Goal: Feedback & Contribution: Contribute content

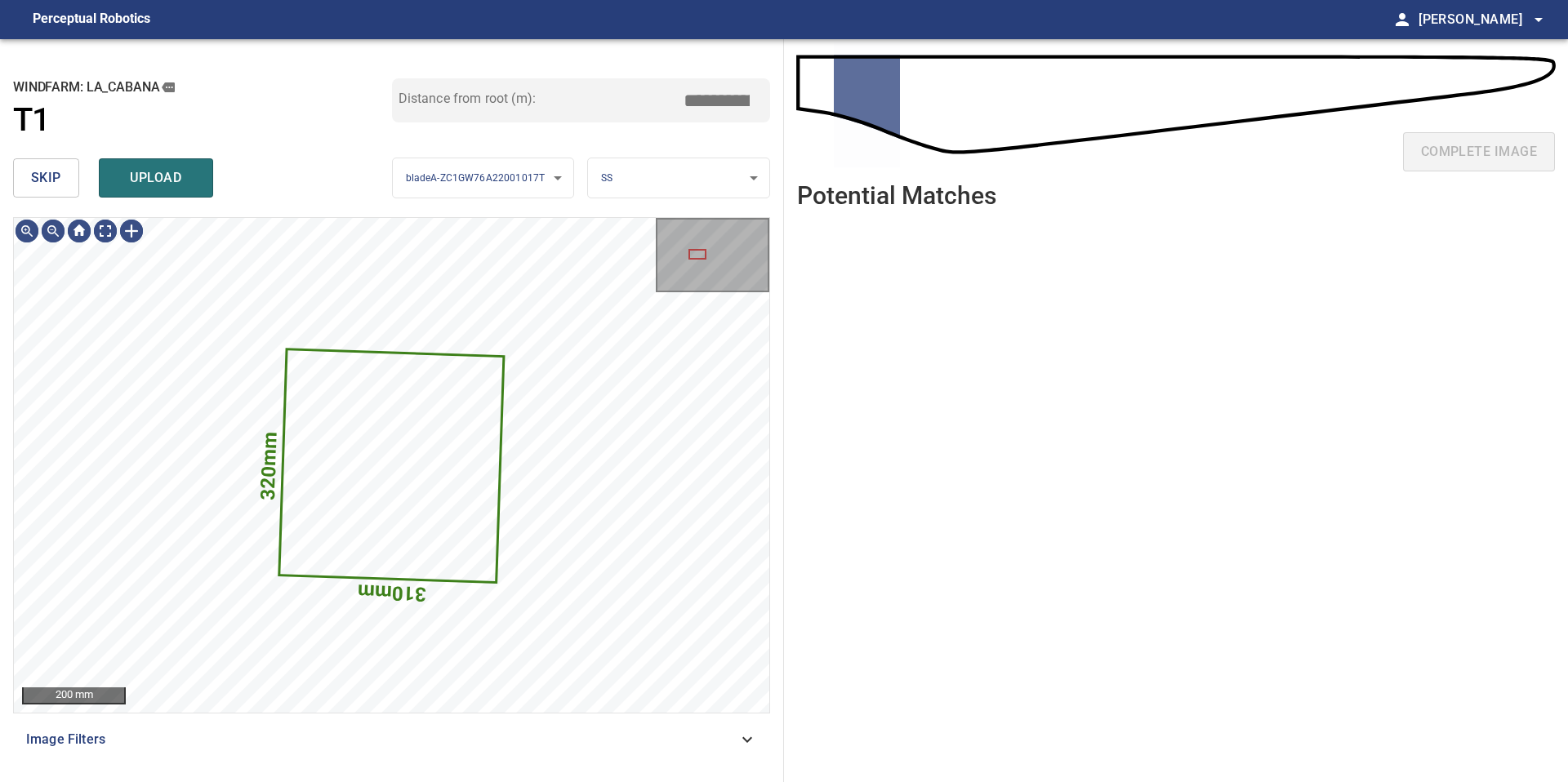
click at [61, 184] on button "skip" at bounding box center [45, 178] width 66 height 39
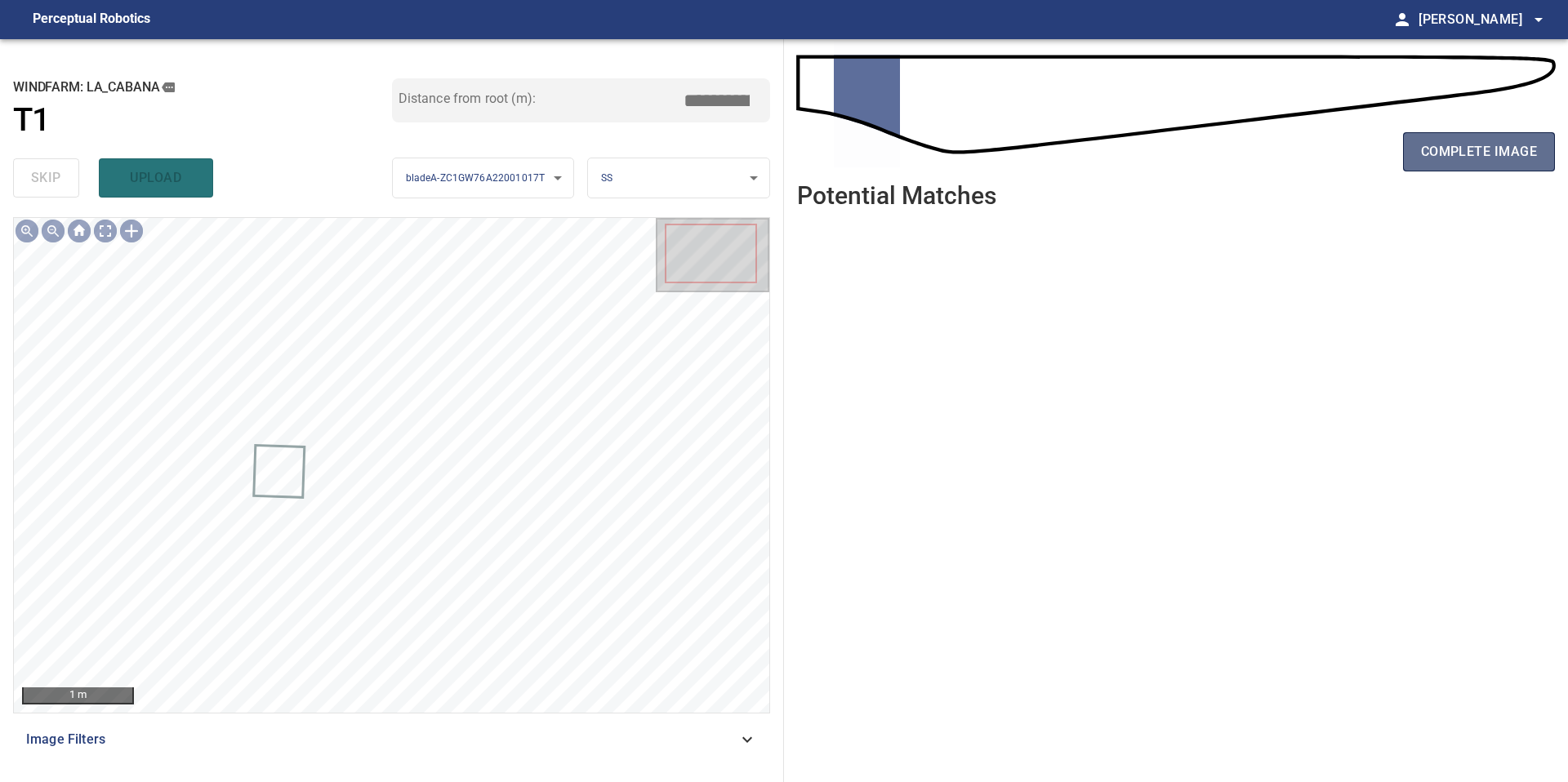
click at [1422, 152] on span "complete image" at bounding box center [1479, 151] width 116 height 23
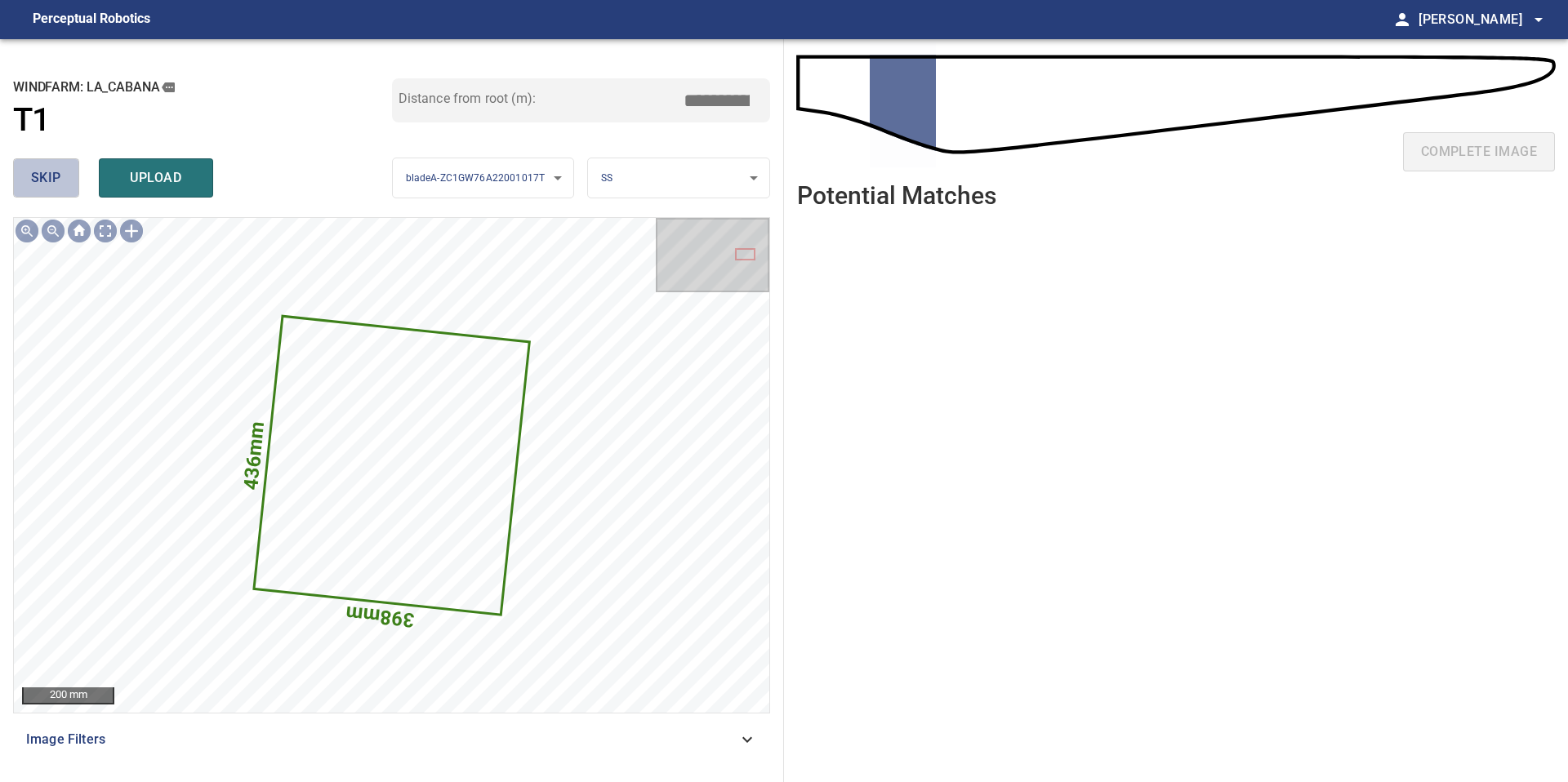
click at [46, 175] on span "skip" at bounding box center [46, 177] width 30 height 23
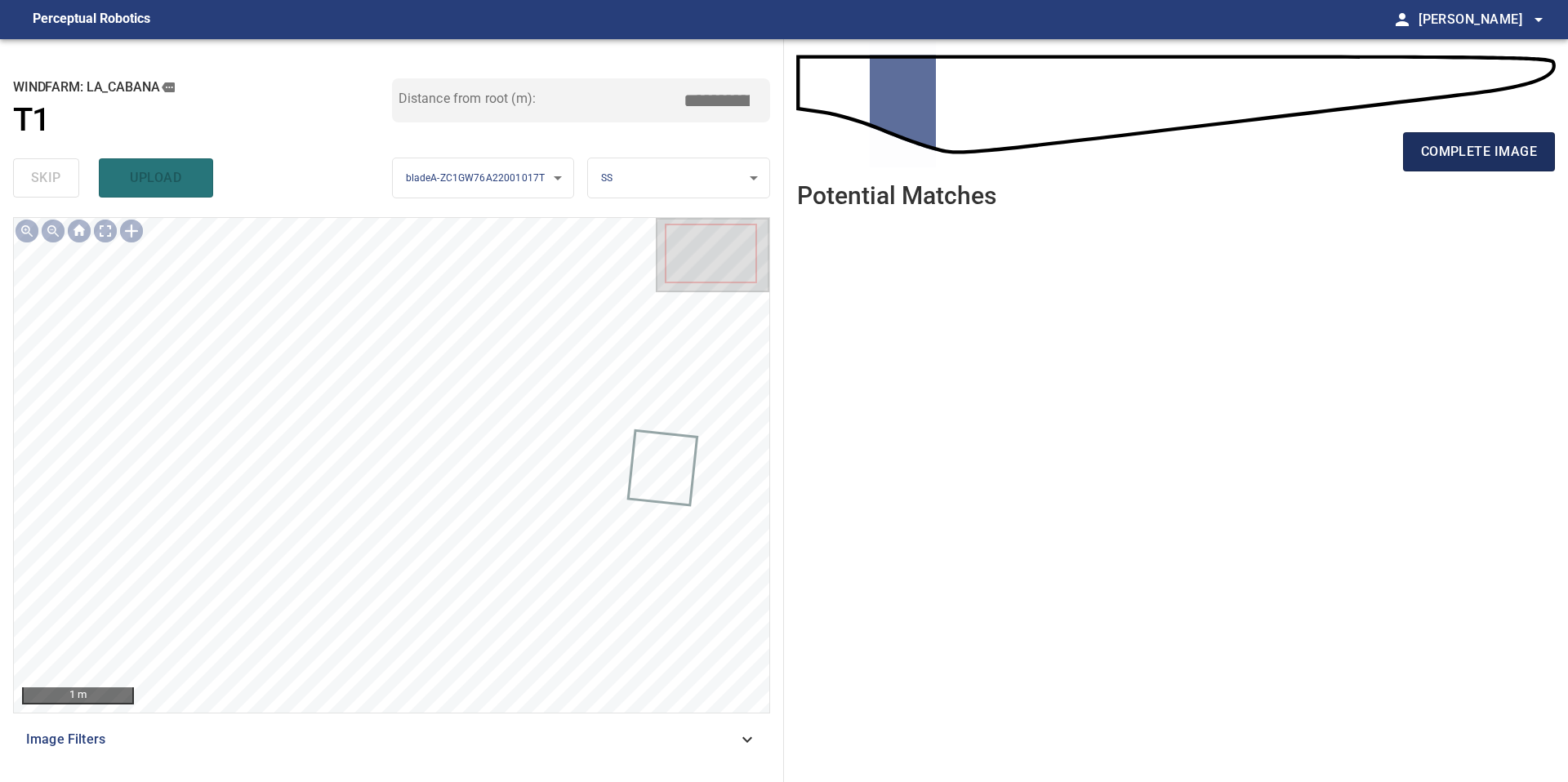
click at [1425, 153] on span "complete image" at bounding box center [1479, 151] width 116 height 23
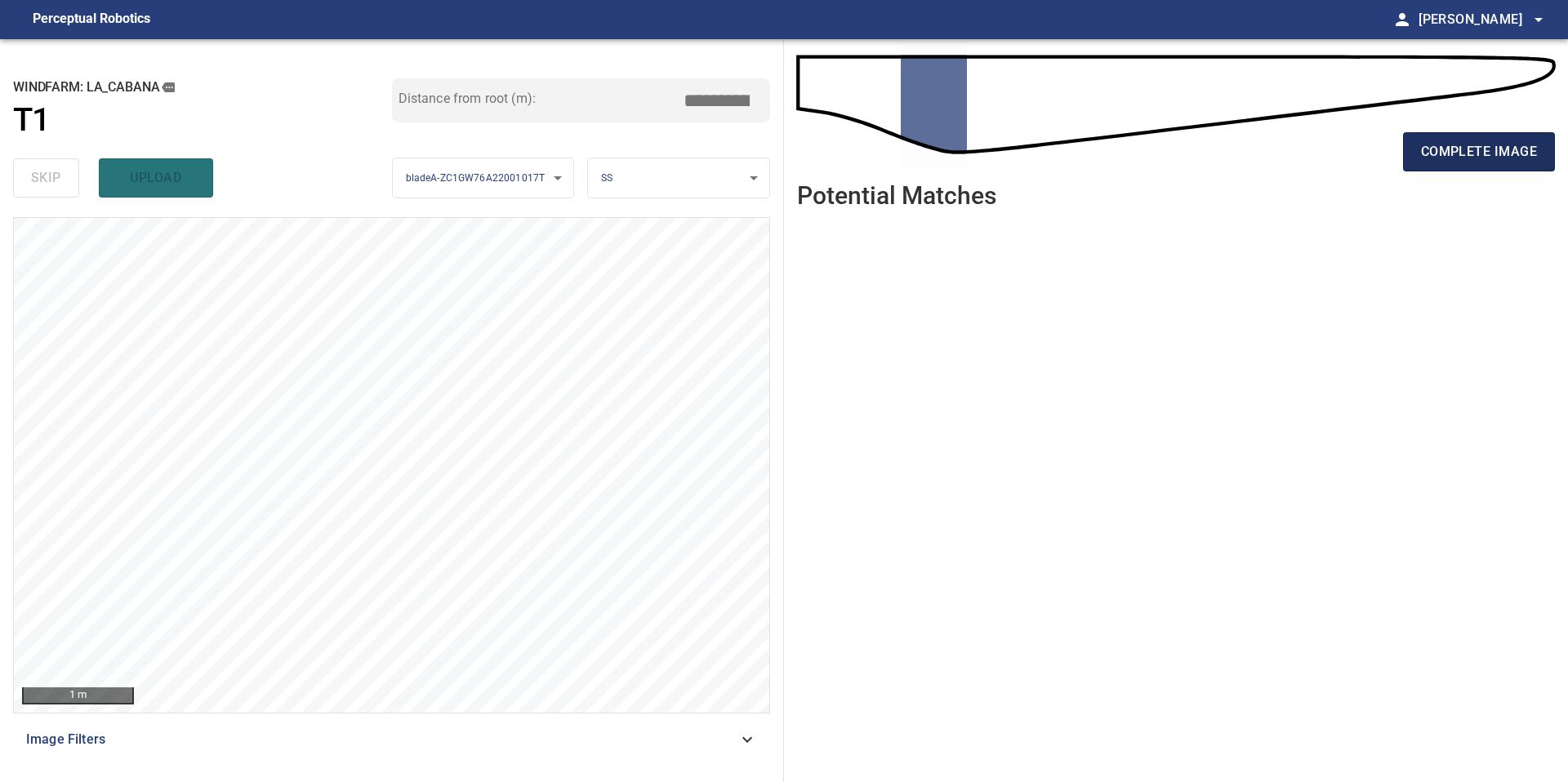
click at [1439, 141] on span "complete image" at bounding box center [1479, 151] width 116 height 23
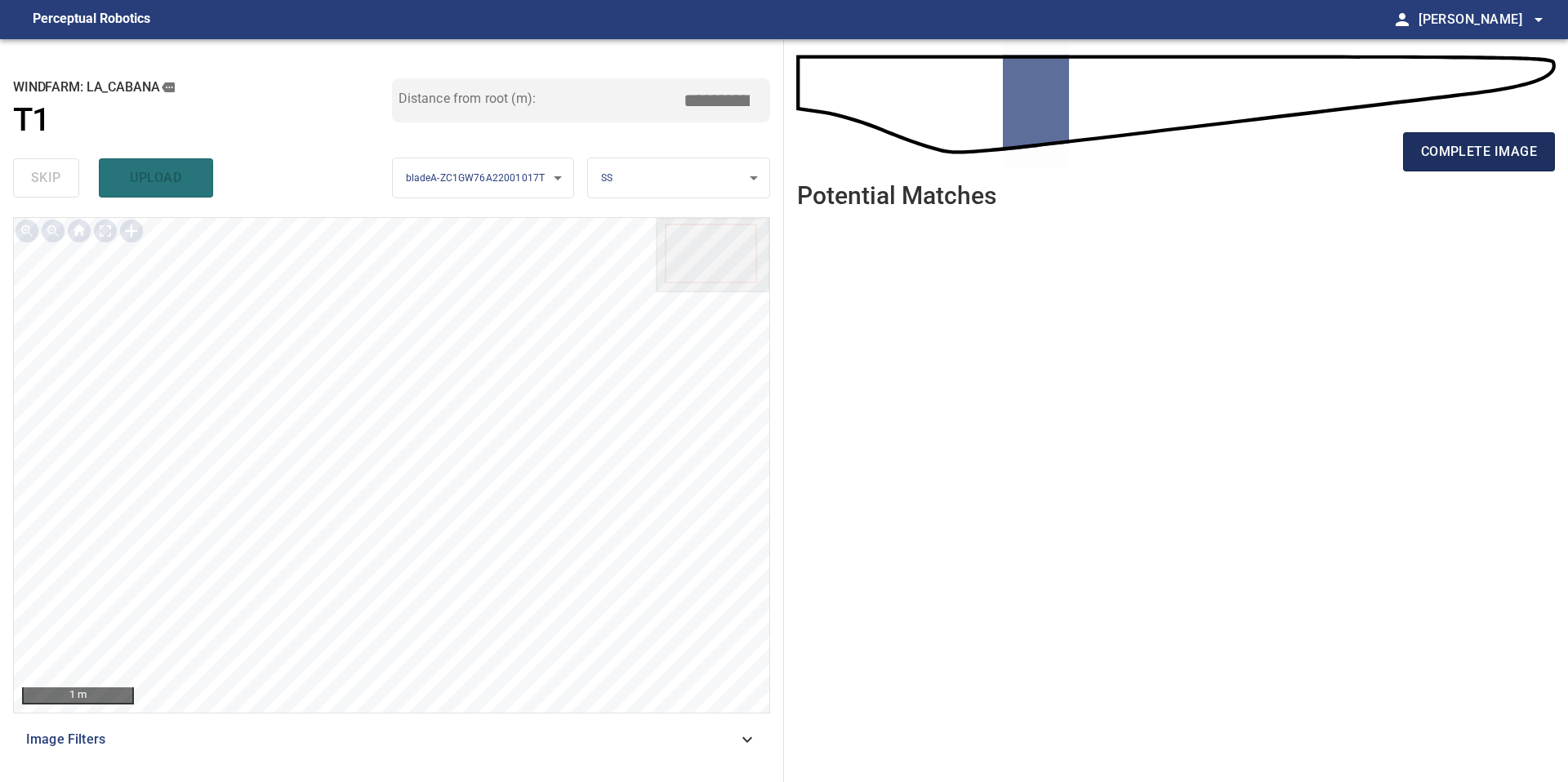
click at [1431, 153] on span "complete image" at bounding box center [1479, 151] width 116 height 23
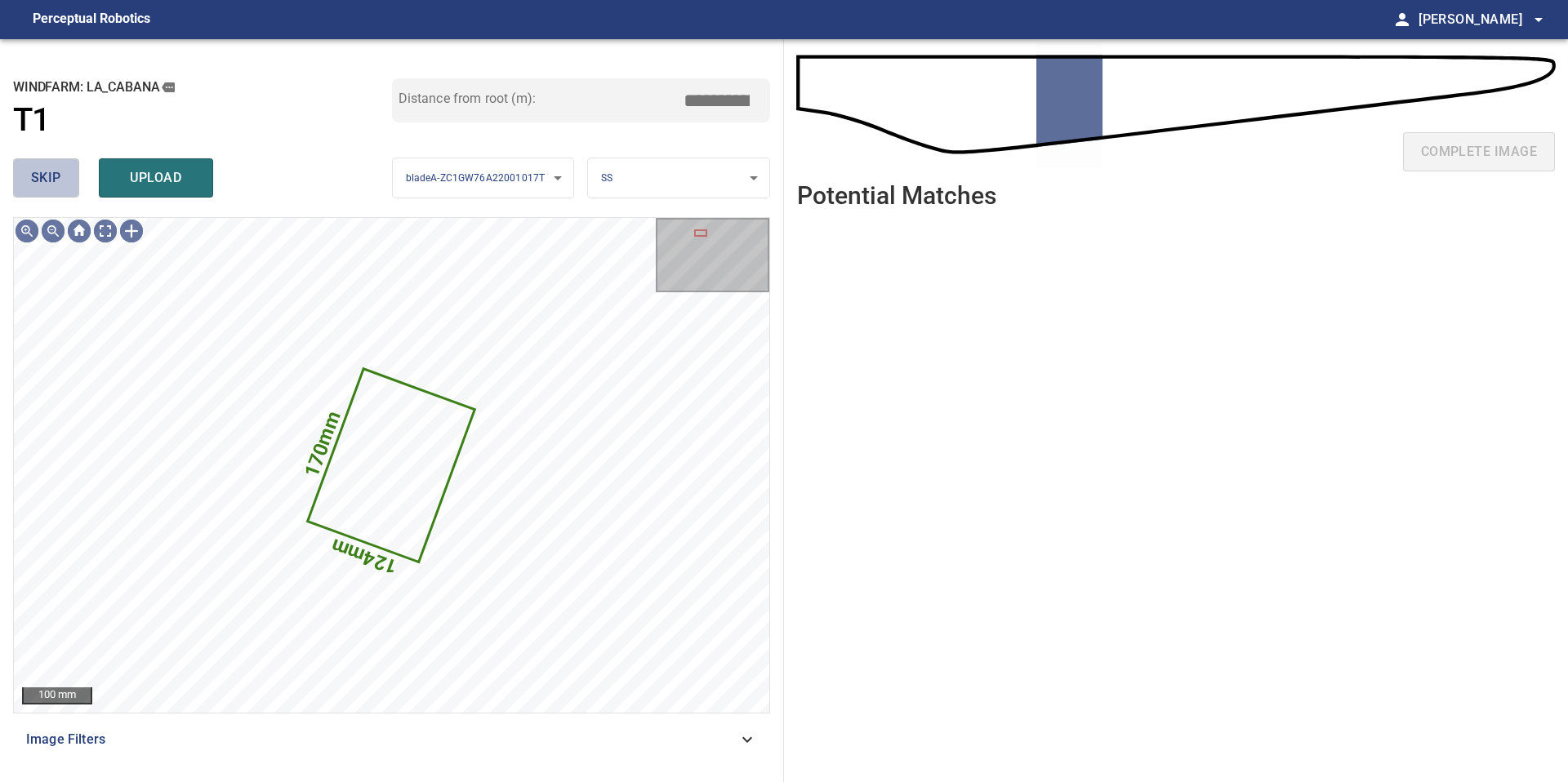
click at [34, 171] on span "skip" at bounding box center [46, 177] width 30 height 23
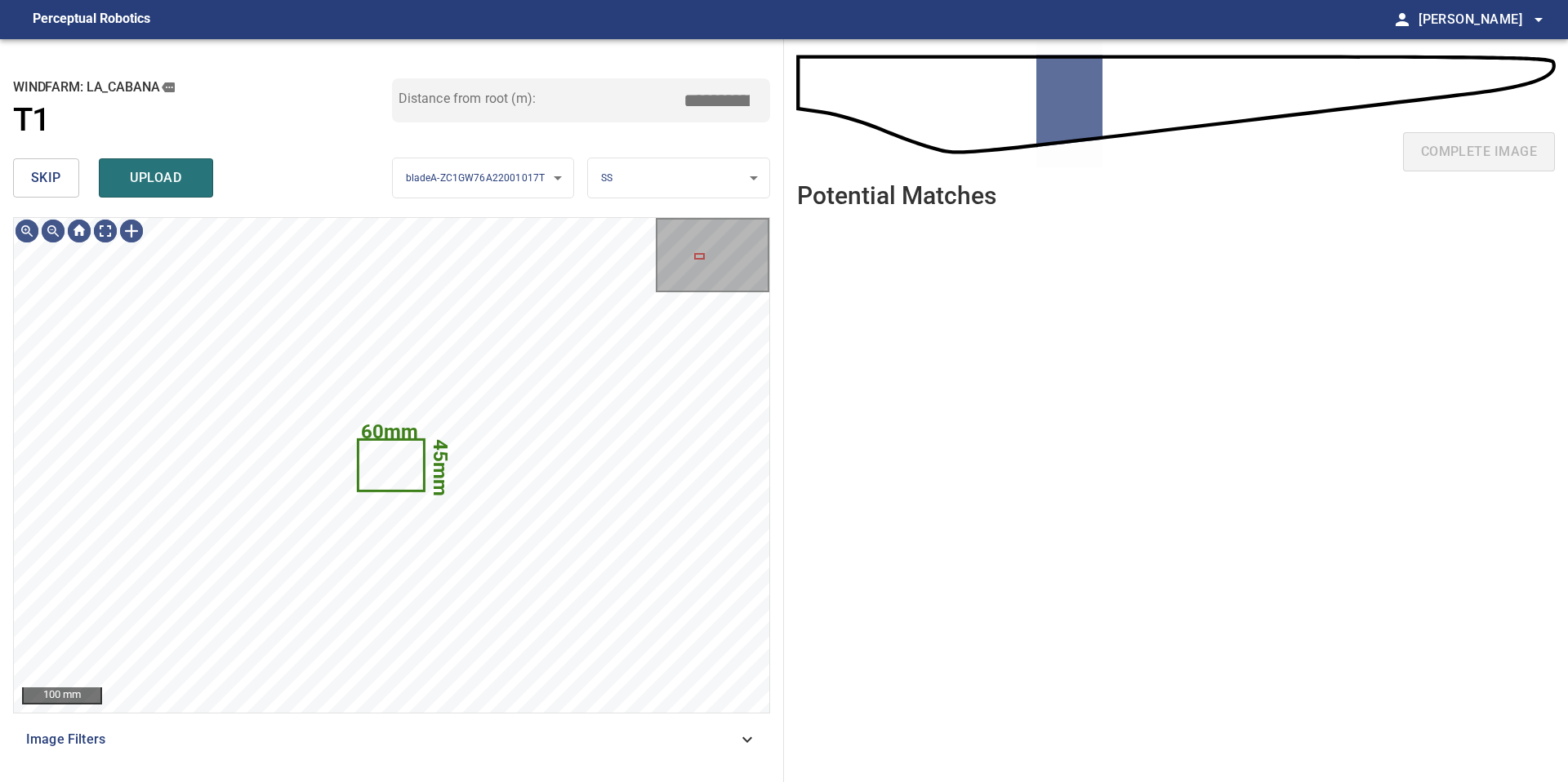
click at [34, 171] on span "skip" at bounding box center [46, 177] width 30 height 23
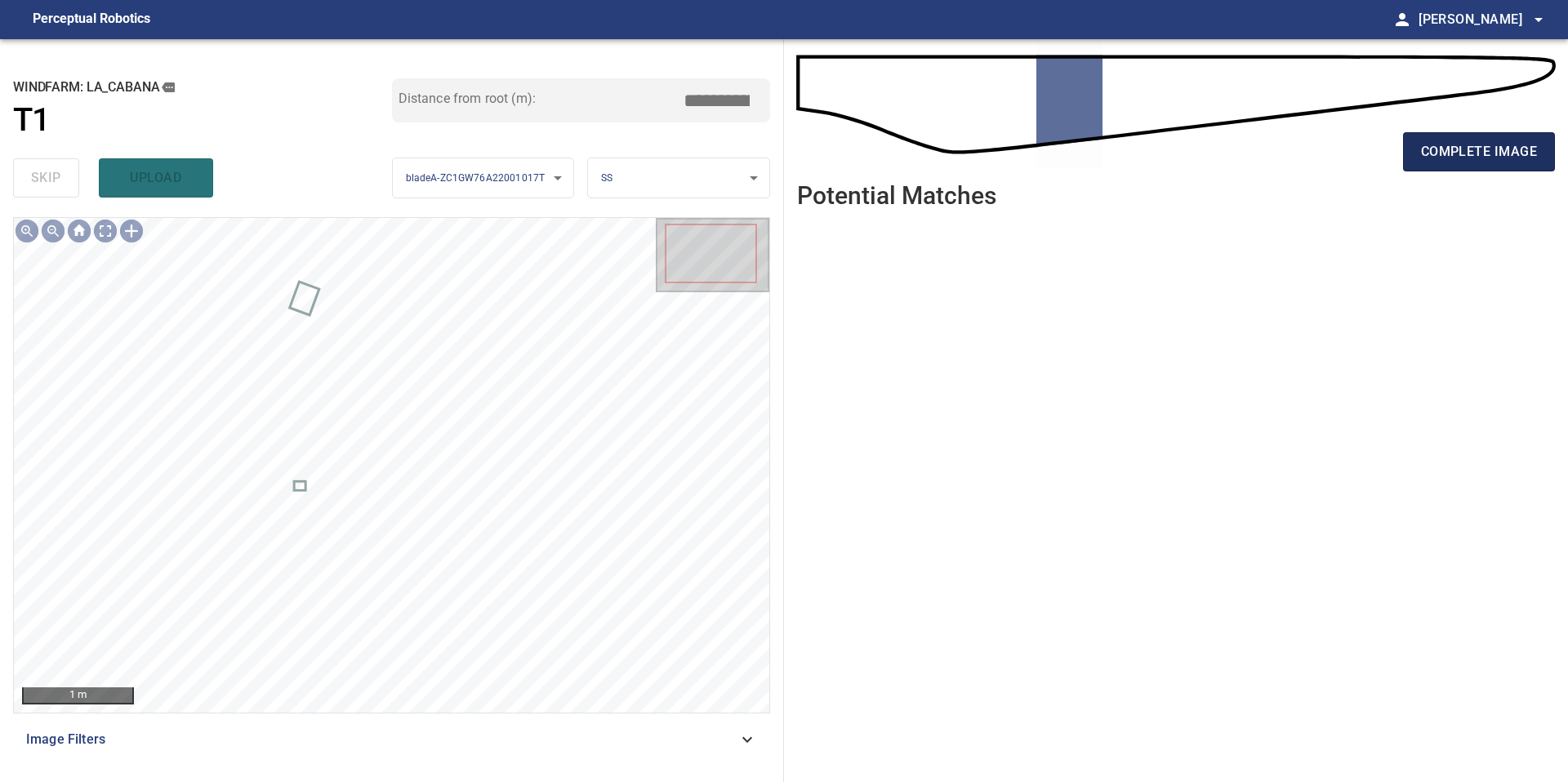
click at [1463, 145] on span "complete image" at bounding box center [1479, 151] width 116 height 23
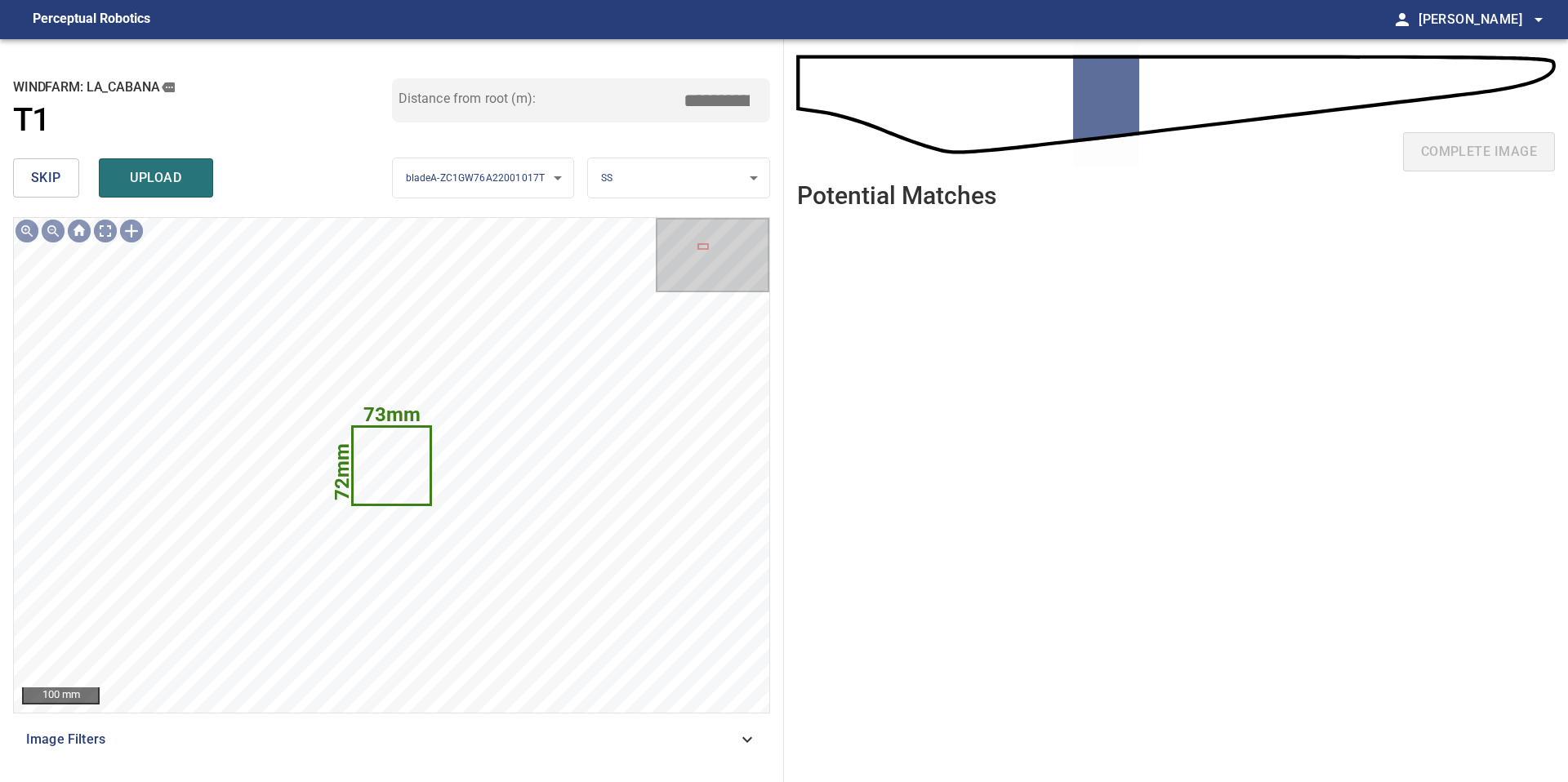
click at [77, 186] on button "skip" at bounding box center [45, 178] width 66 height 39
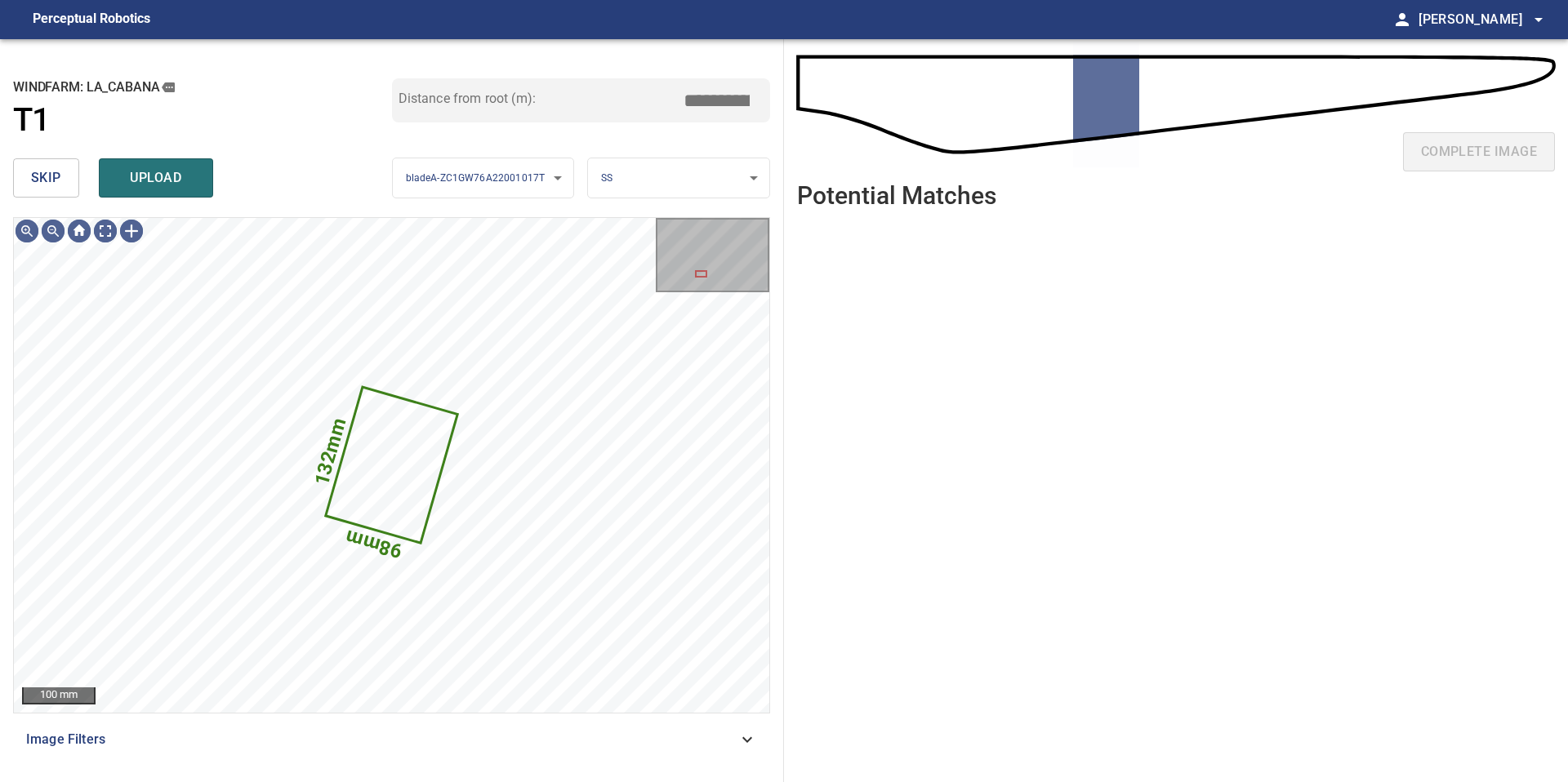
click at [77, 186] on button "skip" at bounding box center [45, 178] width 66 height 39
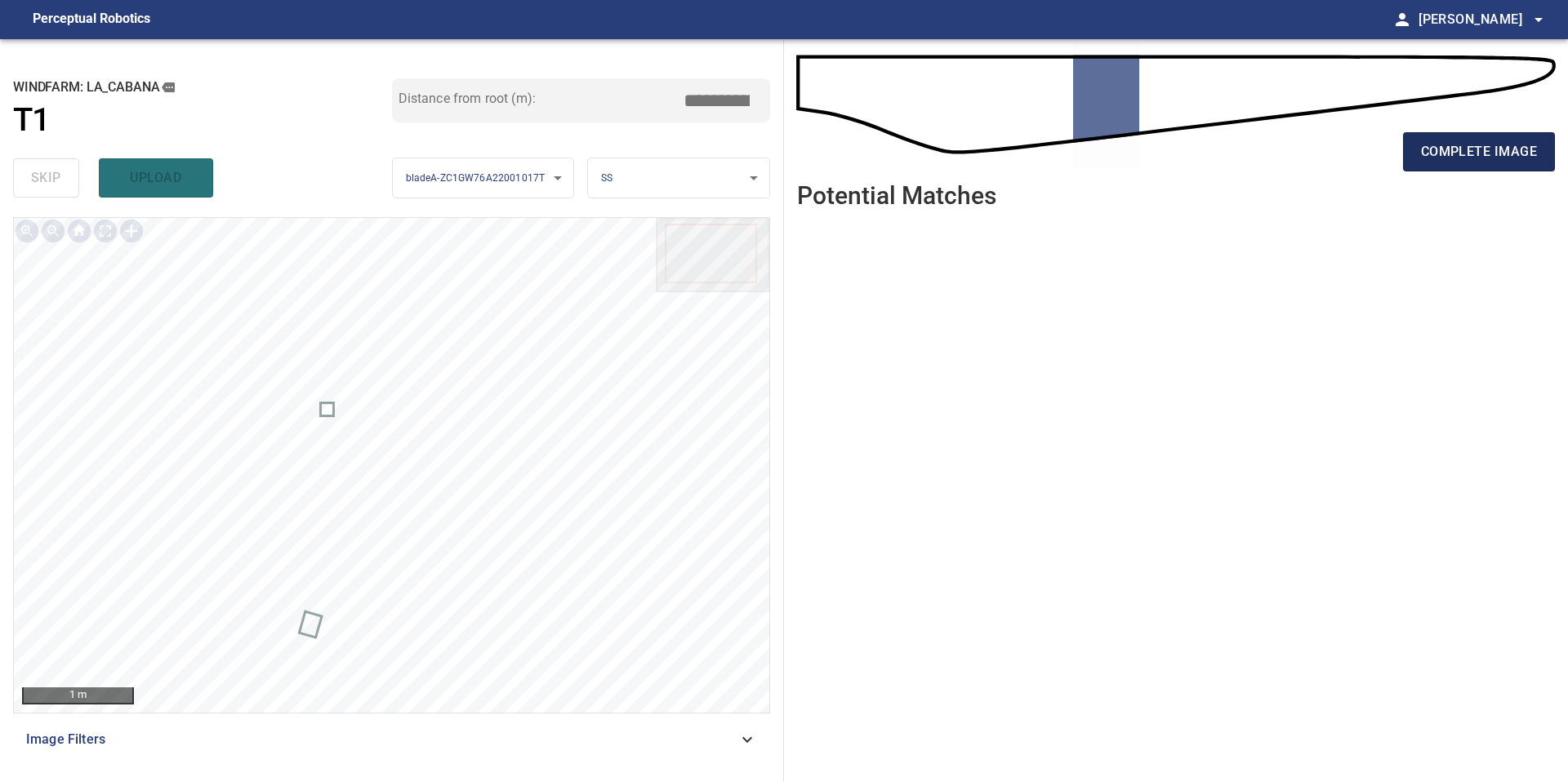
click at [1454, 166] on button "complete image" at bounding box center [1479, 152] width 152 height 39
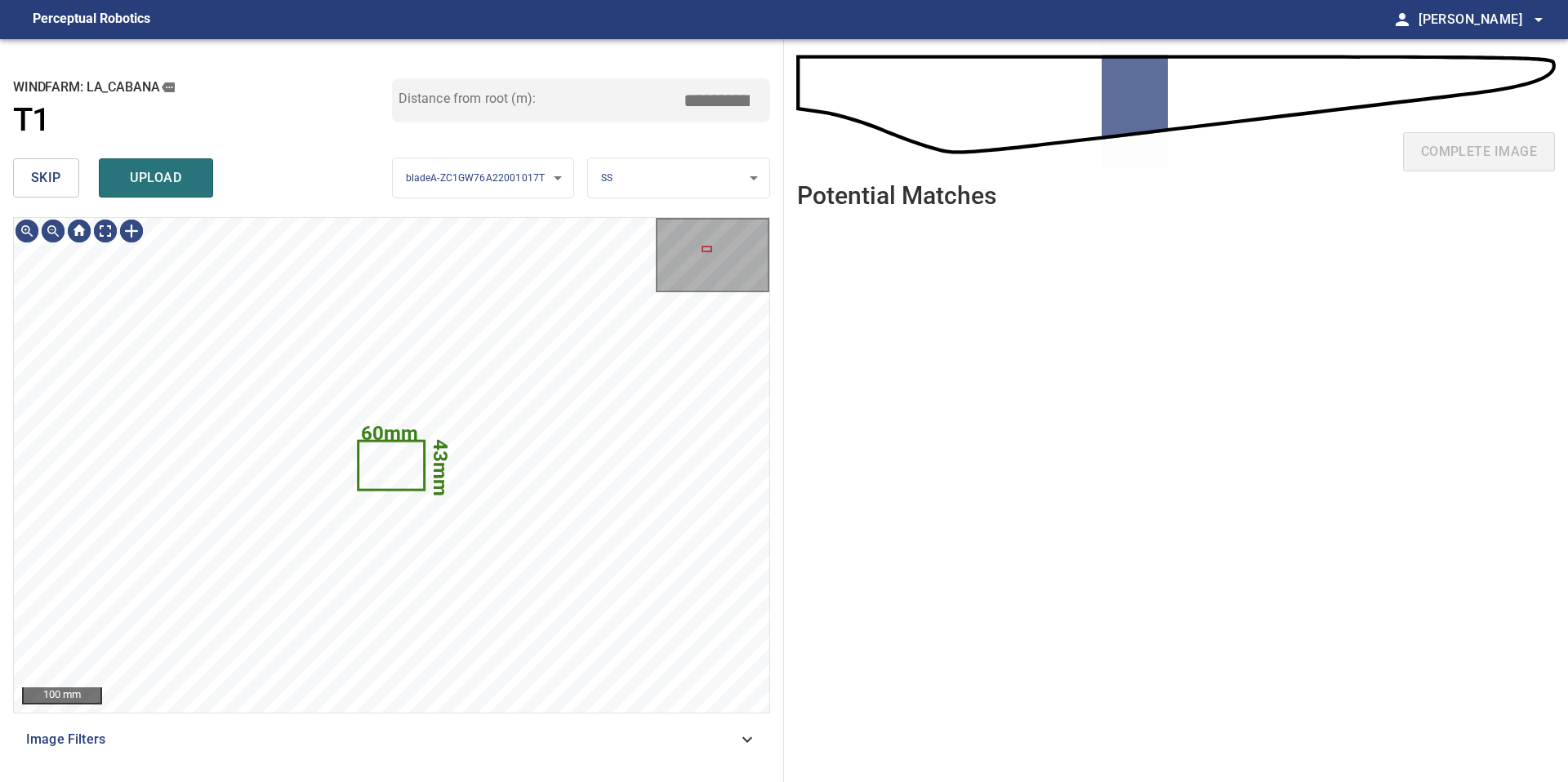
click at [53, 171] on span "skip" at bounding box center [46, 177] width 30 height 23
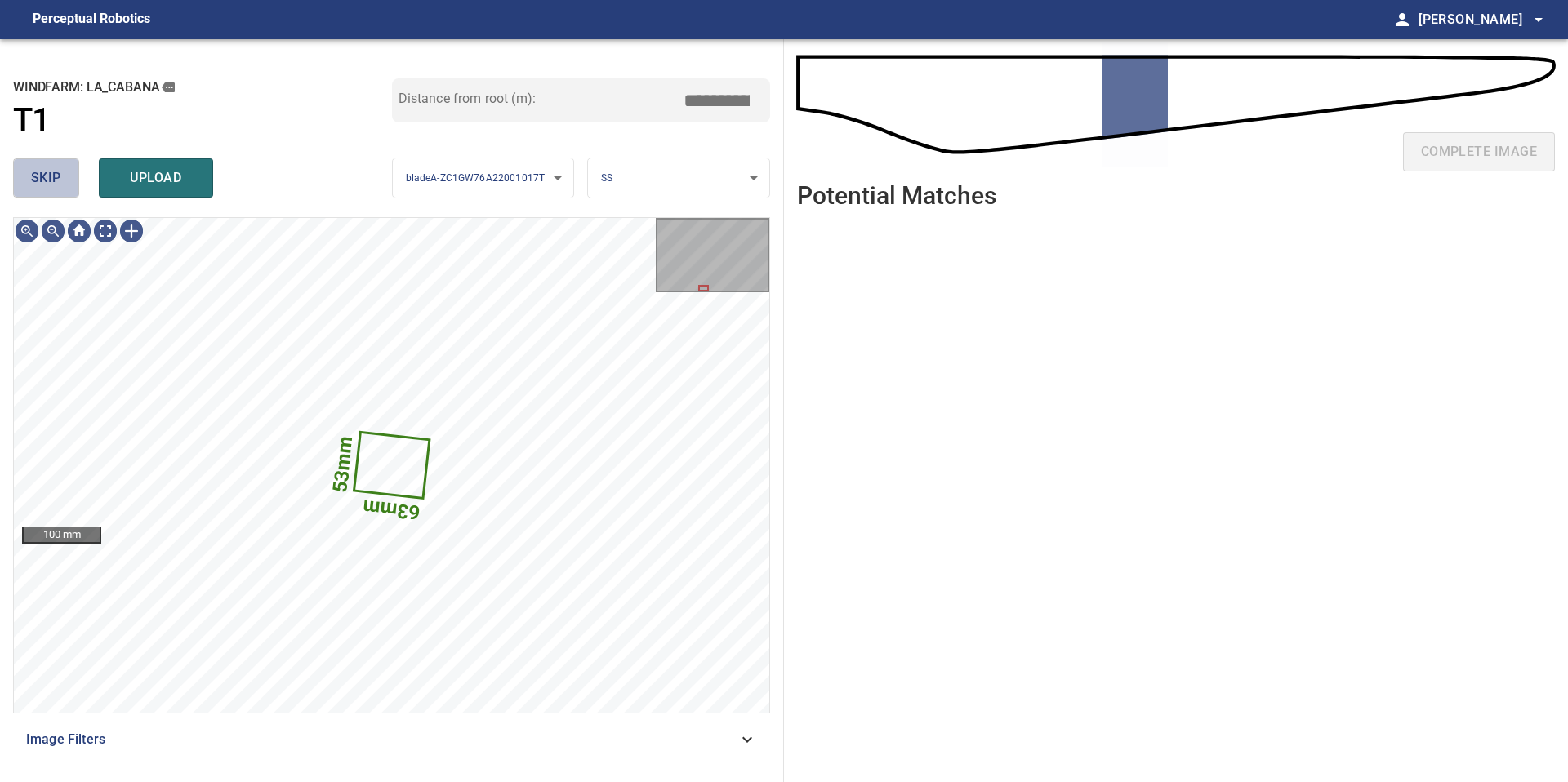
click at [66, 180] on button "skip" at bounding box center [45, 178] width 66 height 39
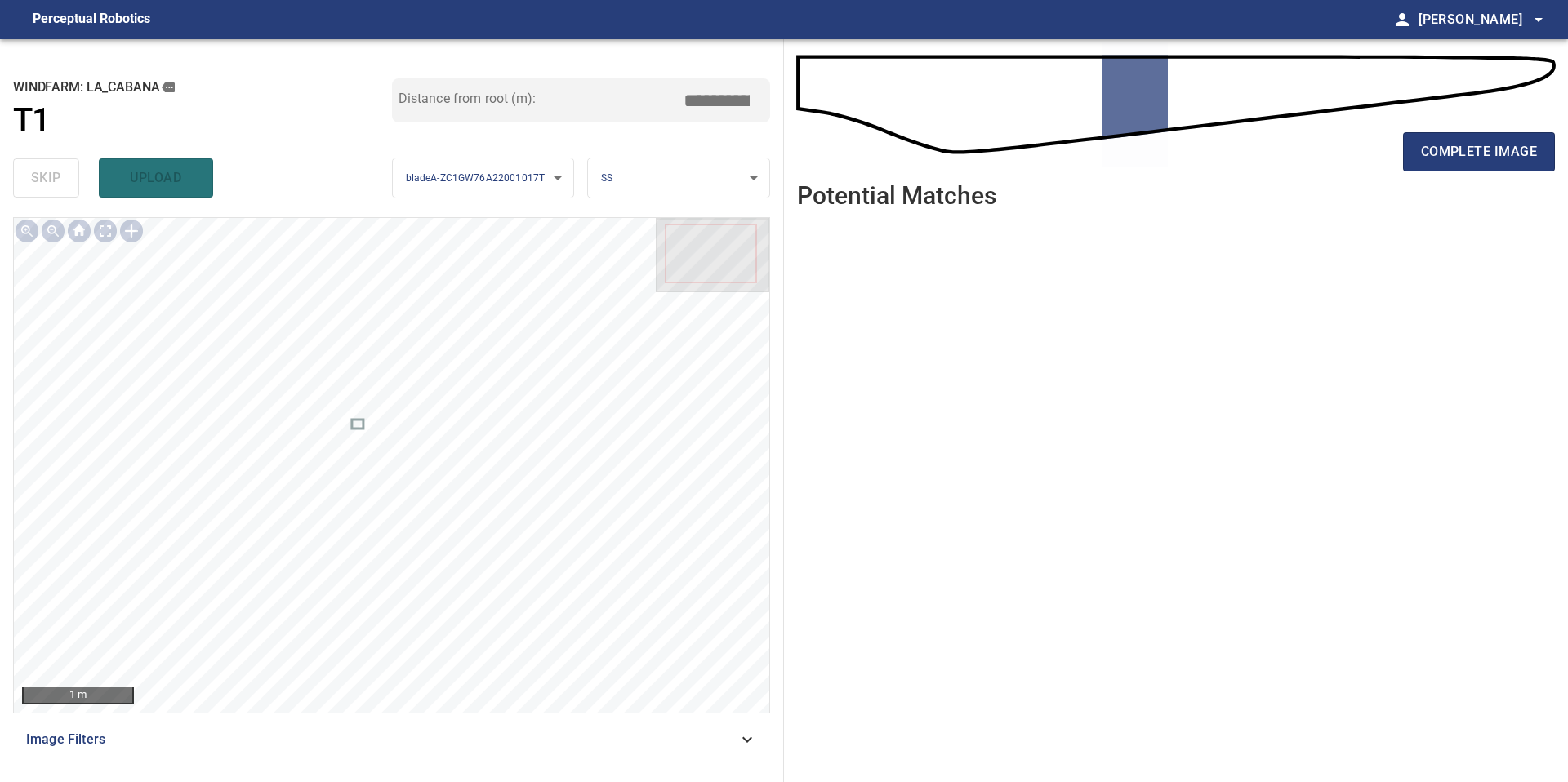
click at [1452, 125] on div "complete image" at bounding box center [1175, 158] width 758 height 66
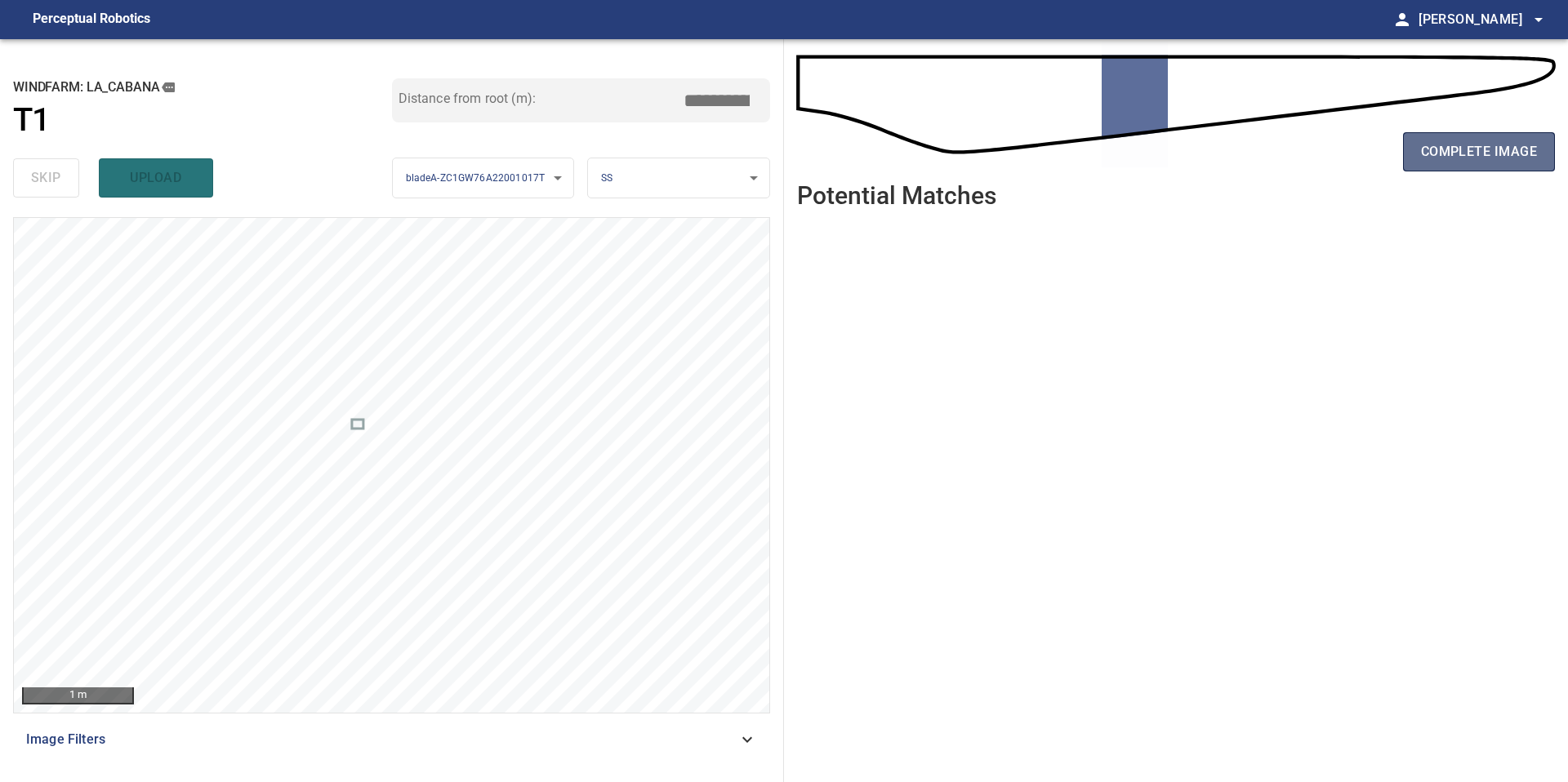
click at [1466, 150] on span "complete image" at bounding box center [1479, 151] width 116 height 23
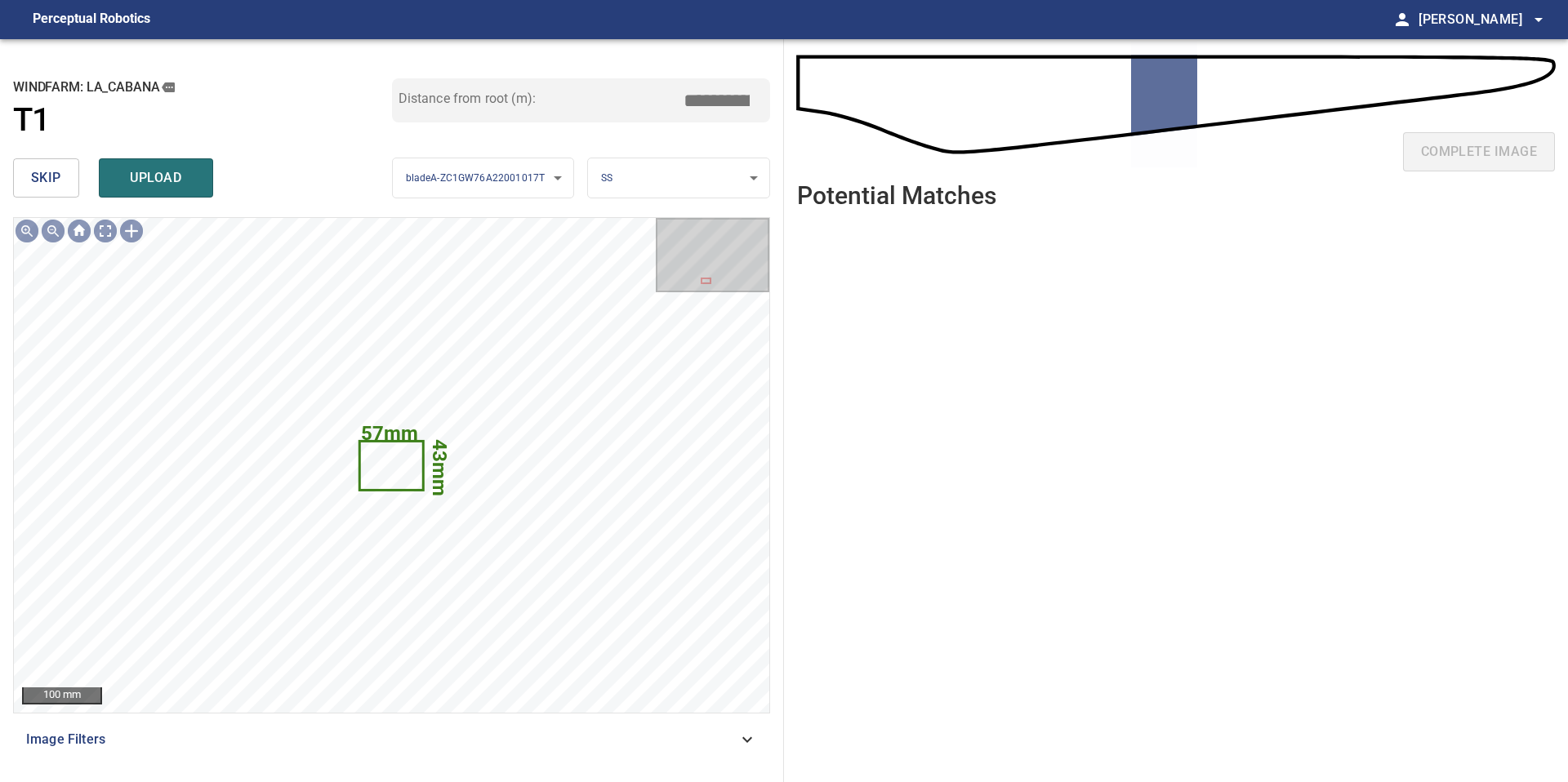
click at [26, 171] on button "skip" at bounding box center [45, 178] width 66 height 39
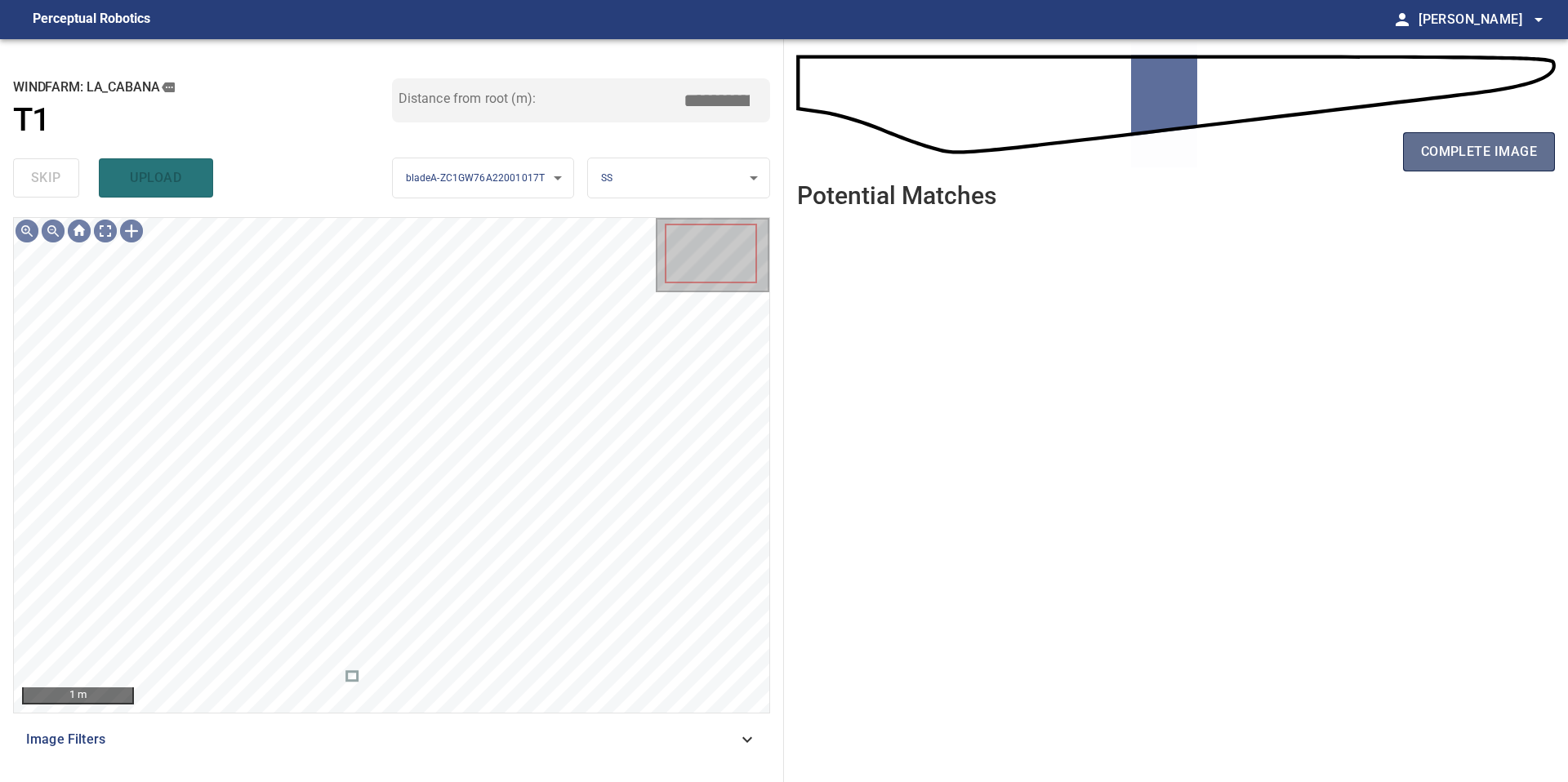
click at [1452, 144] on span "complete image" at bounding box center [1479, 151] width 116 height 23
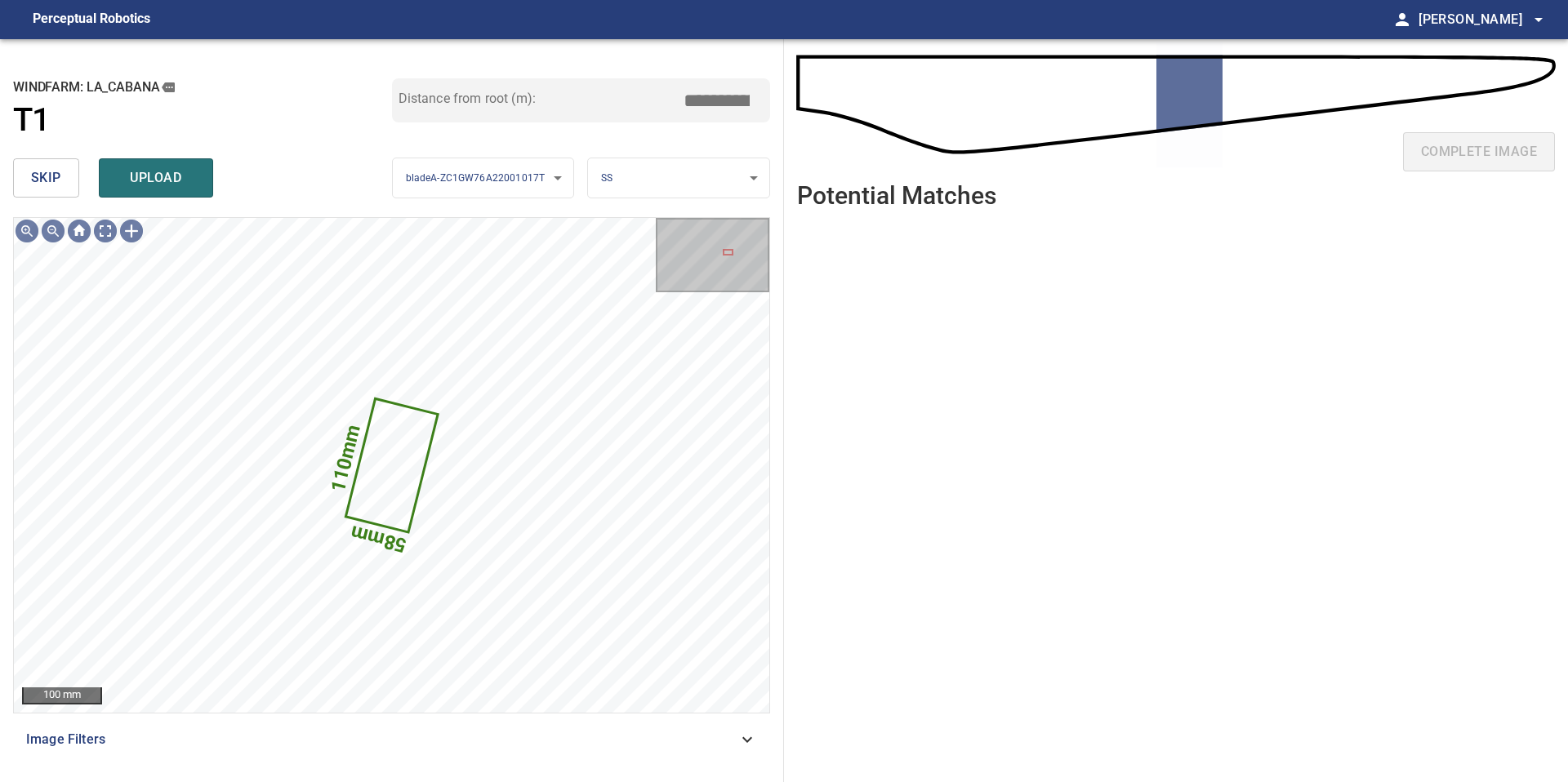
click at [68, 197] on button "skip" at bounding box center [45, 178] width 66 height 39
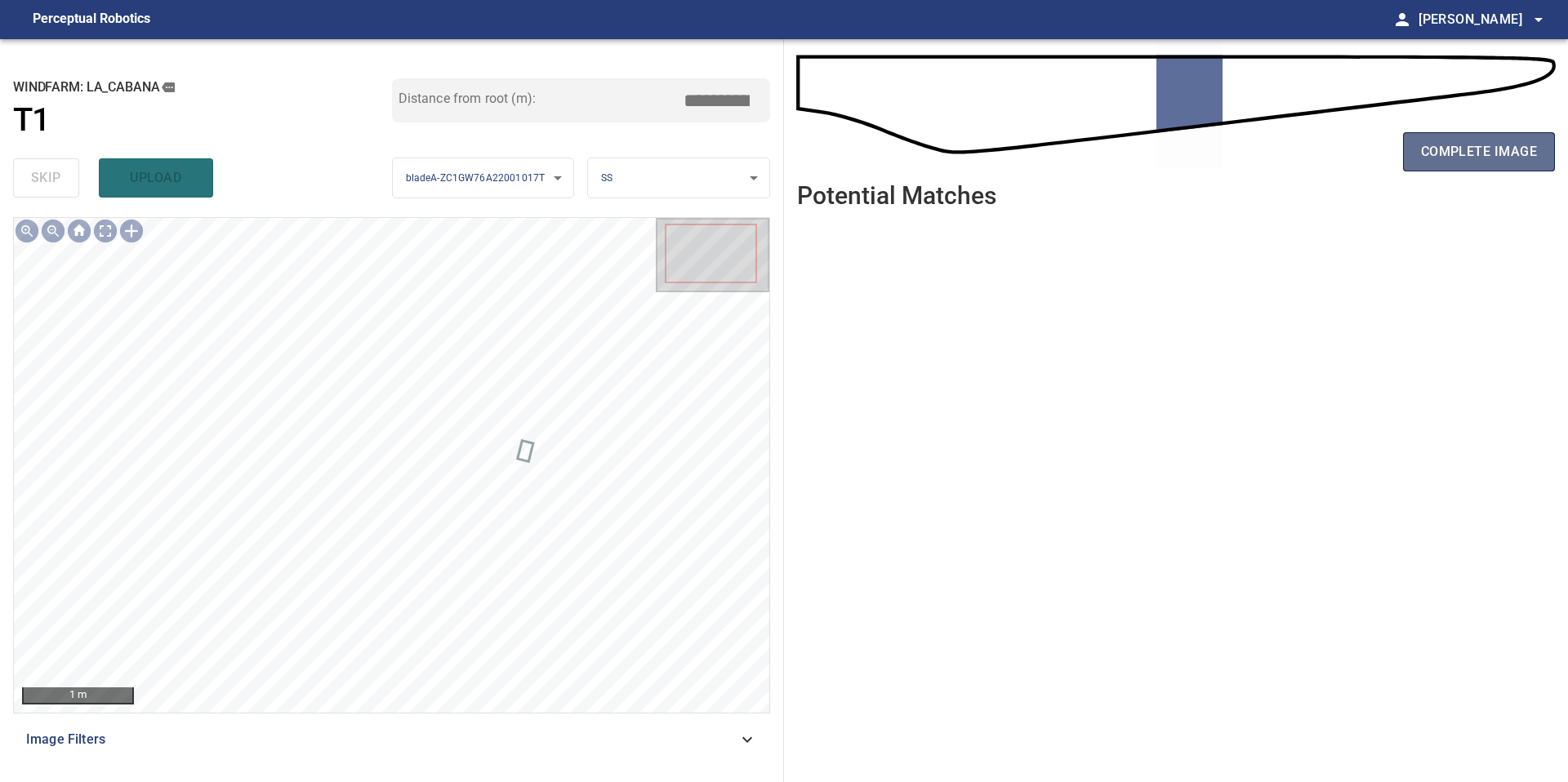
click at [1533, 145] on span "complete image" at bounding box center [1479, 151] width 116 height 23
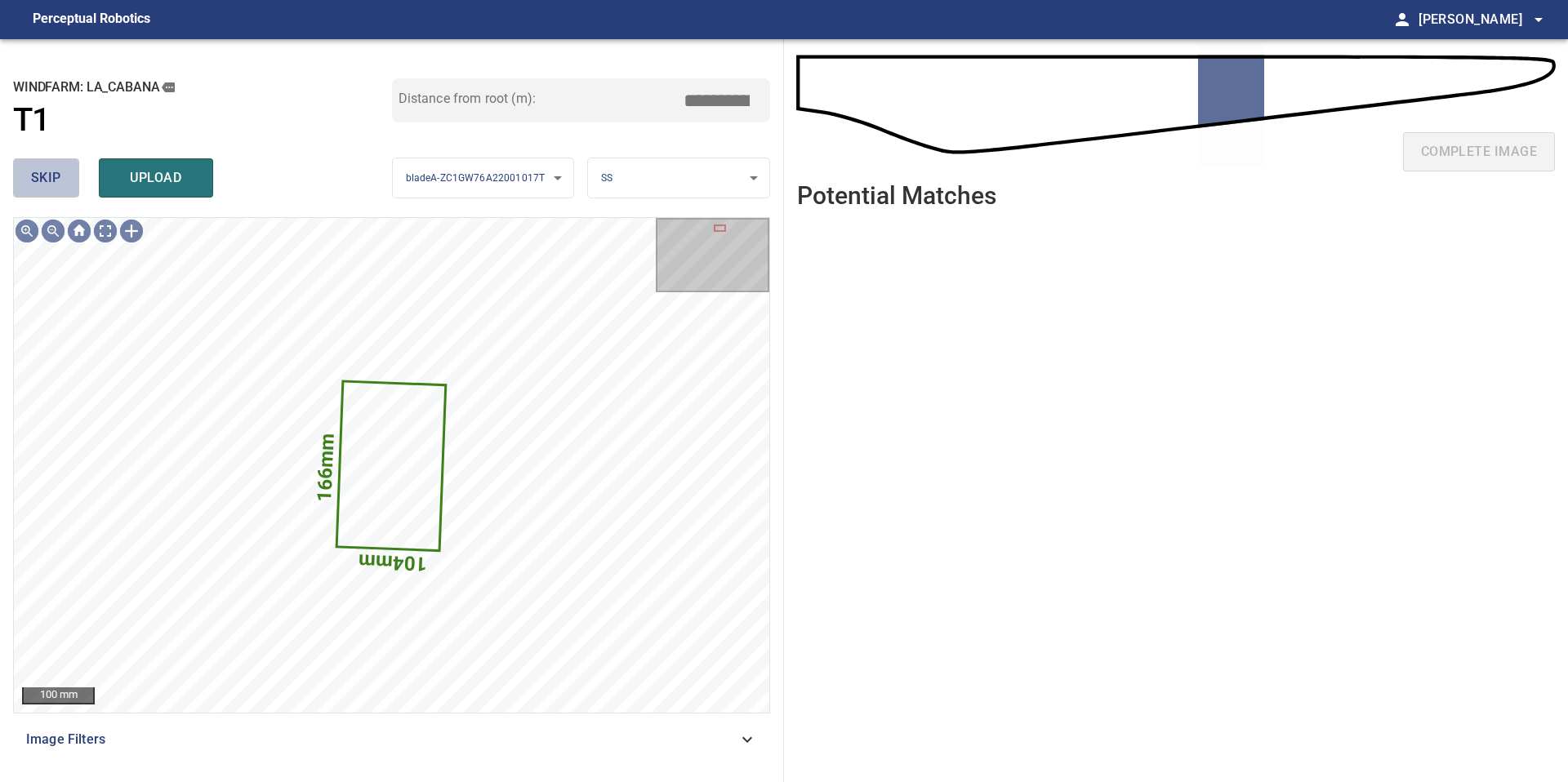
click at [31, 168] on span "skip" at bounding box center [46, 177] width 30 height 23
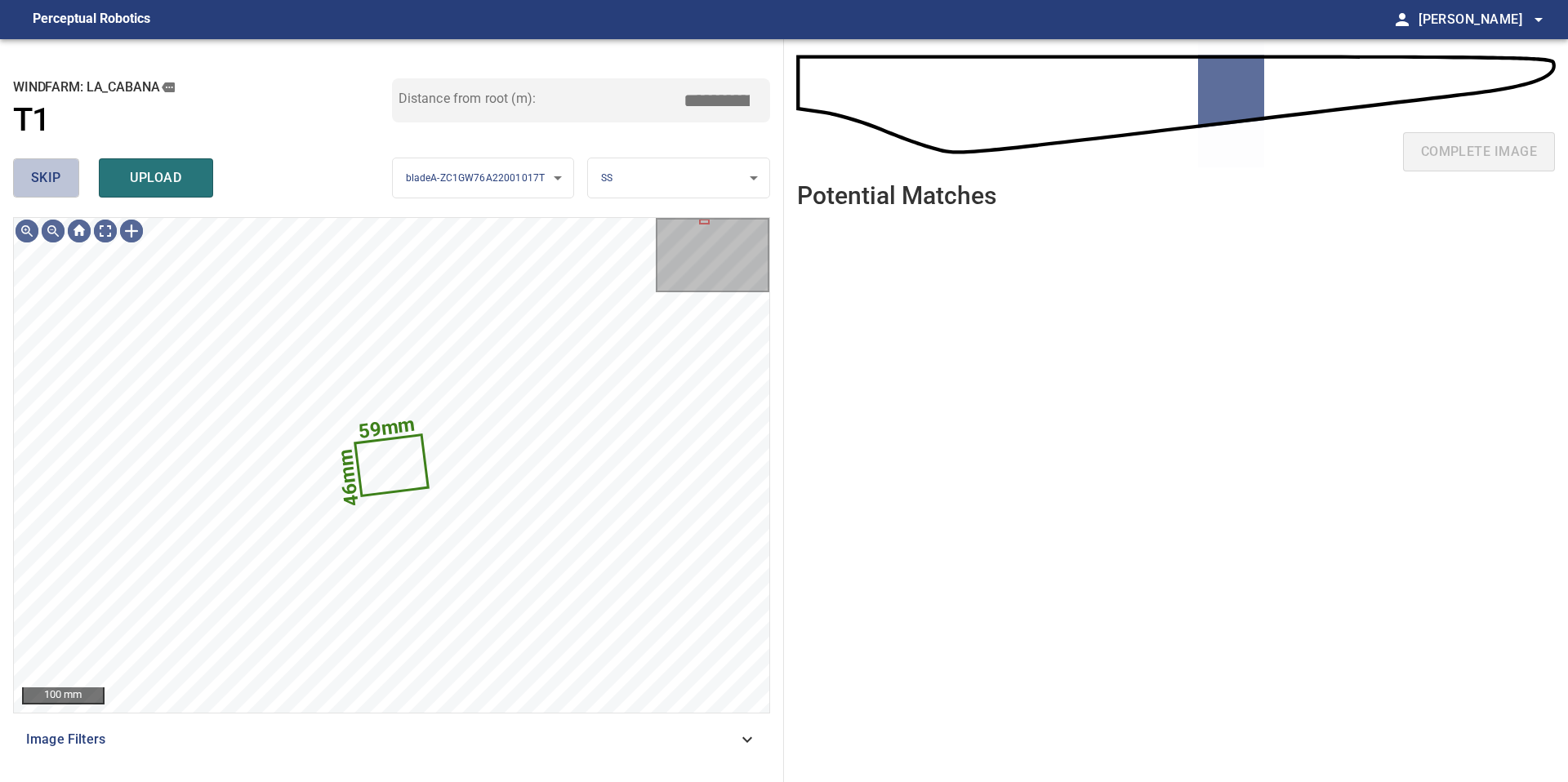
click at [59, 174] on span "skip" at bounding box center [46, 177] width 30 height 23
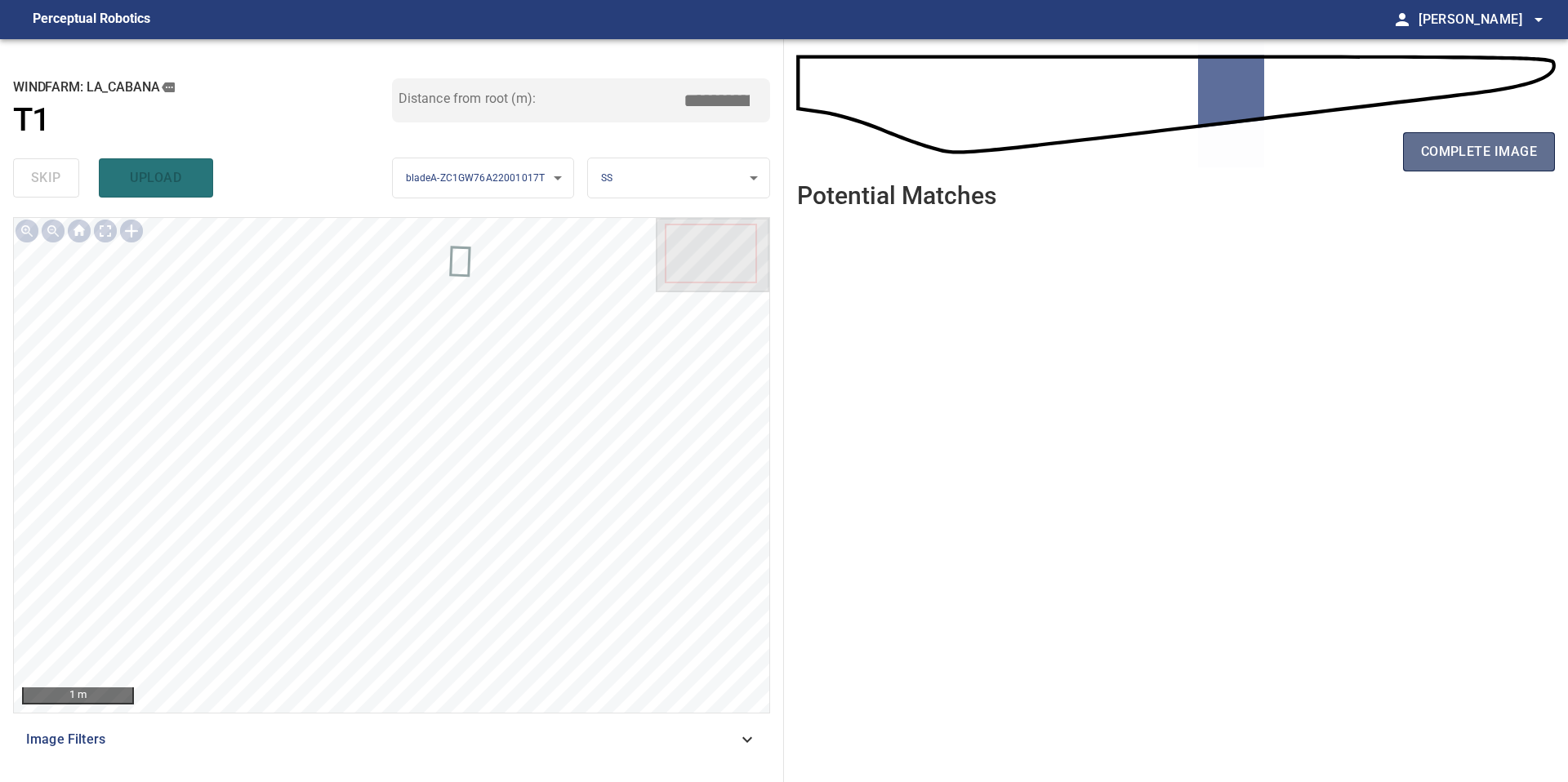
click at [1416, 152] on button "complete image" at bounding box center [1479, 152] width 152 height 39
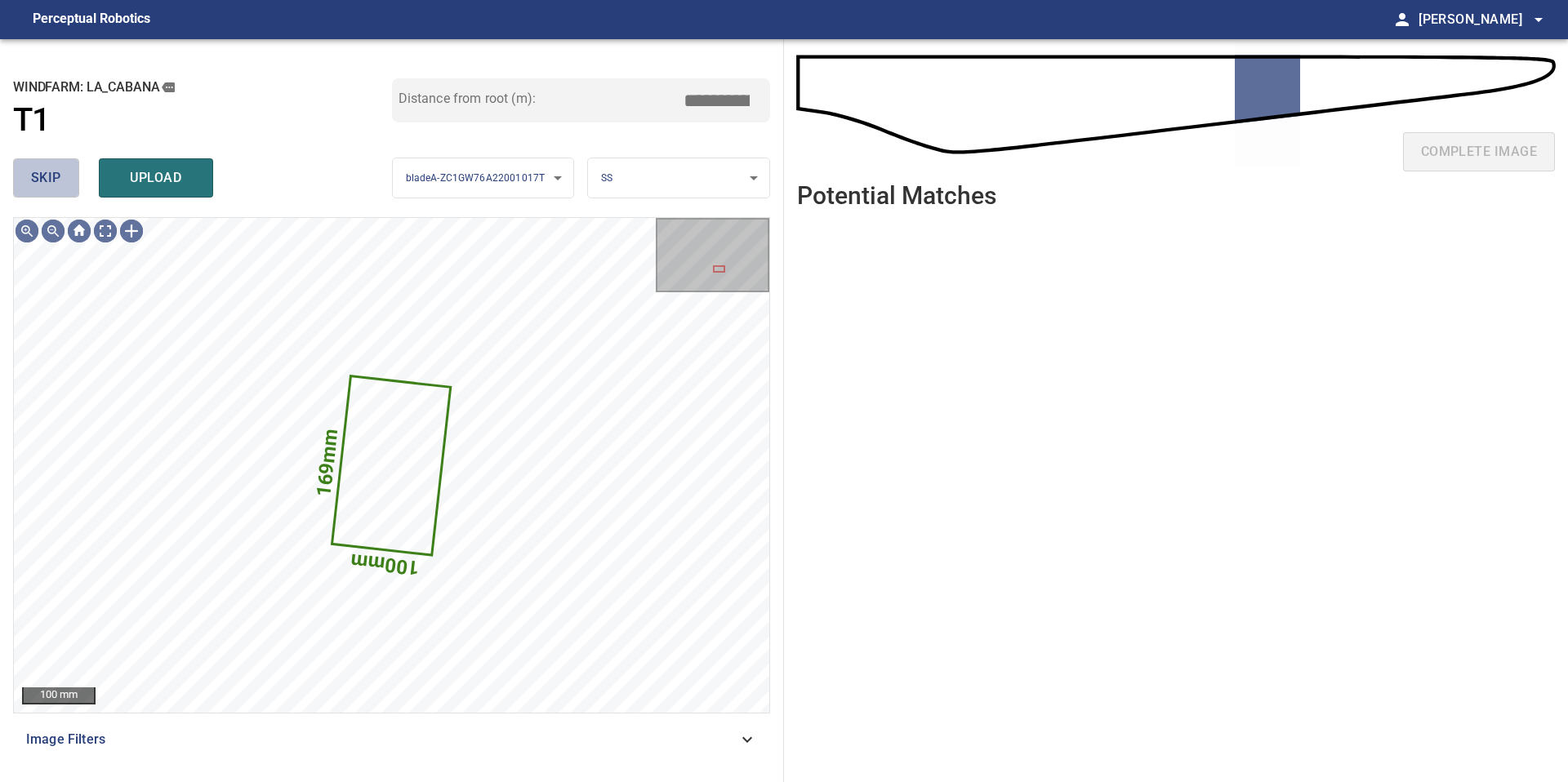
click at [49, 171] on span "skip" at bounding box center [46, 177] width 30 height 23
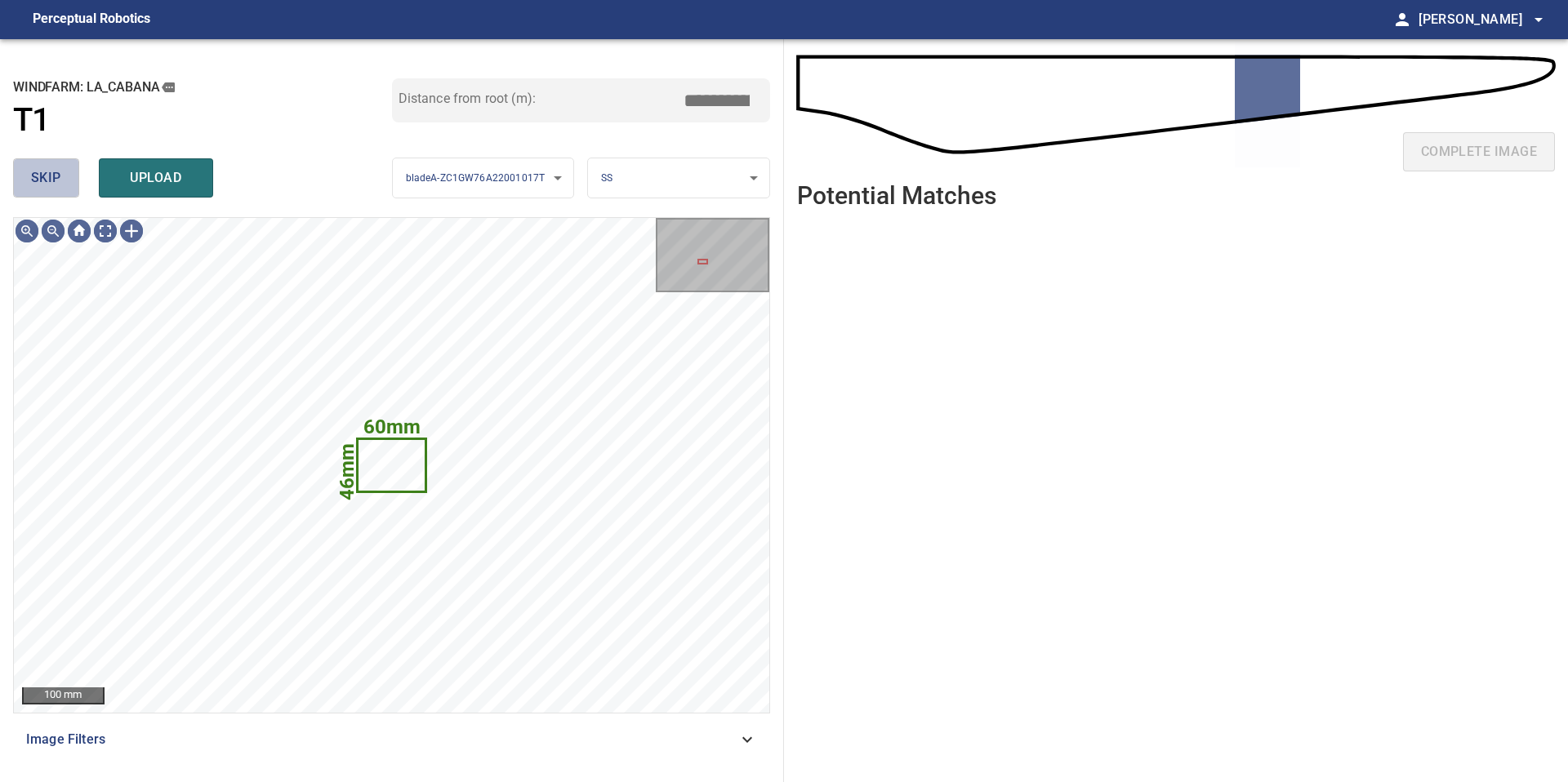
click at [49, 171] on span "skip" at bounding box center [46, 177] width 30 height 23
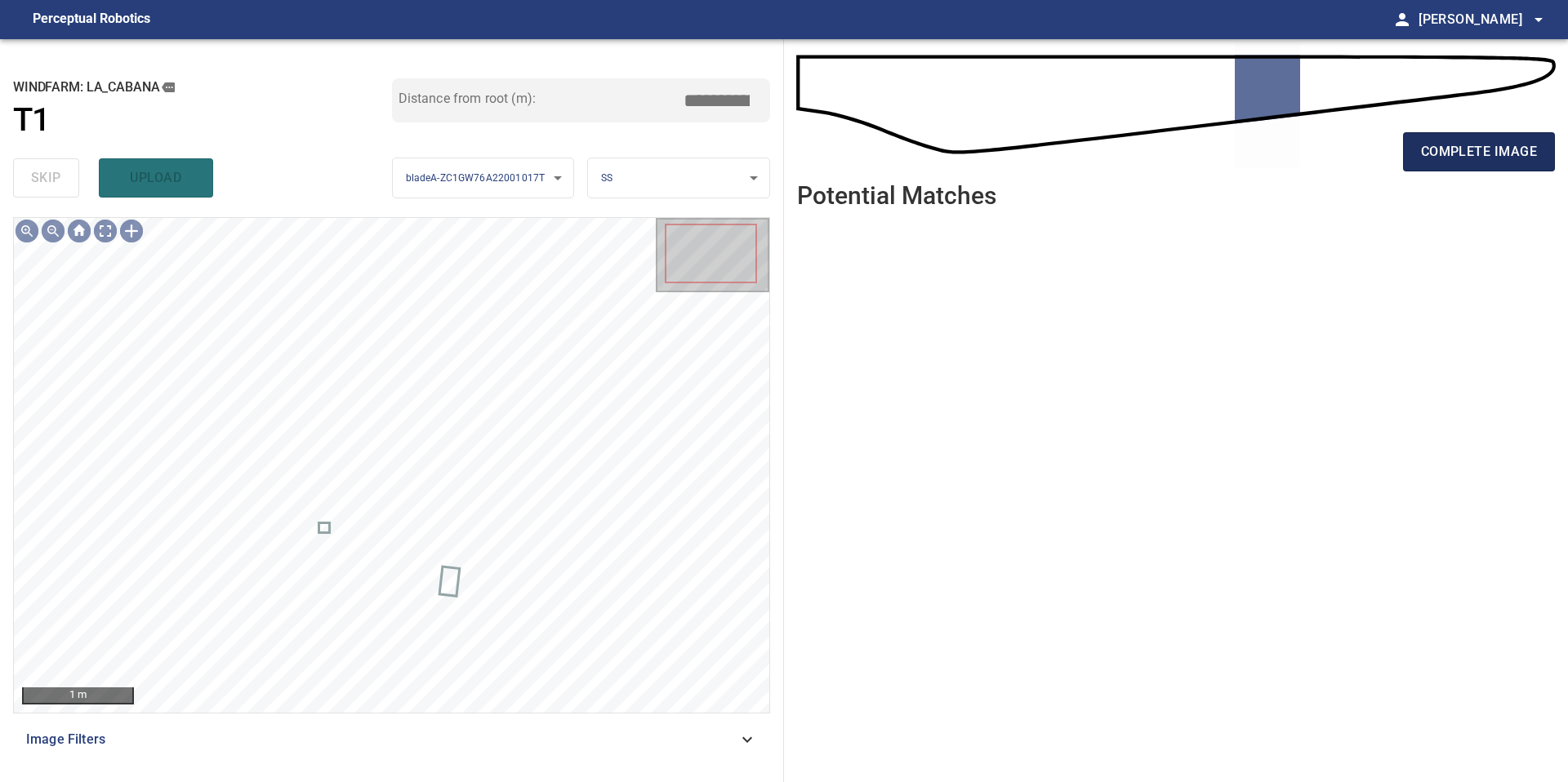
click at [1464, 161] on span "complete image" at bounding box center [1479, 151] width 116 height 23
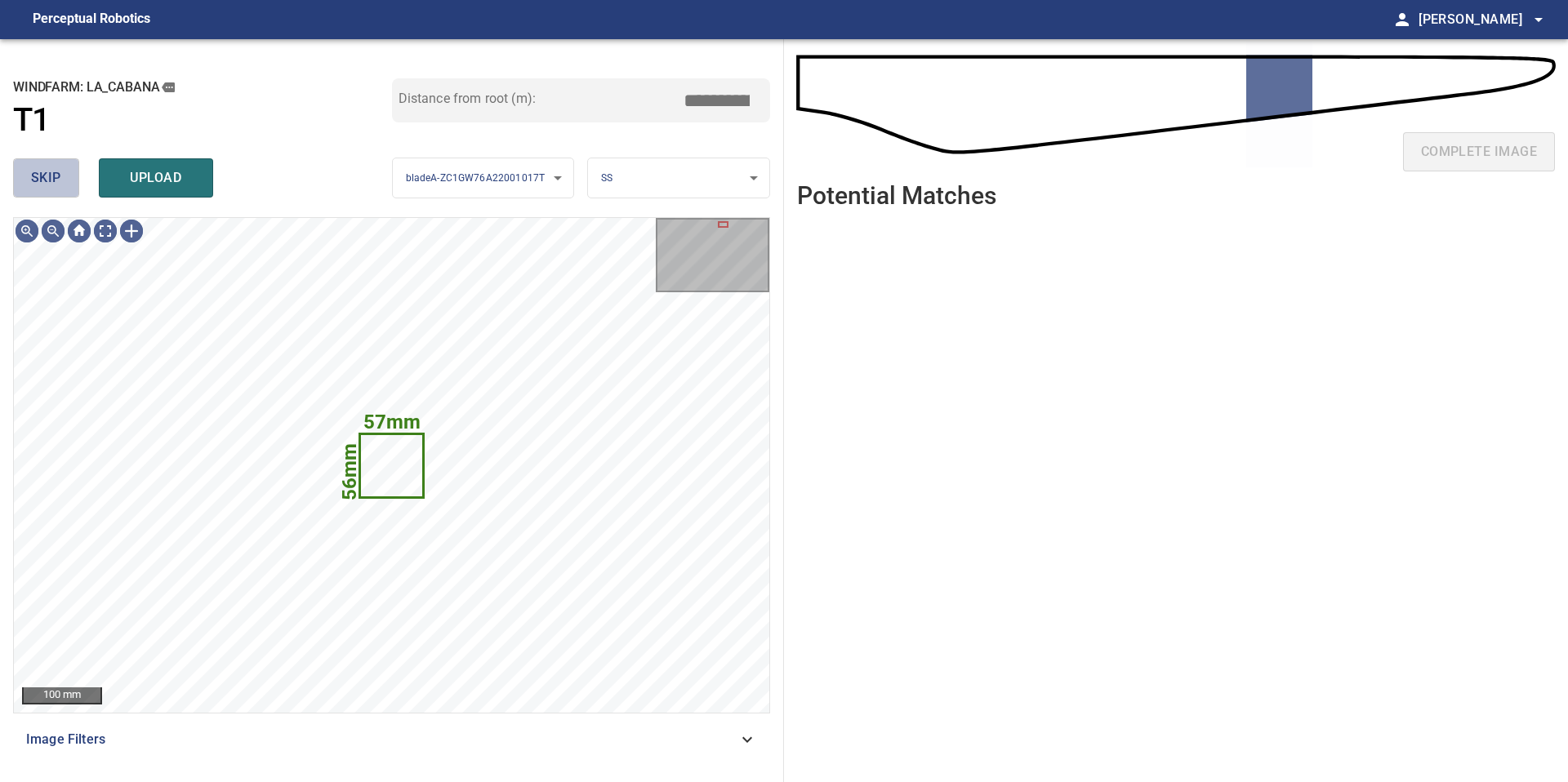
click at [49, 187] on span "skip" at bounding box center [46, 177] width 30 height 23
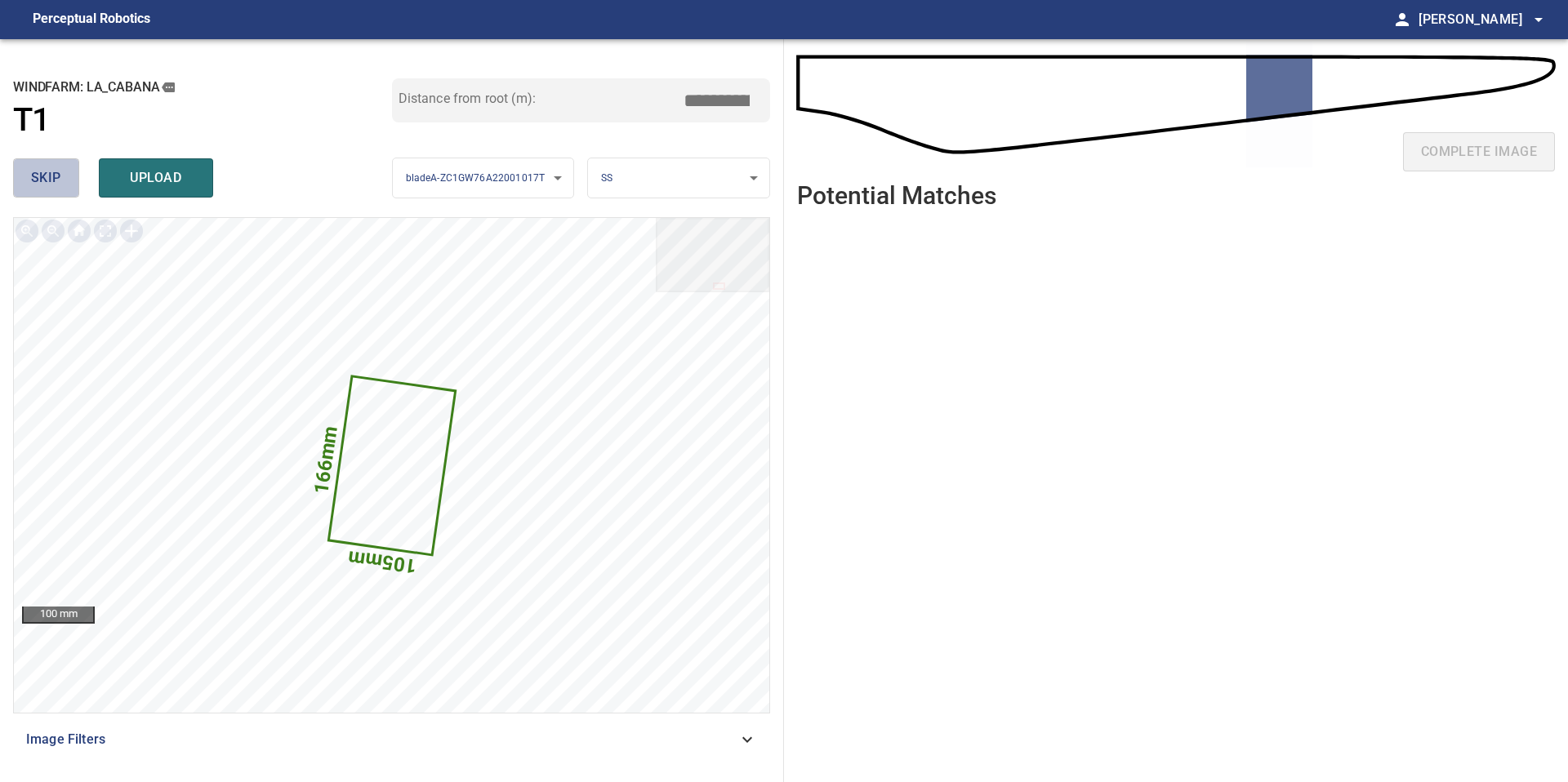
click at [49, 187] on span "skip" at bounding box center [46, 177] width 30 height 23
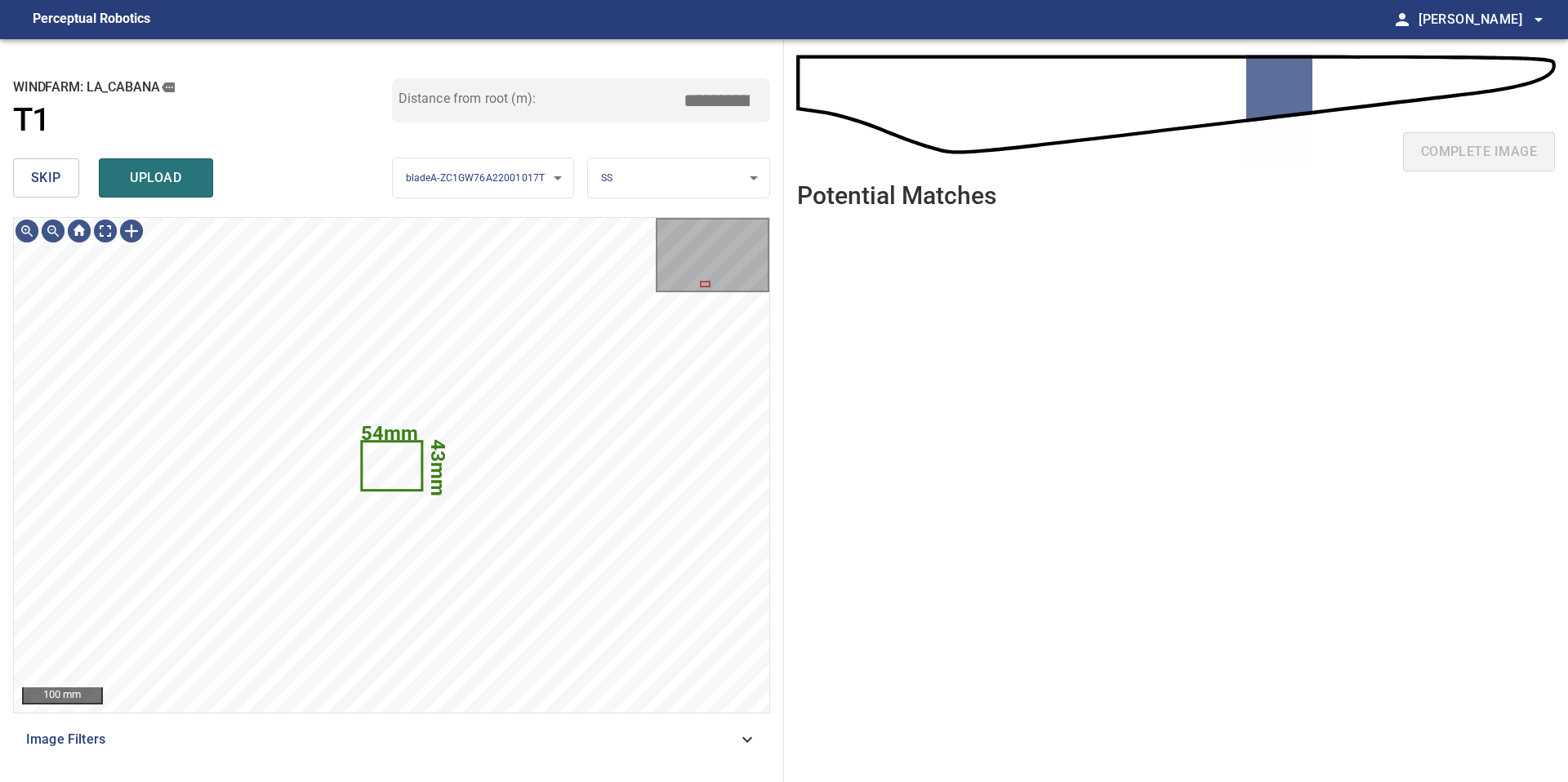
click at [57, 187] on span "skip" at bounding box center [46, 177] width 30 height 23
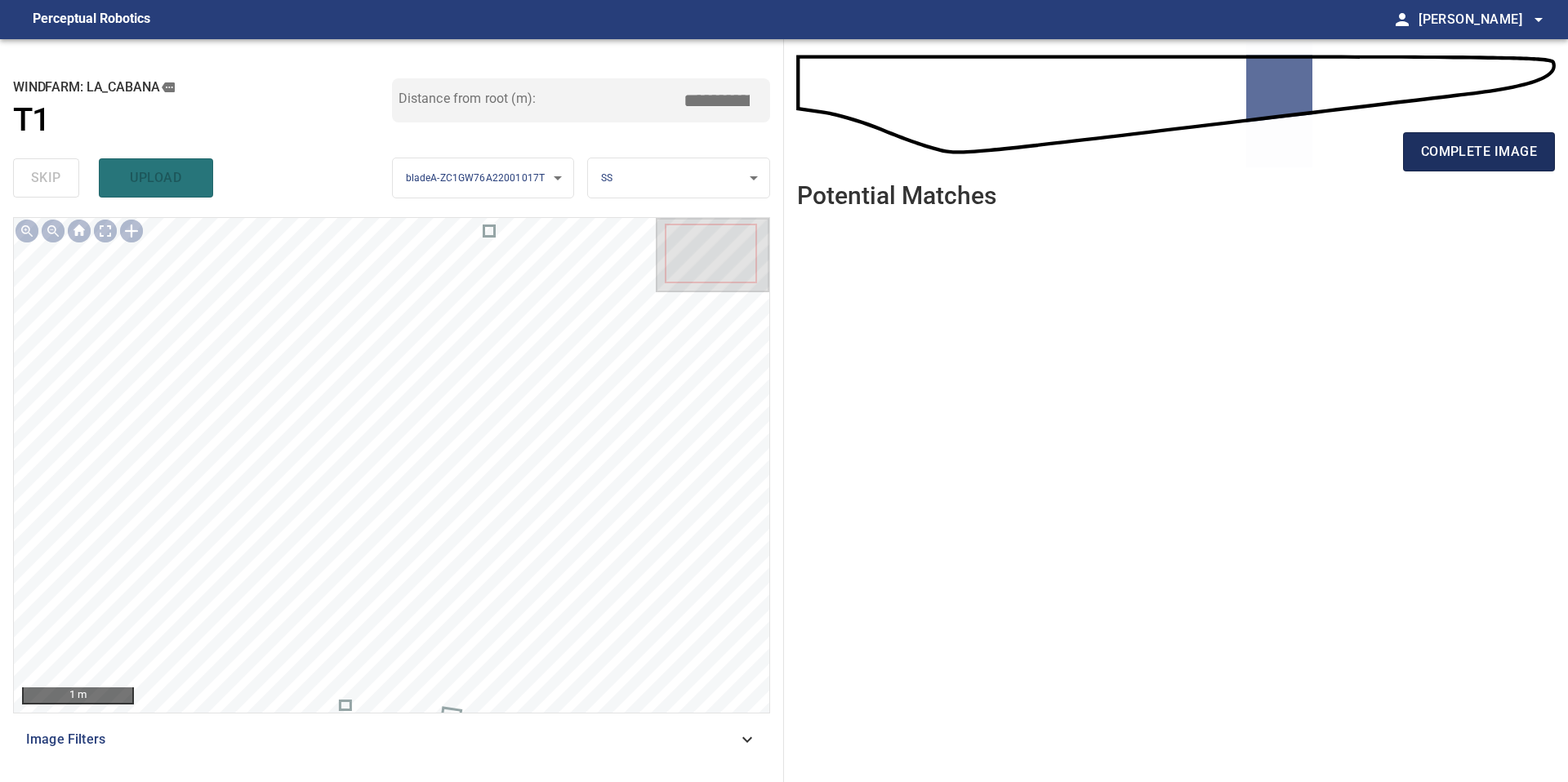
click at [1494, 153] on span "complete image" at bounding box center [1479, 151] width 116 height 23
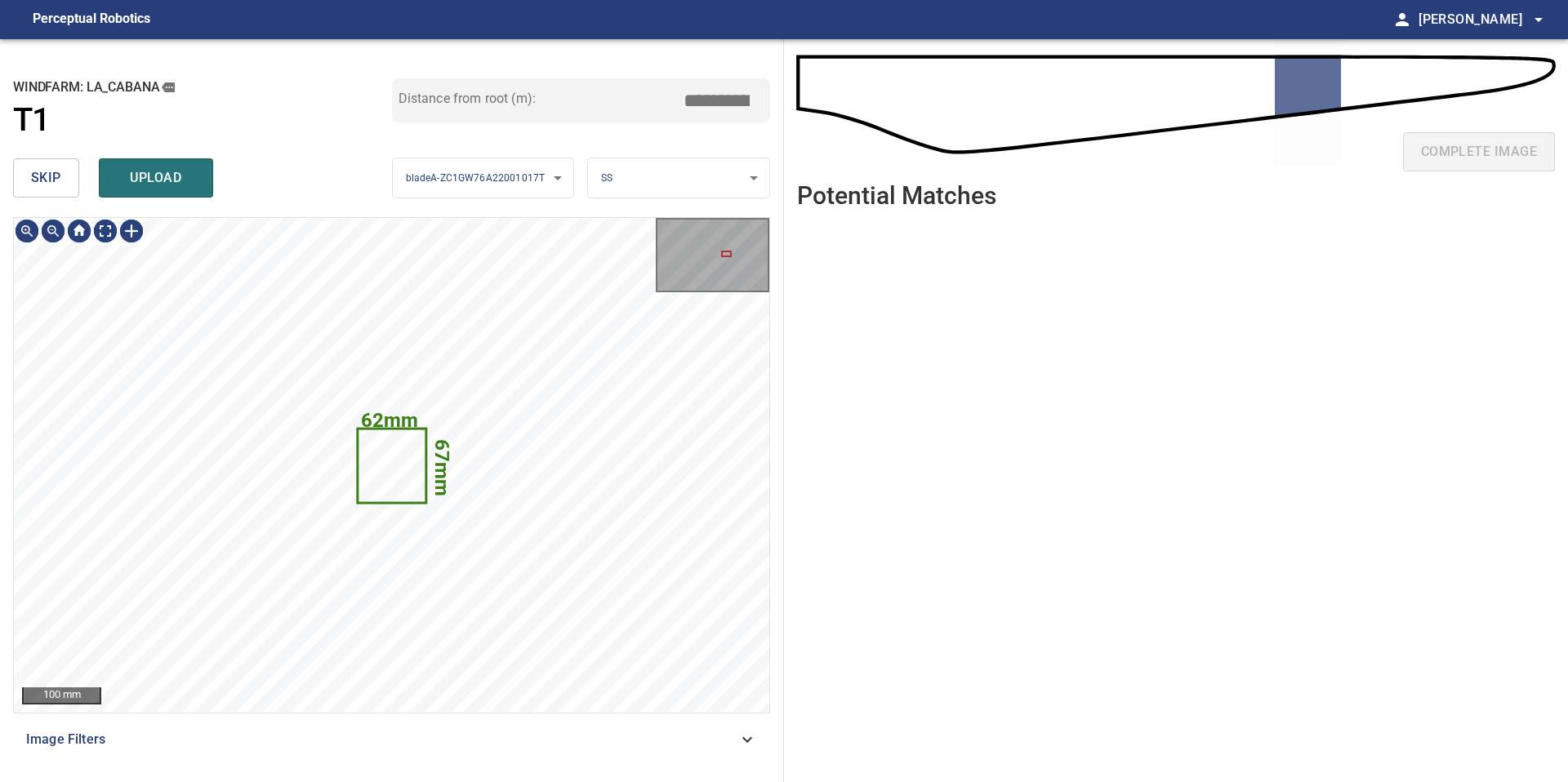
click at [46, 170] on span "skip" at bounding box center [46, 177] width 30 height 23
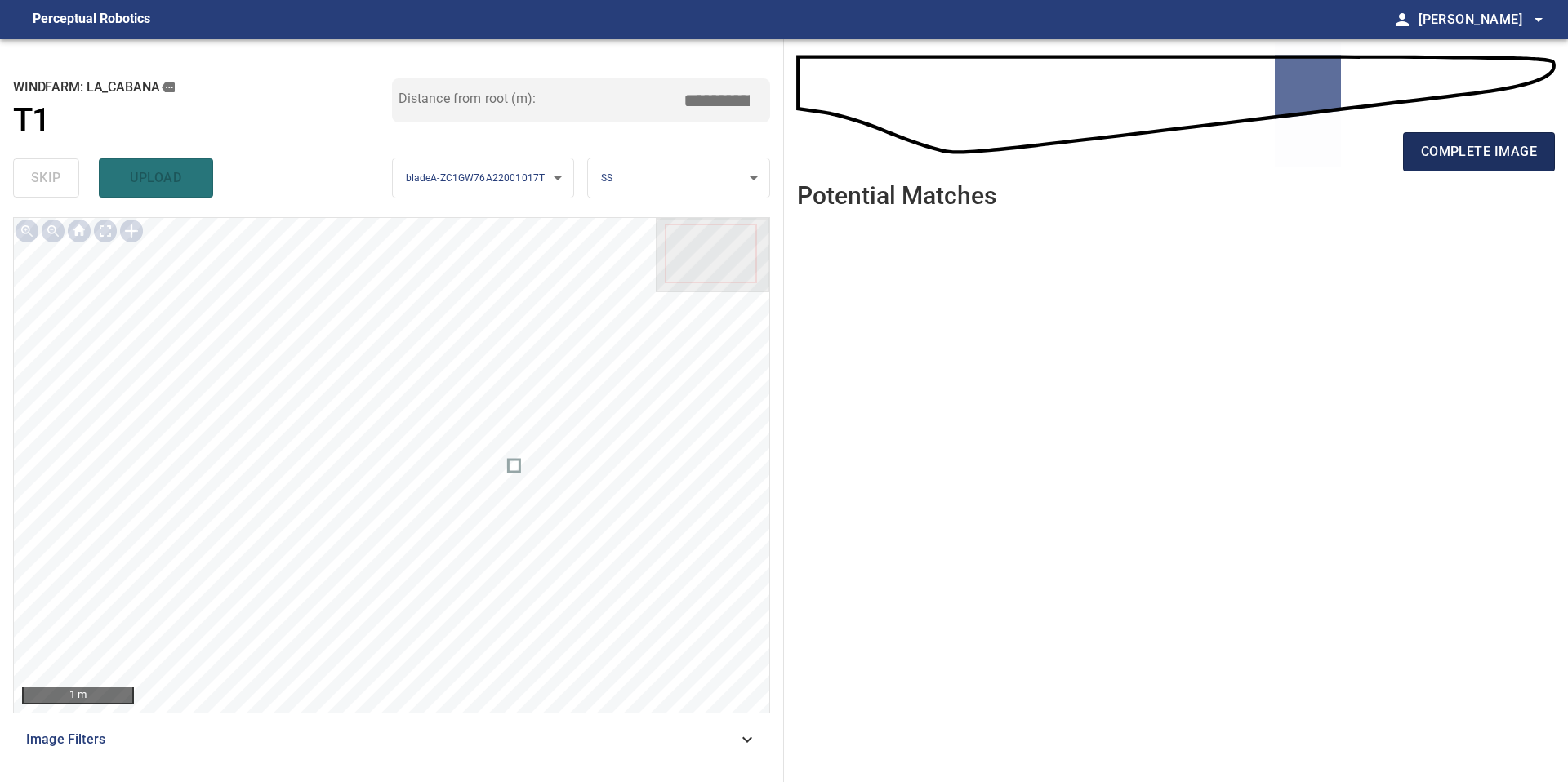
click at [1479, 139] on button "complete image" at bounding box center [1479, 152] width 152 height 39
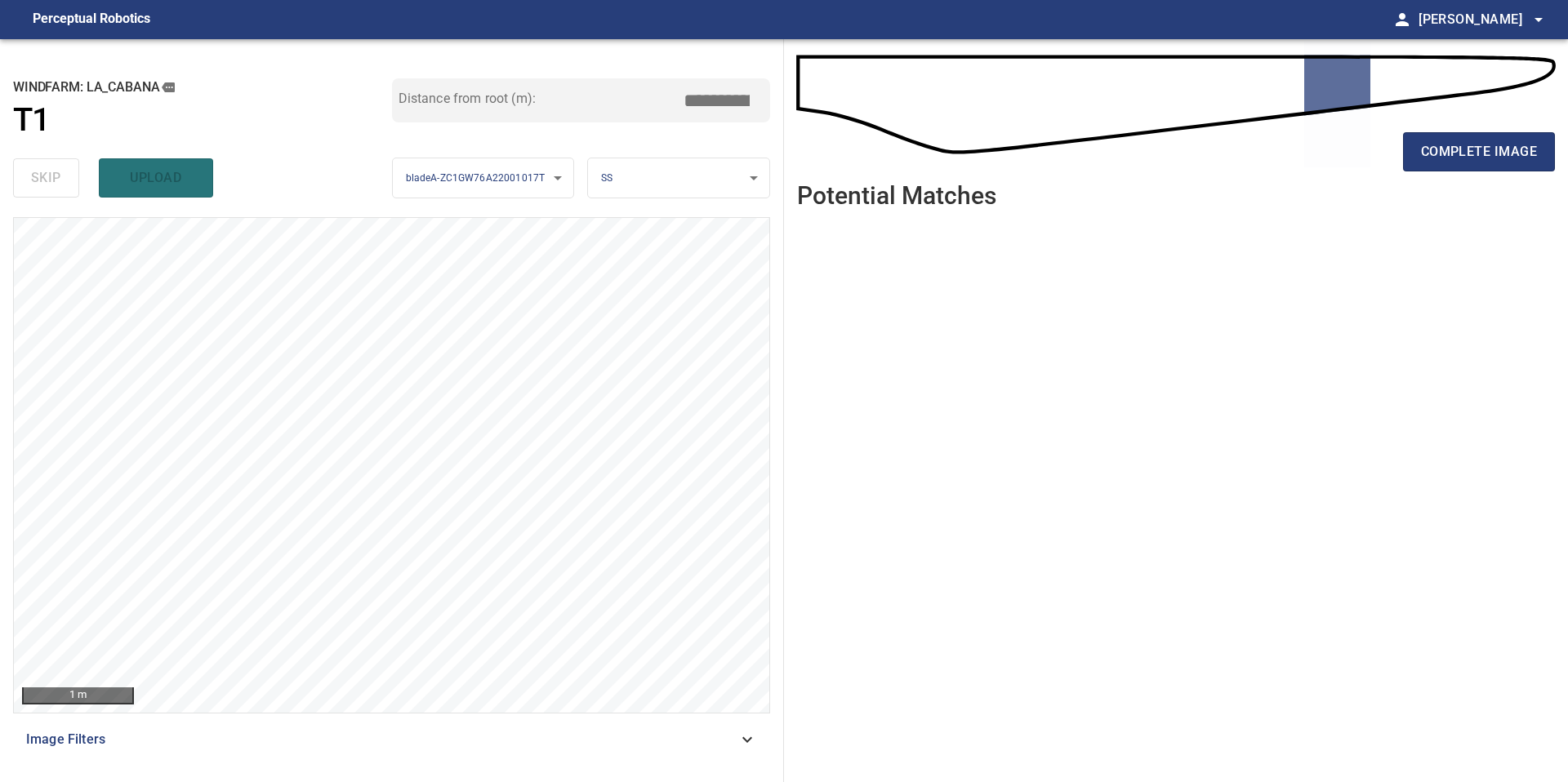
click at [1393, 121] on div "complete image" at bounding box center [1175, 110] width 758 height 117
click at [1423, 140] on span "complete image" at bounding box center [1479, 151] width 116 height 23
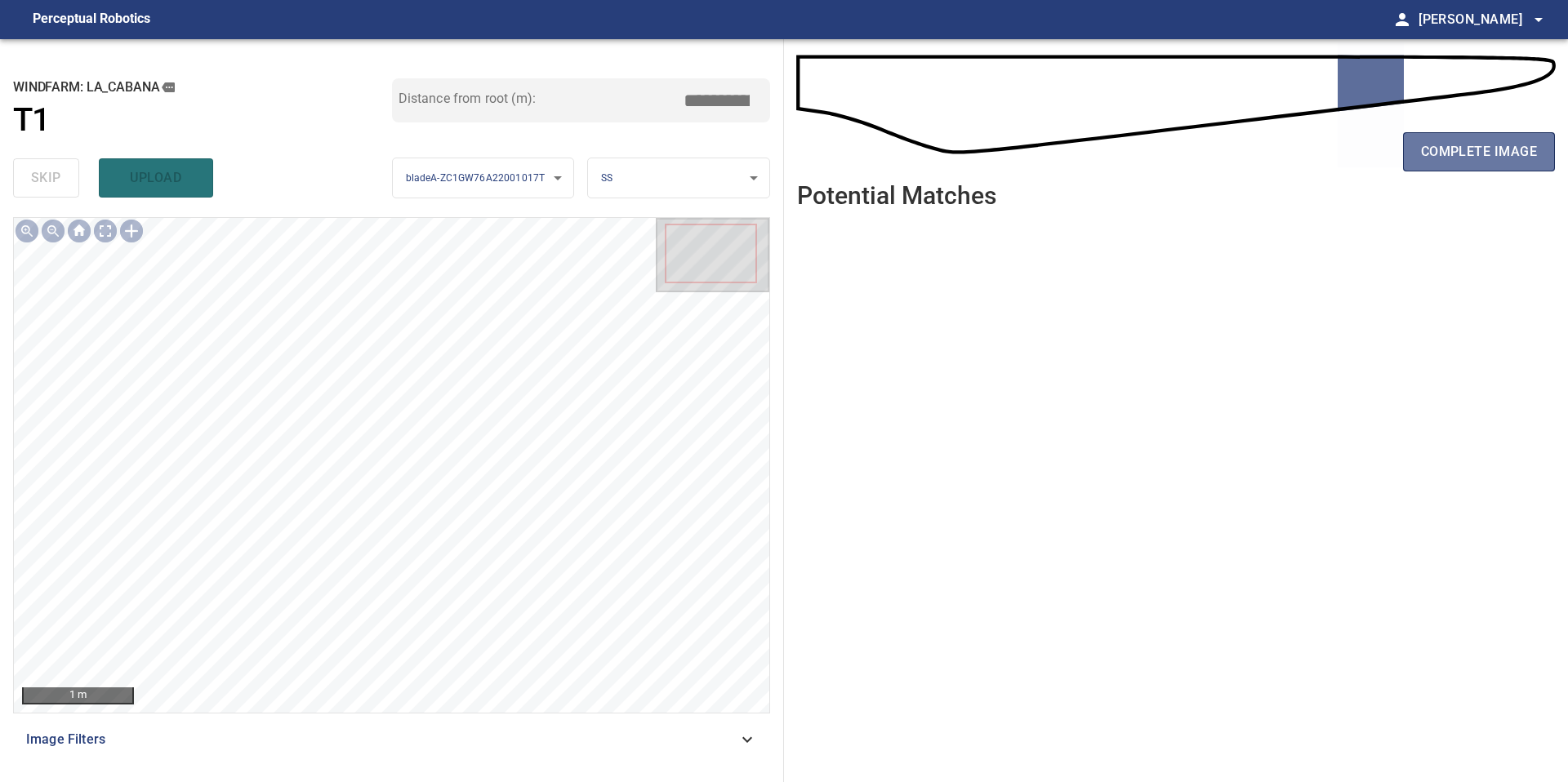
click at [1423, 140] on span "complete image" at bounding box center [1479, 151] width 116 height 23
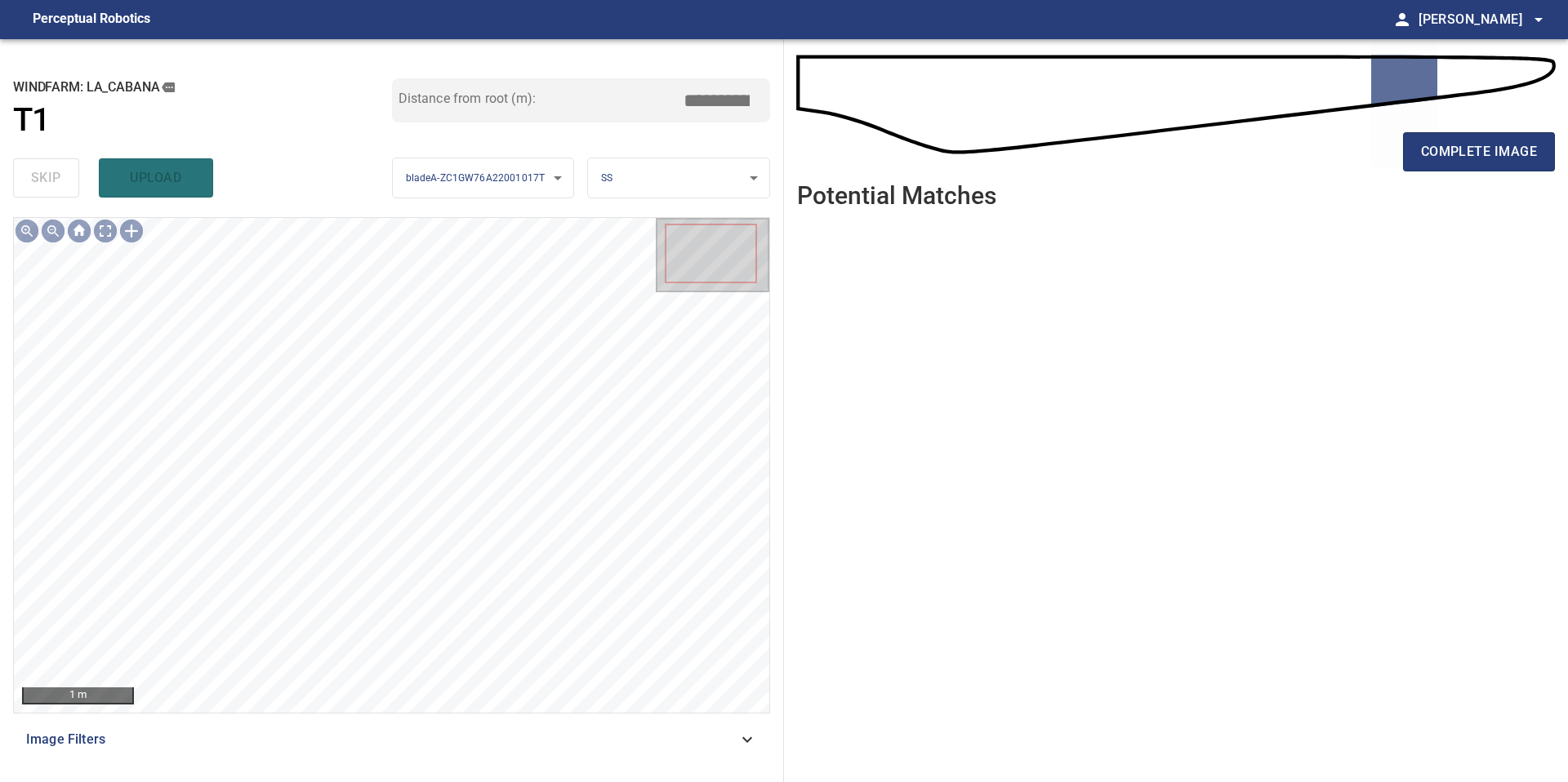
click at [1423, 140] on span "complete image" at bounding box center [1479, 151] width 116 height 23
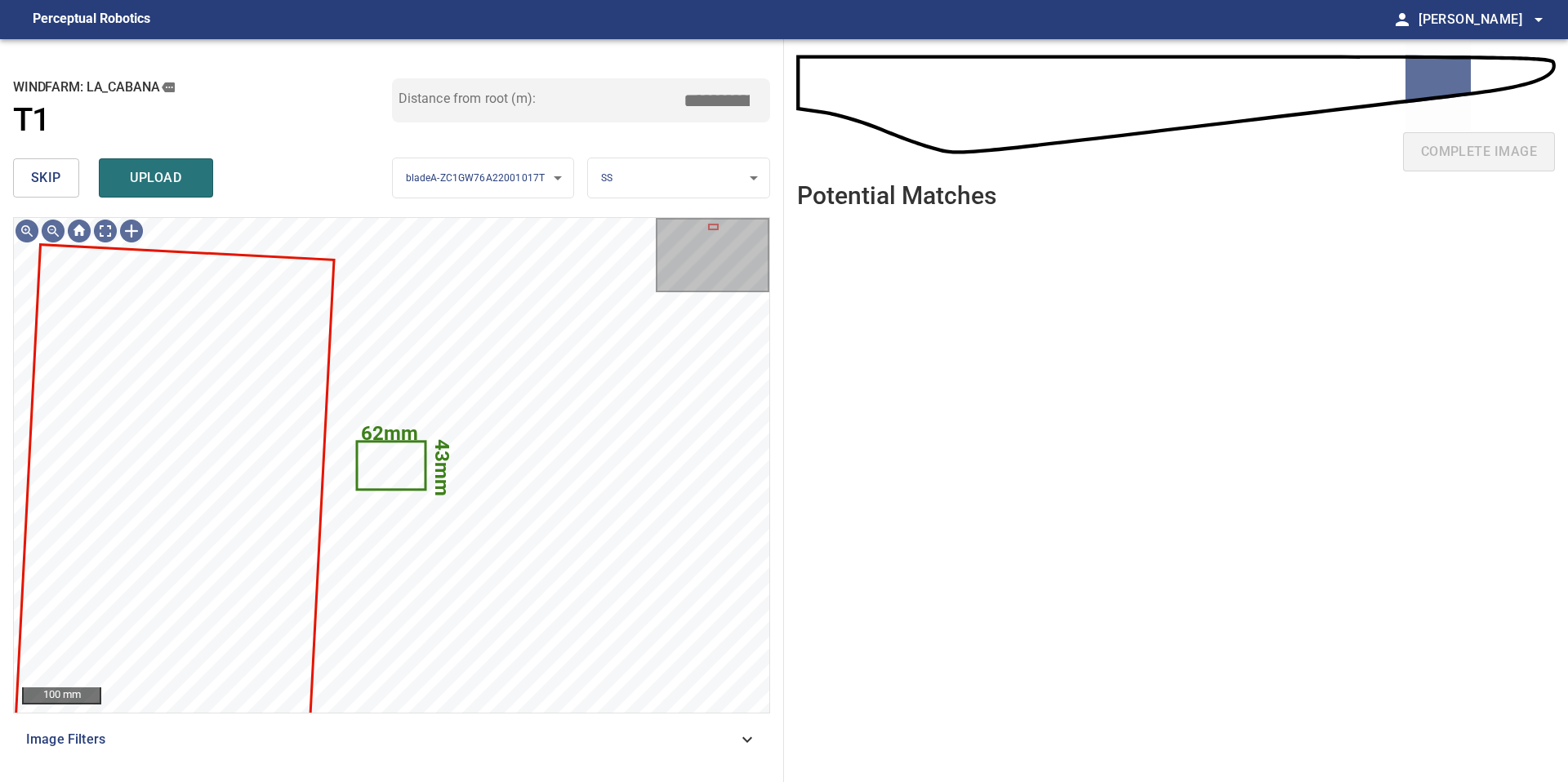
click at [51, 185] on span "skip" at bounding box center [46, 177] width 30 height 23
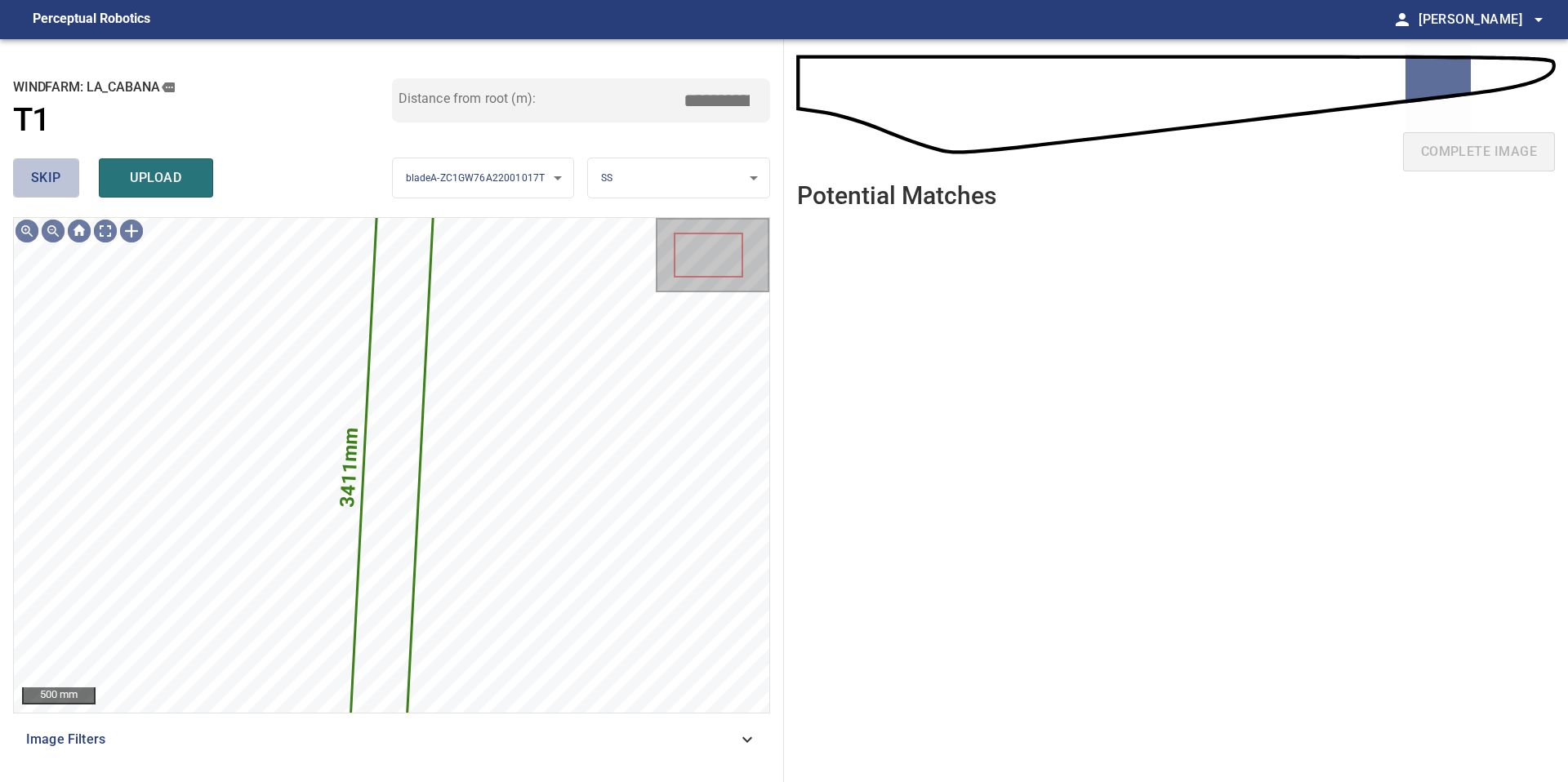
click at [51, 185] on span "skip" at bounding box center [46, 177] width 30 height 23
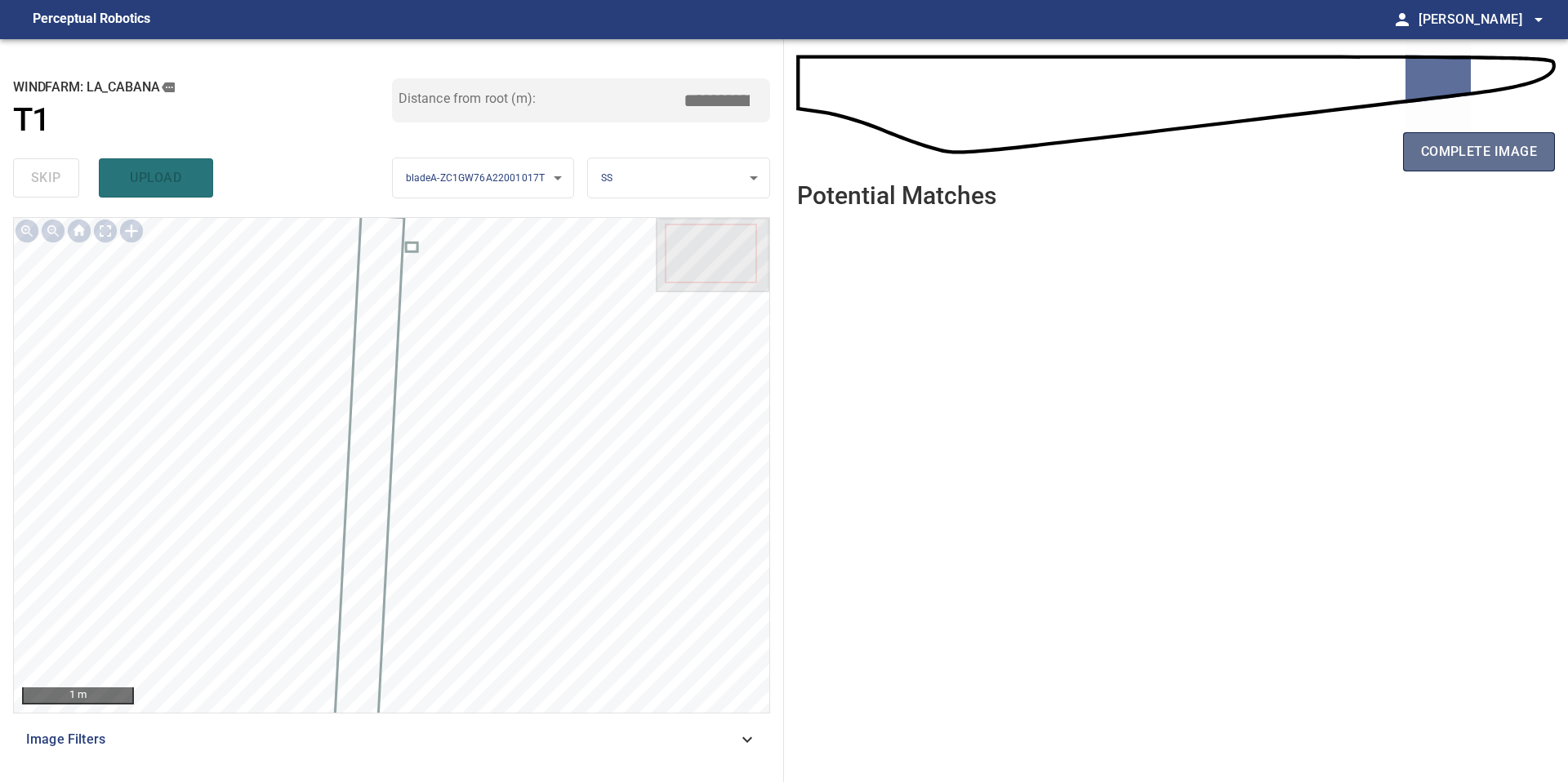
click at [1457, 152] on span "complete image" at bounding box center [1479, 151] width 116 height 23
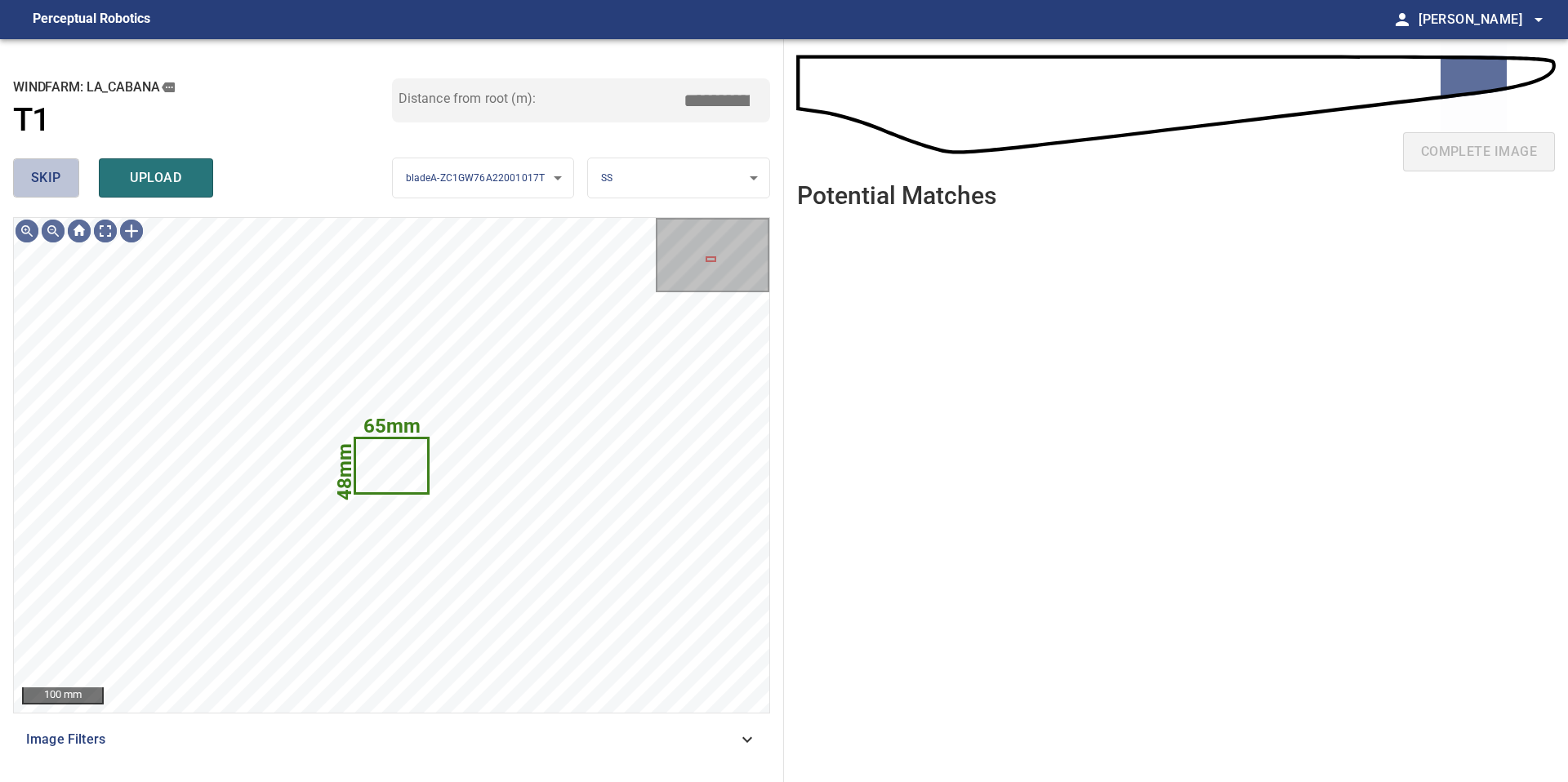
click at [57, 184] on span "skip" at bounding box center [46, 177] width 30 height 23
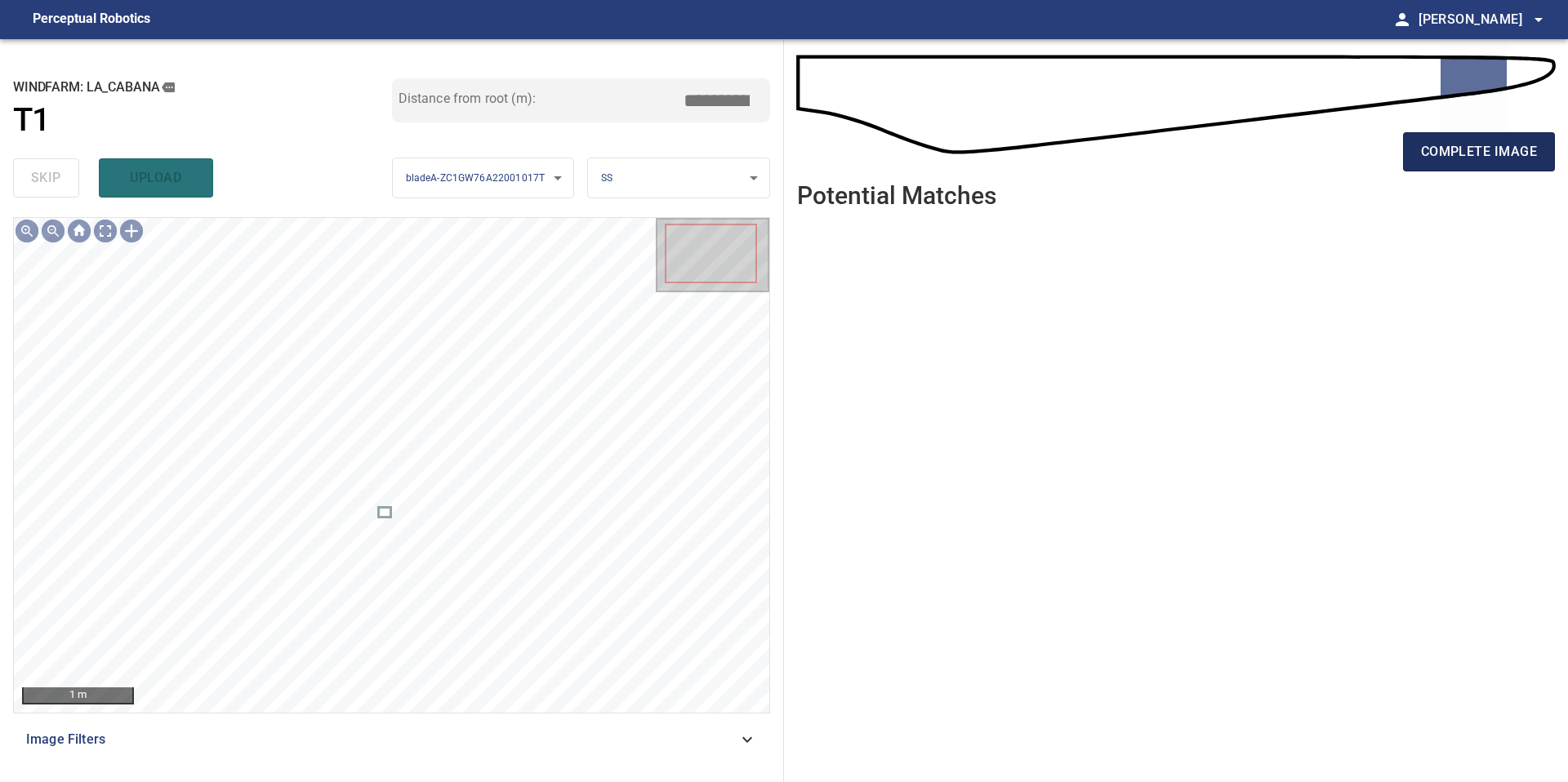
click at [1499, 145] on span "complete image" at bounding box center [1479, 151] width 116 height 23
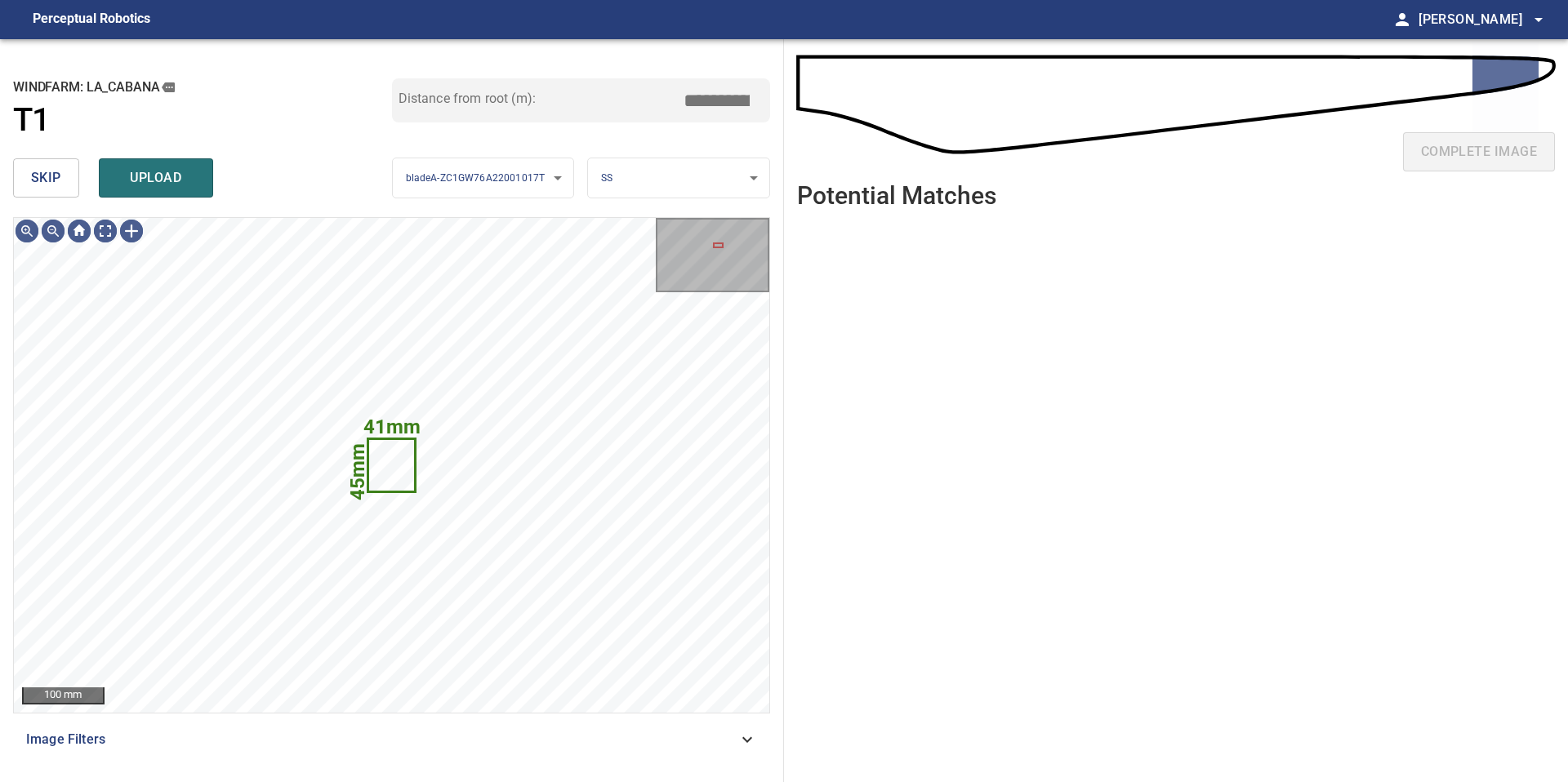
click at [51, 178] on span "skip" at bounding box center [46, 177] width 30 height 23
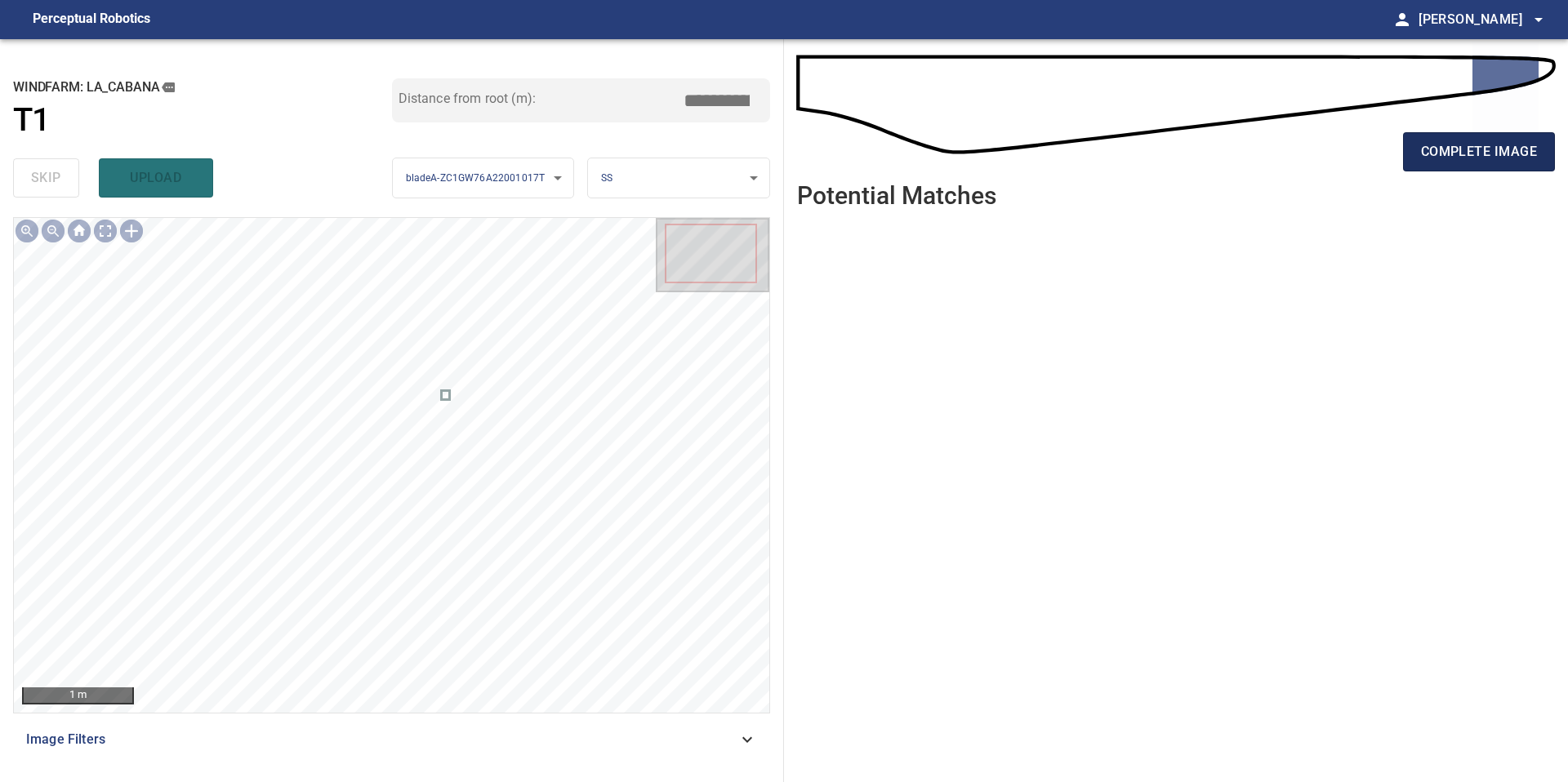
click at [1472, 166] on button "complete image" at bounding box center [1479, 152] width 152 height 39
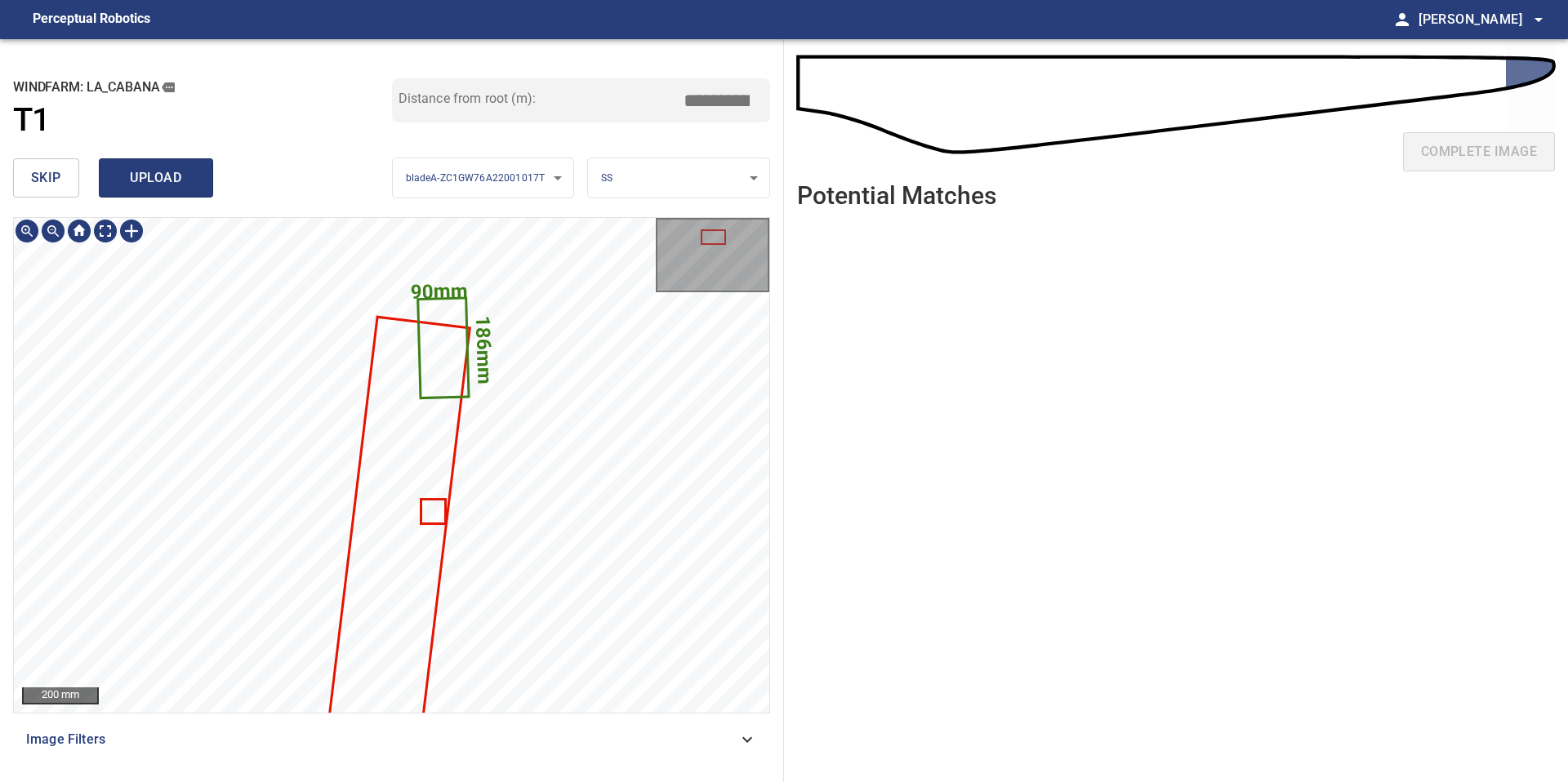
click at [155, 181] on span "upload" at bounding box center [156, 177] width 78 height 23
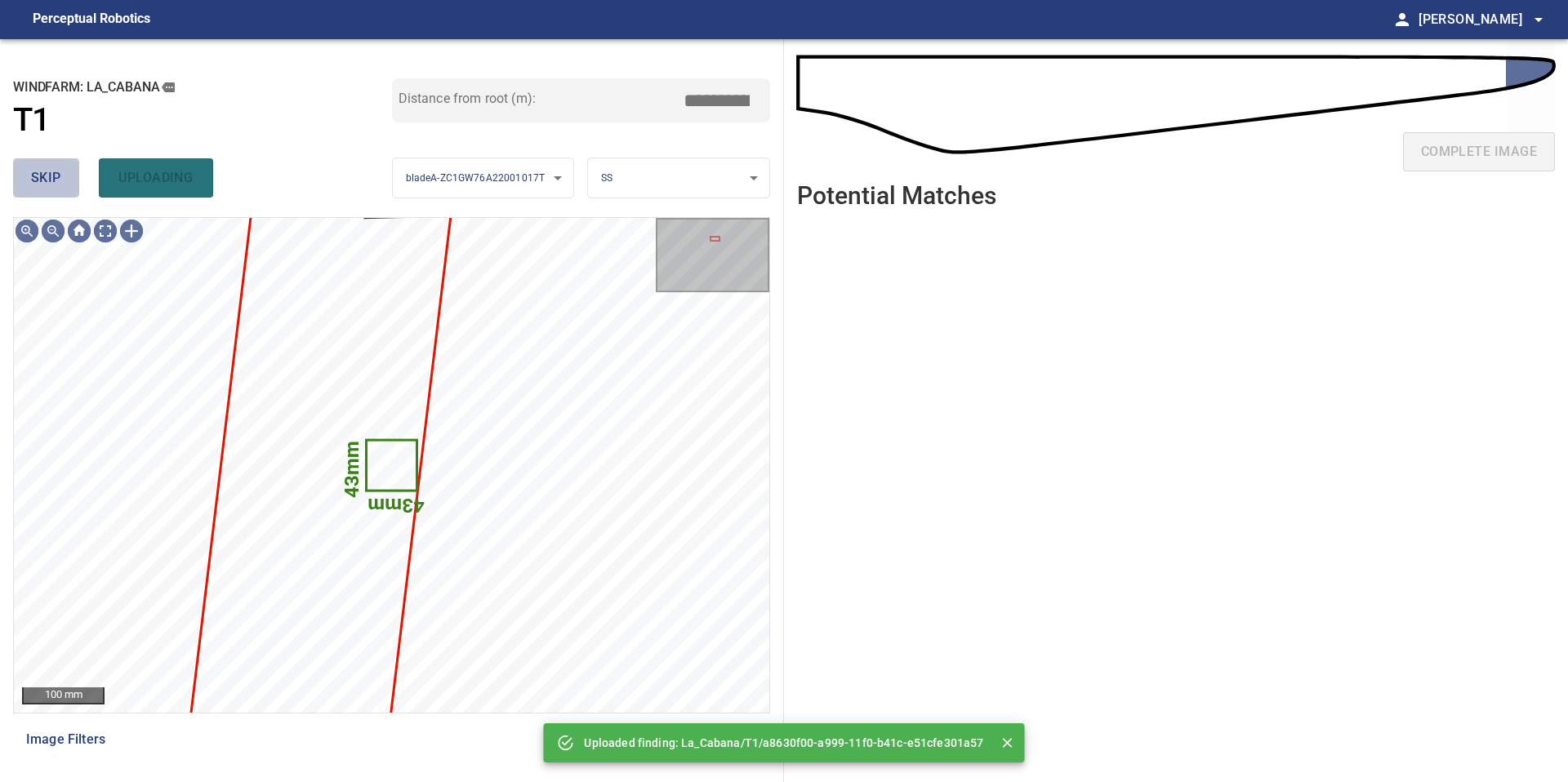
click at [38, 180] on span "skip" at bounding box center [46, 177] width 30 height 23
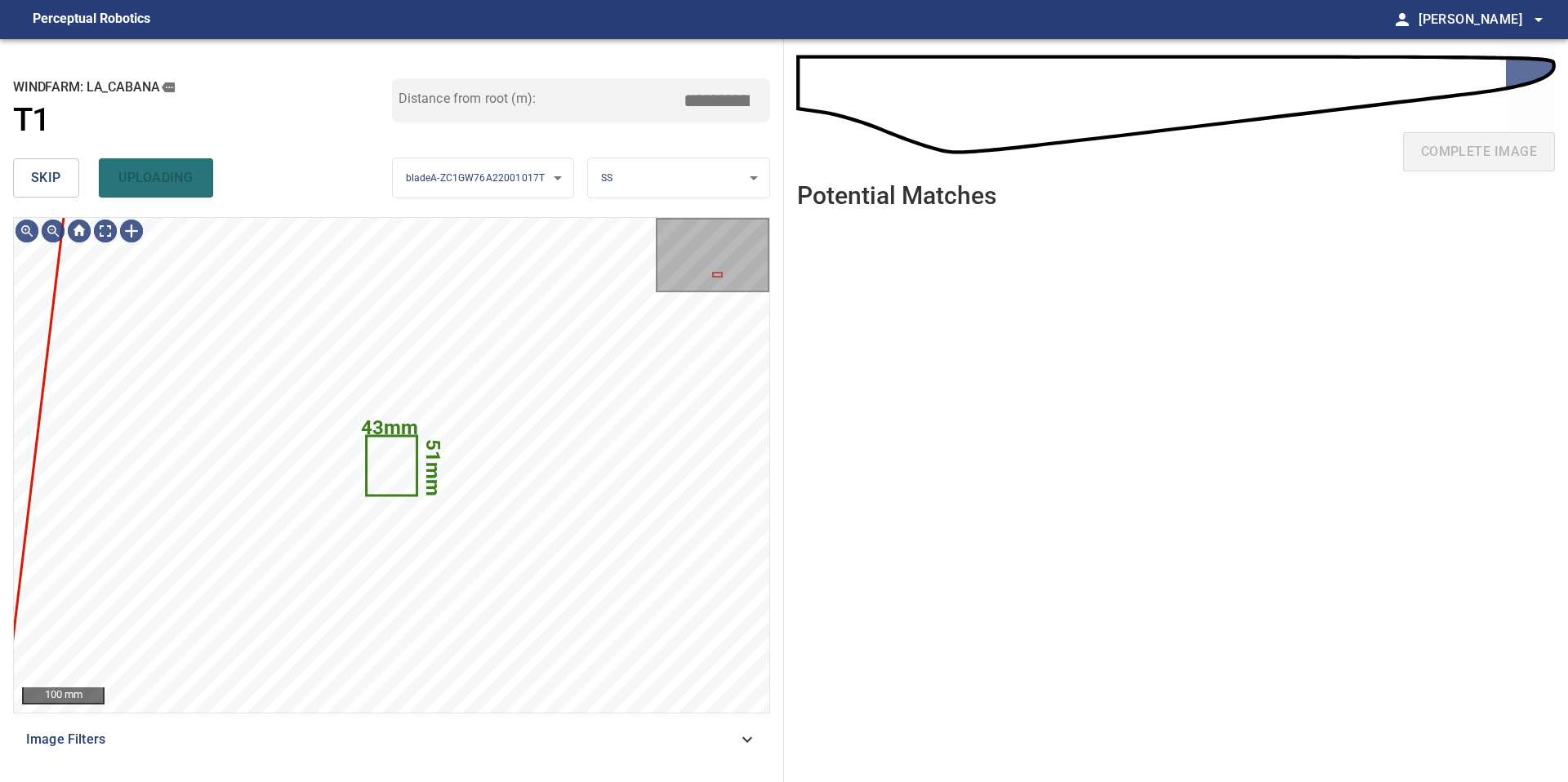
click at [38, 180] on span "skip" at bounding box center [46, 177] width 30 height 23
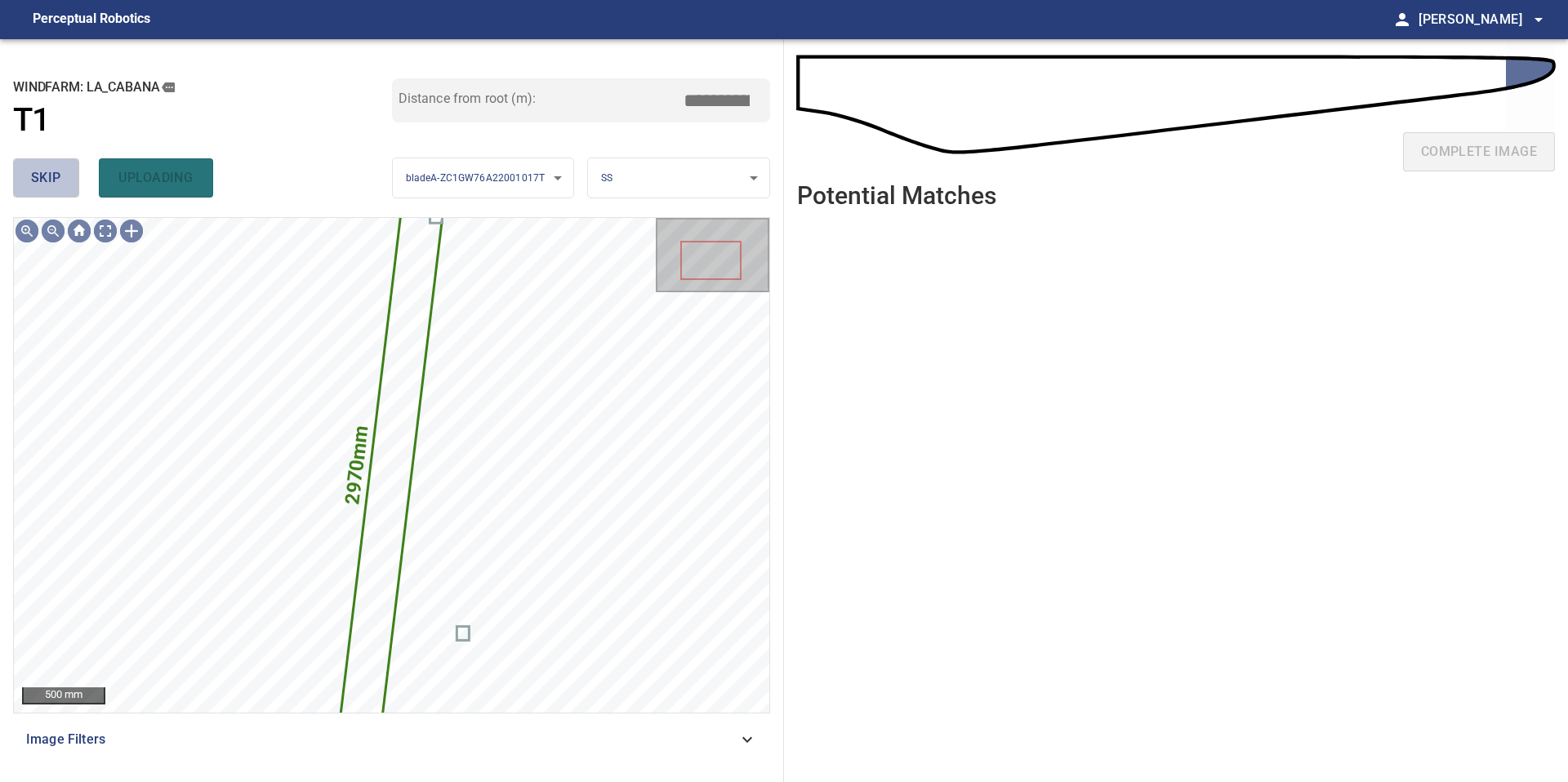
click at [38, 180] on span "skip" at bounding box center [46, 177] width 30 height 23
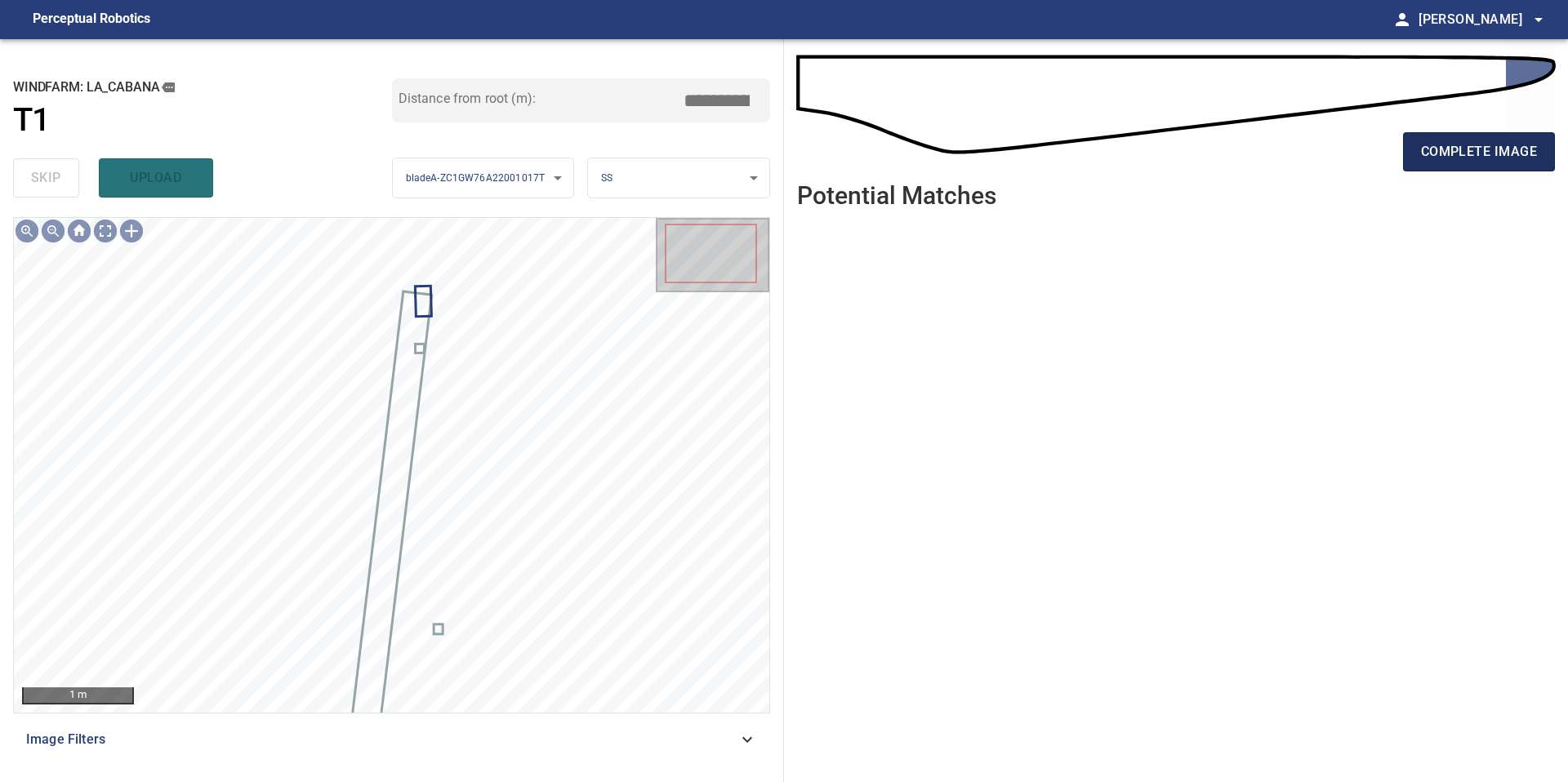
click at [1473, 157] on span "complete image" at bounding box center [1479, 151] width 116 height 23
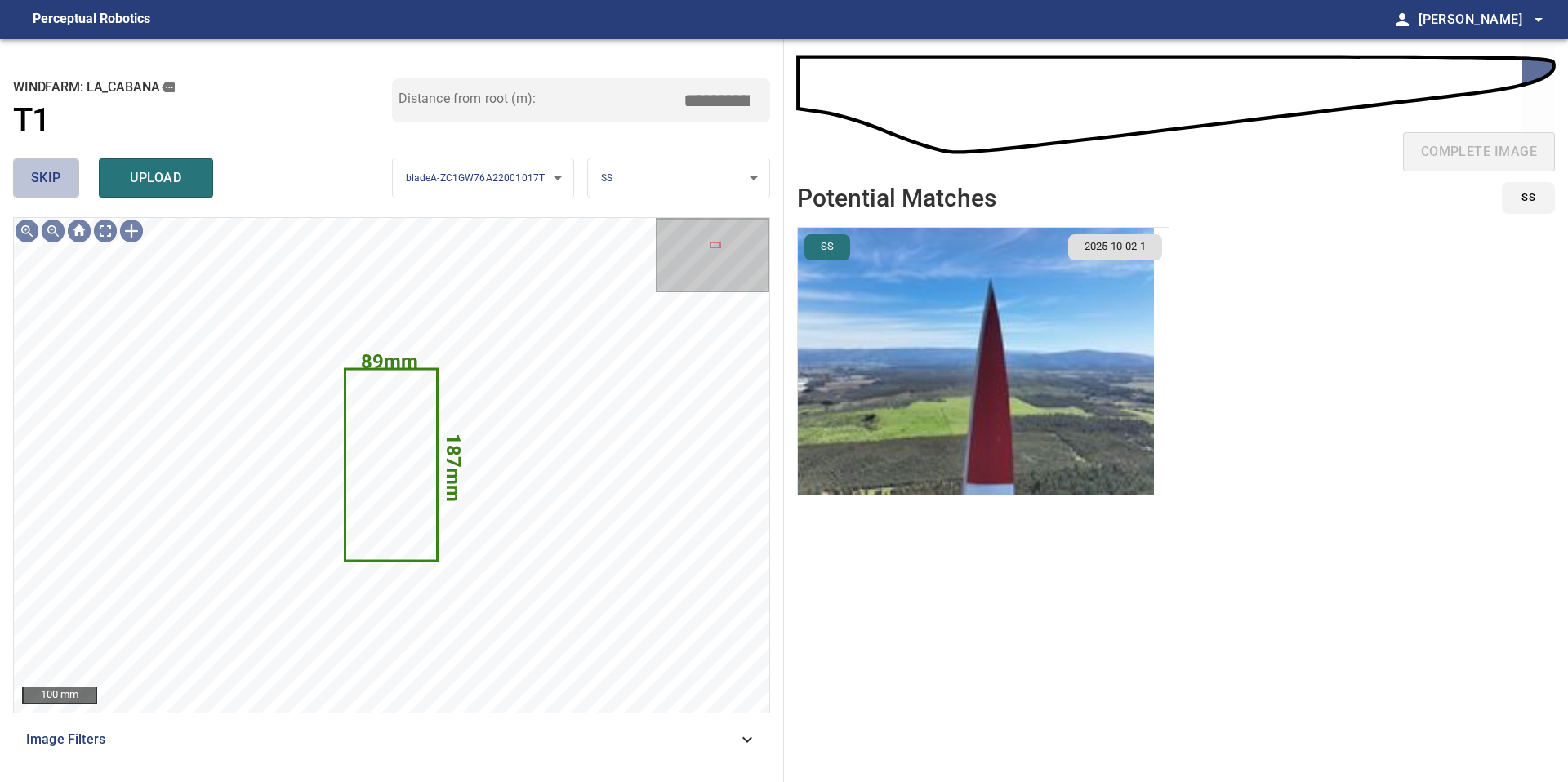
click at [59, 189] on button "skip" at bounding box center [45, 178] width 66 height 39
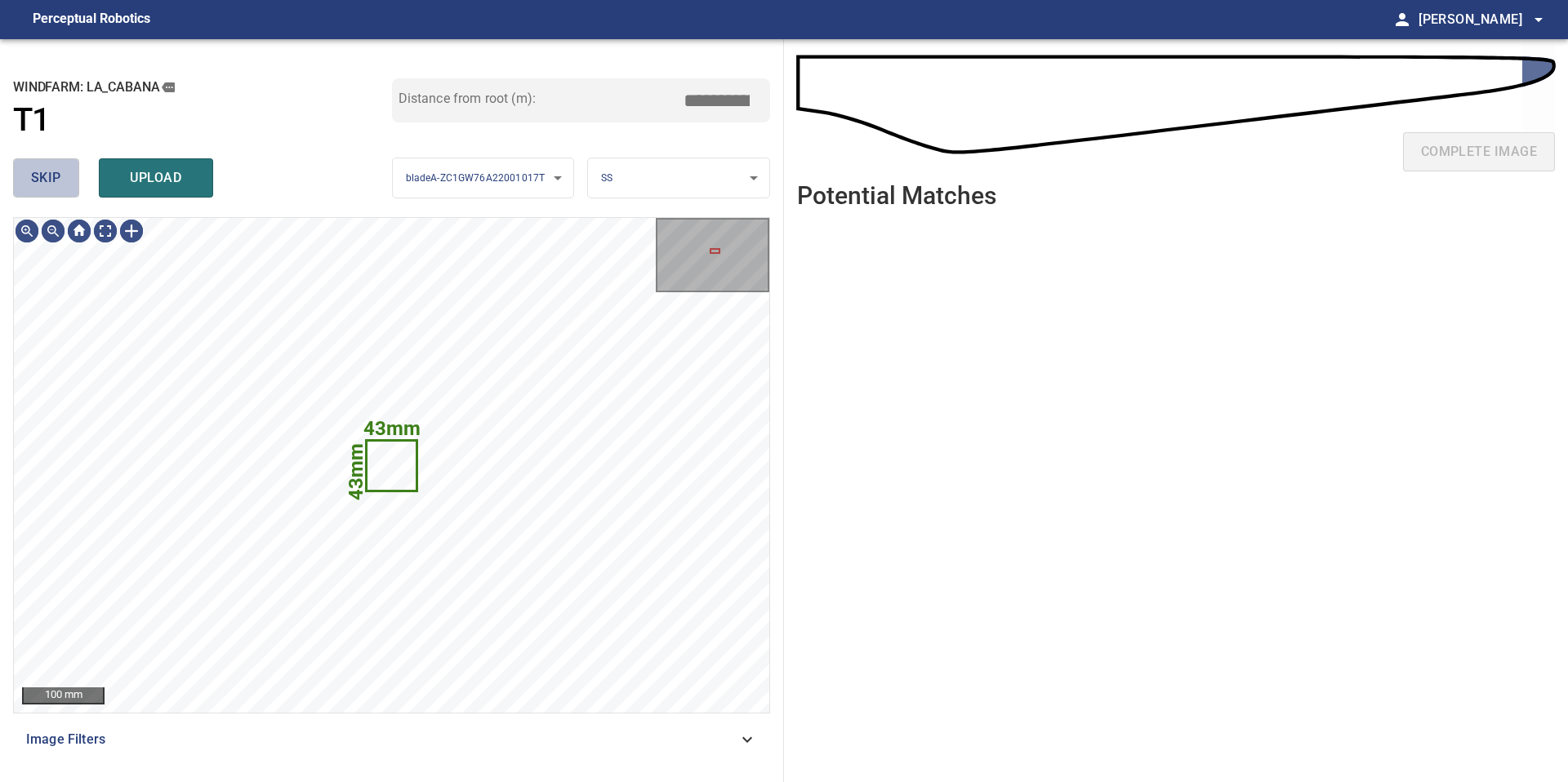
click at [59, 189] on button "skip" at bounding box center [45, 178] width 66 height 39
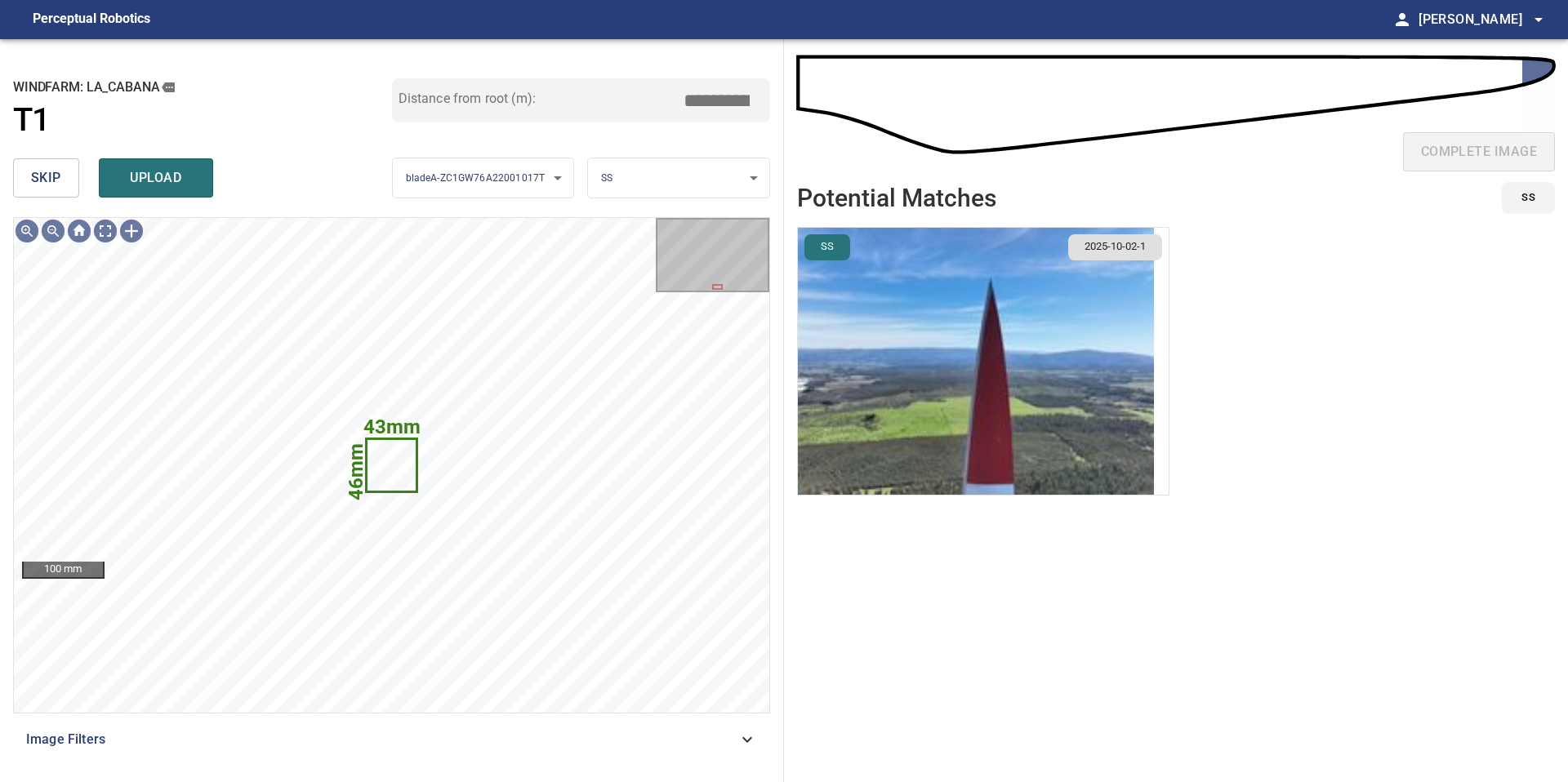
click at [75, 182] on button "skip" at bounding box center [45, 178] width 66 height 39
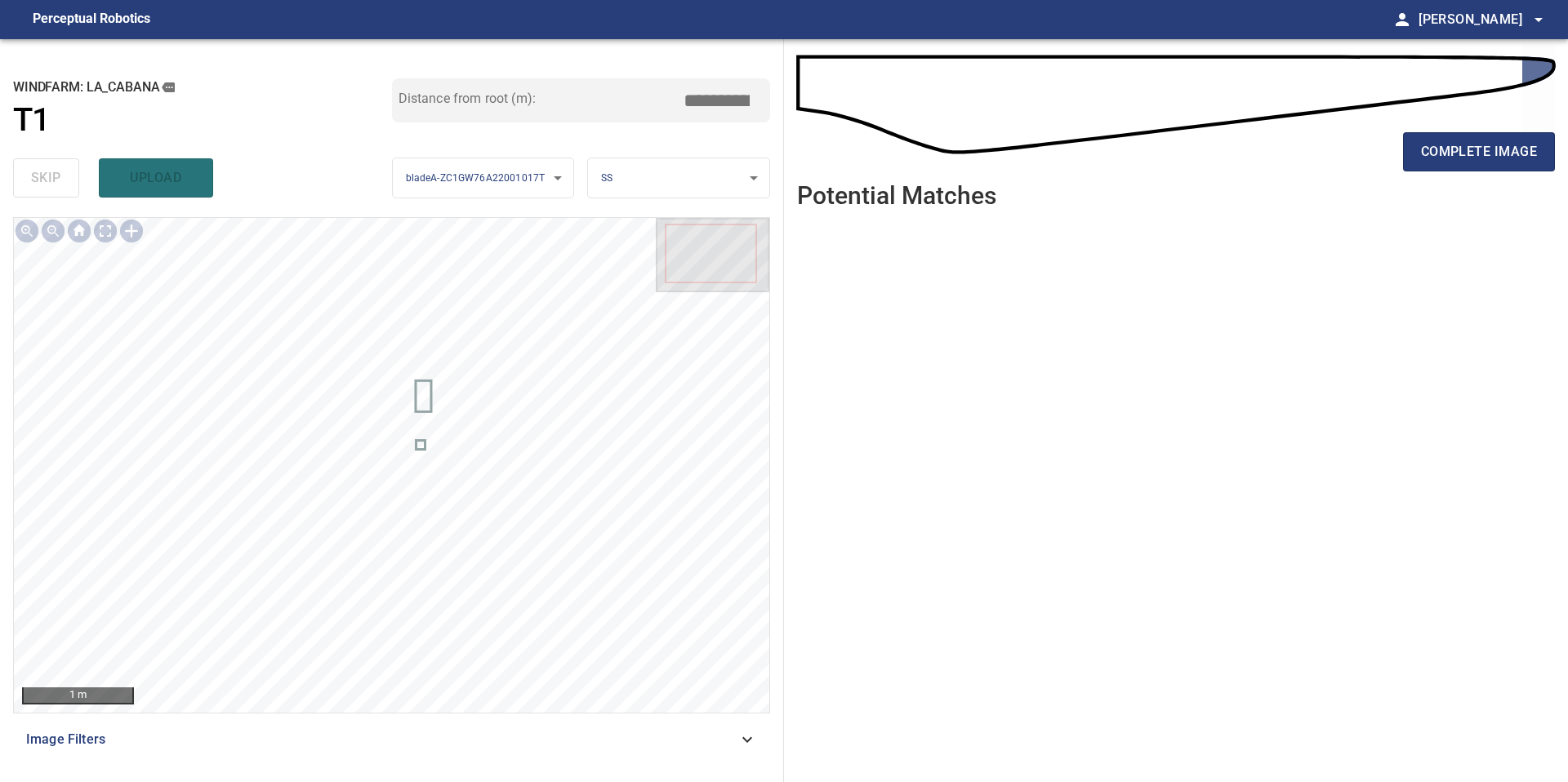
click at [1504, 130] on div "complete image" at bounding box center [1175, 158] width 758 height 66
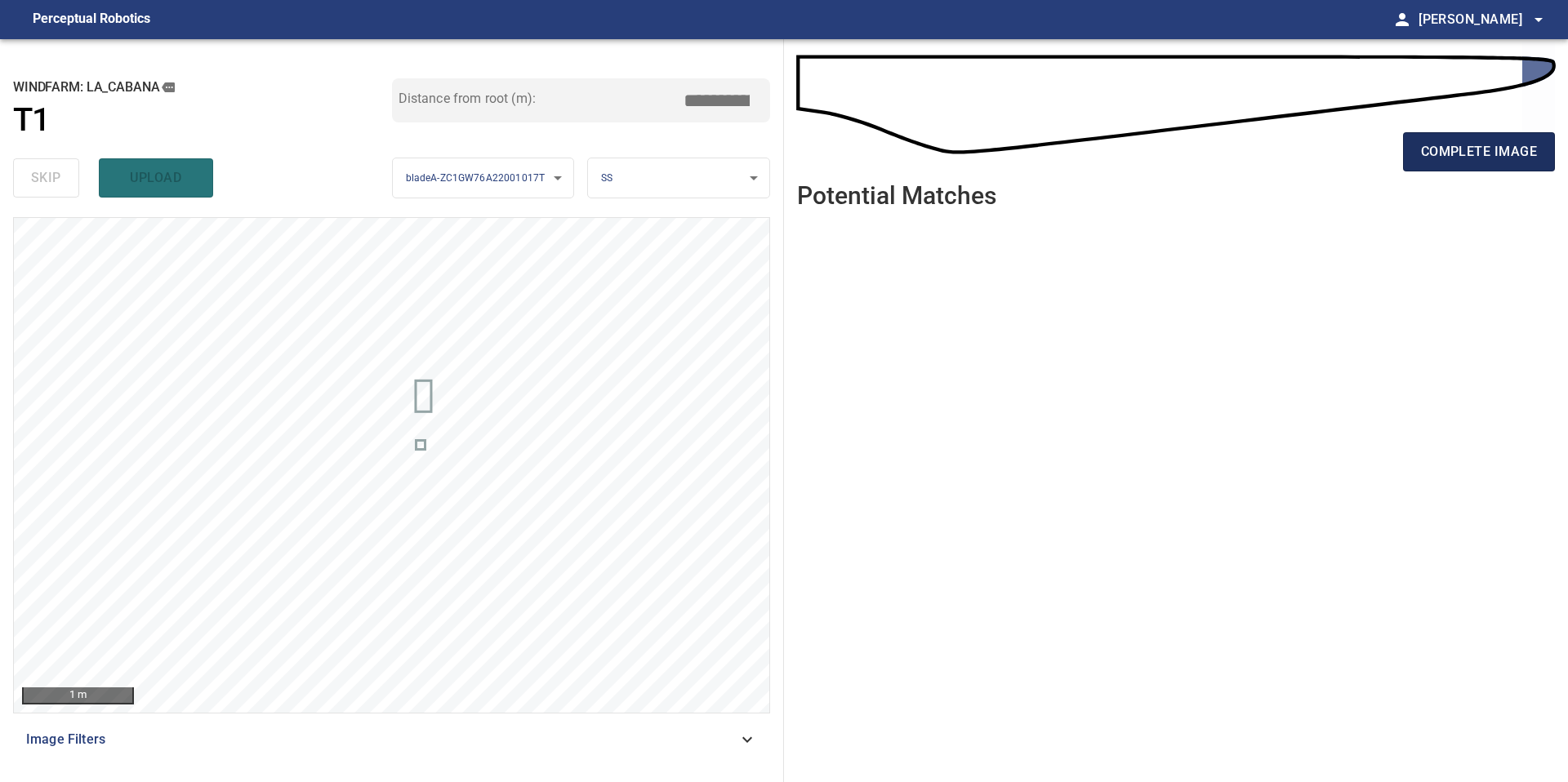
click at [1504, 143] on span "complete image" at bounding box center [1479, 151] width 116 height 23
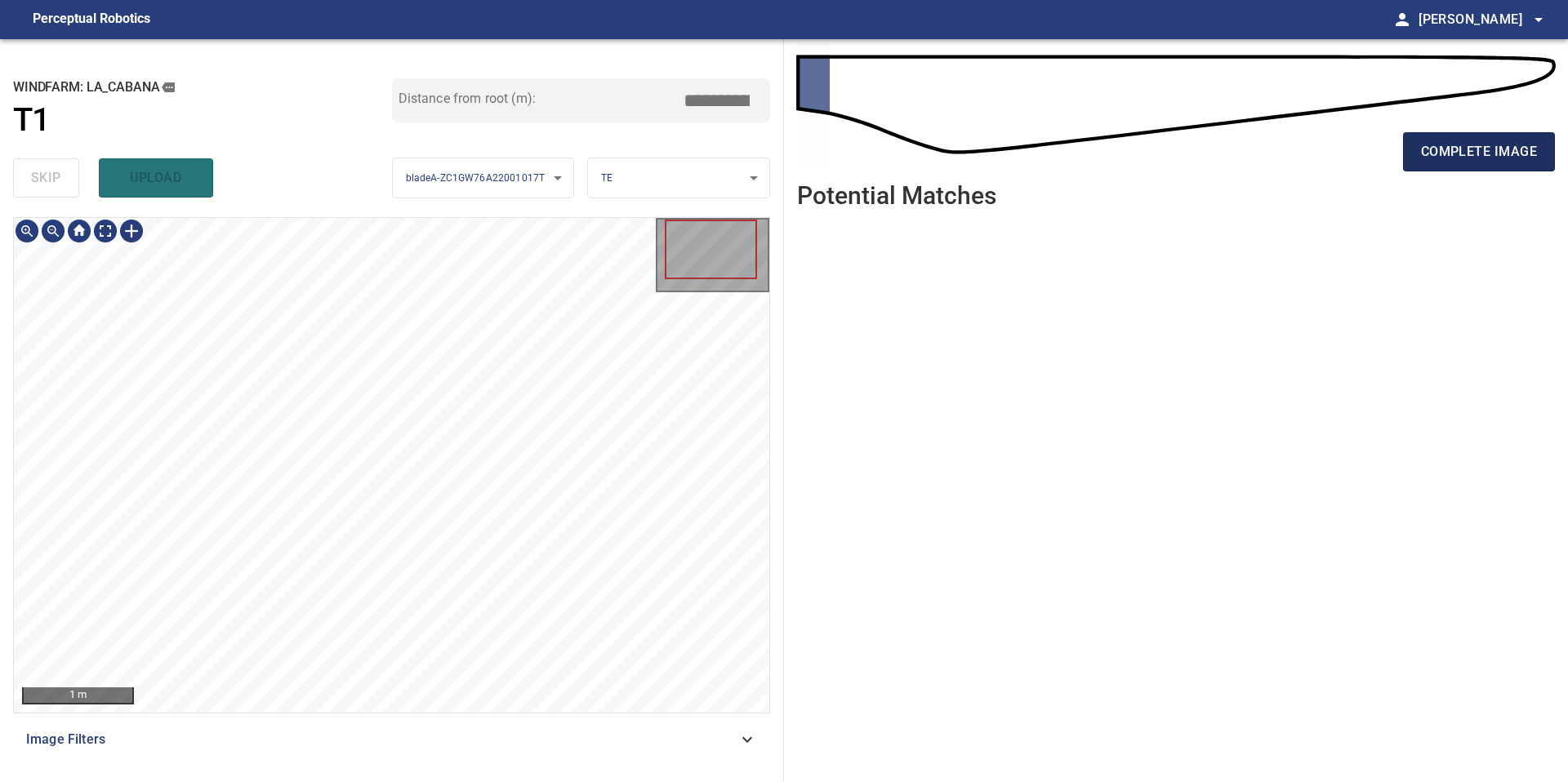
click at [1460, 138] on button "complete image" at bounding box center [1479, 152] width 152 height 39
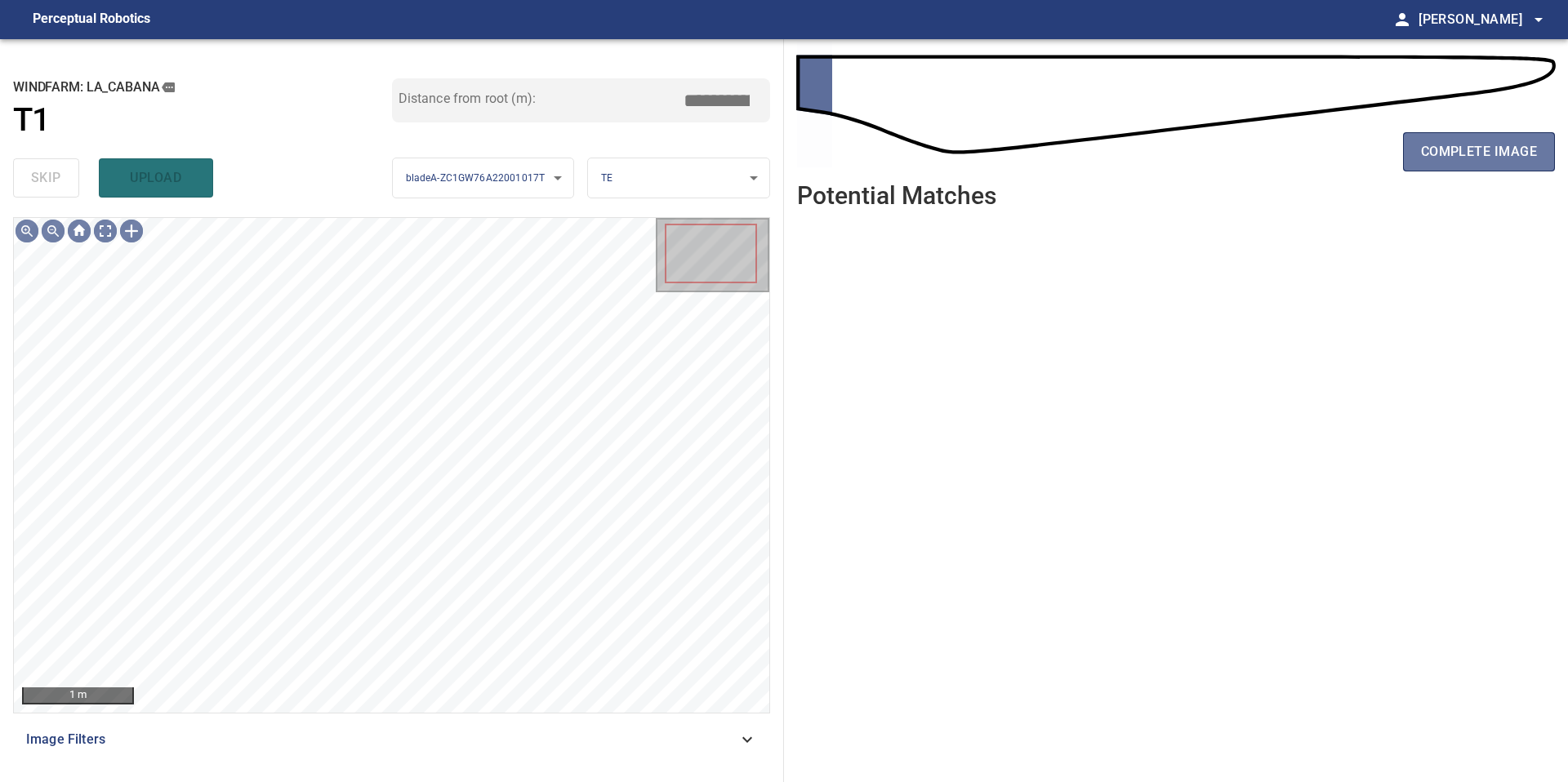
click at [1464, 145] on span "complete image" at bounding box center [1479, 151] width 116 height 23
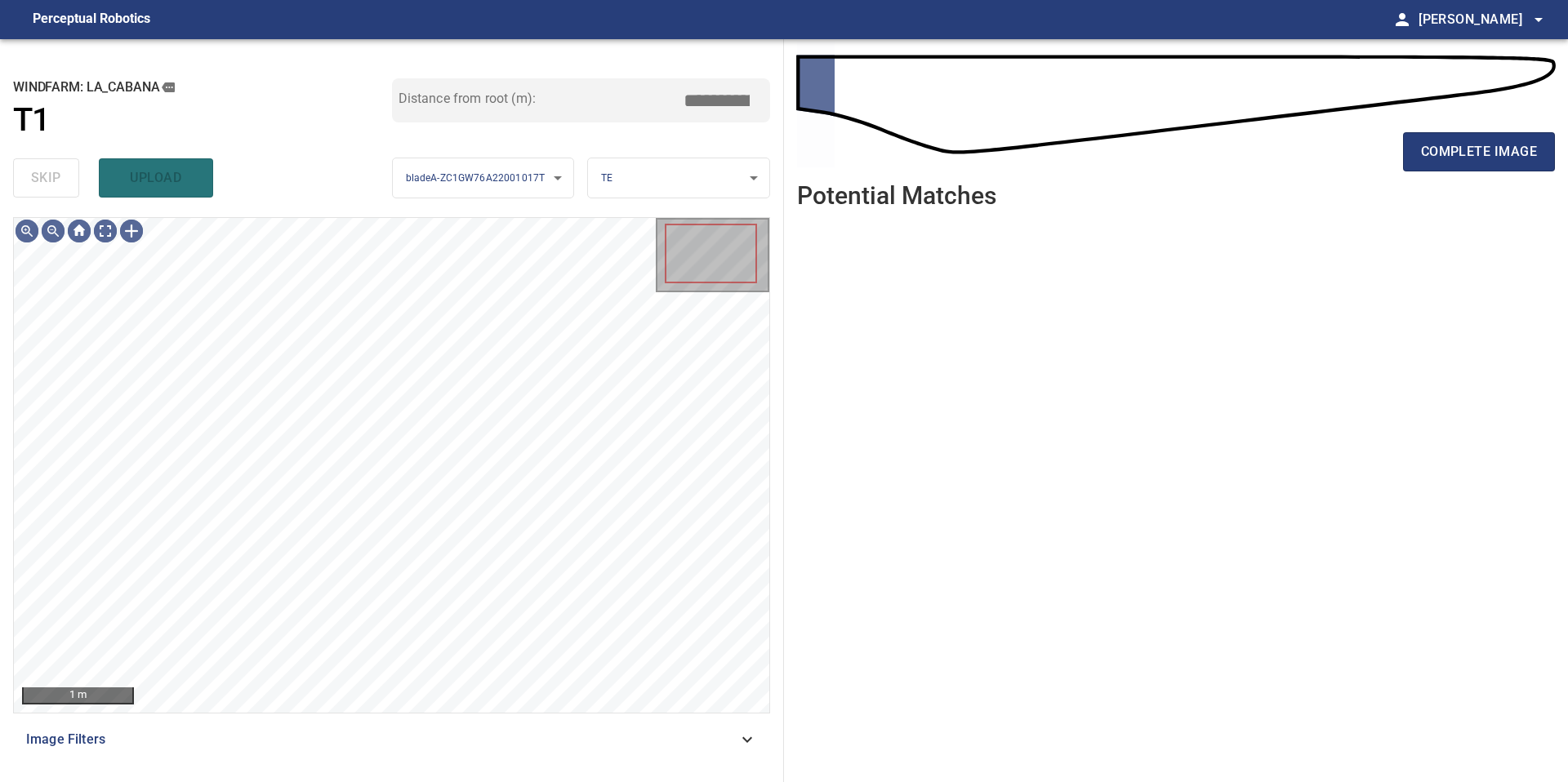
click at [1464, 145] on span "complete image" at bounding box center [1479, 151] width 116 height 23
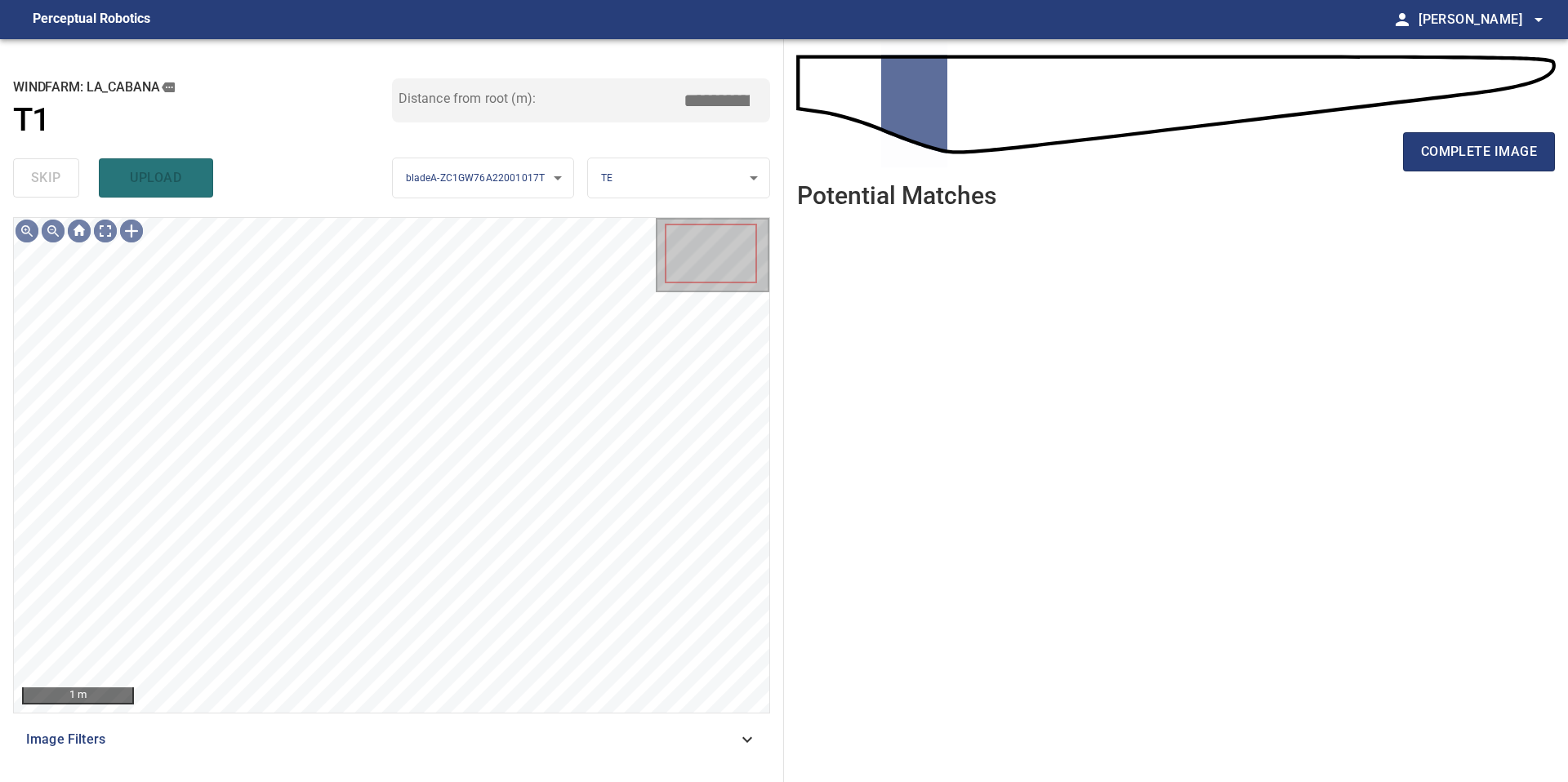
click at [1464, 145] on span "complete image" at bounding box center [1479, 151] width 116 height 23
click at [1472, 153] on span "complete image" at bounding box center [1479, 151] width 116 height 23
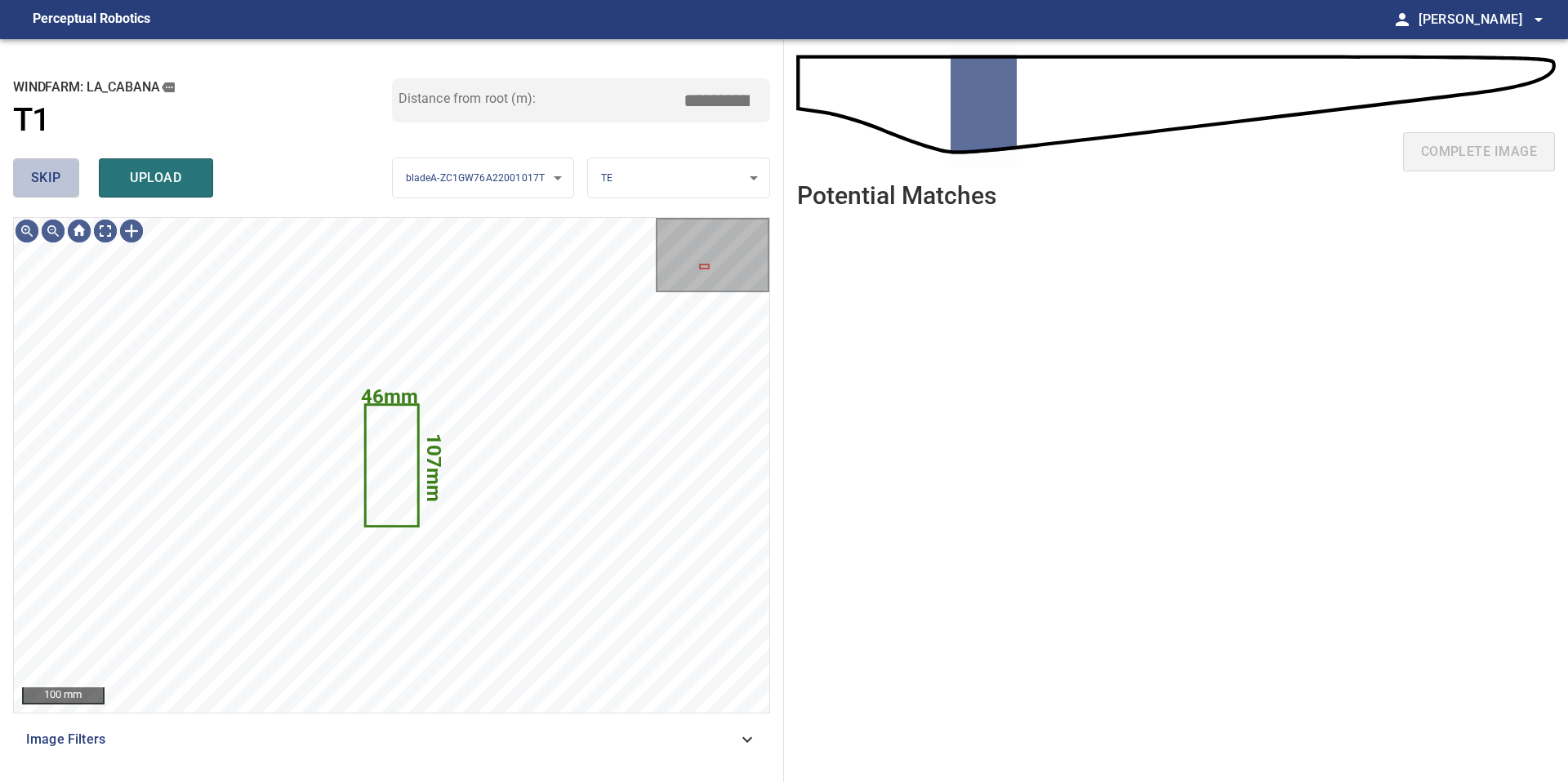
click at [66, 178] on button "skip" at bounding box center [45, 178] width 66 height 39
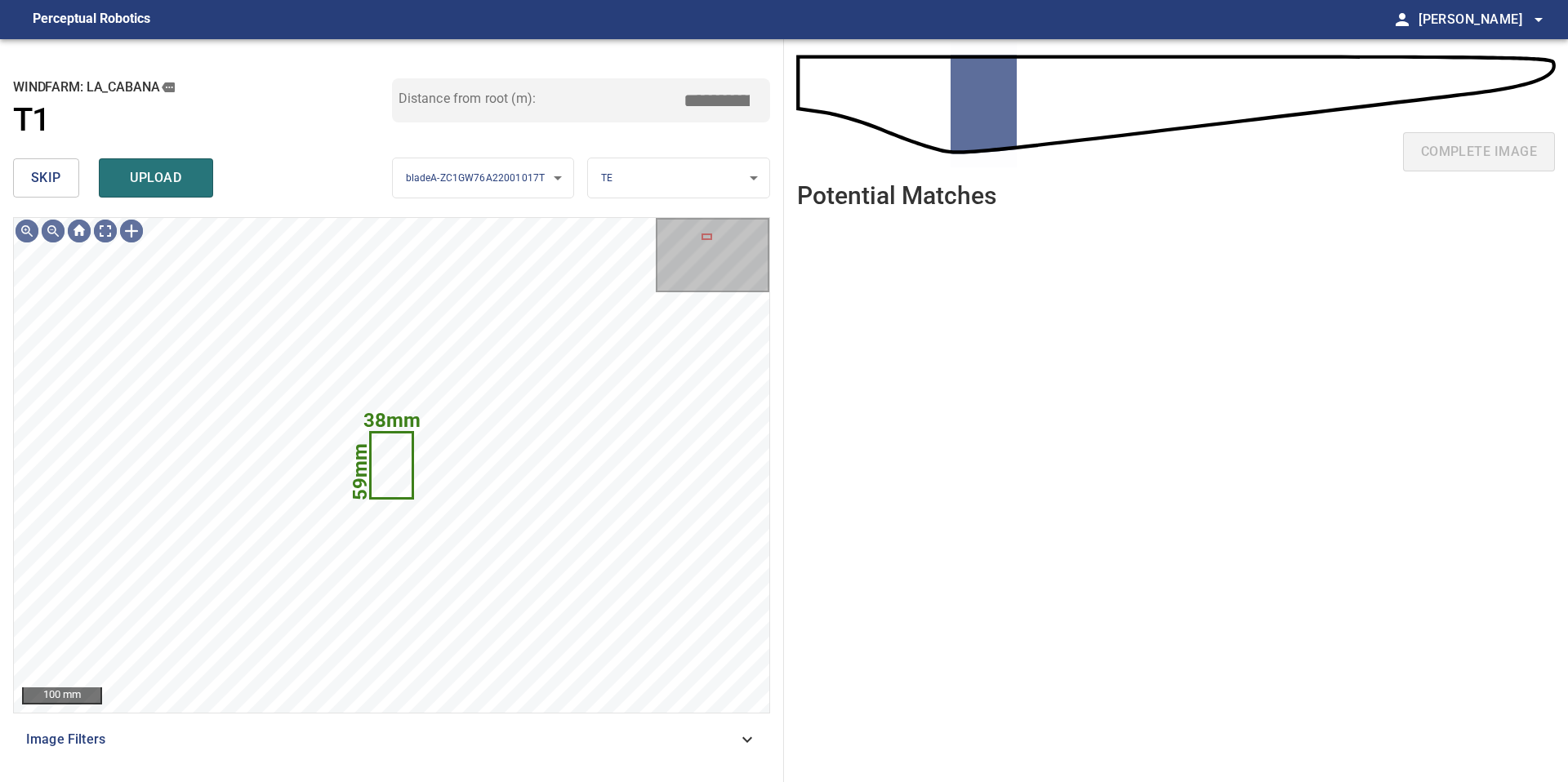
click at [66, 178] on button "skip" at bounding box center [45, 178] width 66 height 39
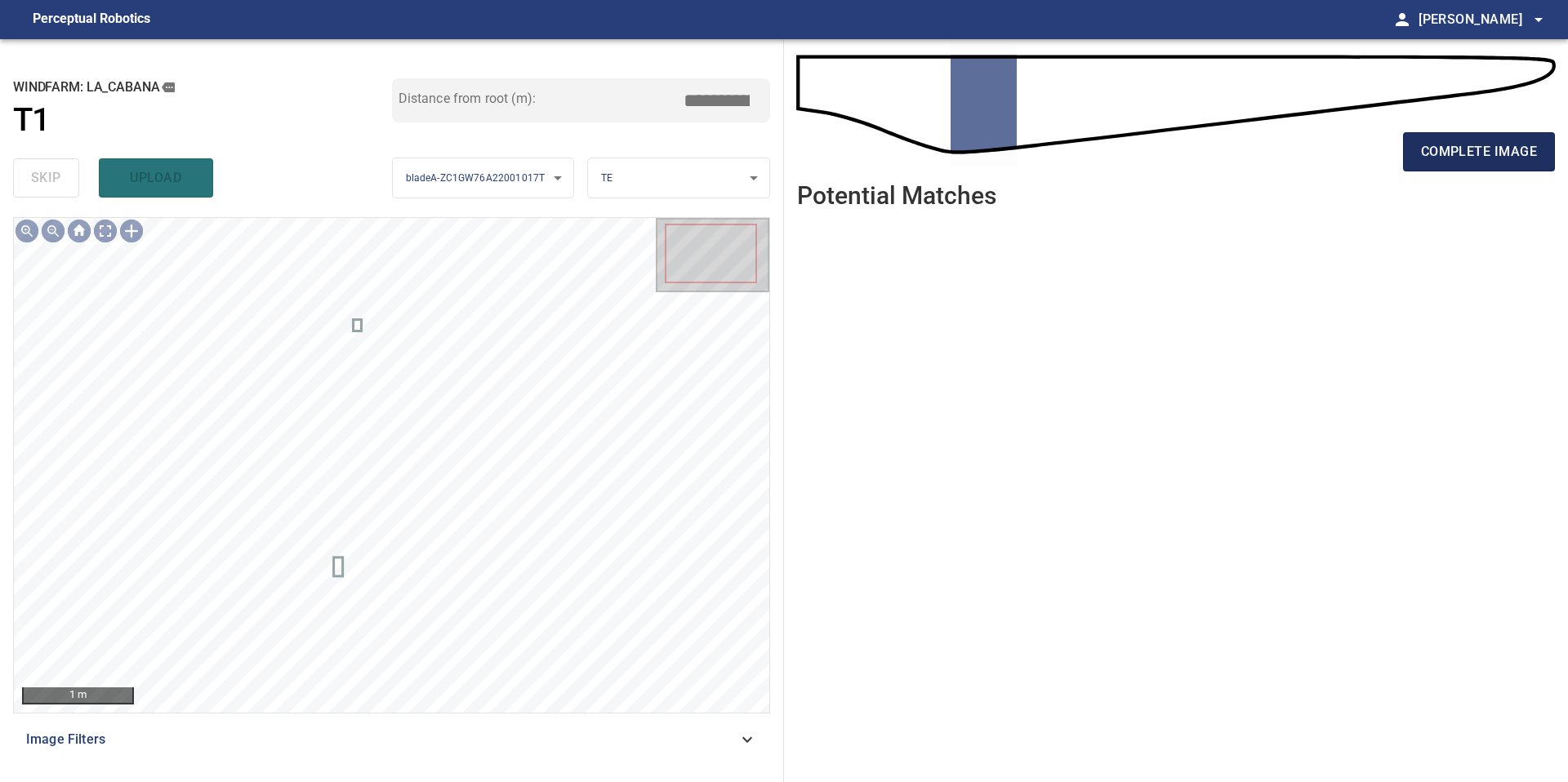
click at [1433, 164] on button "complete image" at bounding box center [1479, 152] width 152 height 39
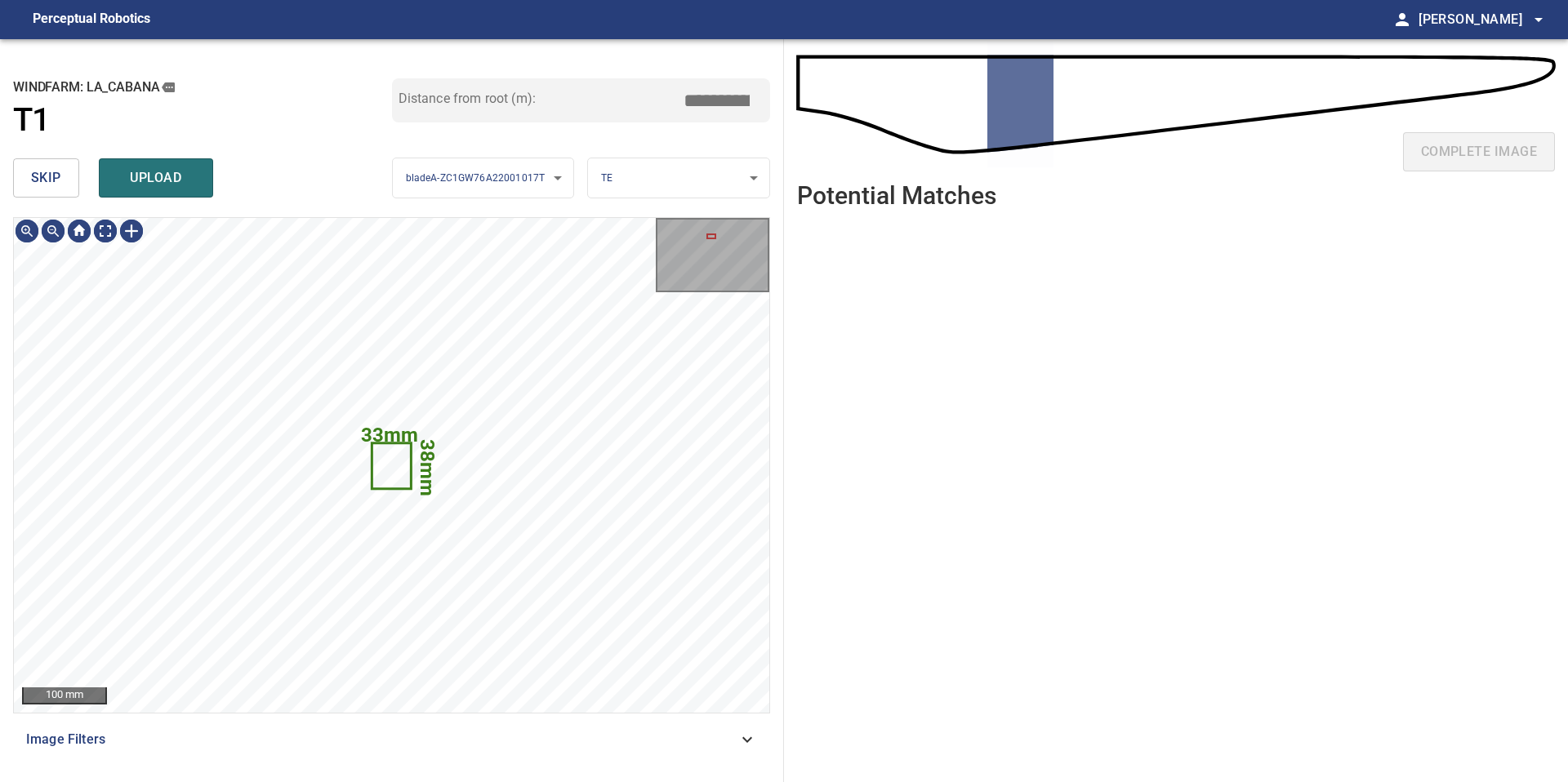
click at [61, 178] on button "skip" at bounding box center [45, 178] width 66 height 39
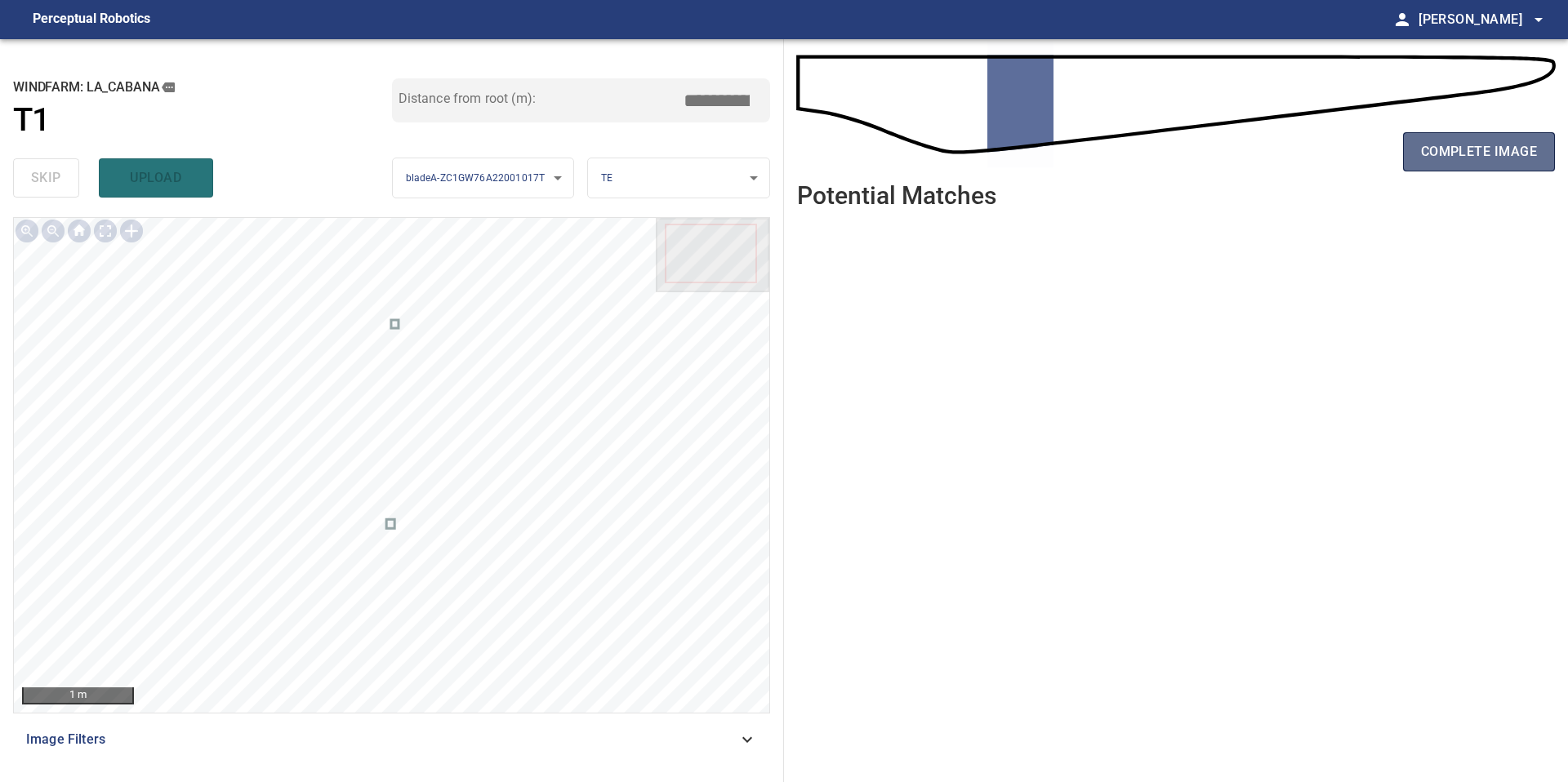
click at [1437, 155] on span "complete image" at bounding box center [1479, 151] width 116 height 23
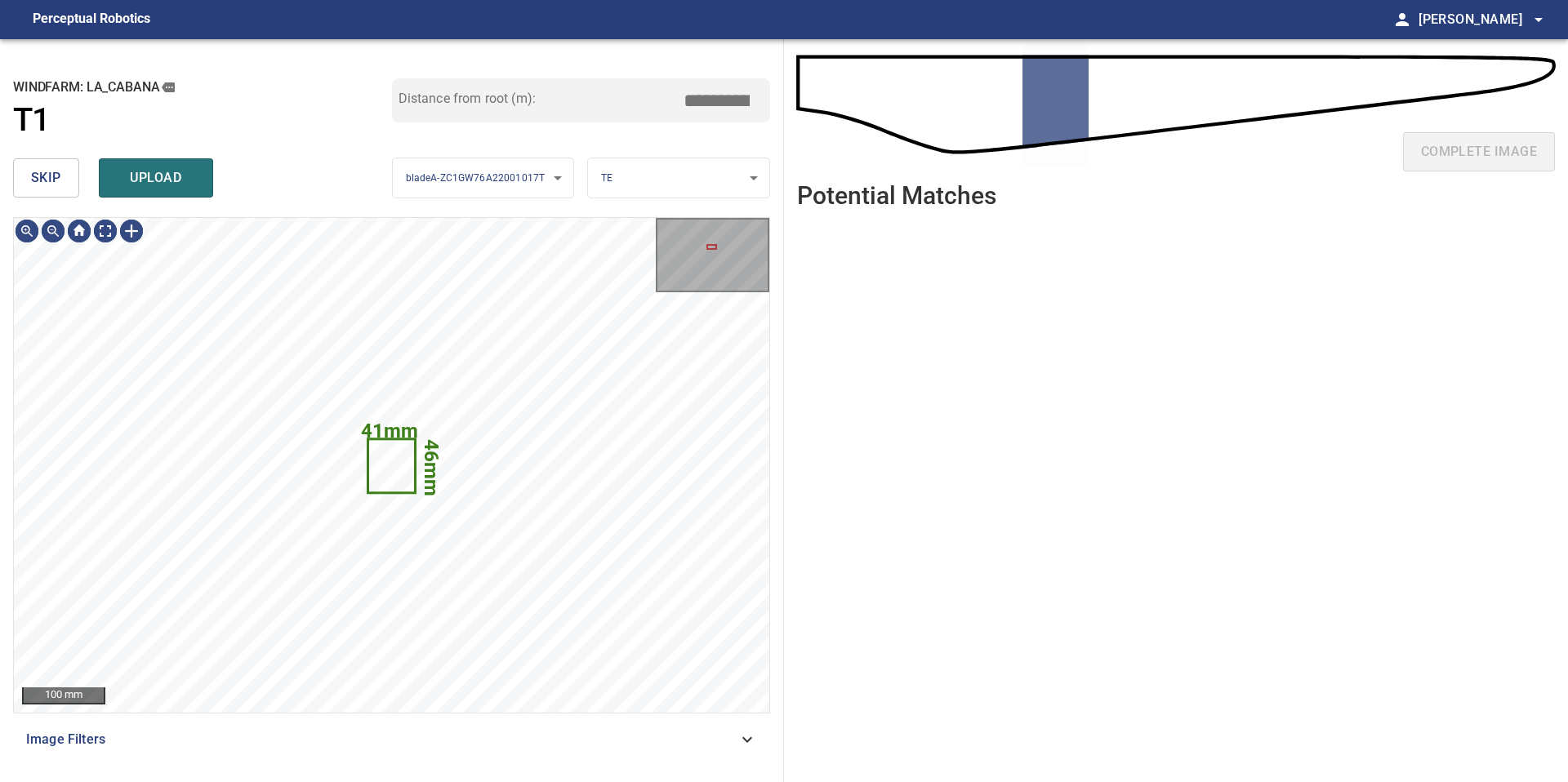
click at [37, 160] on button "skip" at bounding box center [45, 178] width 66 height 39
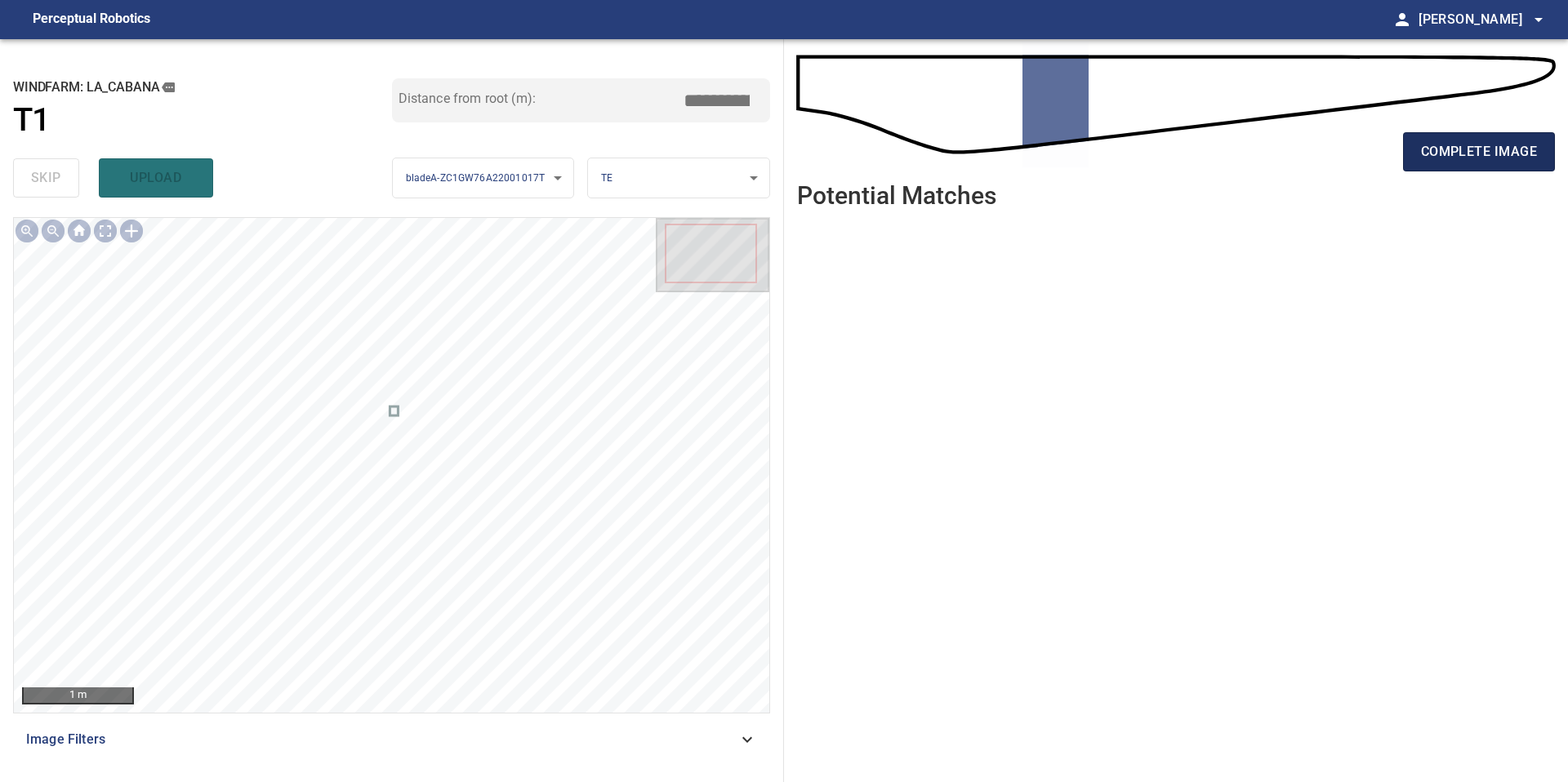
click at [1506, 164] on button "complete image" at bounding box center [1479, 152] width 152 height 39
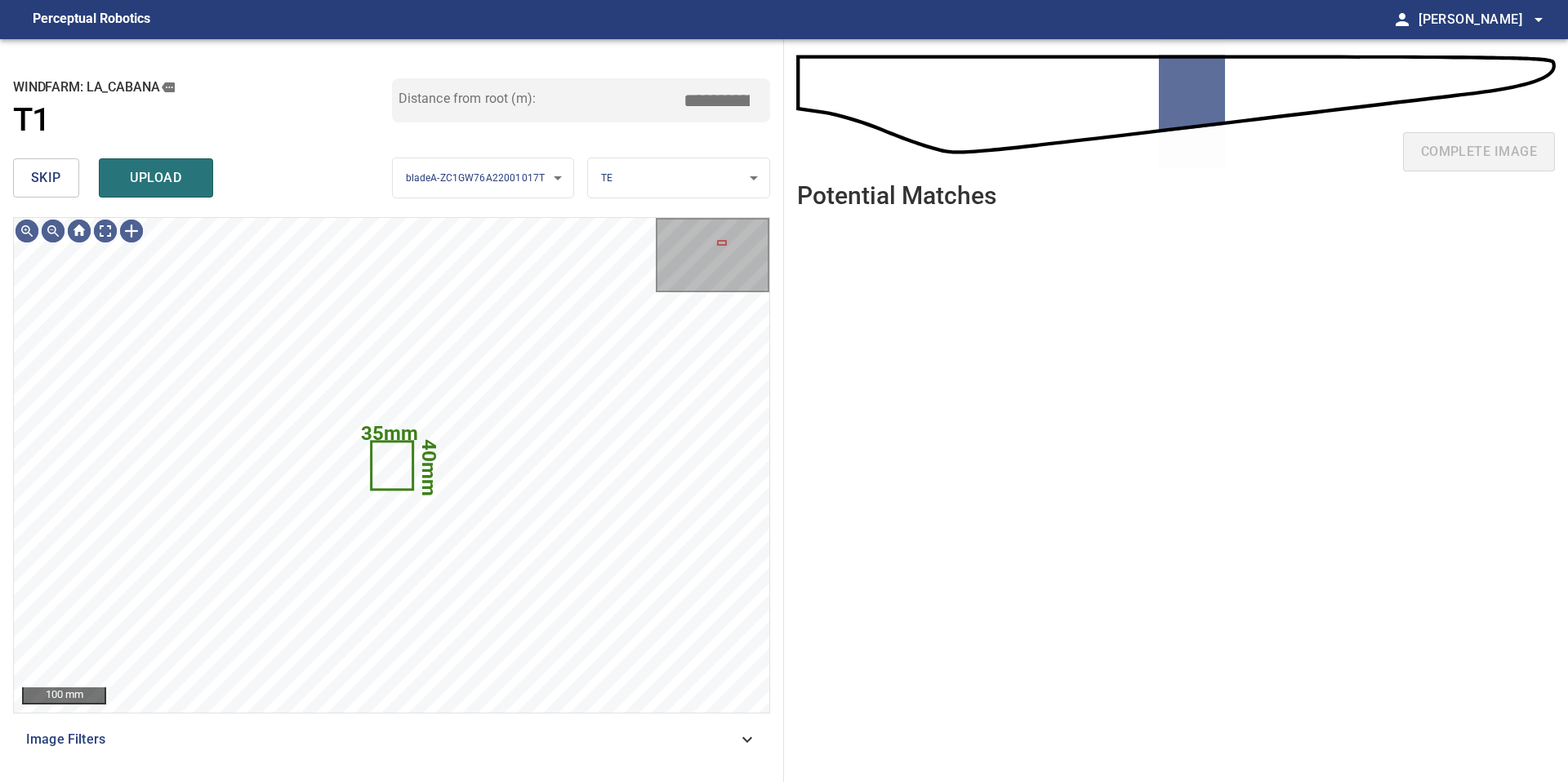
click at [61, 180] on span "skip" at bounding box center [46, 177] width 30 height 23
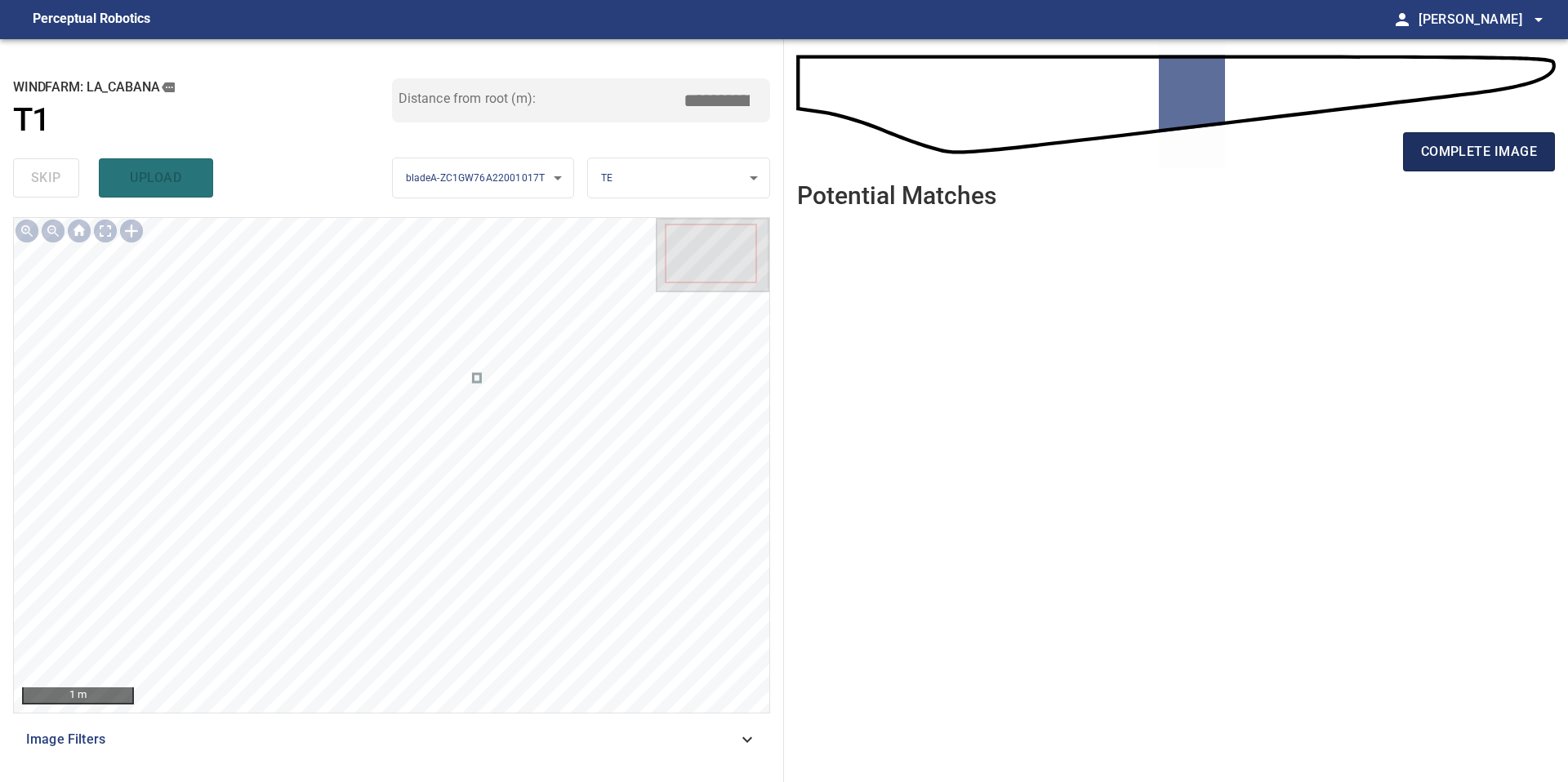
click at [1472, 149] on span "complete image" at bounding box center [1479, 151] width 116 height 23
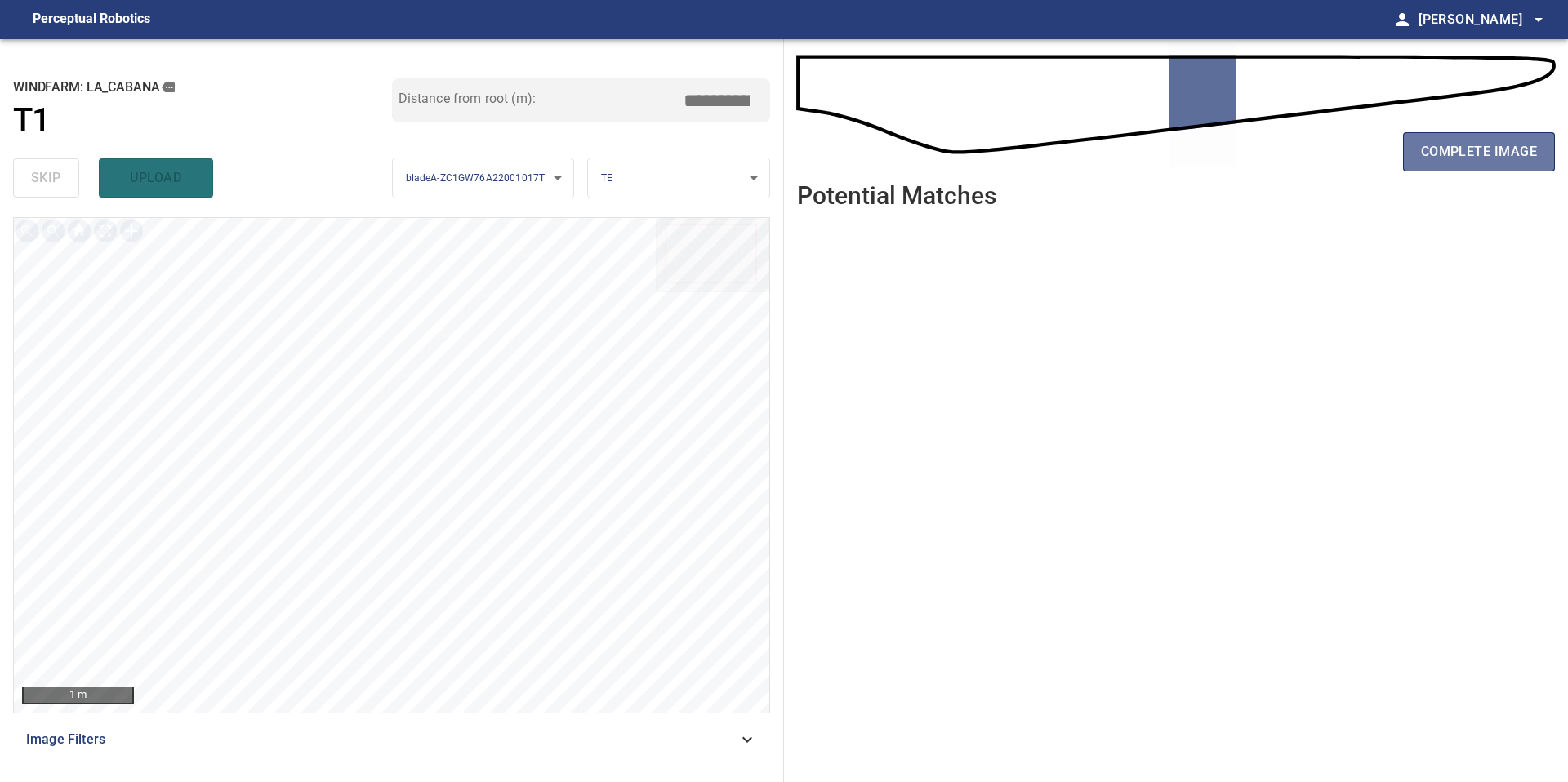
click at [1472, 149] on span "complete image" at bounding box center [1479, 151] width 116 height 23
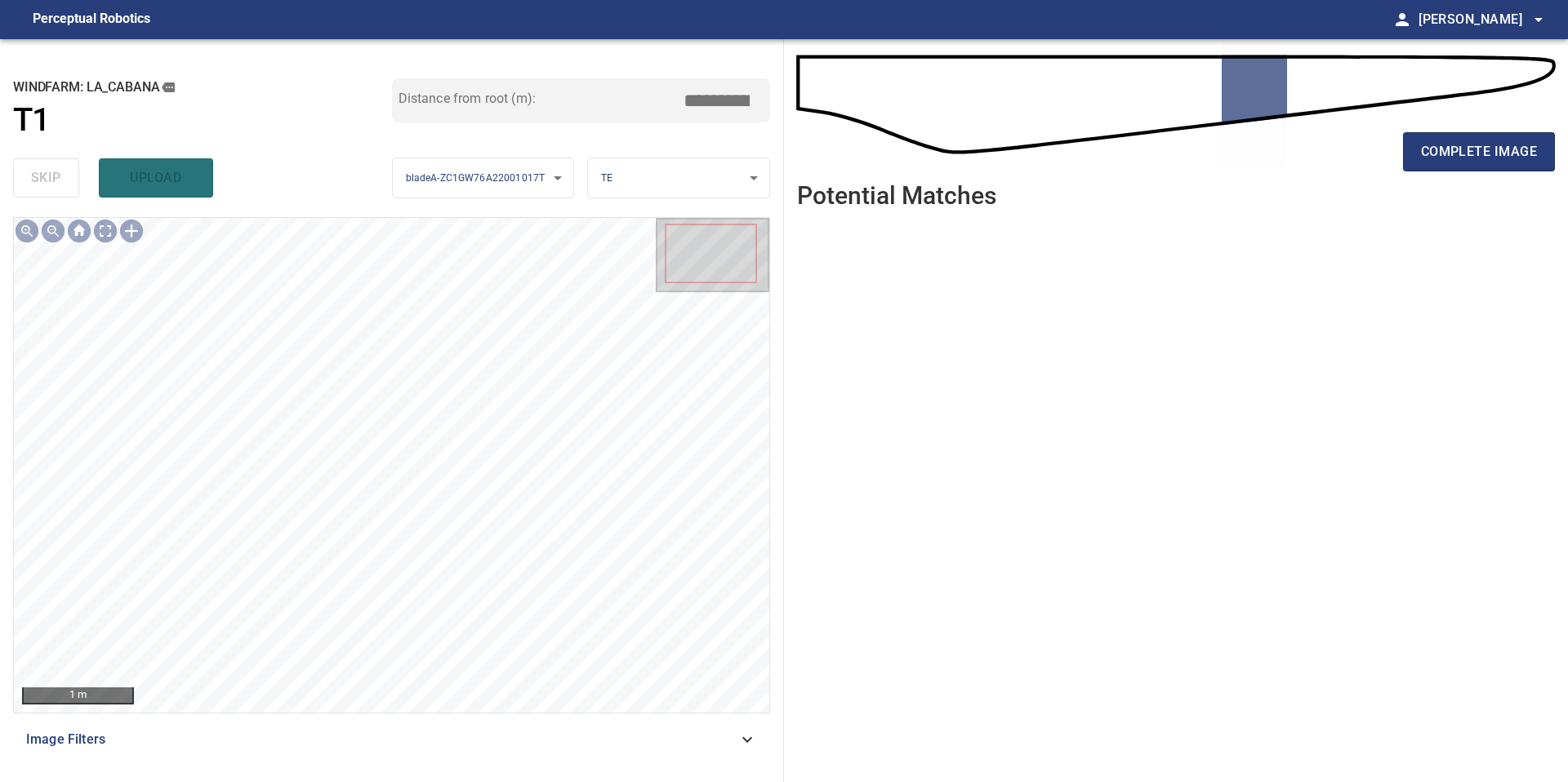
click at [1472, 149] on span "complete image" at bounding box center [1479, 151] width 116 height 23
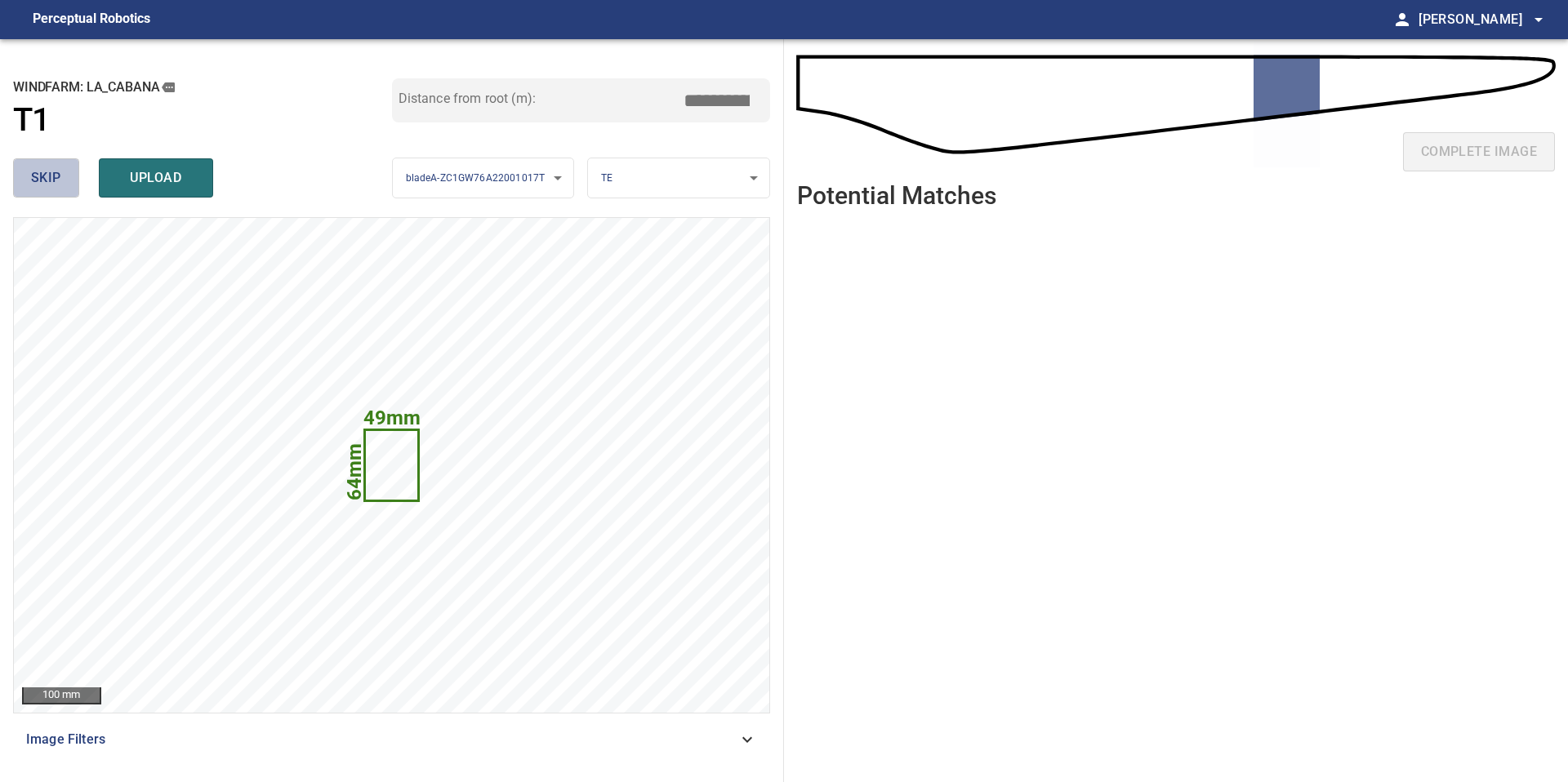
click at [47, 173] on span "skip" at bounding box center [46, 177] width 30 height 23
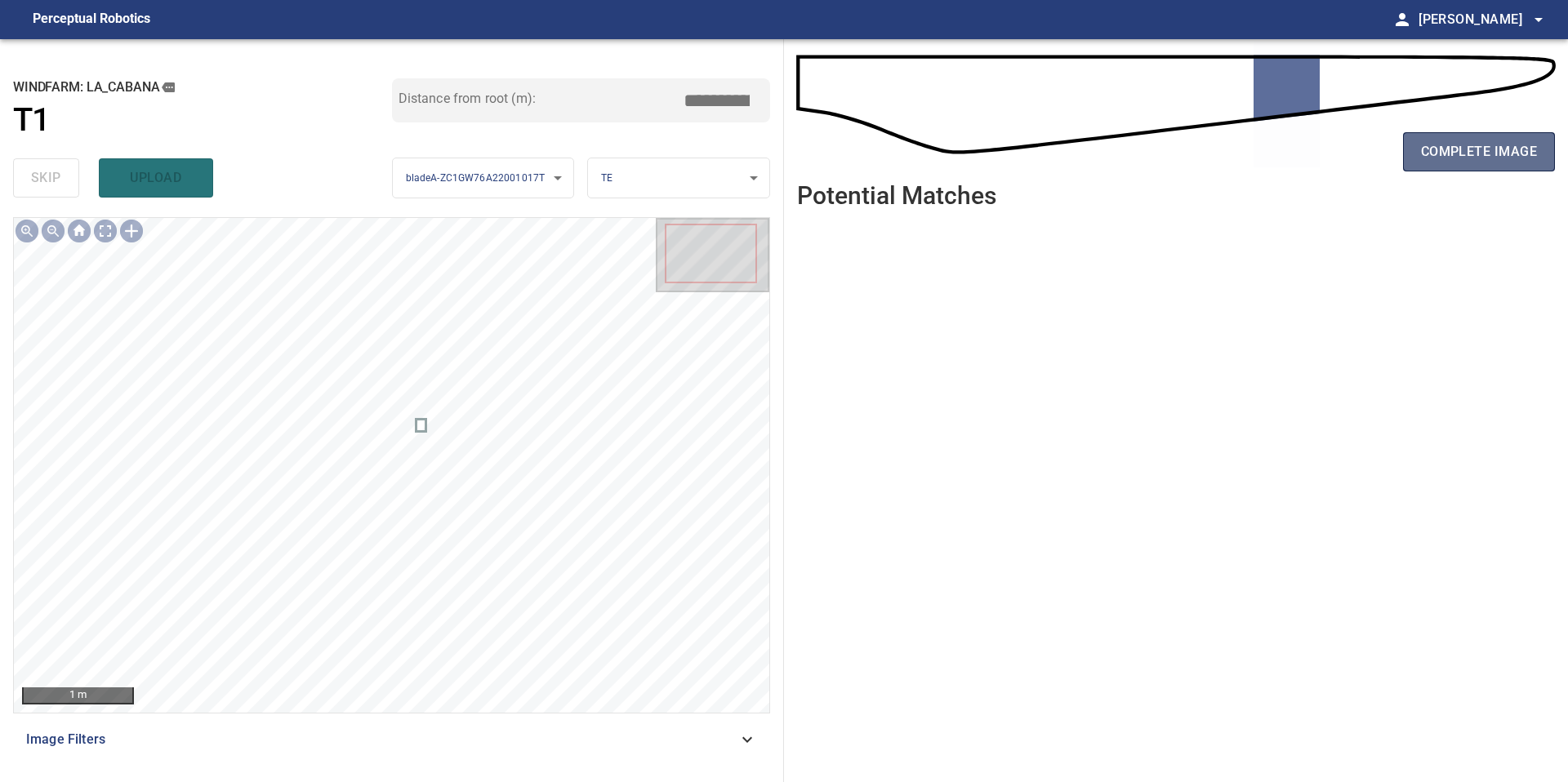
click at [1448, 149] on span "complete image" at bounding box center [1479, 151] width 116 height 23
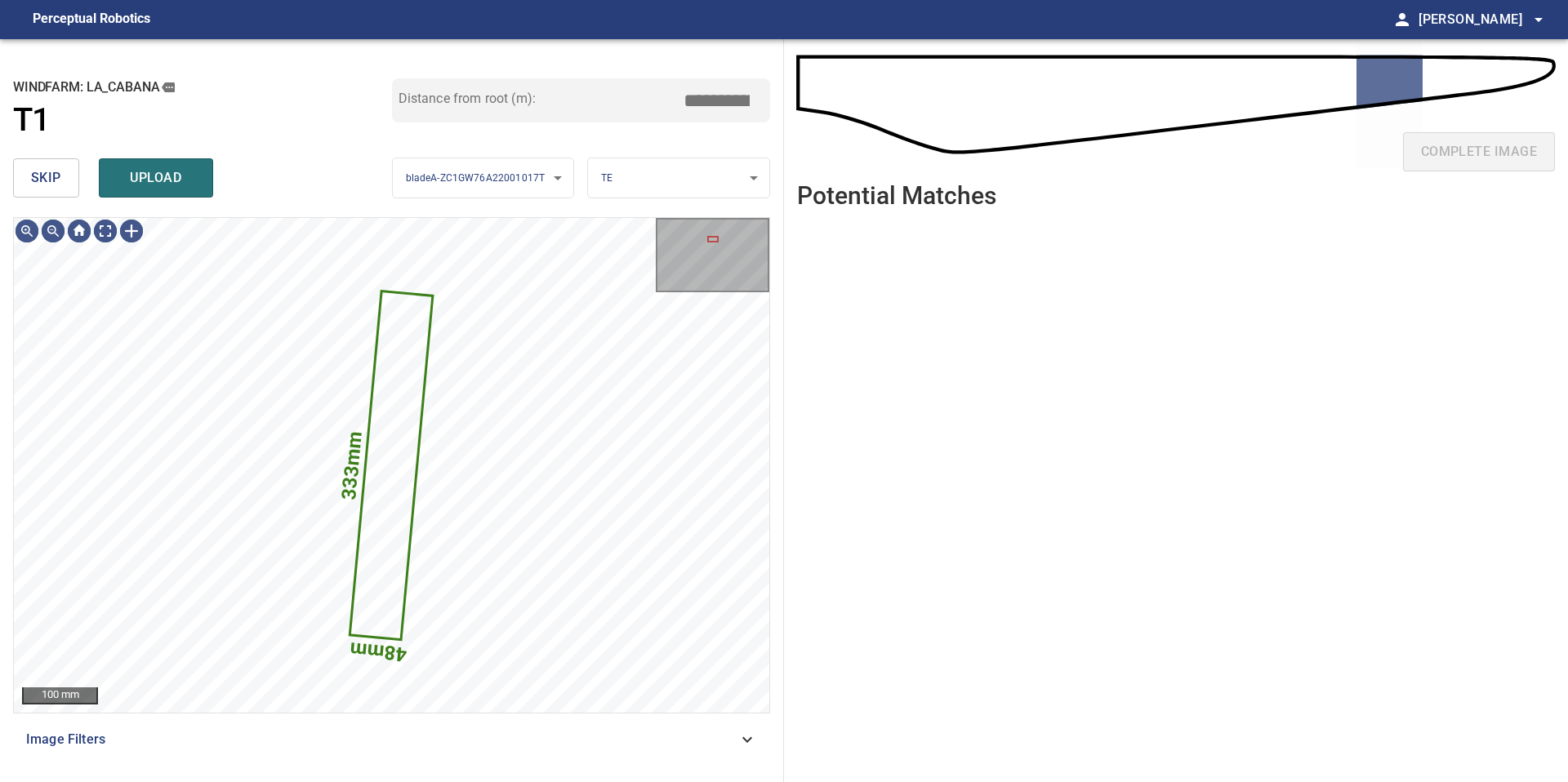
click at [52, 184] on span "skip" at bounding box center [46, 177] width 30 height 23
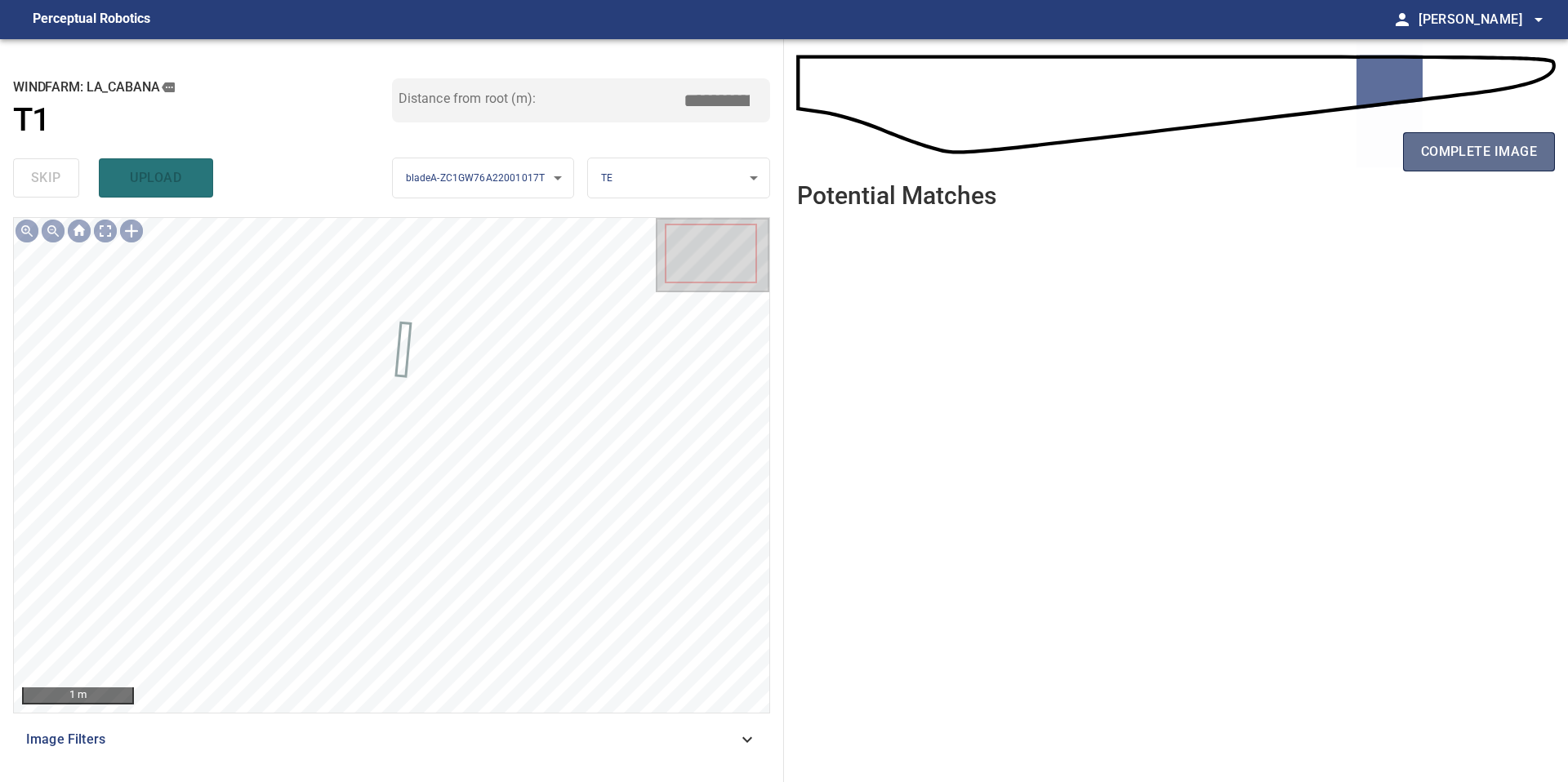
click at [1411, 167] on button "complete image" at bounding box center [1479, 152] width 152 height 39
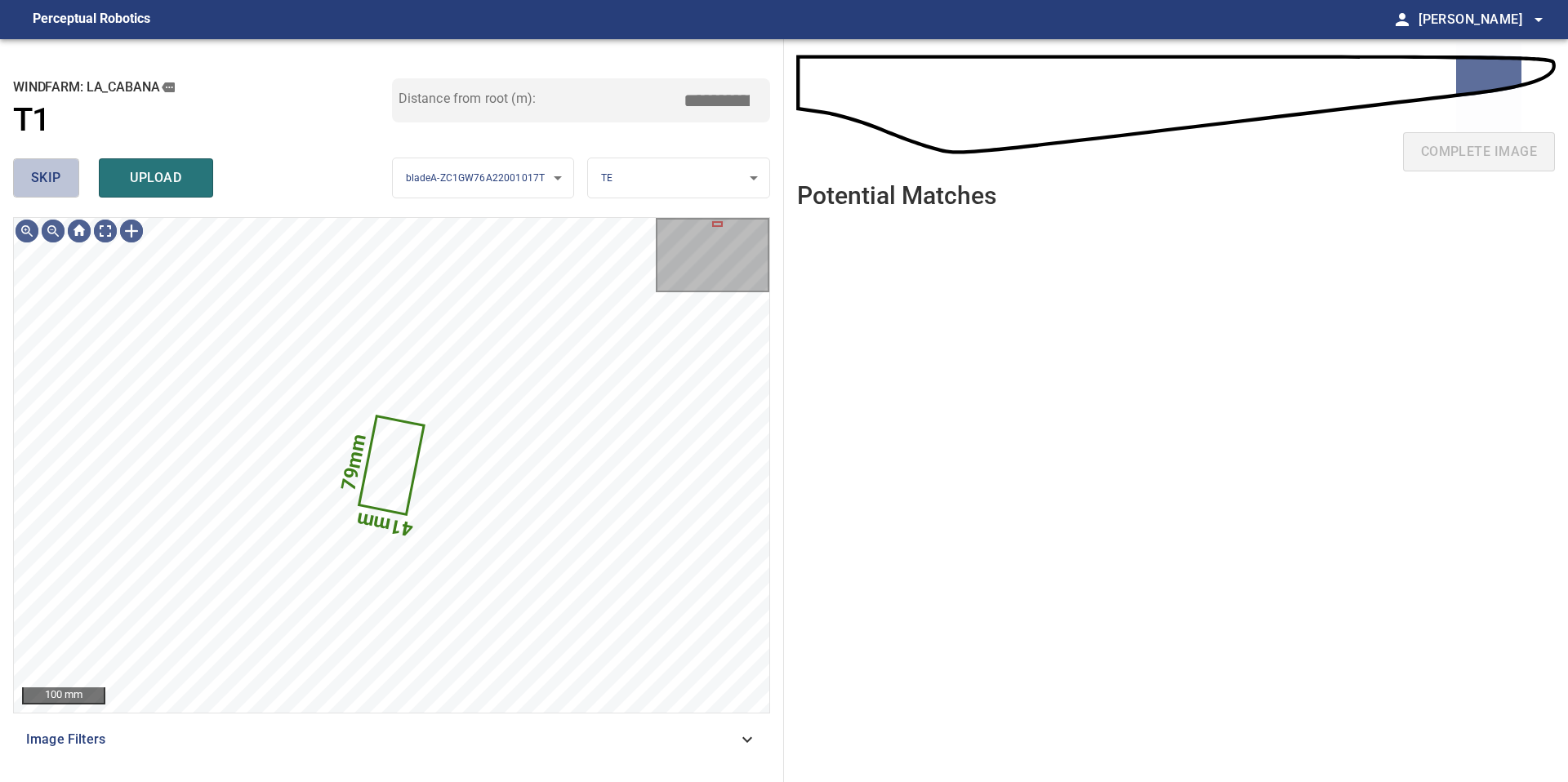
click at [45, 187] on span "skip" at bounding box center [46, 177] width 30 height 23
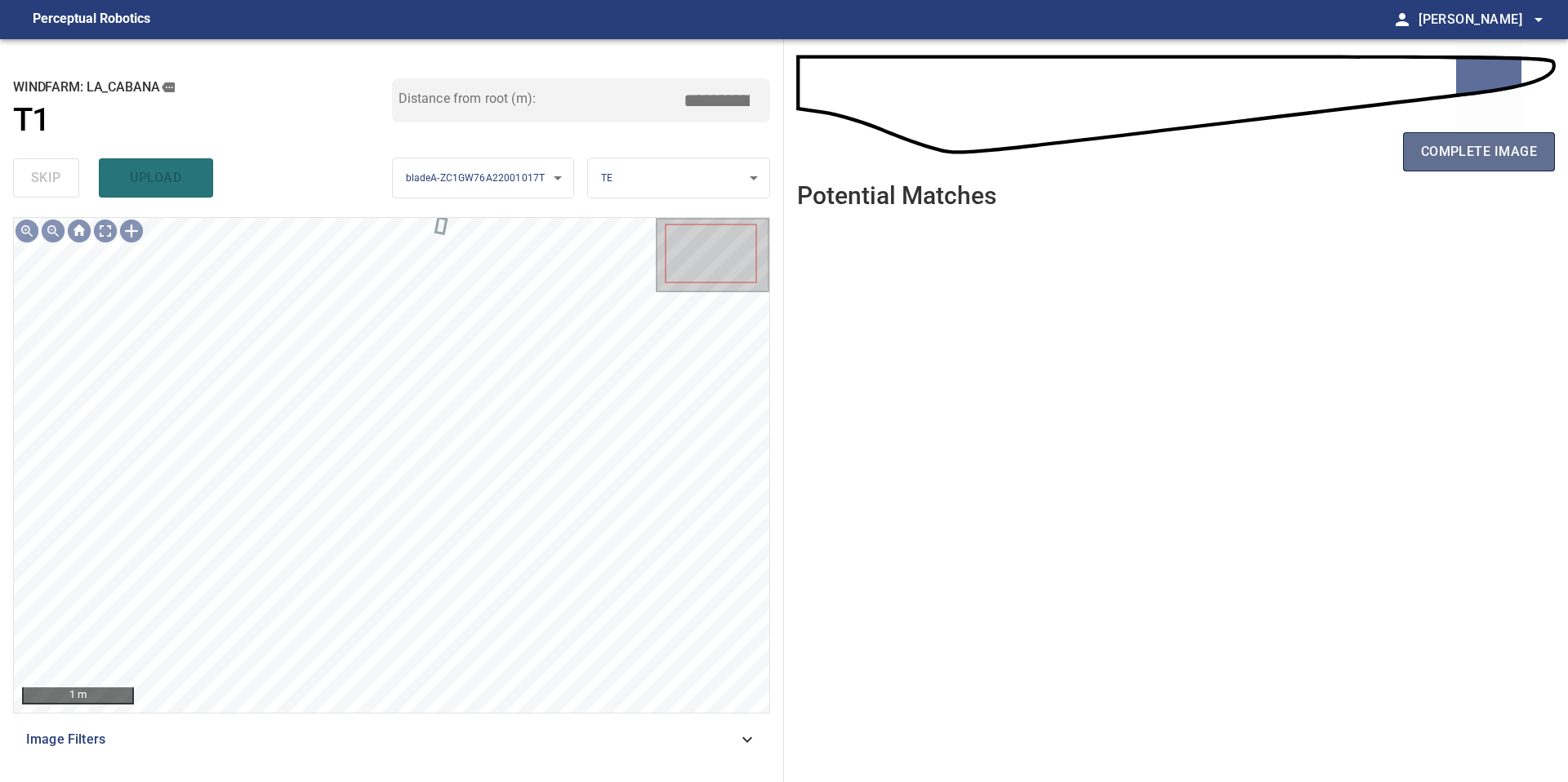
click at [1438, 165] on button "complete image" at bounding box center [1479, 152] width 152 height 39
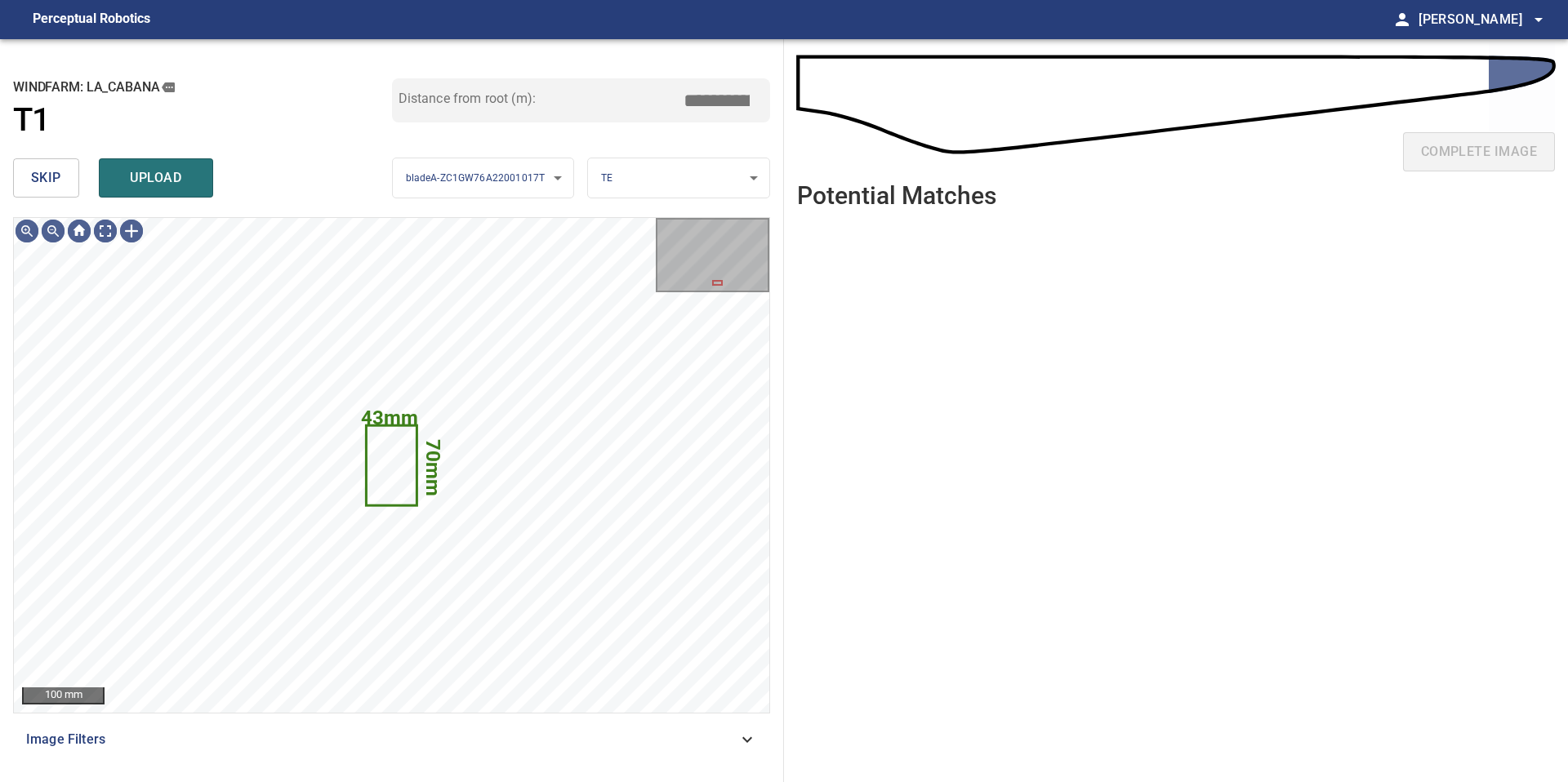
click at [56, 179] on span "skip" at bounding box center [46, 177] width 30 height 23
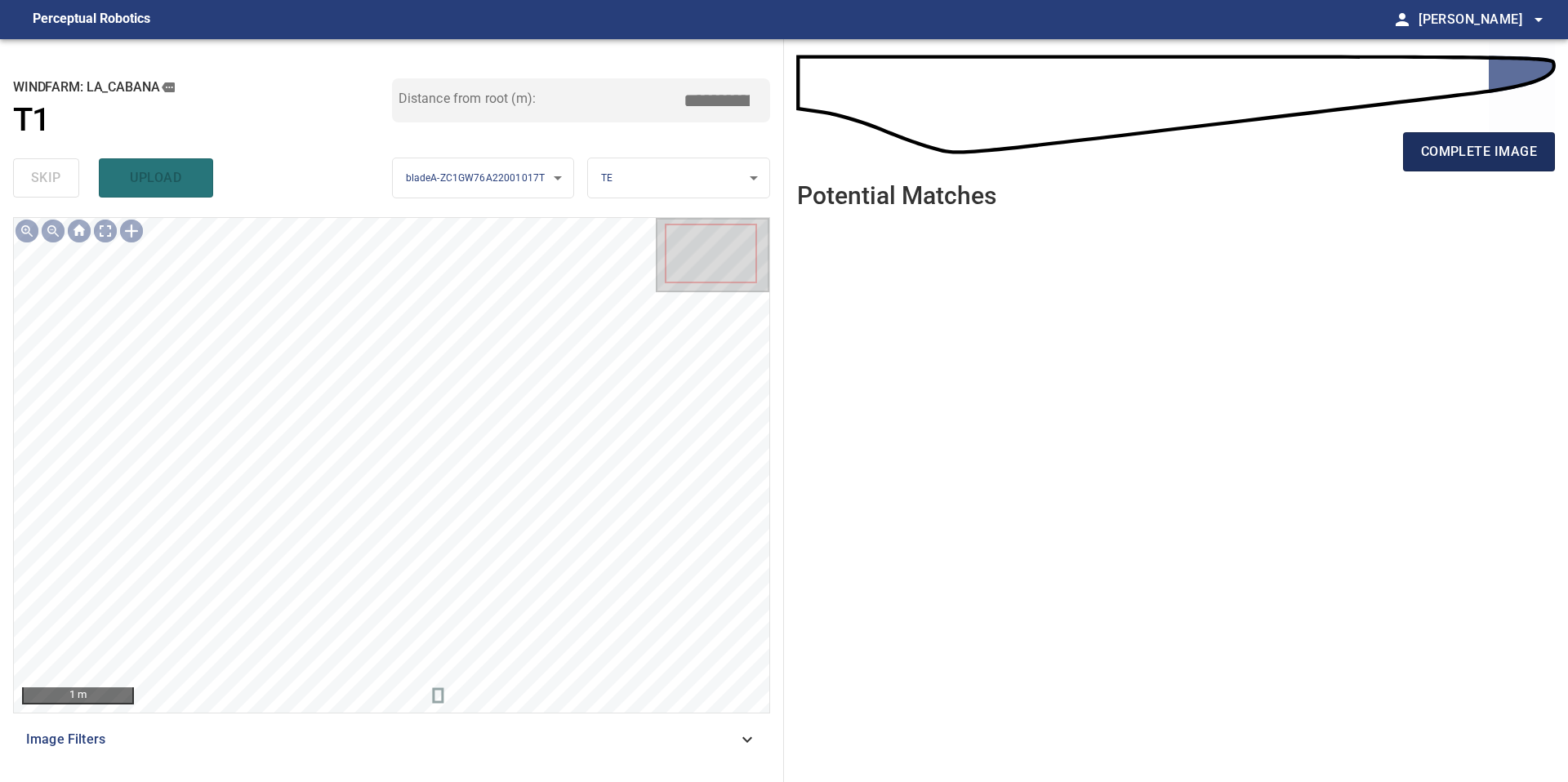
click at [1447, 153] on span "complete image" at bounding box center [1479, 151] width 116 height 23
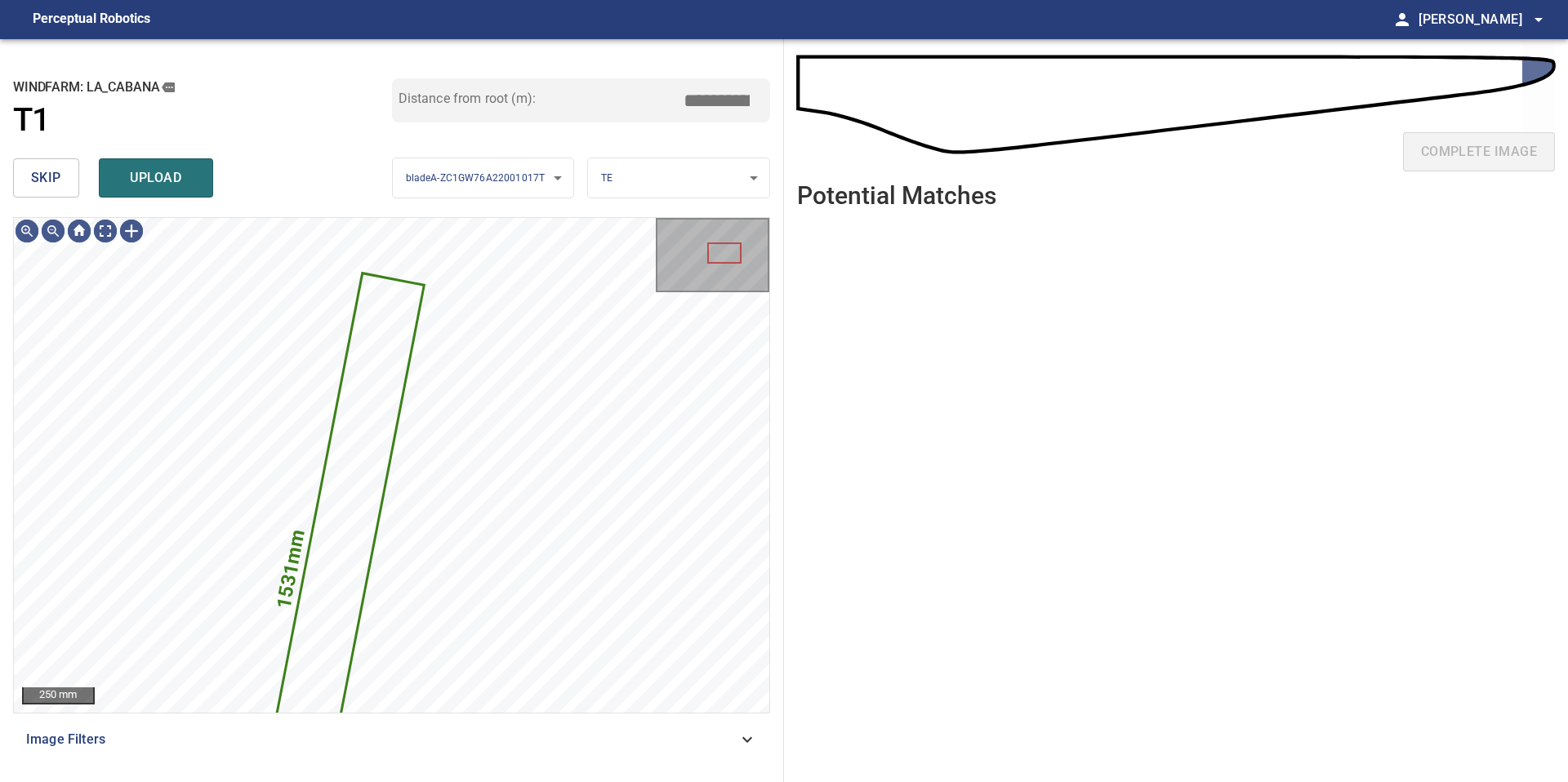
click at [62, 183] on button "skip" at bounding box center [45, 178] width 66 height 39
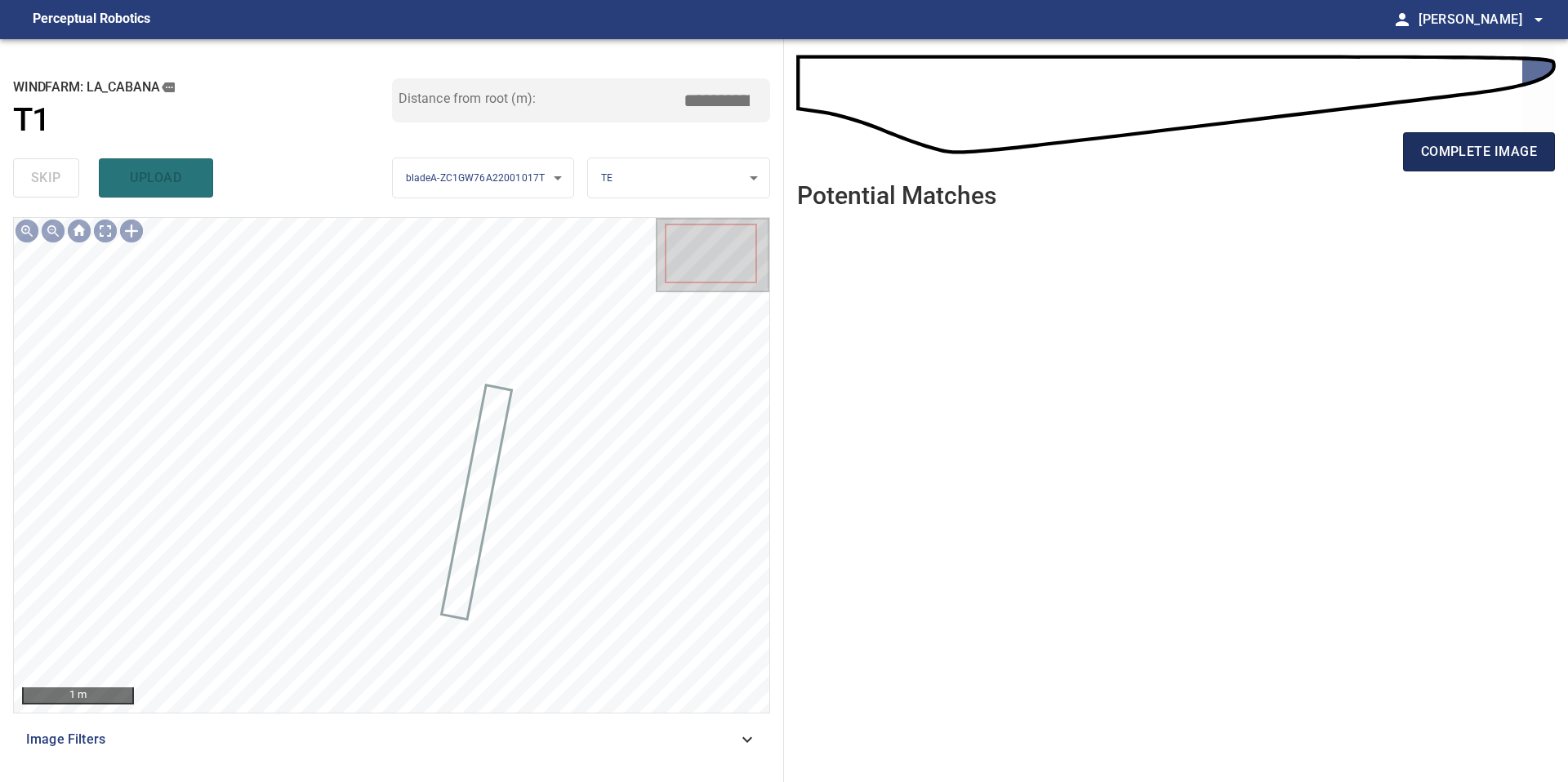
click at [1476, 155] on span "complete image" at bounding box center [1479, 151] width 116 height 23
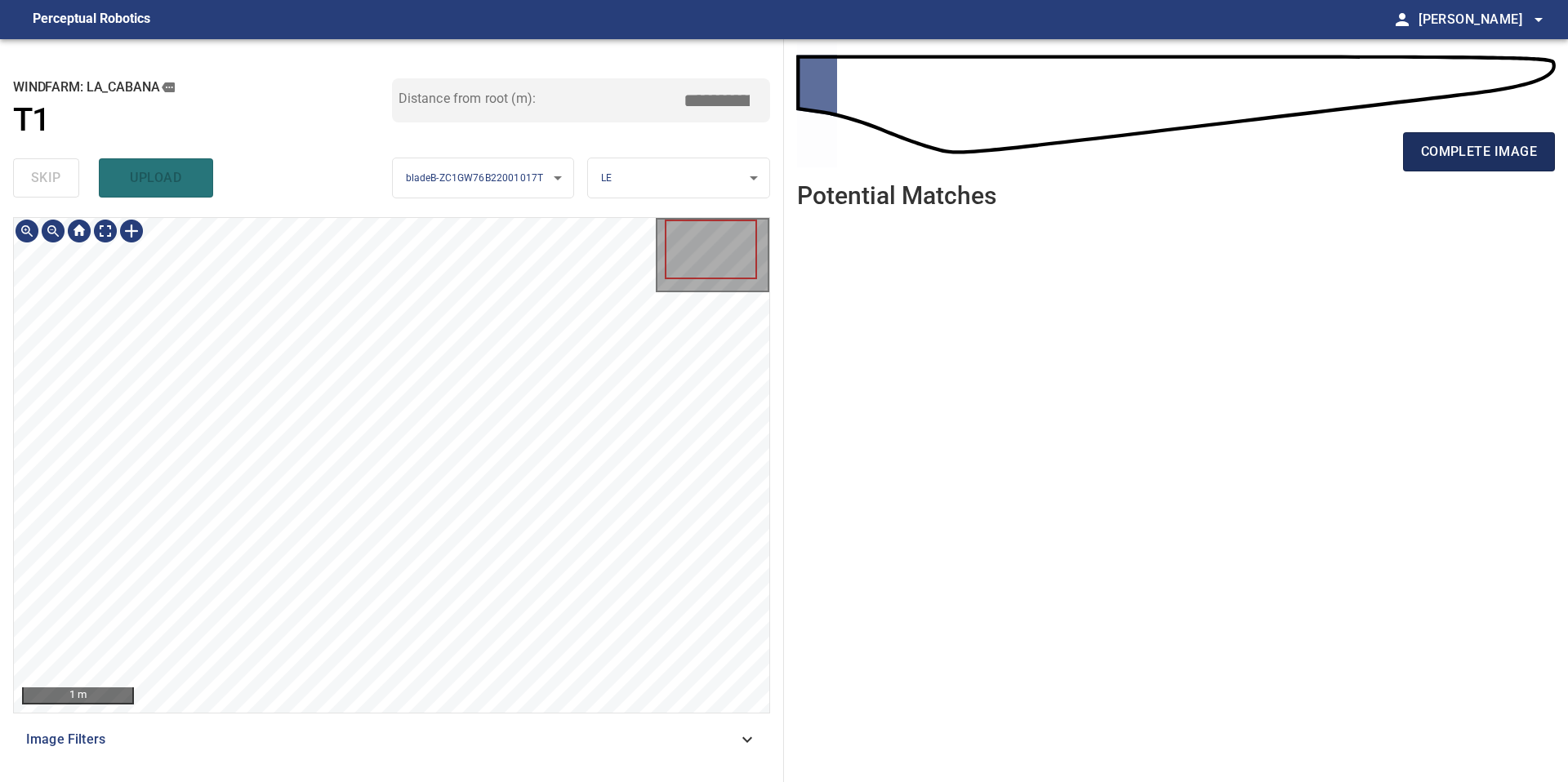
click at [1457, 147] on span "complete image" at bounding box center [1479, 151] width 116 height 23
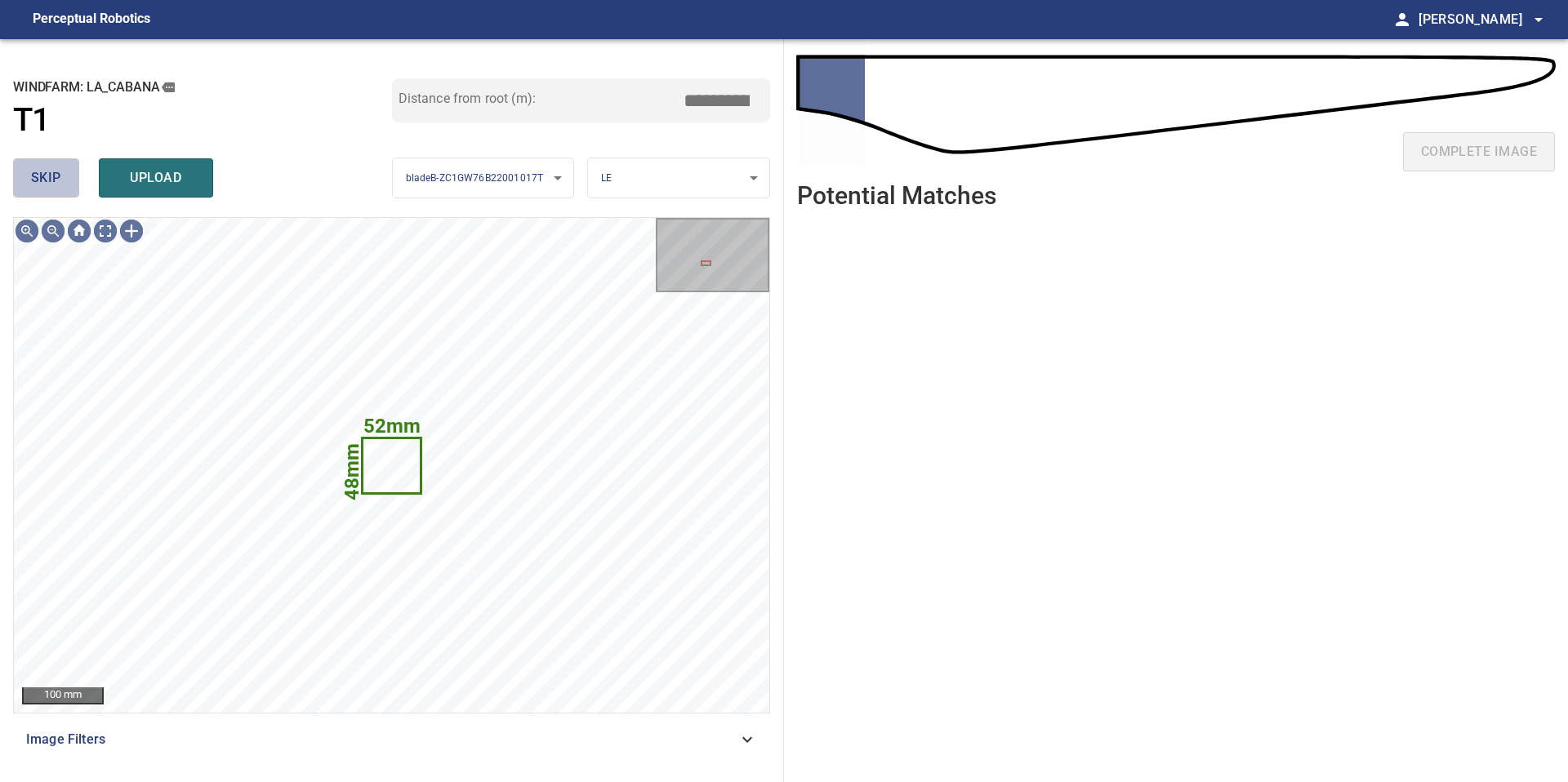
click at [43, 178] on span "skip" at bounding box center [46, 177] width 30 height 23
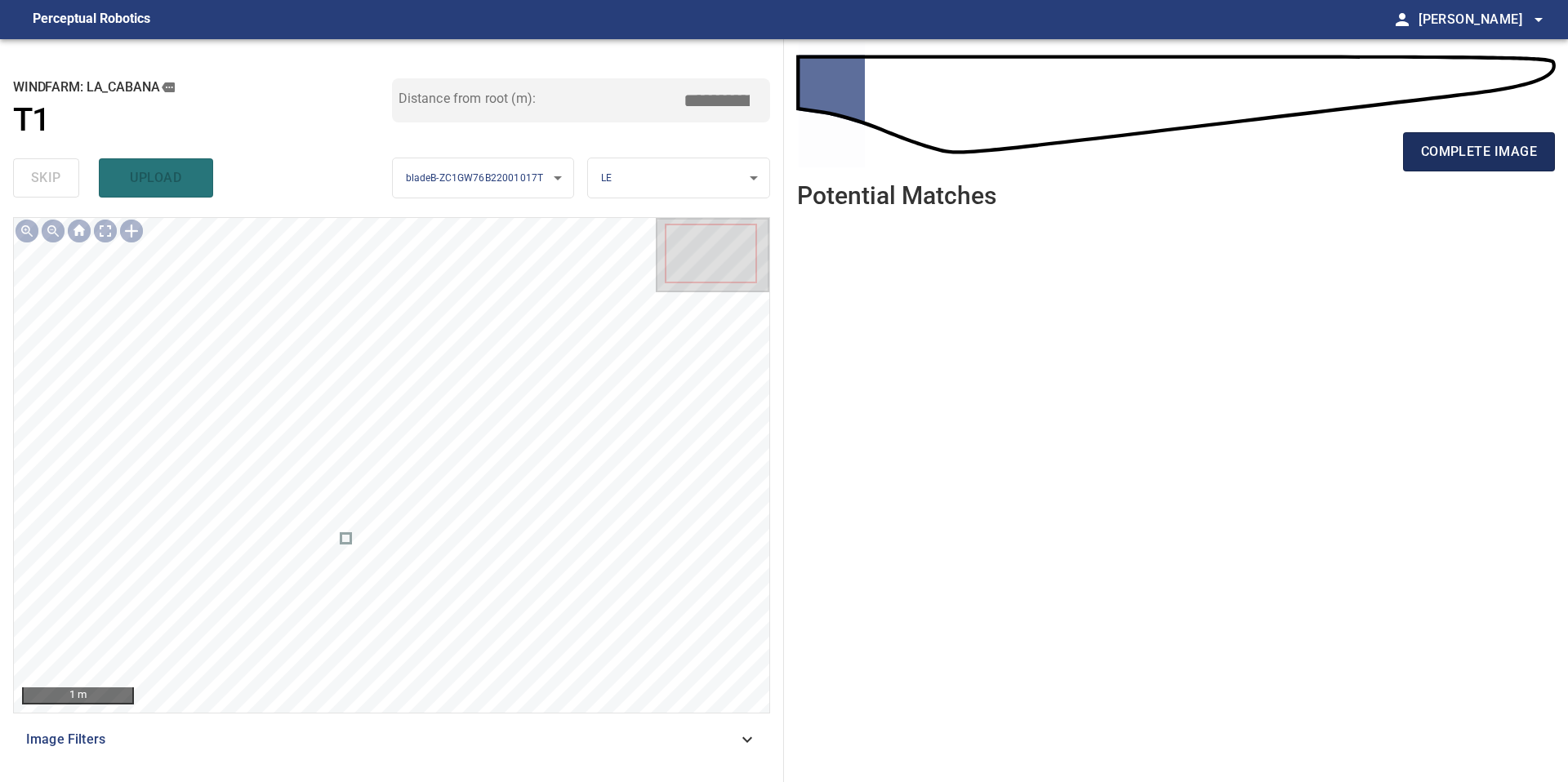
click at [1454, 143] on span "complete image" at bounding box center [1479, 151] width 116 height 23
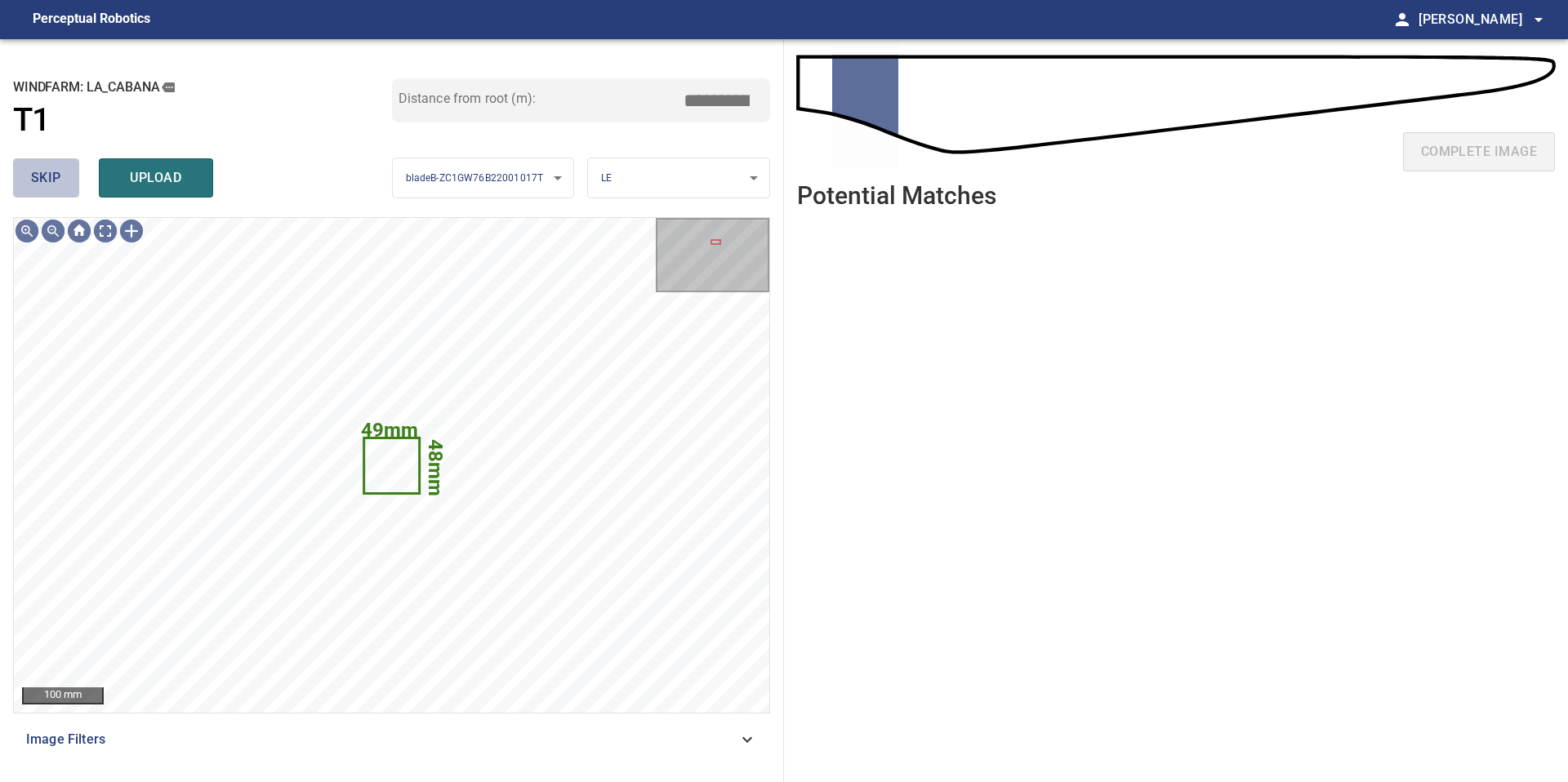
click at [43, 174] on span "skip" at bounding box center [46, 177] width 30 height 23
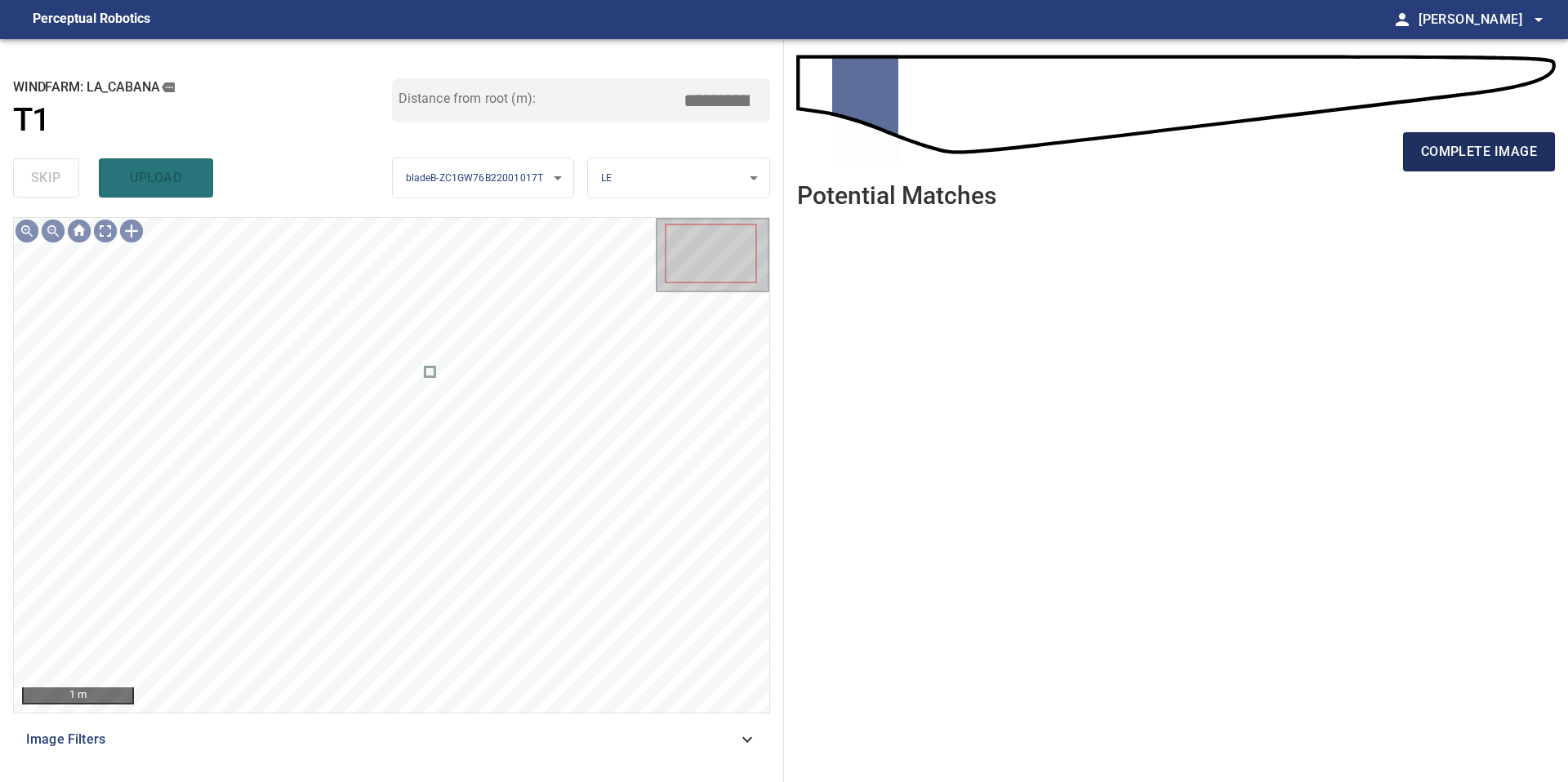
click at [1456, 149] on span "complete image" at bounding box center [1479, 151] width 116 height 23
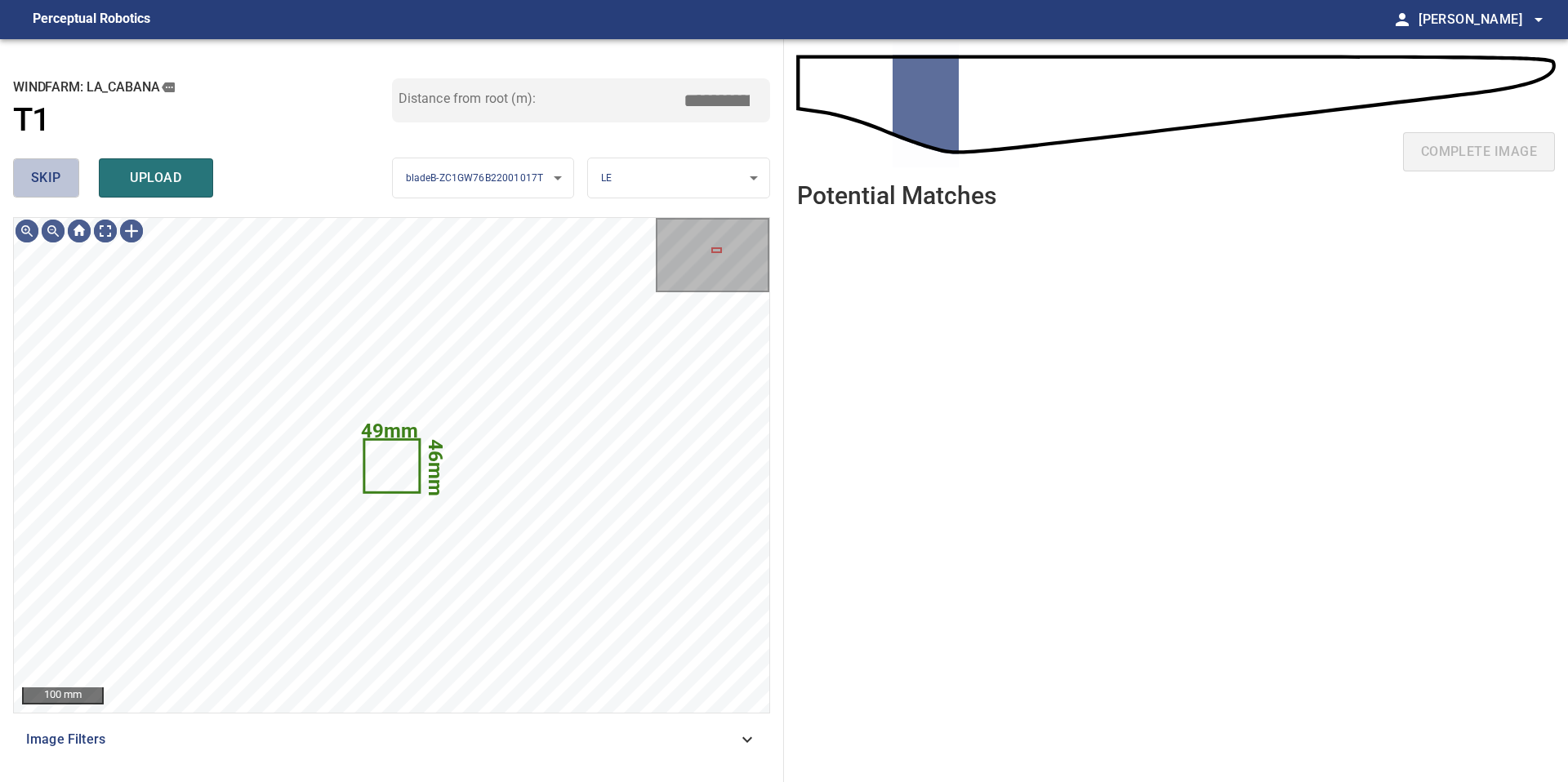
click at [51, 172] on span "skip" at bounding box center [46, 177] width 30 height 23
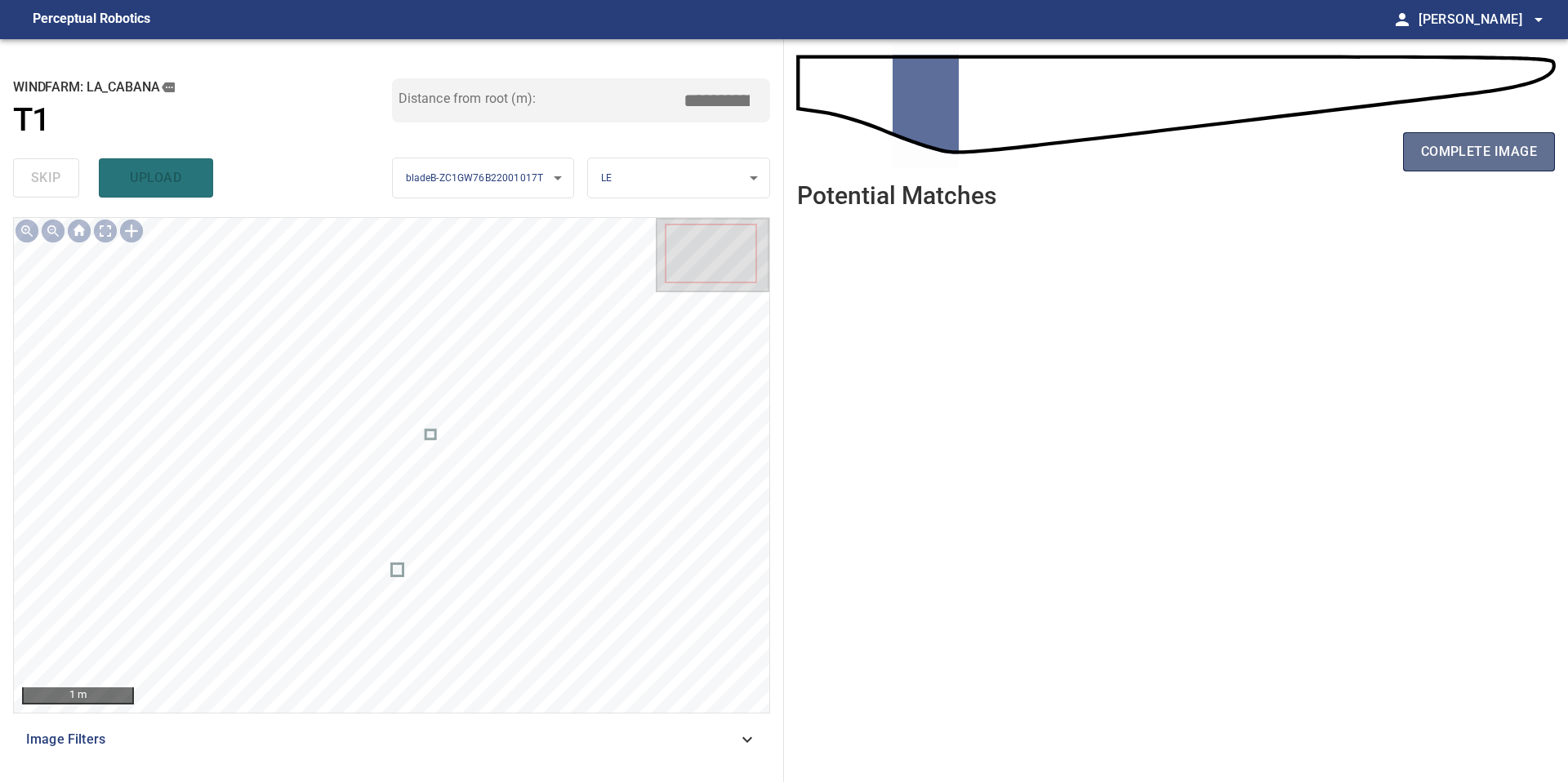
click at [1459, 143] on span "complete image" at bounding box center [1479, 151] width 116 height 23
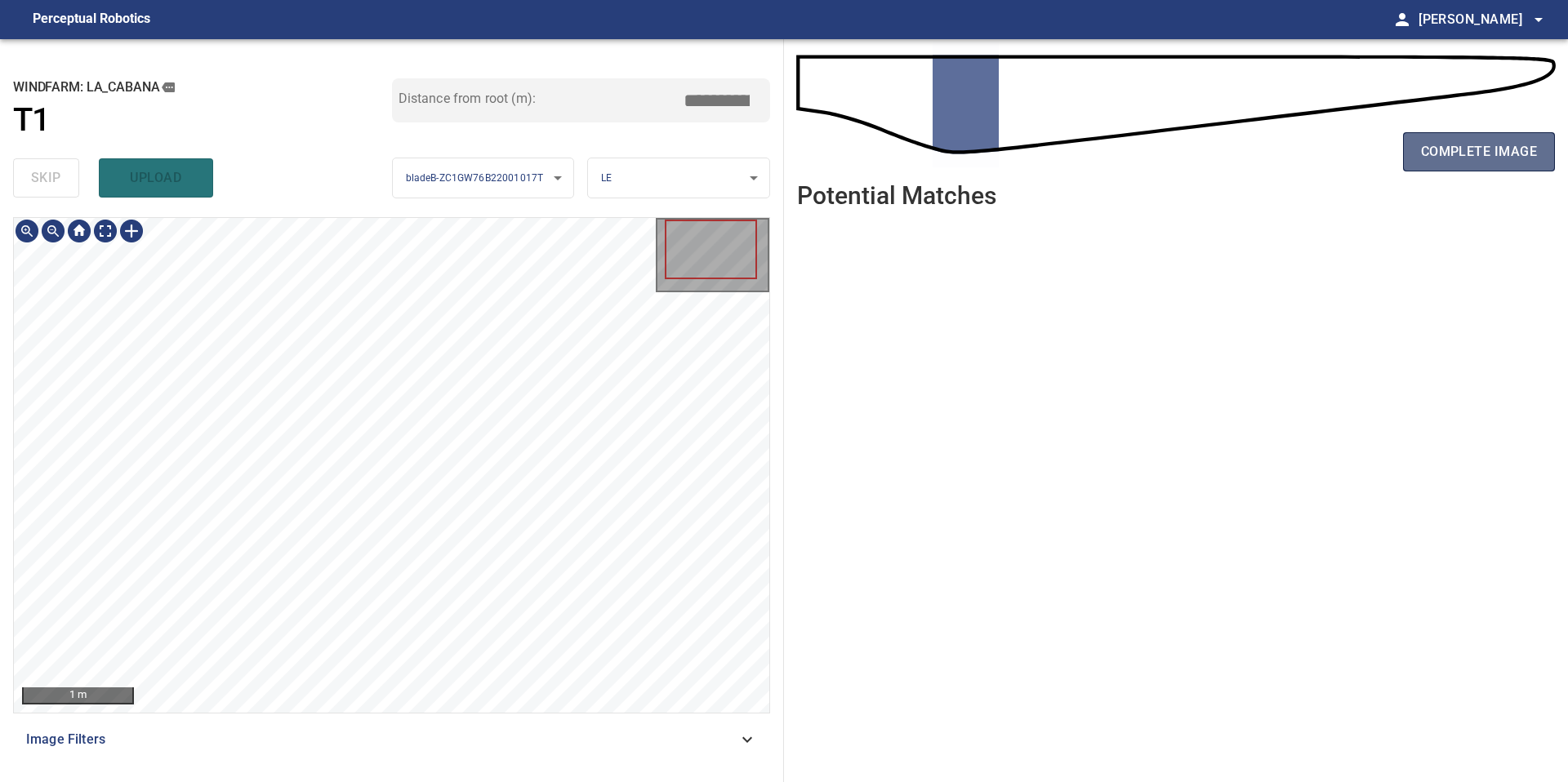
click at [1450, 155] on span "complete image" at bounding box center [1479, 151] width 116 height 23
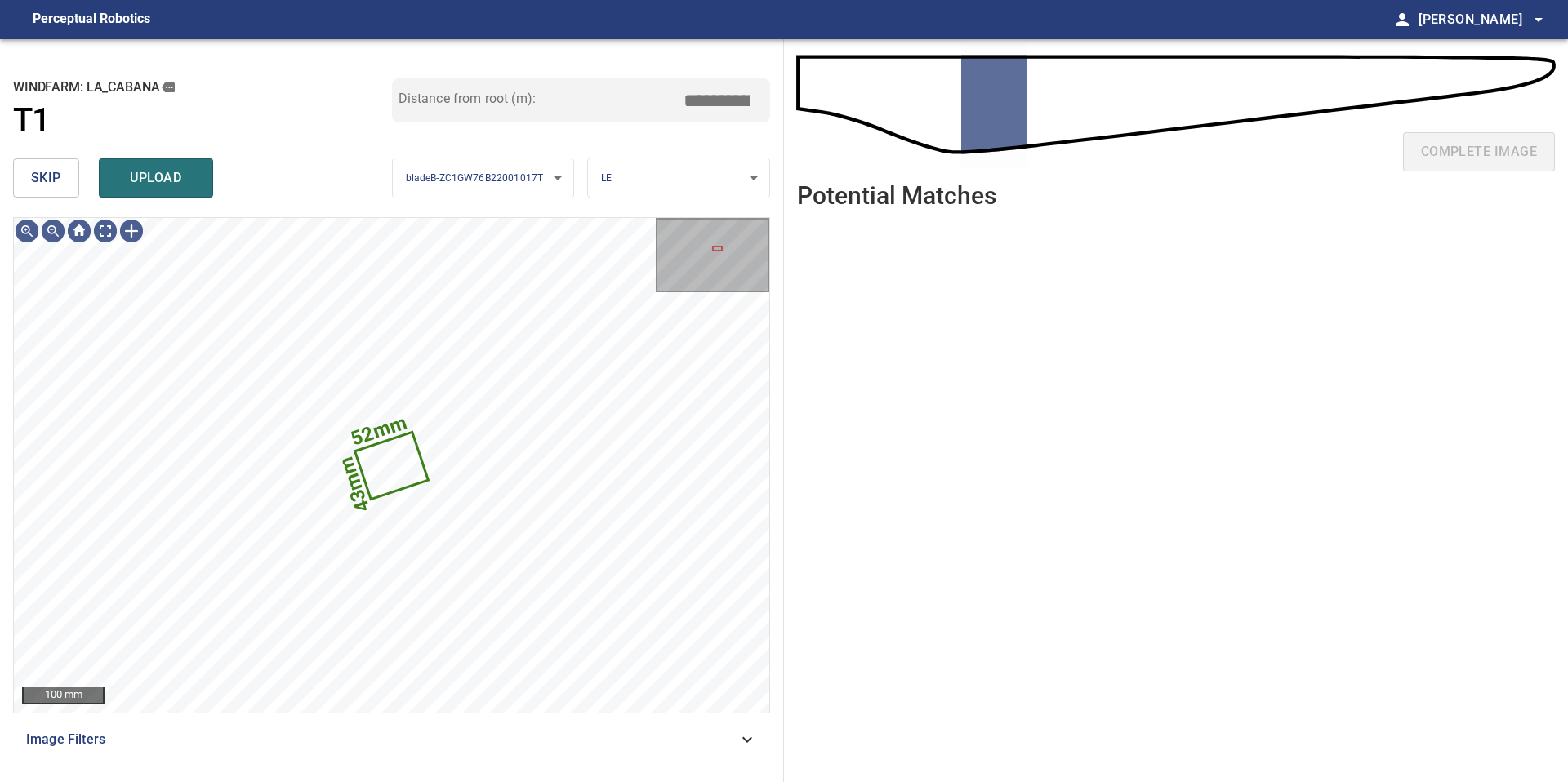
click at [49, 177] on span "skip" at bounding box center [46, 177] width 30 height 23
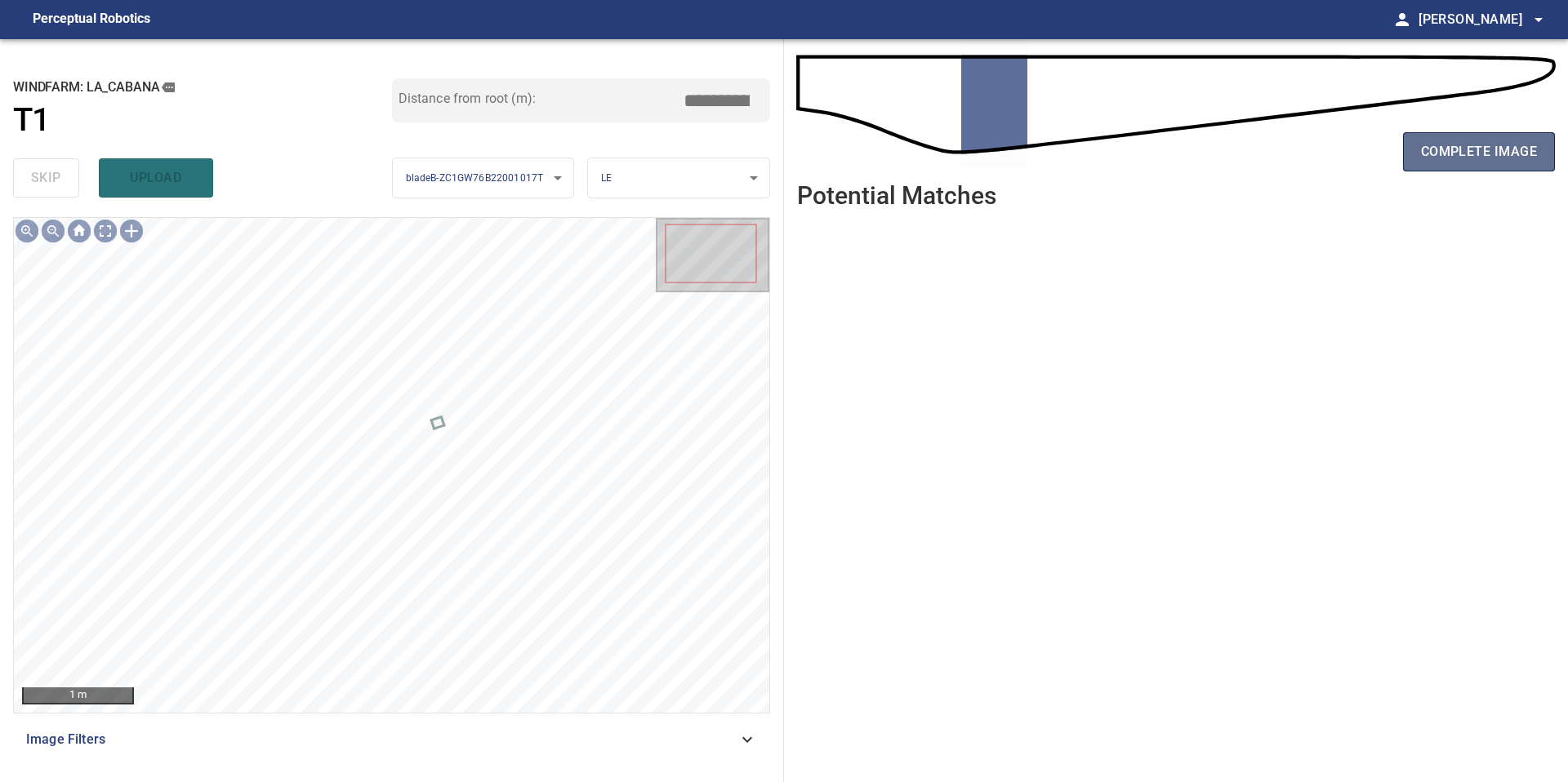
click at [1499, 132] on button "complete image" at bounding box center [1479, 152] width 152 height 39
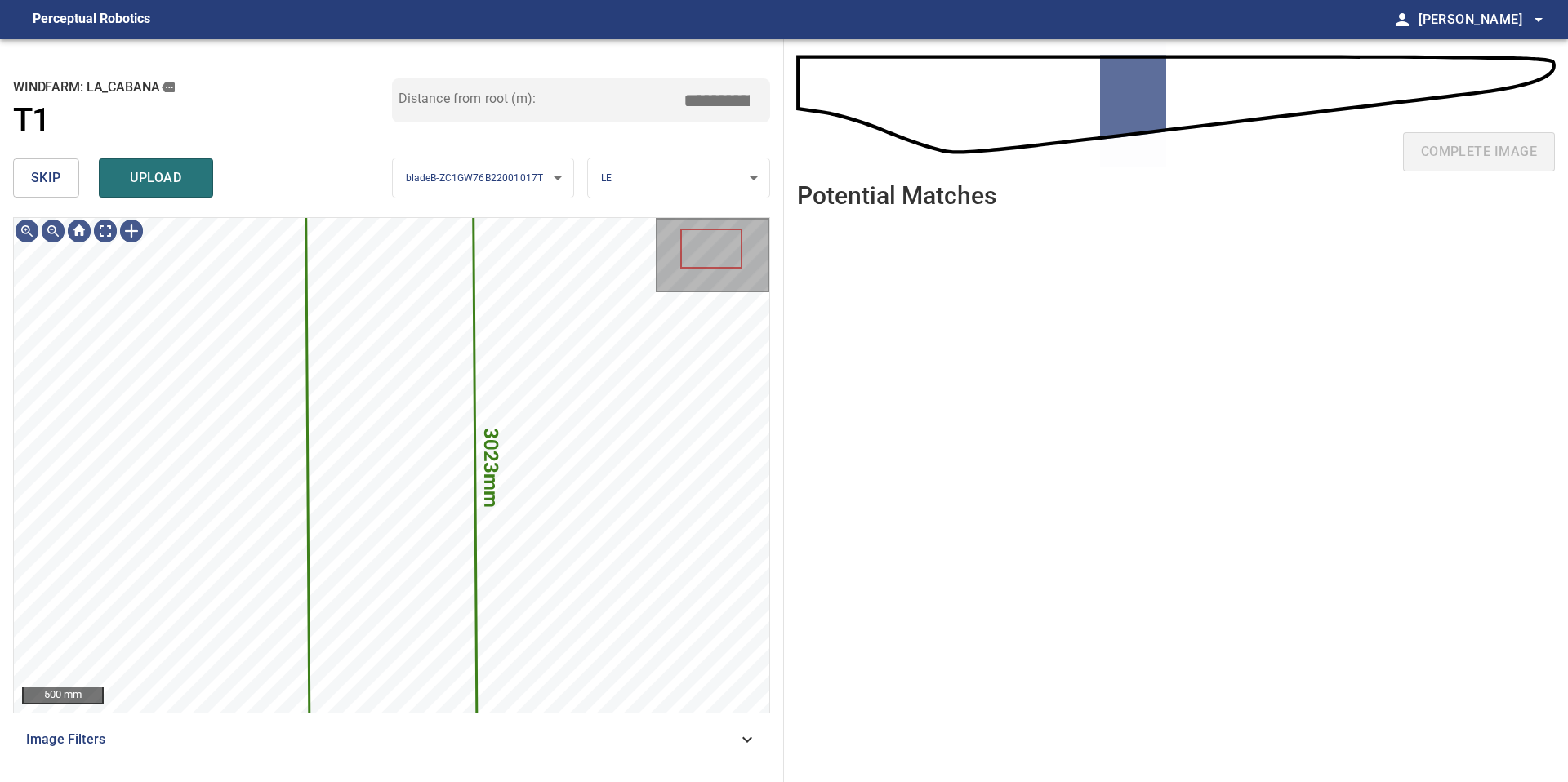
click at [50, 169] on span "skip" at bounding box center [46, 177] width 30 height 23
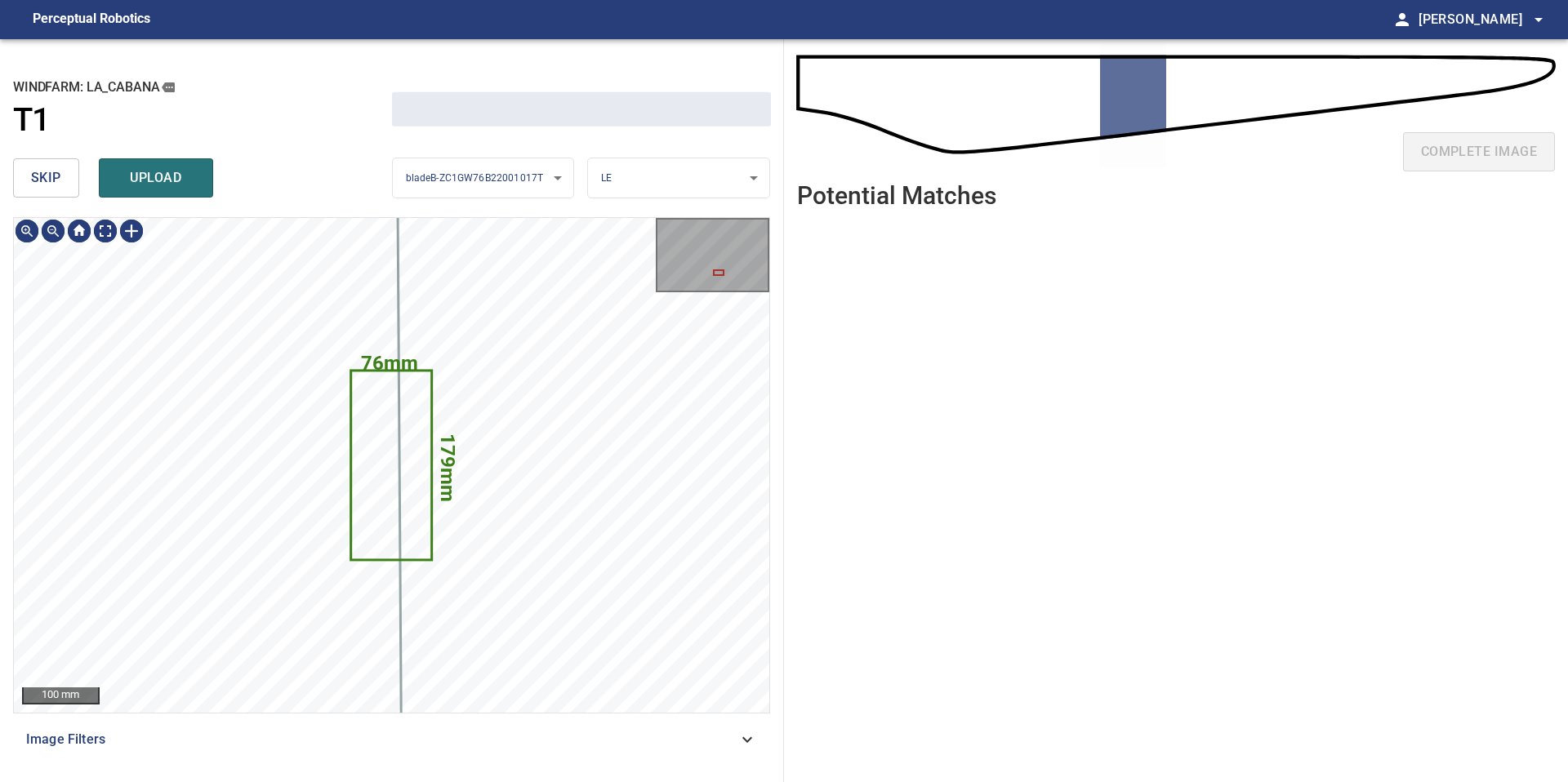
click at [50, 169] on span "skip" at bounding box center [46, 177] width 30 height 23
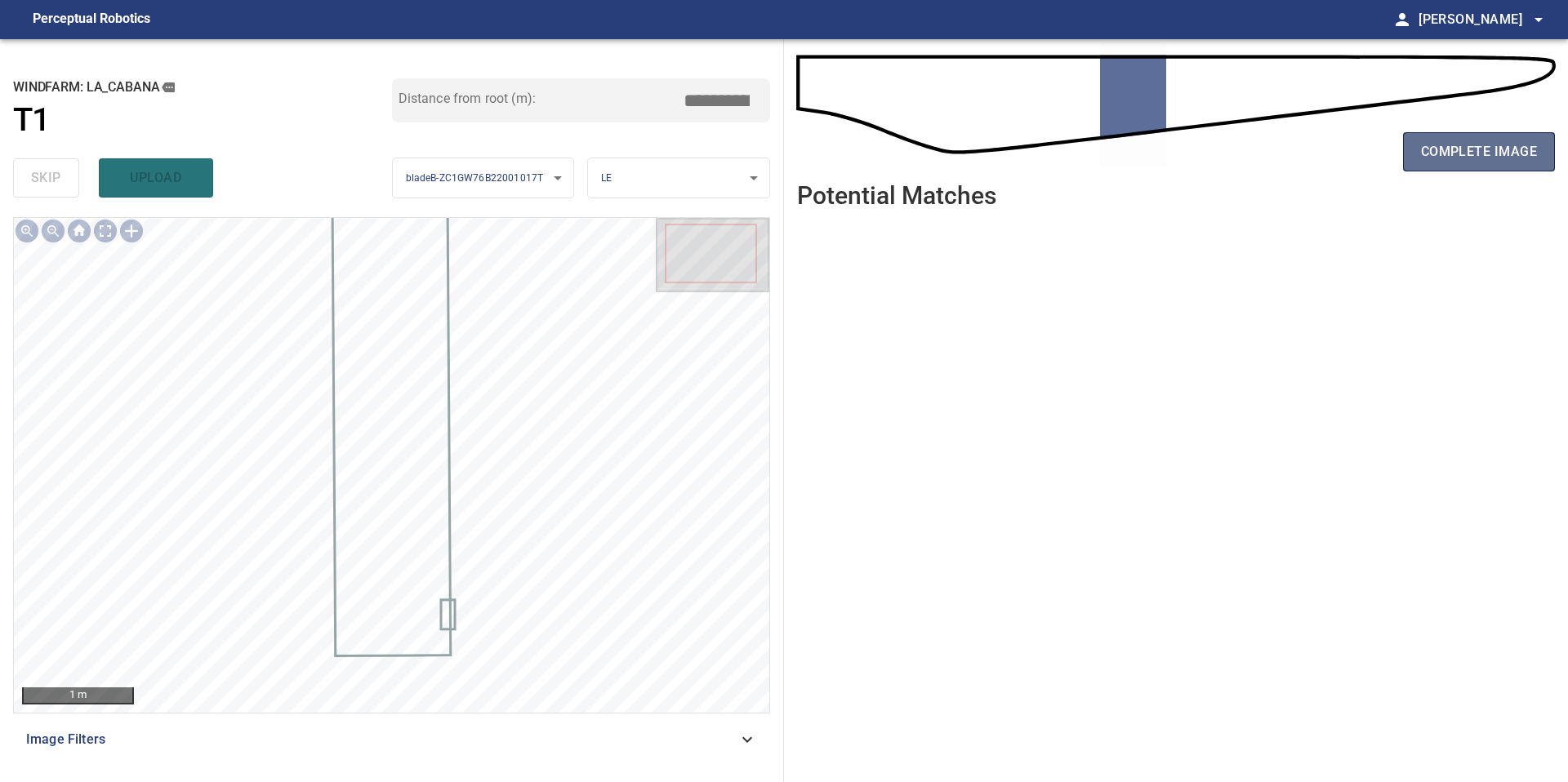
click at [1468, 145] on span "complete image" at bounding box center [1479, 151] width 116 height 23
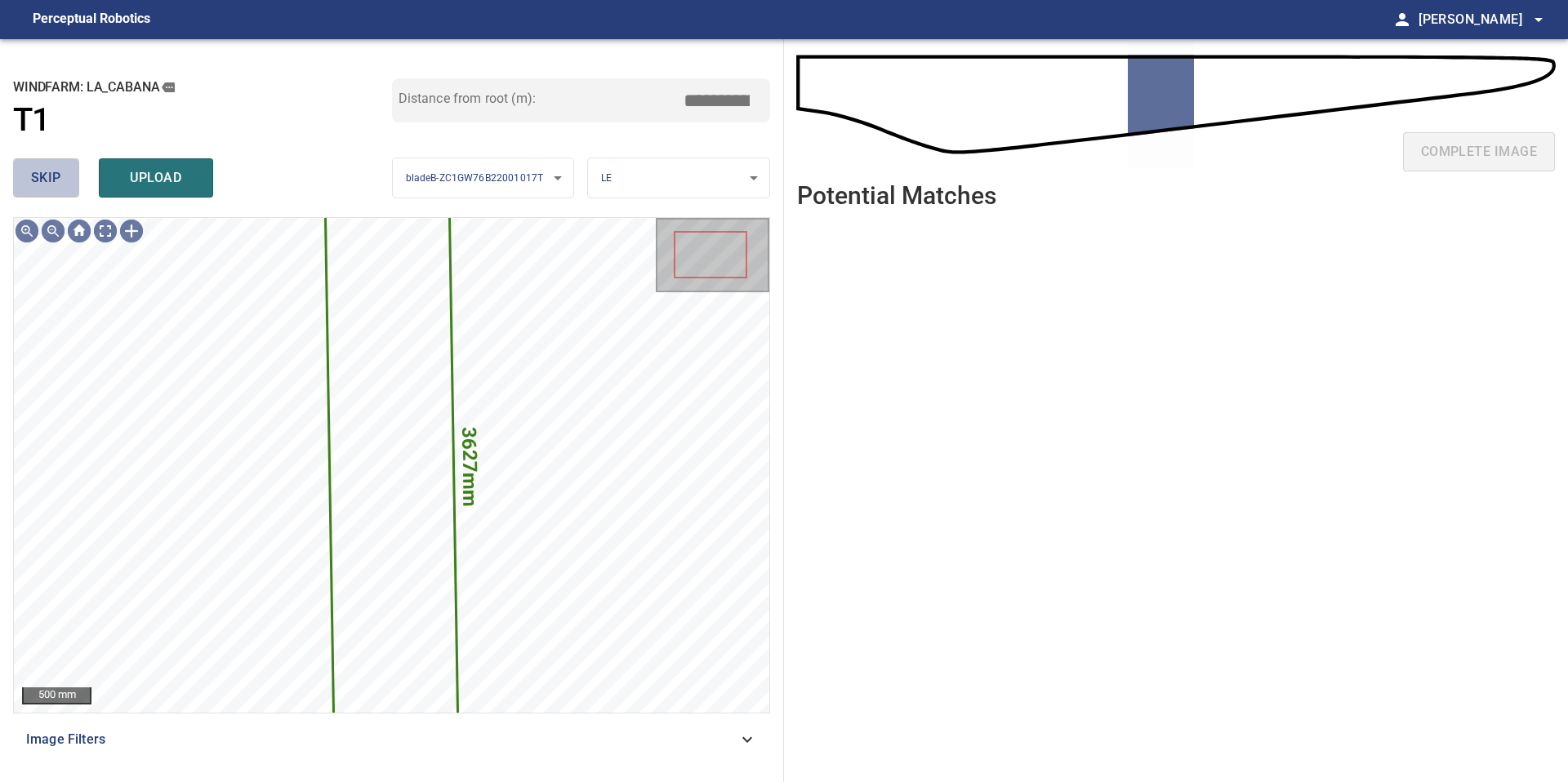
click at [67, 174] on button "skip" at bounding box center [45, 178] width 66 height 39
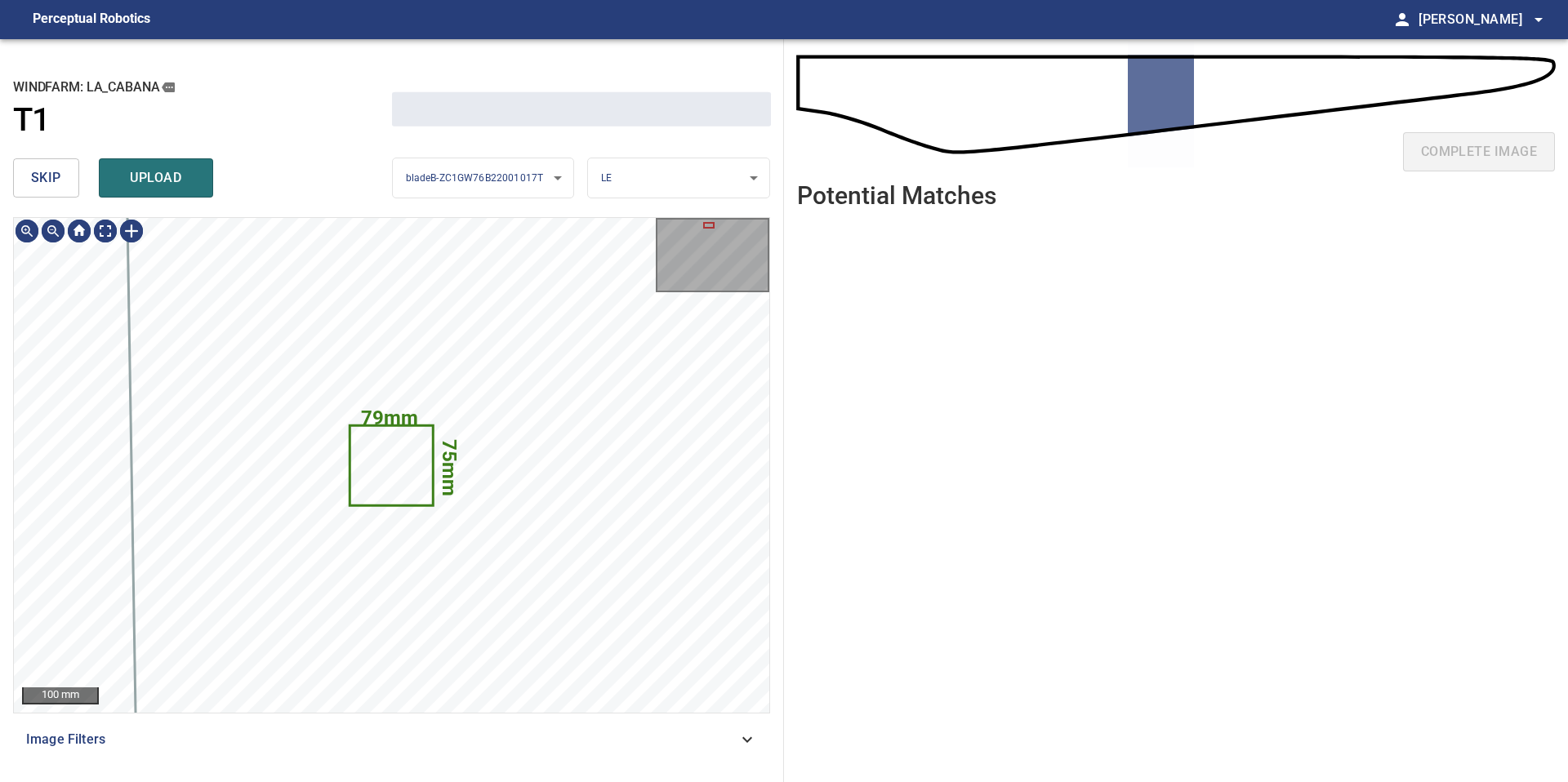
click at [67, 174] on button "skip" at bounding box center [45, 178] width 66 height 39
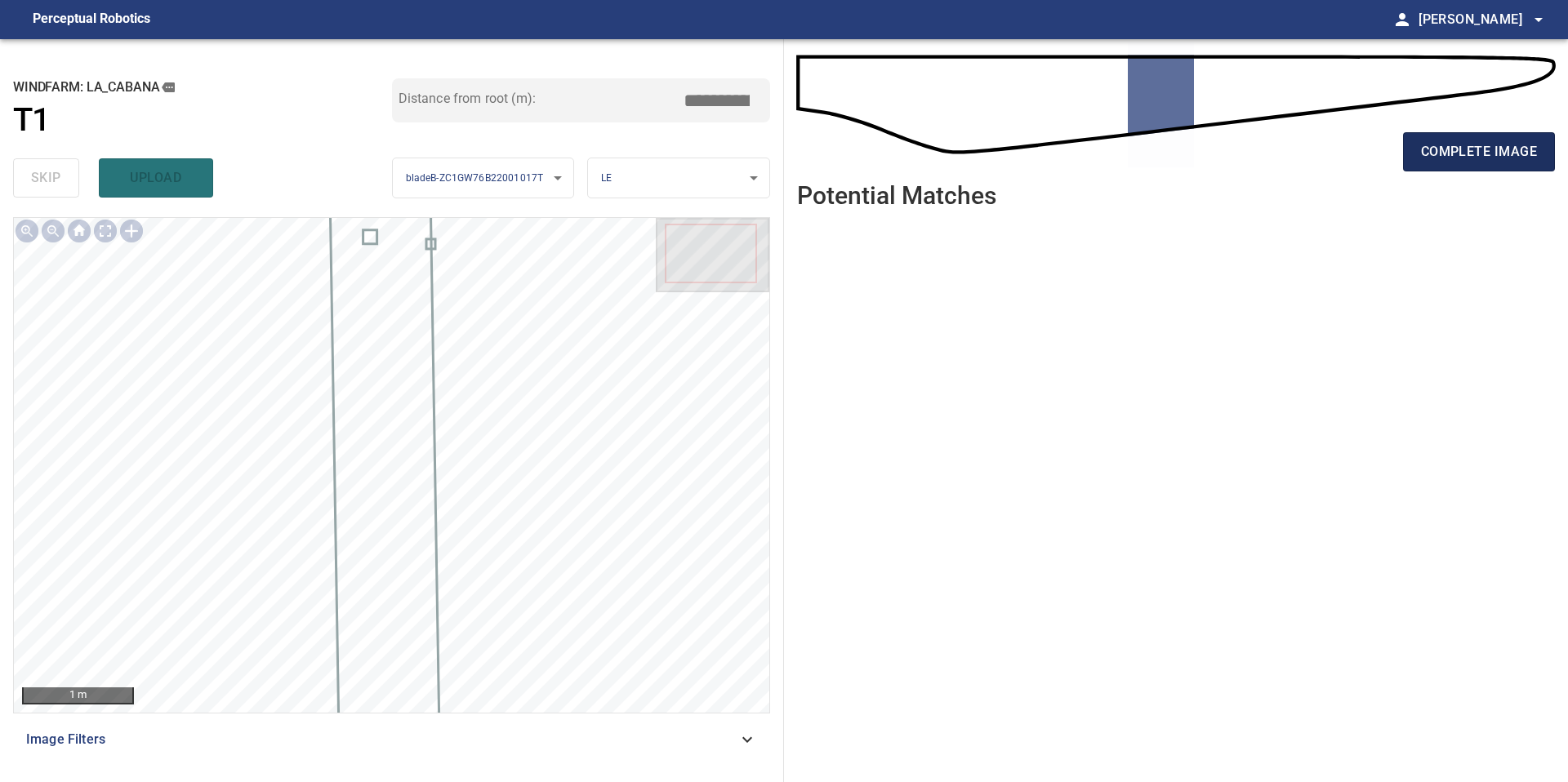
click at [1477, 157] on span "complete image" at bounding box center [1479, 151] width 116 height 23
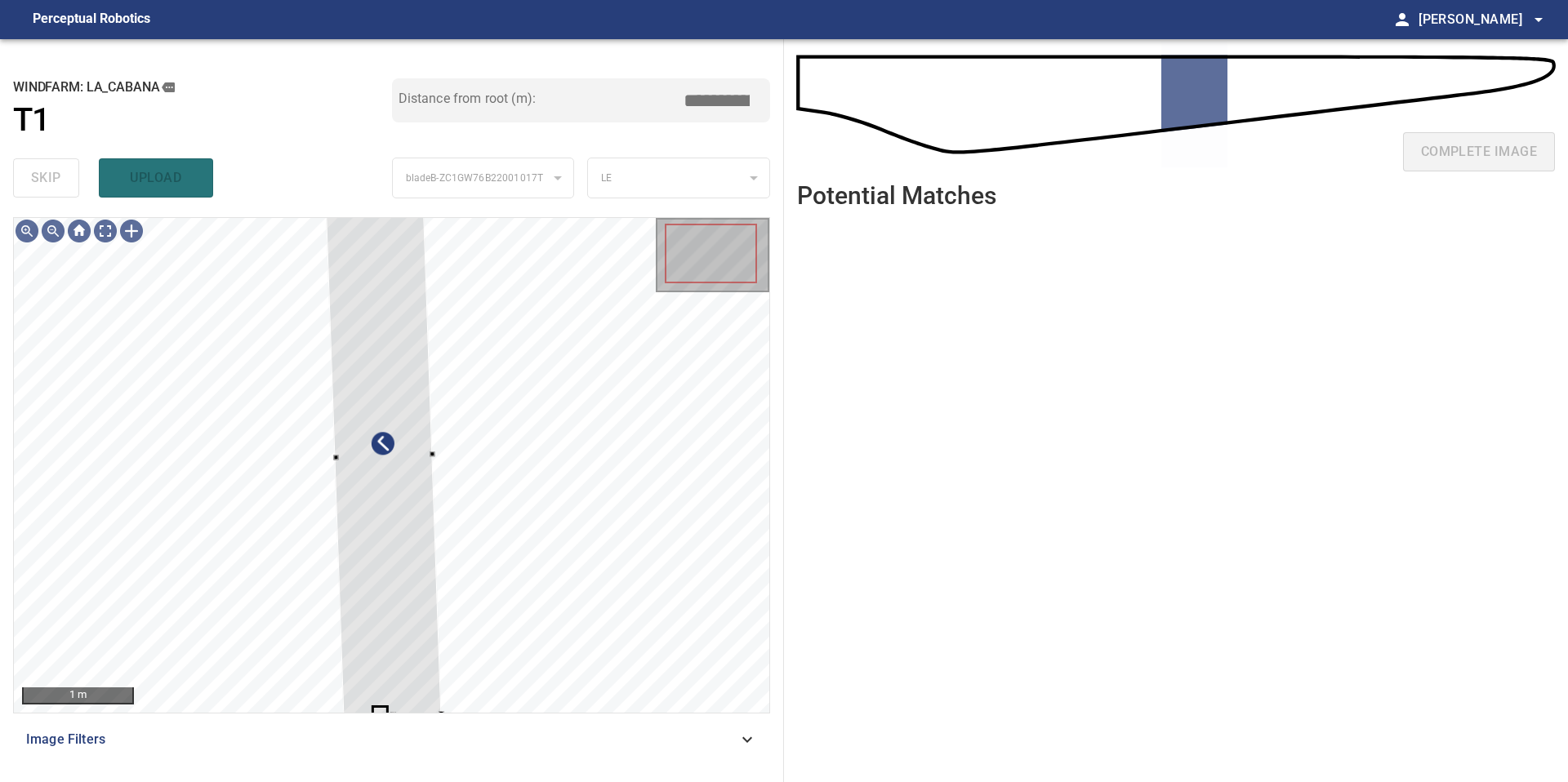
click at [345, 724] on div "1 m Image Filters" at bounding box center [391, 493] width 757 height 552
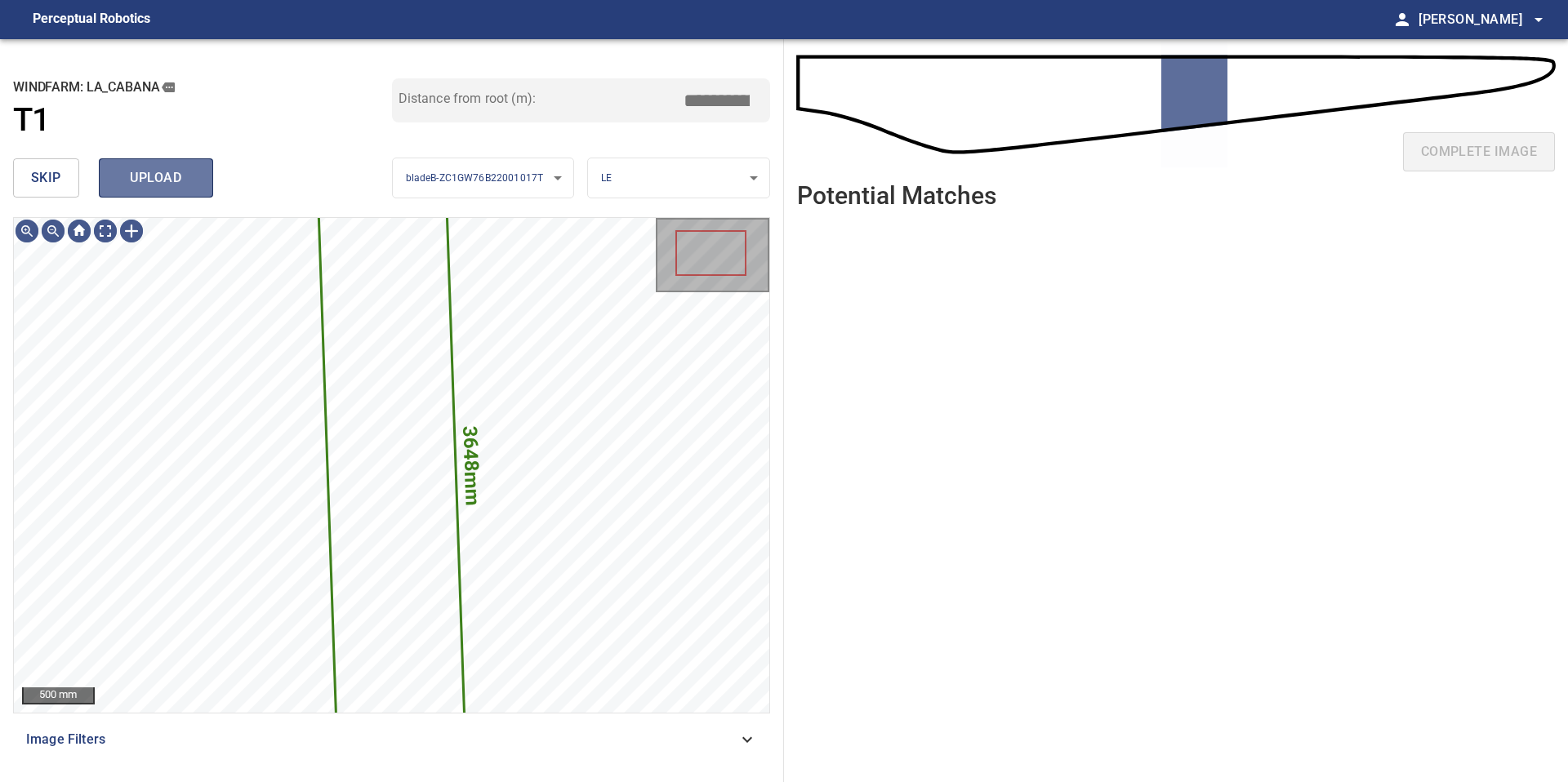
click at [168, 176] on span "upload" at bounding box center [156, 177] width 78 height 23
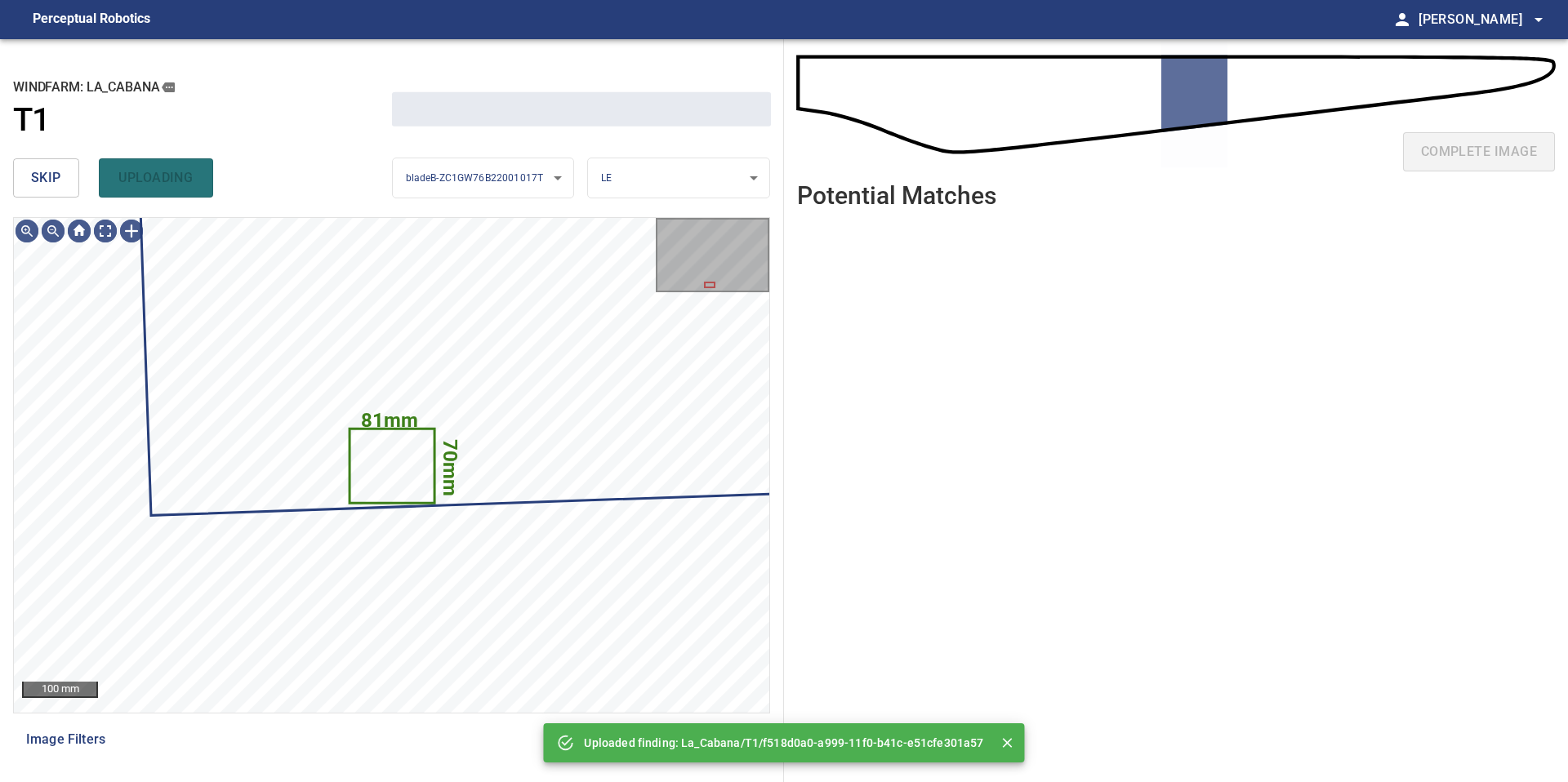
click at [63, 177] on button "skip" at bounding box center [45, 178] width 66 height 39
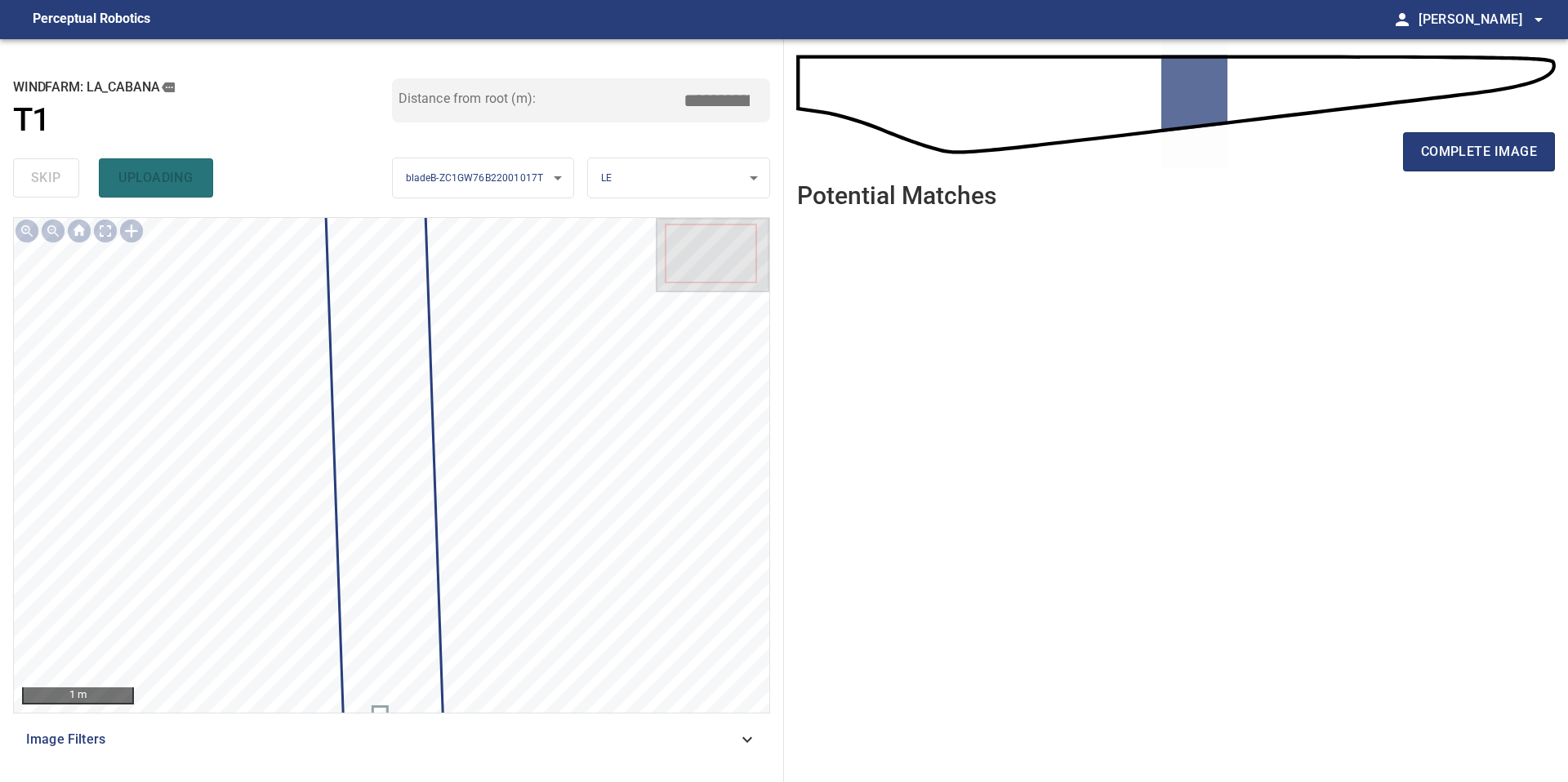
click at [1434, 178] on div "complete image" at bounding box center [1175, 158] width 758 height 66
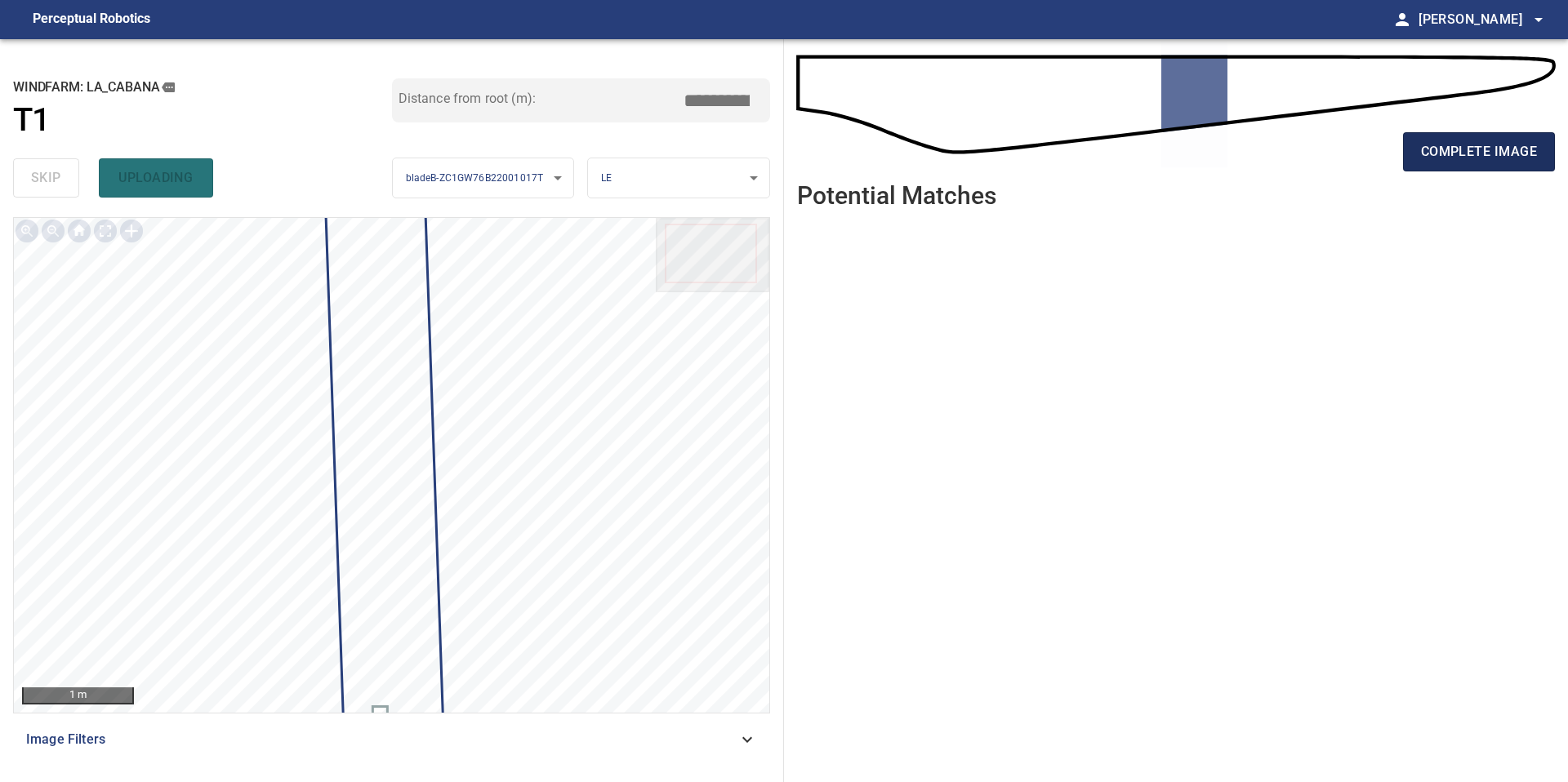
click at [1436, 169] on button "complete image" at bounding box center [1479, 152] width 152 height 39
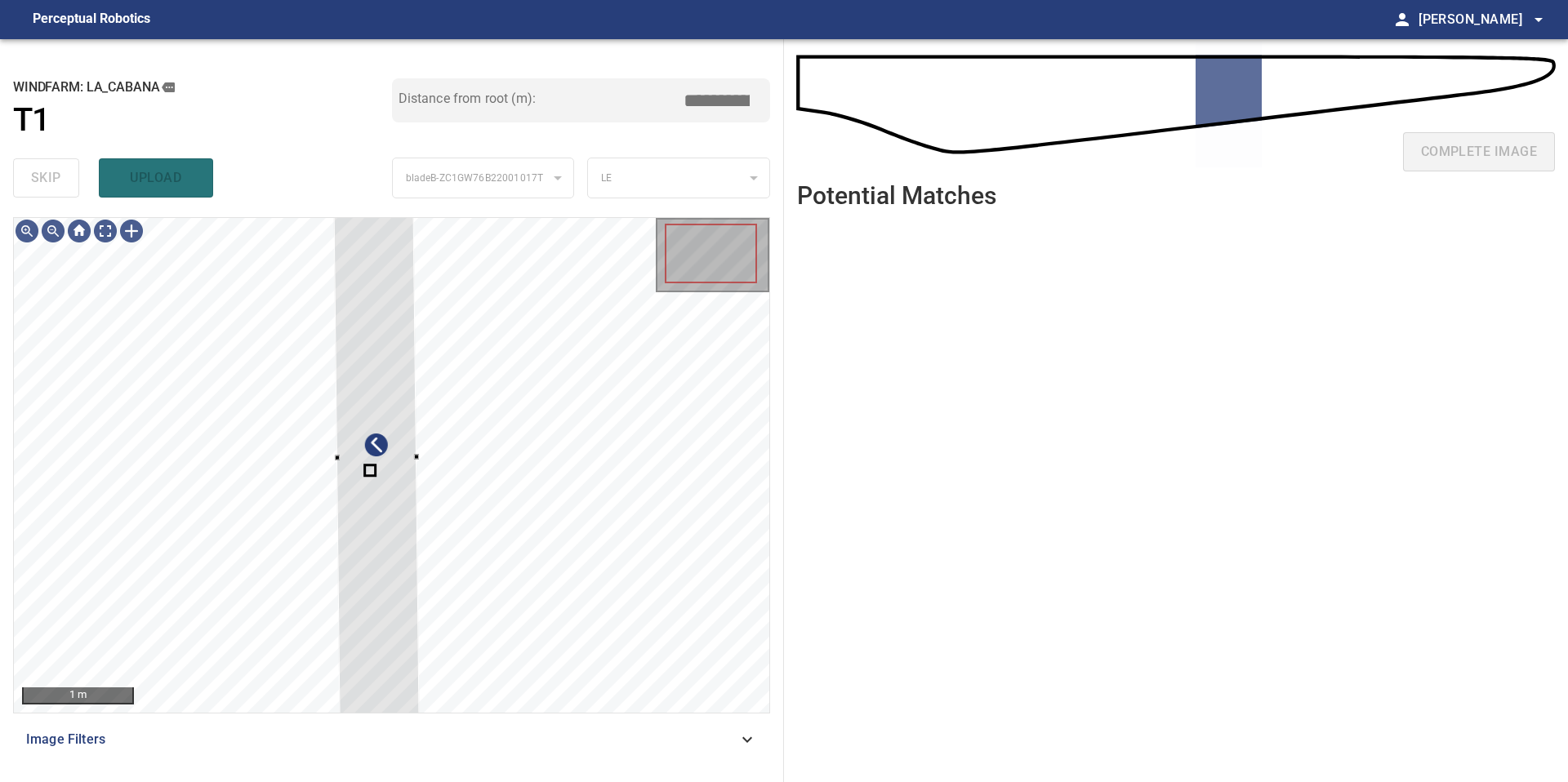
click at [338, 723] on div "1 m Image Filters" at bounding box center [391, 493] width 757 height 552
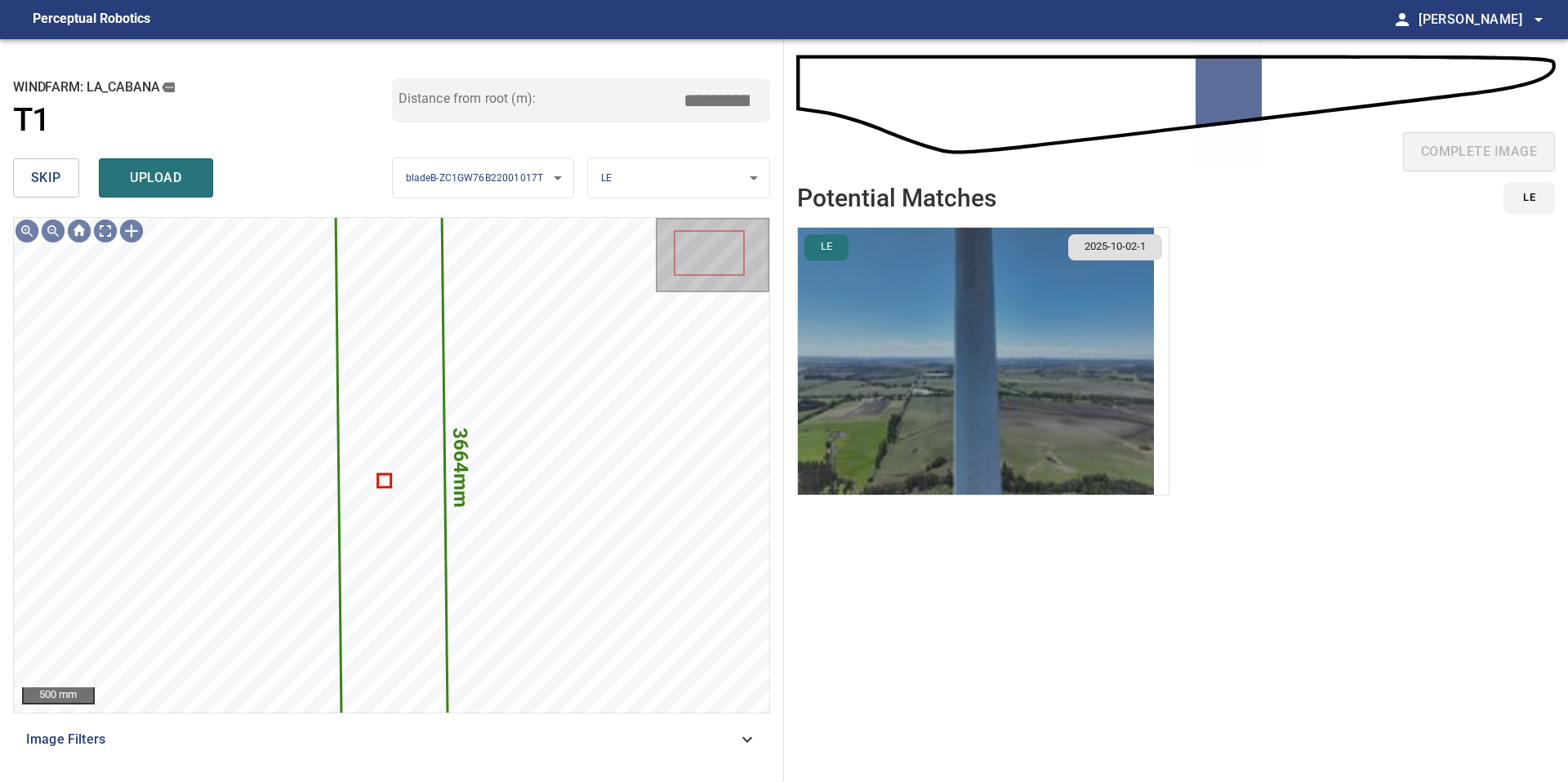
click at [1026, 395] on img "button" at bounding box center [975, 361] width 356 height 267
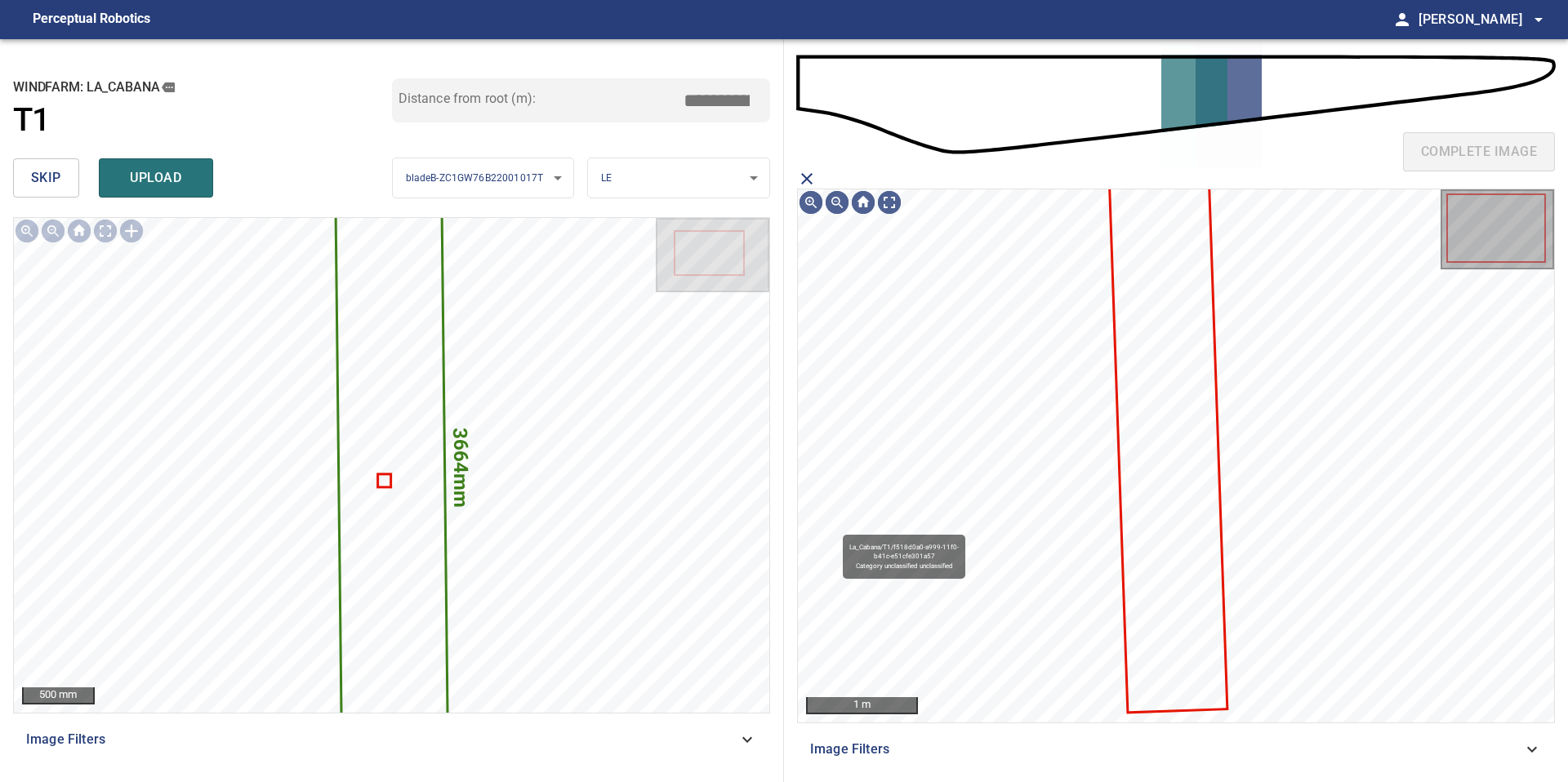
click at [1135, 313] on icon at bounding box center [1168, 448] width 115 height 526
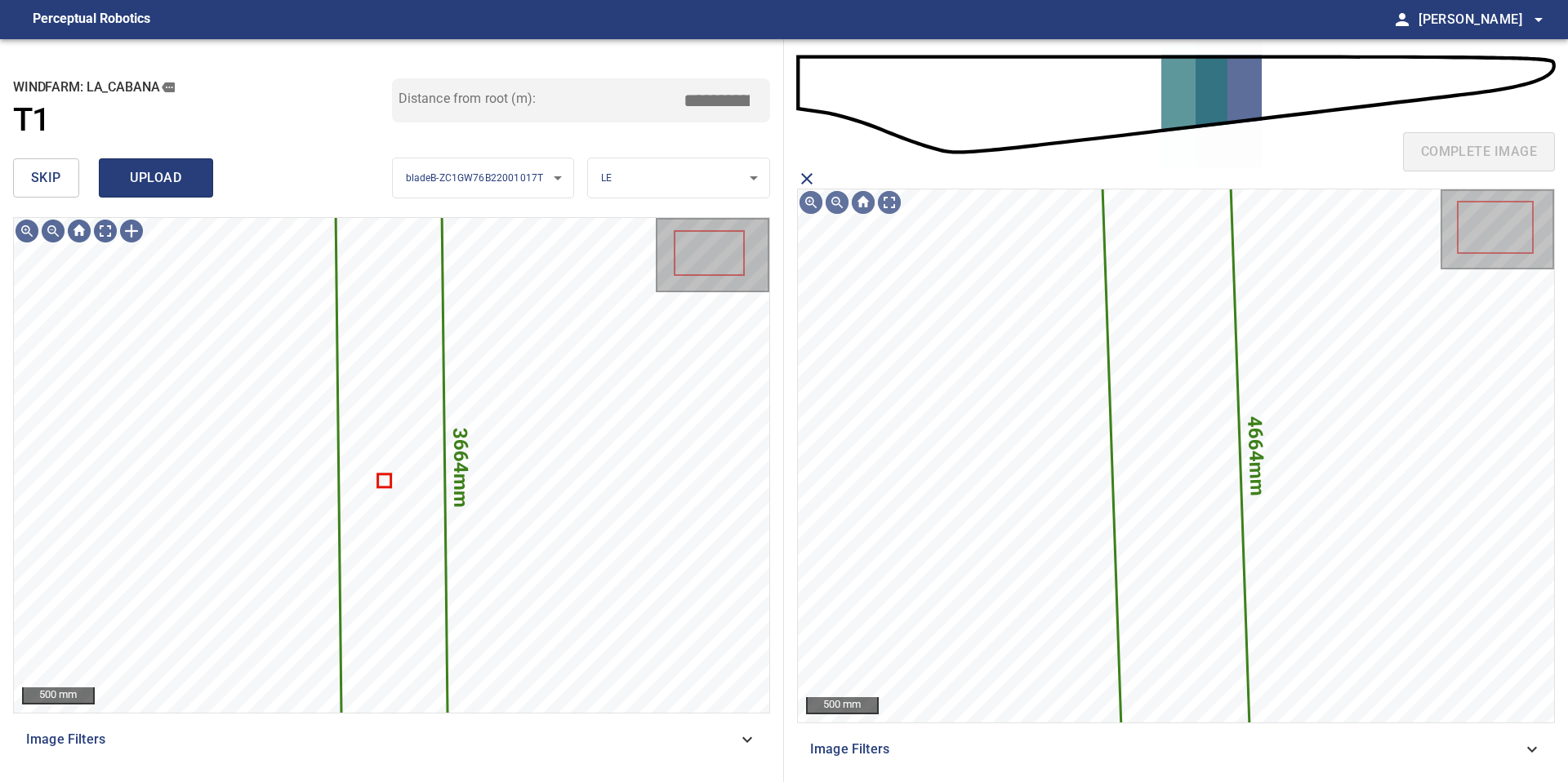
click at [175, 186] on span "upload" at bounding box center [156, 177] width 78 height 23
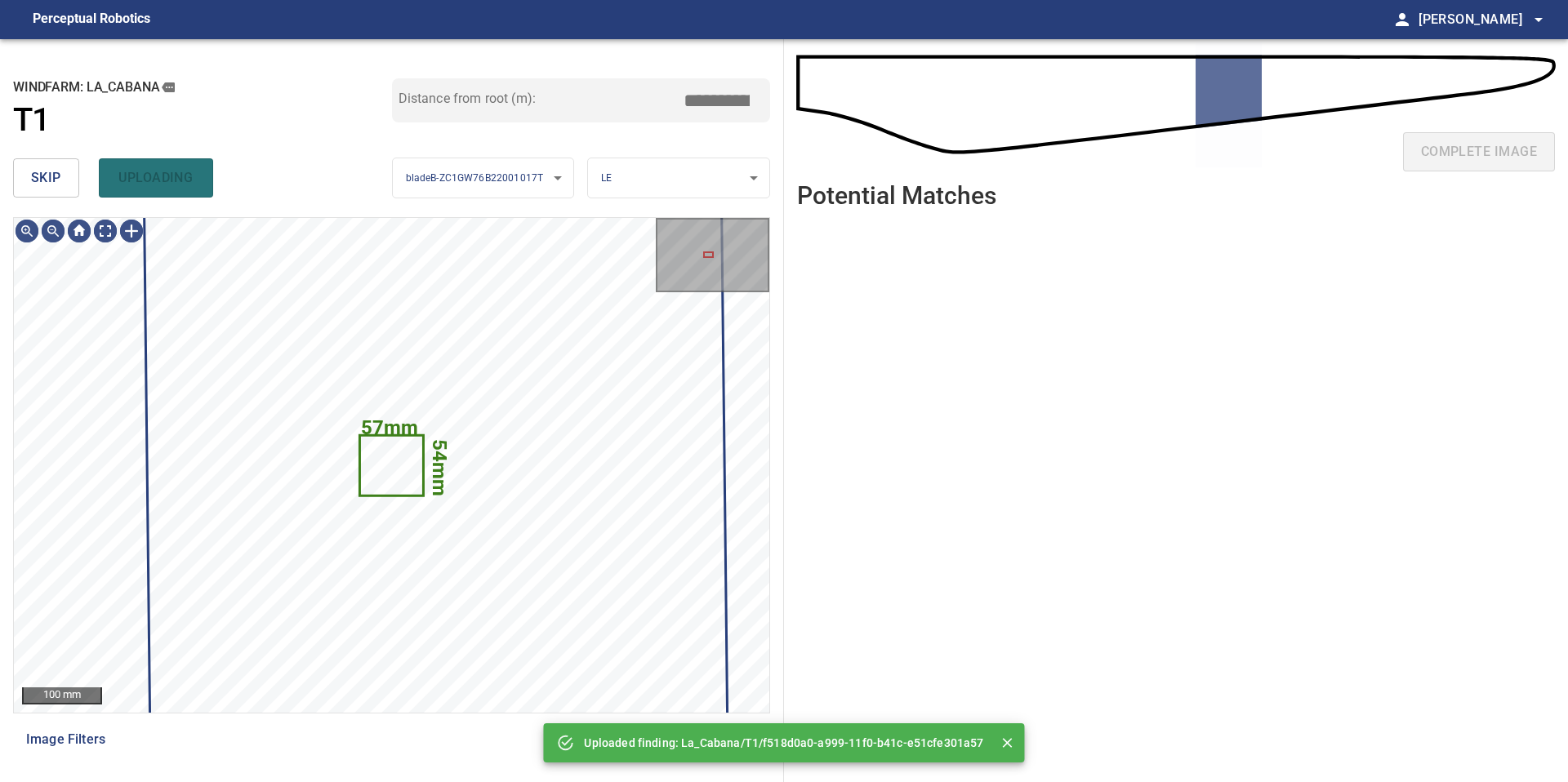
click at [31, 179] on span "skip" at bounding box center [46, 177] width 30 height 23
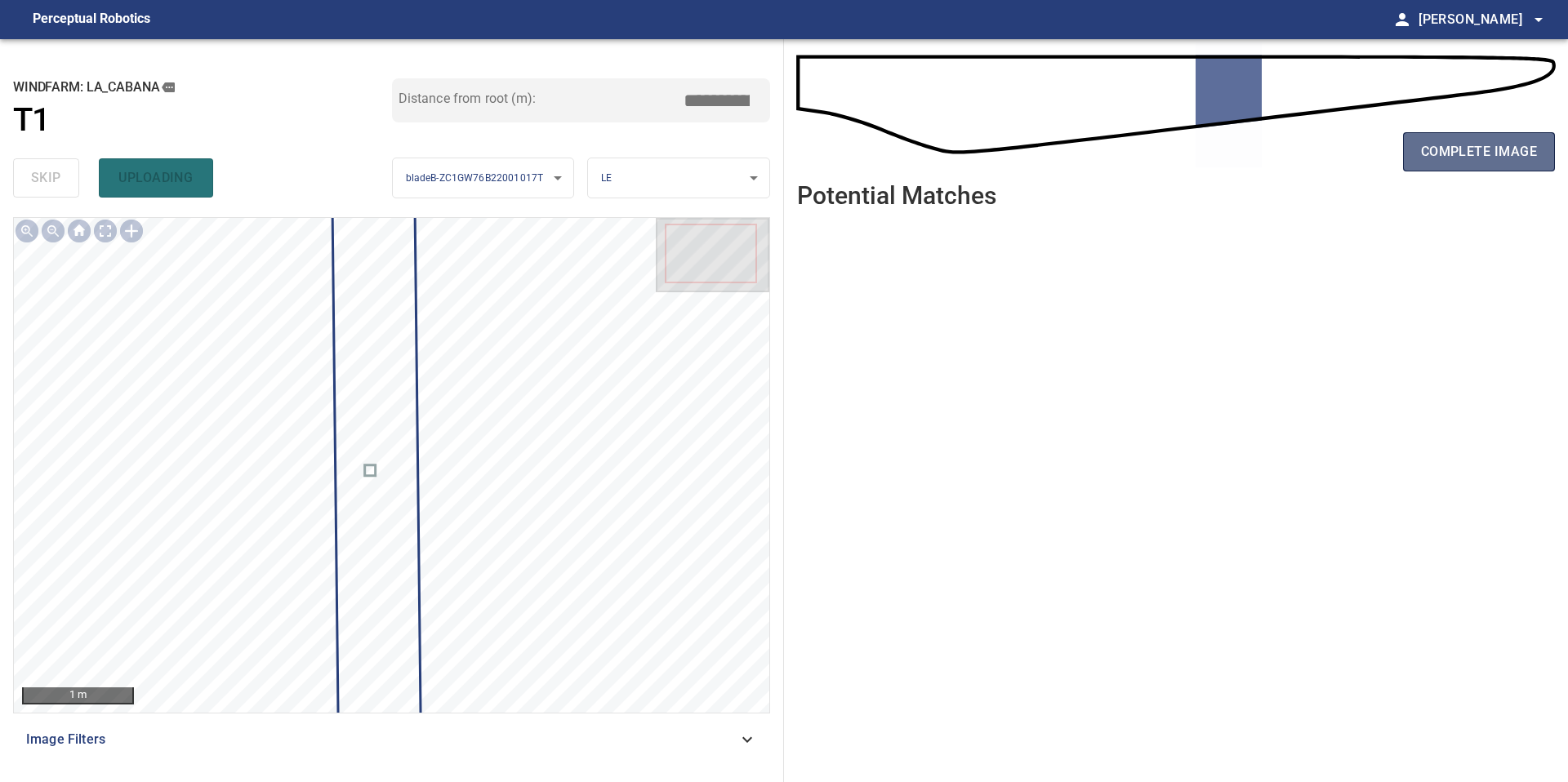
click at [1482, 153] on span "complete image" at bounding box center [1479, 151] width 116 height 23
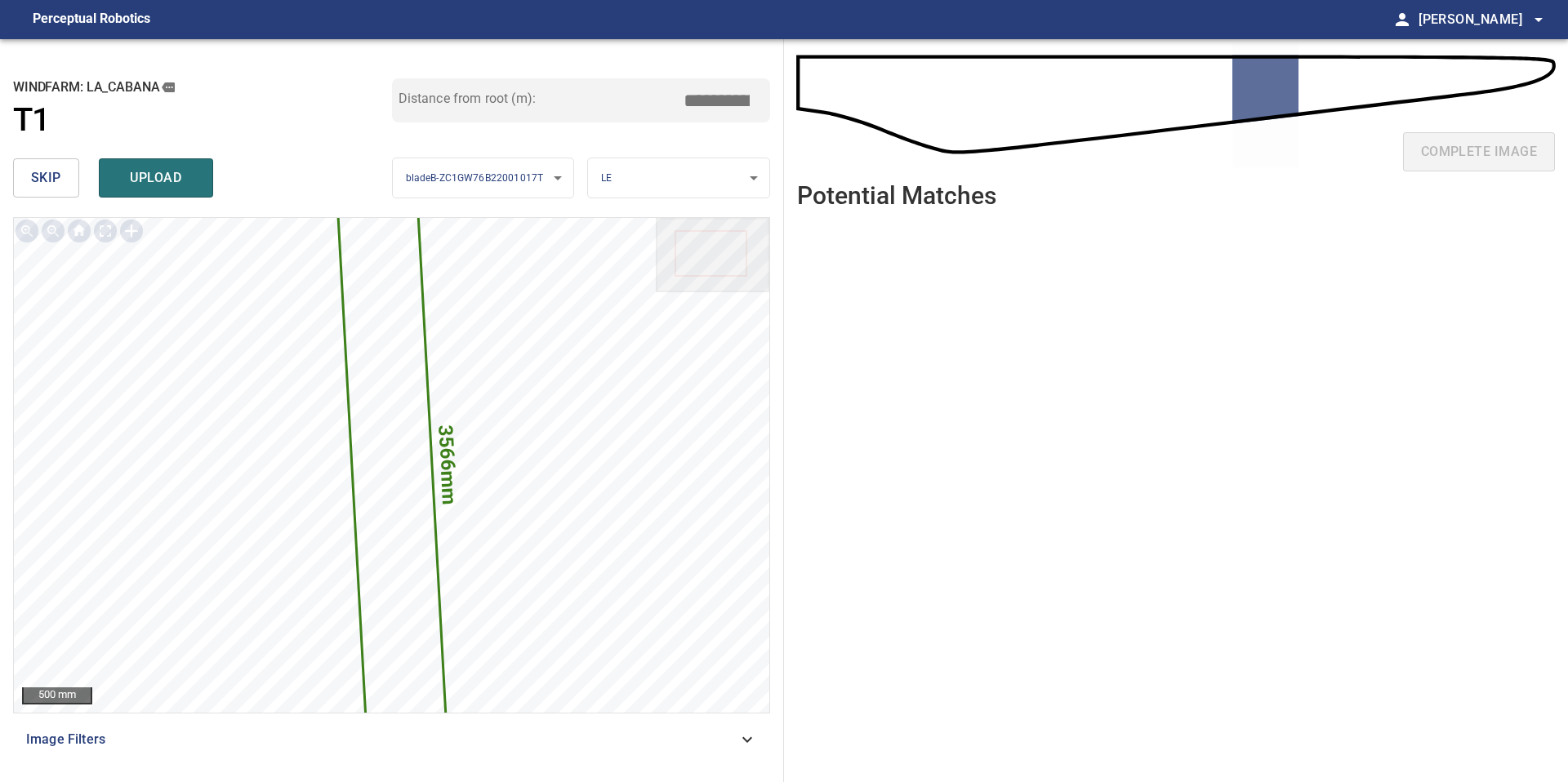
click at [715, 103] on input "*****" at bounding box center [722, 101] width 81 height 31
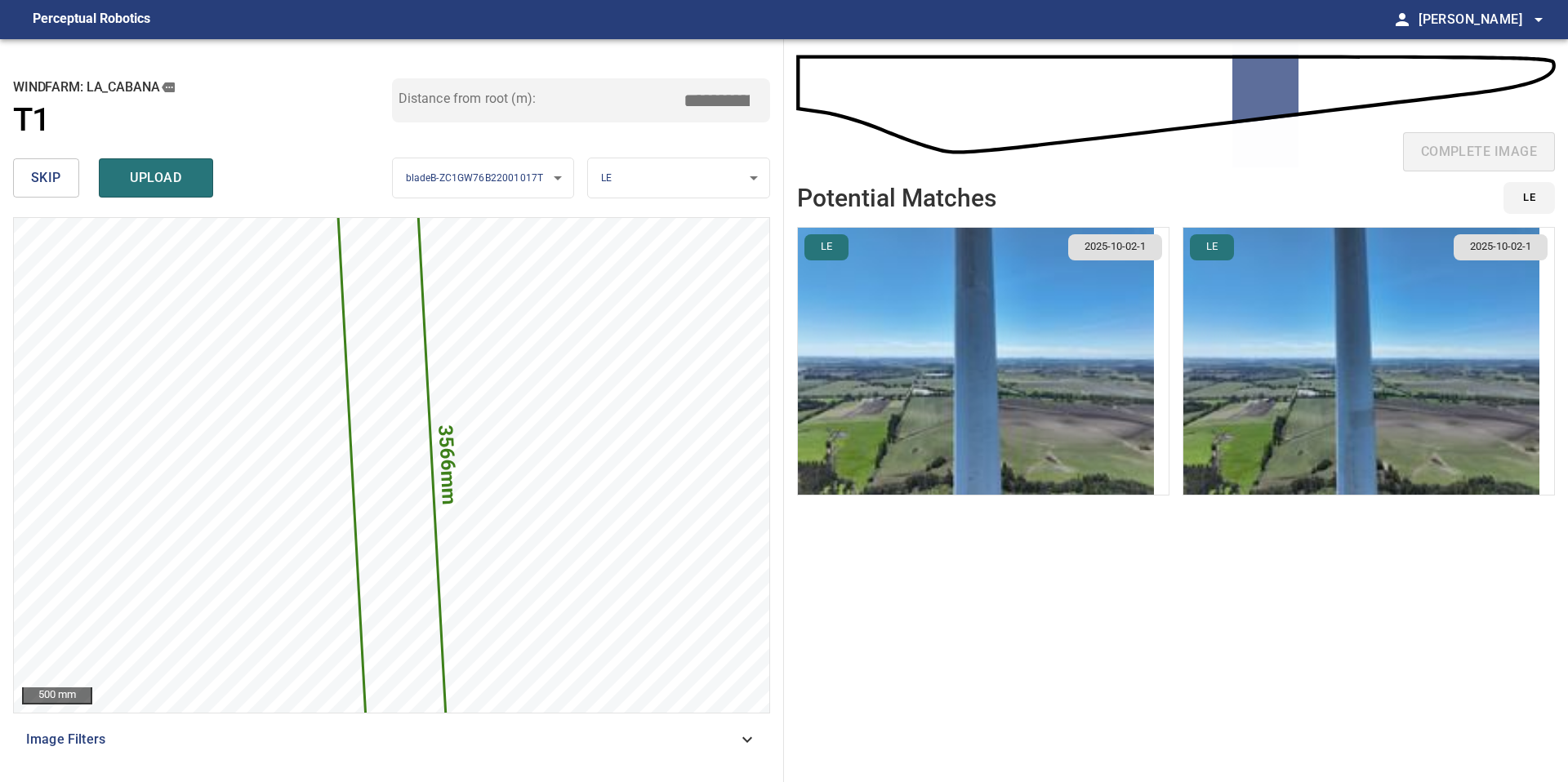
type input "*****"
click at [1090, 400] on img "button" at bounding box center [975, 361] width 356 height 267
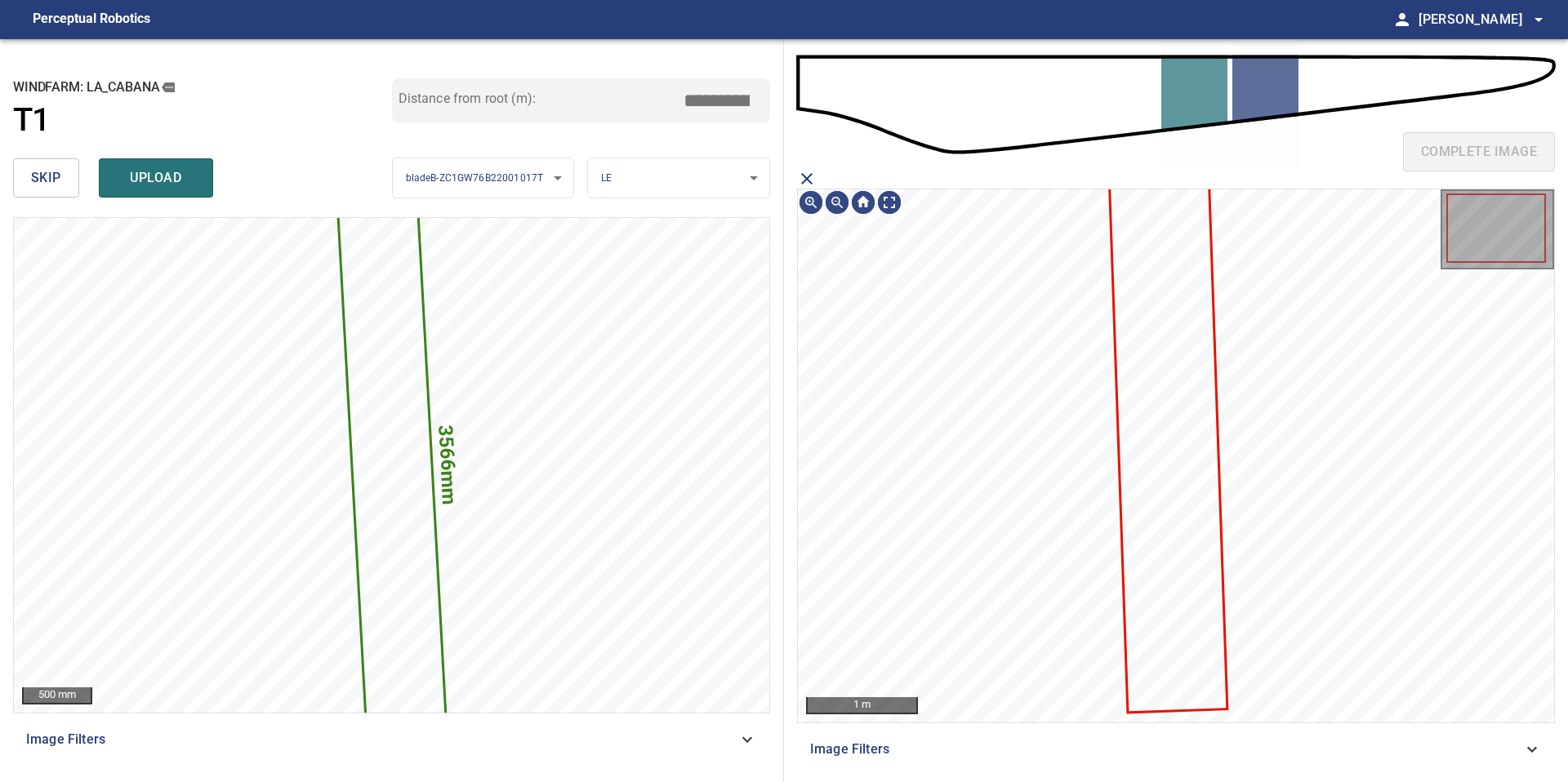
click at [1162, 371] on icon at bounding box center [1168, 448] width 115 height 526
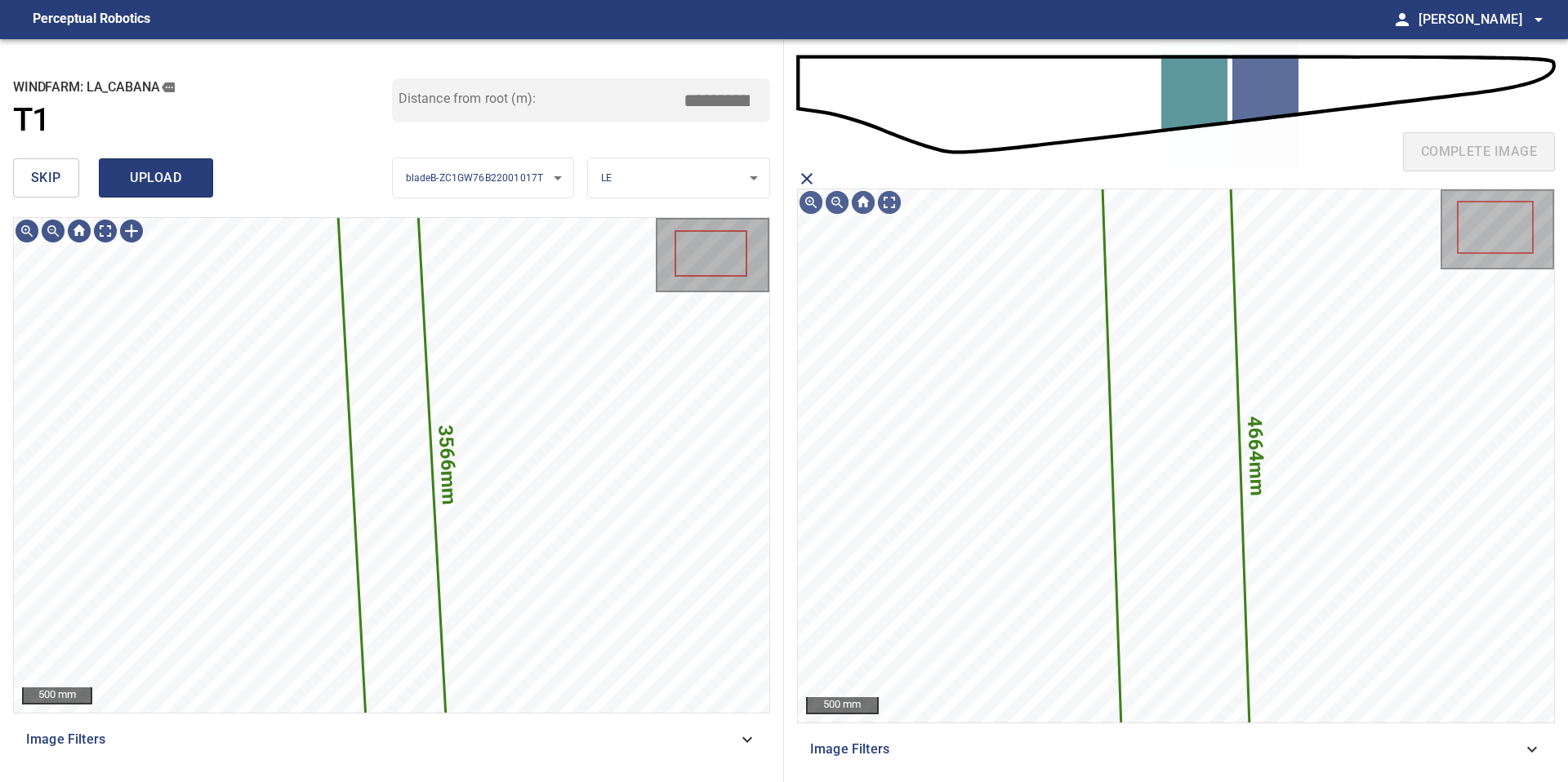
click at [166, 183] on span "upload" at bounding box center [156, 177] width 78 height 23
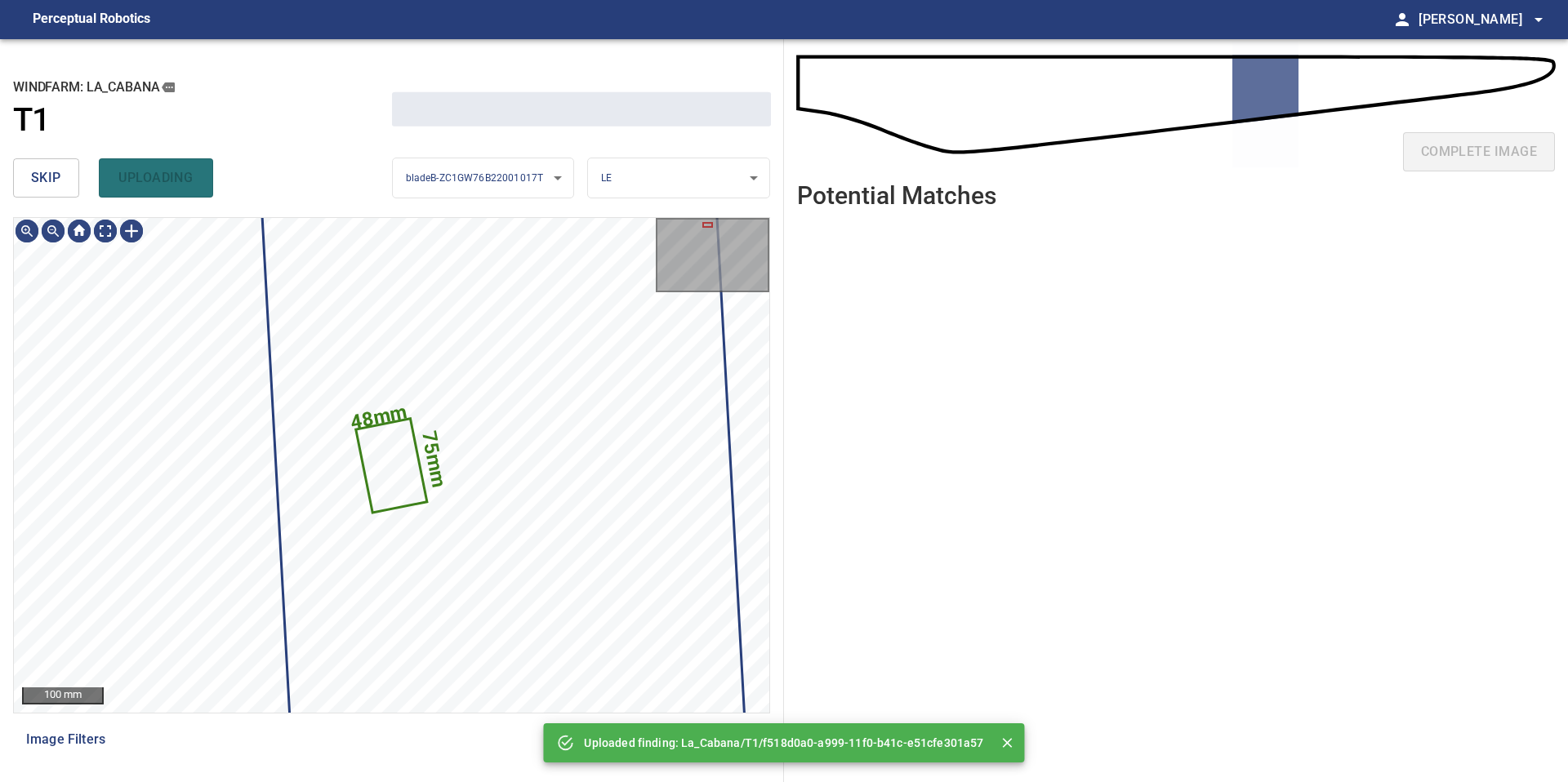
click at [46, 182] on span "skip" at bounding box center [46, 177] width 30 height 23
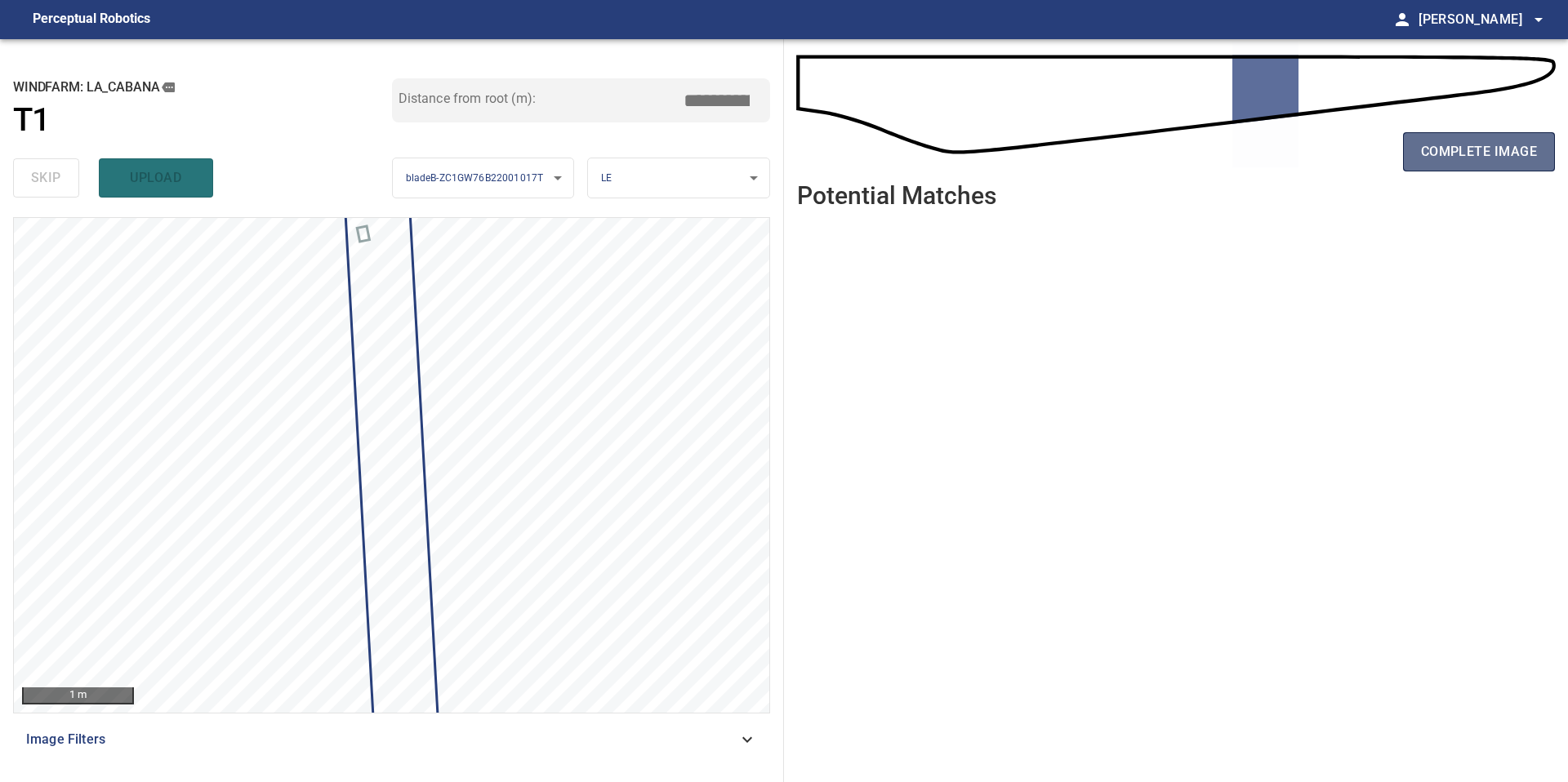
click at [1464, 154] on span "complete image" at bounding box center [1479, 151] width 116 height 23
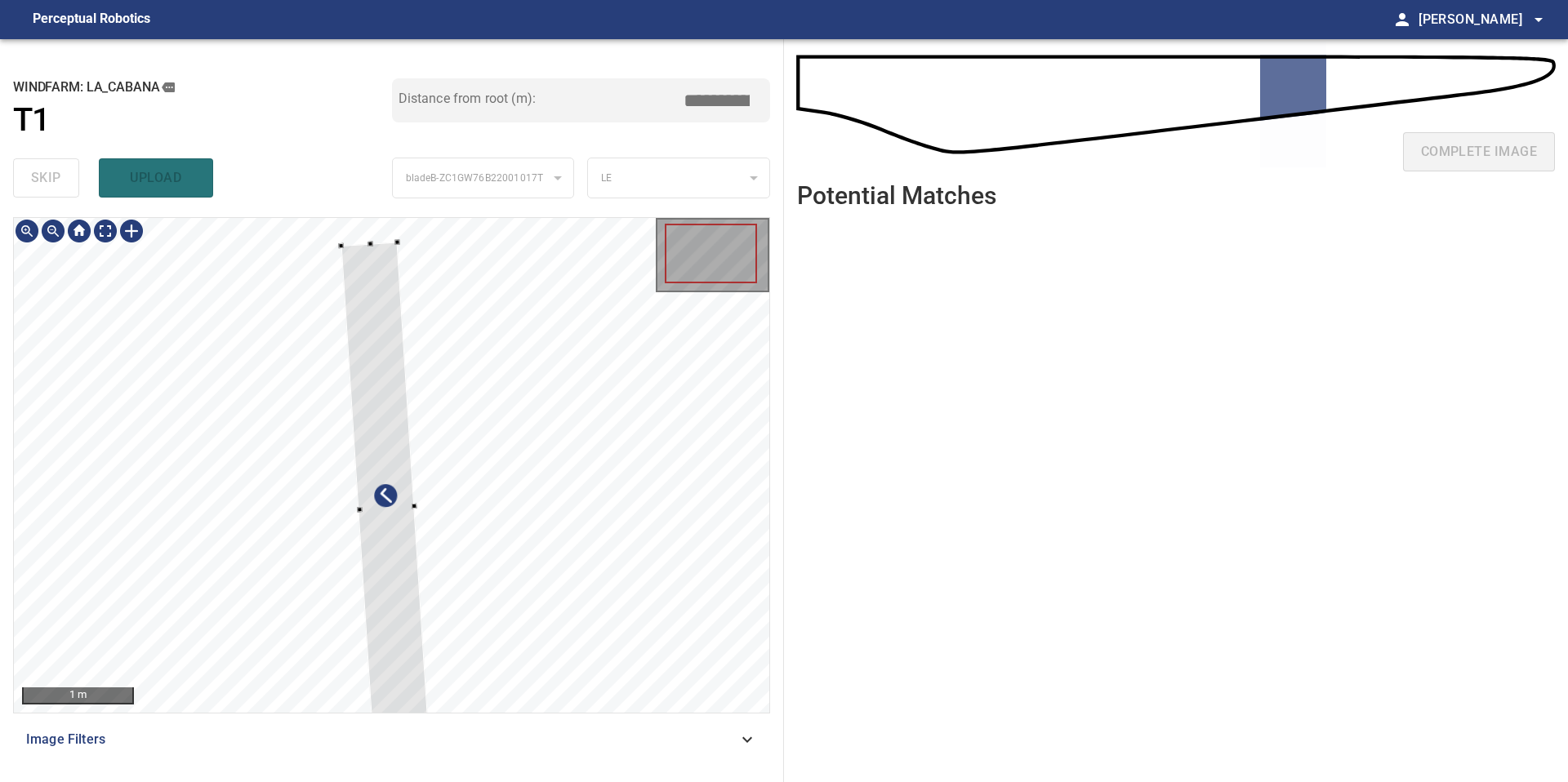
click at [386, 425] on div at bounding box center [386, 509] width 90 height 533
click at [390, 438] on div at bounding box center [391, 584] width 80 height 379
click at [383, 469] on div at bounding box center [389, 543] width 77 height 345
click at [383, 401] on div at bounding box center [390, 557] width 75 height 319
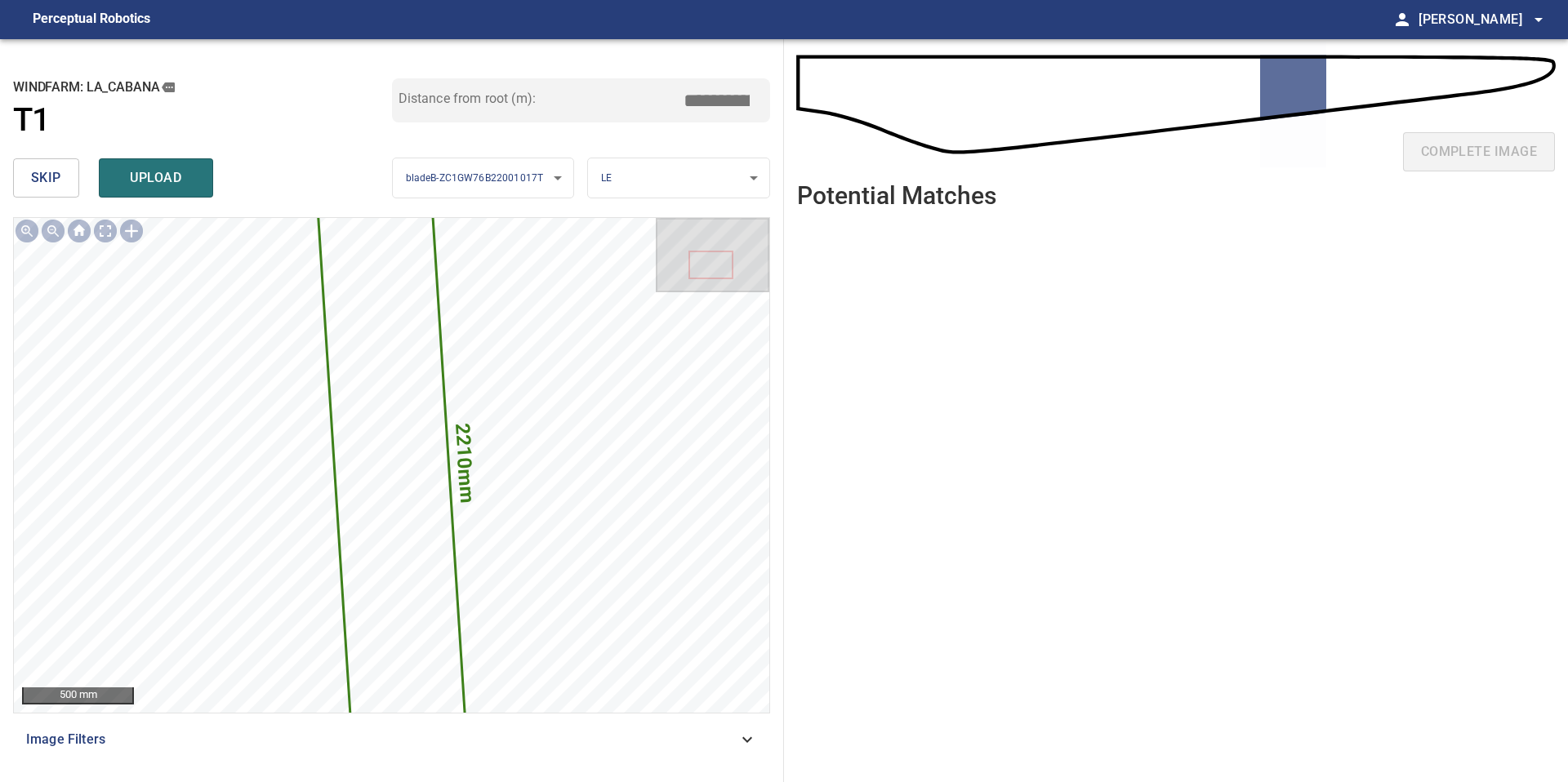
drag, startPoint x: 723, startPoint y: 99, endPoint x: 659, endPoint y: 99, distance: 64.0
click at [659, 99] on div "Distance from root (m): *****" at bounding box center [581, 100] width 379 height 44
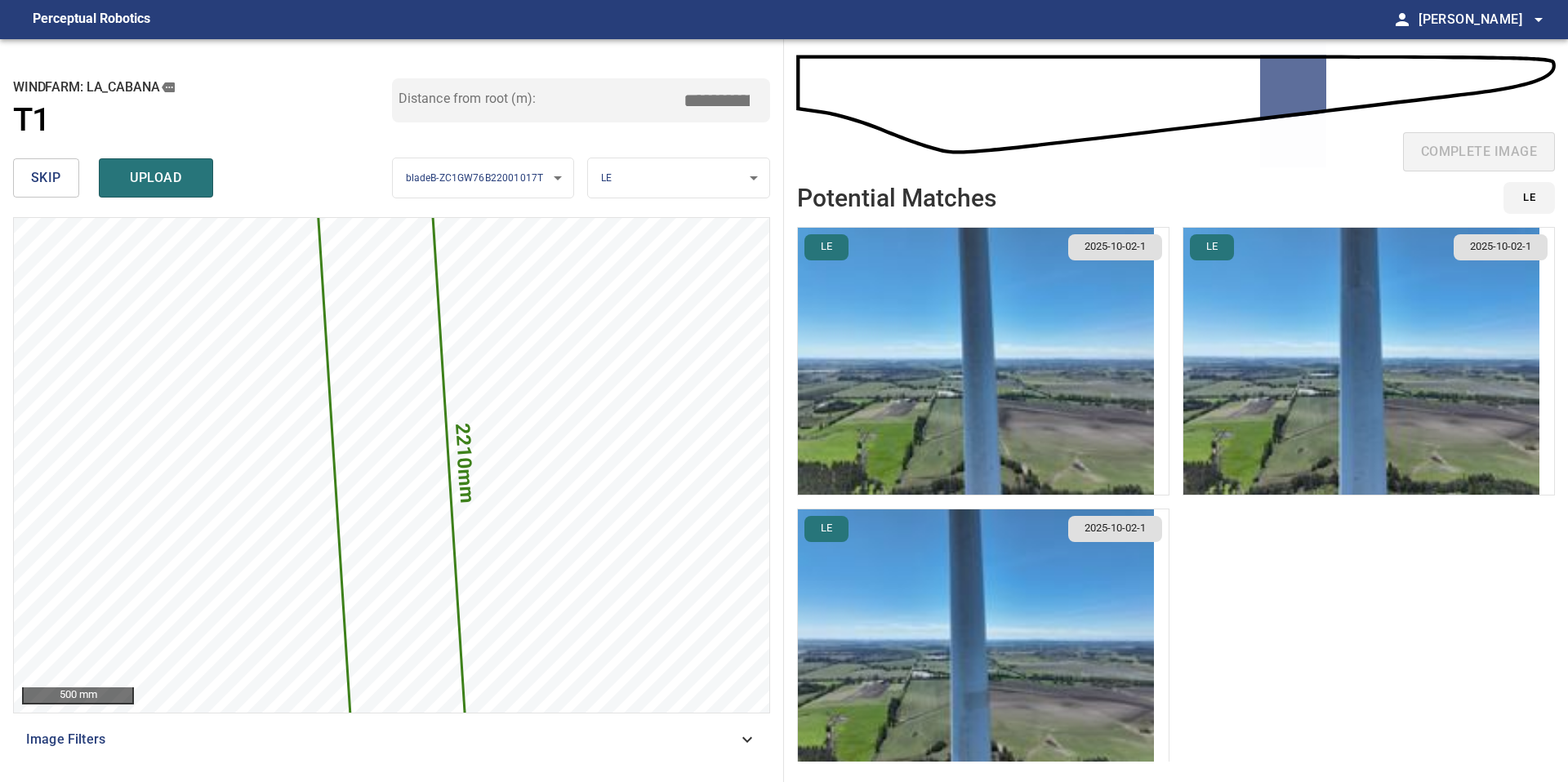
type input "*****"
click at [1040, 319] on img "button" at bounding box center [975, 361] width 356 height 267
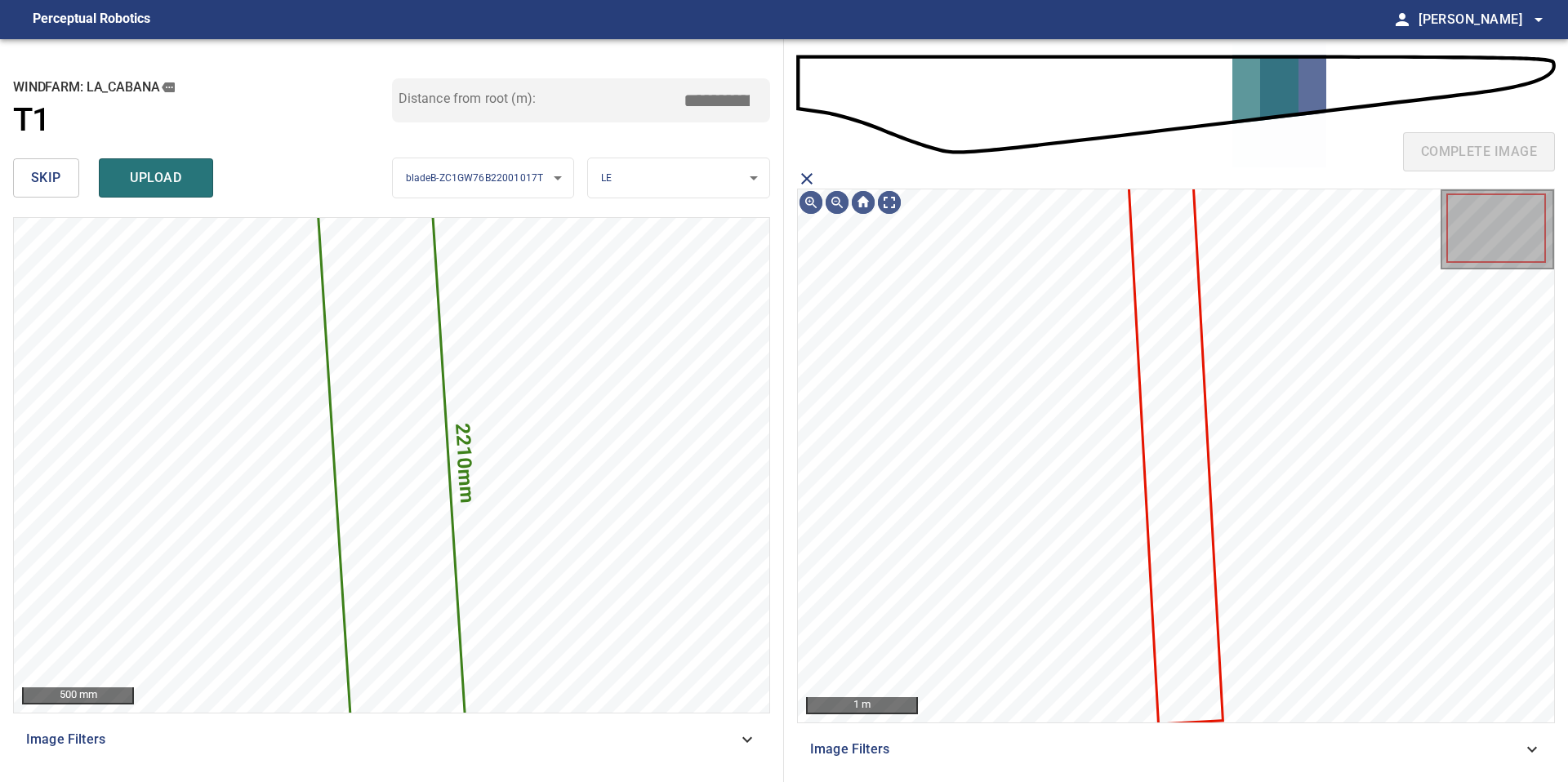
click at [1165, 345] on icon at bounding box center [1175, 452] width 91 height 541
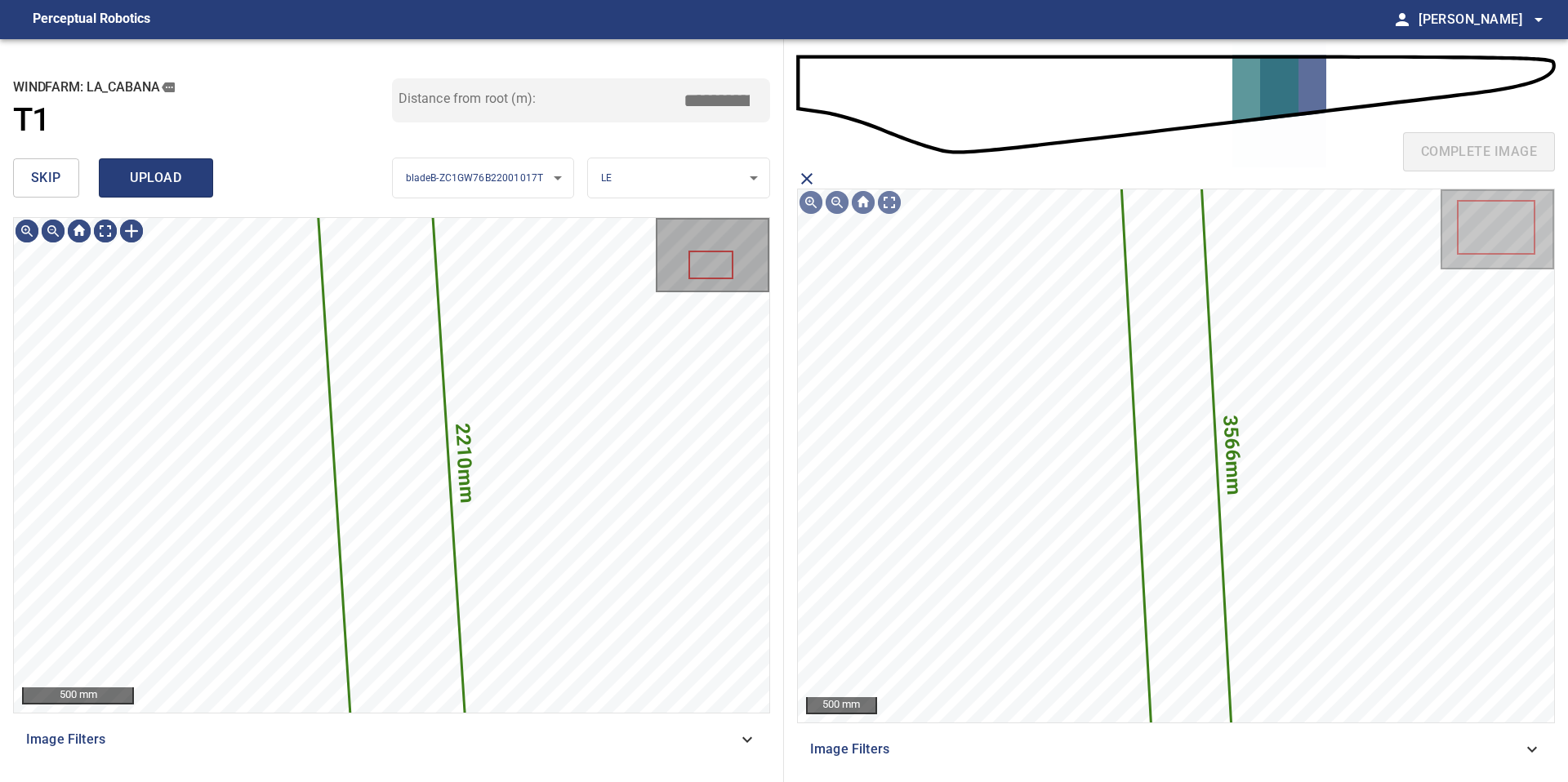
click at [170, 171] on span "upload" at bounding box center [156, 177] width 78 height 23
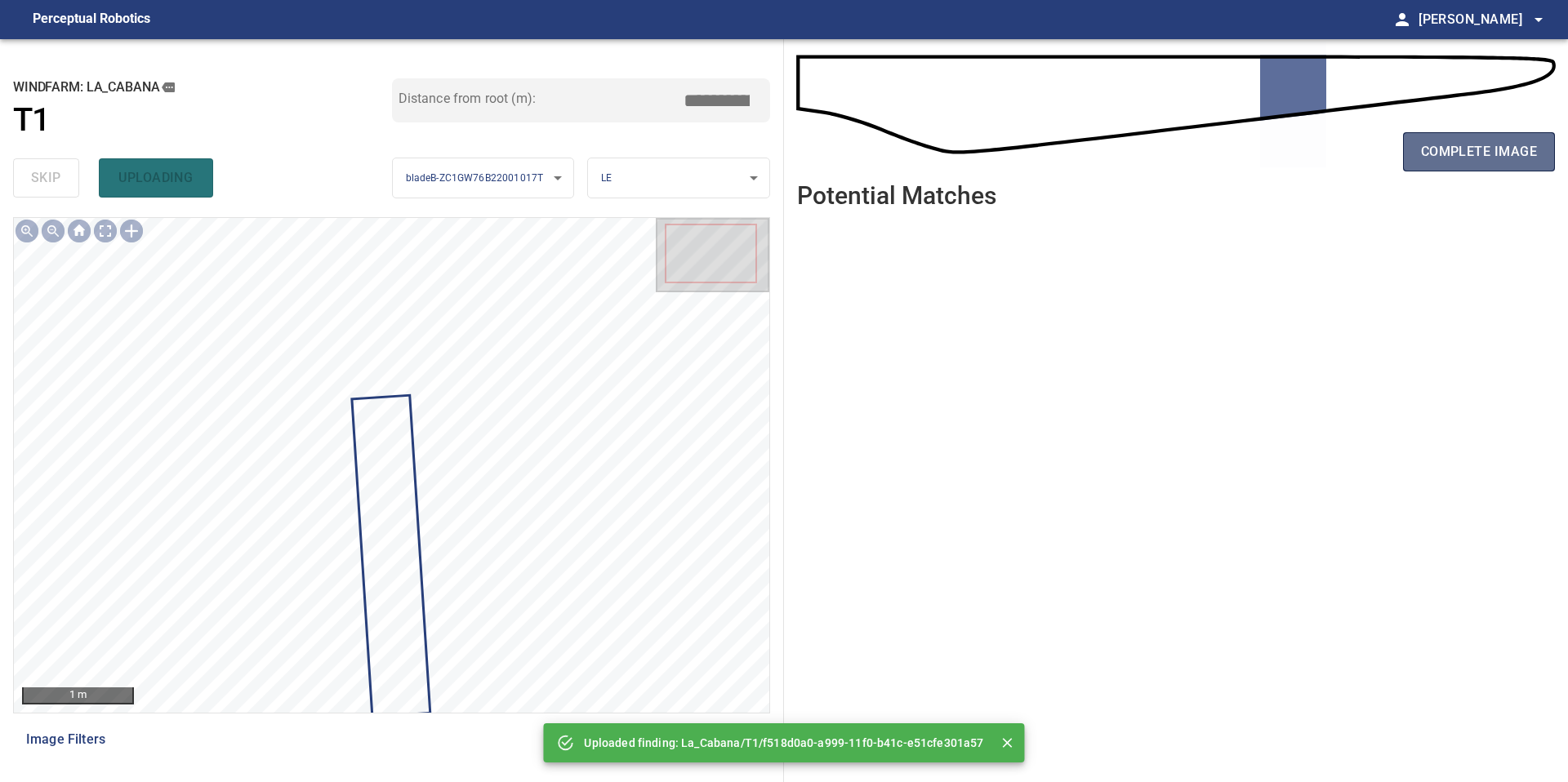
click at [1472, 153] on span "complete image" at bounding box center [1479, 151] width 116 height 23
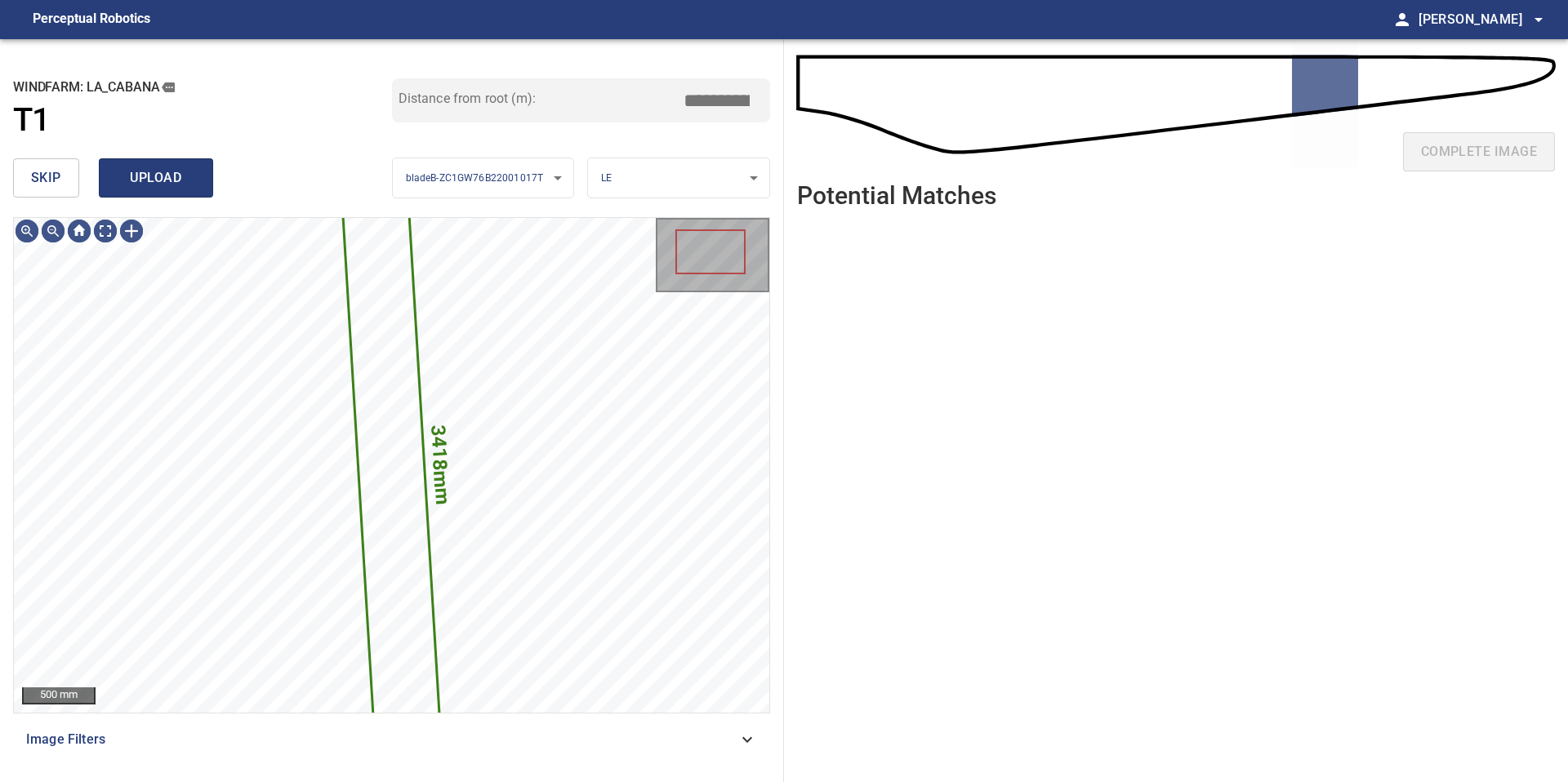
click at [142, 178] on span "upload" at bounding box center [156, 177] width 78 height 23
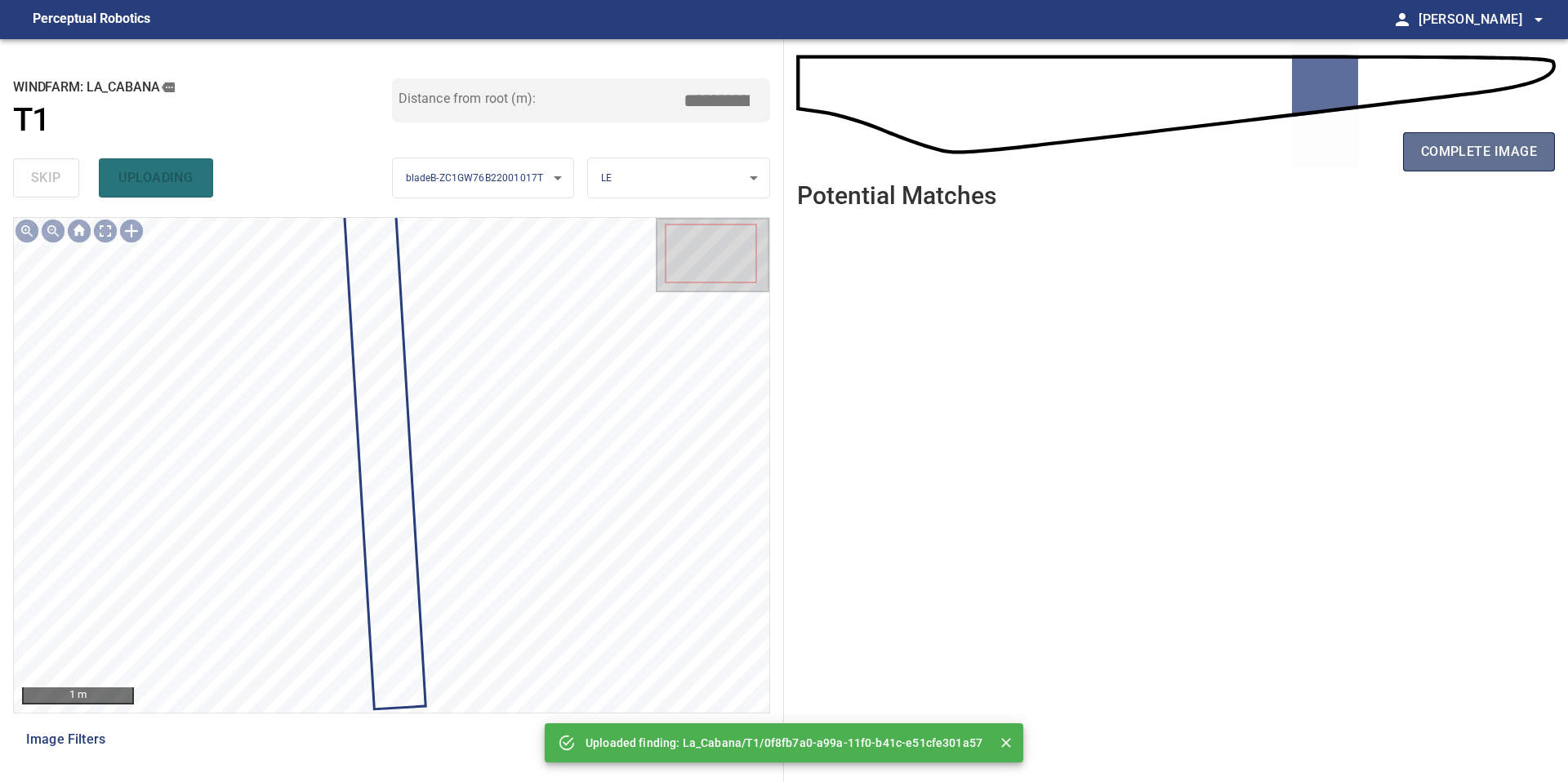
click at [1428, 170] on button "complete image" at bounding box center [1479, 152] width 152 height 39
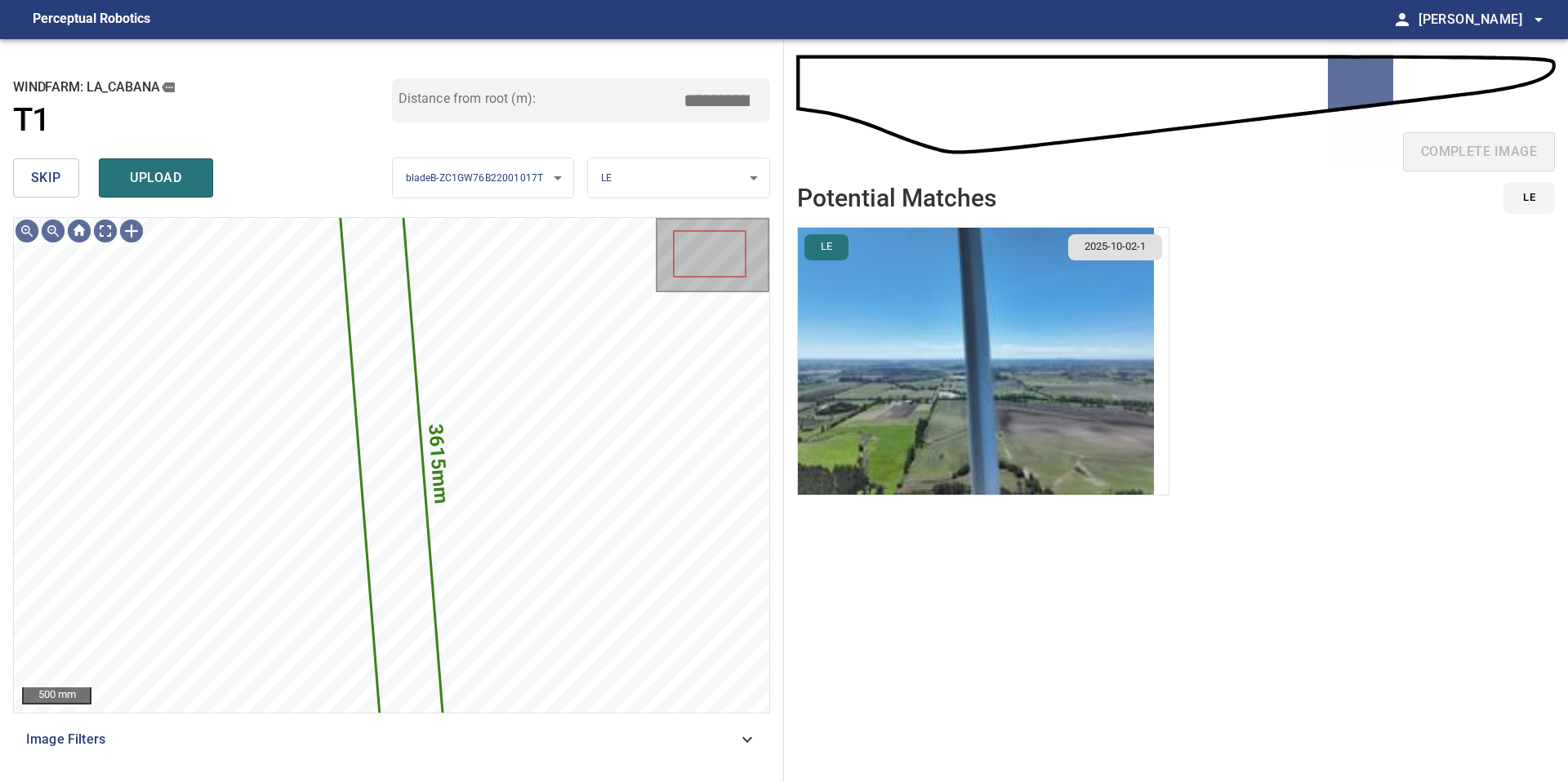
click at [1062, 359] on img "button" at bounding box center [975, 361] width 356 height 267
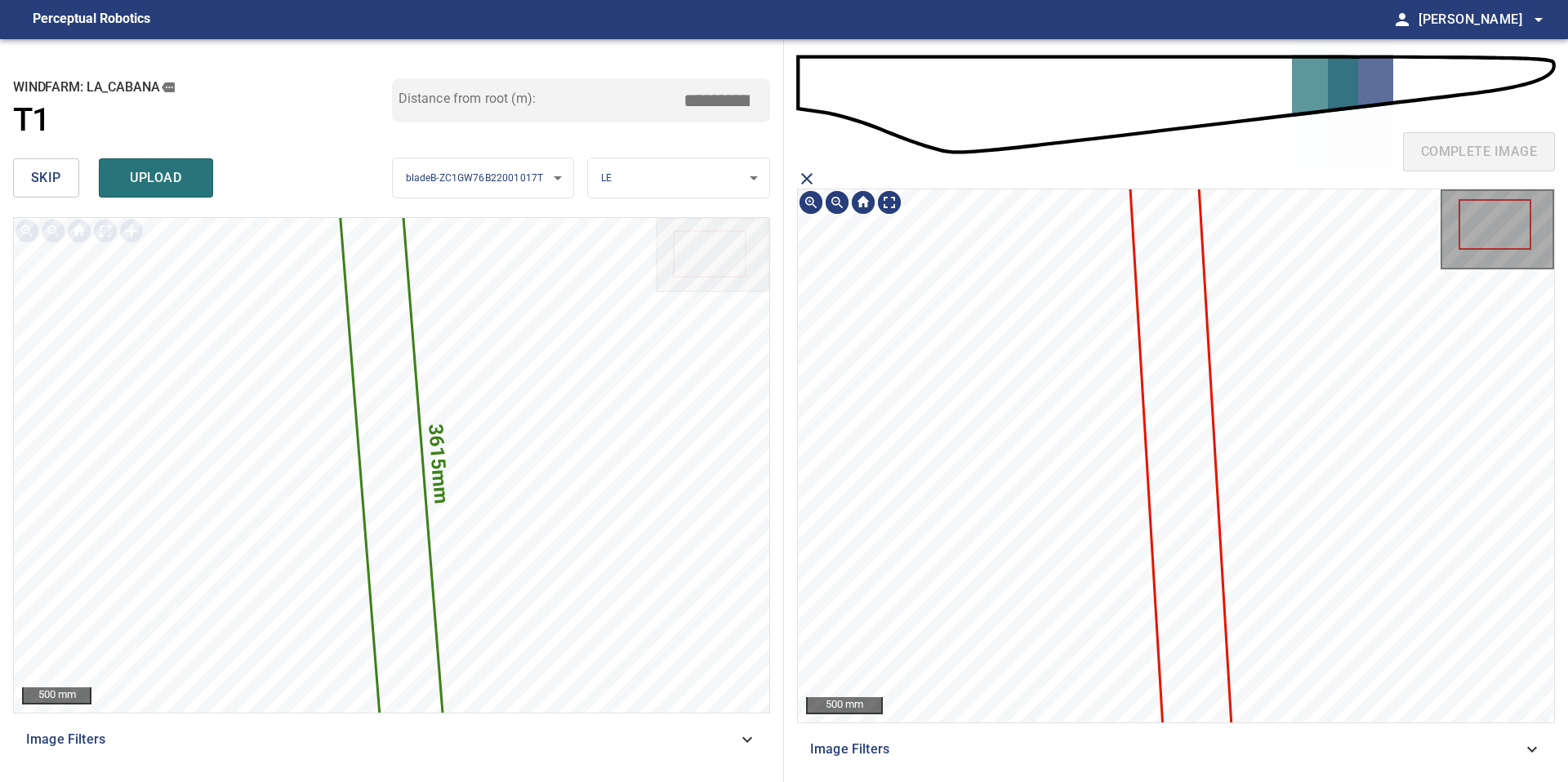
click at [1153, 335] on icon at bounding box center [1182, 474] width 109 height 708
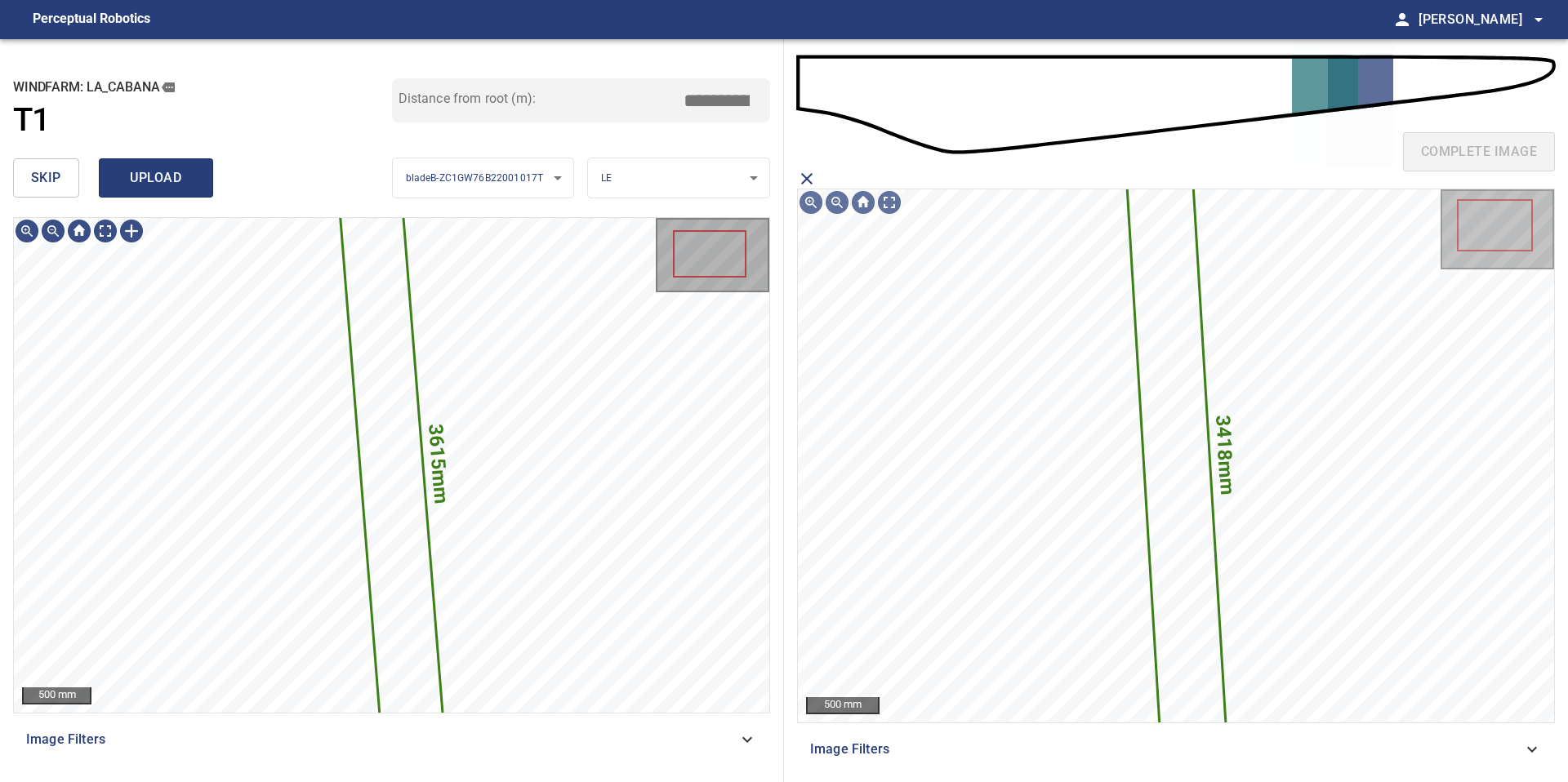
click at [165, 169] on span "upload" at bounding box center [156, 177] width 78 height 23
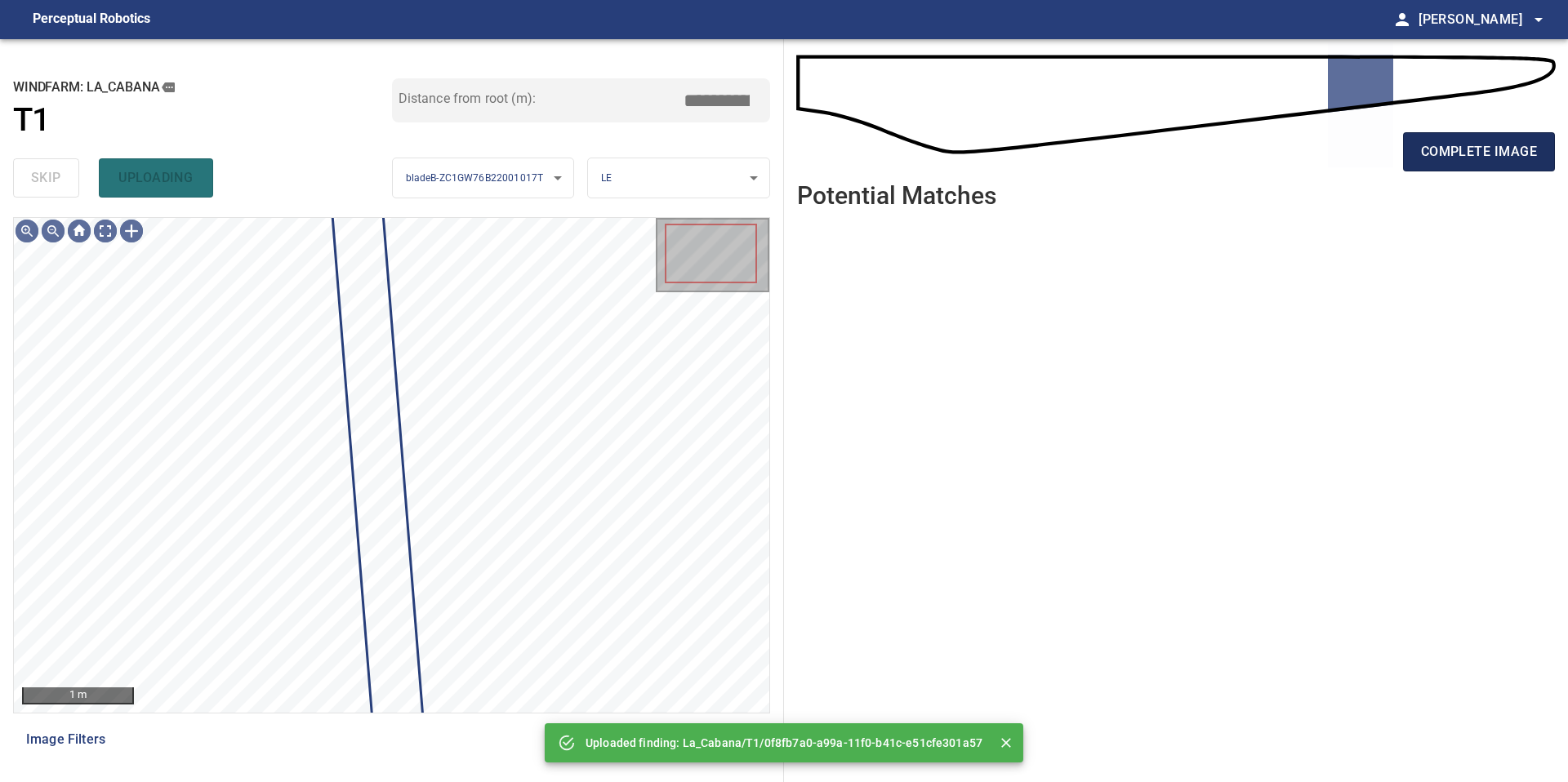
click at [1450, 149] on span "complete image" at bounding box center [1479, 151] width 116 height 23
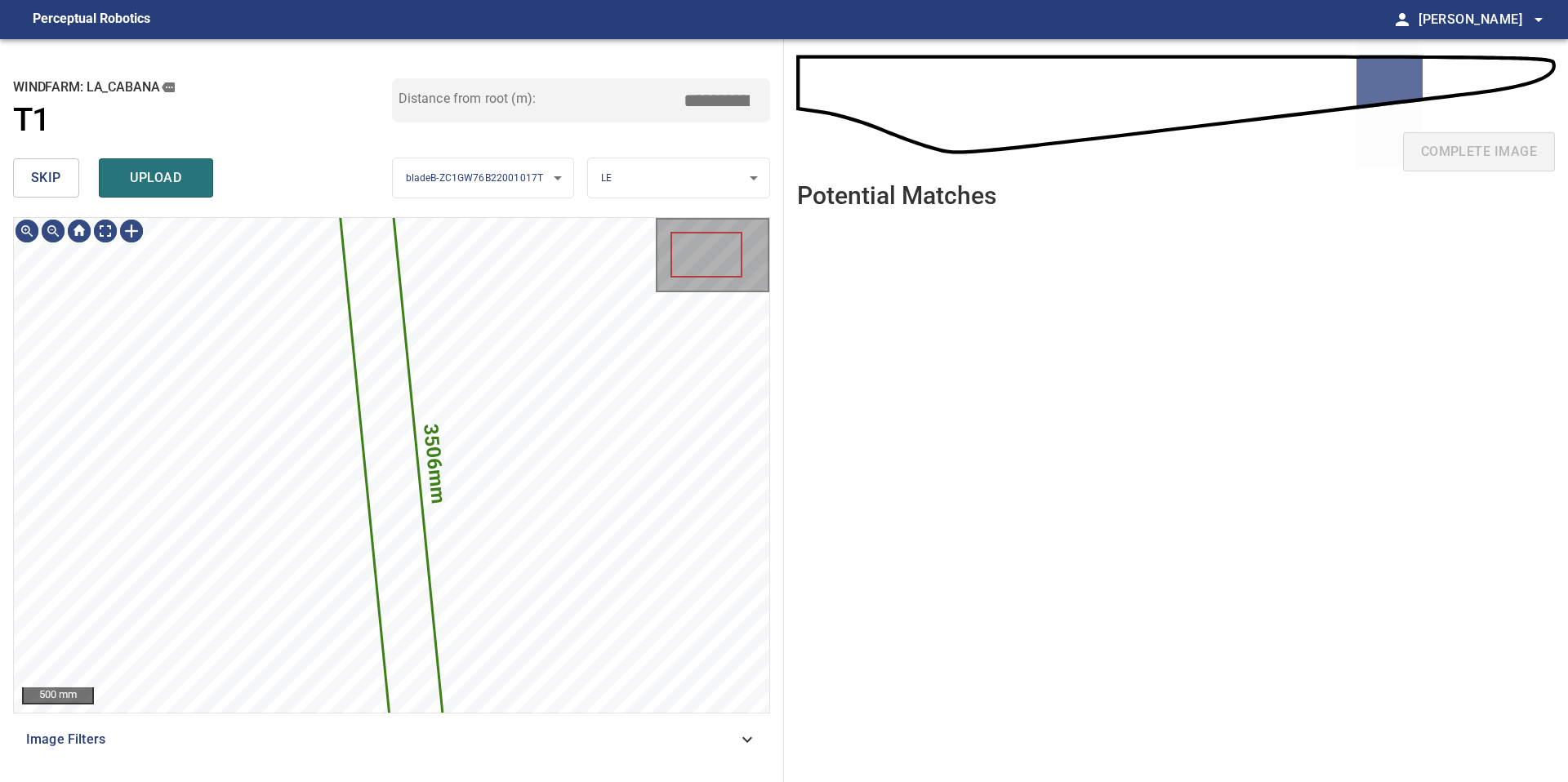
click at [58, 188] on span "skip" at bounding box center [46, 177] width 30 height 23
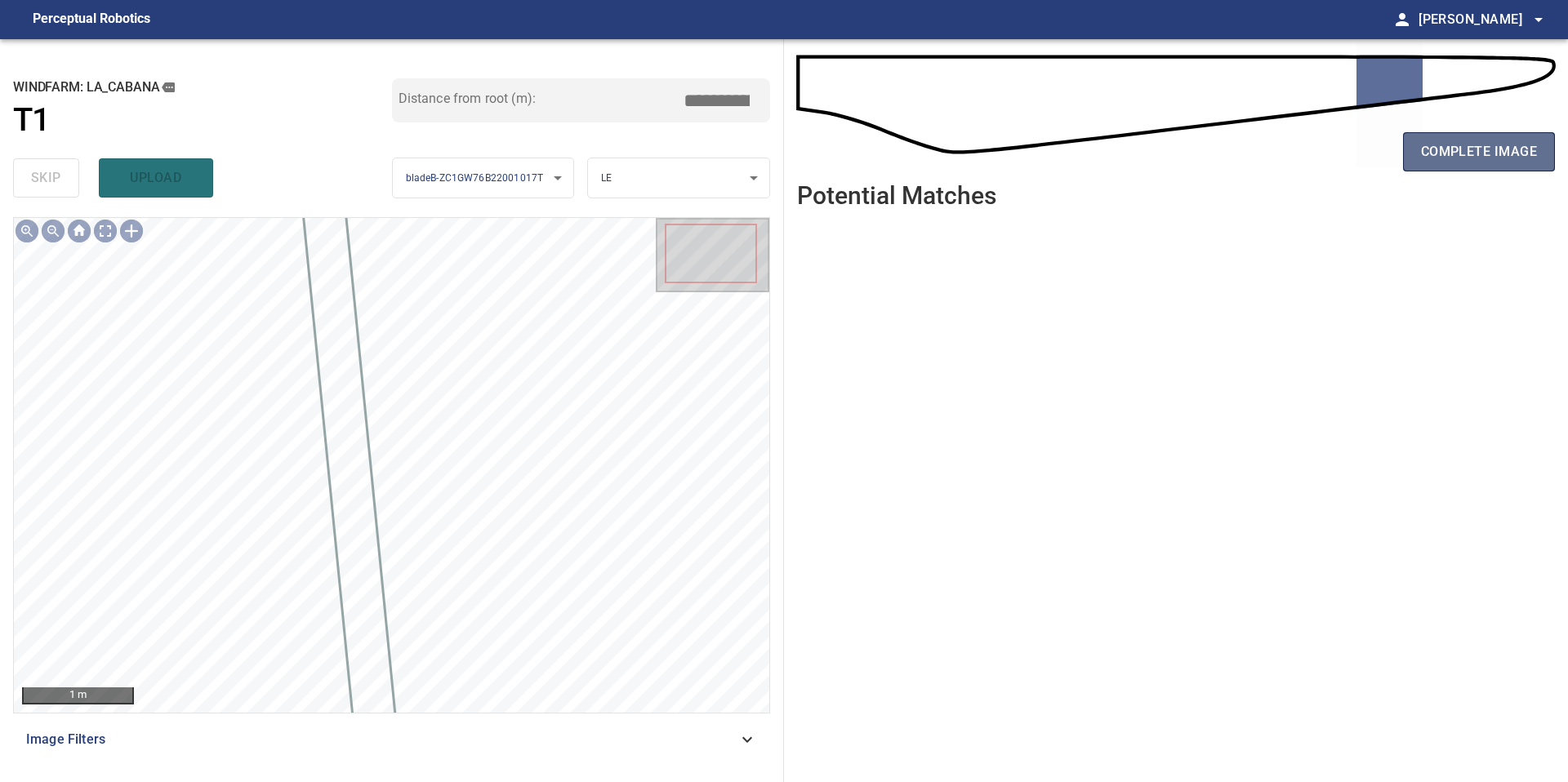
click at [1460, 144] on span "complete image" at bounding box center [1479, 151] width 116 height 23
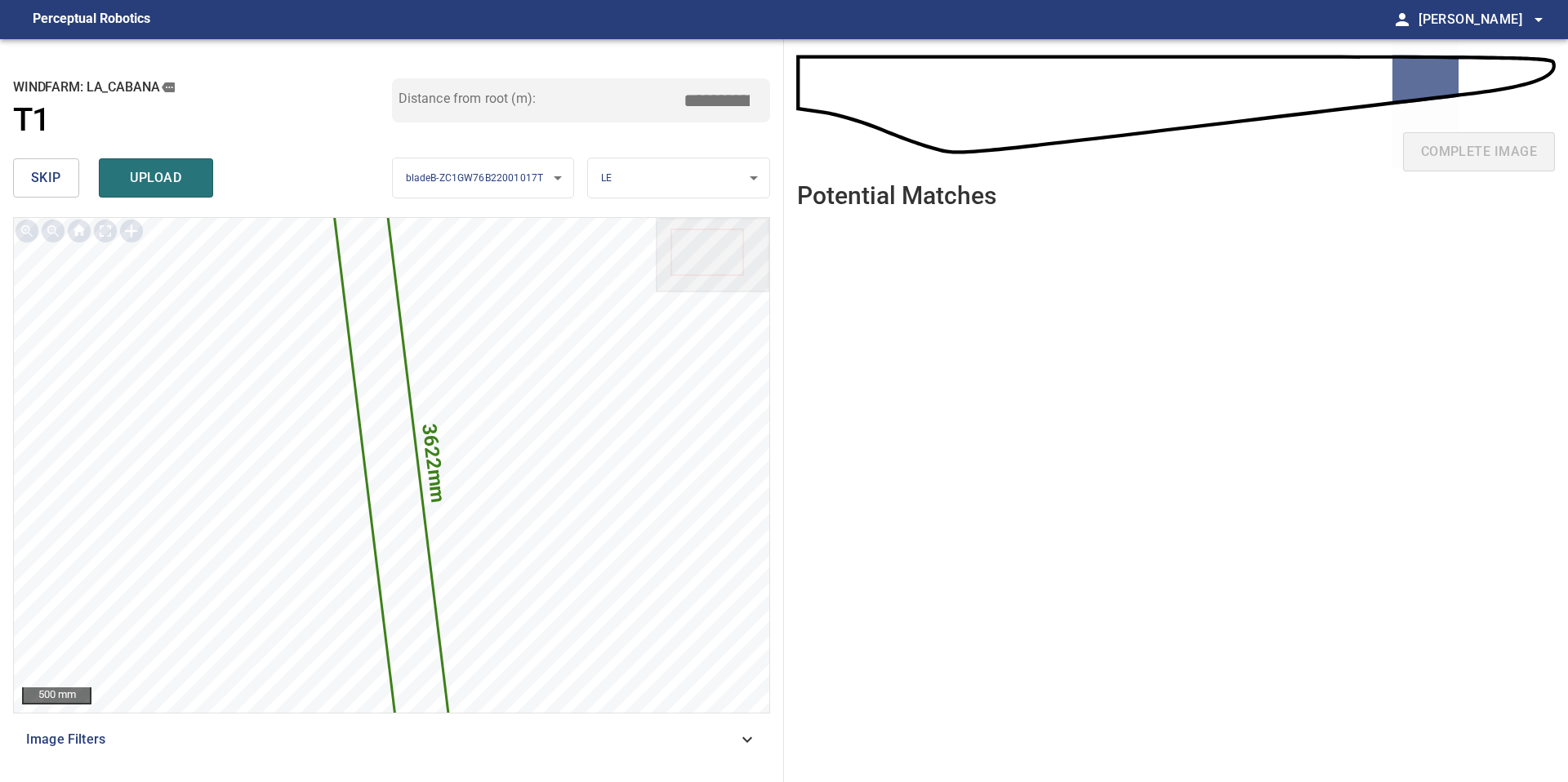
click at [720, 97] on input "*****" at bounding box center [722, 101] width 81 height 31
drag, startPoint x: 722, startPoint y: 95, endPoint x: 633, endPoint y: 95, distance: 89.0
click at [652, 95] on div "Distance from root (m): *****" at bounding box center [581, 100] width 379 height 44
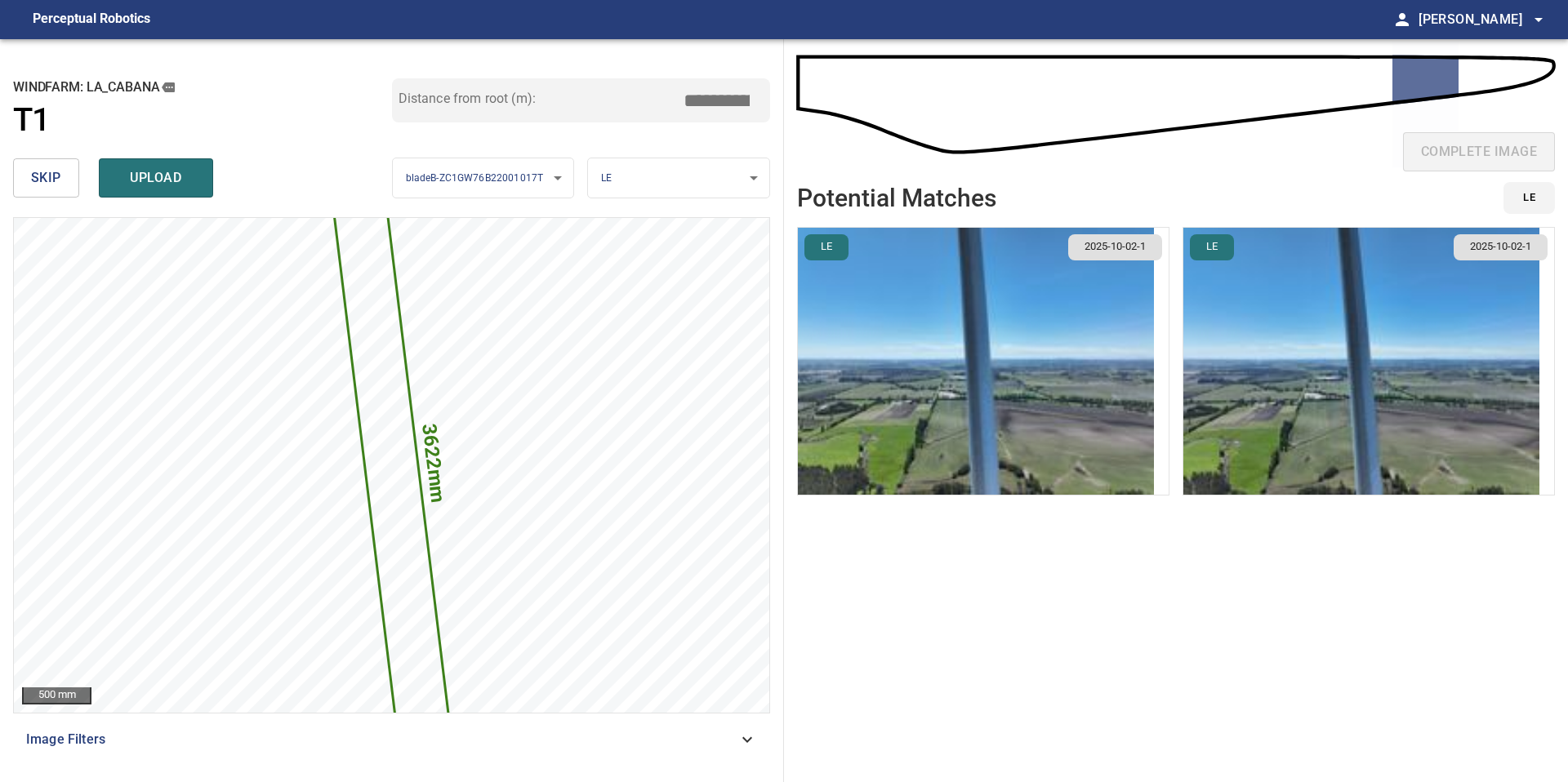
type input "*****"
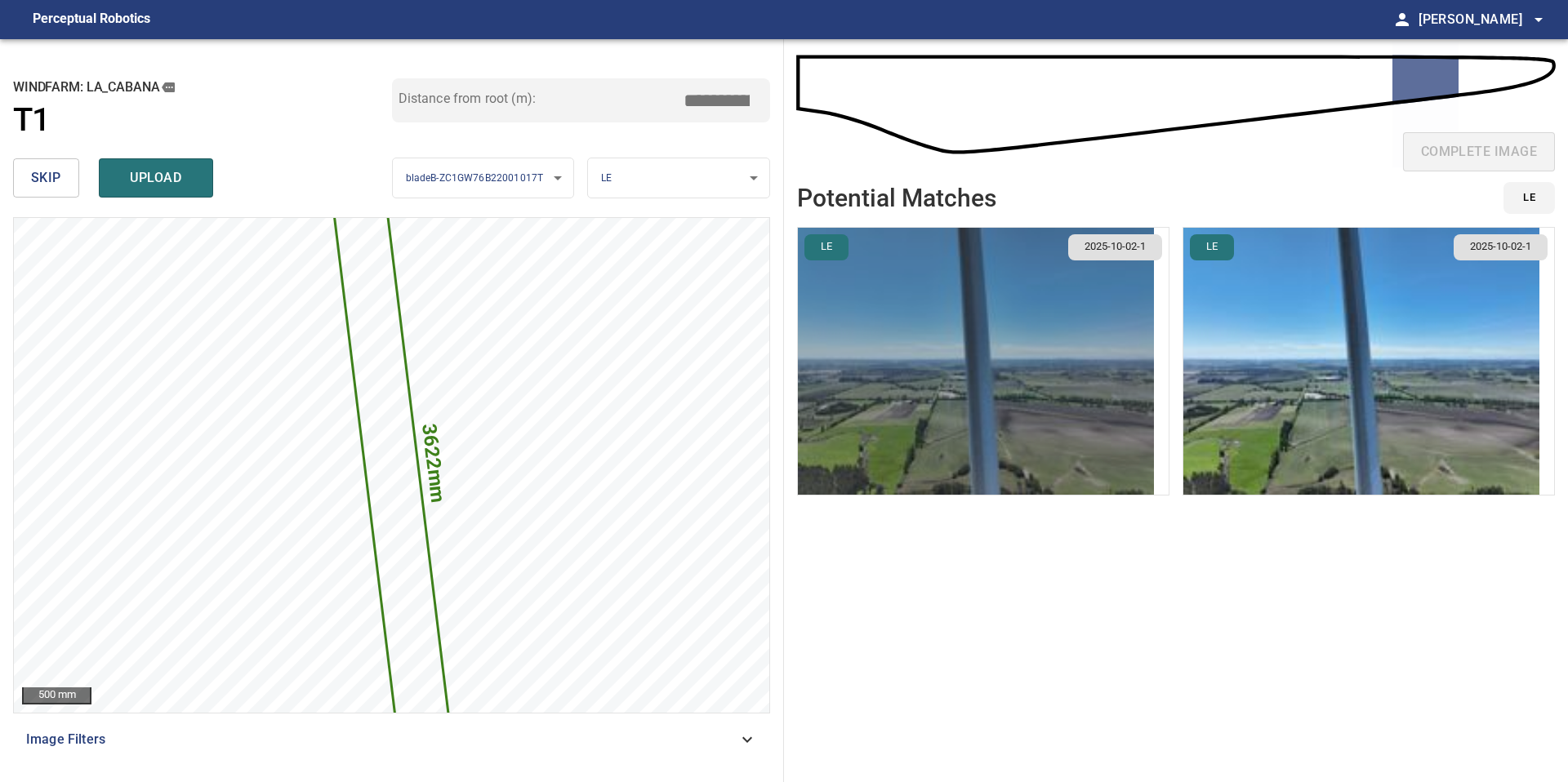
click at [956, 319] on img "button" at bounding box center [975, 361] width 356 height 267
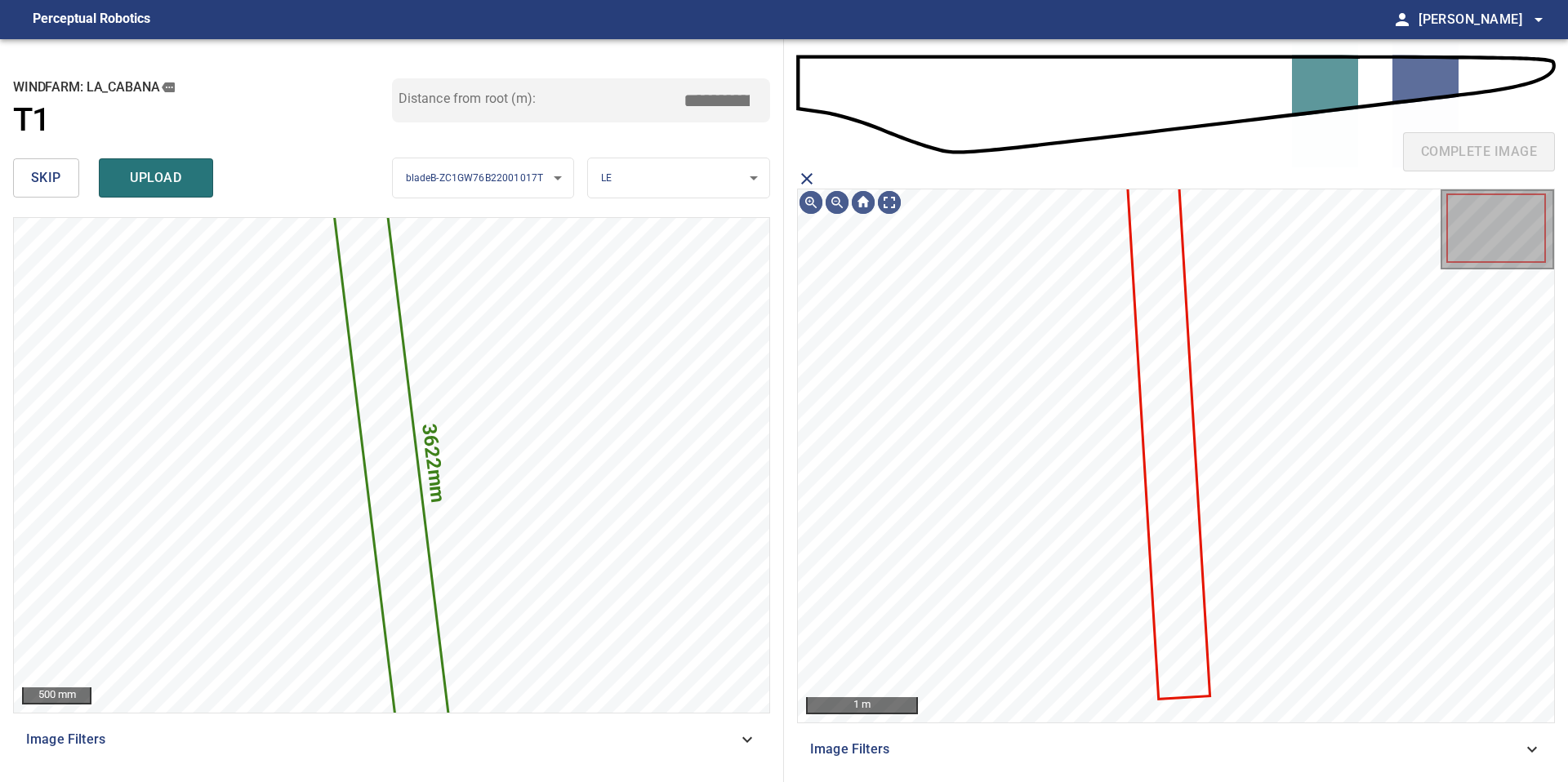
click at [1180, 312] on icon at bounding box center [1169, 438] width 80 height 518
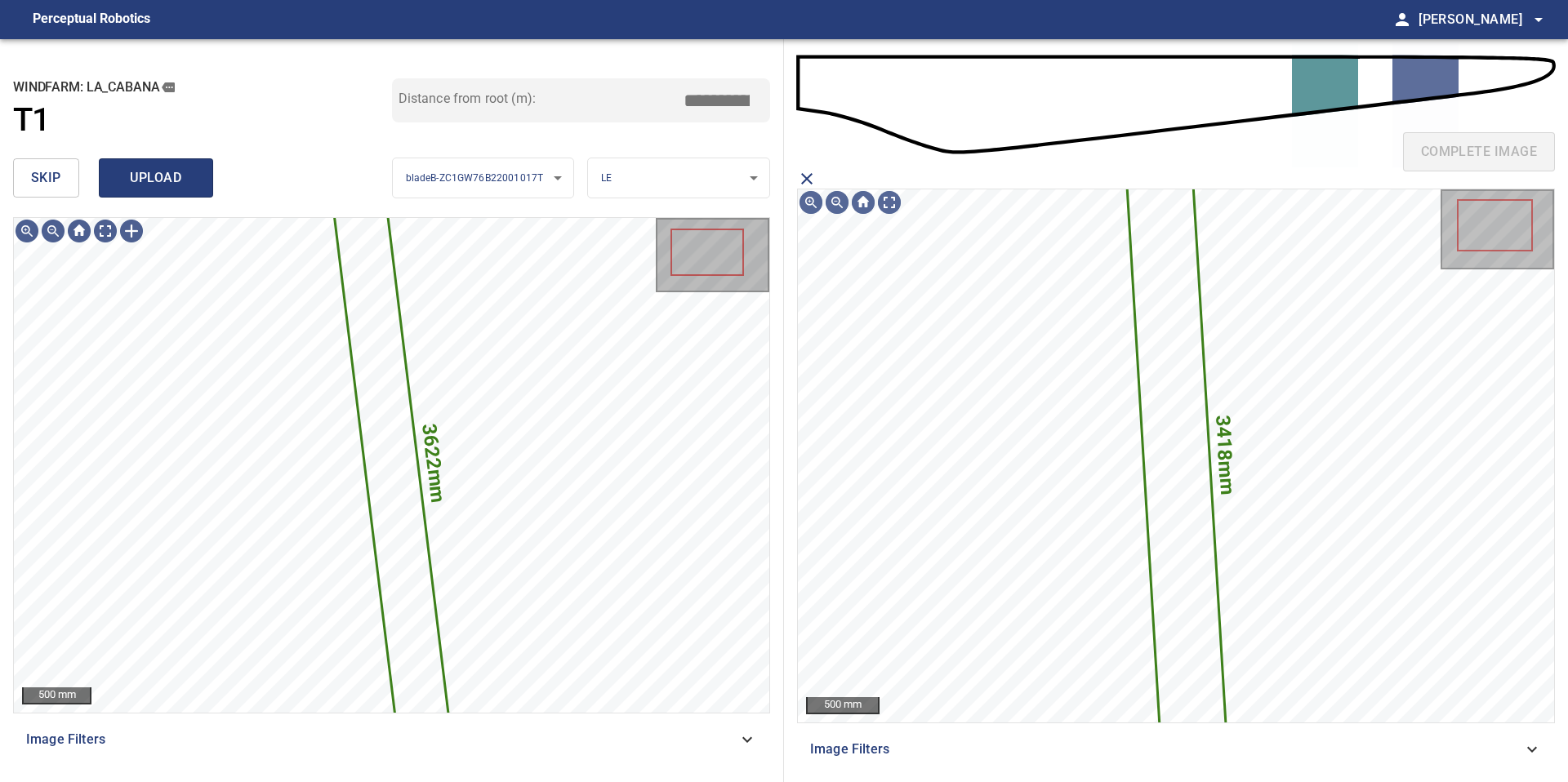
click at [183, 188] on span "upload" at bounding box center [156, 177] width 78 height 23
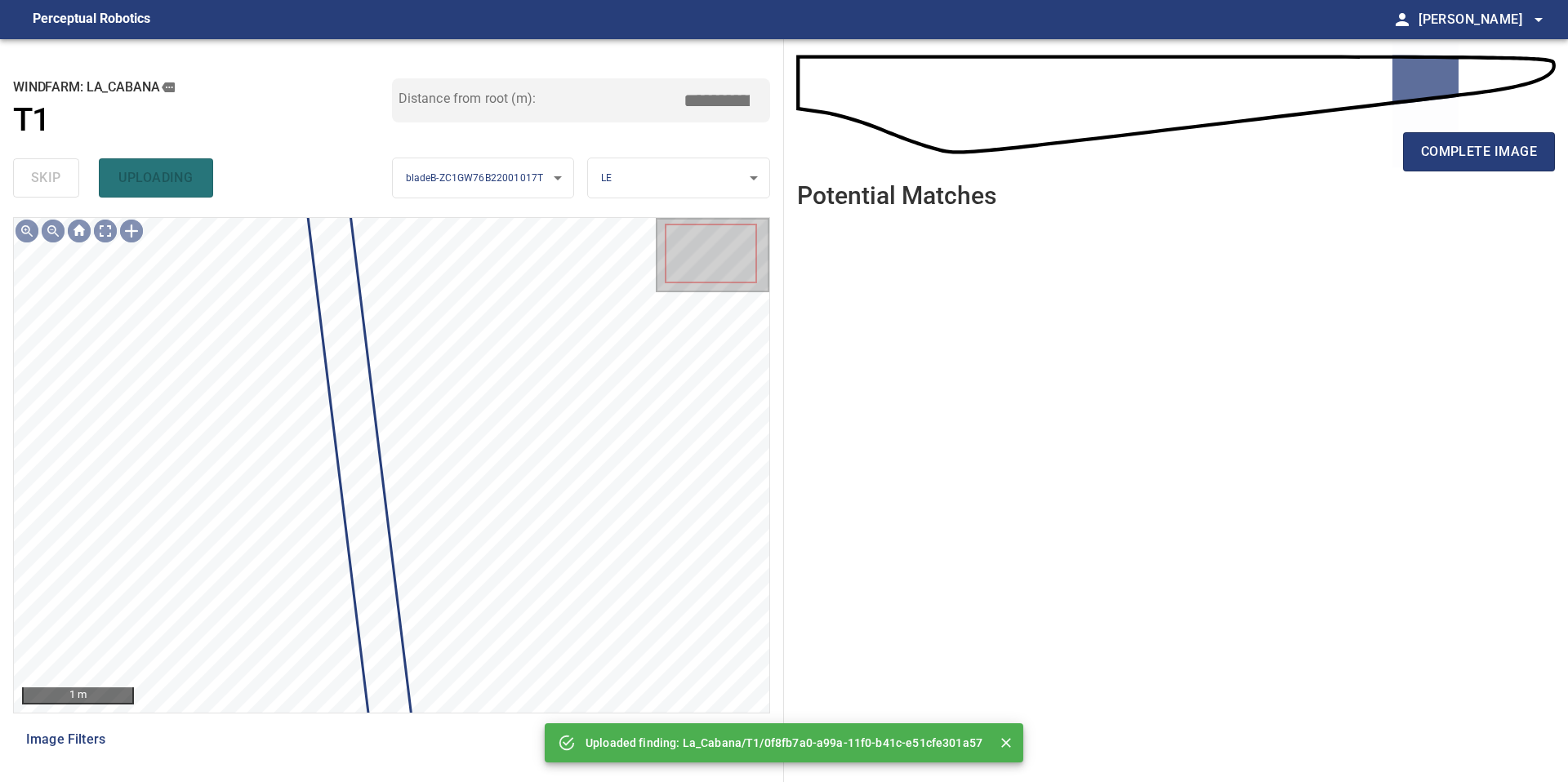
click at [1478, 121] on div "complete image" at bounding box center [1175, 110] width 758 height 117
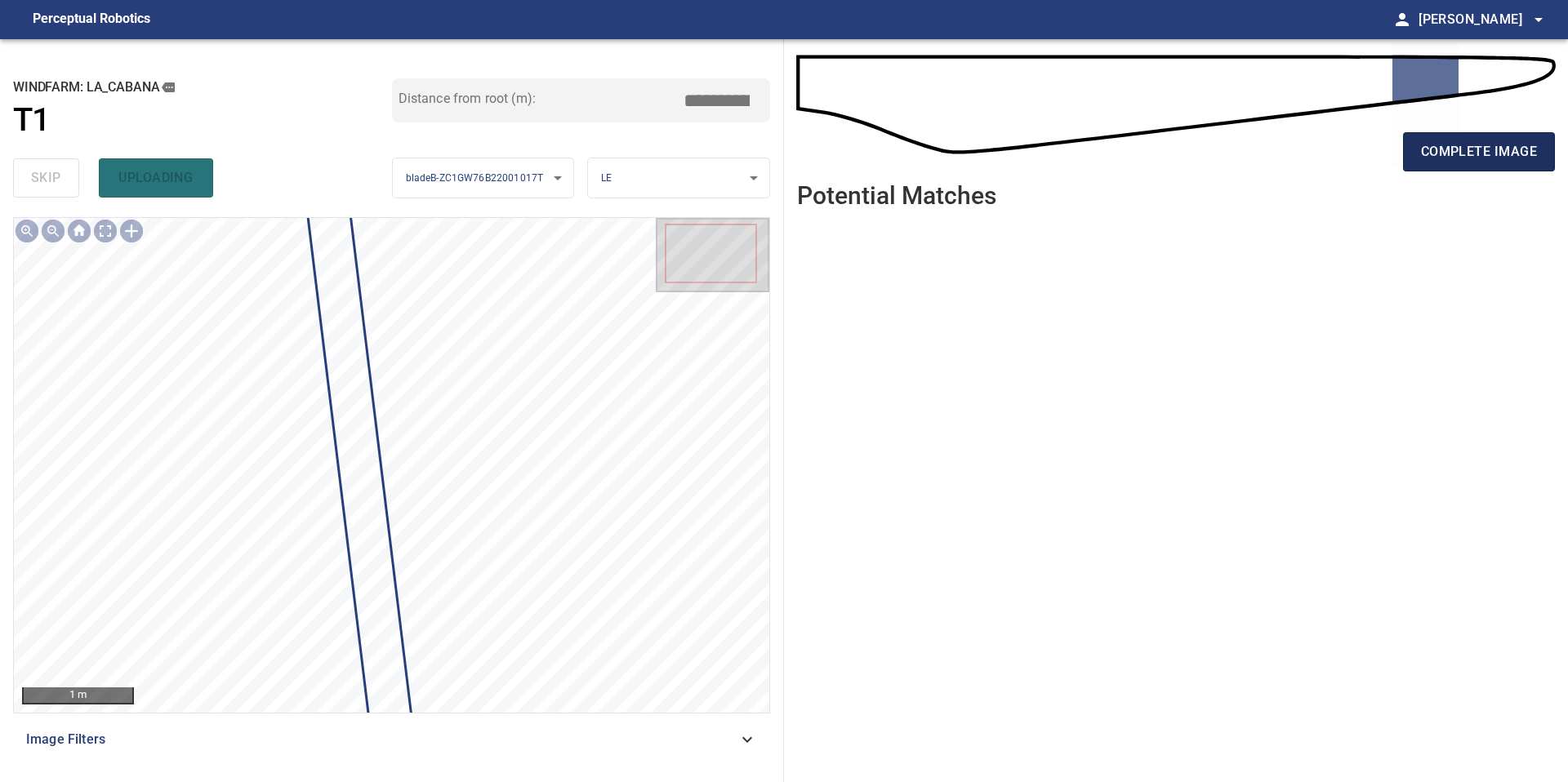
click at [1478, 155] on span "complete image" at bounding box center [1479, 151] width 116 height 23
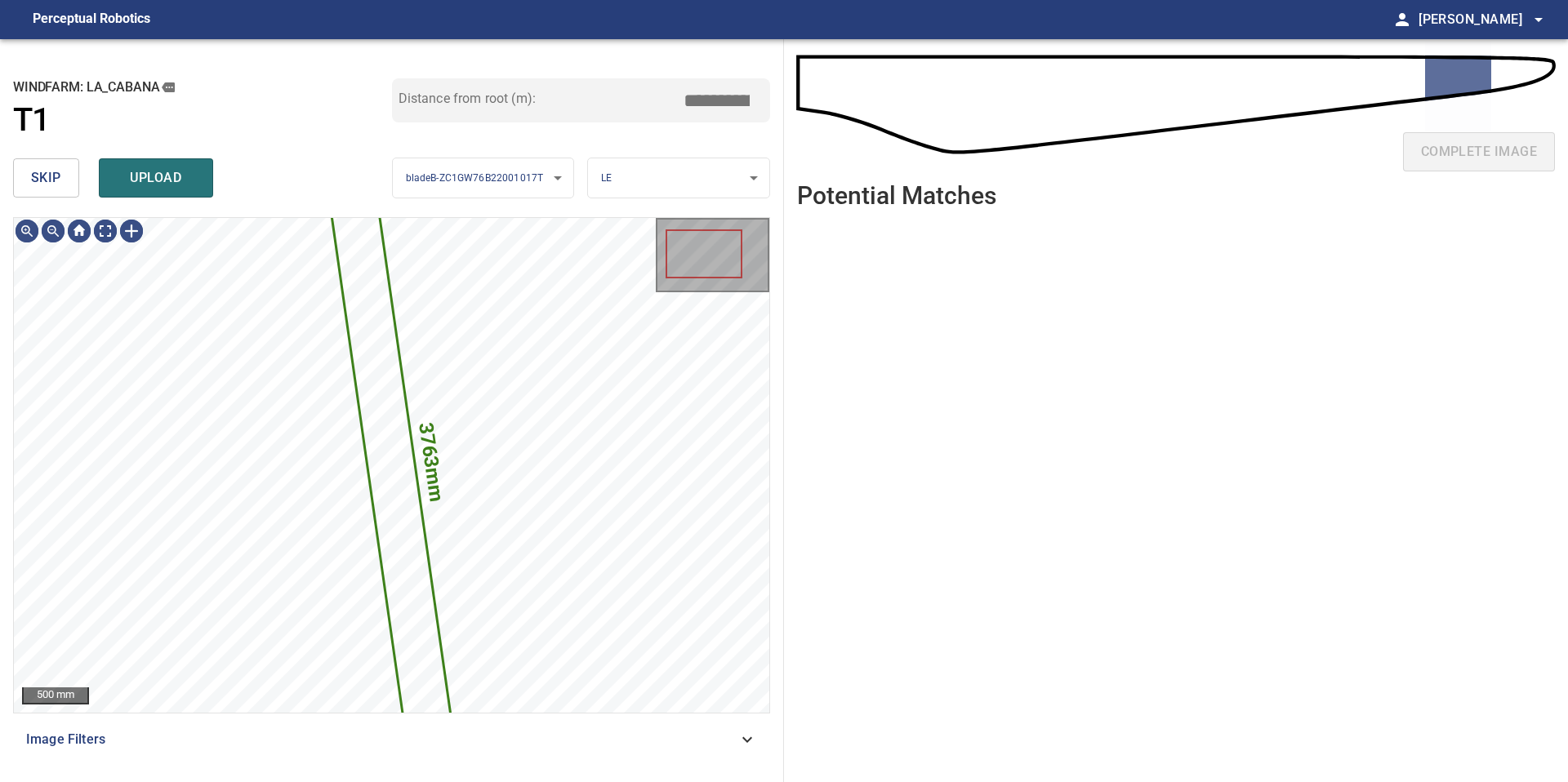
click at [34, 178] on span "skip" at bounding box center [46, 177] width 30 height 23
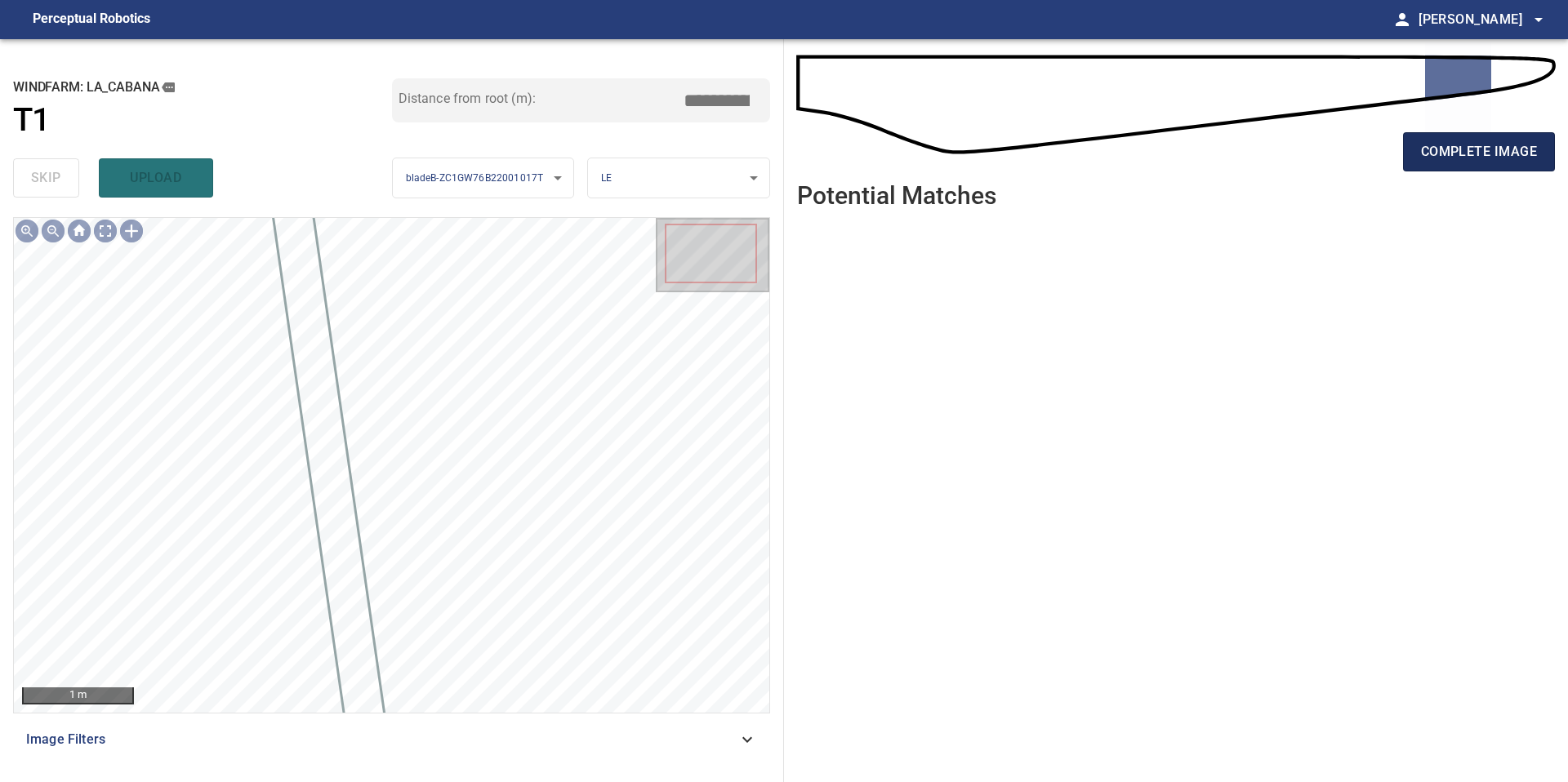
click at [1428, 155] on span "complete image" at bounding box center [1479, 151] width 116 height 23
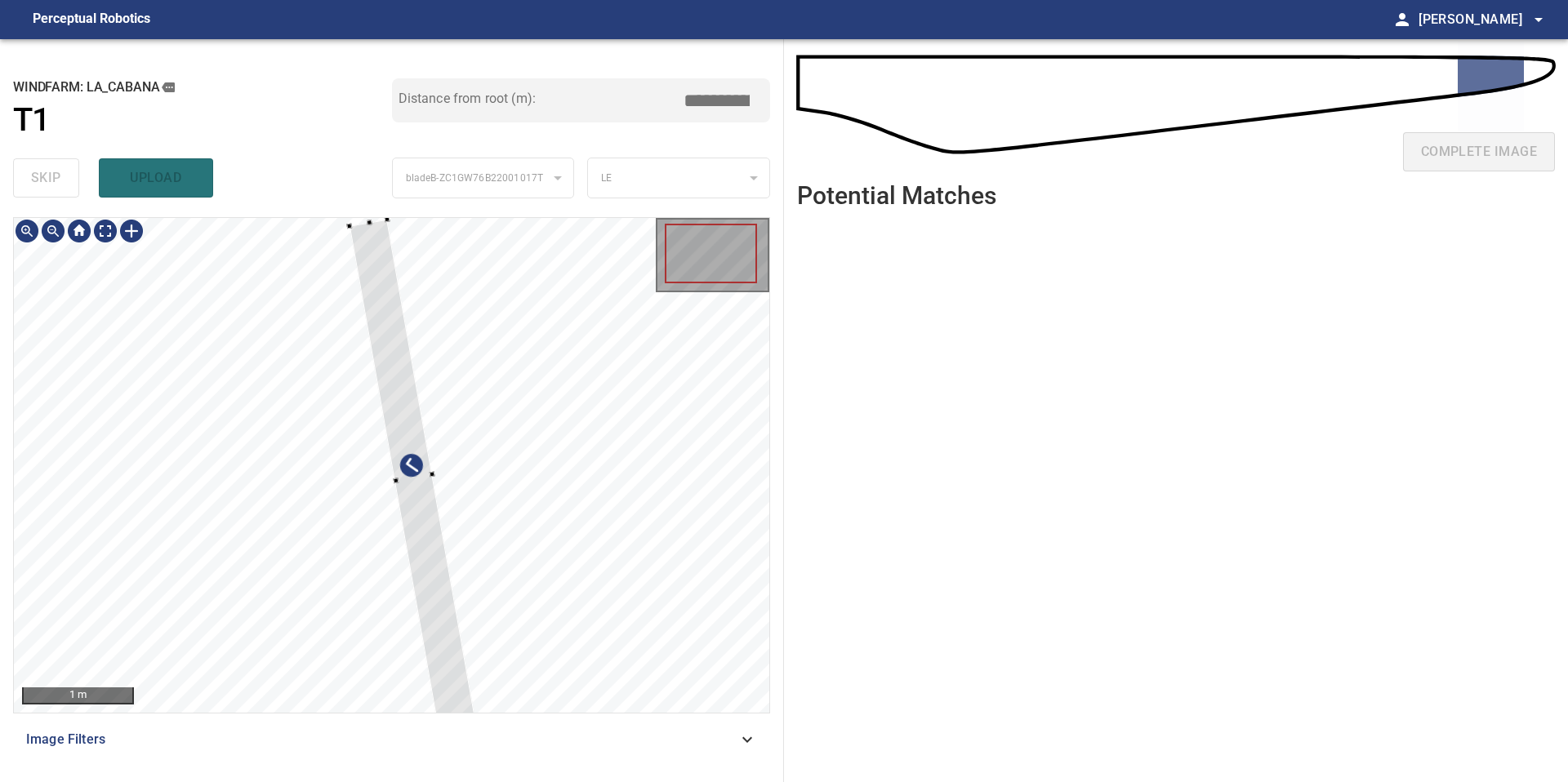
click at [365, 215] on div "**********" at bounding box center [392, 411] width 784 height 743
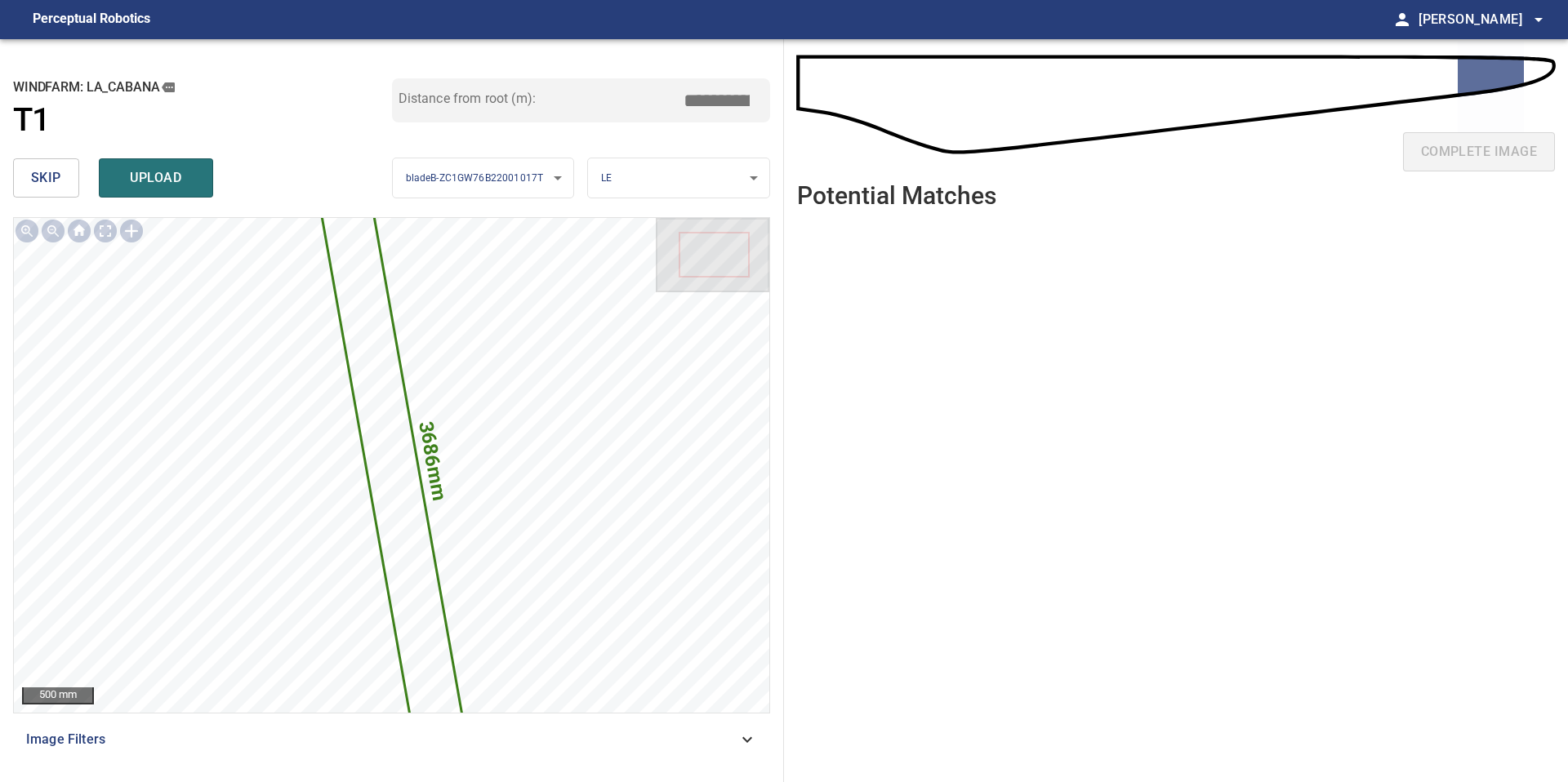
drag, startPoint x: 722, startPoint y: 99, endPoint x: 625, endPoint y: 99, distance: 97.0
click at [629, 99] on div "Distance from root (m): *****" at bounding box center [581, 100] width 379 height 44
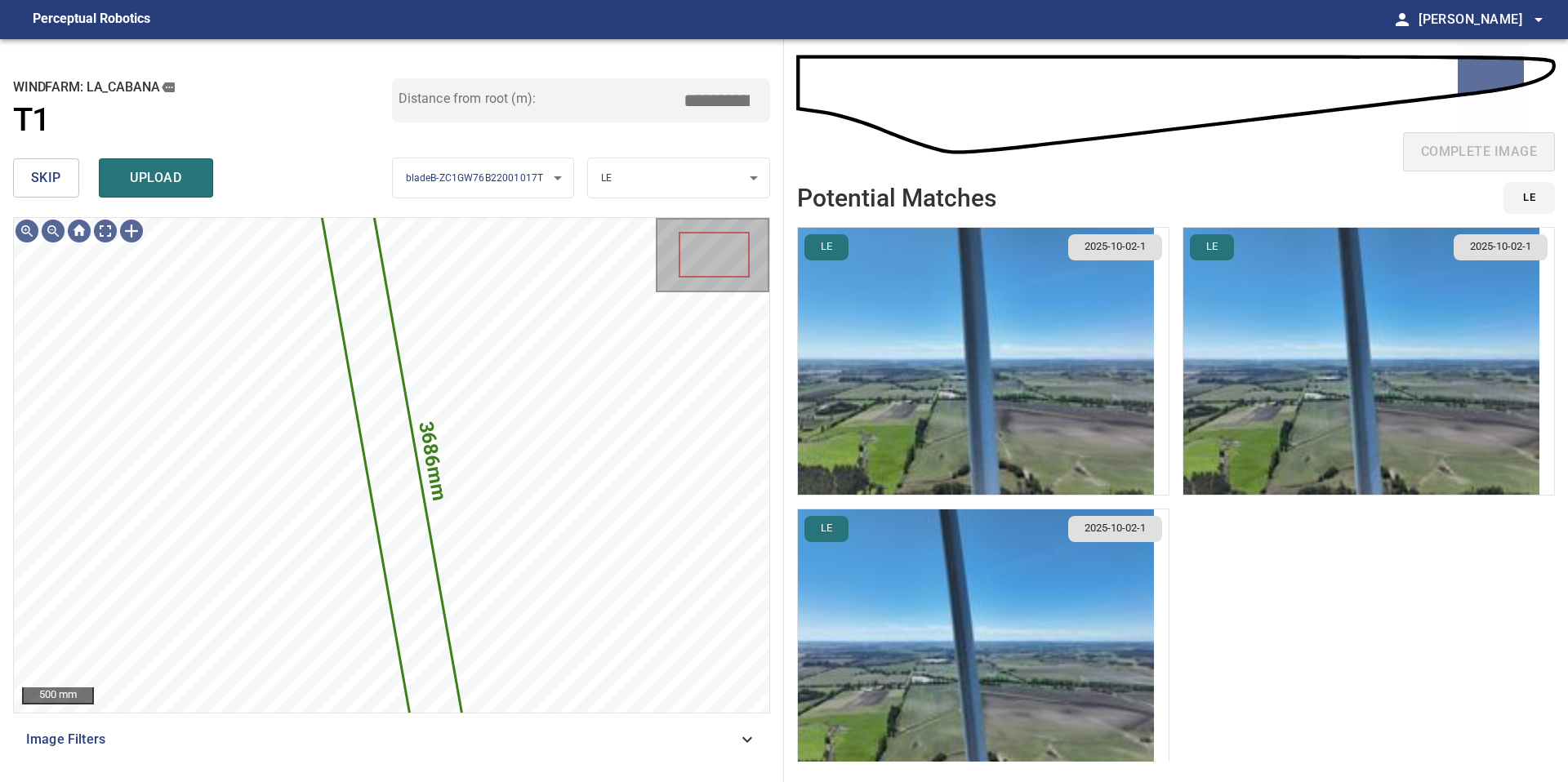
type input "*****"
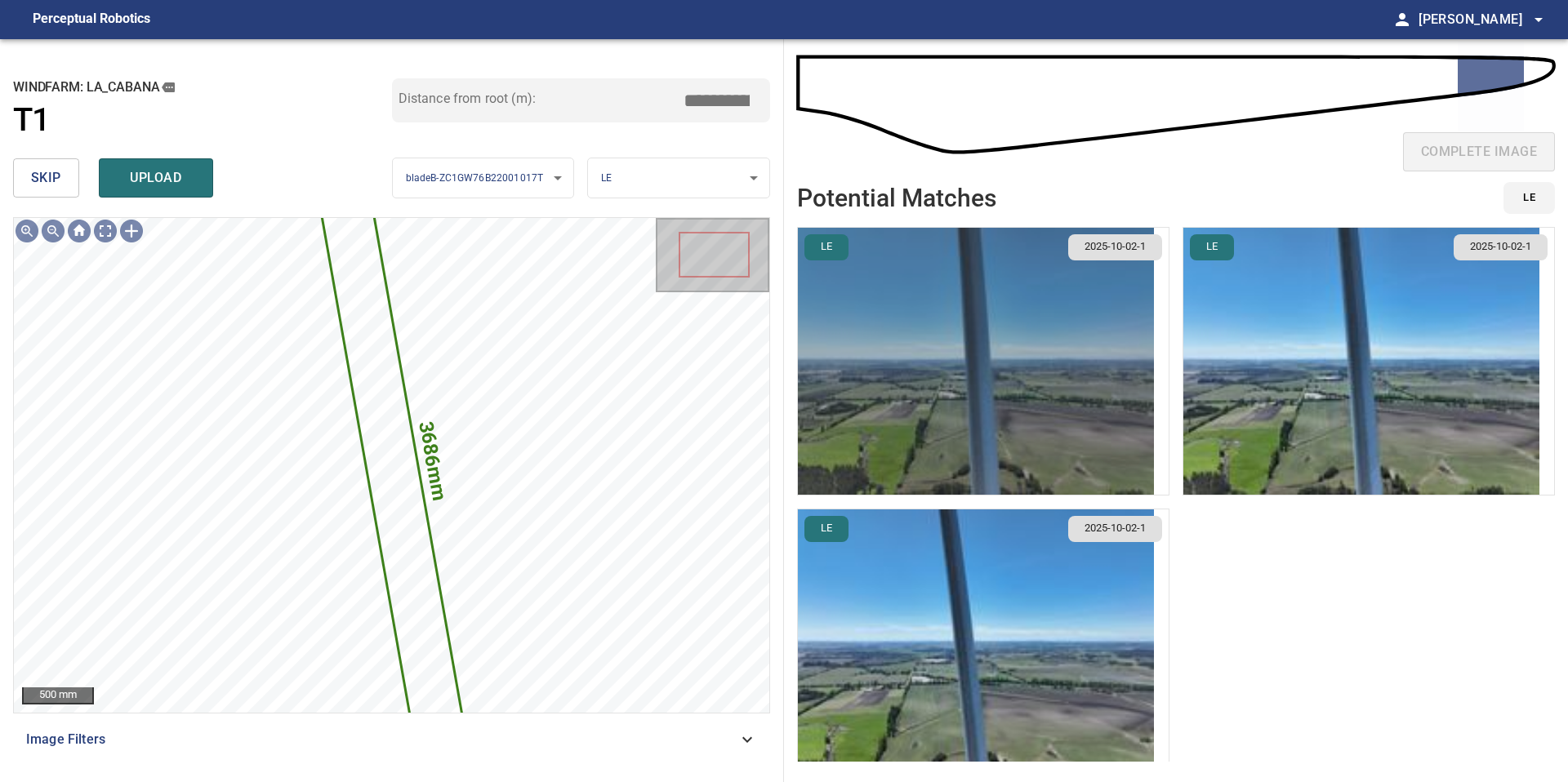
click at [1100, 376] on img "button" at bounding box center [975, 361] width 356 height 267
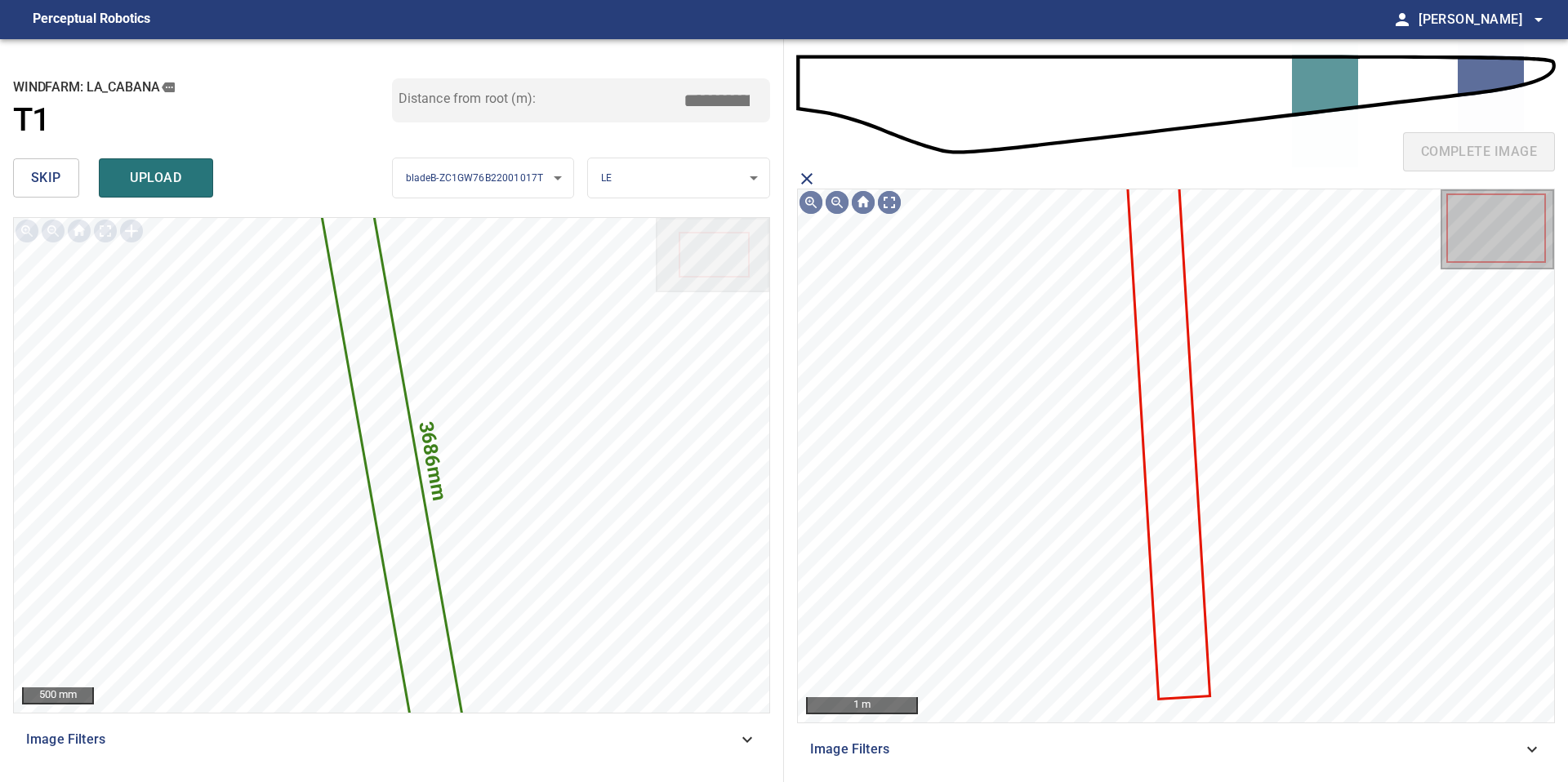
click at [1153, 367] on icon at bounding box center [1169, 438] width 80 height 518
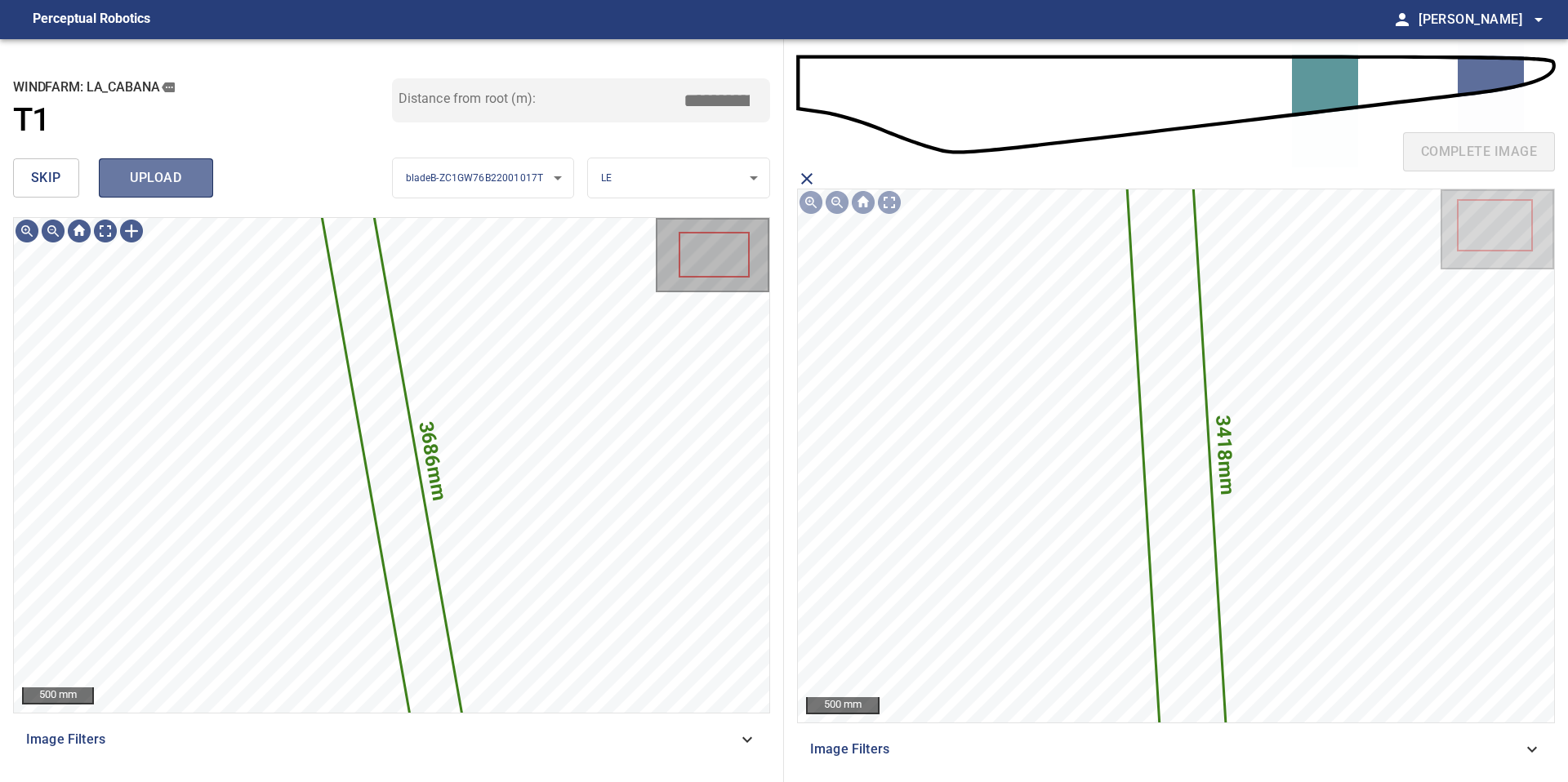
click at [183, 176] on span "upload" at bounding box center [156, 177] width 78 height 23
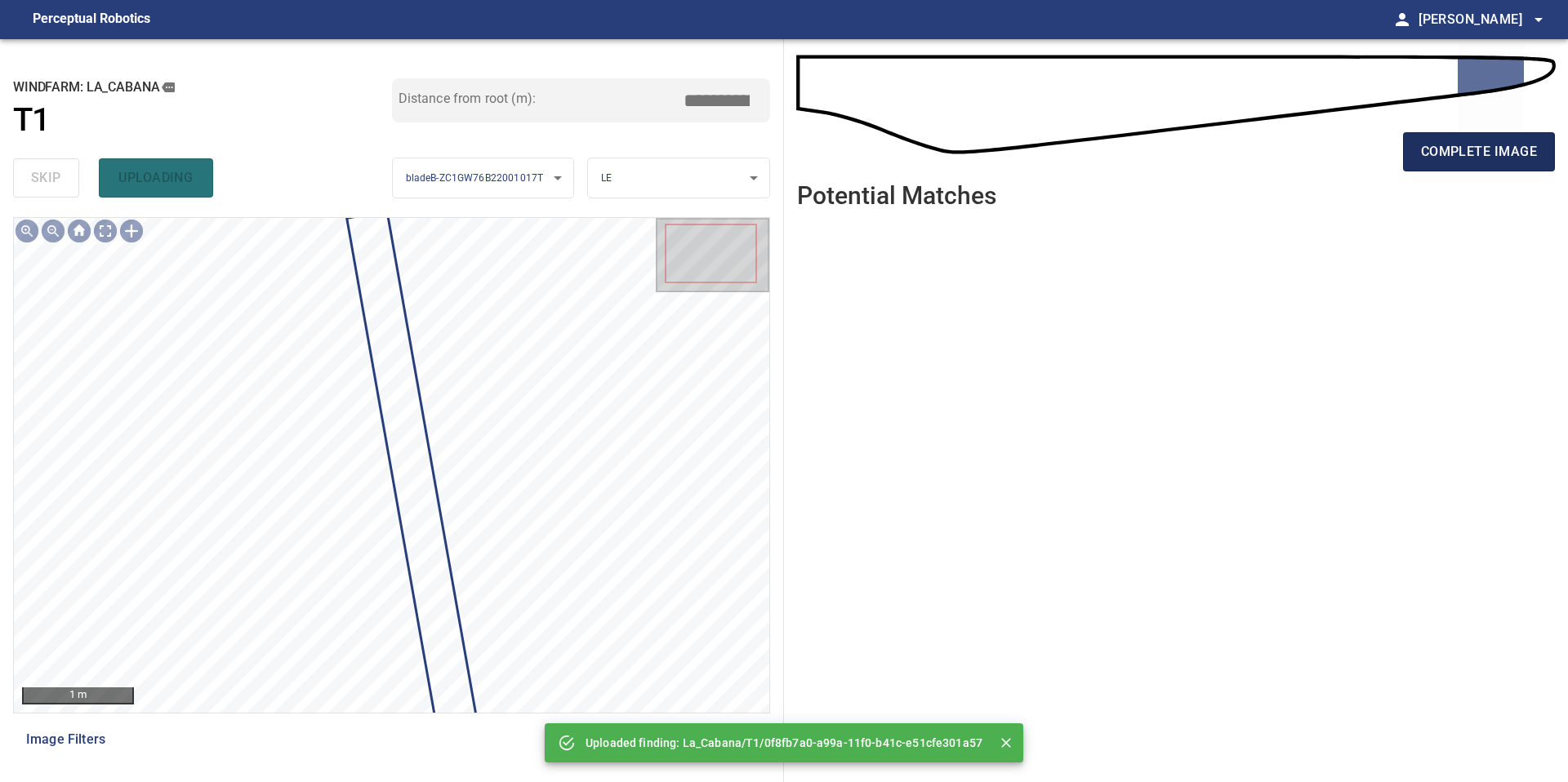
click at [1423, 146] on span "complete image" at bounding box center [1479, 151] width 116 height 23
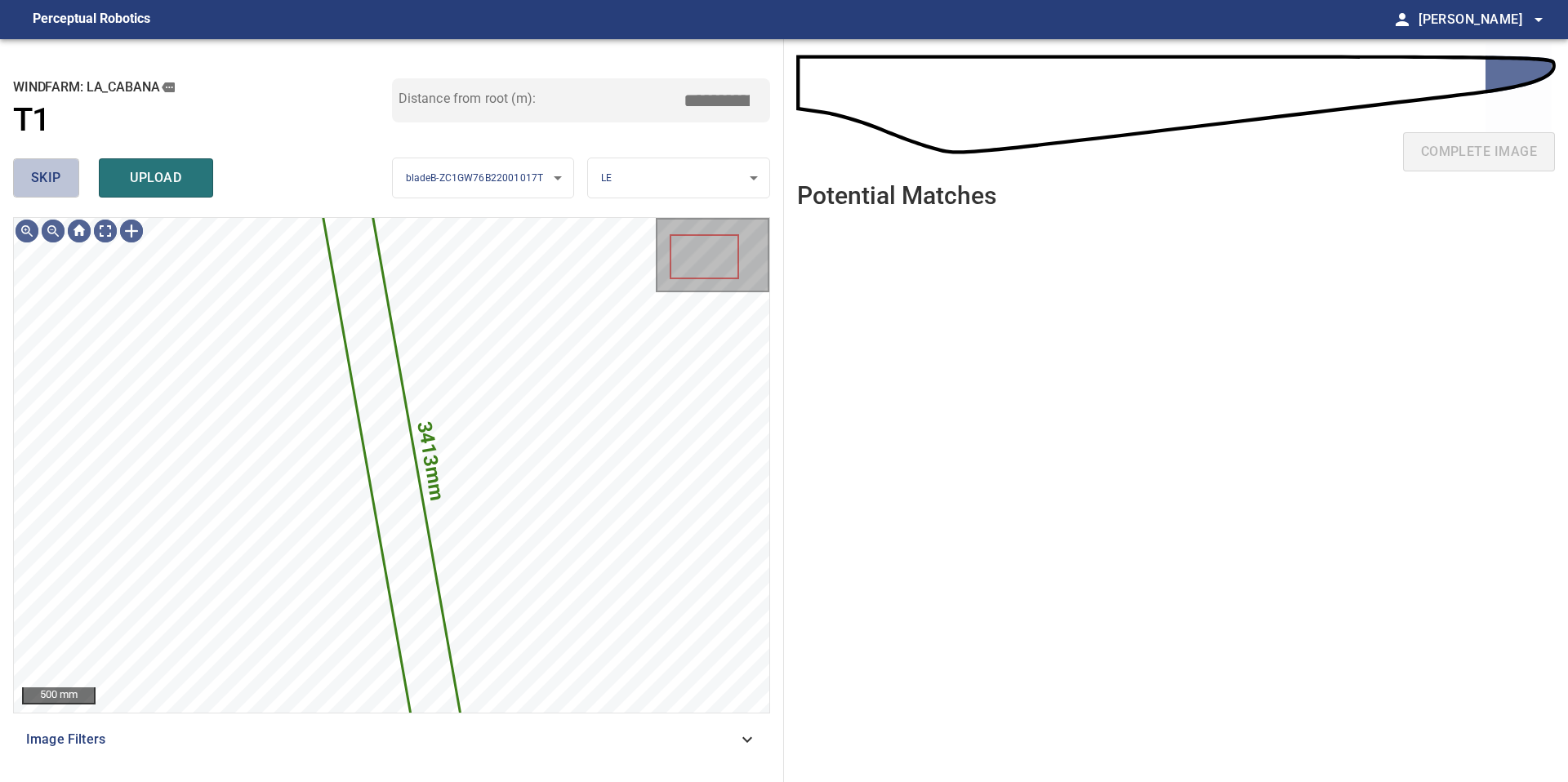
click at [36, 163] on button "skip" at bounding box center [45, 178] width 66 height 39
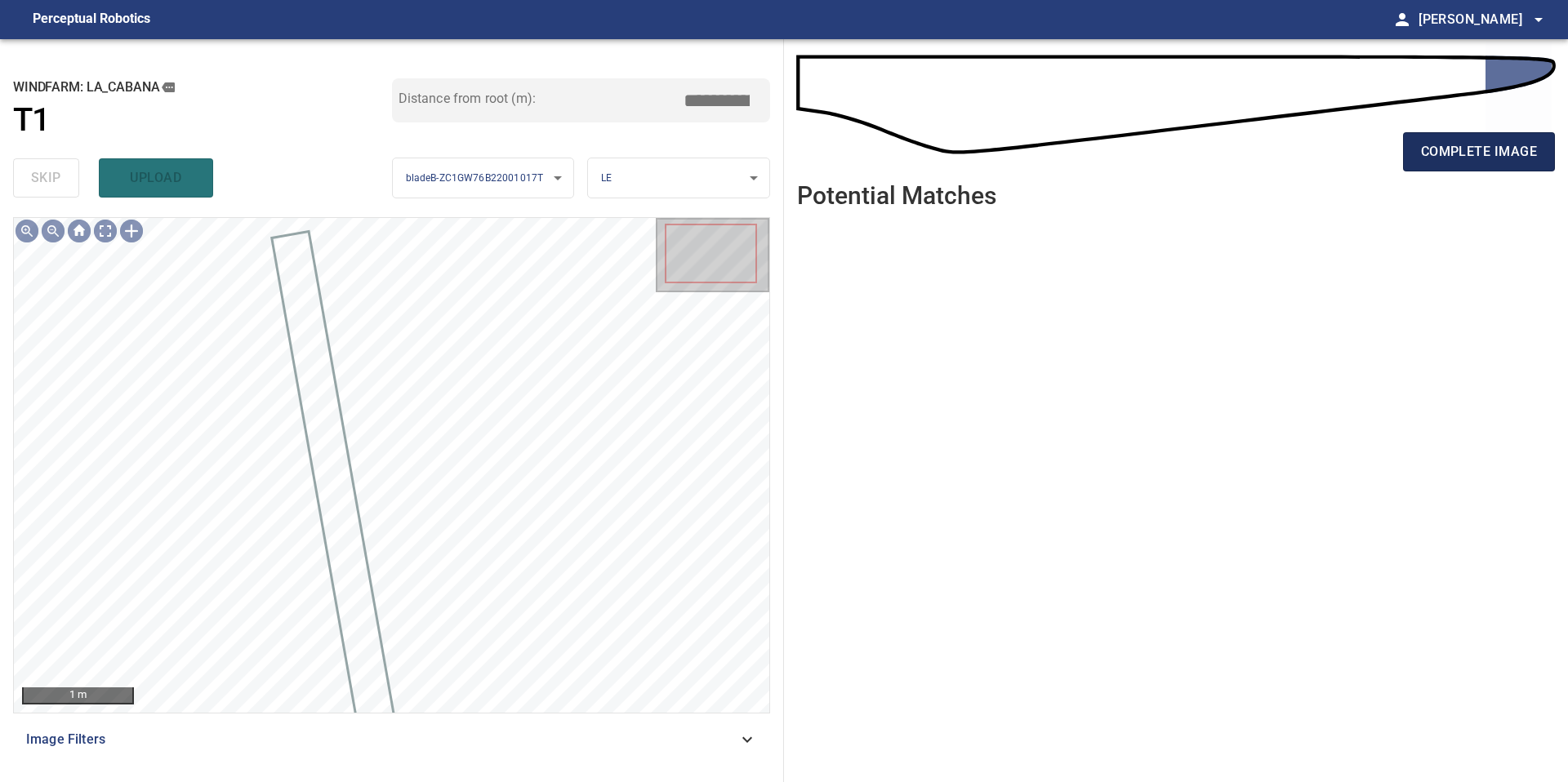
click at [1457, 151] on span "complete image" at bounding box center [1479, 151] width 116 height 23
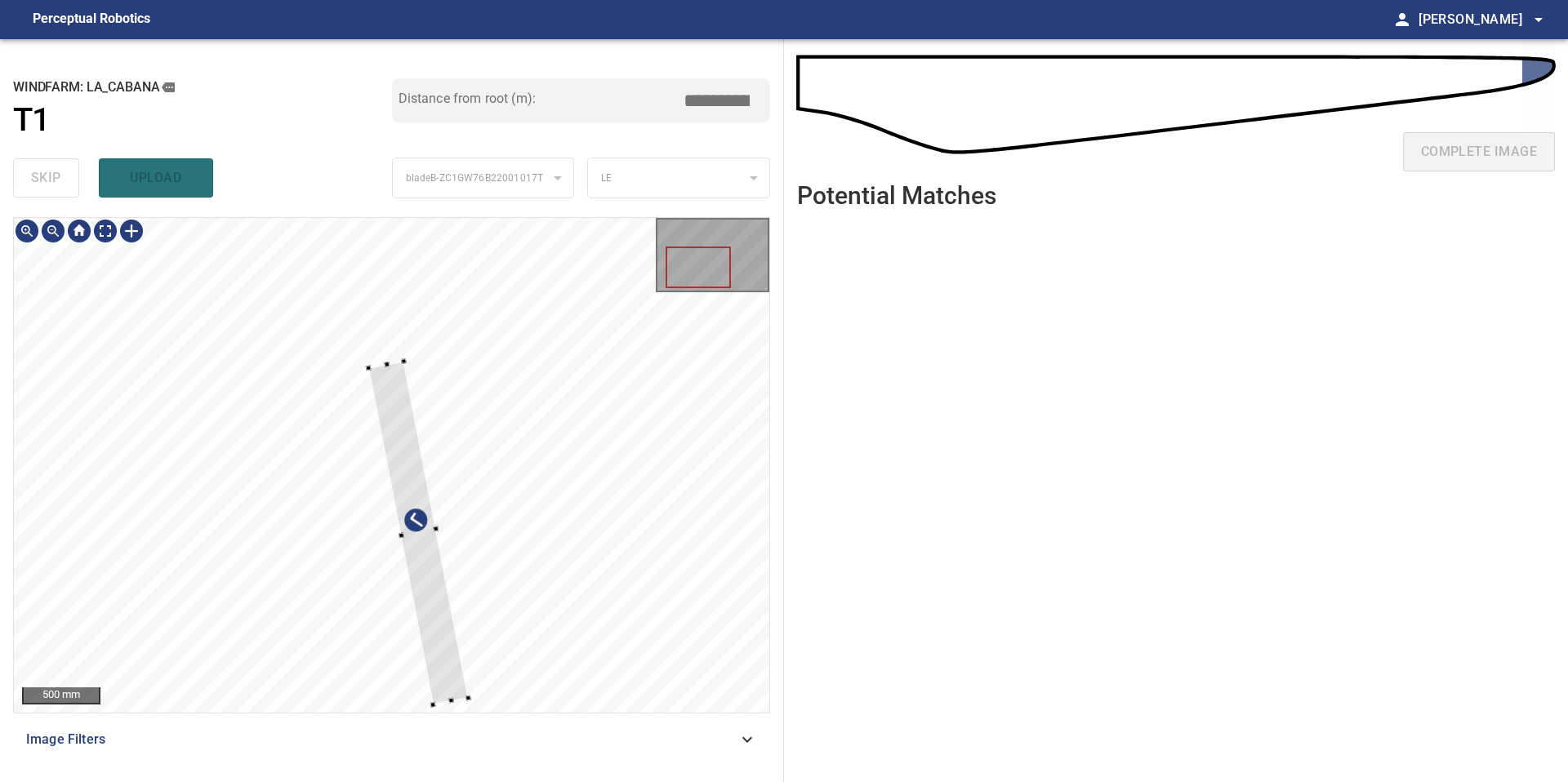
click at [375, 362] on div at bounding box center [391, 464] width 756 height 495
click at [435, 720] on div "500 mm Image Filters" at bounding box center [391, 493] width 757 height 552
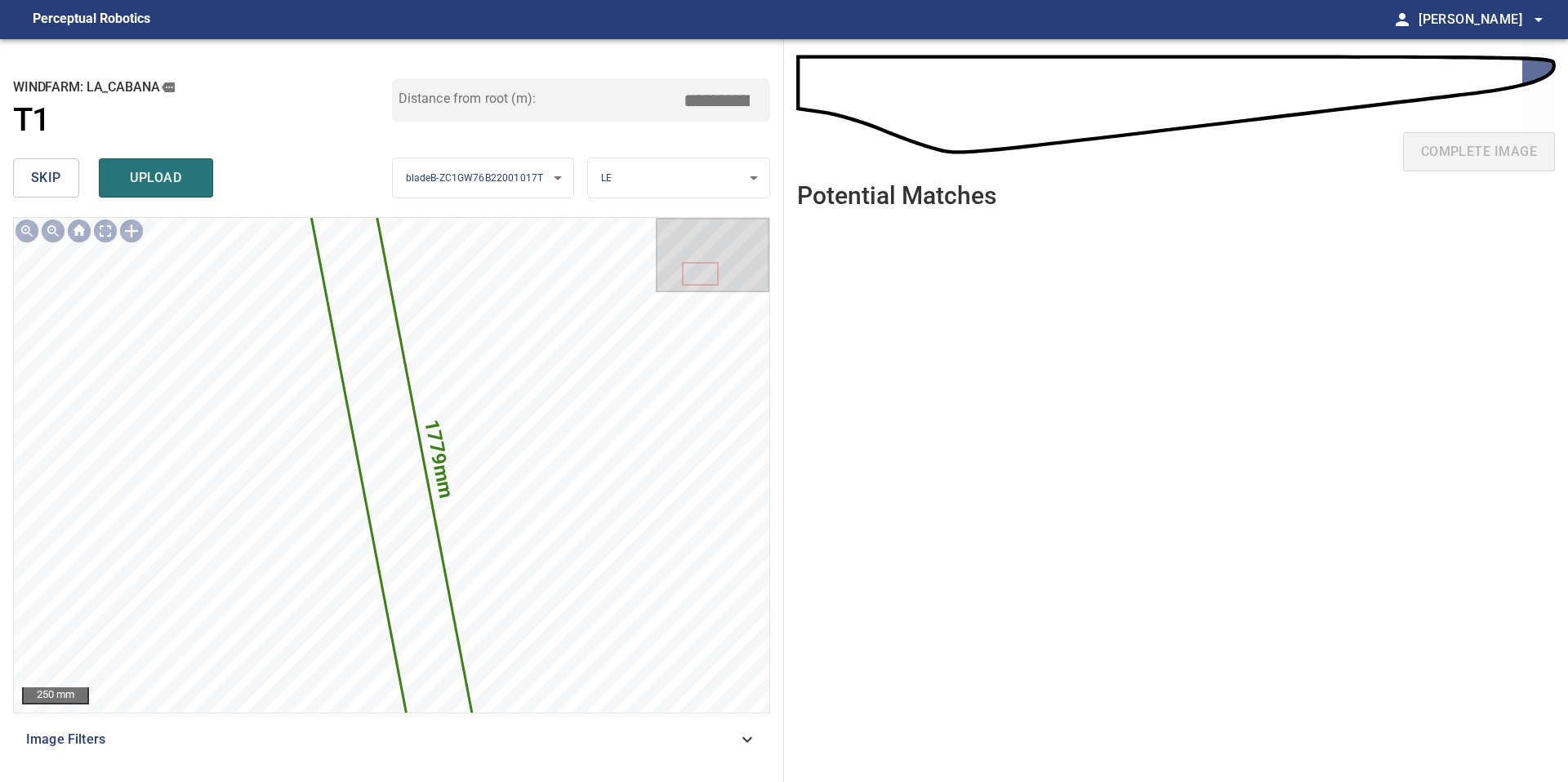
drag, startPoint x: 724, startPoint y: 100, endPoint x: 656, endPoint y: 100, distance: 68.0
click at [692, 100] on input "*****" at bounding box center [722, 101] width 81 height 31
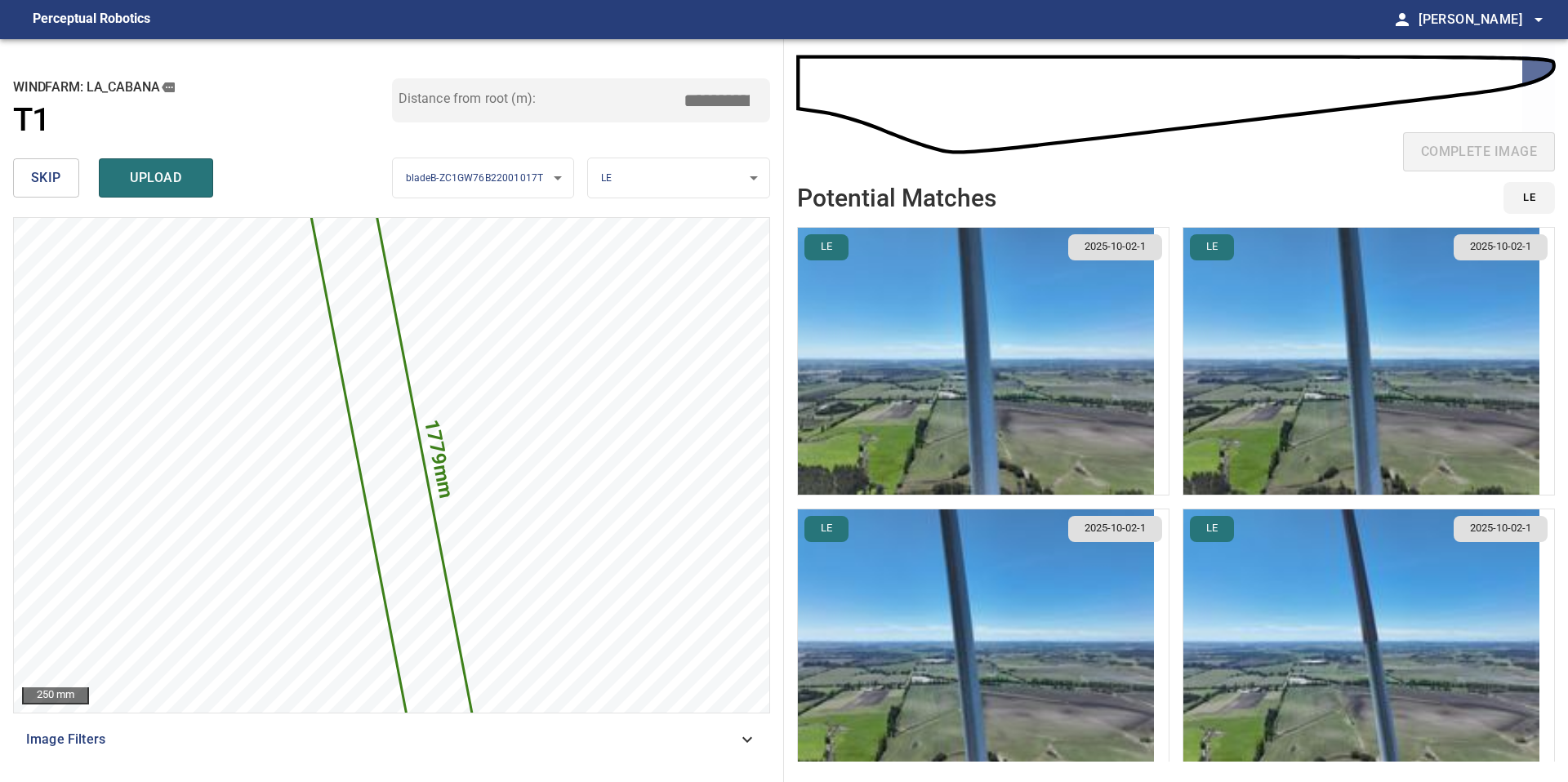
type input "*****"
click at [1072, 367] on li "LE 2025-10-02-1" at bounding box center [983, 362] width 372 height 269
click at [1072, 367] on img "button" at bounding box center [975, 361] width 356 height 267
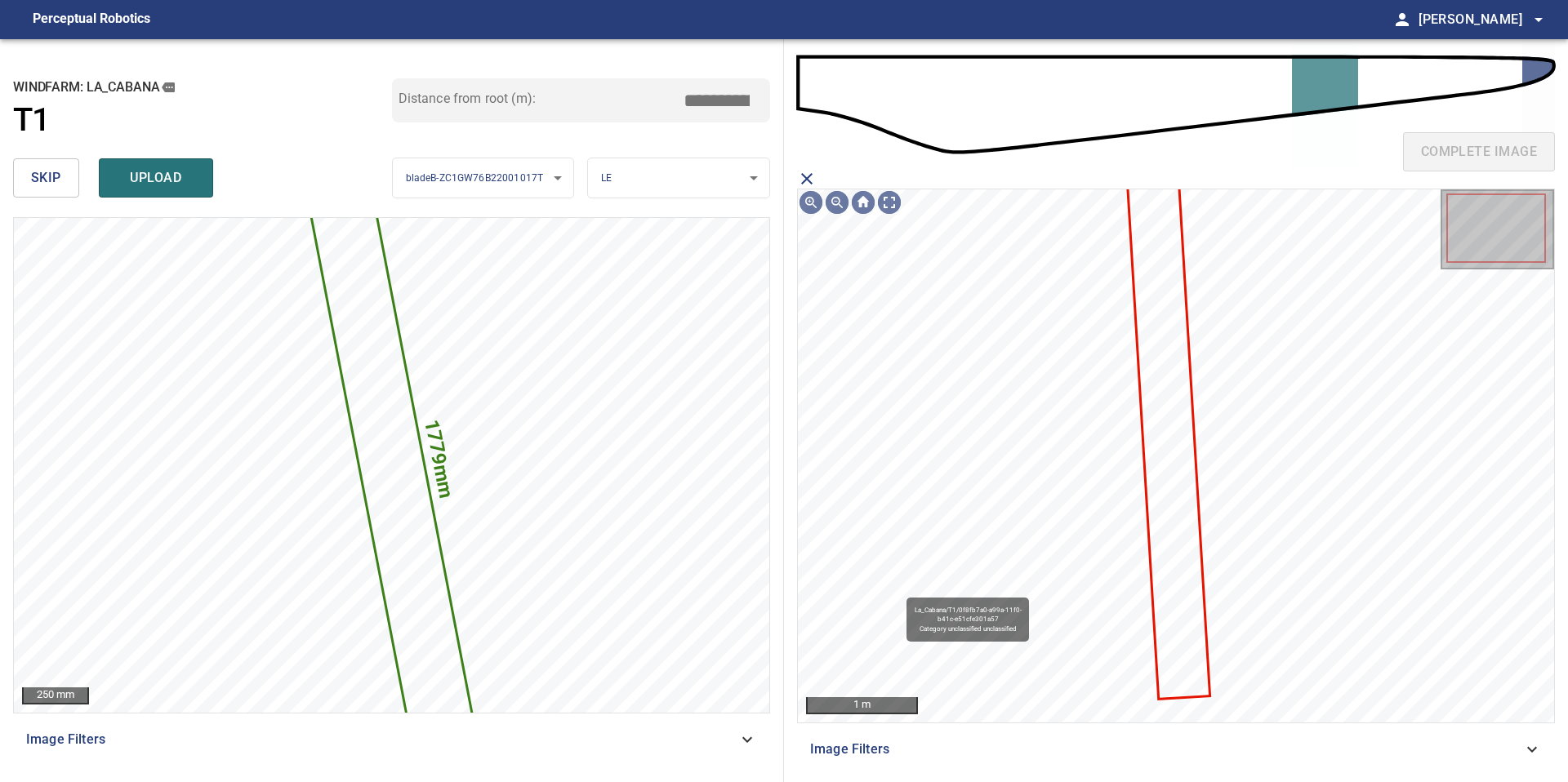
click at [1165, 355] on icon at bounding box center [1169, 438] width 80 height 518
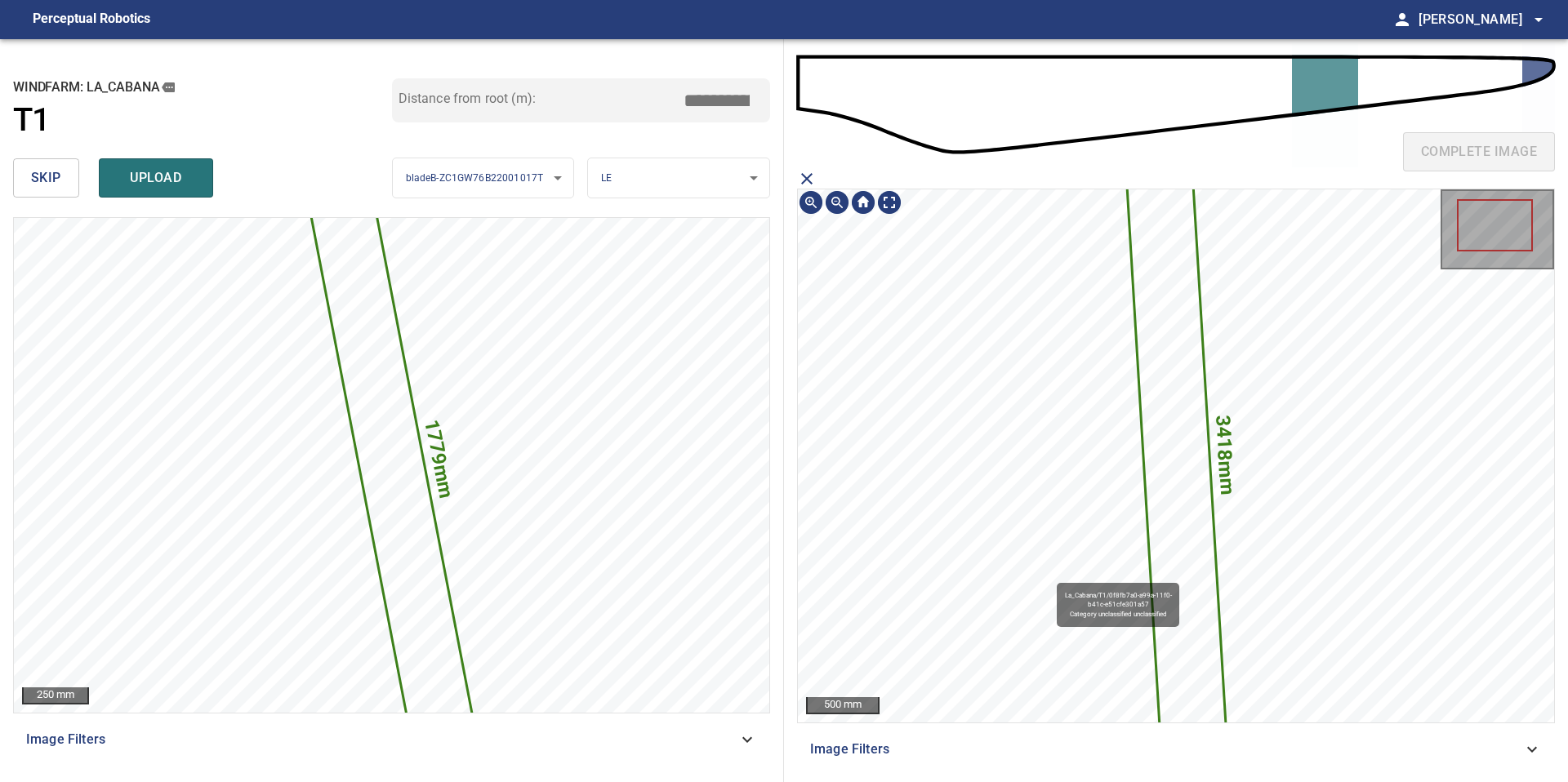
click at [712, 181] on div "**********" at bounding box center [784, 411] width 1568 height 743
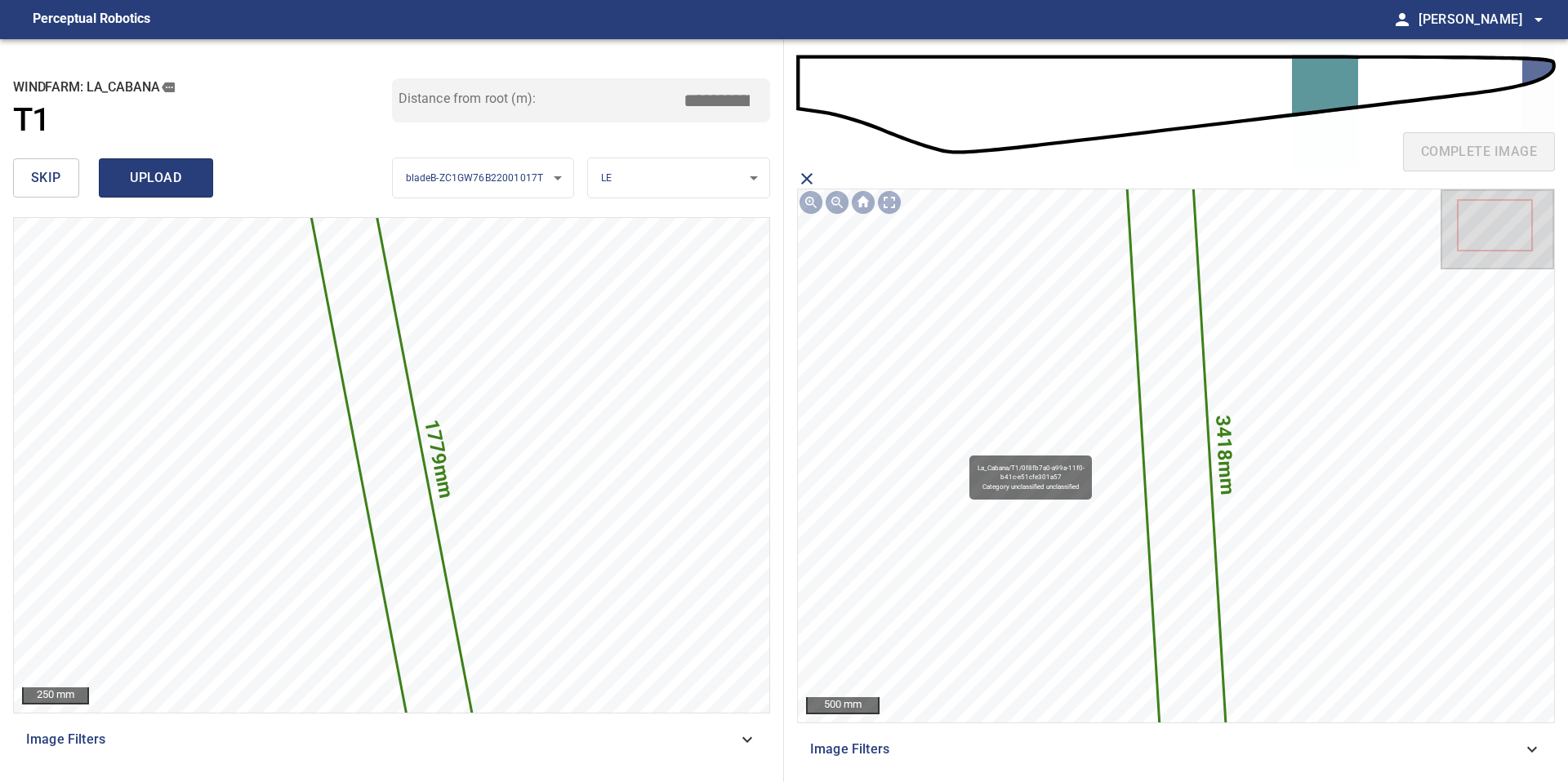
click at [188, 176] on span "upload" at bounding box center [156, 177] width 78 height 23
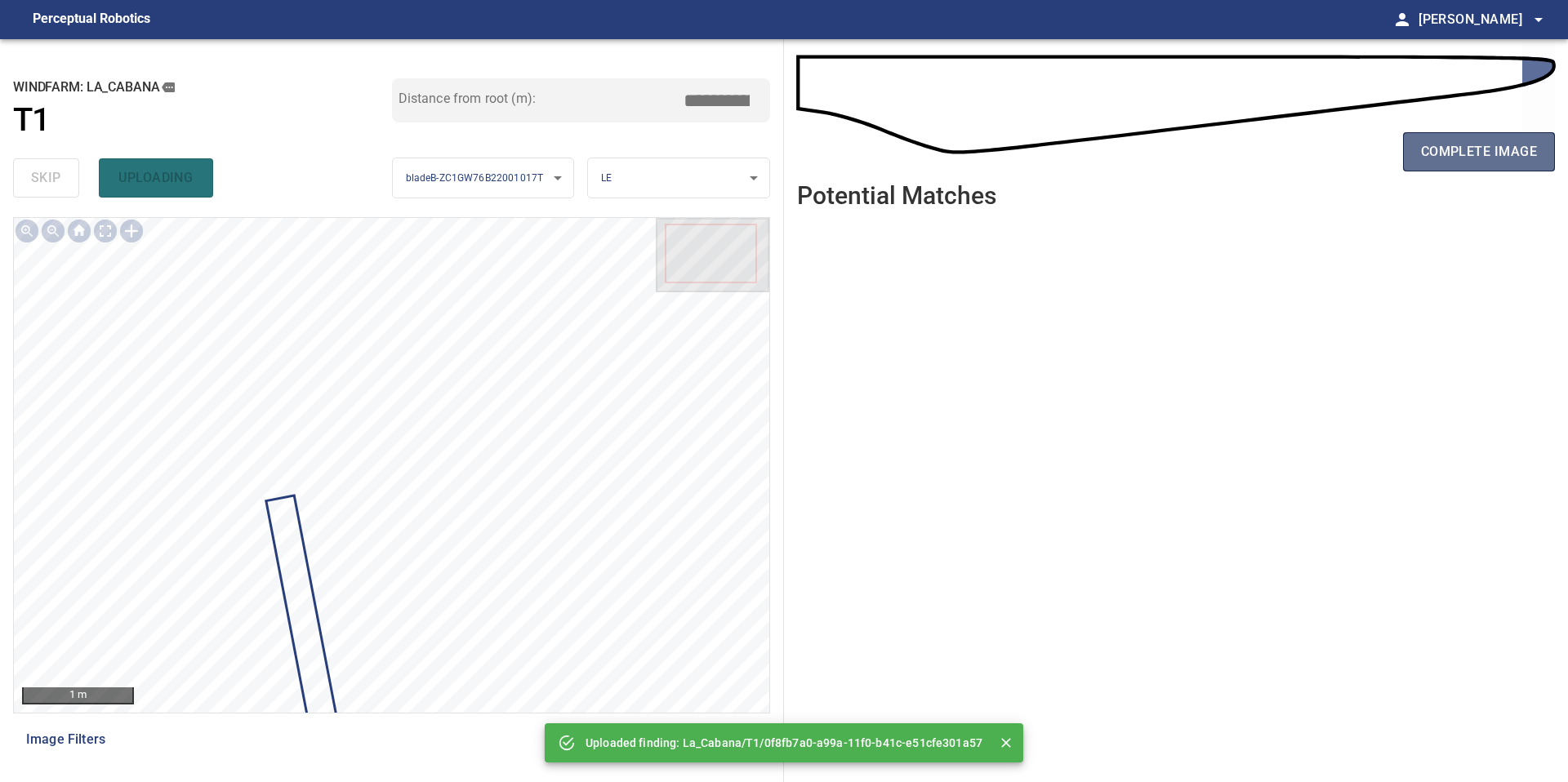
click at [1497, 152] on span "complete image" at bounding box center [1479, 151] width 116 height 23
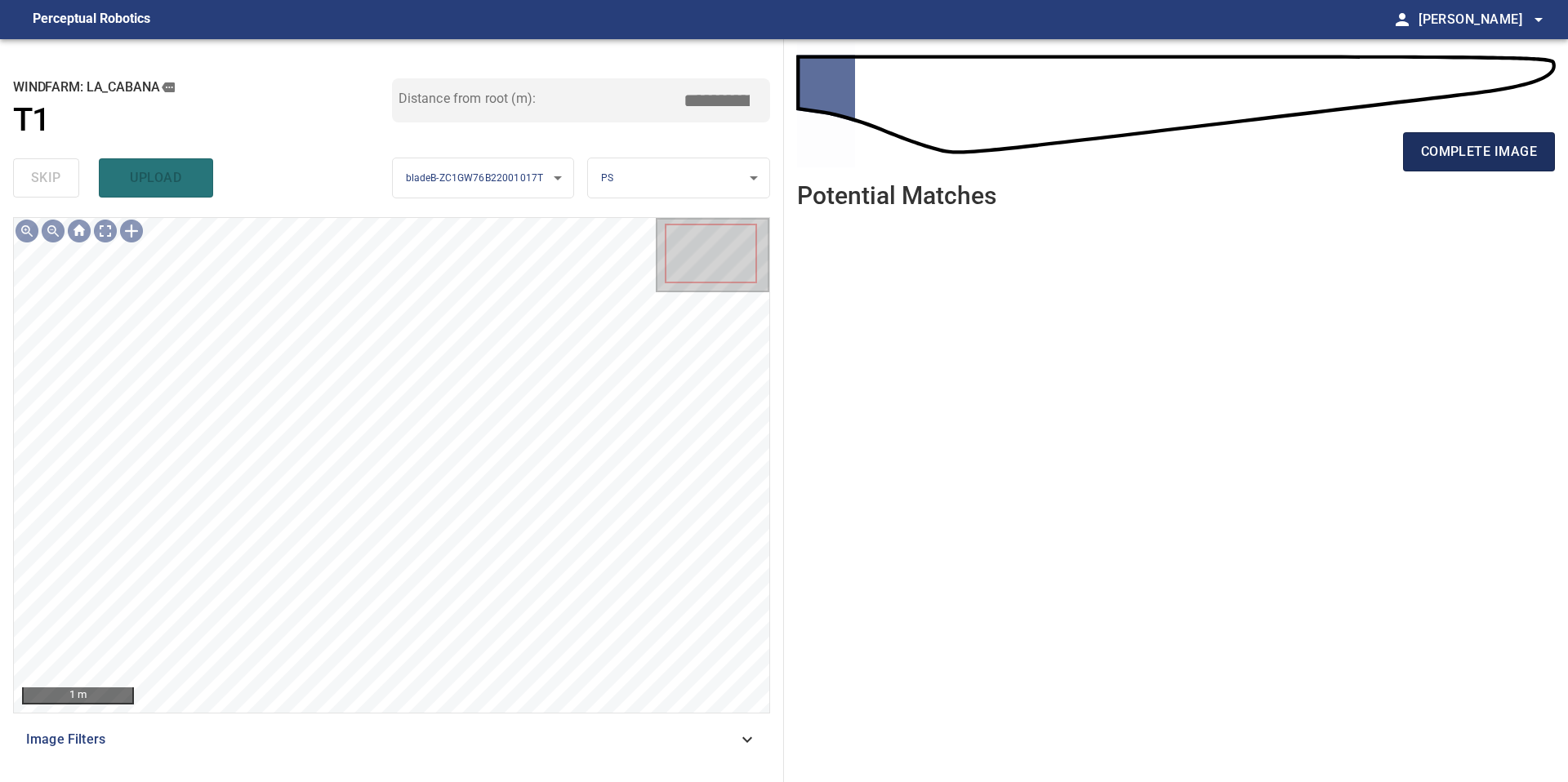
click at [1482, 159] on span "complete image" at bounding box center [1479, 151] width 116 height 23
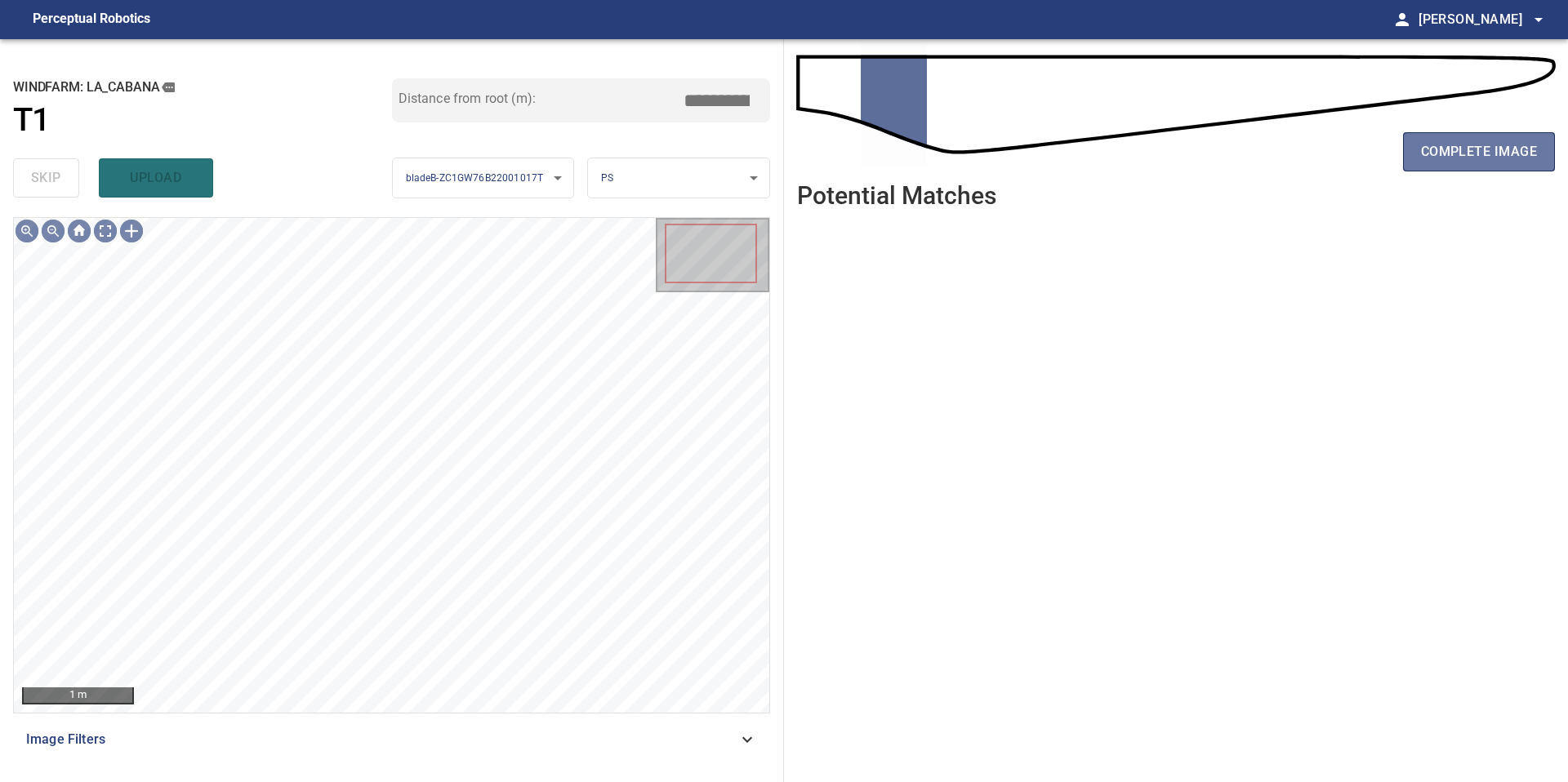
click at [1482, 159] on span "complete image" at bounding box center [1479, 151] width 116 height 23
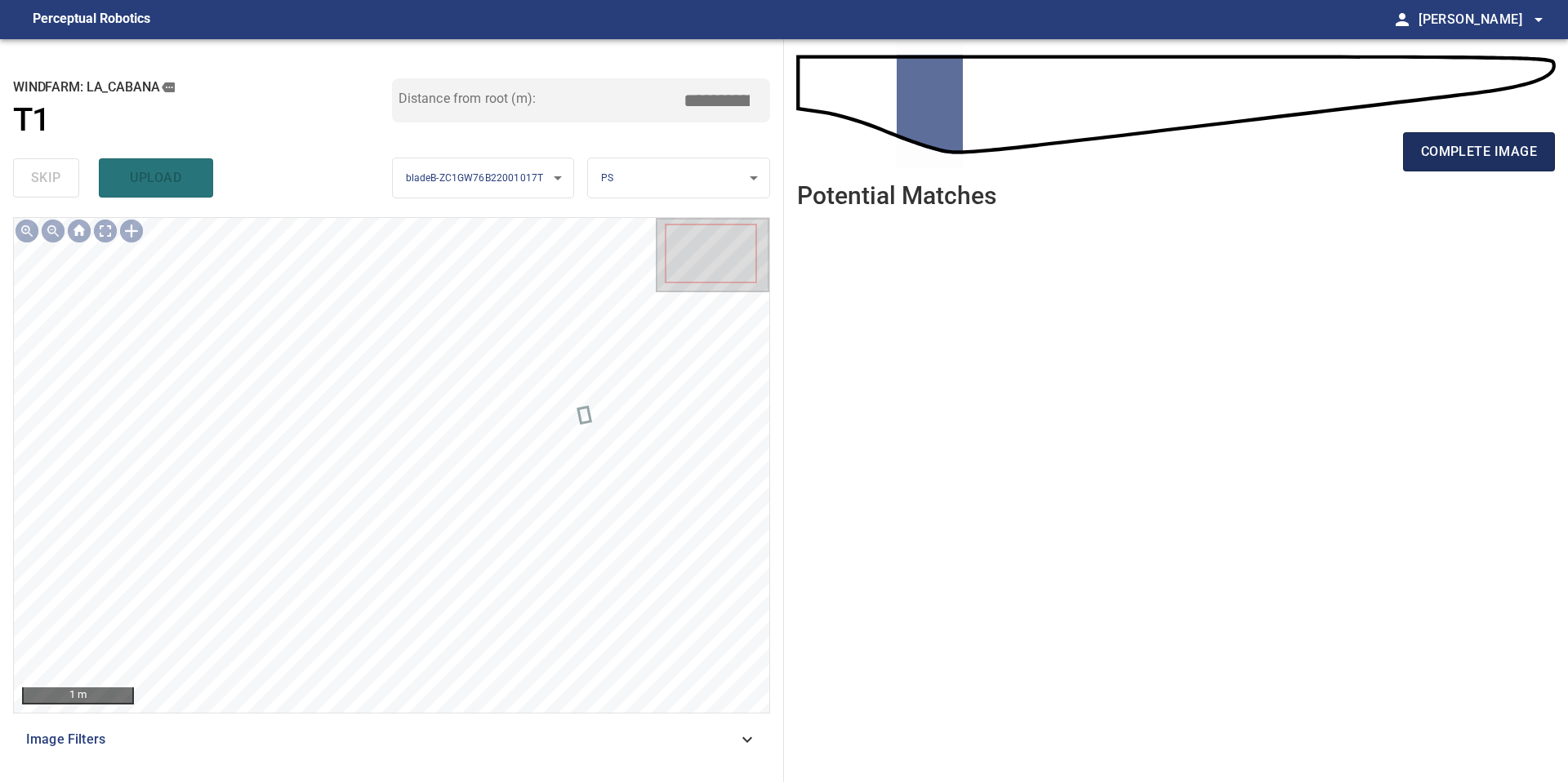
click at [1457, 156] on span "complete image" at bounding box center [1479, 151] width 116 height 23
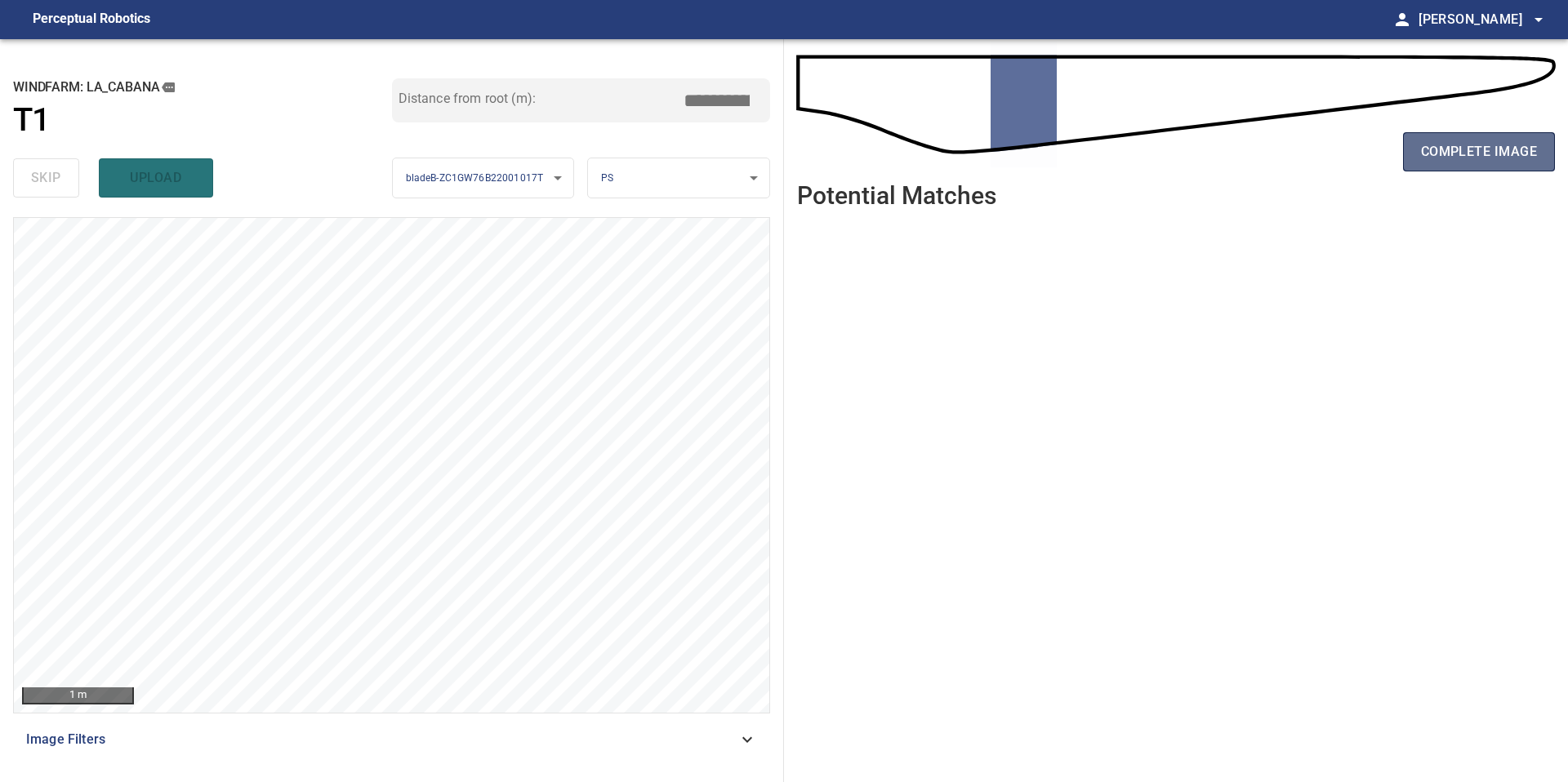
click at [1486, 158] on span "complete image" at bounding box center [1479, 151] width 116 height 23
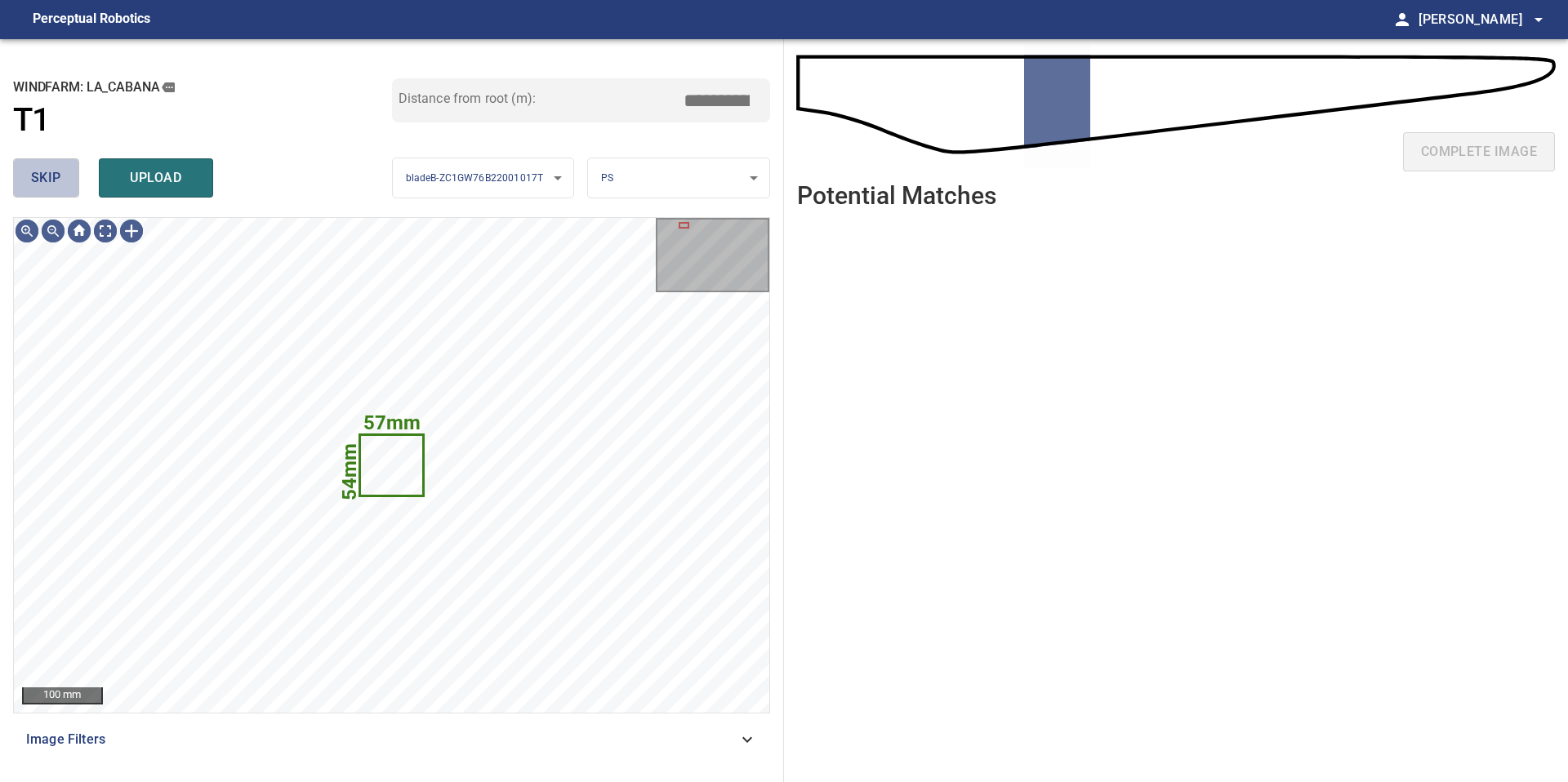
click at [61, 180] on button "skip" at bounding box center [45, 178] width 66 height 39
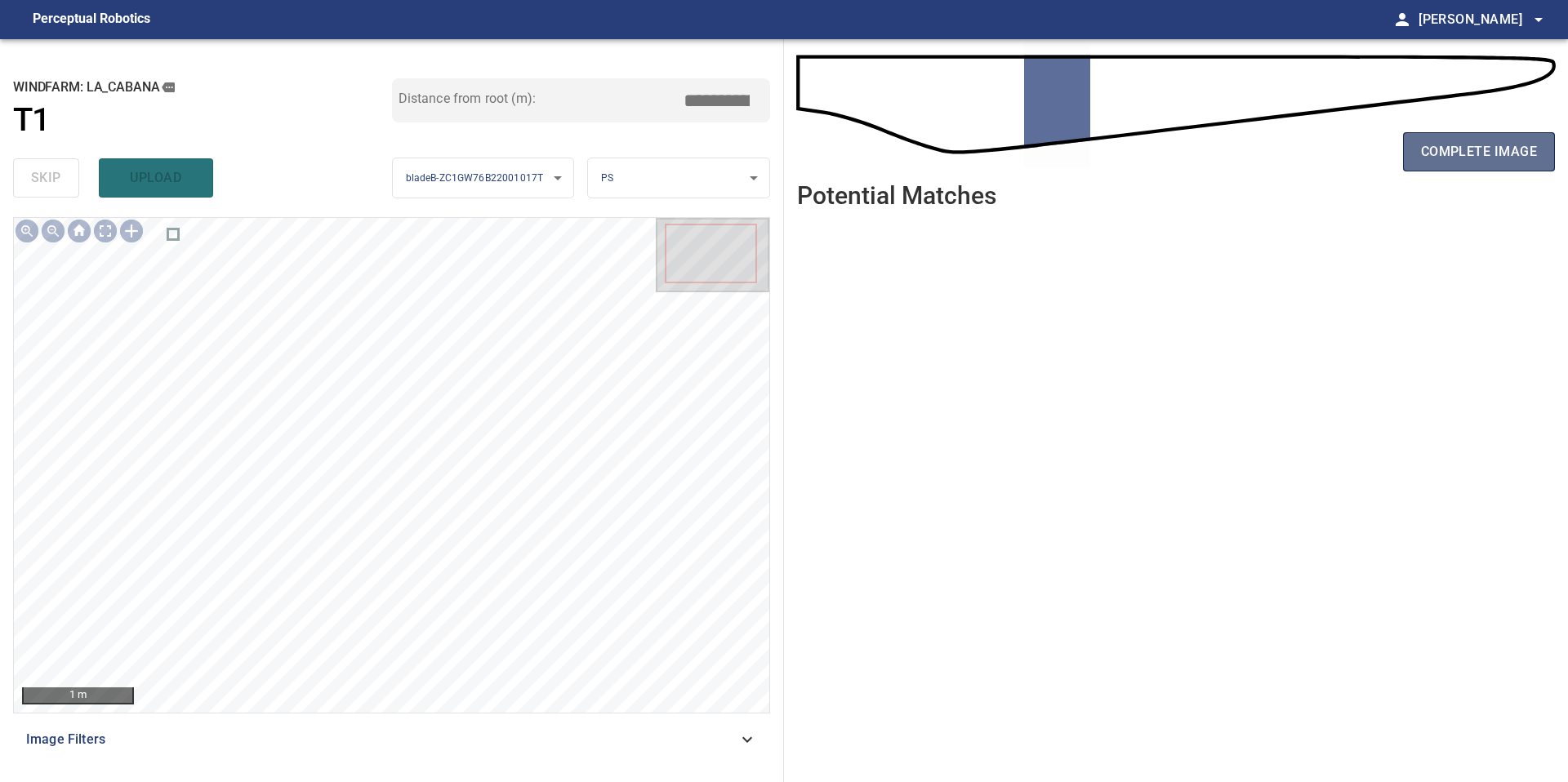
click at [1461, 163] on button "complete image" at bounding box center [1479, 152] width 152 height 39
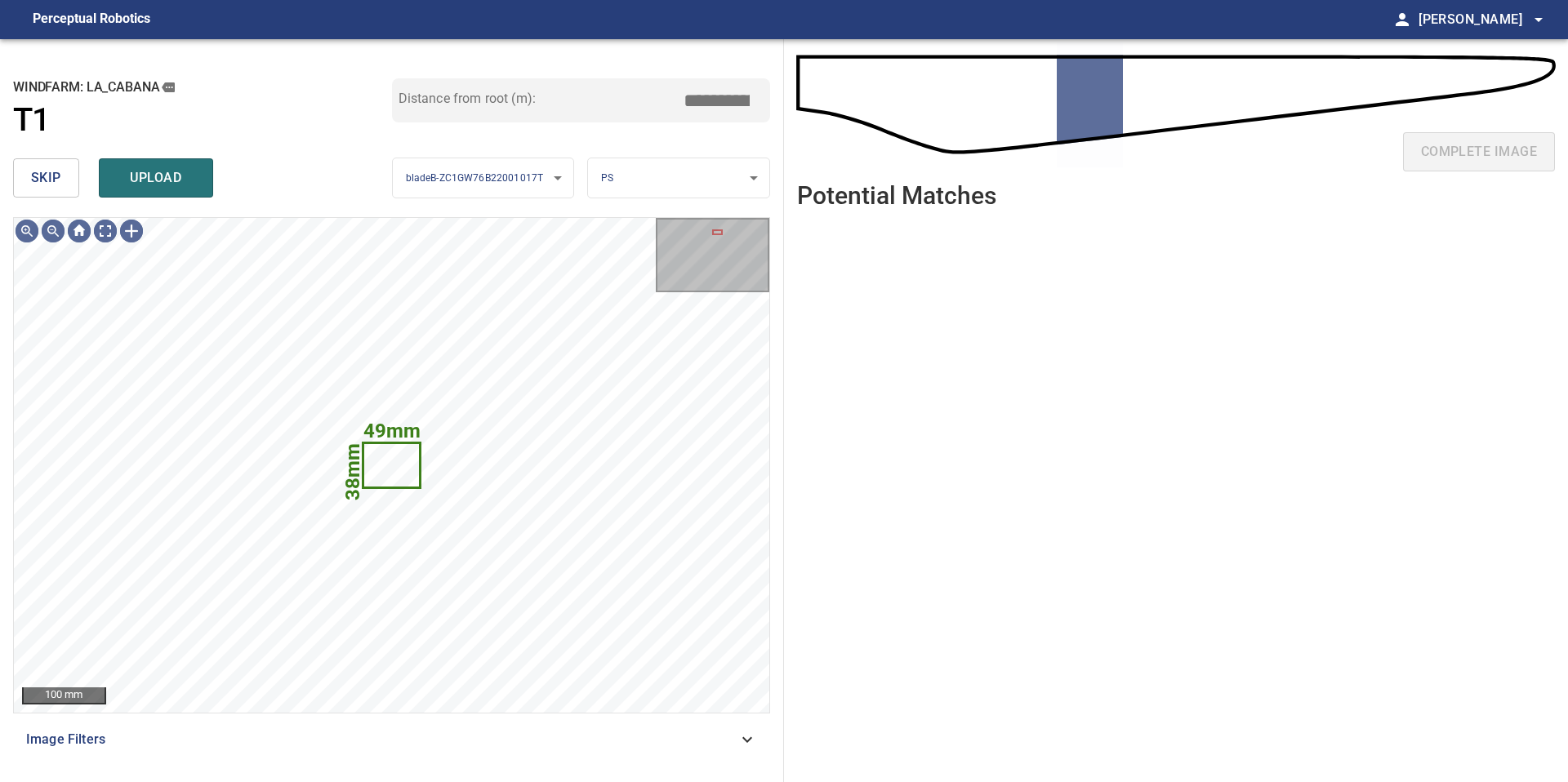
click at [36, 188] on span "skip" at bounding box center [46, 177] width 30 height 23
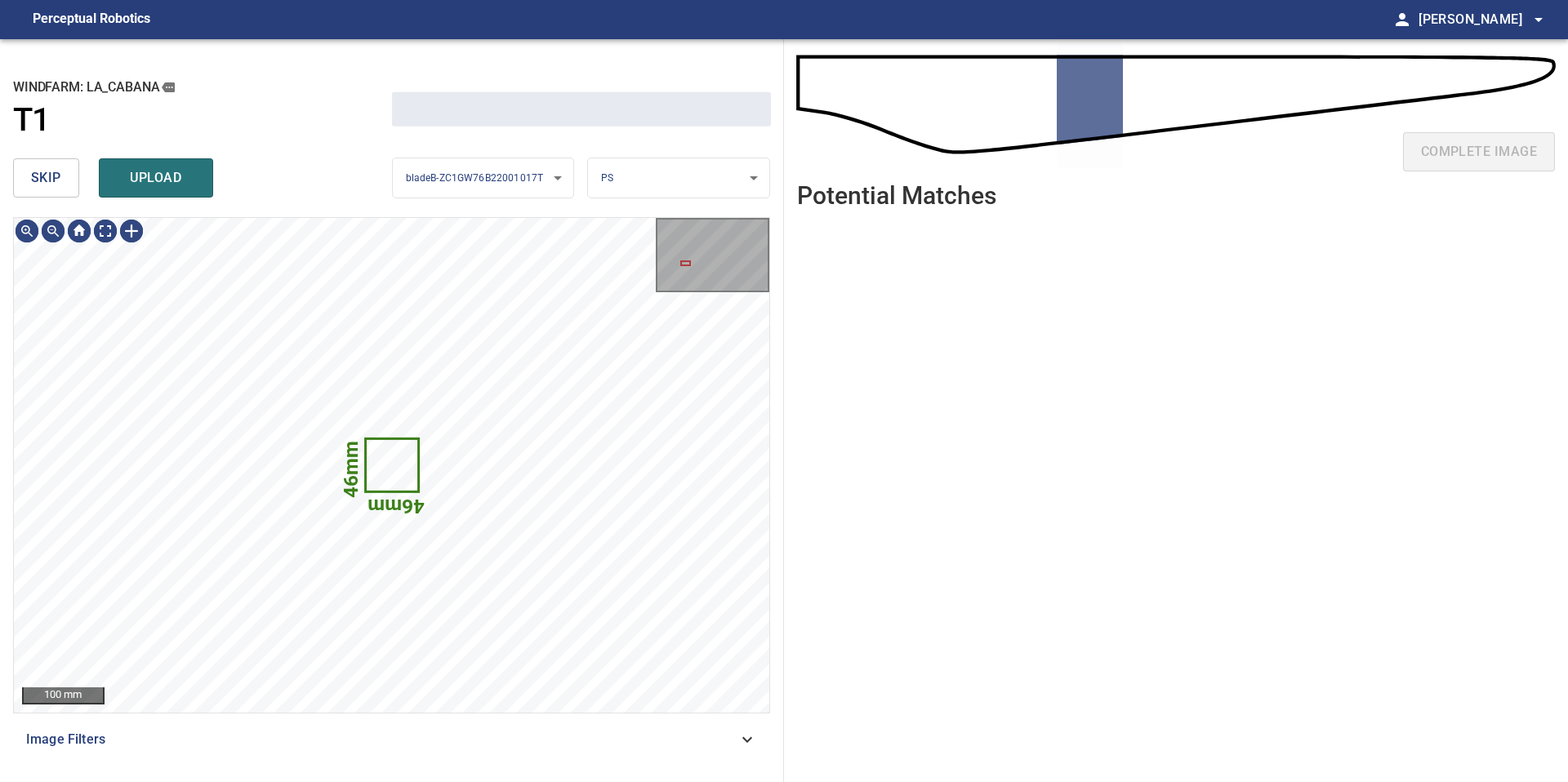
click at [36, 188] on span "skip" at bounding box center [46, 177] width 30 height 23
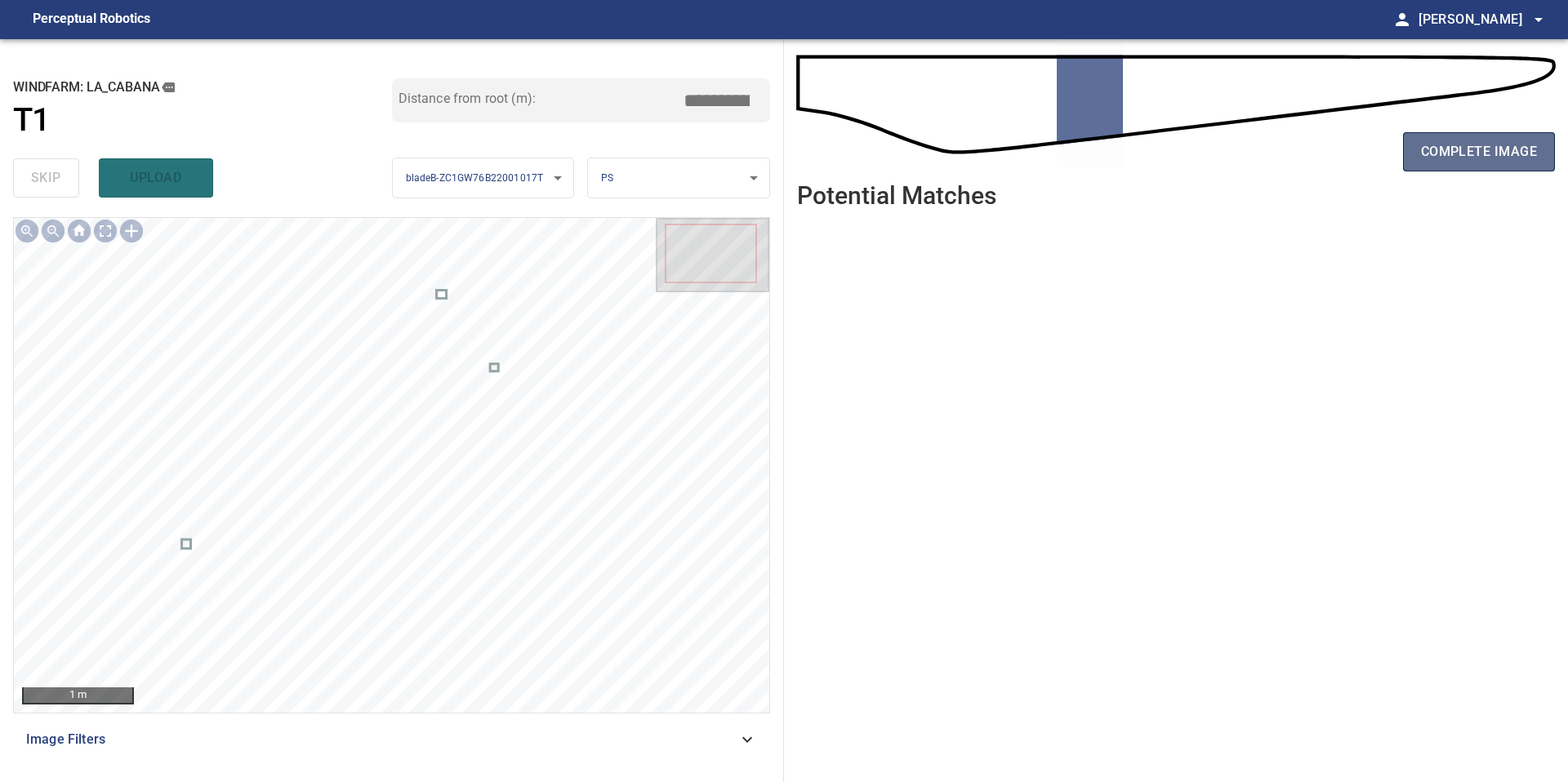
click at [1421, 144] on span "complete image" at bounding box center [1479, 151] width 116 height 23
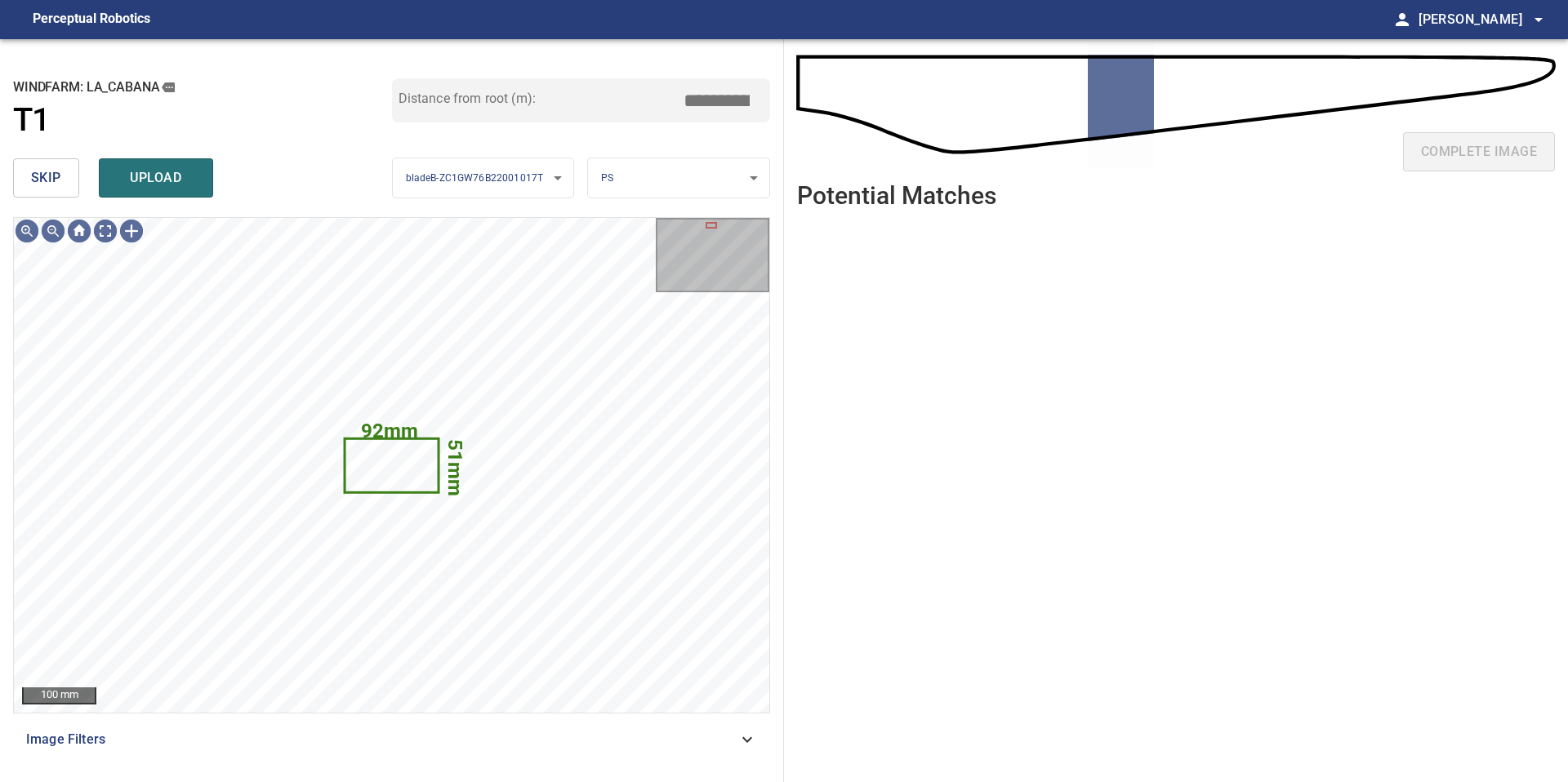
click at [46, 169] on span "skip" at bounding box center [46, 177] width 30 height 23
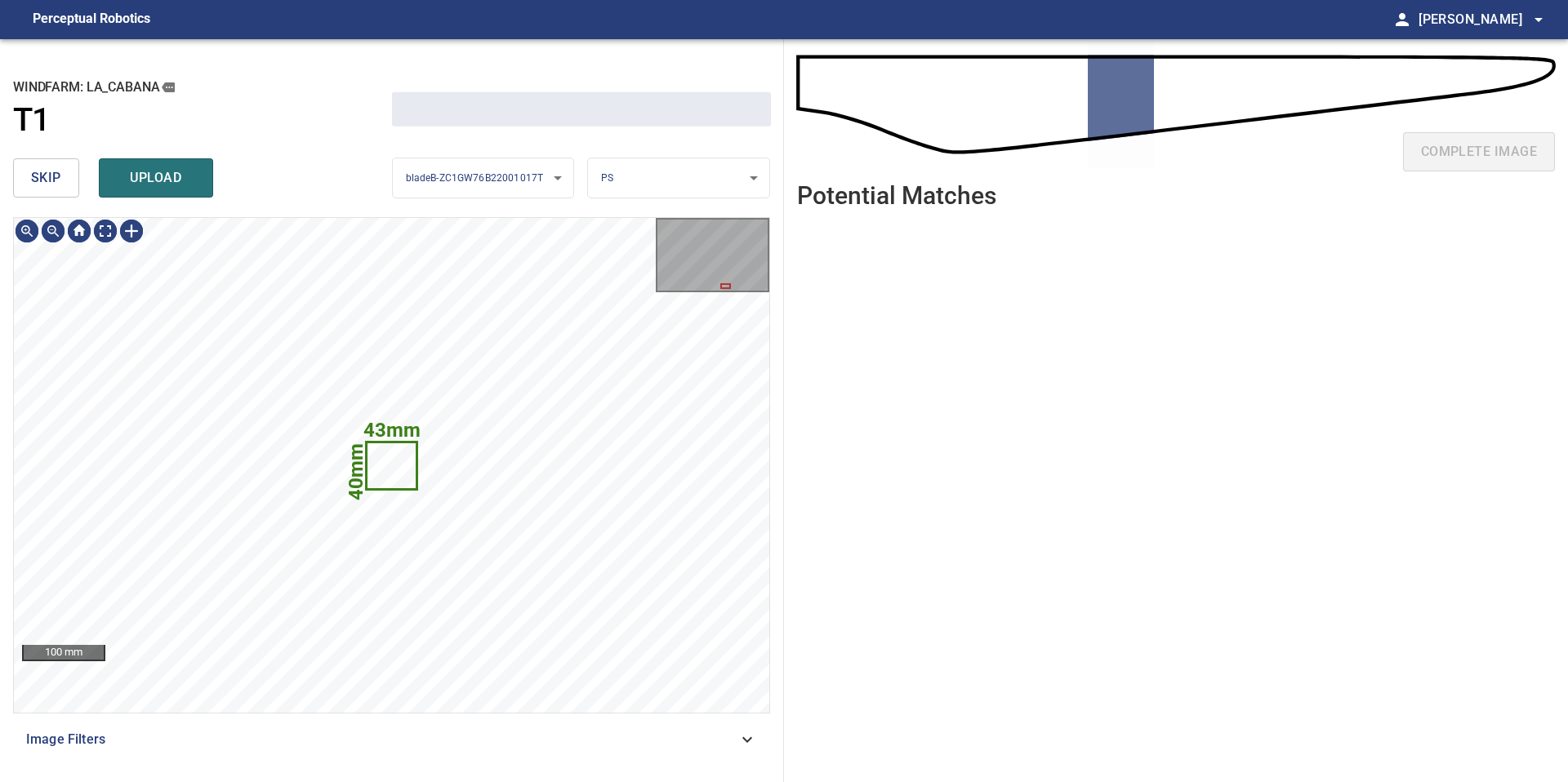
click at [46, 169] on span "skip" at bounding box center [46, 177] width 30 height 23
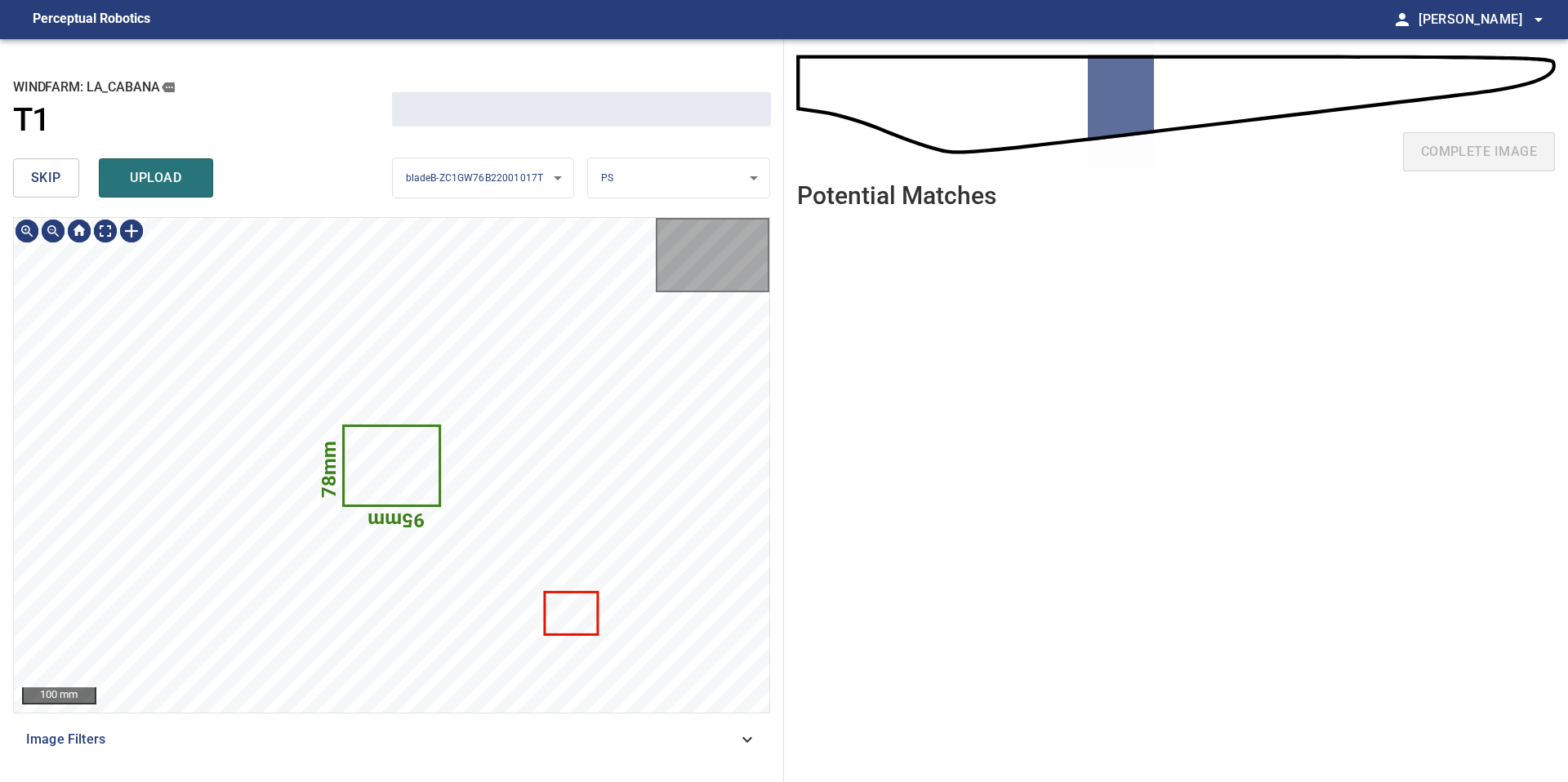
click at [46, 169] on span "skip" at bounding box center [46, 177] width 30 height 23
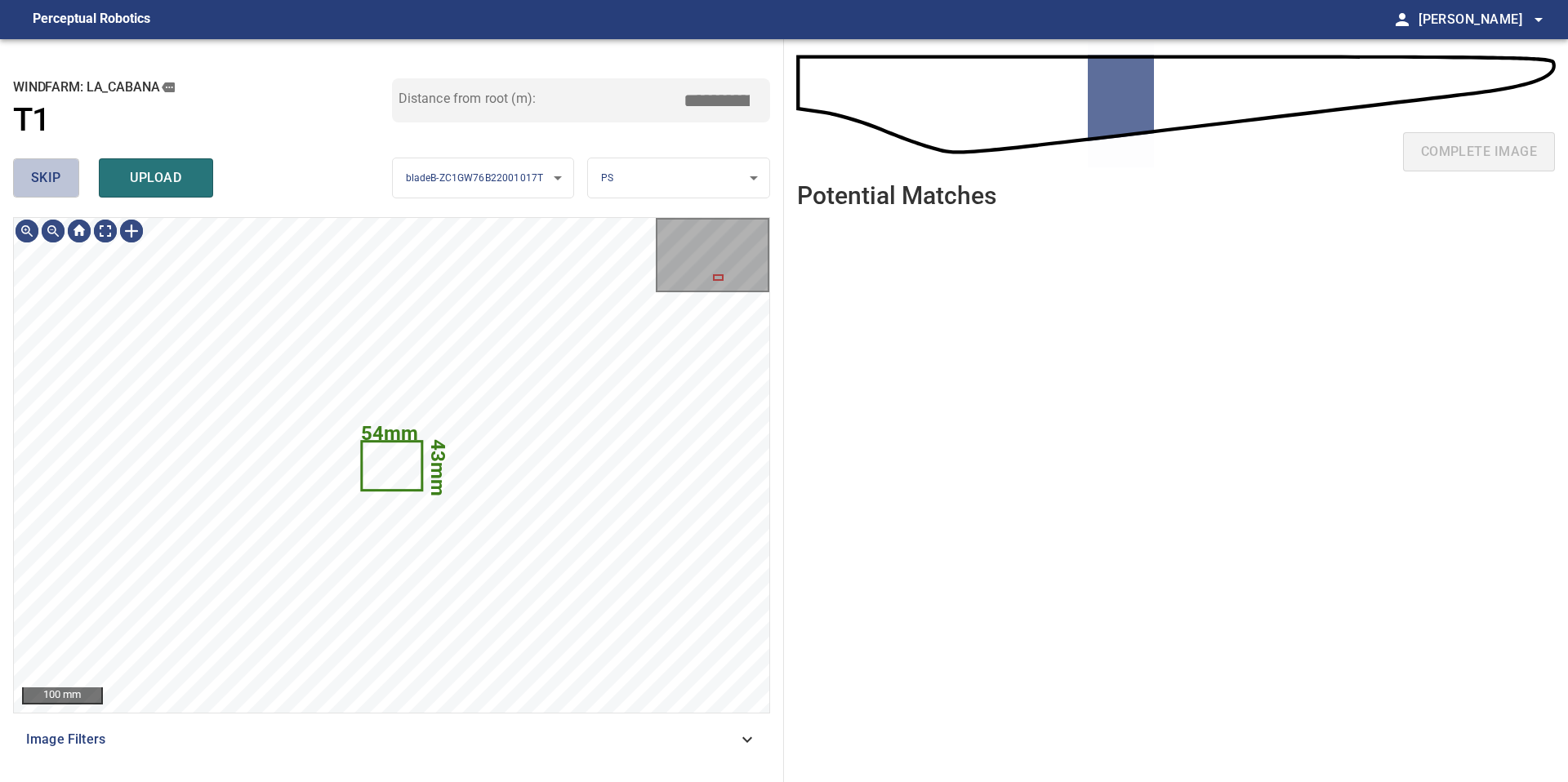
click at [46, 169] on span "skip" at bounding box center [46, 177] width 30 height 23
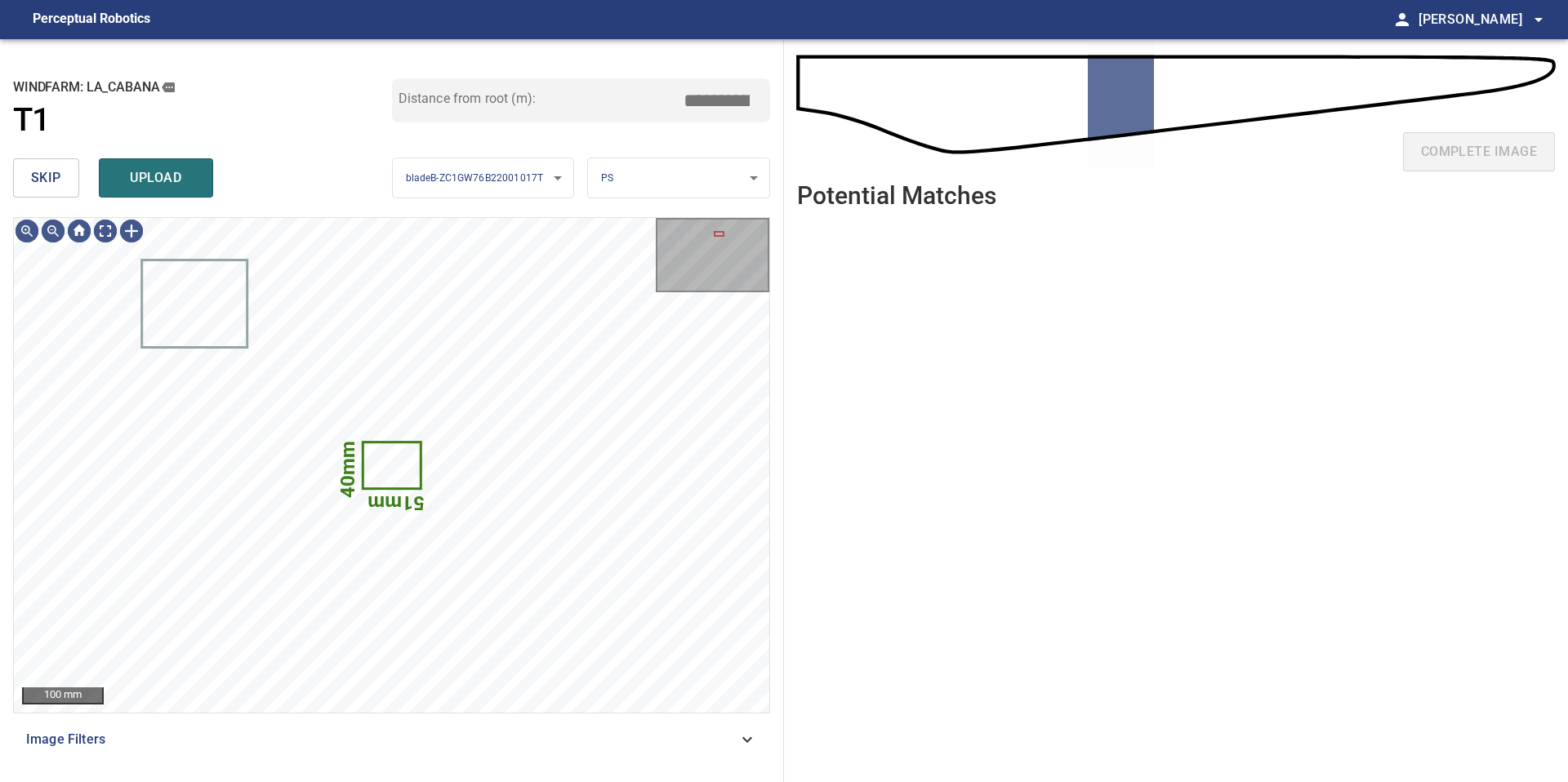
type input "*****"
click at [46, 169] on span "skip" at bounding box center [46, 177] width 30 height 23
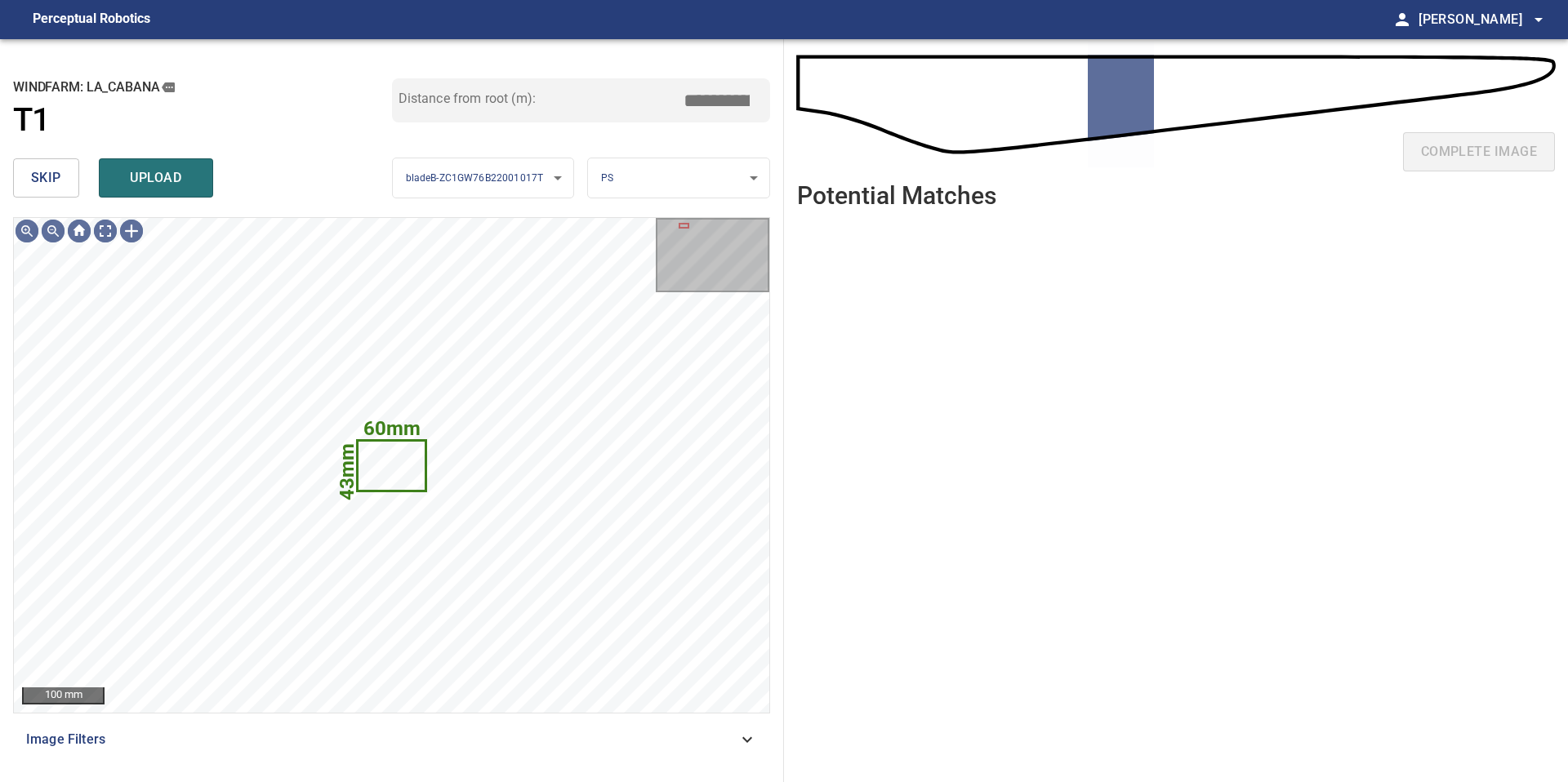
click at [46, 169] on span "skip" at bounding box center [46, 177] width 30 height 23
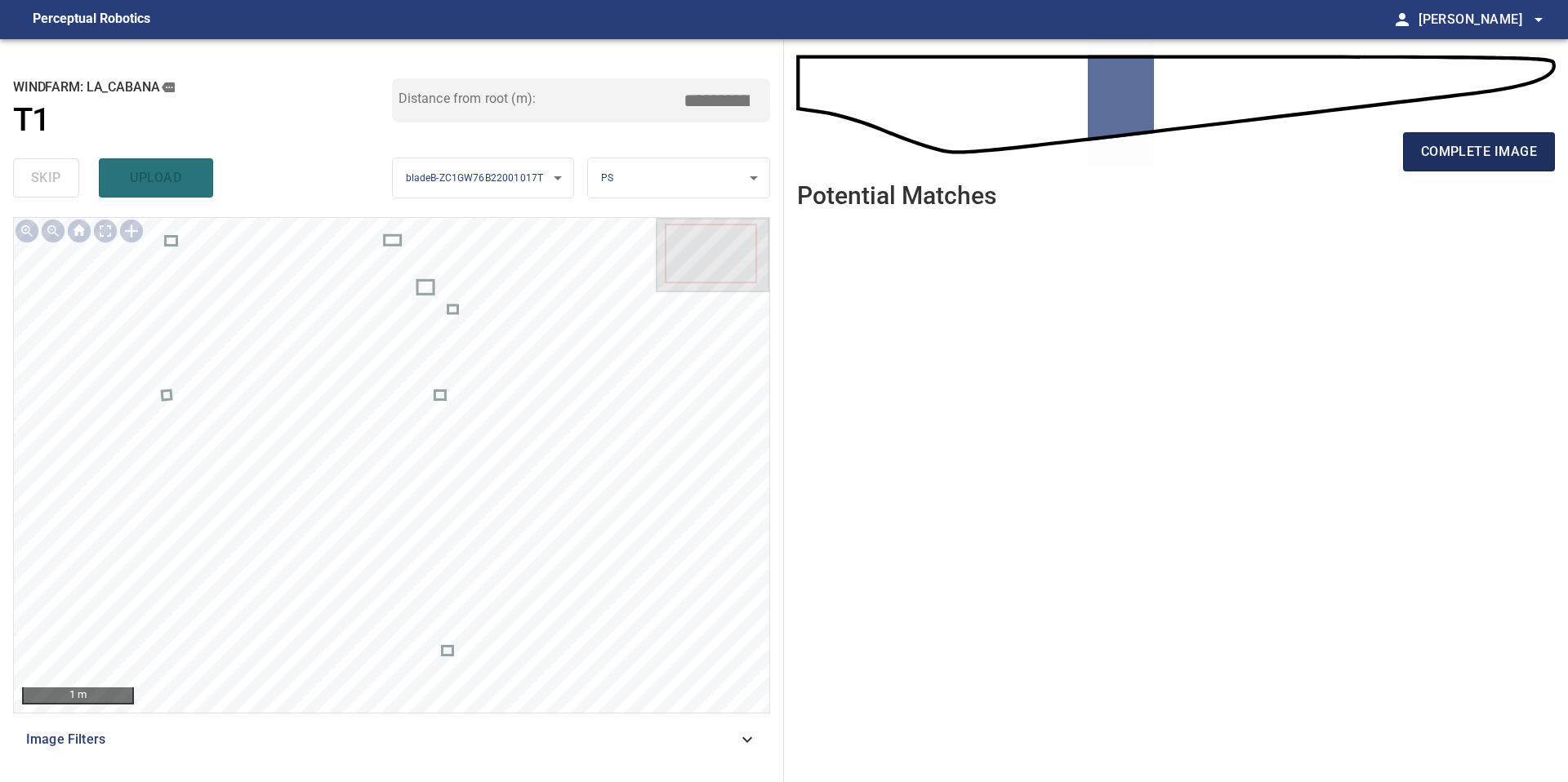
click at [1469, 142] on span "complete image" at bounding box center [1479, 151] width 116 height 23
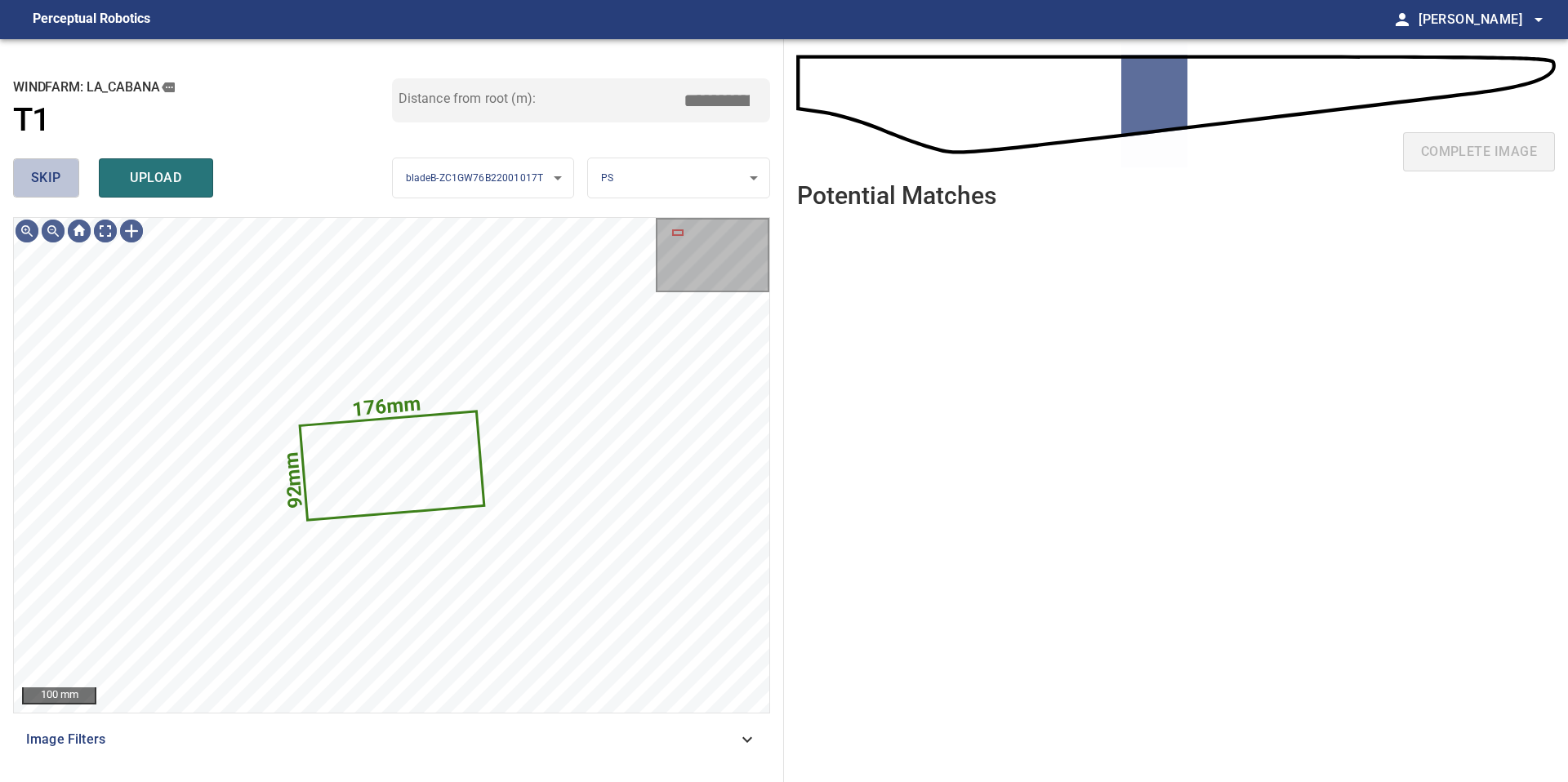
click at [57, 170] on span "skip" at bounding box center [46, 177] width 30 height 23
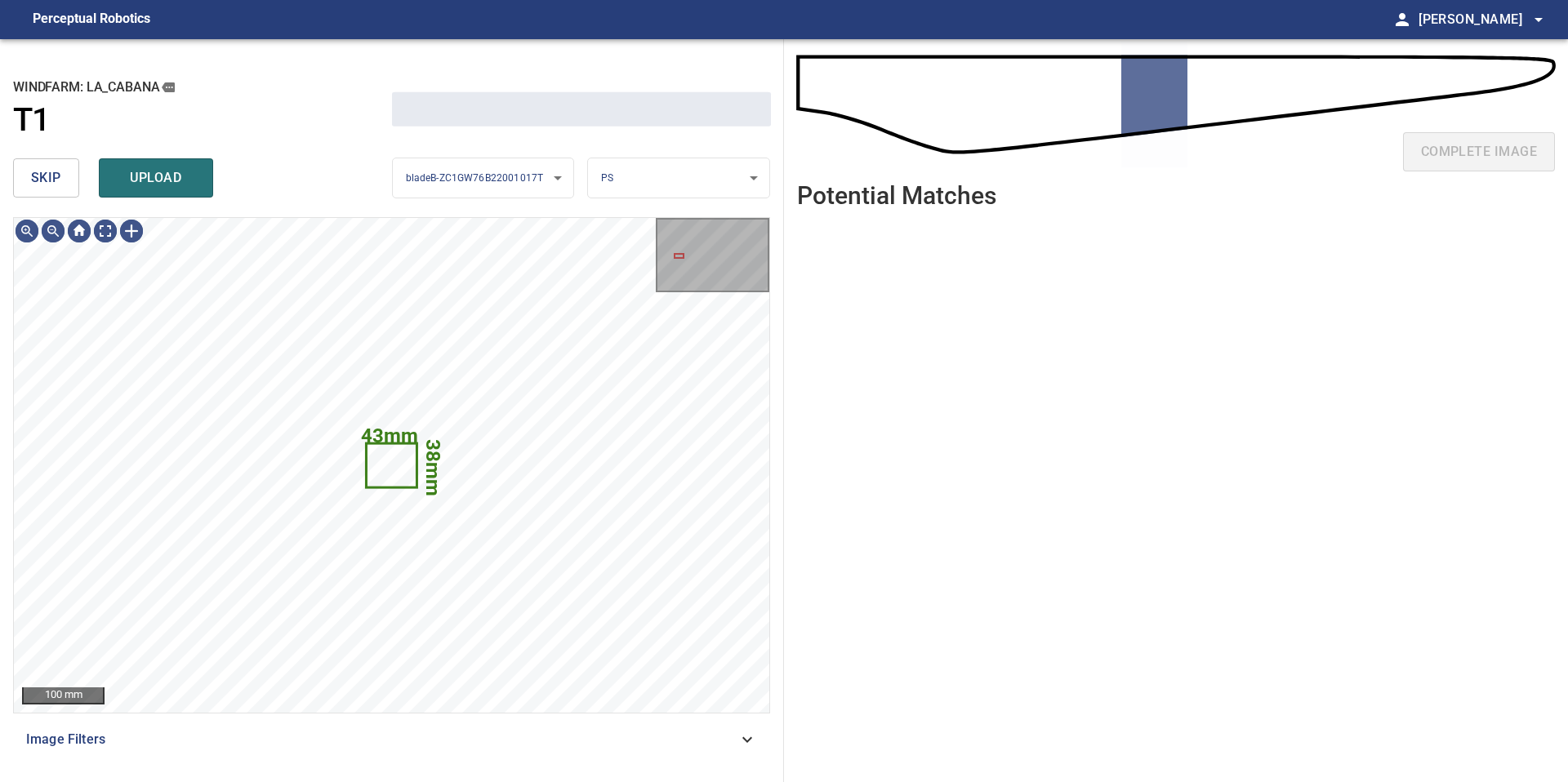
click at [57, 170] on span "skip" at bounding box center [46, 177] width 30 height 23
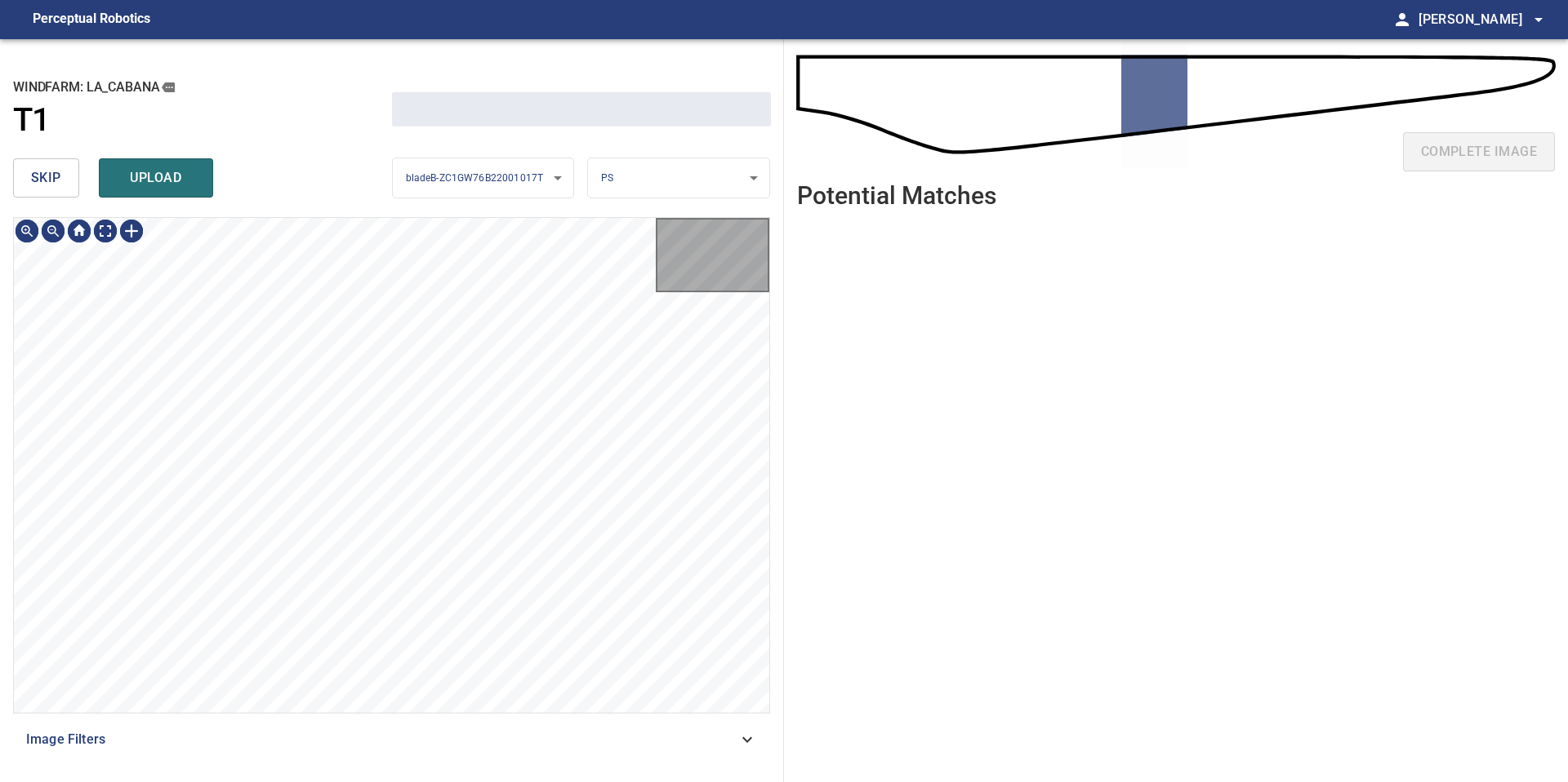
click at [57, 170] on span "skip" at bounding box center [46, 177] width 30 height 23
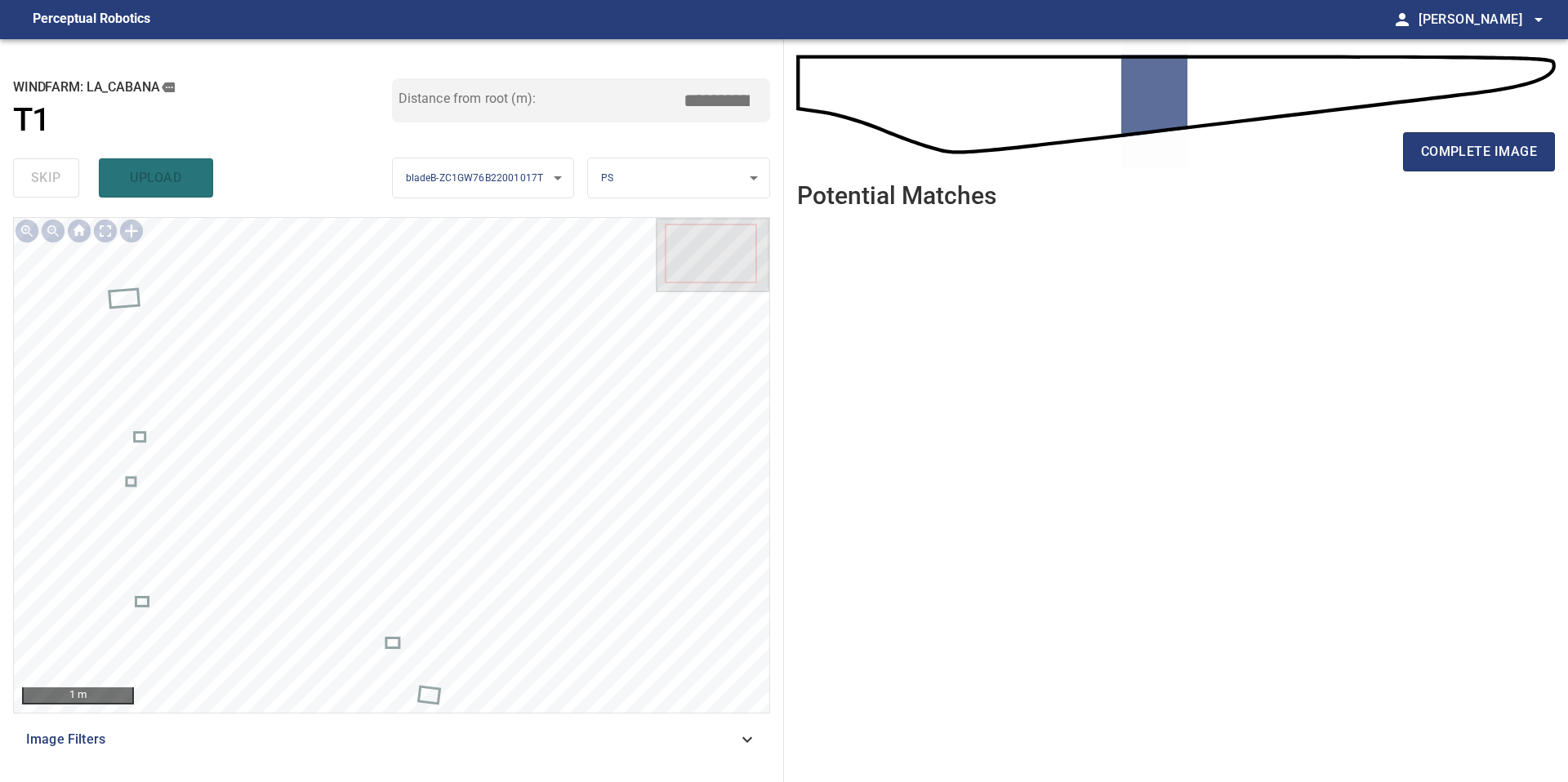
click at [1479, 125] on div "complete image" at bounding box center [1175, 158] width 758 height 66
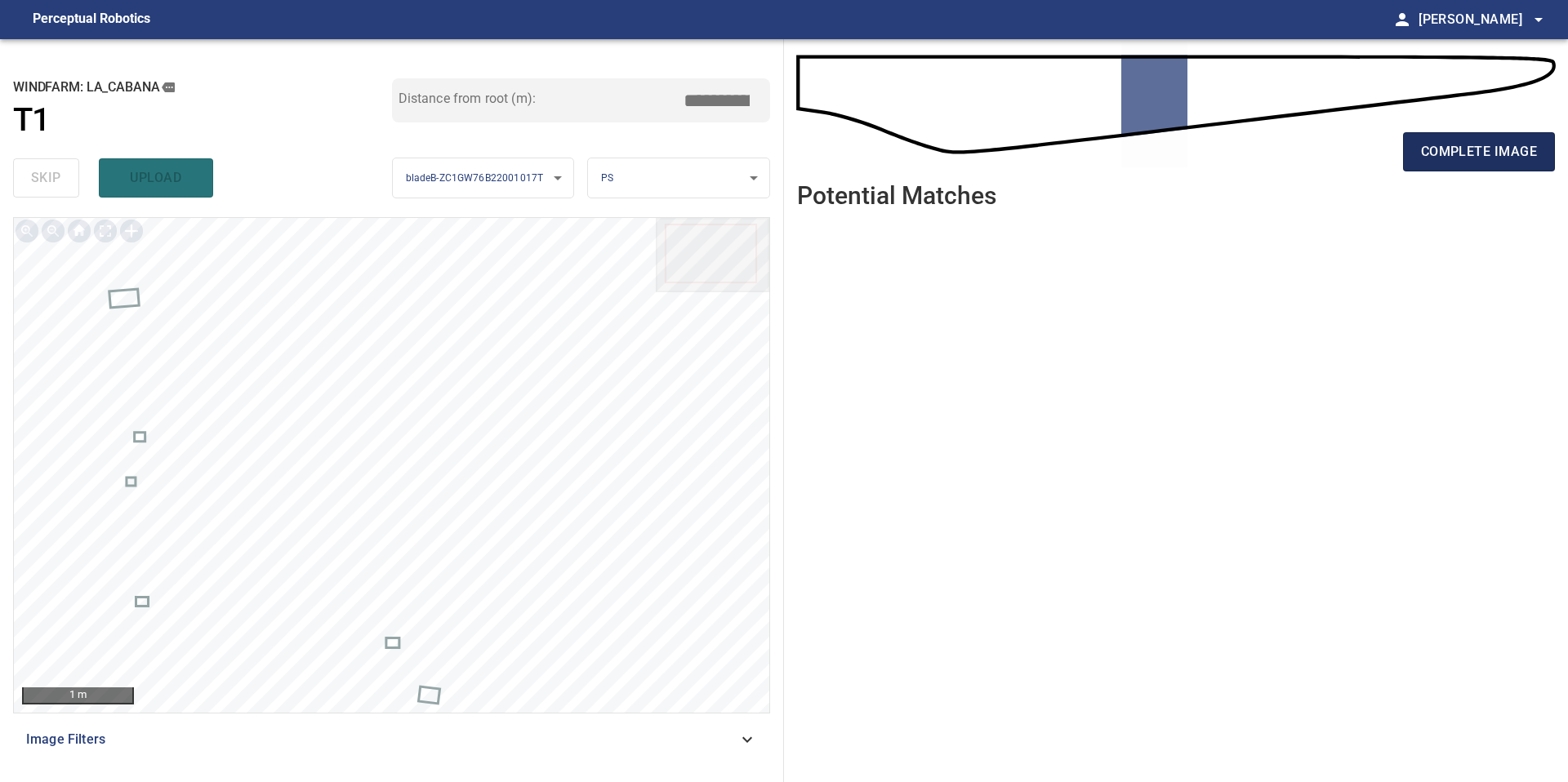
click at [1480, 142] on span "complete image" at bounding box center [1479, 151] width 116 height 23
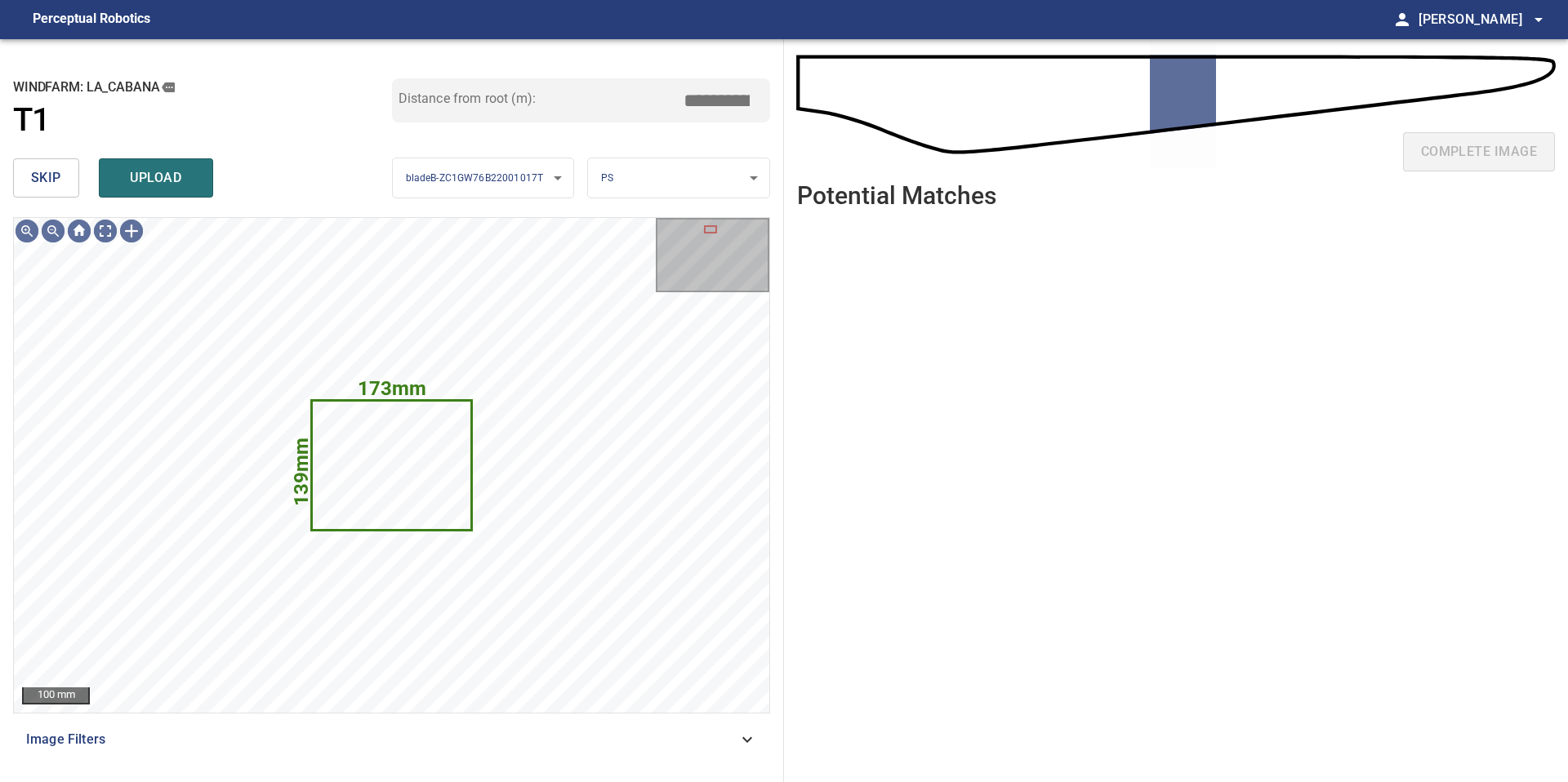
click at [51, 173] on span "skip" at bounding box center [46, 177] width 30 height 23
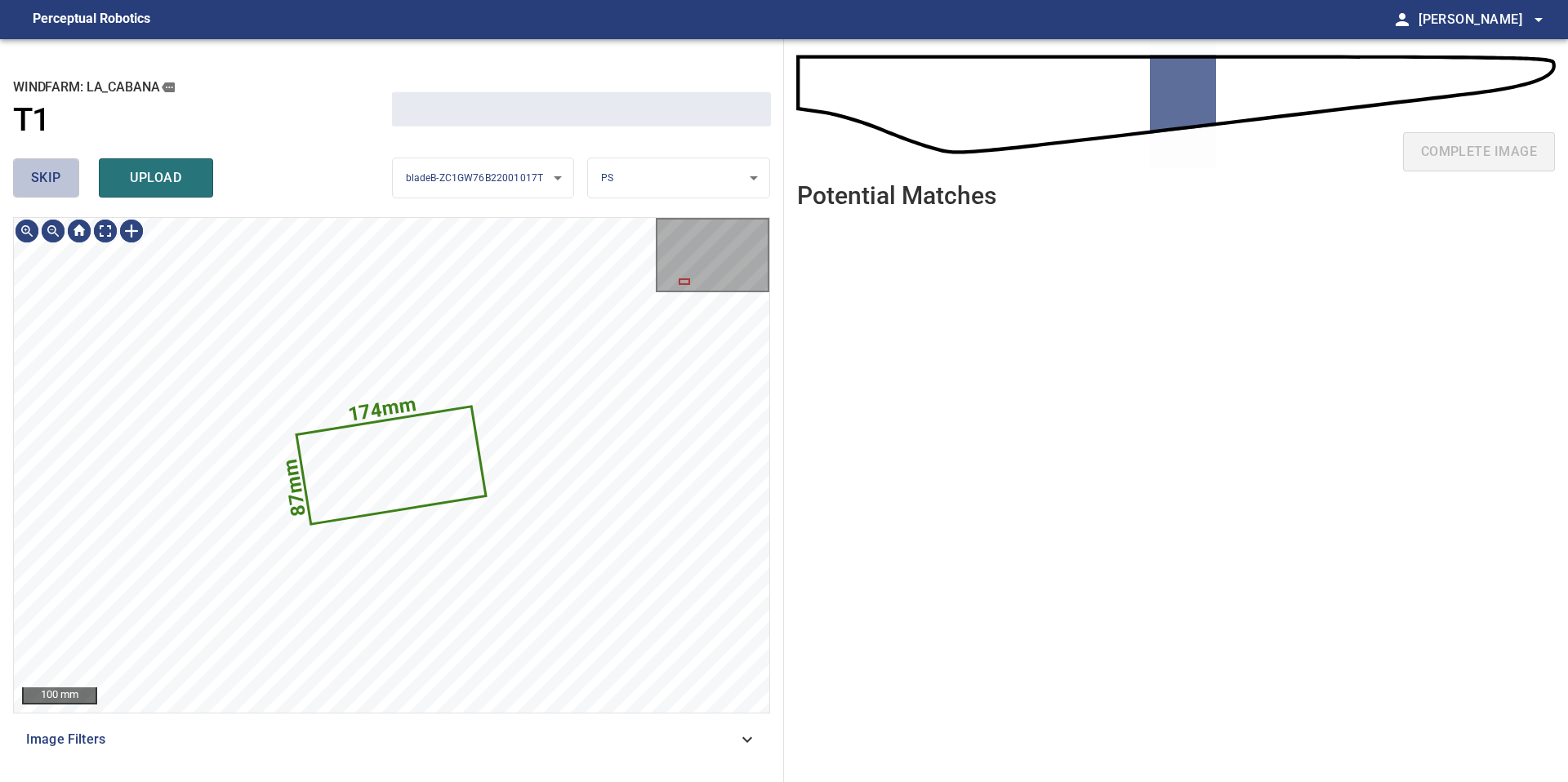
click at [51, 173] on span "skip" at bounding box center [46, 177] width 30 height 23
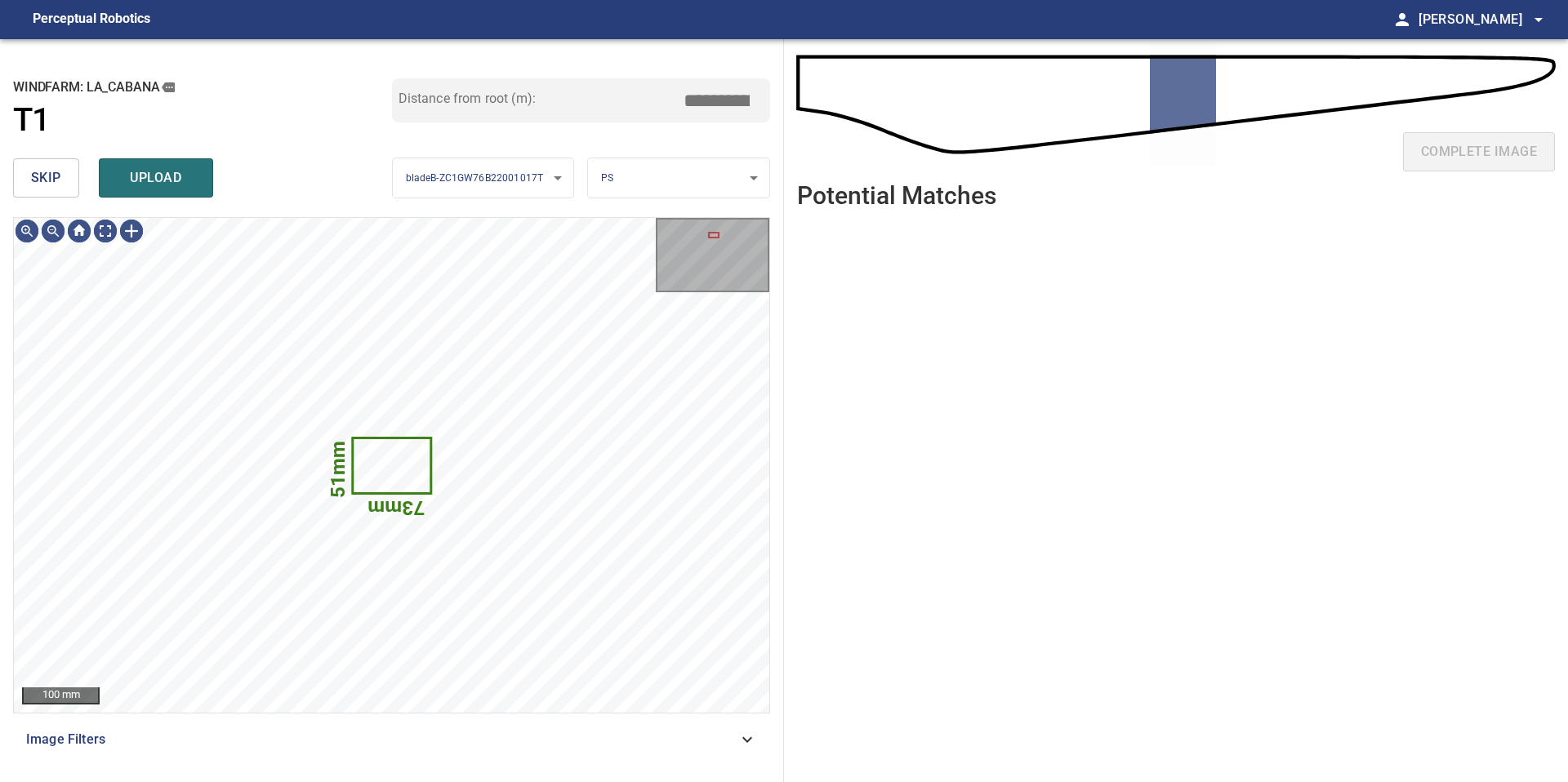
click at [51, 173] on span "skip" at bounding box center [46, 177] width 30 height 23
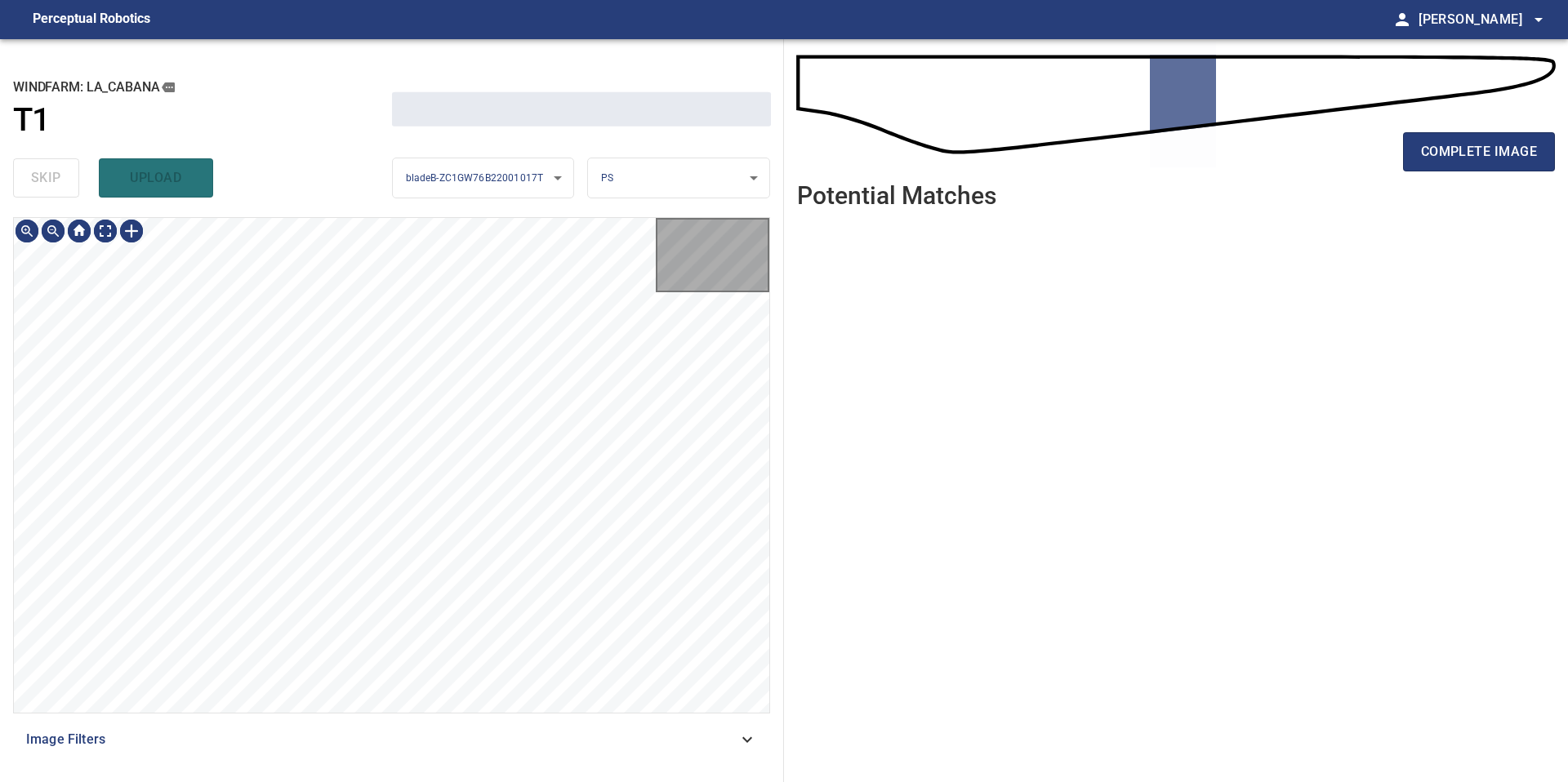
click at [51, 173] on div "skip upload" at bounding box center [202, 177] width 379 height 52
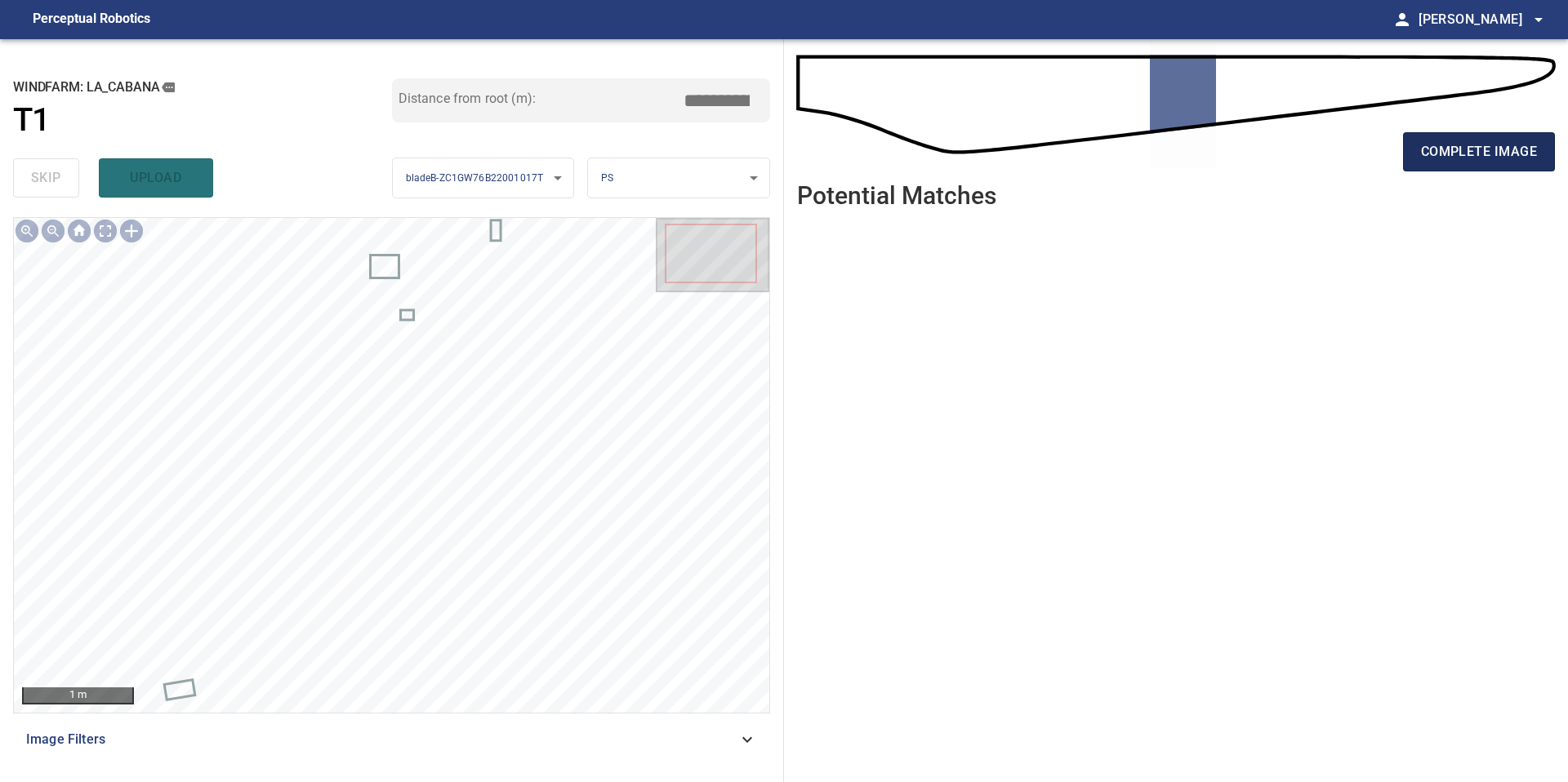
click at [1463, 160] on span "complete image" at bounding box center [1479, 151] width 116 height 23
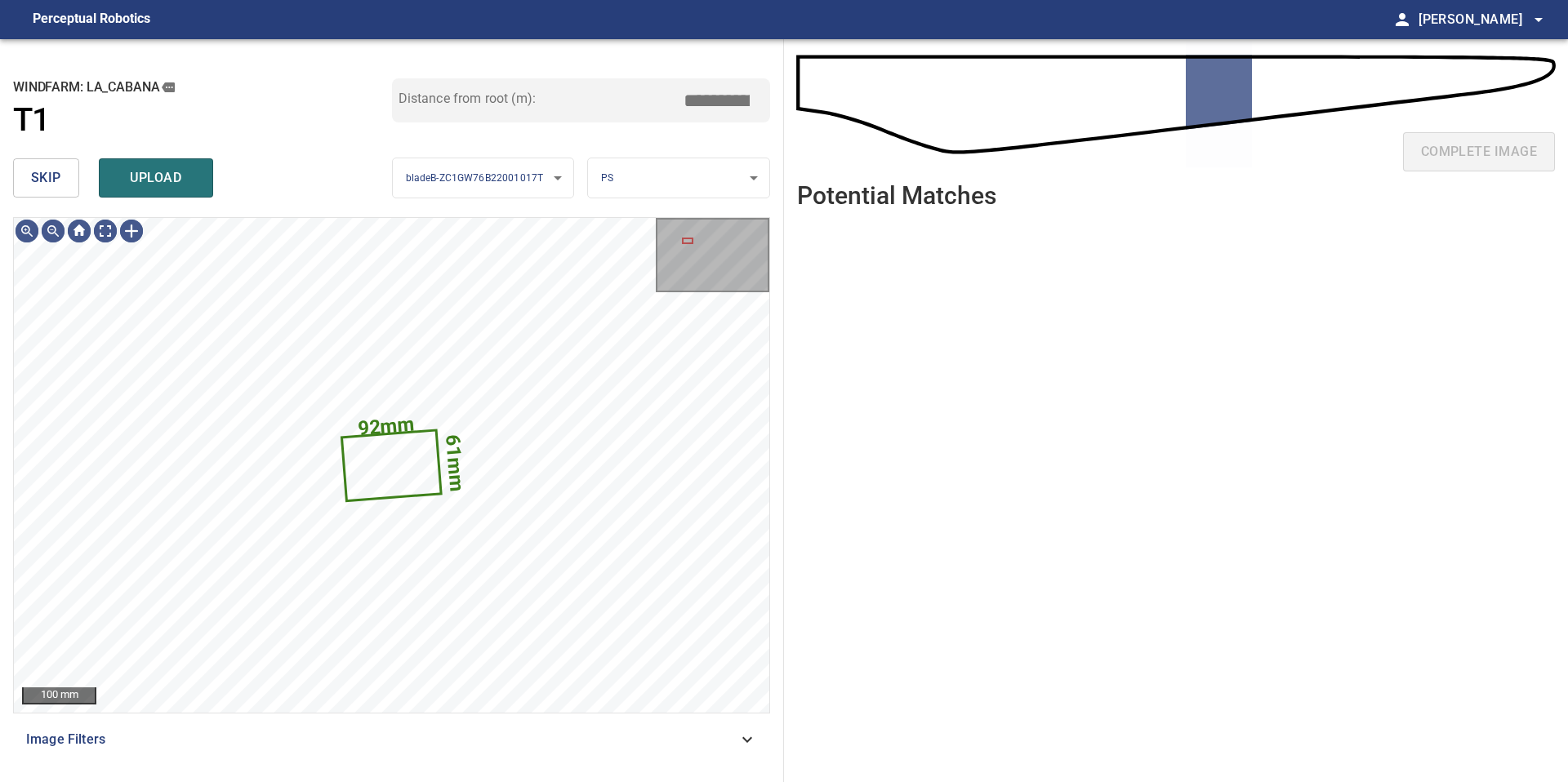
click at [56, 175] on span "skip" at bounding box center [46, 177] width 30 height 23
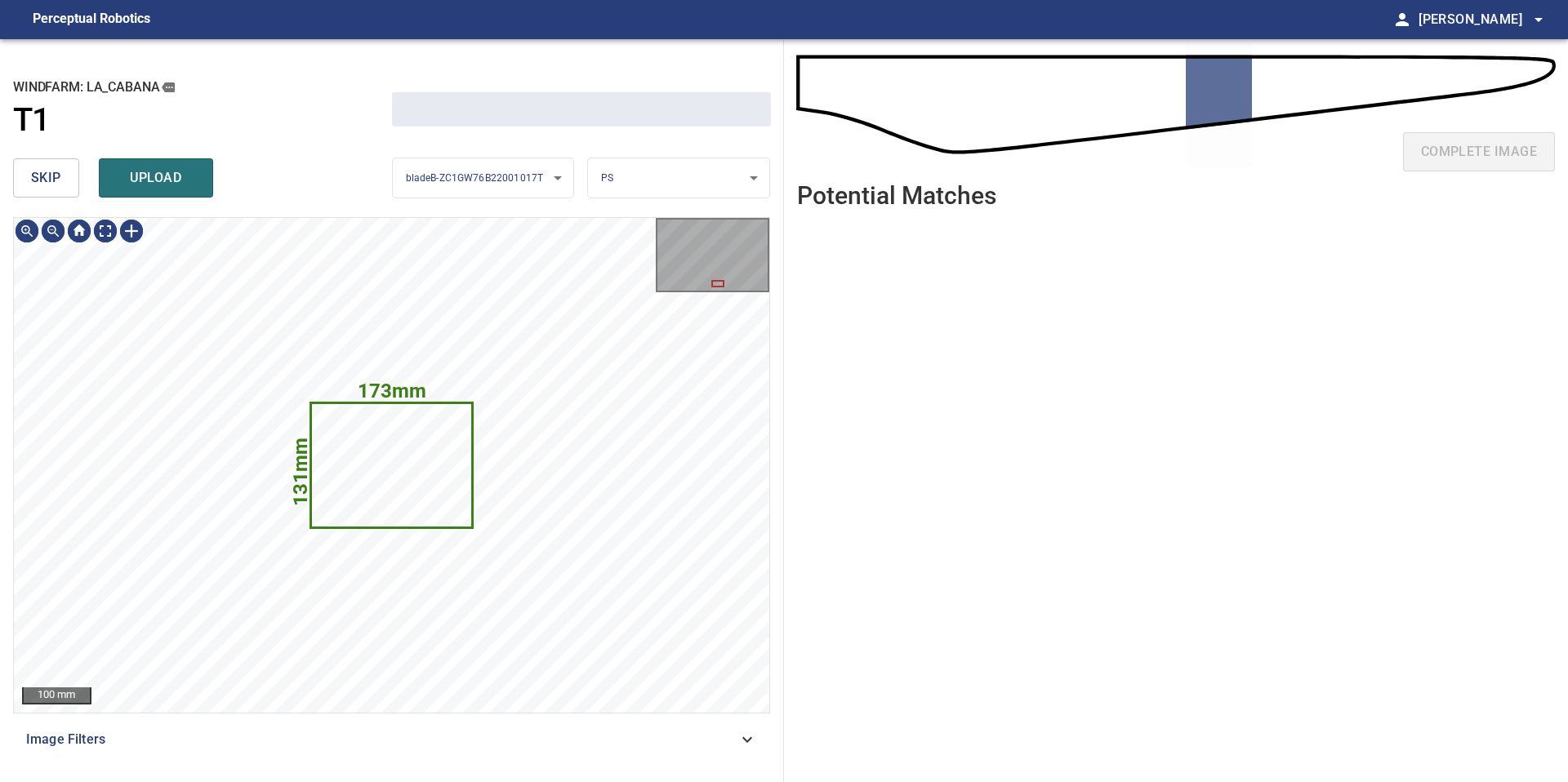
click at [56, 175] on span "skip" at bounding box center [46, 177] width 30 height 23
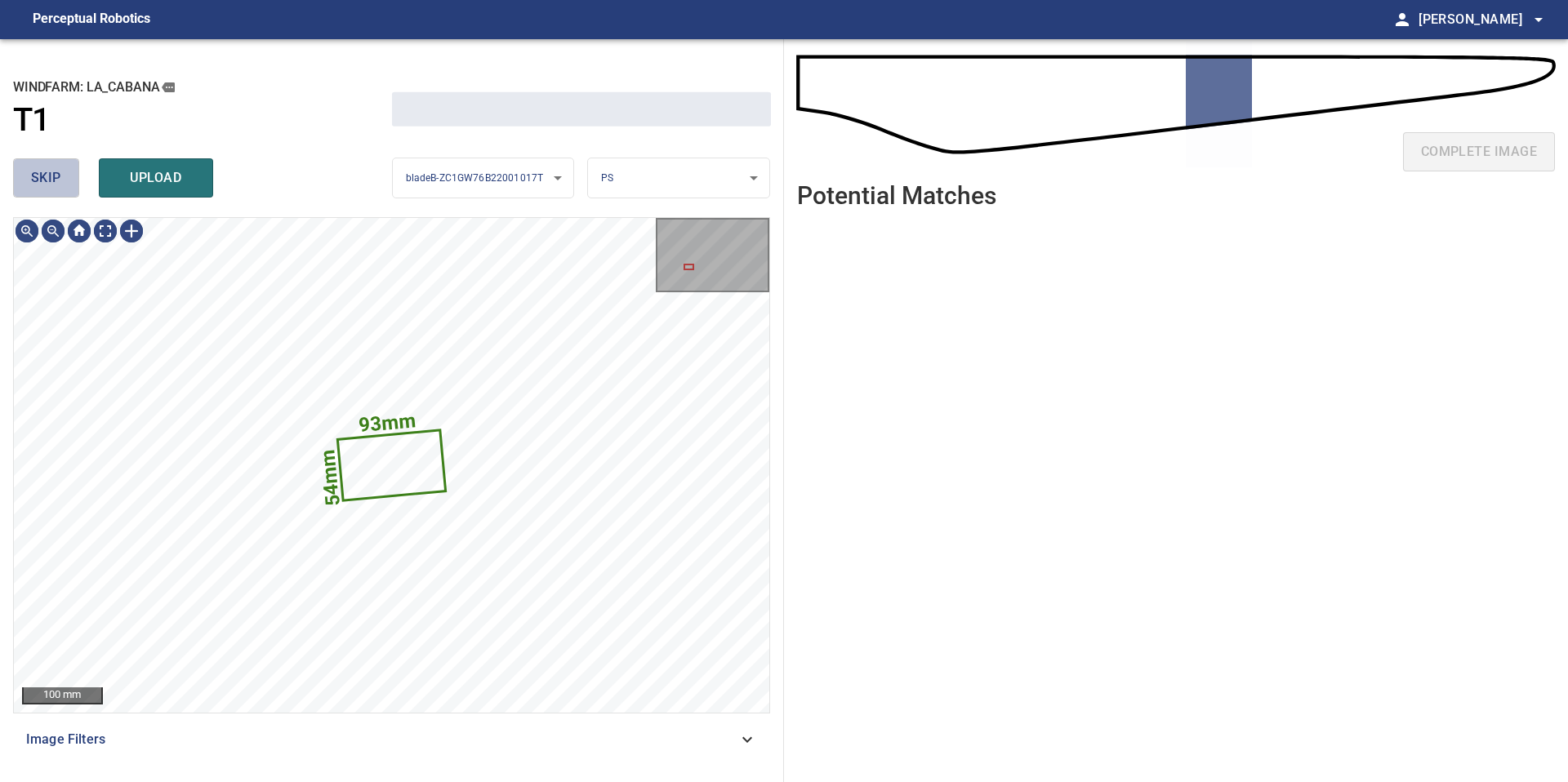
click at [56, 175] on span "skip" at bounding box center [46, 177] width 30 height 23
click at [56, 175] on div "skip upload" at bounding box center [202, 177] width 379 height 52
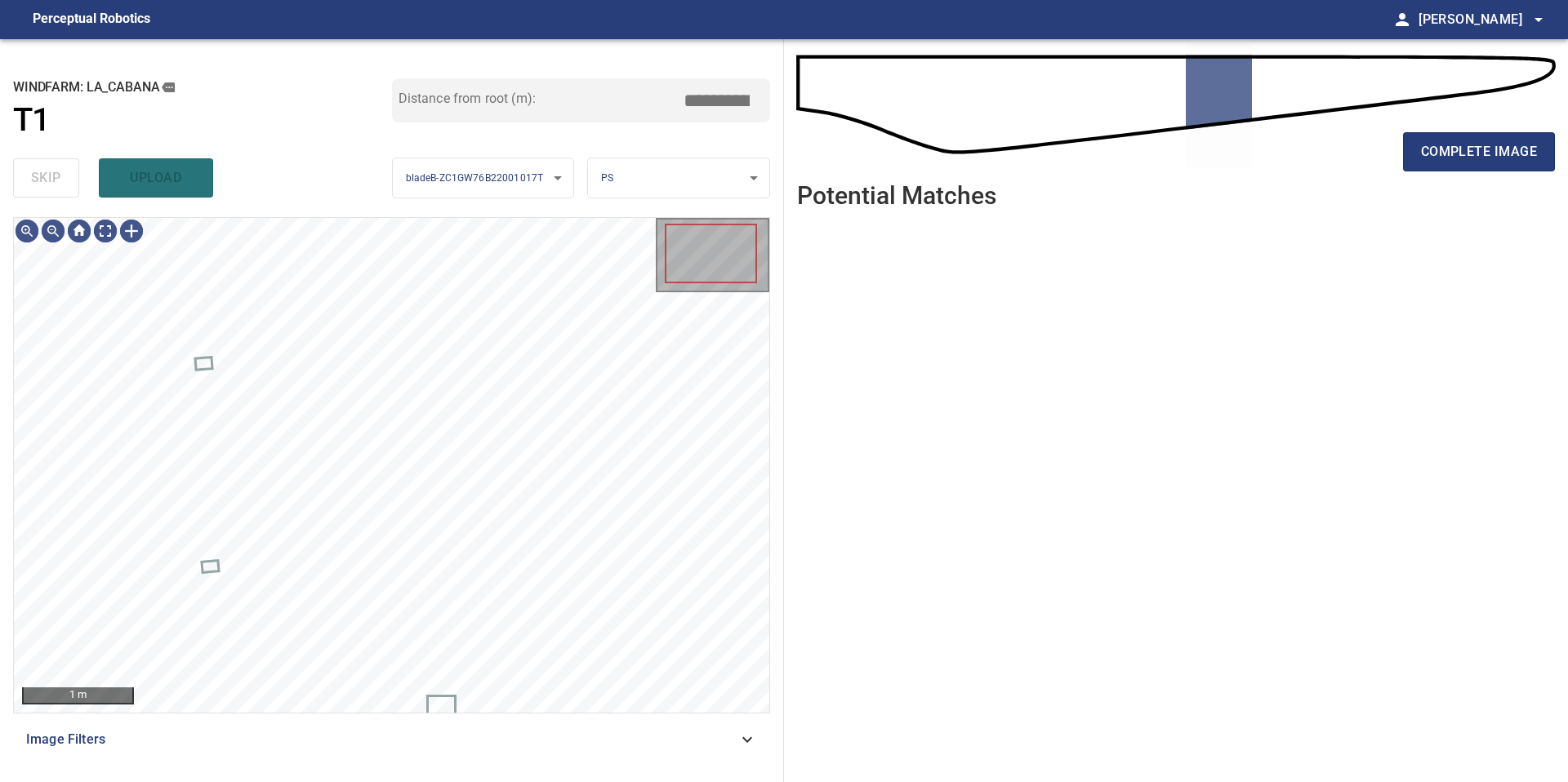
click at [56, 175] on div "skip upload" at bounding box center [202, 177] width 379 height 52
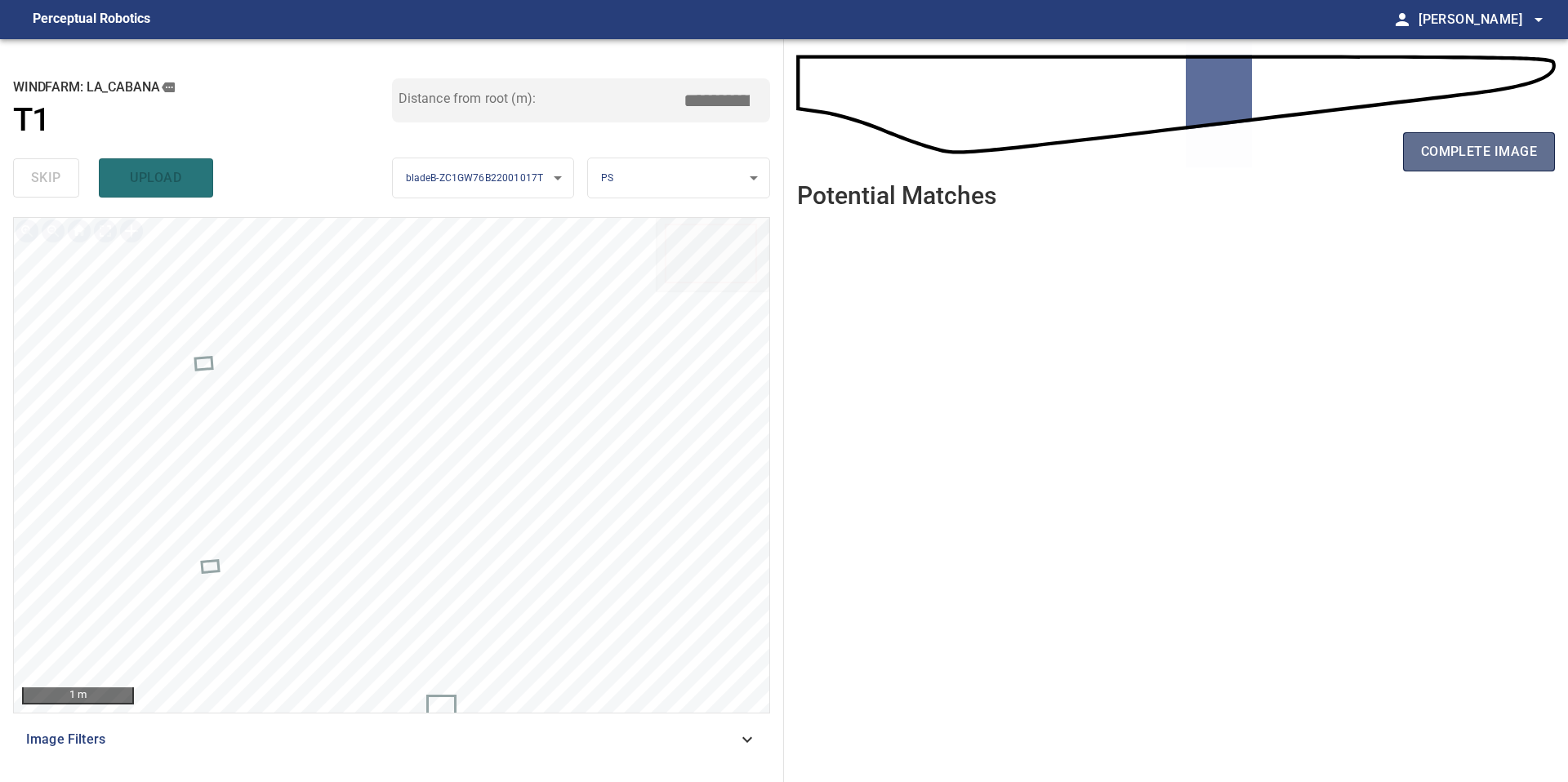
click at [1423, 156] on span "complete image" at bounding box center [1479, 151] width 116 height 23
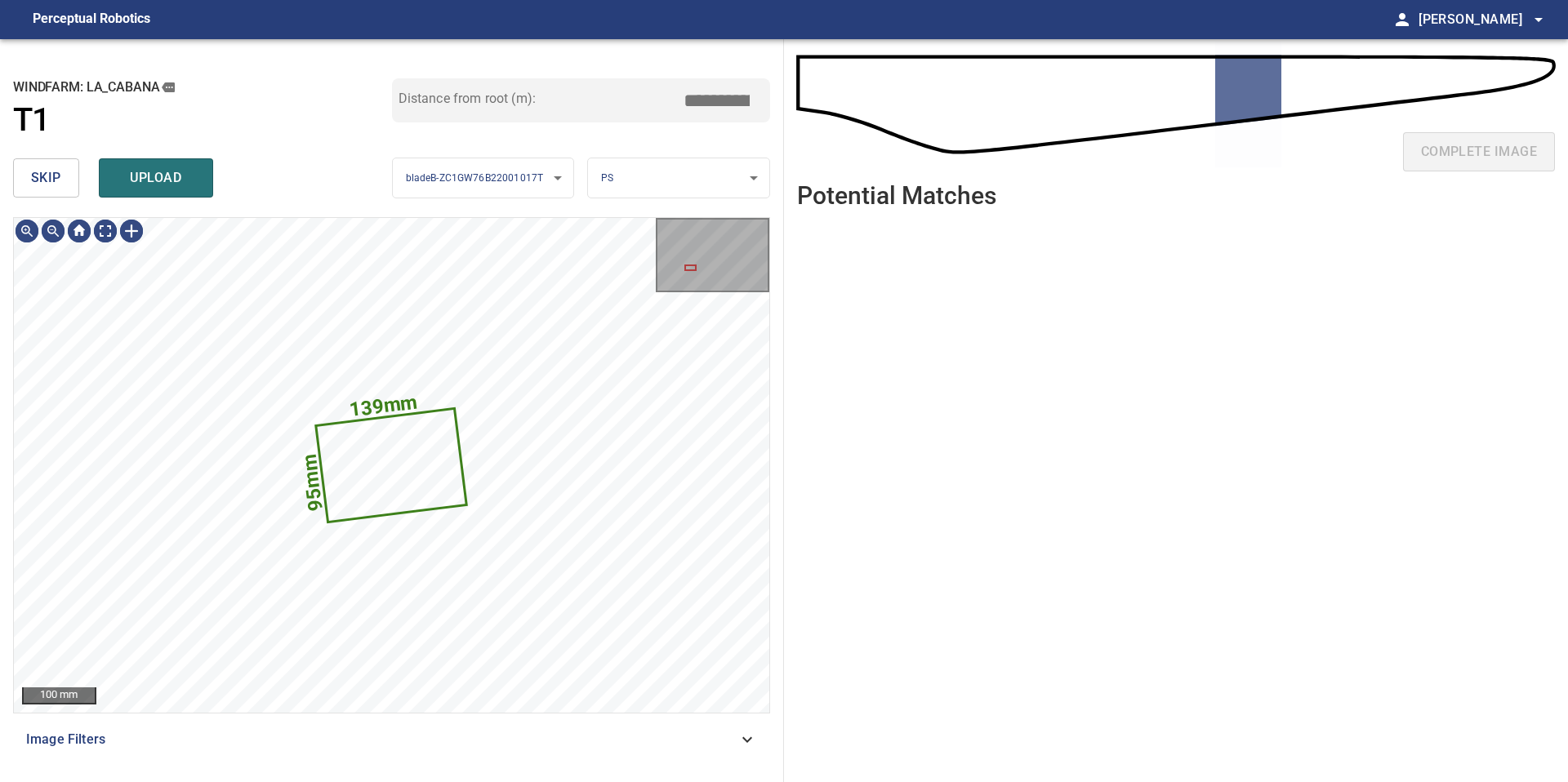
click at [48, 178] on span "skip" at bounding box center [46, 177] width 30 height 23
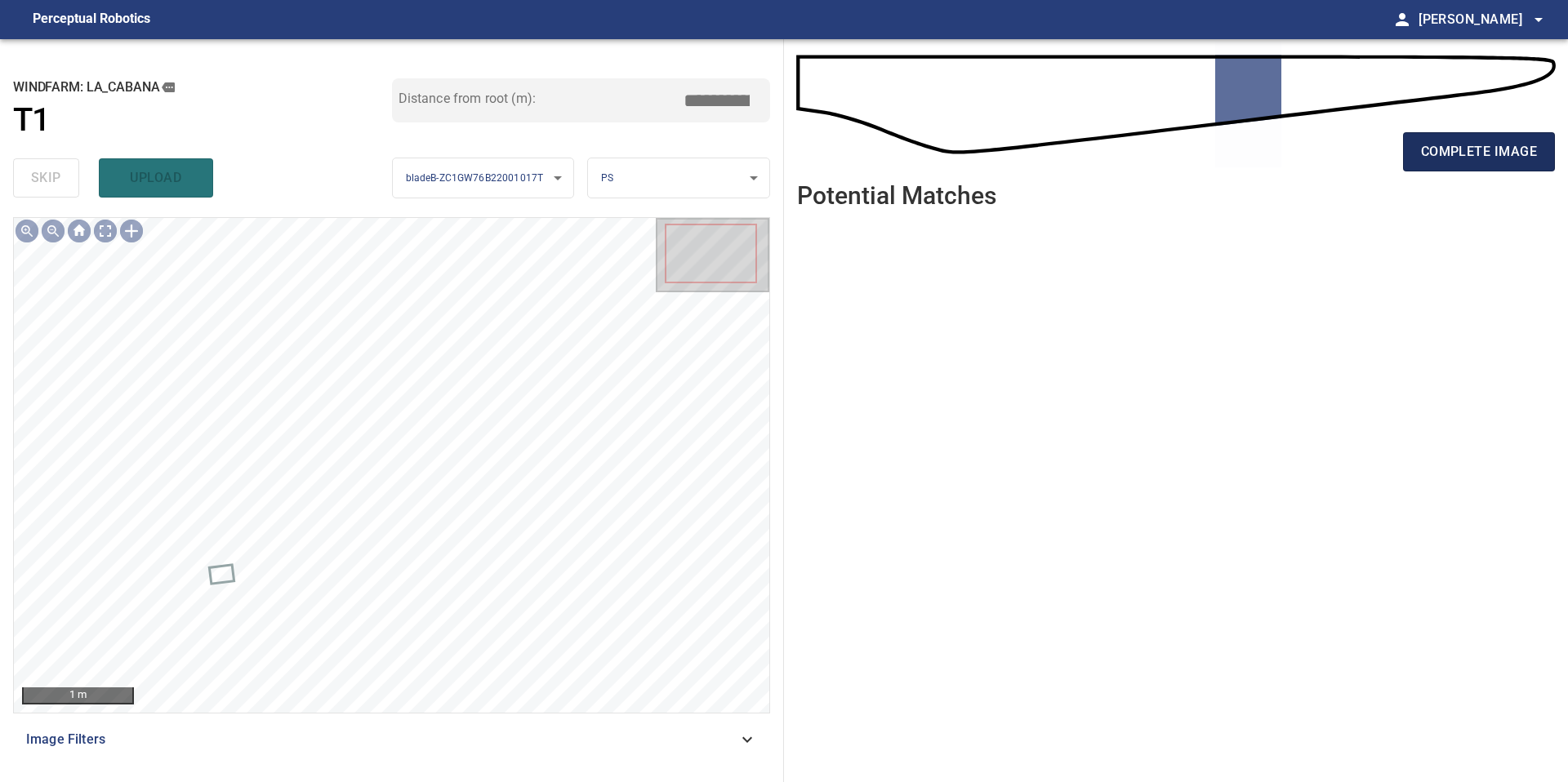
click at [1438, 152] on span "complete image" at bounding box center [1479, 151] width 116 height 23
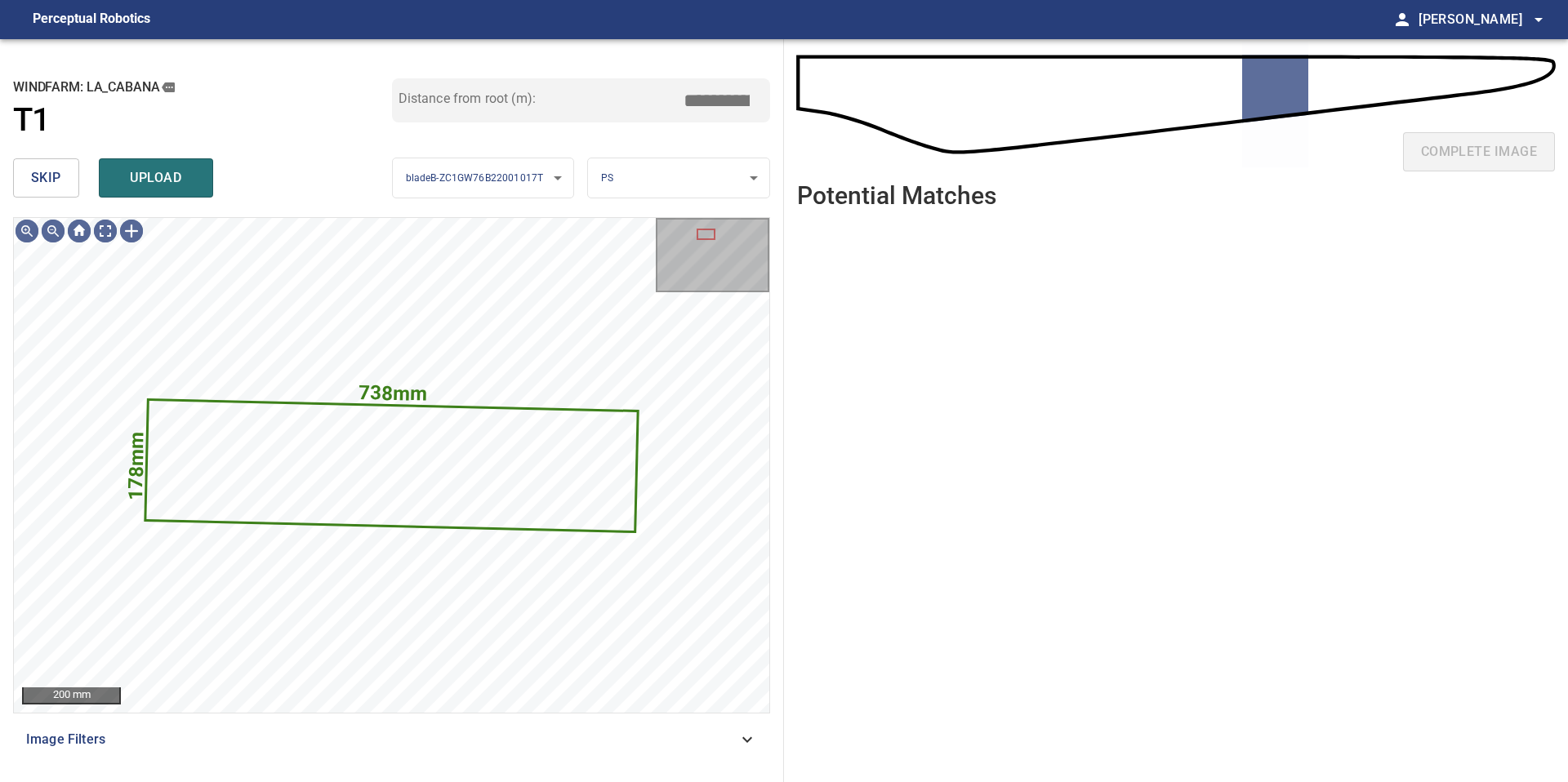
click at [40, 178] on span "skip" at bounding box center [46, 177] width 30 height 23
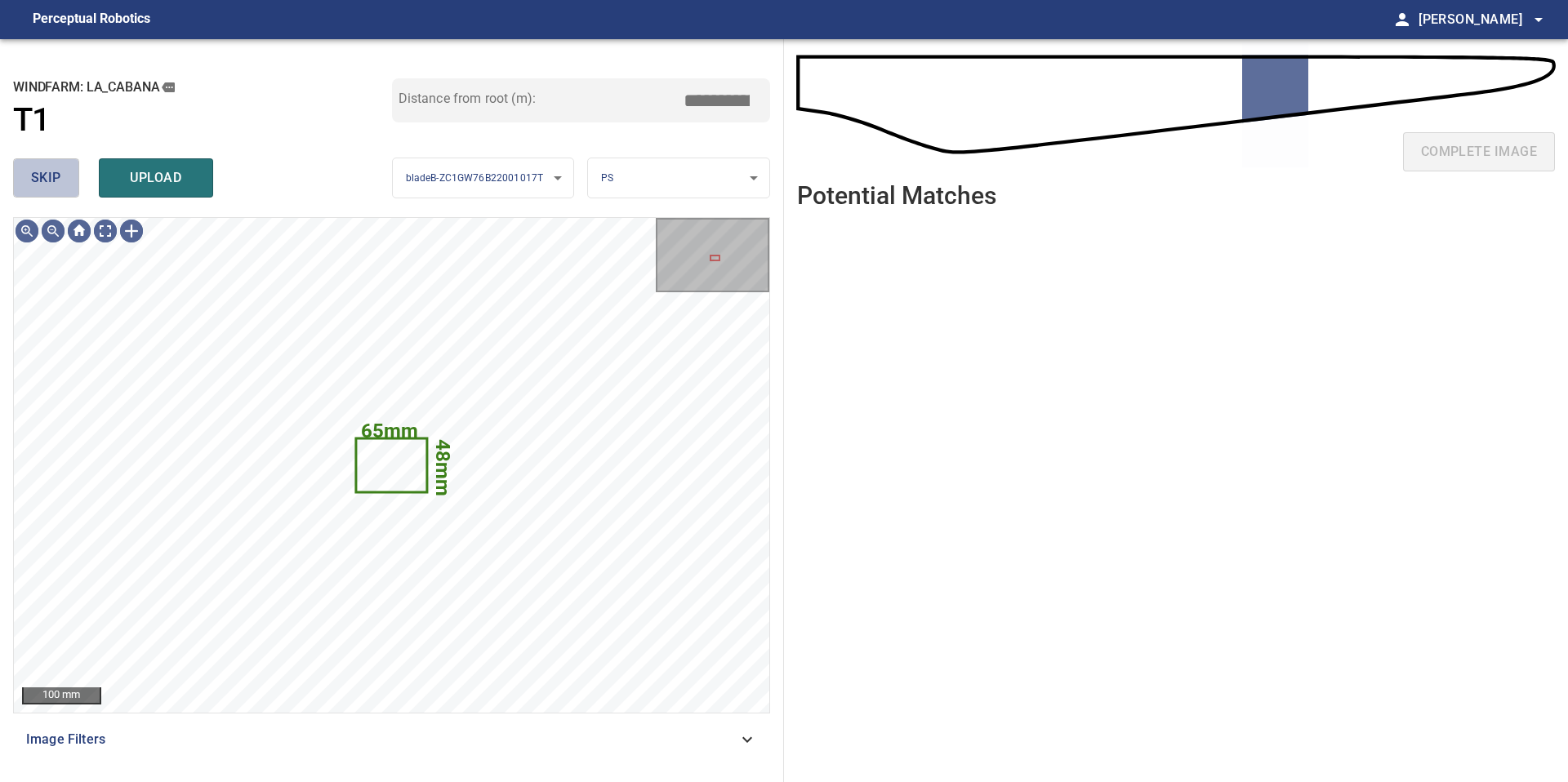
click at [40, 178] on span "skip" at bounding box center [46, 177] width 30 height 23
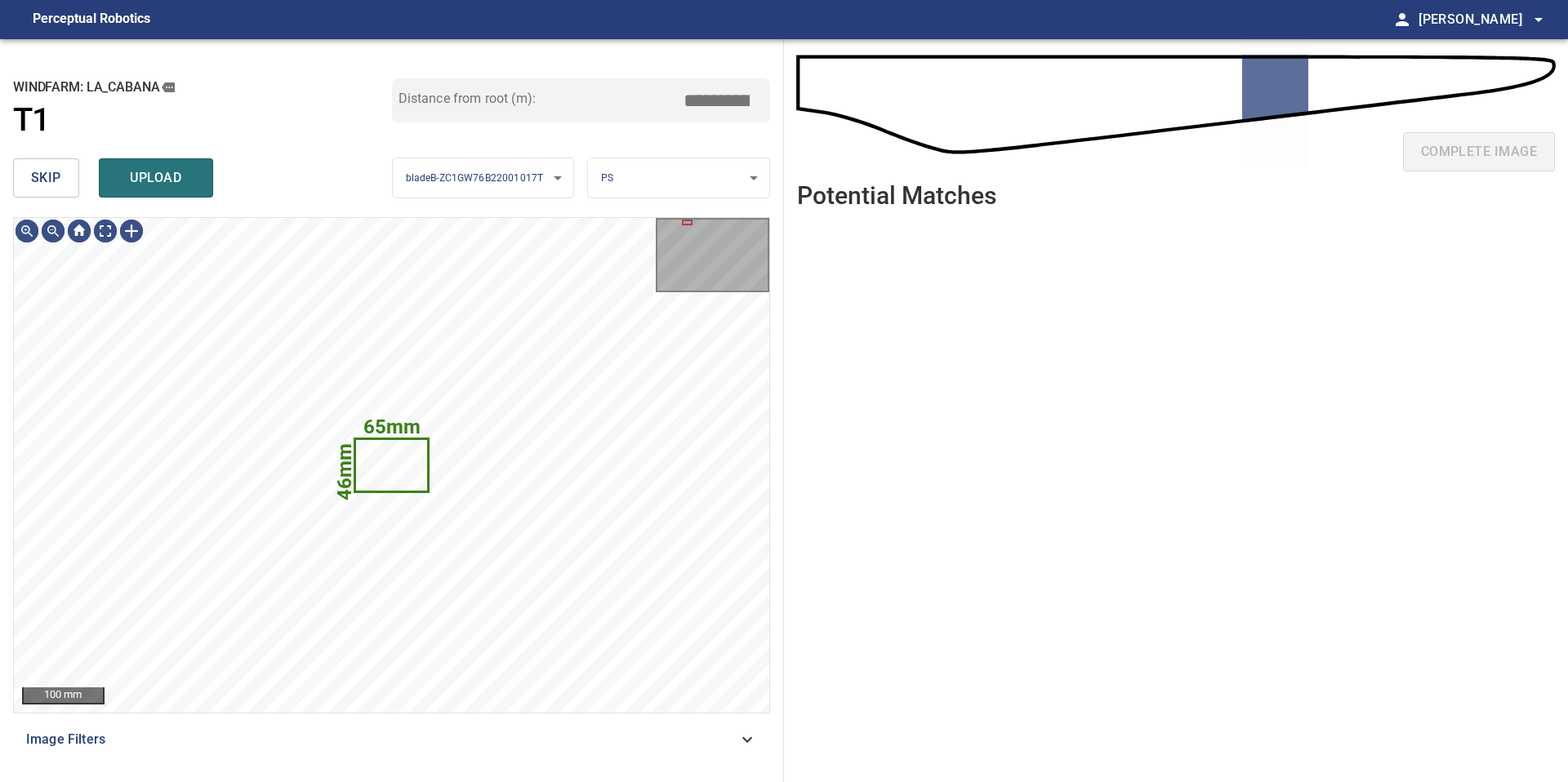
click at [40, 178] on span "skip" at bounding box center [46, 177] width 30 height 23
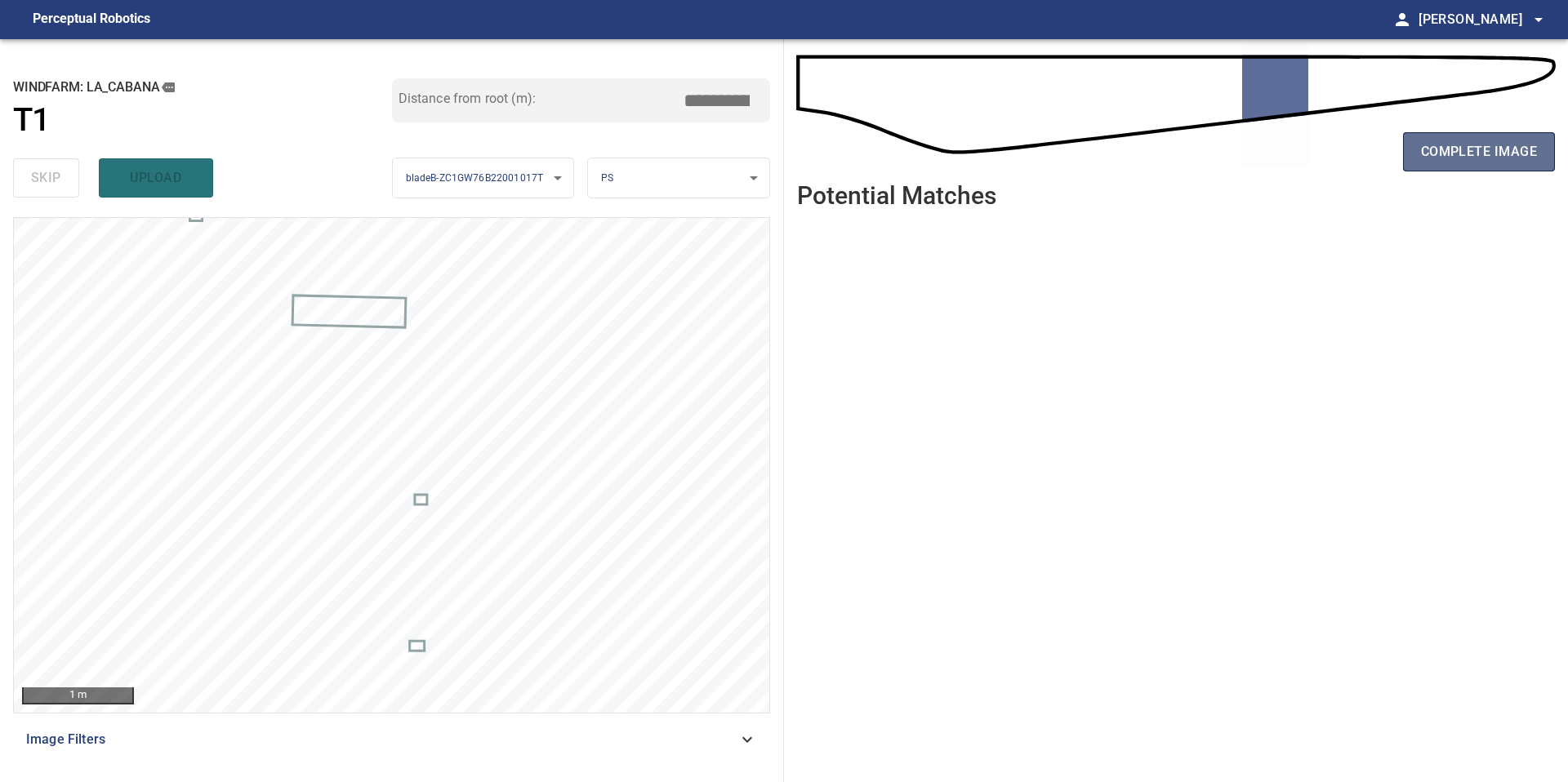
click at [1442, 144] on span "complete image" at bounding box center [1479, 151] width 116 height 23
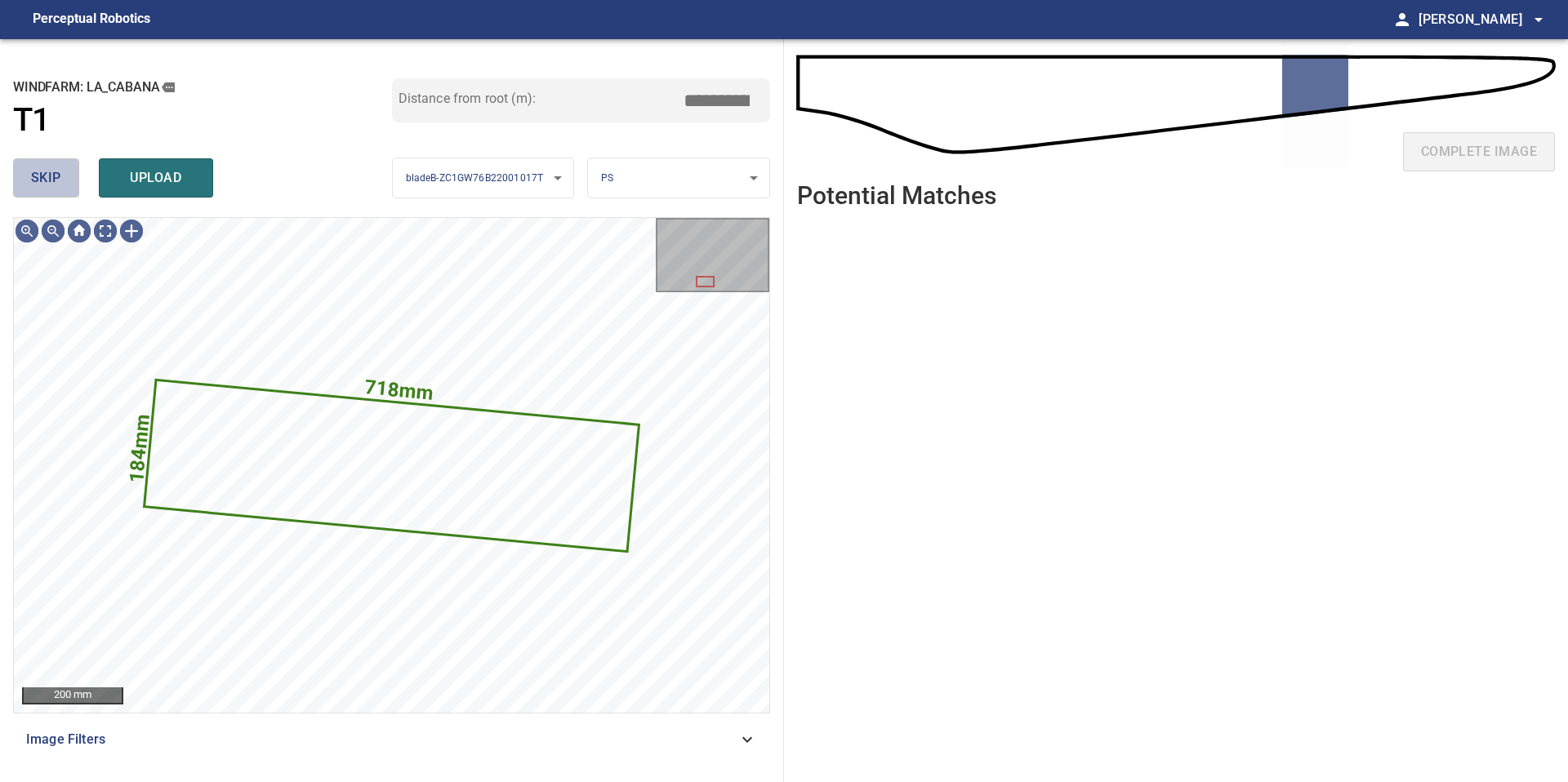
click at [55, 190] on button "skip" at bounding box center [45, 178] width 66 height 39
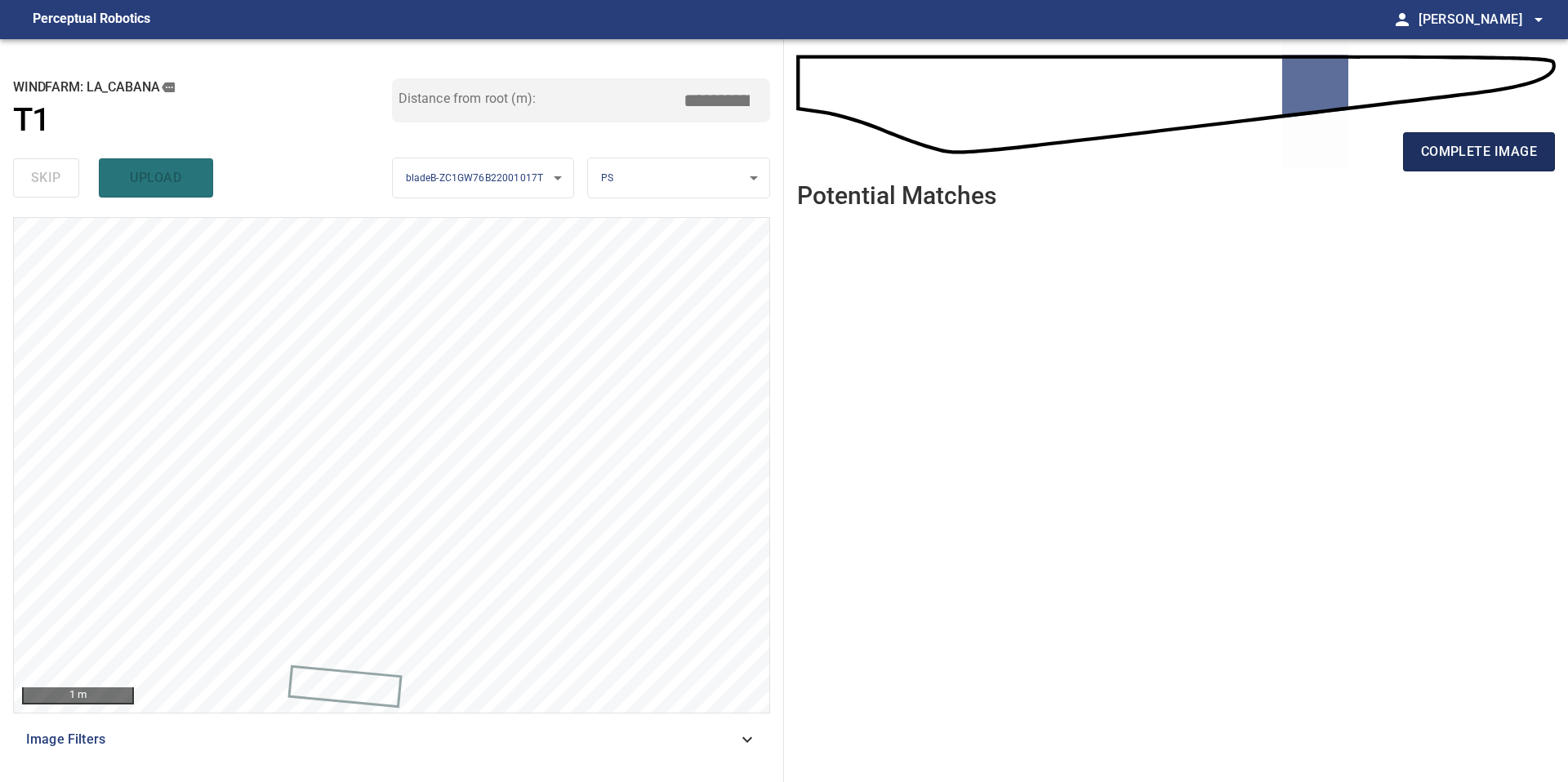
click at [1475, 165] on button "complete image" at bounding box center [1479, 152] width 152 height 39
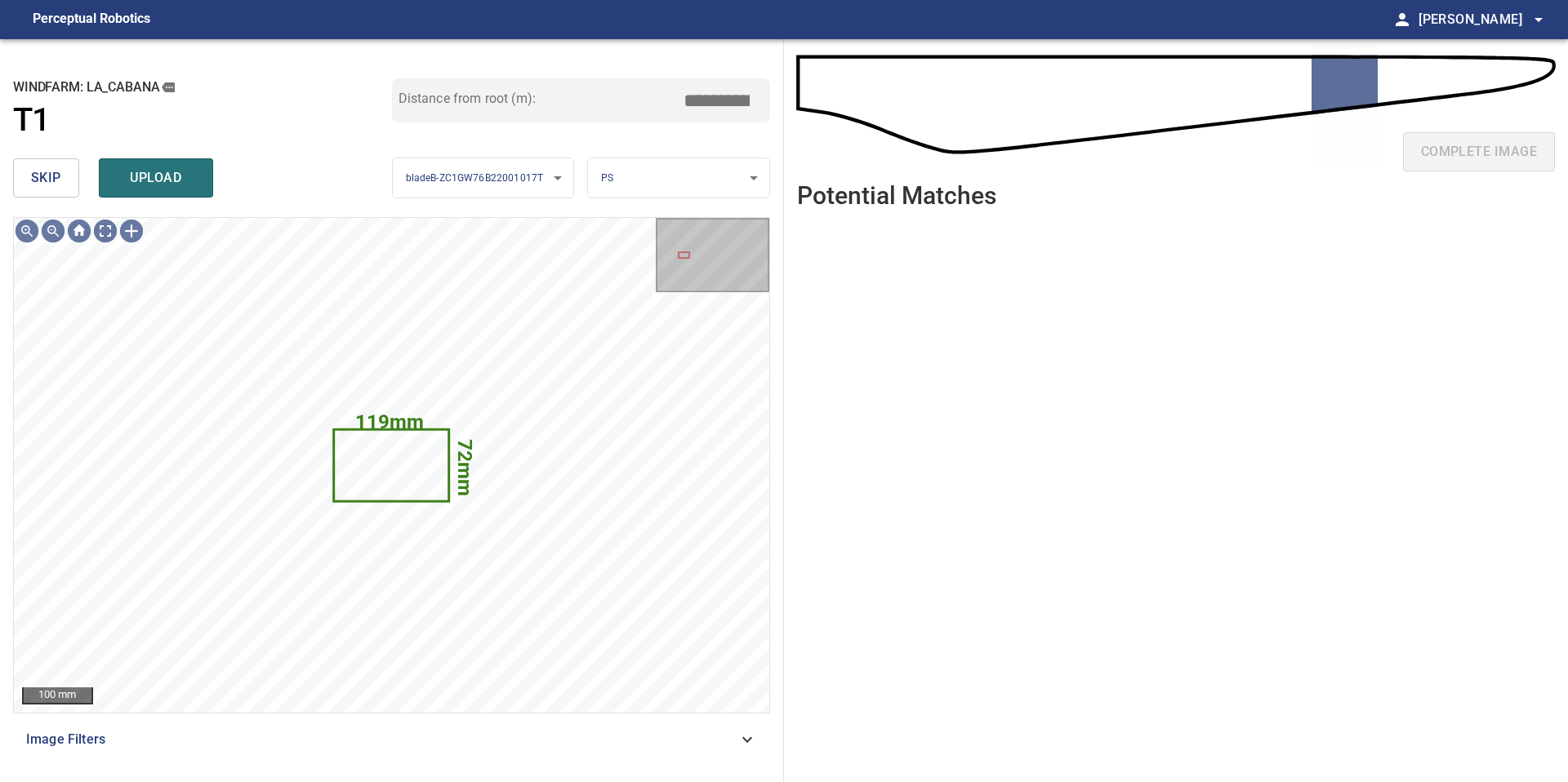
click at [67, 160] on button "skip" at bounding box center [45, 178] width 66 height 39
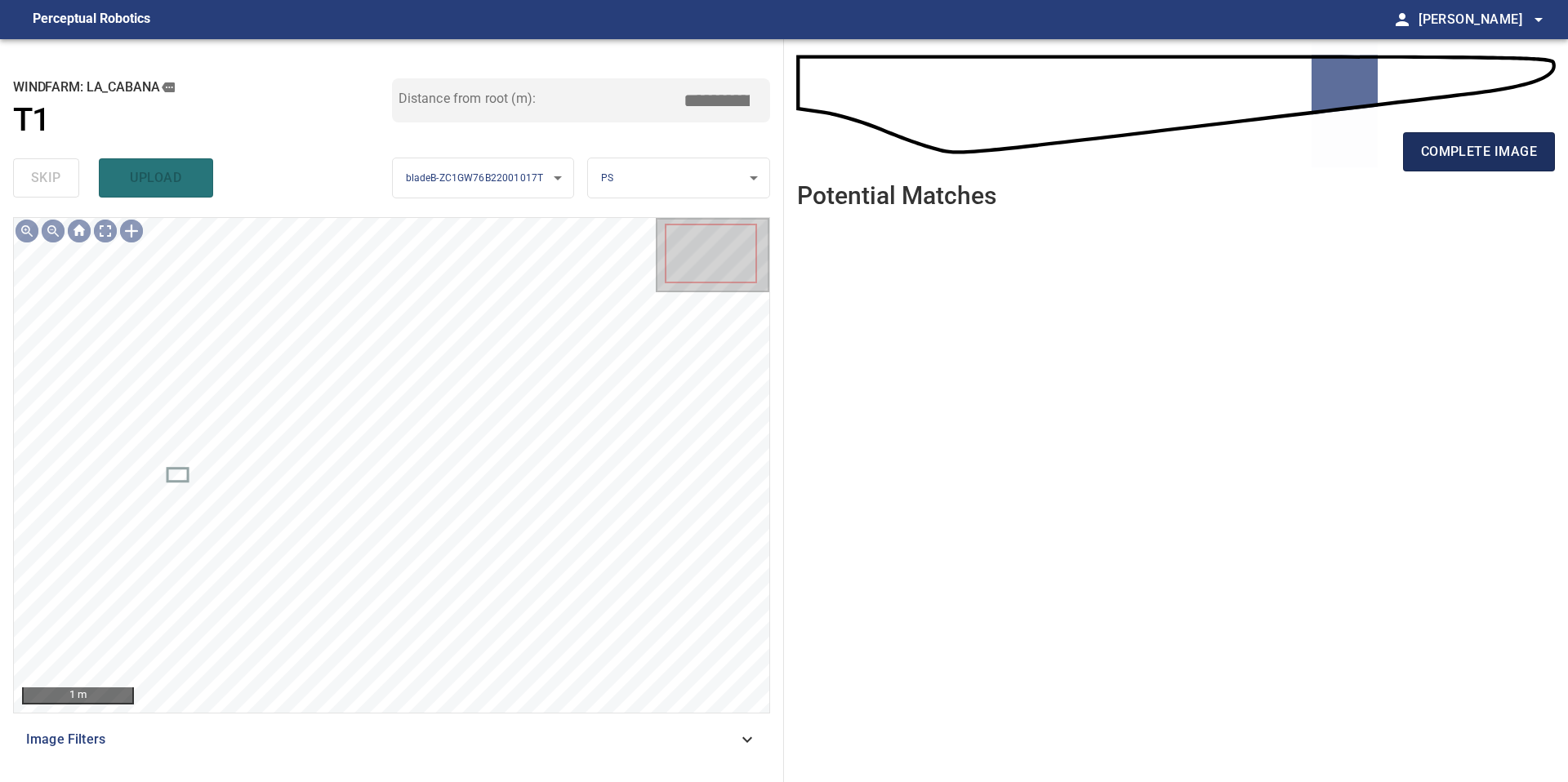
click at [1469, 169] on button "complete image" at bounding box center [1479, 152] width 152 height 39
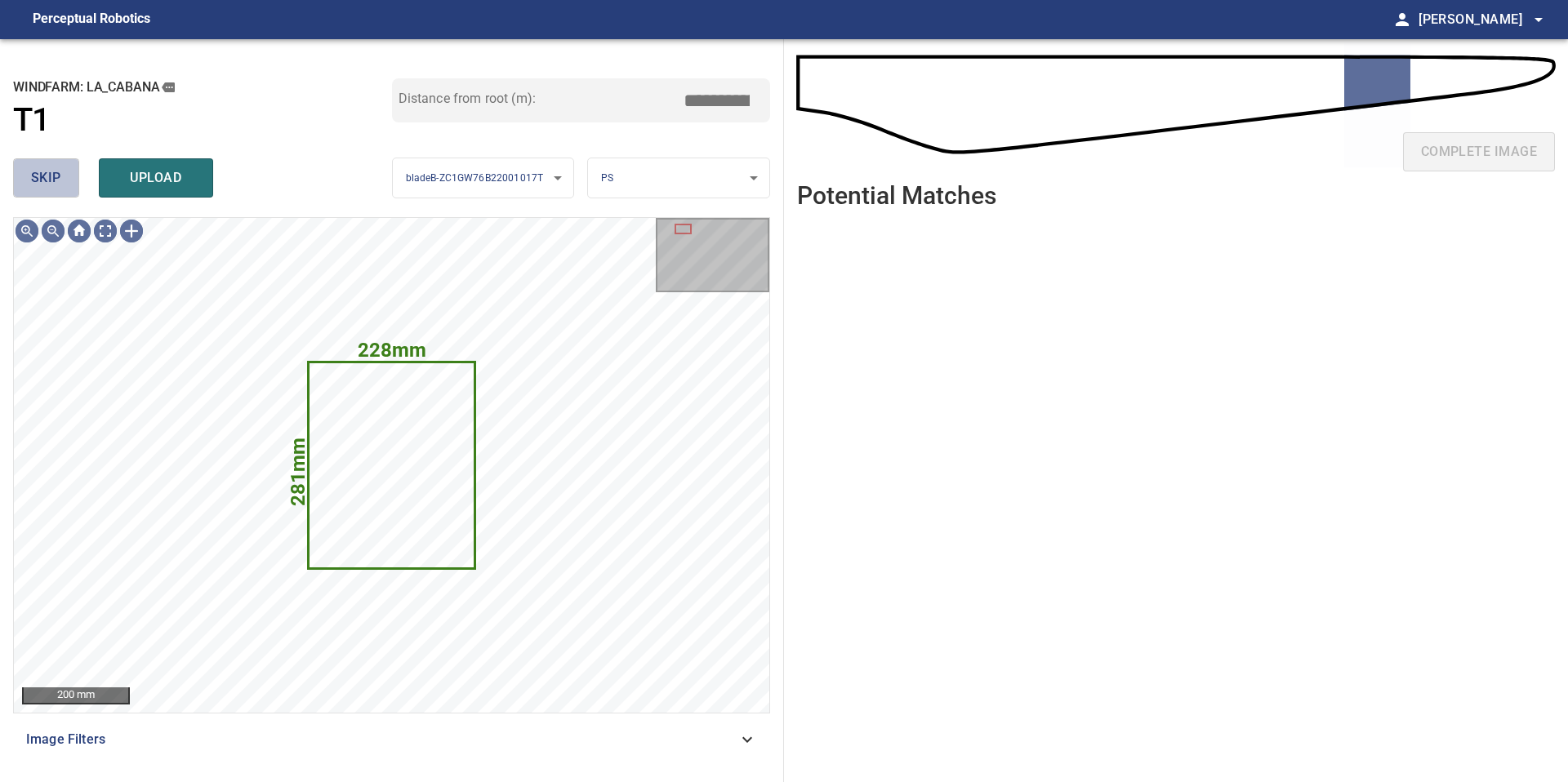
click at [52, 174] on span "skip" at bounding box center [46, 177] width 30 height 23
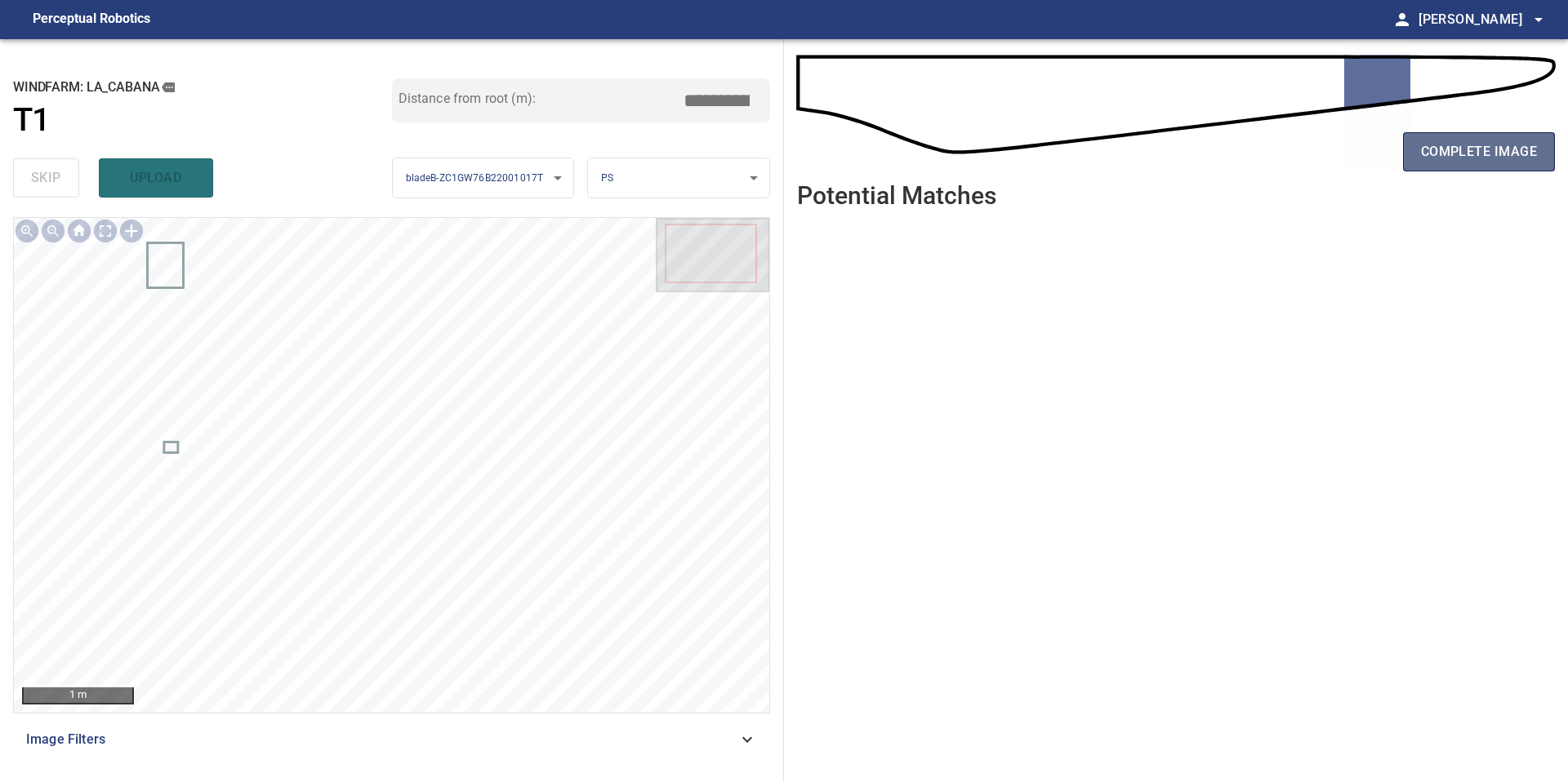
click at [1492, 137] on button "complete image" at bounding box center [1479, 152] width 152 height 39
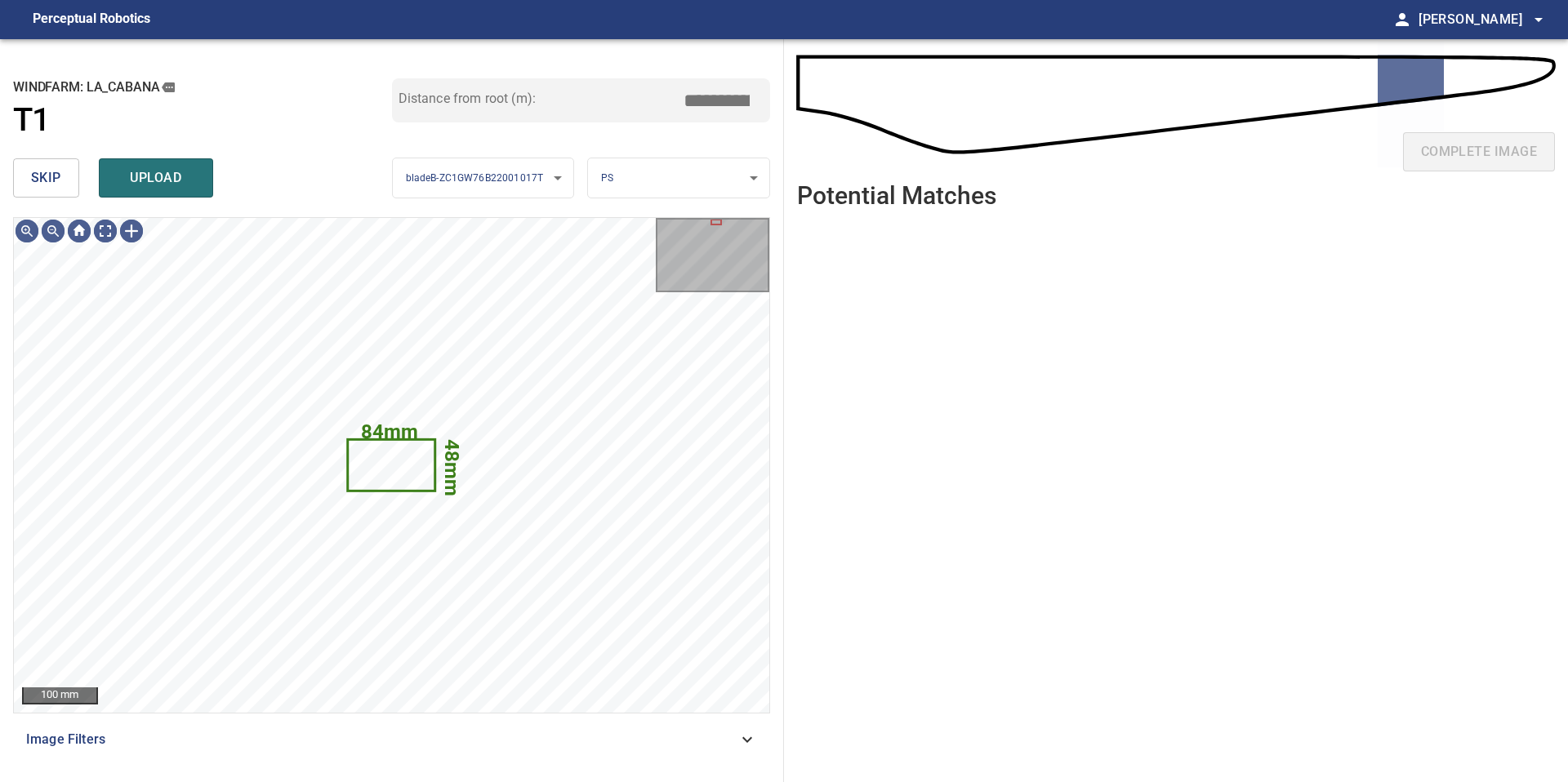
click at [38, 182] on span "skip" at bounding box center [46, 177] width 30 height 23
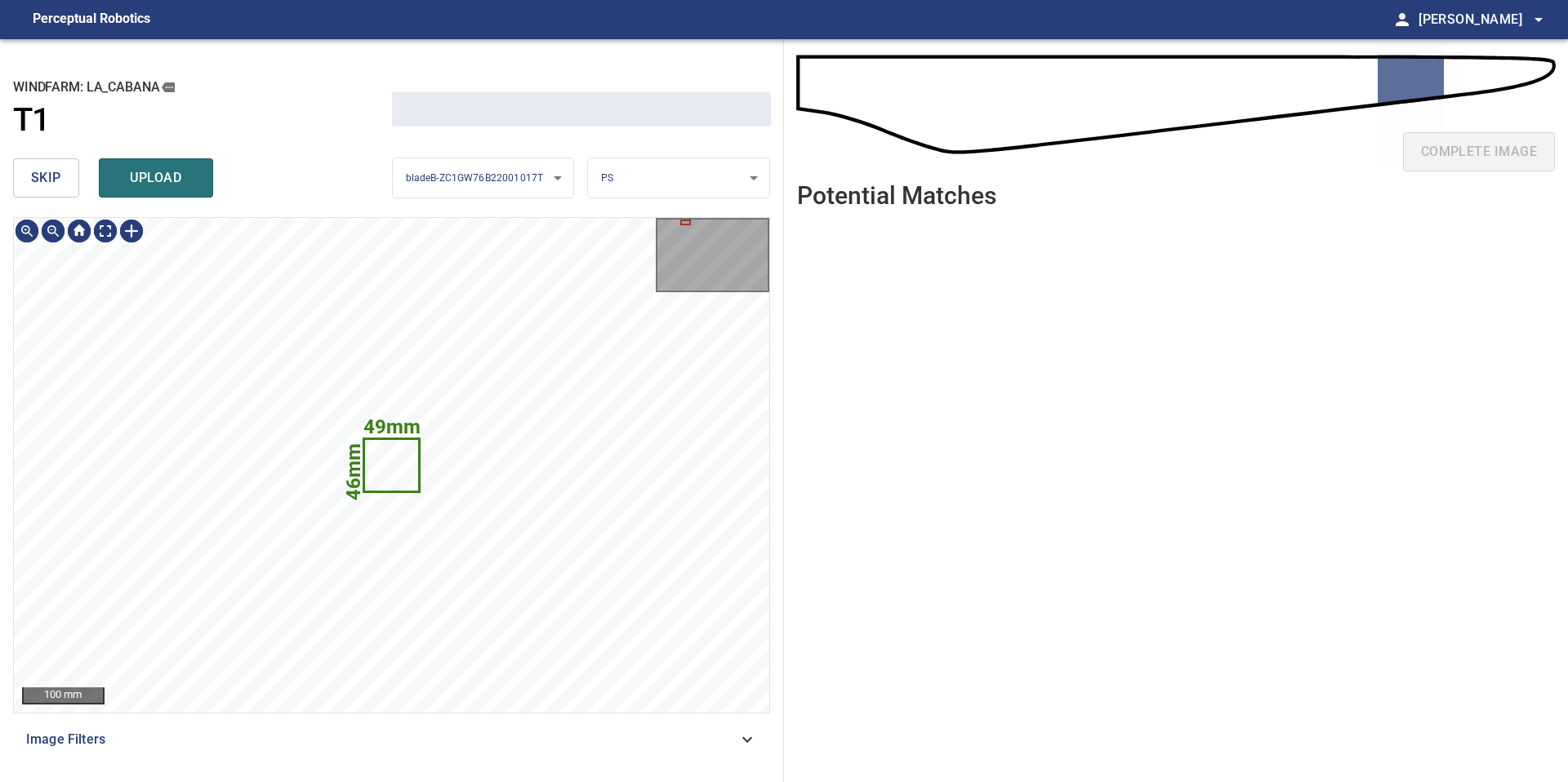
click at [38, 182] on span "skip" at bounding box center [46, 177] width 30 height 23
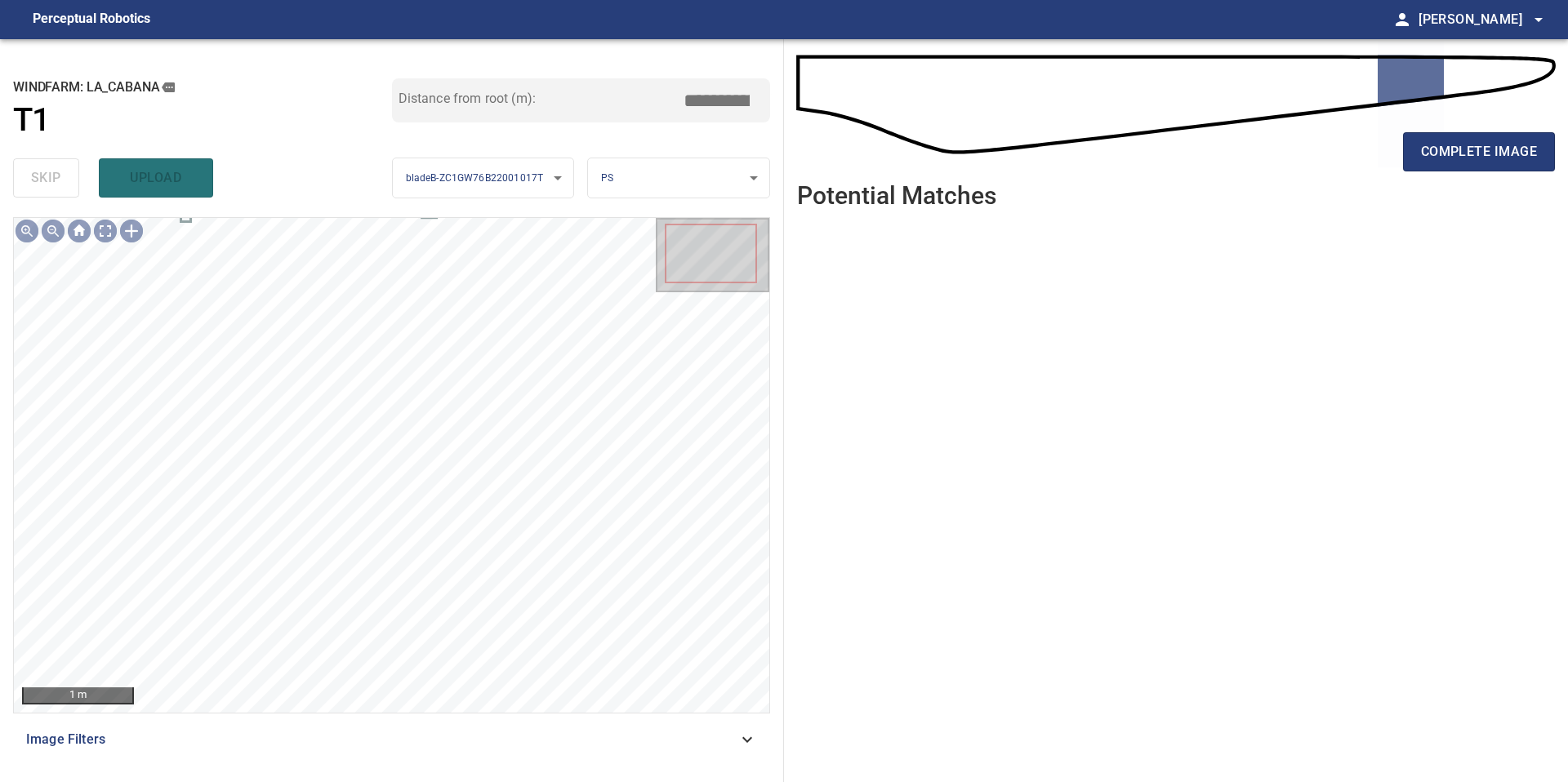
click at [1414, 172] on div "complete image" at bounding box center [1175, 158] width 758 height 66
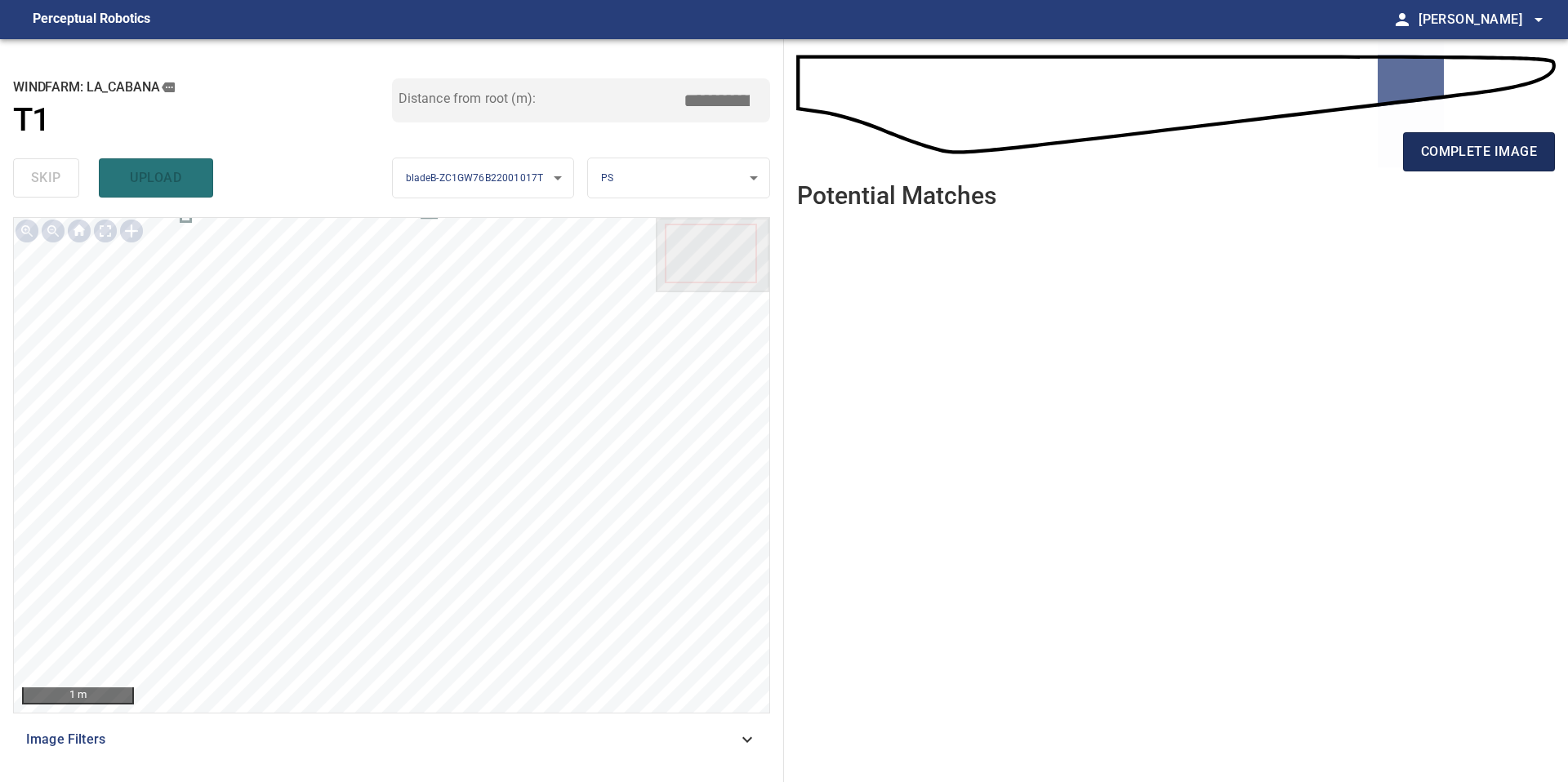
click at [1428, 159] on span "complete image" at bounding box center [1479, 151] width 116 height 23
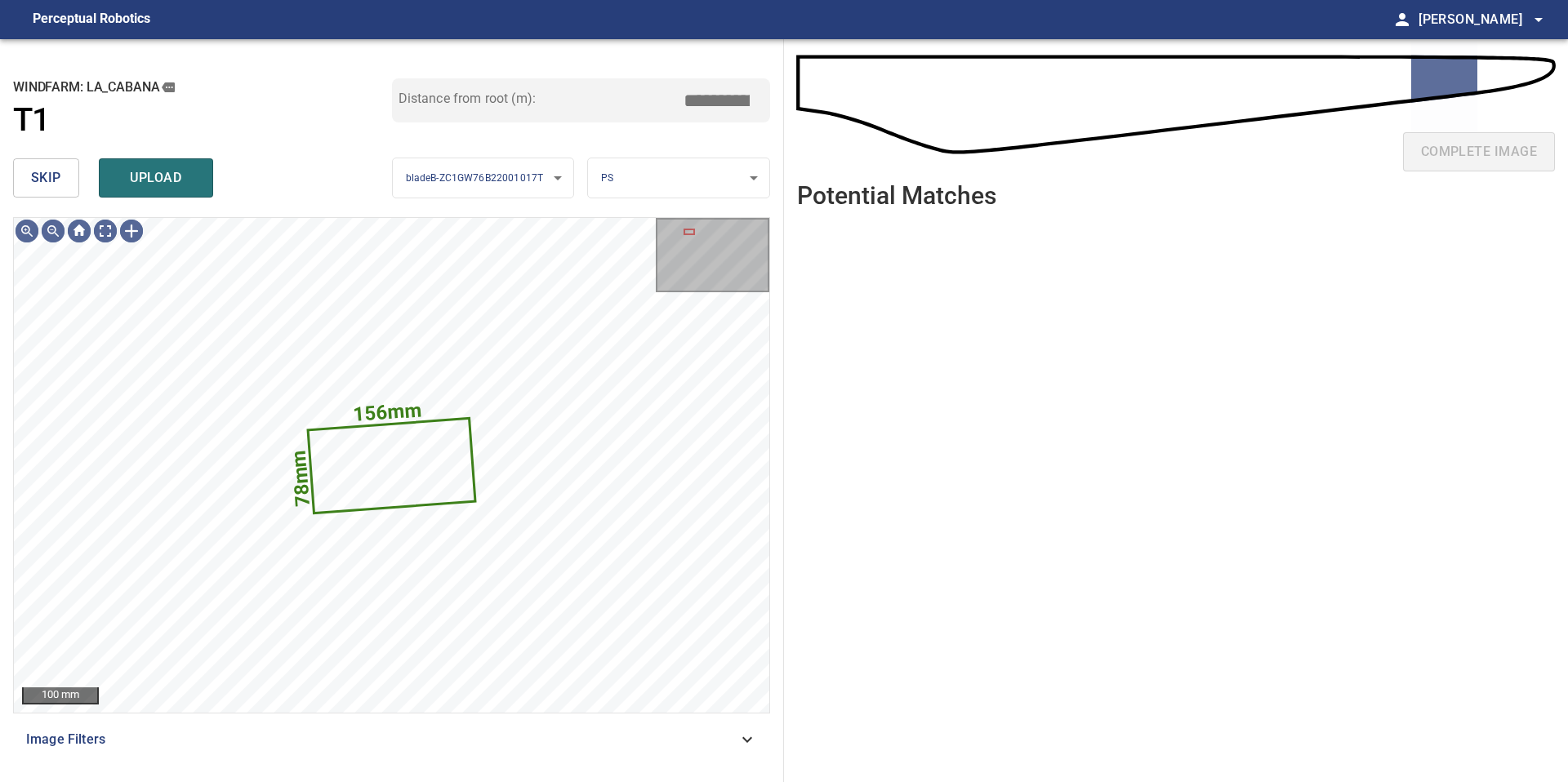
click at [71, 179] on button "skip" at bounding box center [45, 178] width 66 height 39
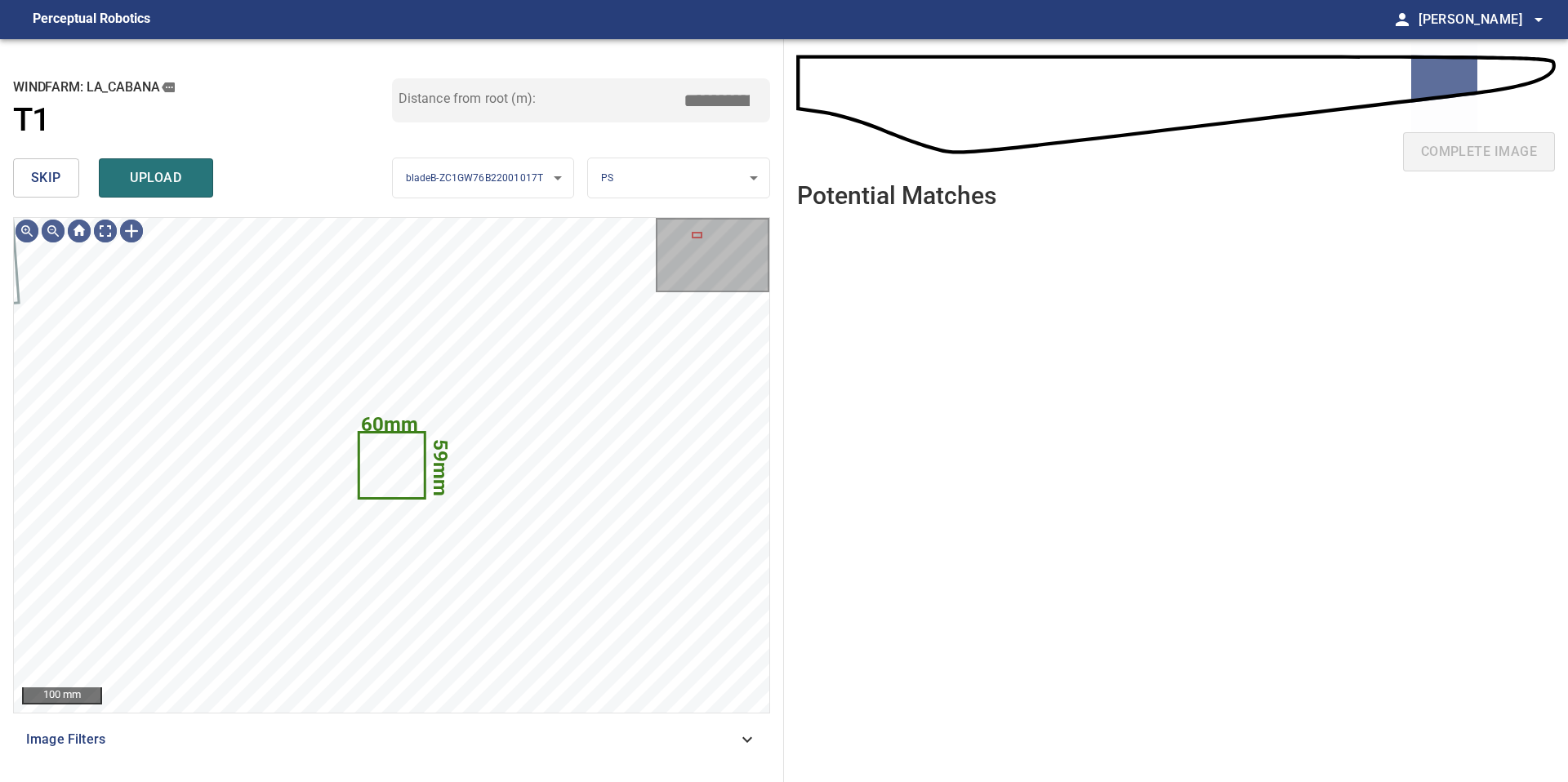
click at [71, 179] on button "skip" at bounding box center [45, 178] width 66 height 39
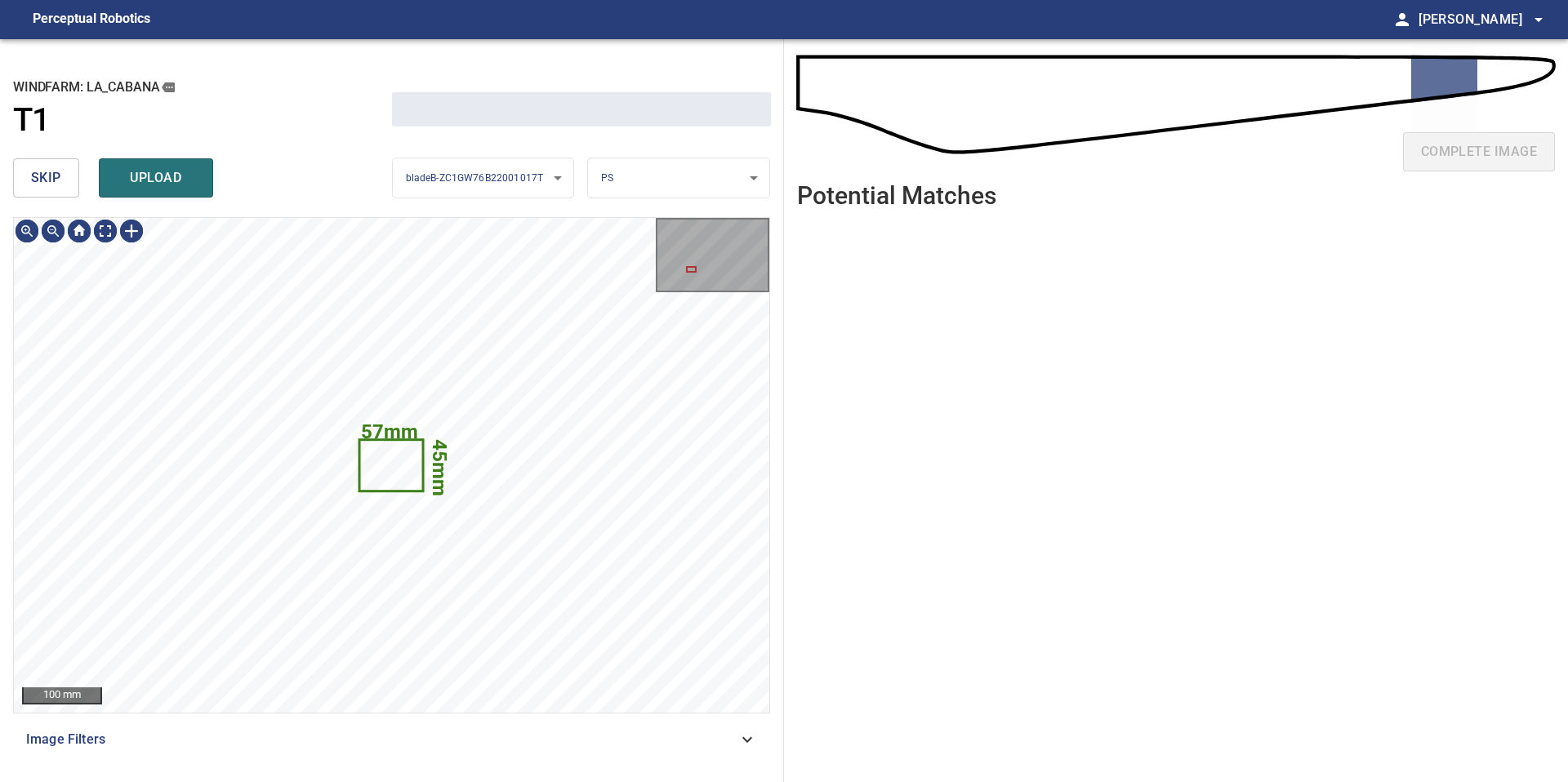
click at [71, 179] on button "skip" at bounding box center [45, 178] width 66 height 39
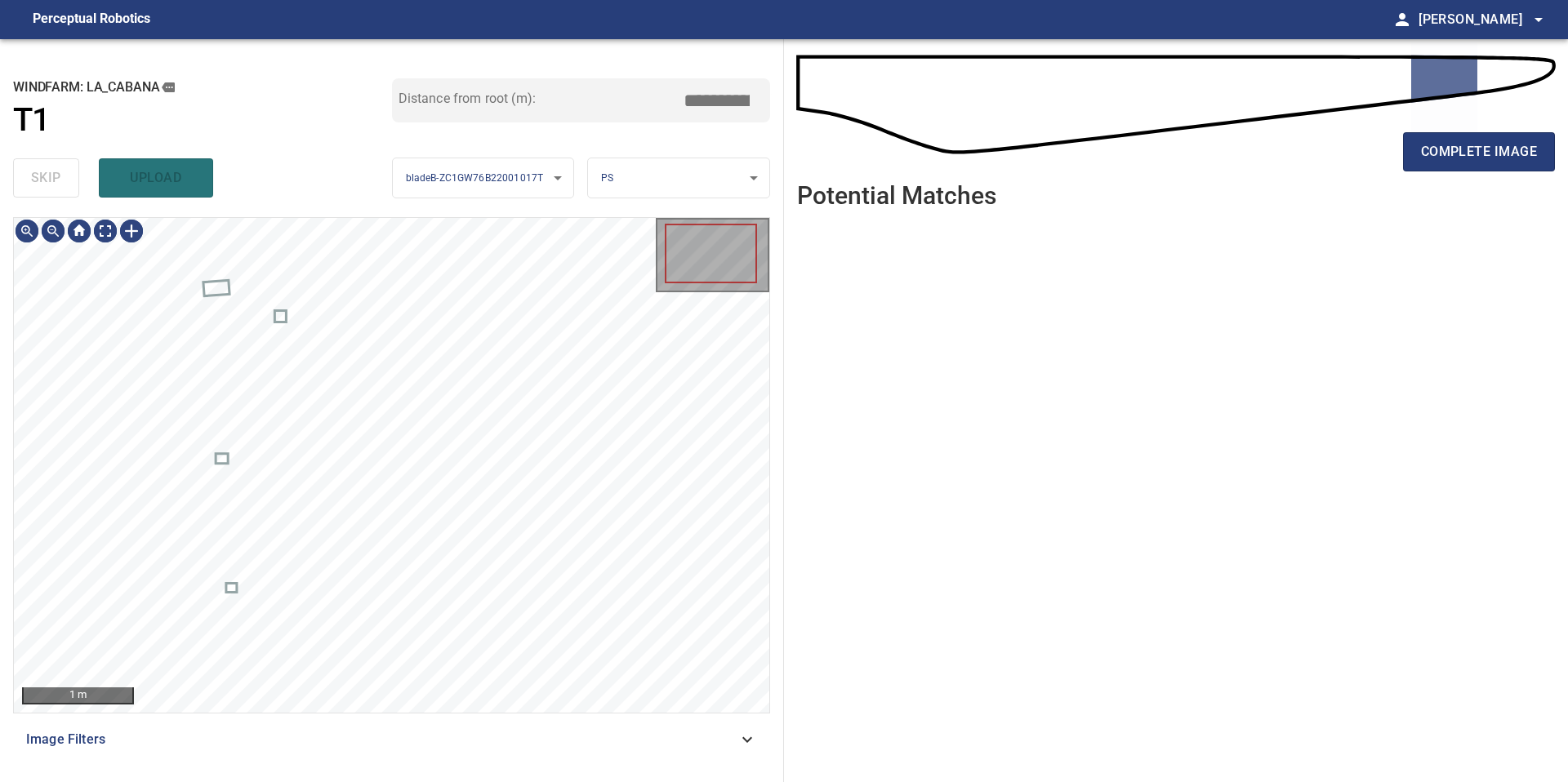
click at [71, 179] on div "skip upload" at bounding box center [202, 177] width 379 height 52
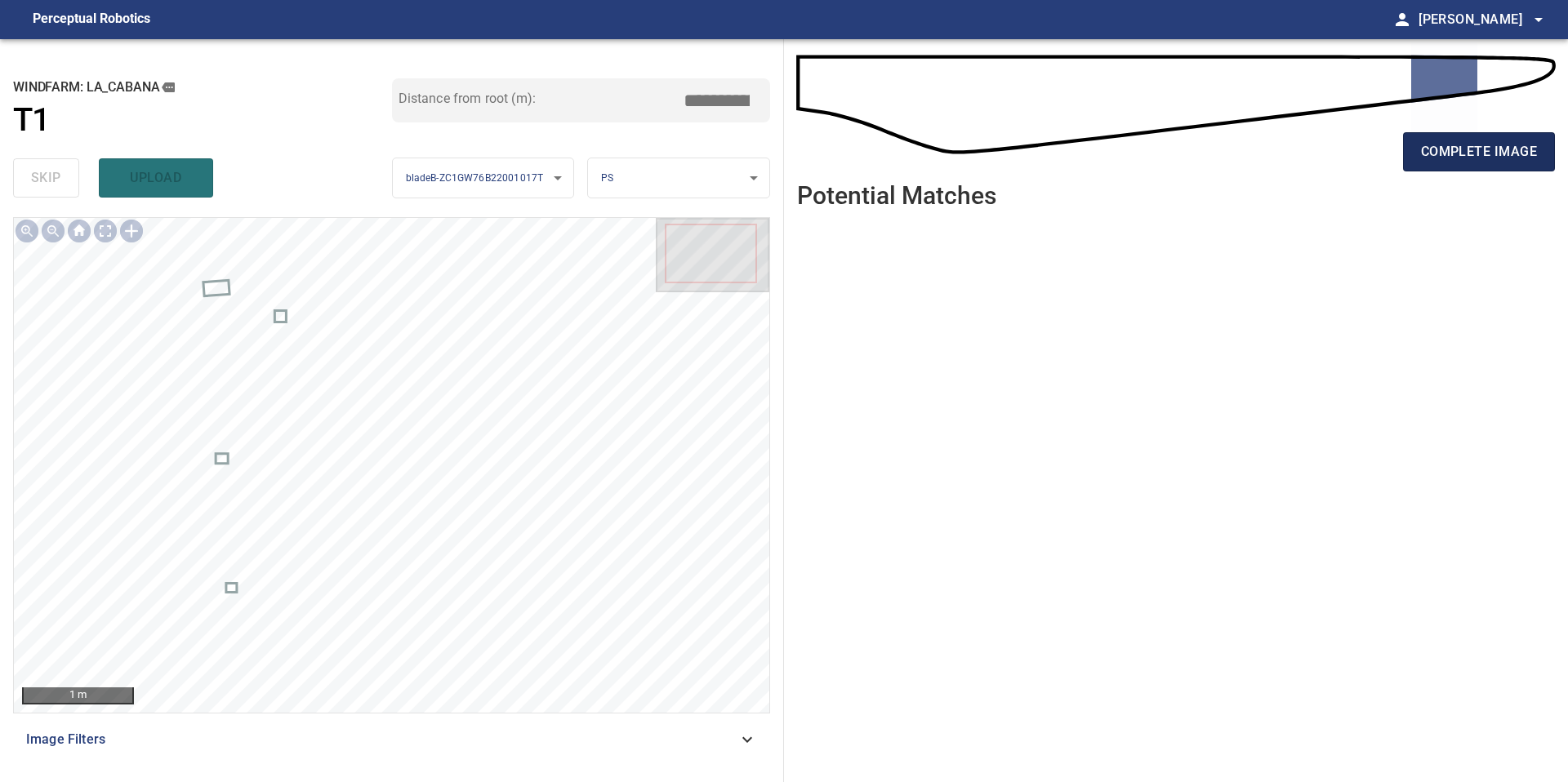
click at [1477, 156] on span "complete image" at bounding box center [1479, 151] width 116 height 23
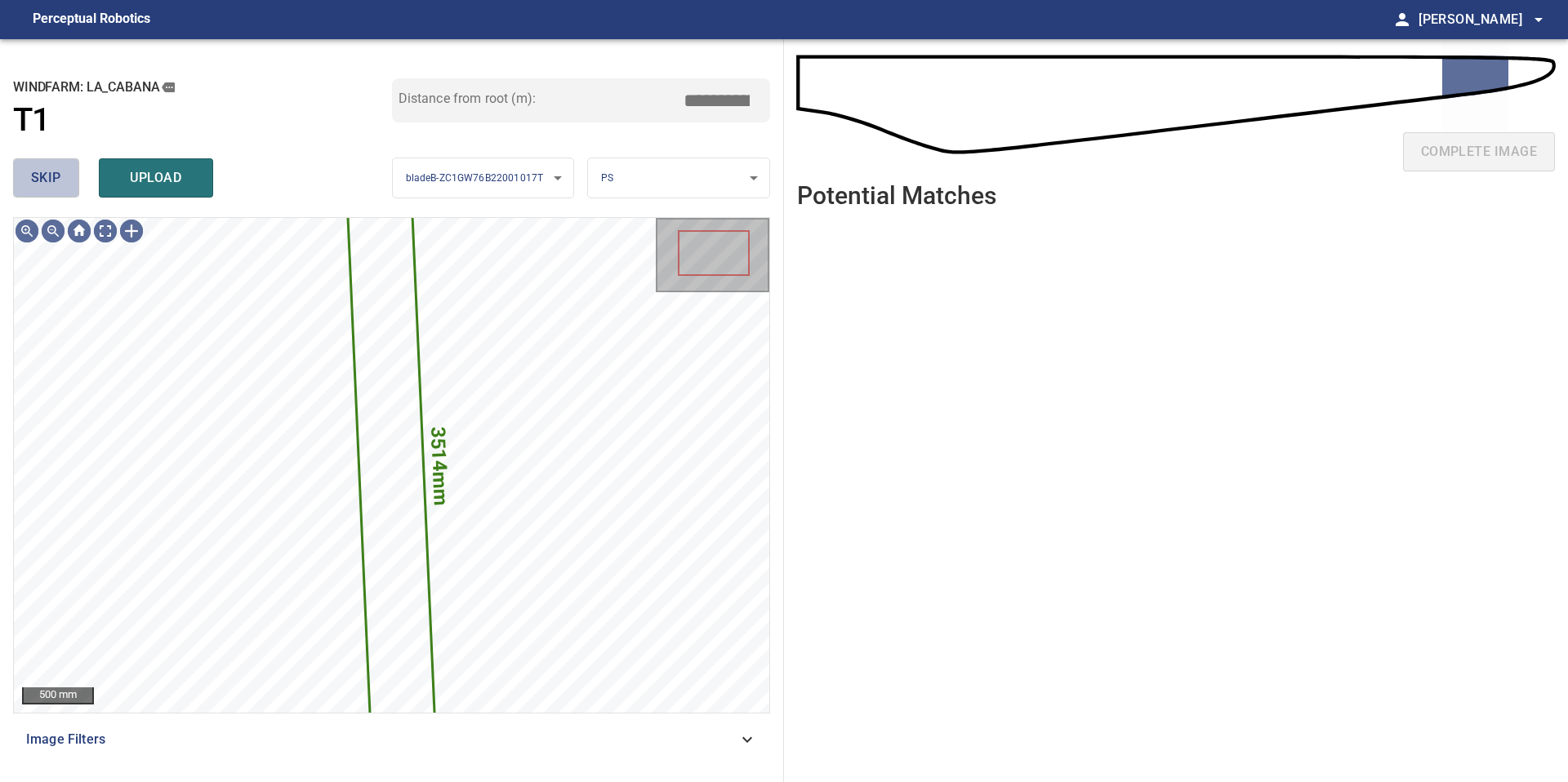
click at [50, 183] on span "skip" at bounding box center [46, 177] width 30 height 23
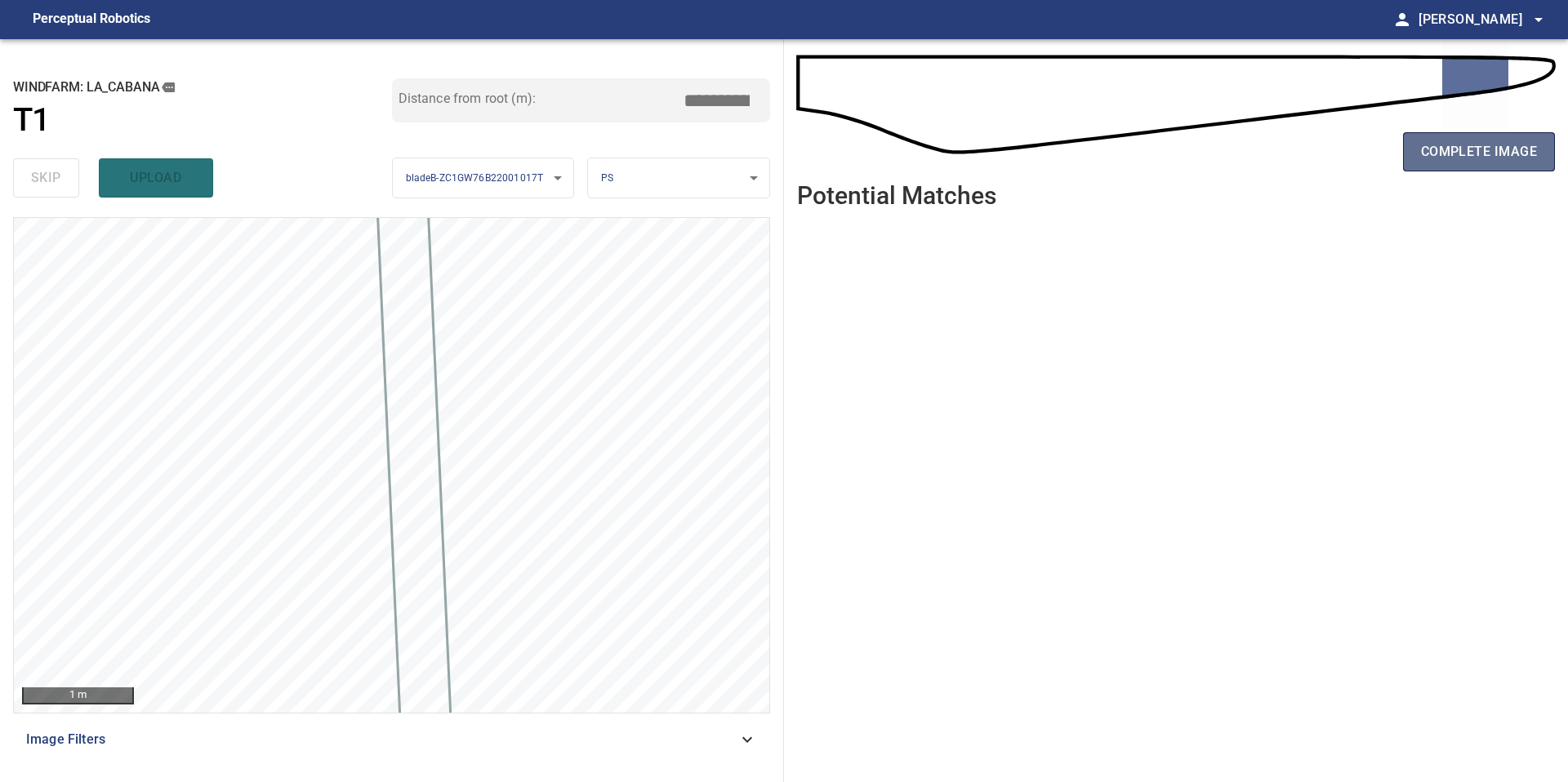
click at [1451, 143] on span "complete image" at bounding box center [1479, 151] width 116 height 23
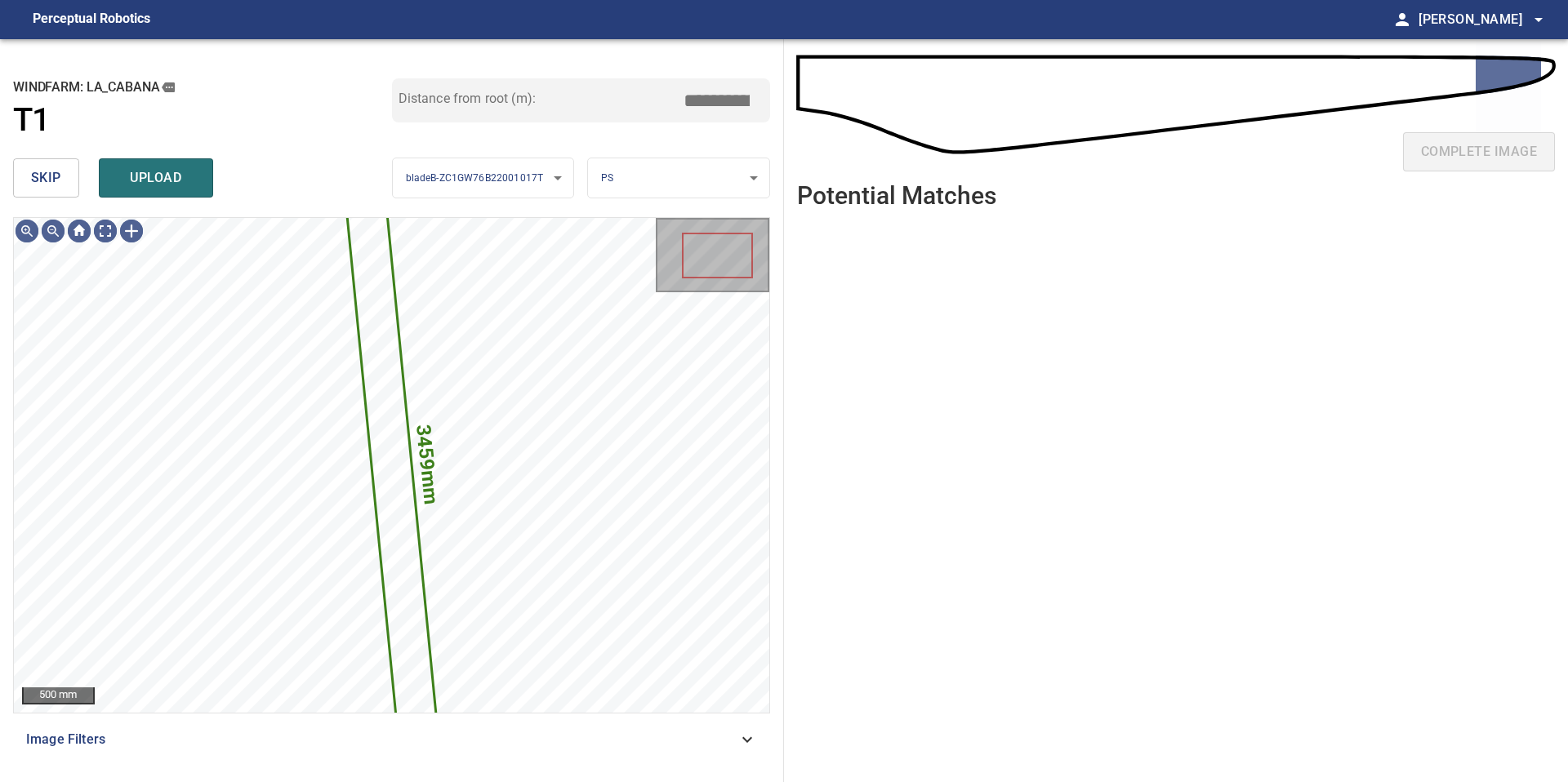
click at [60, 182] on span "skip" at bounding box center [46, 177] width 30 height 23
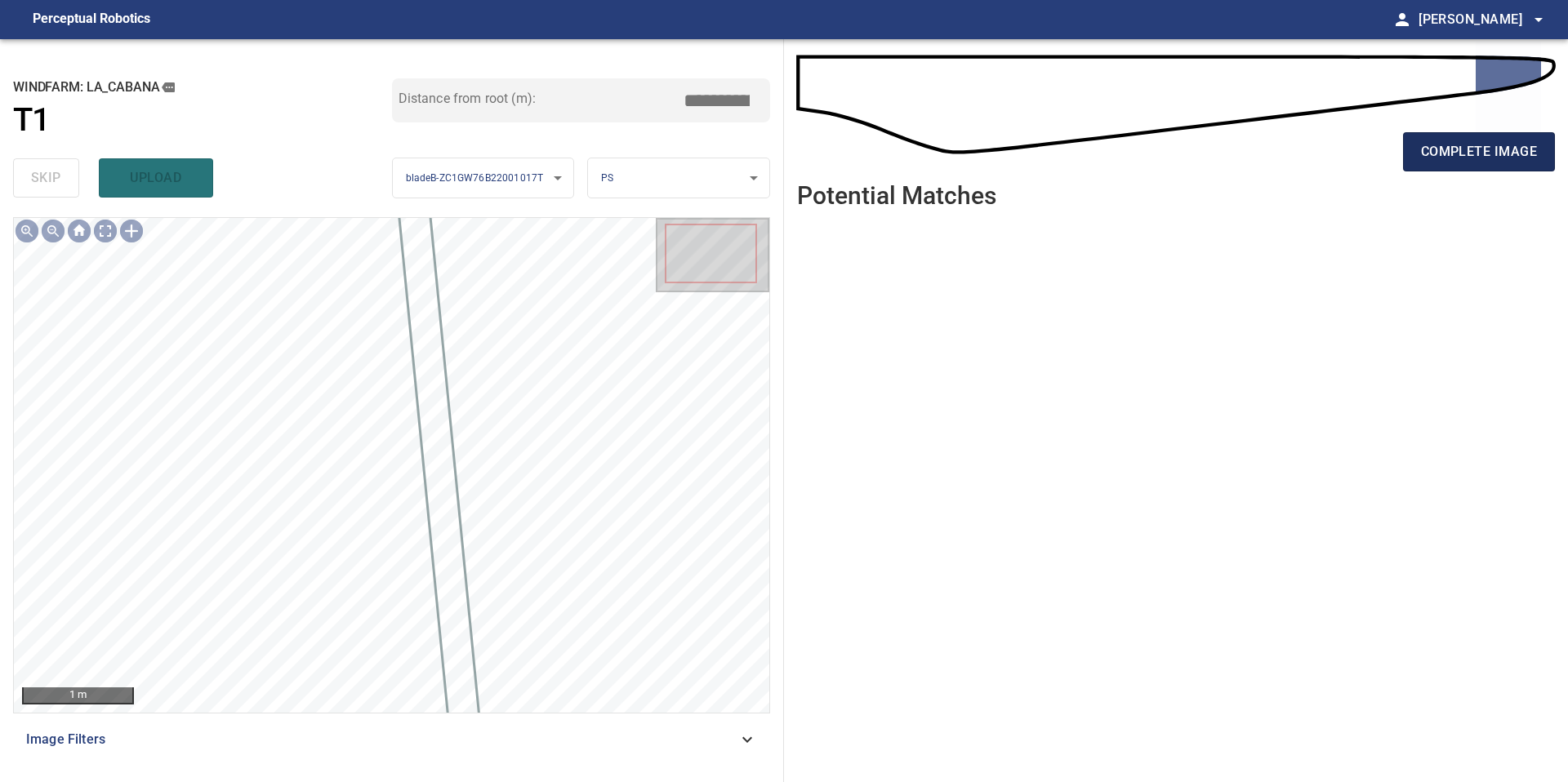
click at [1450, 159] on span "complete image" at bounding box center [1479, 151] width 116 height 23
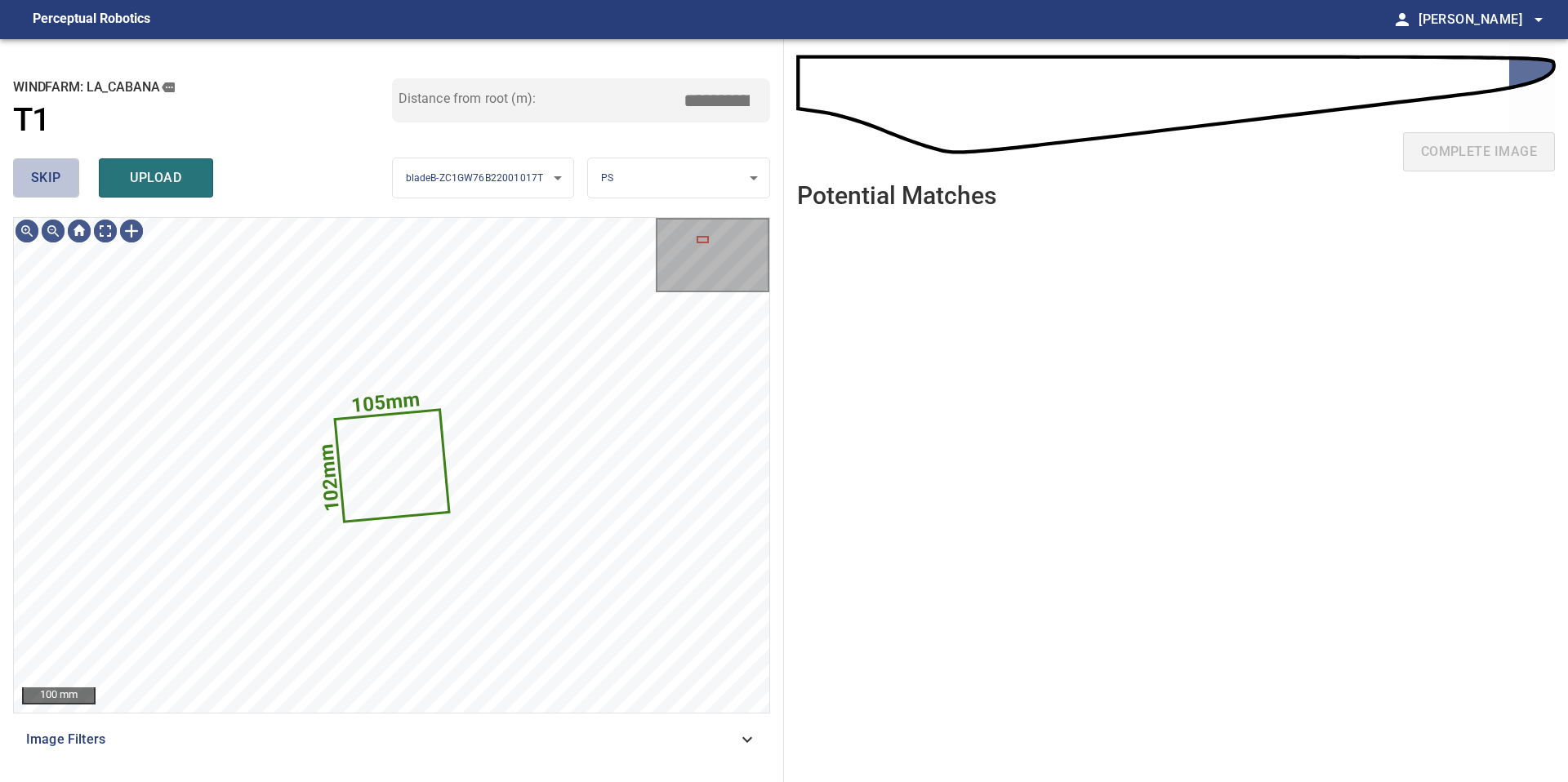
click at [53, 178] on span "skip" at bounding box center [46, 177] width 30 height 23
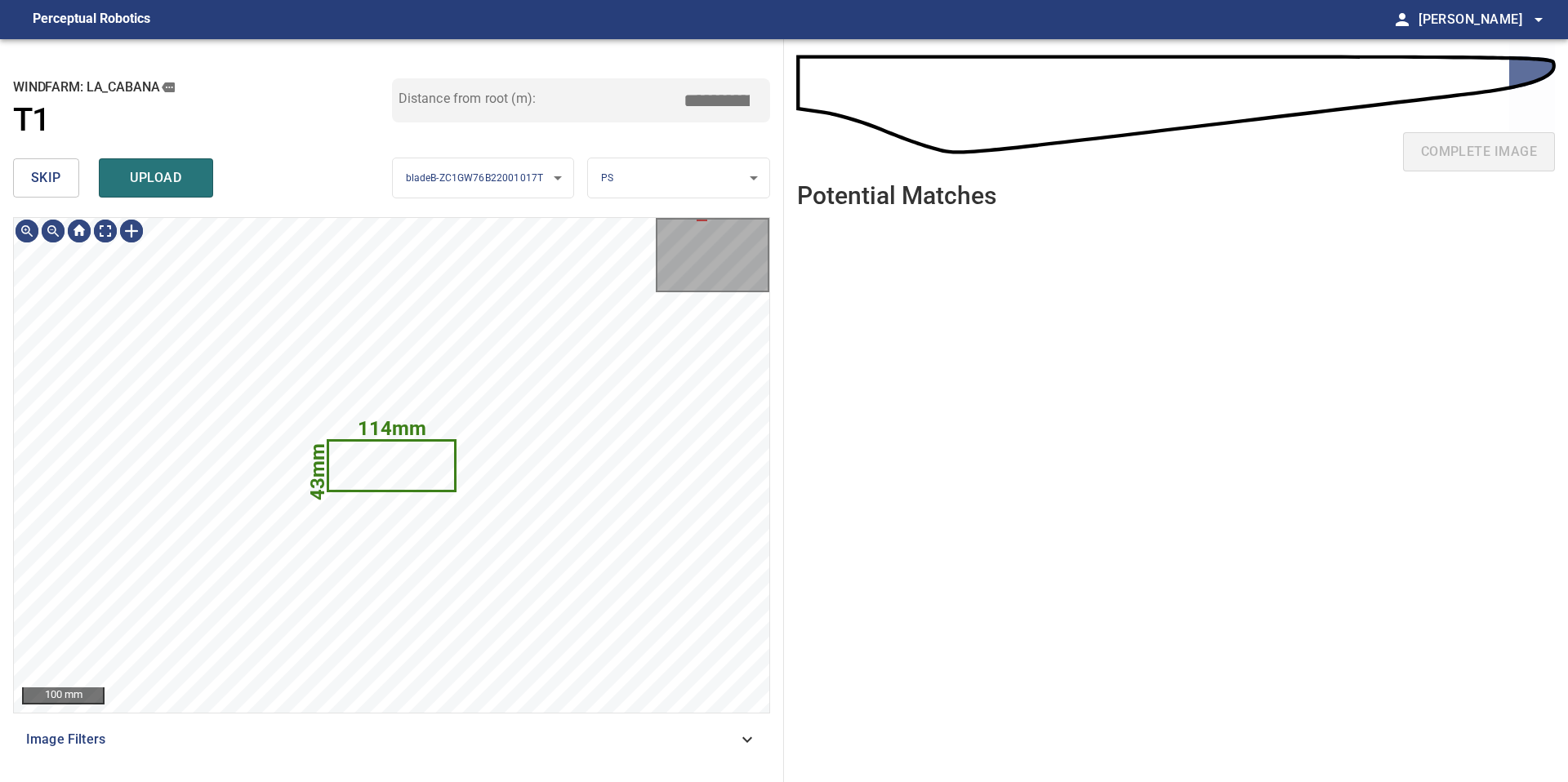
click at [32, 182] on span "skip" at bounding box center [46, 177] width 30 height 23
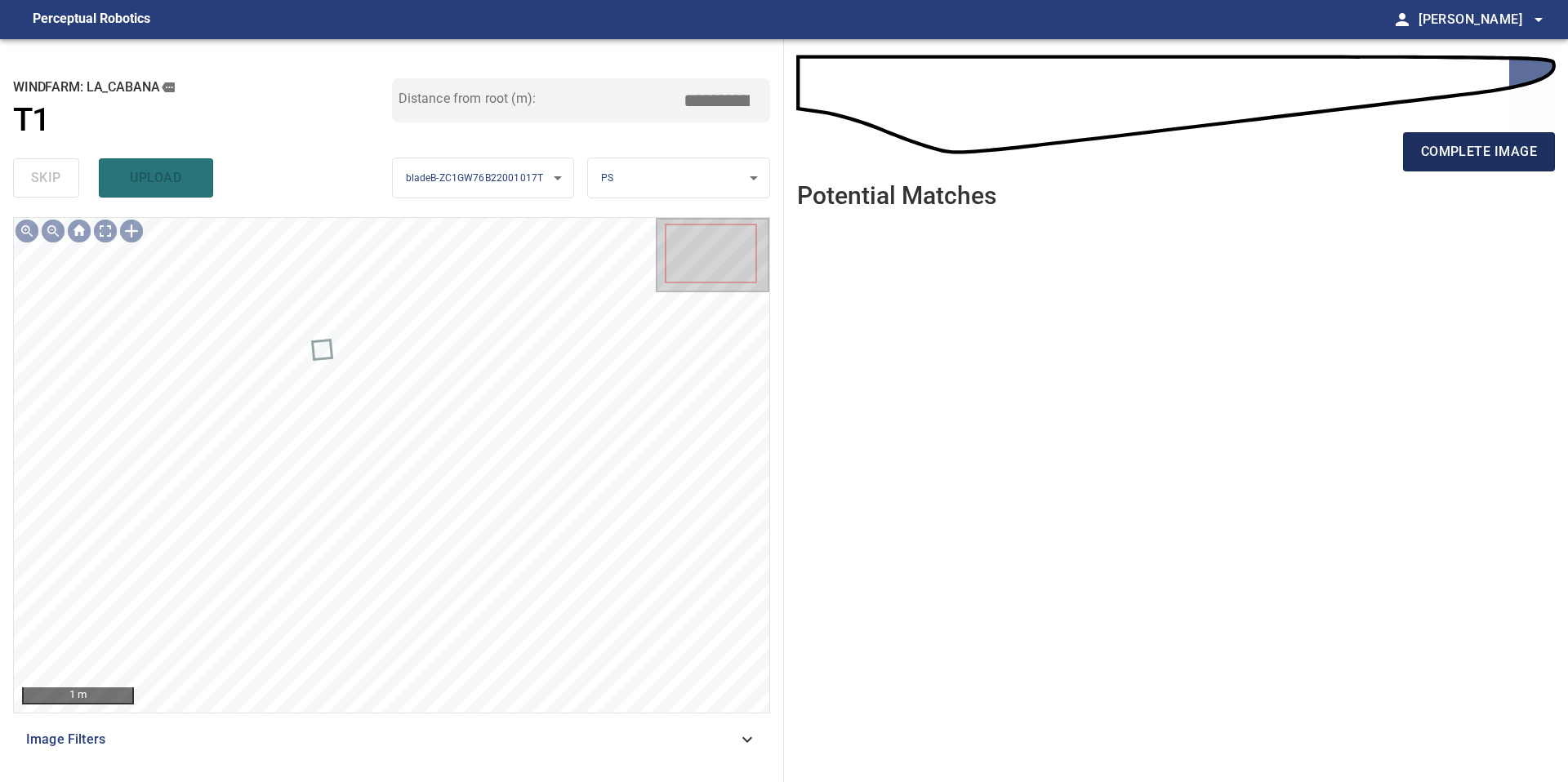
click at [1460, 144] on span "complete image" at bounding box center [1479, 151] width 116 height 23
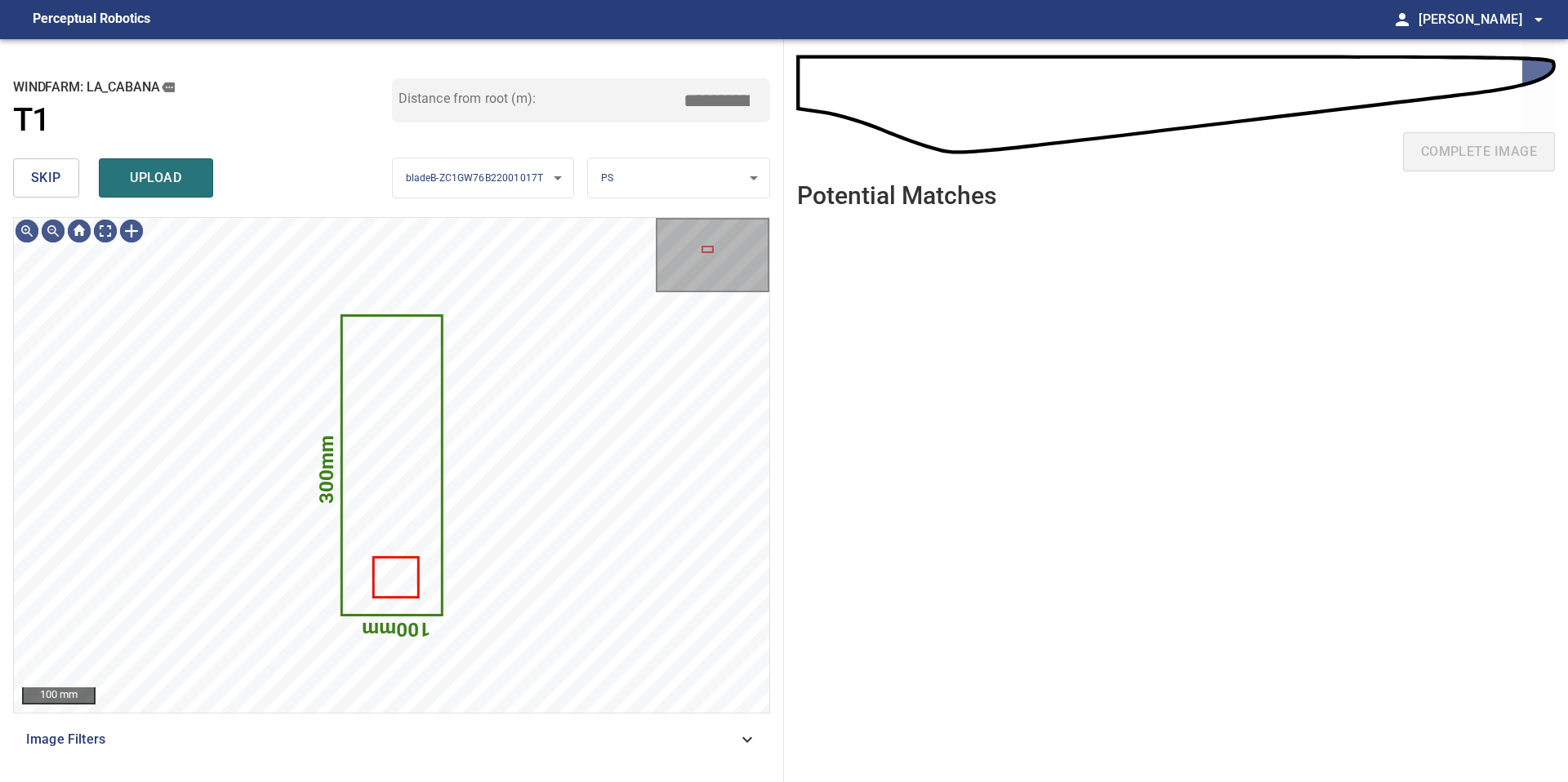
click at [47, 182] on span "skip" at bounding box center [46, 177] width 30 height 23
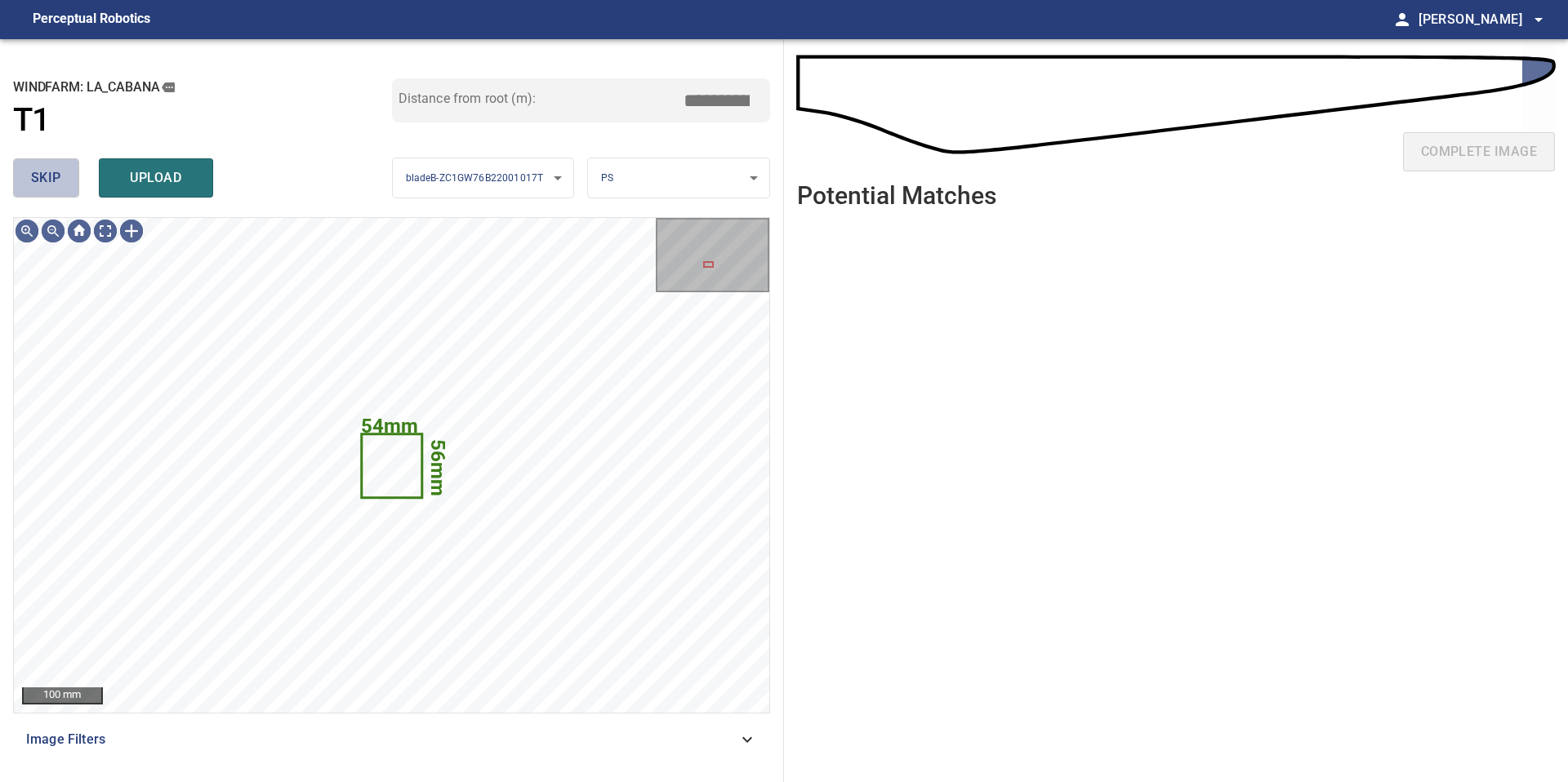
click at [47, 182] on span "skip" at bounding box center [46, 177] width 30 height 23
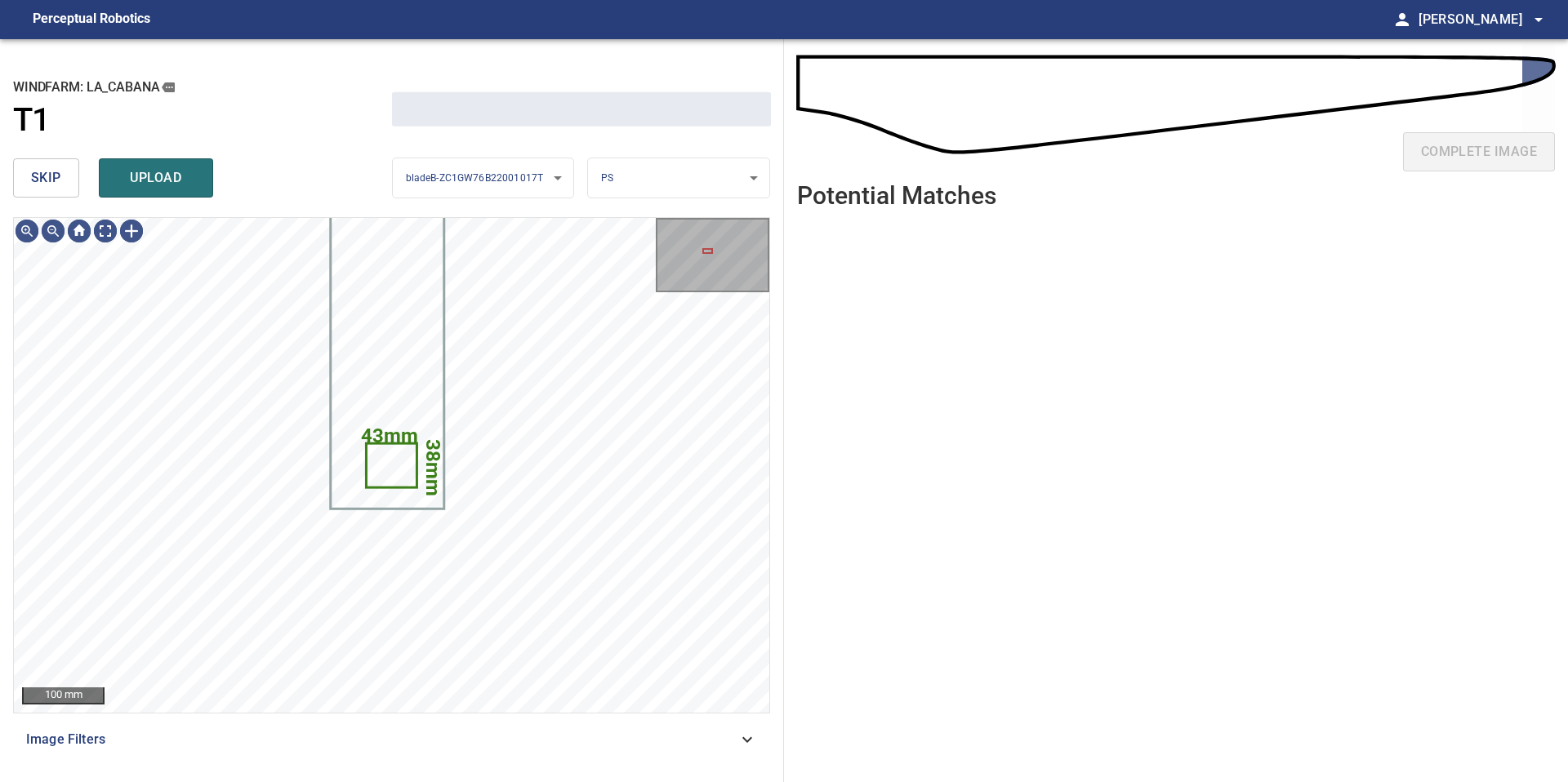
click at [47, 182] on span "skip" at bounding box center [46, 177] width 30 height 23
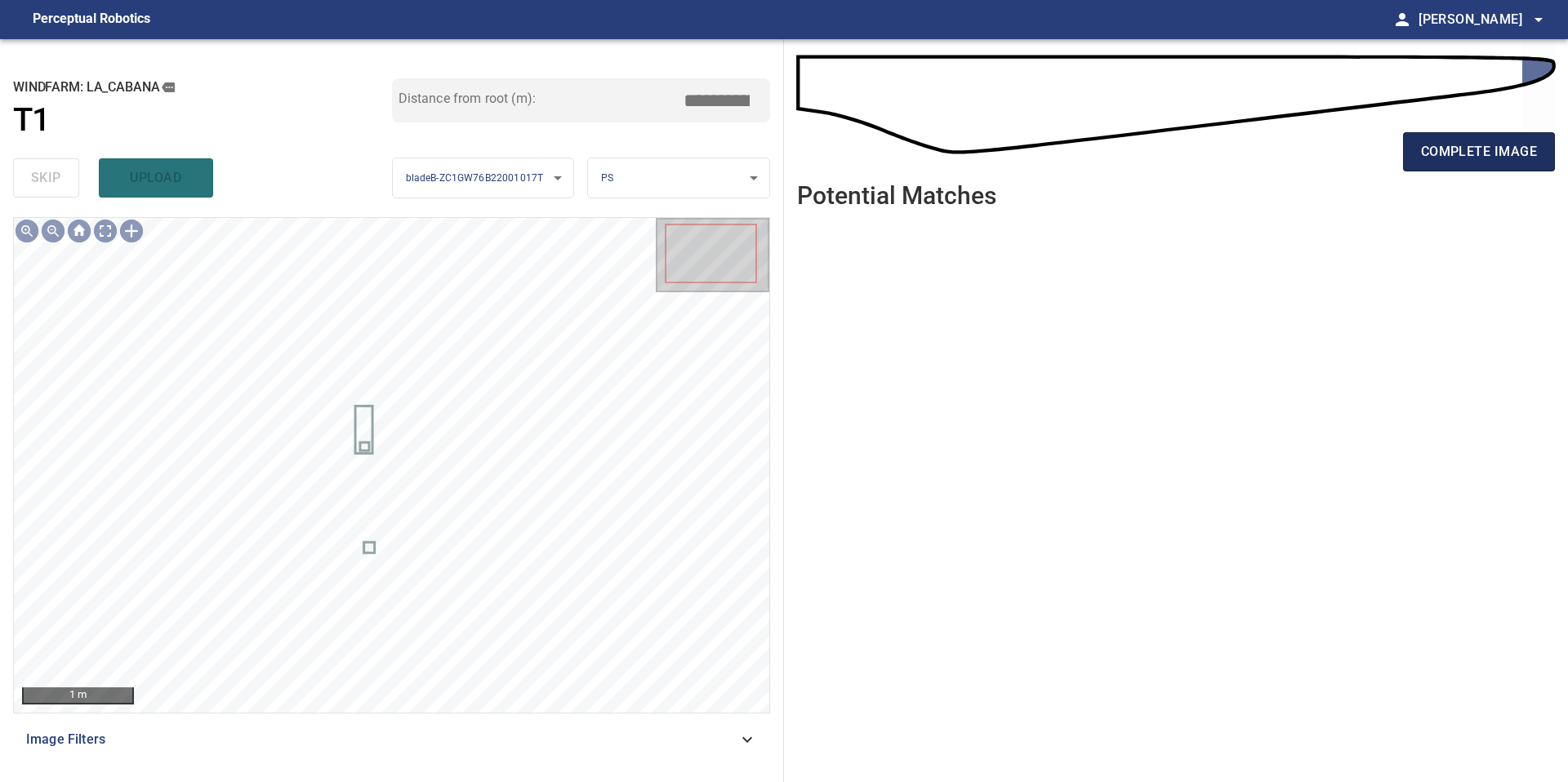
click at [1489, 149] on span "complete image" at bounding box center [1479, 151] width 116 height 23
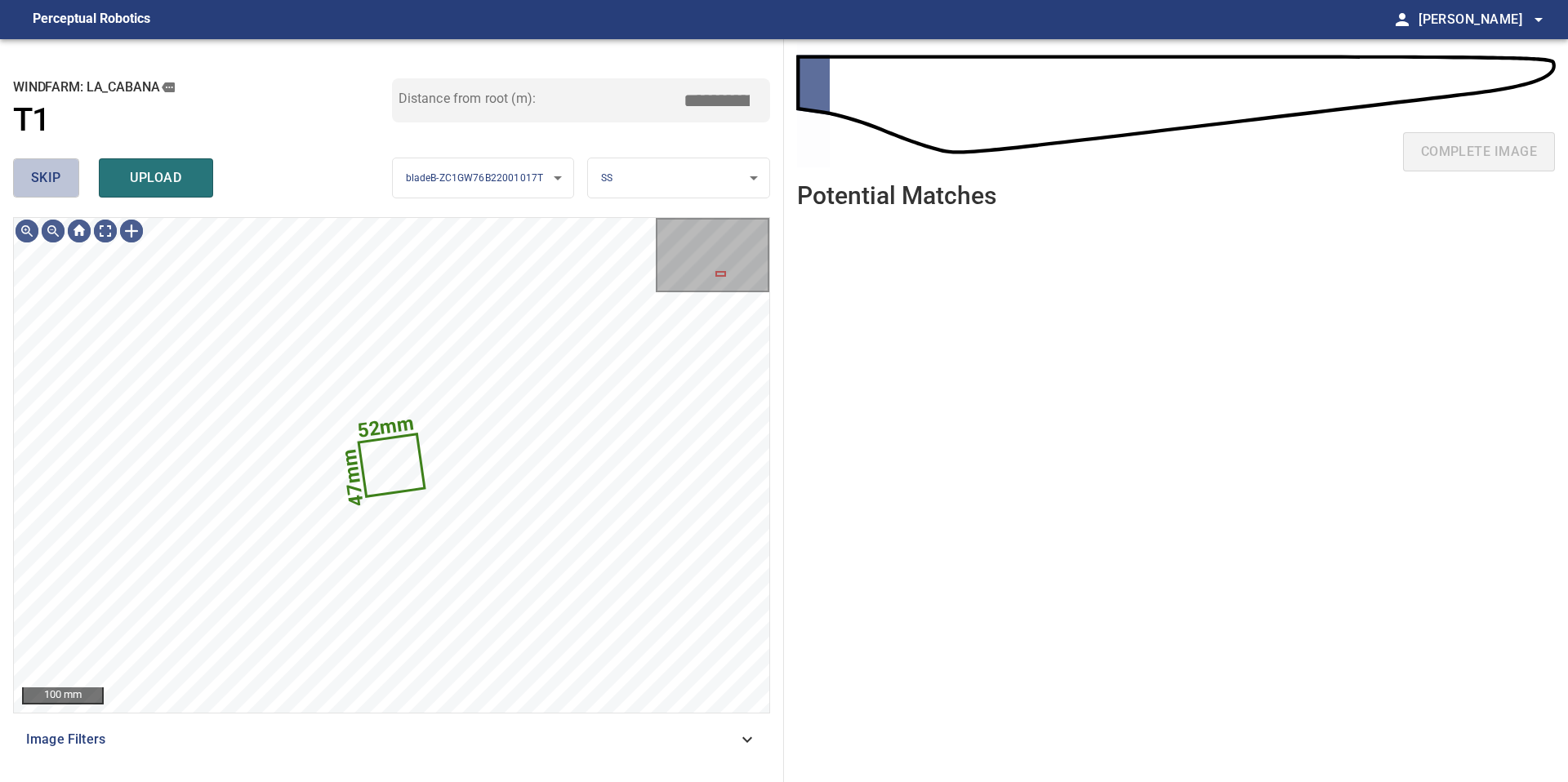
click at [54, 187] on span "skip" at bounding box center [46, 177] width 30 height 23
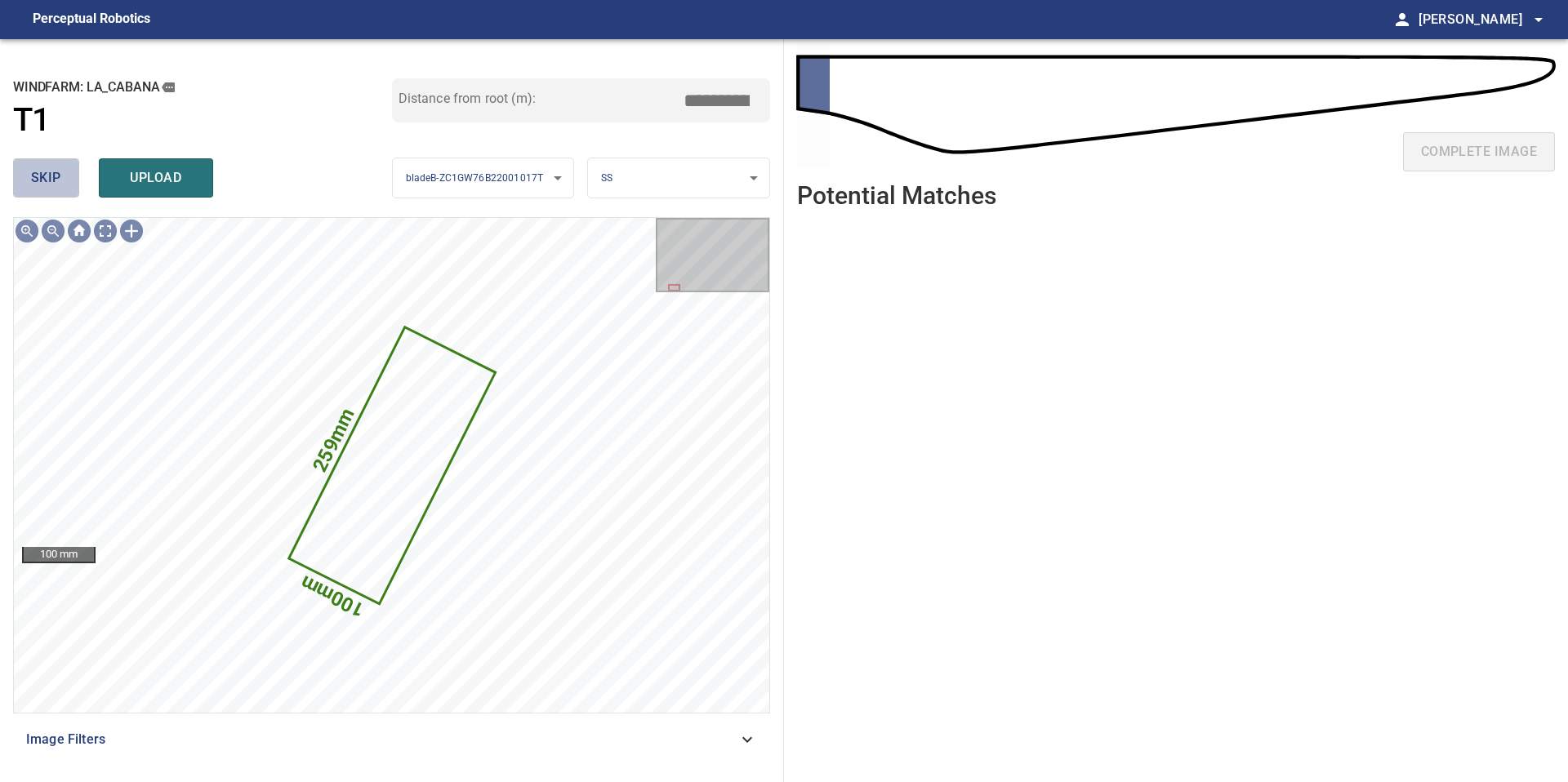
click at [56, 176] on span "skip" at bounding box center [46, 177] width 30 height 23
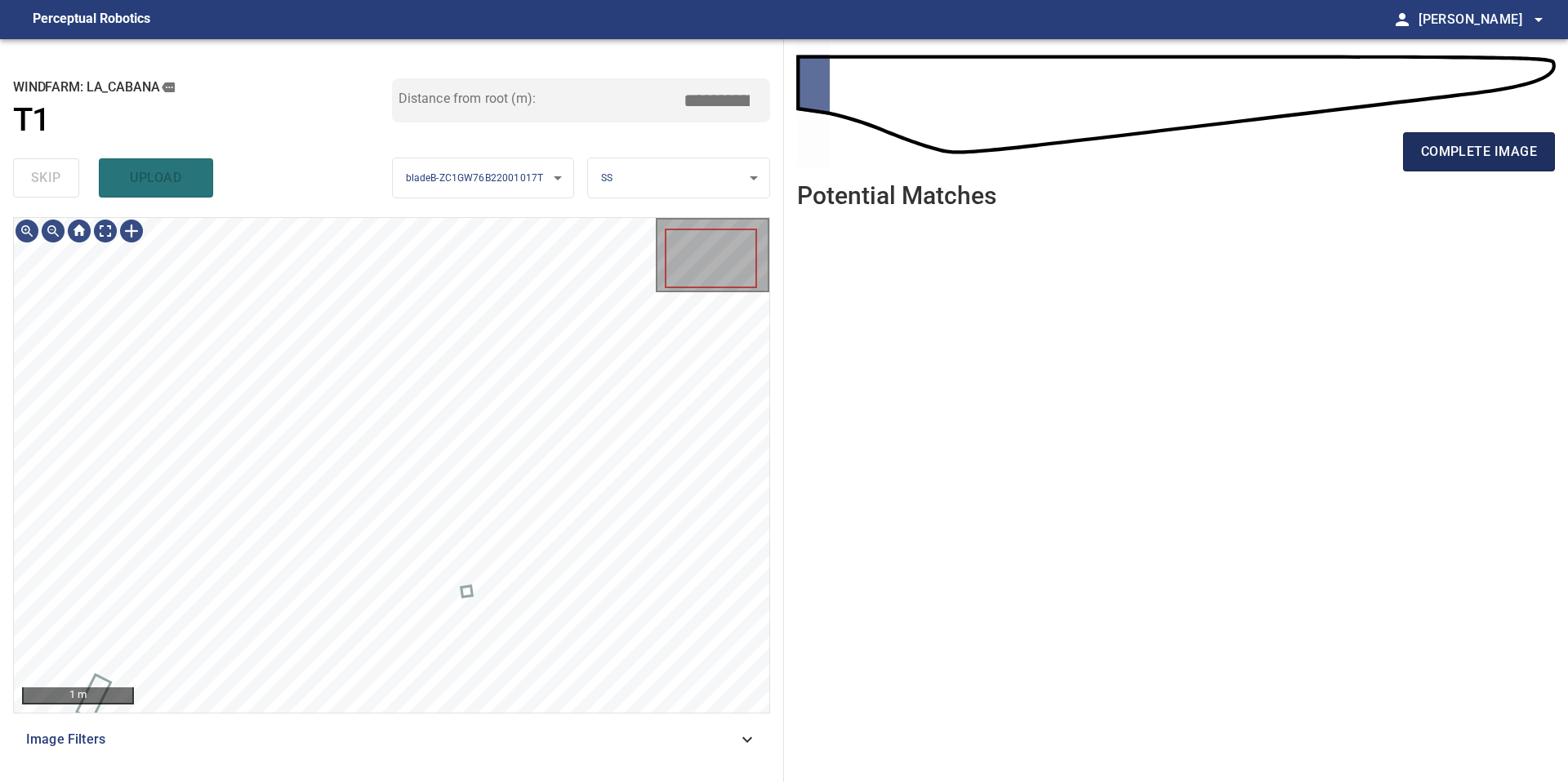
click at [1474, 137] on button "complete image" at bounding box center [1479, 152] width 152 height 39
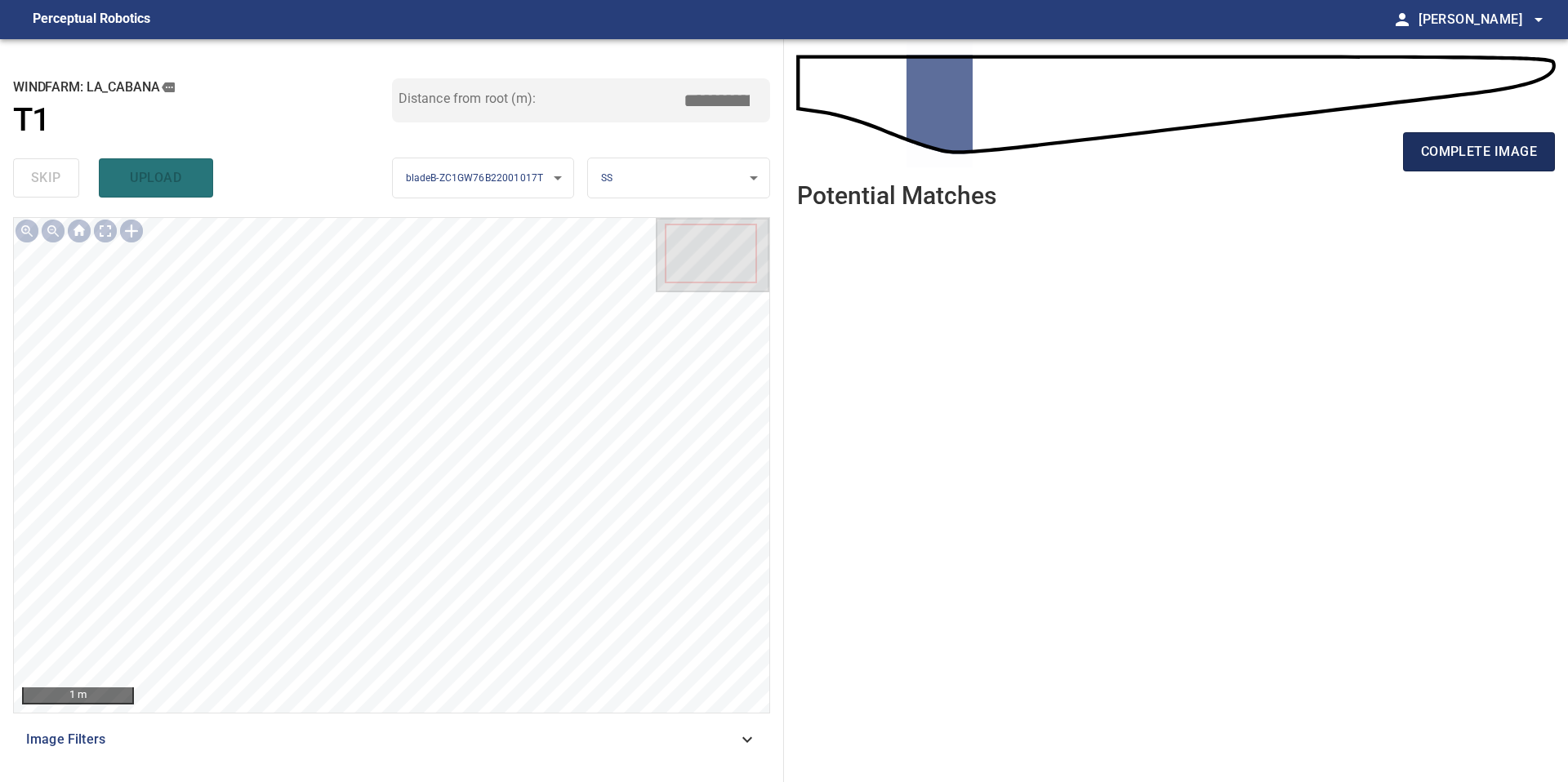
click at [1521, 149] on span "complete image" at bounding box center [1479, 151] width 116 height 23
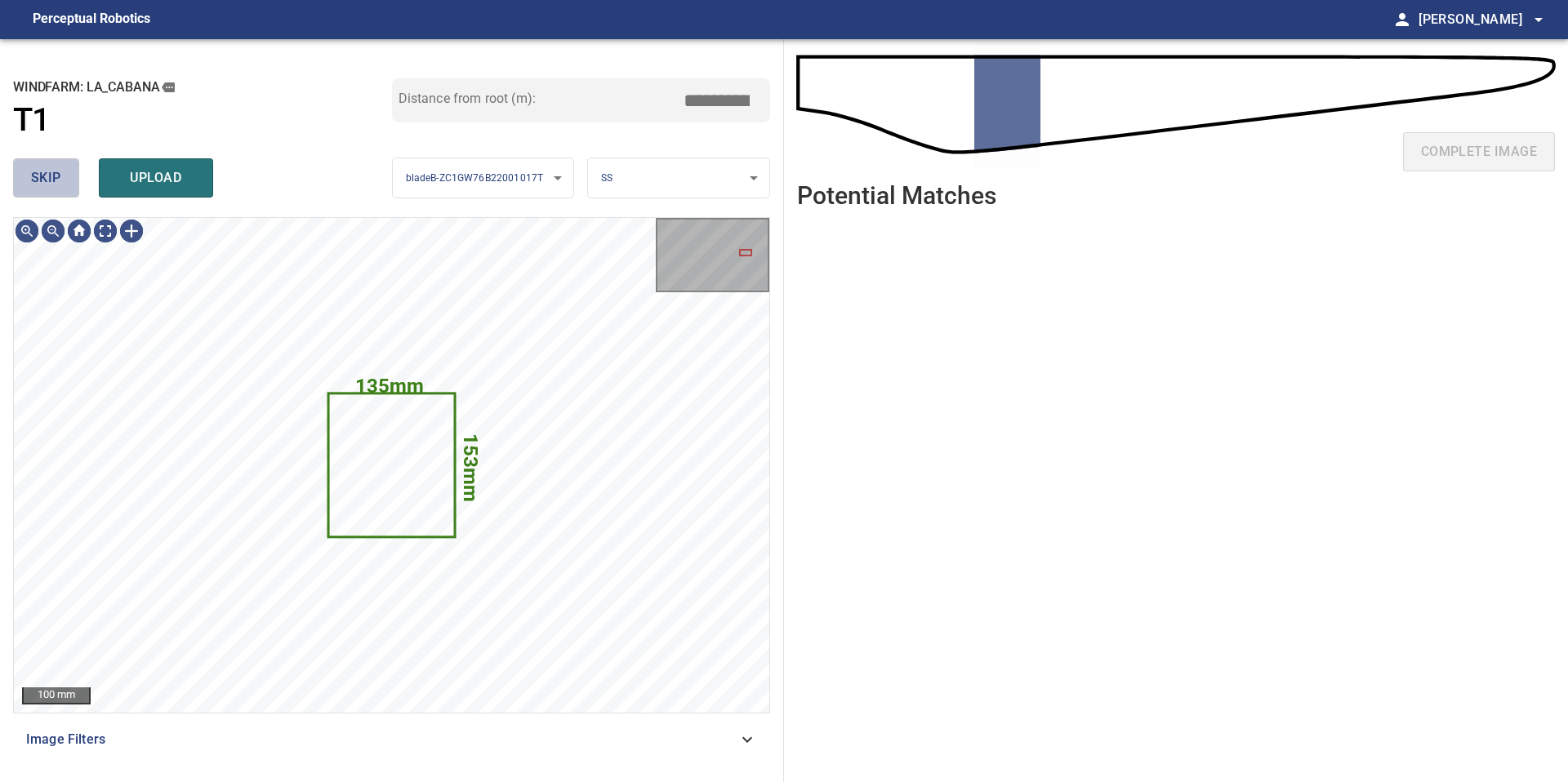
click at [60, 183] on span "skip" at bounding box center [46, 177] width 30 height 23
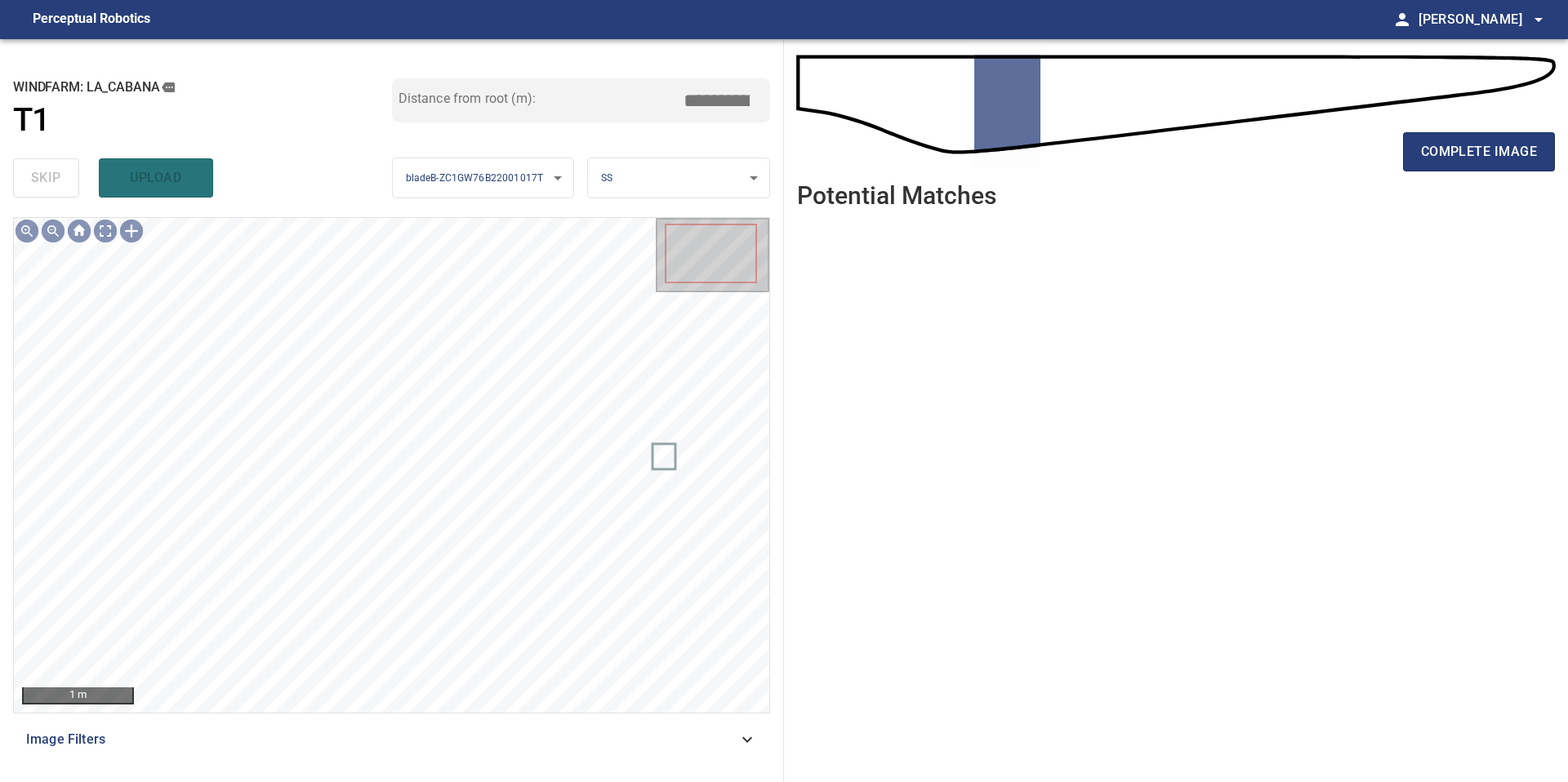
click at [1439, 173] on div "complete image" at bounding box center [1175, 158] width 758 height 66
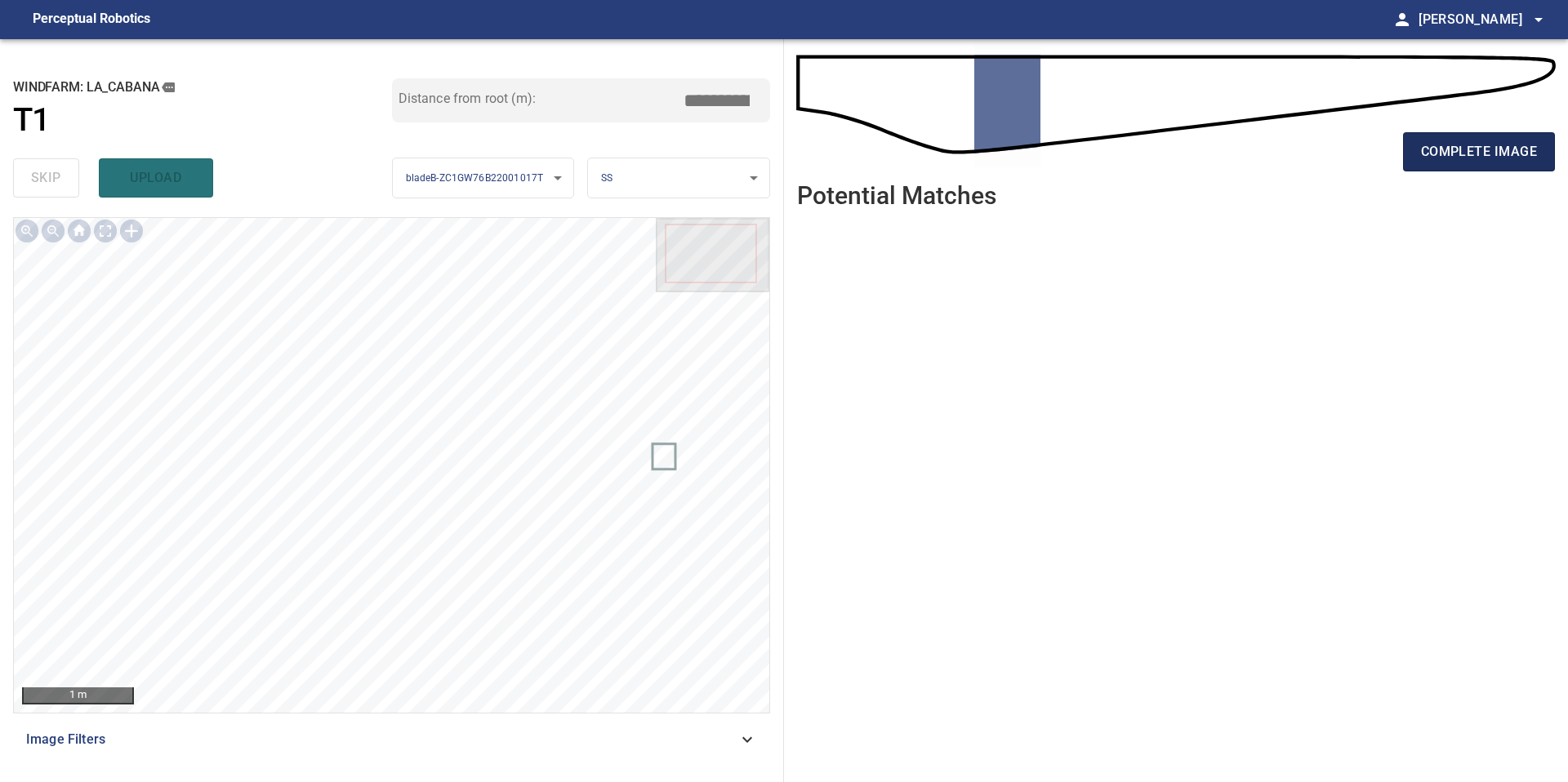
click at [1437, 149] on span "complete image" at bounding box center [1479, 151] width 116 height 23
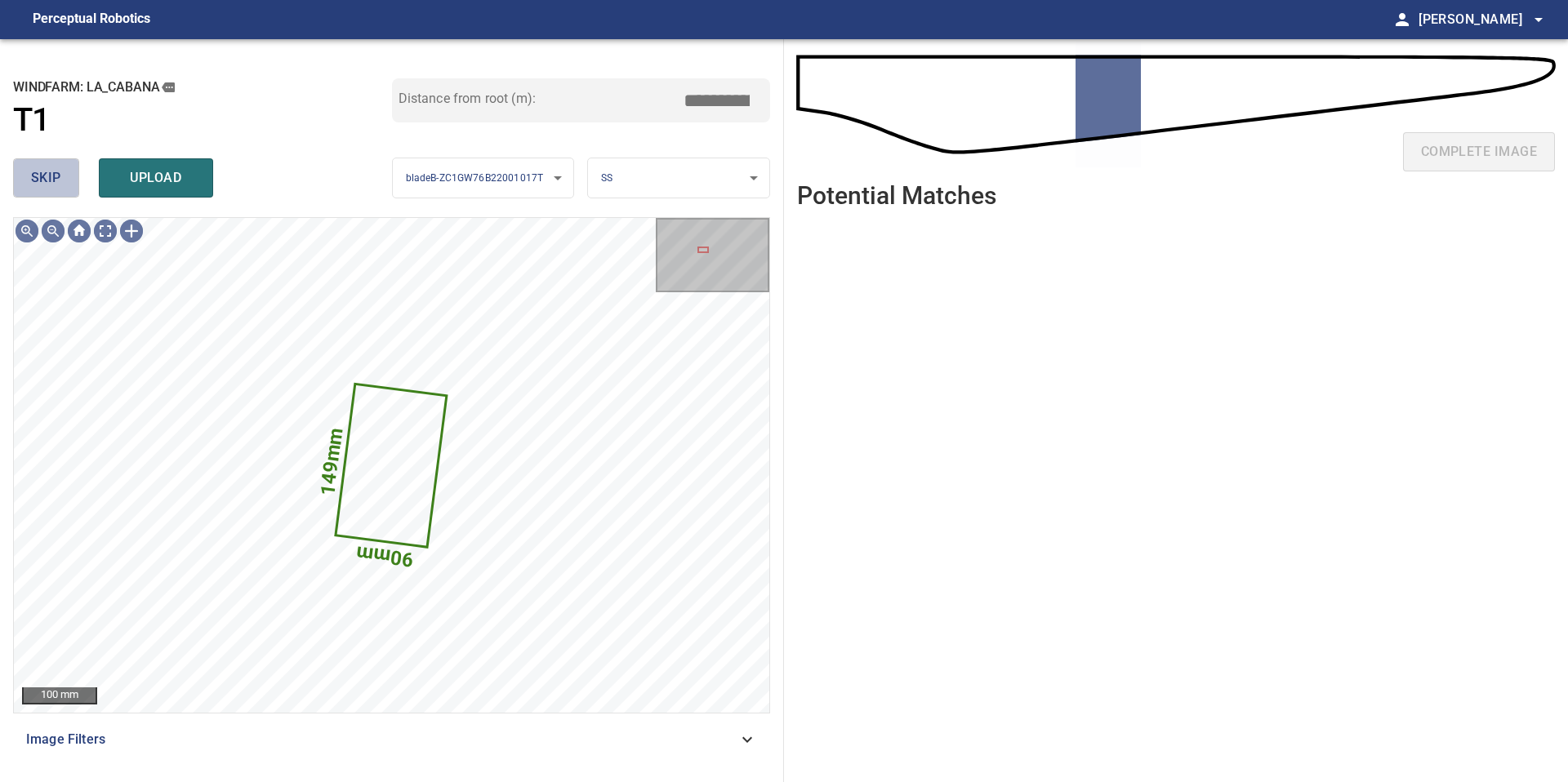
click at [61, 168] on button "skip" at bounding box center [45, 178] width 66 height 39
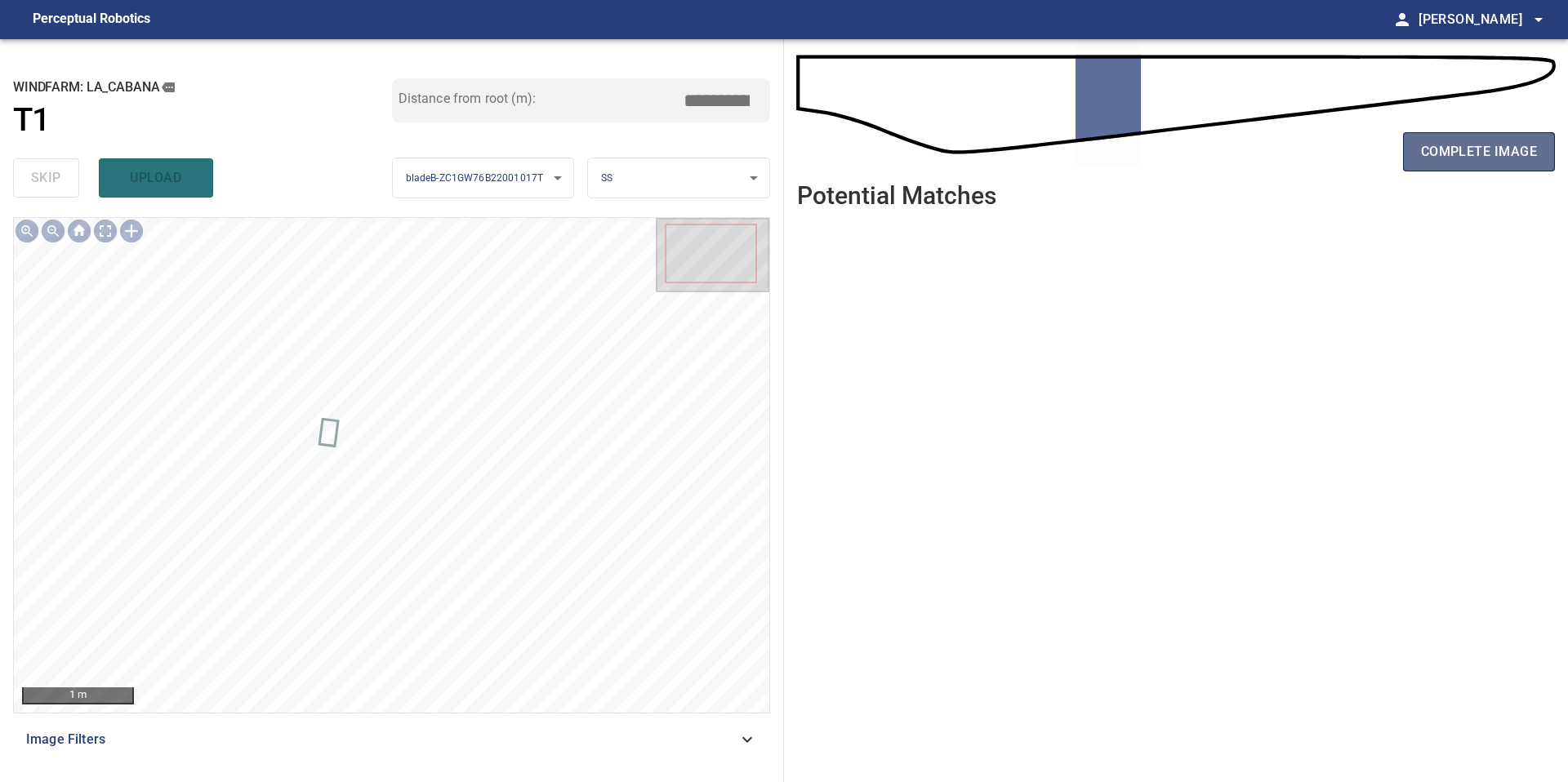
click at [1484, 134] on button "complete image" at bounding box center [1479, 152] width 152 height 39
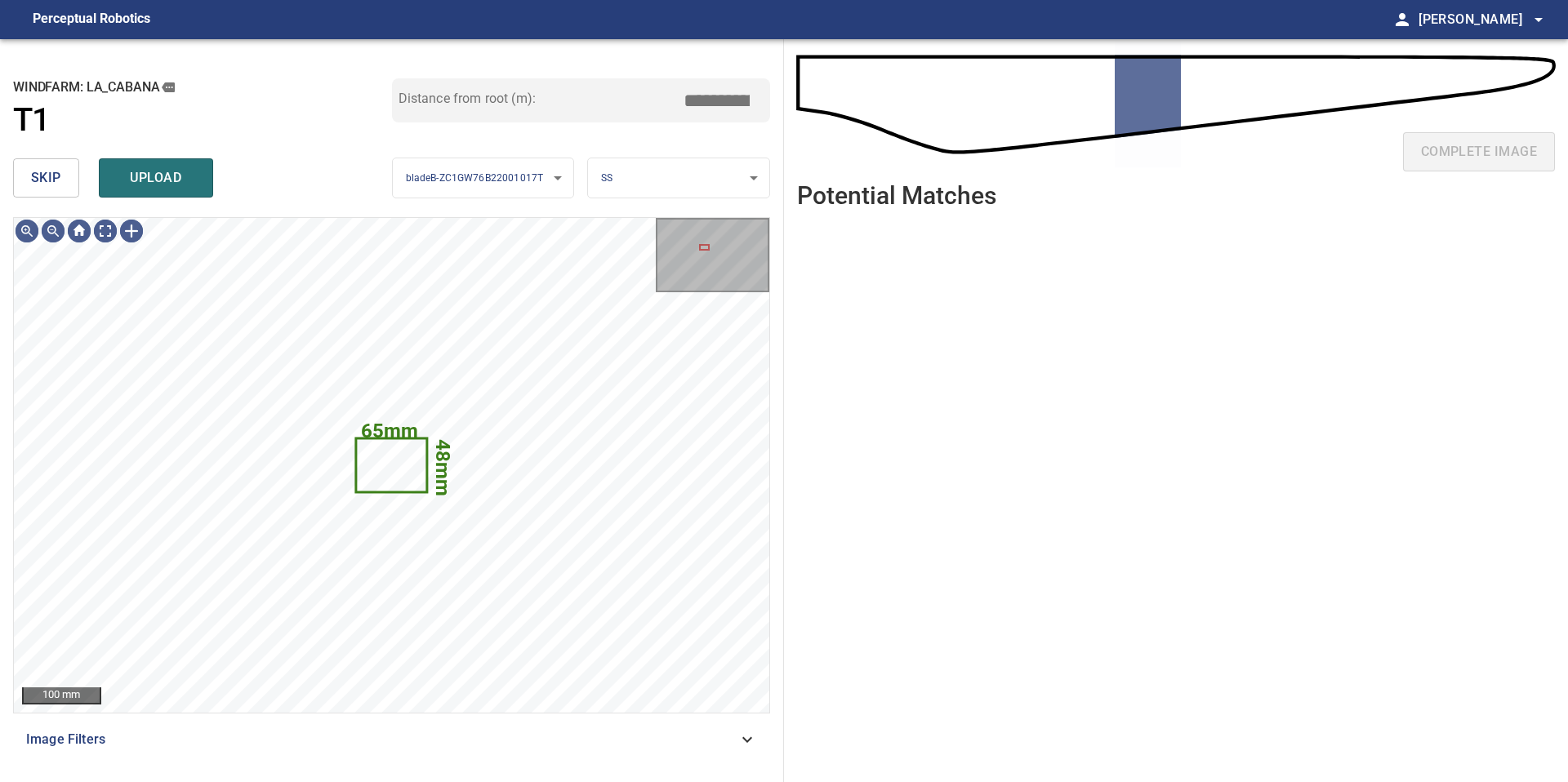
click at [51, 182] on span "skip" at bounding box center [46, 177] width 30 height 23
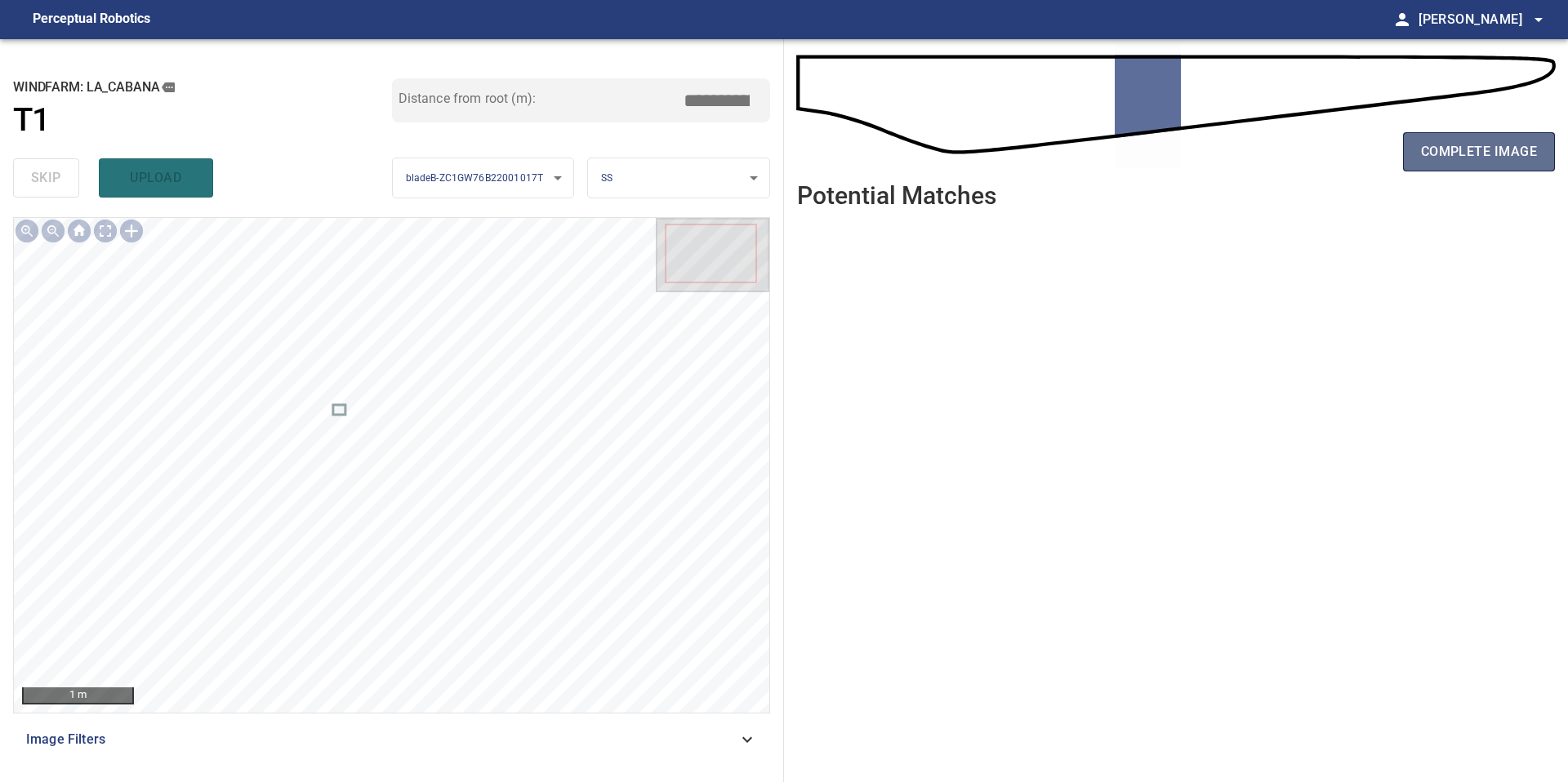
click at [1412, 154] on button "complete image" at bounding box center [1479, 152] width 152 height 39
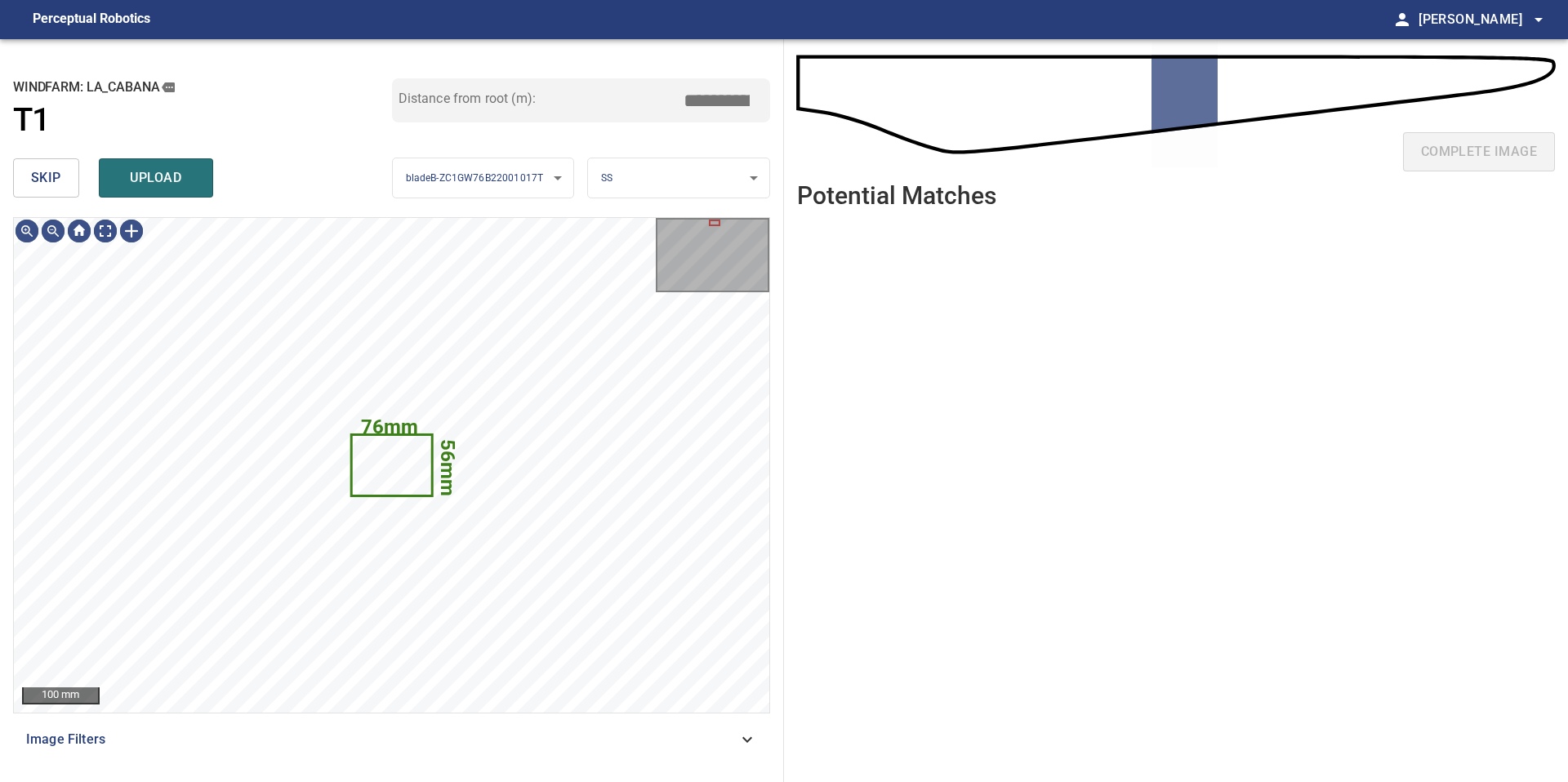
click at [64, 167] on button "skip" at bounding box center [45, 178] width 66 height 39
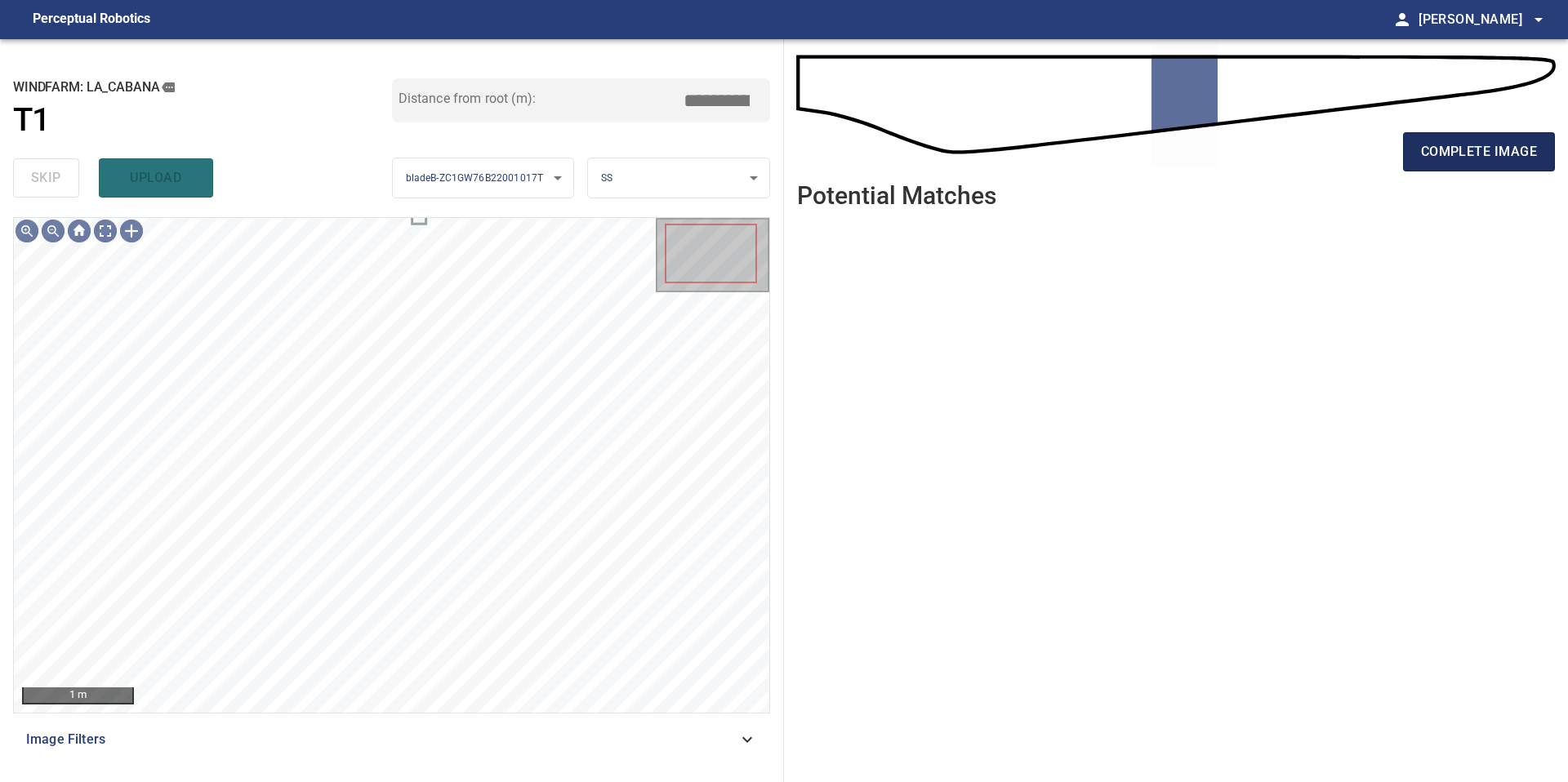
click at [1508, 167] on button "complete image" at bounding box center [1479, 152] width 152 height 39
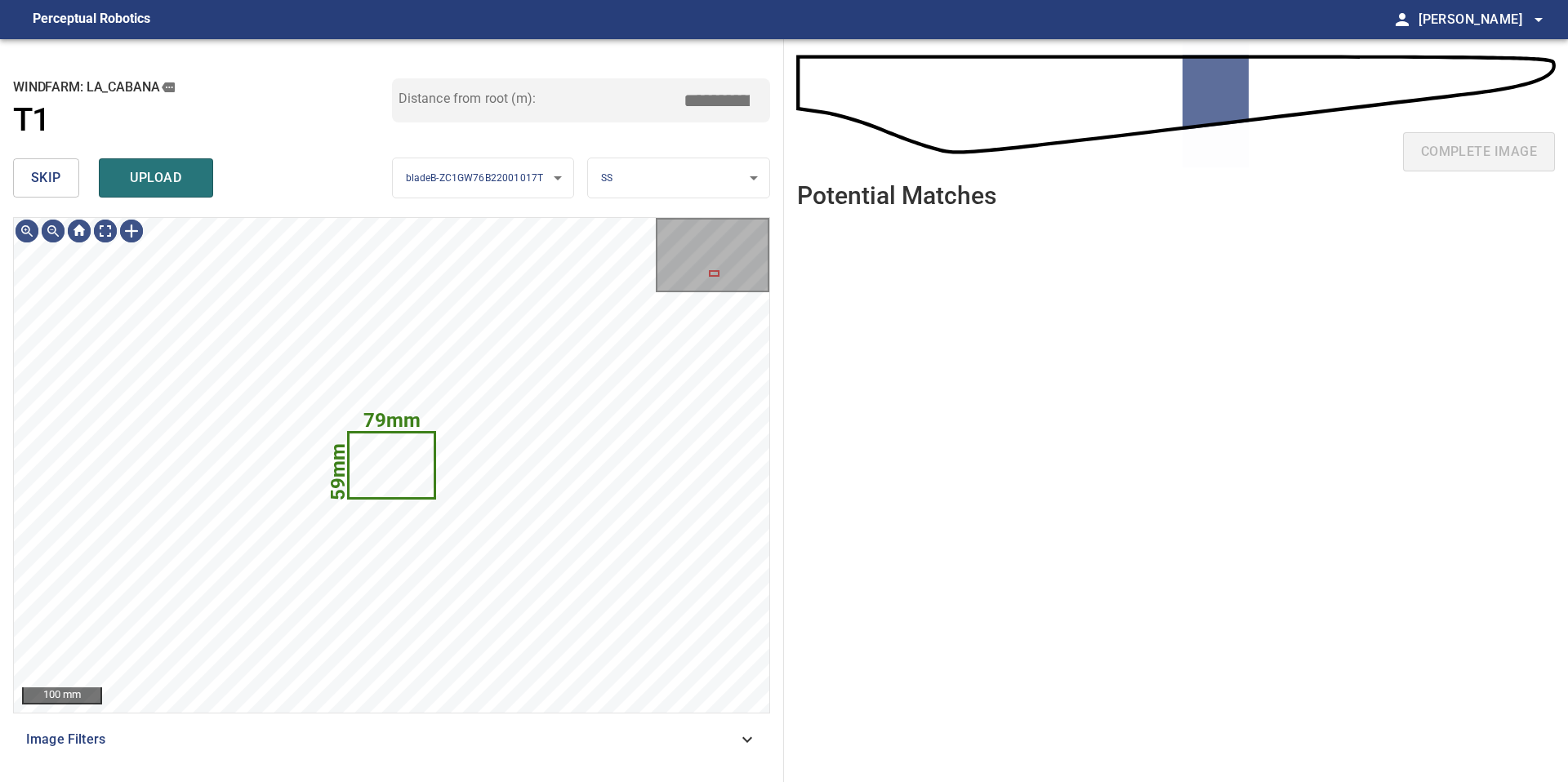
click at [43, 177] on span "skip" at bounding box center [46, 177] width 30 height 23
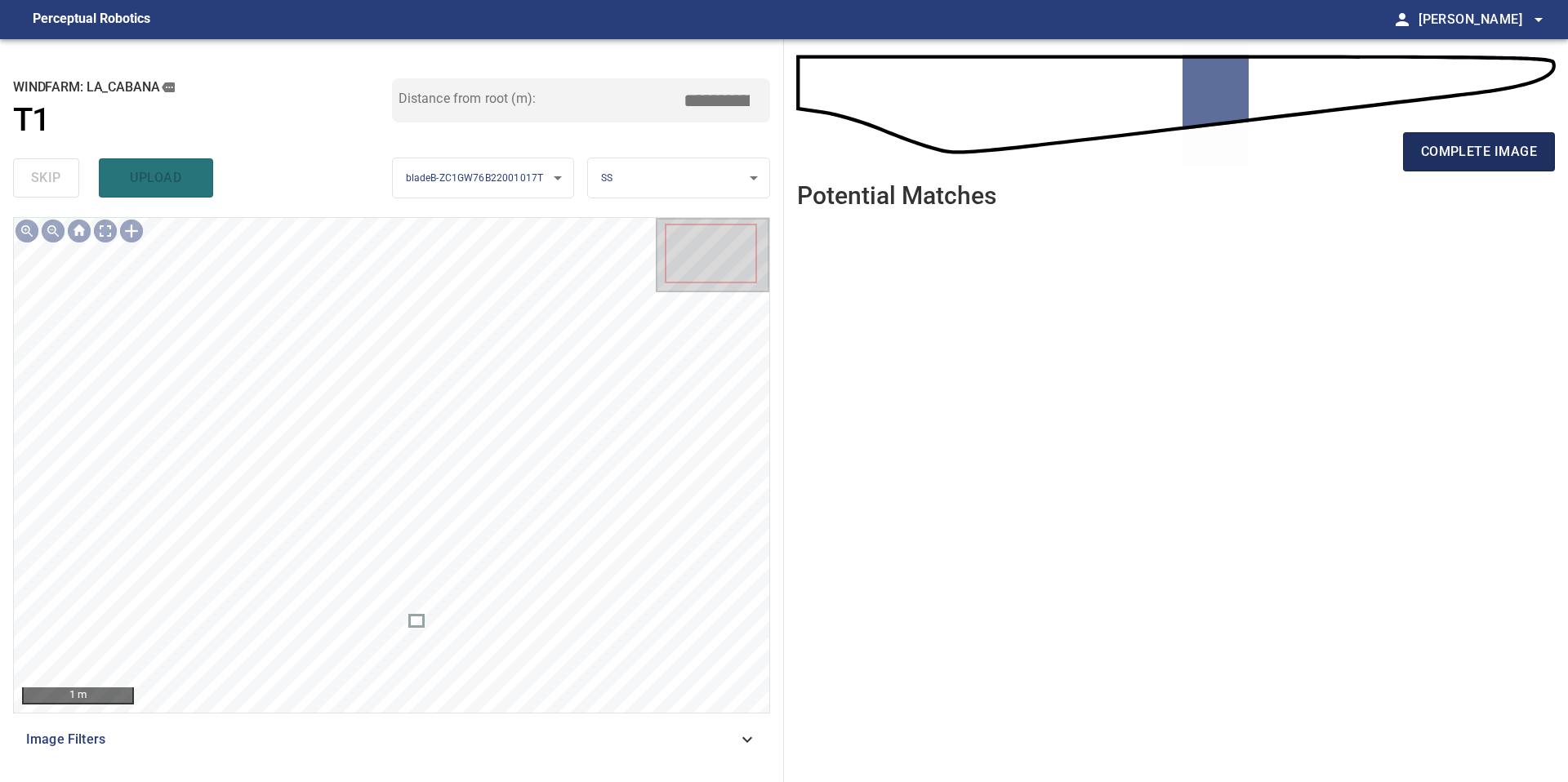
click at [1526, 144] on span "complete image" at bounding box center [1479, 151] width 116 height 23
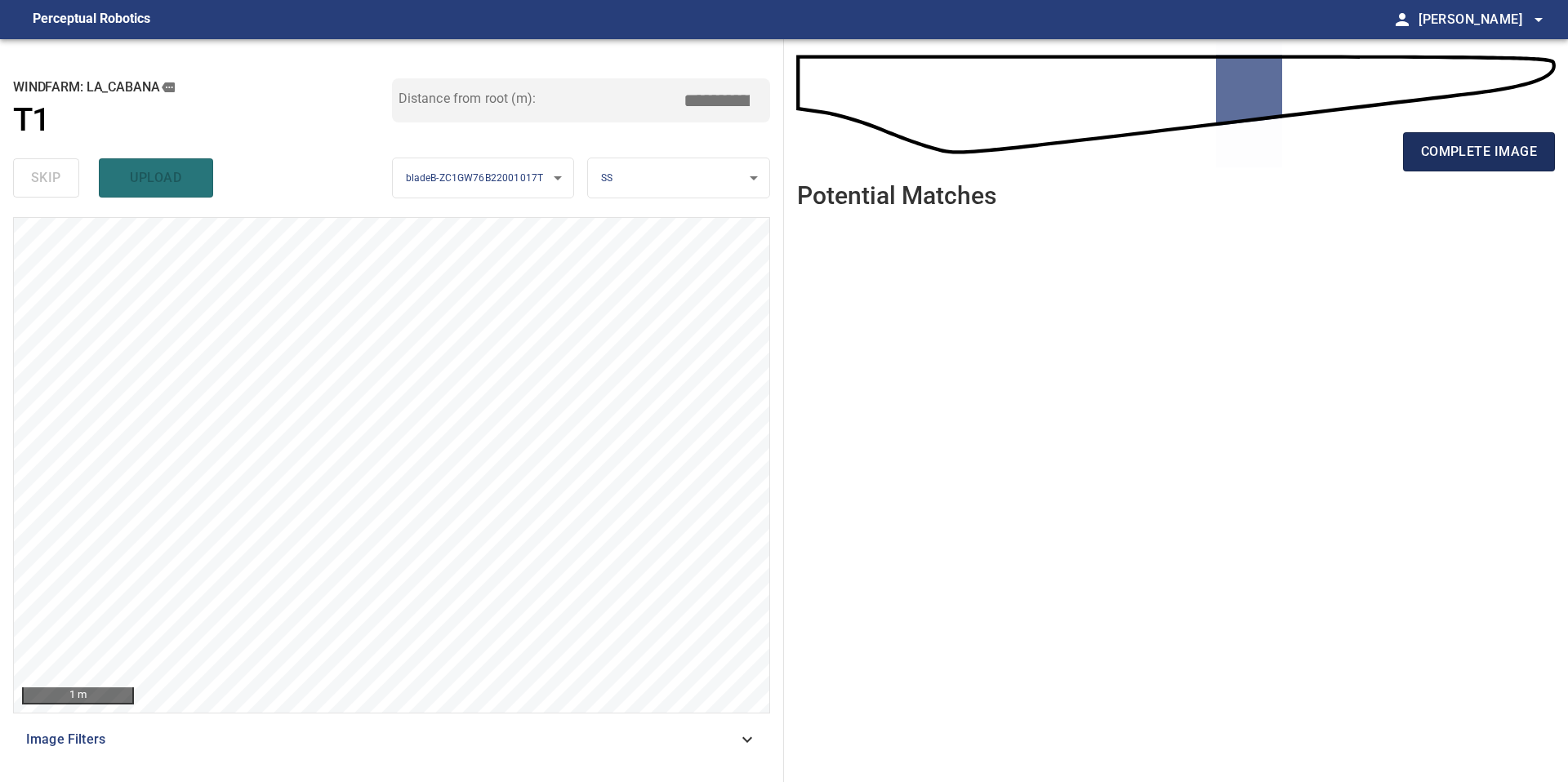
click at [1502, 161] on span "complete image" at bounding box center [1479, 151] width 116 height 23
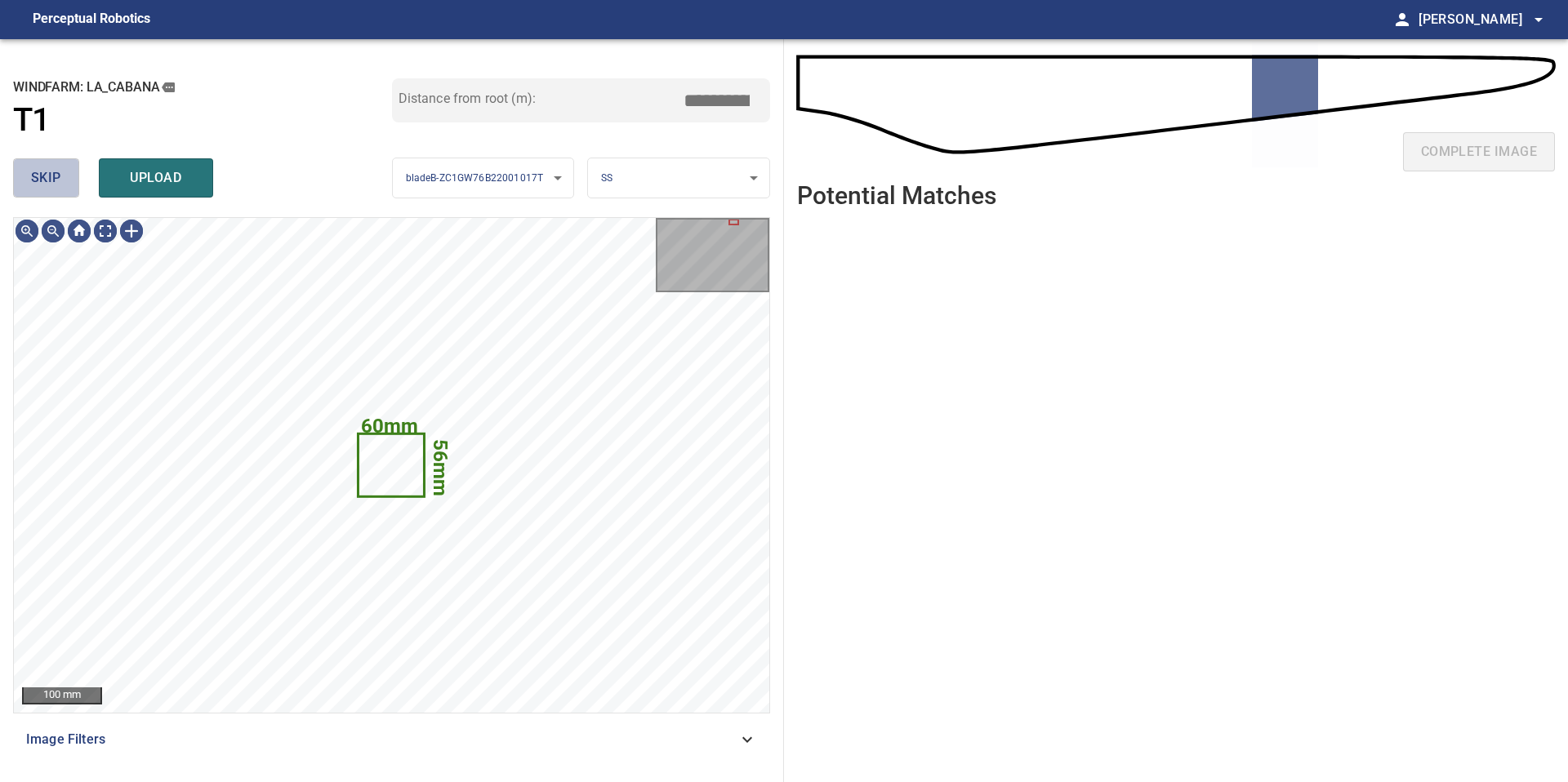
click at [38, 177] on span "skip" at bounding box center [46, 177] width 30 height 23
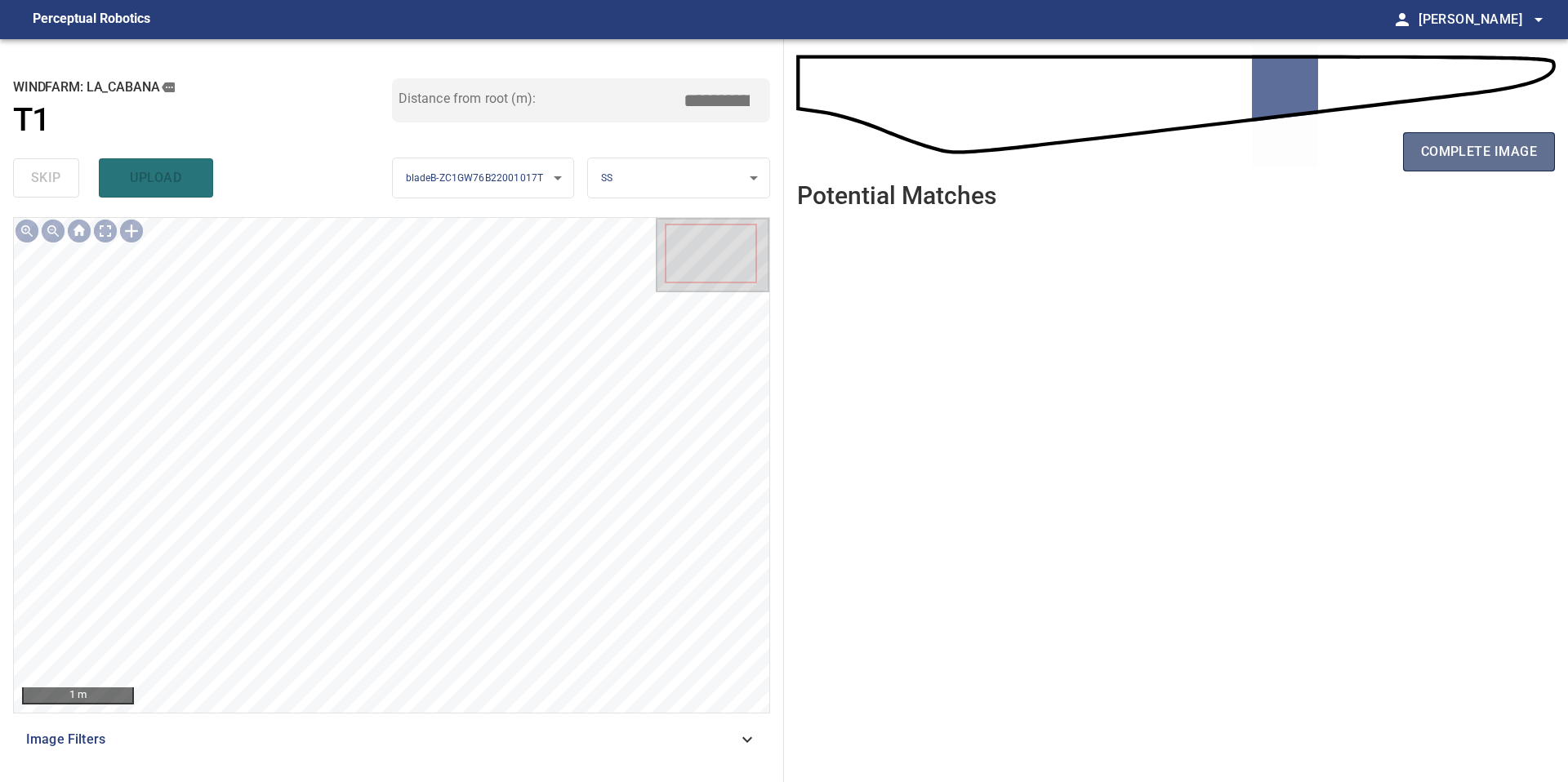
click at [1463, 144] on span "complete image" at bounding box center [1479, 151] width 116 height 23
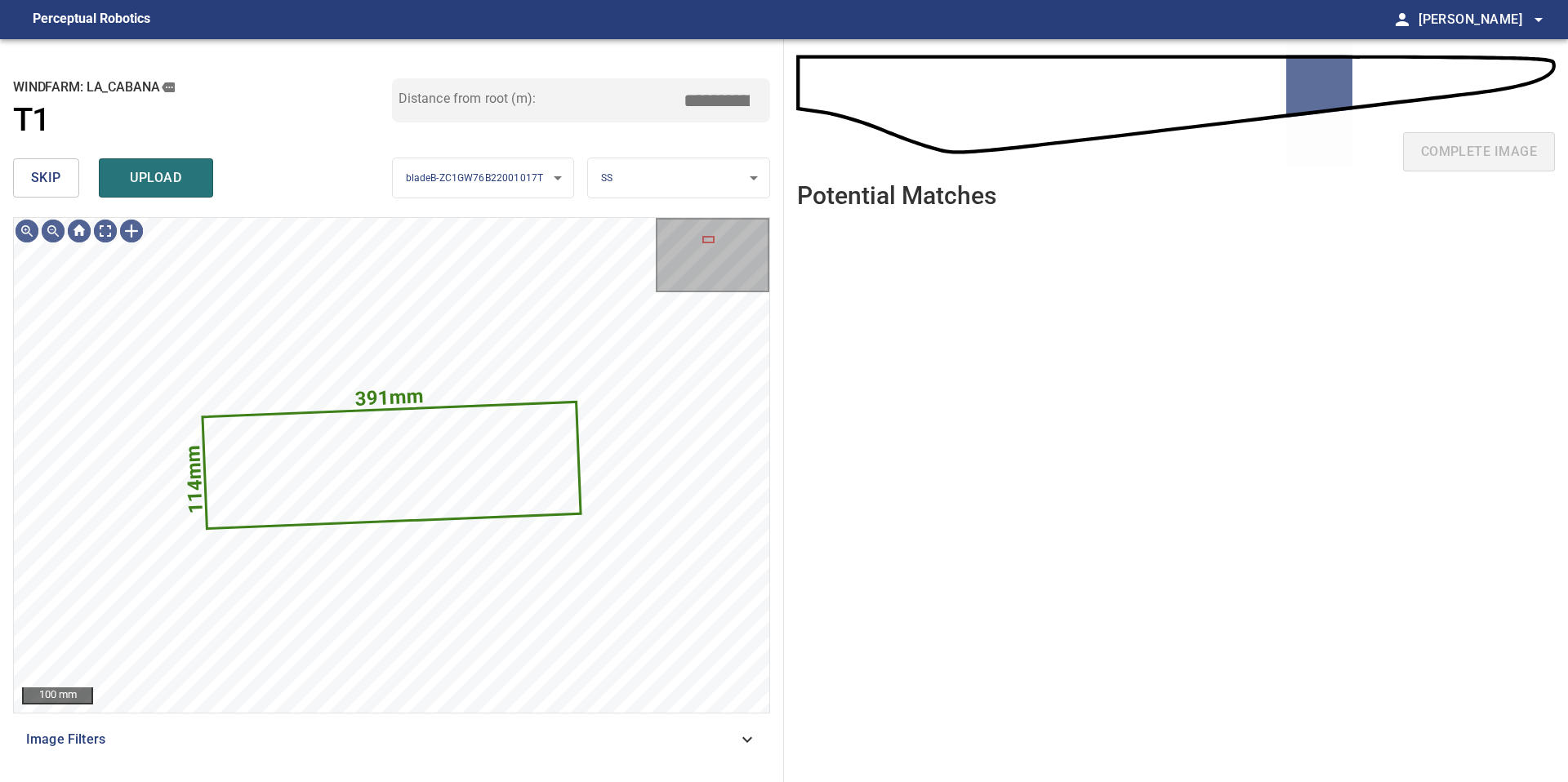
click at [58, 177] on span "skip" at bounding box center [46, 177] width 30 height 23
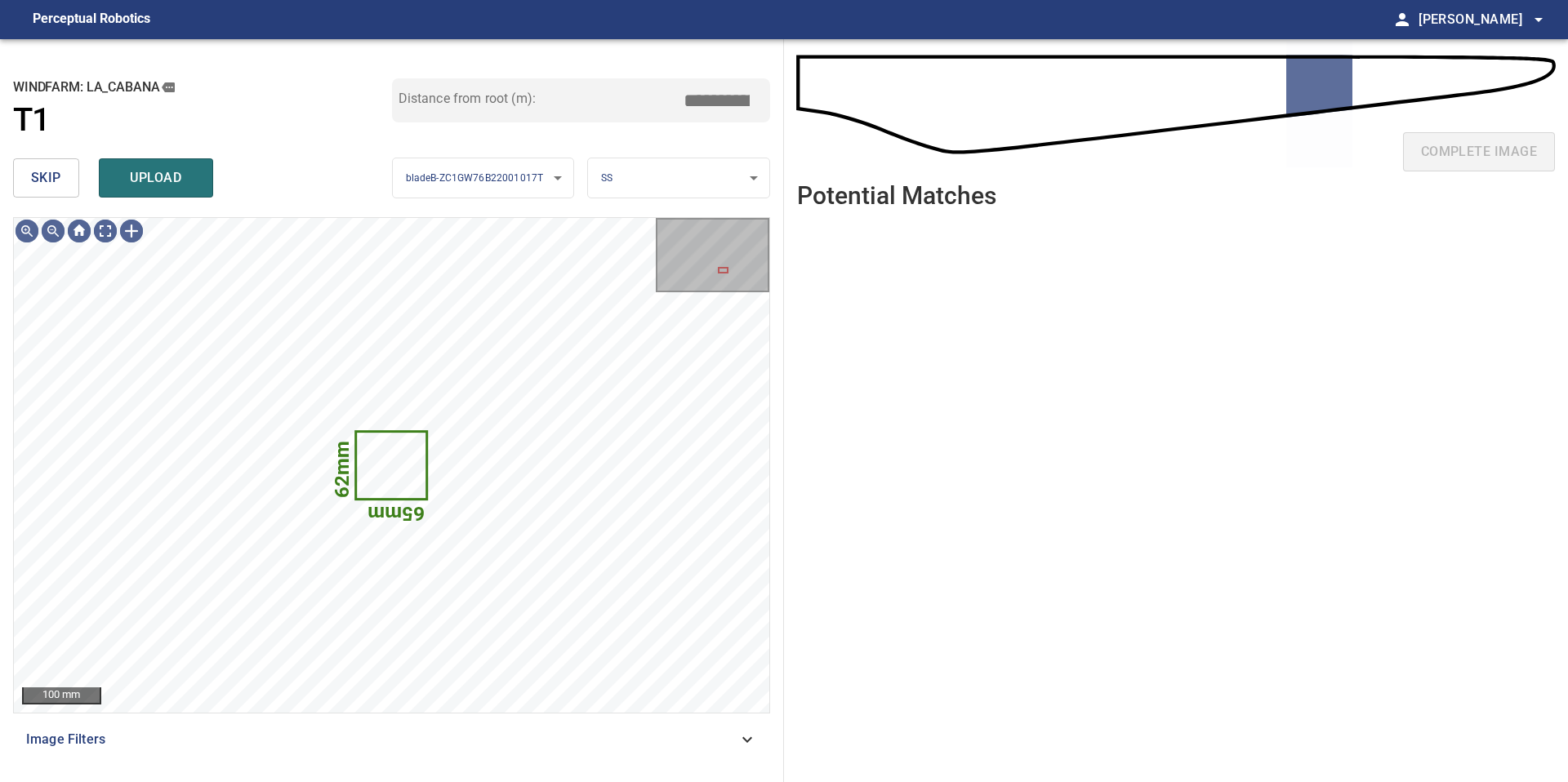
click at [58, 177] on span "skip" at bounding box center [46, 177] width 30 height 23
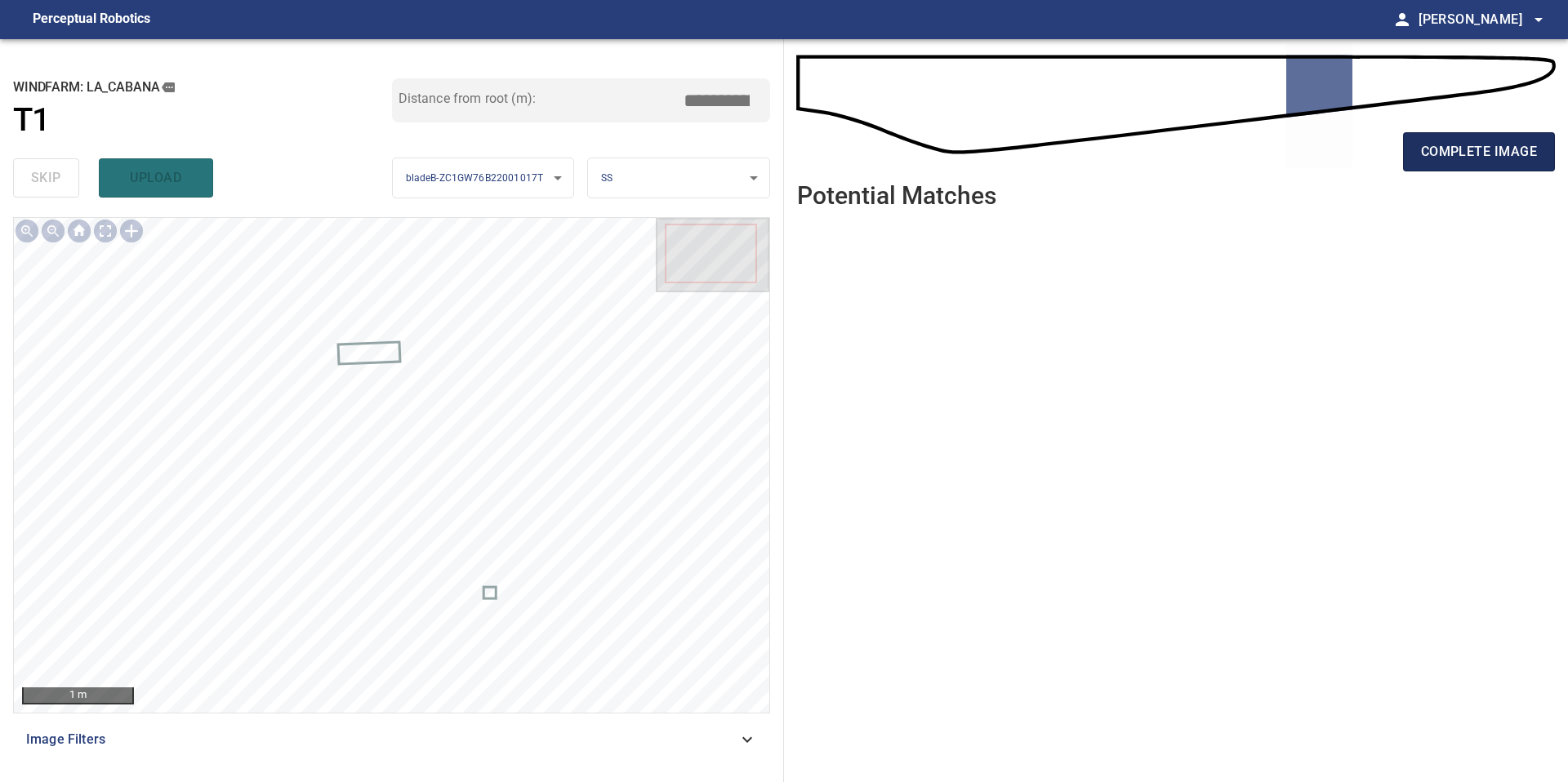
click at [1501, 147] on span "complete image" at bounding box center [1479, 151] width 116 height 23
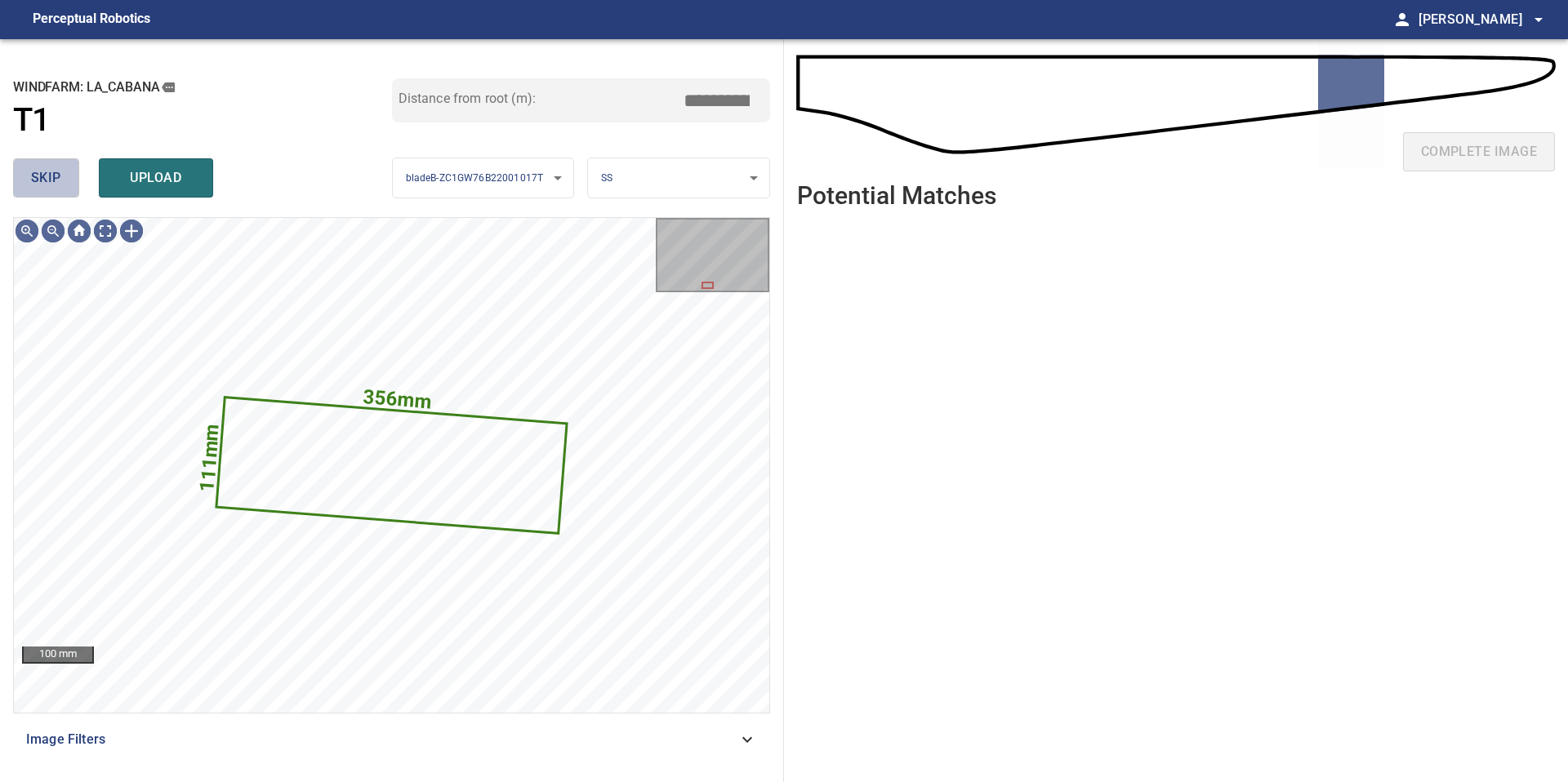
click at [56, 169] on span "skip" at bounding box center [46, 177] width 30 height 23
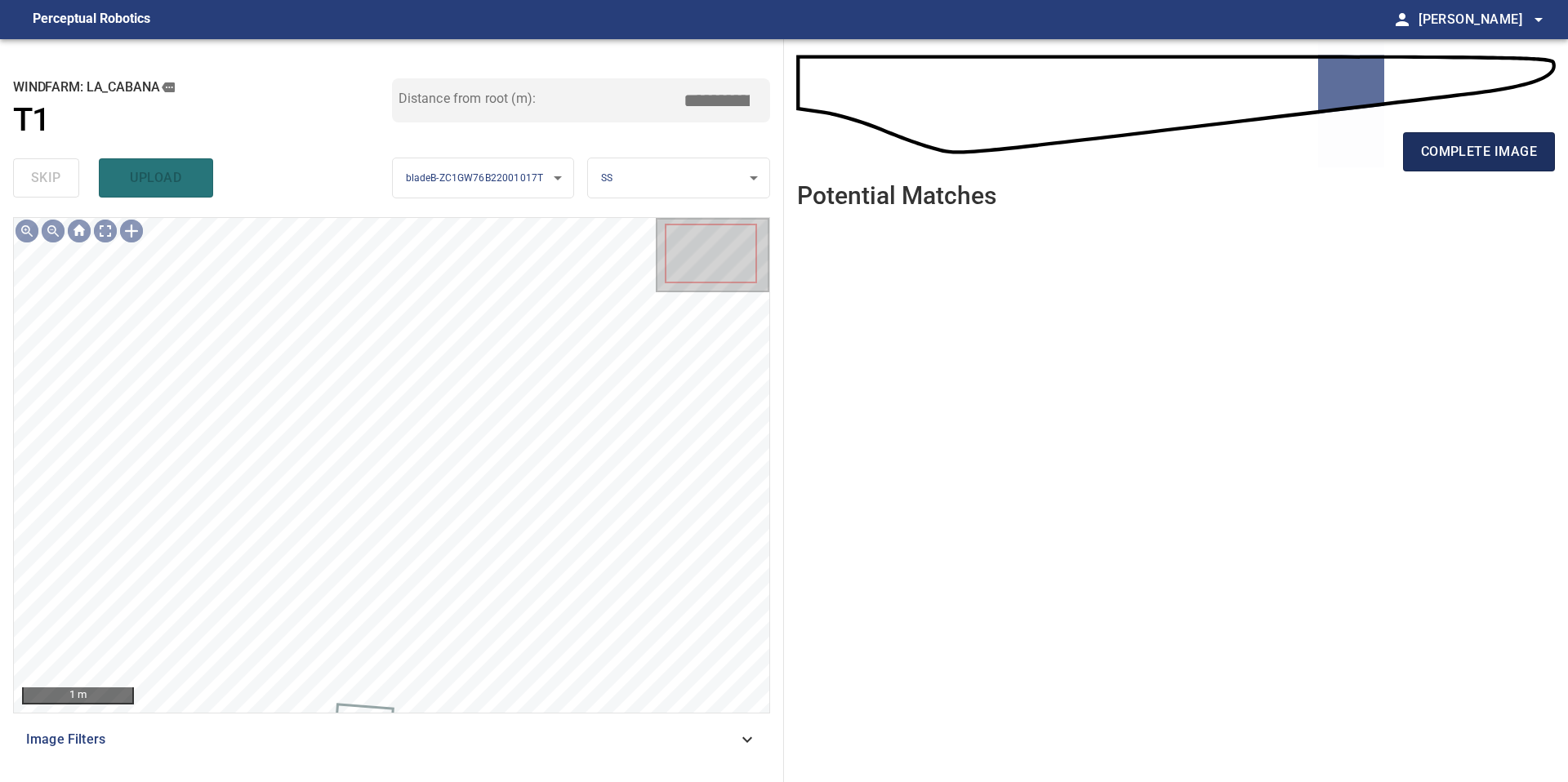
click at [1457, 159] on span "complete image" at bounding box center [1479, 151] width 116 height 23
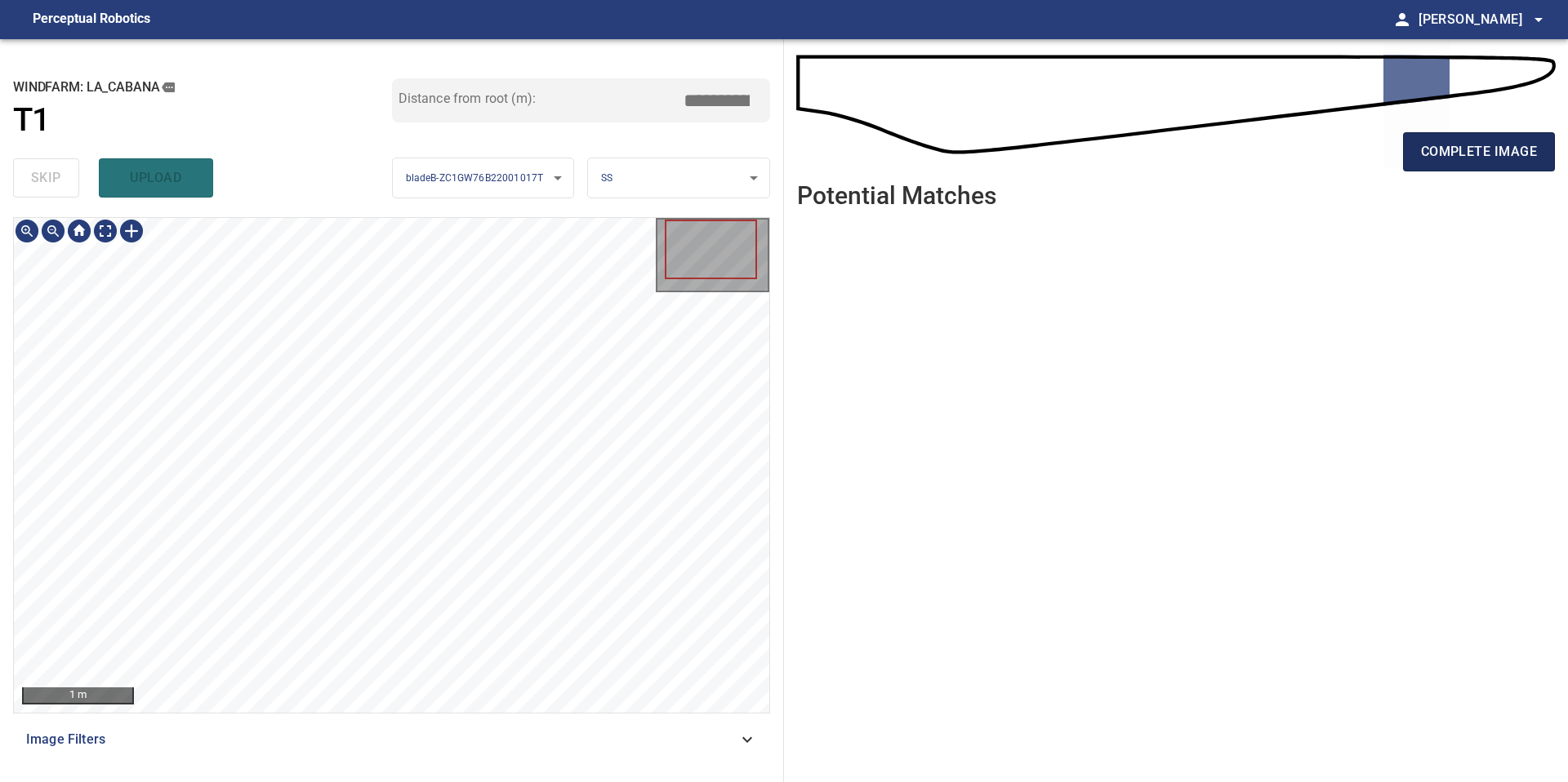
click at [1462, 162] on span "complete image" at bounding box center [1479, 151] width 116 height 23
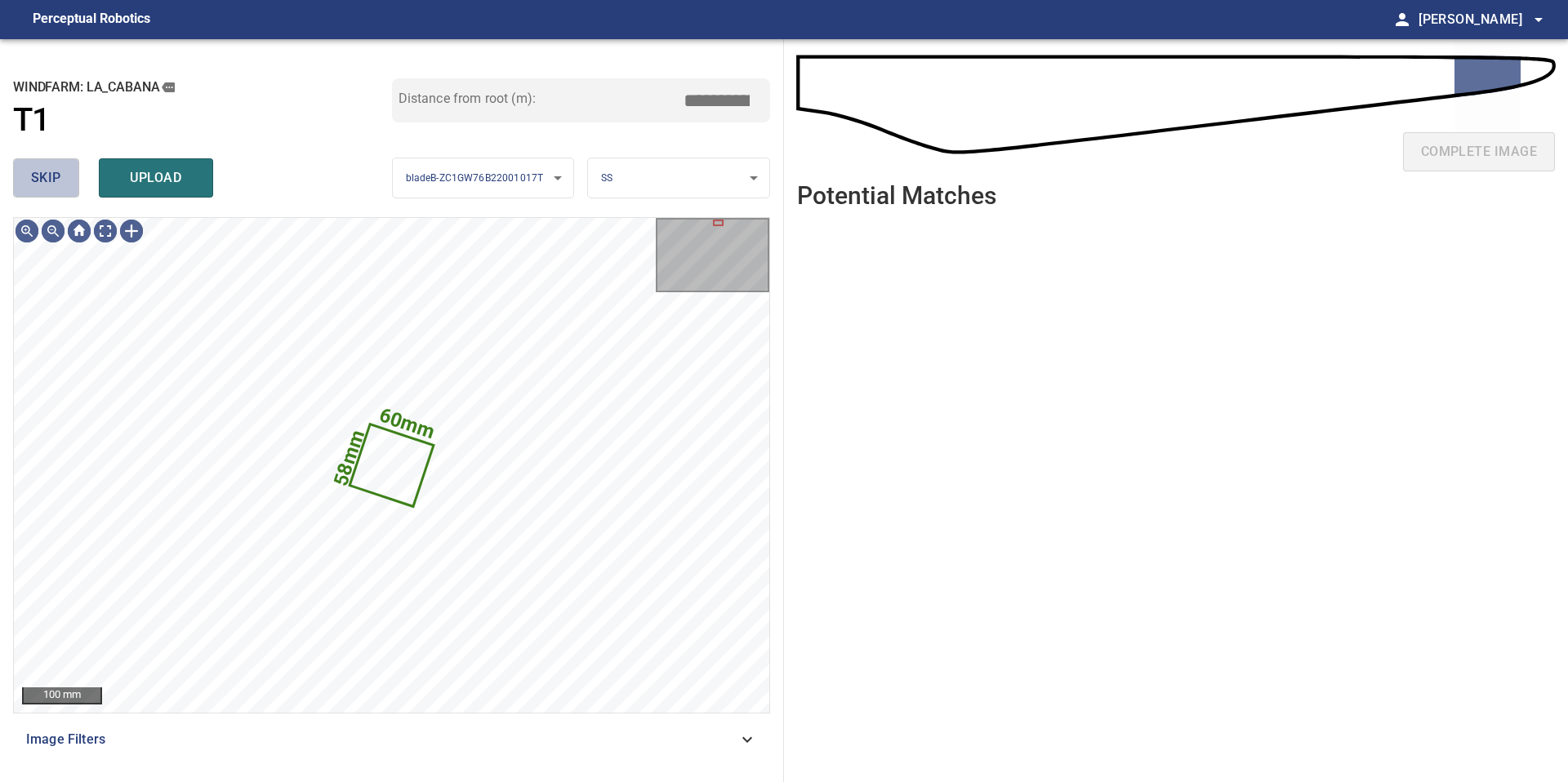
click at [61, 177] on button "skip" at bounding box center [45, 178] width 66 height 39
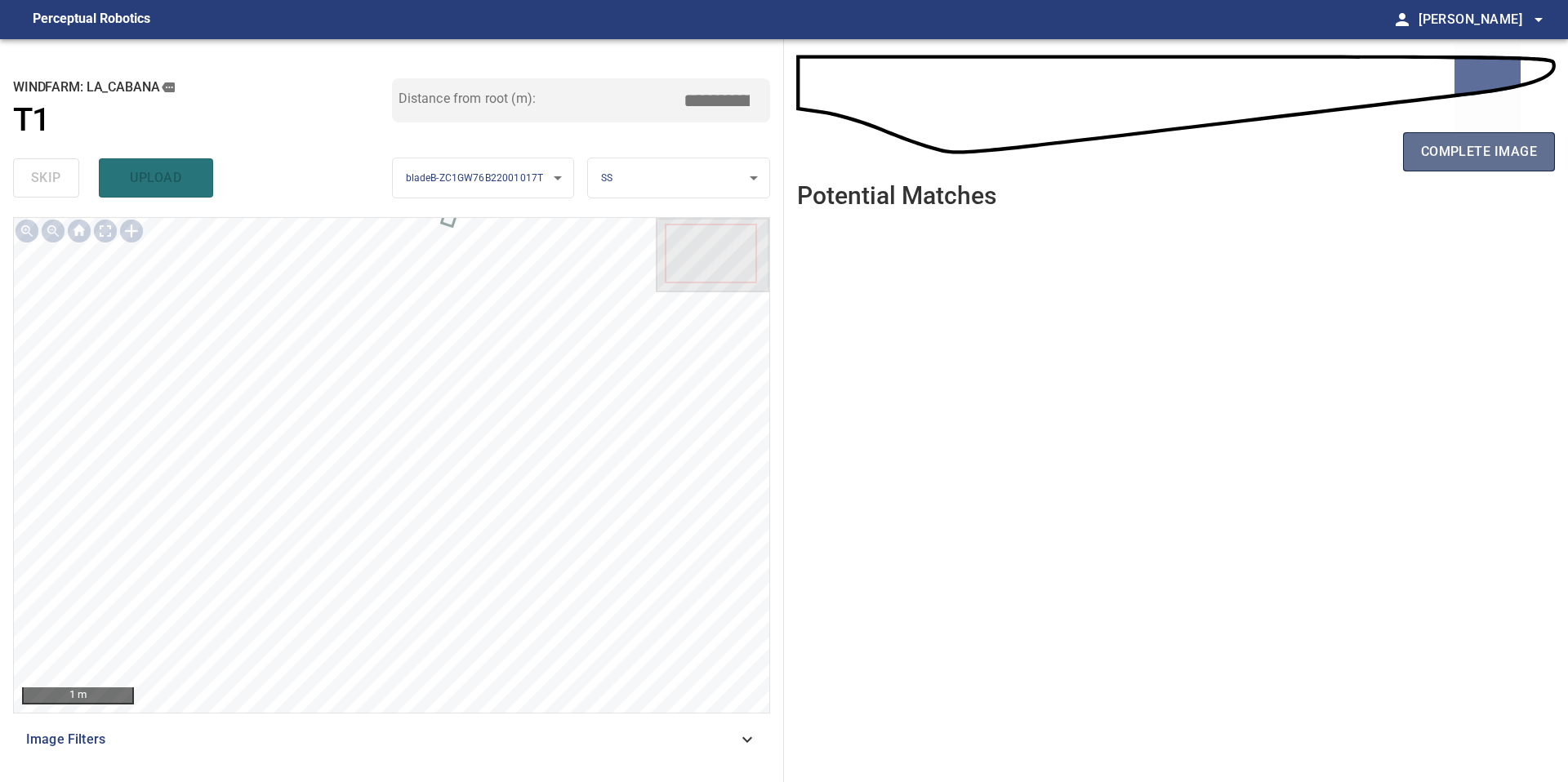
click at [1512, 145] on span "complete image" at bounding box center [1479, 151] width 116 height 23
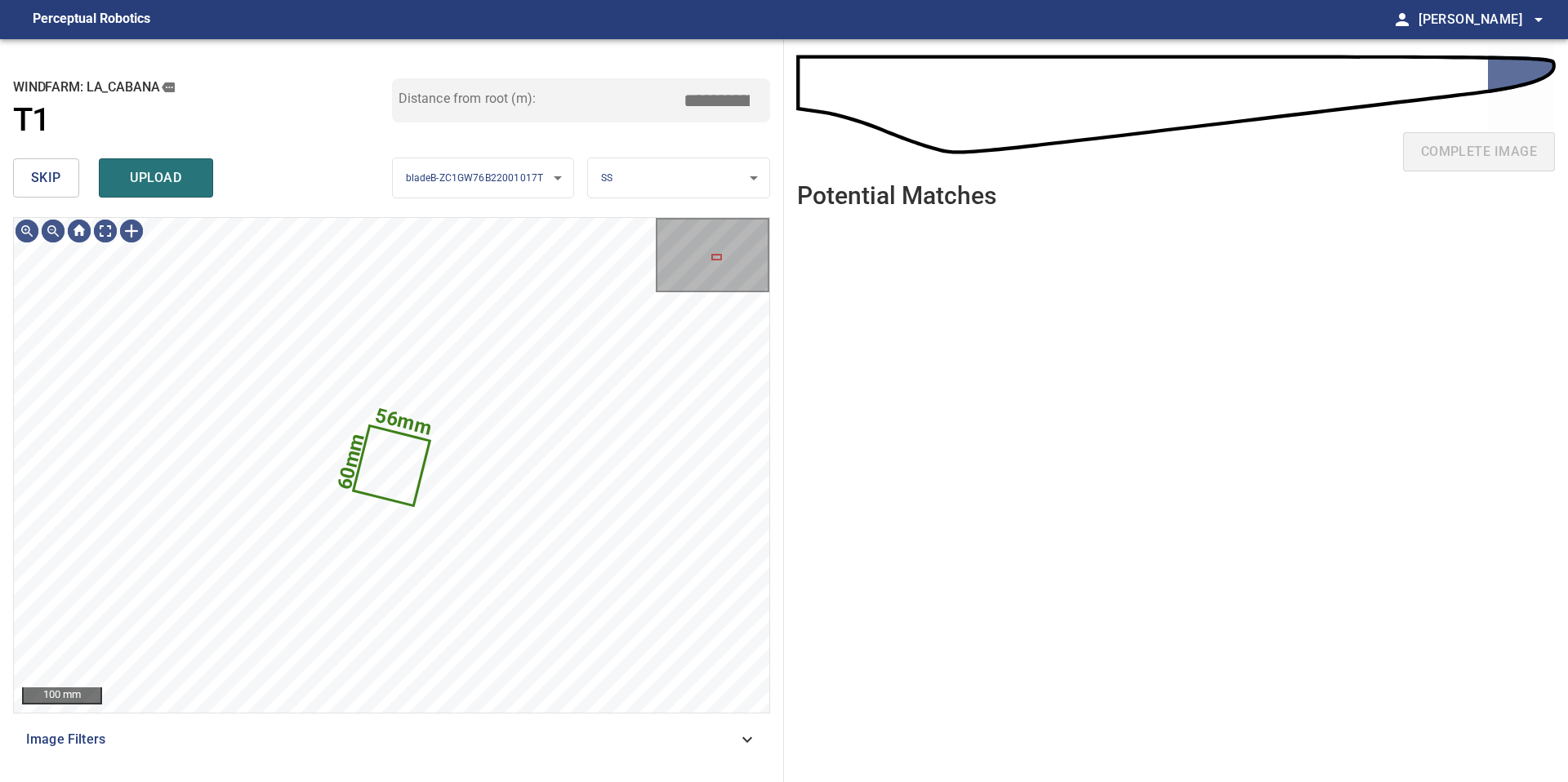
click at [54, 172] on span "skip" at bounding box center [46, 177] width 30 height 23
click at [61, 179] on button "skip" at bounding box center [45, 178] width 66 height 39
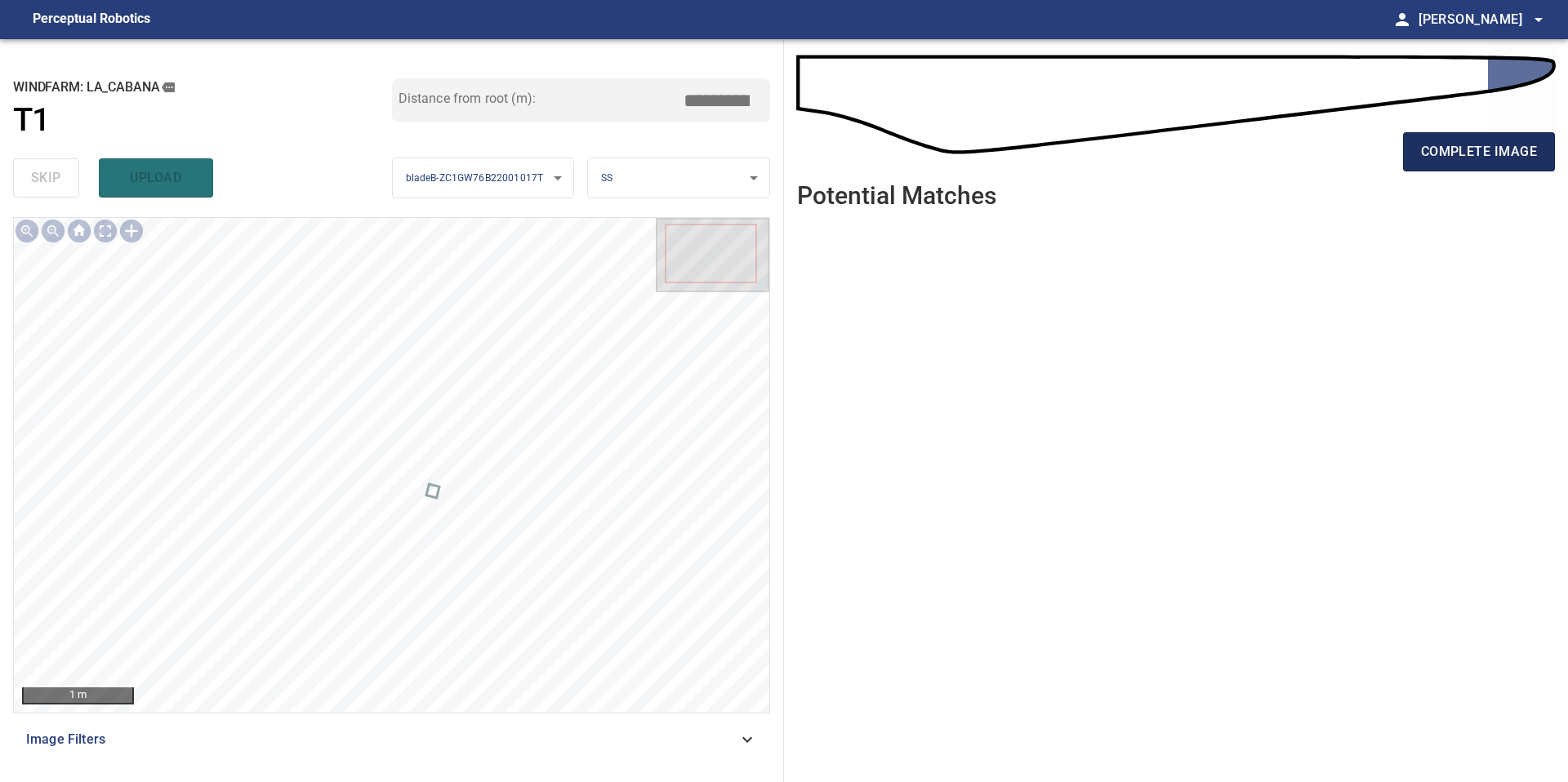
click at [1443, 157] on span "complete image" at bounding box center [1479, 151] width 116 height 23
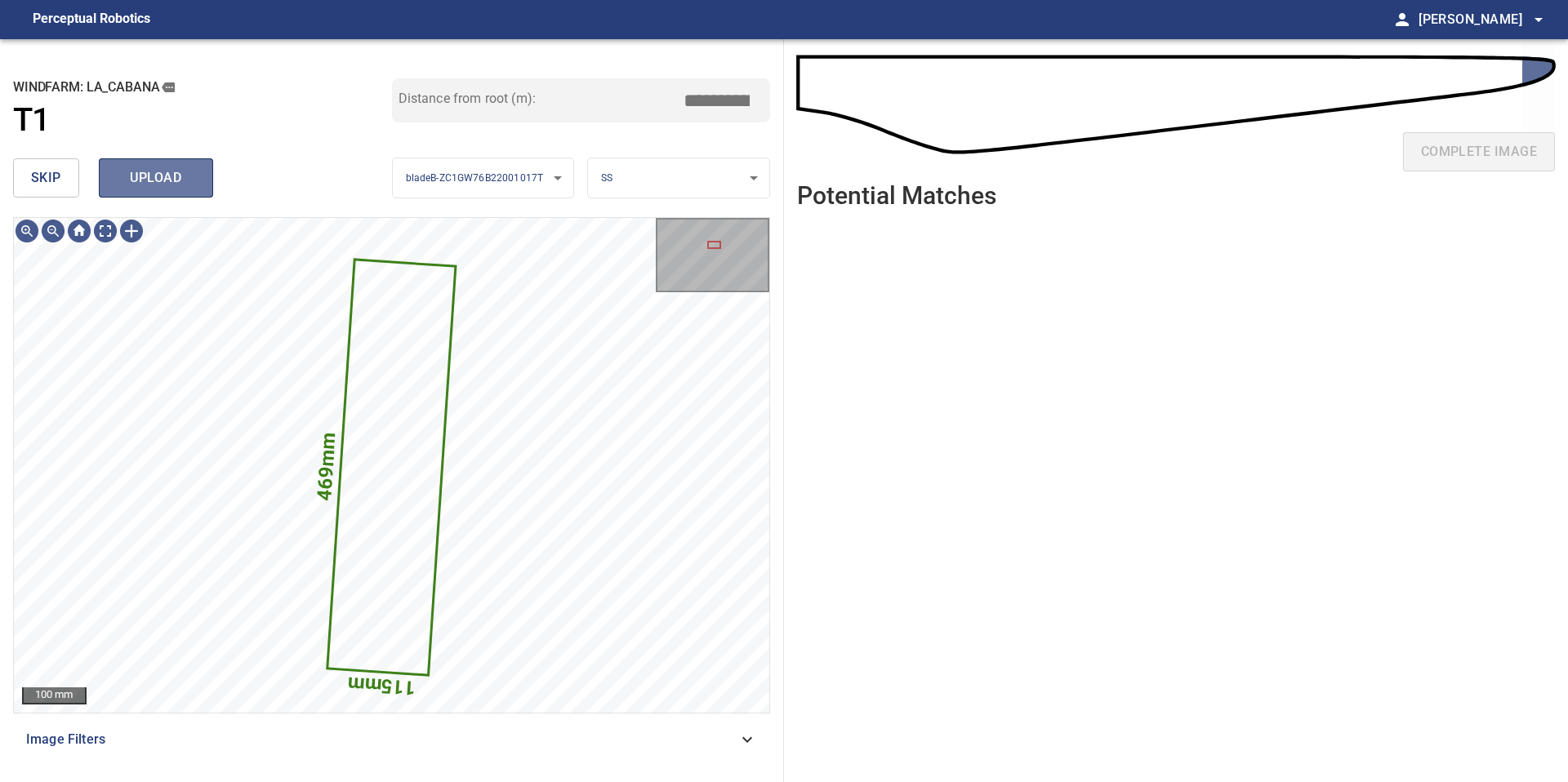
click at [168, 184] on span "upload" at bounding box center [156, 177] width 78 height 23
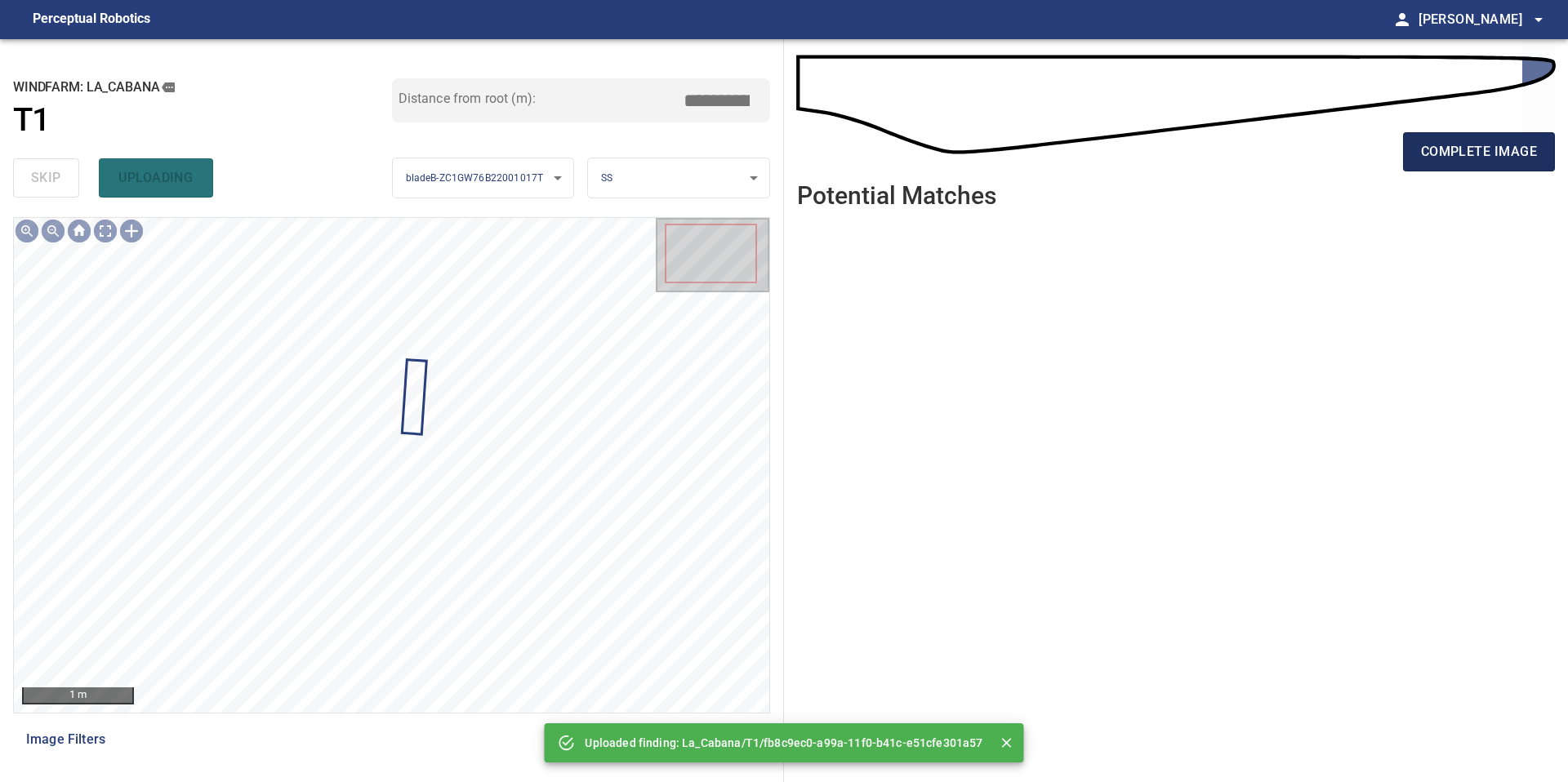
click at [1454, 142] on span "complete image" at bounding box center [1479, 151] width 116 height 23
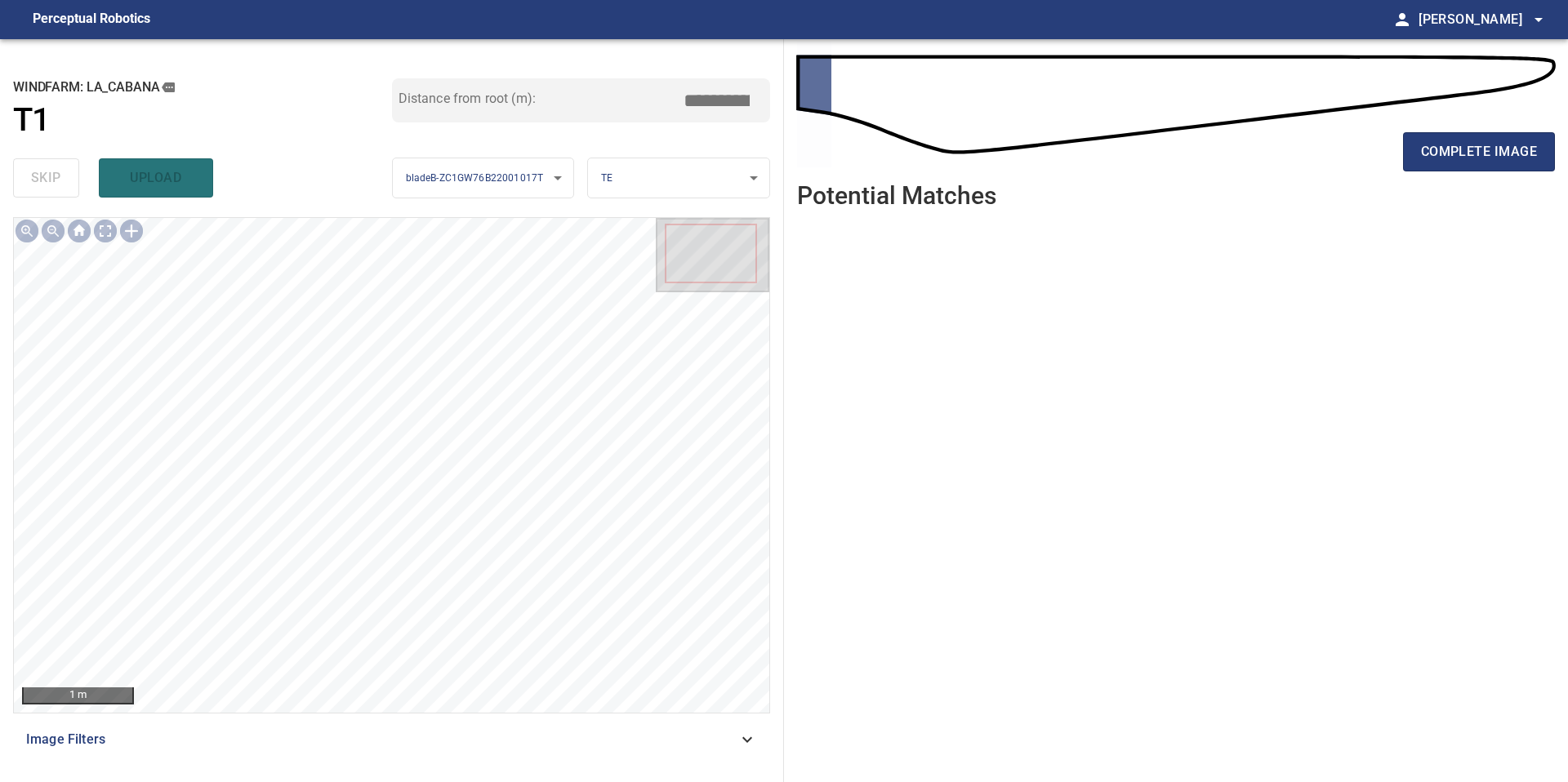
click at [1454, 142] on span "complete image" at bounding box center [1479, 151] width 116 height 23
click at [1455, 144] on span "complete image" at bounding box center [1479, 151] width 116 height 23
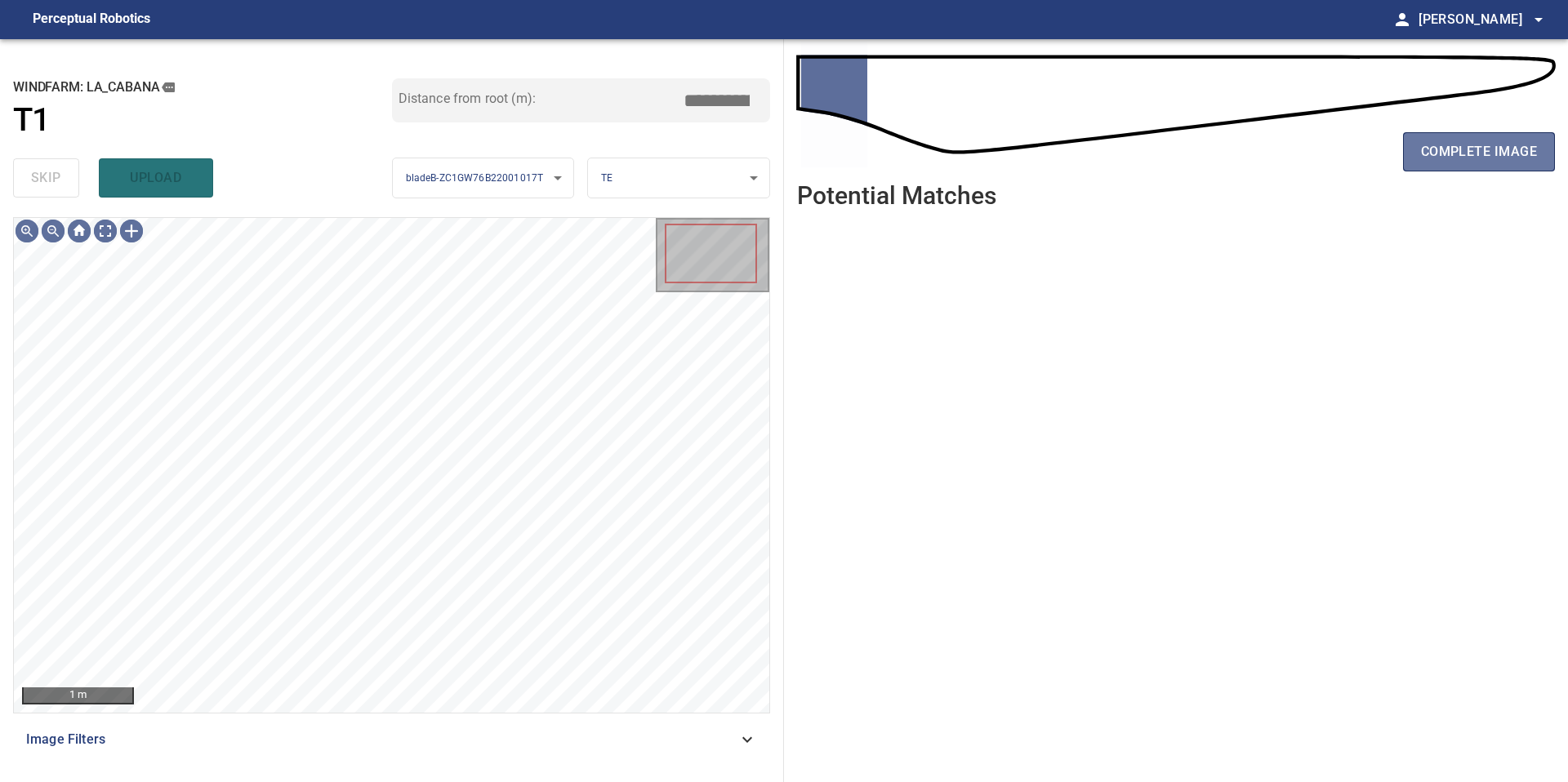
click at [1455, 144] on span "complete image" at bounding box center [1479, 151] width 116 height 23
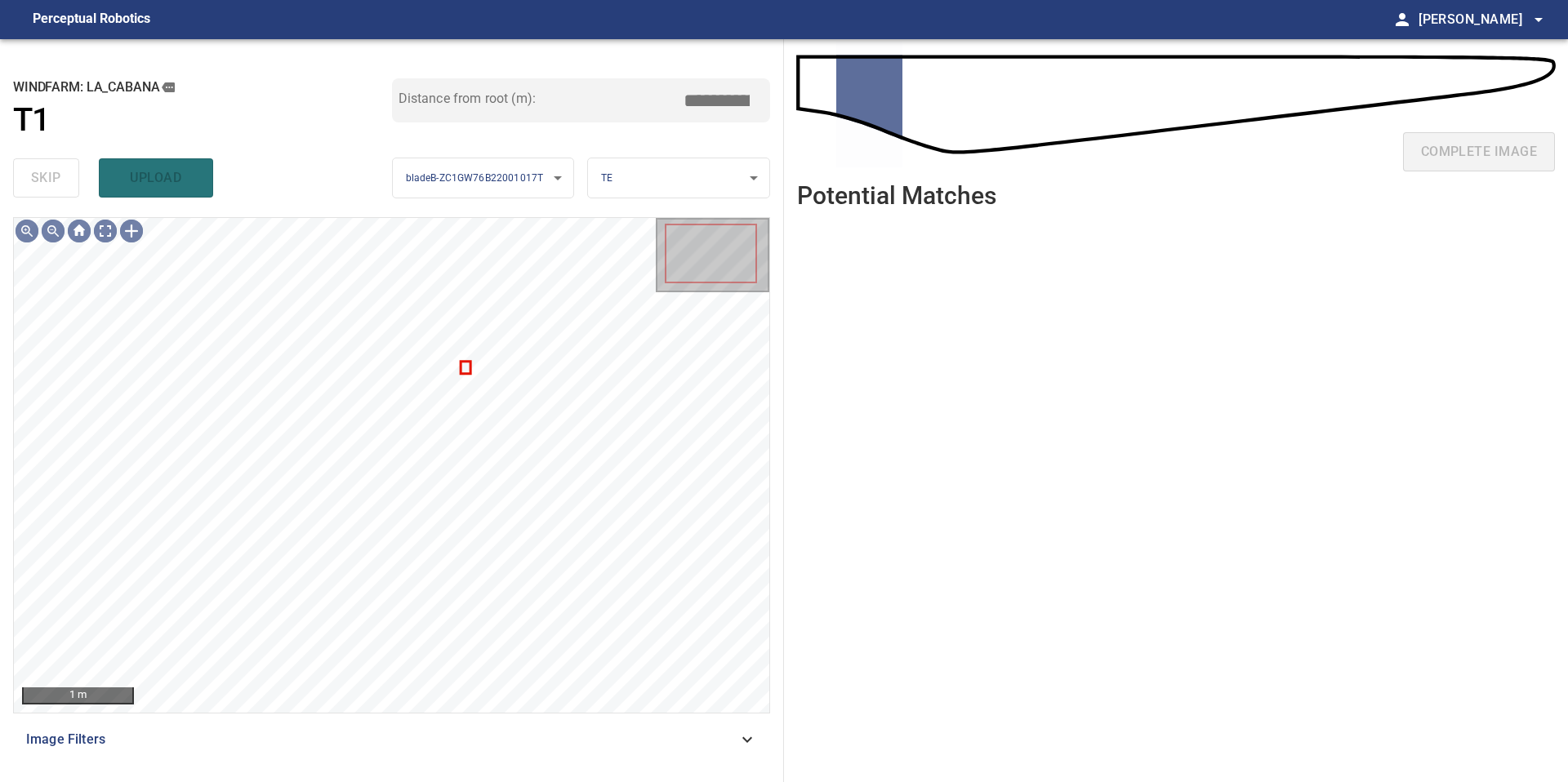
click at [1455, 144] on div "complete image" at bounding box center [1175, 158] width 758 height 66
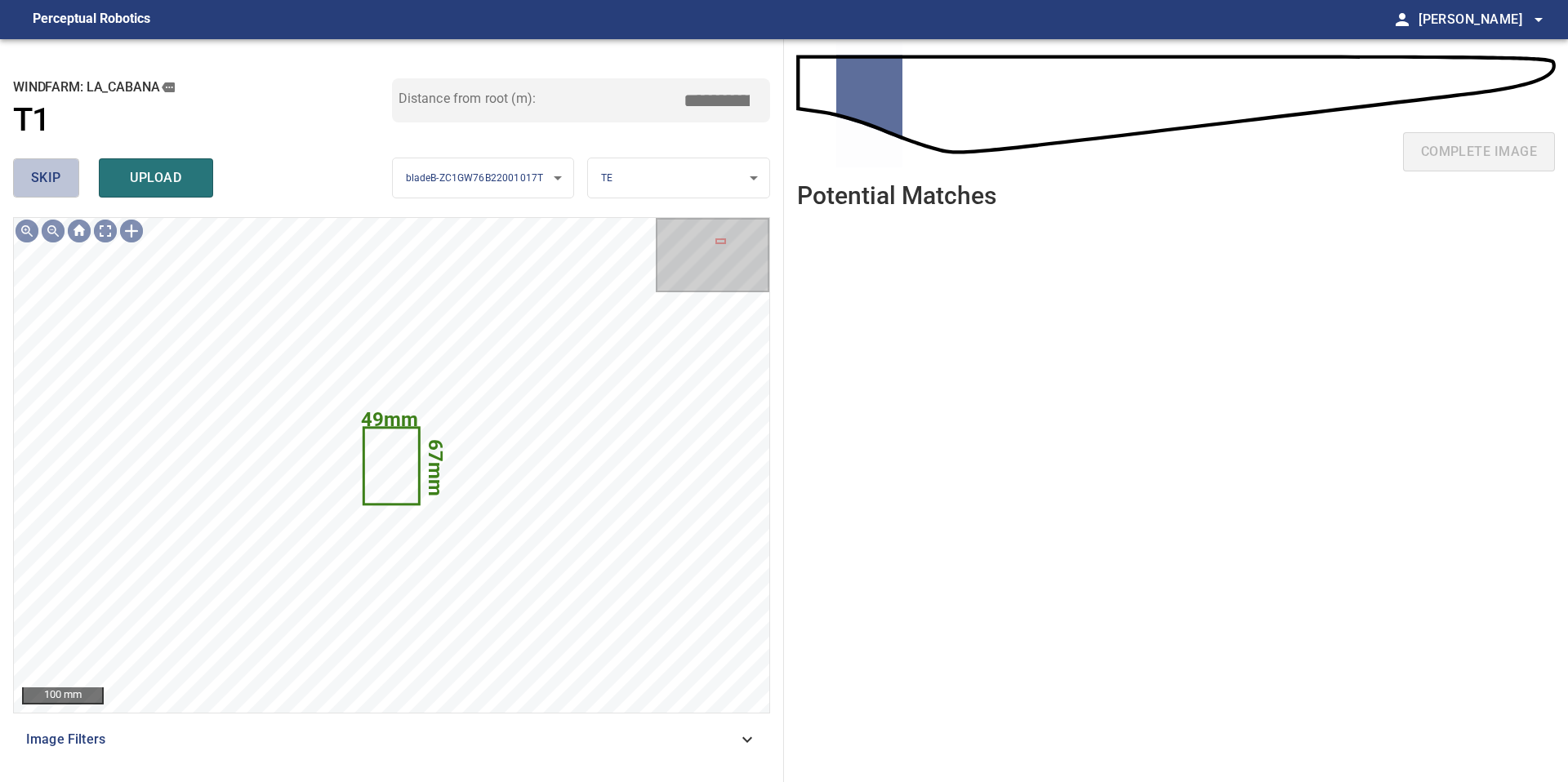
click at [50, 178] on span "skip" at bounding box center [46, 177] width 30 height 23
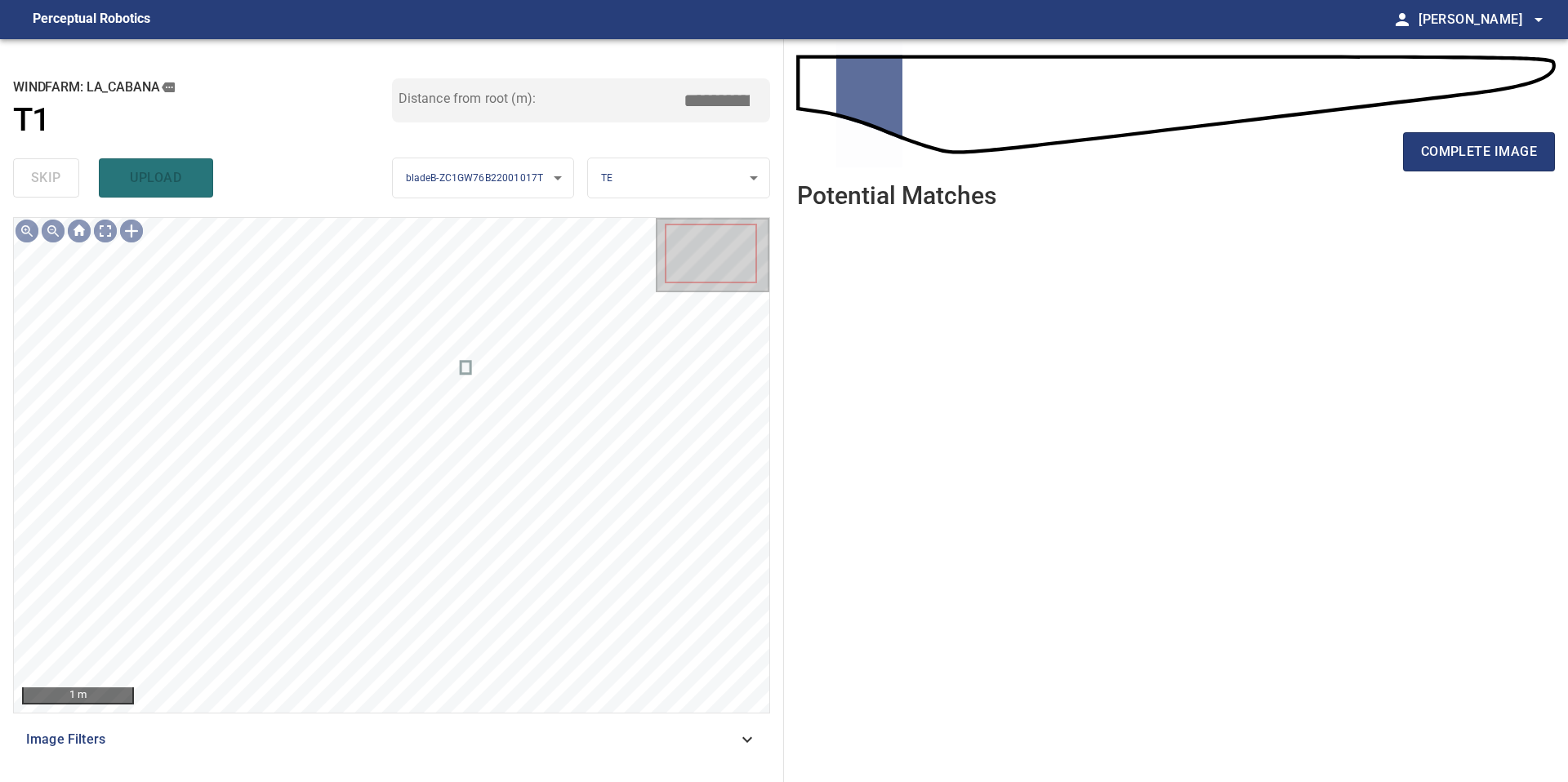
click at [1465, 126] on div "complete image" at bounding box center [1175, 158] width 758 height 66
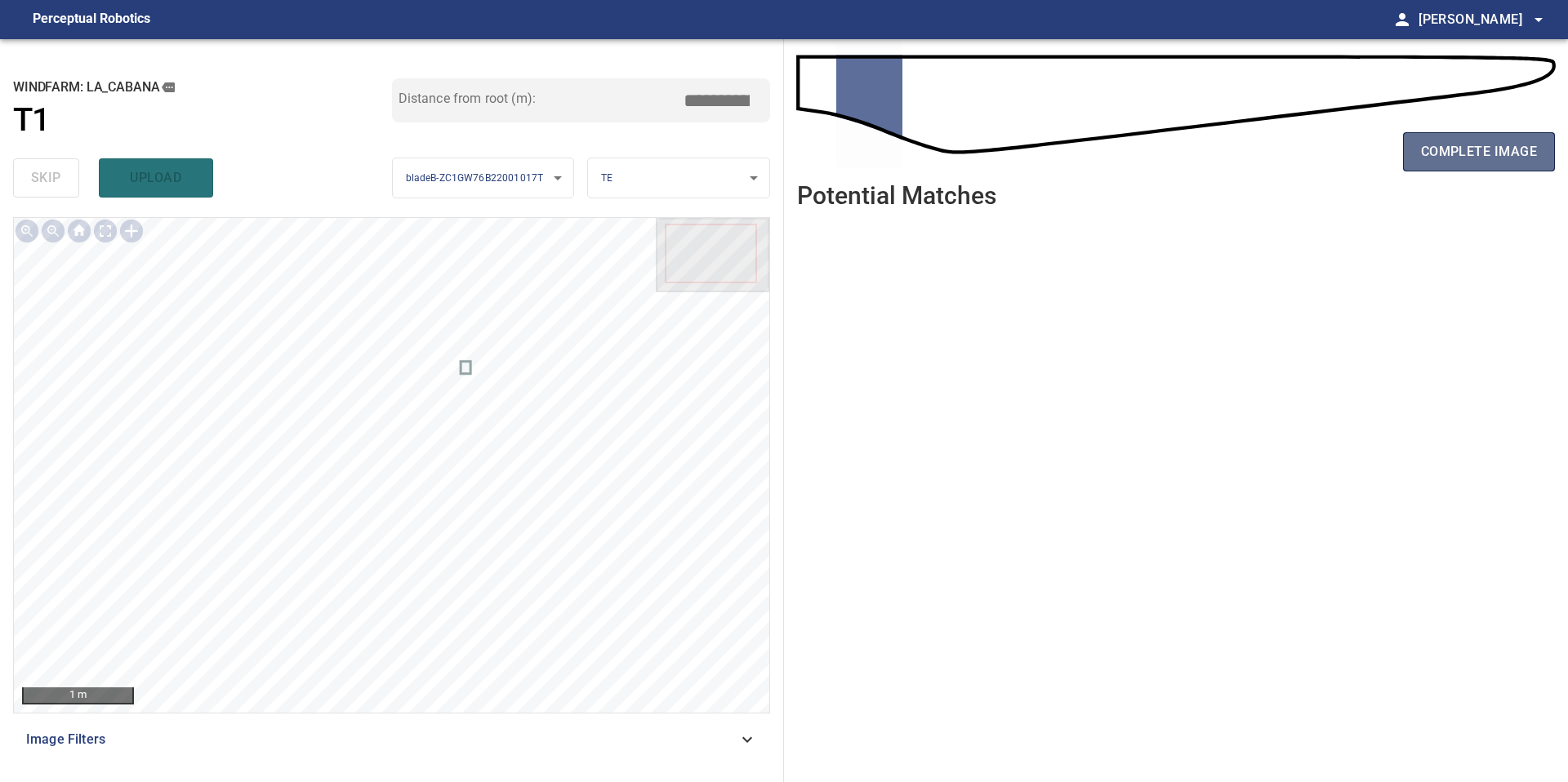
click at [1467, 150] on span "complete image" at bounding box center [1479, 151] width 116 height 23
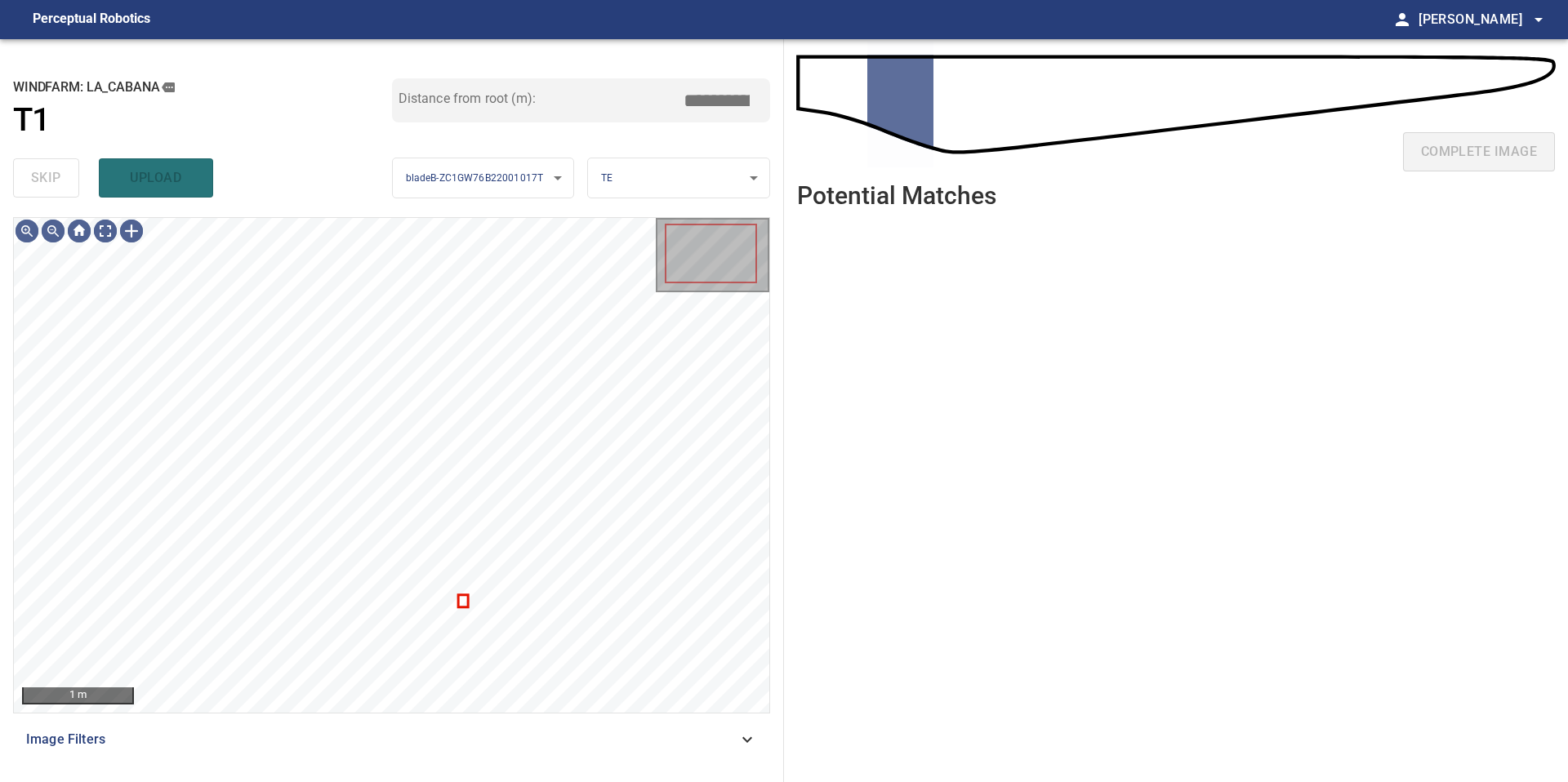
click at [1467, 150] on div "complete image" at bounding box center [1175, 158] width 758 height 66
click at [65, 185] on button "skip" at bounding box center [45, 178] width 66 height 39
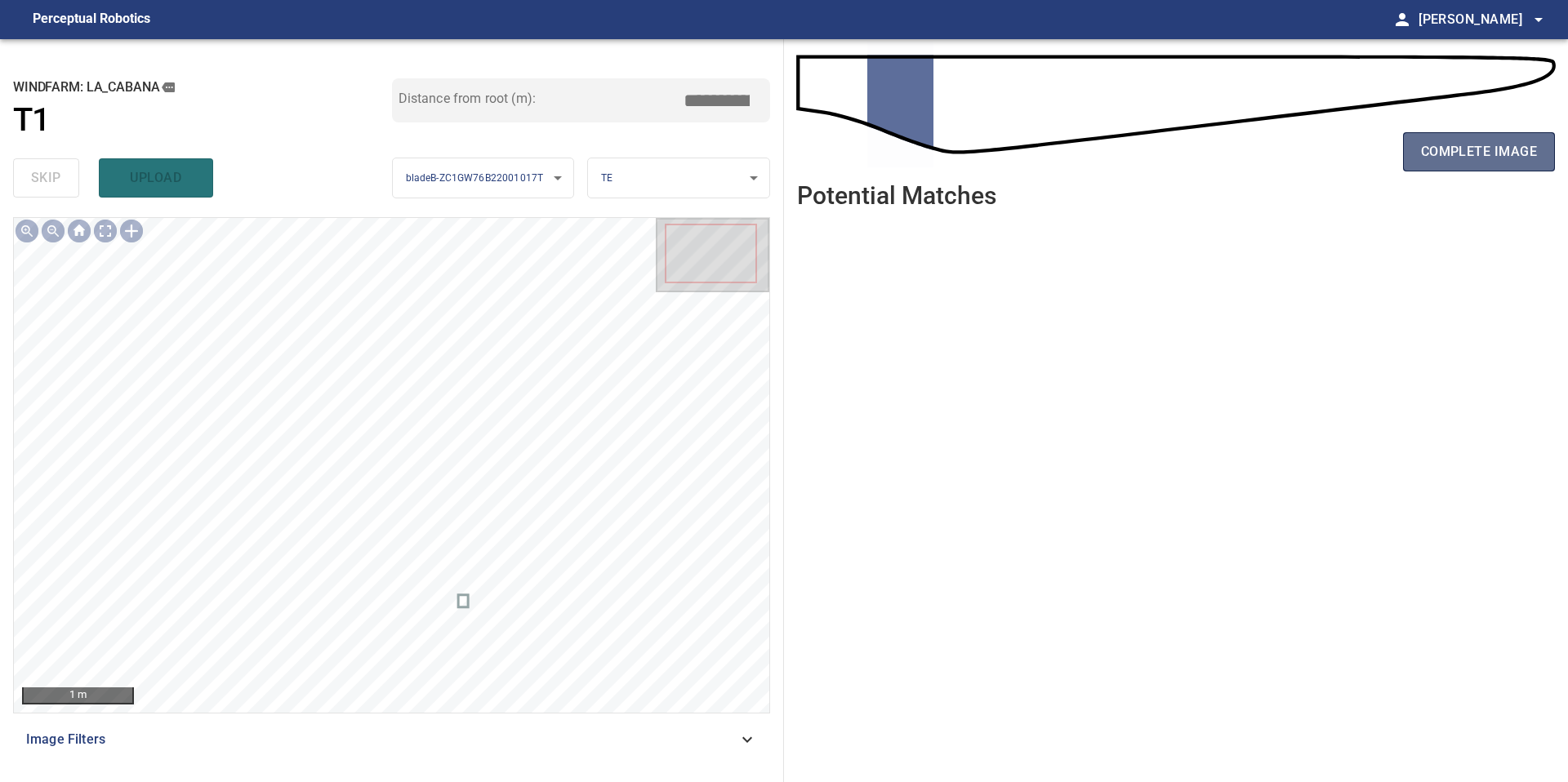
click at [1467, 147] on span "complete image" at bounding box center [1479, 151] width 116 height 23
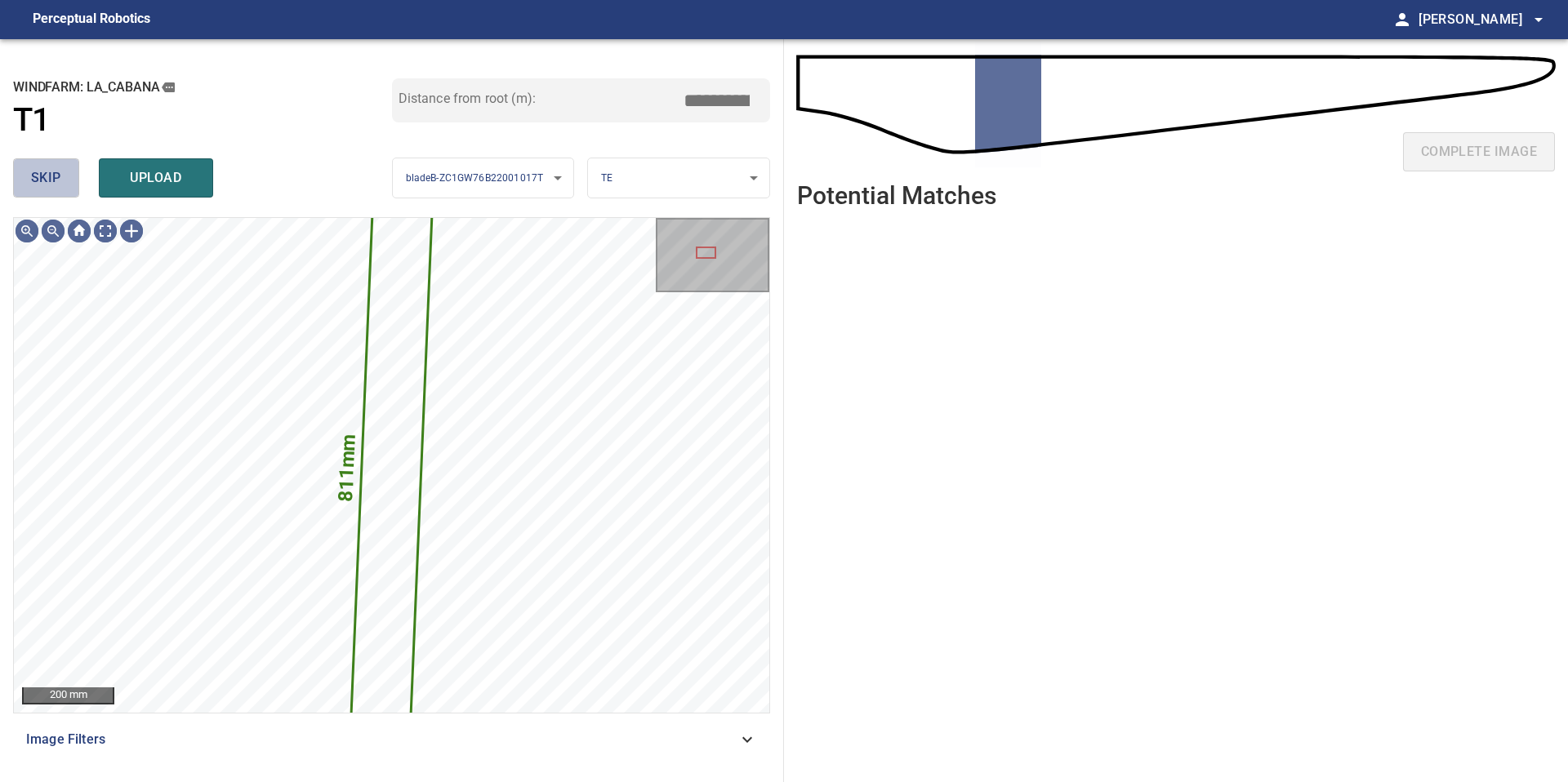
click at [67, 182] on button "skip" at bounding box center [45, 178] width 66 height 39
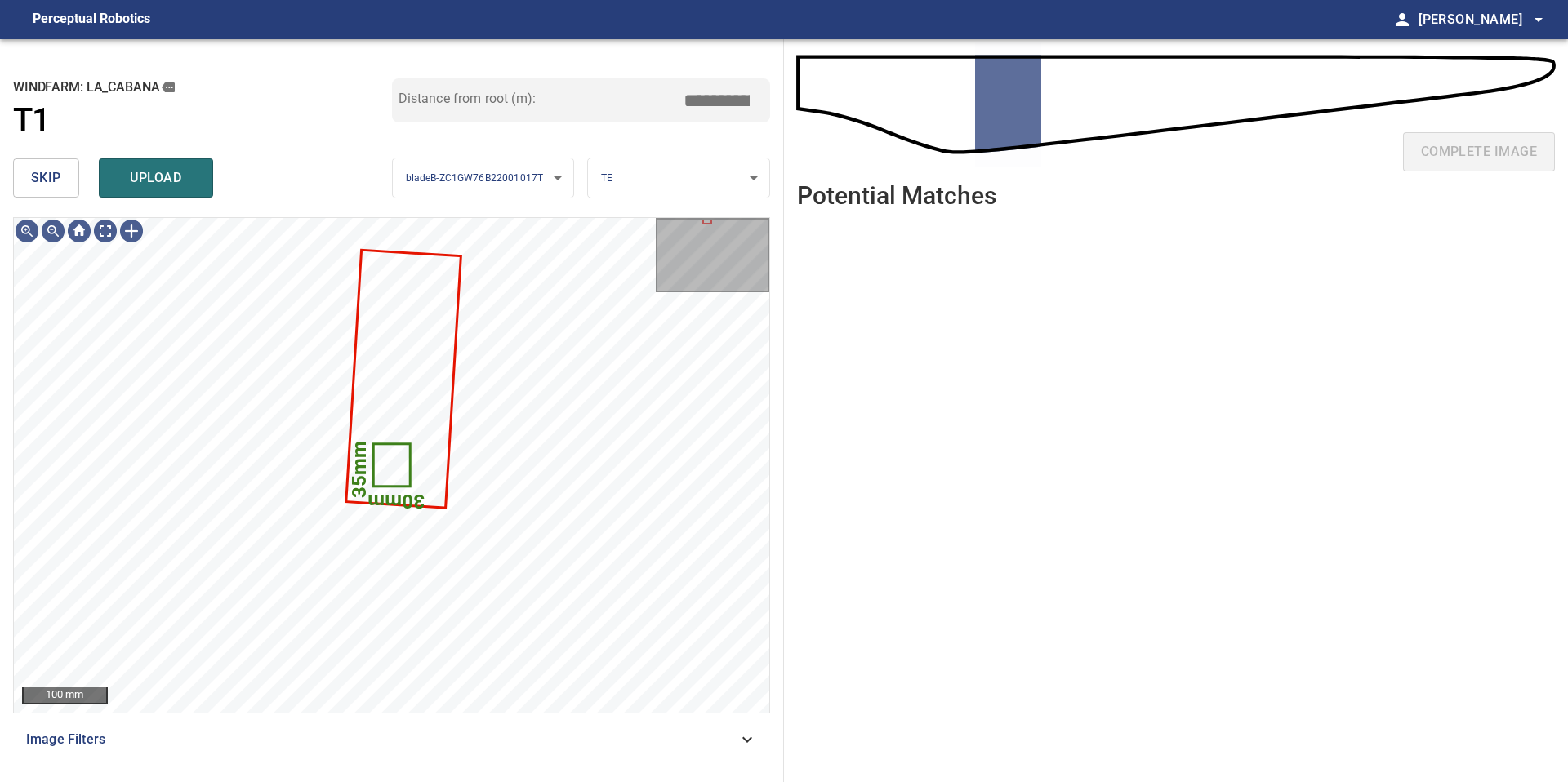
click at [58, 180] on span "skip" at bounding box center [46, 177] width 30 height 23
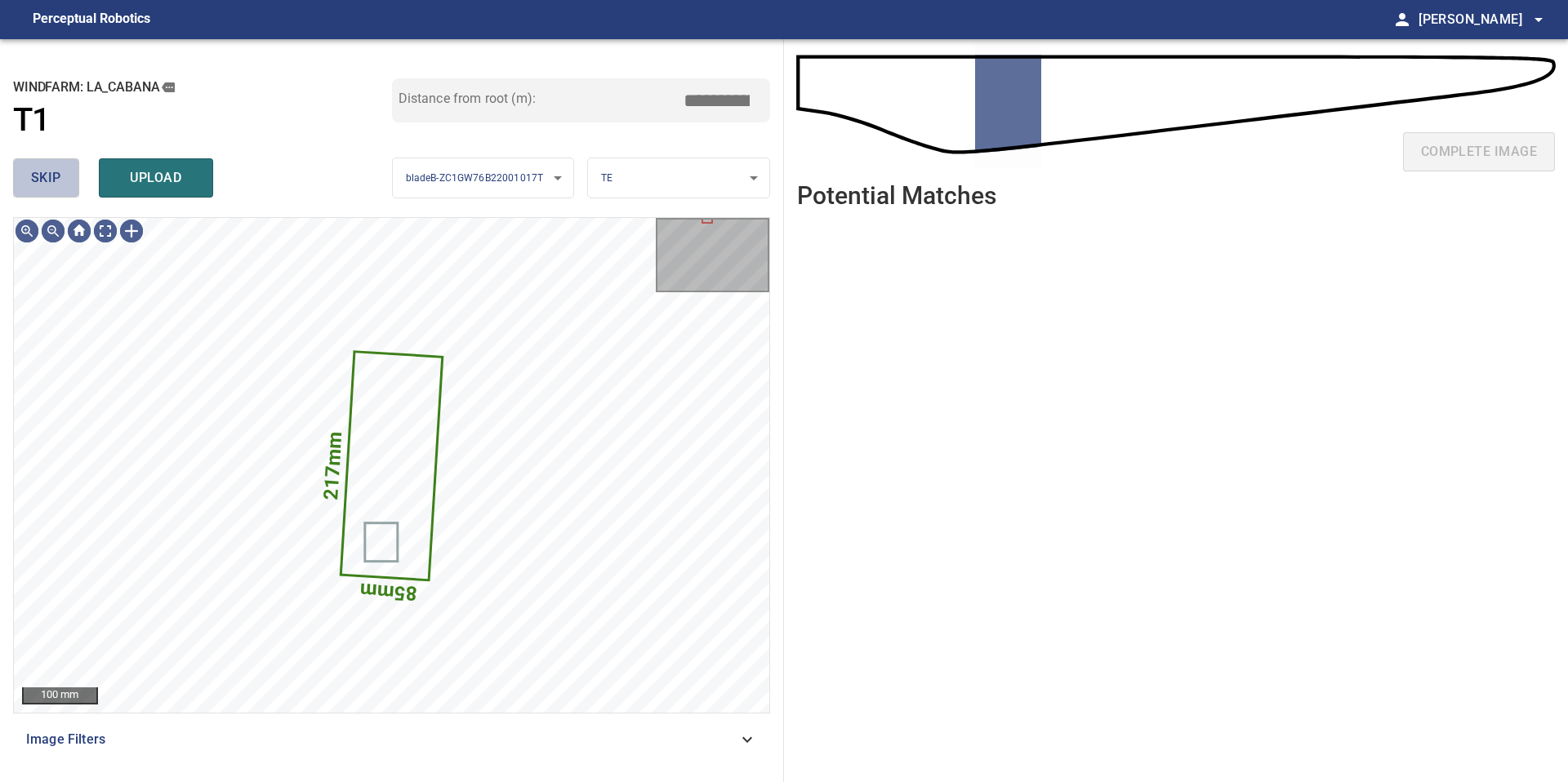
click at [58, 180] on span "skip" at bounding box center [46, 177] width 30 height 23
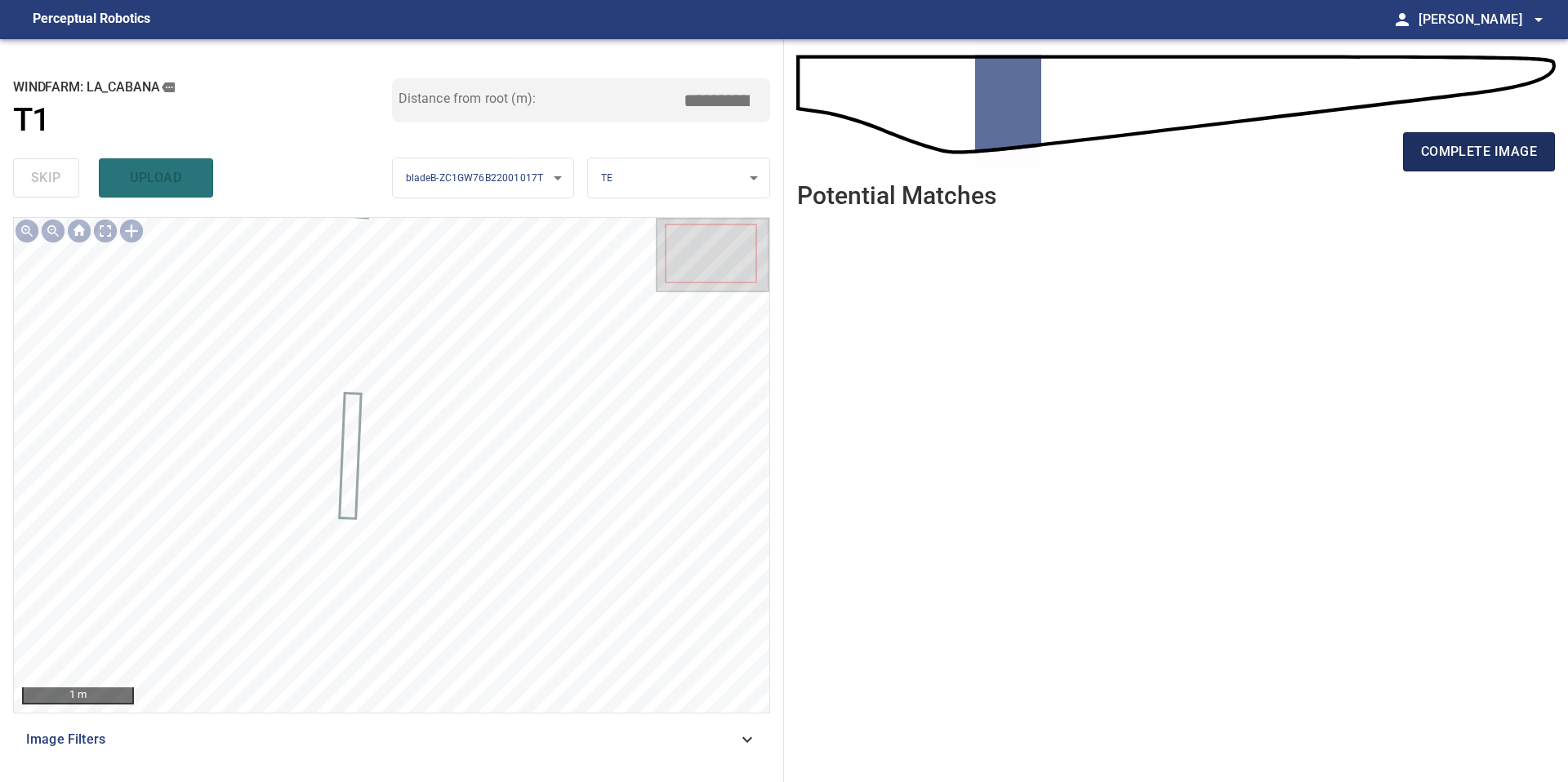
click at [1494, 147] on span "complete image" at bounding box center [1479, 151] width 116 height 23
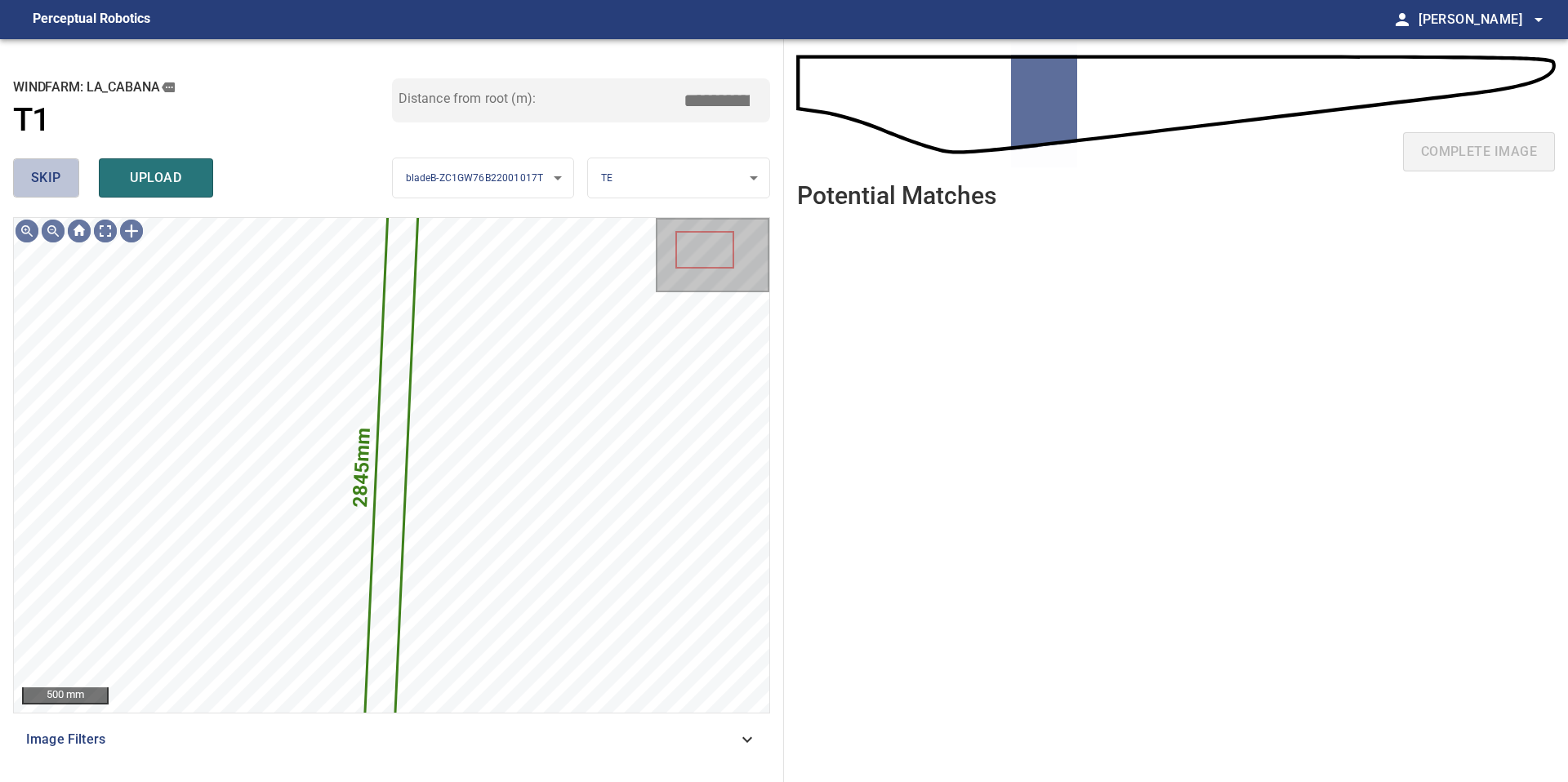
click at [17, 173] on button "skip" at bounding box center [45, 178] width 66 height 39
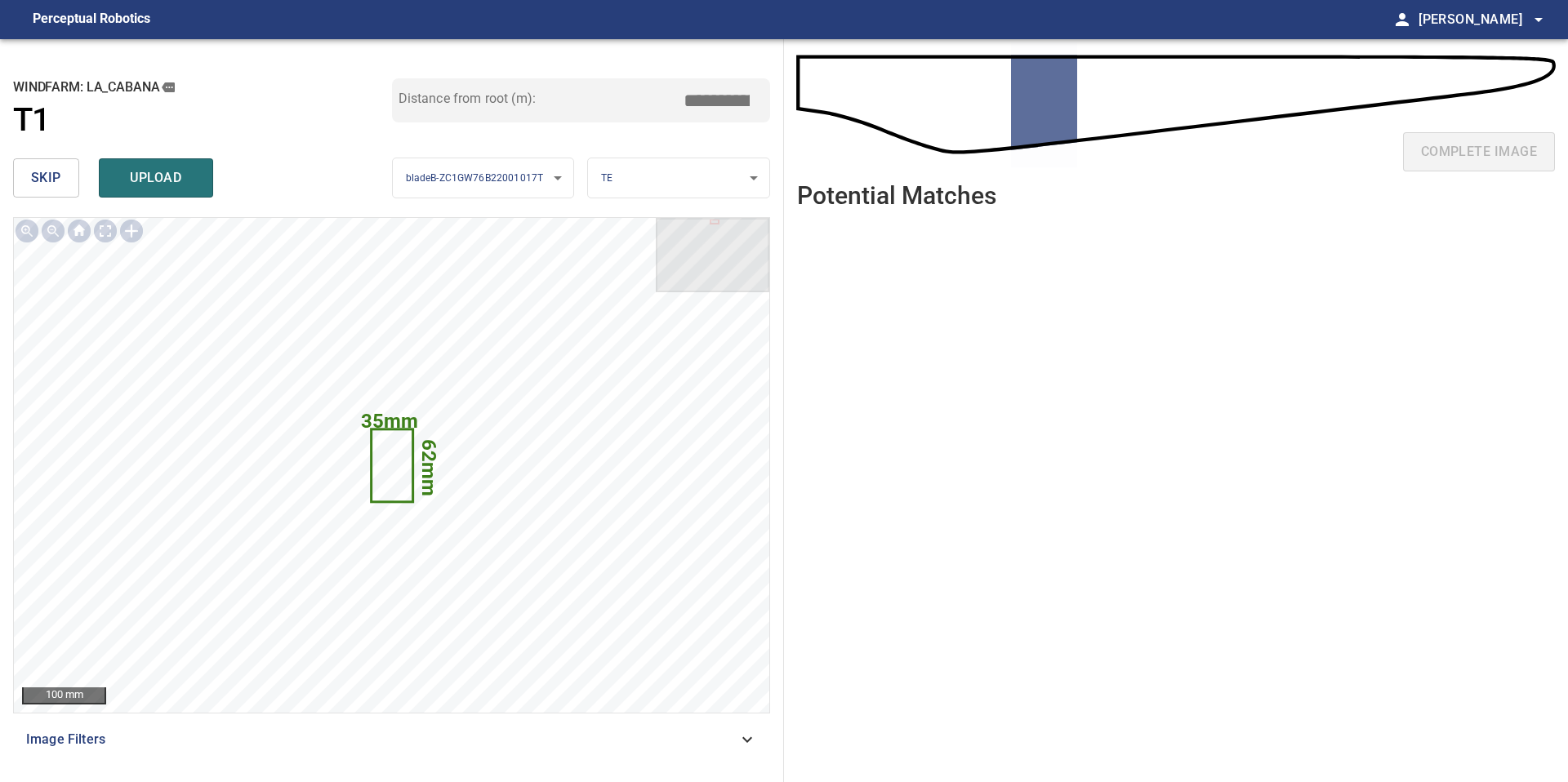
click at [75, 183] on button "skip" at bounding box center [45, 178] width 66 height 39
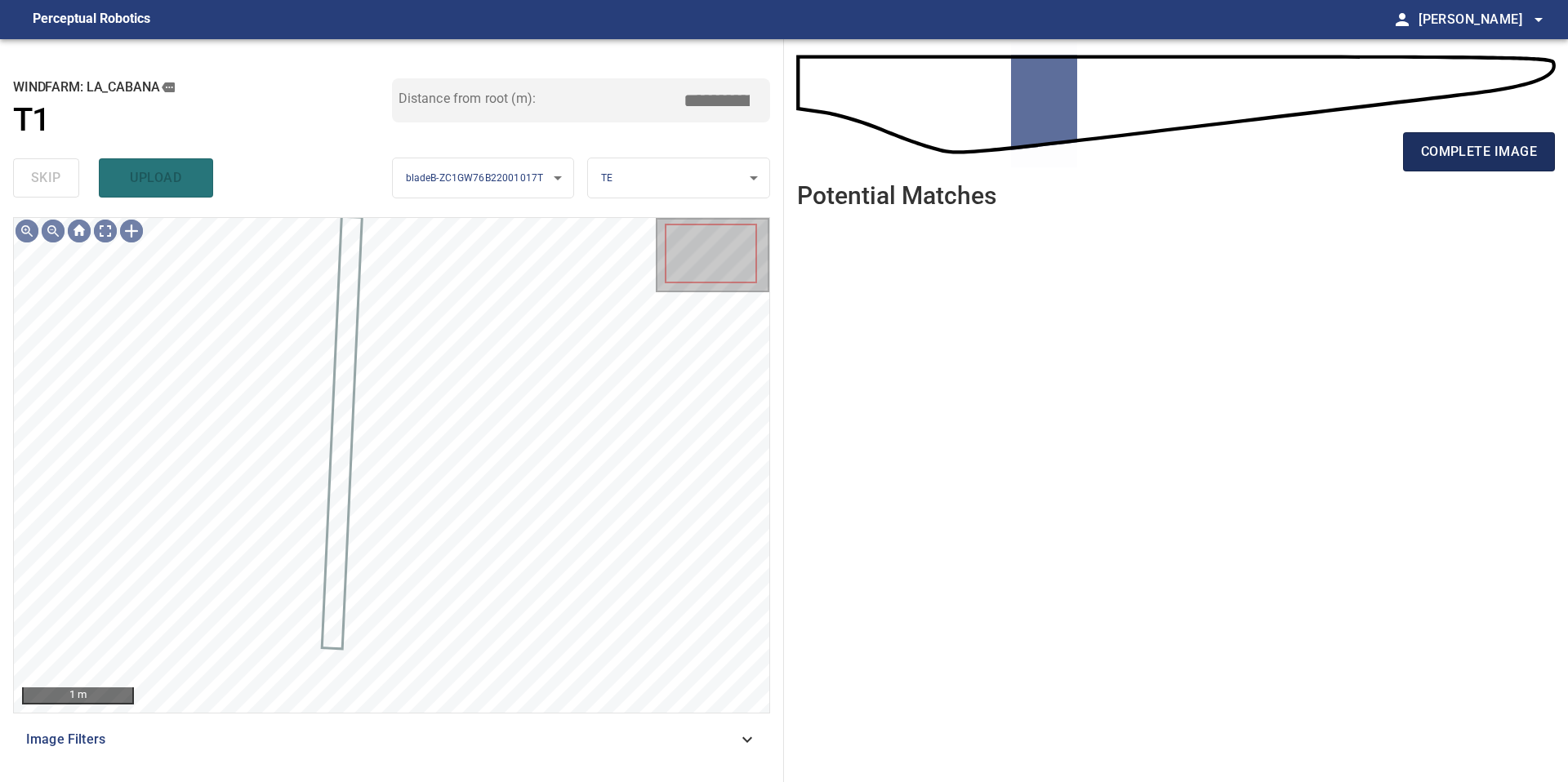
click at [1456, 148] on span "complete image" at bounding box center [1479, 151] width 116 height 23
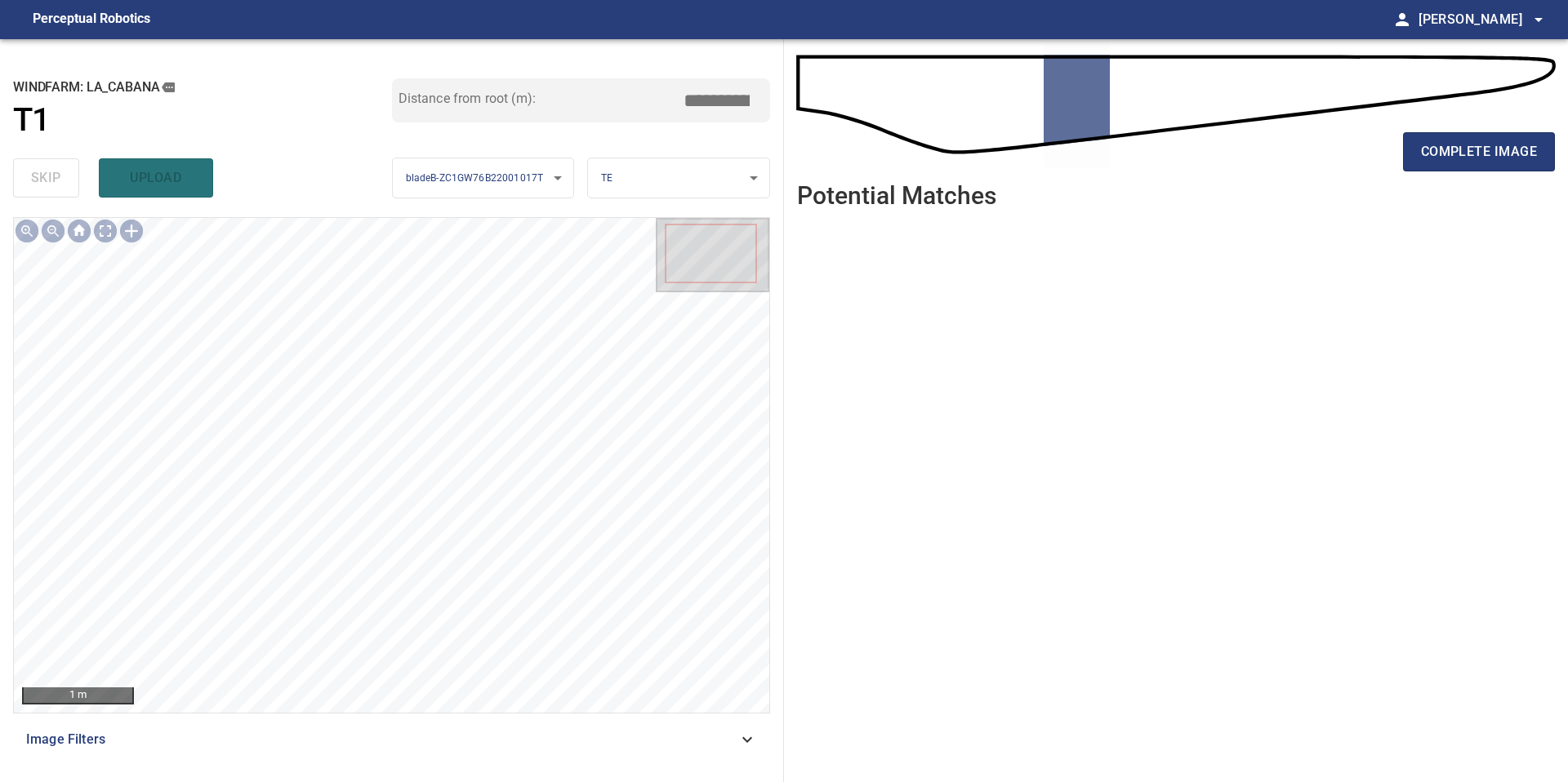
click at [1456, 148] on span "complete image" at bounding box center [1479, 151] width 116 height 23
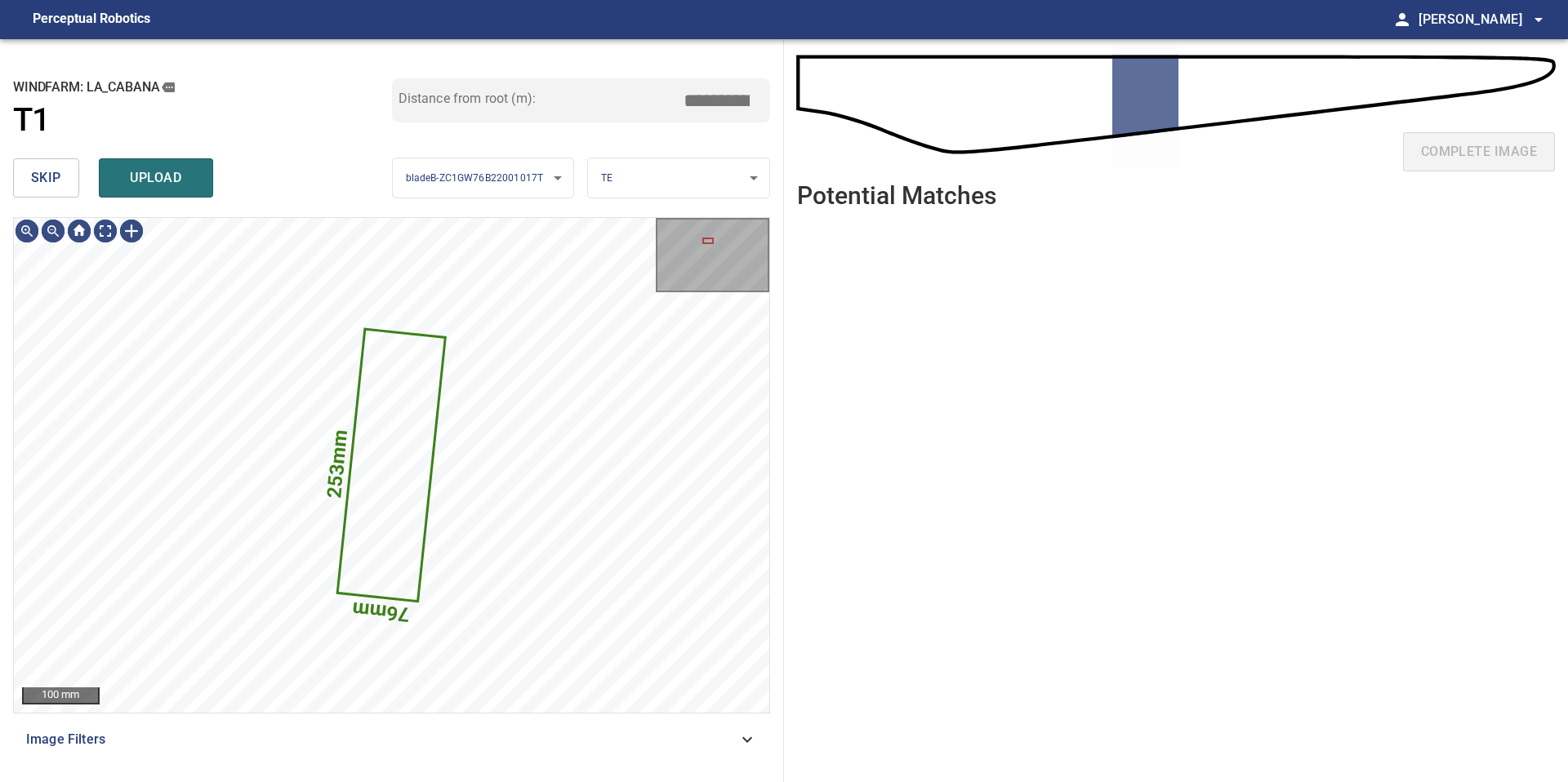
click at [54, 188] on span "skip" at bounding box center [46, 177] width 30 height 23
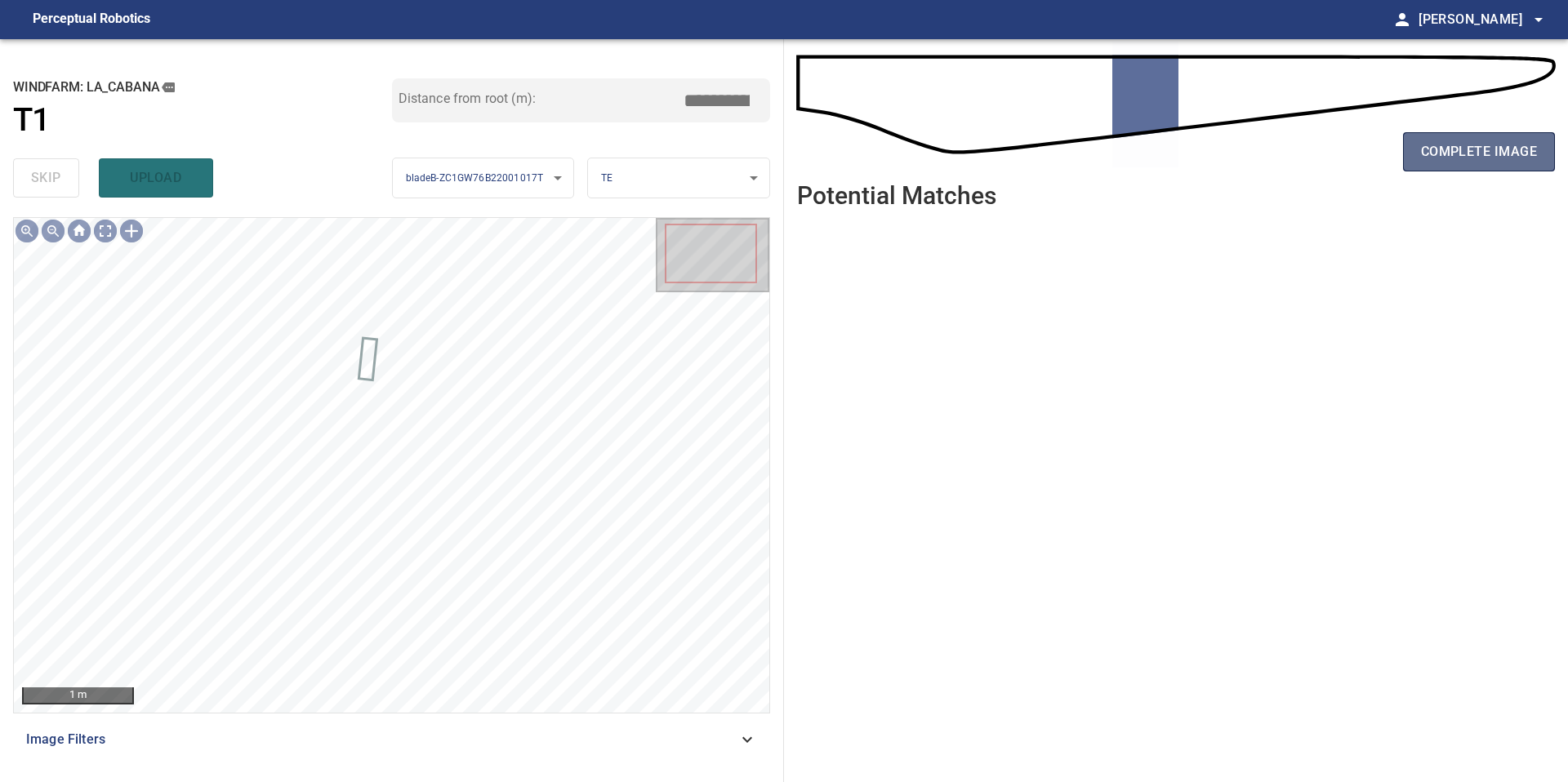
click at [1433, 156] on span "complete image" at bounding box center [1479, 151] width 116 height 23
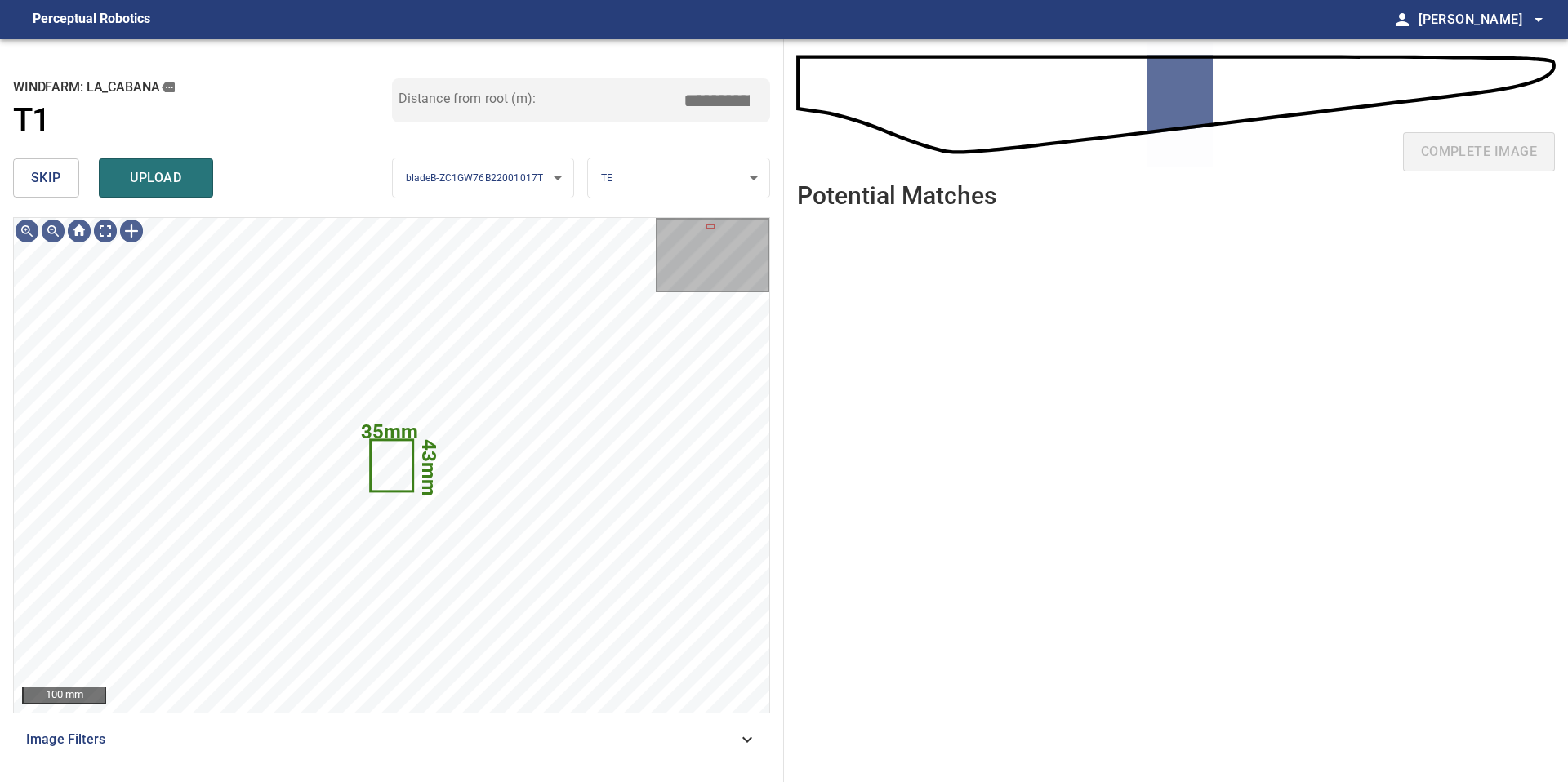
click at [64, 178] on button "skip" at bounding box center [45, 178] width 66 height 39
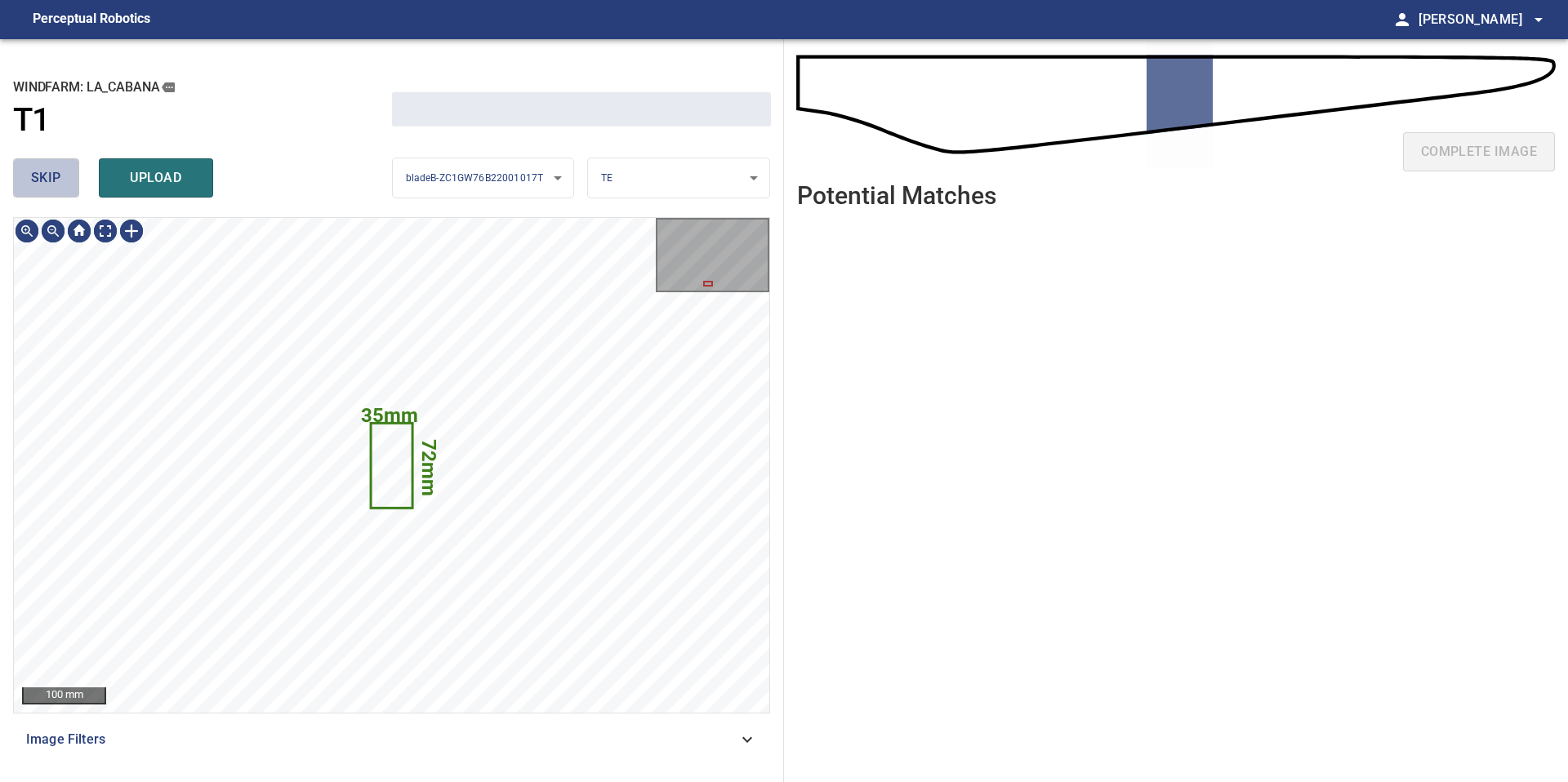
click at [64, 178] on button "skip" at bounding box center [45, 178] width 66 height 39
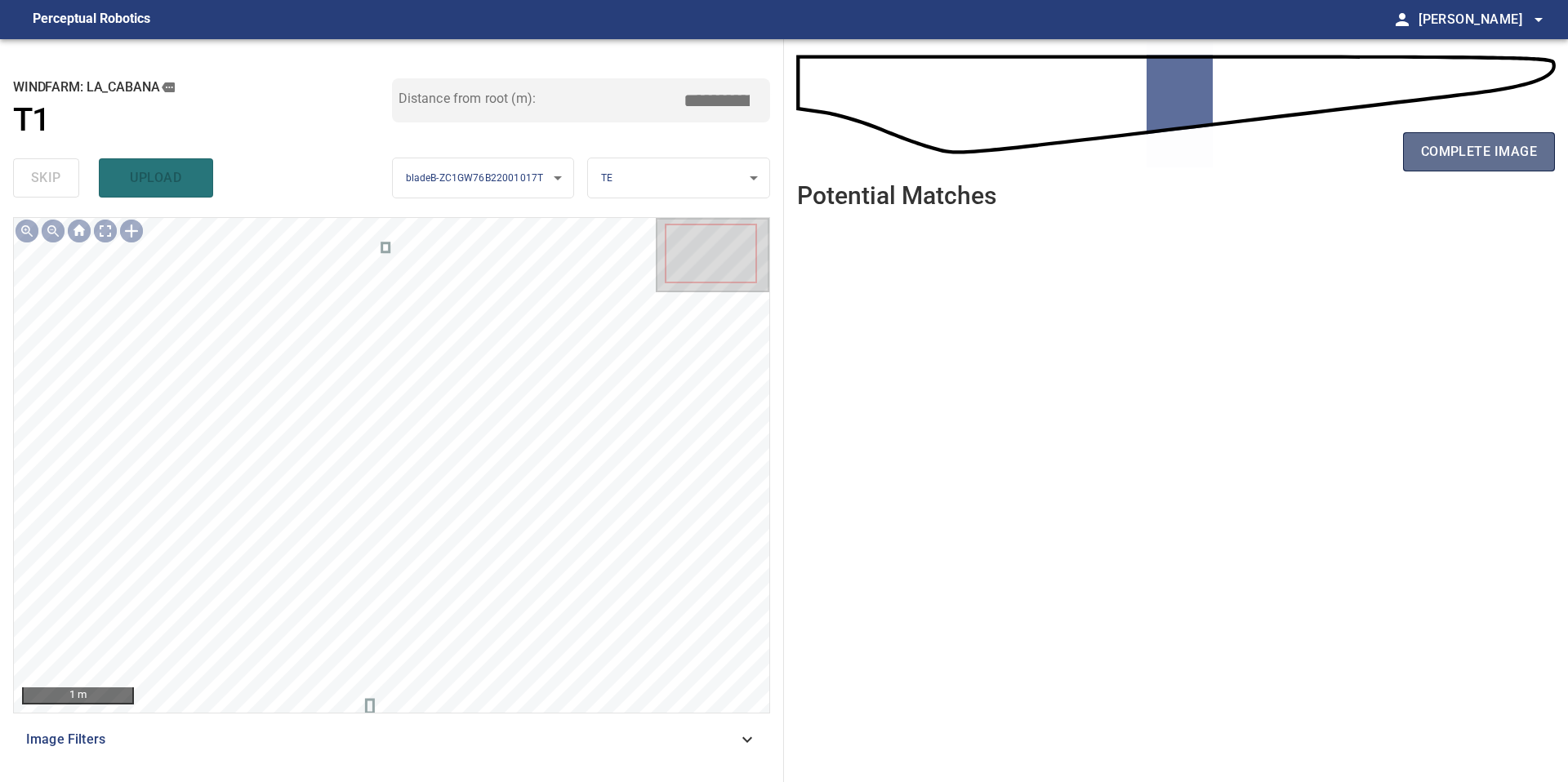
click at [1446, 149] on span "complete image" at bounding box center [1479, 151] width 116 height 23
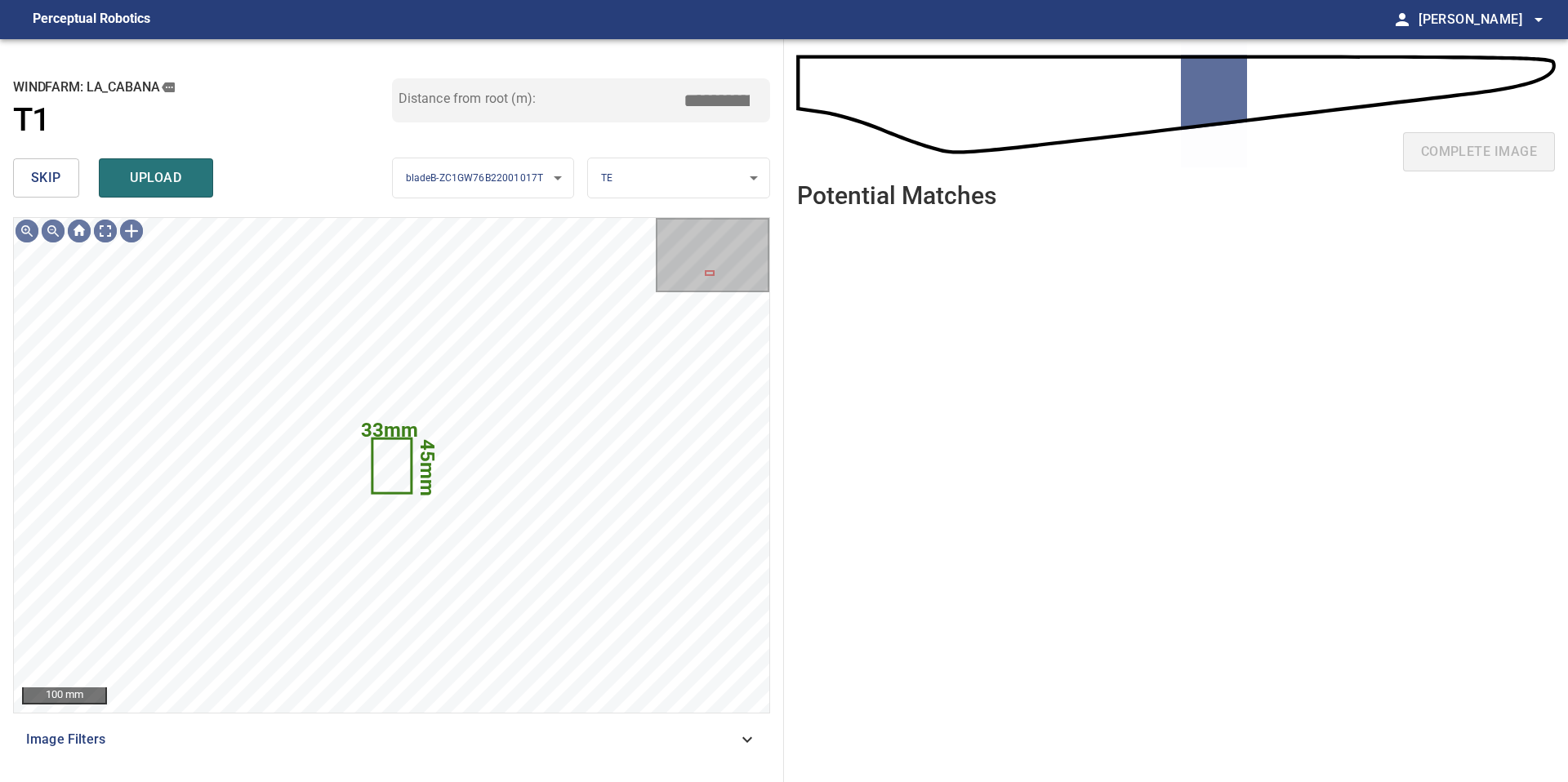
click at [48, 174] on span "skip" at bounding box center [46, 177] width 30 height 23
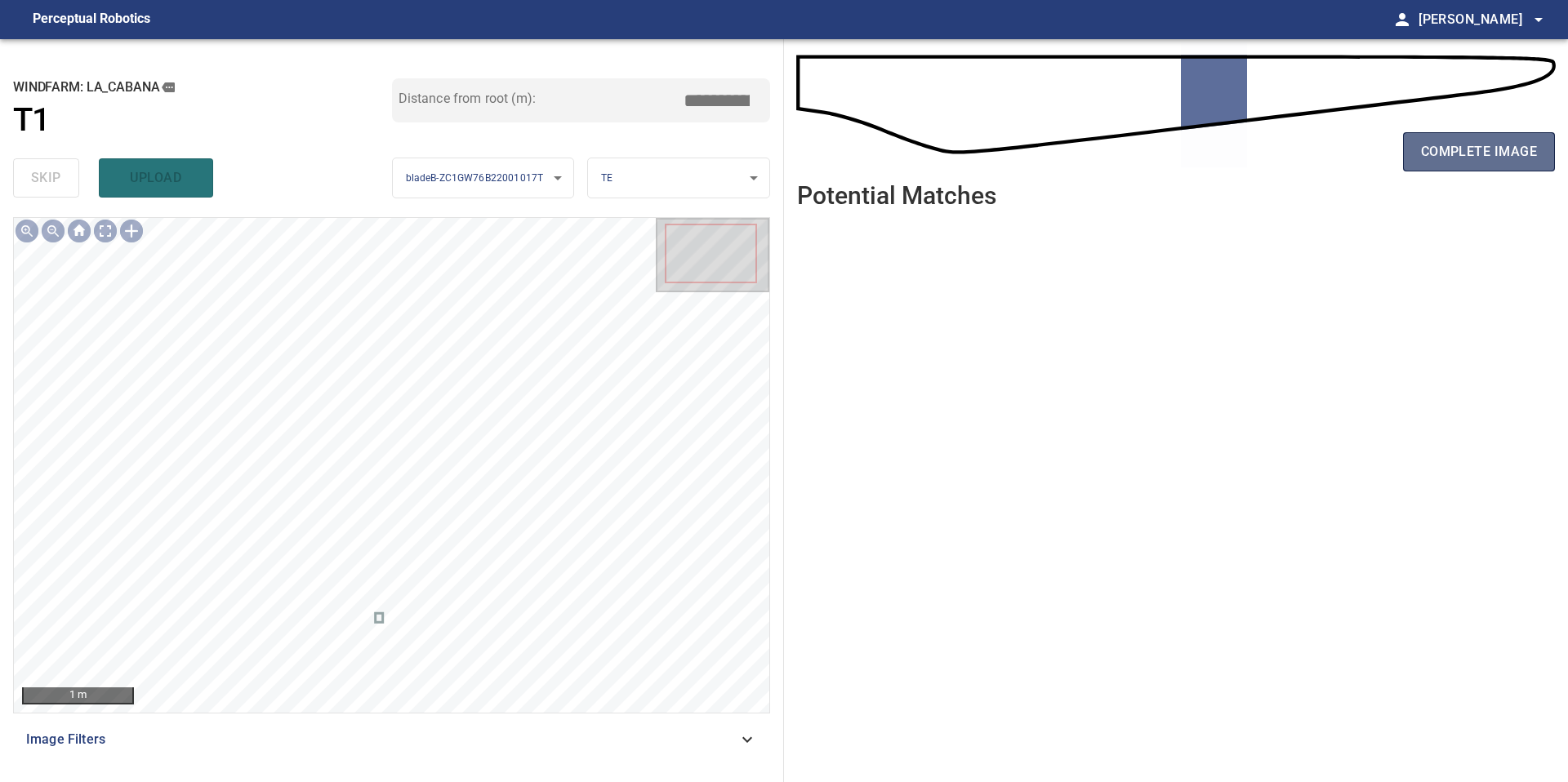
click at [1447, 148] on span "complete image" at bounding box center [1479, 151] width 116 height 23
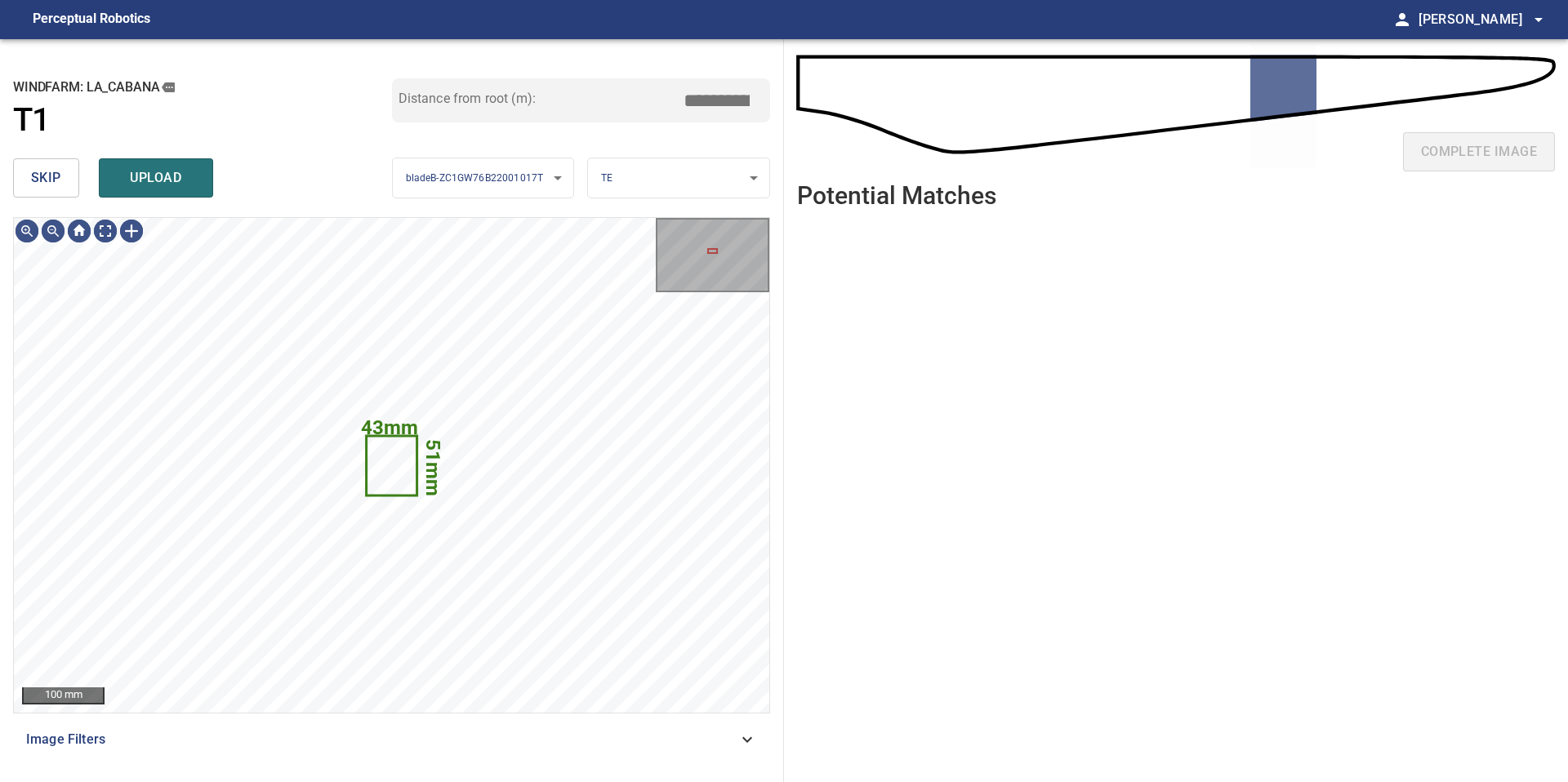
click at [55, 180] on span "skip" at bounding box center [46, 177] width 30 height 23
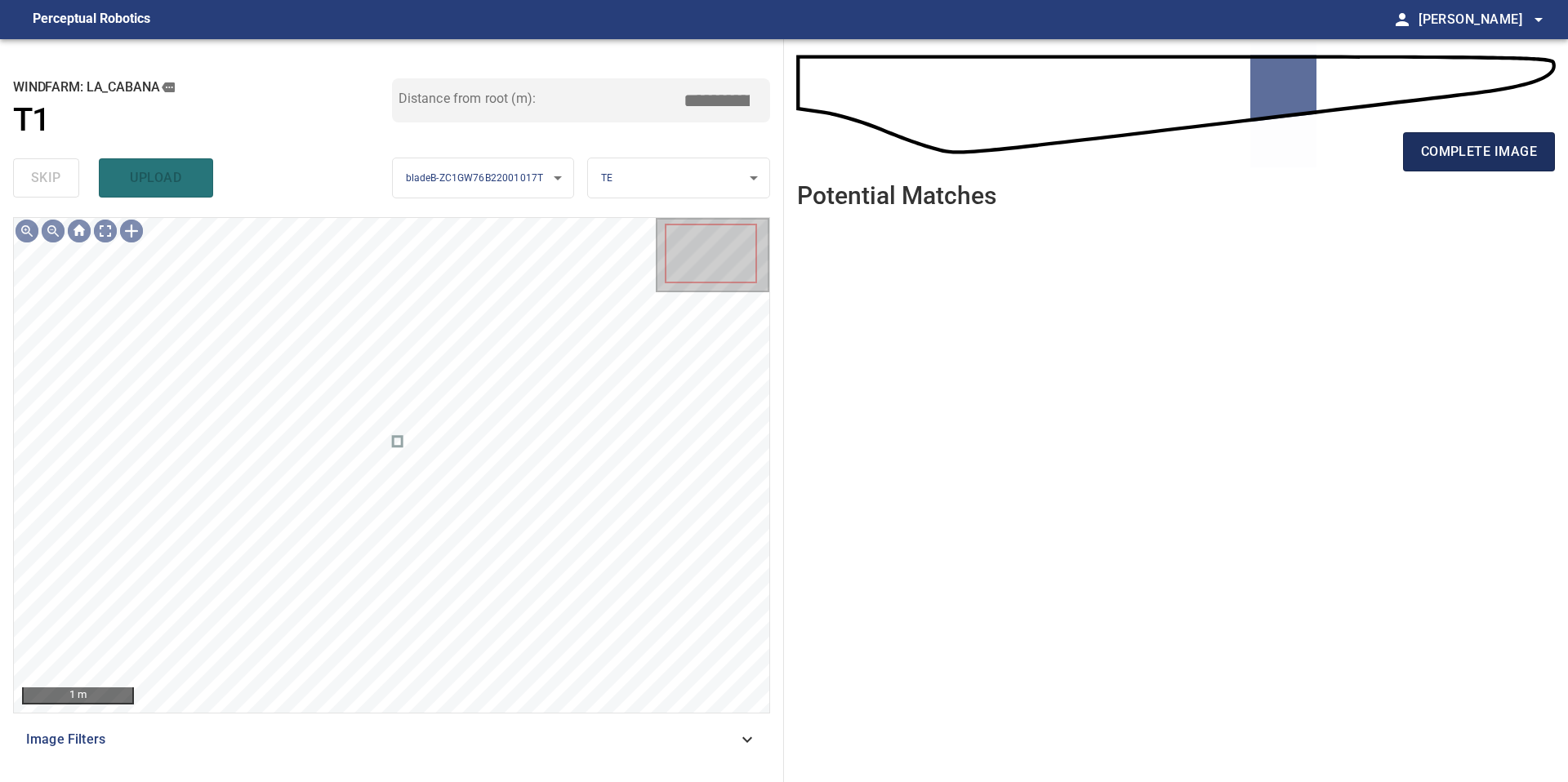
click at [1488, 150] on span "complete image" at bounding box center [1479, 151] width 116 height 23
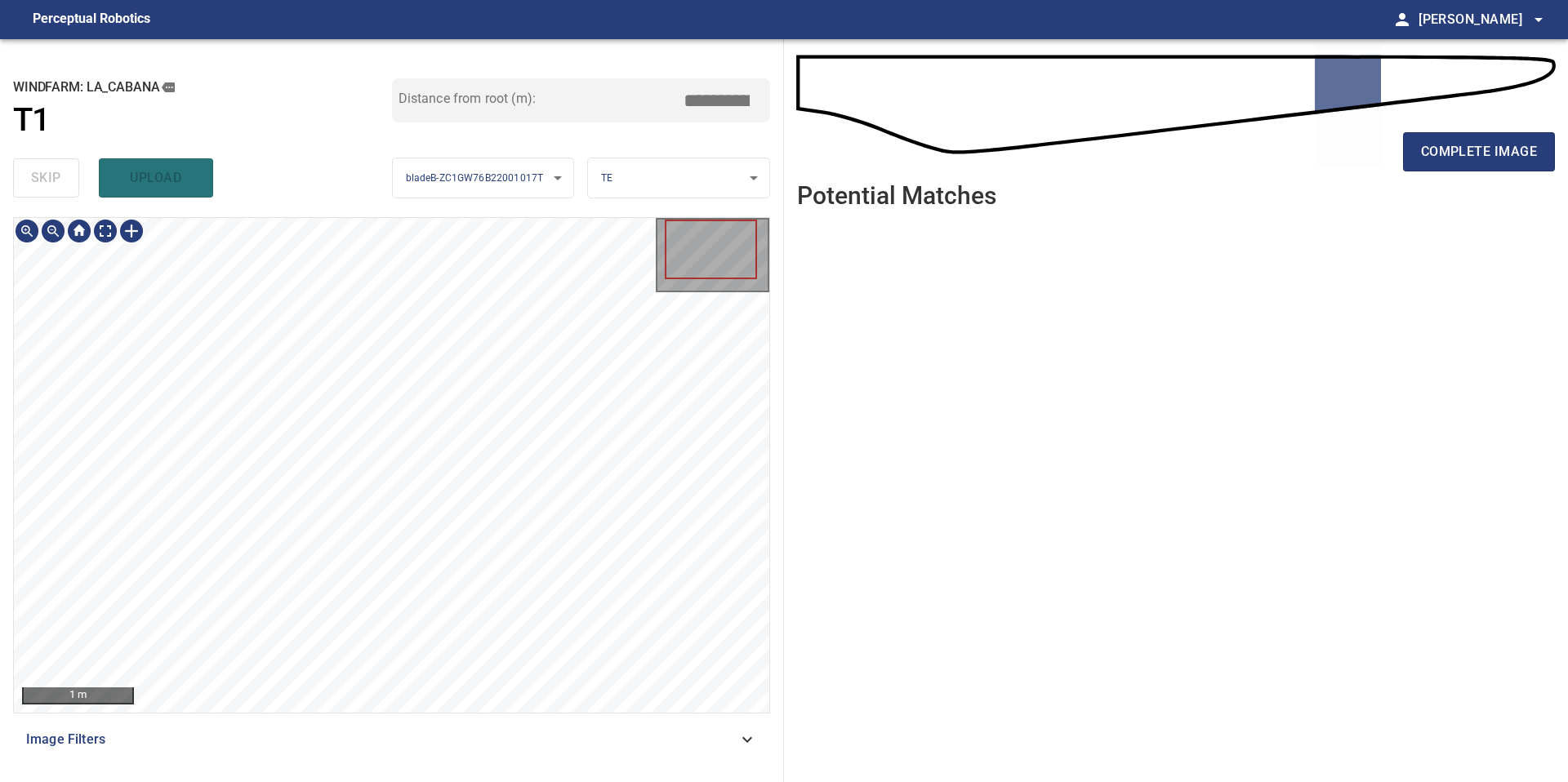
click at [1450, 172] on div "complete image" at bounding box center [1175, 158] width 758 height 66
click at [1450, 155] on span "complete image" at bounding box center [1479, 151] width 116 height 23
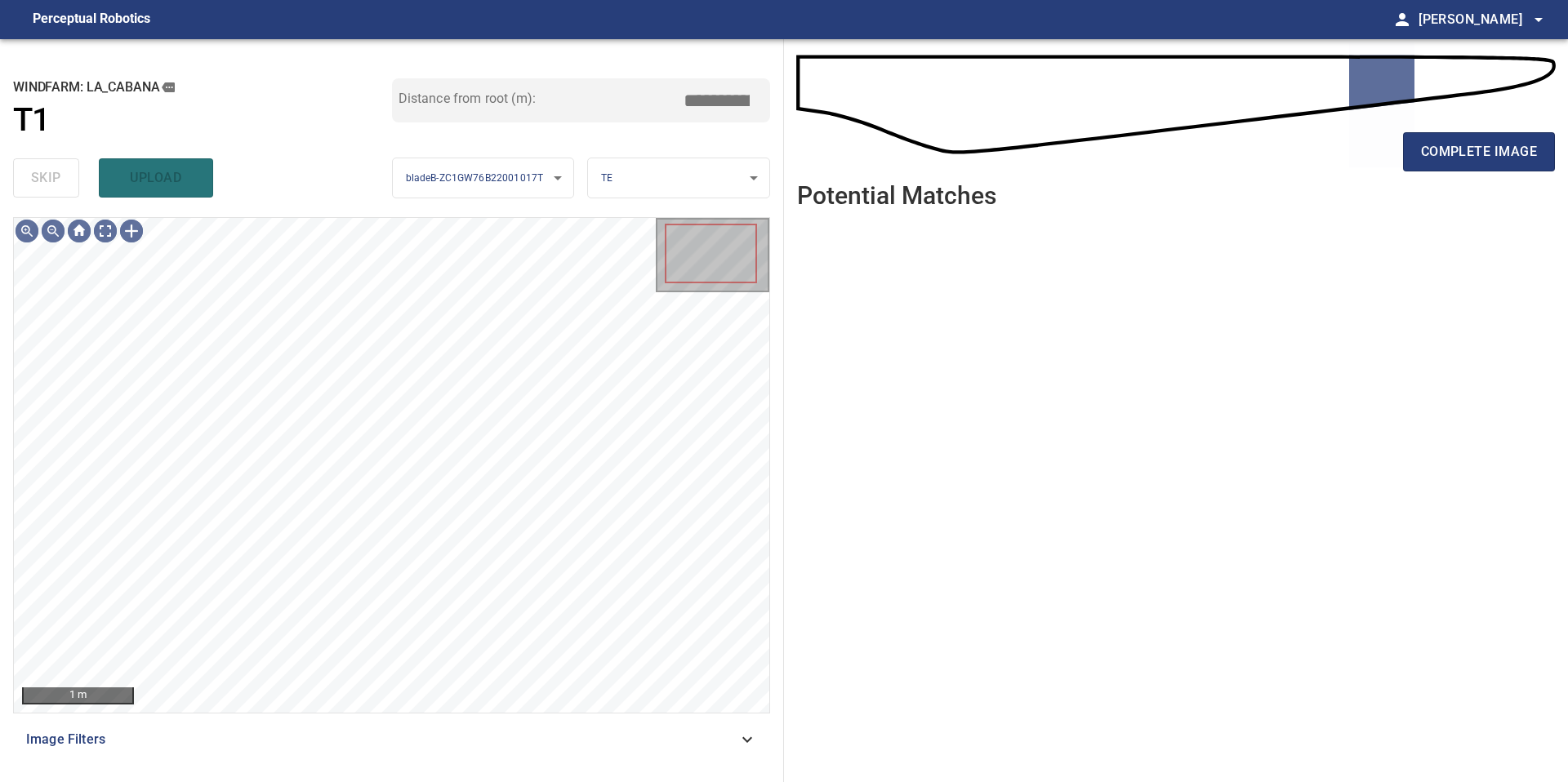
click at [1450, 155] on span "complete image" at bounding box center [1479, 151] width 116 height 23
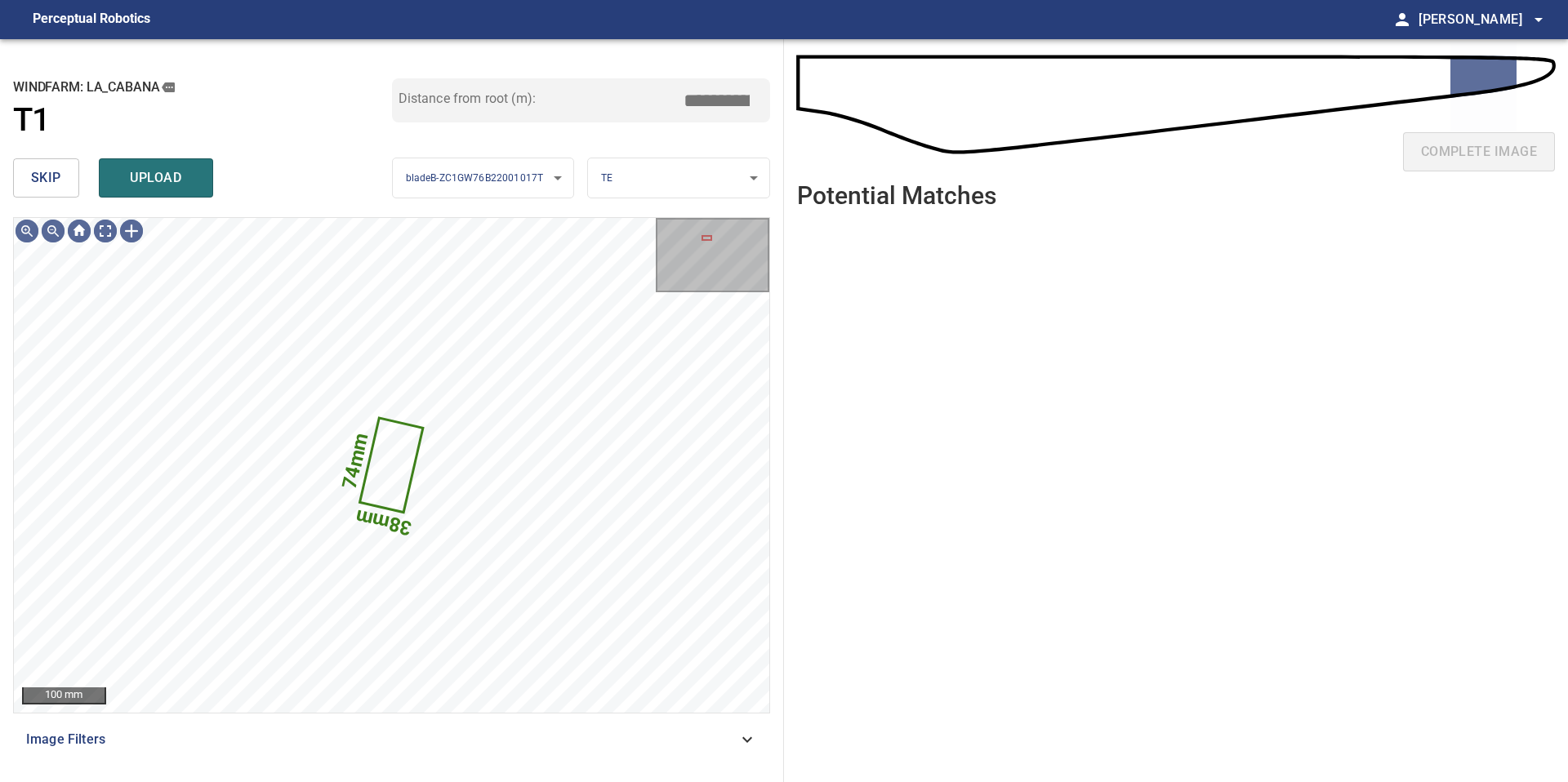
click at [66, 193] on button "skip" at bounding box center [45, 178] width 66 height 39
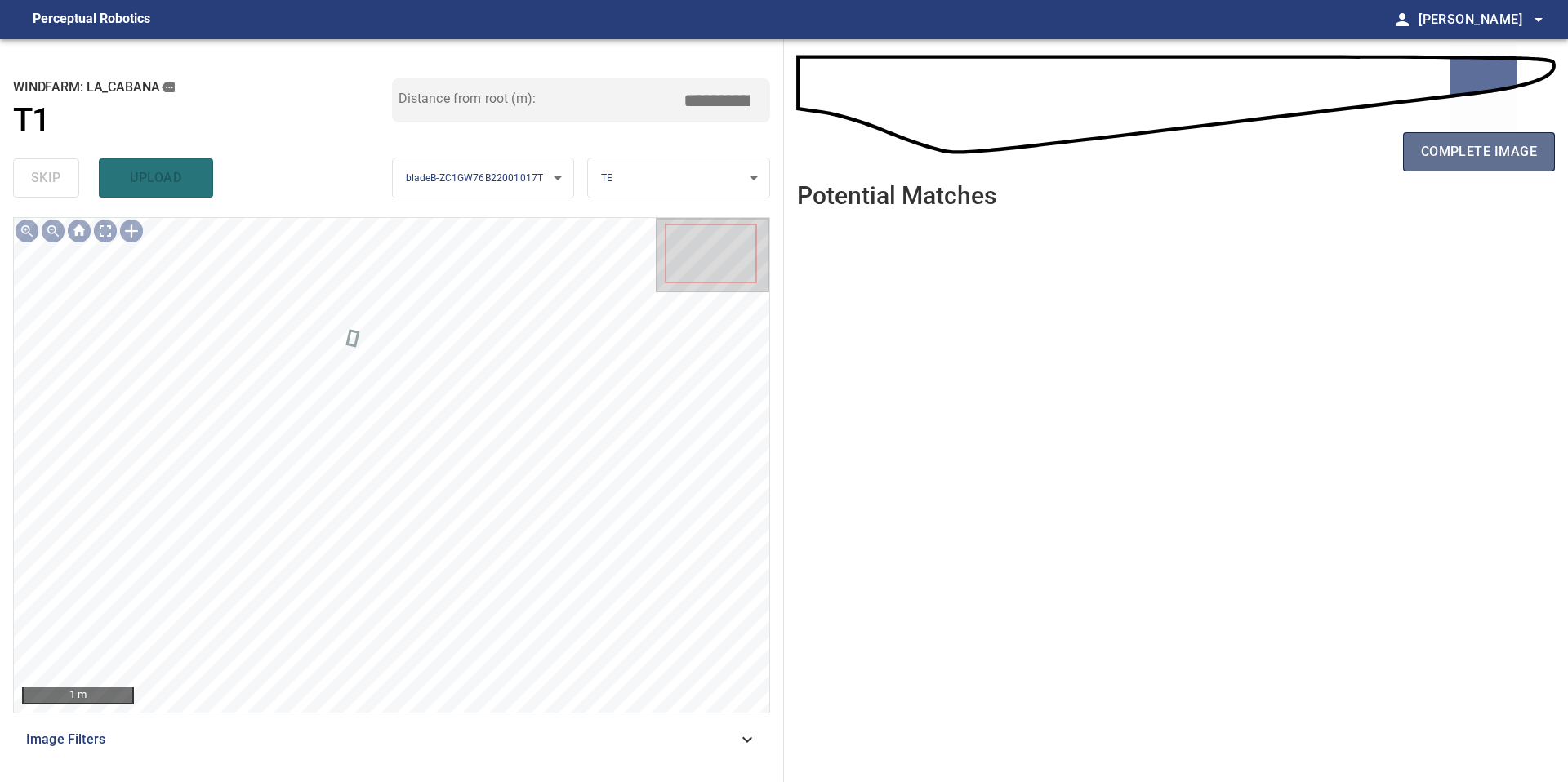
click at [1473, 156] on span "complete image" at bounding box center [1479, 151] width 116 height 23
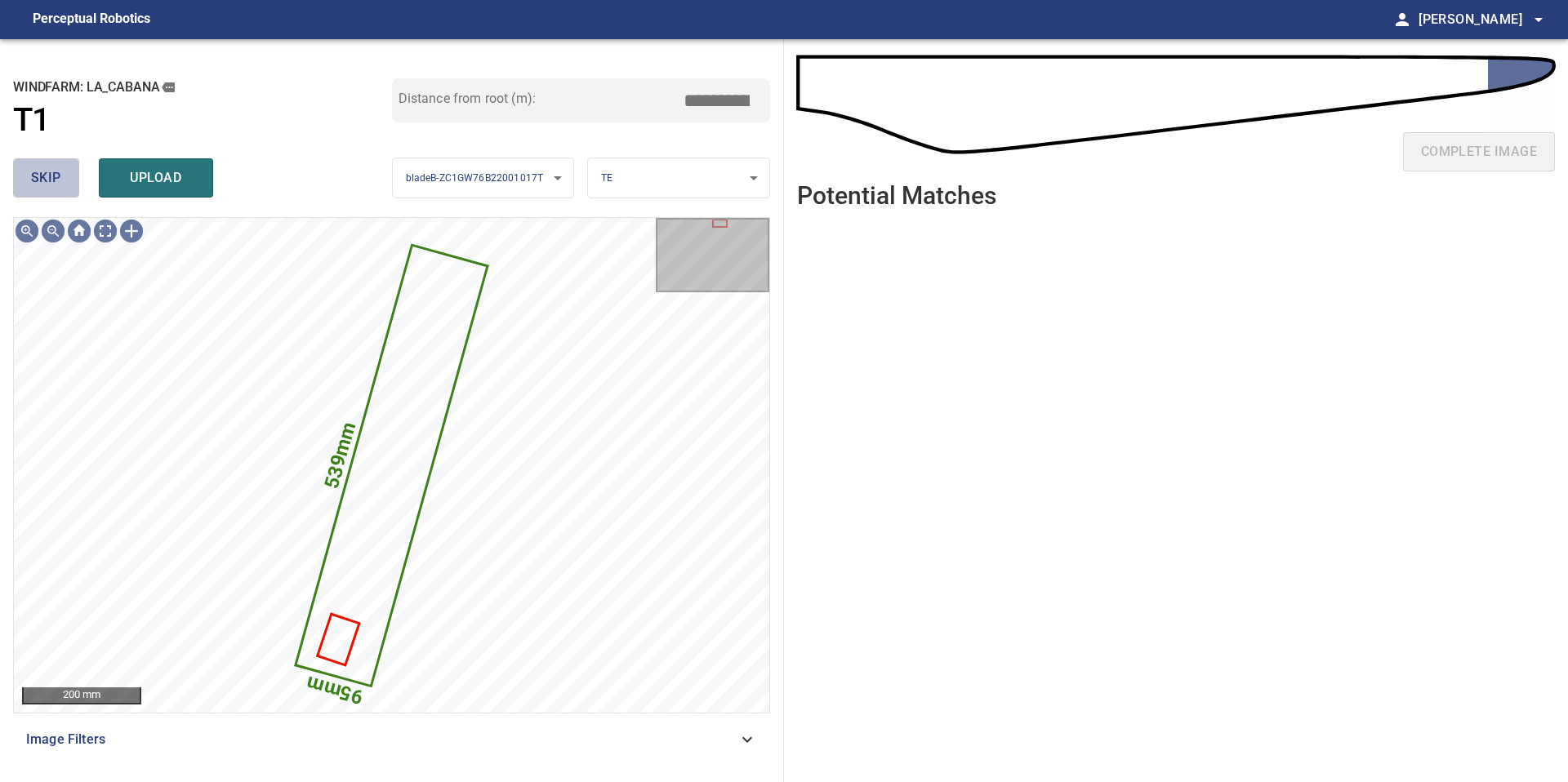
click at [40, 180] on span "skip" at bounding box center [46, 177] width 30 height 23
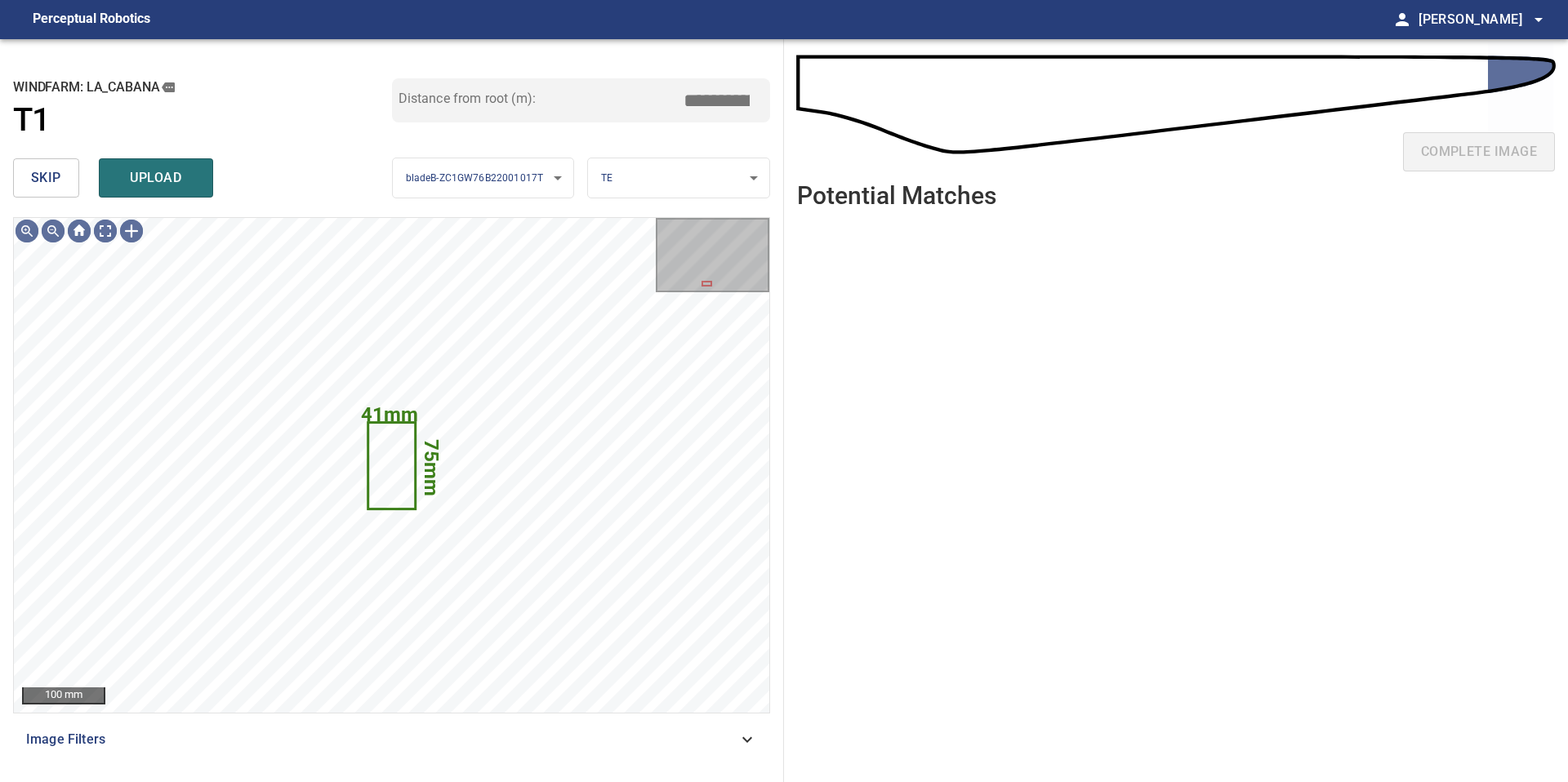
click at [40, 180] on span "skip" at bounding box center [46, 177] width 30 height 23
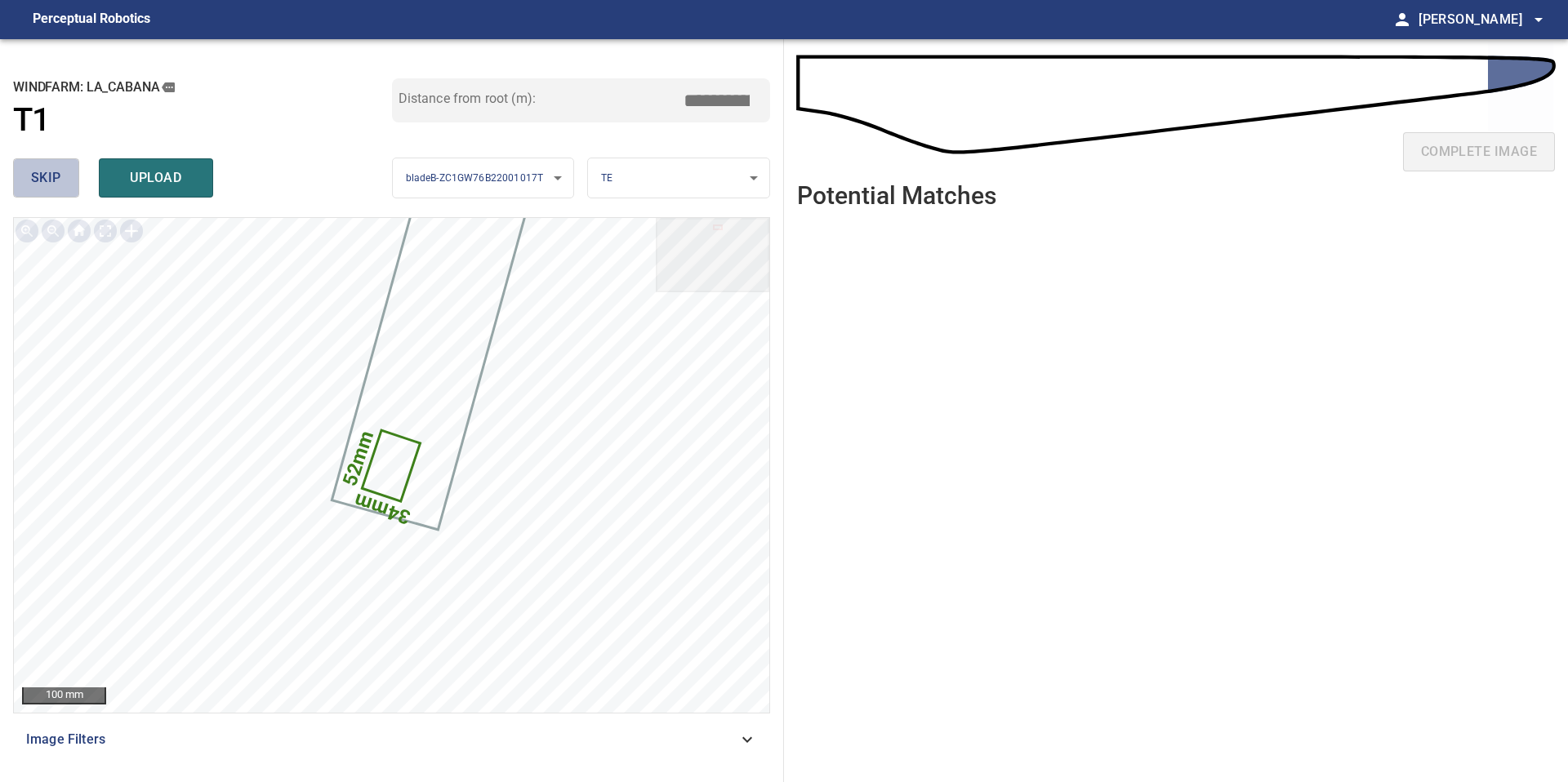
click at [56, 178] on span "skip" at bounding box center [46, 177] width 30 height 23
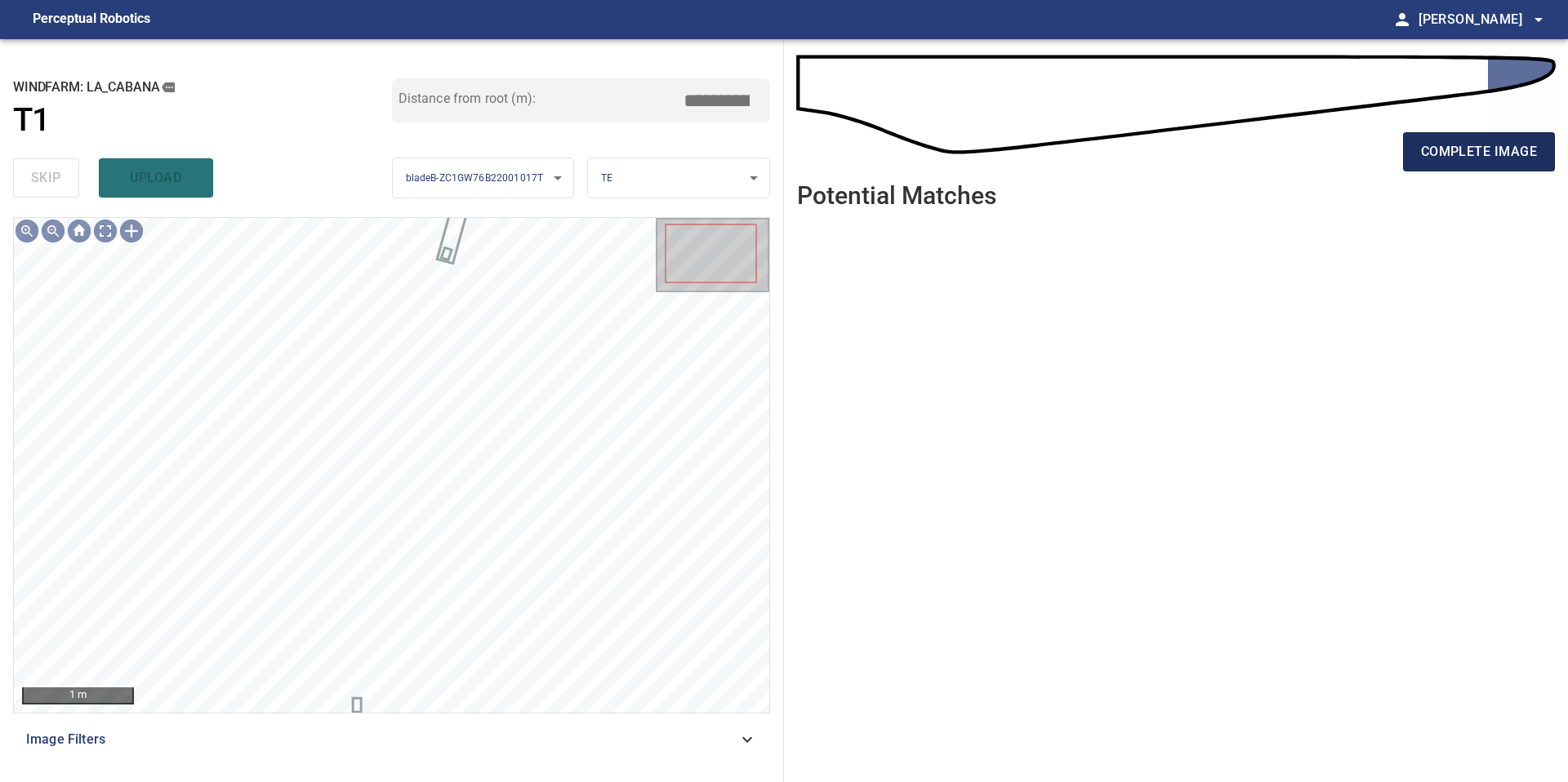
click at [1473, 141] on span "complete image" at bounding box center [1479, 151] width 116 height 23
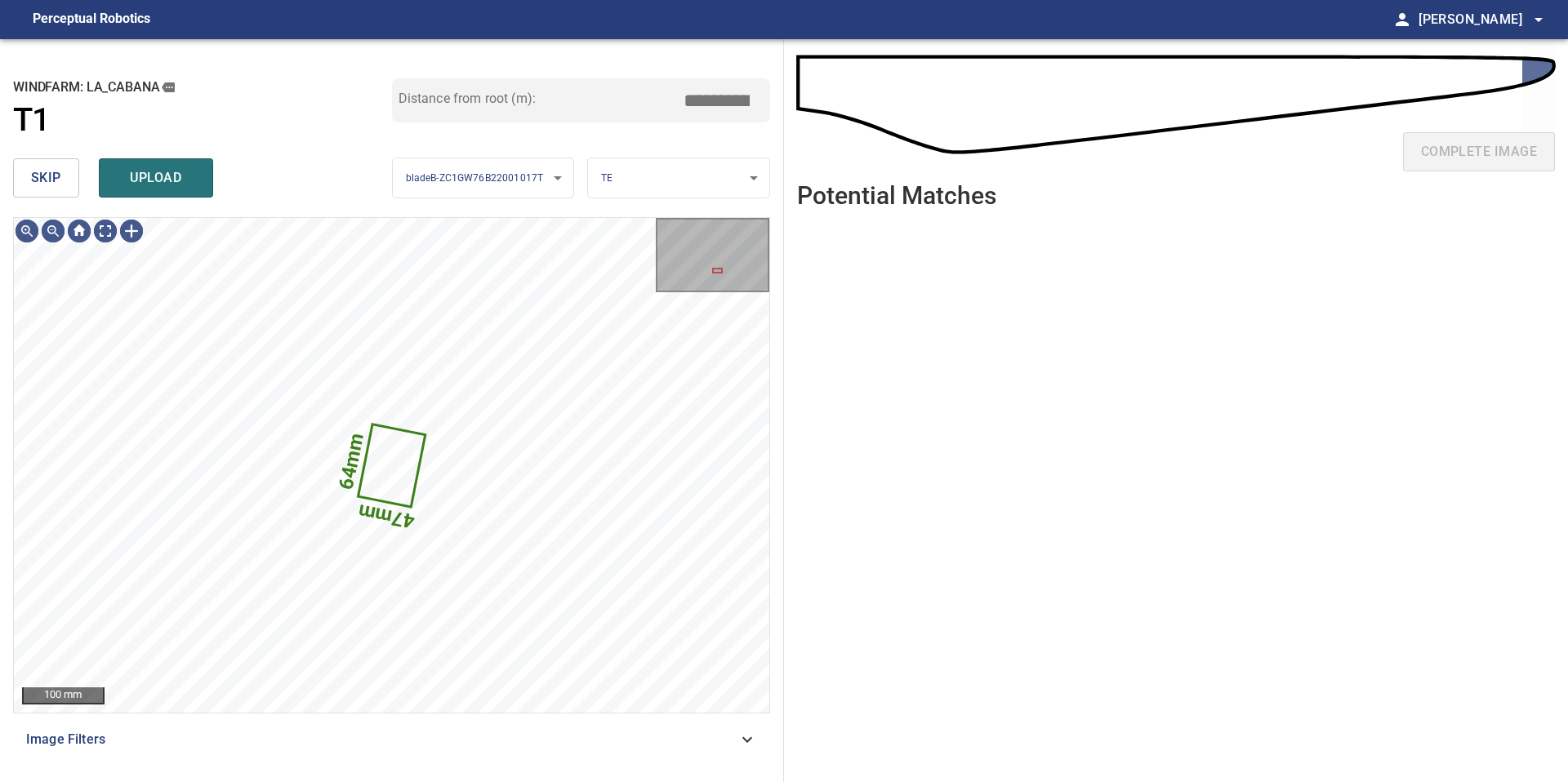
click at [64, 186] on button "skip" at bounding box center [45, 178] width 66 height 39
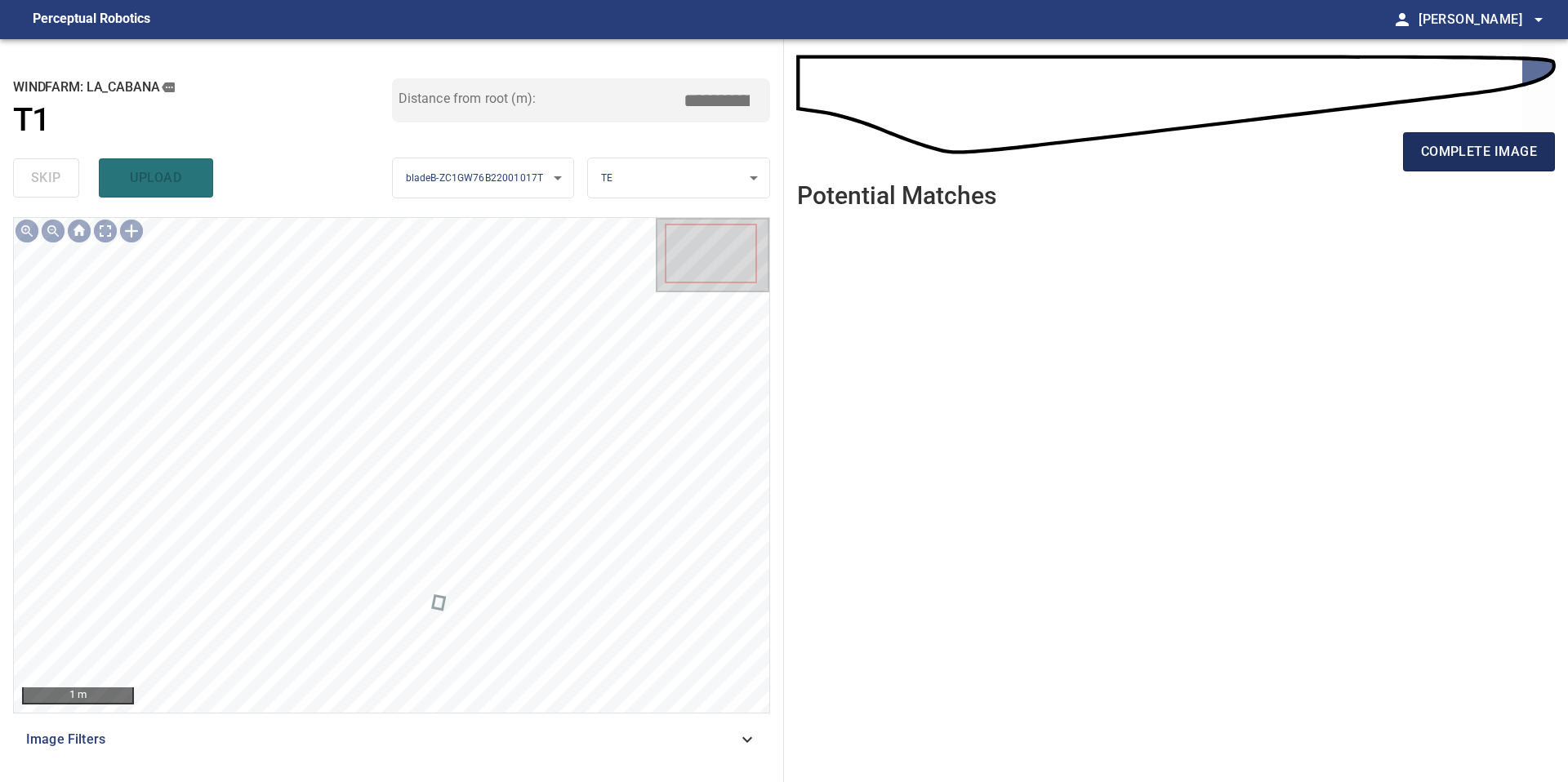
click at [1451, 163] on button "complete image" at bounding box center [1479, 152] width 152 height 39
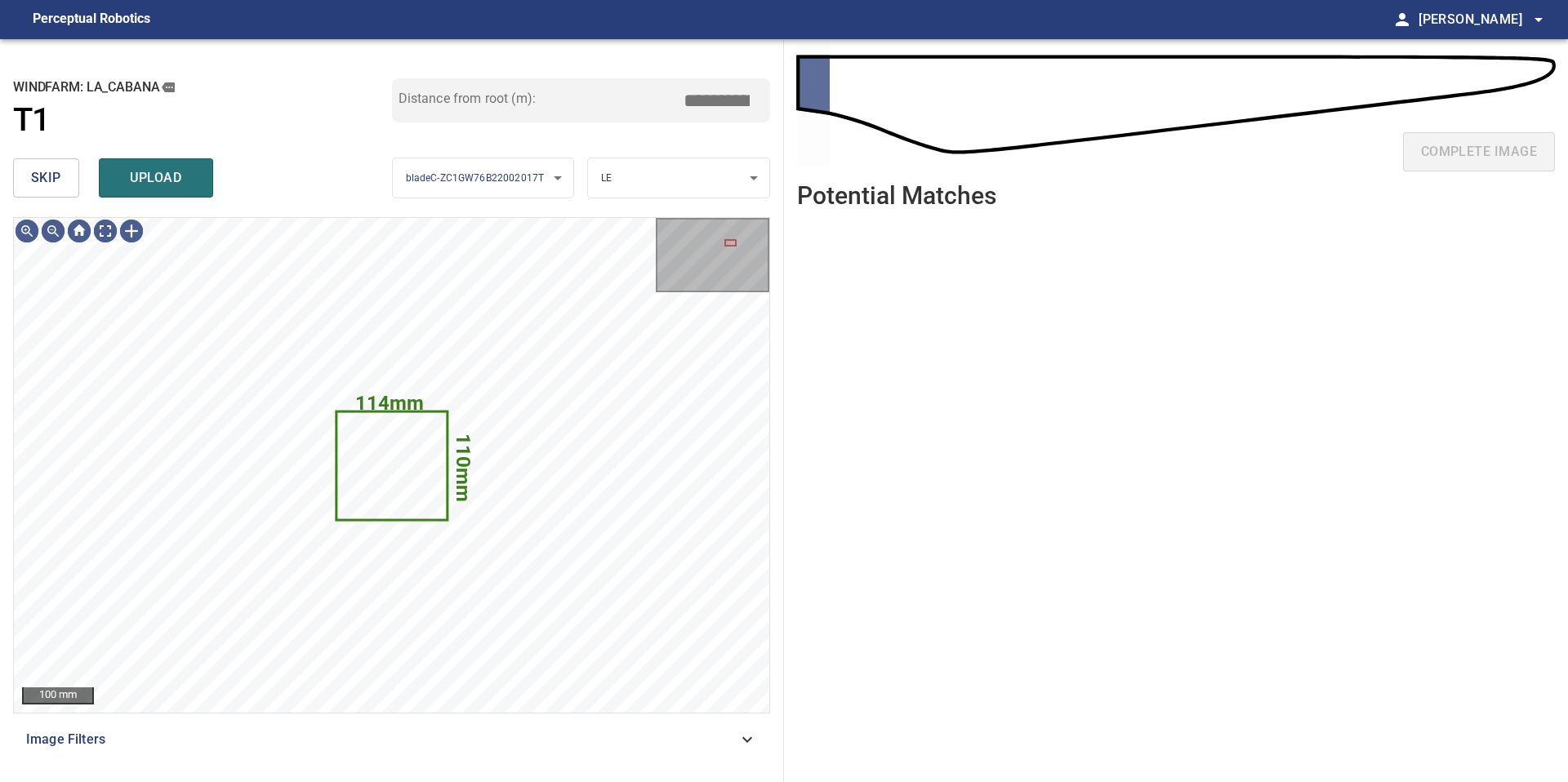
click at [62, 177] on button "skip" at bounding box center [45, 178] width 66 height 39
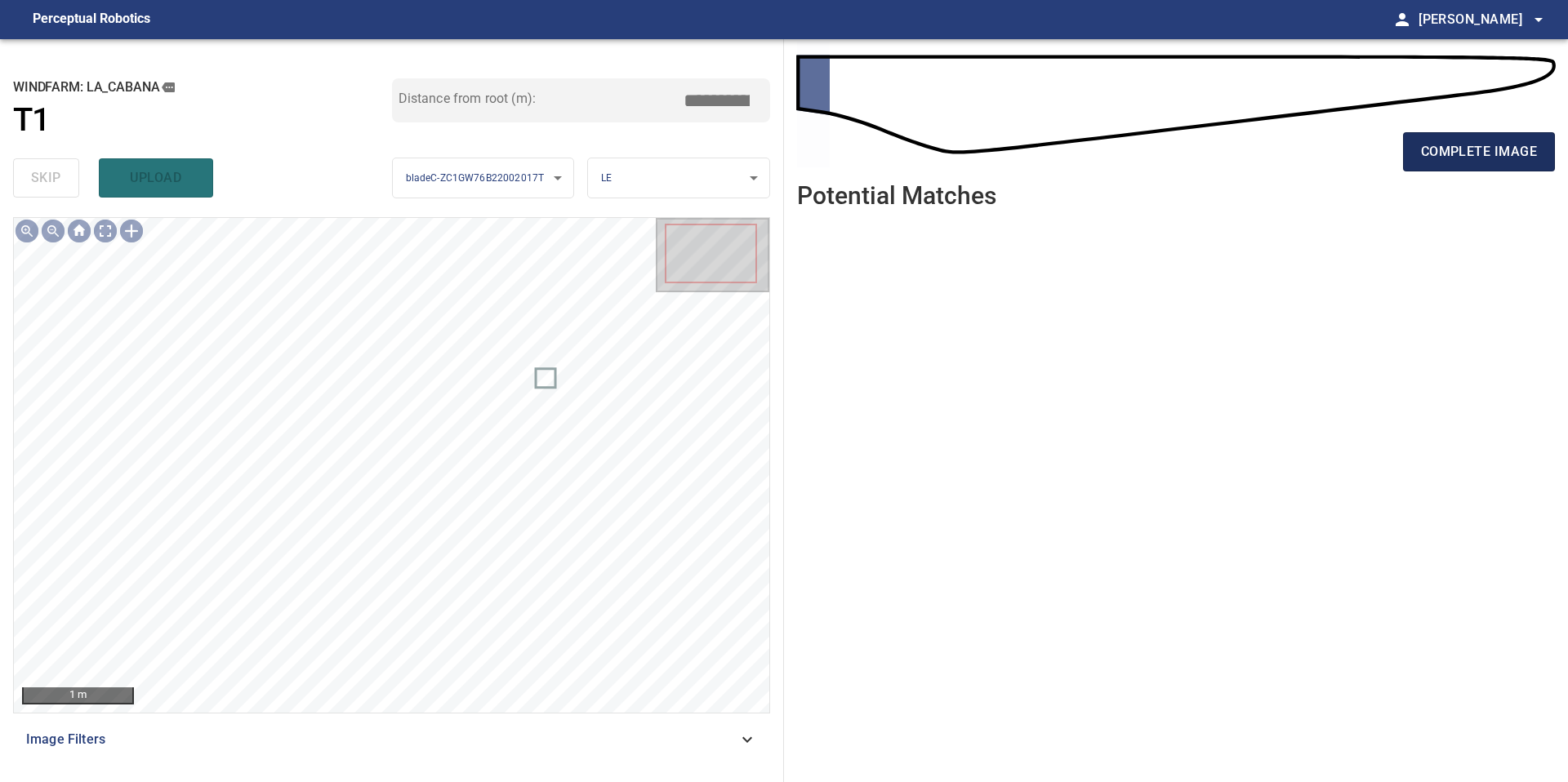
click at [1455, 163] on span "complete image" at bounding box center [1479, 151] width 116 height 23
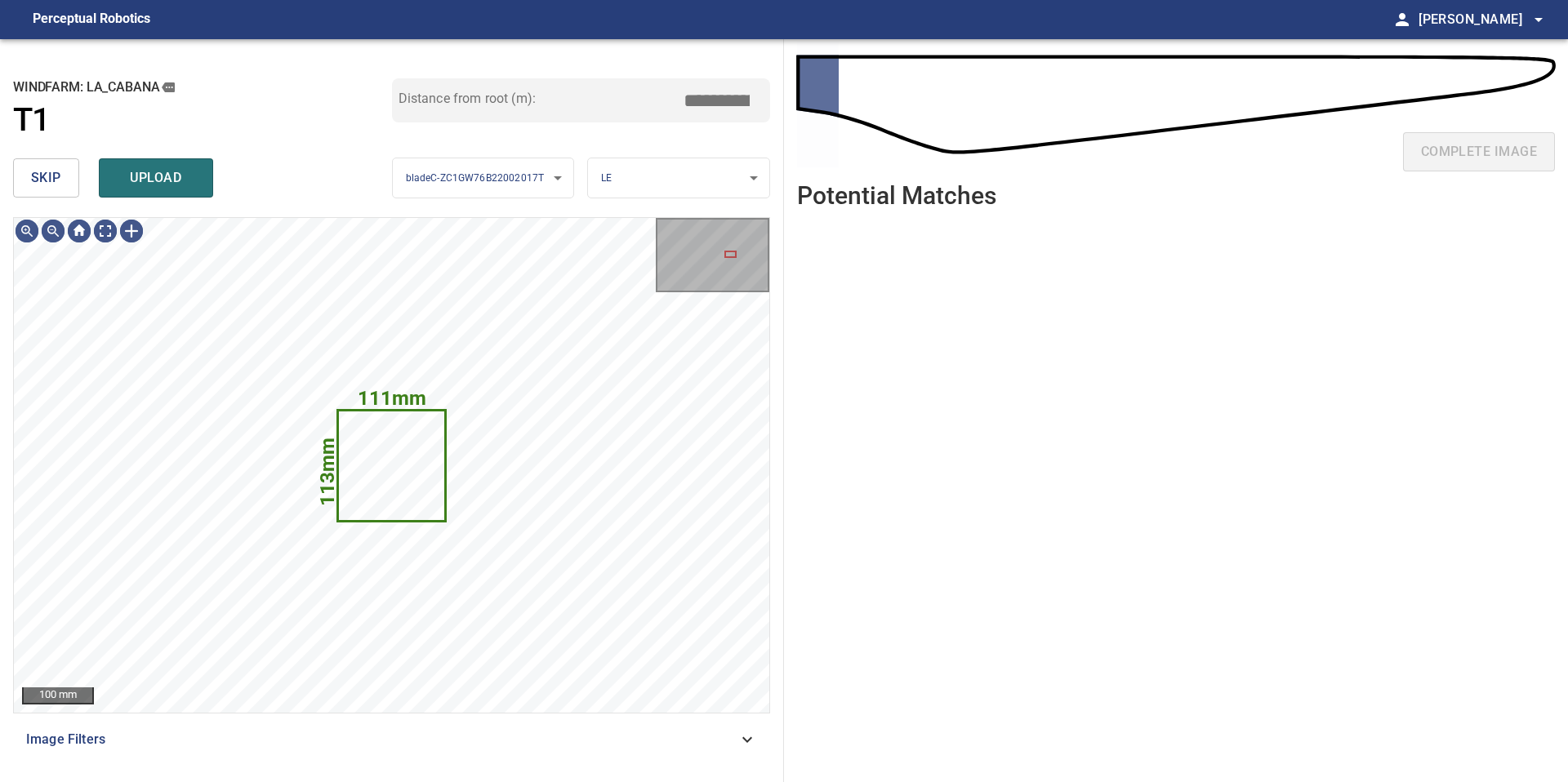
click at [62, 173] on button "skip" at bounding box center [45, 178] width 66 height 39
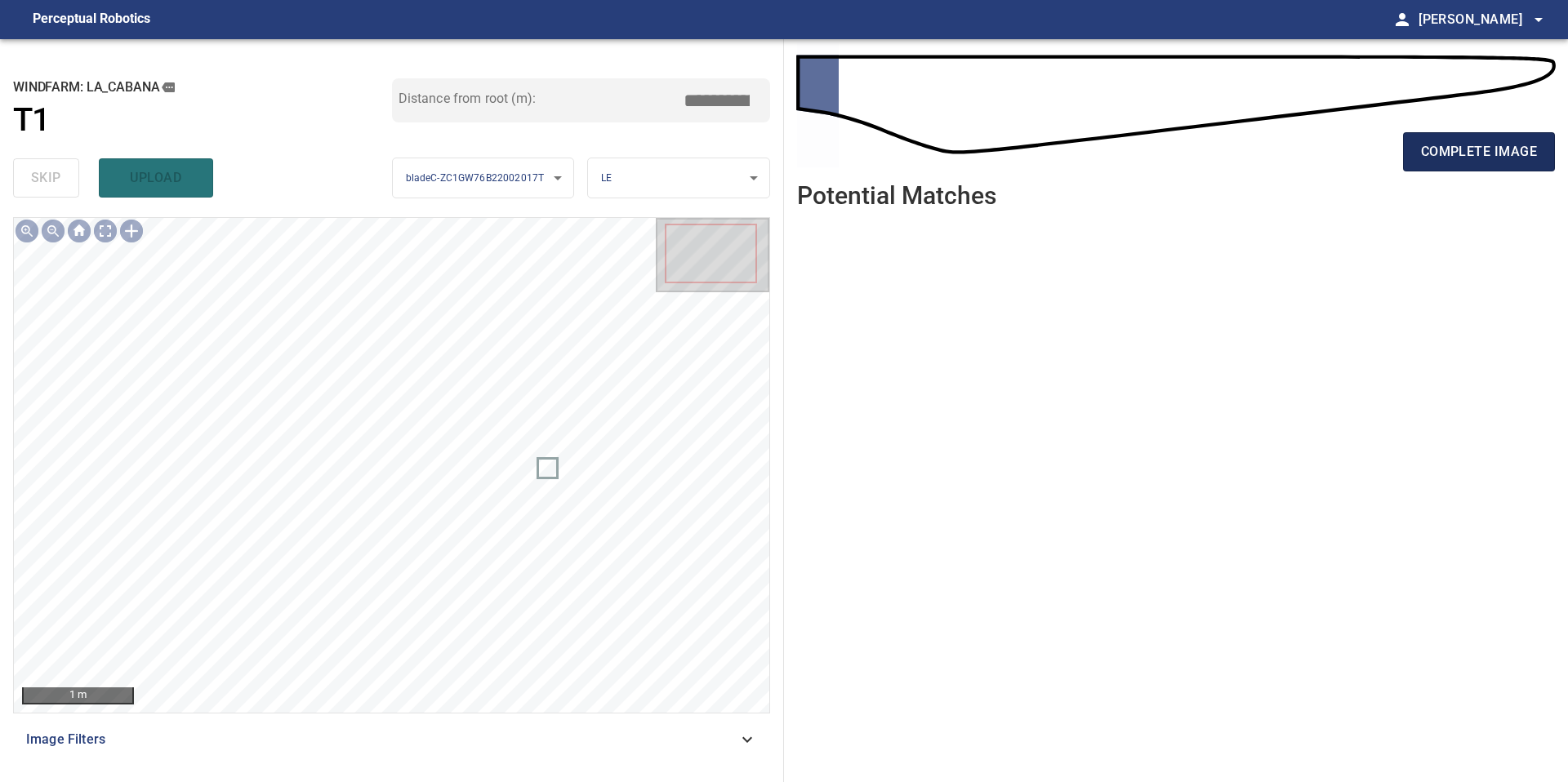
click at [1442, 161] on span "complete image" at bounding box center [1479, 151] width 116 height 23
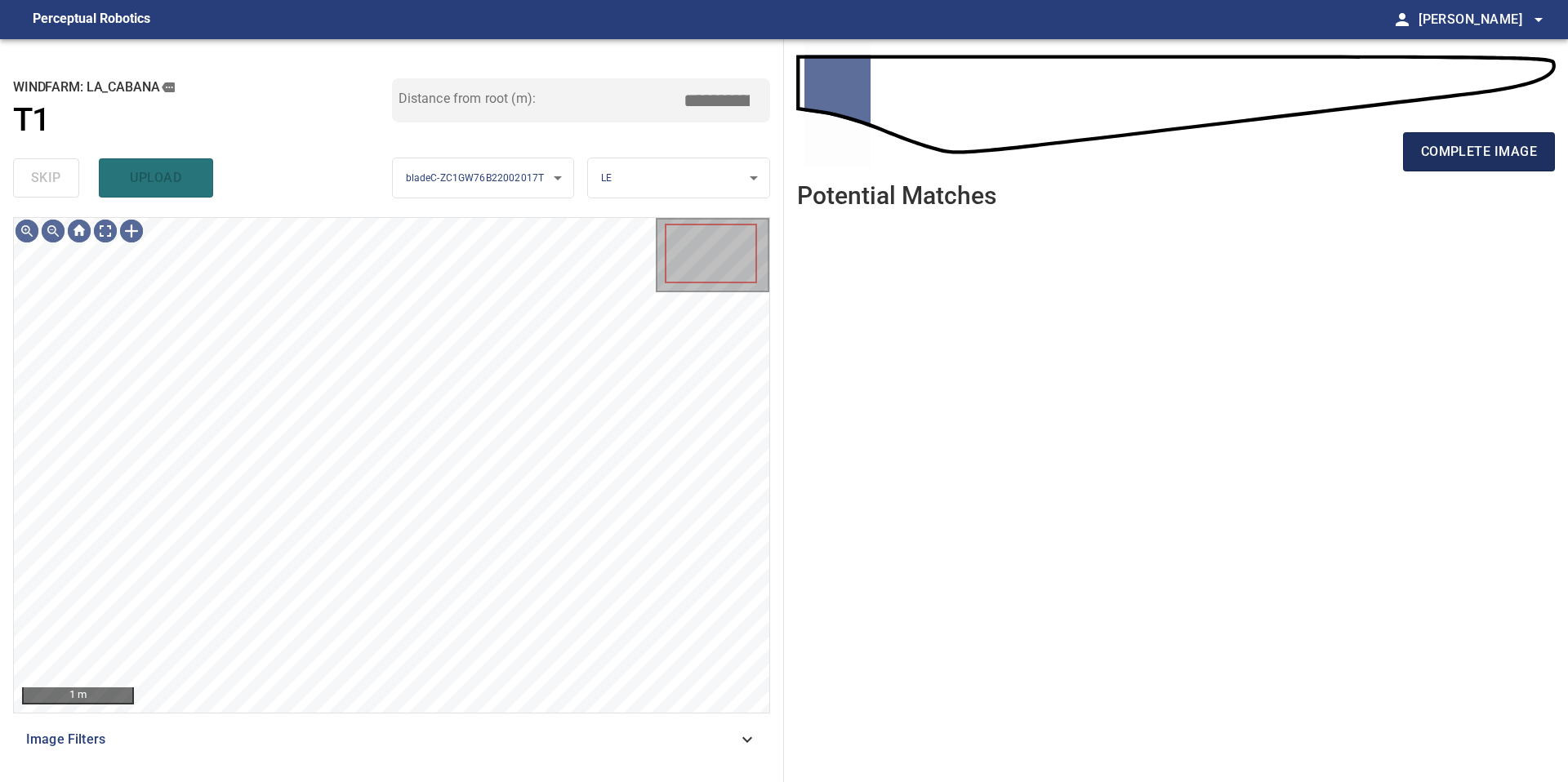
click at [1442, 161] on span "complete image" at bounding box center [1479, 151] width 116 height 23
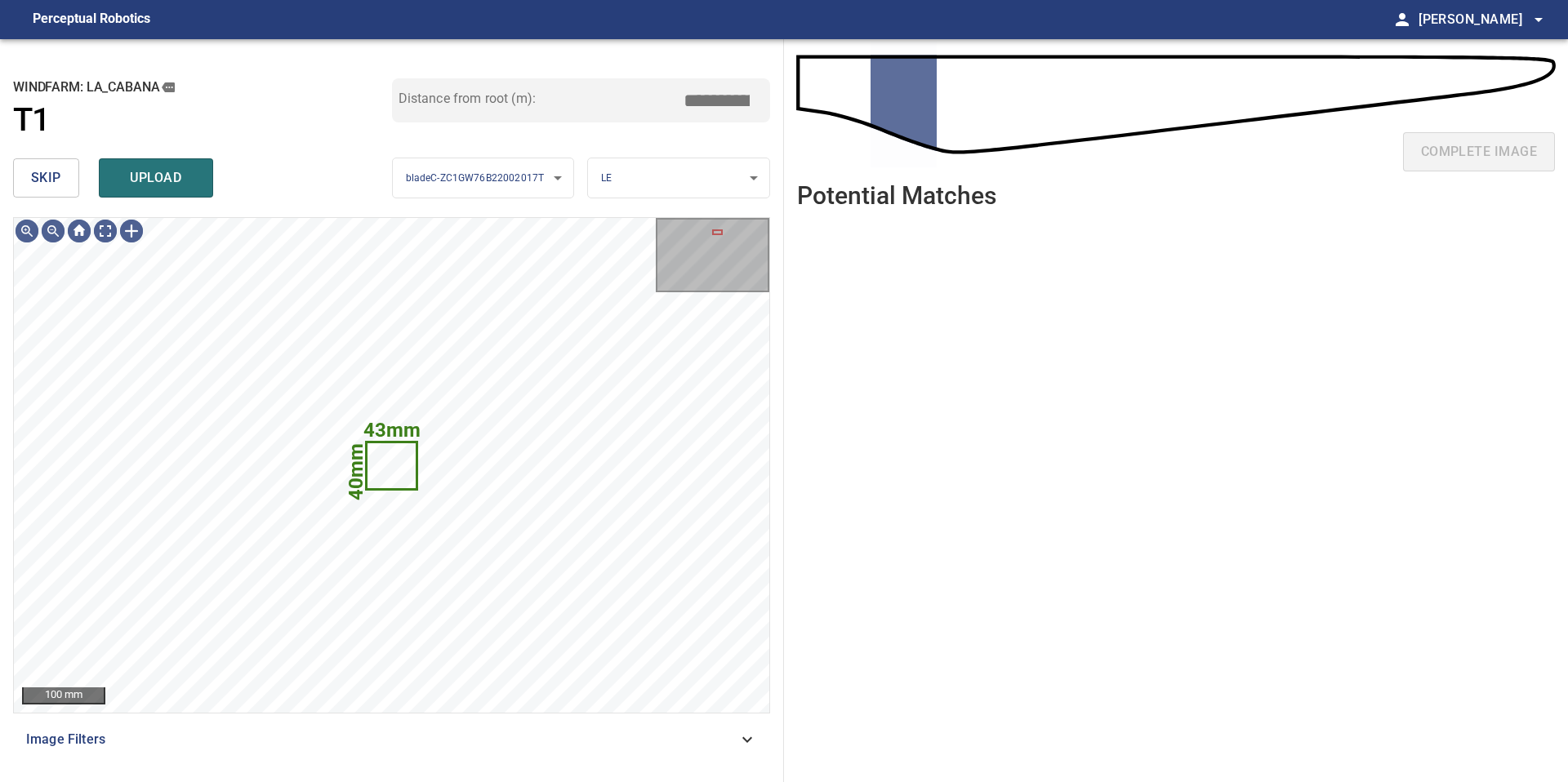
click at [49, 170] on span "skip" at bounding box center [46, 177] width 30 height 23
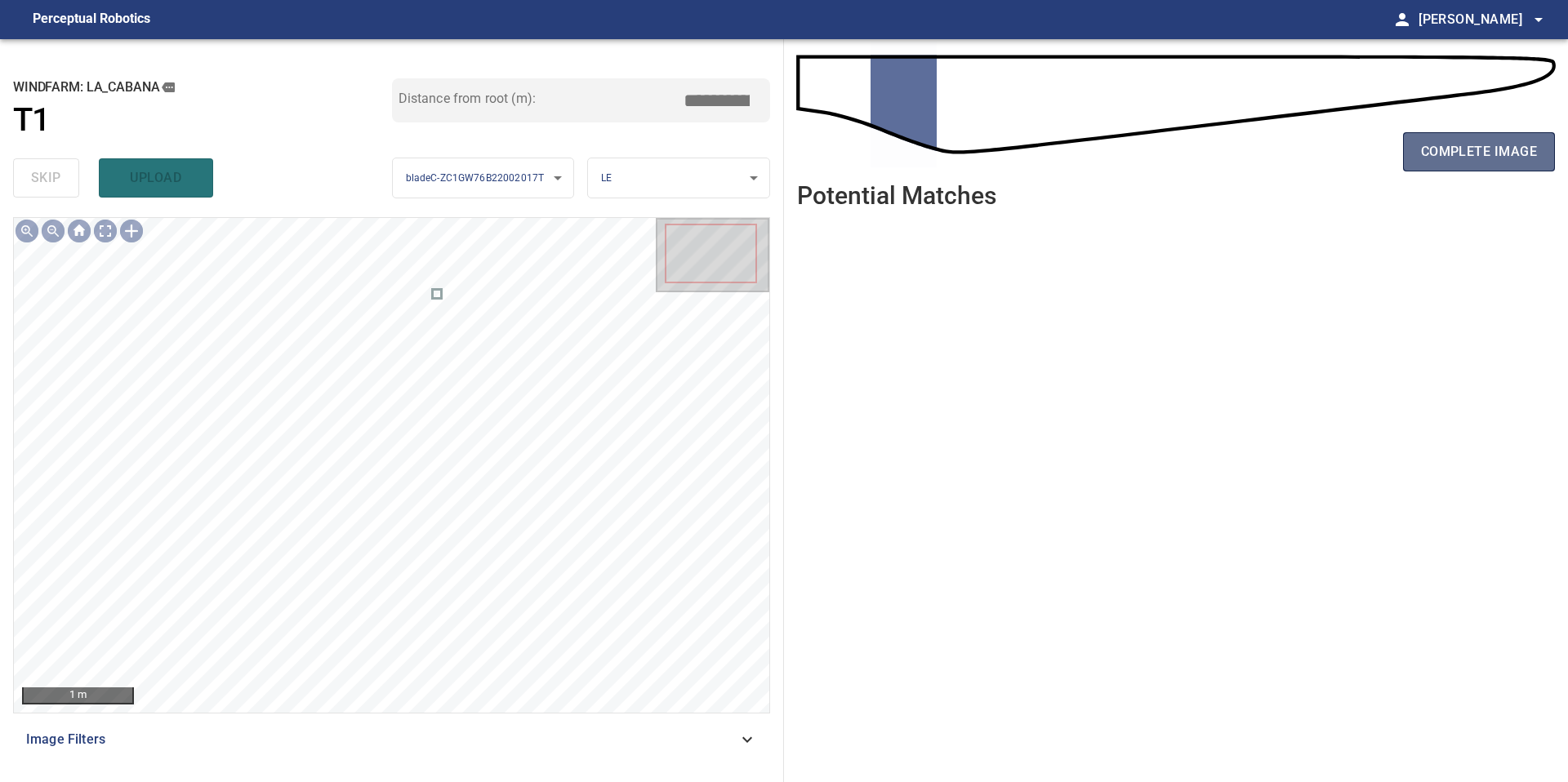
click at [1480, 162] on span "complete image" at bounding box center [1479, 151] width 116 height 23
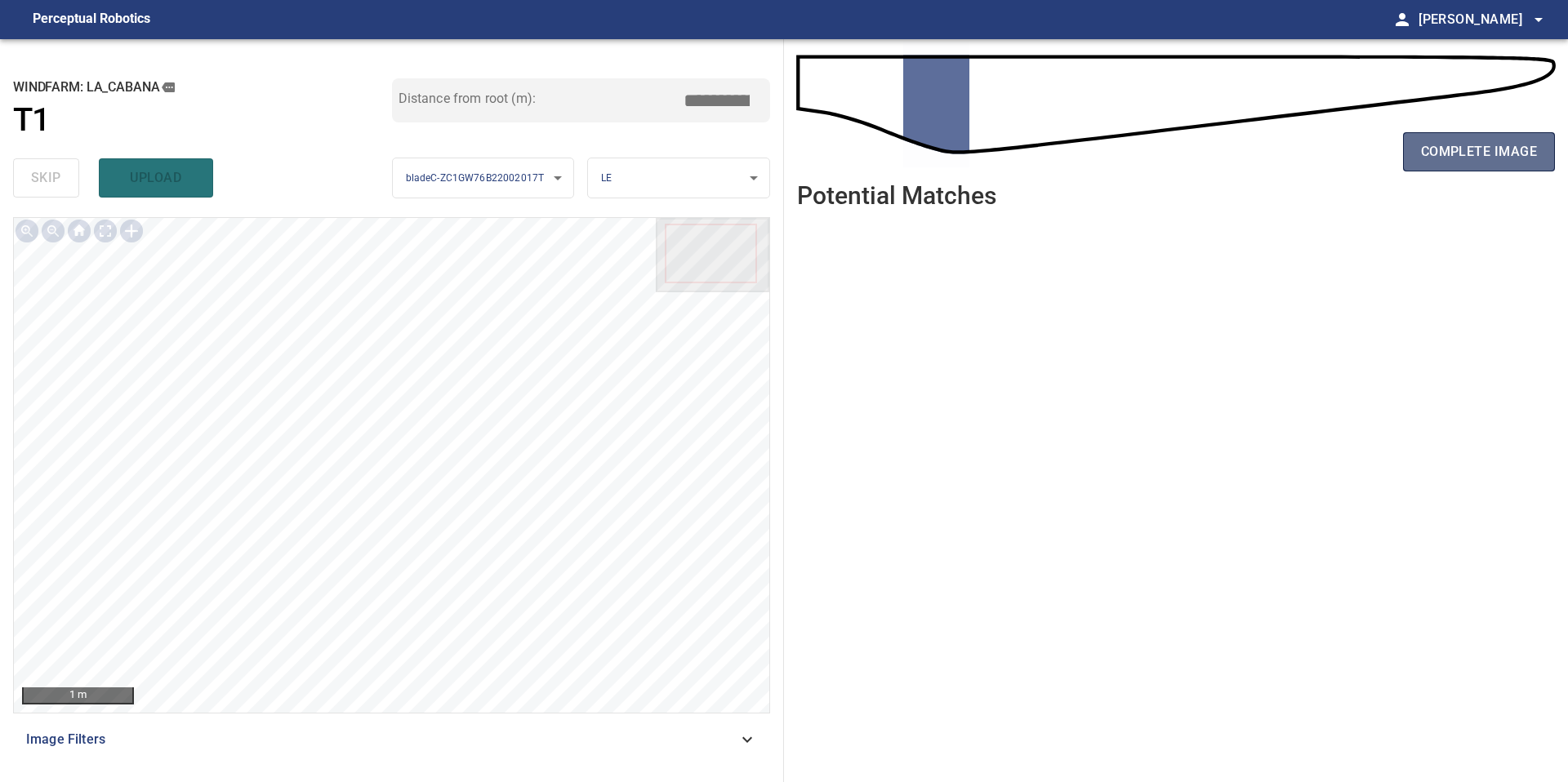
click at [1513, 157] on span "complete image" at bounding box center [1479, 151] width 116 height 23
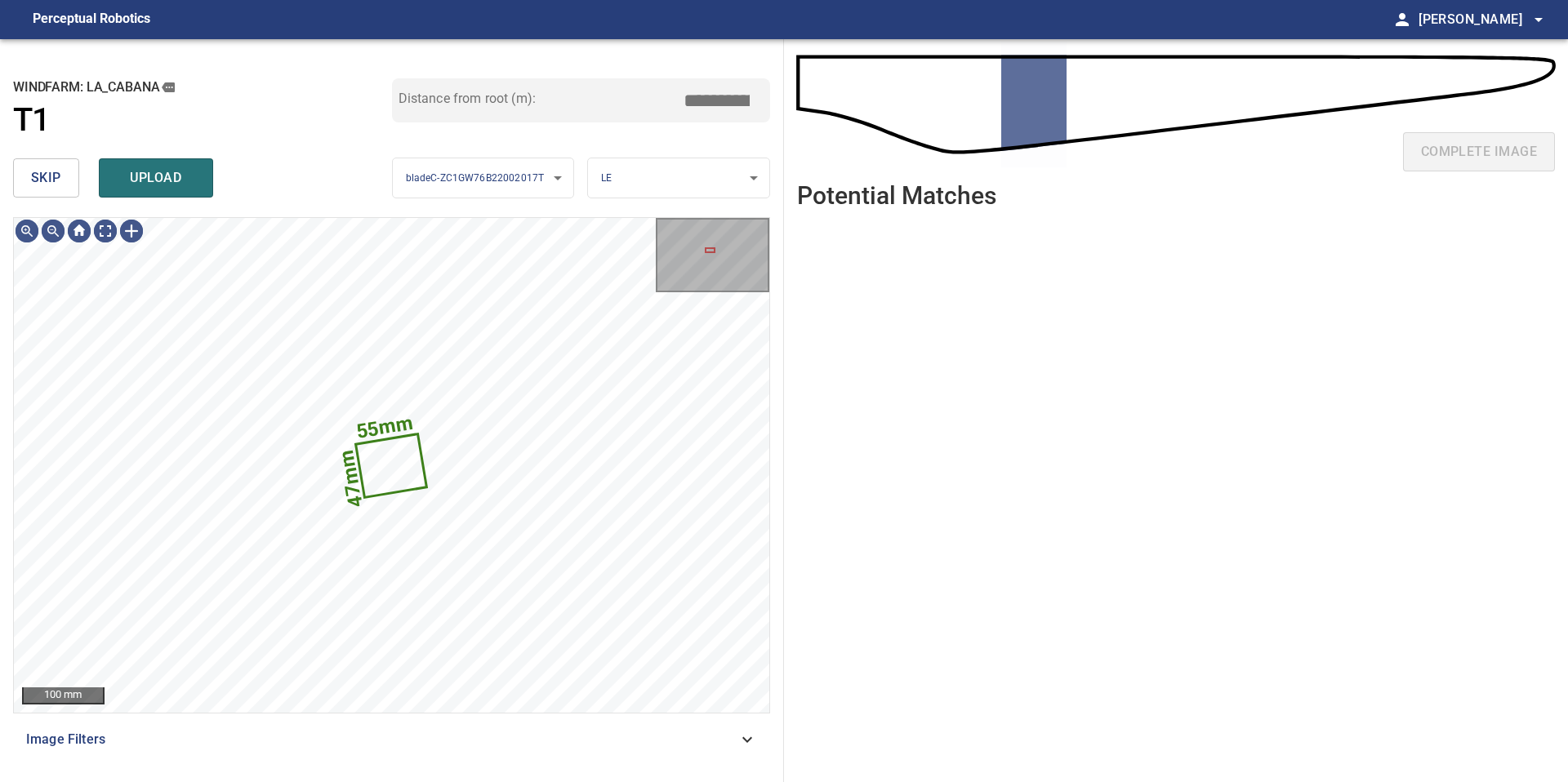
click at [44, 188] on span "skip" at bounding box center [46, 177] width 30 height 23
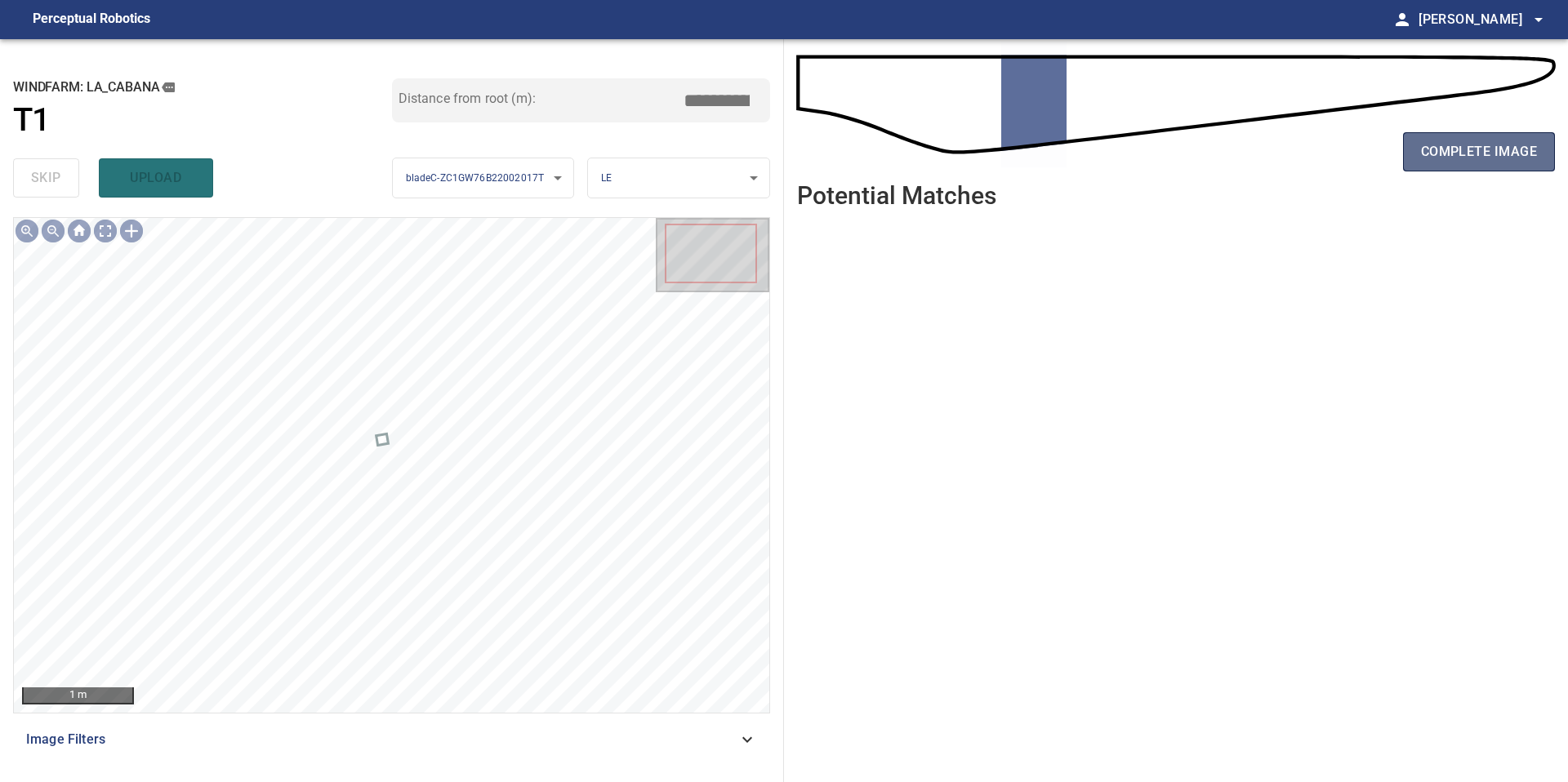
click at [1450, 169] on button "complete image" at bounding box center [1479, 152] width 152 height 39
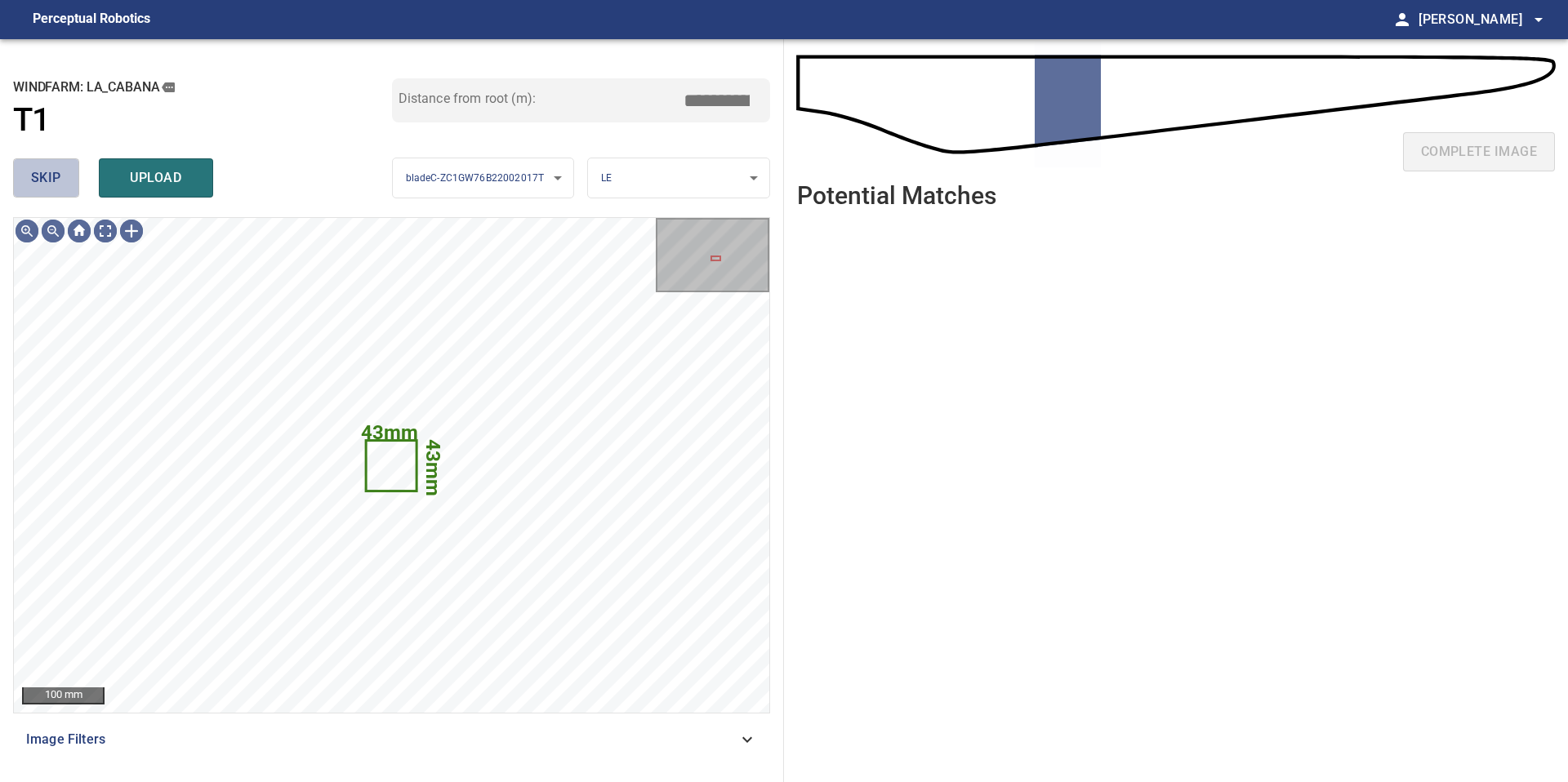
click at [72, 185] on button "skip" at bounding box center [45, 178] width 66 height 39
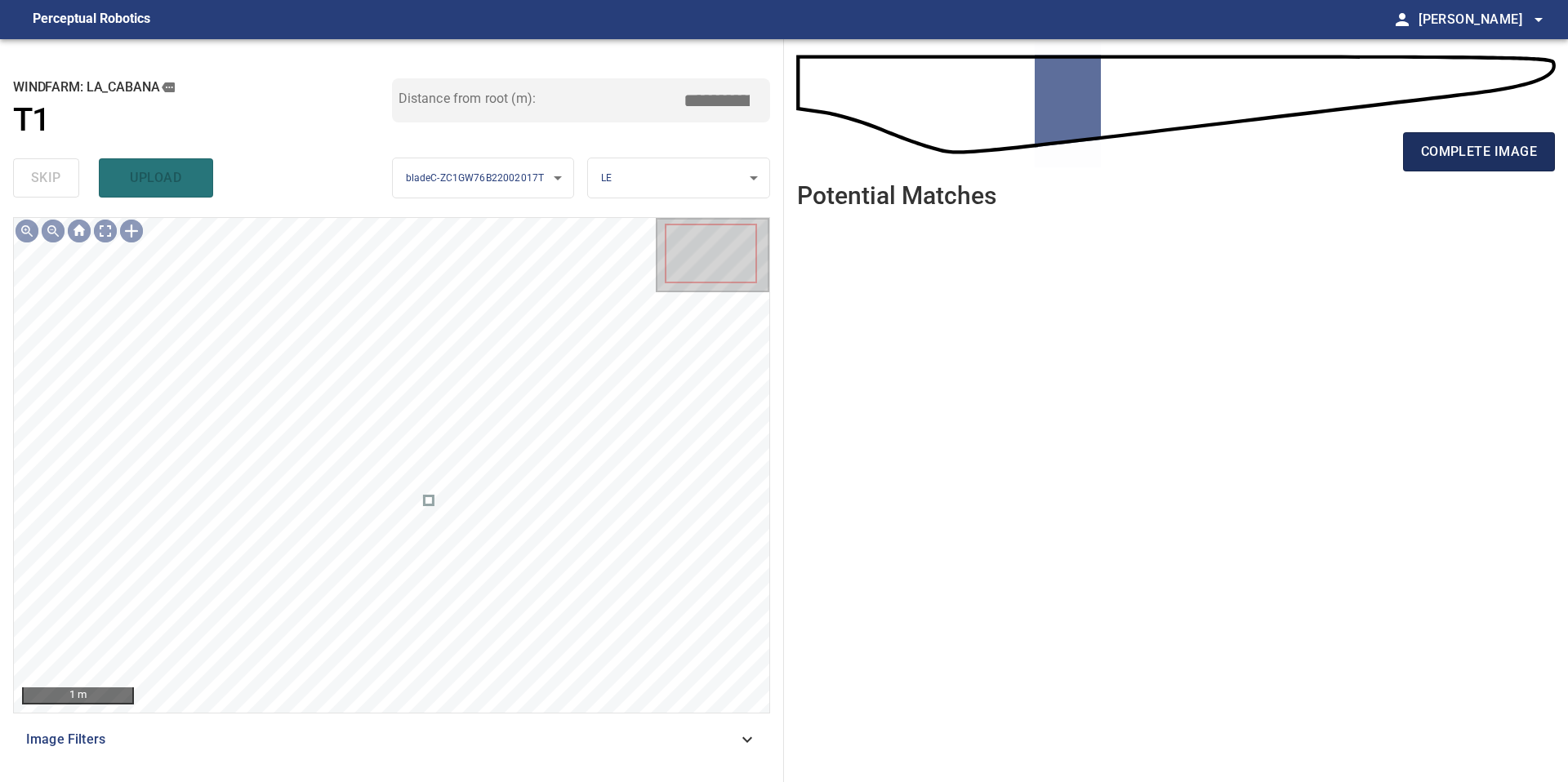
click at [1492, 149] on span "complete image" at bounding box center [1479, 151] width 116 height 23
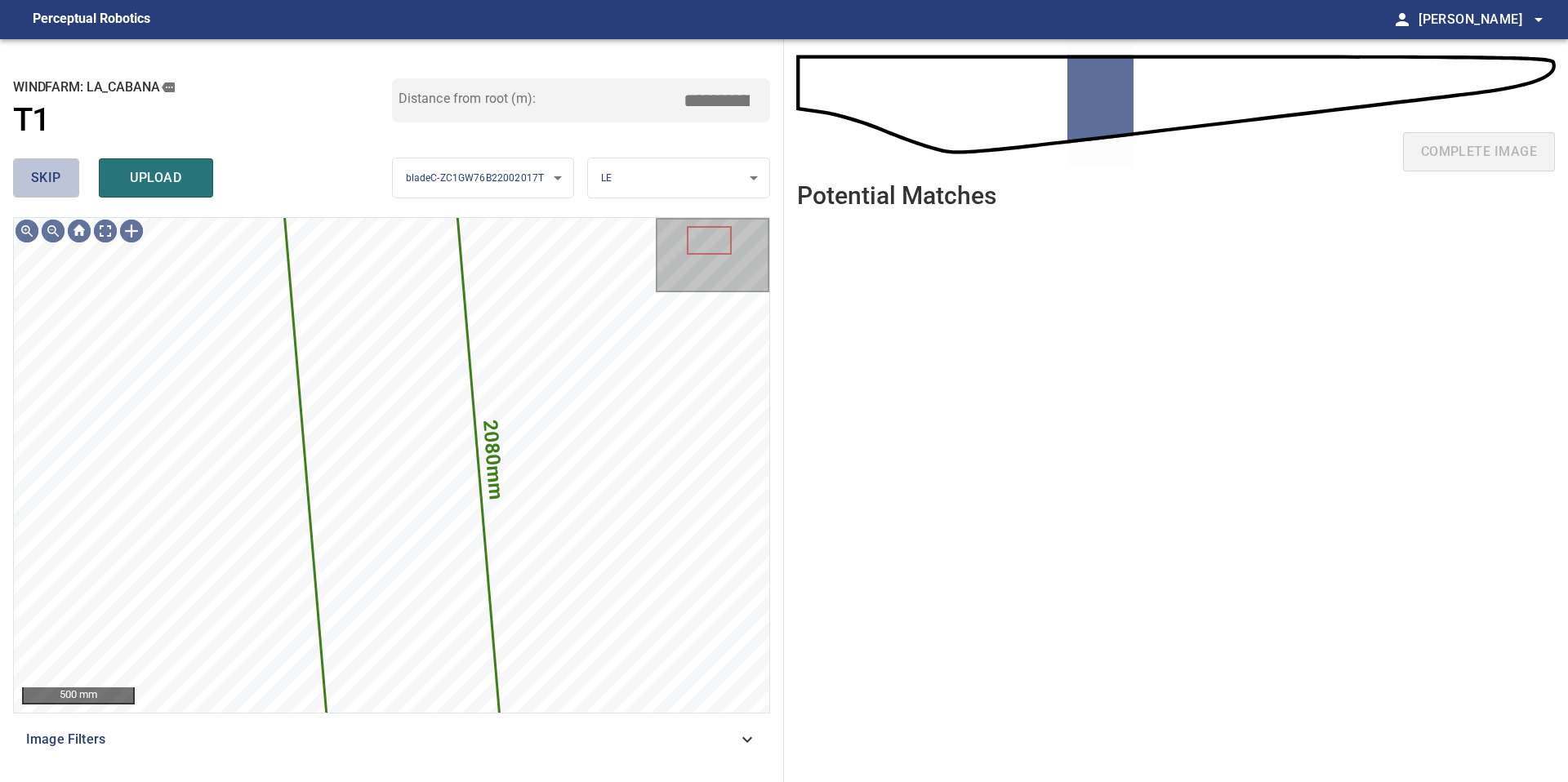
click at [63, 175] on button "skip" at bounding box center [45, 178] width 66 height 39
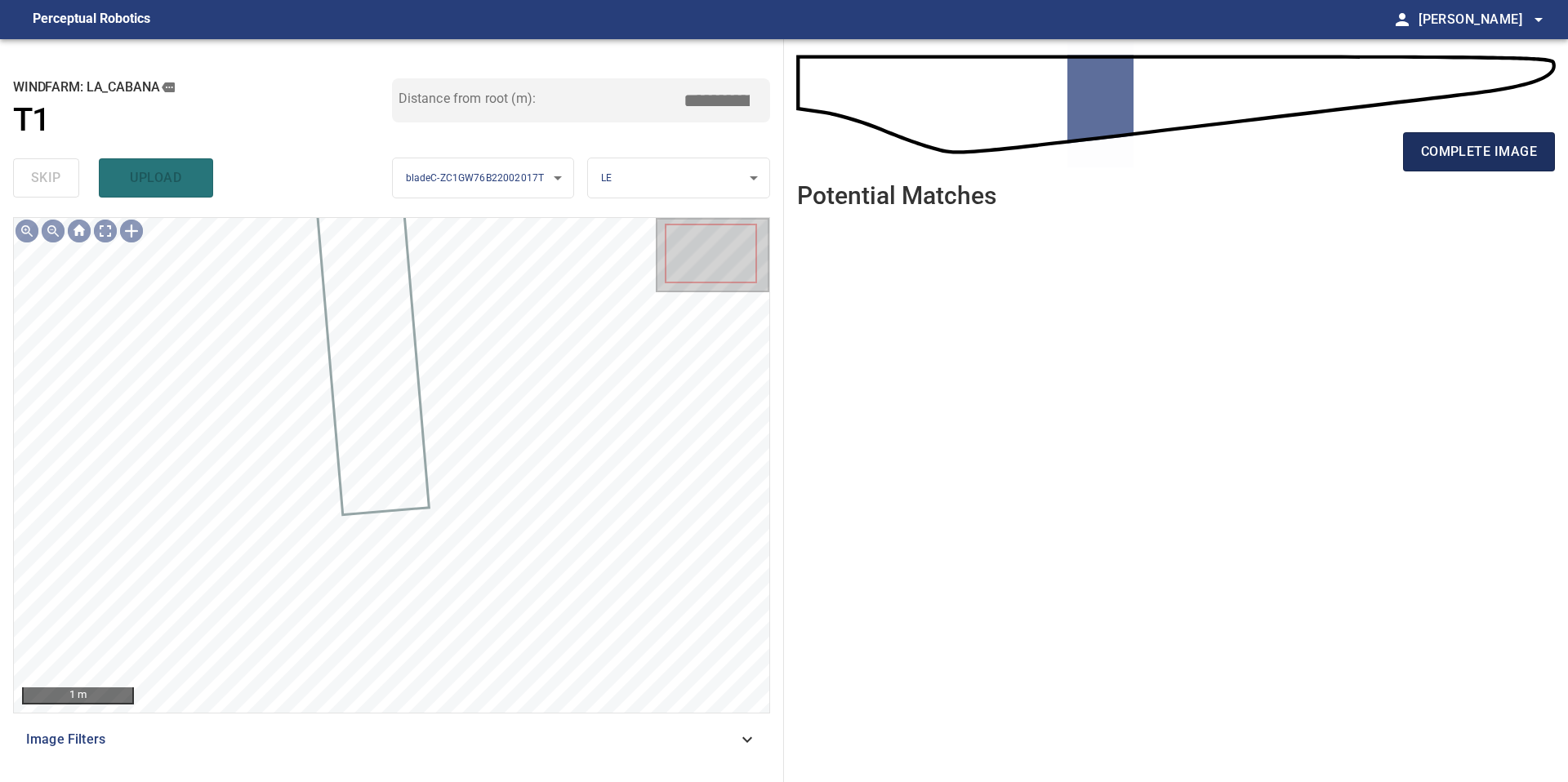
click at [1471, 156] on span "complete image" at bounding box center [1479, 151] width 116 height 23
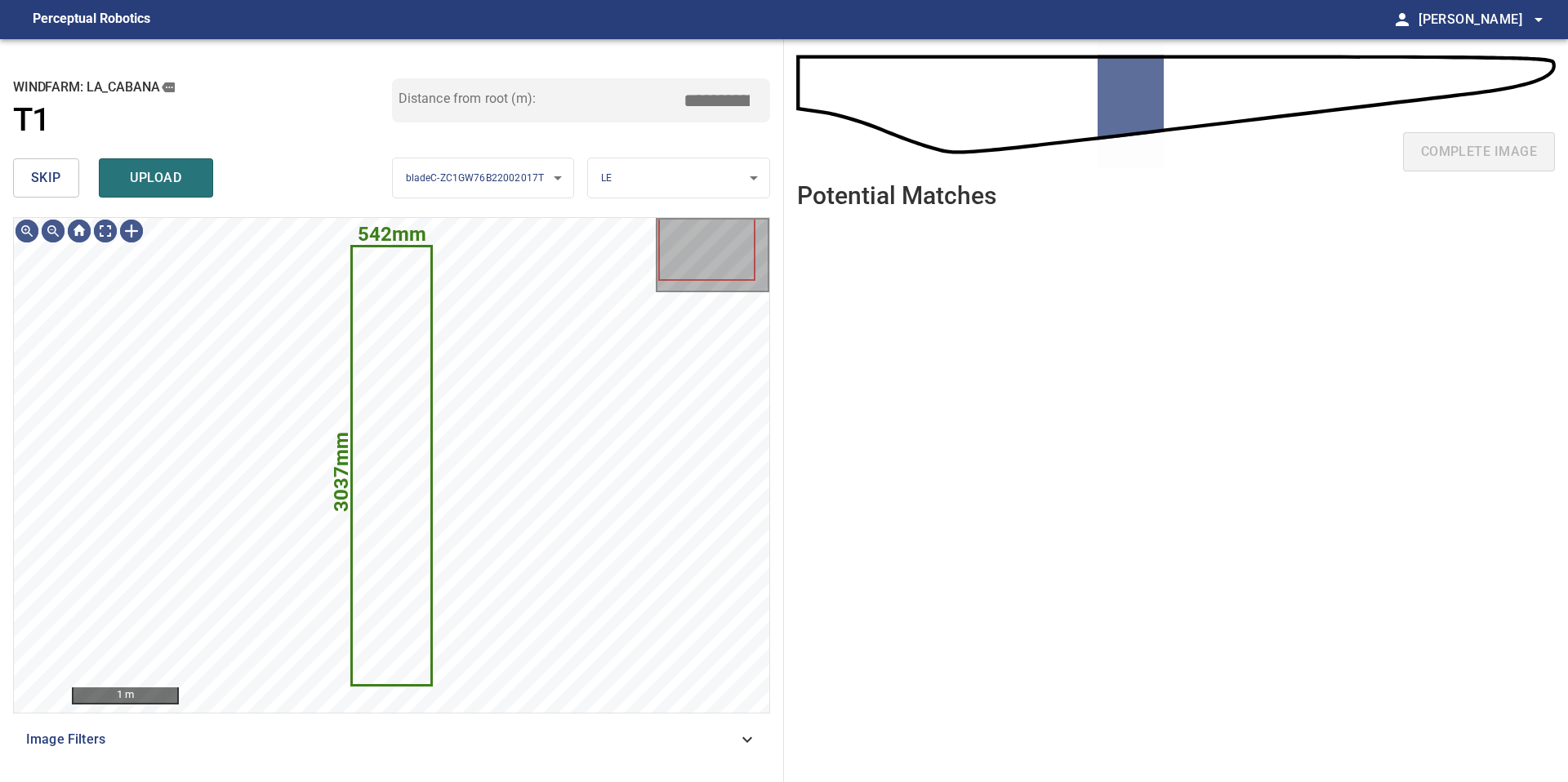
click at [61, 173] on button "skip" at bounding box center [45, 178] width 66 height 39
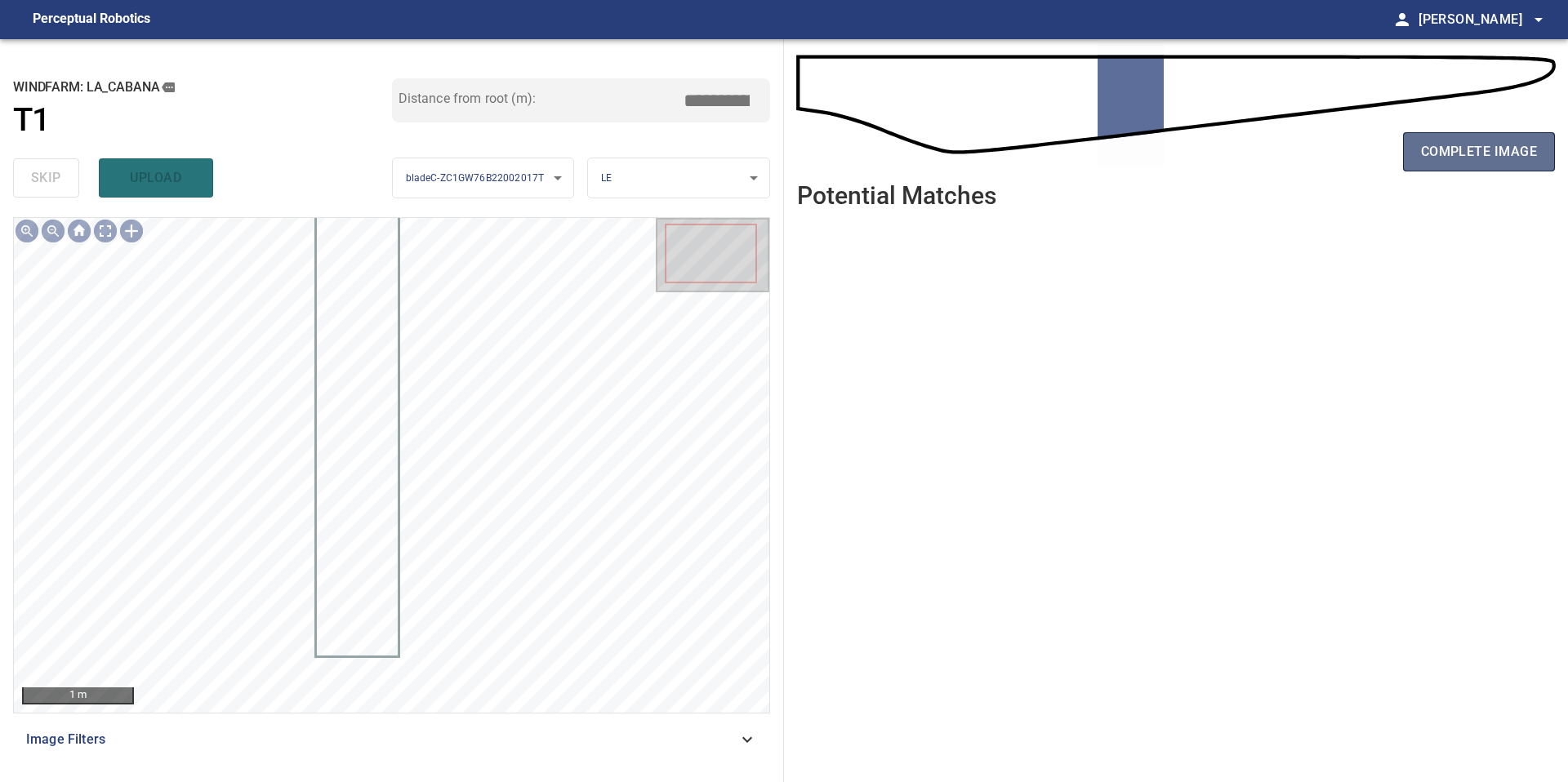
click at [1423, 145] on span "complete image" at bounding box center [1479, 151] width 116 height 23
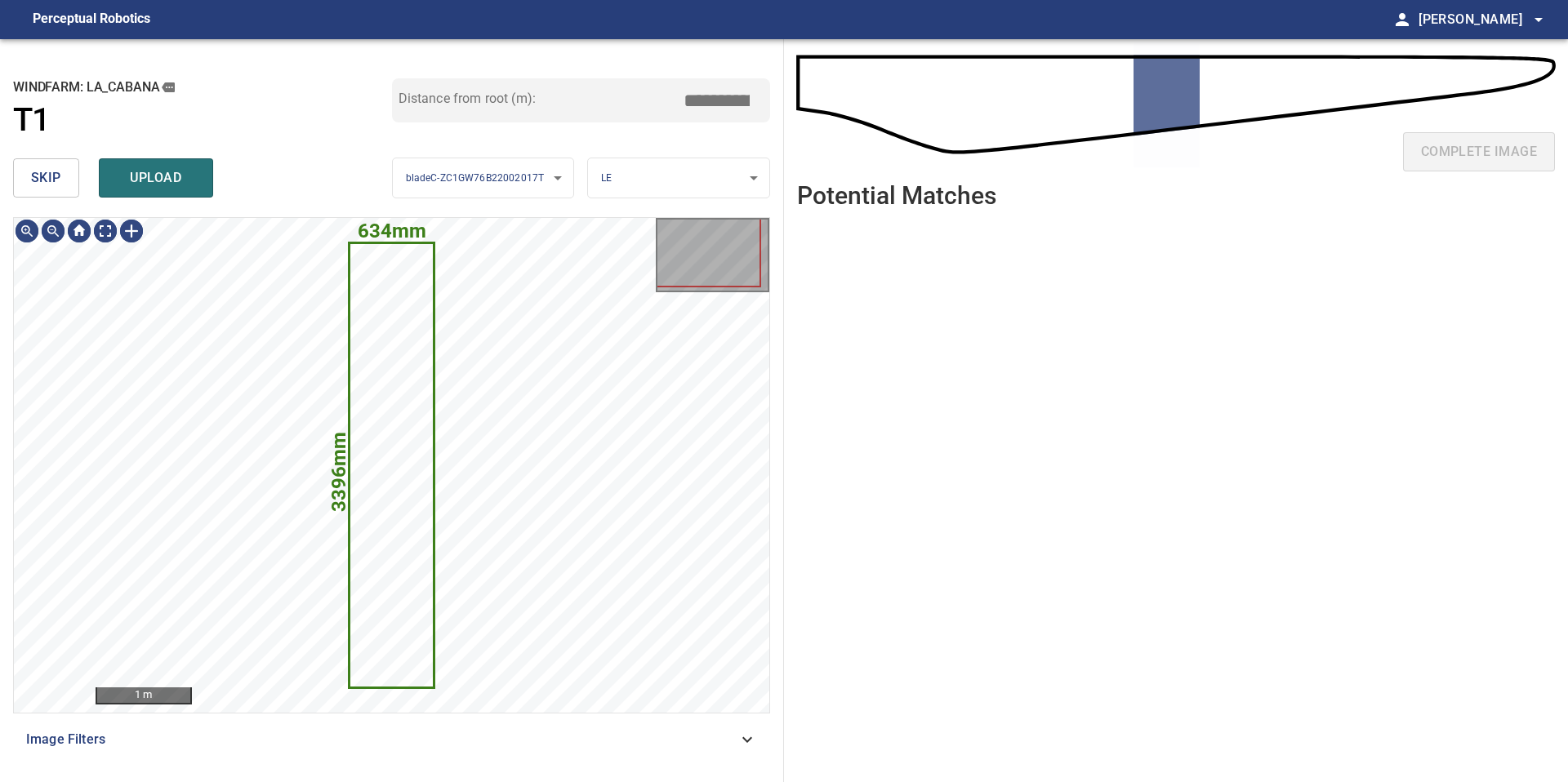
click at [54, 176] on span "skip" at bounding box center [46, 177] width 30 height 23
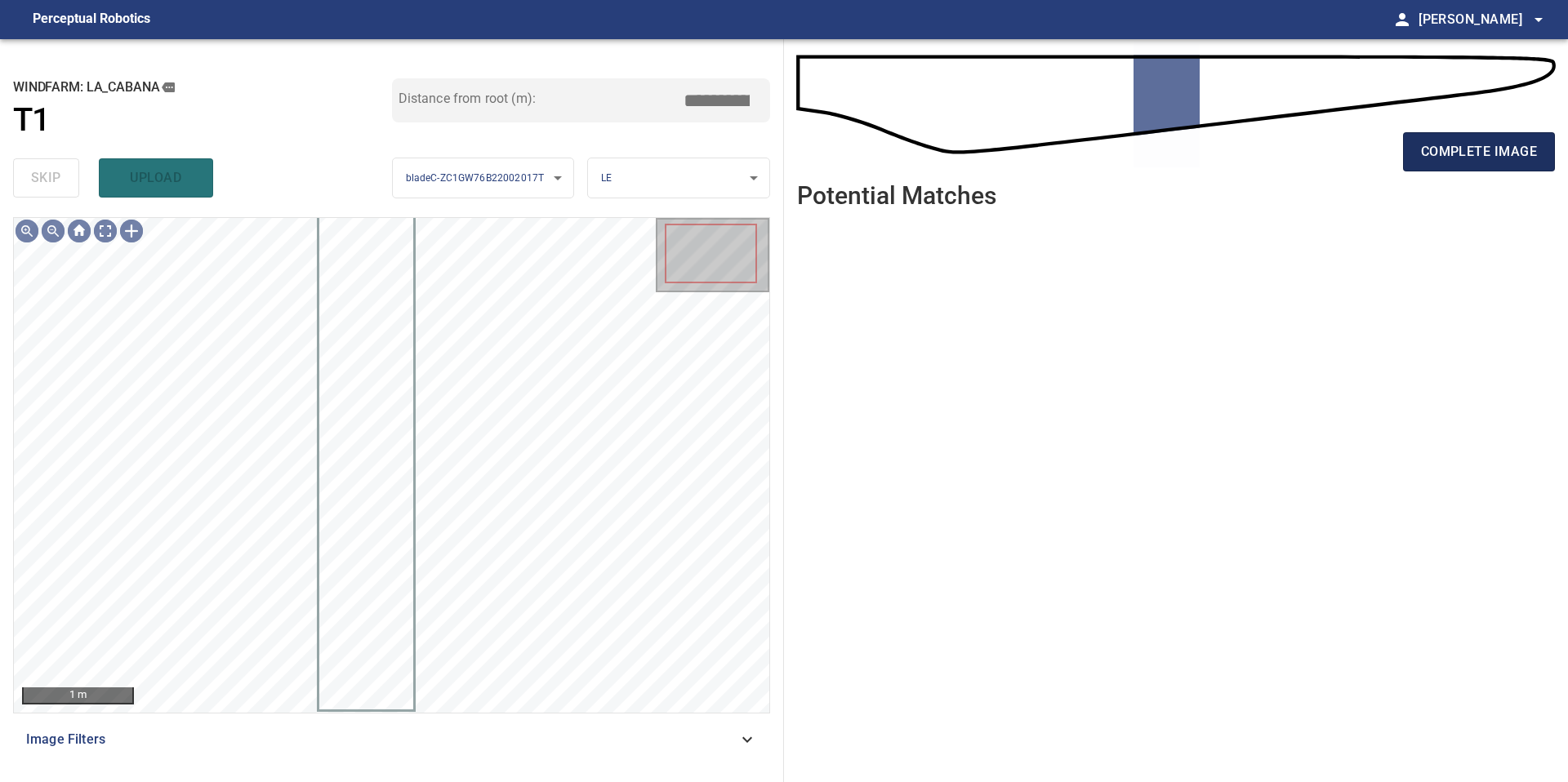
click at [1461, 141] on span "complete image" at bounding box center [1479, 151] width 116 height 23
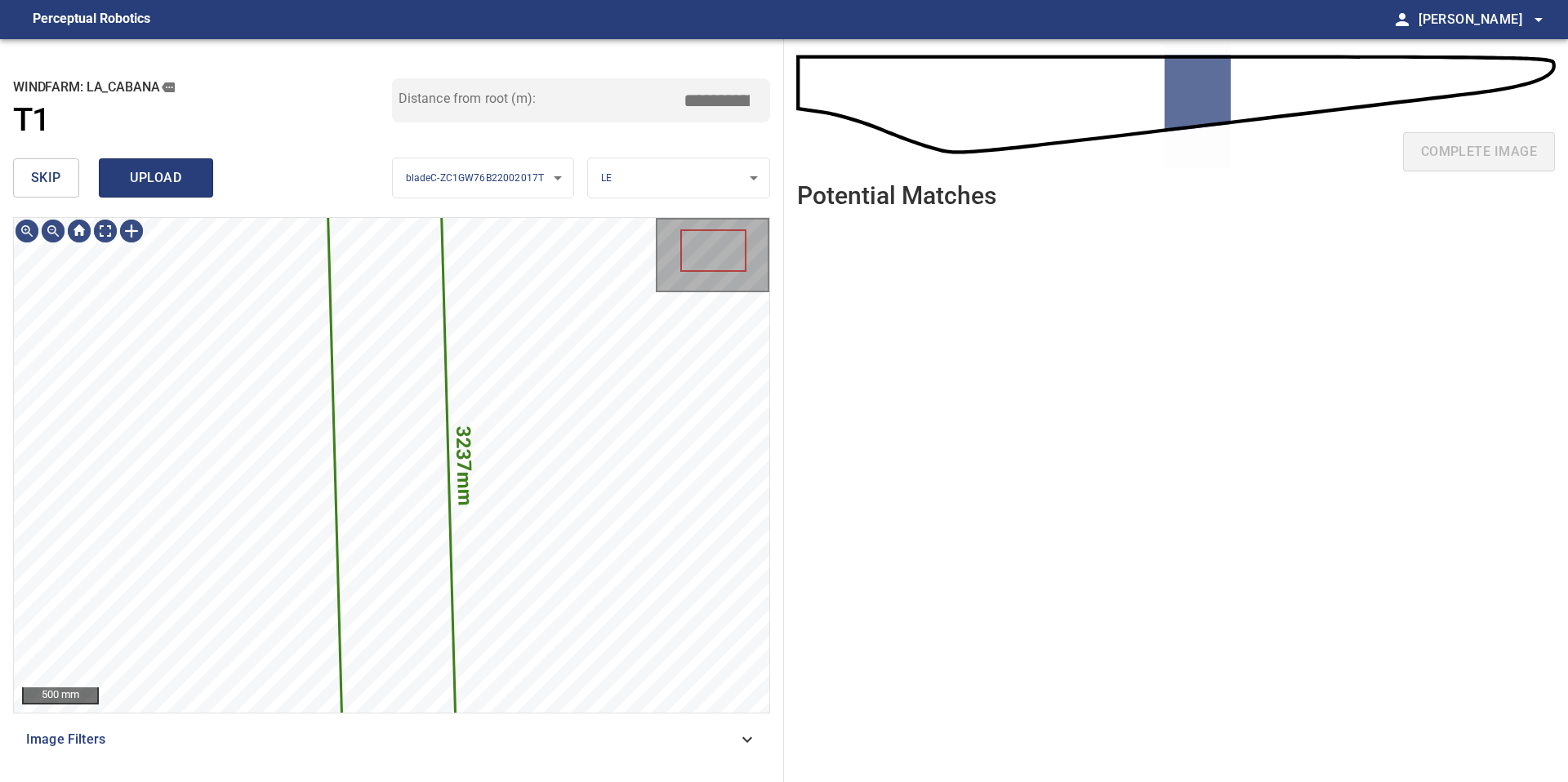
click at [178, 175] on span "upload" at bounding box center [156, 177] width 78 height 23
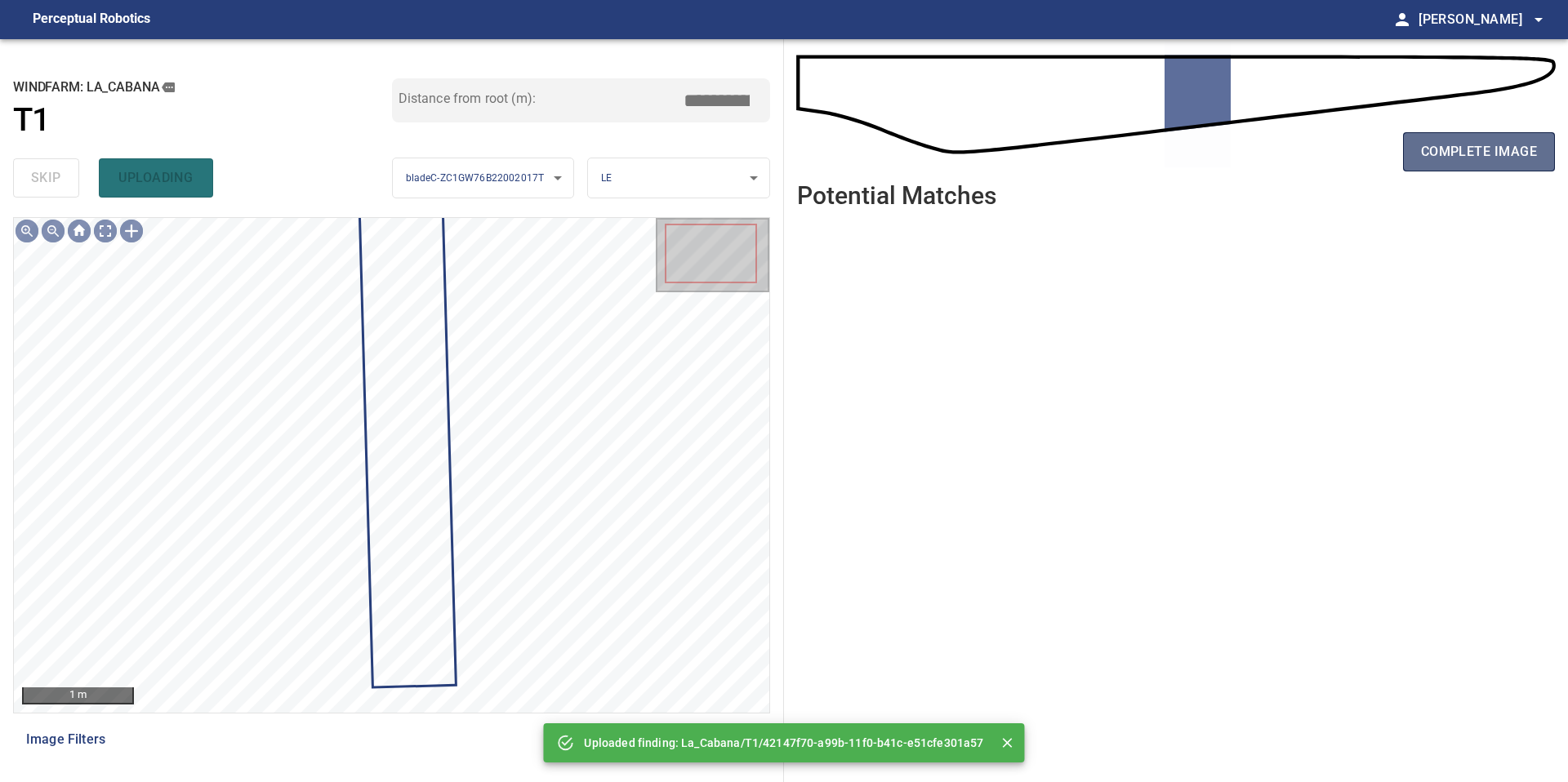
click at [1494, 157] on span "complete image" at bounding box center [1479, 151] width 116 height 23
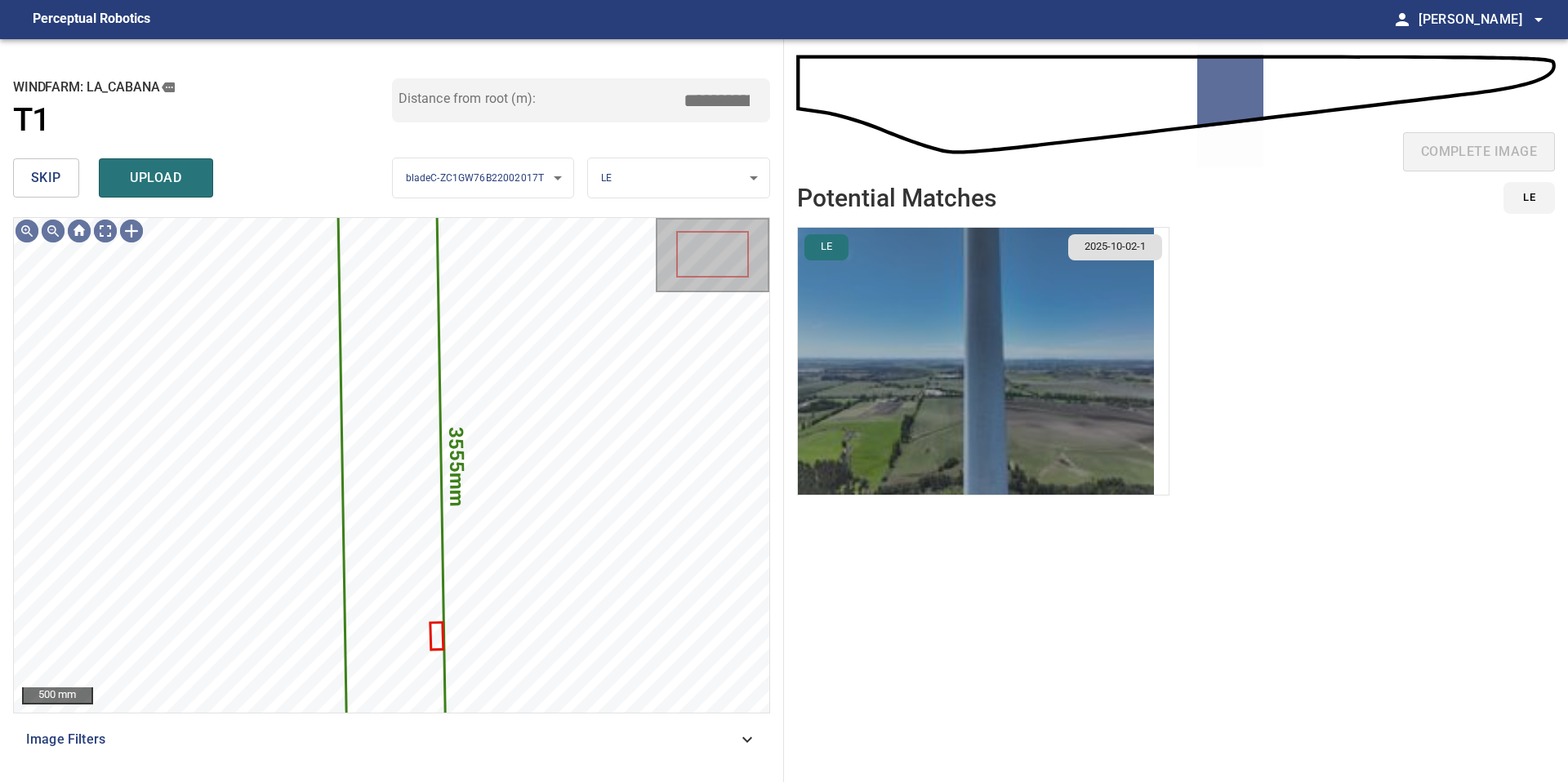
click at [1091, 377] on img "button" at bounding box center [975, 361] width 356 height 267
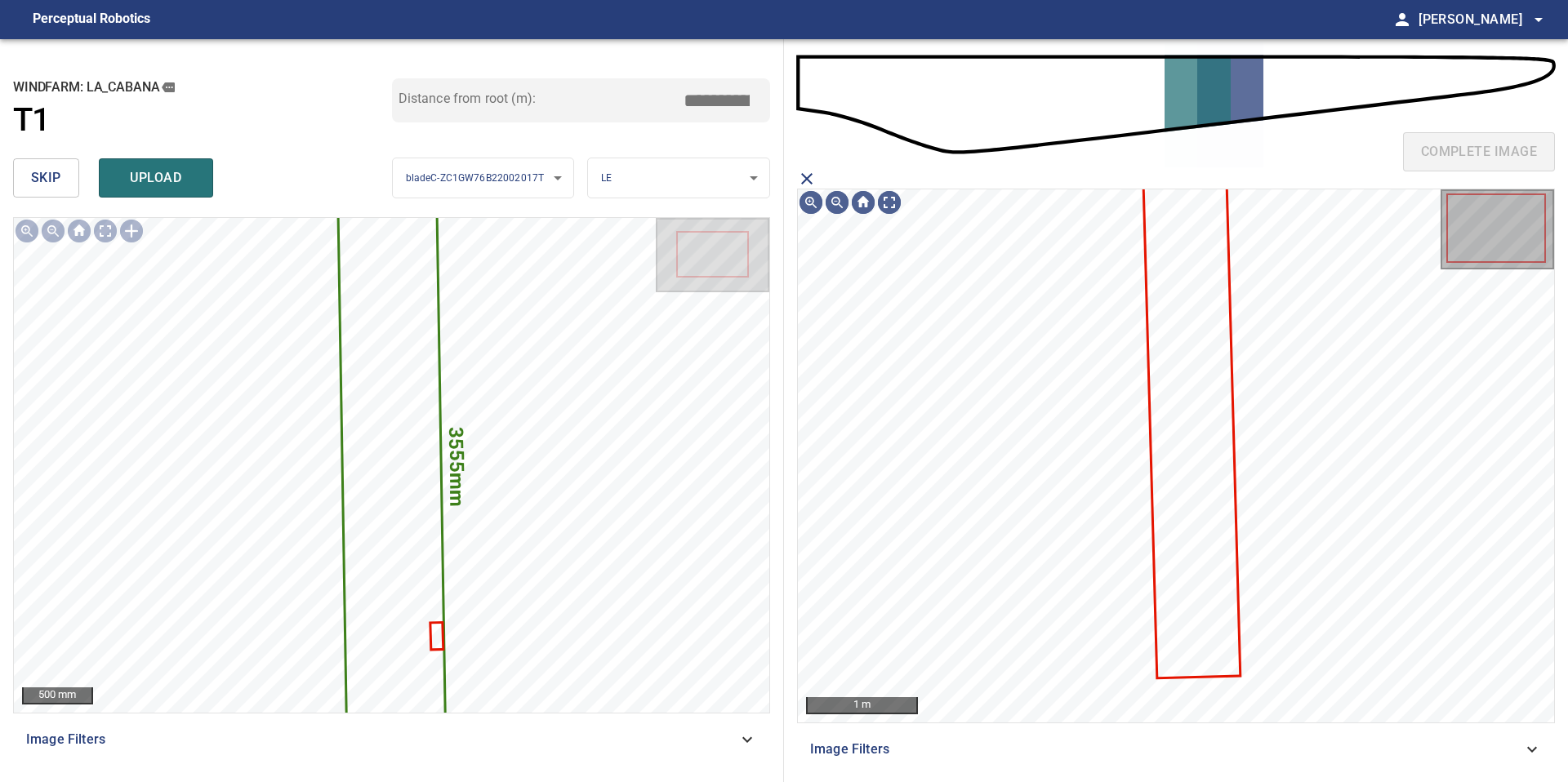
click at [1158, 350] on icon at bounding box center [1192, 431] width 94 height 491
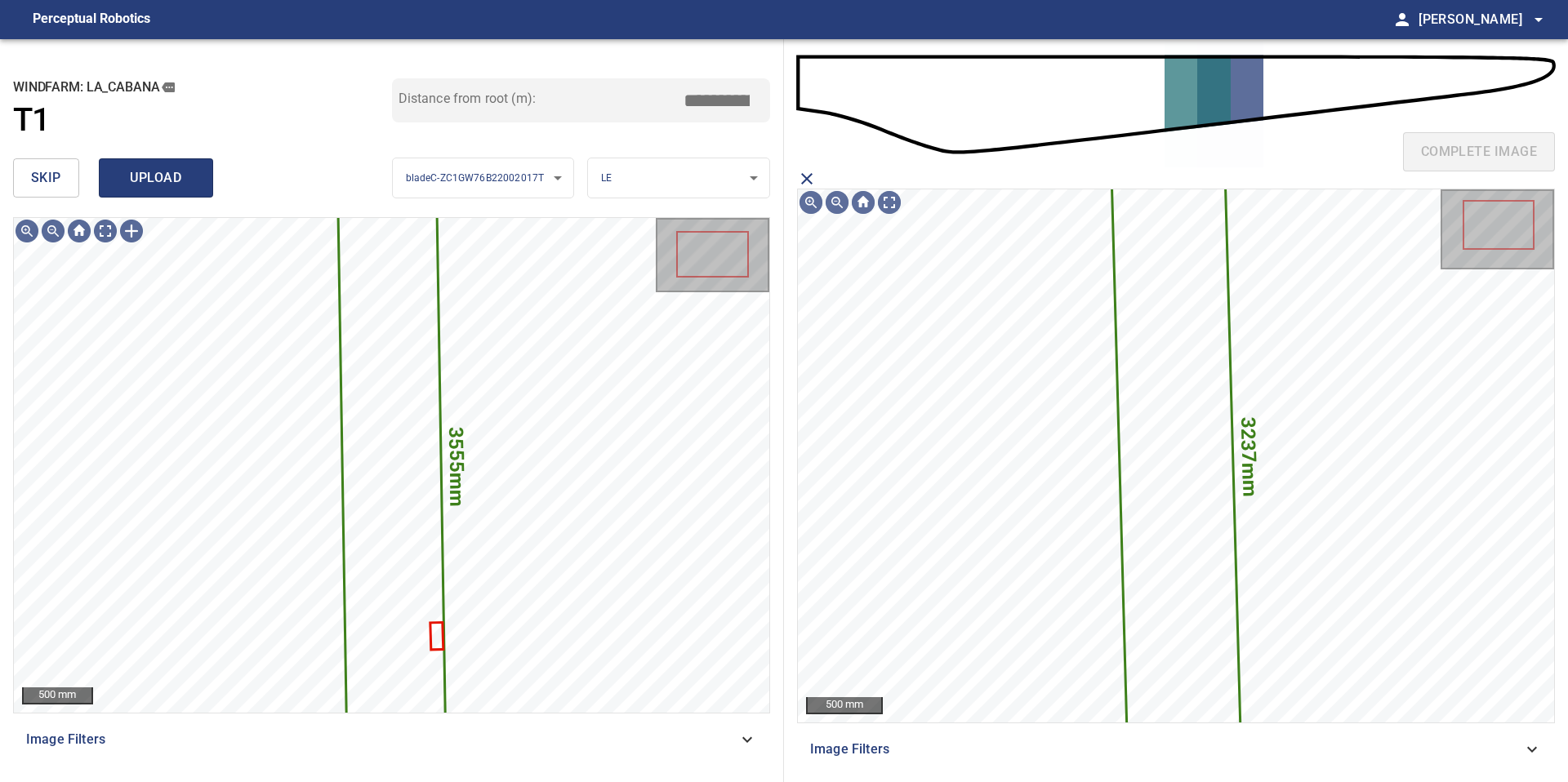
click at [152, 192] on button "upload" at bounding box center [156, 178] width 115 height 39
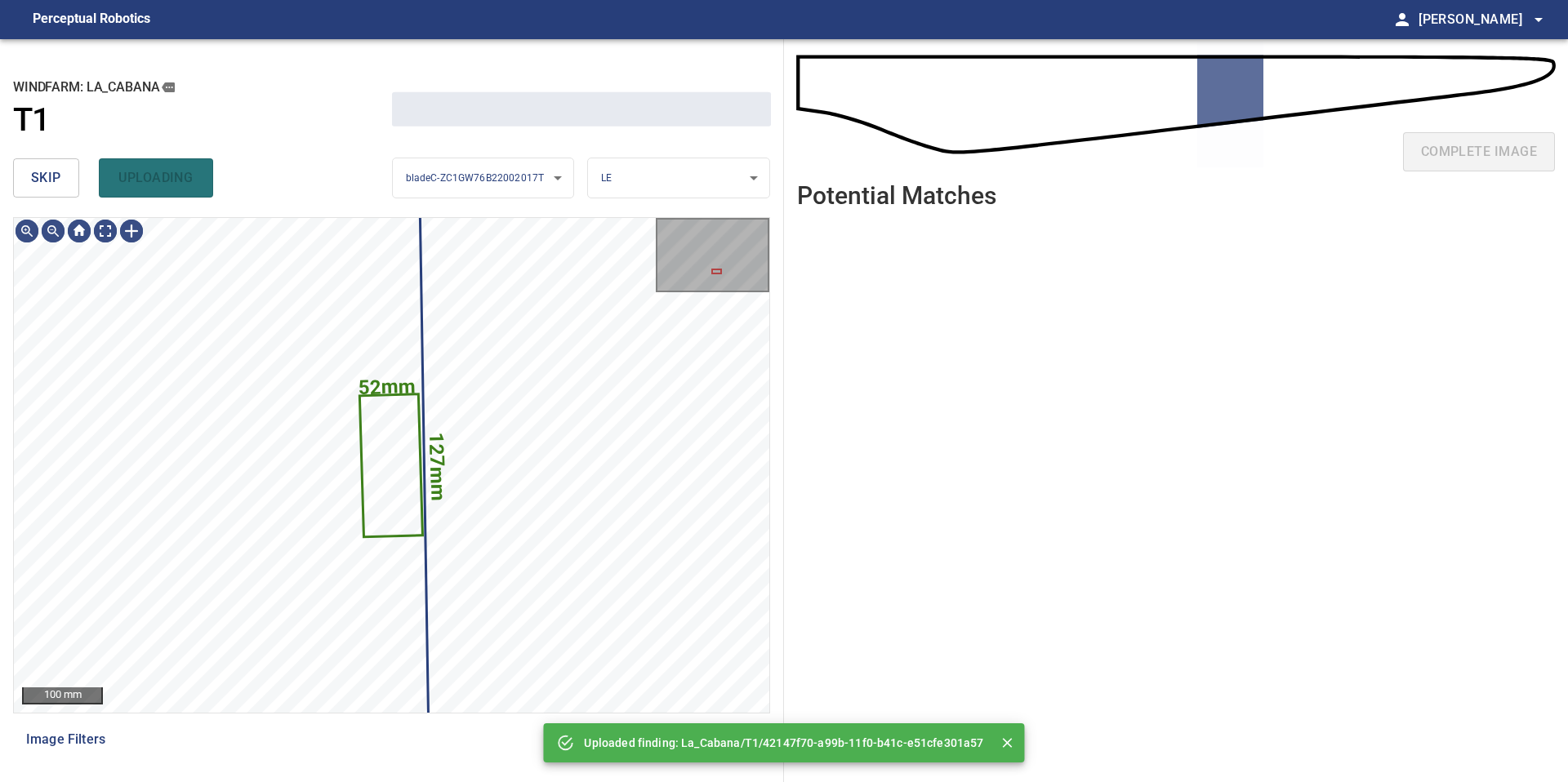
click at [31, 188] on span "skip" at bounding box center [46, 177] width 30 height 23
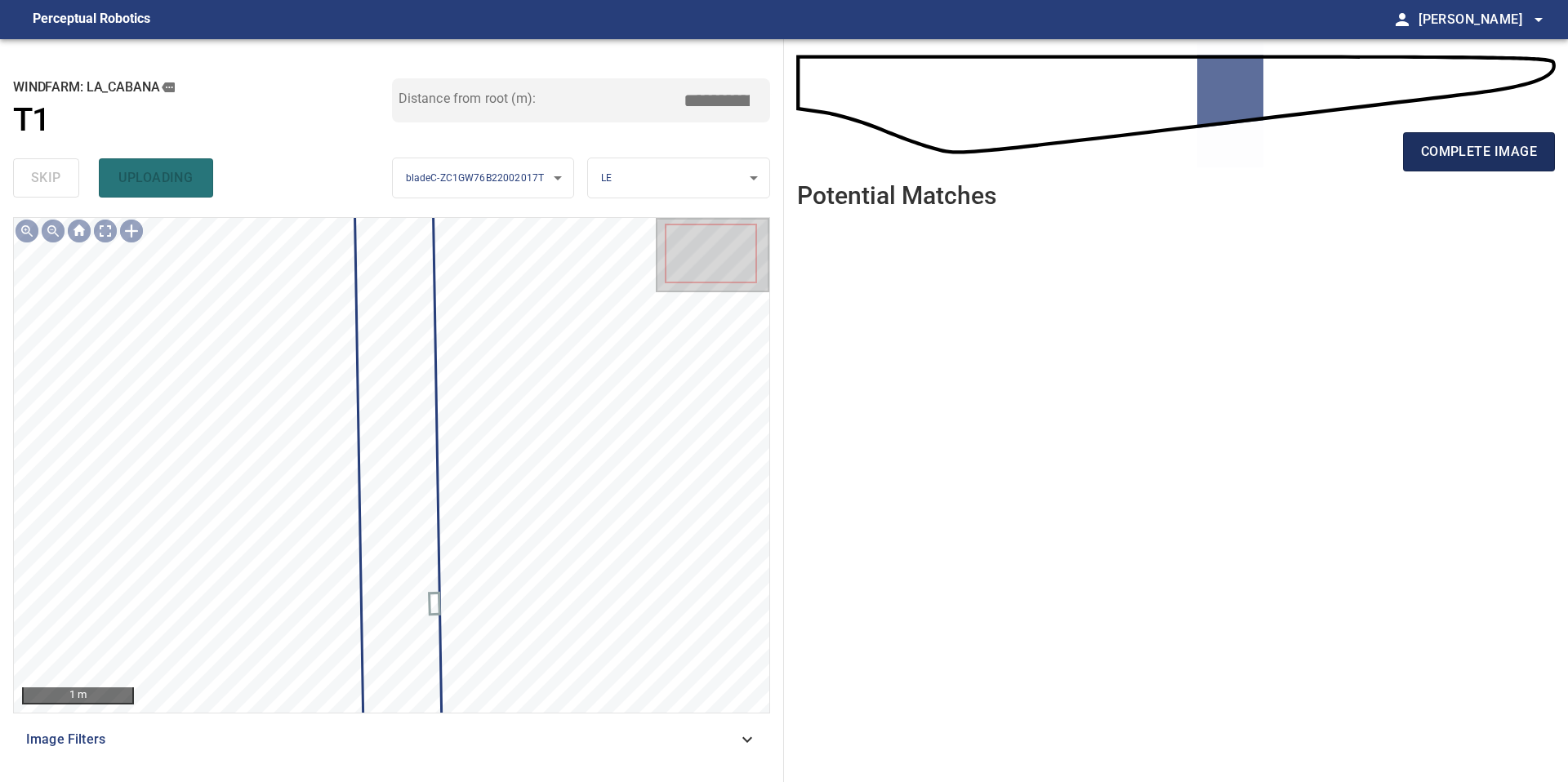
click at [1431, 163] on span "complete image" at bounding box center [1479, 151] width 116 height 23
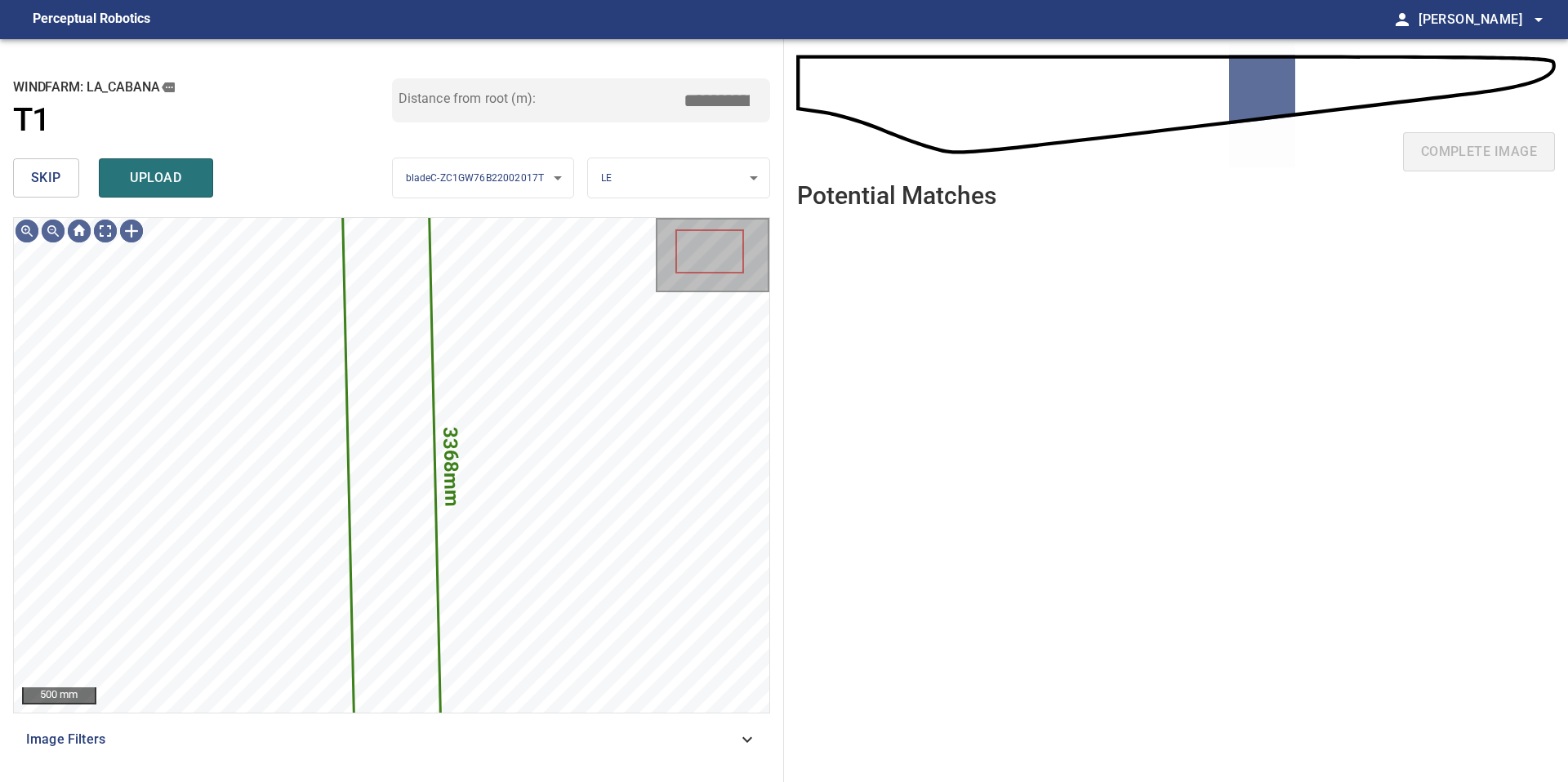
click at [28, 191] on button "skip" at bounding box center [45, 178] width 66 height 39
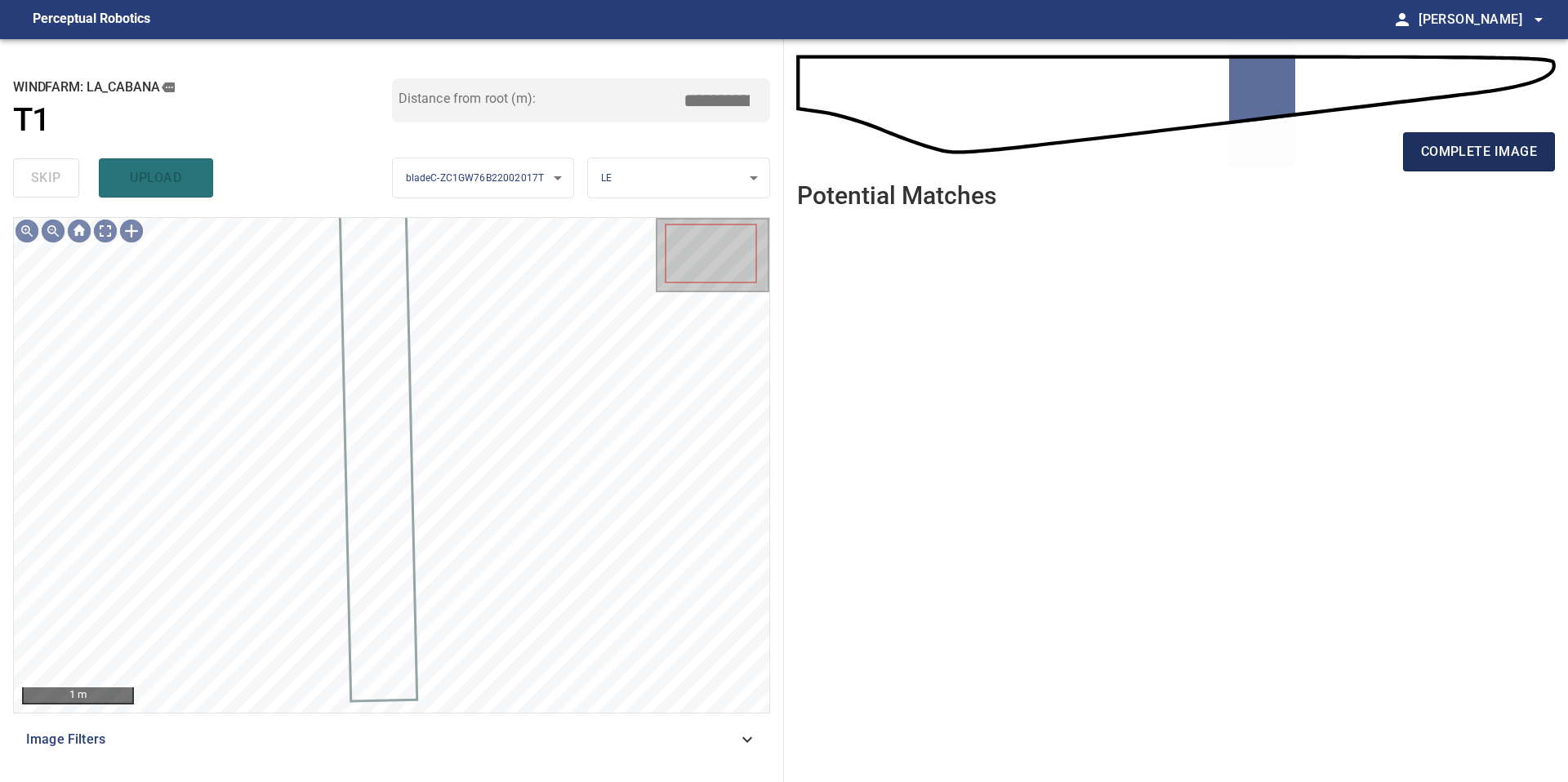
click at [1428, 160] on span "complete image" at bounding box center [1479, 151] width 116 height 23
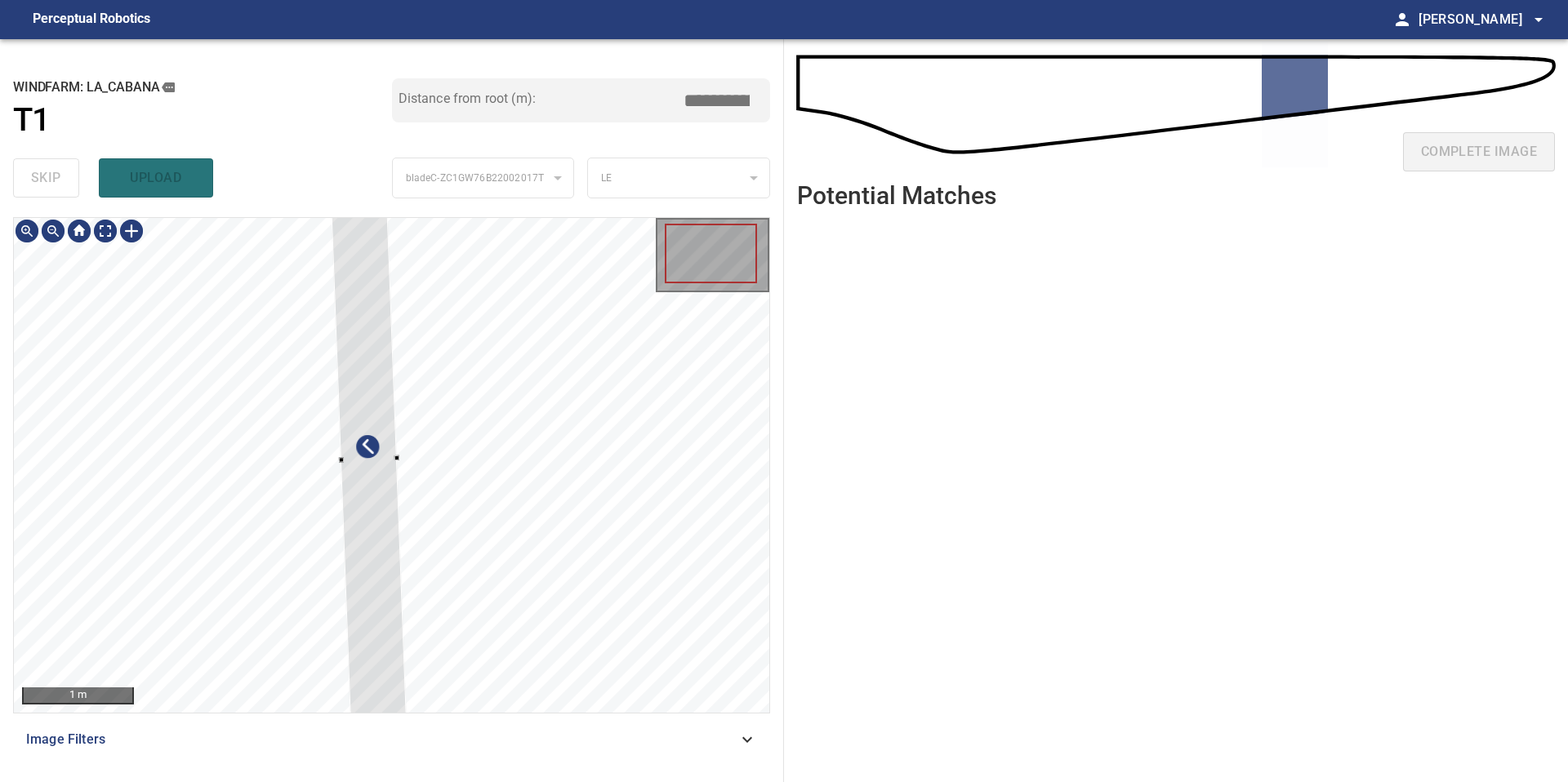
click at [388, 521] on div at bounding box center [368, 460] width 75 height 531
click at [369, 291] on div at bounding box center [368, 482] width 75 height 531
click at [378, 418] on div at bounding box center [368, 488] width 75 height 531
click at [372, 414] on div at bounding box center [370, 548] width 69 height 338
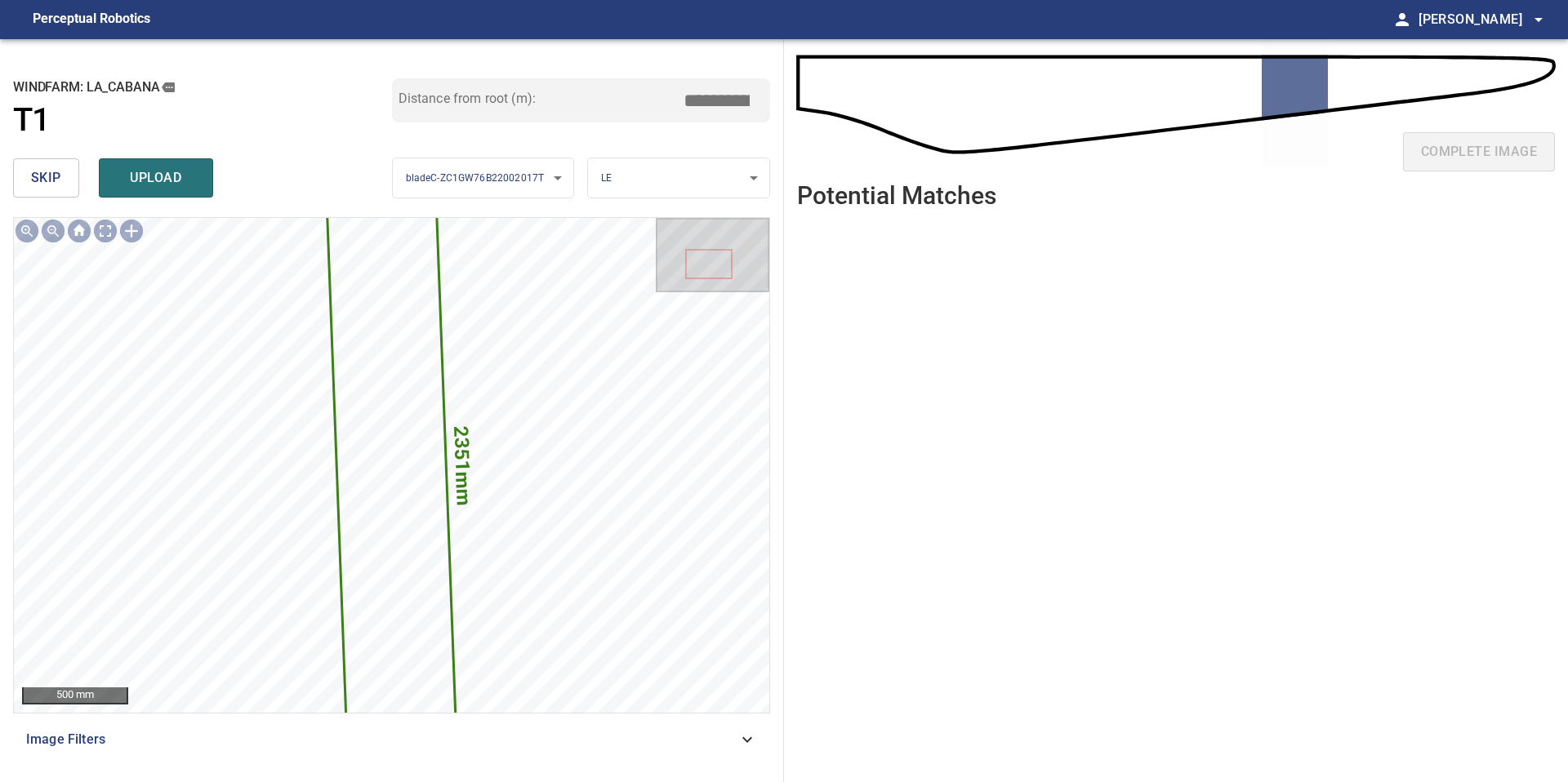
drag, startPoint x: 722, startPoint y: 95, endPoint x: 576, endPoint y: 95, distance: 146.0
click at [587, 95] on div "Distance from root (m): *****" at bounding box center [581, 100] width 379 height 44
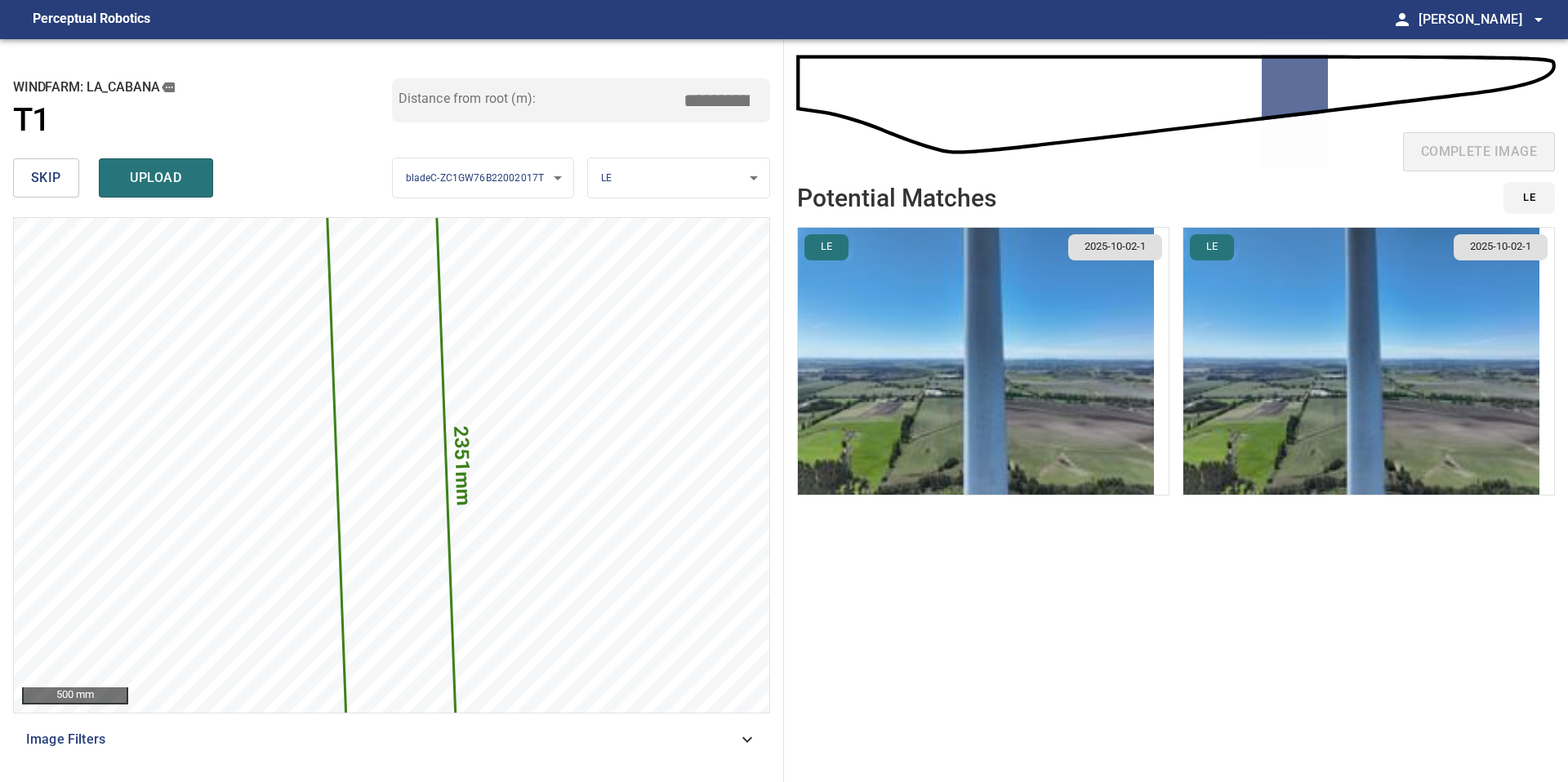
type input "*****"
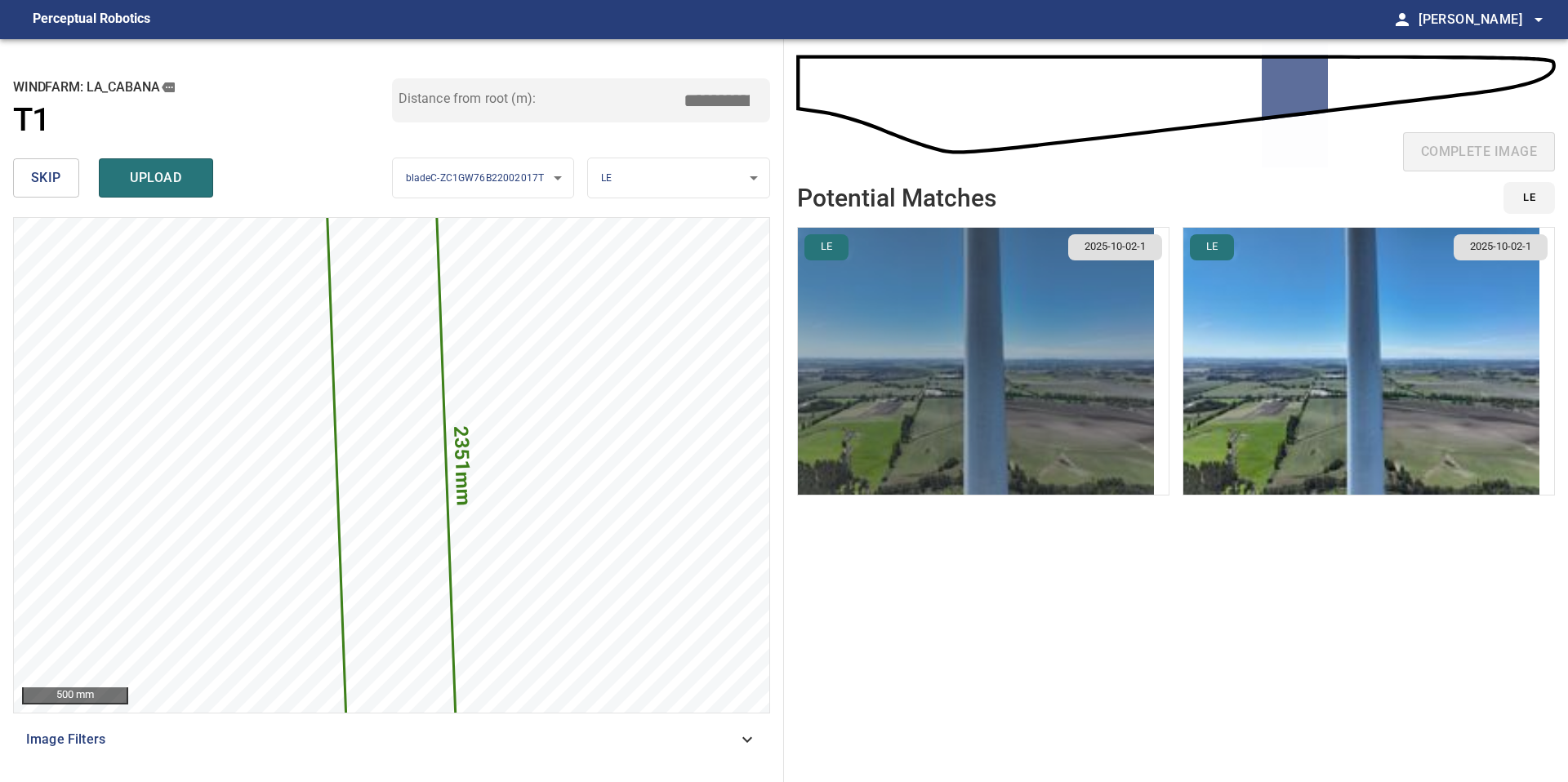
click at [948, 412] on img "button" at bounding box center [975, 361] width 356 height 267
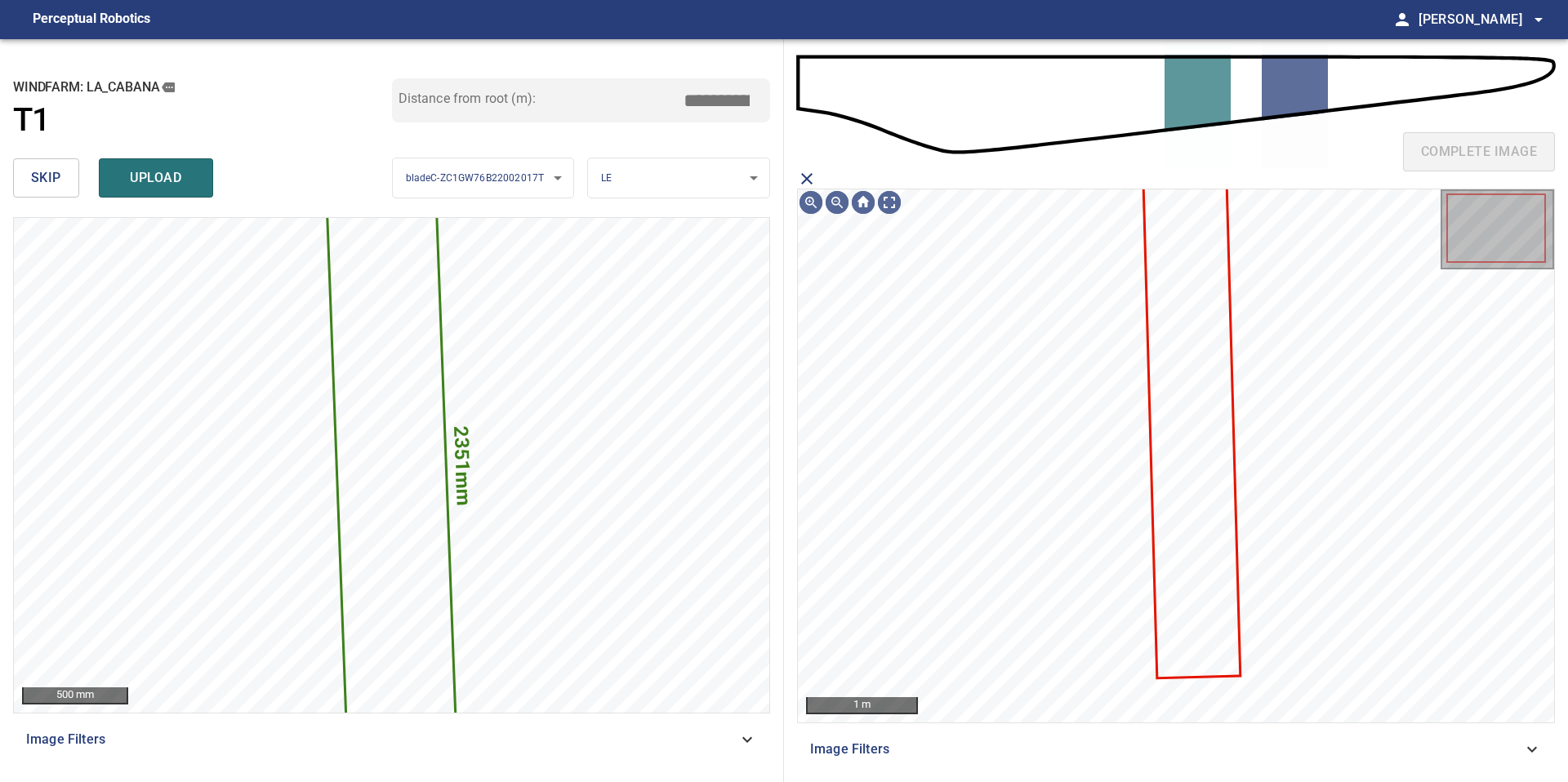
click at [1218, 343] on icon at bounding box center [1192, 431] width 94 height 491
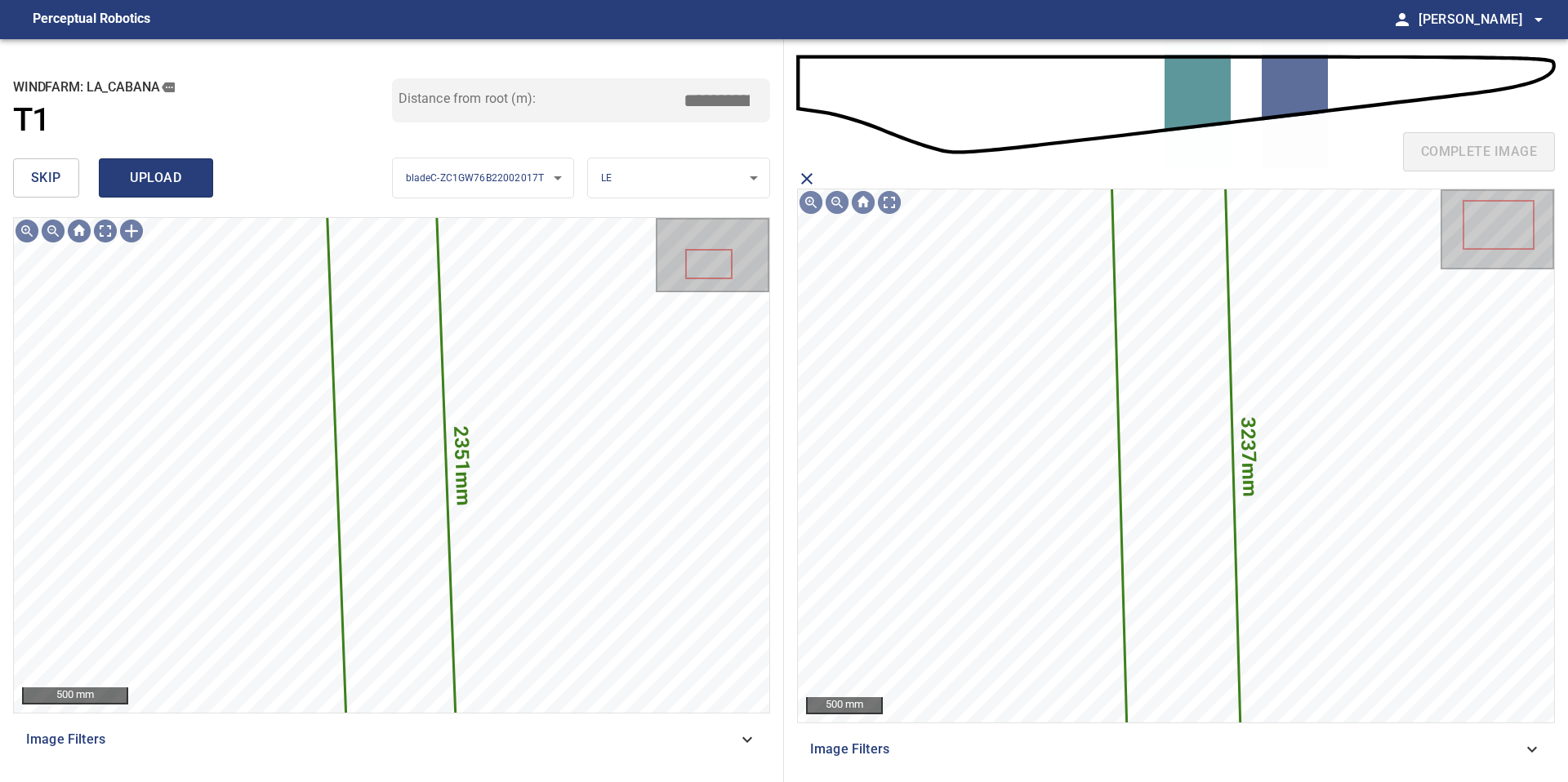
click at [136, 180] on span "upload" at bounding box center [156, 177] width 78 height 23
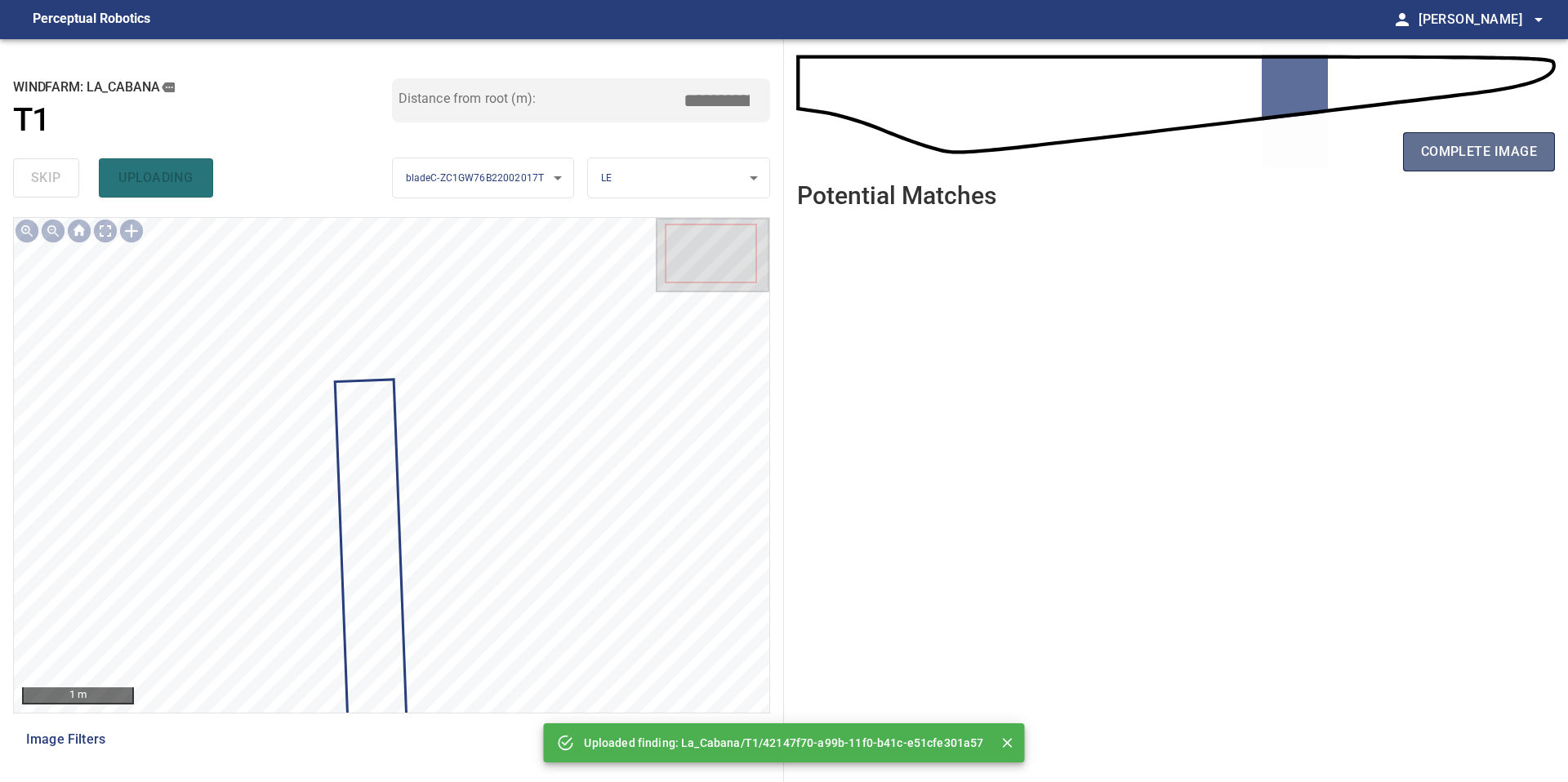
click at [1499, 138] on button "complete image" at bounding box center [1479, 152] width 152 height 39
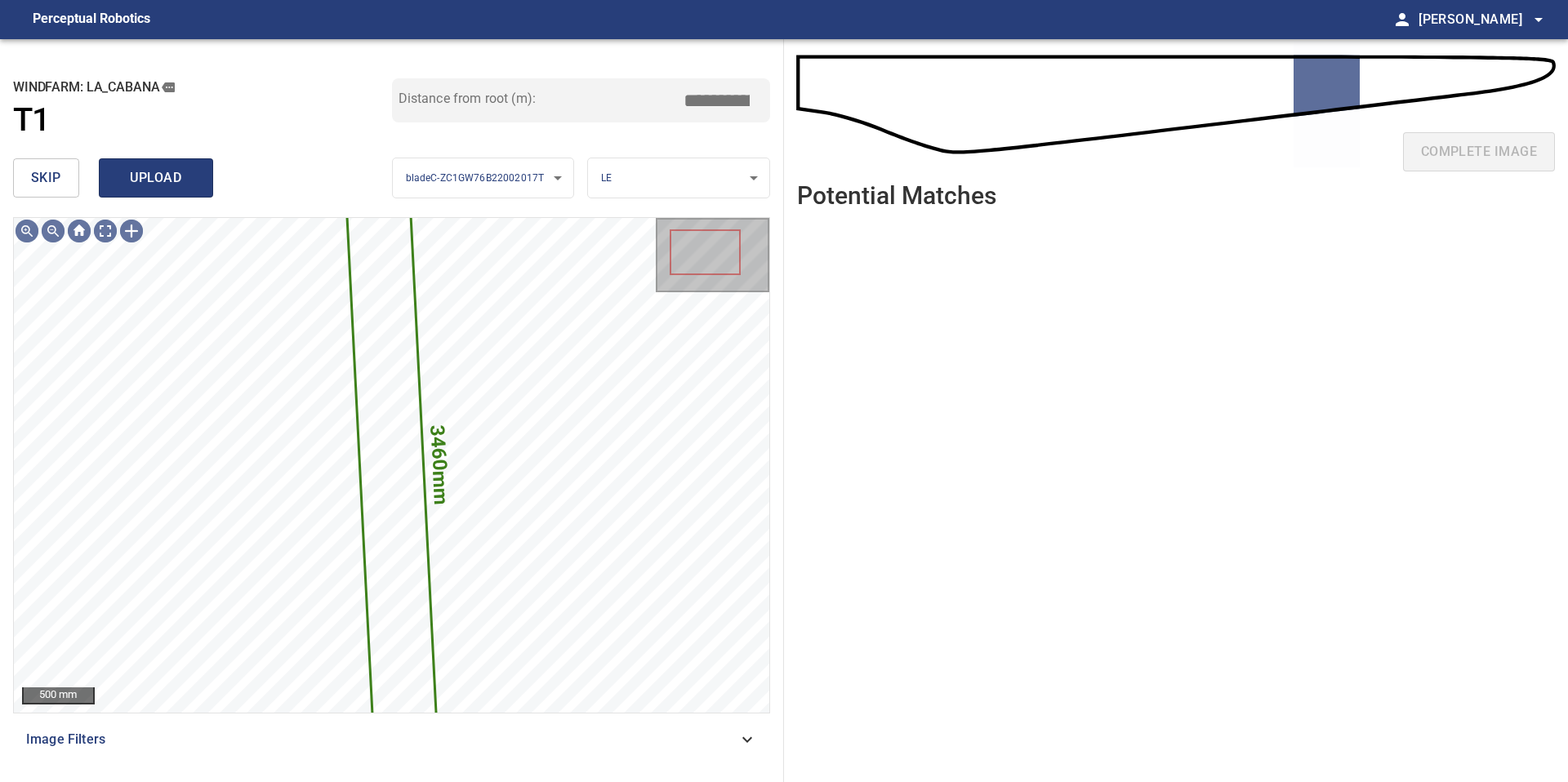
click at [162, 185] on span "upload" at bounding box center [156, 177] width 78 height 23
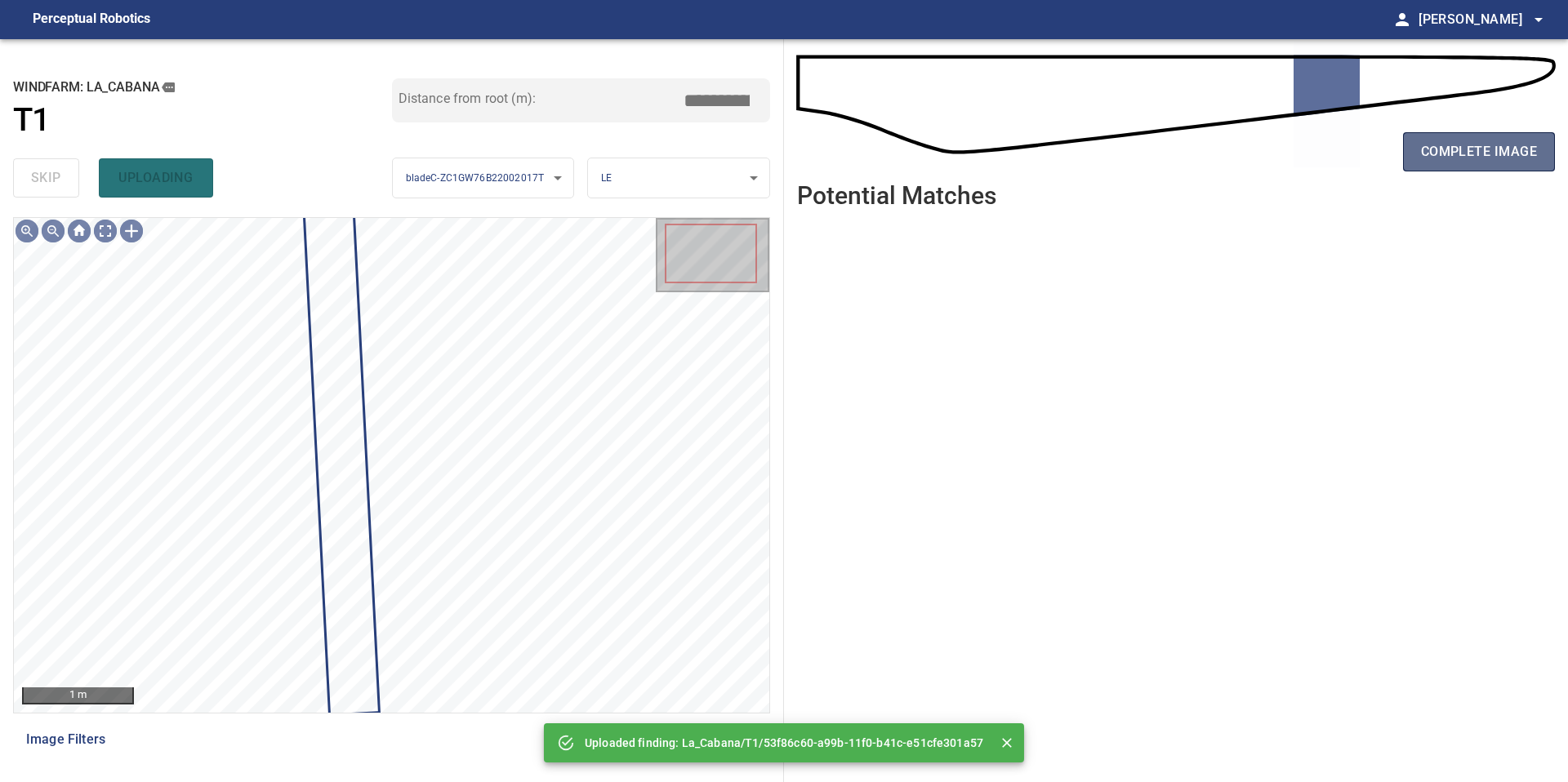
click at [1513, 163] on button "complete image" at bounding box center [1479, 152] width 152 height 39
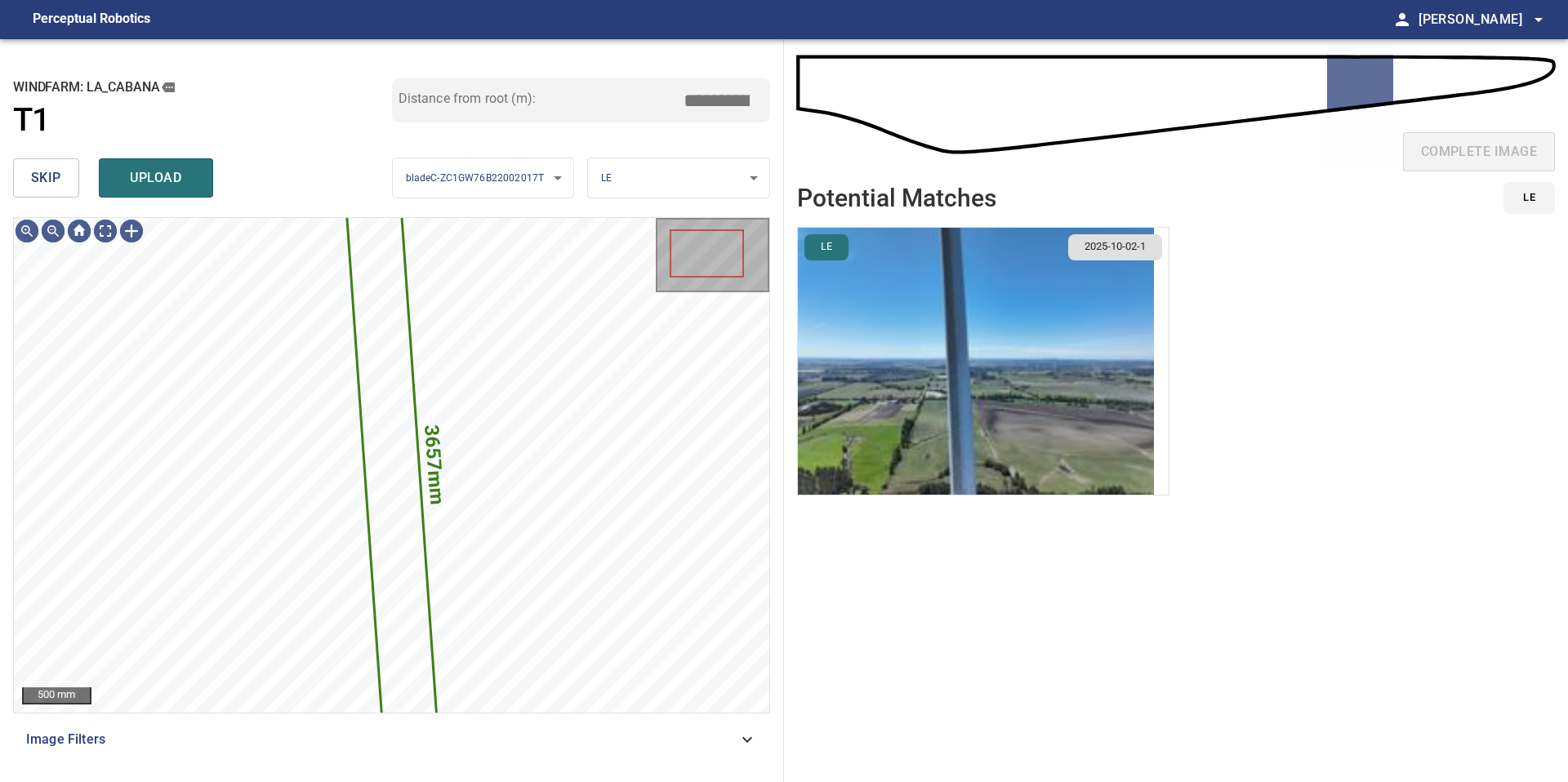
click at [931, 314] on img "button" at bounding box center [975, 361] width 356 height 267
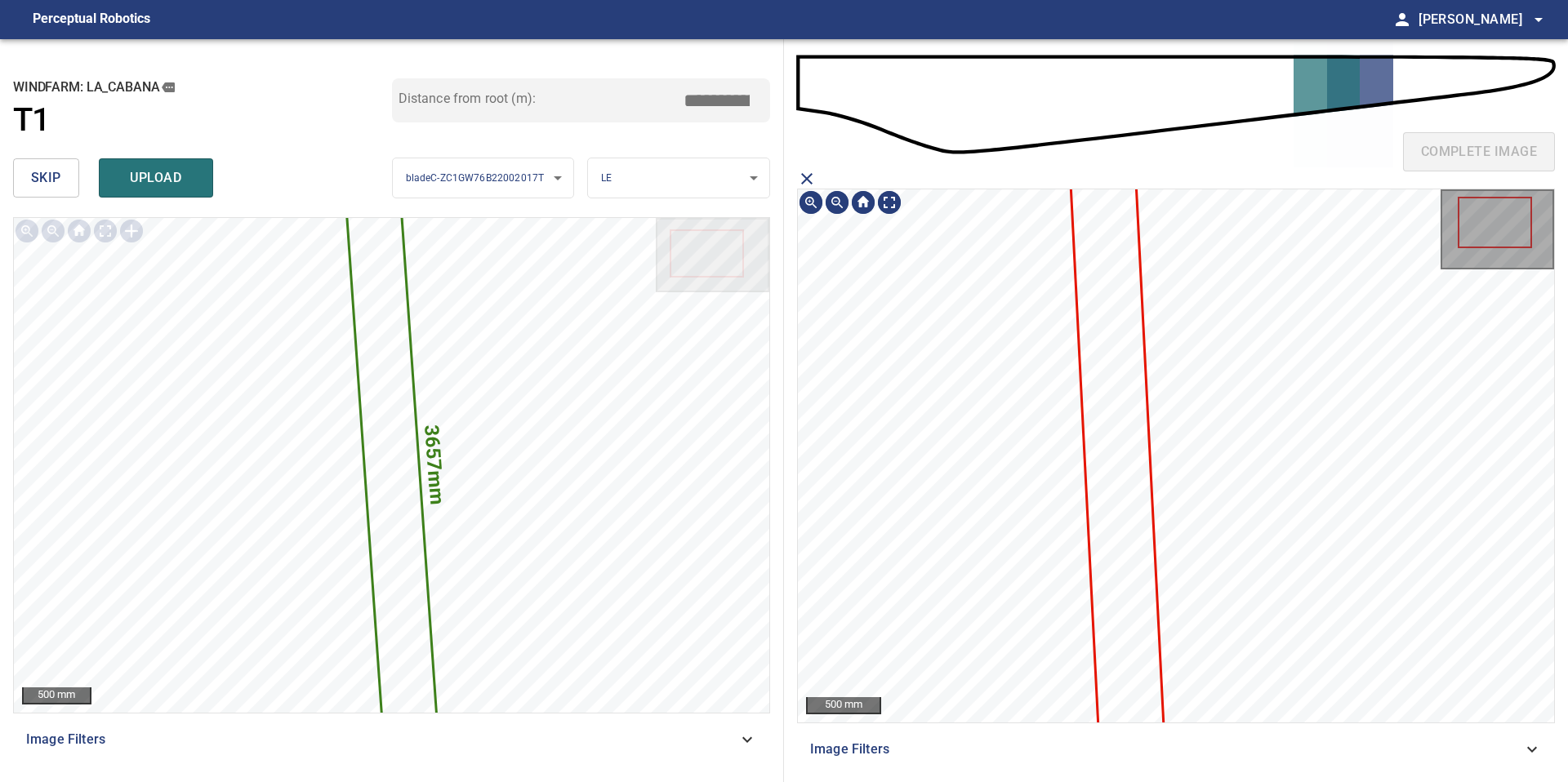
click at [1104, 274] on icon at bounding box center [1119, 496] width 99 height 701
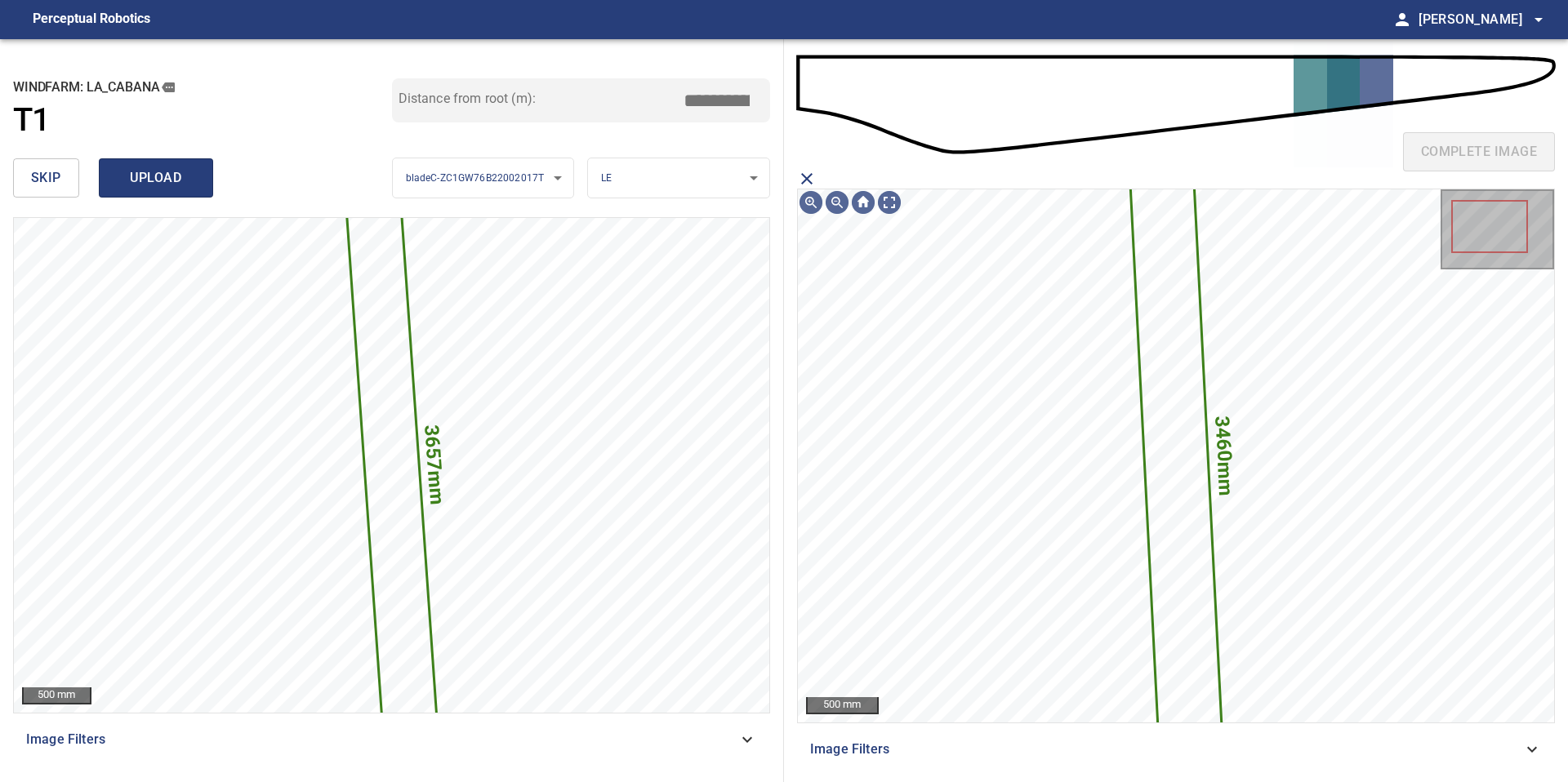
click at [159, 174] on span "upload" at bounding box center [156, 177] width 78 height 23
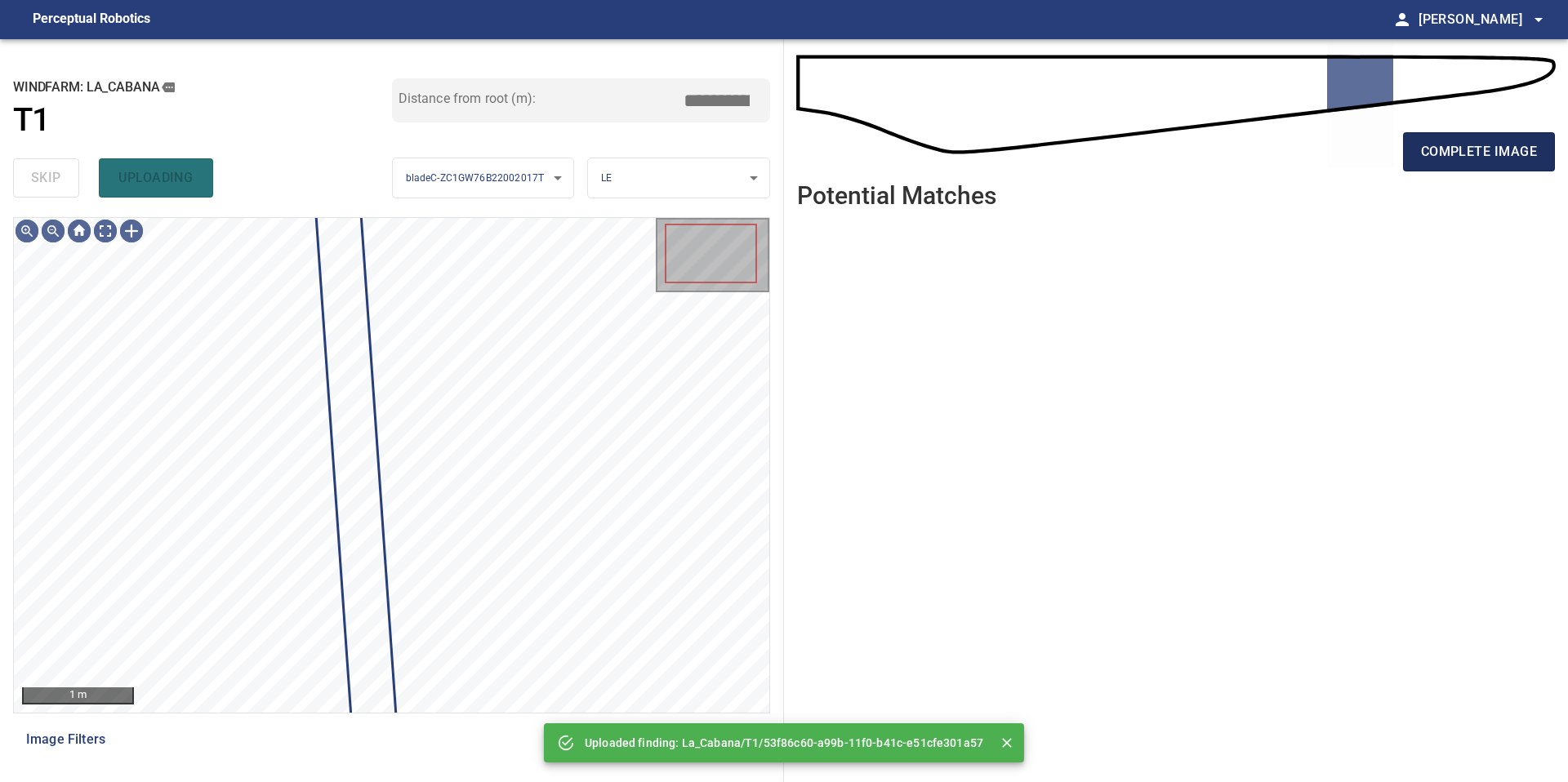
click at [1440, 149] on span "complete image" at bounding box center [1479, 151] width 116 height 23
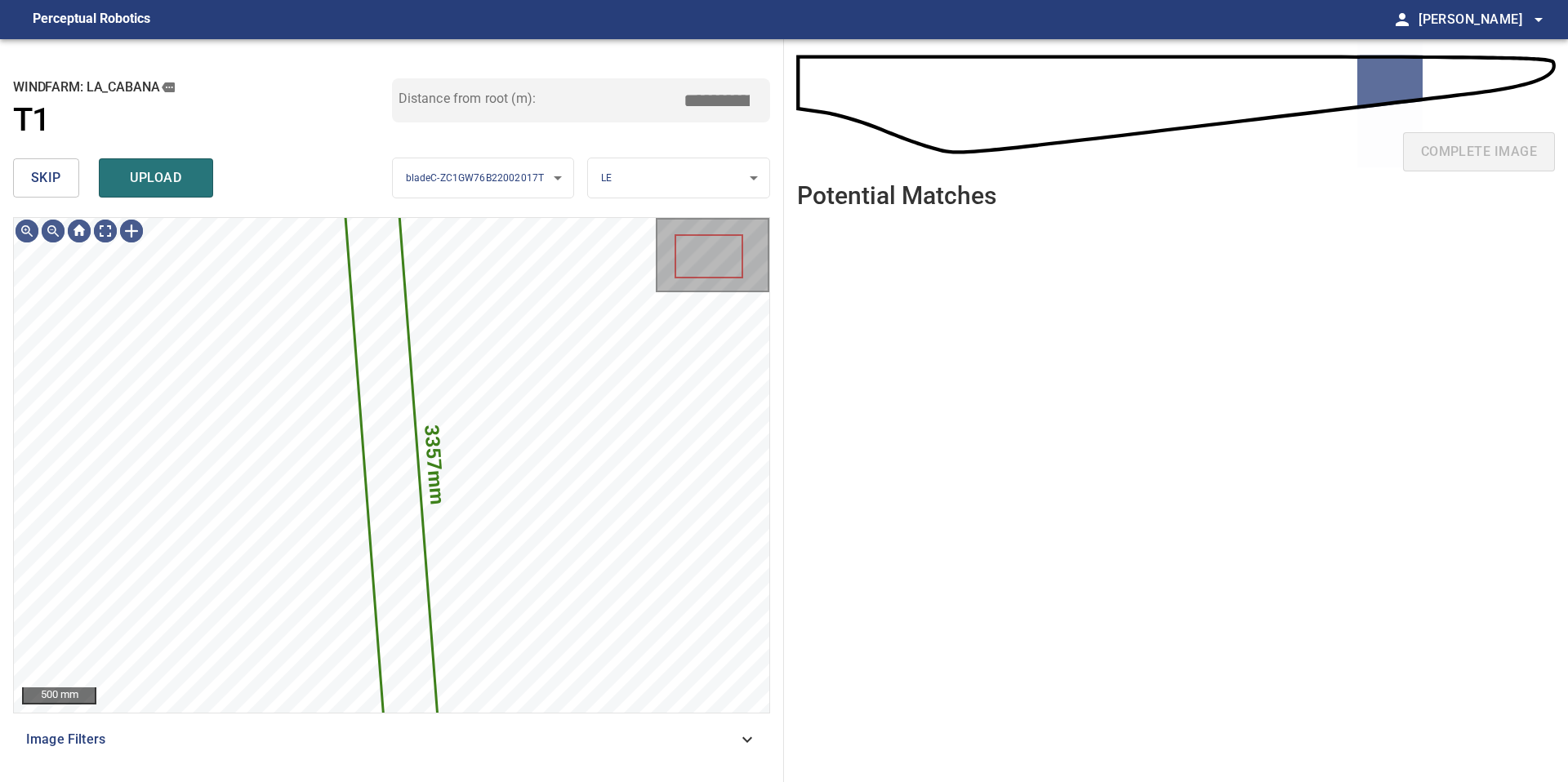
click at [41, 178] on span "skip" at bounding box center [46, 177] width 30 height 23
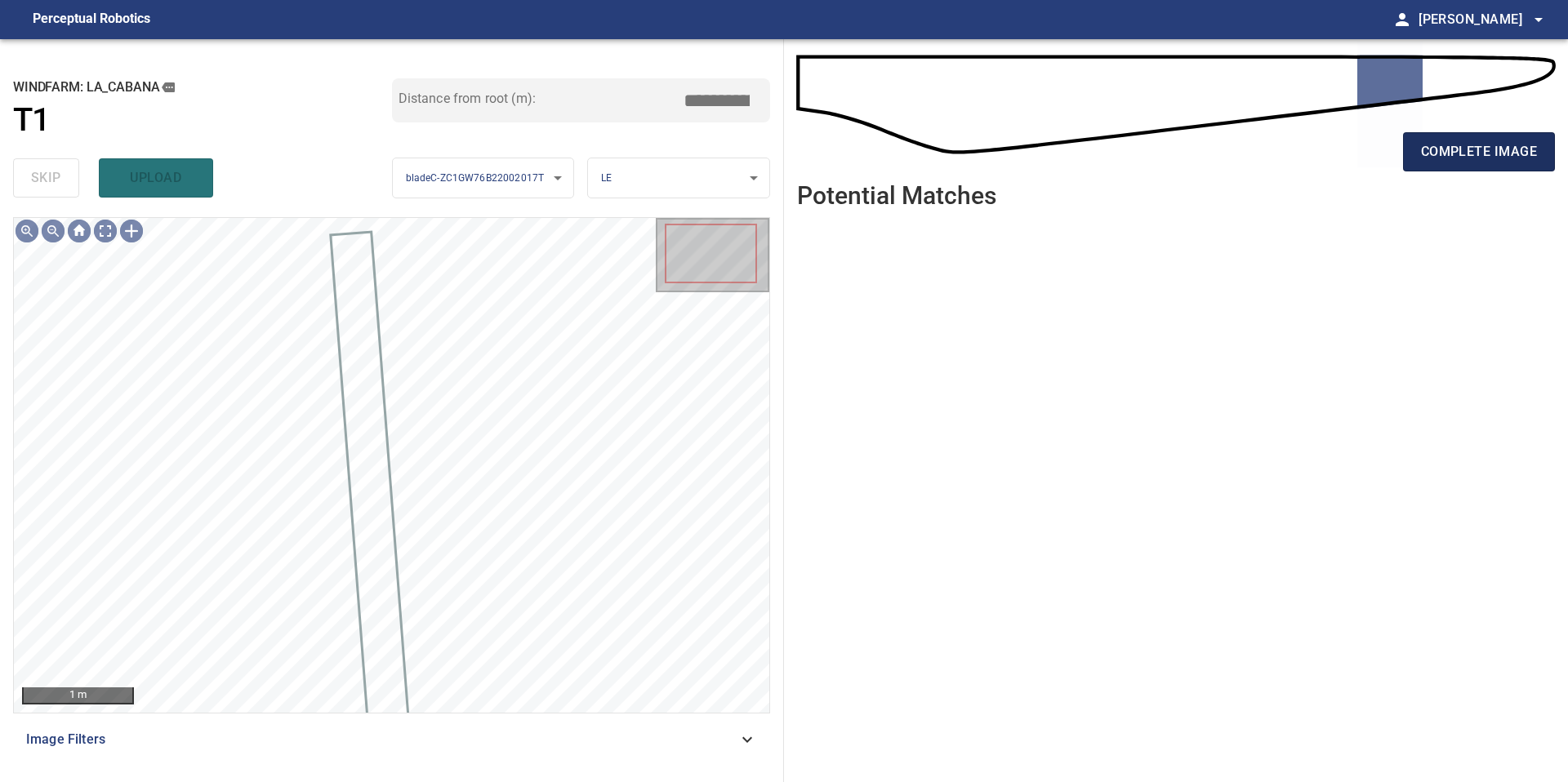
click at [1462, 150] on span "complete image" at bounding box center [1479, 151] width 116 height 23
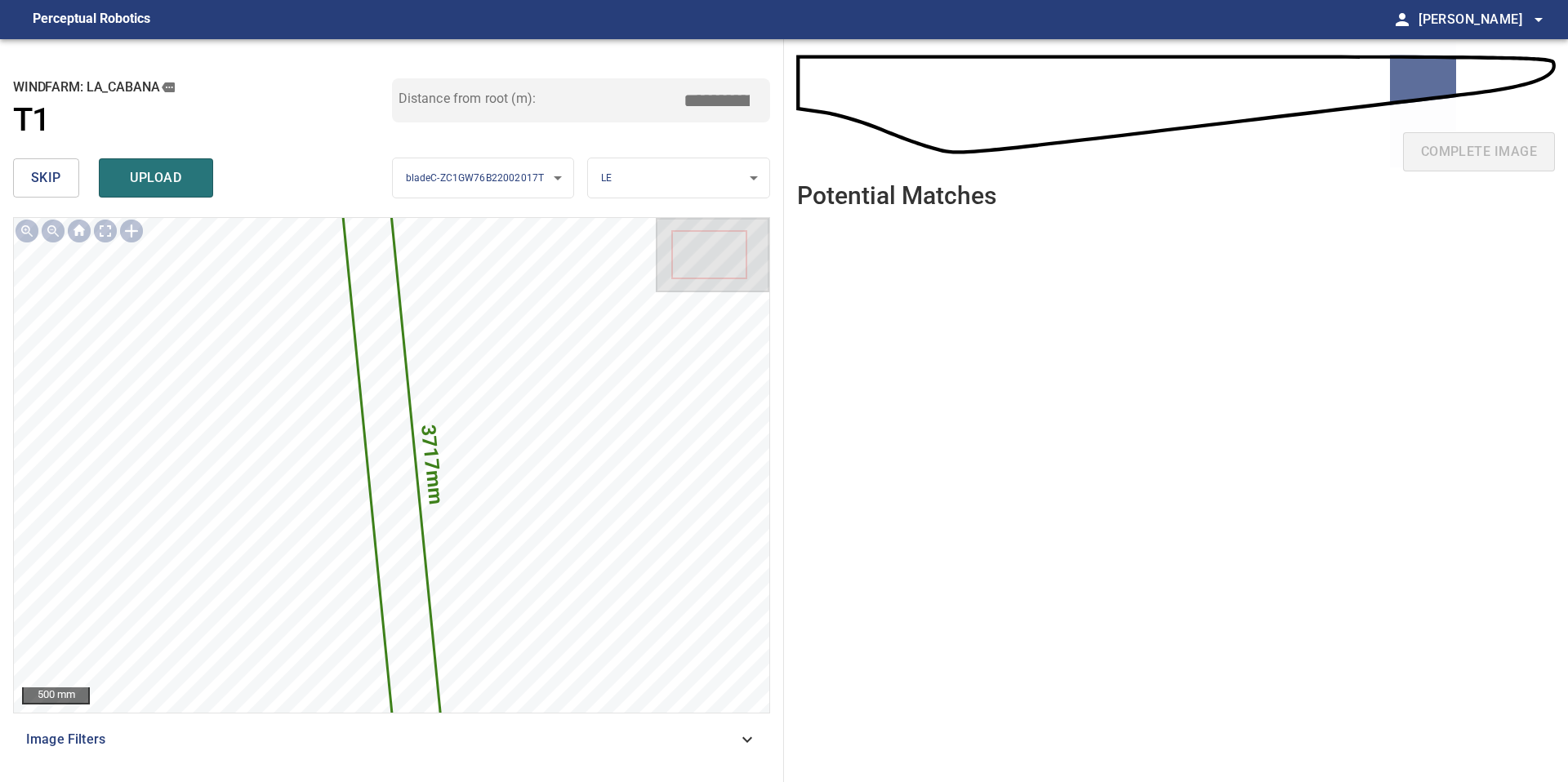
drag, startPoint x: 721, startPoint y: 92, endPoint x: 695, endPoint y: 92, distance: 26.0
click at [695, 92] on input "*****" at bounding box center [722, 101] width 81 height 31
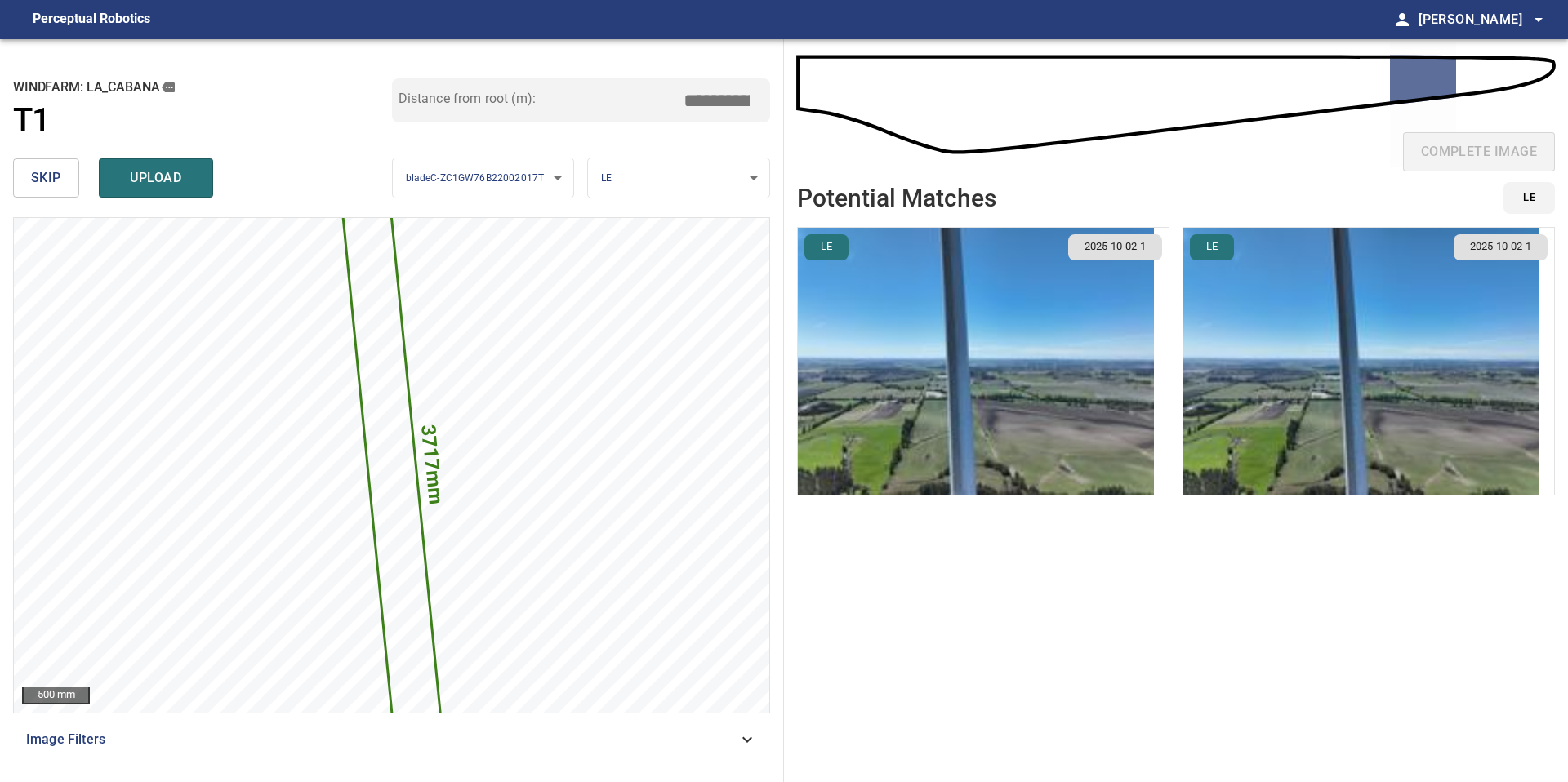
type input "*****"
click at [1153, 438] on li "LE 2025-10-02-1" at bounding box center [983, 362] width 372 height 269
click at [1131, 438] on img "button" at bounding box center [975, 361] width 356 height 267
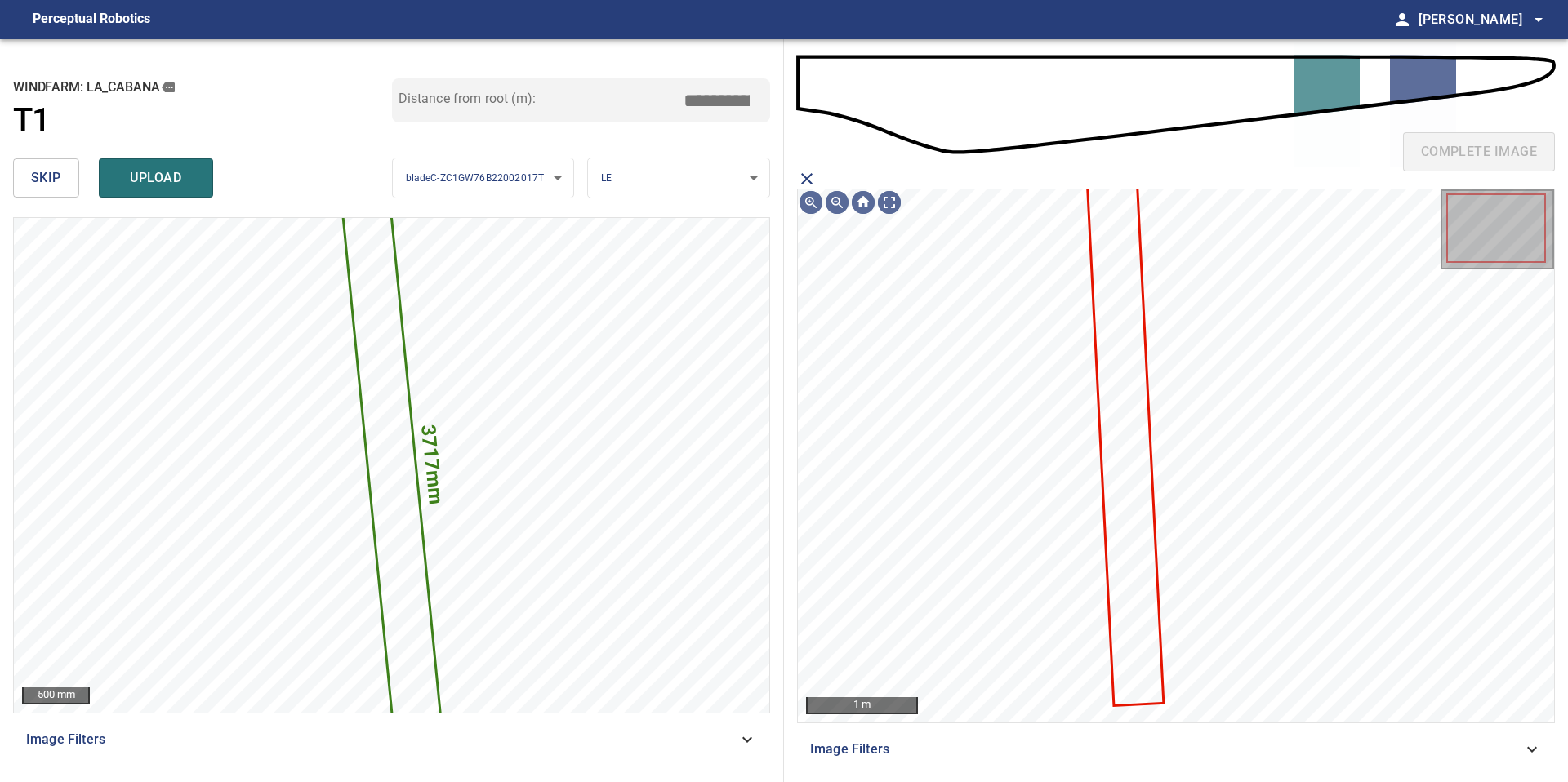
click at [1131, 438] on icon at bounding box center [1125, 442] width 74 height 524
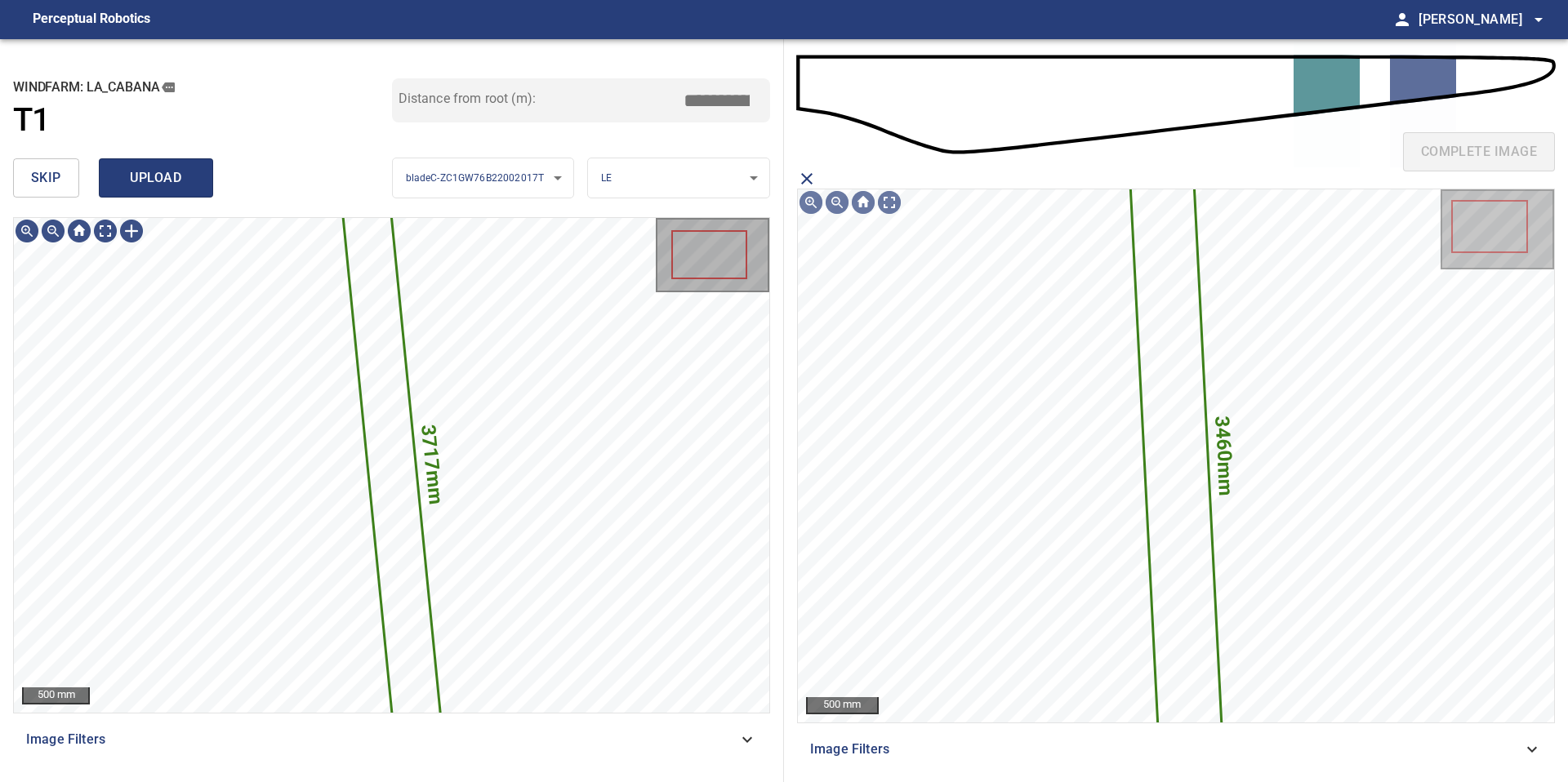
click at [158, 178] on span "upload" at bounding box center [156, 177] width 78 height 23
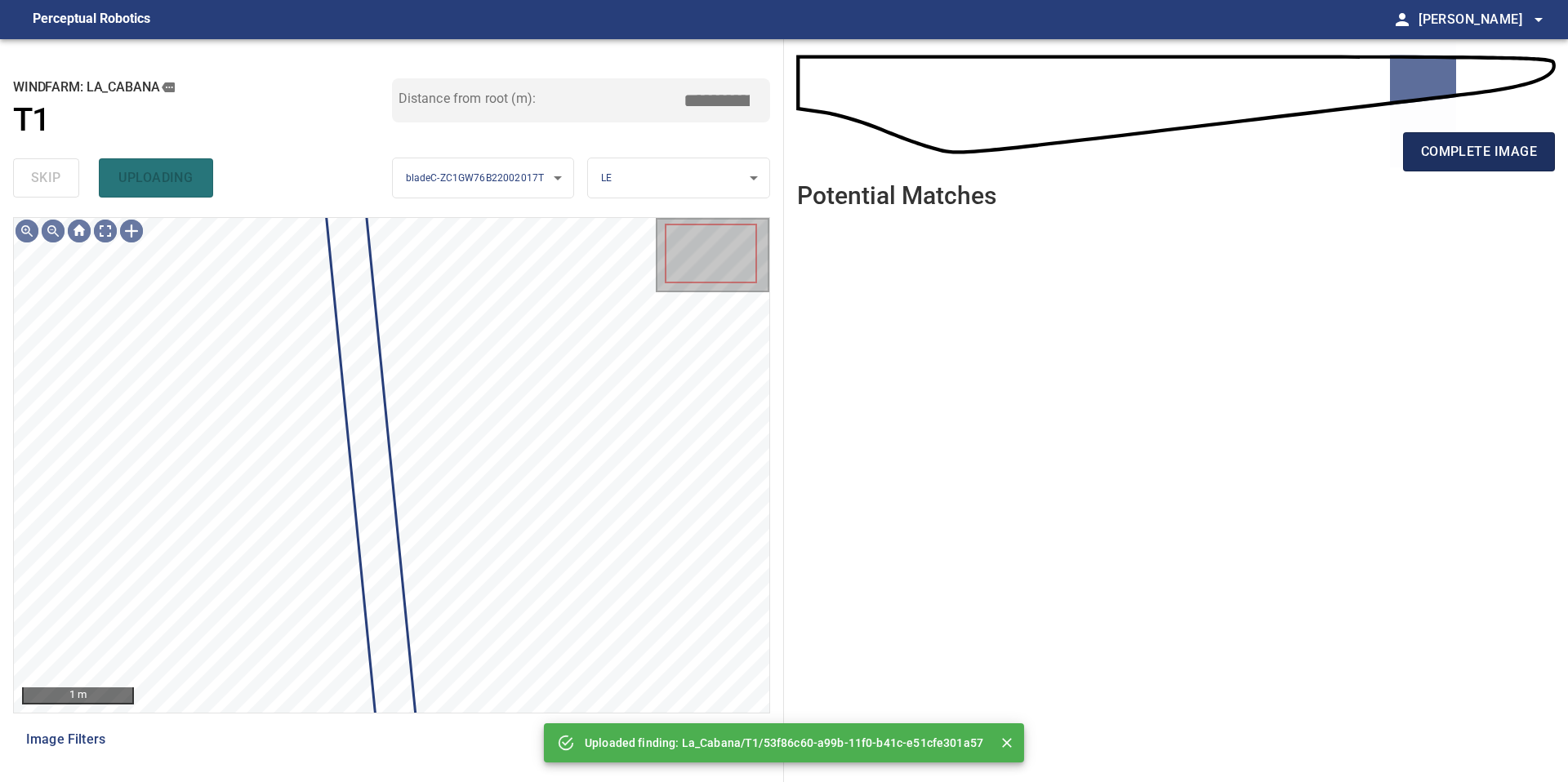
click at [1472, 159] on span "complete image" at bounding box center [1479, 151] width 116 height 23
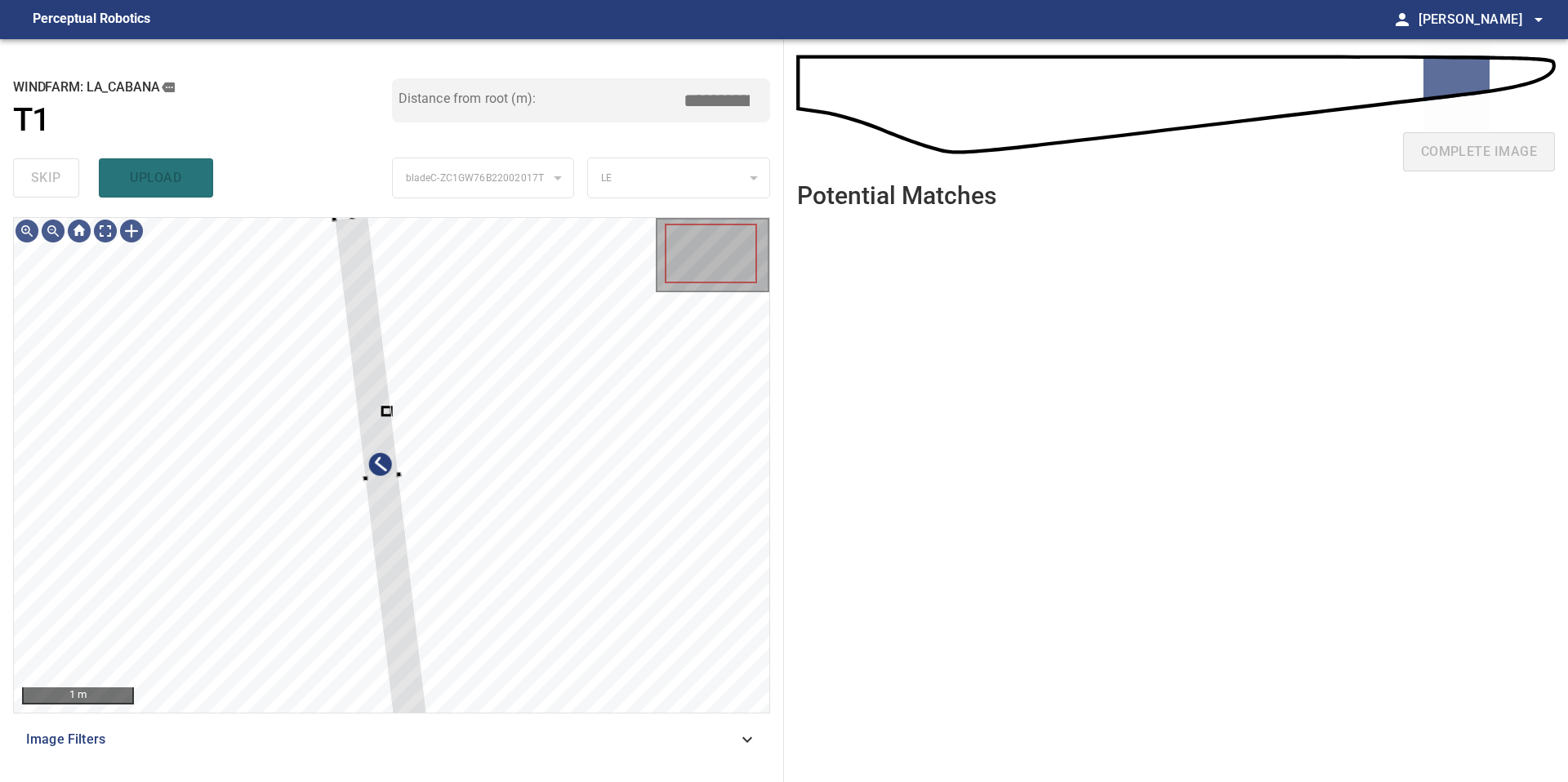
click at [343, 209] on div "**********" at bounding box center [392, 411] width 784 height 743
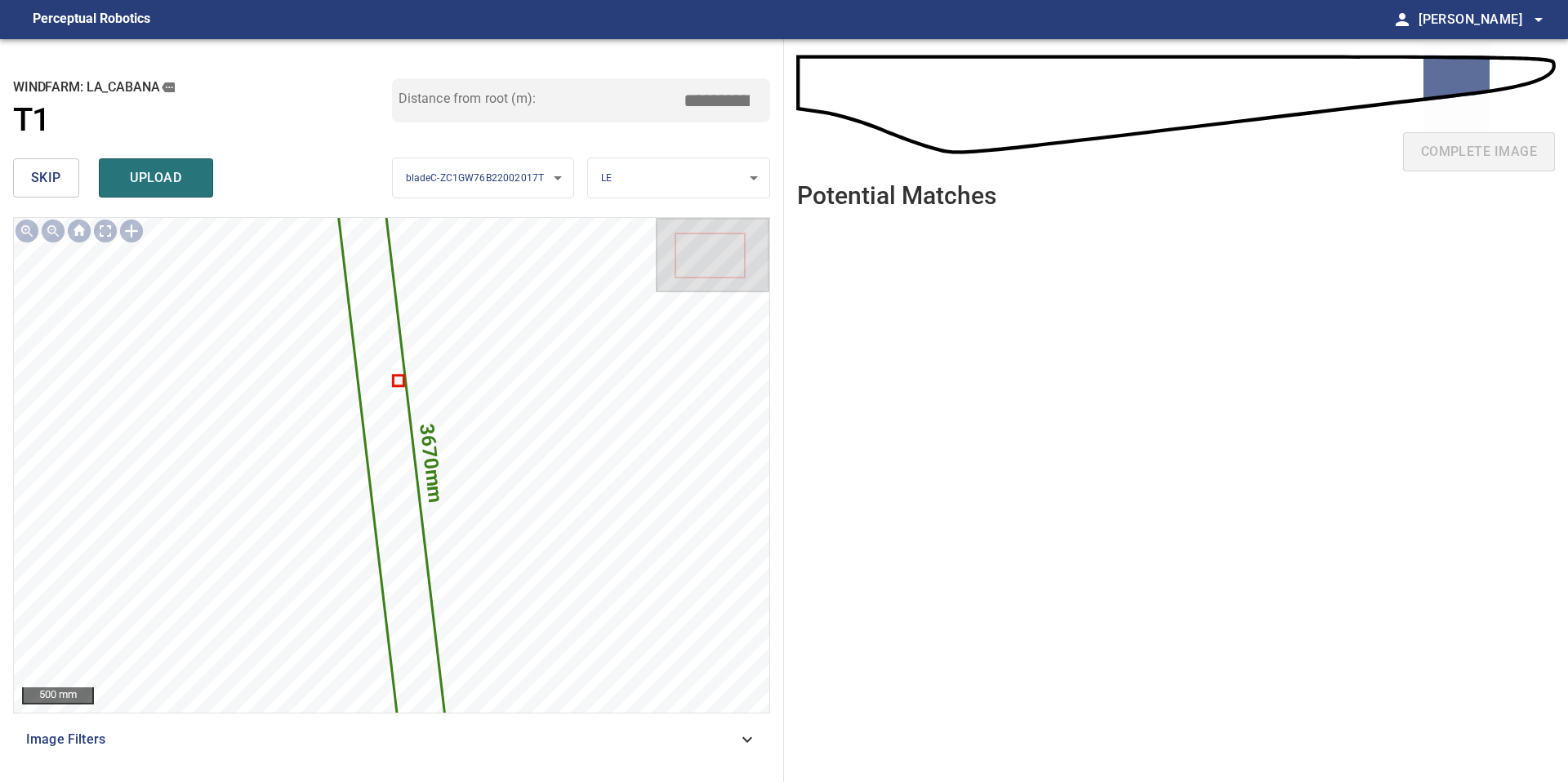
drag, startPoint x: 720, startPoint y: 98, endPoint x: 524, endPoint y: 95, distance: 196.0
click at [531, 97] on div "Distance from root (m): *****" at bounding box center [581, 100] width 379 height 44
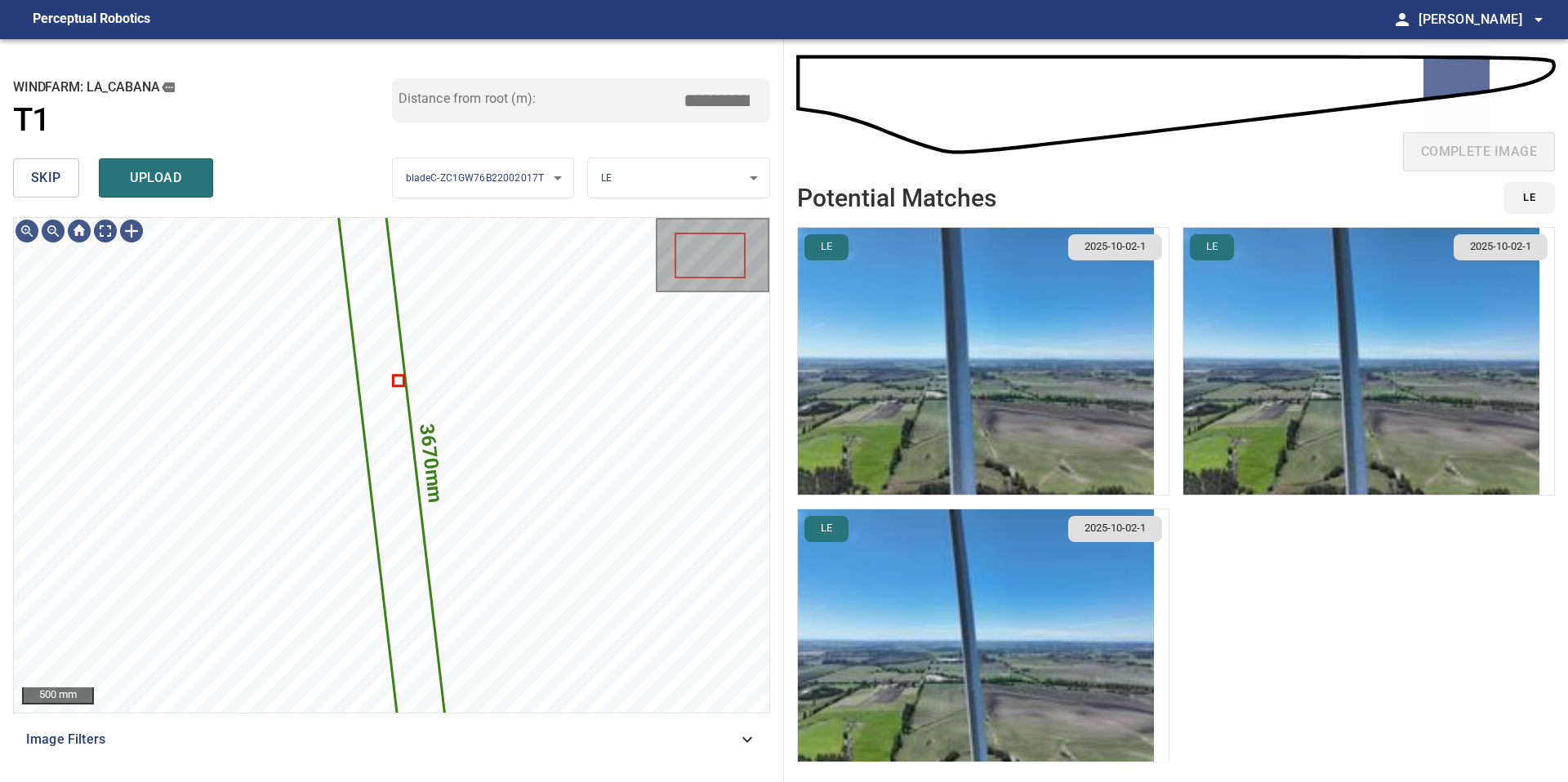
type input "*****"
click at [906, 362] on img "button" at bounding box center [975, 361] width 356 height 267
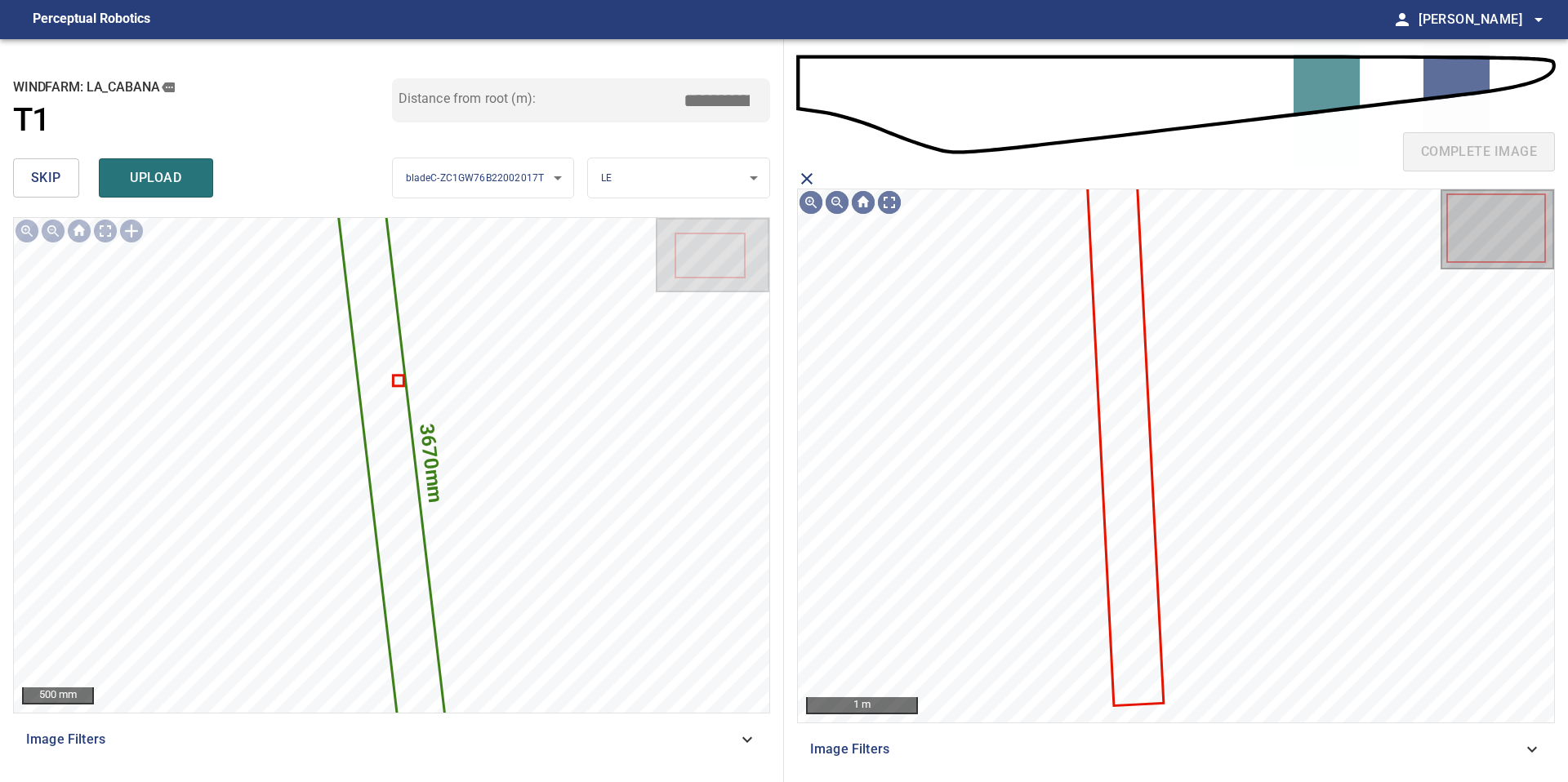
click at [1121, 296] on icon at bounding box center [1125, 442] width 74 height 524
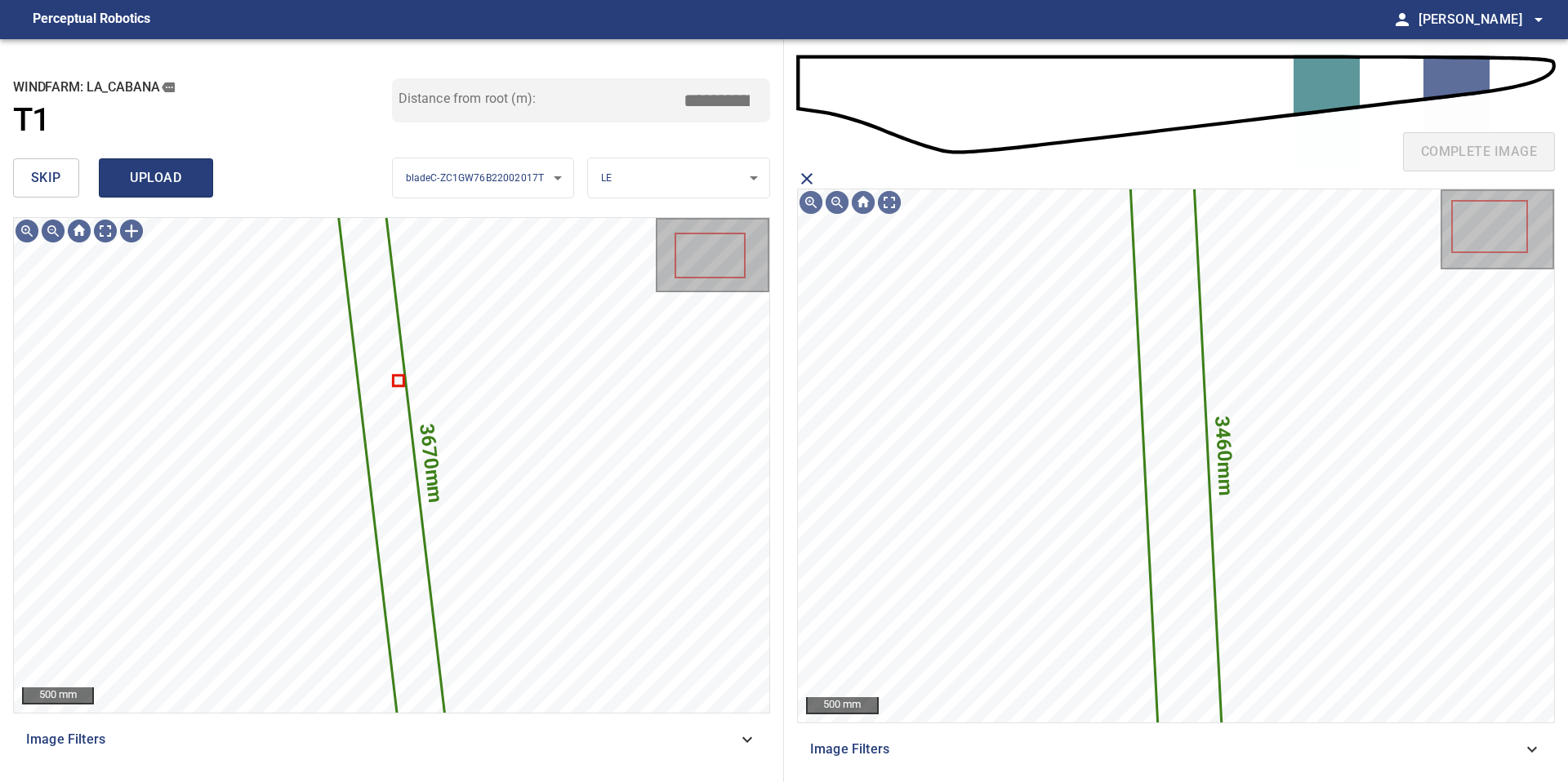
click at [161, 167] on span "upload" at bounding box center [156, 177] width 78 height 23
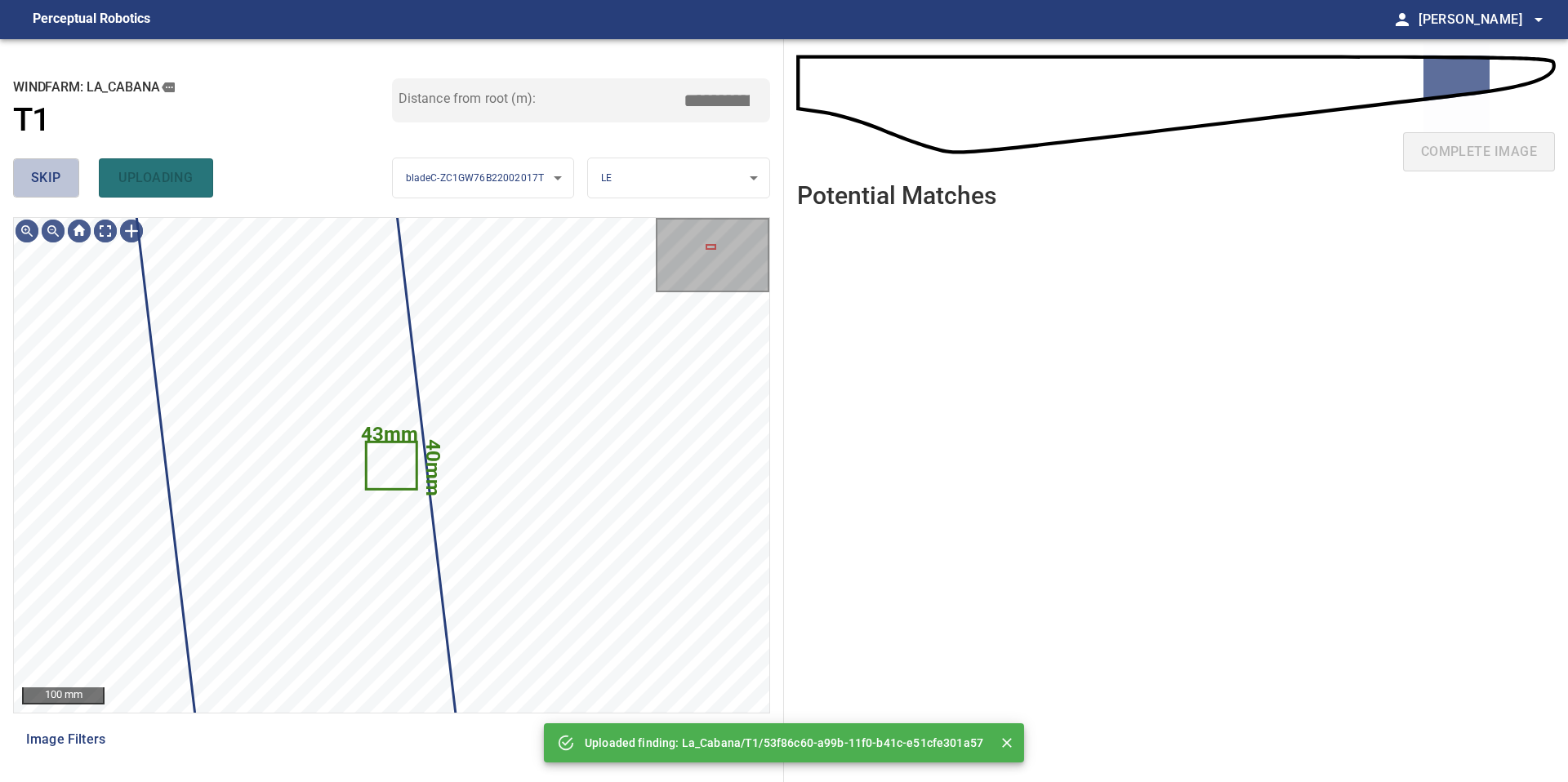
click at [56, 174] on span "skip" at bounding box center [46, 177] width 30 height 23
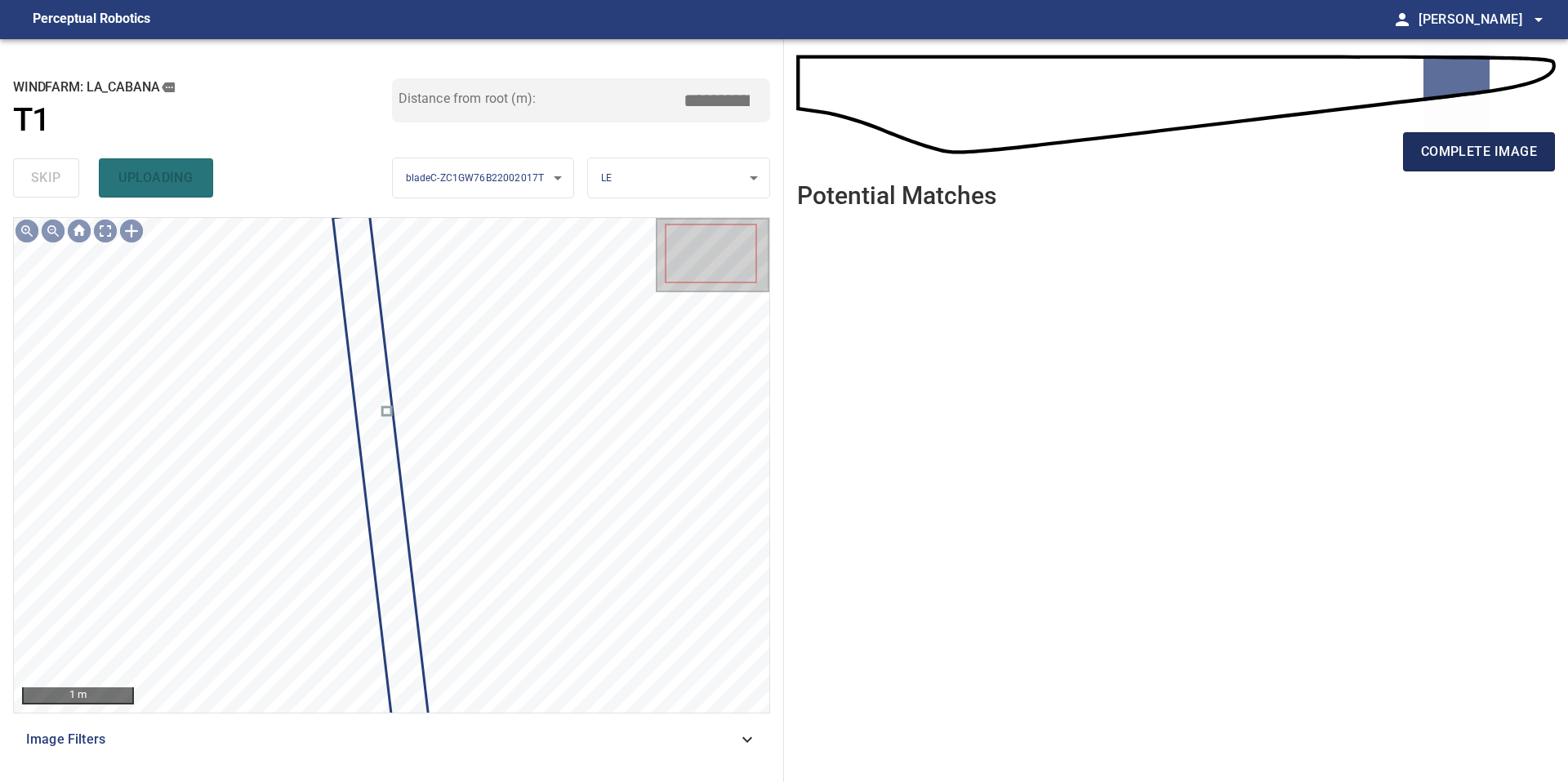
click at [1443, 144] on span "complete image" at bounding box center [1479, 151] width 116 height 23
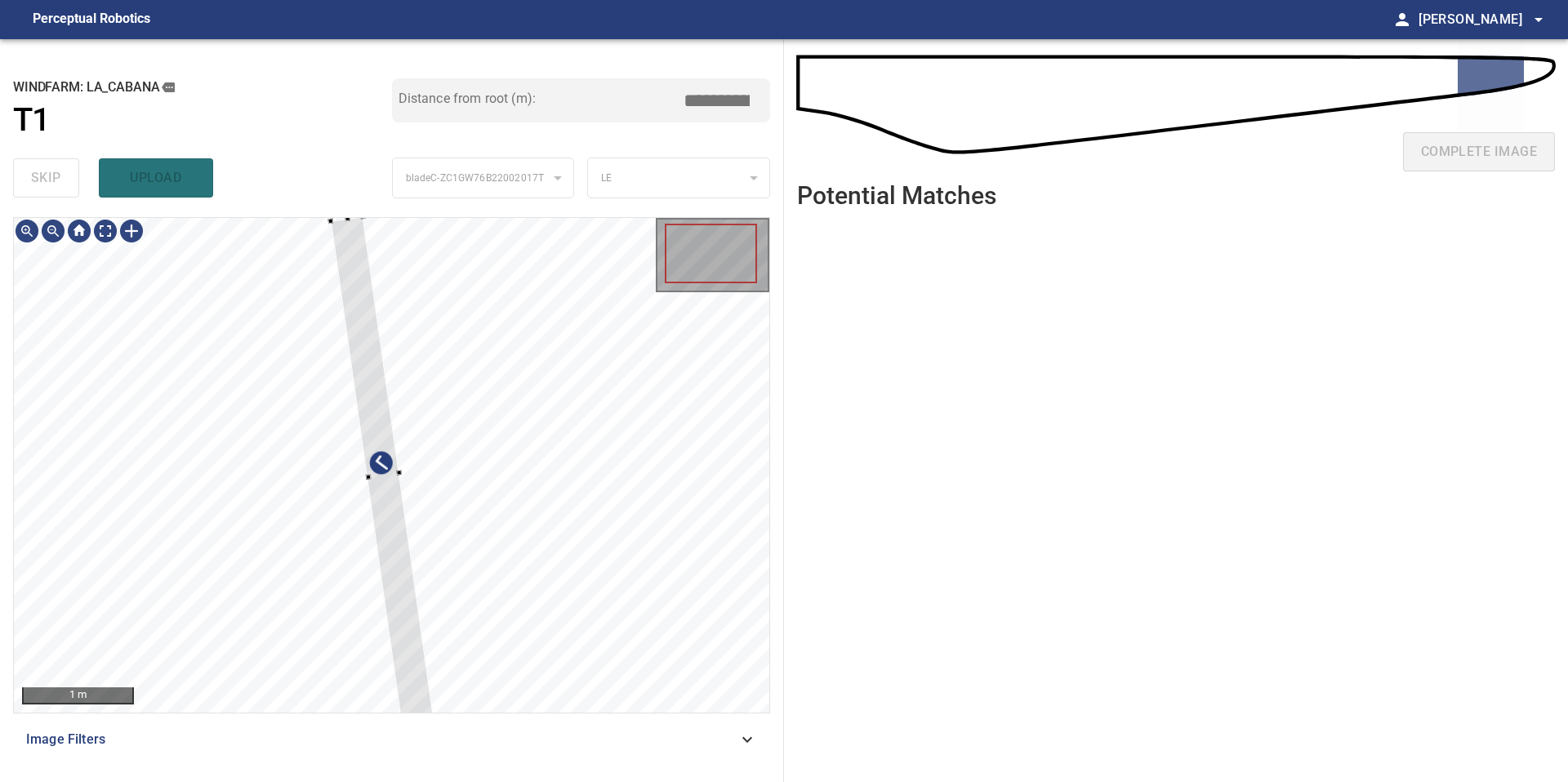
click at [338, 214] on div "**********" at bounding box center [392, 411] width 784 height 743
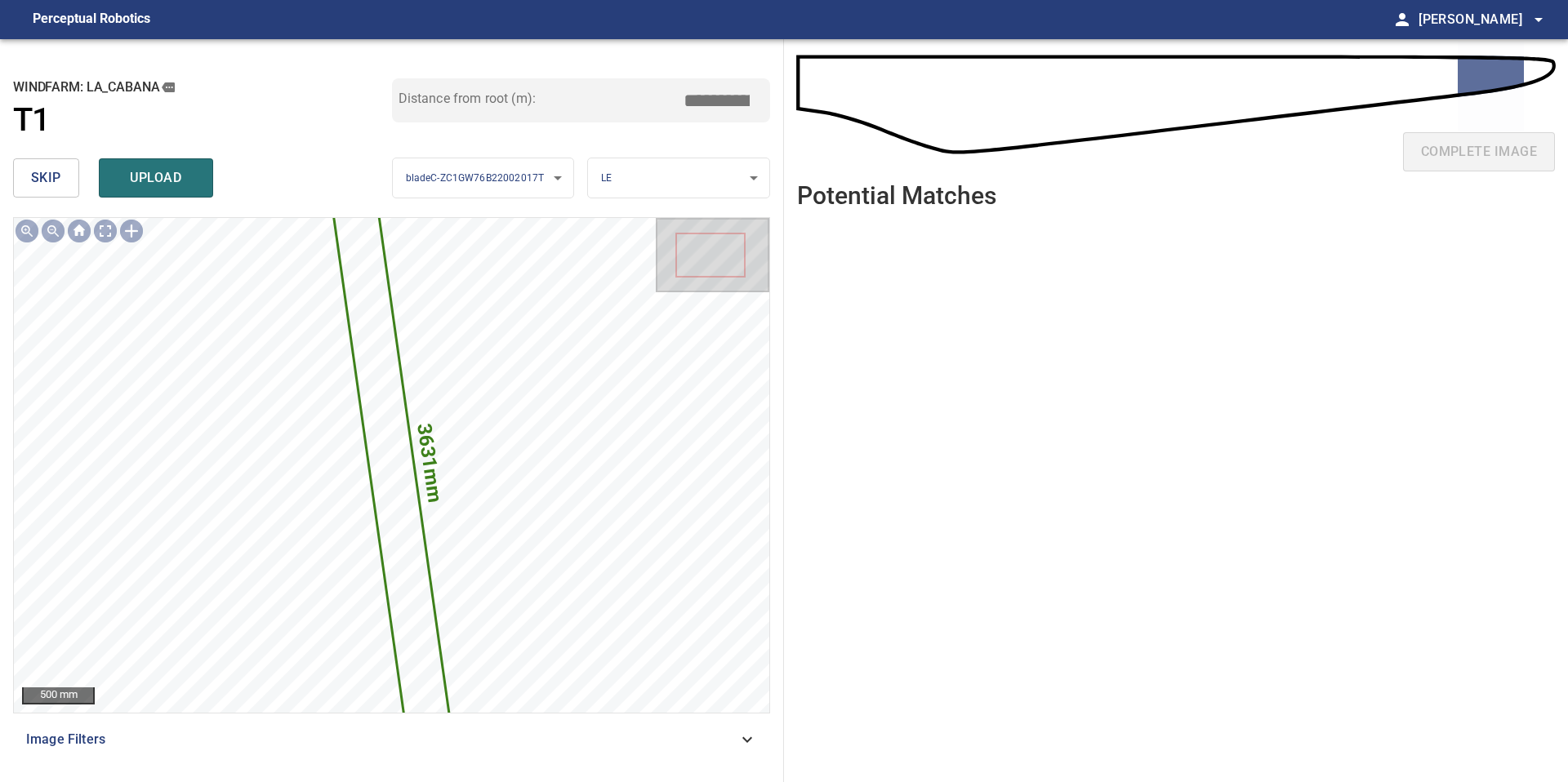
drag, startPoint x: 724, startPoint y: 101, endPoint x: 591, endPoint y: 101, distance: 133.0
click at [597, 101] on div "Distance from root (m): *****" at bounding box center [581, 100] width 379 height 44
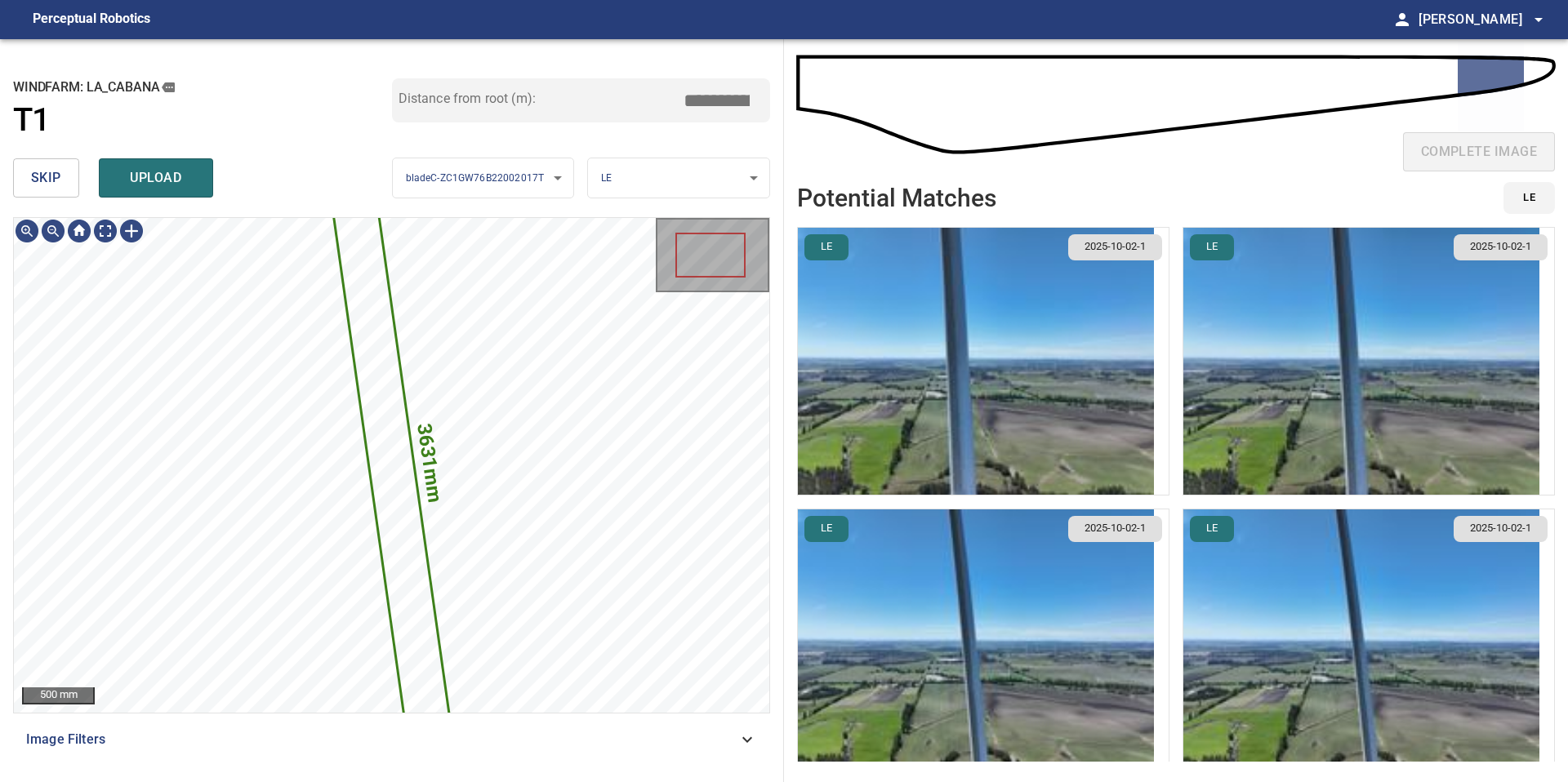
type input "*****"
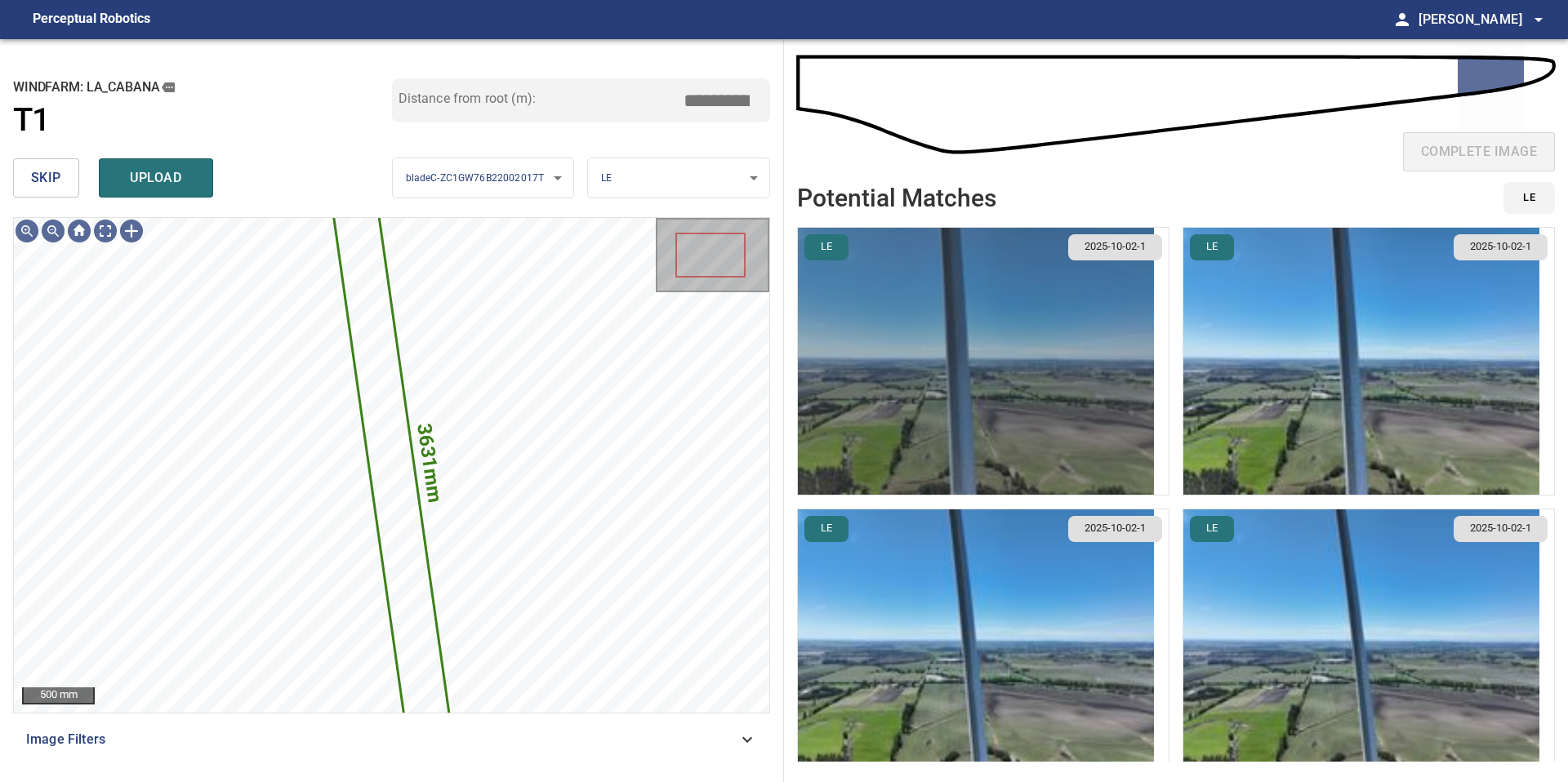
click at [1024, 350] on img "button" at bounding box center [975, 361] width 356 height 267
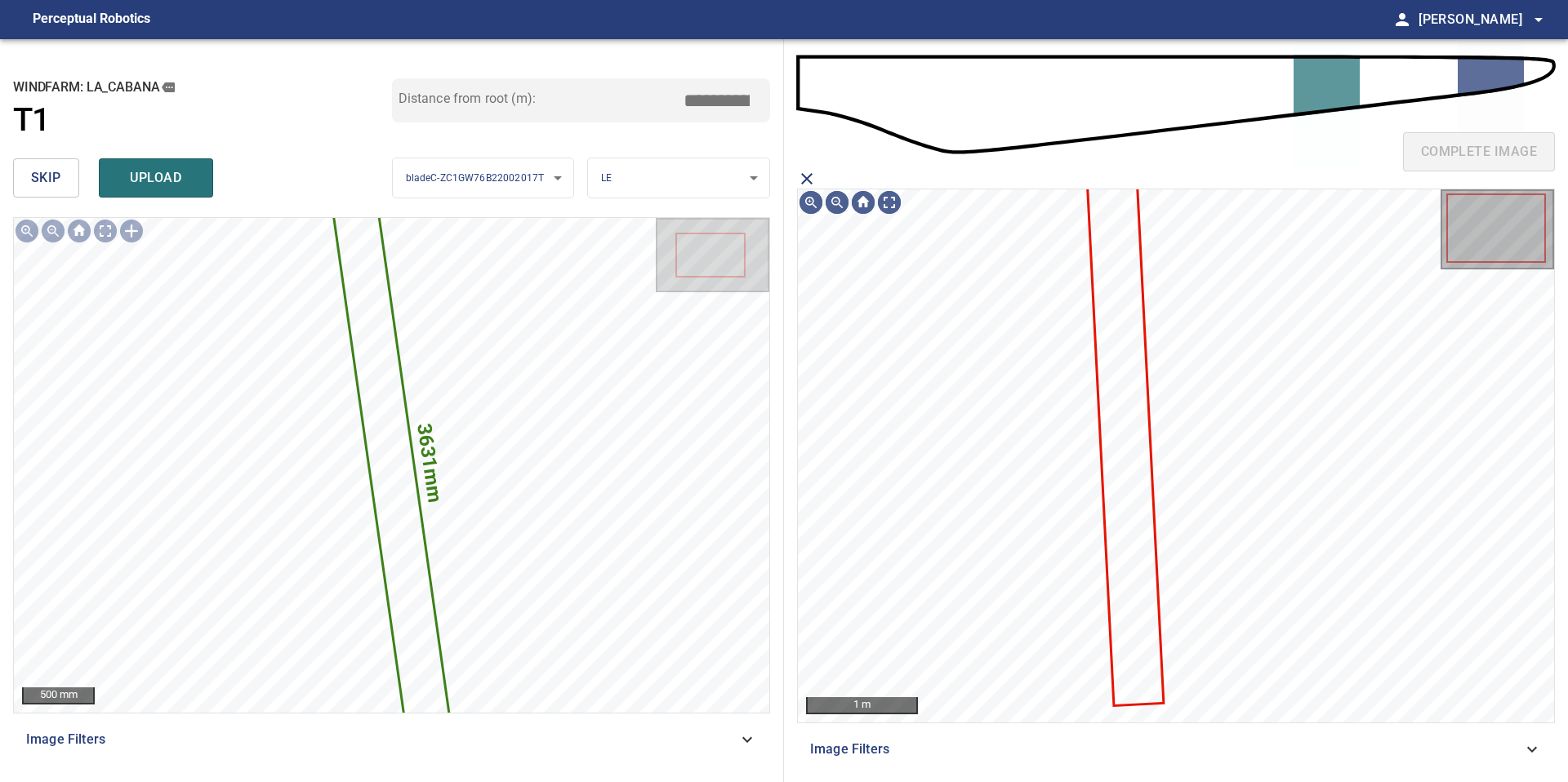
click at [1119, 321] on icon at bounding box center [1125, 442] width 74 height 524
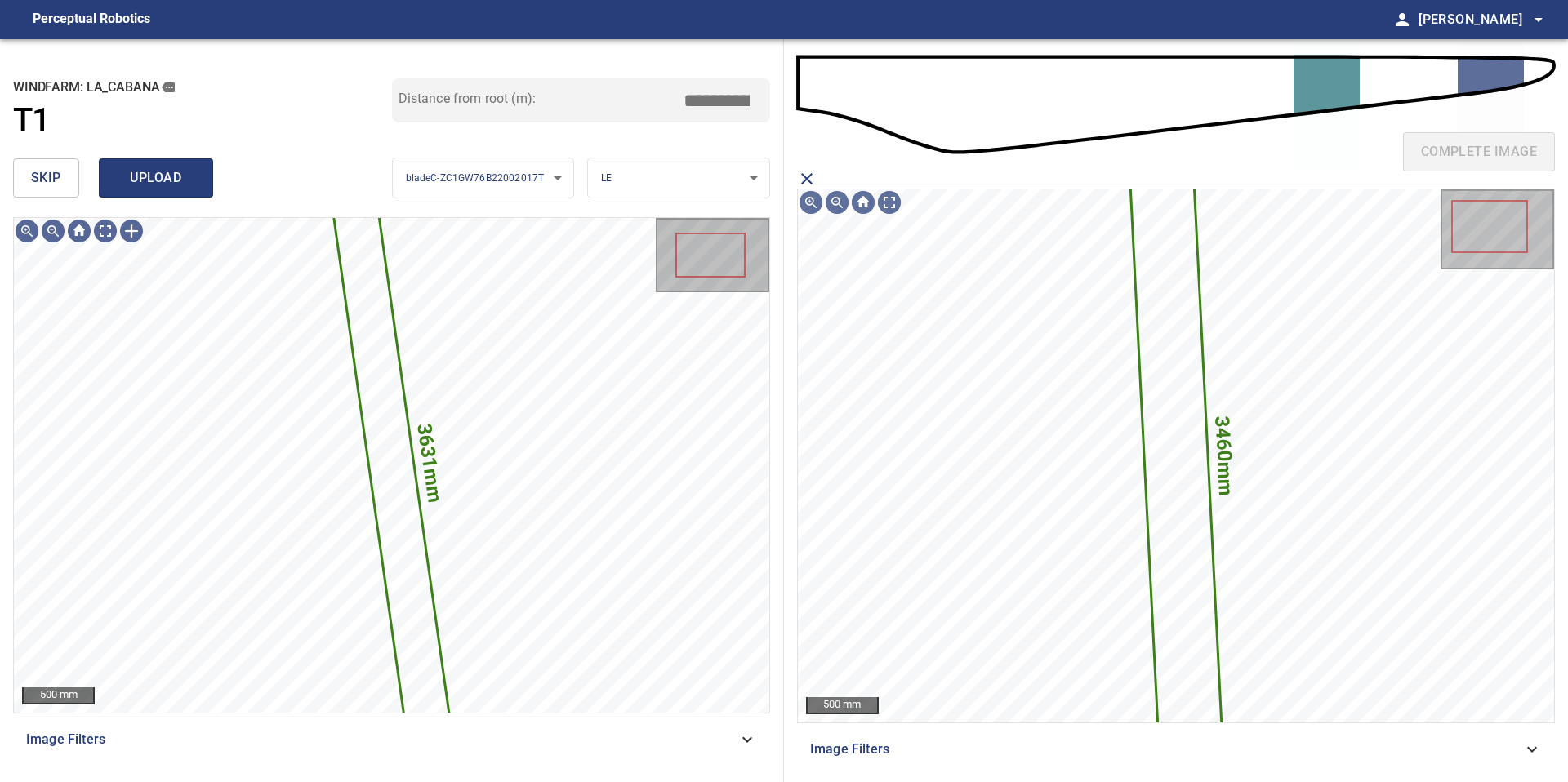
click at [152, 178] on span "upload" at bounding box center [156, 177] width 78 height 23
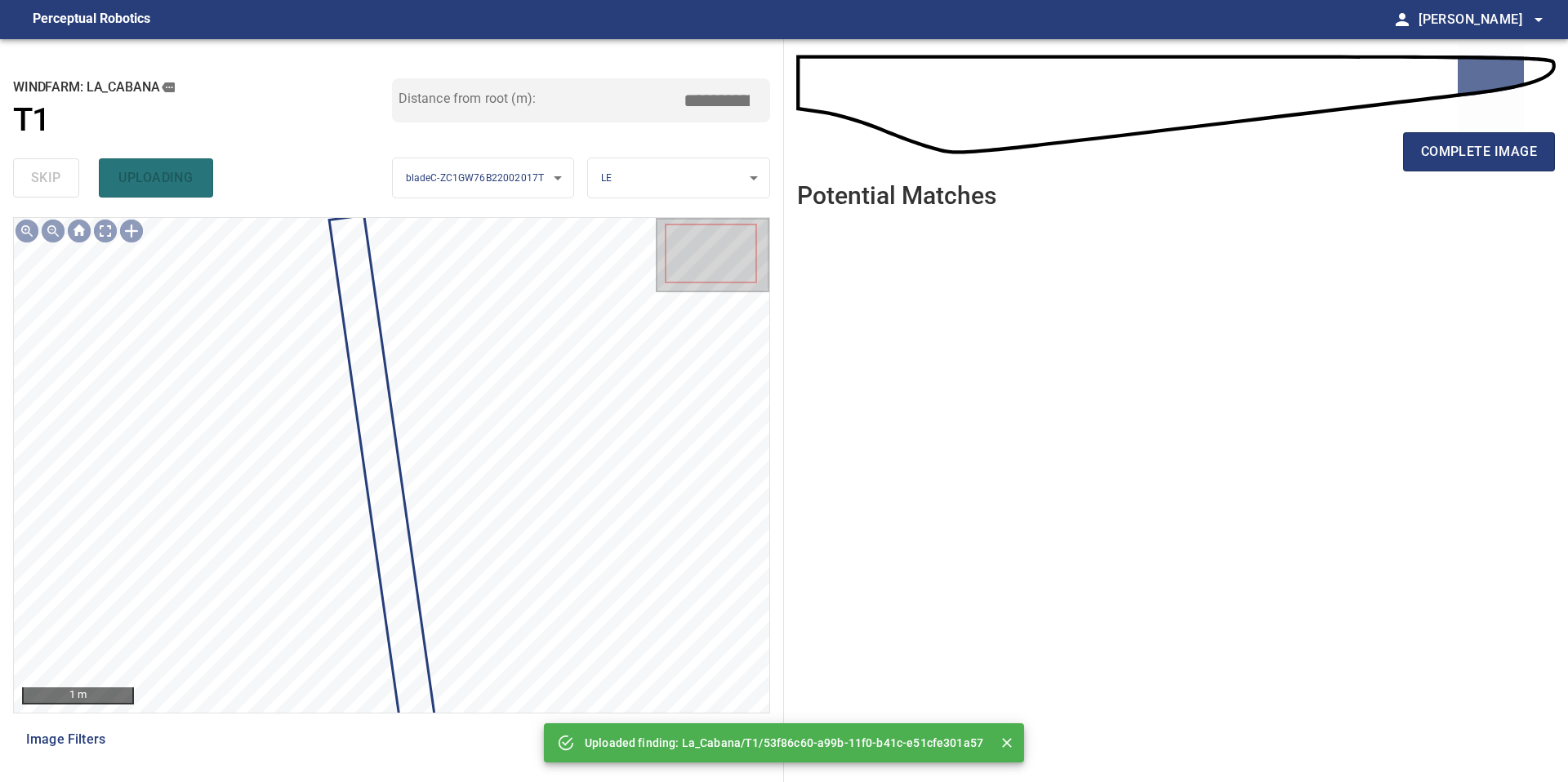
click at [1555, 137] on div "complete image Potential Matches" at bounding box center [1176, 411] width 784 height 743
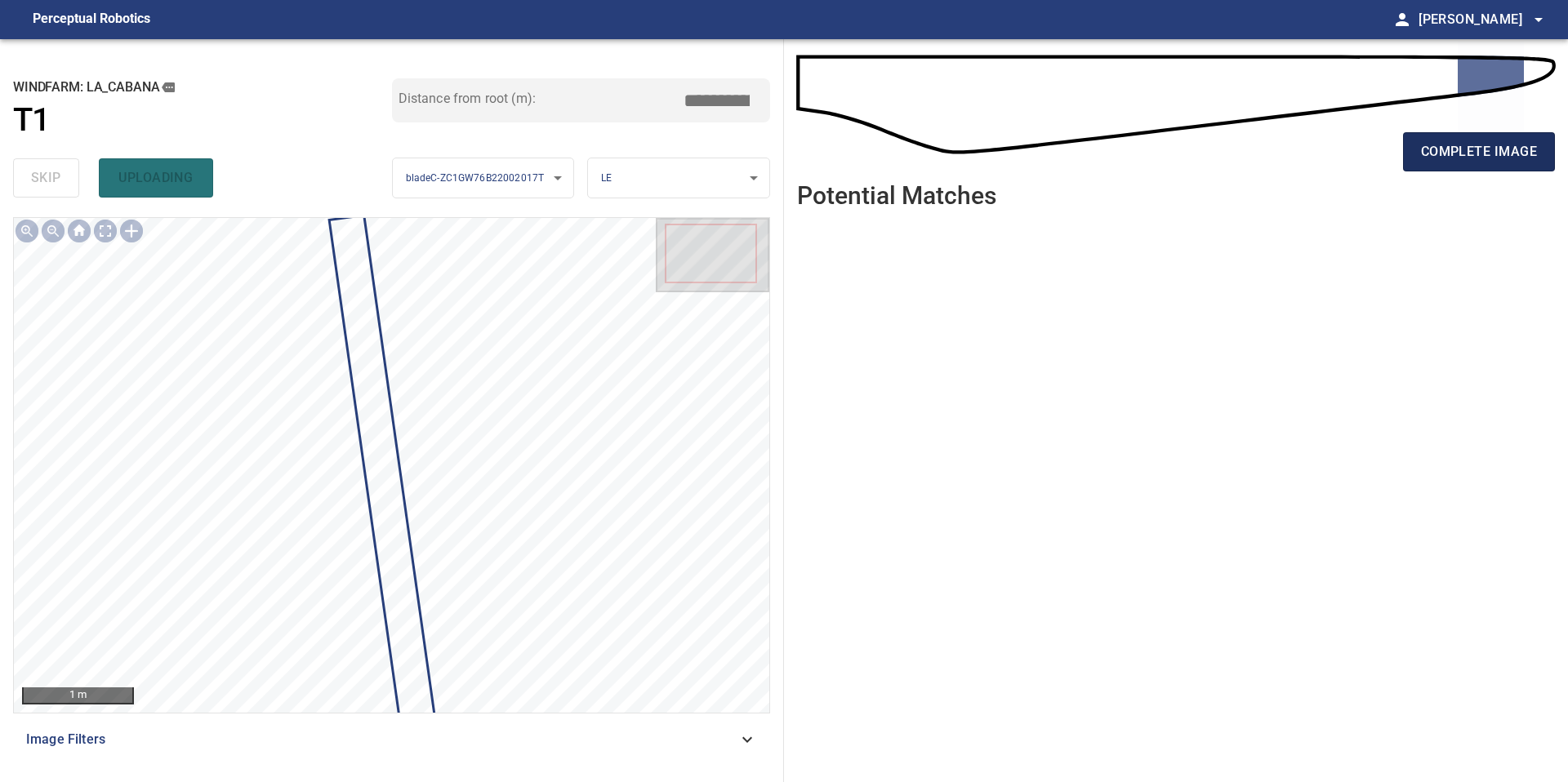
click at [1516, 137] on button "complete image" at bounding box center [1479, 152] width 152 height 39
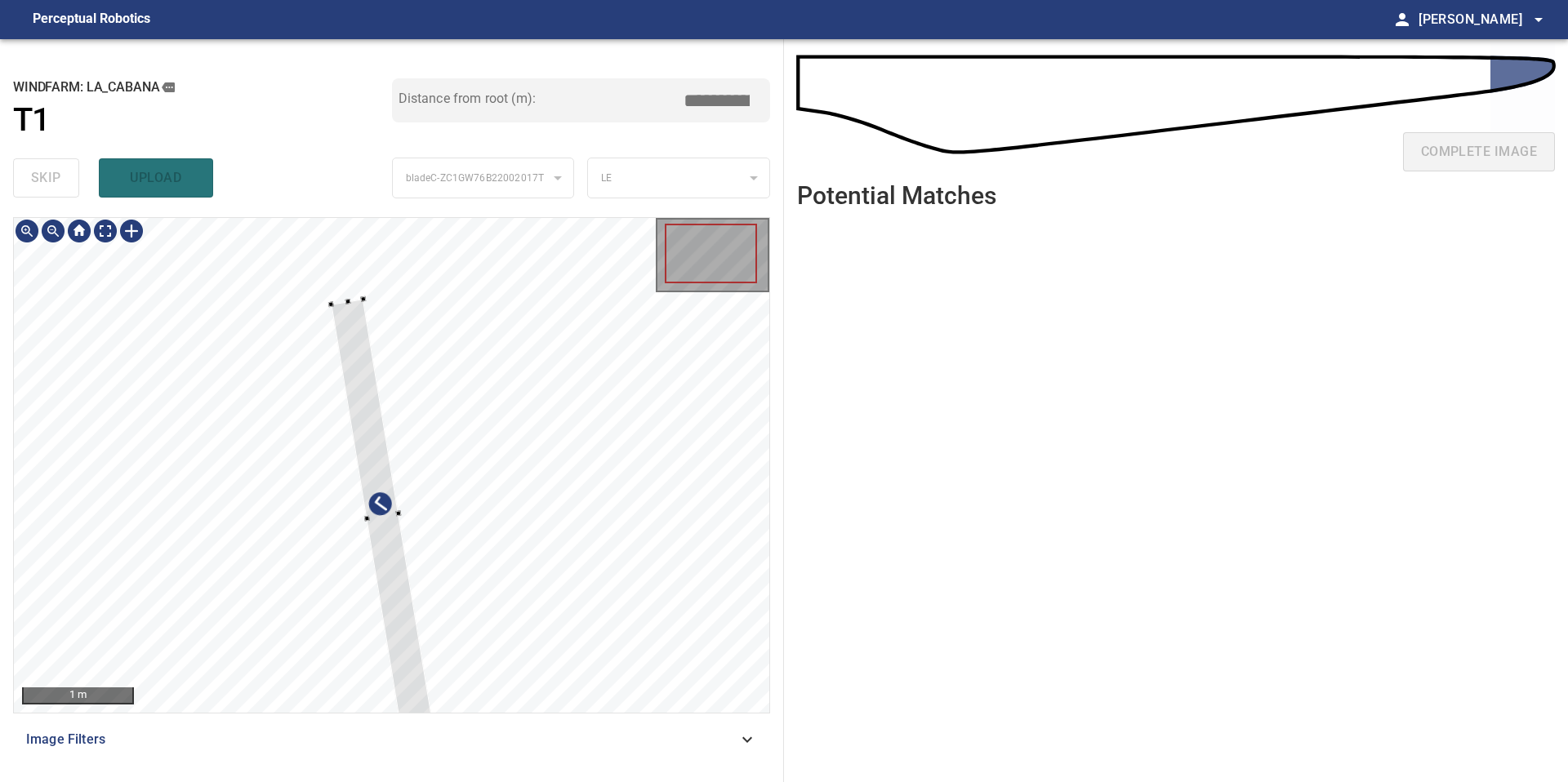
click at [355, 325] on div at bounding box center [381, 516] width 103 height 436
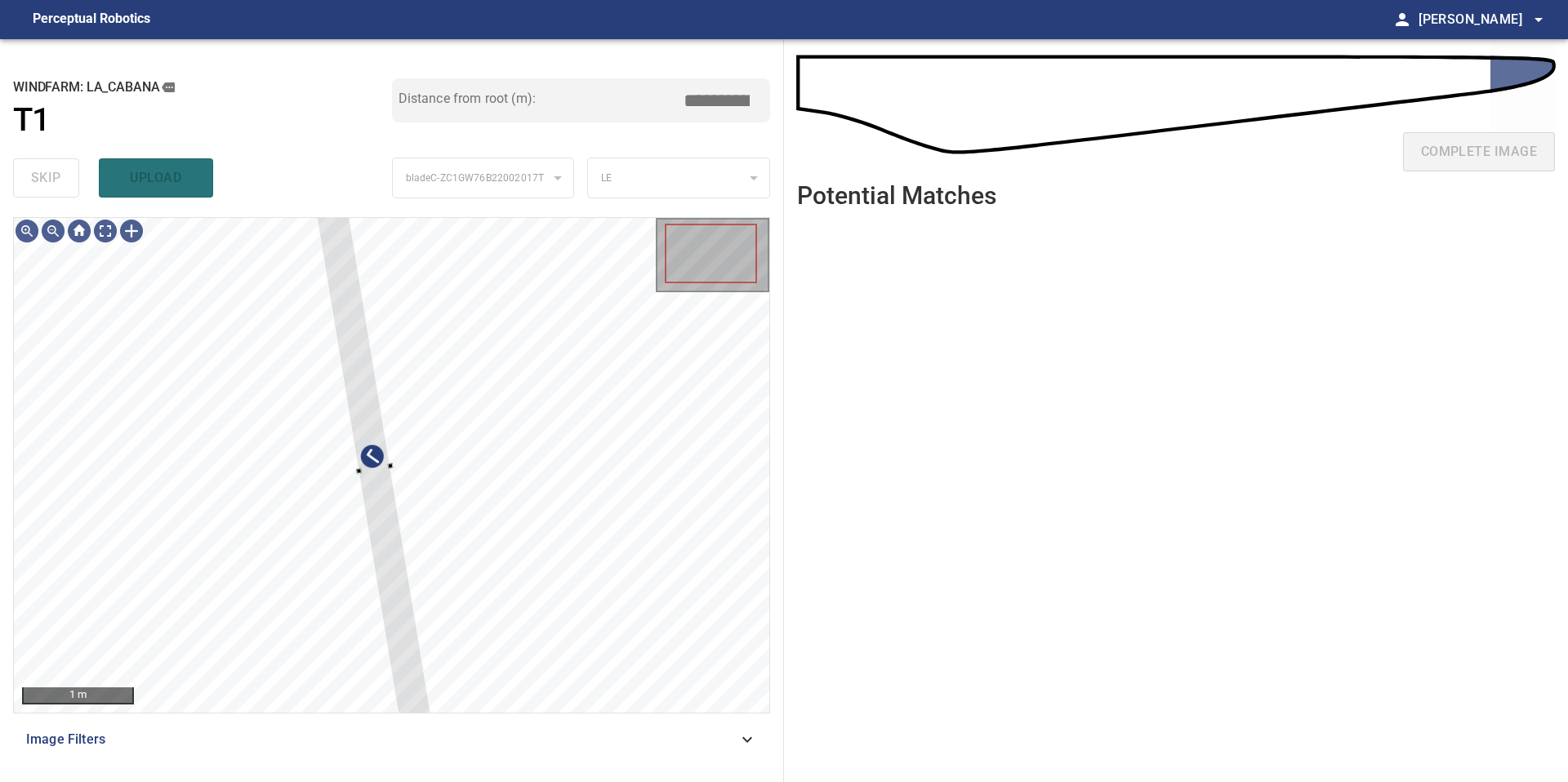
click at [313, 205] on div "**********" at bounding box center [392, 411] width 784 height 743
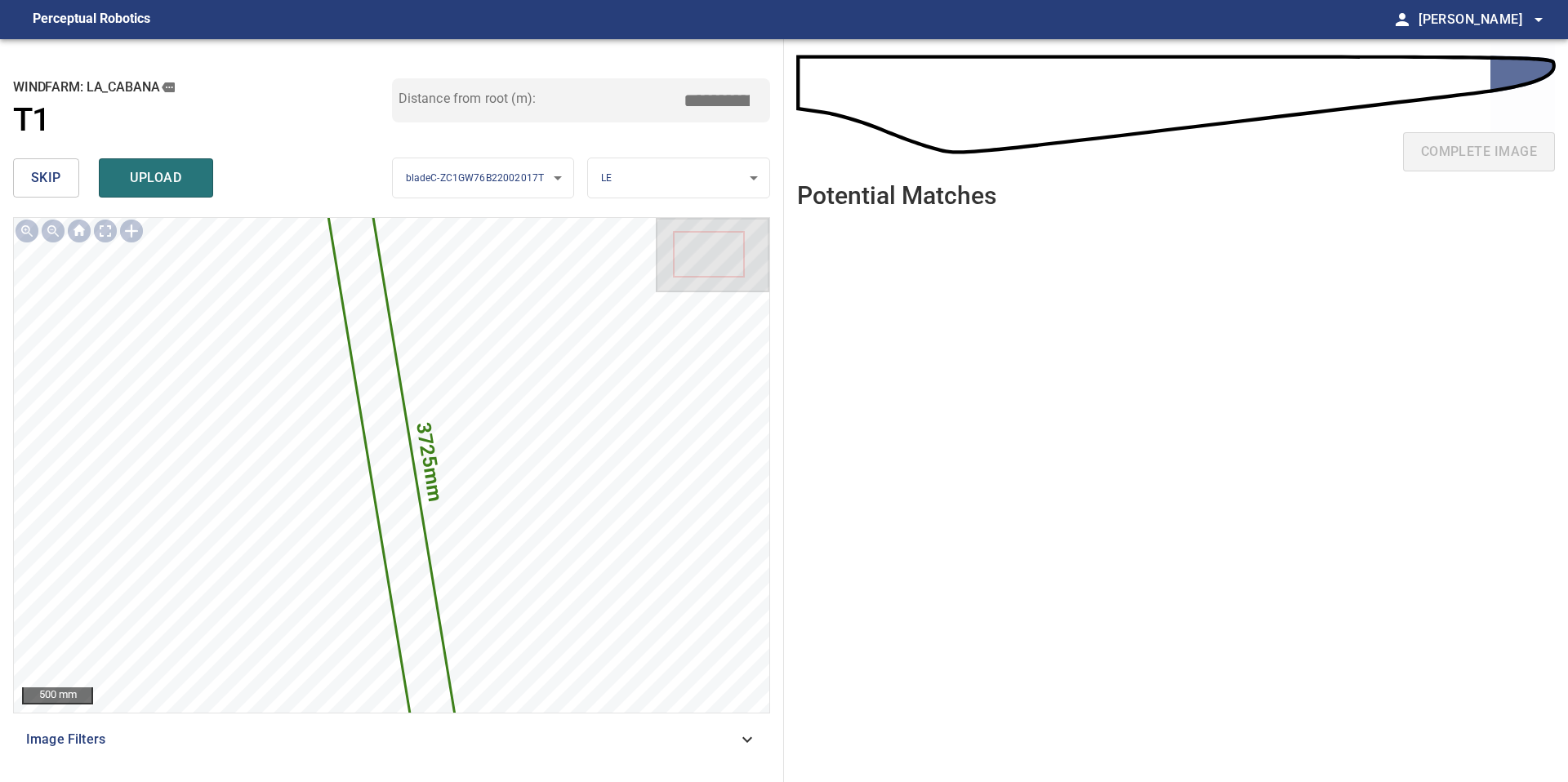
drag, startPoint x: 720, startPoint y: 96, endPoint x: 595, endPoint y: 95, distance: 125.0
click at [598, 96] on div "Distance from root (m): *****" at bounding box center [581, 100] width 379 height 44
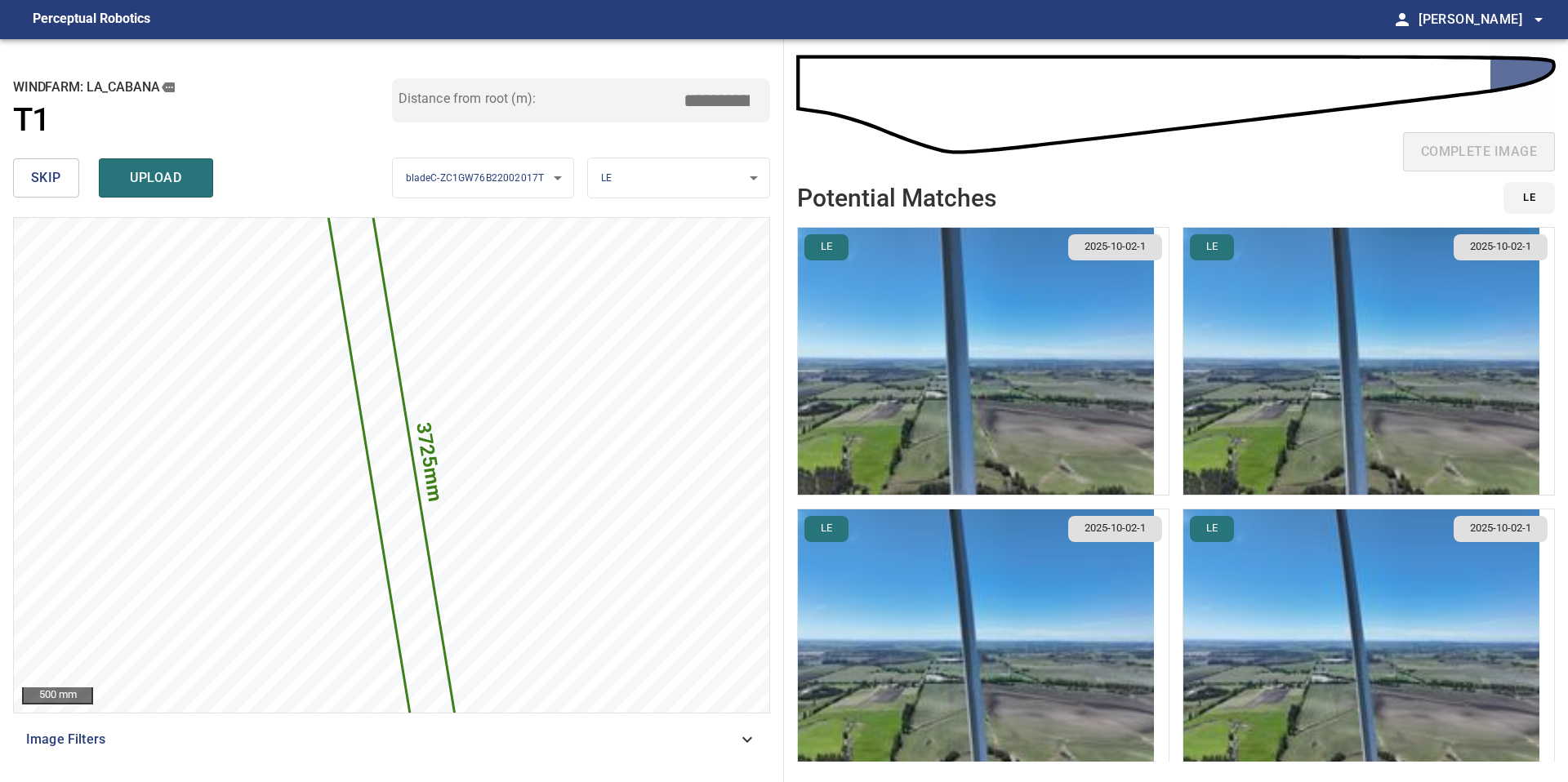
type input "*****"
click at [1027, 356] on img "button" at bounding box center [975, 361] width 356 height 267
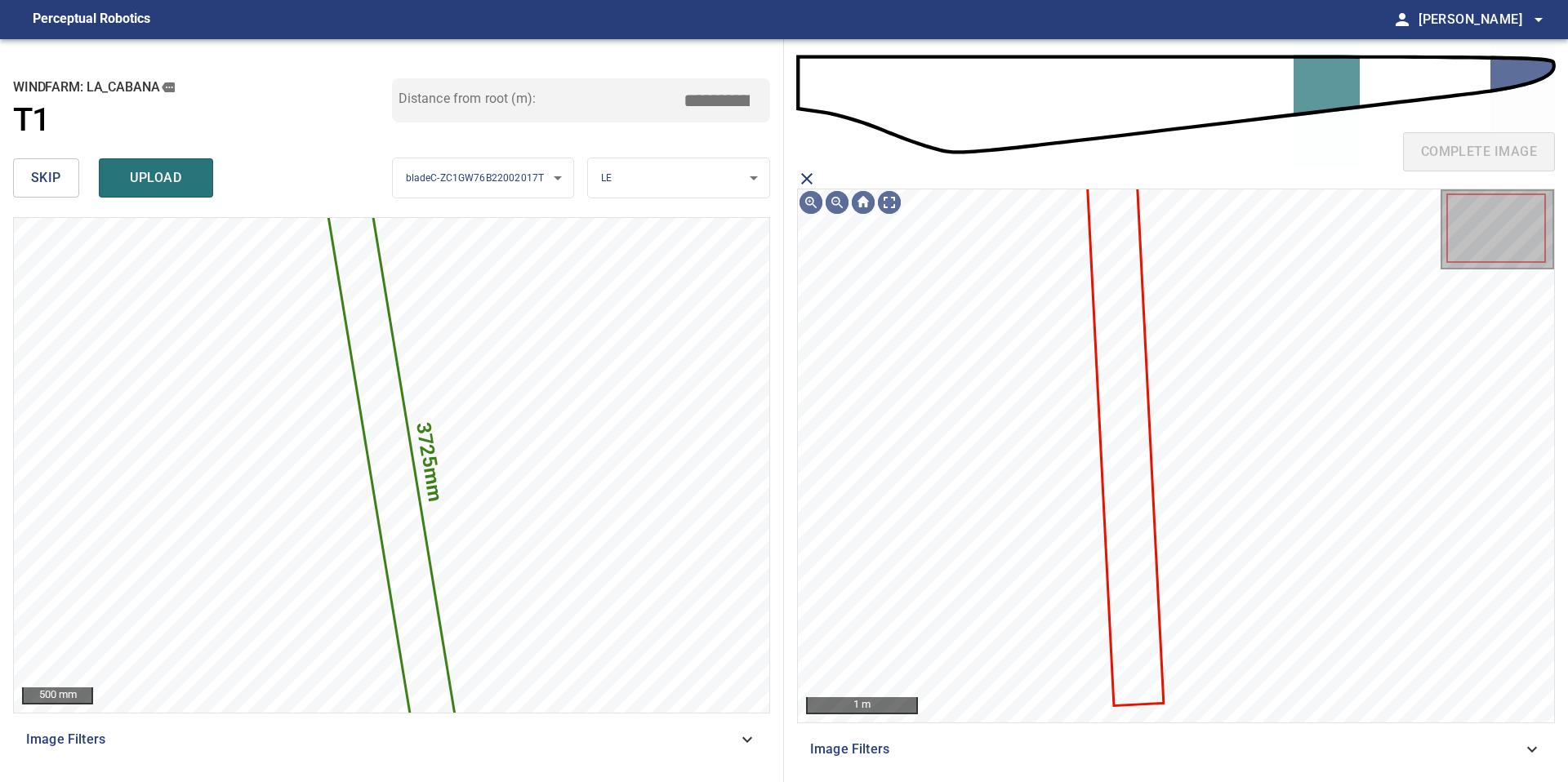
click at [1133, 332] on icon at bounding box center [1125, 442] width 74 height 524
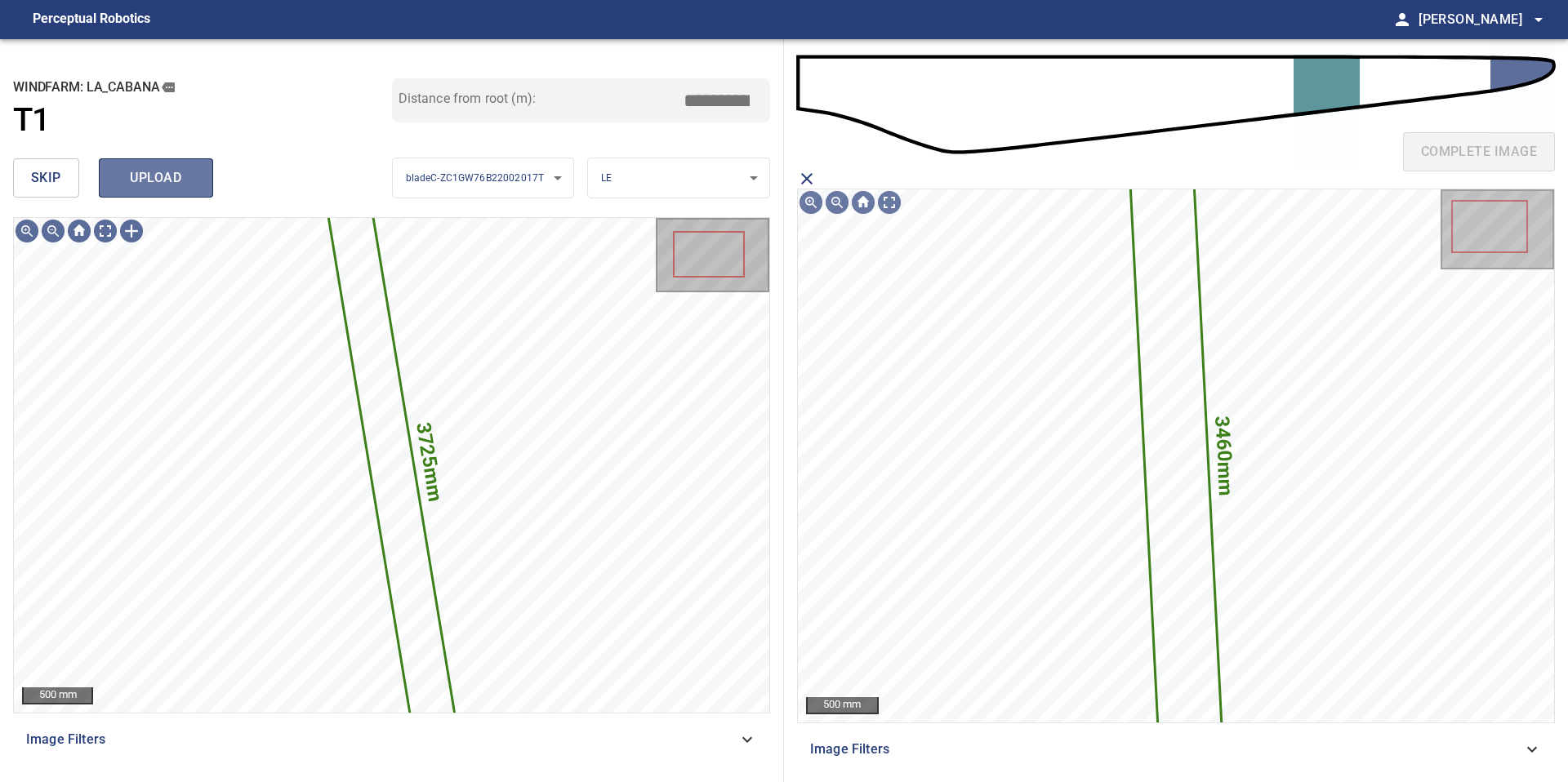
click at [154, 174] on span "upload" at bounding box center [156, 177] width 78 height 23
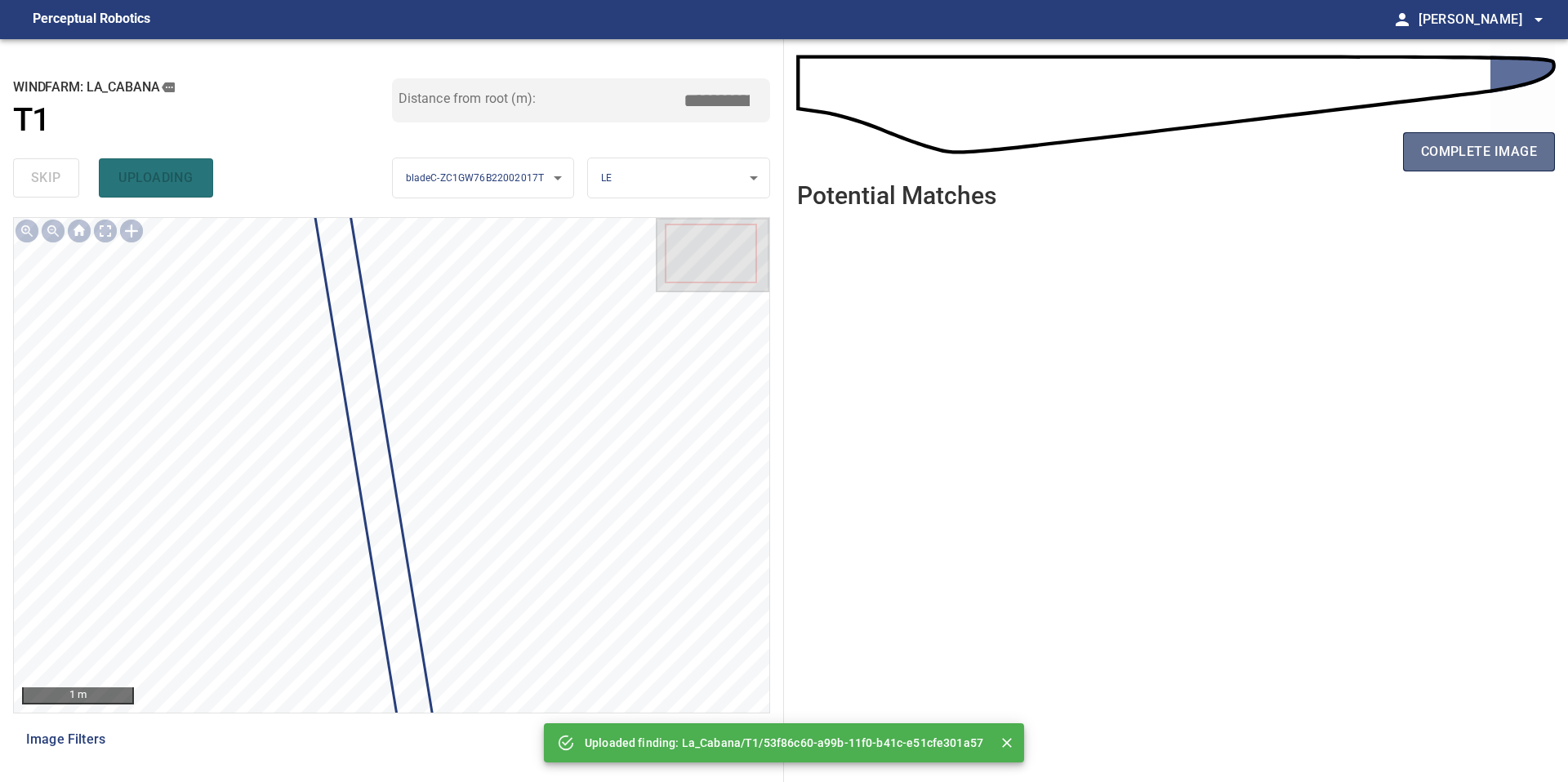
click at [1462, 157] on span "complete image" at bounding box center [1479, 151] width 116 height 23
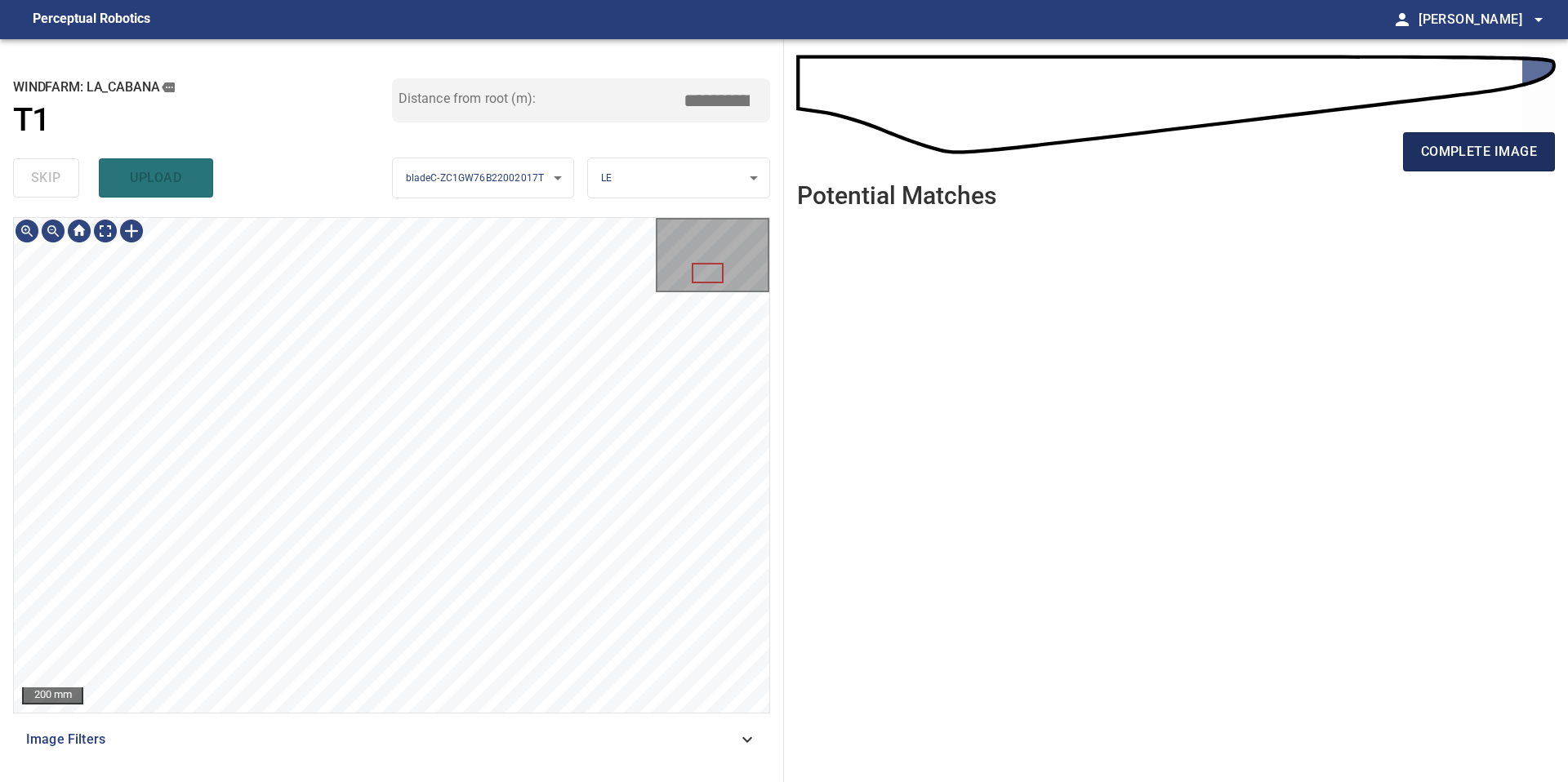
click at [1455, 144] on span "complete image" at bounding box center [1479, 151] width 116 height 23
click at [1413, 140] on button "complete image" at bounding box center [1479, 152] width 152 height 39
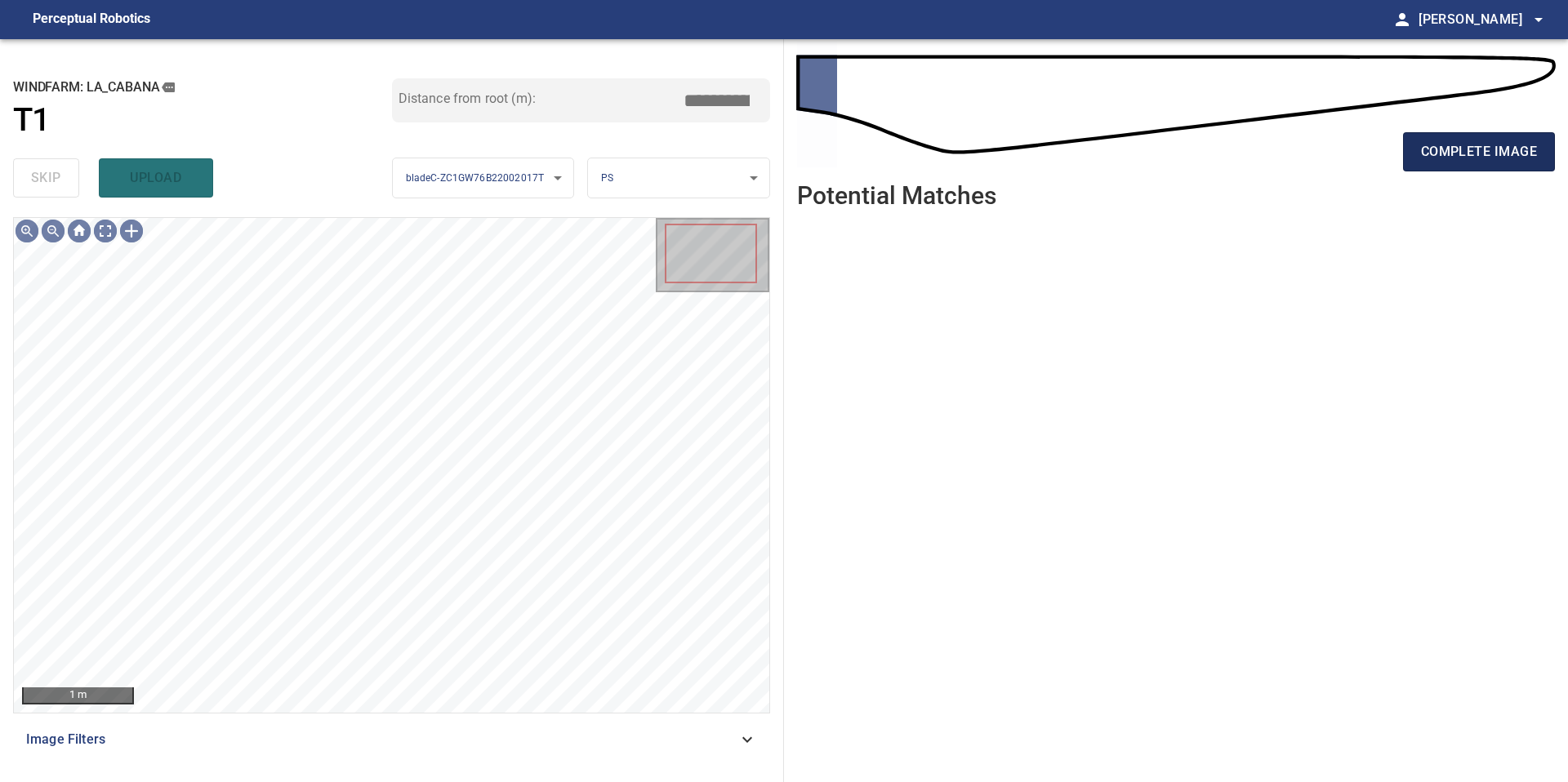
click at [1420, 148] on button "complete image" at bounding box center [1479, 152] width 152 height 39
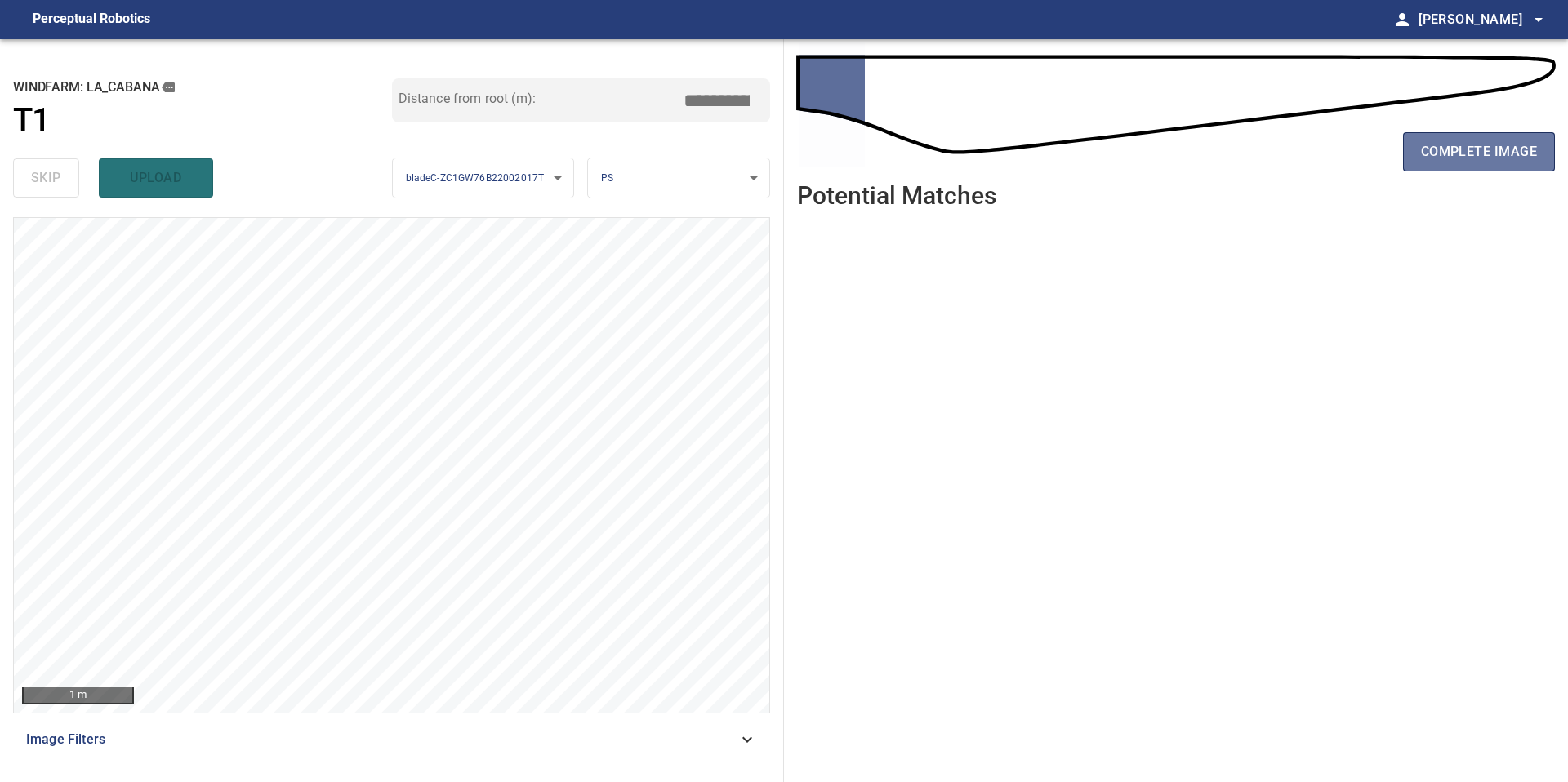
click at [1420, 148] on button "complete image" at bounding box center [1479, 152] width 152 height 39
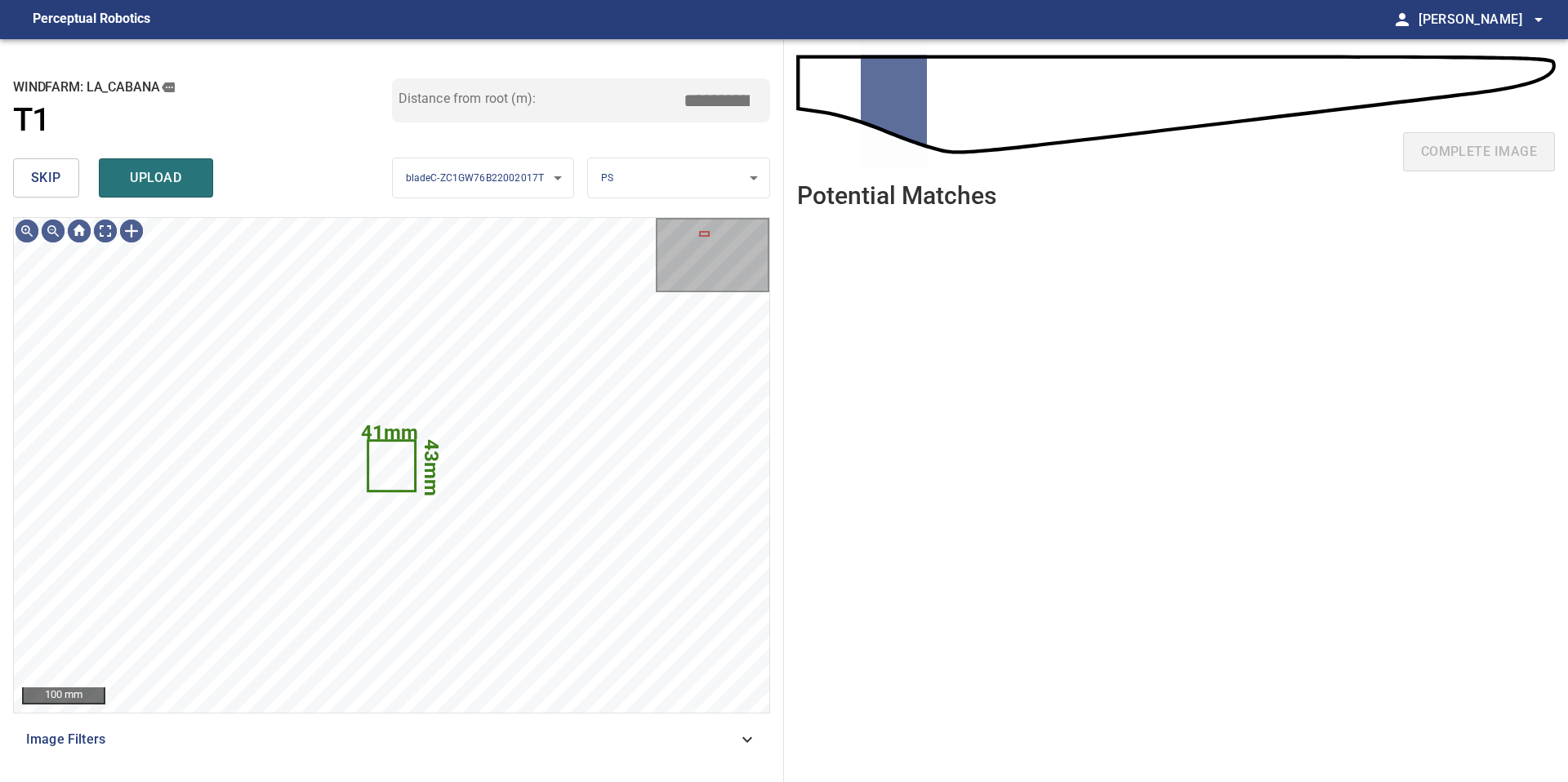
click at [50, 178] on span "skip" at bounding box center [46, 177] width 30 height 23
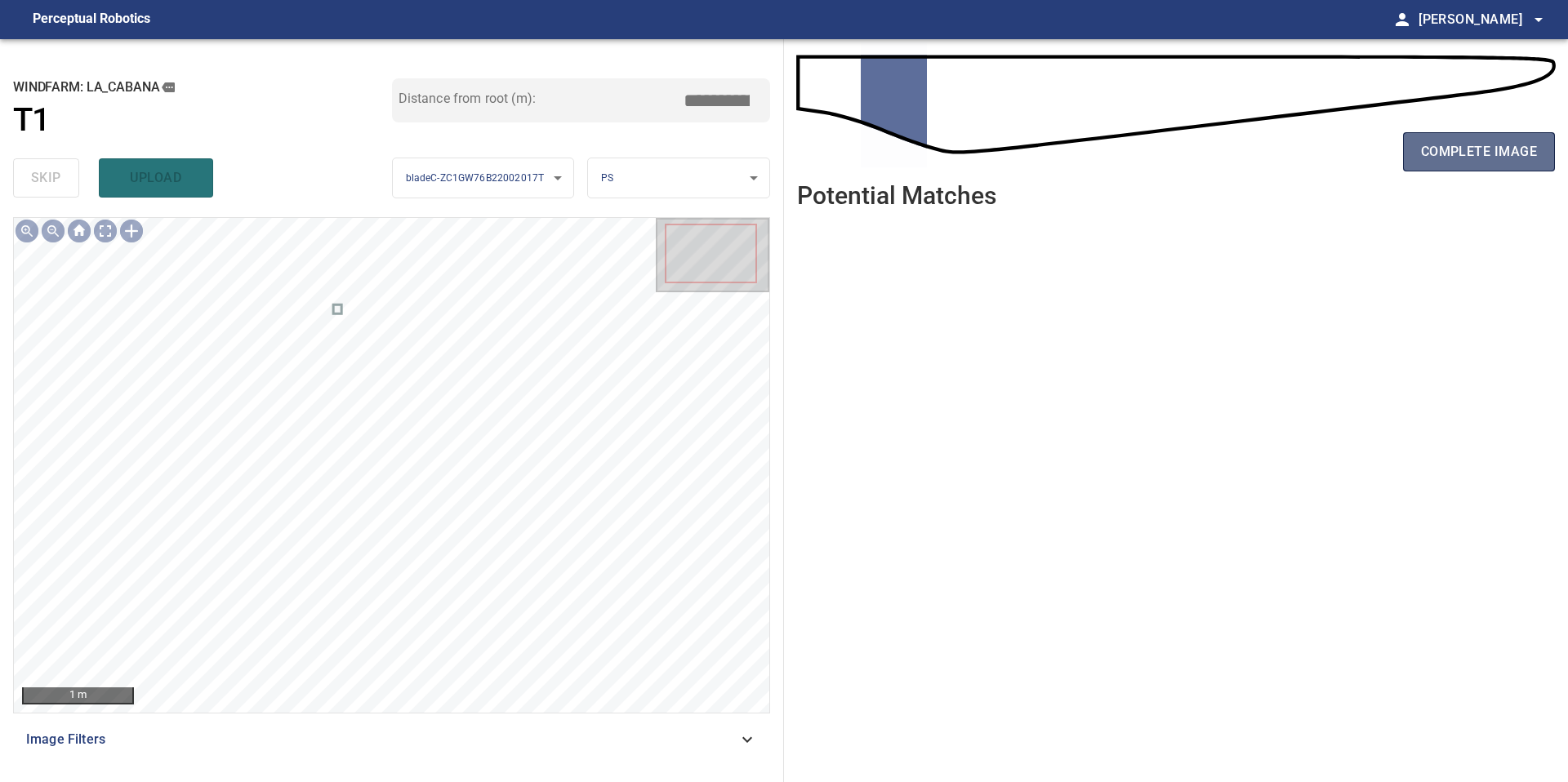
click at [1453, 138] on button "complete image" at bounding box center [1479, 152] width 152 height 39
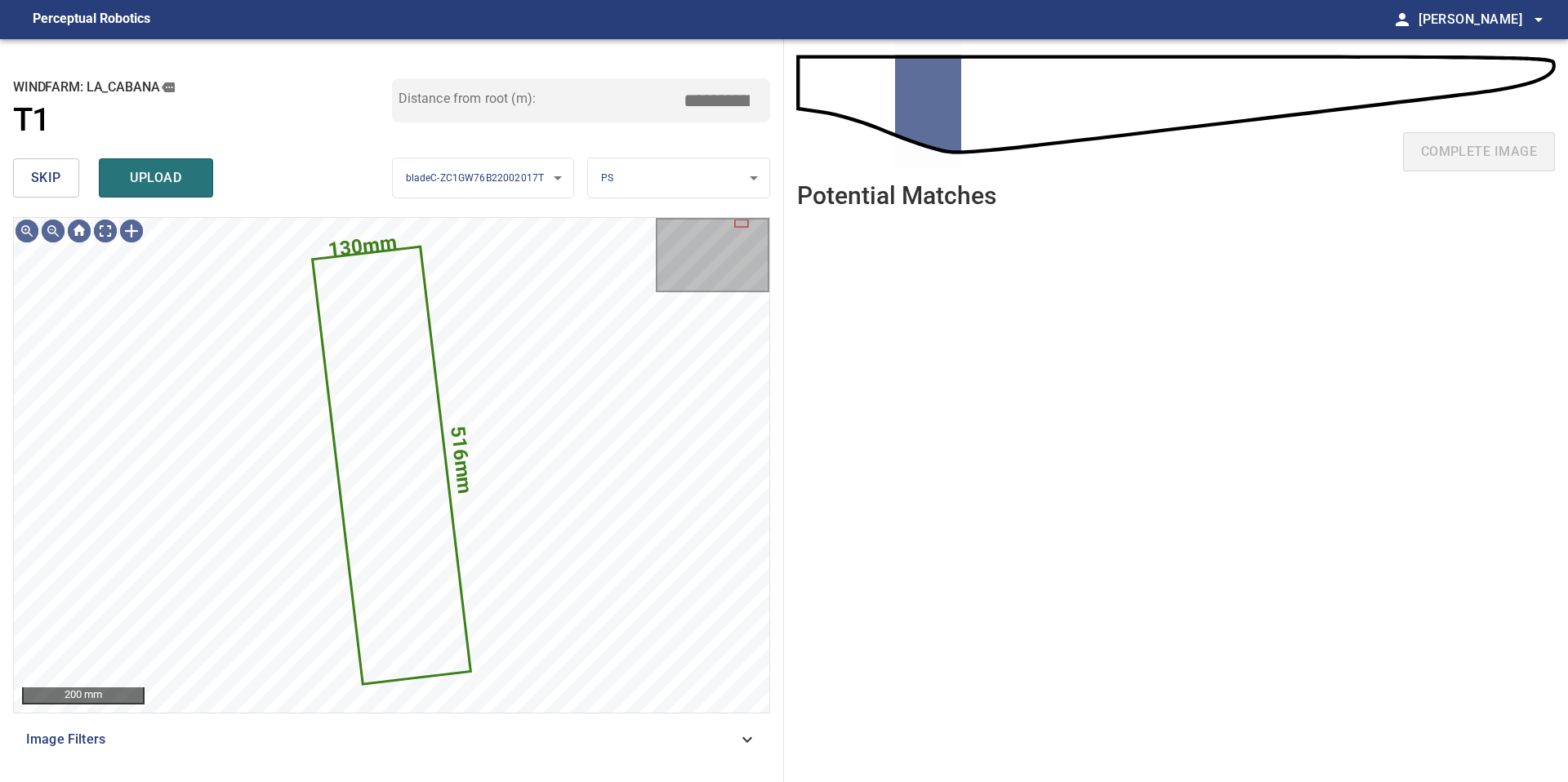
click at [62, 171] on button "skip" at bounding box center [45, 178] width 66 height 39
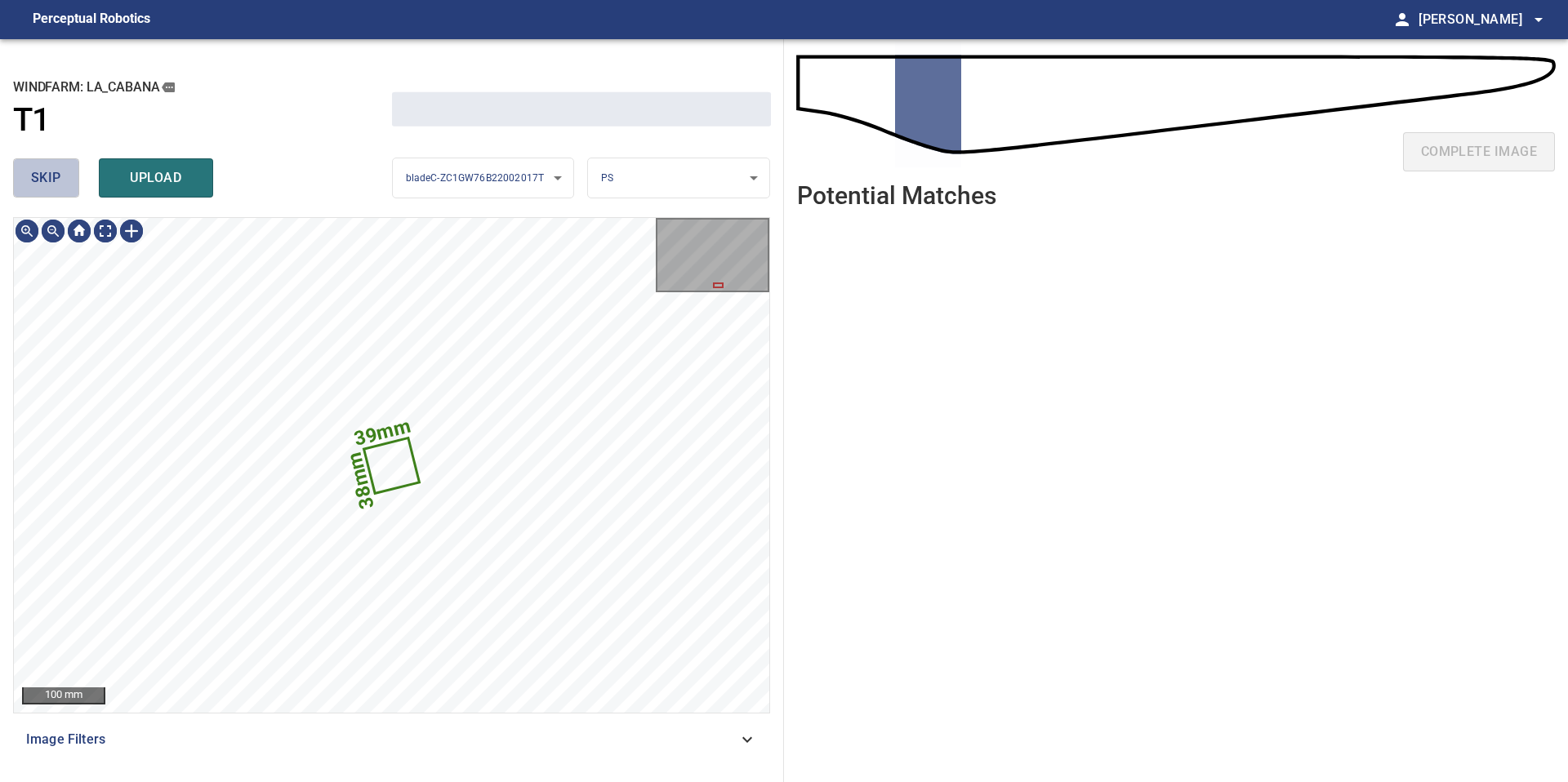
click at [62, 171] on button "skip" at bounding box center [45, 178] width 66 height 39
click at [62, 171] on div "skip upload" at bounding box center [202, 177] width 379 height 52
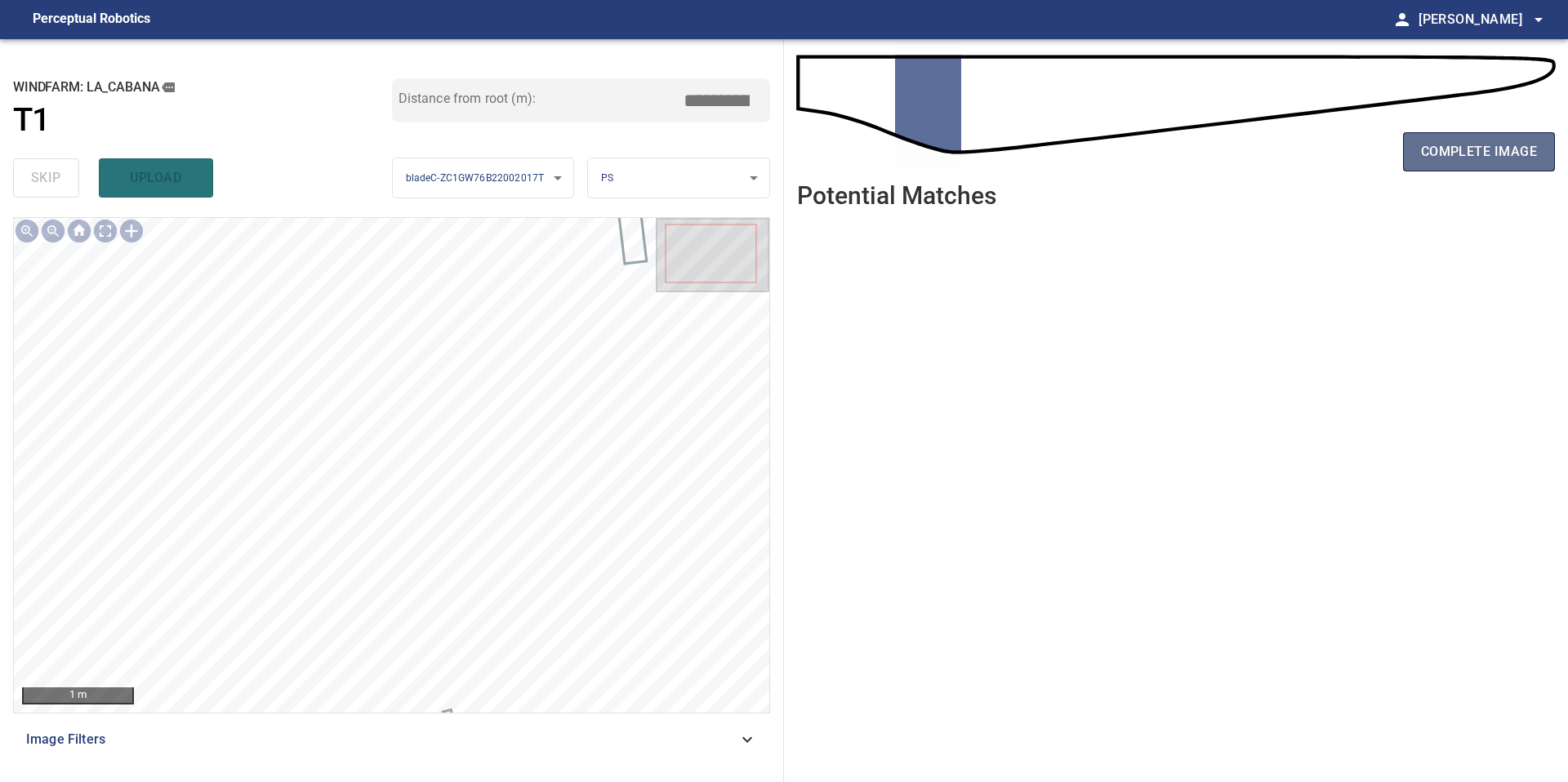
click at [1462, 145] on span "complete image" at bounding box center [1479, 151] width 116 height 23
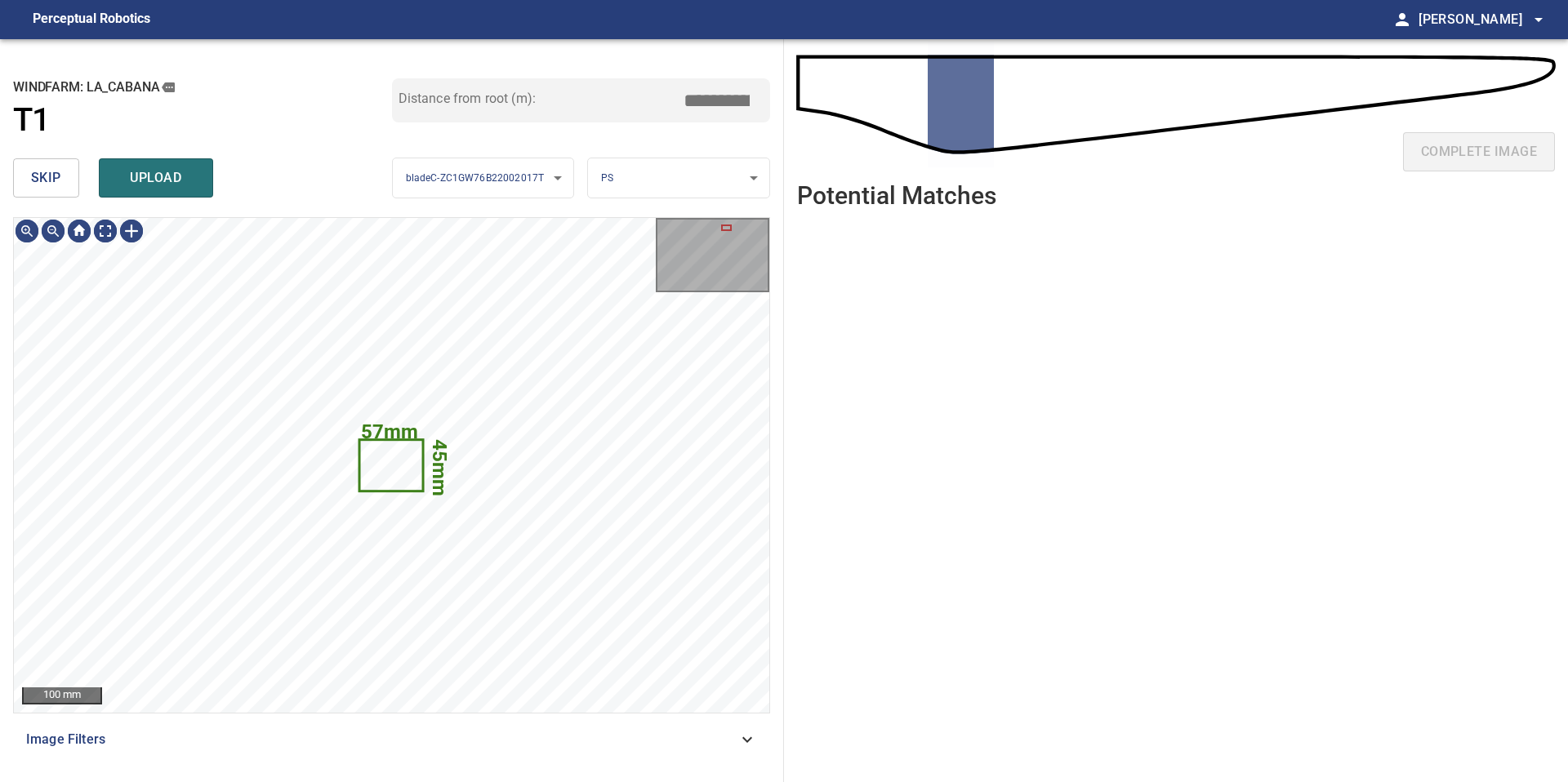
click at [47, 188] on span "skip" at bounding box center [46, 177] width 30 height 23
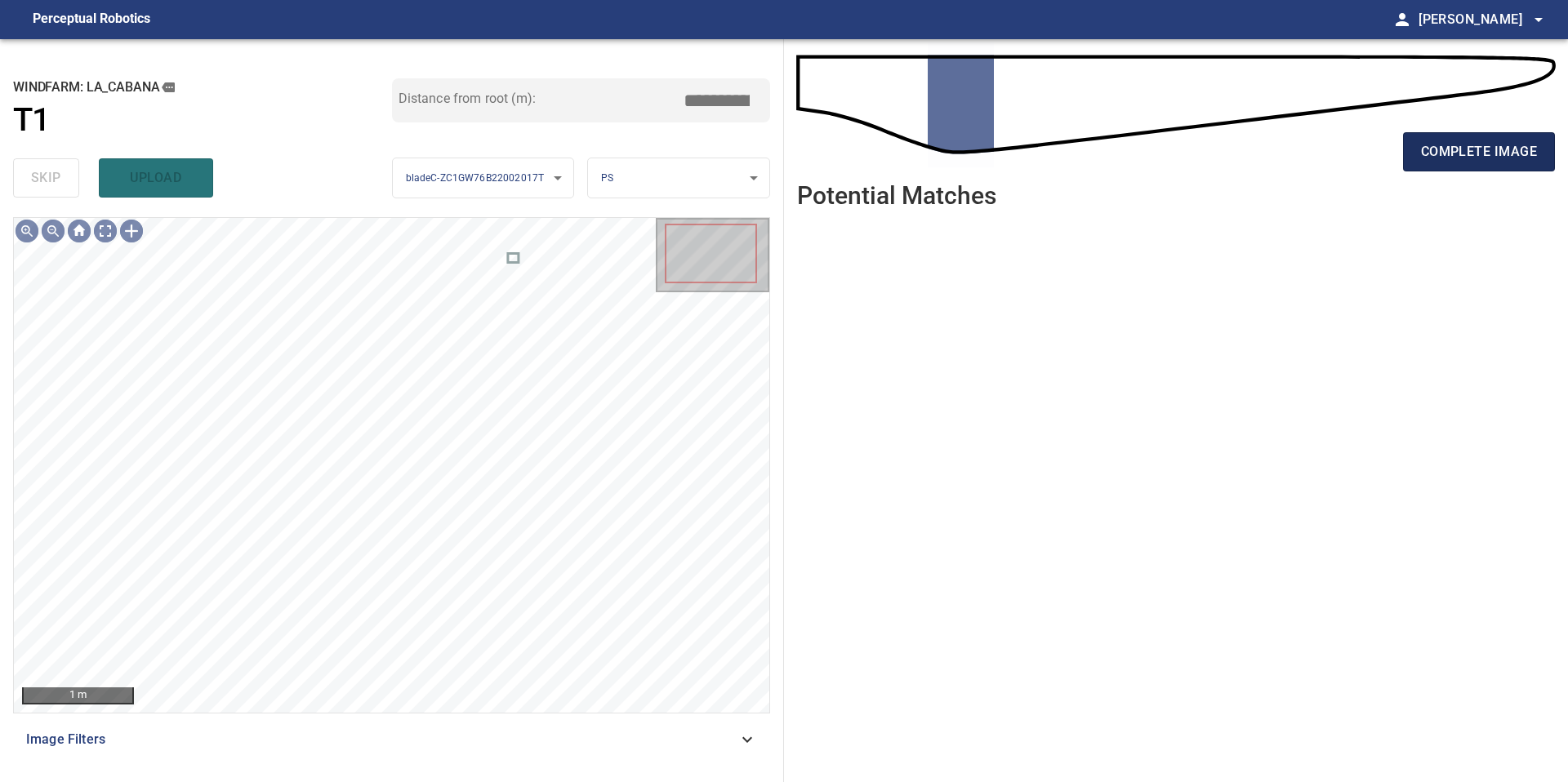
click at [1424, 140] on span "complete image" at bounding box center [1479, 151] width 116 height 23
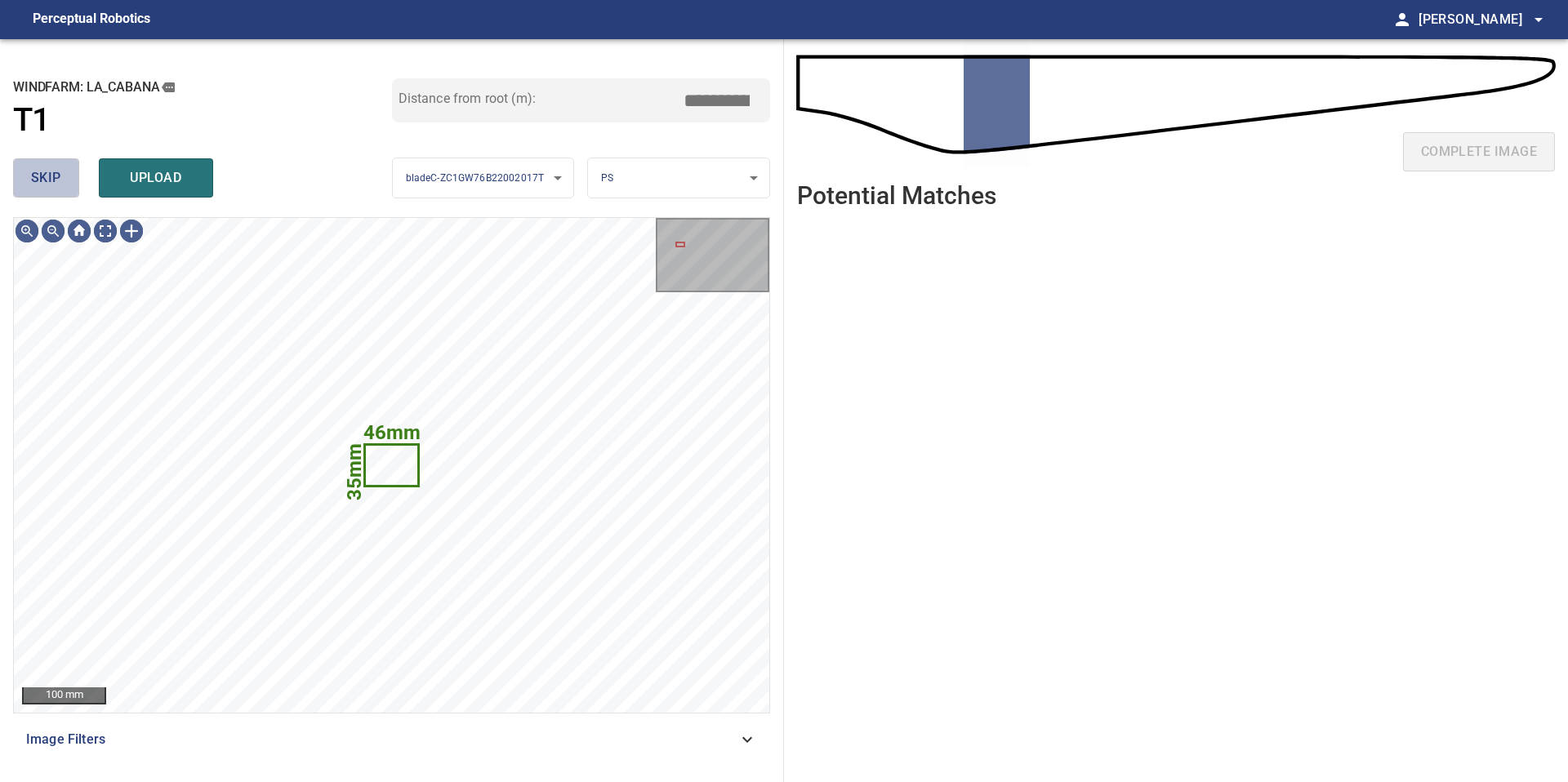
click at [61, 183] on button "skip" at bounding box center [45, 178] width 66 height 39
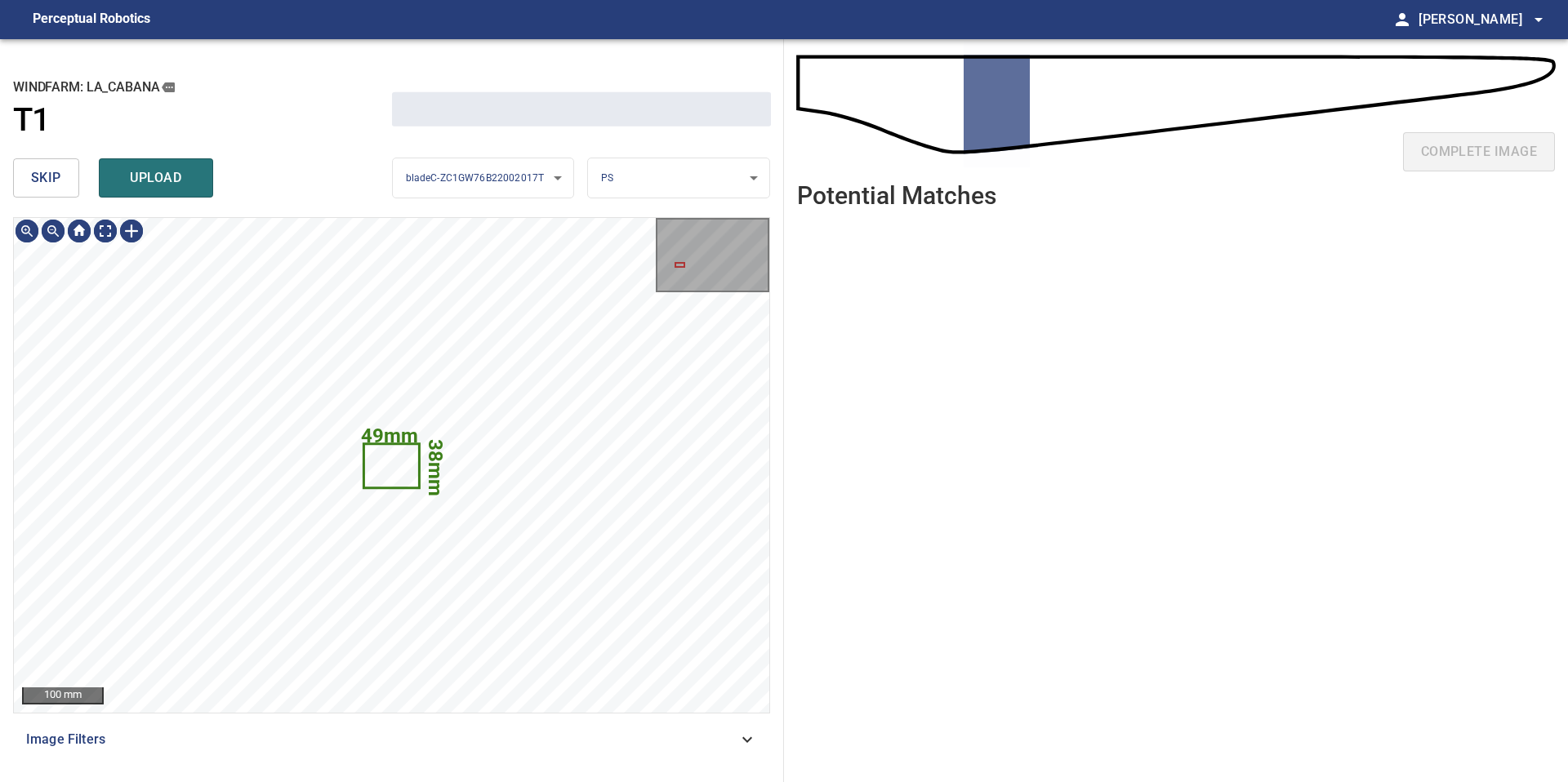
click at [61, 183] on button "skip" at bounding box center [45, 178] width 66 height 39
click at [61, 183] on div "skip upload" at bounding box center [202, 177] width 379 height 52
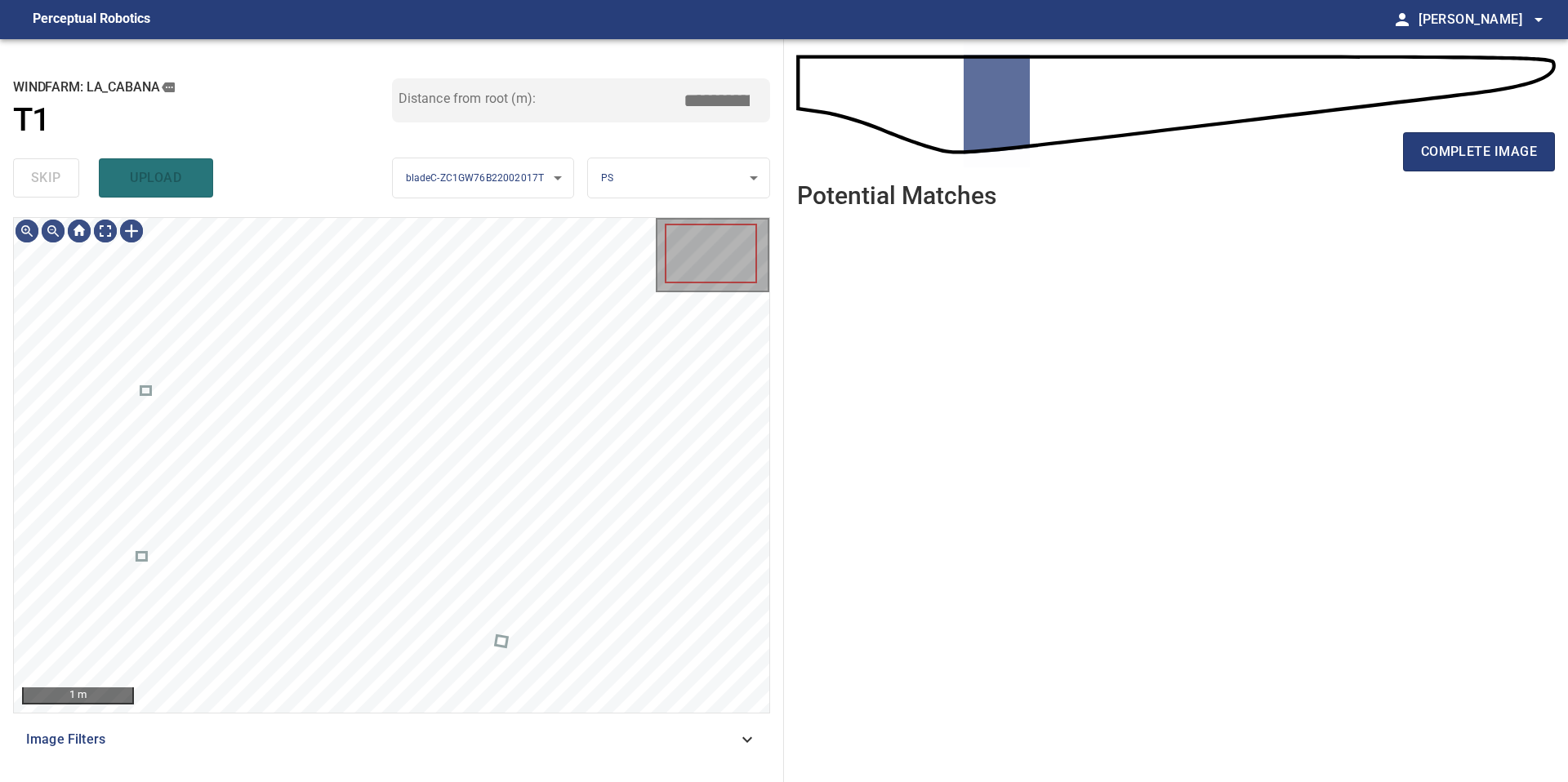
click at [61, 183] on div "skip upload" at bounding box center [202, 177] width 379 height 52
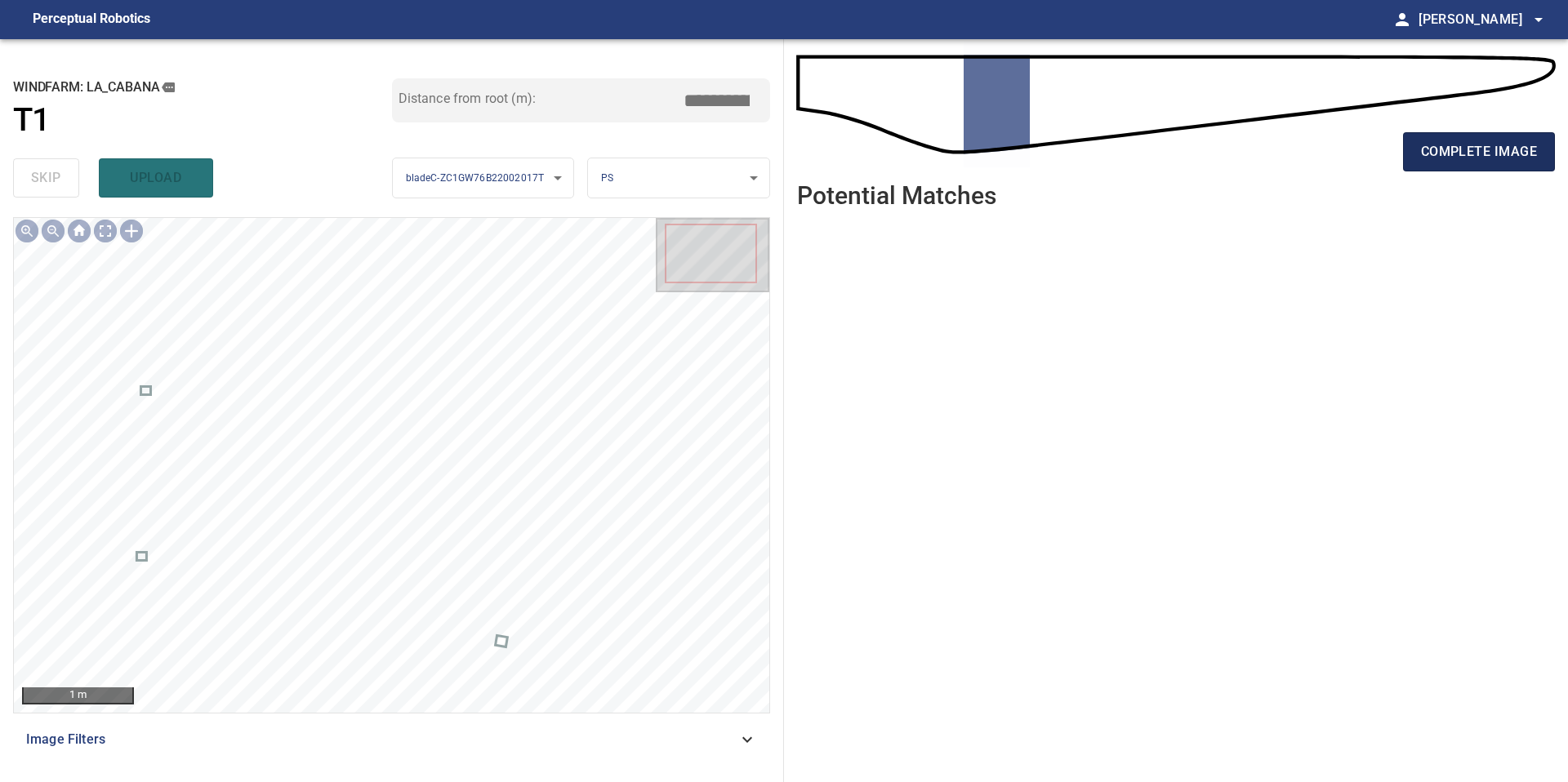
click at [1440, 162] on span "complete image" at bounding box center [1479, 151] width 116 height 23
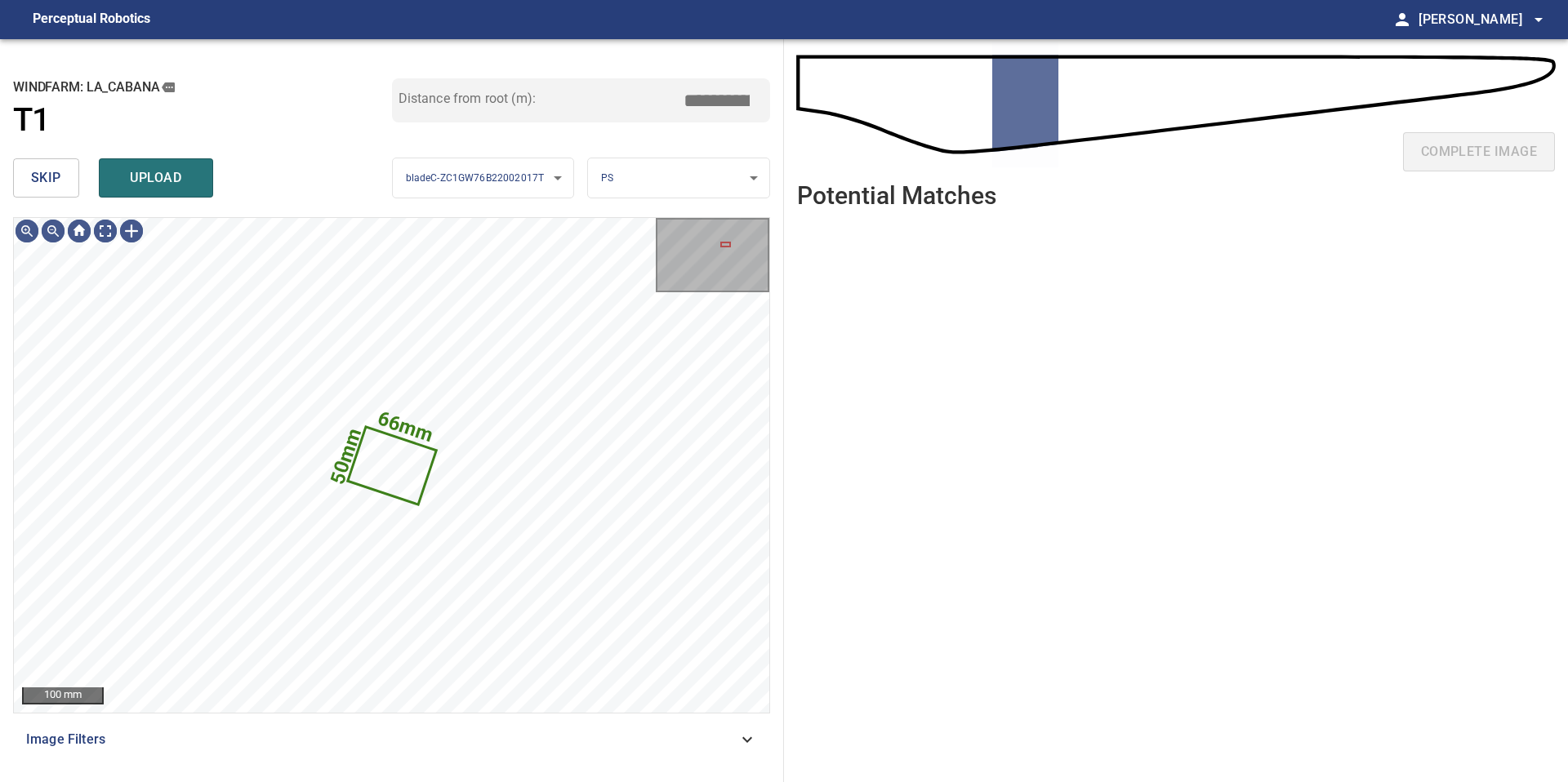
click at [66, 172] on button "skip" at bounding box center [45, 178] width 66 height 39
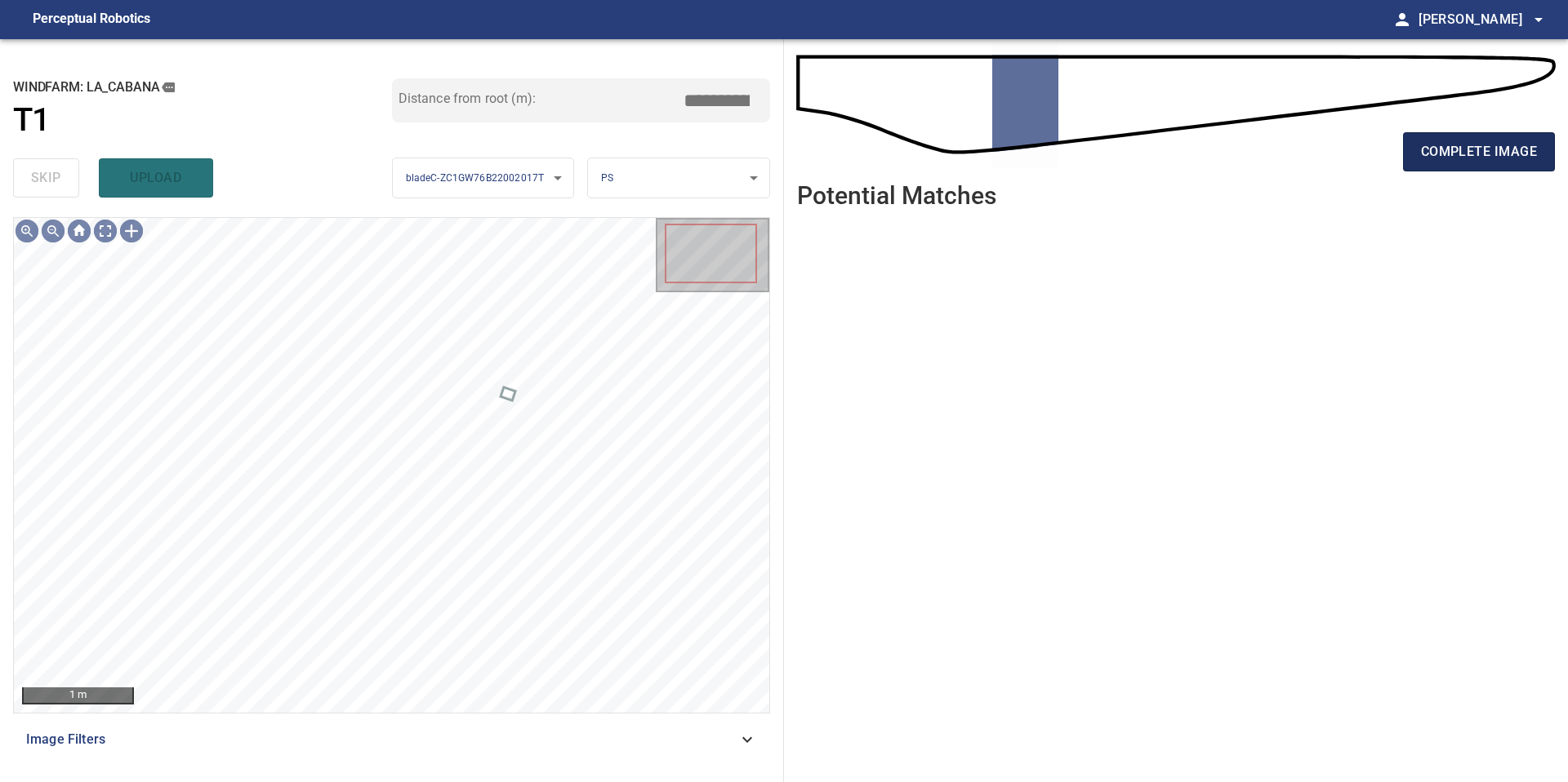
click at [1459, 153] on span "complete image" at bounding box center [1479, 151] width 116 height 23
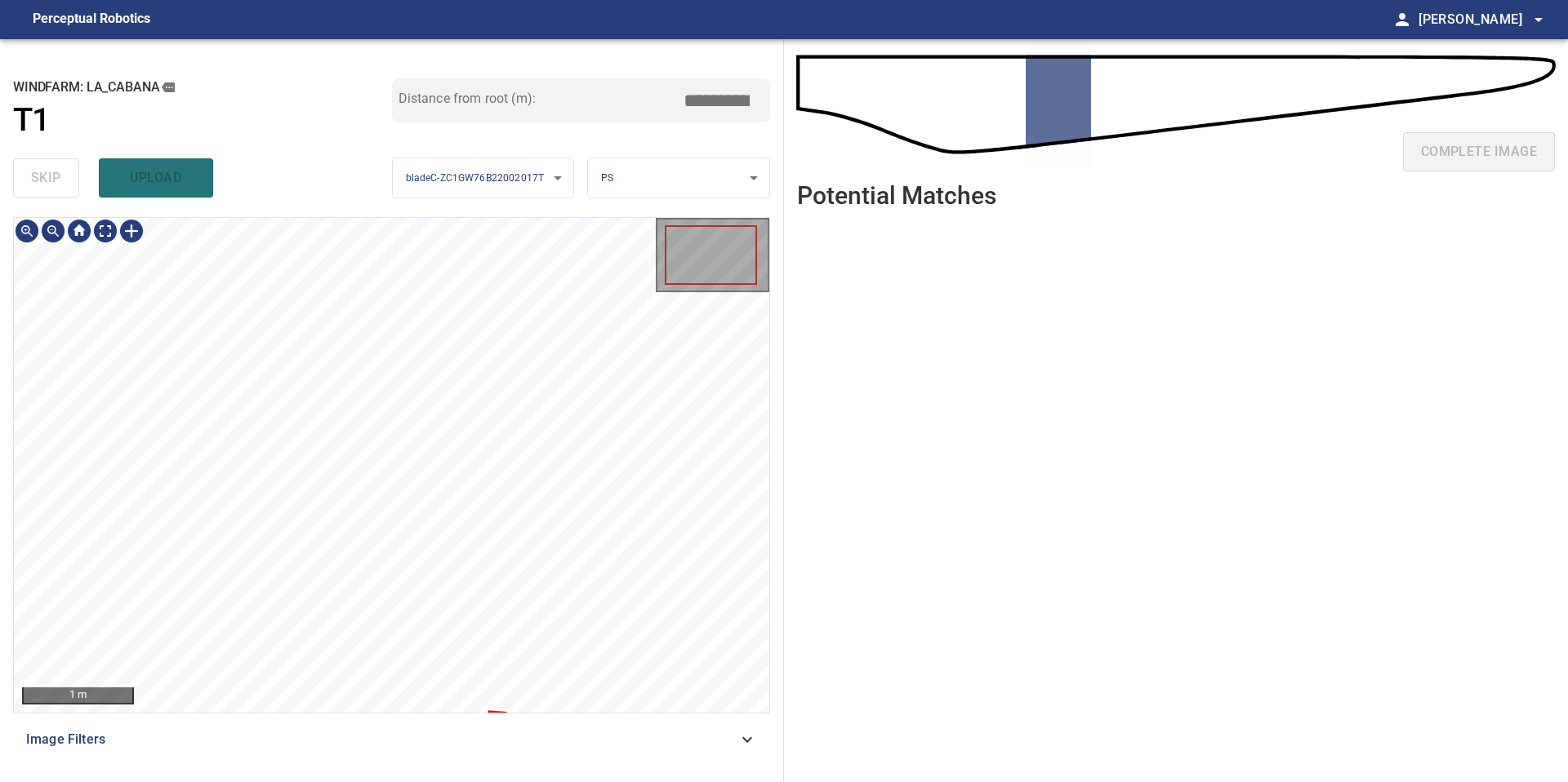
click at [446, 210] on div "**********" at bounding box center [392, 411] width 784 height 743
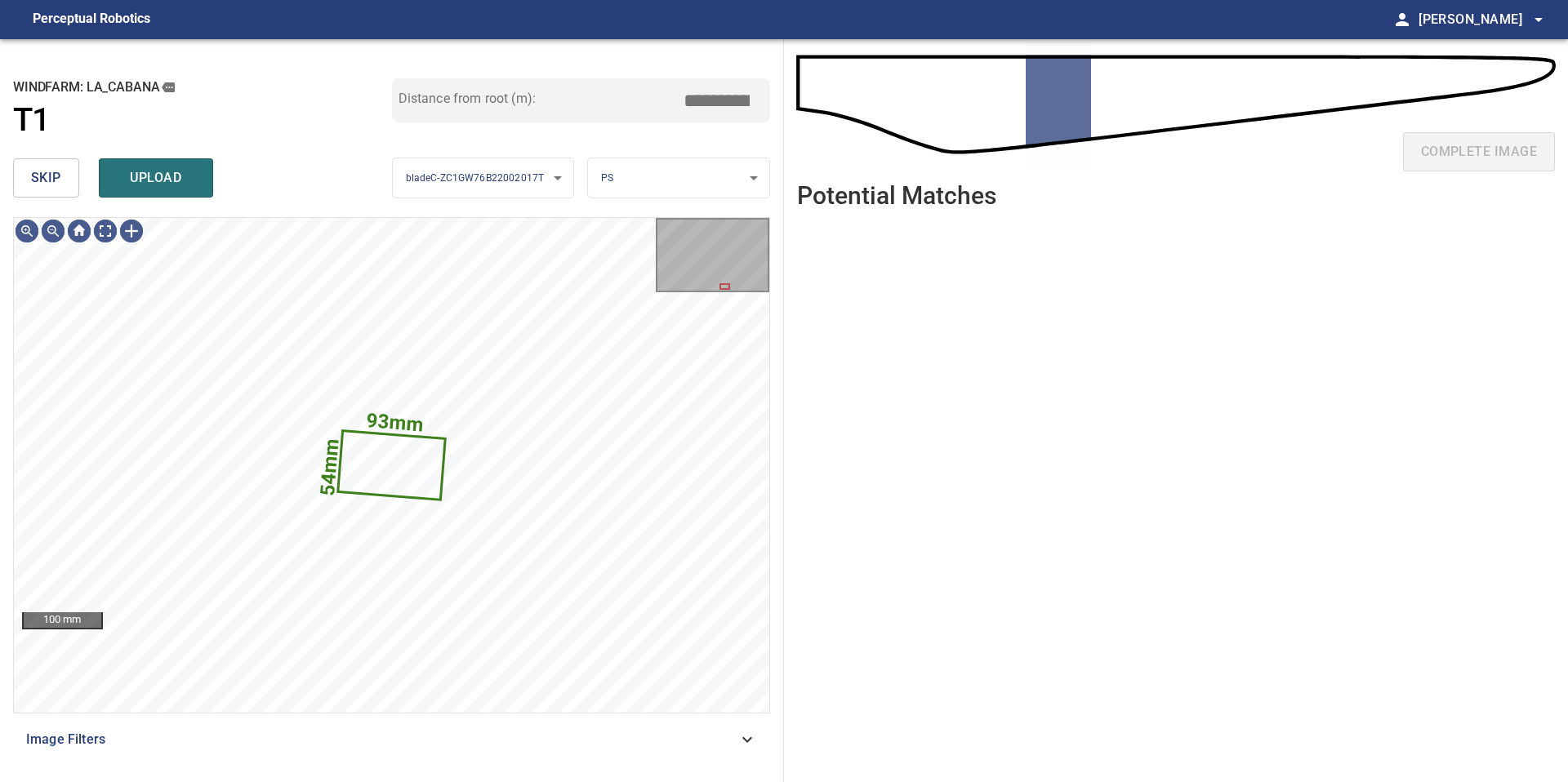
click at [38, 169] on span "skip" at bounding box center [46, 177] width 30 height 23
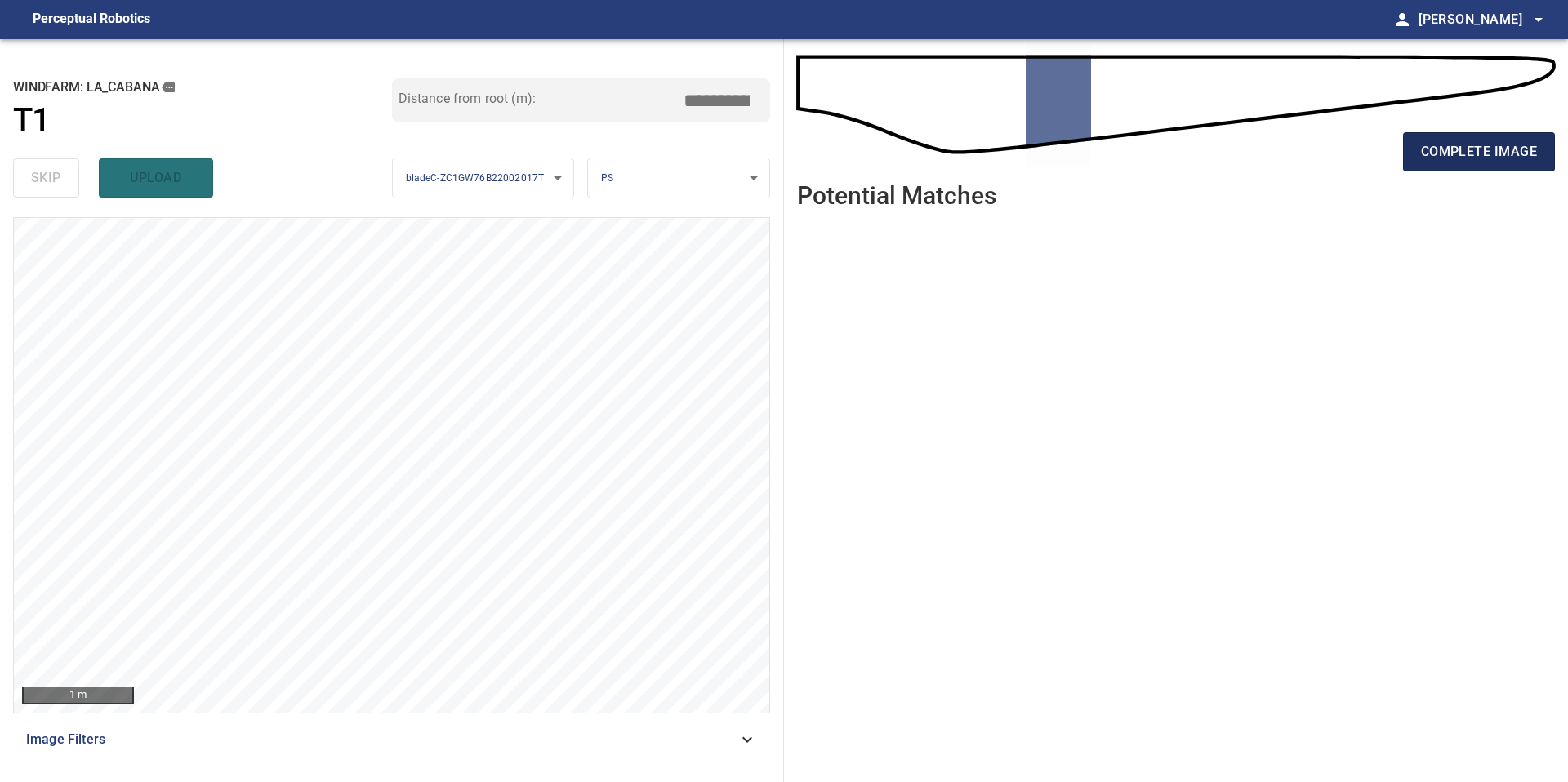
click at [1462, 162] on span "complete image" at bounding box center [1479, 151] width 116 height 23
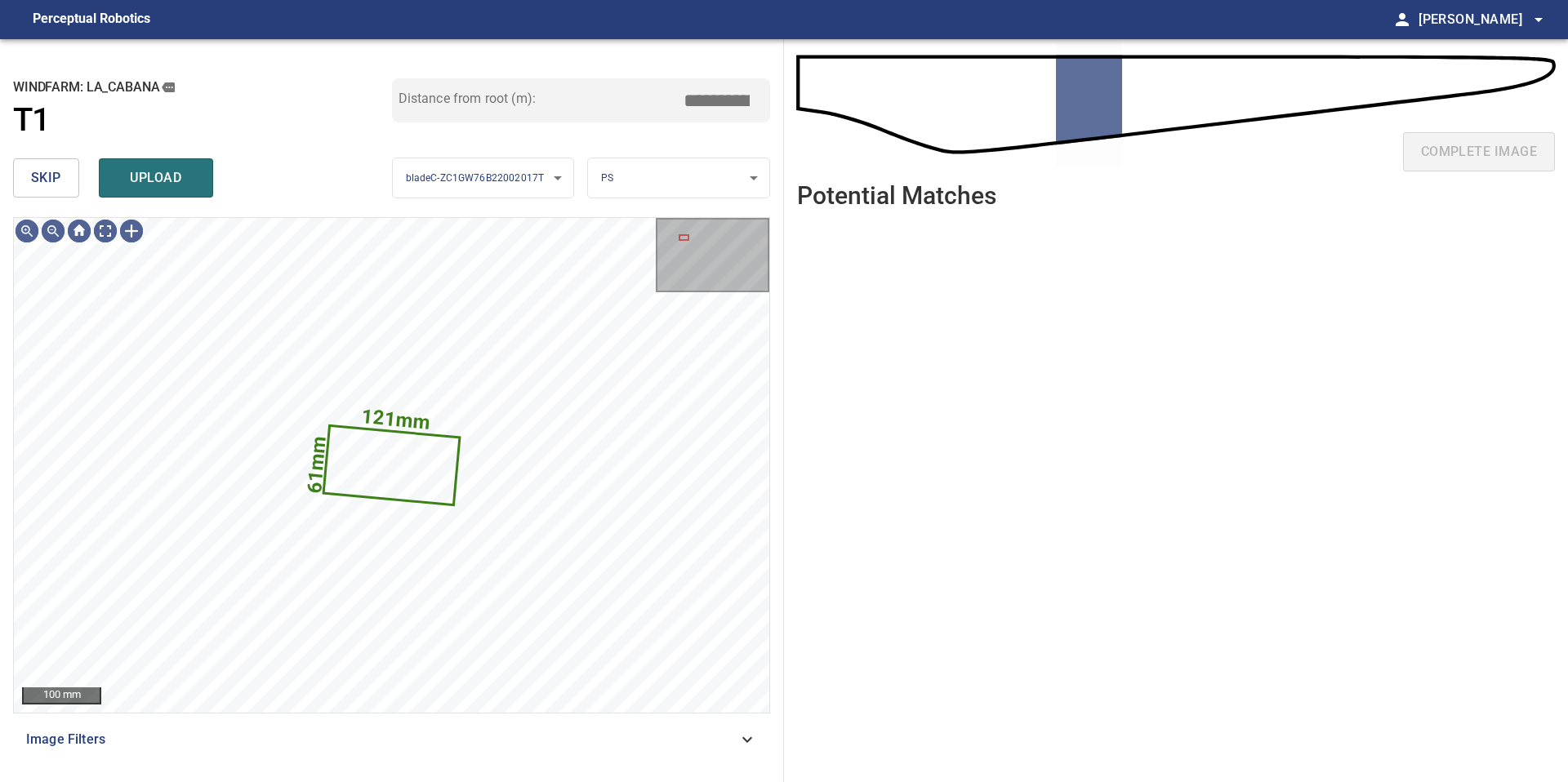
click at [43, 176] on span "skip" at bounding box center [46, 177] width 30 height 23
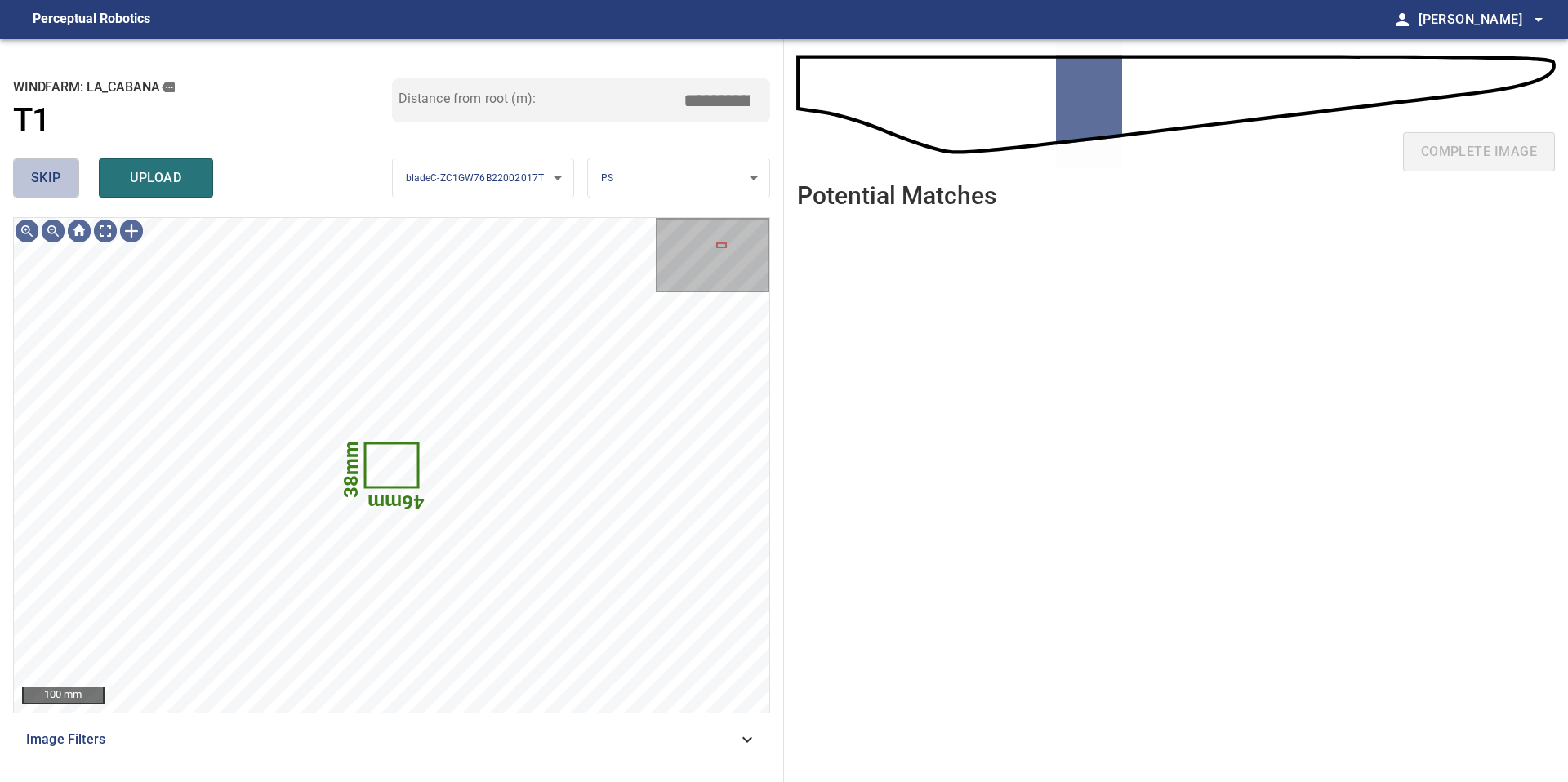
click at [43, 176] on span "skip" at bounding box center [46, 177] width 30 height 23
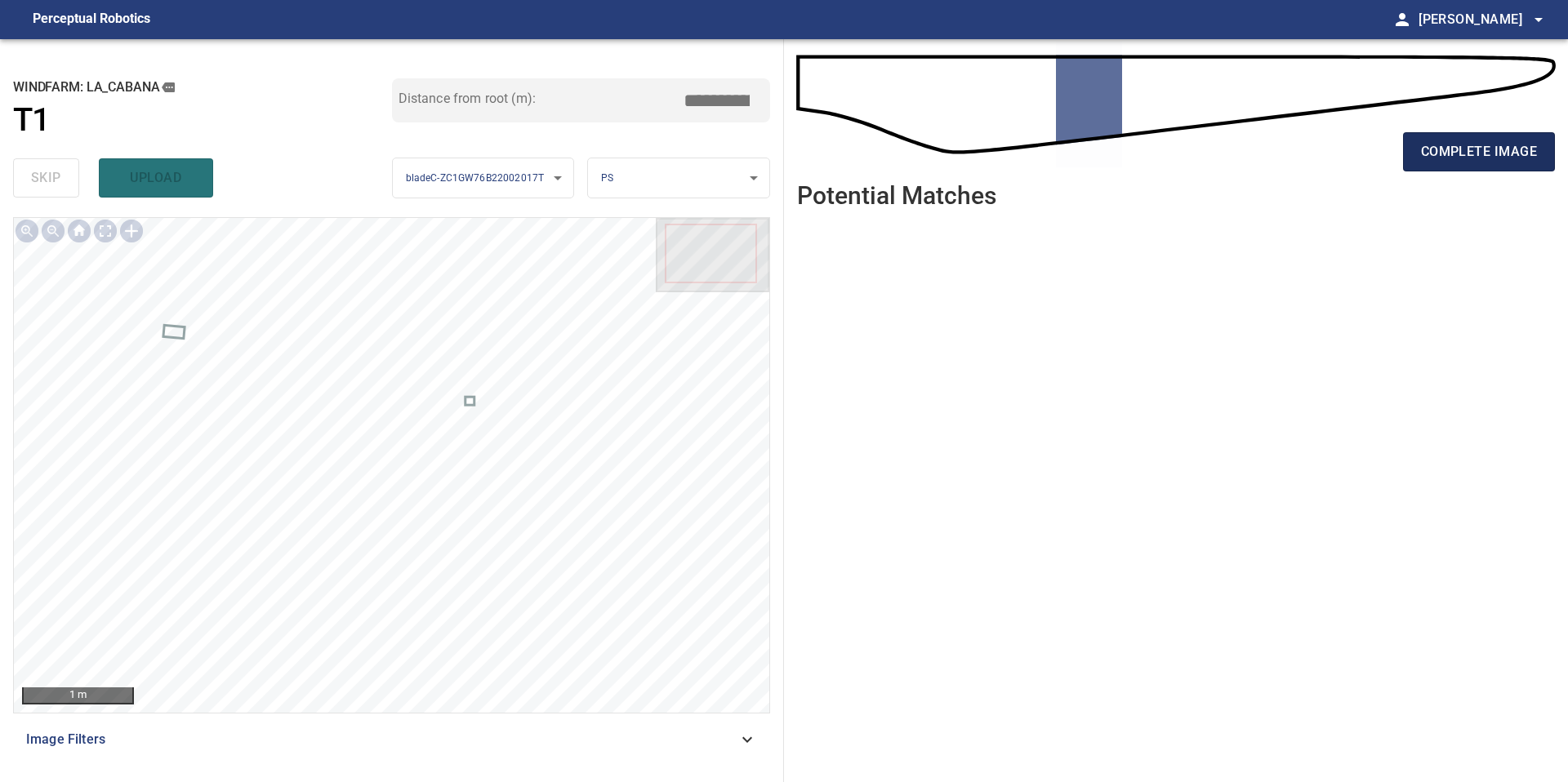
click at [1487, 140] on span "complete image" at bounding box center [1479, 151] width 116 height 23
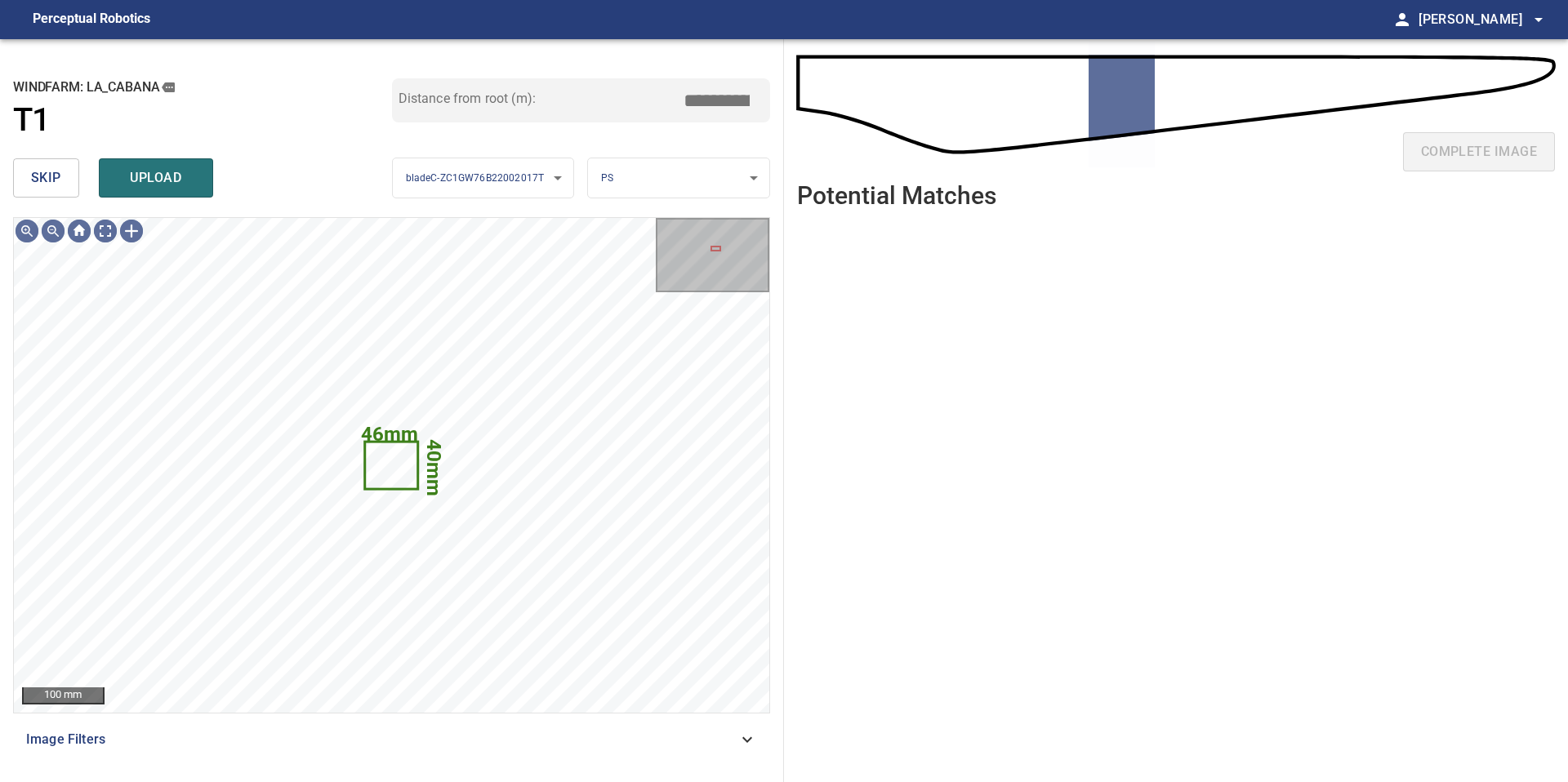
click at [61, 173] on button "skip" at bounding box center [45, 178] width 66 height 39
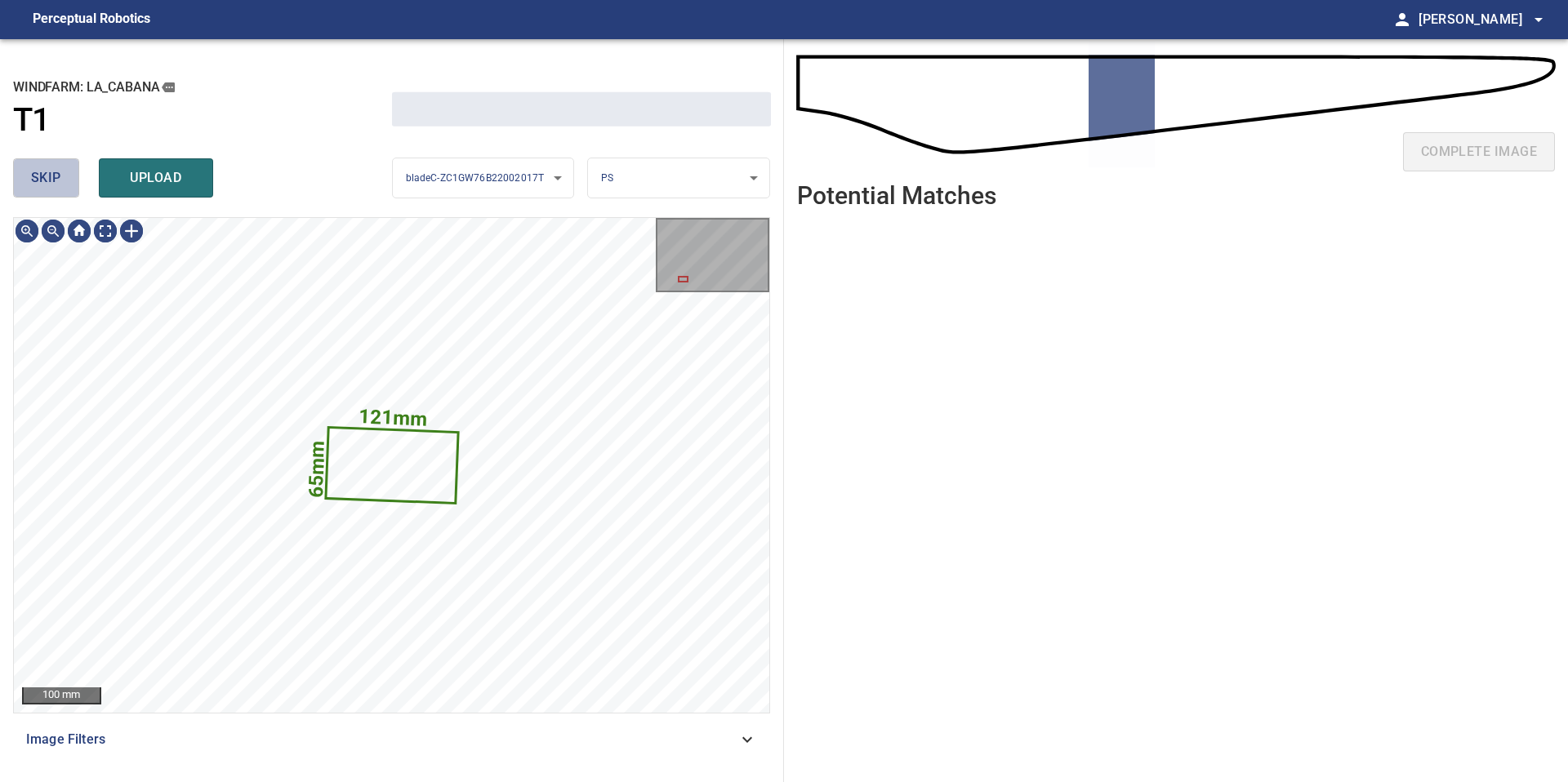
click at [61, 173] on button "skip" at bounding box center [45, 178] width 66 height 39
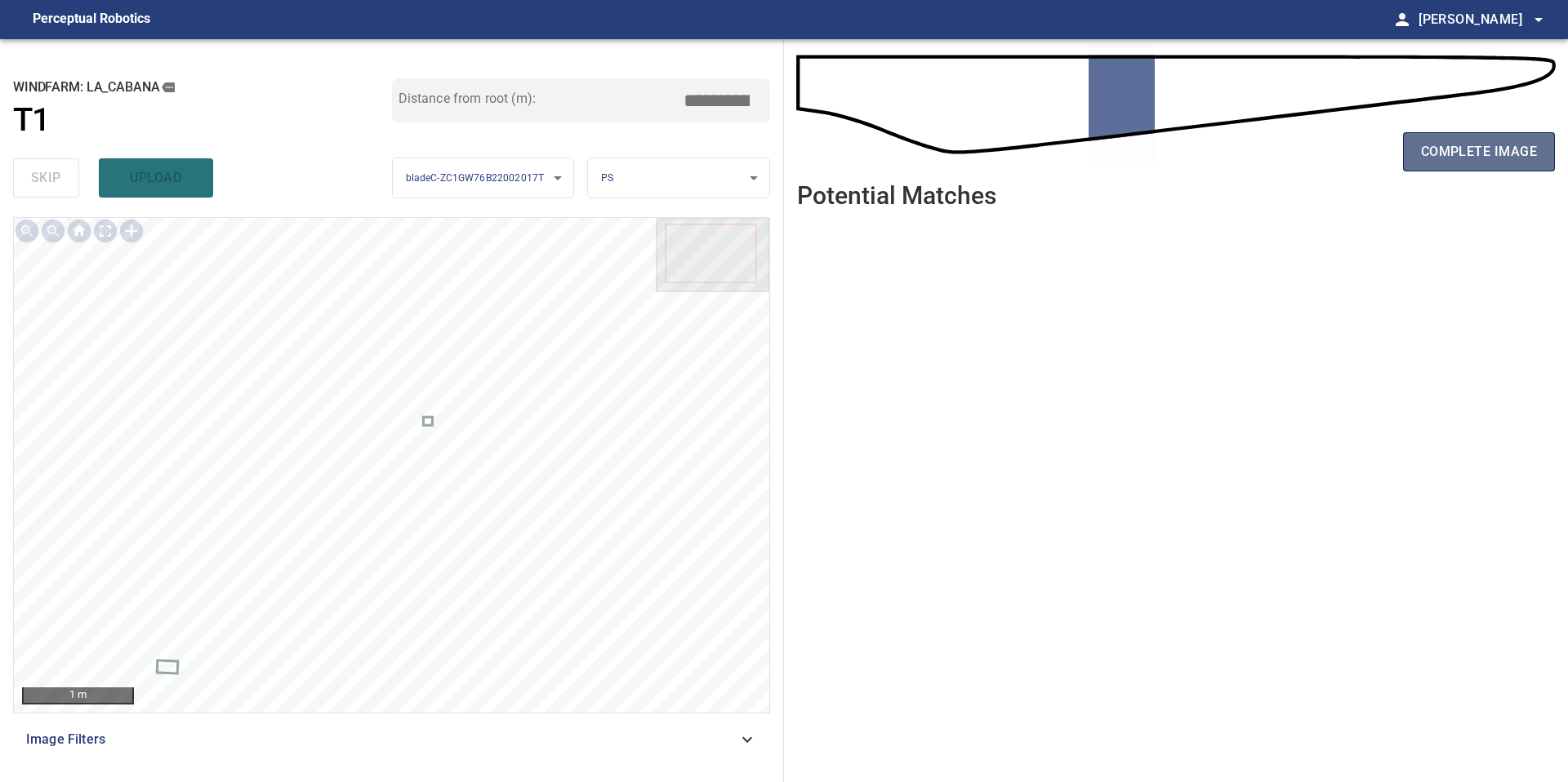
click at [1489, 146] on span "complete image" at bounding box center [1479, 151] width 116 height 23
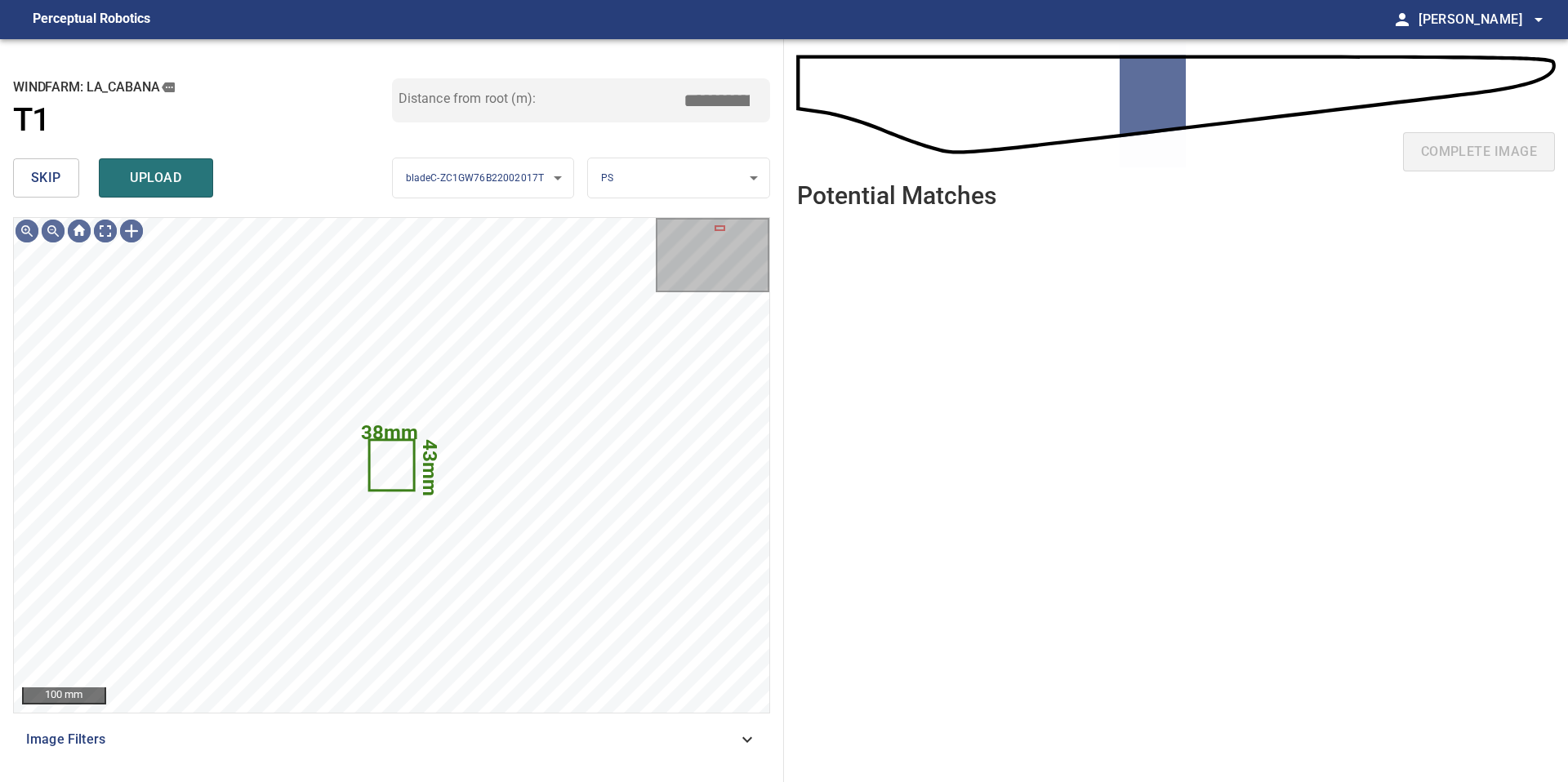
click at [44, 173] on span "skip" at bounding box center [46, 177] width 30 height 23
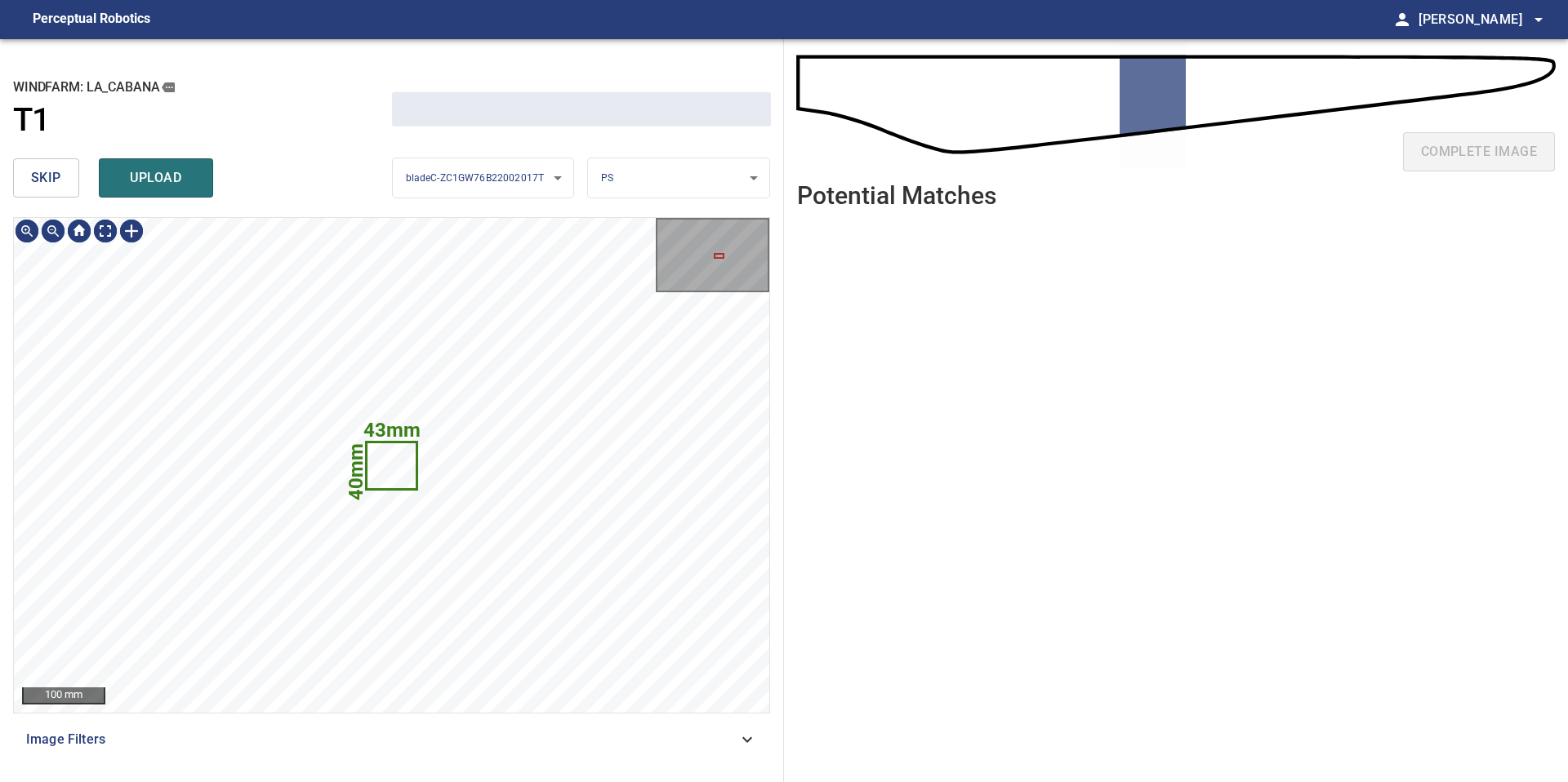
click at [44, 173] on span "skip" at bounding box center [46, 177] width 30 height 23
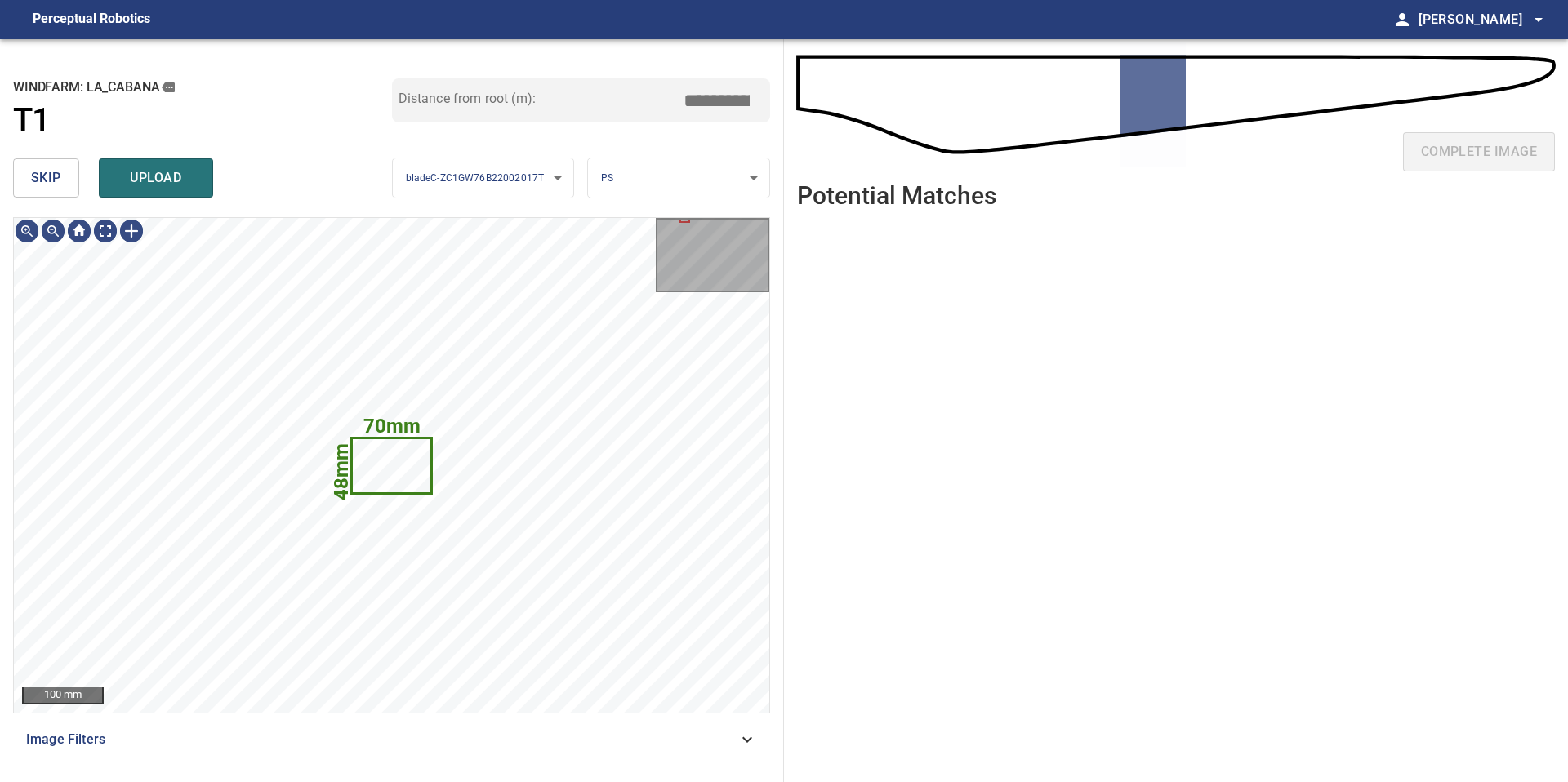
type input "*****"
click at [44, 173] on span "skip" at bounding box center [46, 177] width 30 height 23
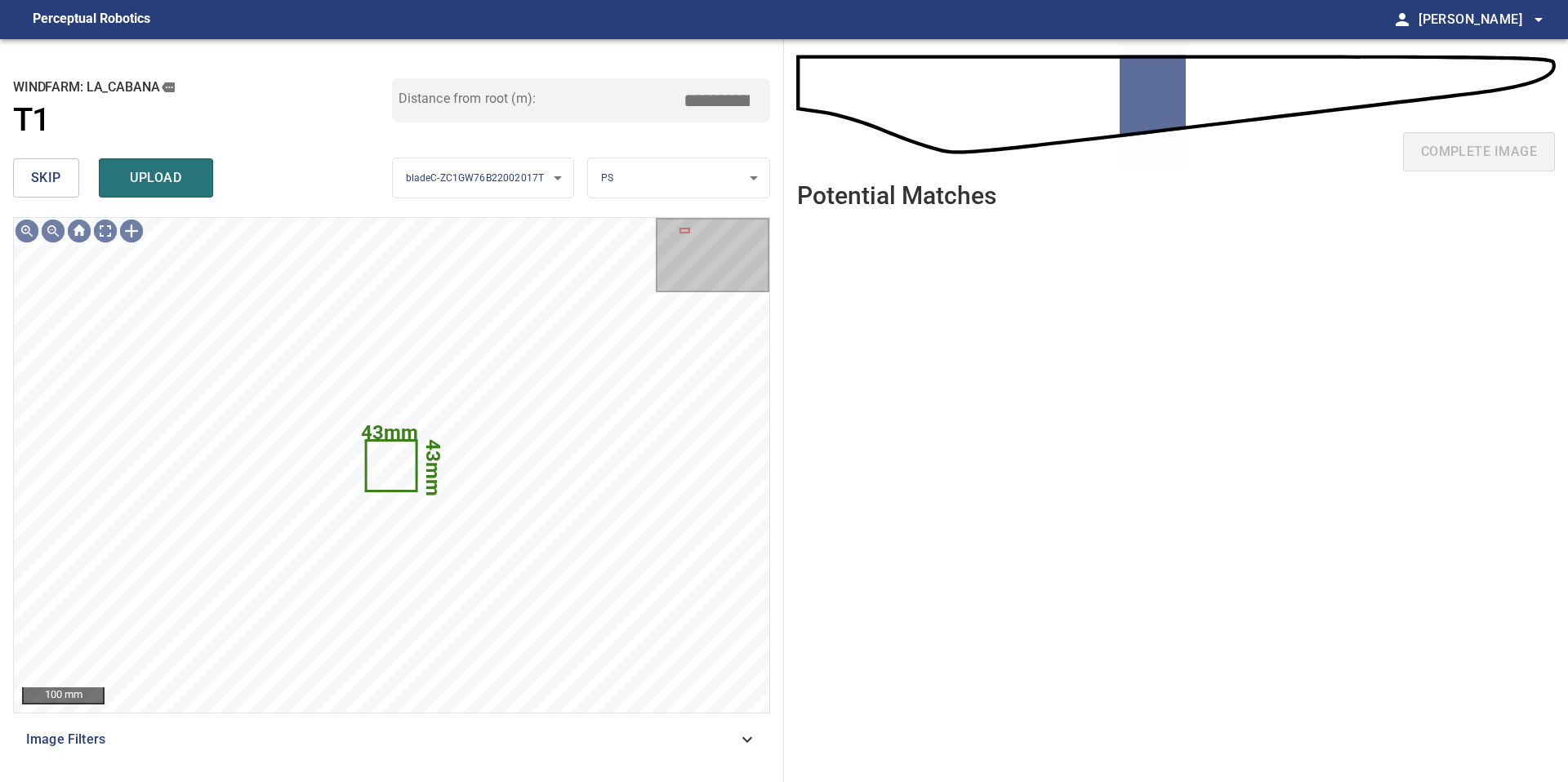
click at [44, 173] on span "skip" at bounding box center [46, 177] width 30 height 23
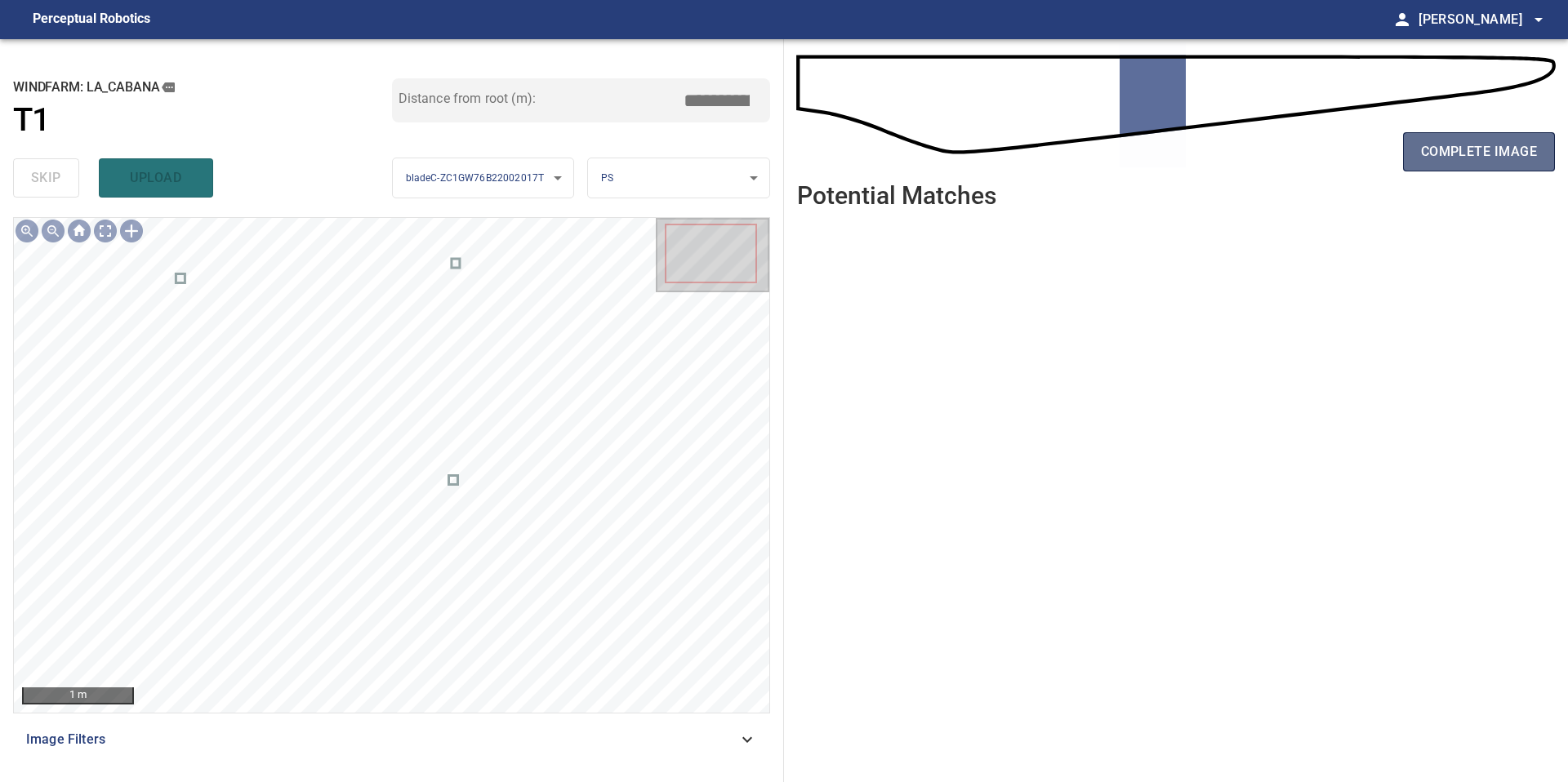
click at [1475, 152] on span "complete image" at bounding box center [1479, 151] width 116 height 23
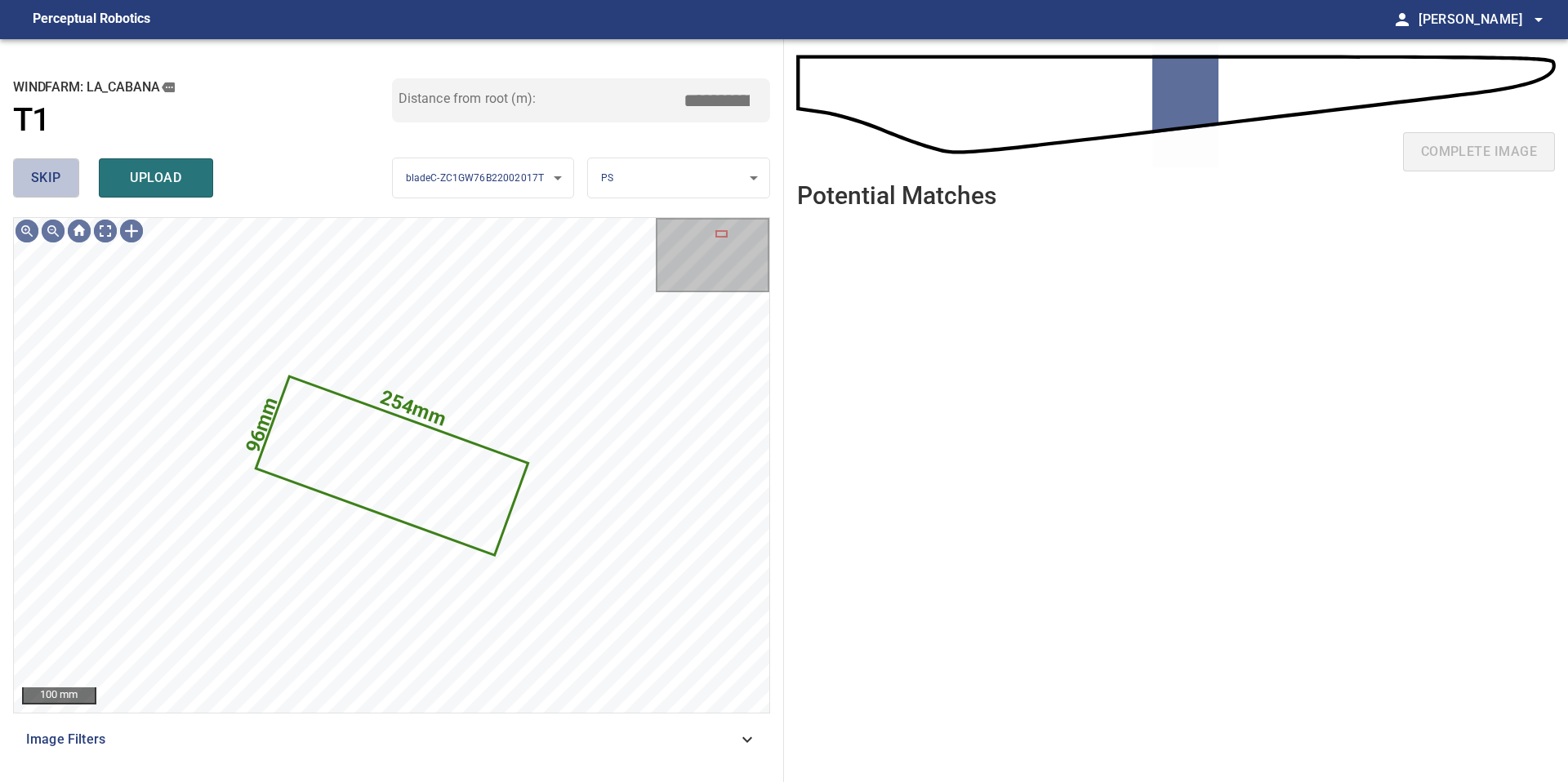
click at [55, 190] on button "skip" at bounding box center [45, 178] width 66 height 39
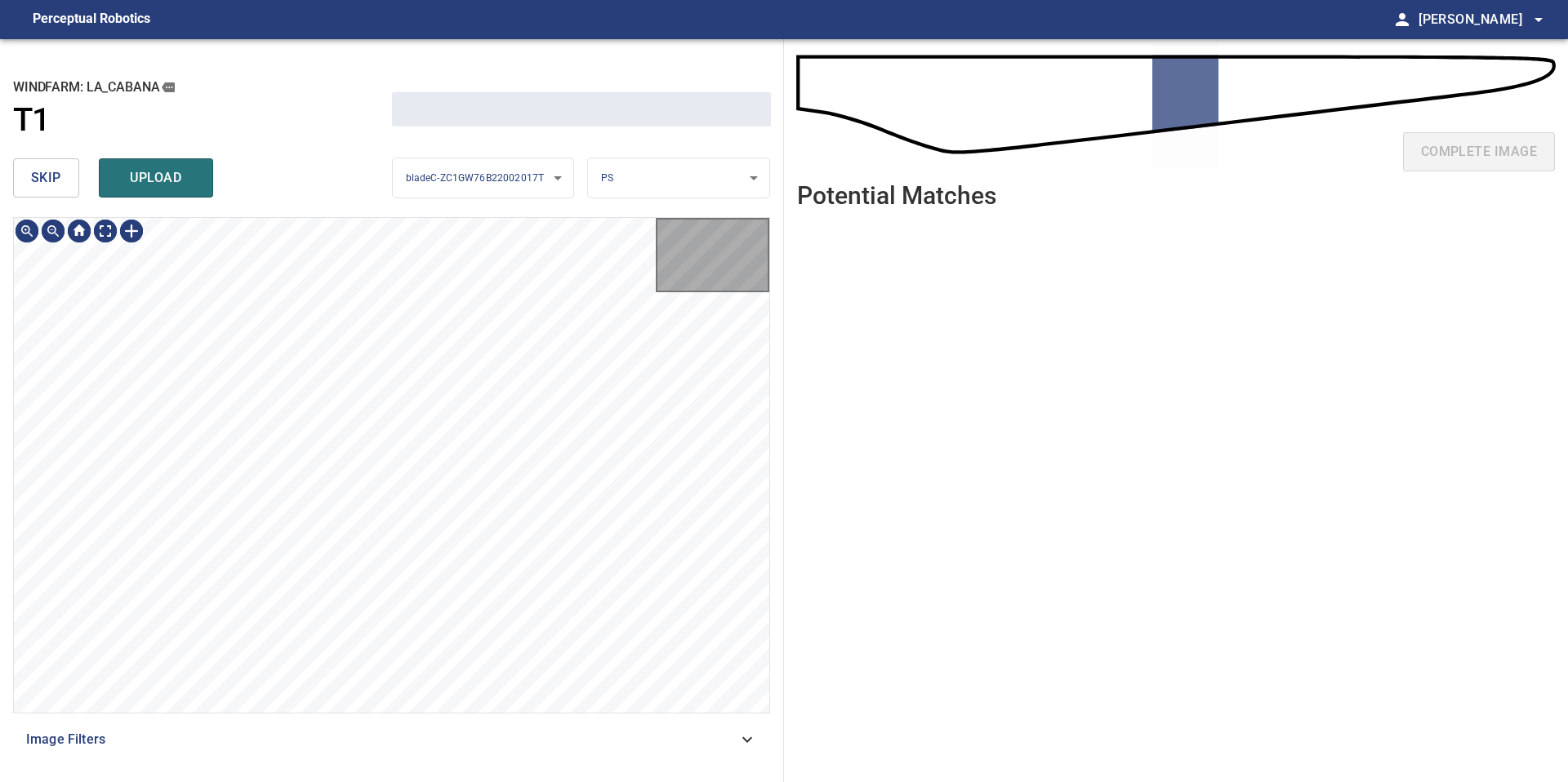
click at [55, 190] on button "skip" at bounding box center [45, 178] width 66 height 39
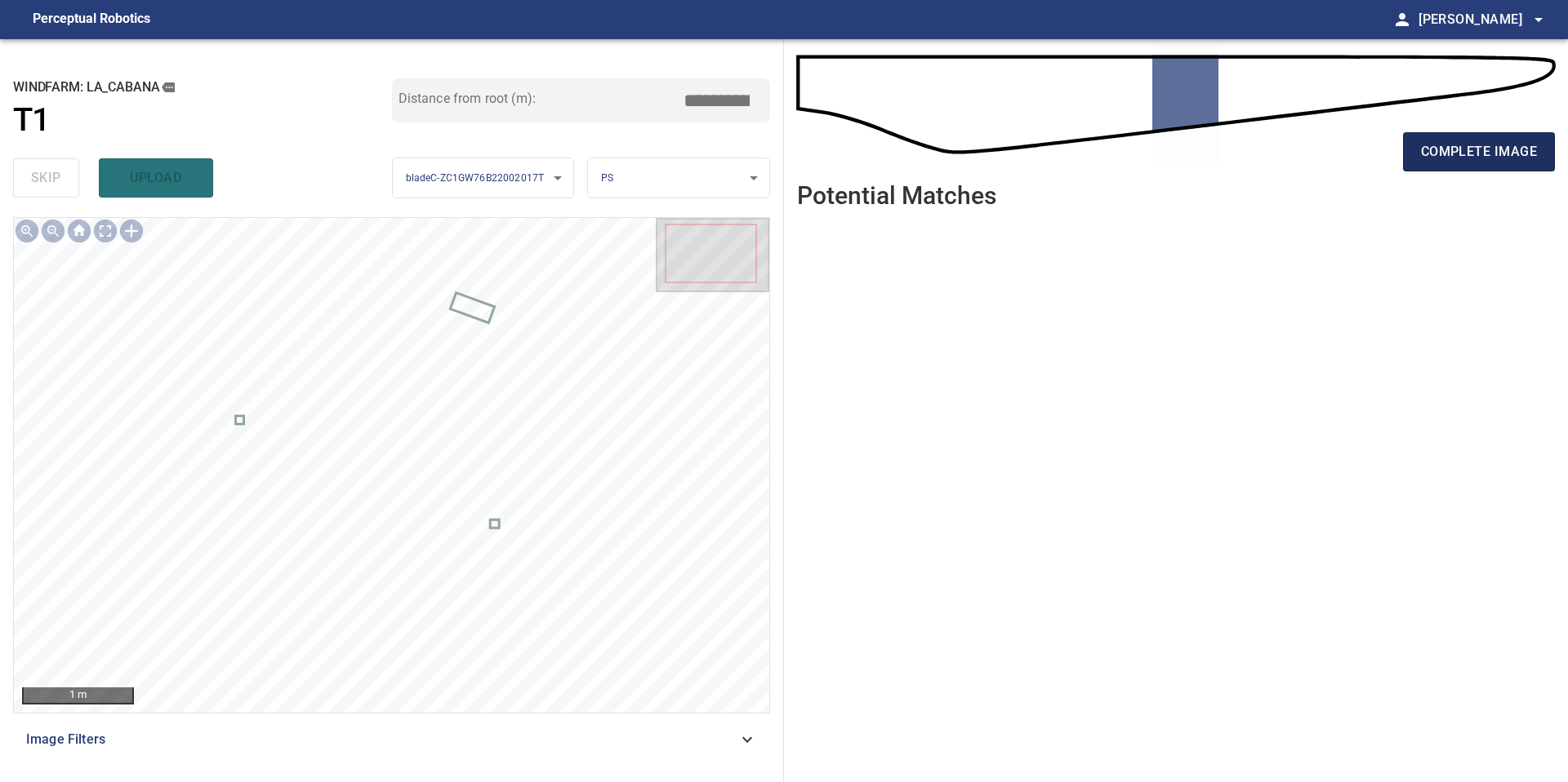
click at [1426, 146] on span "complete image" at bounding box center [1479, 151] width 116 height 23
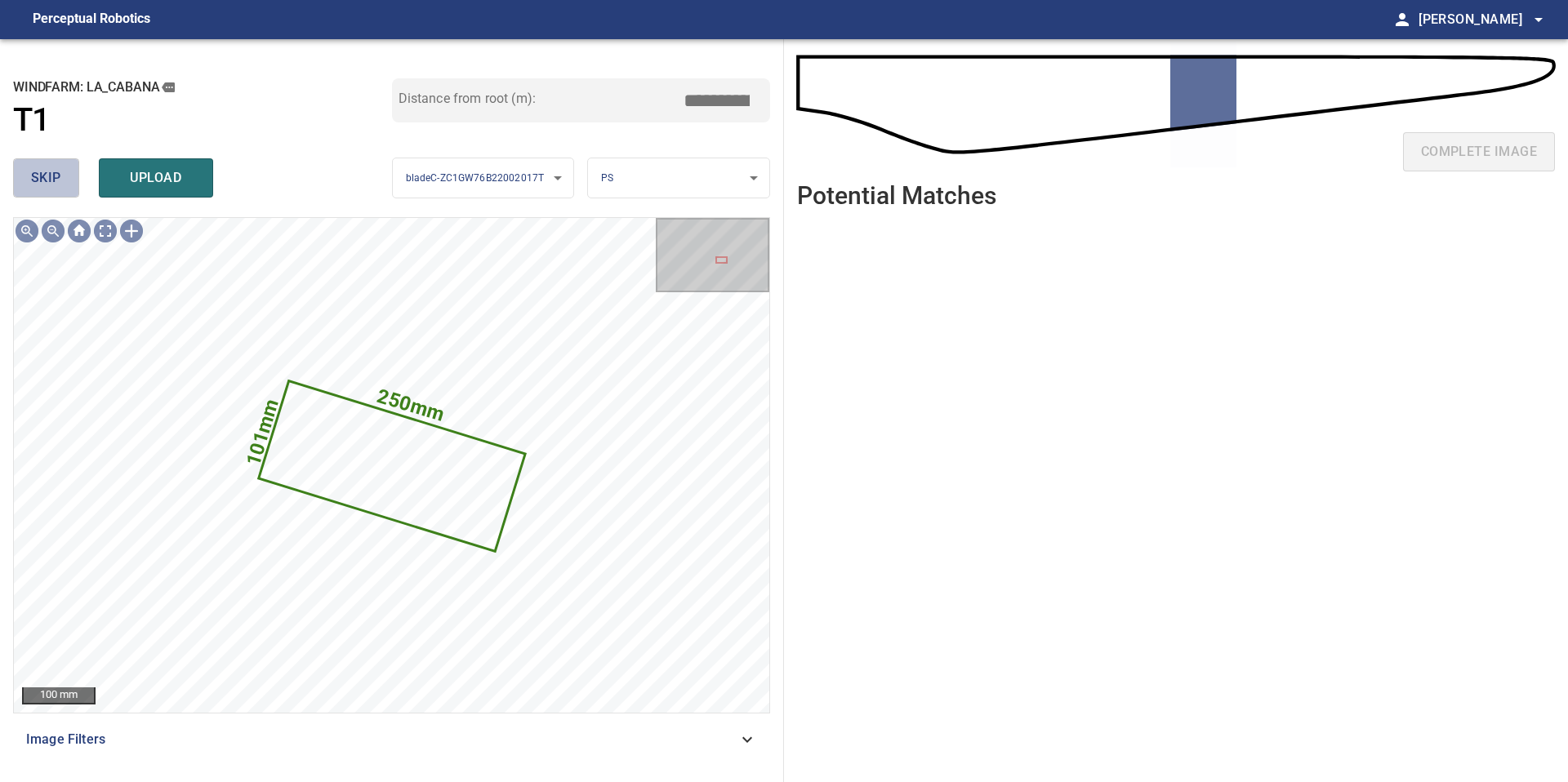
click at [58, 178] on span "skip" at bounding box center [46, 177] width 30 height 23
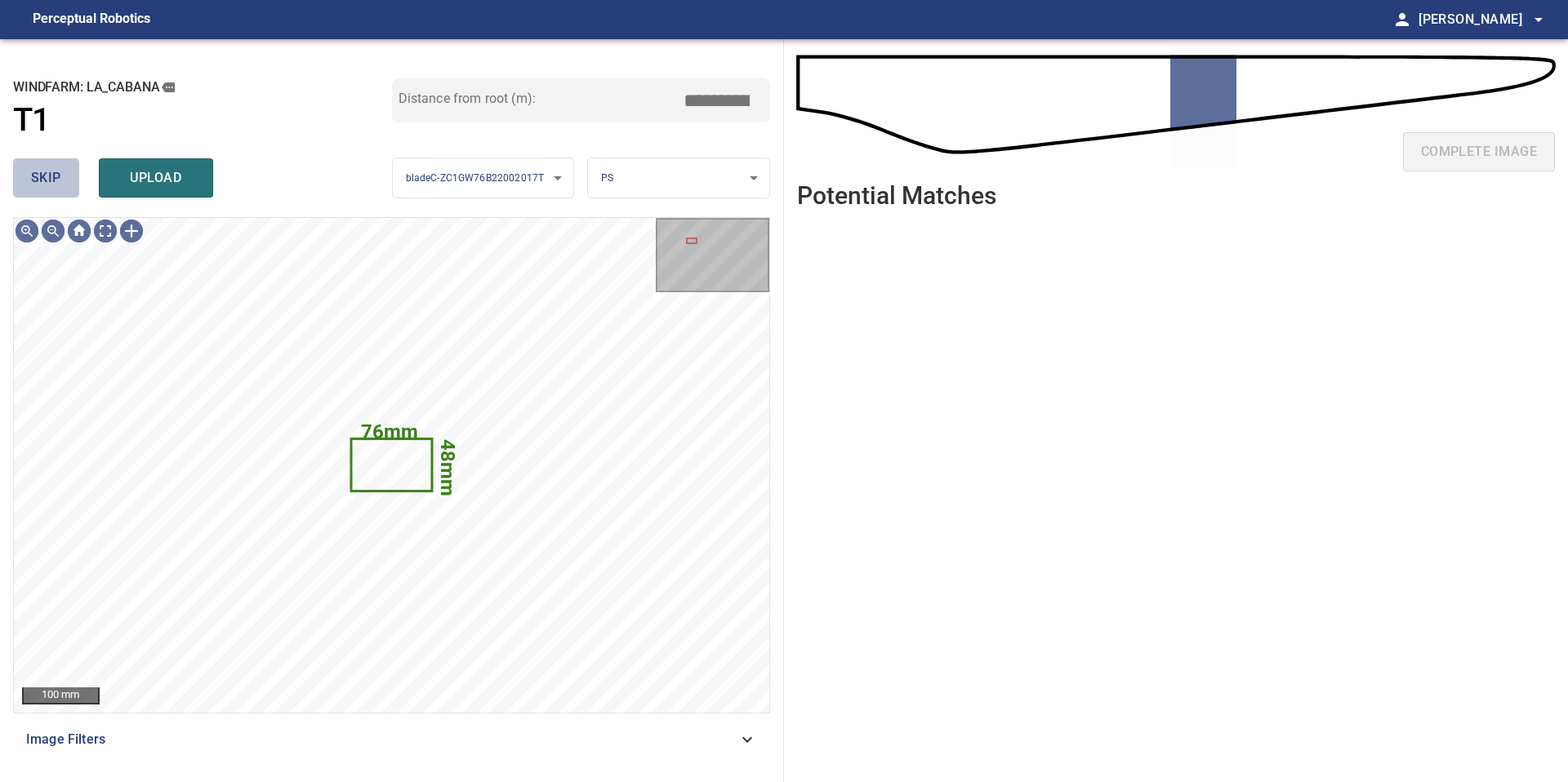
click at [58, 178] on span "skip" at bounding box center [46, 177] width 30 height 23
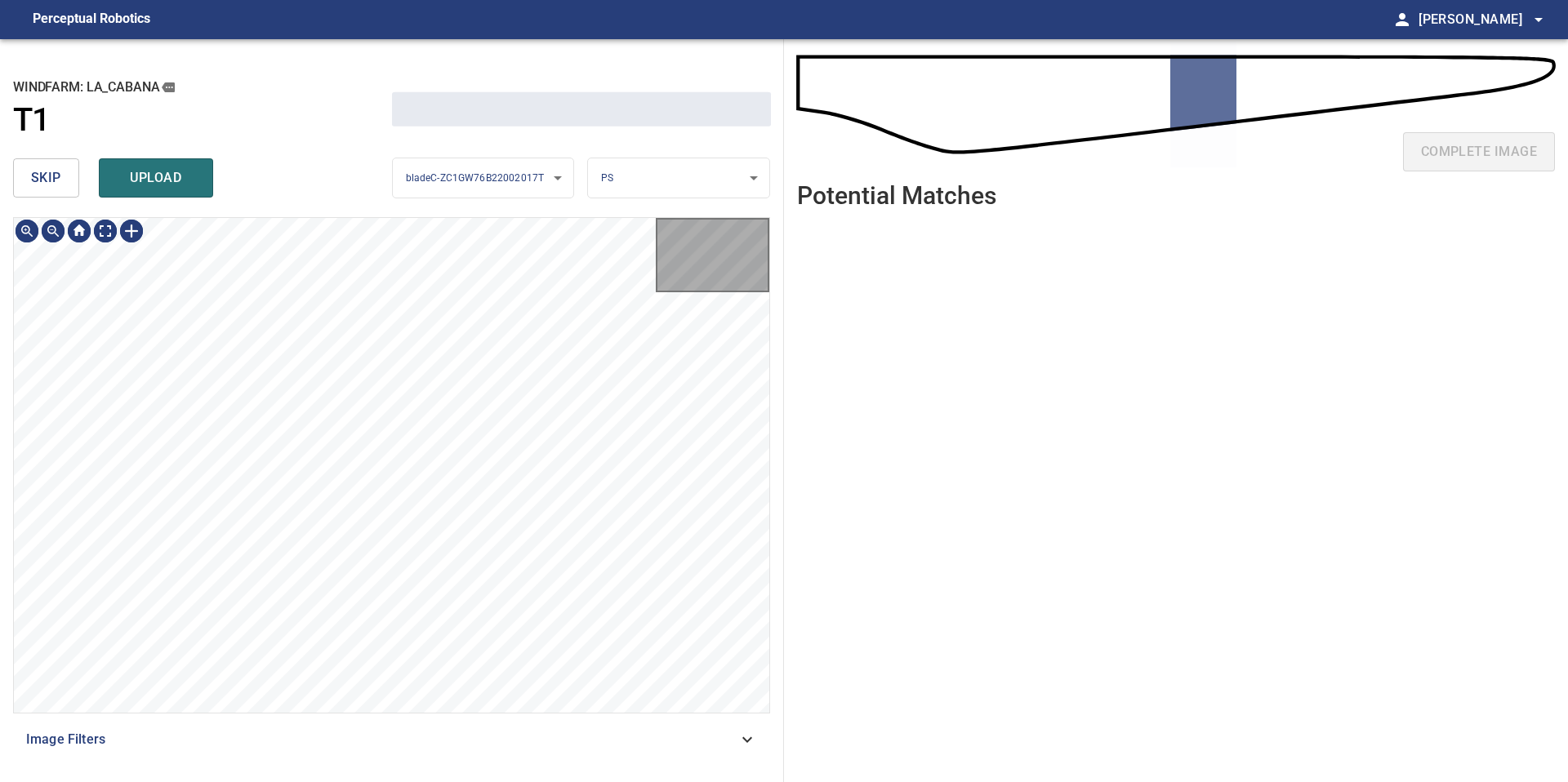
click at [58, 178] on span "skip" at bounding box center [46, 177] width 30 height 23
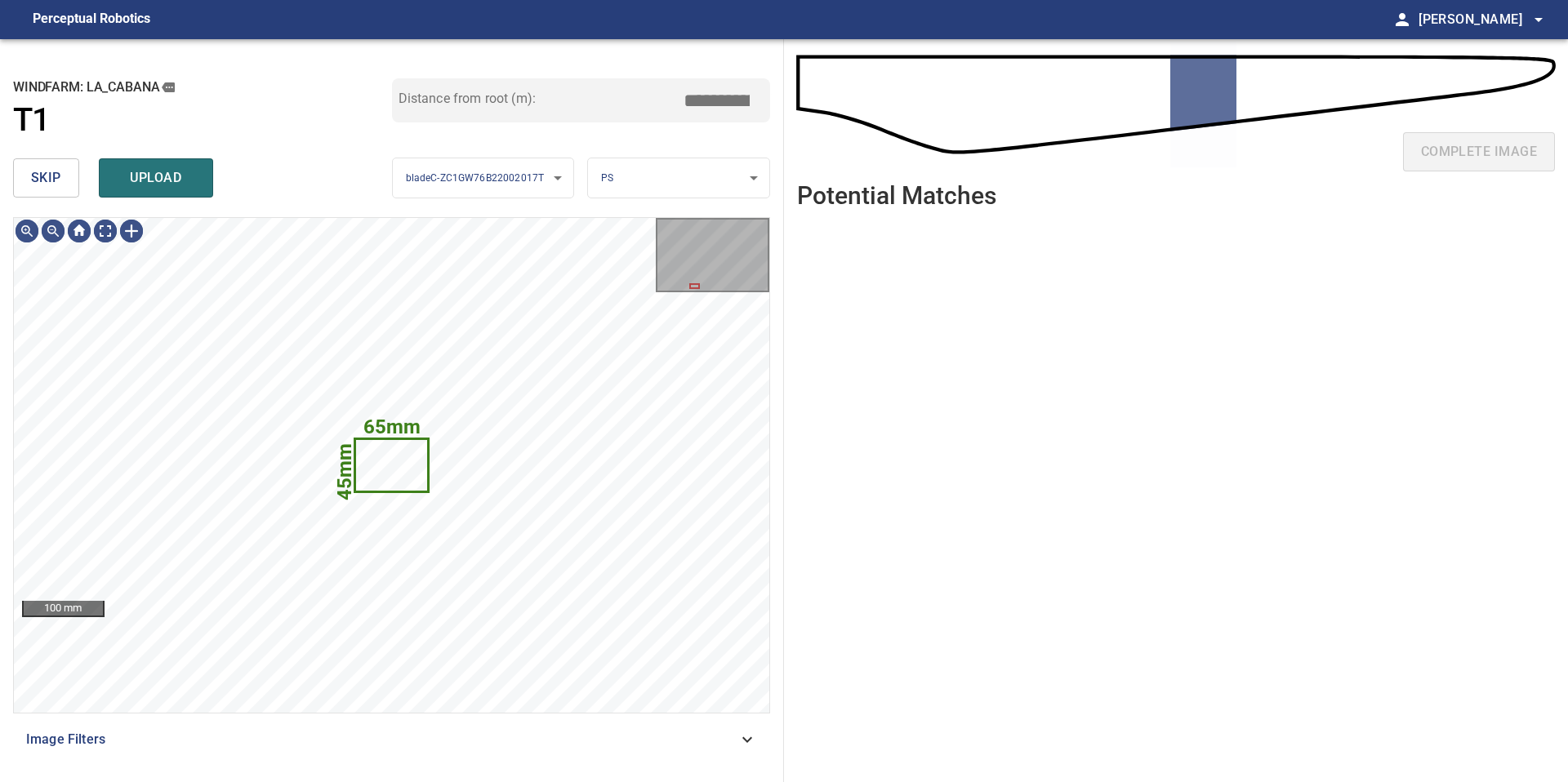
type input "*****"
click at [33, 180] on span "skip" at bounding box center [46, 177] width 30 height 23
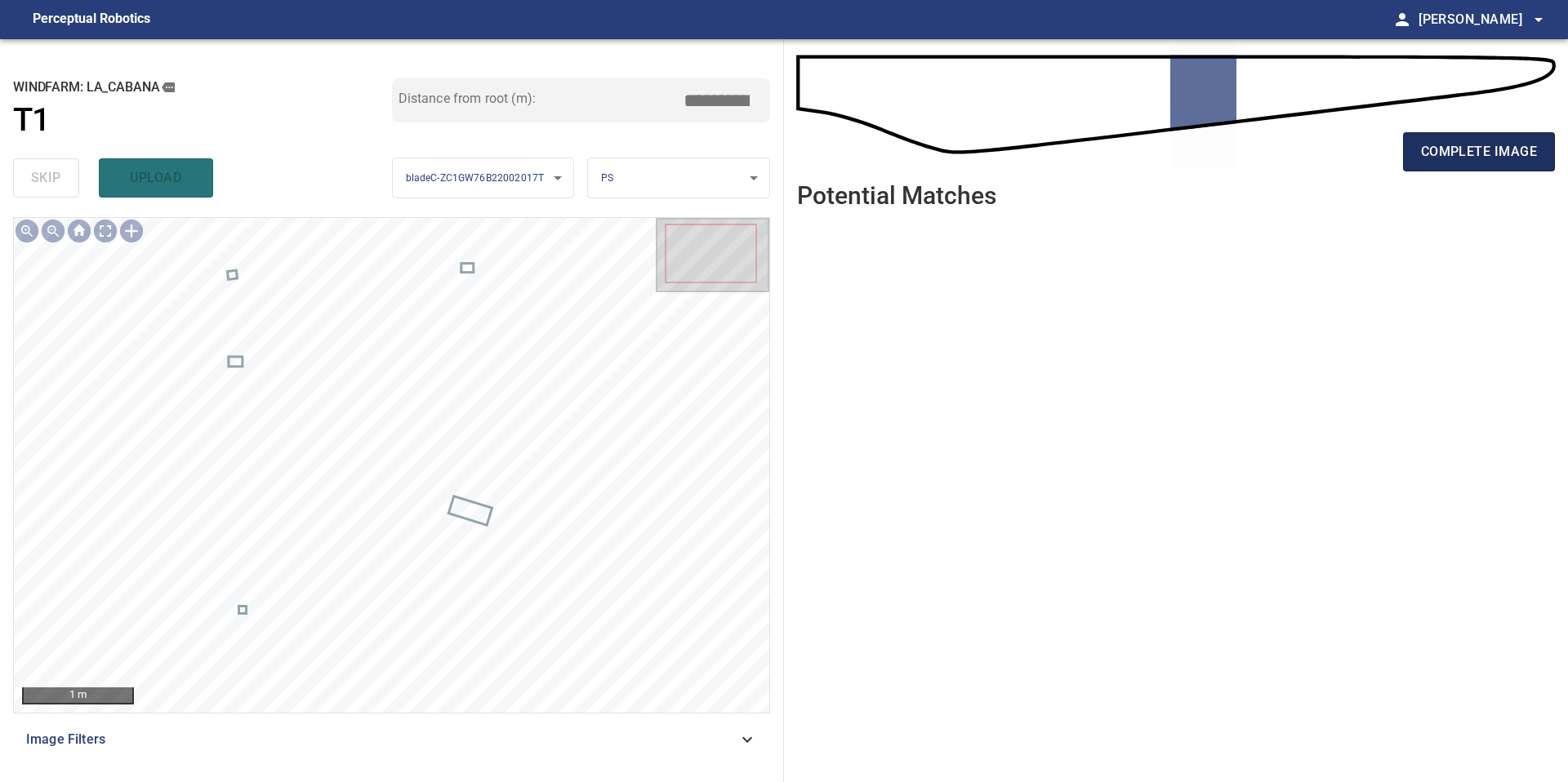
click at [1489, 144] on span "complete image" at bounding box center [1479, 151] width 116 height 23
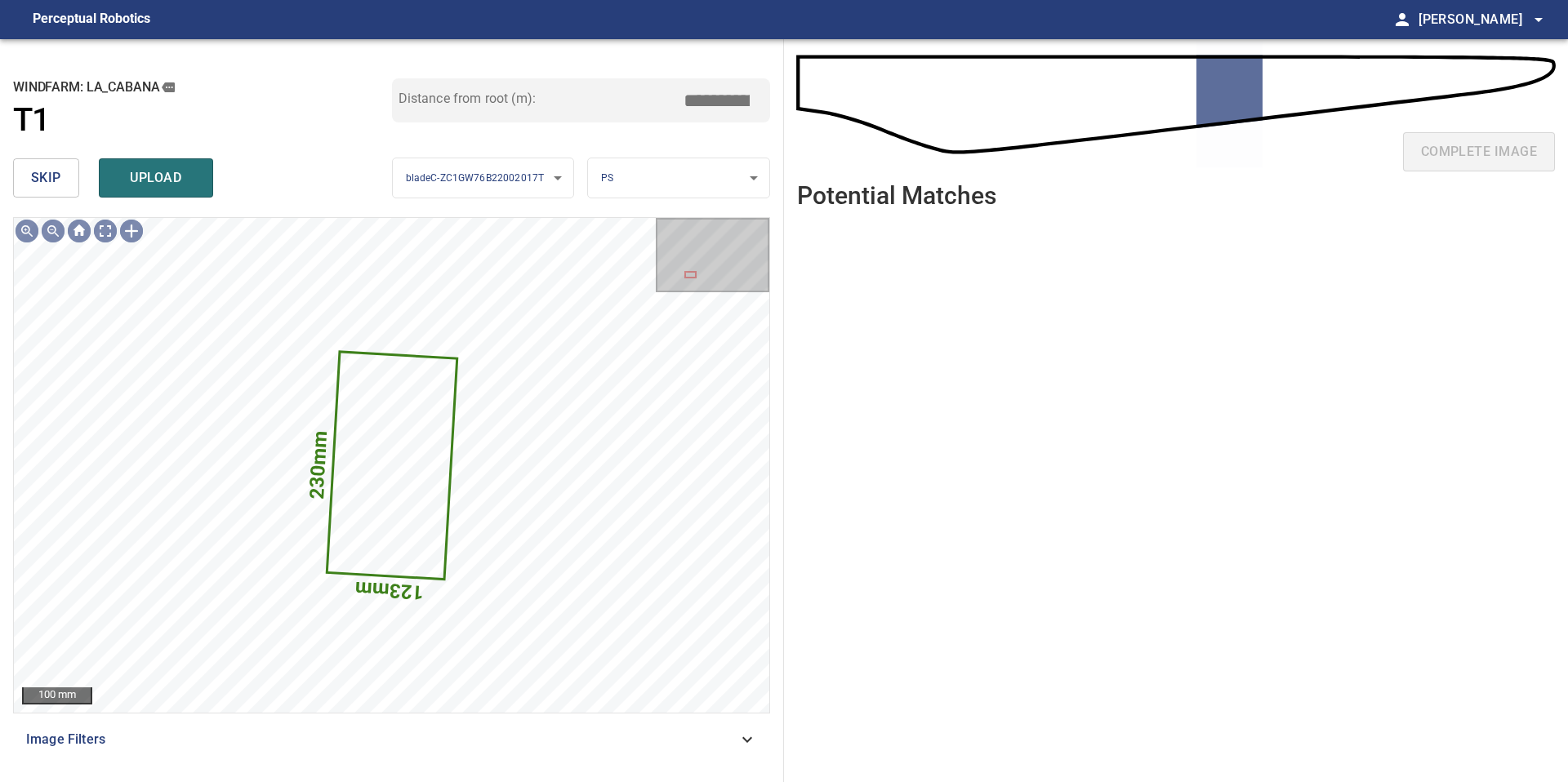
click at [56, 179] on span "skip" at bounding box center [46, 177] width 30 height 23
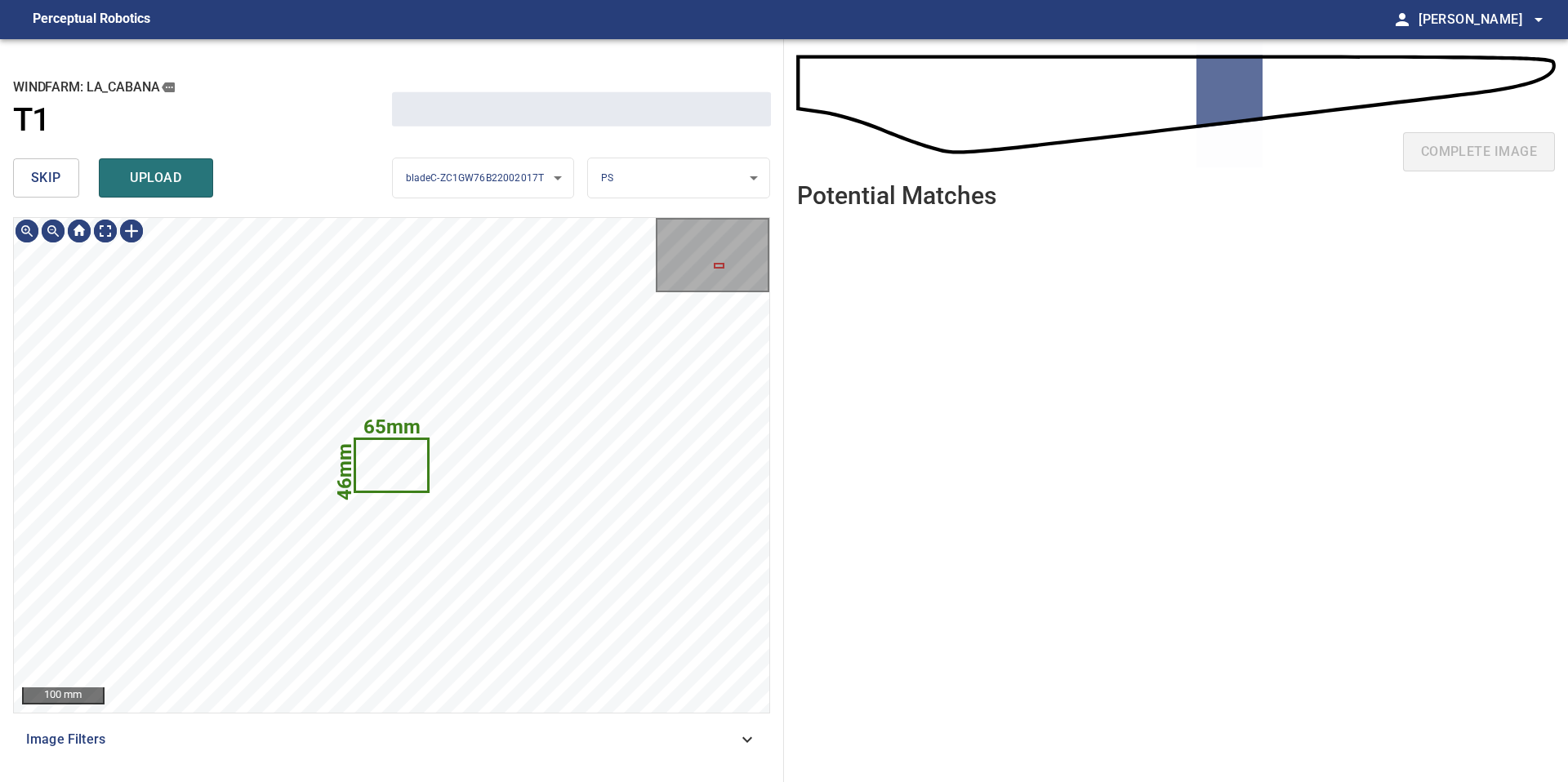
click at [56, 179] on span "skip" at bounding box center [46, 177] width 30 height 23
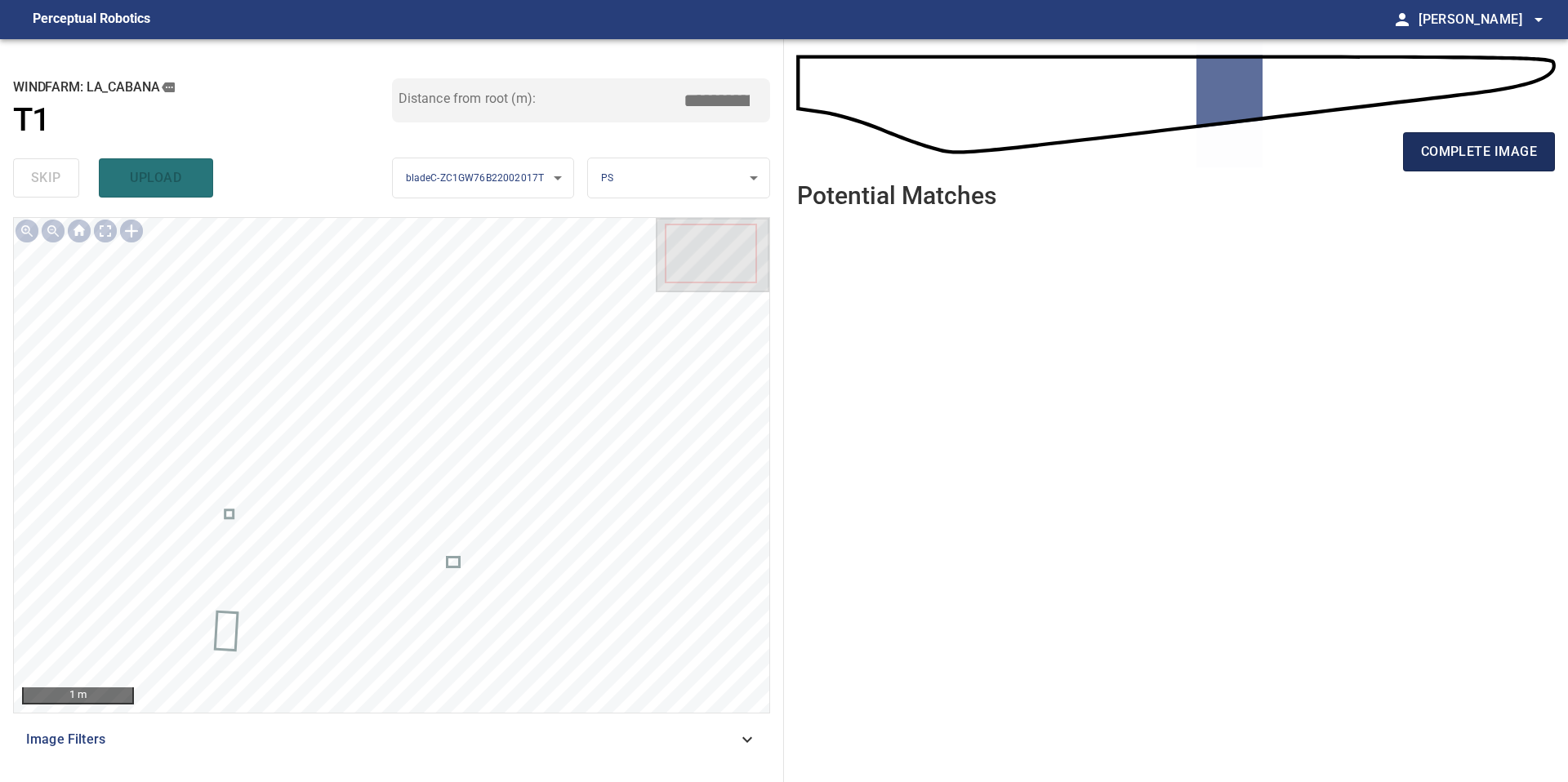
click at [1439, 139] on button "complete image" at bounding box center [1479, 152] width 152 height 39
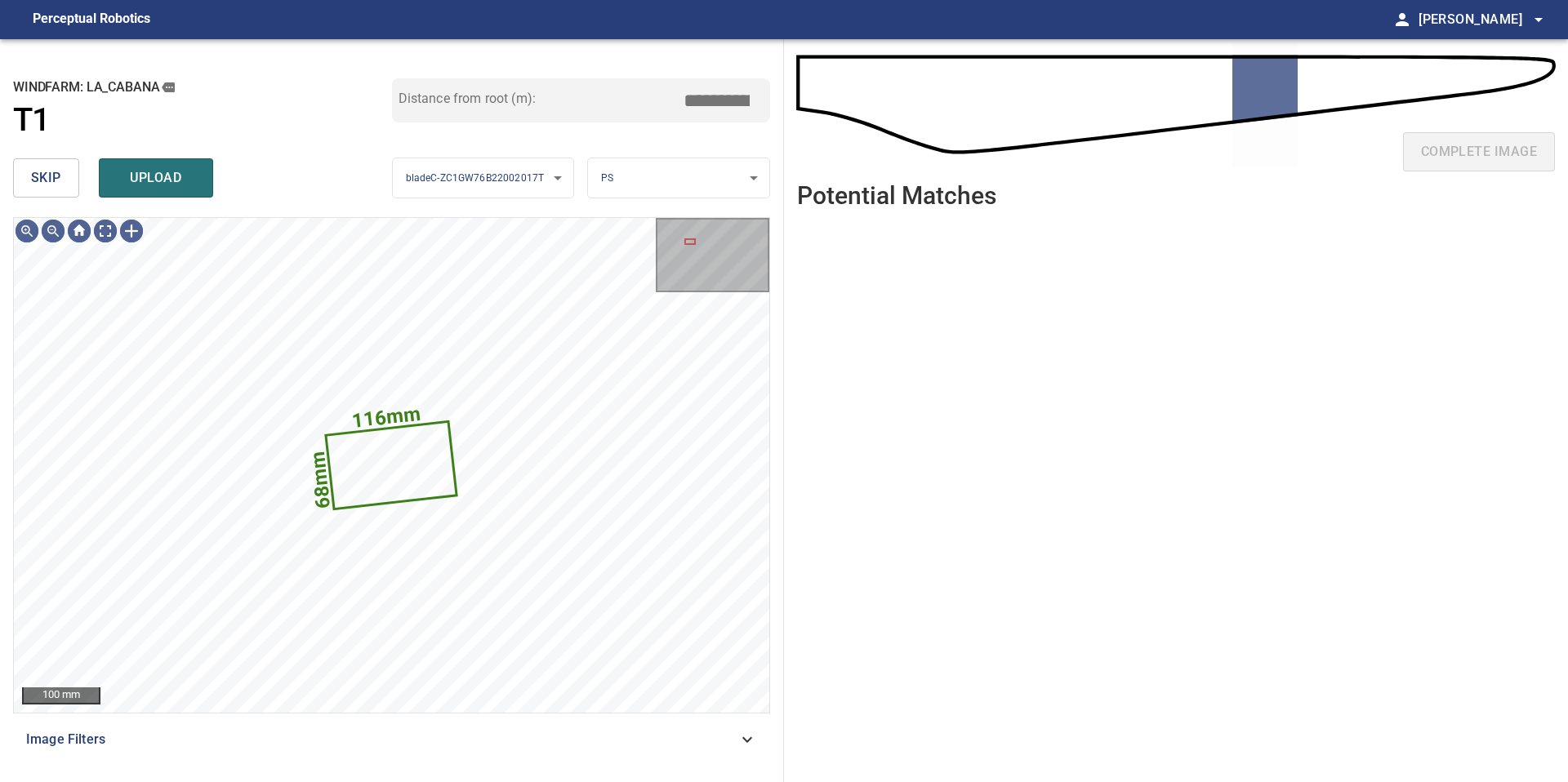
click at [60, 177] on span "skip" at bounding box center [46, 177] width 30 height 23
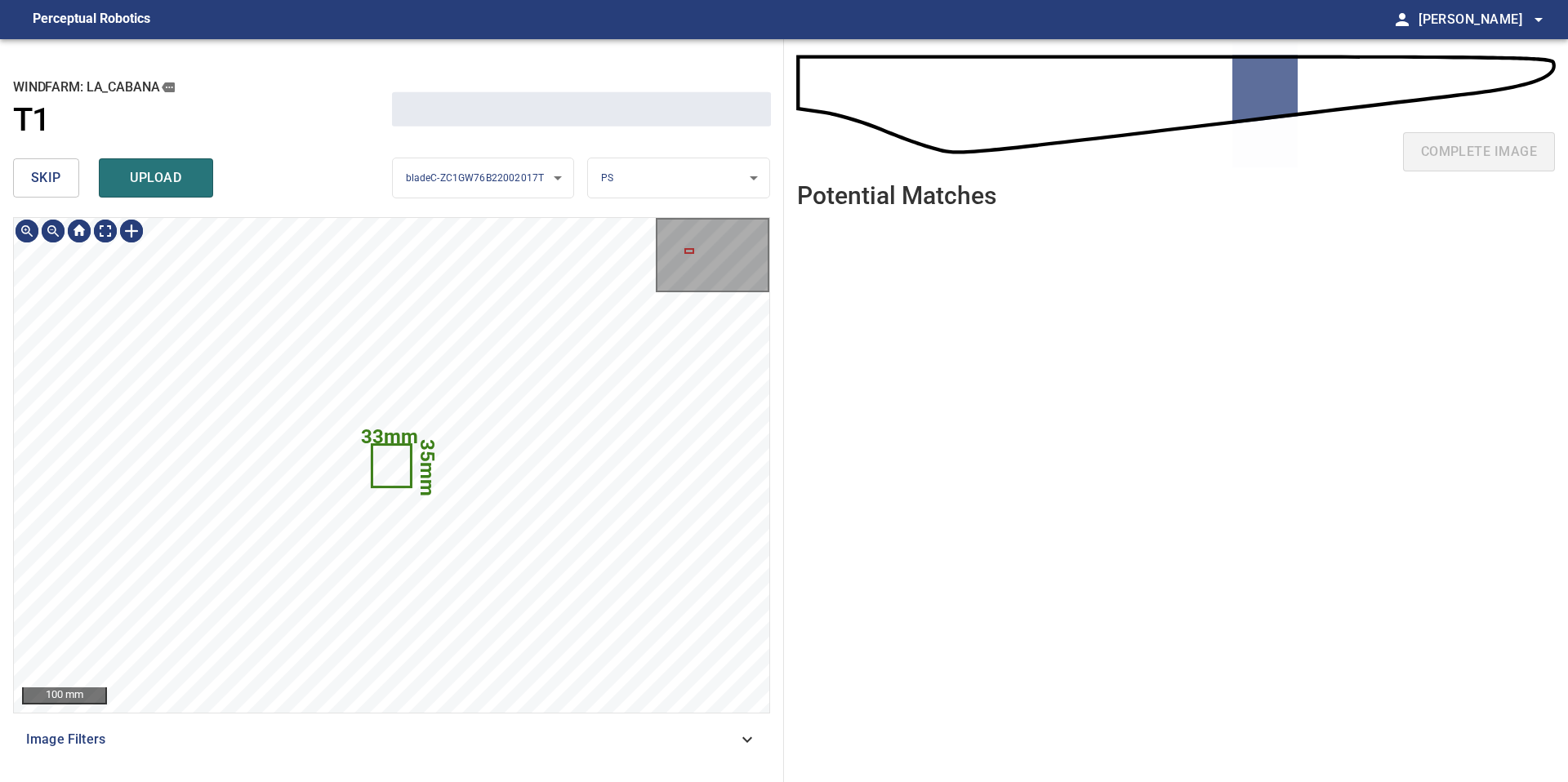
click at [60, 177] on span "skip" at bounding box center [46, 177] width 30 height 23
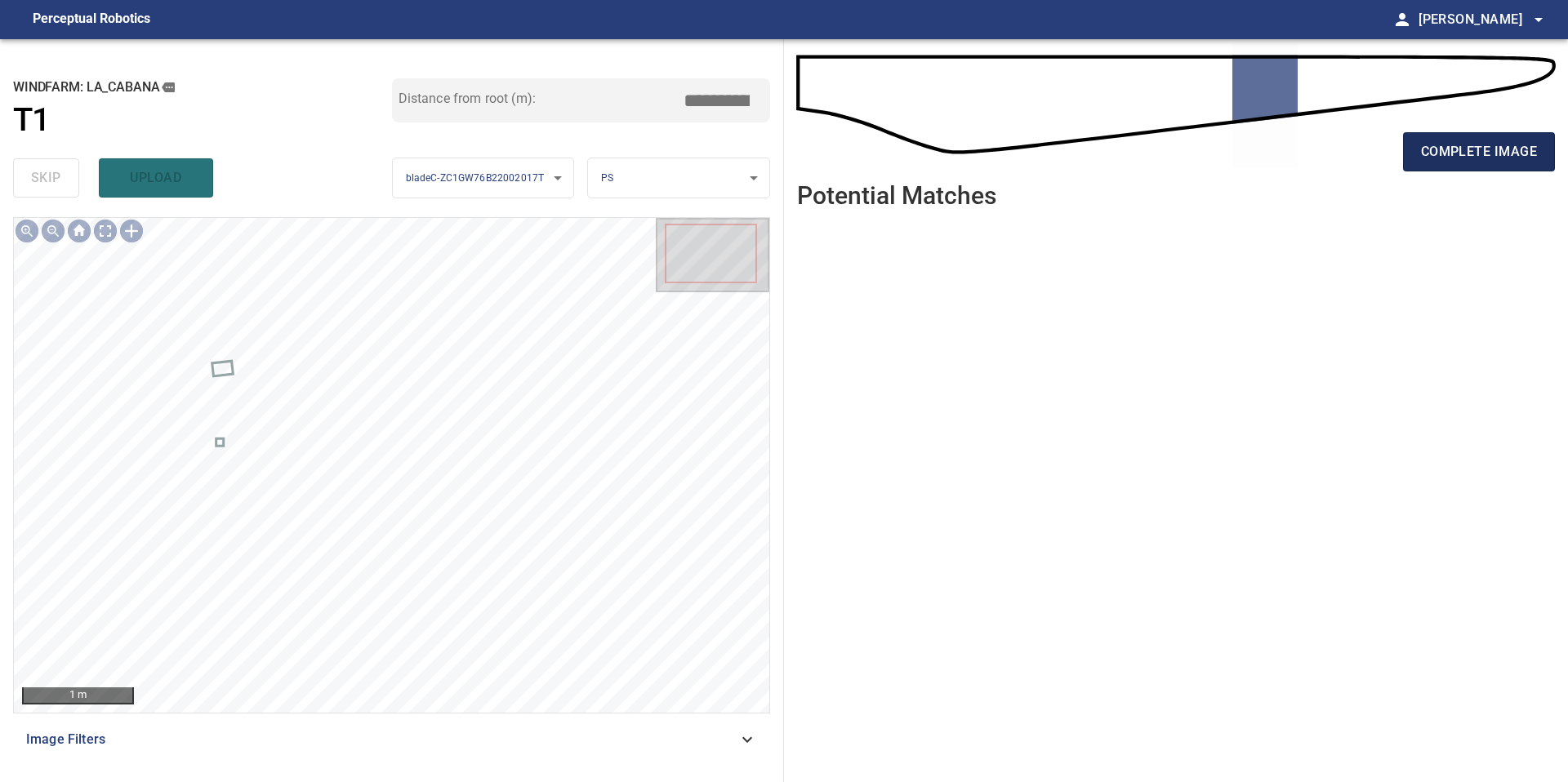
click at [1481, 150] on span "complete image" at bounding box center [1479, 151] width 116 height 23
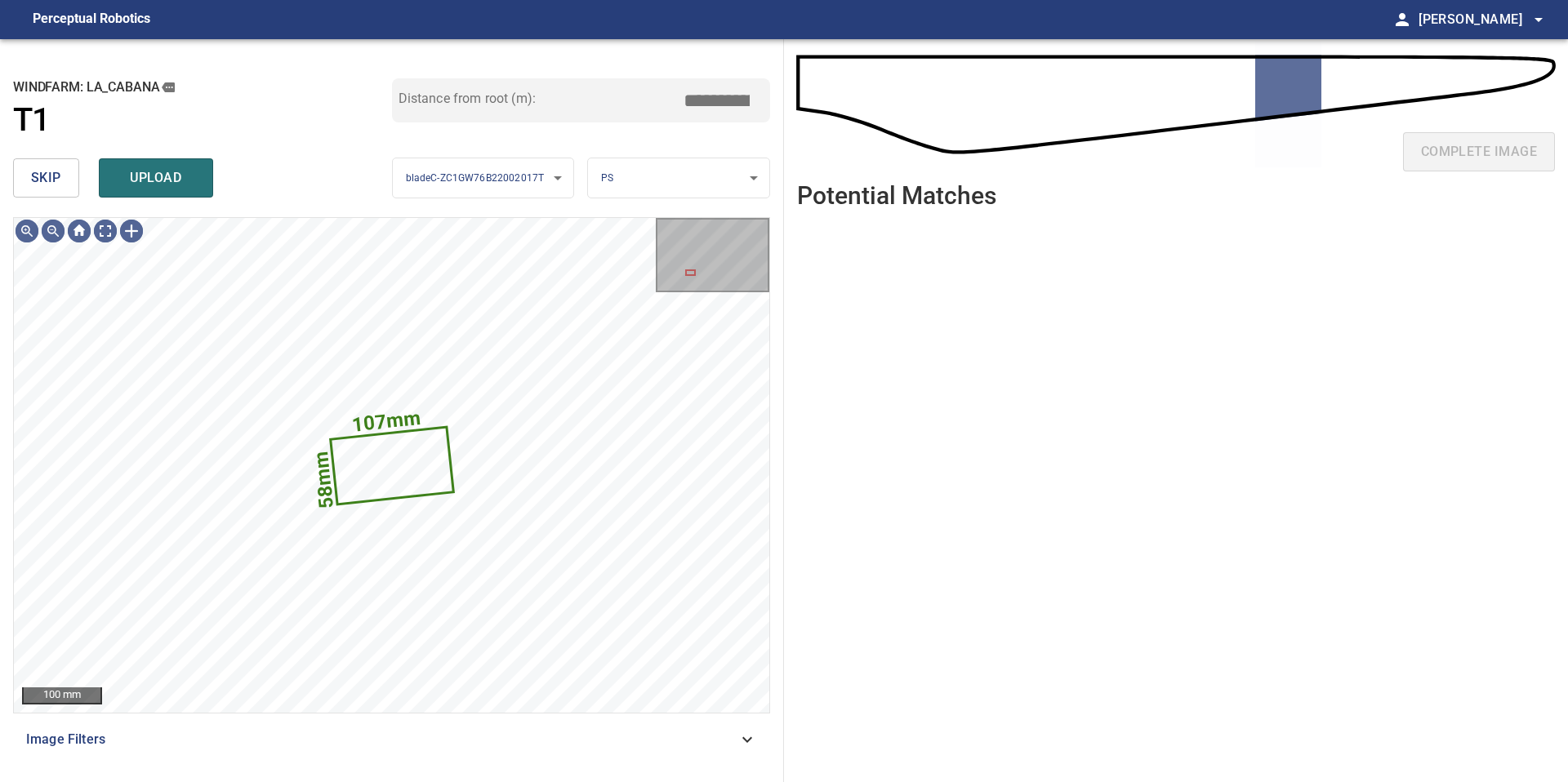
click at [60, 186] on span "skip" at bounding box center [46, 177] width 30 height 23
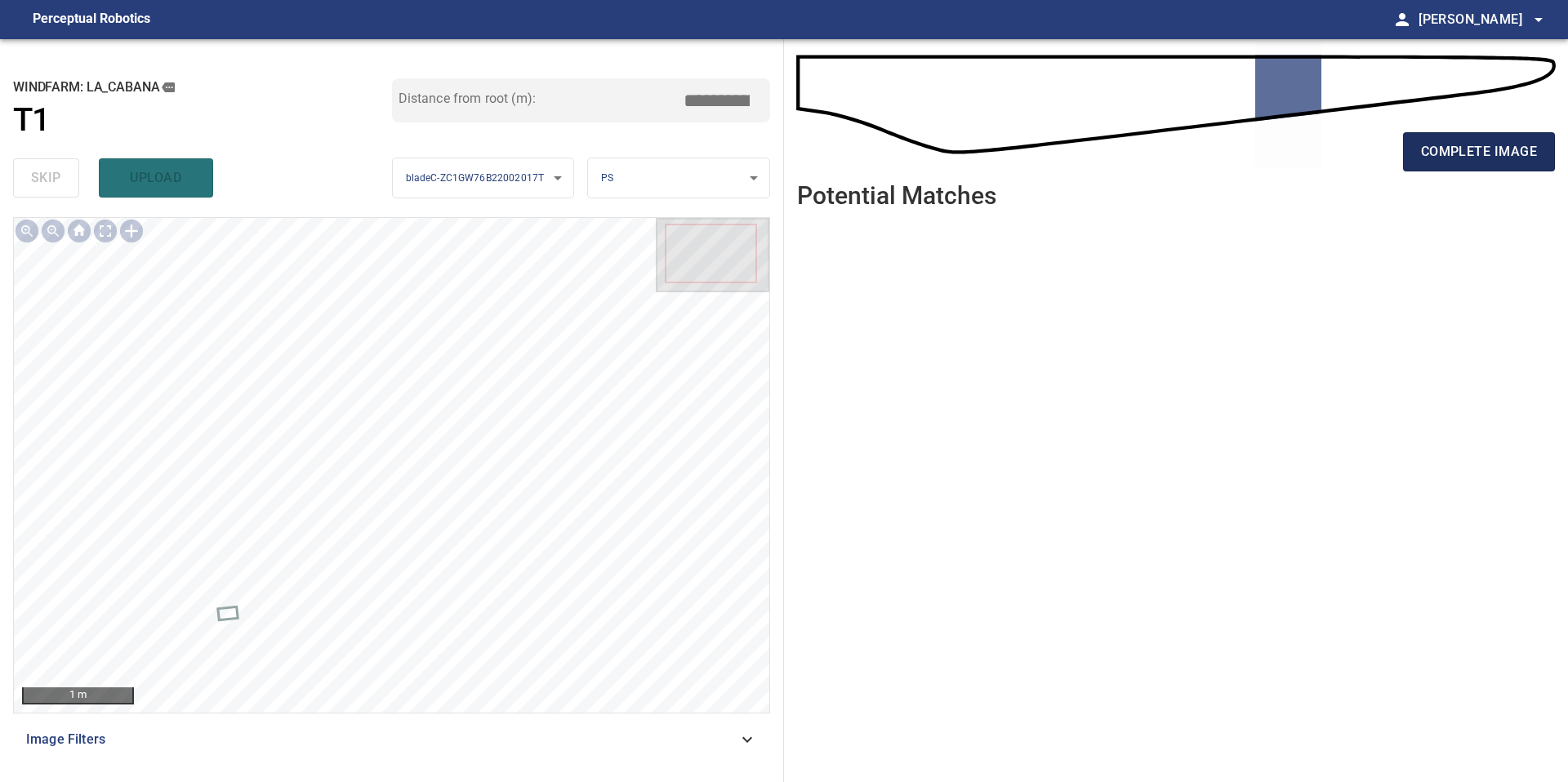
click at [1420, 149] on button "complete image" at bounding box center [1479, 152] width 152 height 39
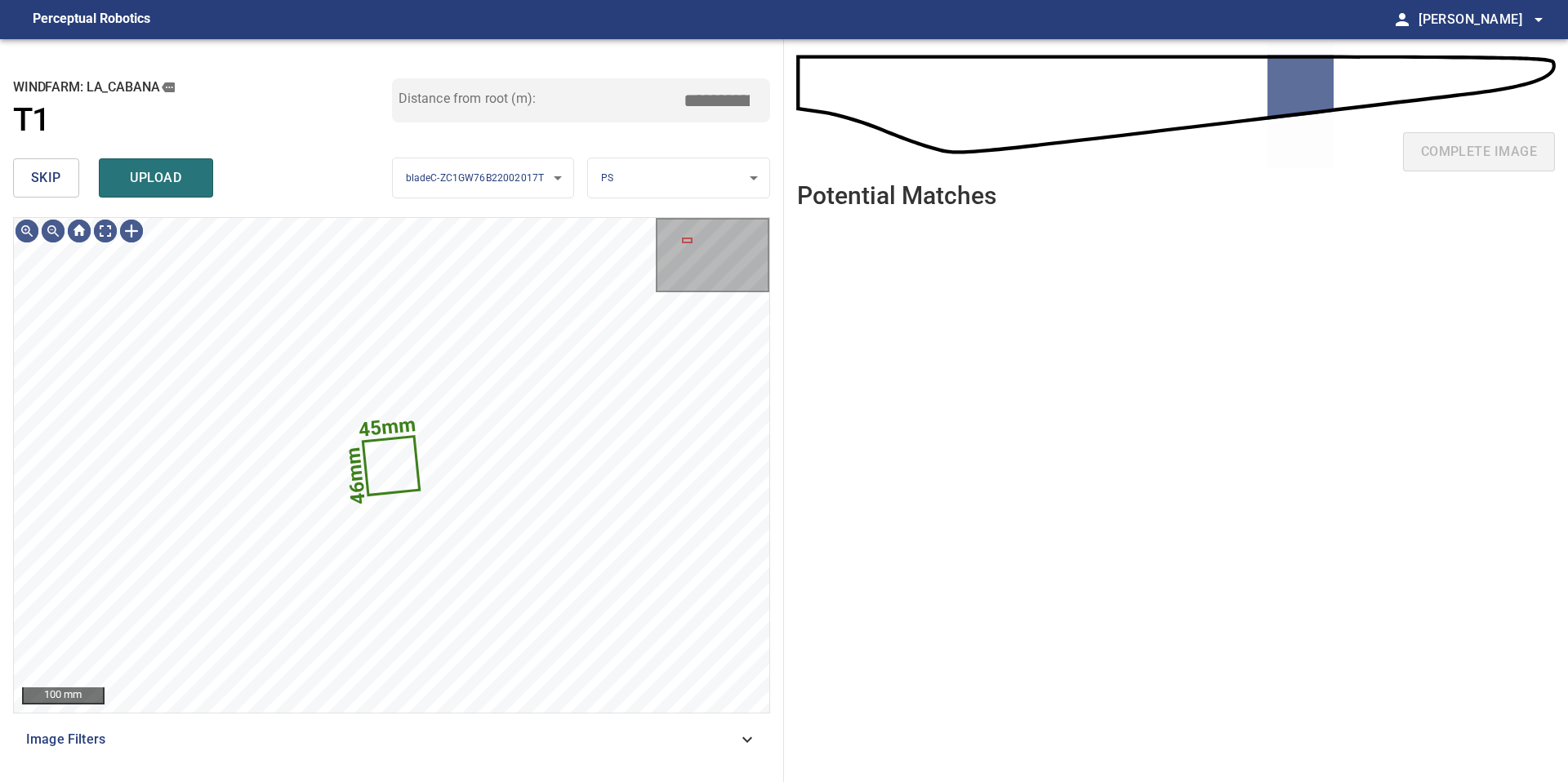
click at [64, 183] on button "skip" at bounding box center [45, 178] width 66 height 39
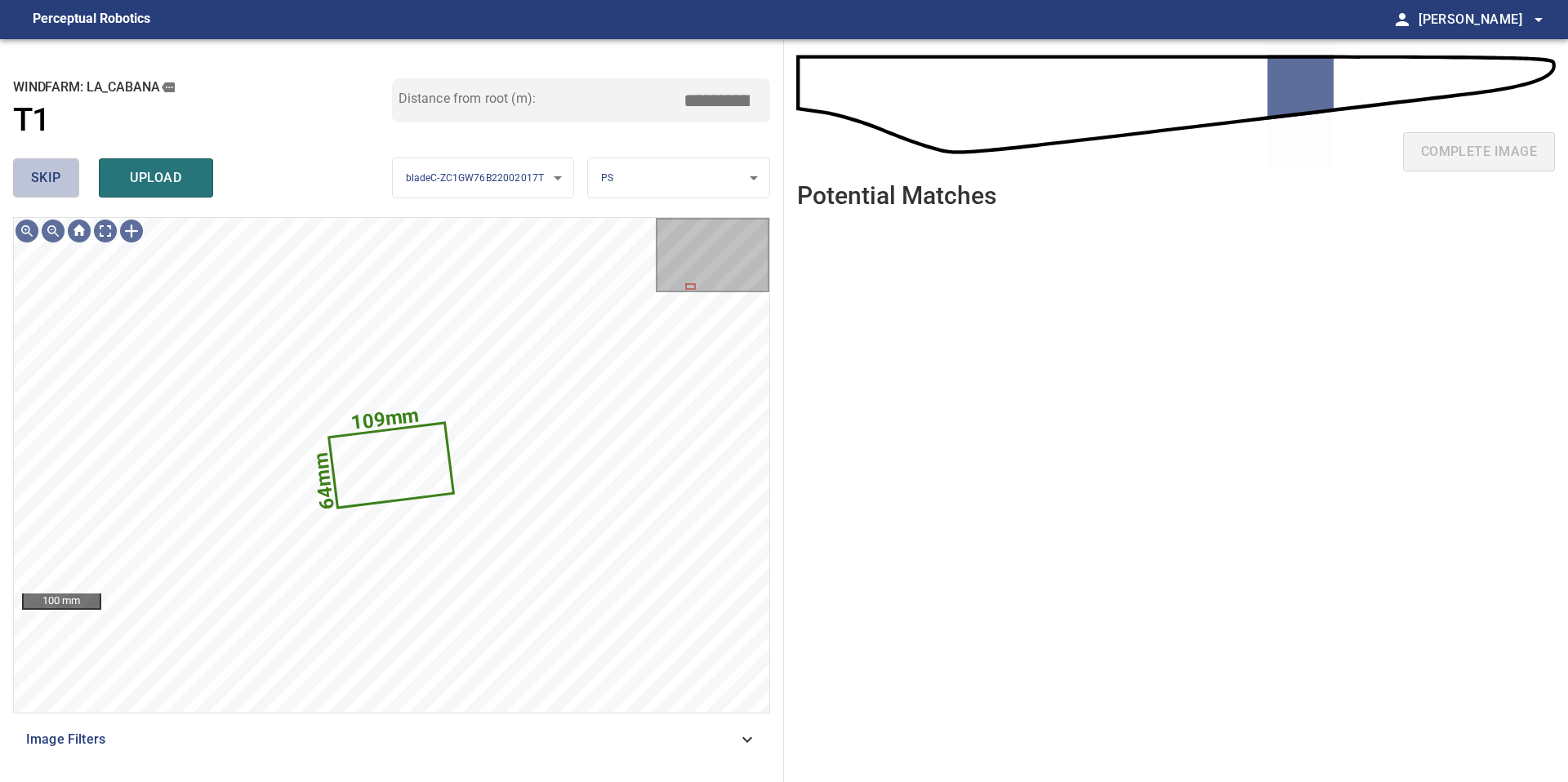
click at [48, 187] on span "skip" at bounding box center [46, 177] width 30 height 23
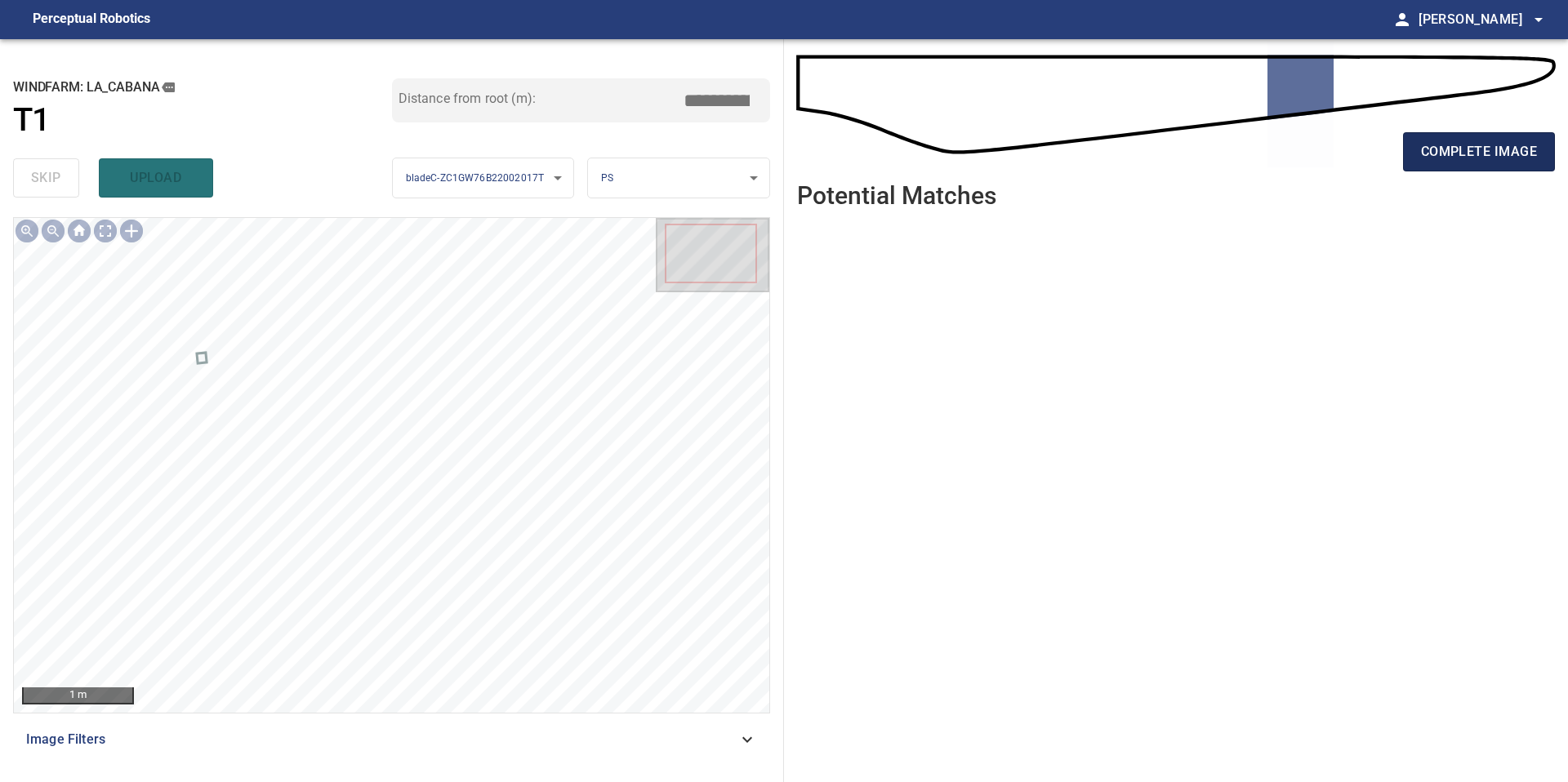
click at [1419, 155] on button "complete image" at bounding box center [1479, 152] width 152 height 39
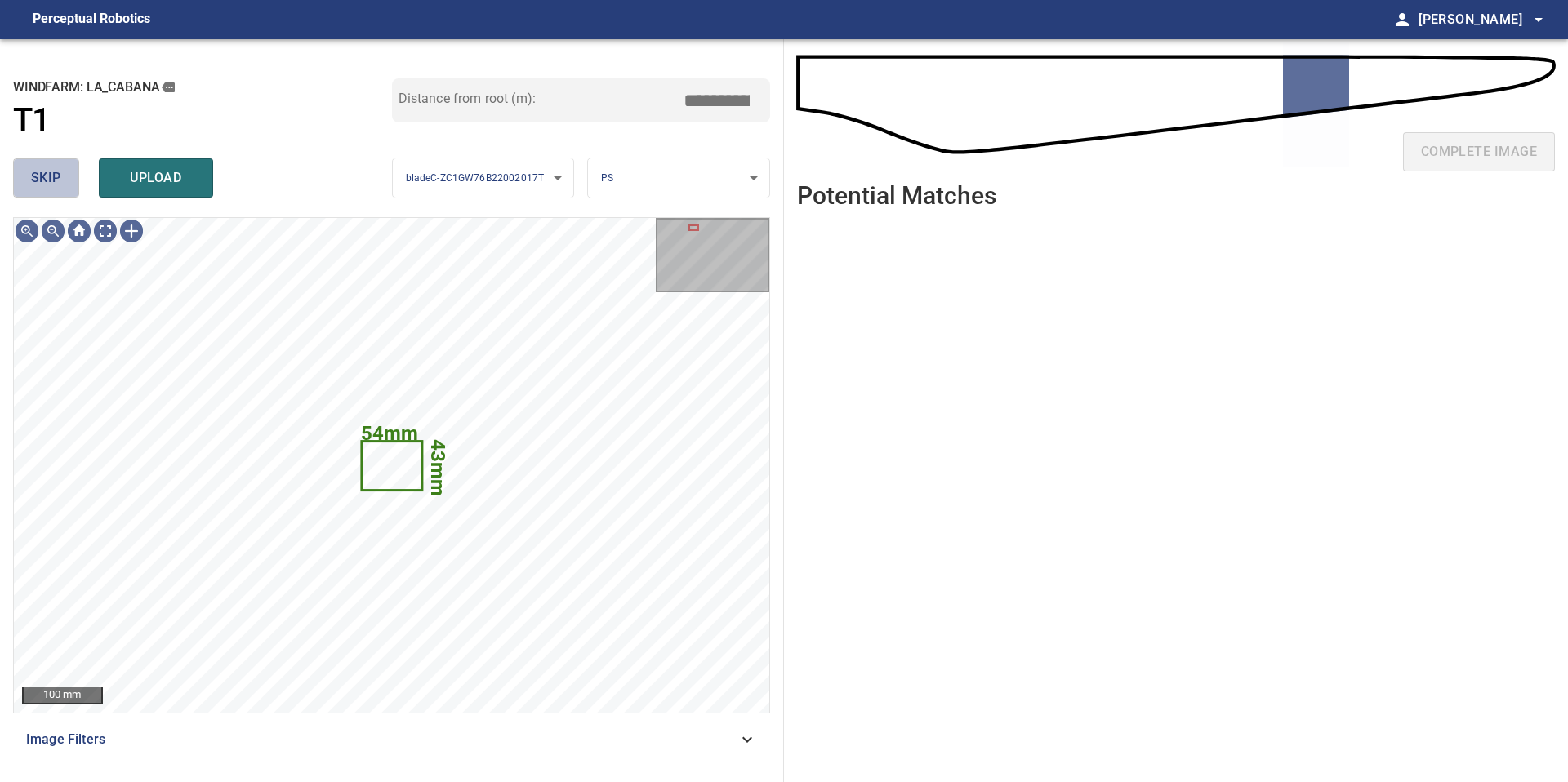
click at [60, 188] on span "skip" at bounding box center [46, 177] width 30 height 23
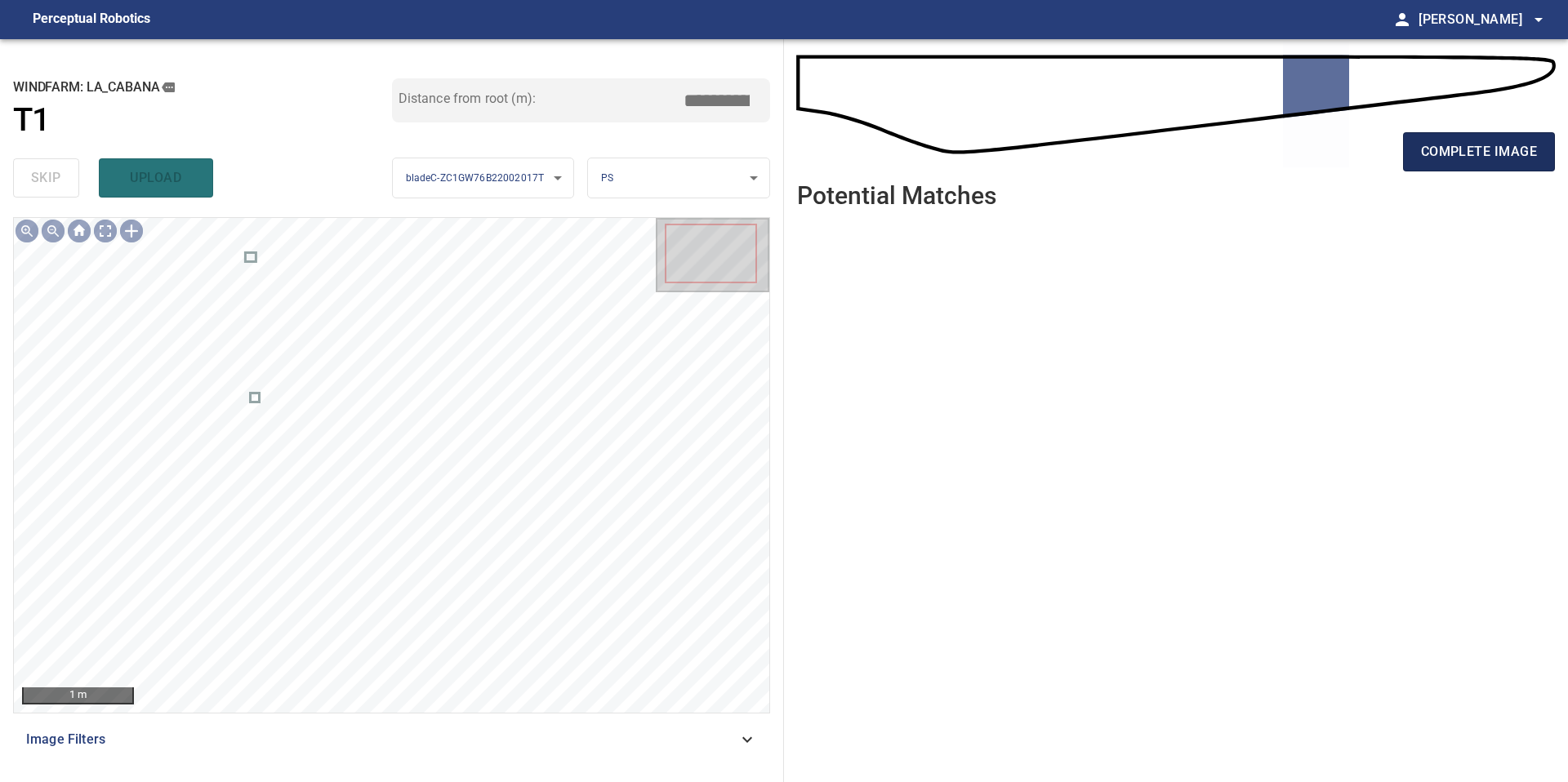
click at [1498, 144] on span "complete image" at bounding box center [1479, 151] width 116 height 23
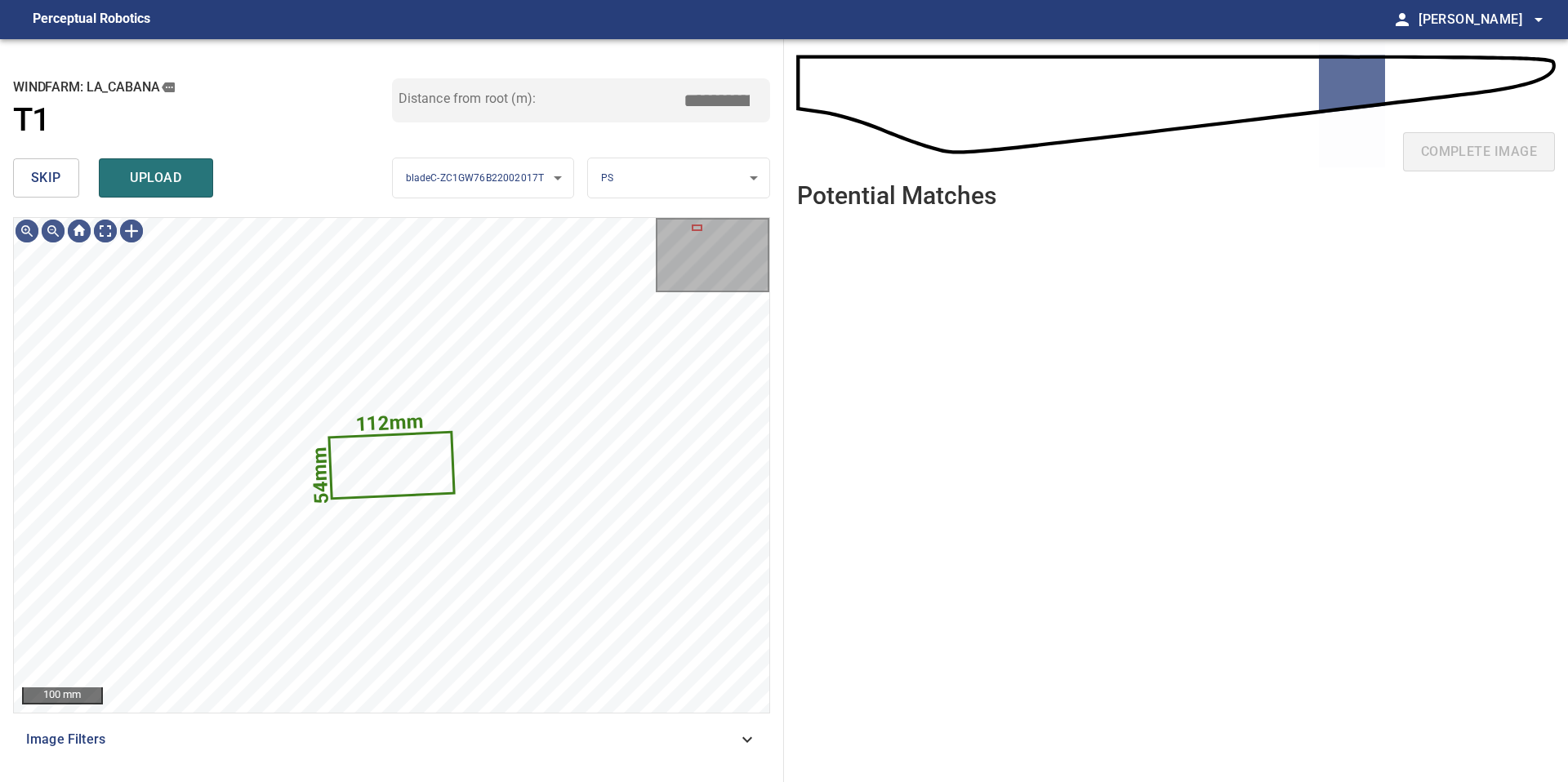
click at [65, 190] on button "skip" at bounding box center [45, 178] width 66 height 39
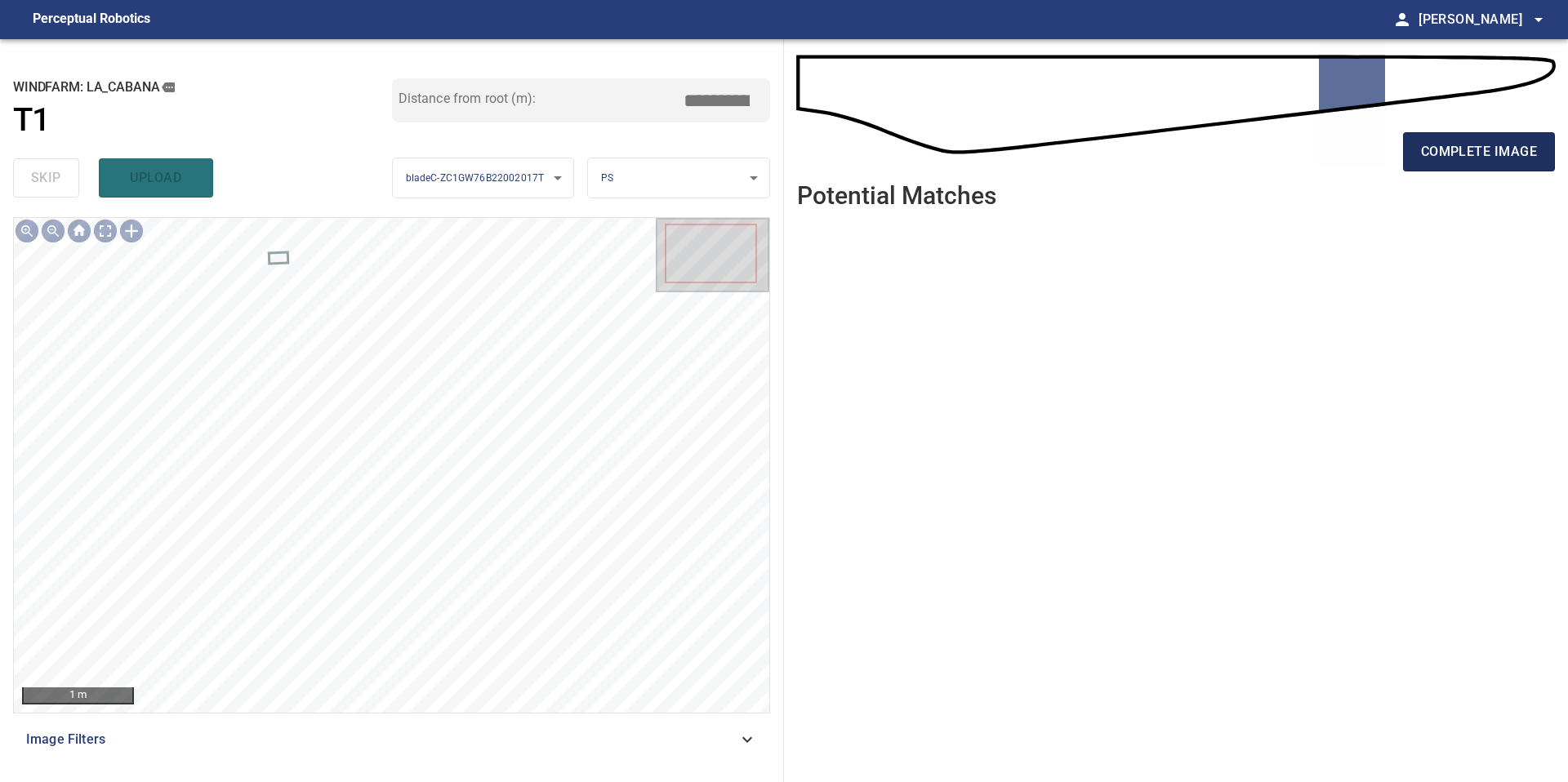
click at [1477, 150] on span "complete image" at bounding box center [1479, 151] width 116 height 23
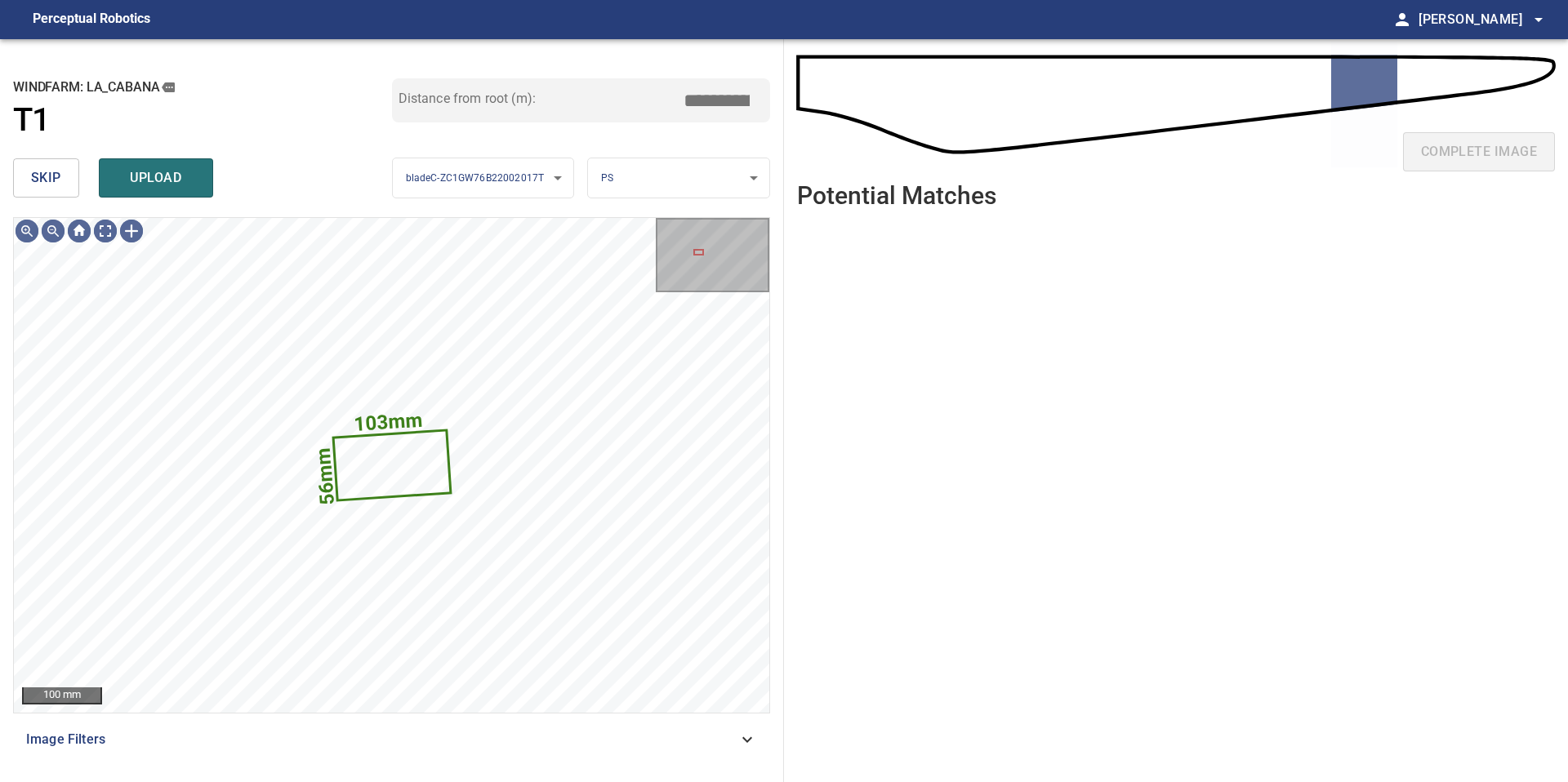
click at [39, 179] on span "skip" at bounding box center [46, 177] width 30 height 23
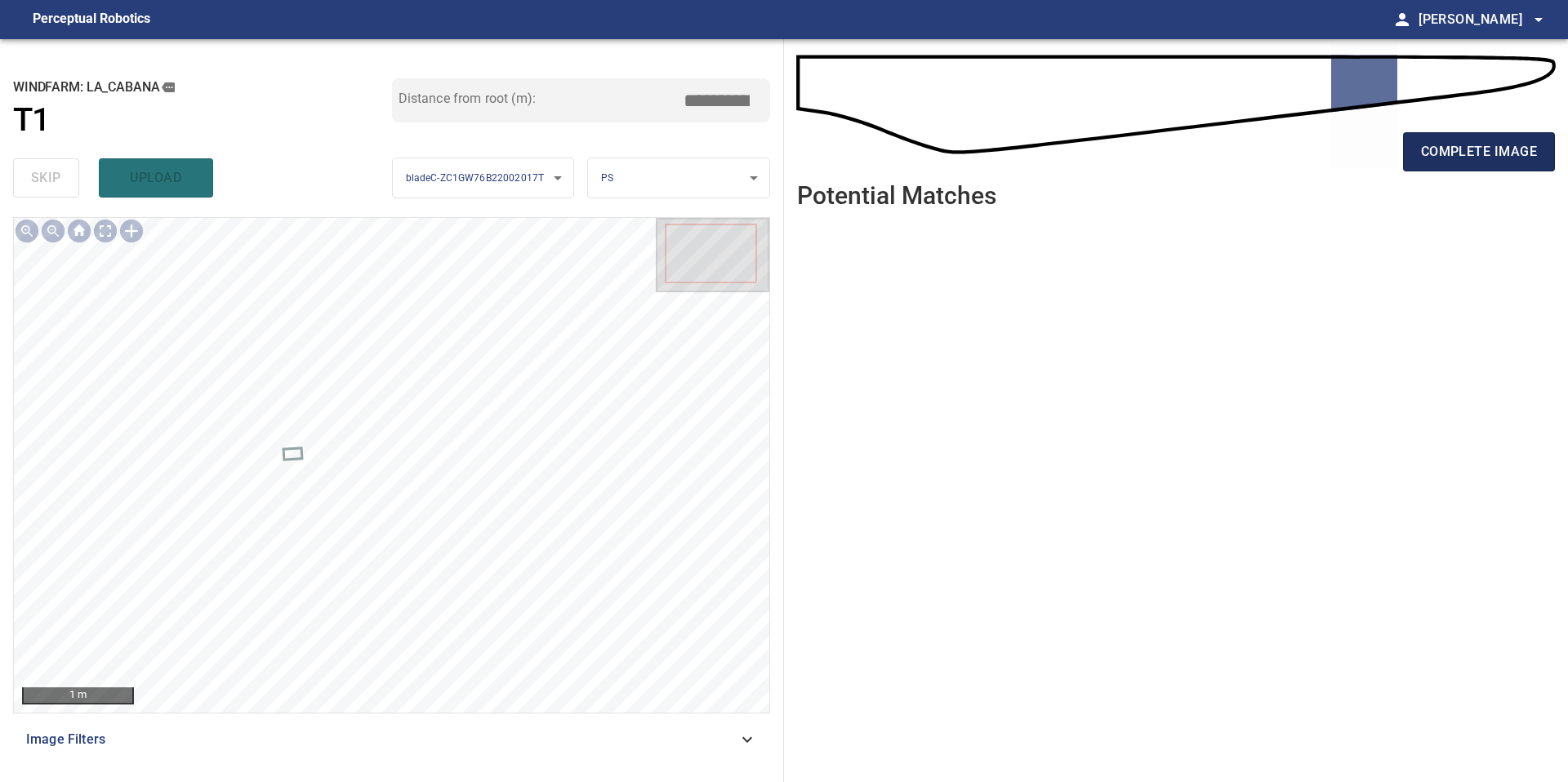
click at [1469, 152] on span "complete image" at bounding box center [1479, 151] width 116 height 23
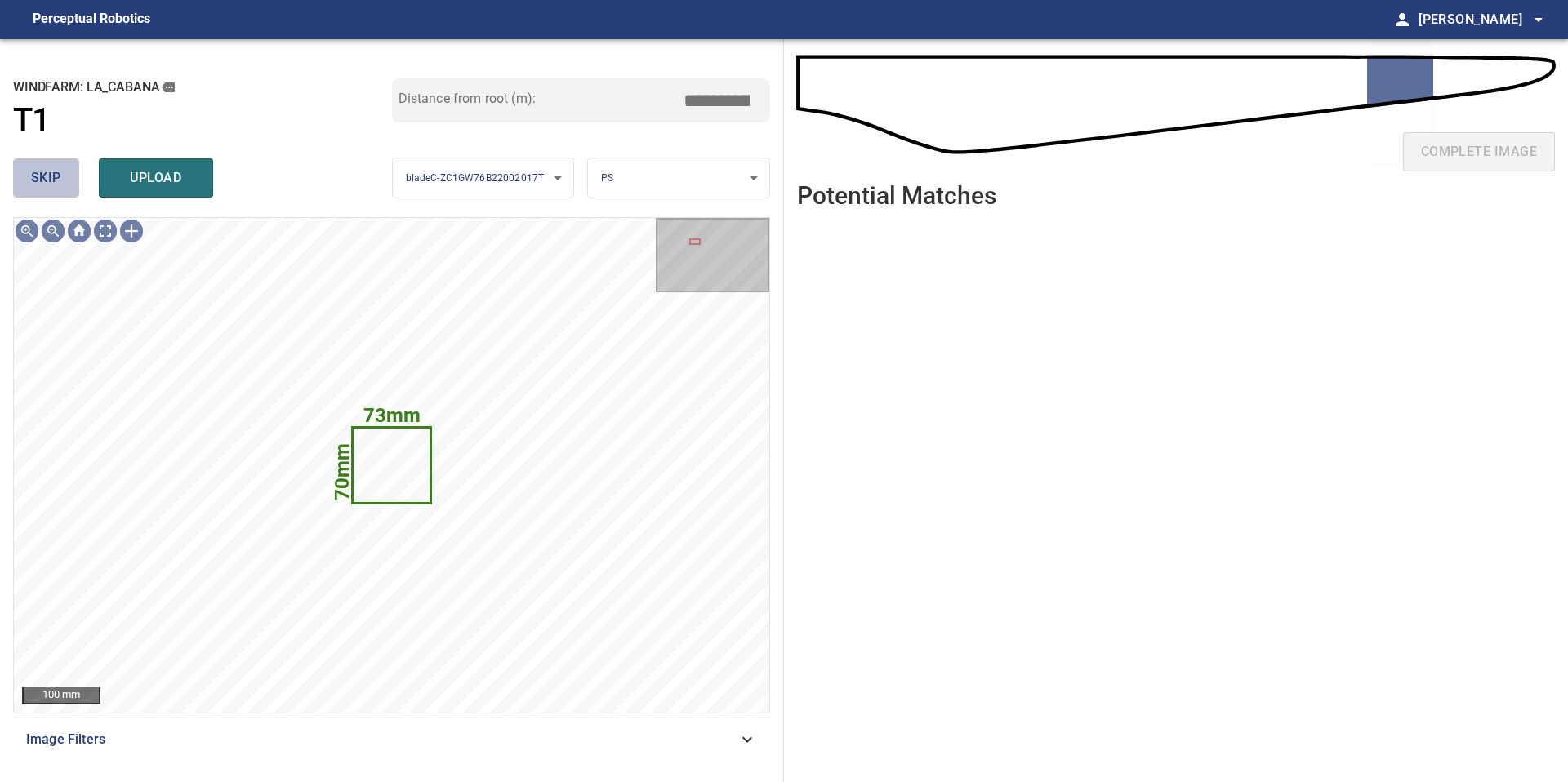
click at [37, 173] on span "skip" at bounding box center [46, 177] width 30 height 23
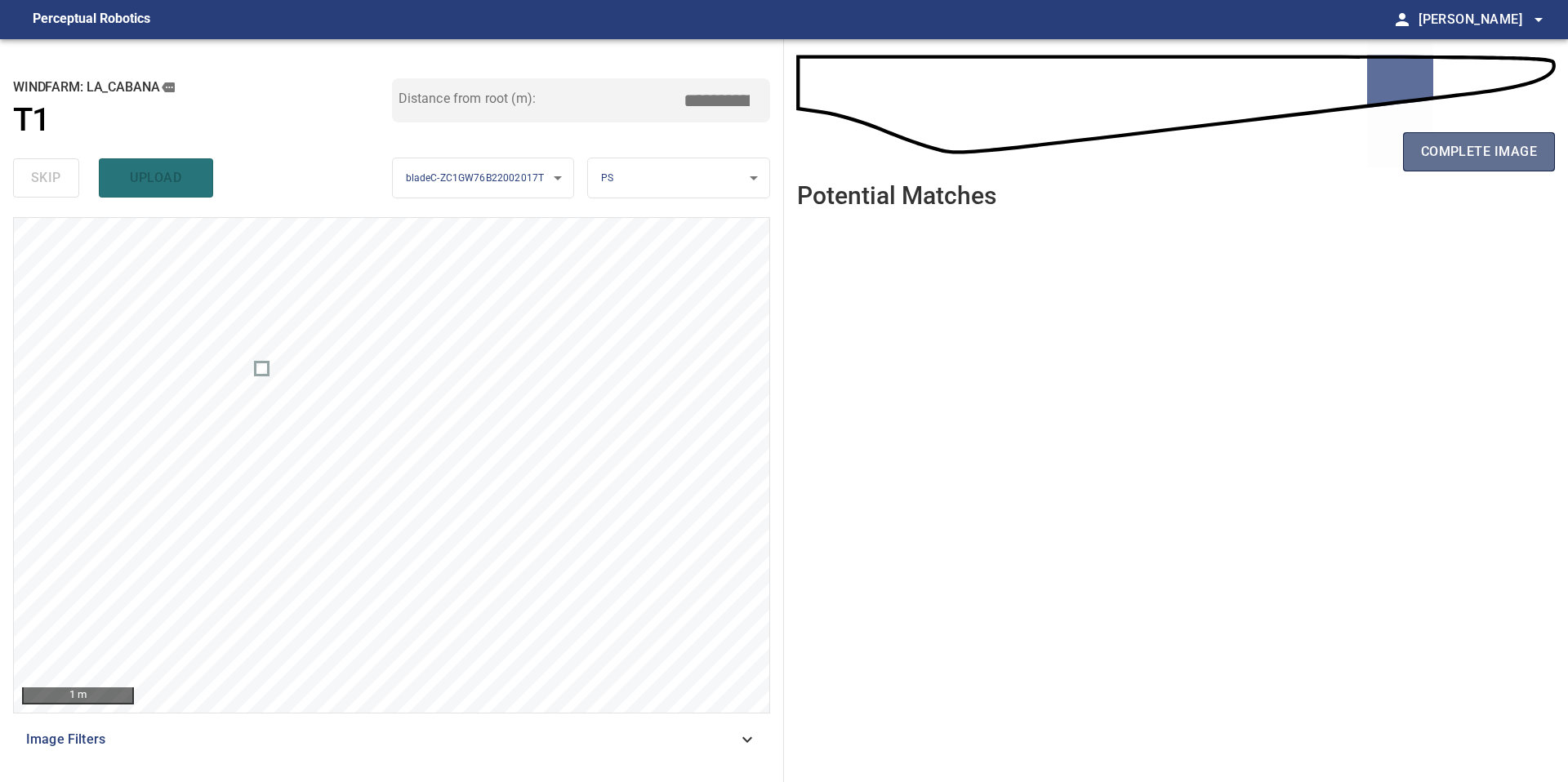
click at [1473, 149] on span "complete image" at bounding box center [1479, 151] width 116 height 23
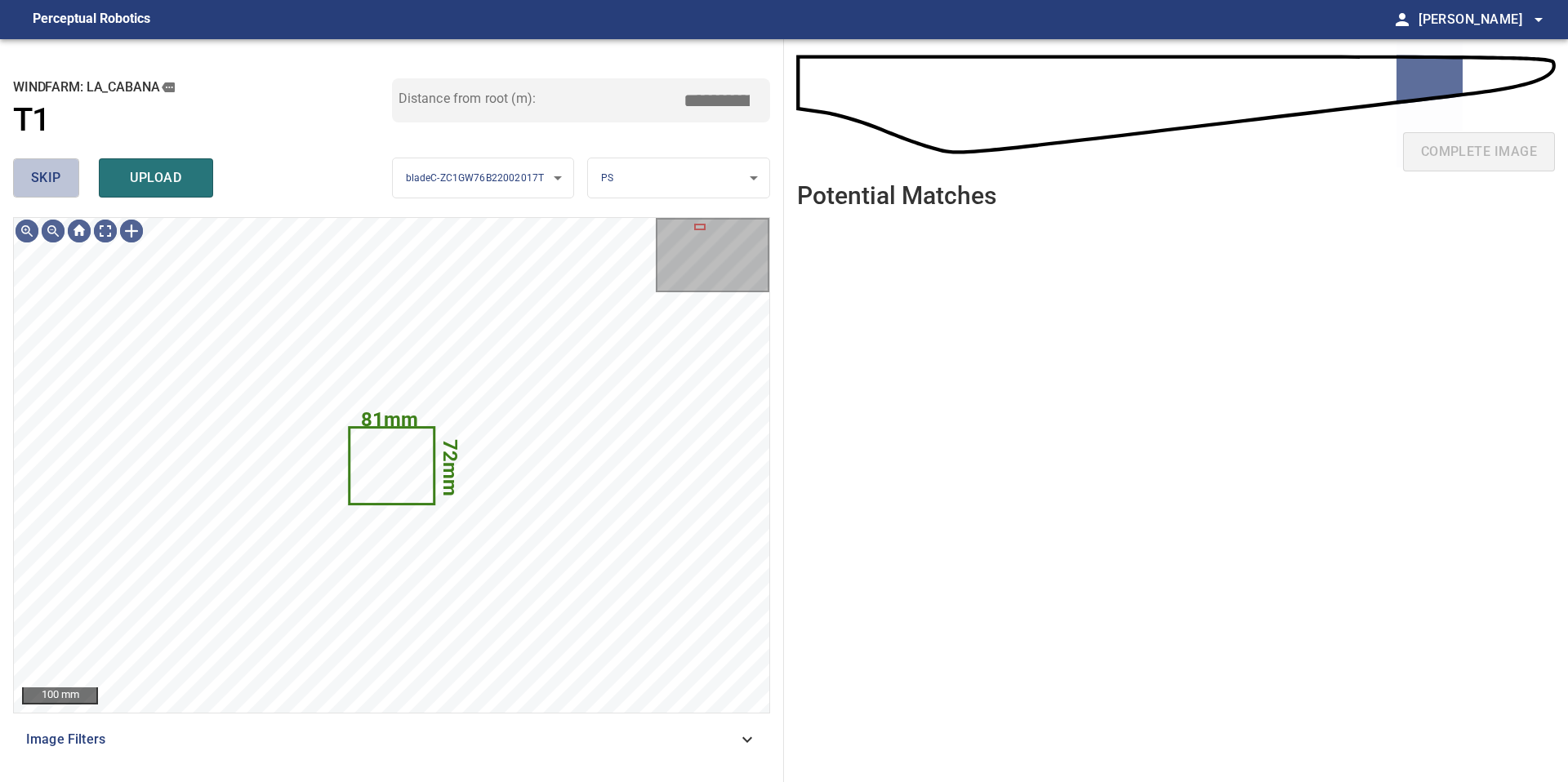
click at [31, 173] on span "skip" at bounding box center [46, 177] width 30 height 23
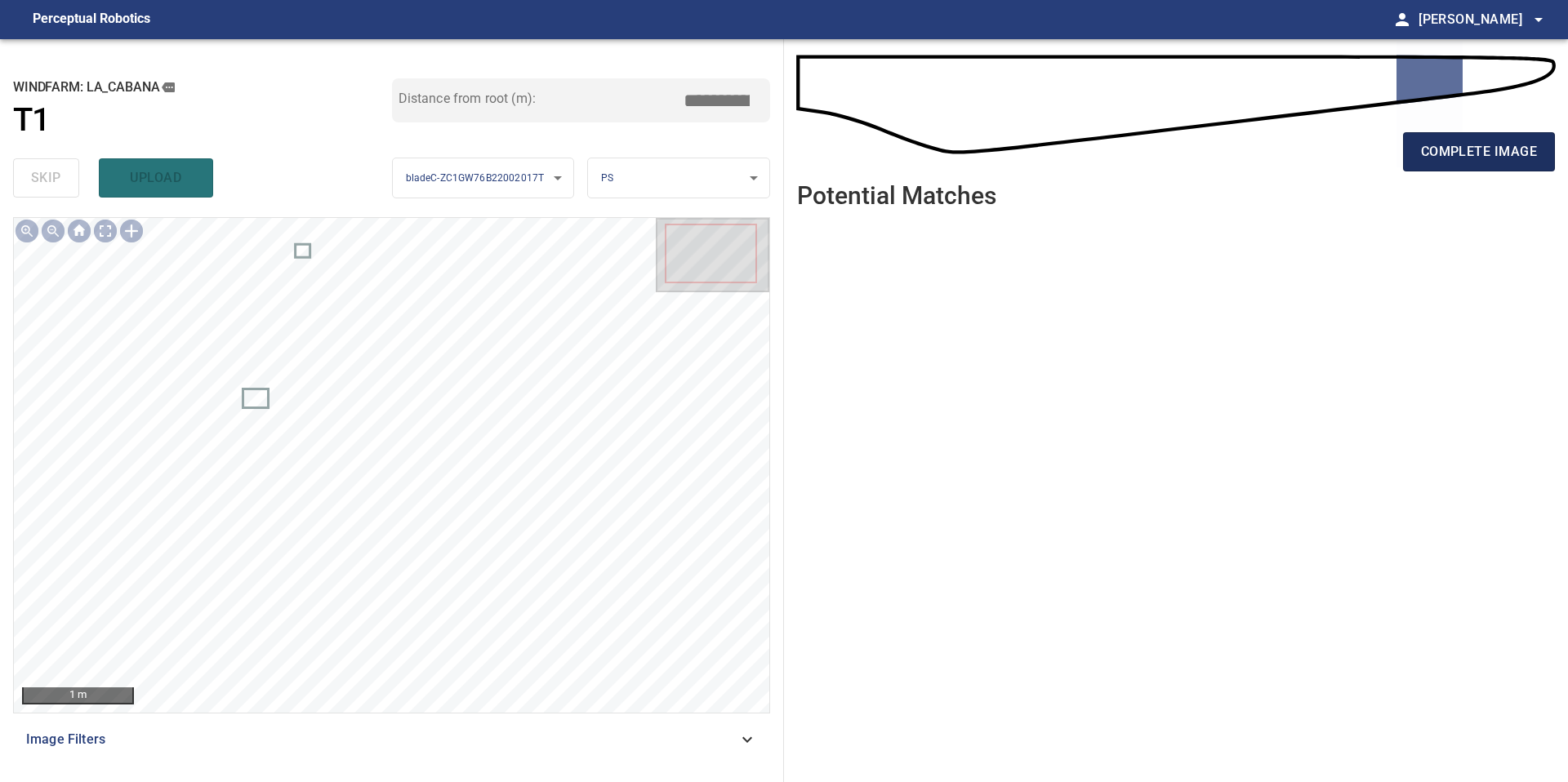
click at [1442, 154] on span "complete image" at bounding box center [1479, 151] width 116 height 23
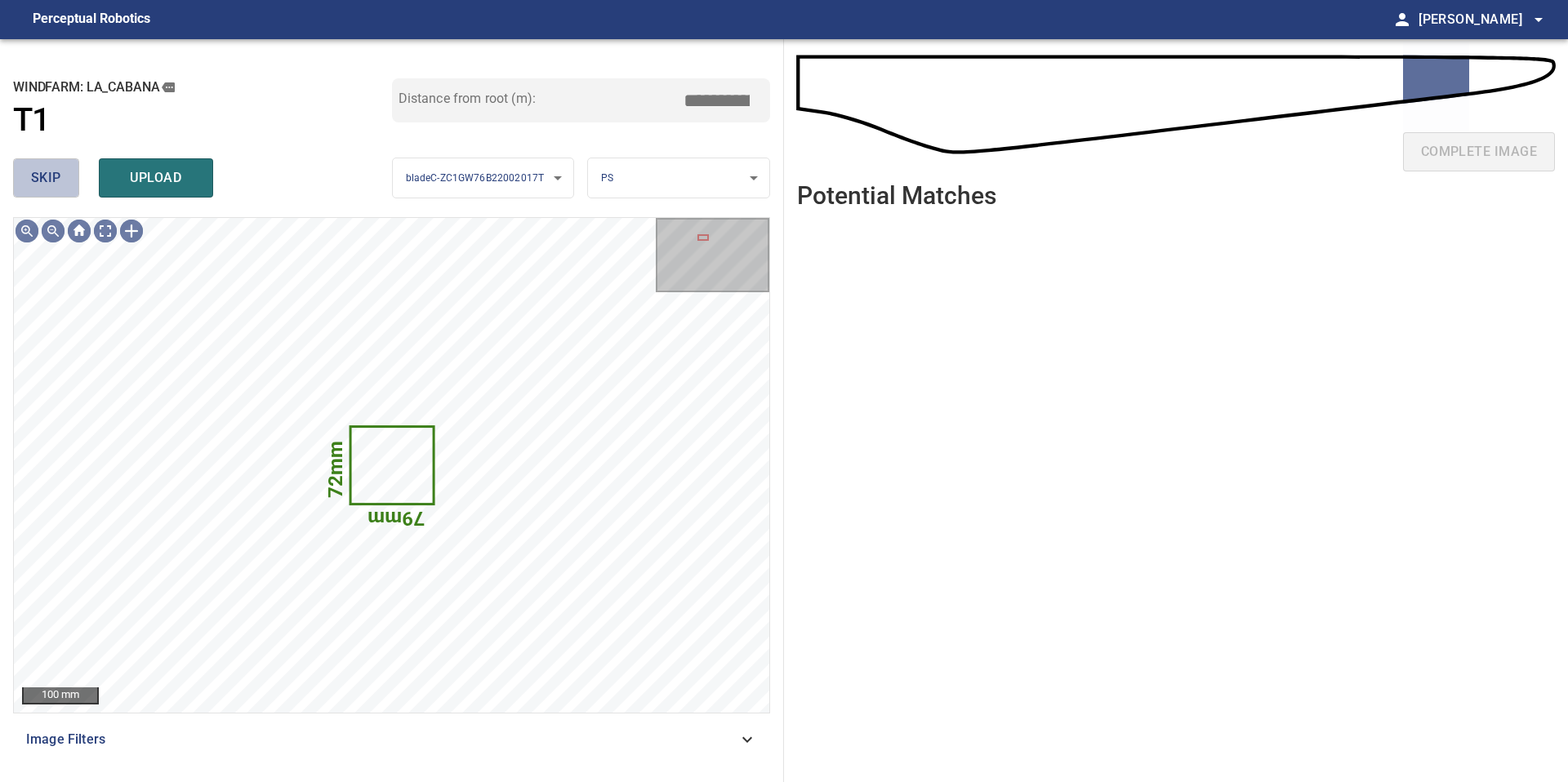
click at [46, 181] on span "skip" at bounding box center [46, 177] width 30 height 23
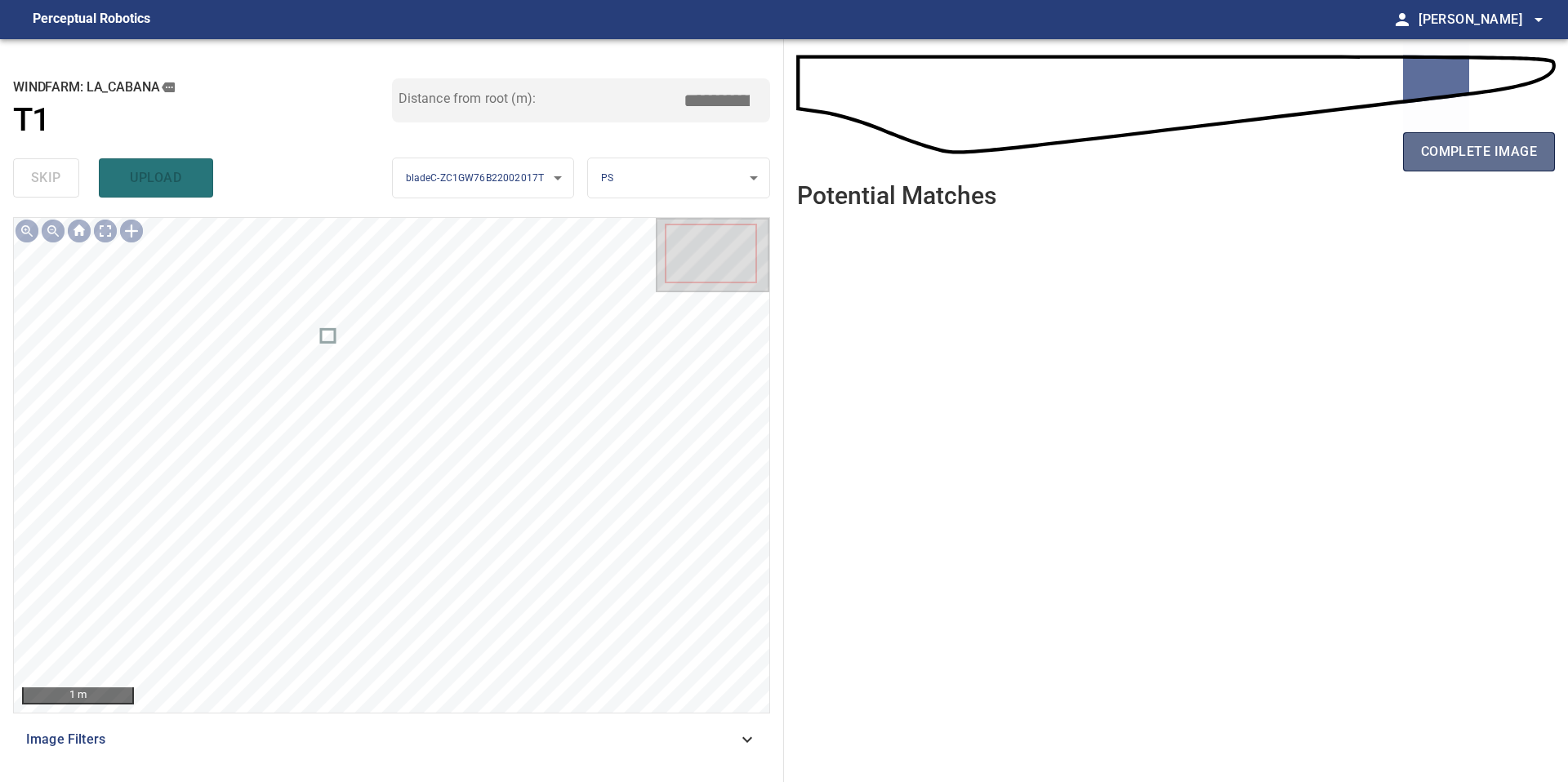
click at [1404, 158] on button "complete image" at bounding box center [1479, 152] width 152 height 39
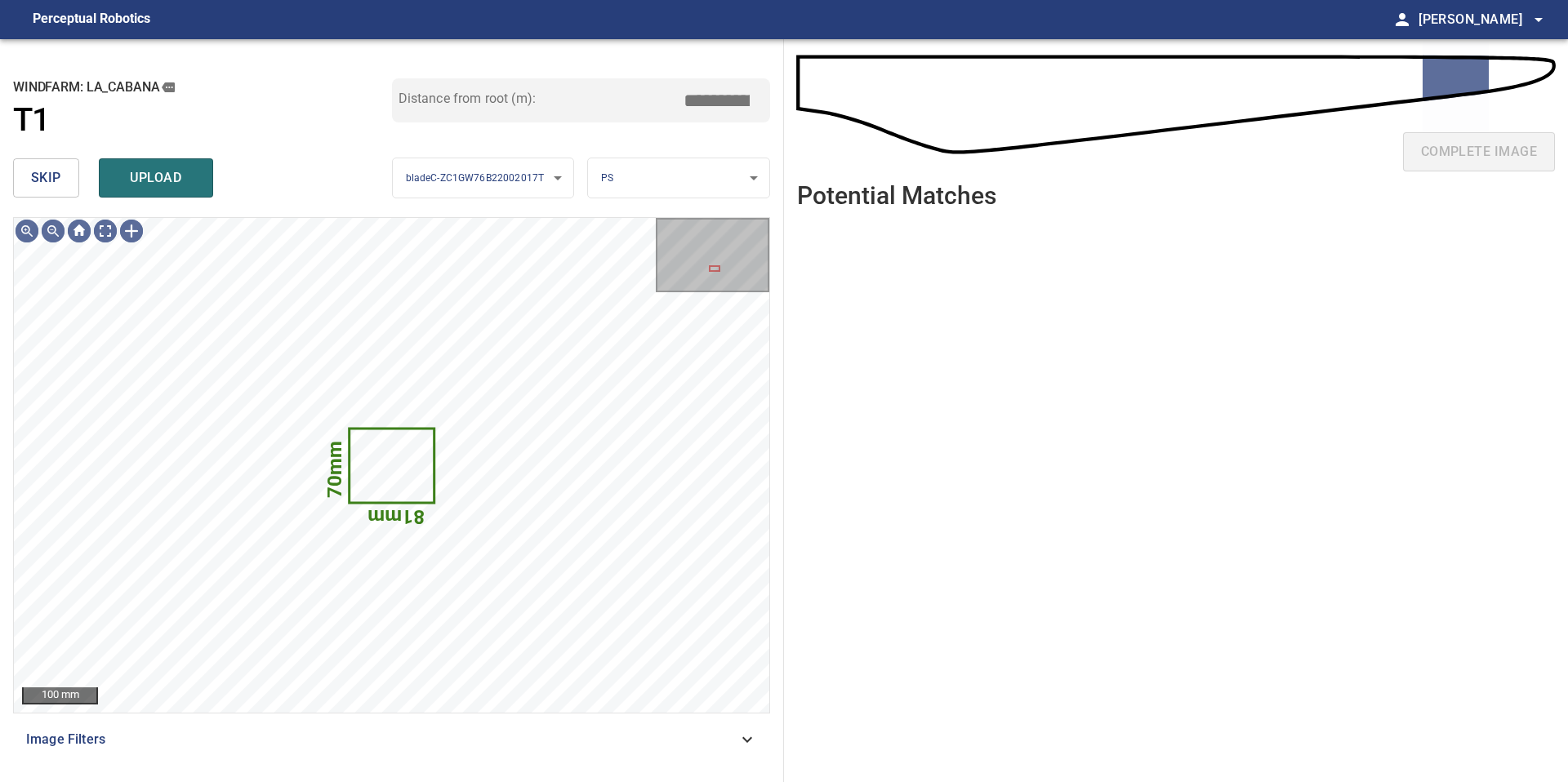
click at [45, 173] on span "skip" at bounding box center [46, 177] width 30 height 23
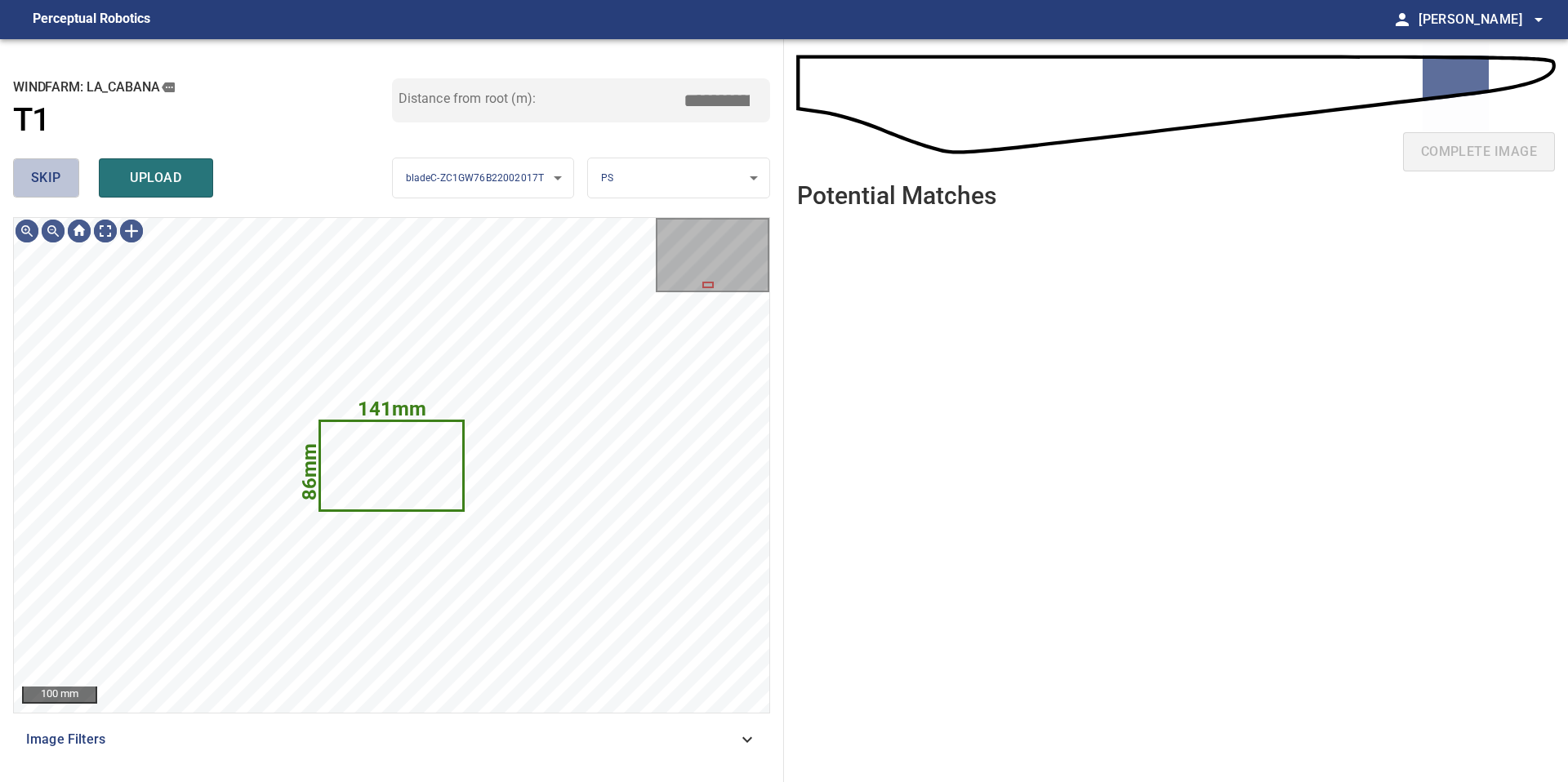
click at [45, 173] on span "skip" at bounding box center [46, 177] width 30 height 23
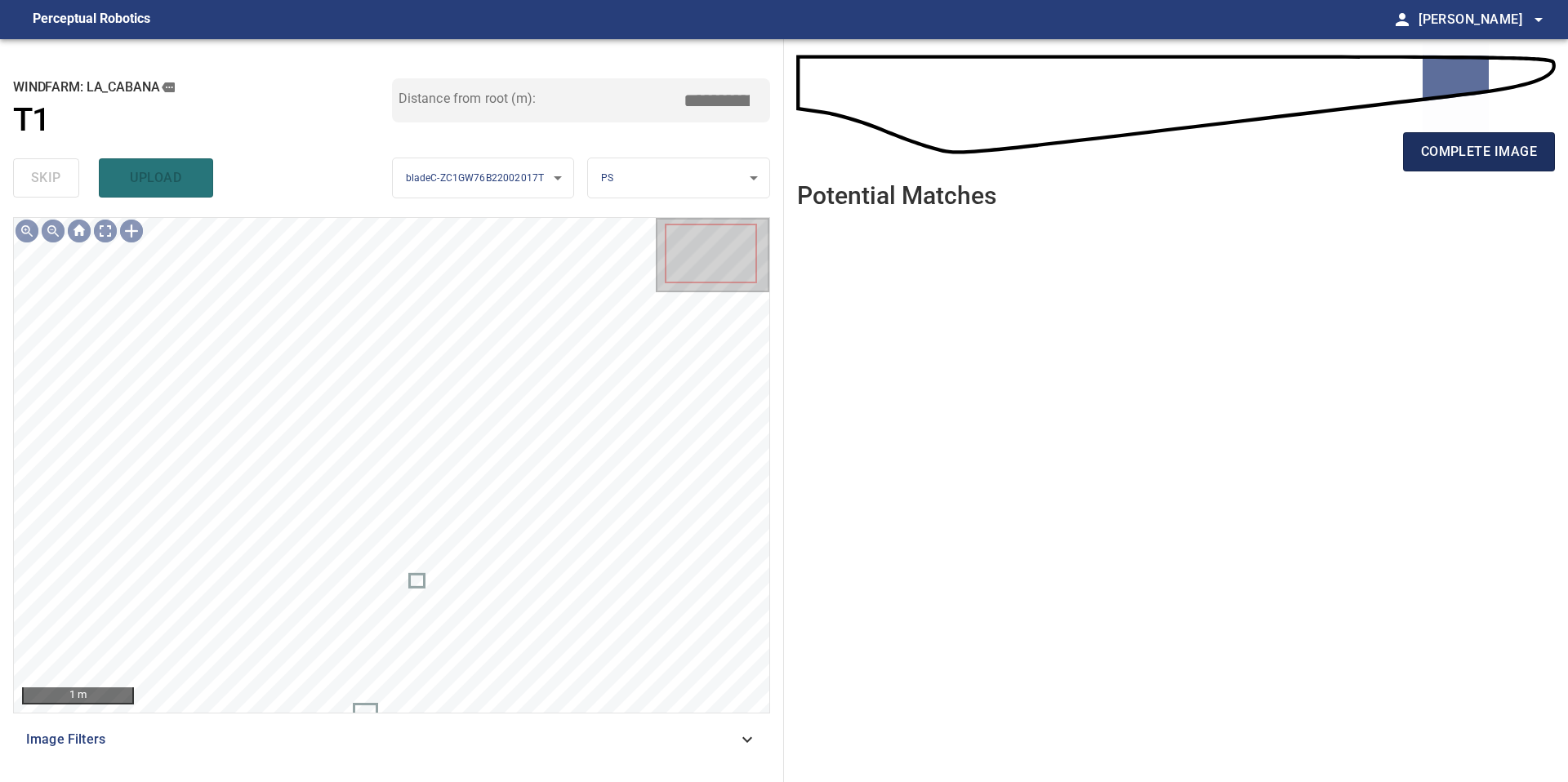
click at [1431, 147] on span "complete image" at bounding box center [1479, 151] width 116 height 23
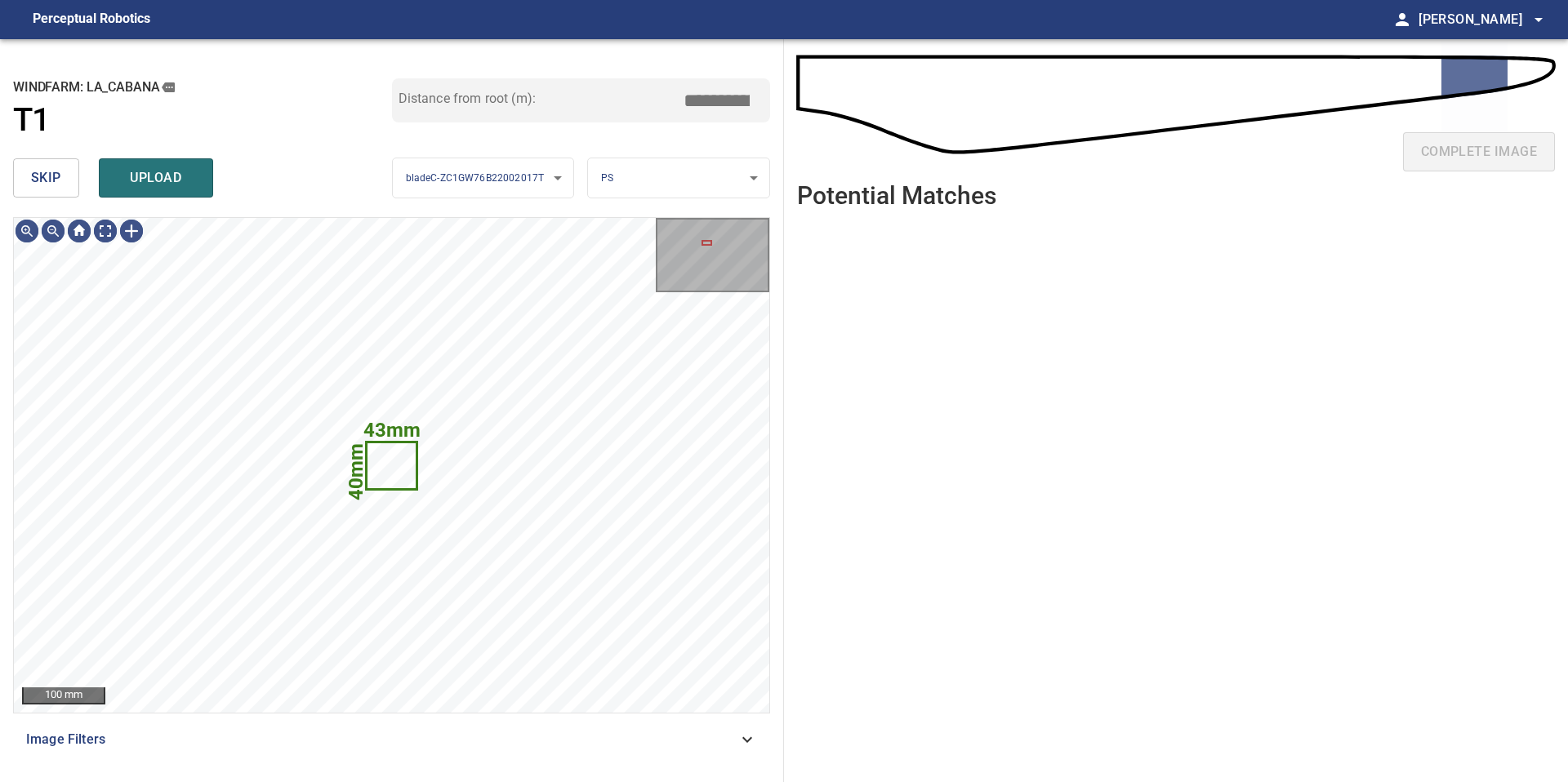
click at [50, 182] on span "skip" at bounding box center [46, 177] width 30 height 23
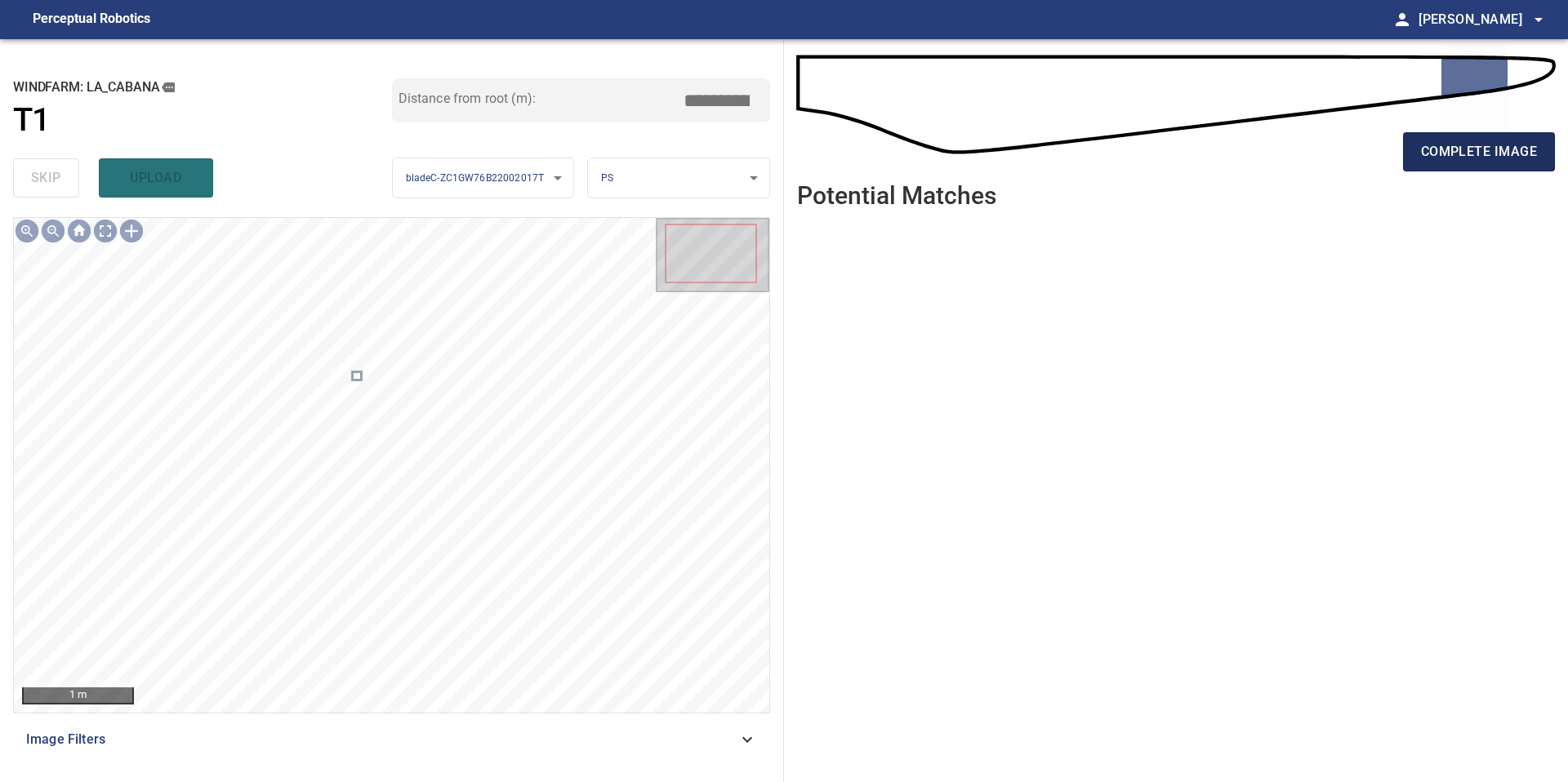
click at [1447, 144] on span "complete image" at bounding box center [1479, 151] width 116 height 23
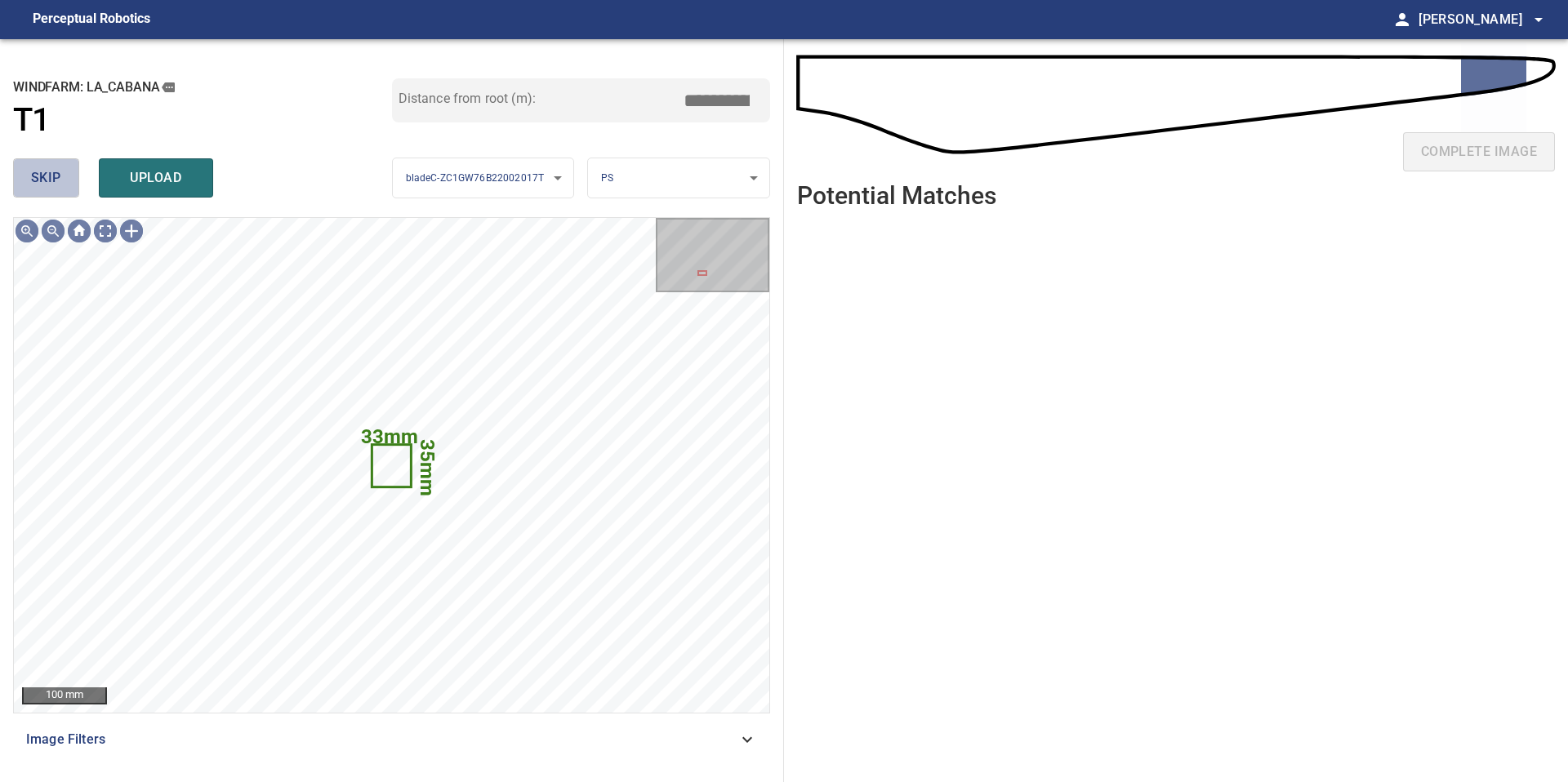
click at [48, 177] on span "skip" at bounding box center [46, 177] width 30 height 23
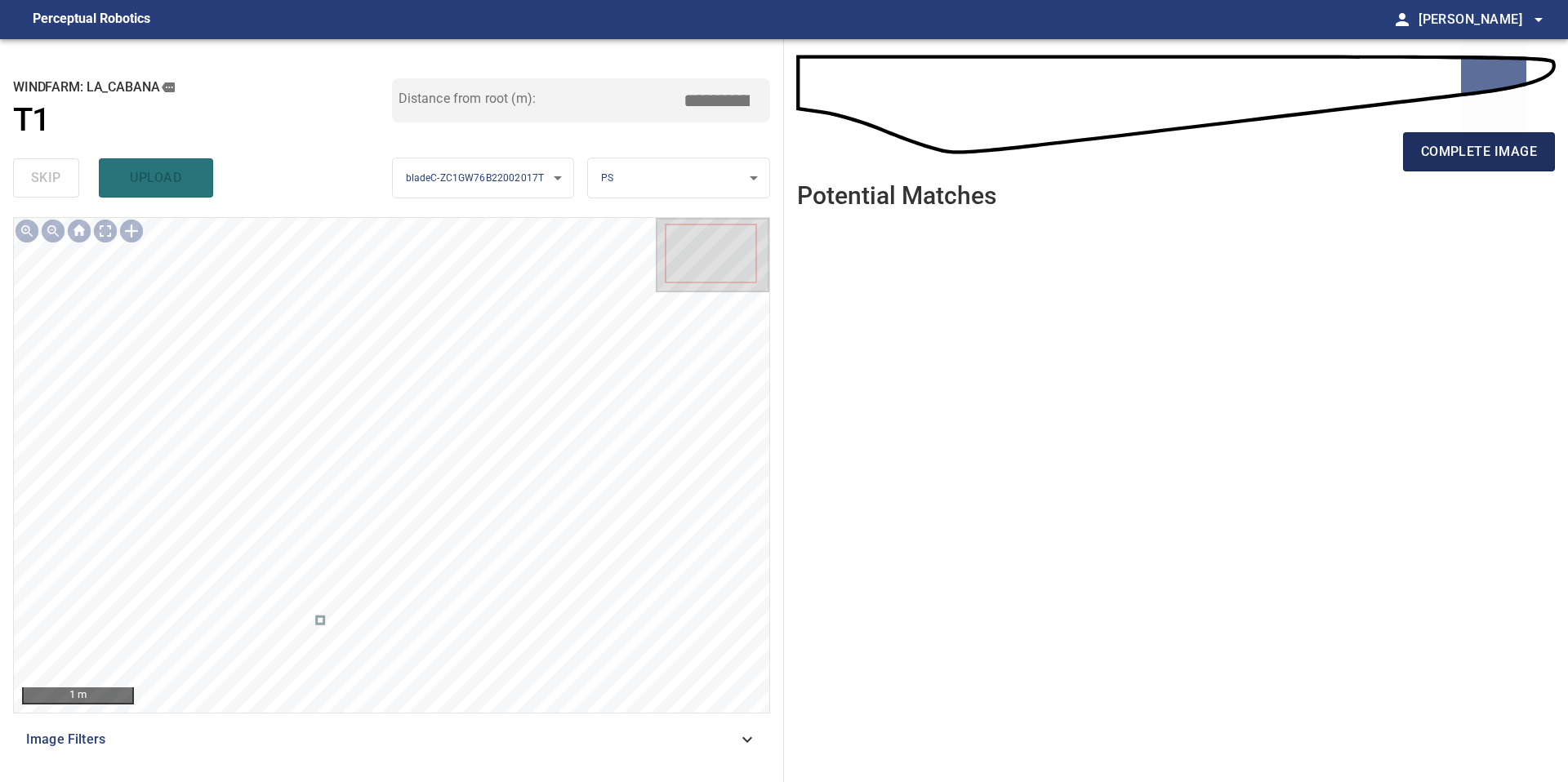
click at [1449, 147] on span "complete image" at bounding box center [1479, 151] width 116 height 23
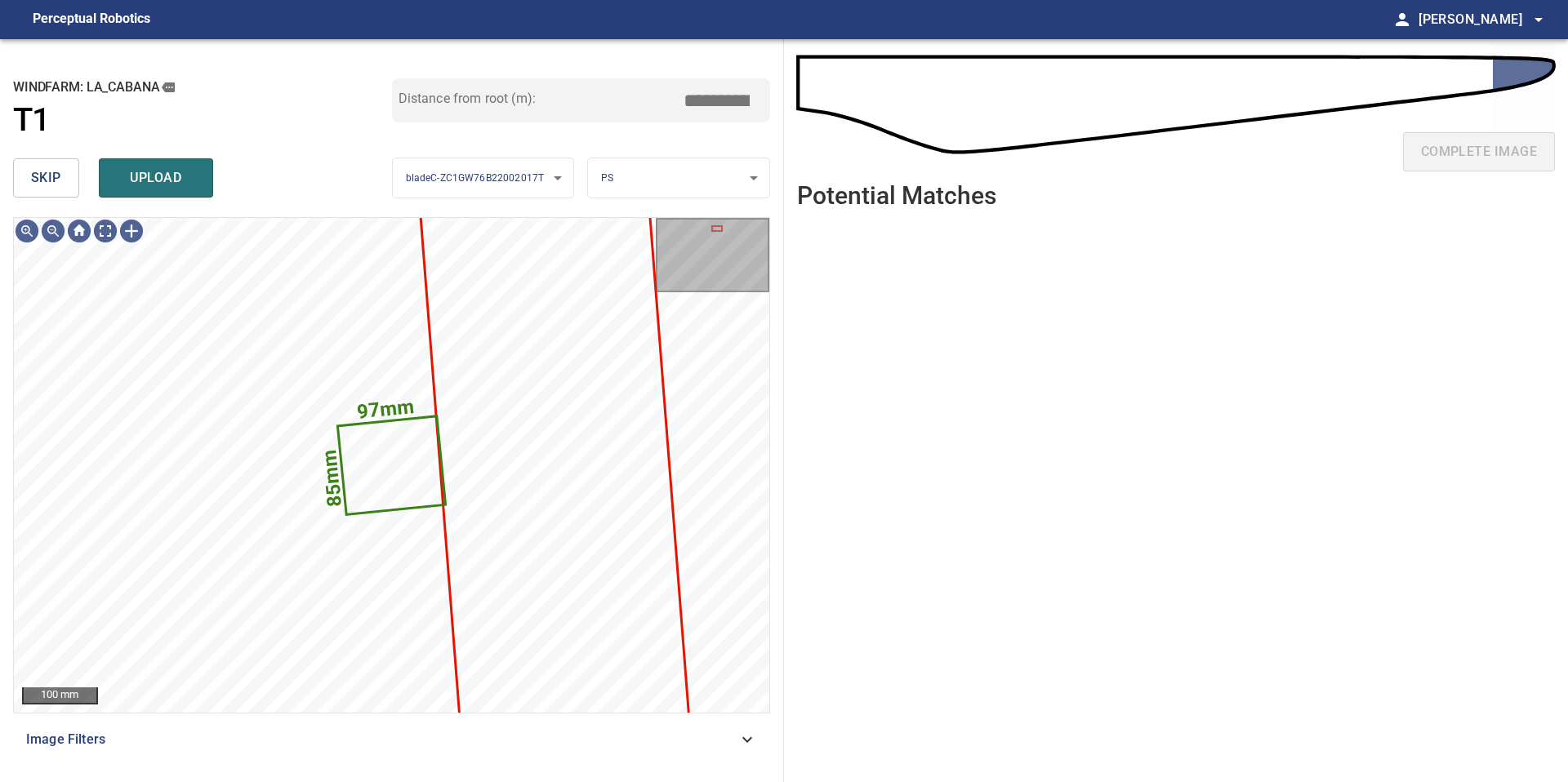
click at [60, 169] on span "skip" at bounding box center [46, 177] width 30 height 23
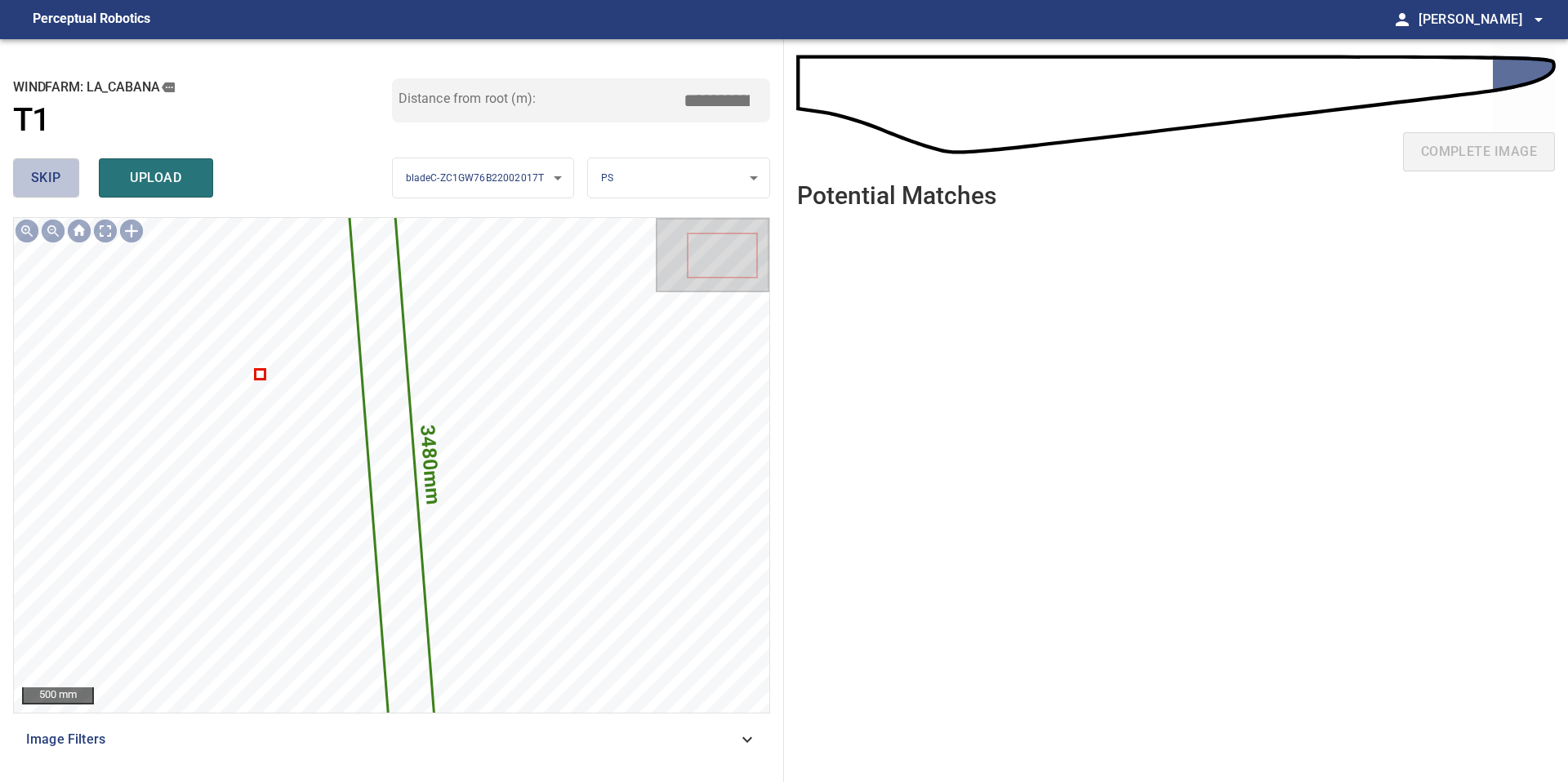
click at [60, 169] on span "skip" at bounding box center [46, 177] width 30 height 23
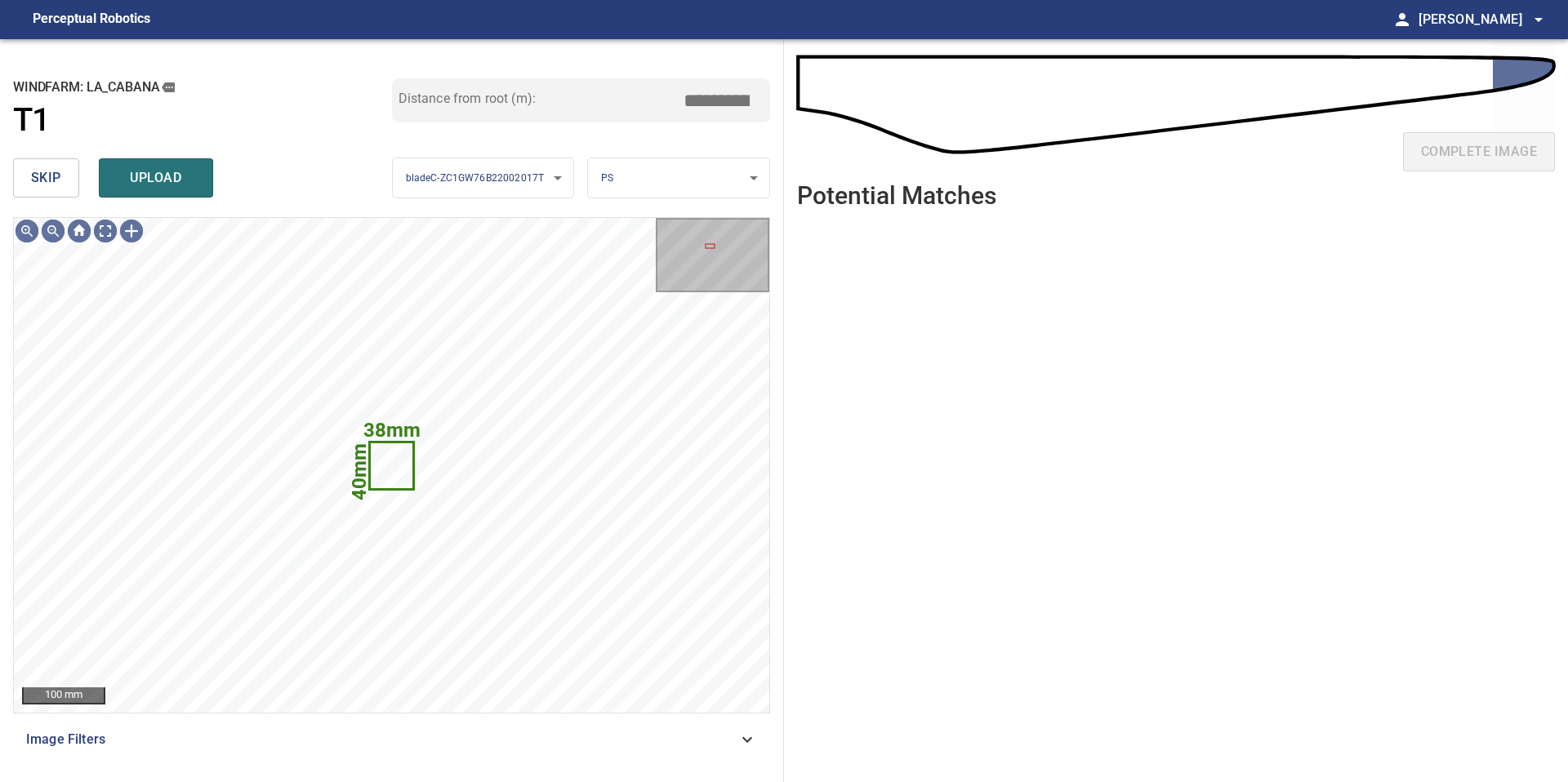
click at [60, 169] on span "skip" at bounding box center [46, 177] width 30 height 23
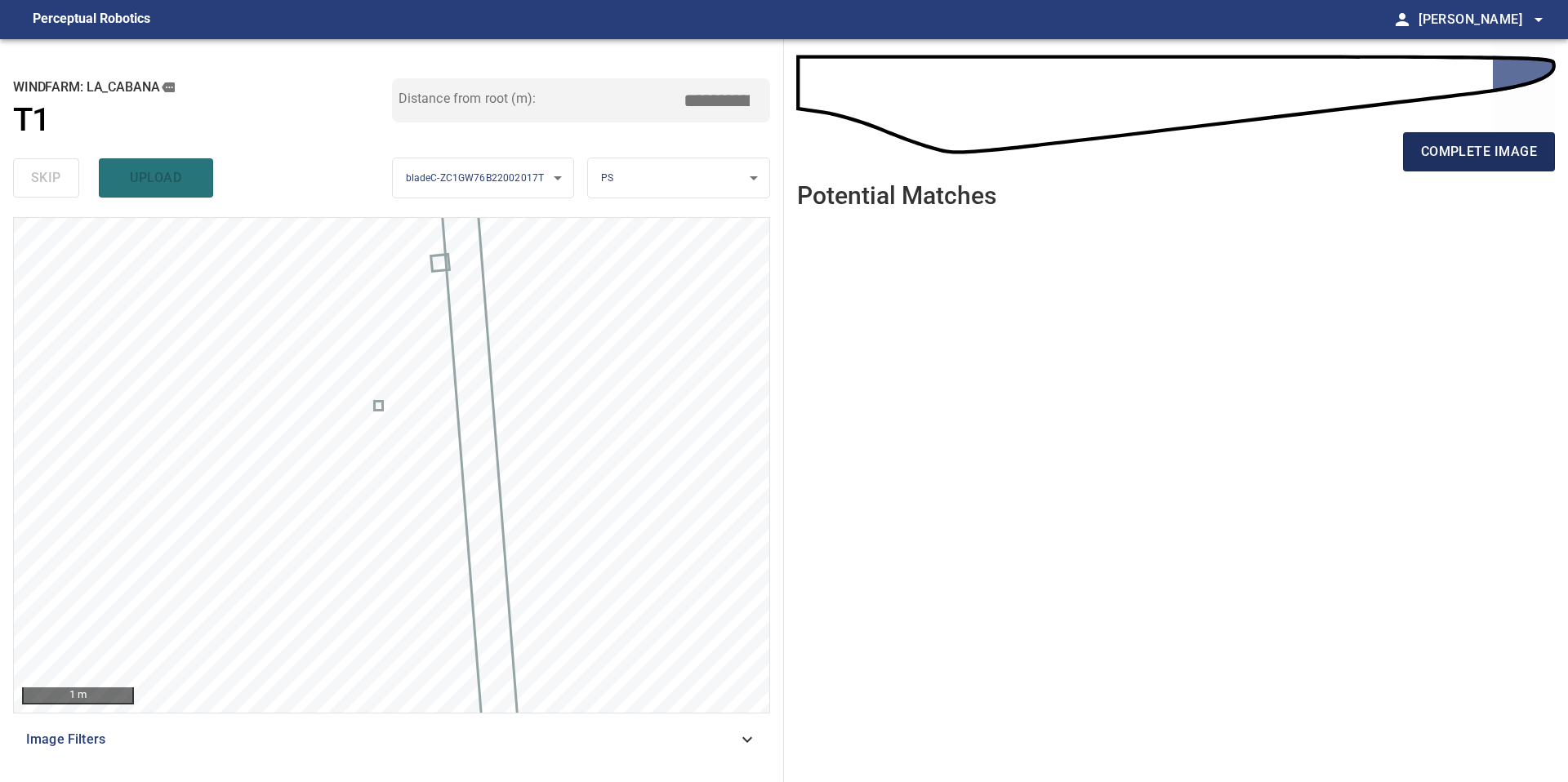
click at [1446, 159] on span "complete image" at bounding box center [1479, 151] width 116 height 23
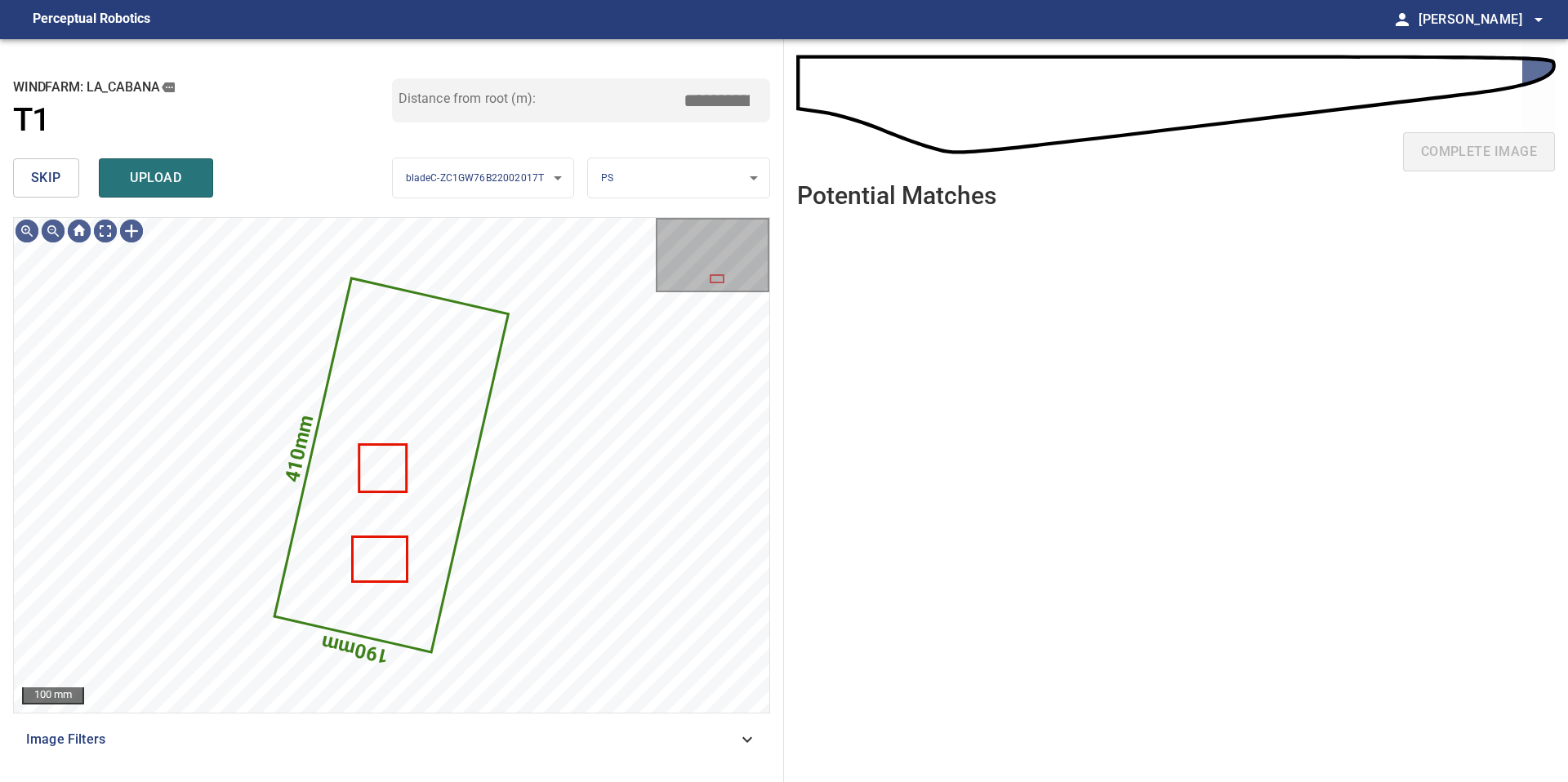
click at [56, 180] on span "skip" at bounding box center [46, 177] width 30 height 23
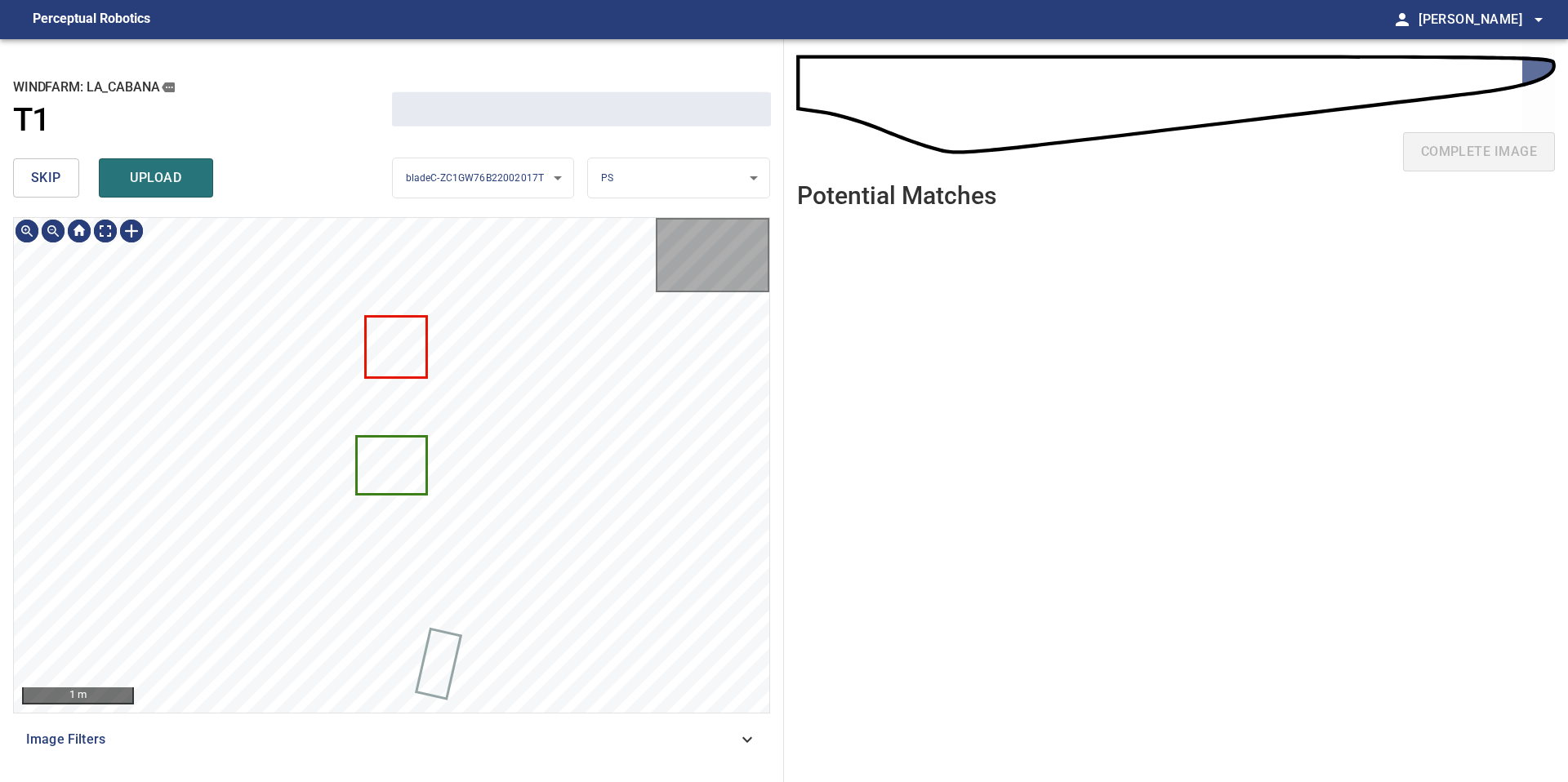
click at [56, 180] on span "skip" at bounding box center [46, 177] width 30 height 23
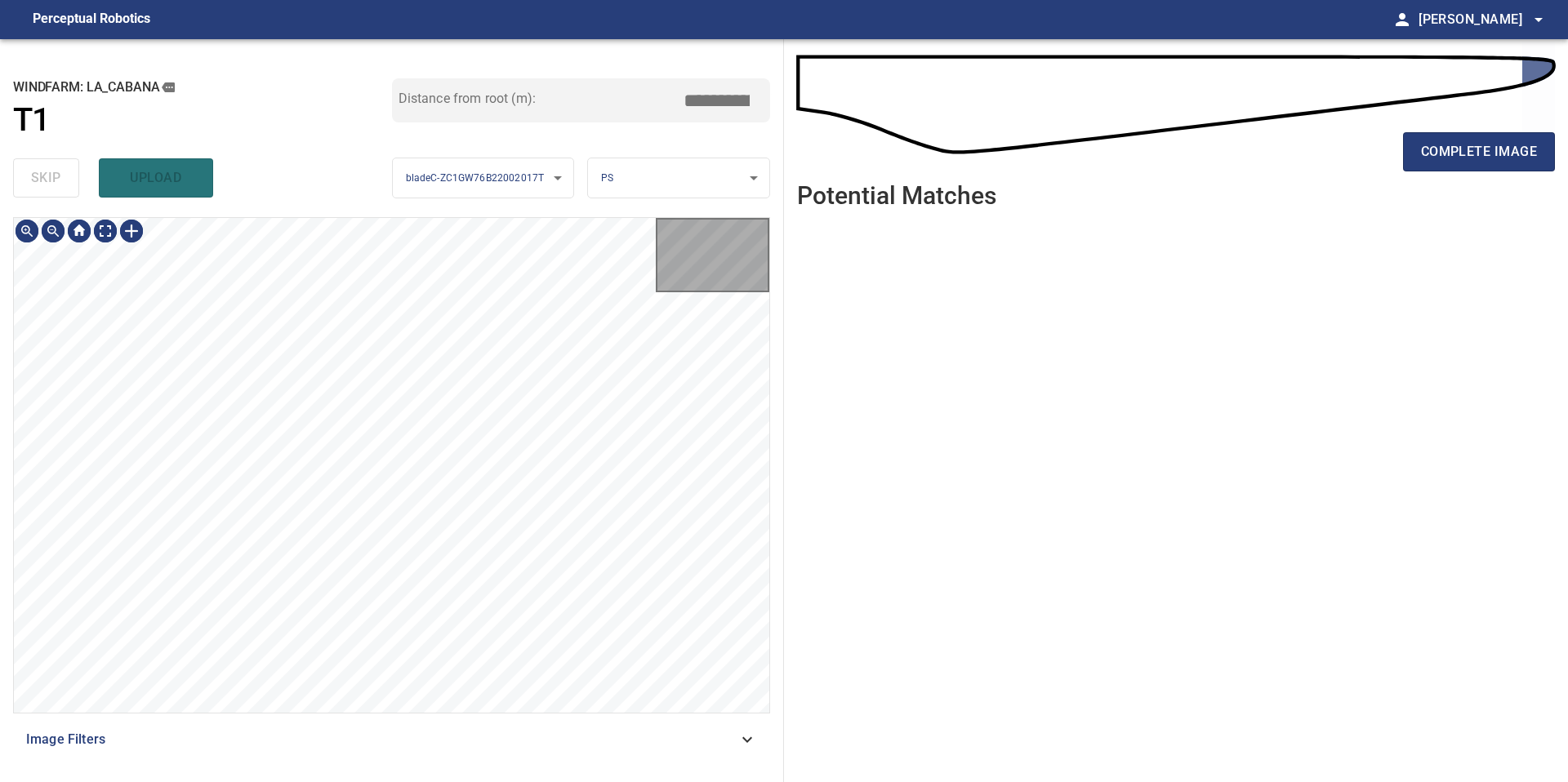
type input "*****"
click at [56, 180] on div "skip upload" at bounding box center [202, 177] width 379 height 52
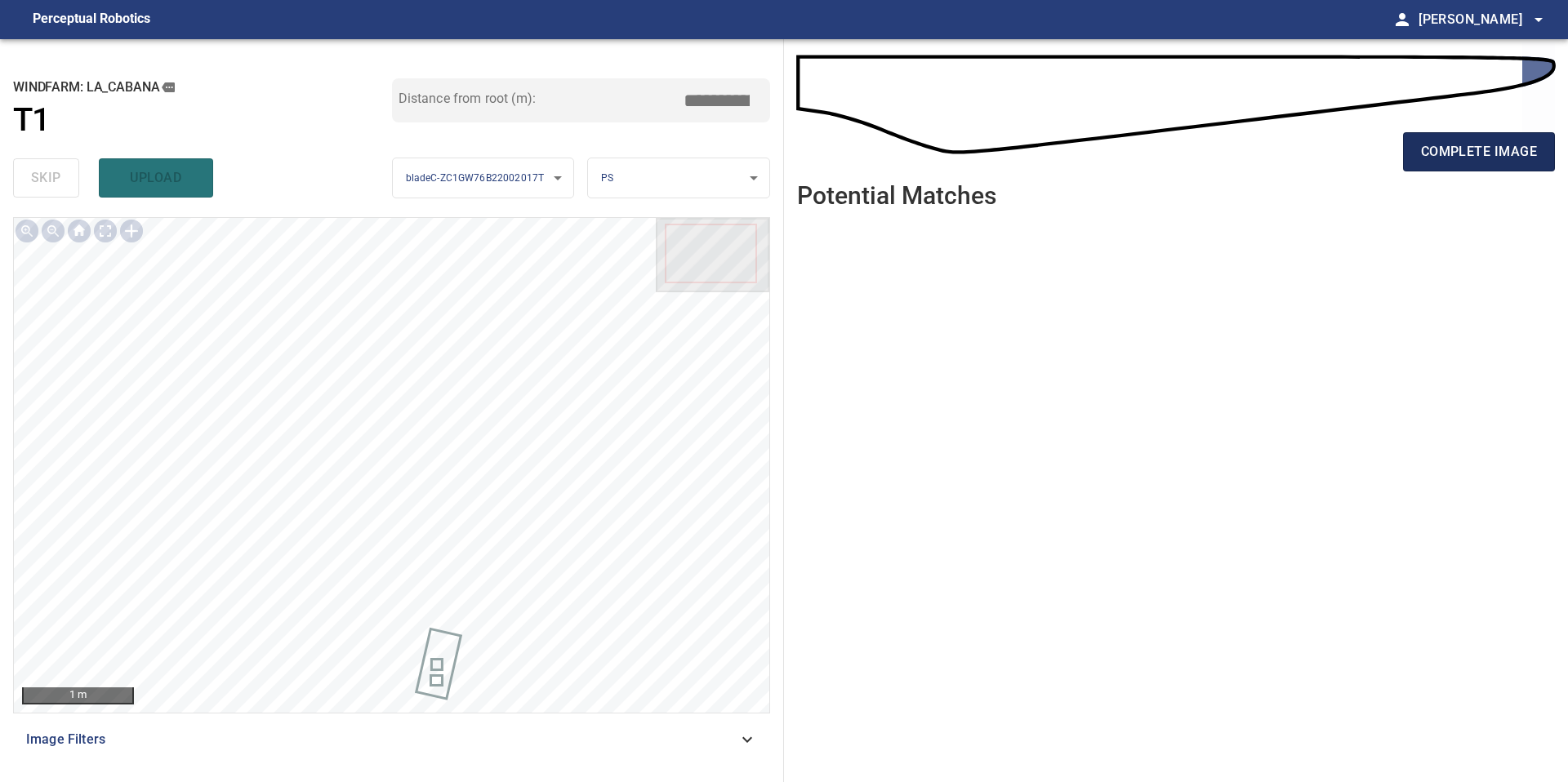
click at [1464, 144] on span "complete image" at bounding box center [1479, 151] width 116 height 23
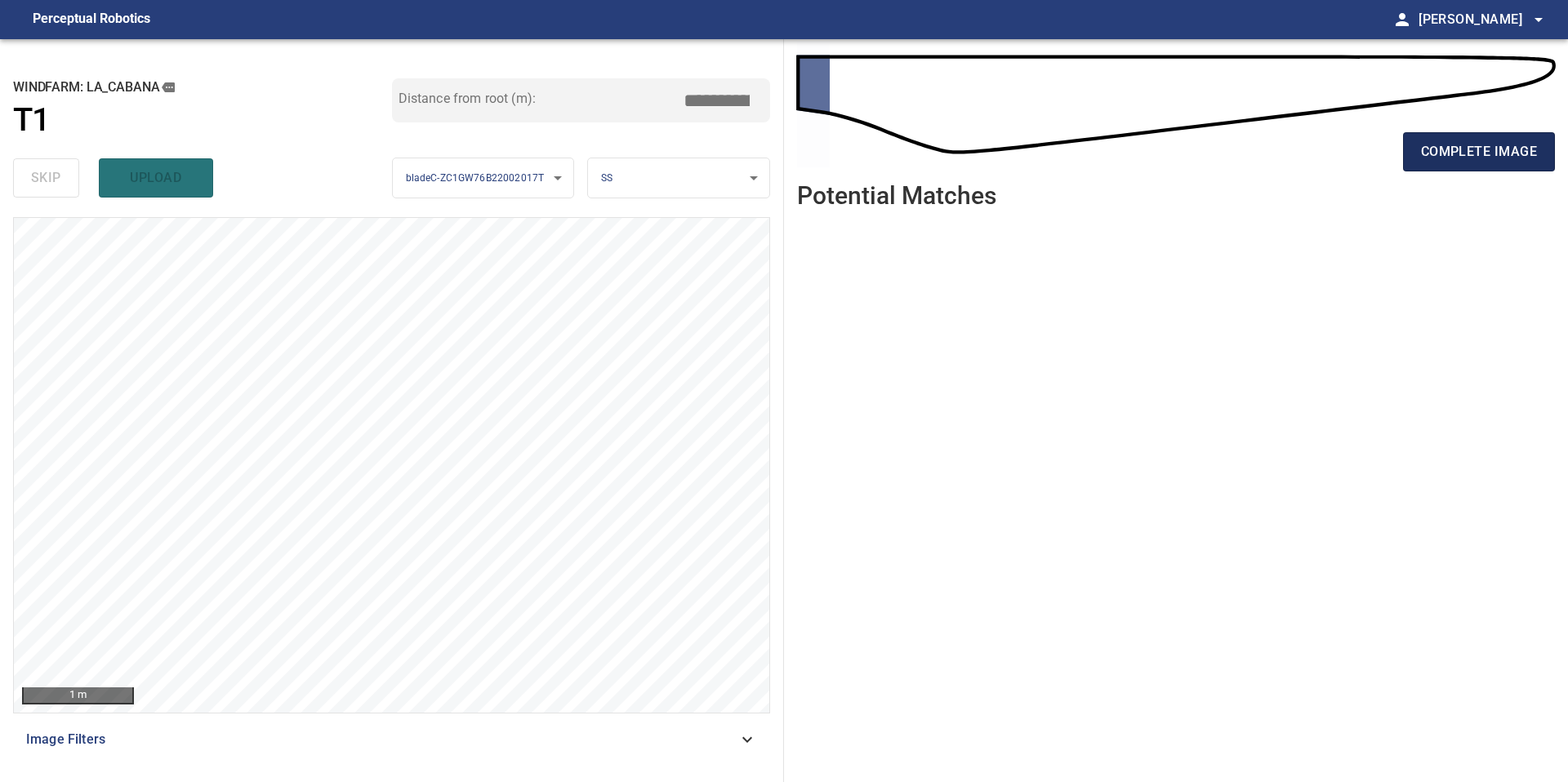
click at [1495, 159] on span "complete image" at bounding box center [1479, 151] width 116 height 23
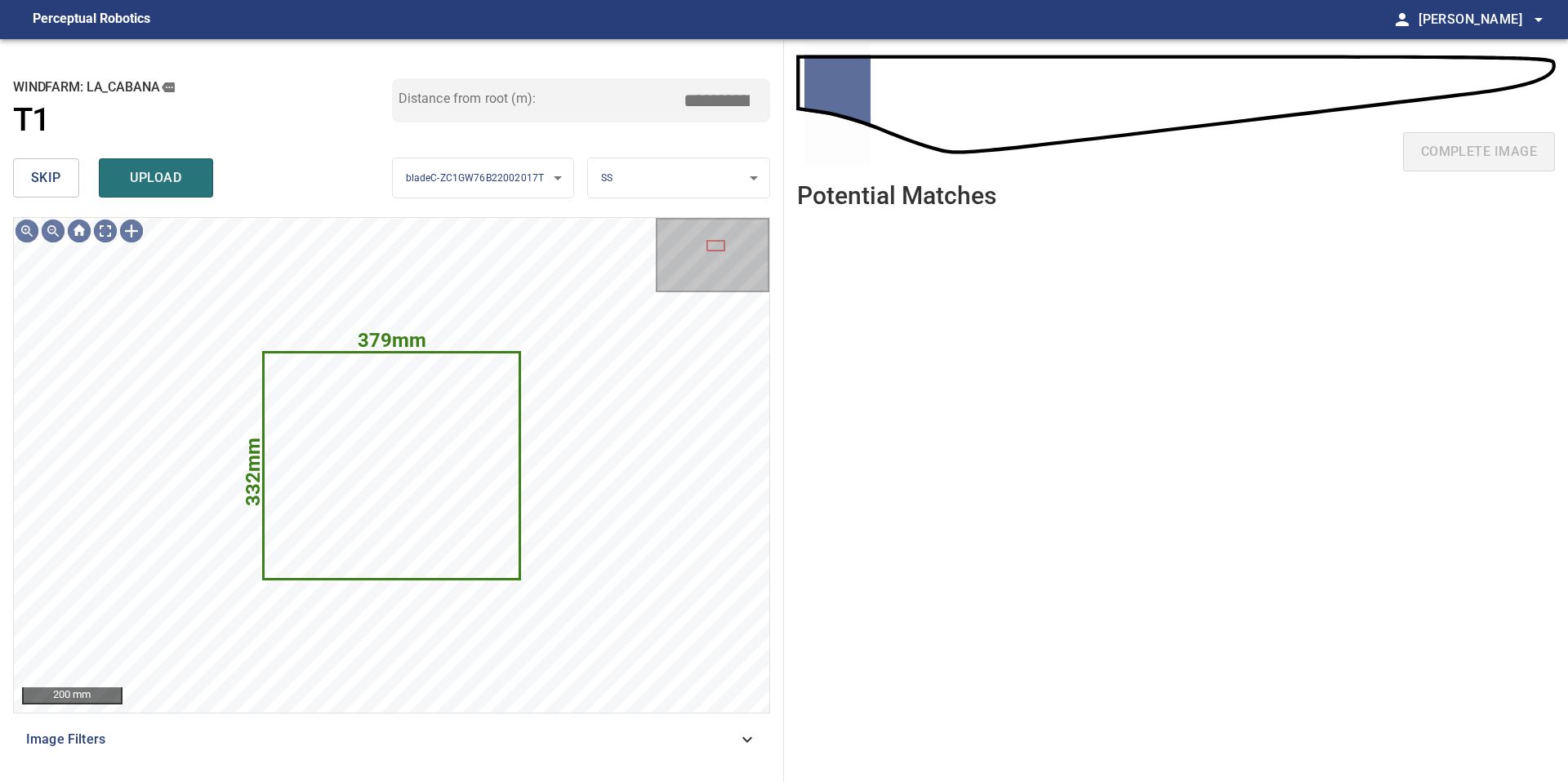
click at [31, 146] on div "windfarm: La_Cabana T1 Distance from root (m): ****" at bounding box center [391, 115] width 757 height 73
click at [39, 169] on span "skip" at bounding box center [46, 177] width 30 height 23
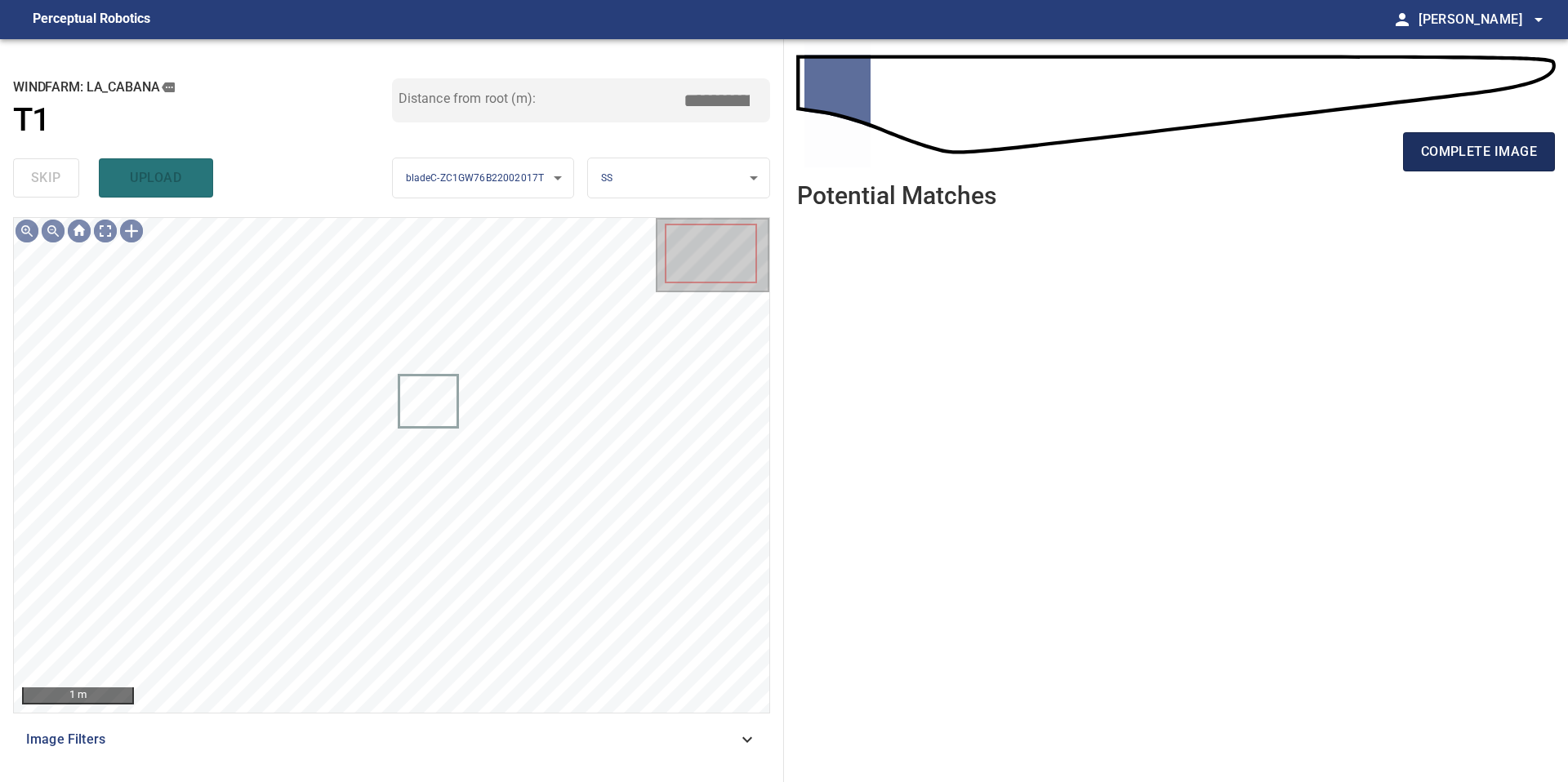
click at [1446, 149] on span "complete image" at bounding box center [1479, 151] width 116 height 23
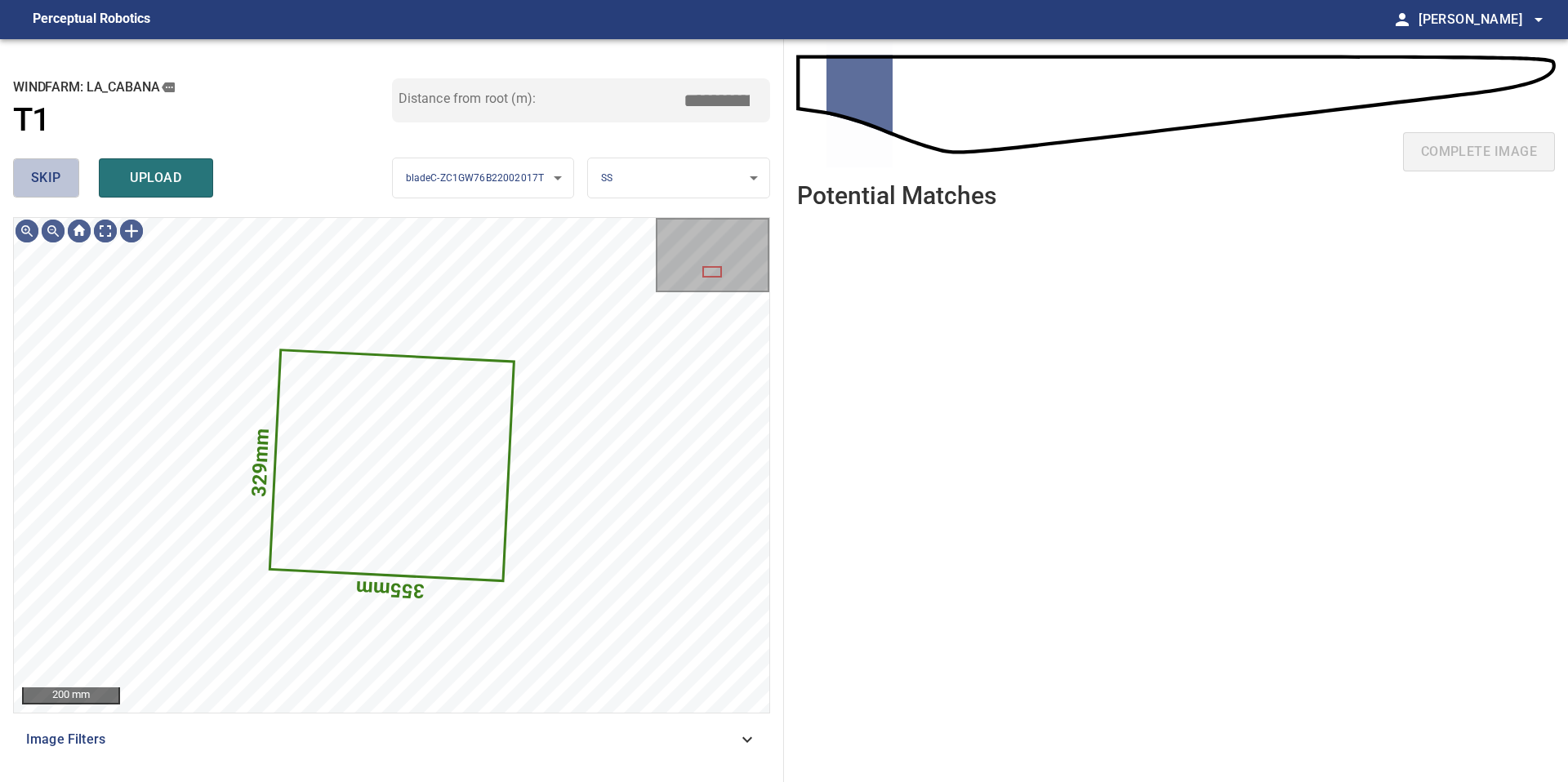
click at [47, 171] on span "skip" at bounding box center [46, 177] width 30 height 23
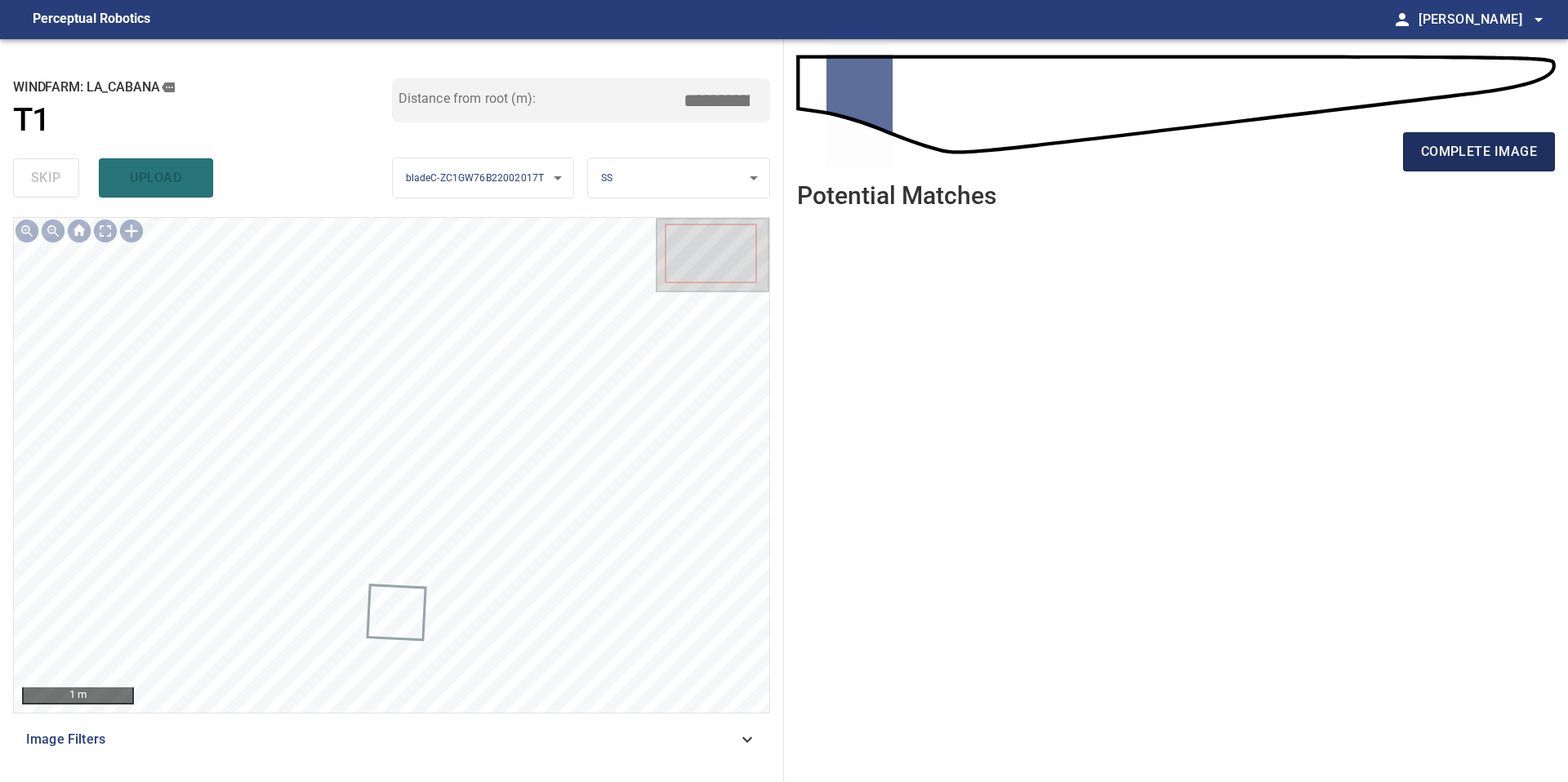
click at [1435, 145] on span "complete image" at bounding box center [1479, 151] width 116 height 23
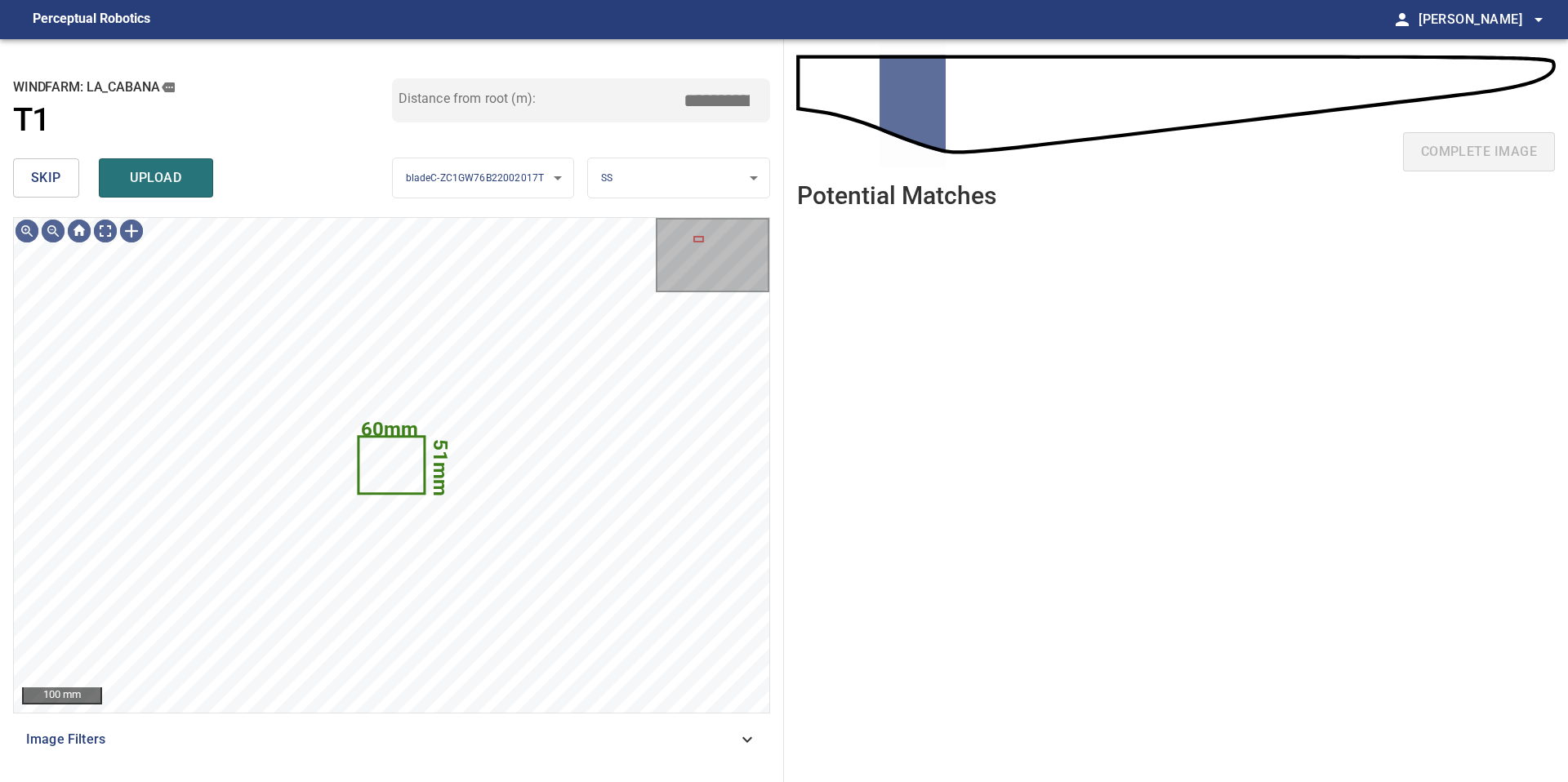
click at [37, 177] on span "skip" at bounding box center [46, 177] width 30 height 23
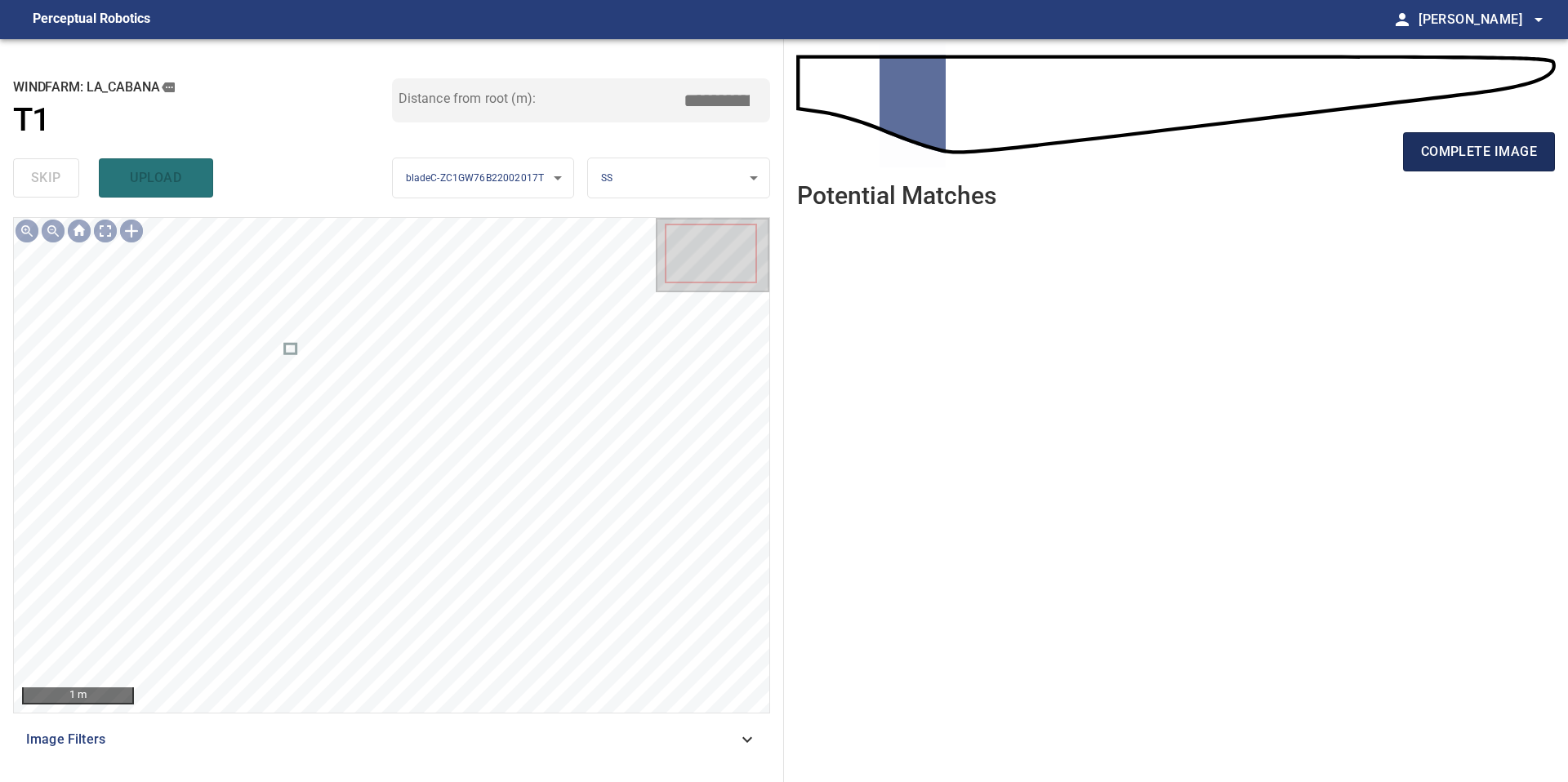
click at [1487, 158] on span "complete image" at bounding box center [1479, 151] width 116 height 23
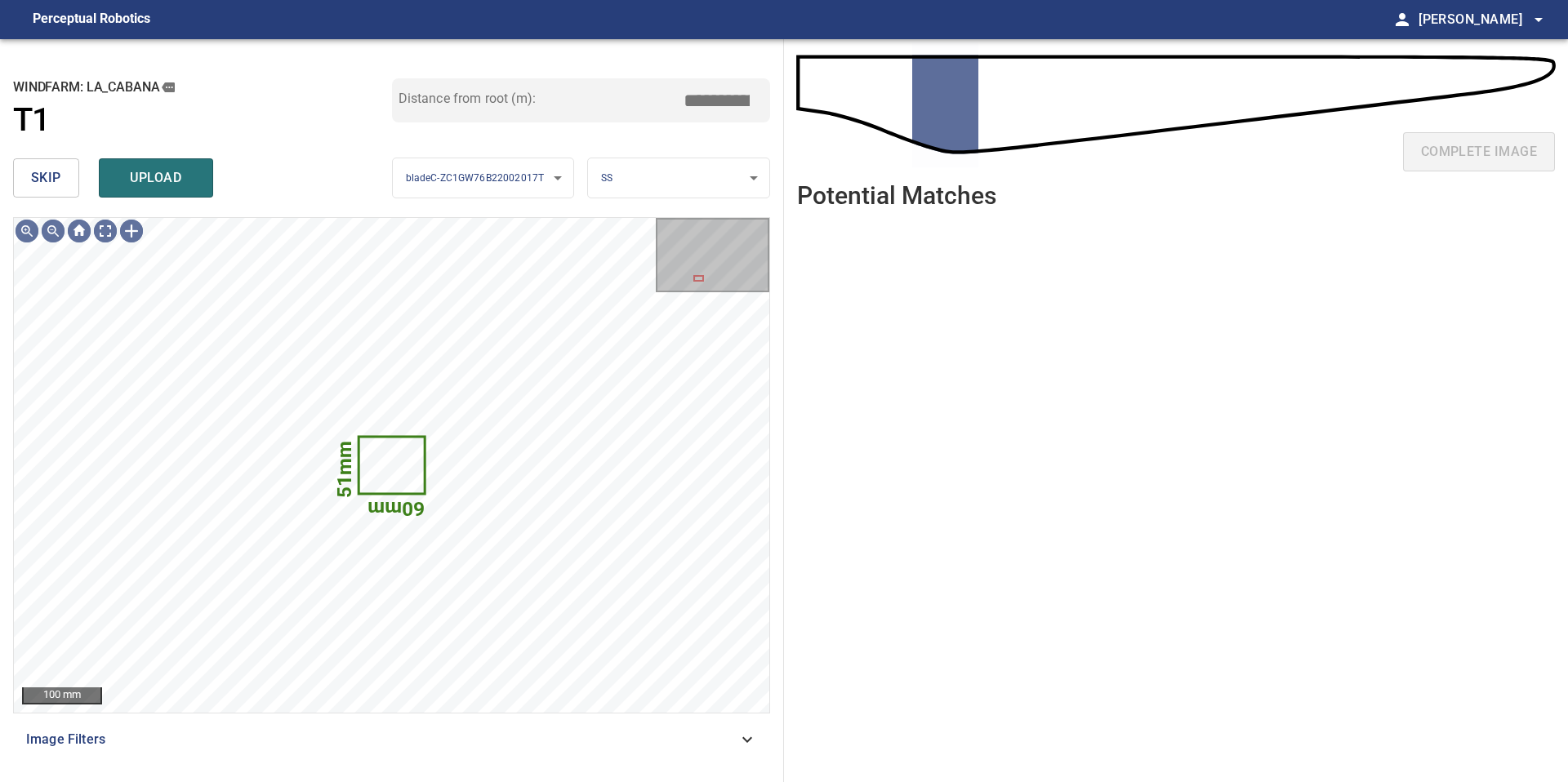
click at [54, 178] on span "skip" at bounding box center [46, 177] width 30 height 23
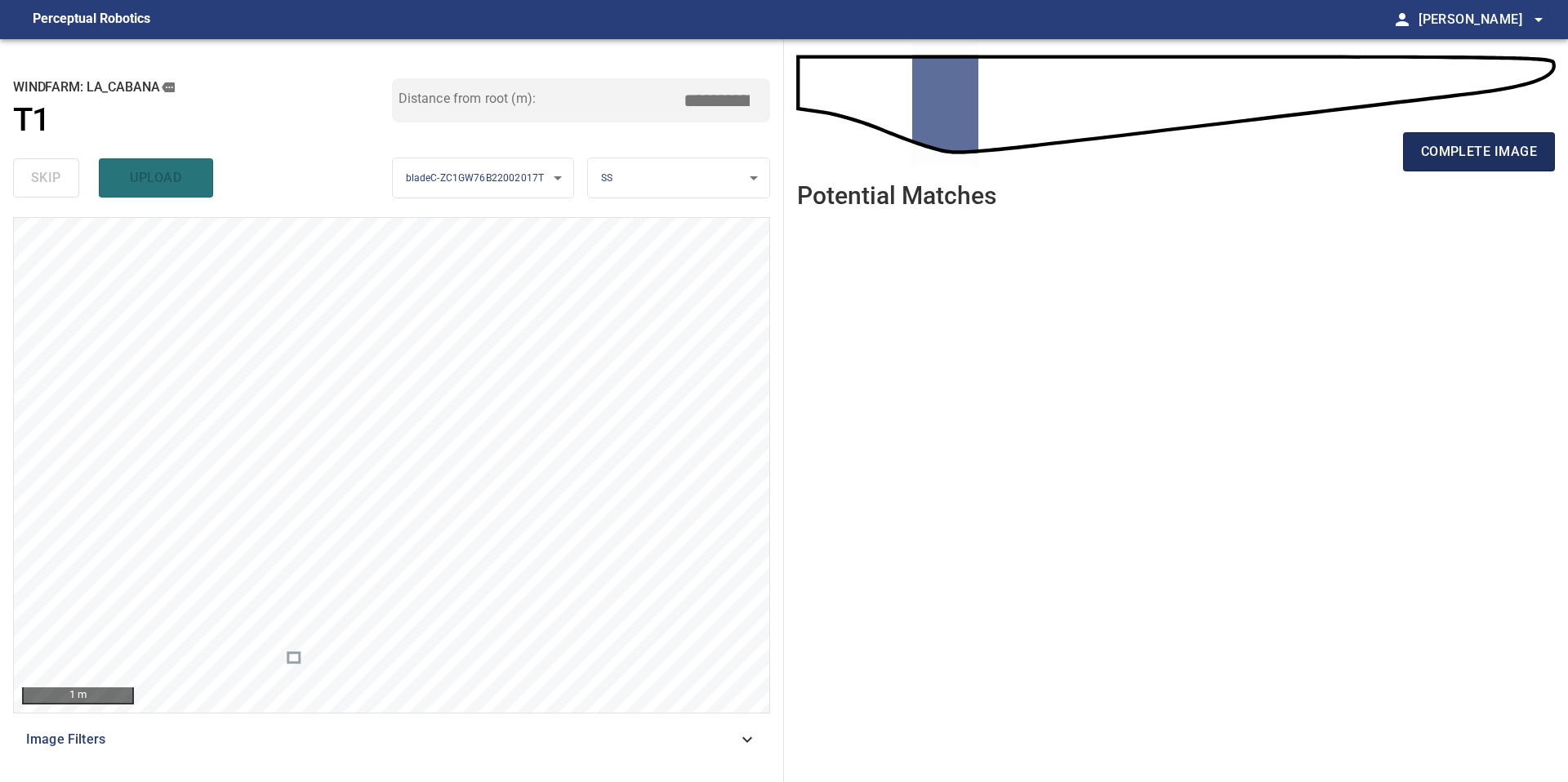
click at [1506, 146] on span "complete image" at bounding box center [1479, 151] width 116 height 23
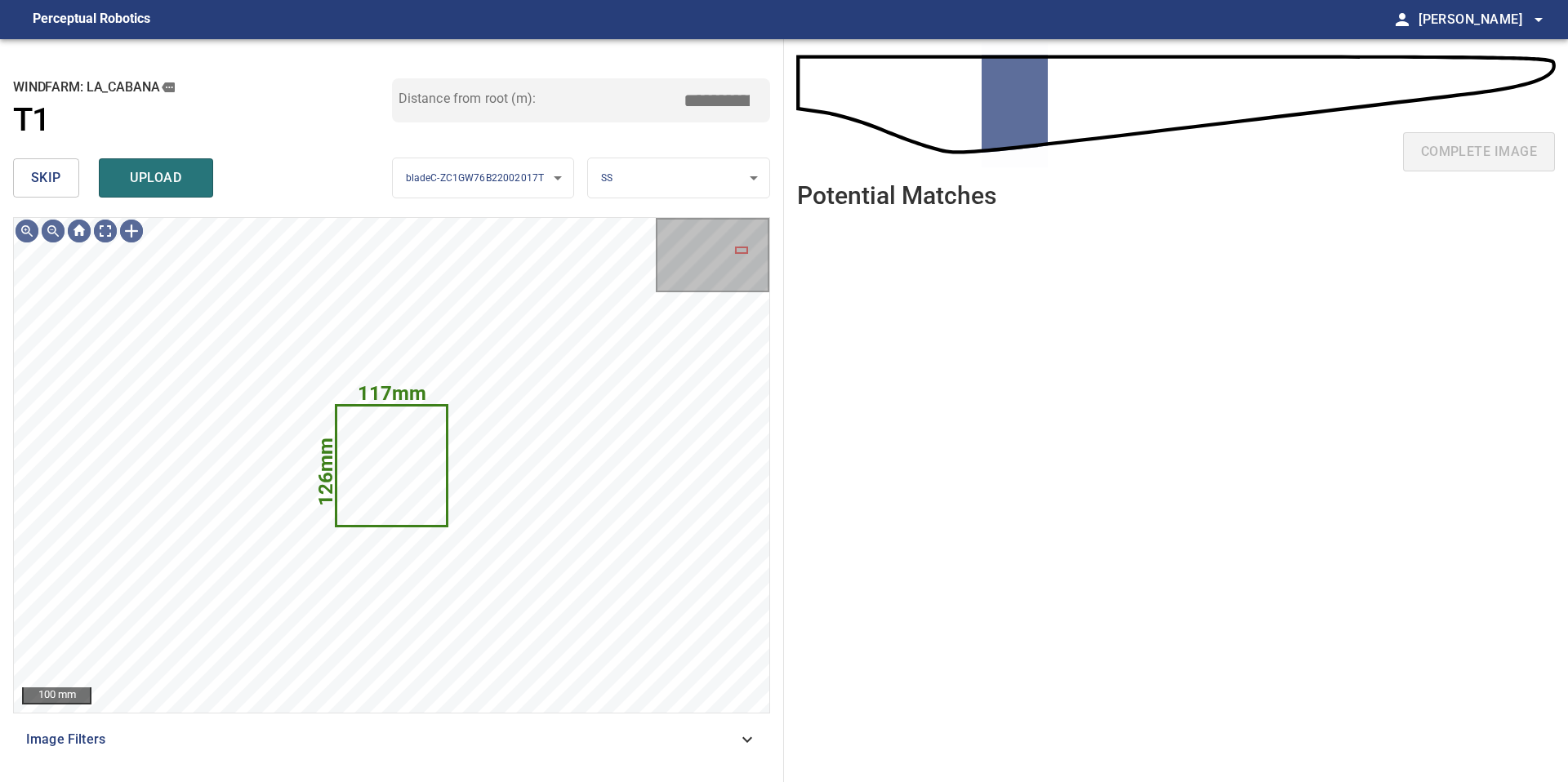
click at [73, 185] on button "skip" at bounding box center [45, 178] width 66 height 39
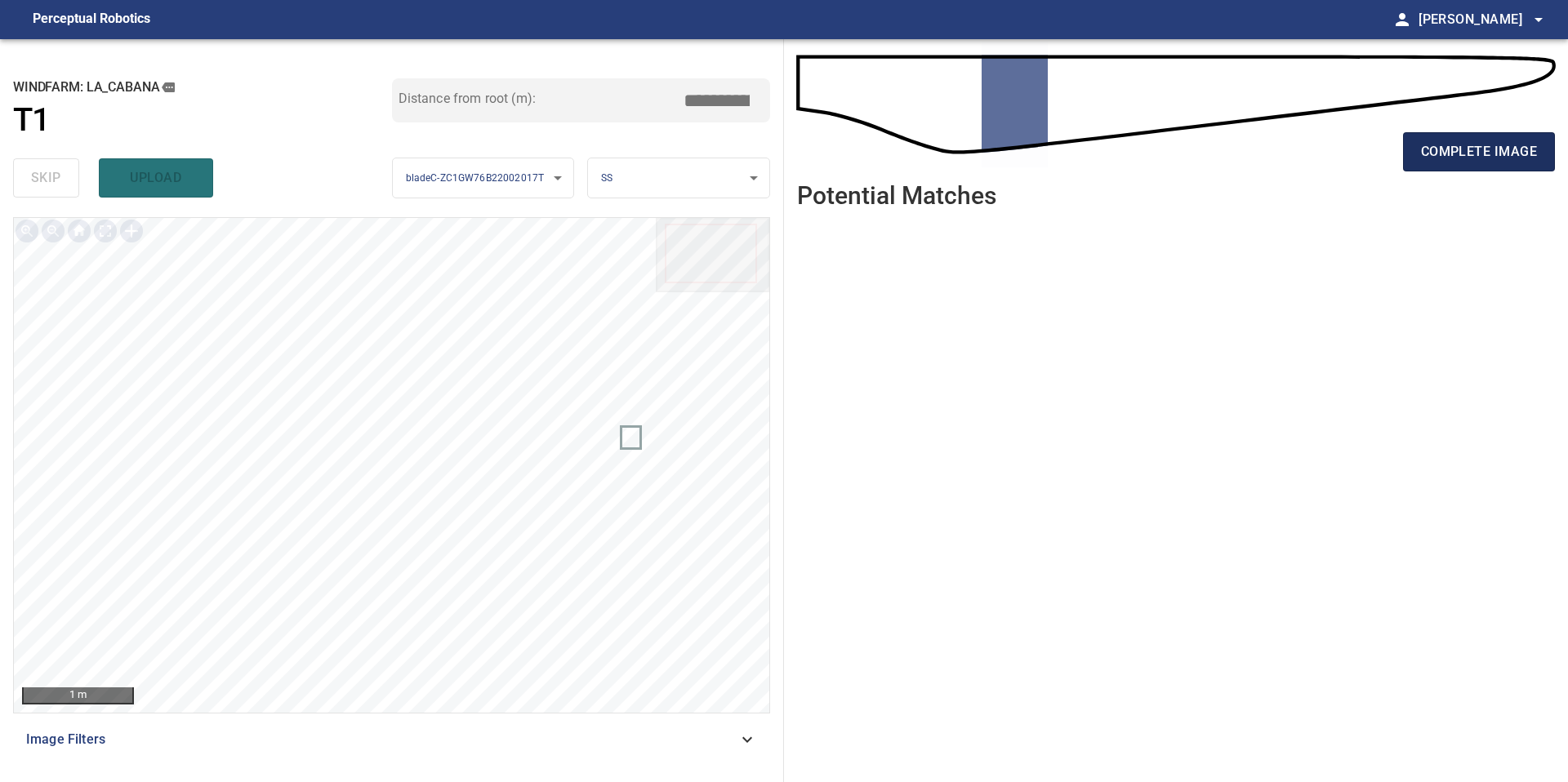
click at [1481, 147] on span "complete image" at bounding box center [1479, 151] width 116 height 23
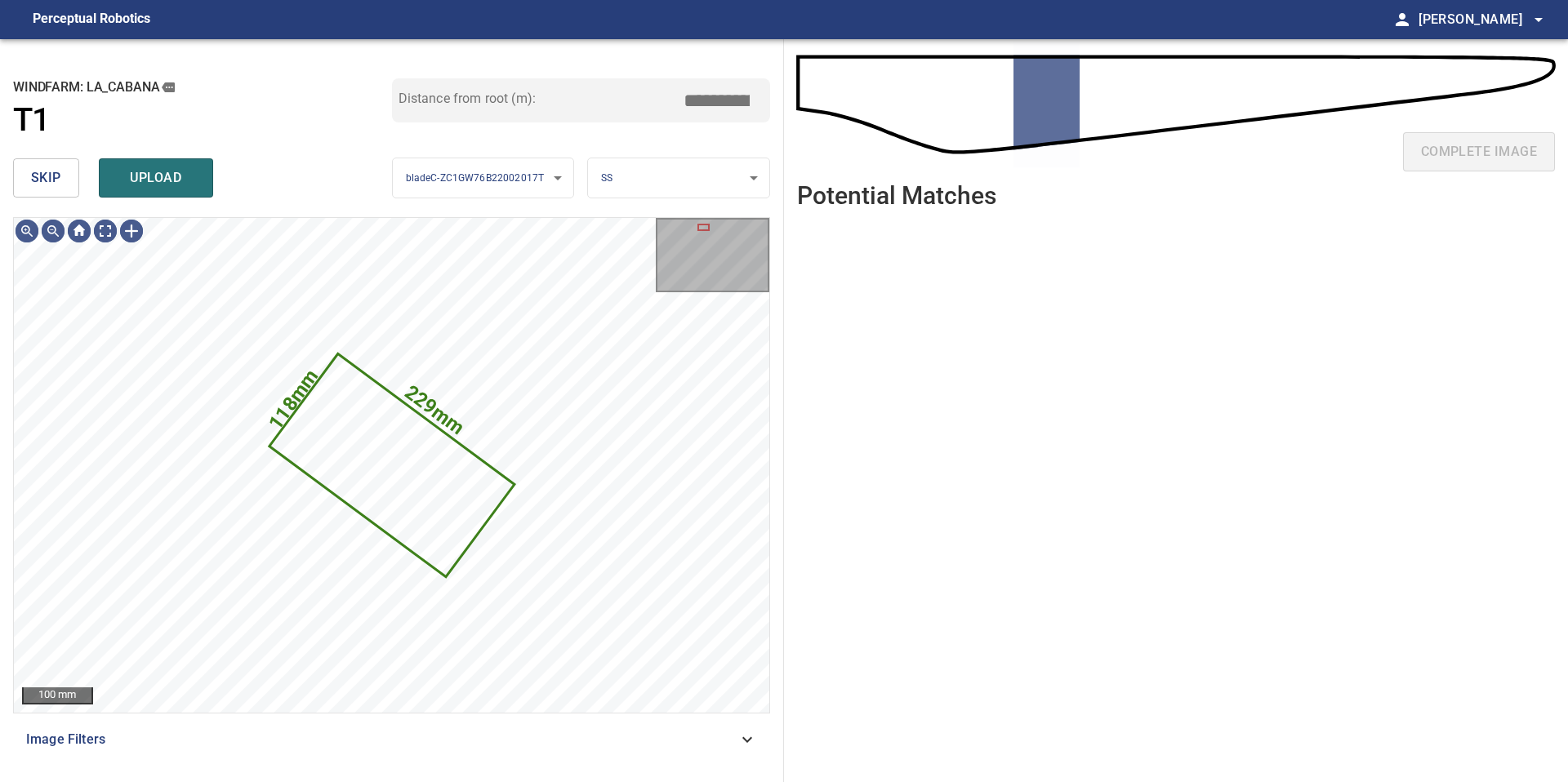
click at [67, 177] on button "skip" at bounding box center [45, 178] width 66 height 39
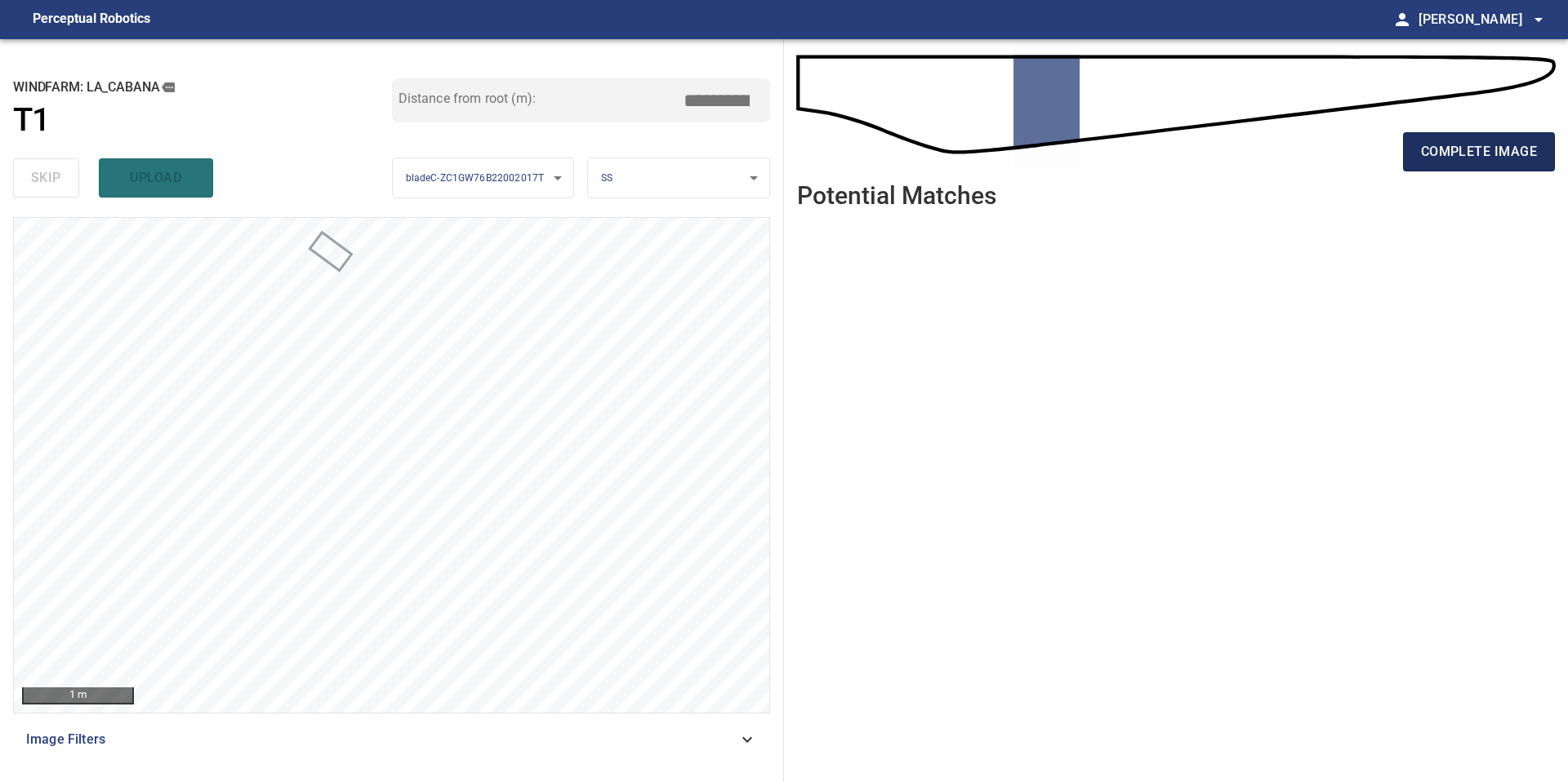
click at [1485, 147] on span "complete image" at bounding box center [1479, 151] width 116 height 23
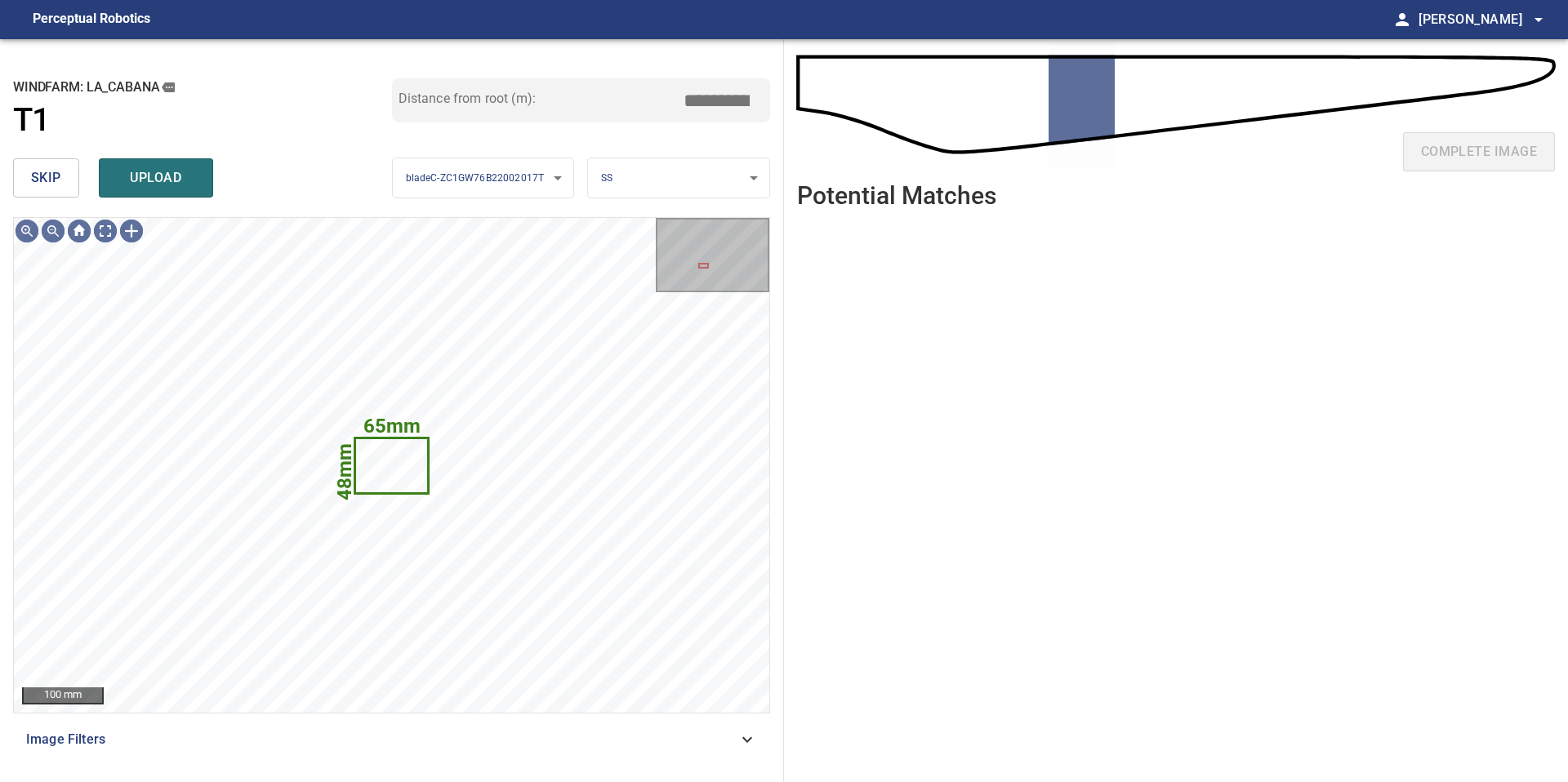
click at [62, 178] on button "skip" at bounding box center [45, 178] width 66 height 39
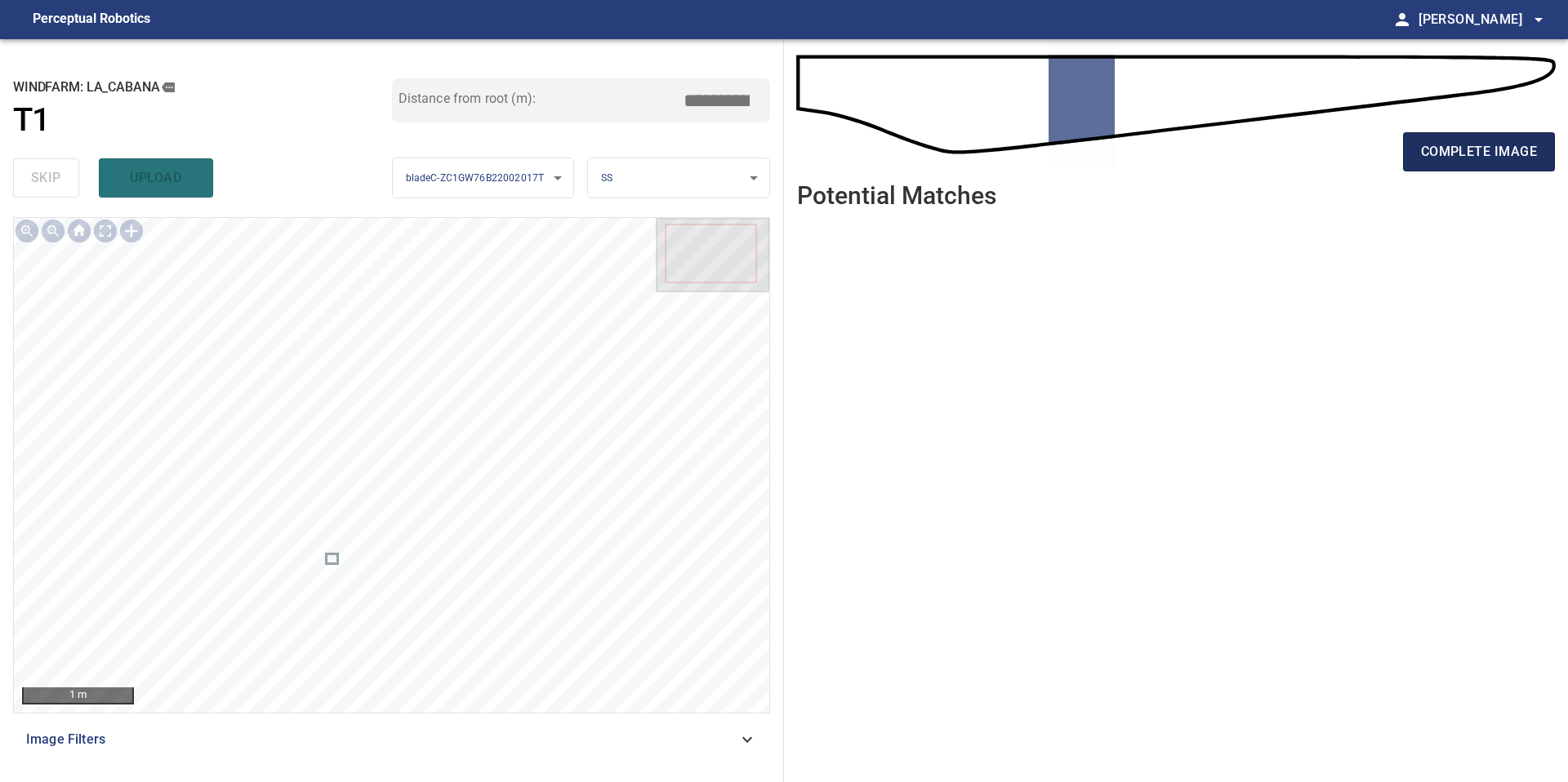
click at [1468, 153] on span "complete image" at bounding box center [1479, 151] width 116 height 23
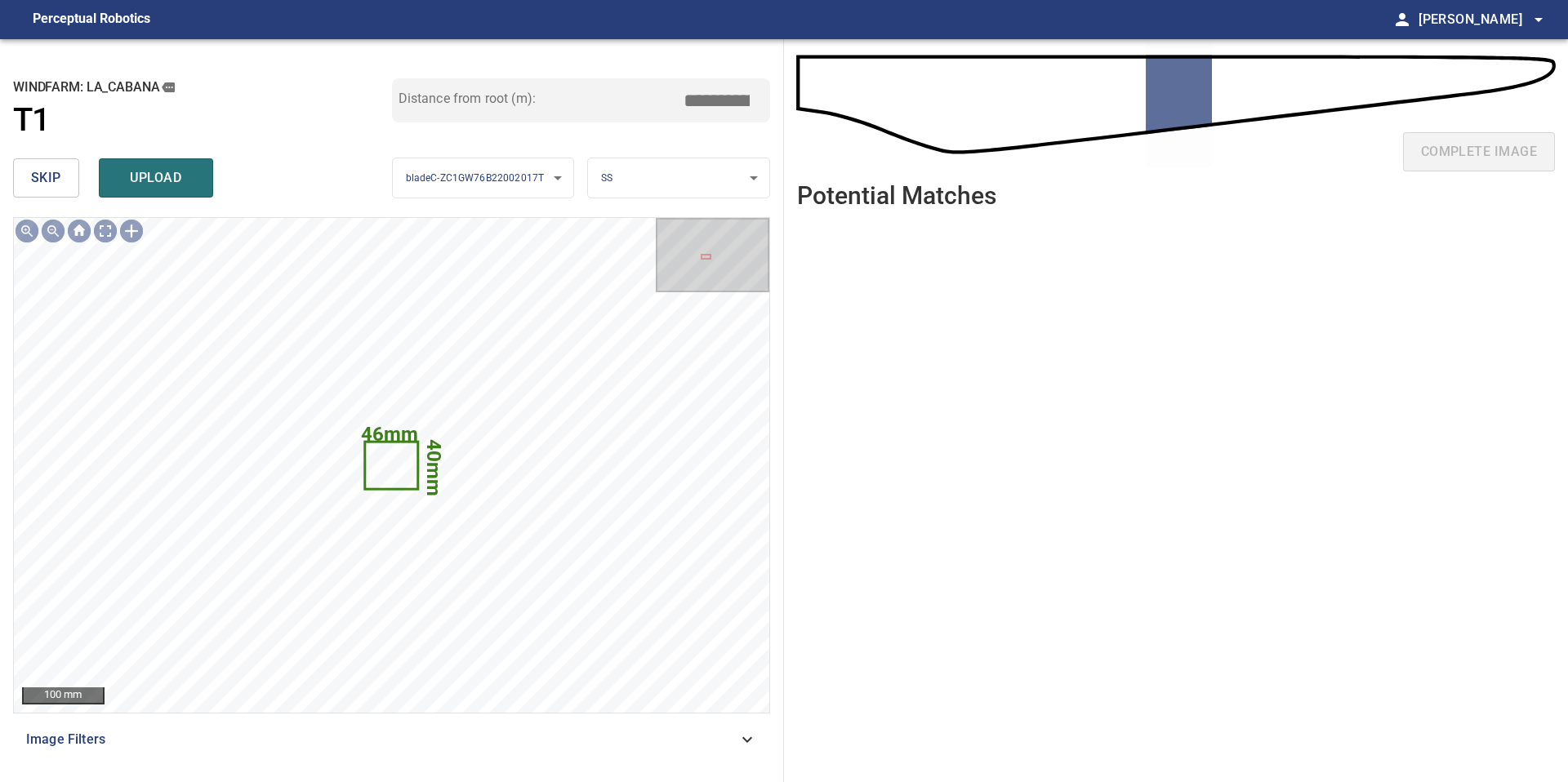
click at [61, 168] on button "skip" at bounding box center [45, 178] width 66 height 39
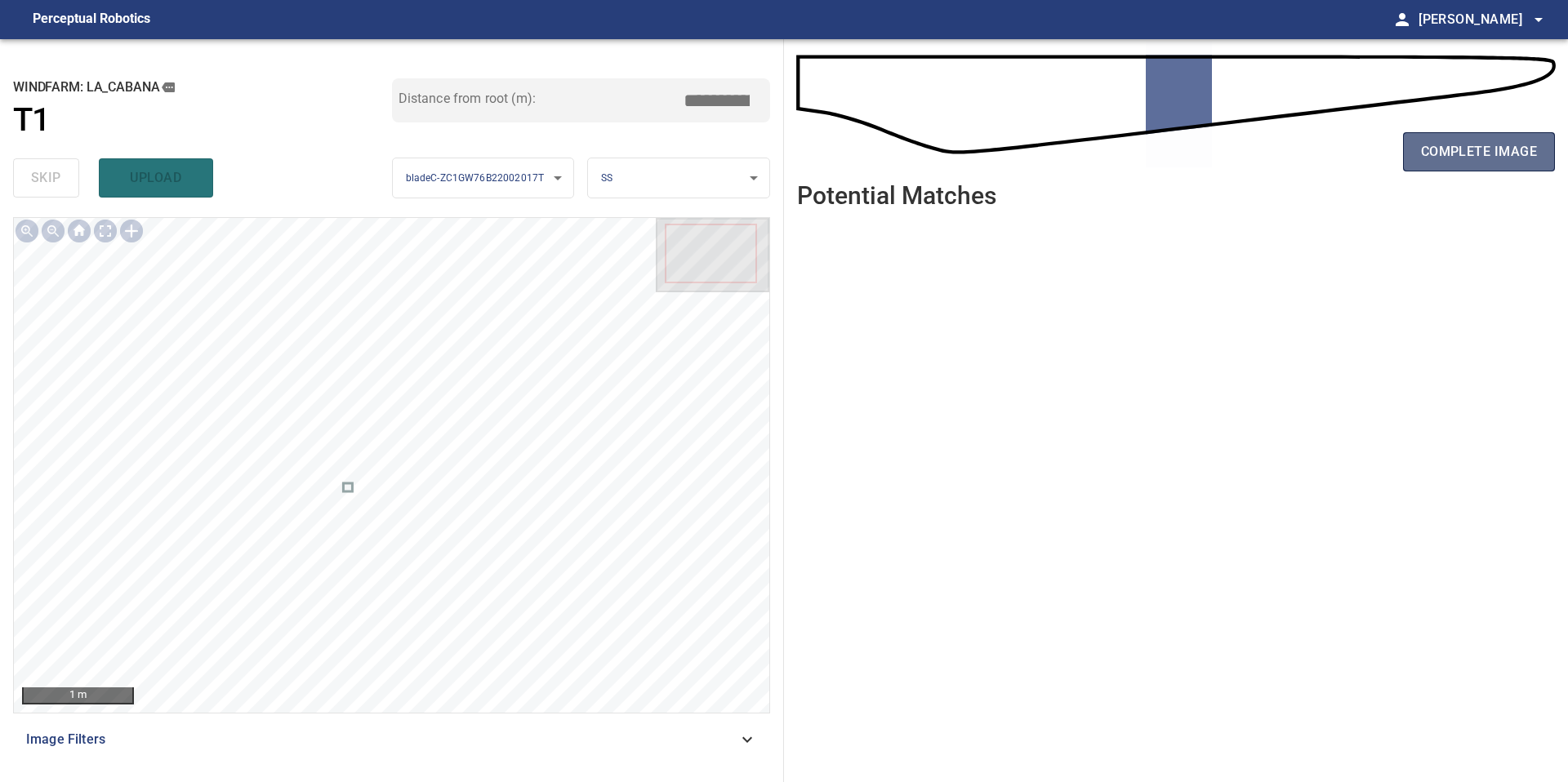
click at [1459, 158] on span "complete image" at bounding box center [1479, 151] width 116 height 23
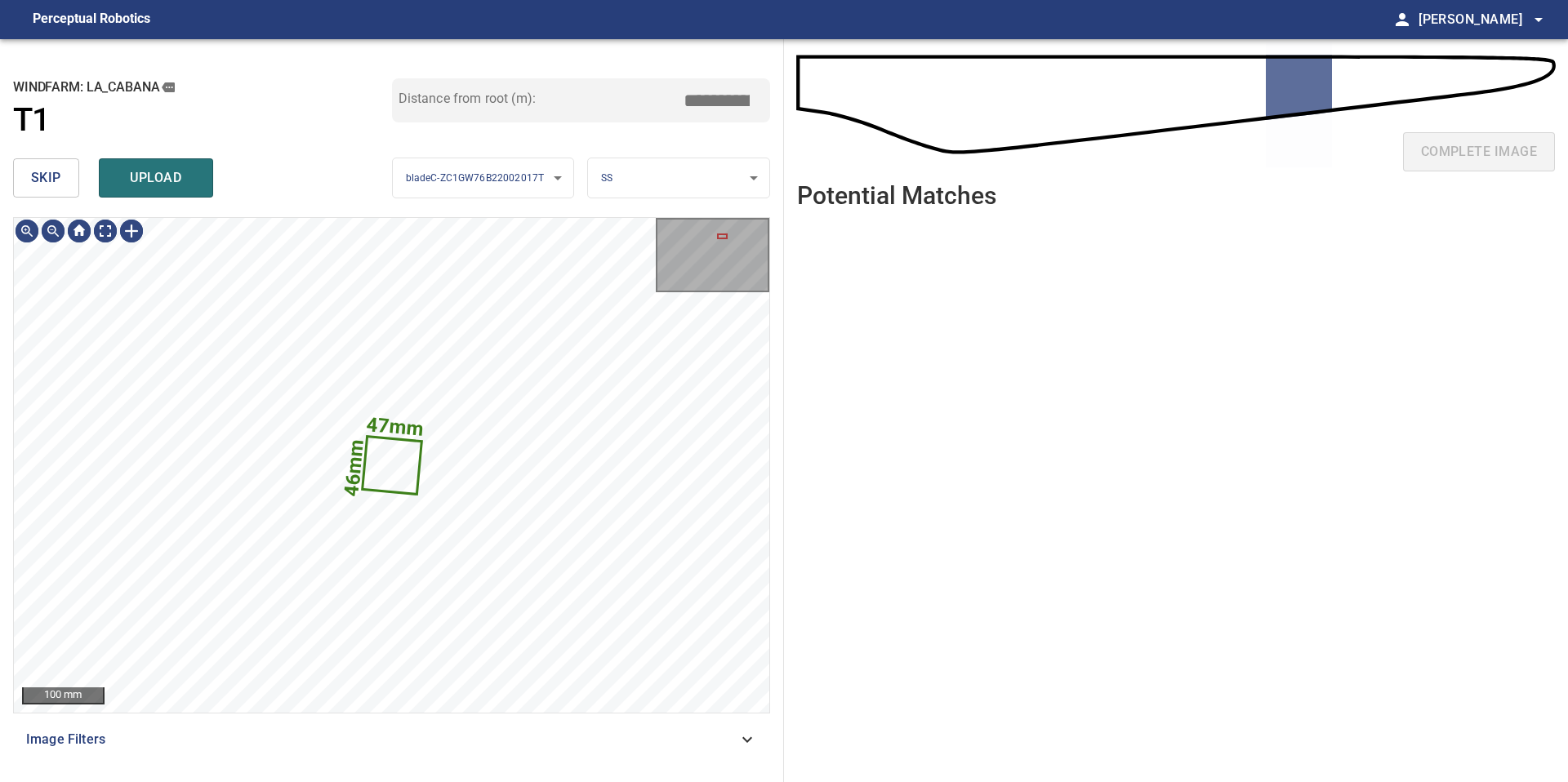
click at [71, 187] on button "skip" at bounding box center [45, 178] width 66 height 39
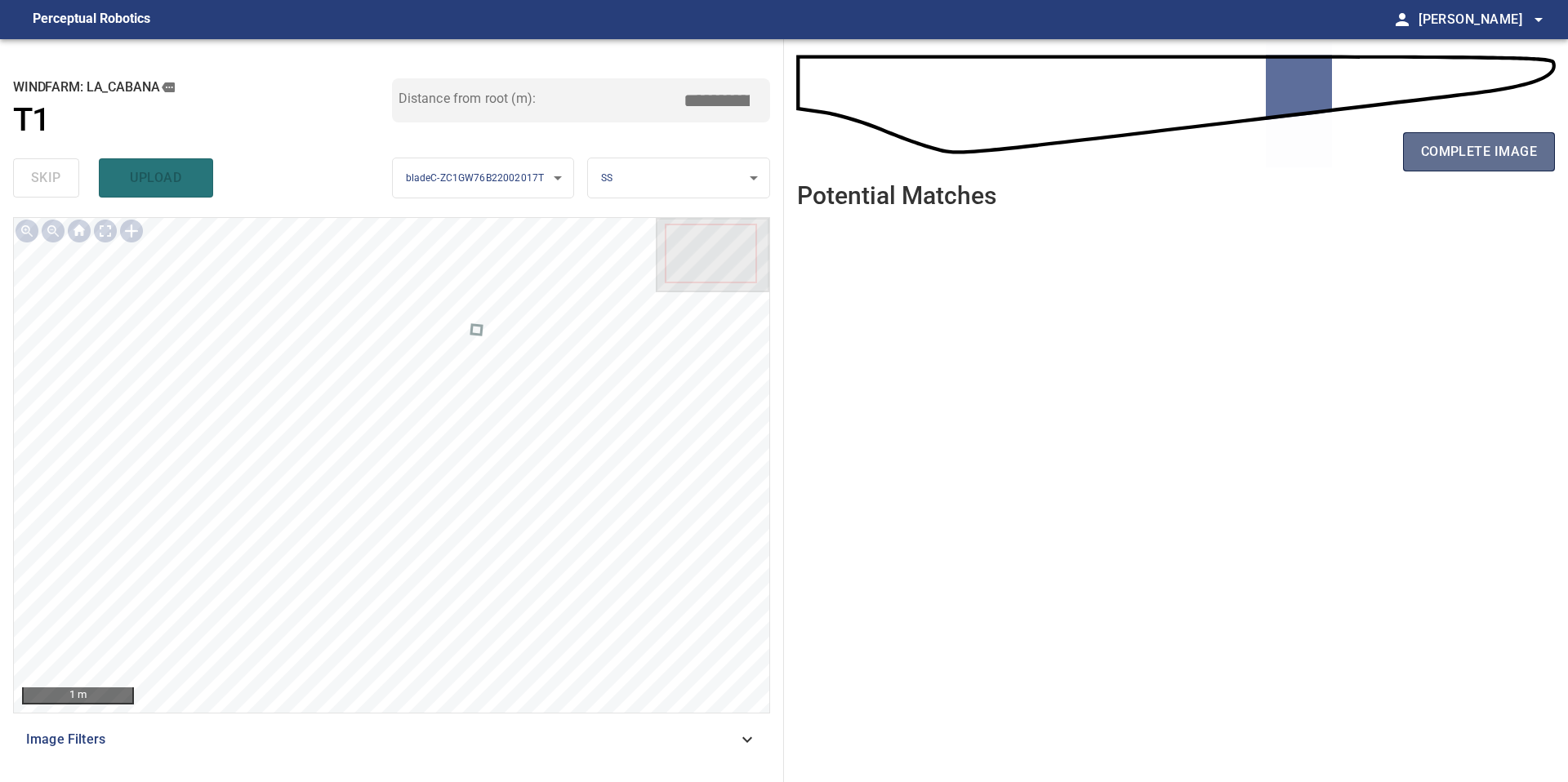
click at [1427, 156] on span "complete image" at bounding box center [1479, 151] width 116 height 23
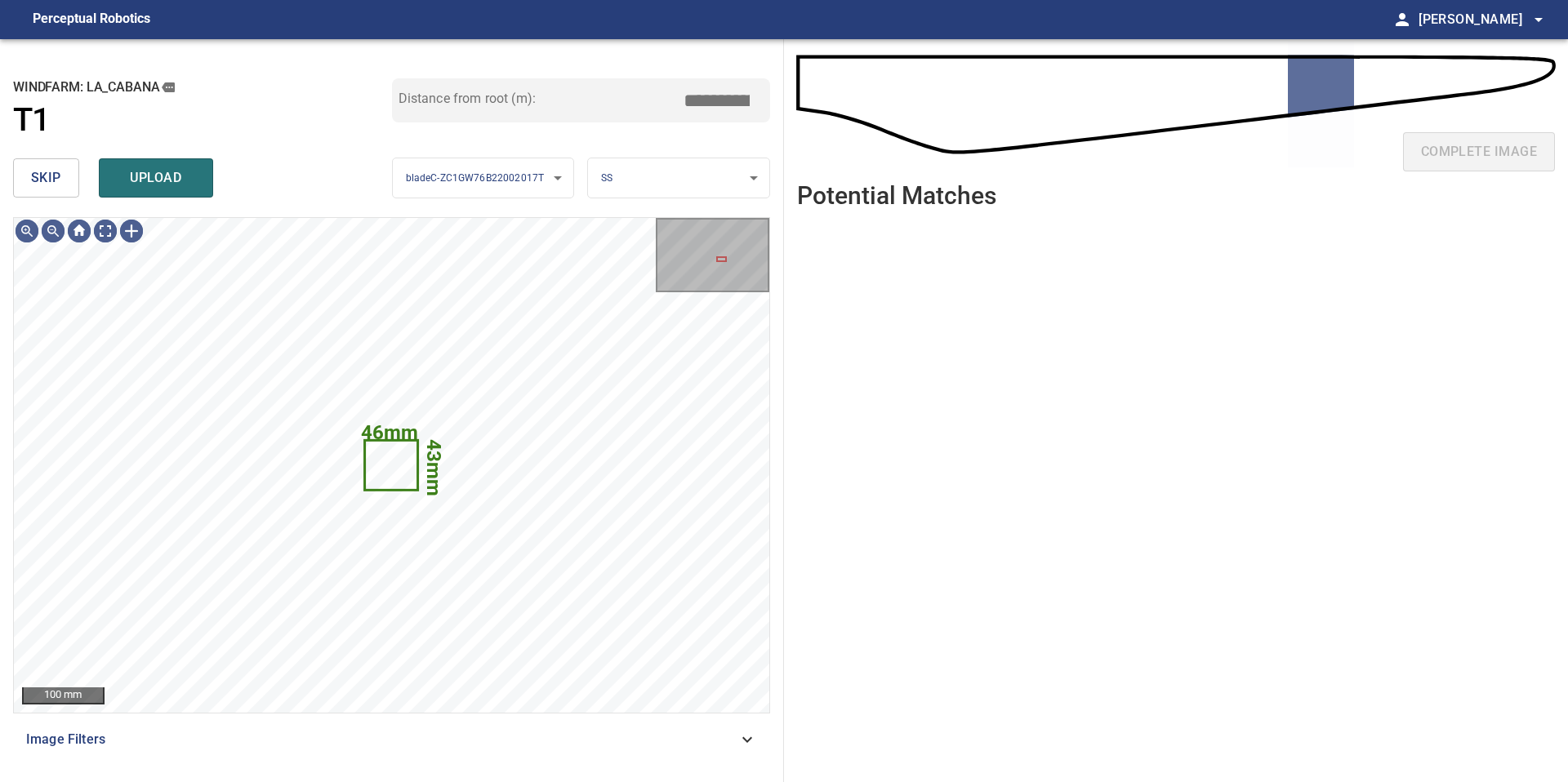
click at [41, 178] on span "skip" at bounding box center [46, 177] width 30 height 23
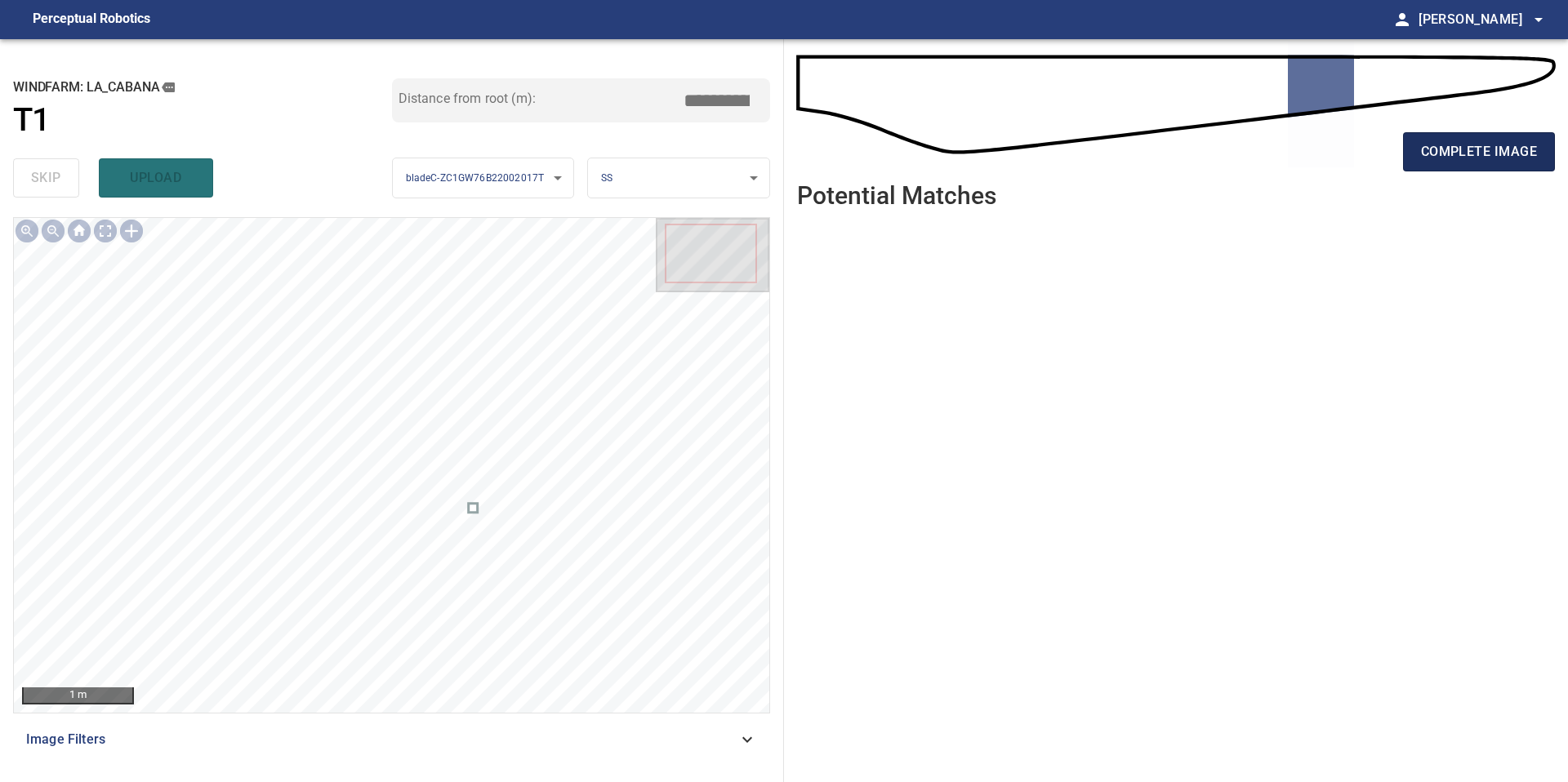
click at [1482, 153] on span "complete image" at bounding box center [1479, 151] width 116 height 23
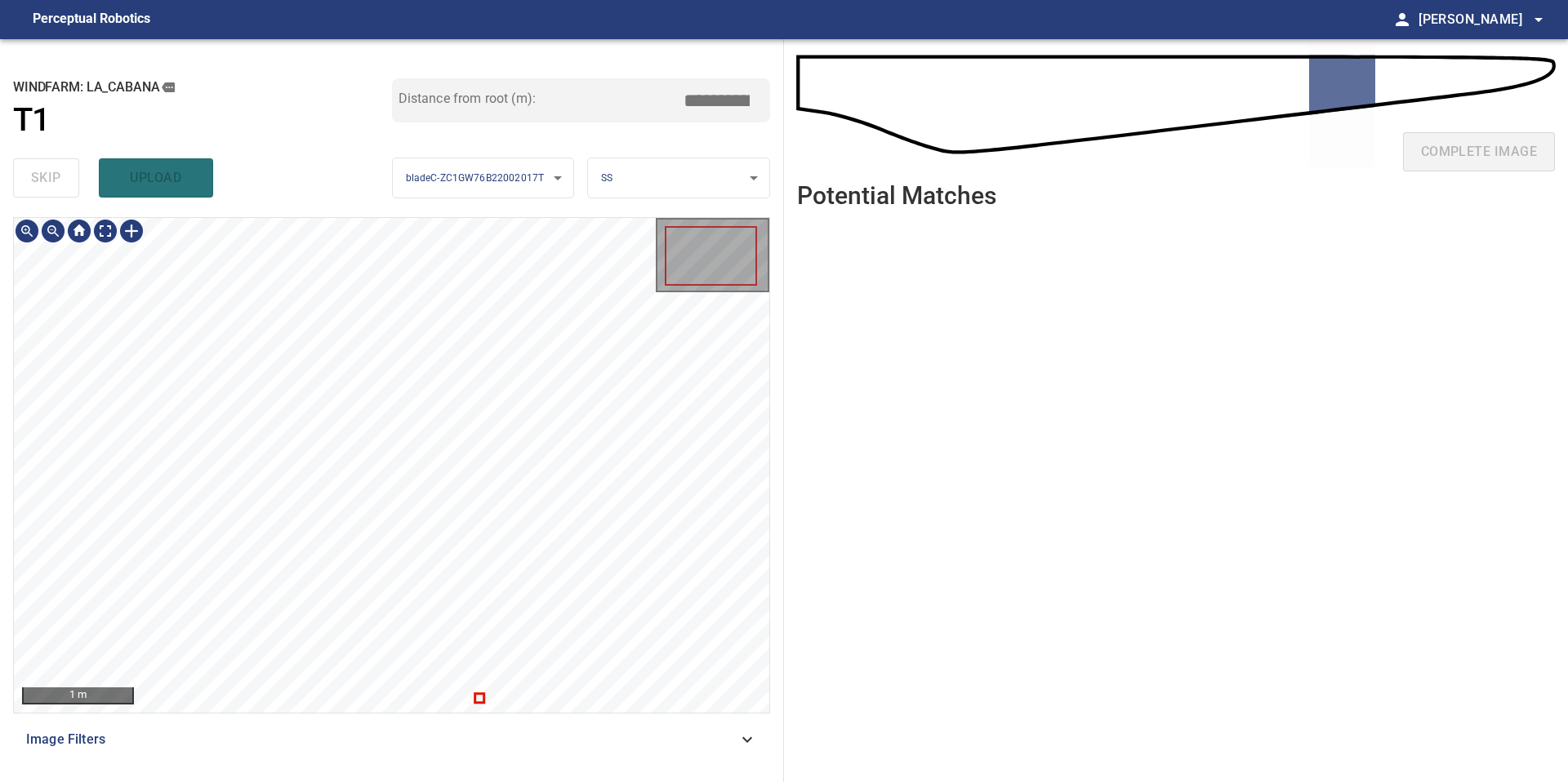
click at [375, 182] on div "**********" at bounding box center [392, 411] width 784 height 743
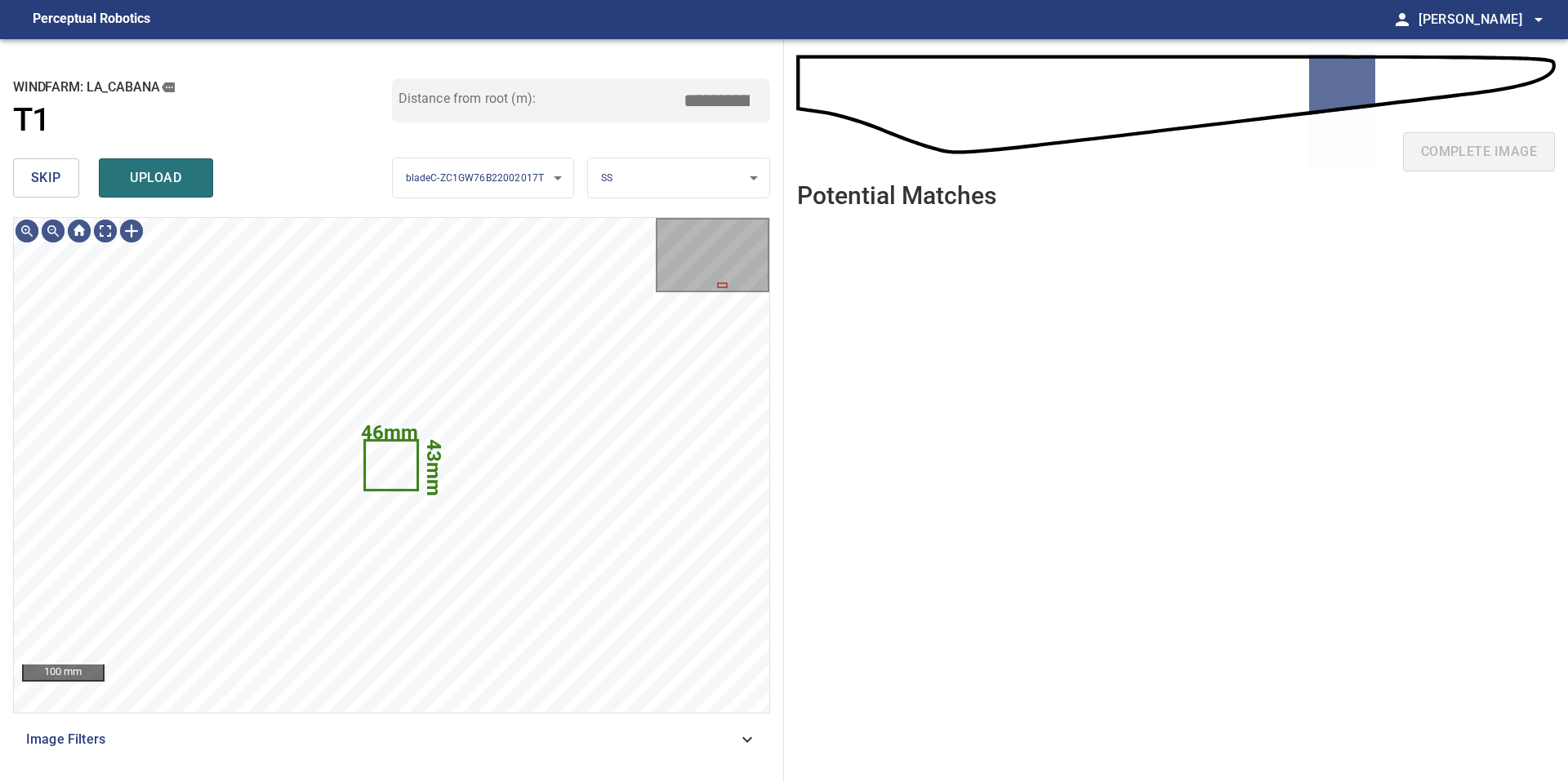
click at [61, 170] on button "skip" at bounding box center [45, 178] width 66 height 39
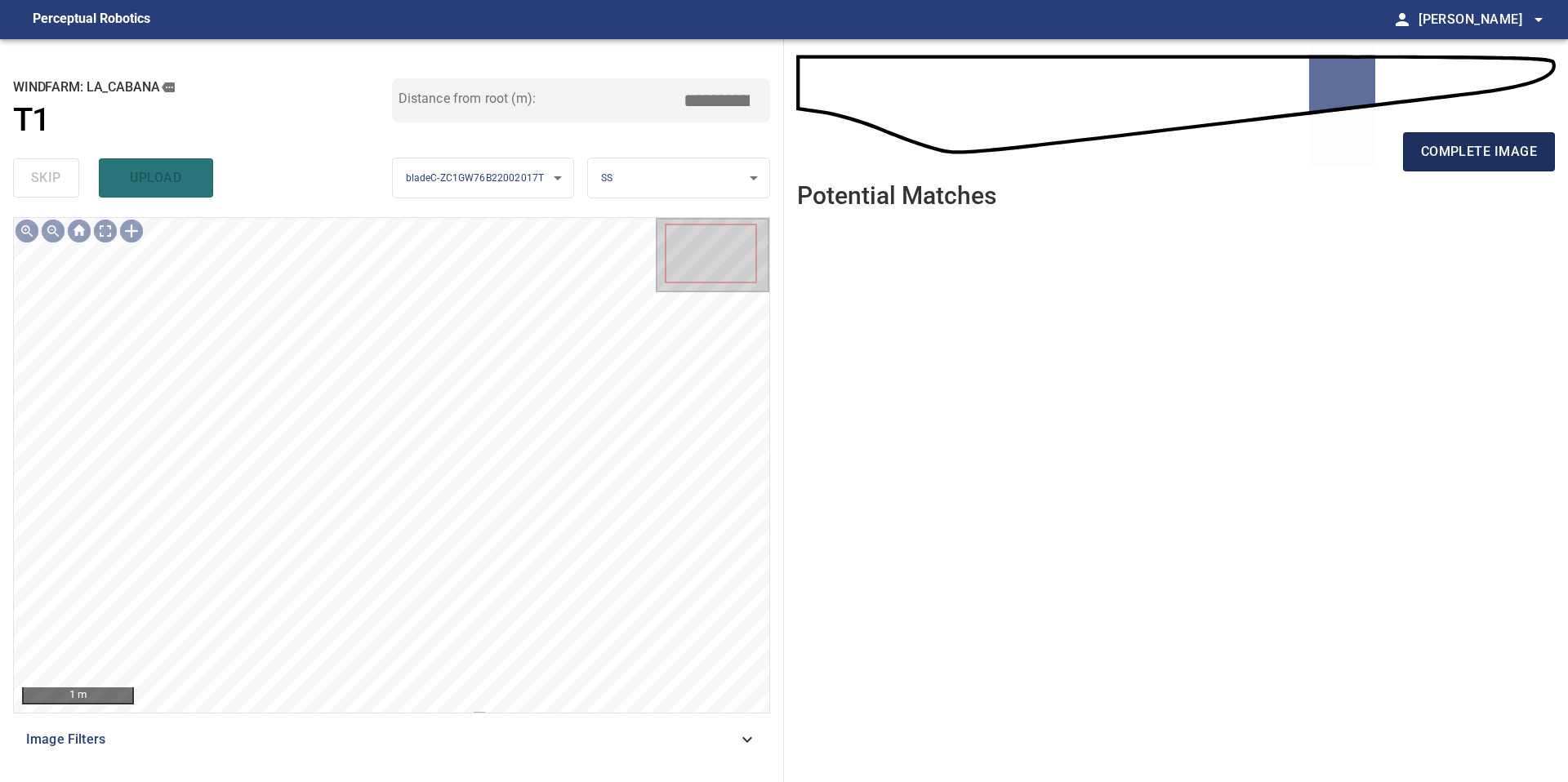
click at [1499, 134] on button "complete image" at bounding box center [1479, 152] width 152 height 39
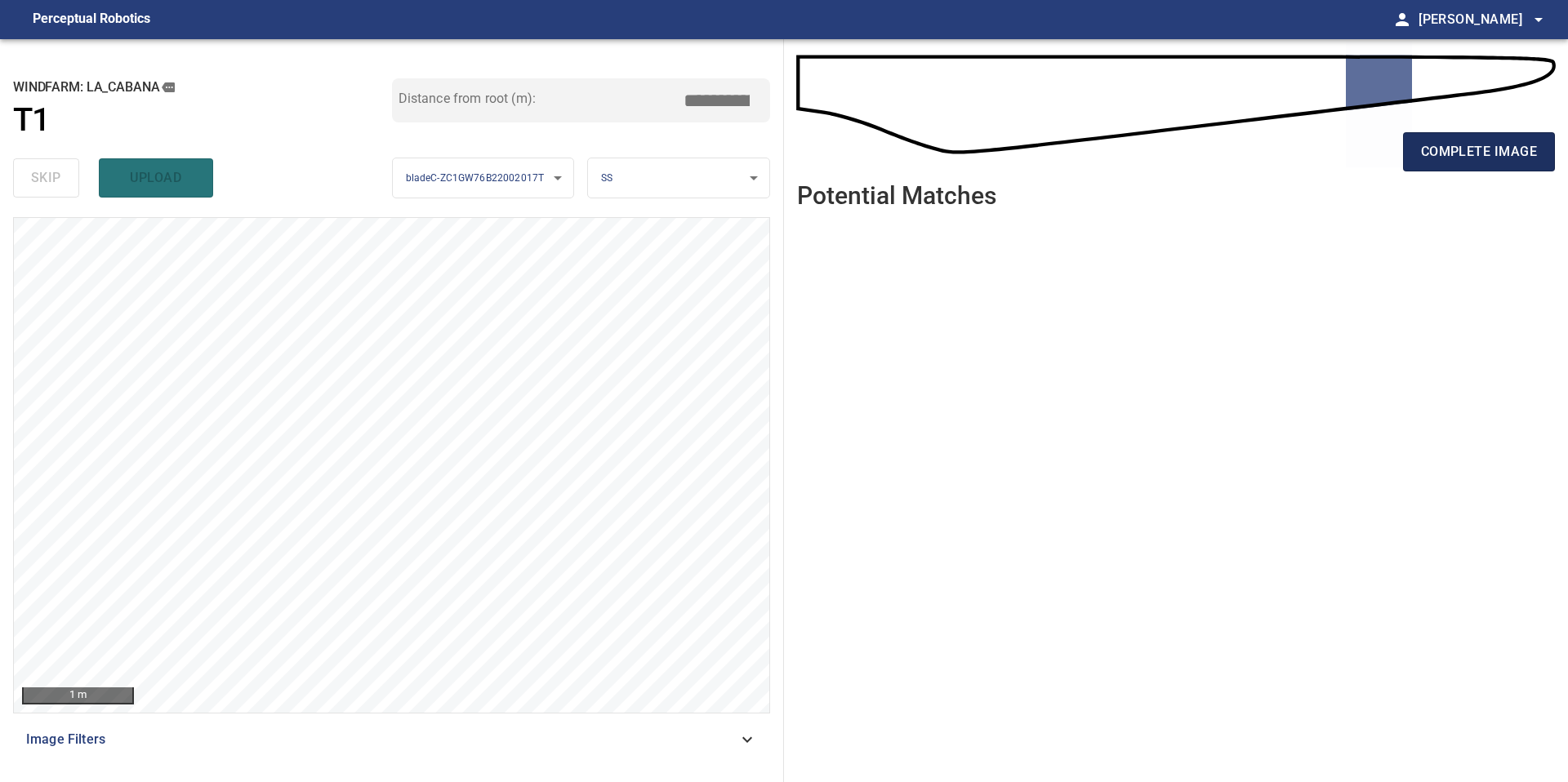
click at [1501, 148] on span "complete image" at bounding box center [1479, 151] width 116 height 23
click at [1475, 142] on span "complete image" at bounding box center [1479, 151] width 116 height 23
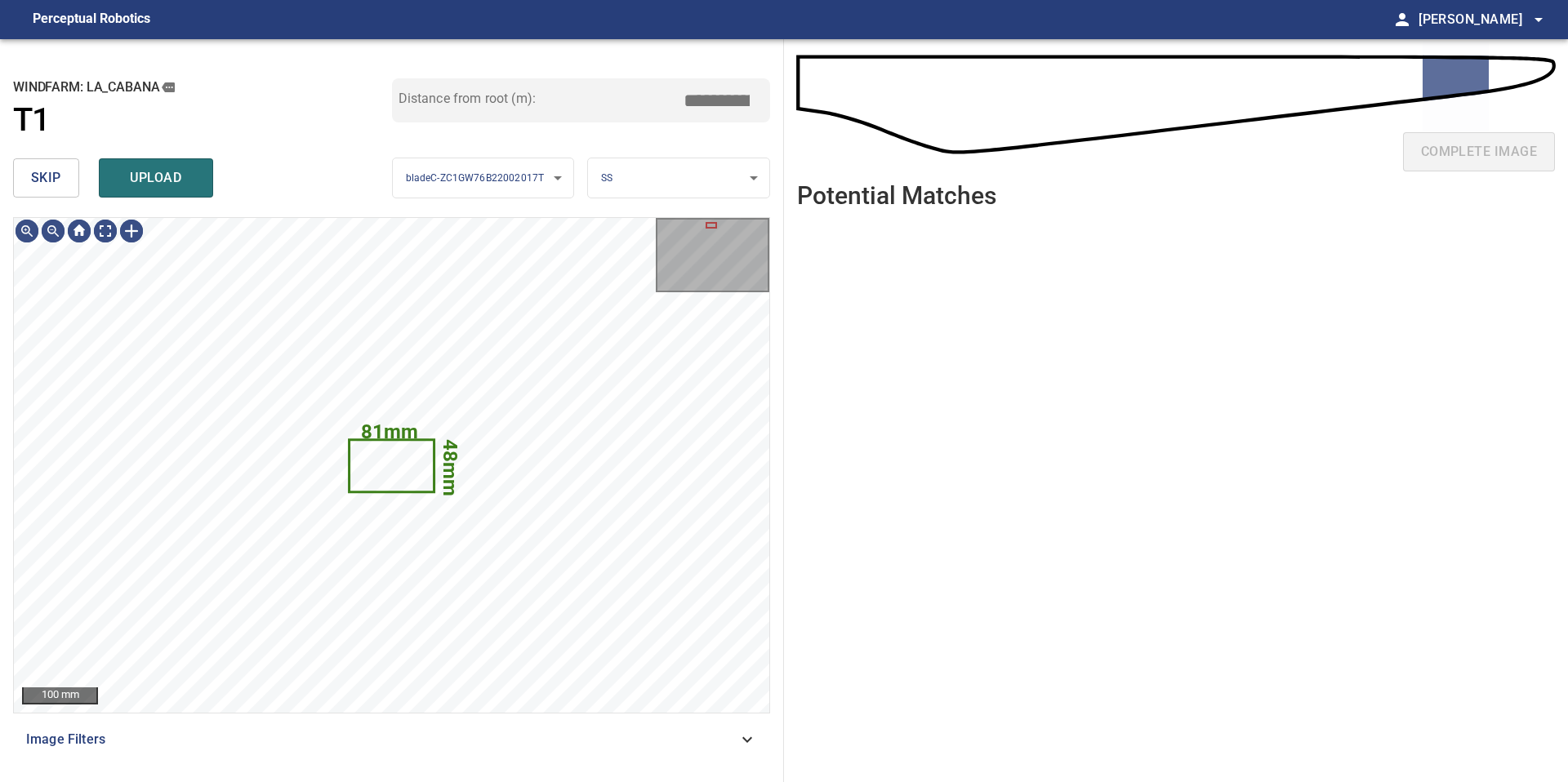
click at [56, 183] on span "skip" at bounding box center [46, 177] width 30 height 23
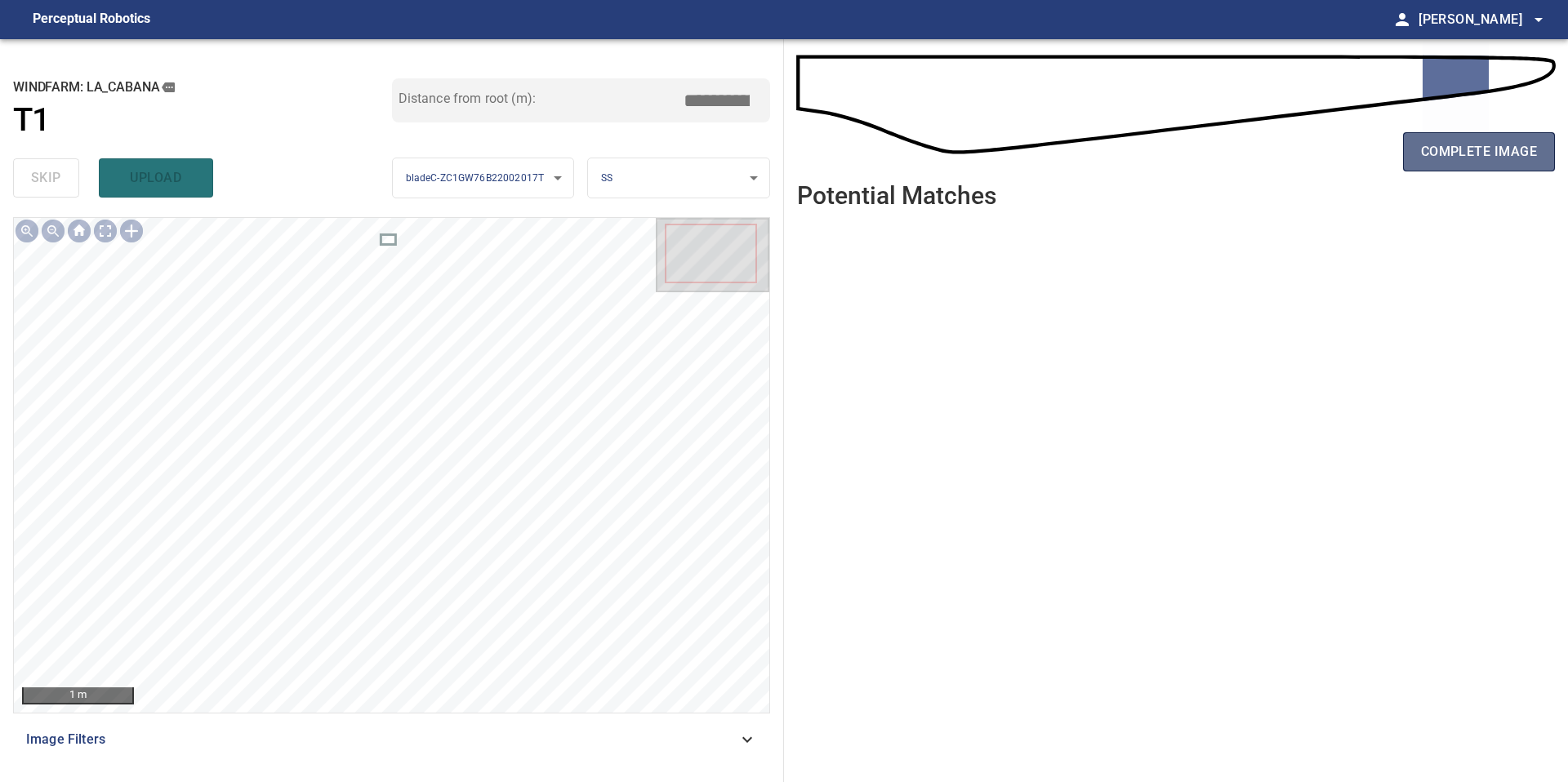
click at [1448, 166] on button "complete image" at bounding box center [1479, 152] width 152 height 39
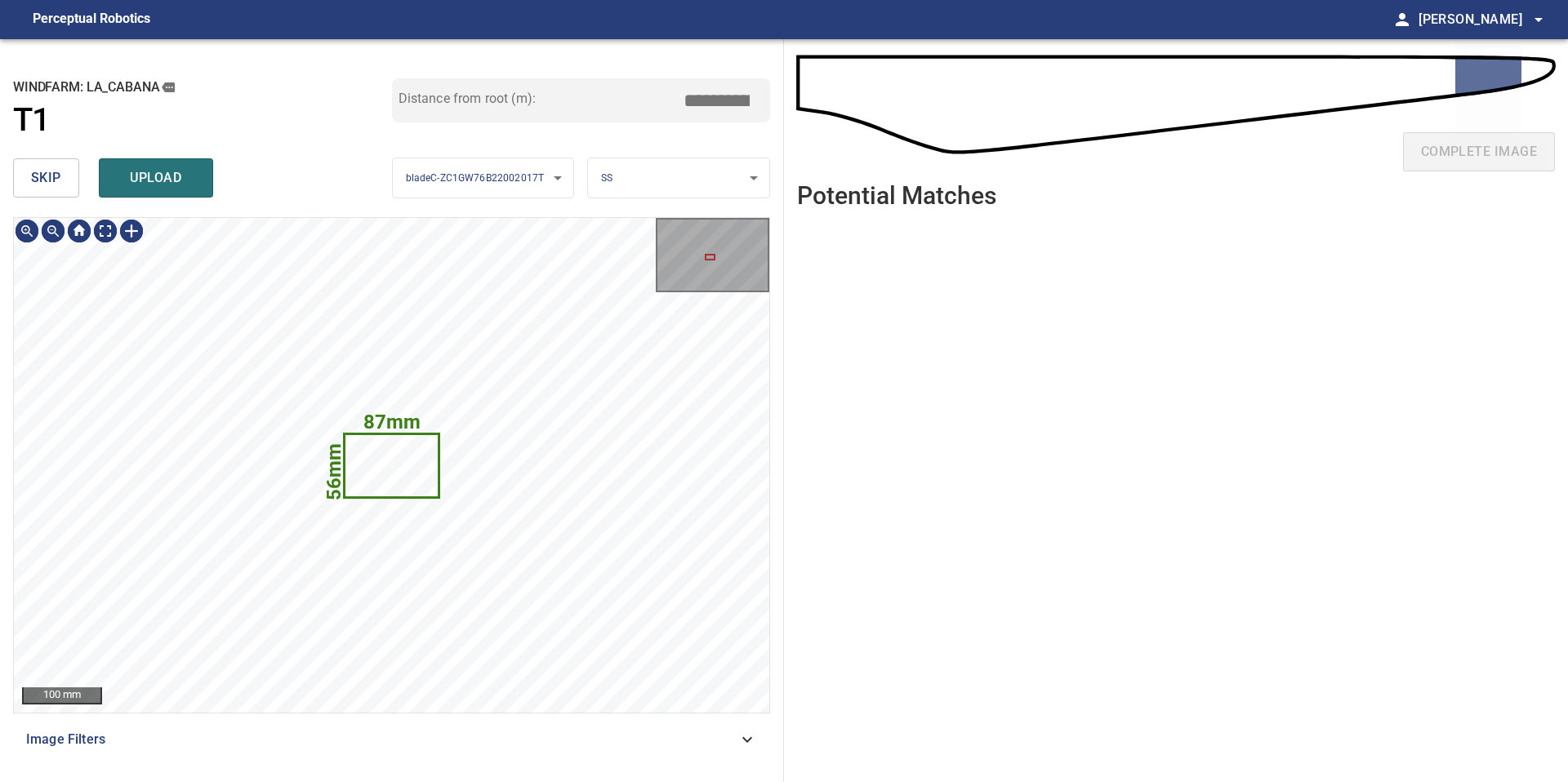
click at [66, 193] on button "skip" at bounding box center [45, 178] width 66 height 39
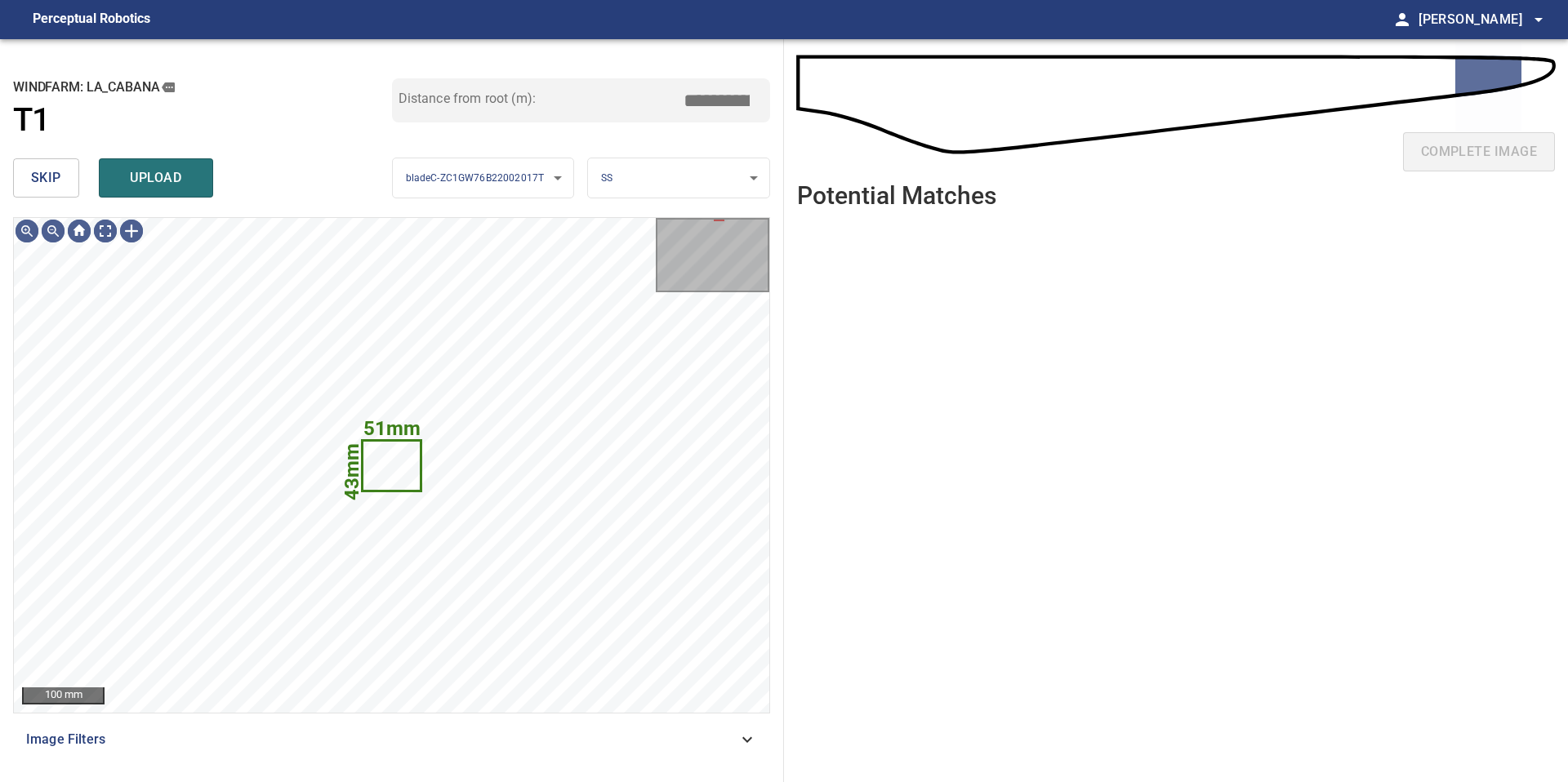
click at [51, 176] on span "skip" at bounding box center [46, 177] width 30 height 23
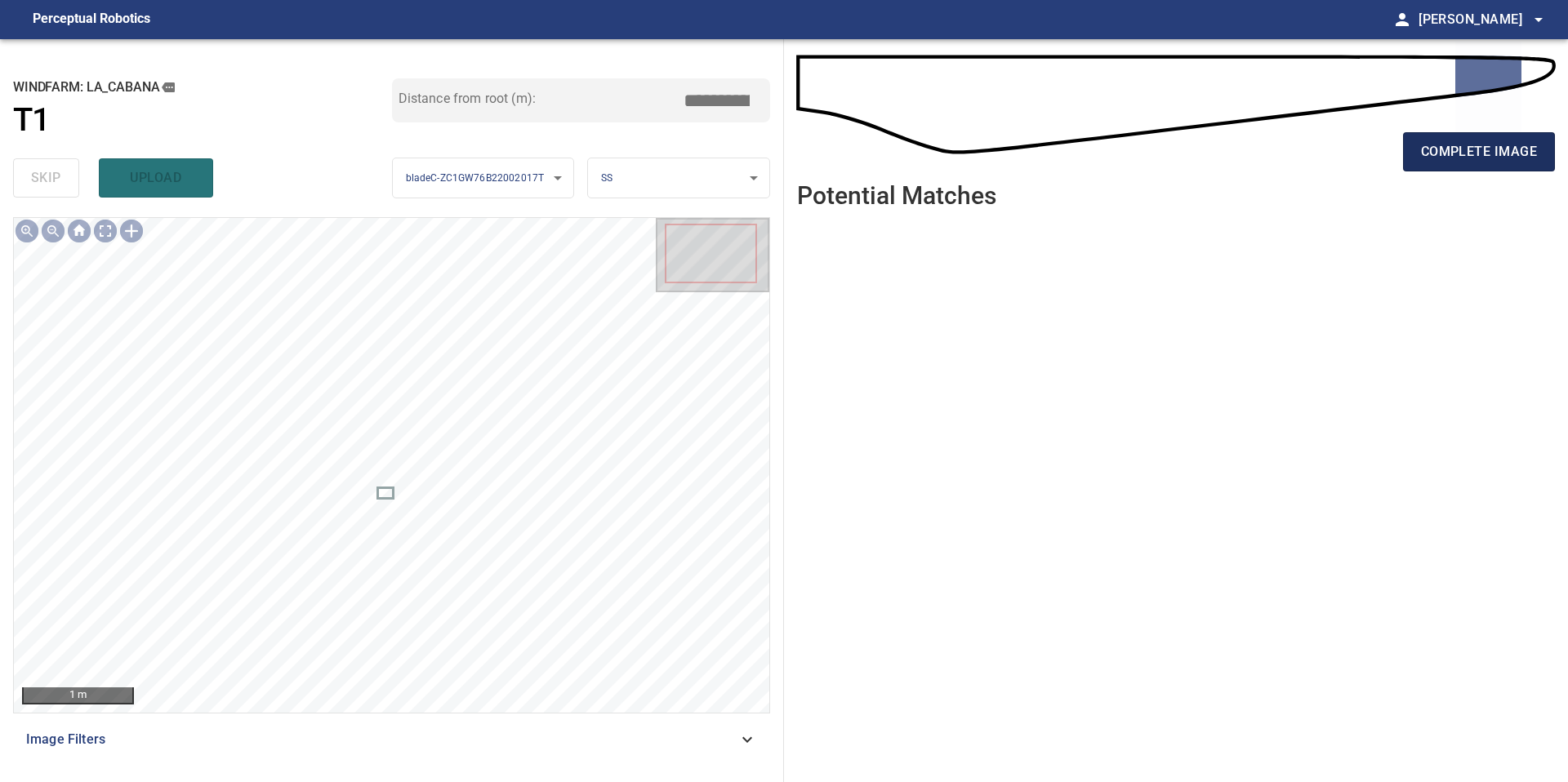
click at [1495, 142] on span "complete image" at bounding box center [1479, 151] width 116 height 23
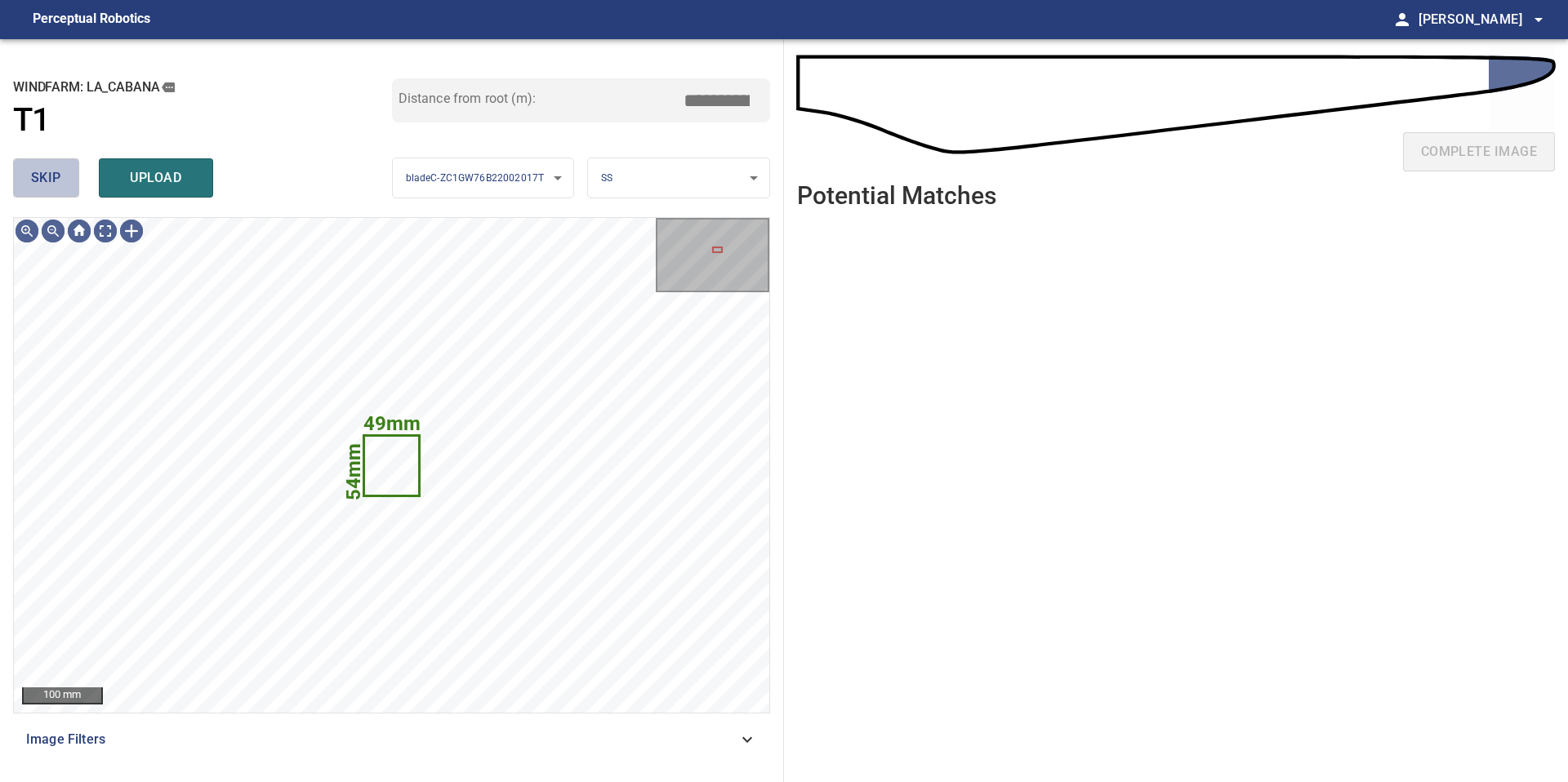
click at [56, 180] on span "skip" at bounding box center [46, 177] width 30 height 23
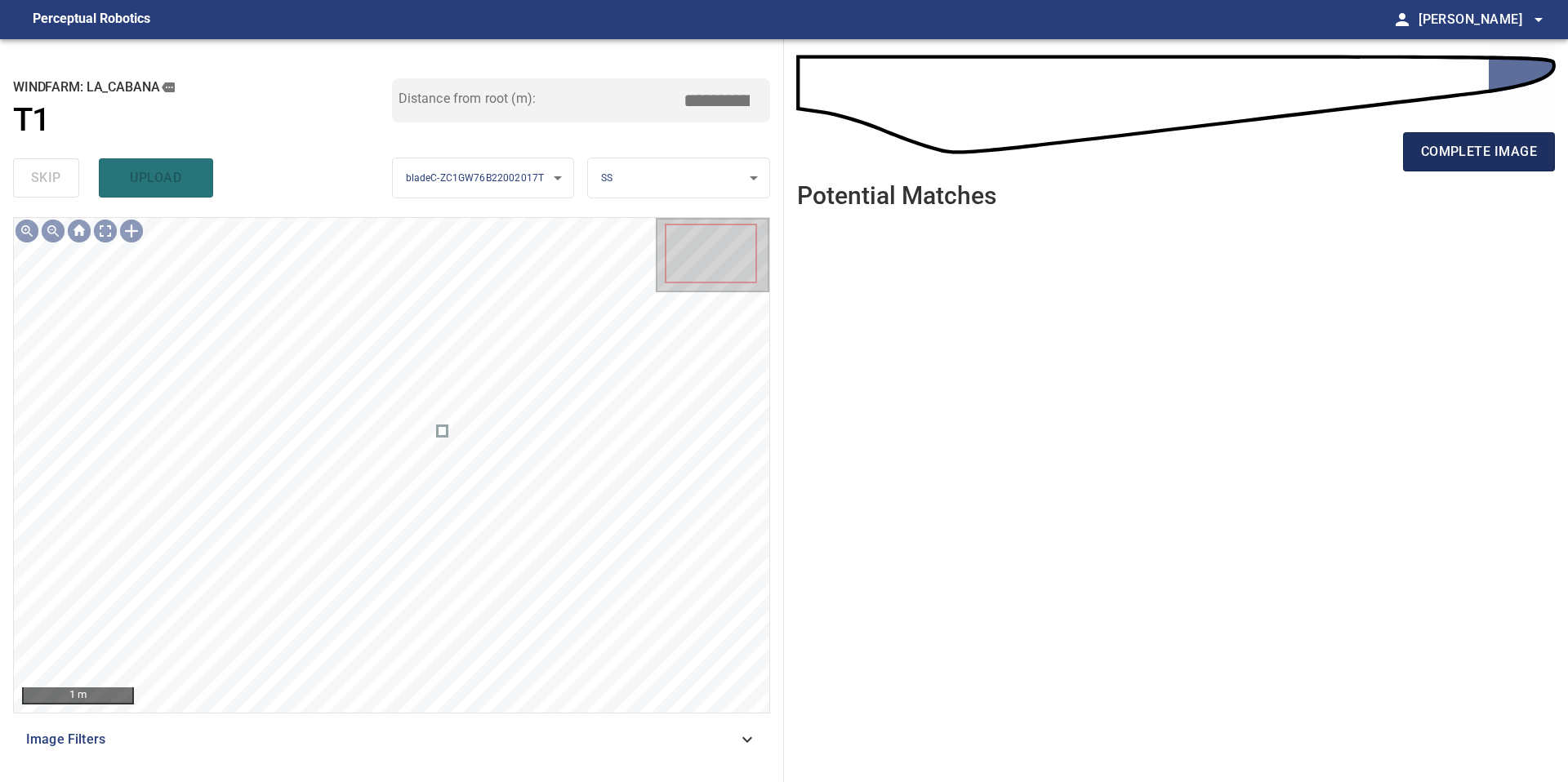
click at [1509, 160] on span "complete image" at bounding box center [1479, 151] width 116 height 23
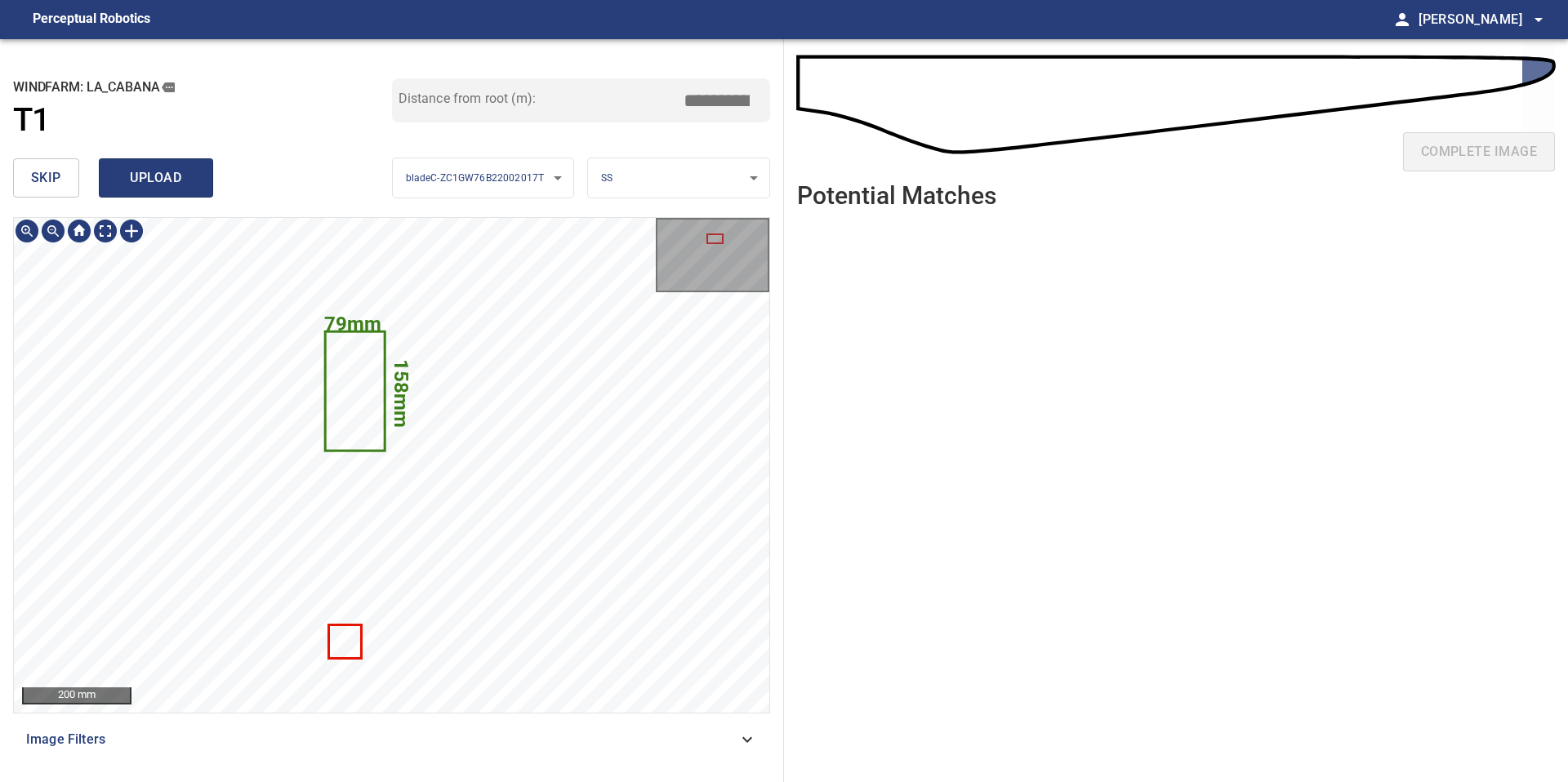
click at [156, 177] on span "upload" at bounding box center [156, 177] width 78 height 23
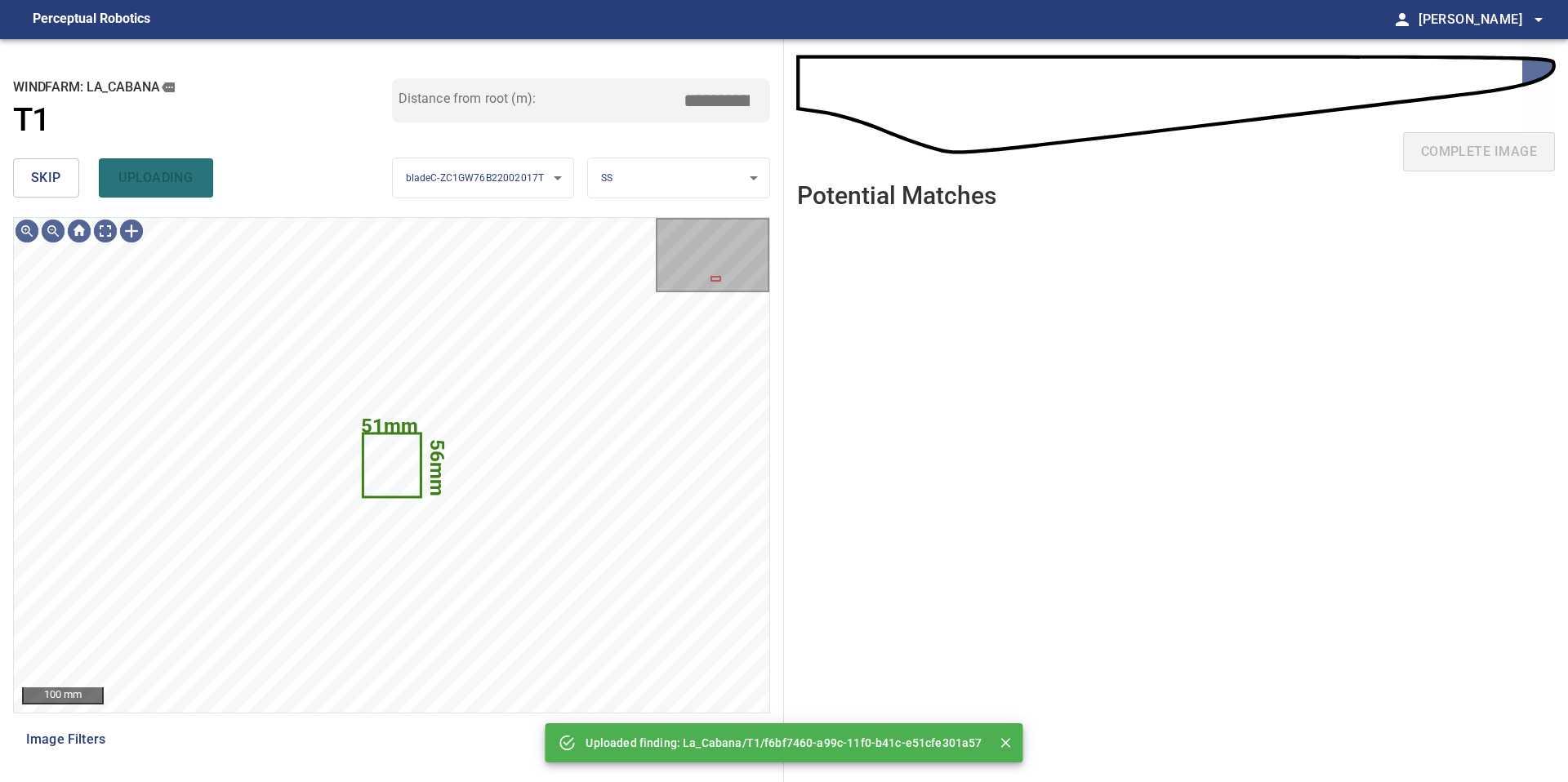
click at [45, 169] on span "skip" at bounding box center [46, 177] width 30 height 23
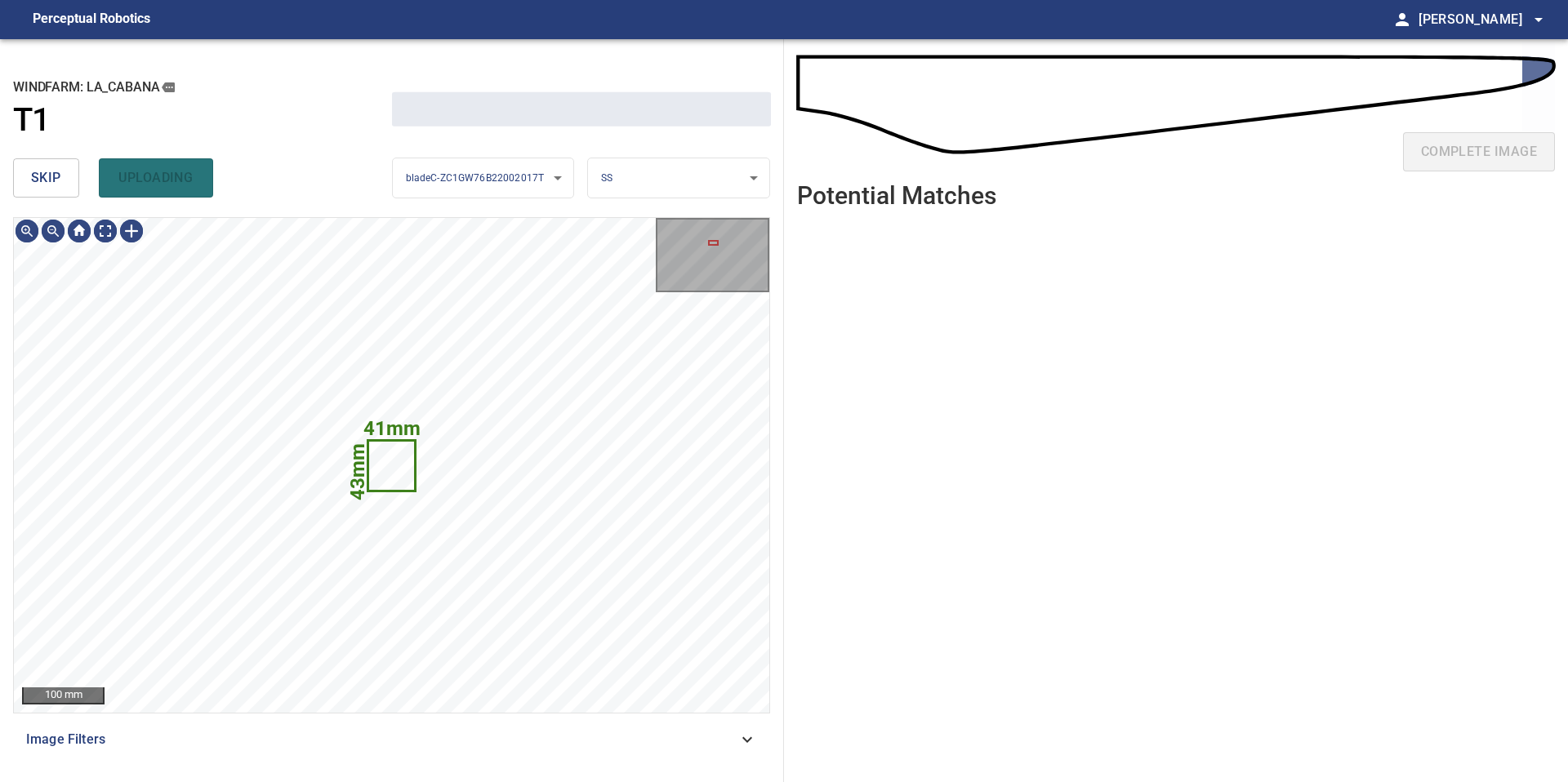
click at [45, 169] on span "skip" at bounding box center [46, 177] width 30 height 23
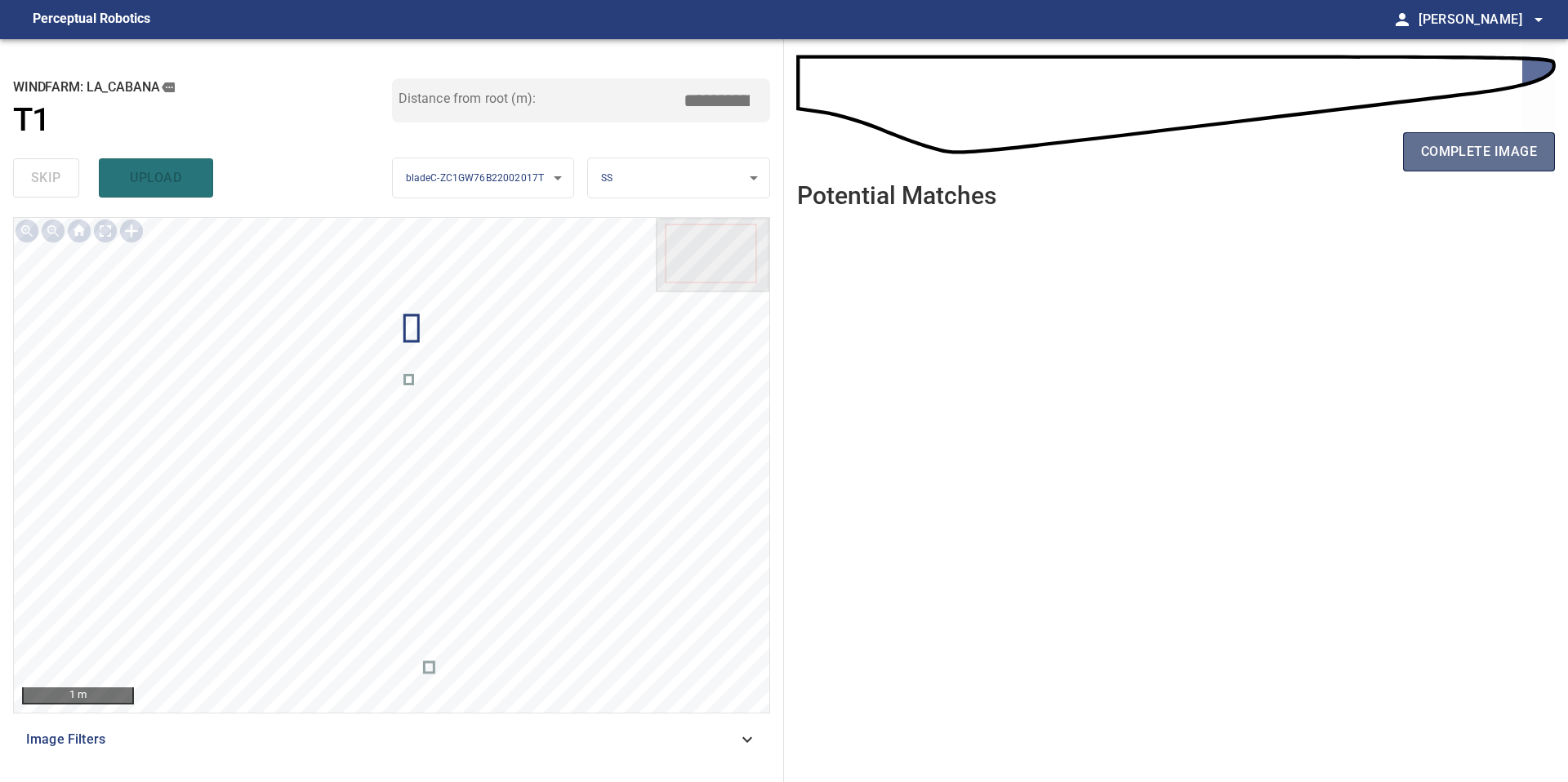
click at [1447, 150] on span "complete image" at bounding box center [1479, 151] width 116 height 23
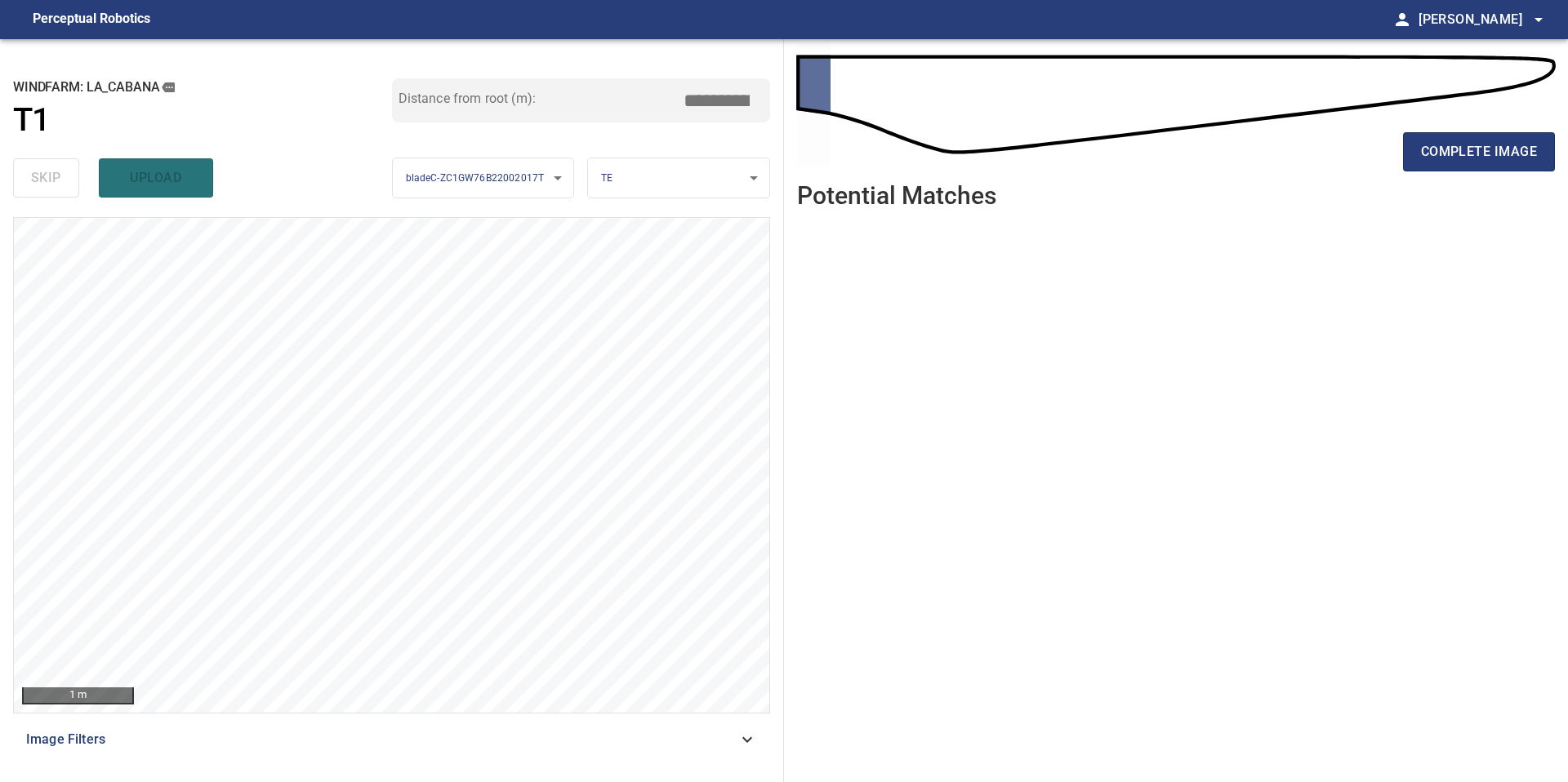
click at [1447, 150] on span "complete image" at bounding box center [1479, 151] width 116 height 23
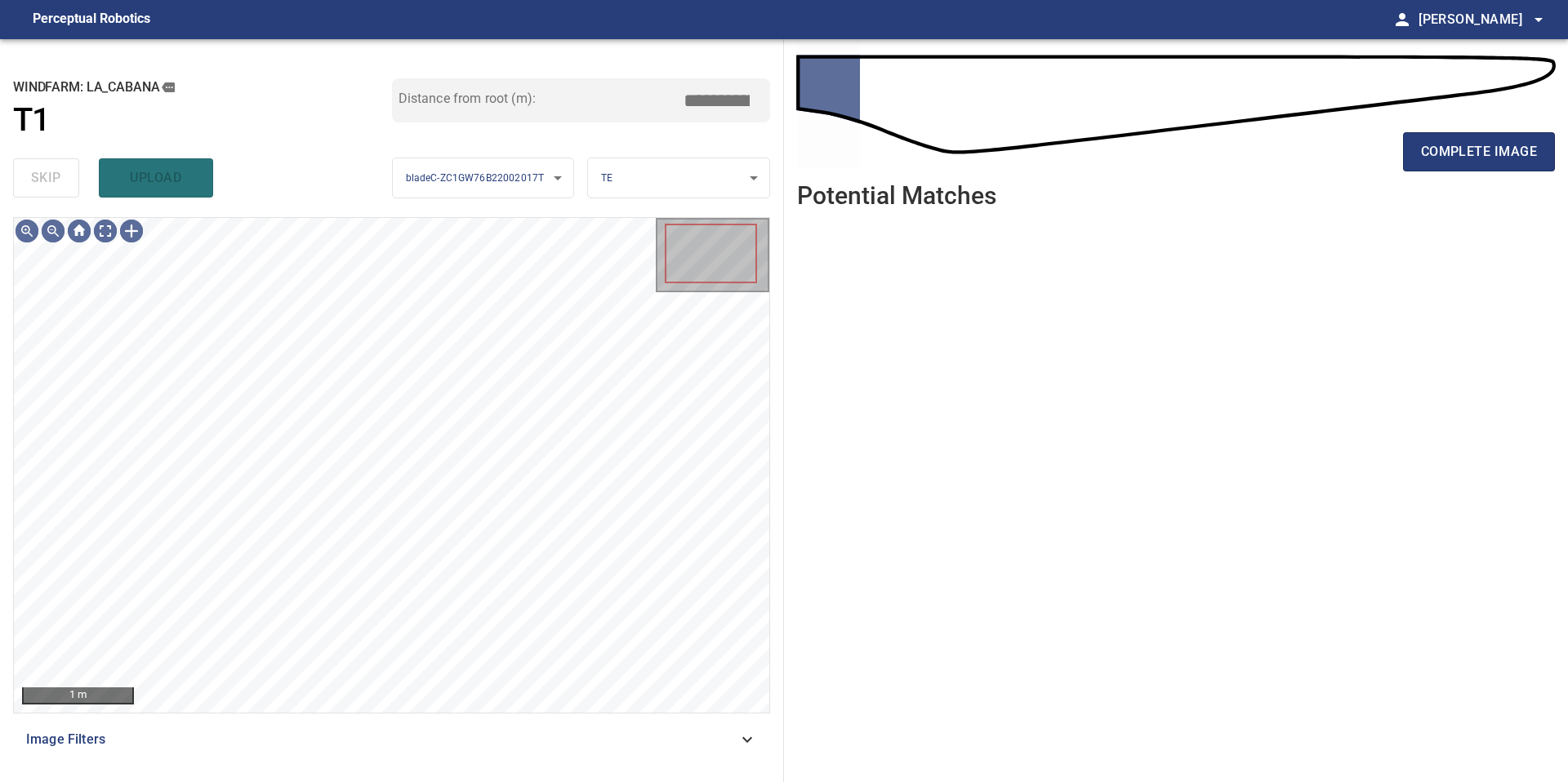
click at [1447, 150] on span "complete image" at bounding box center [1479, 151] width 116 height 23
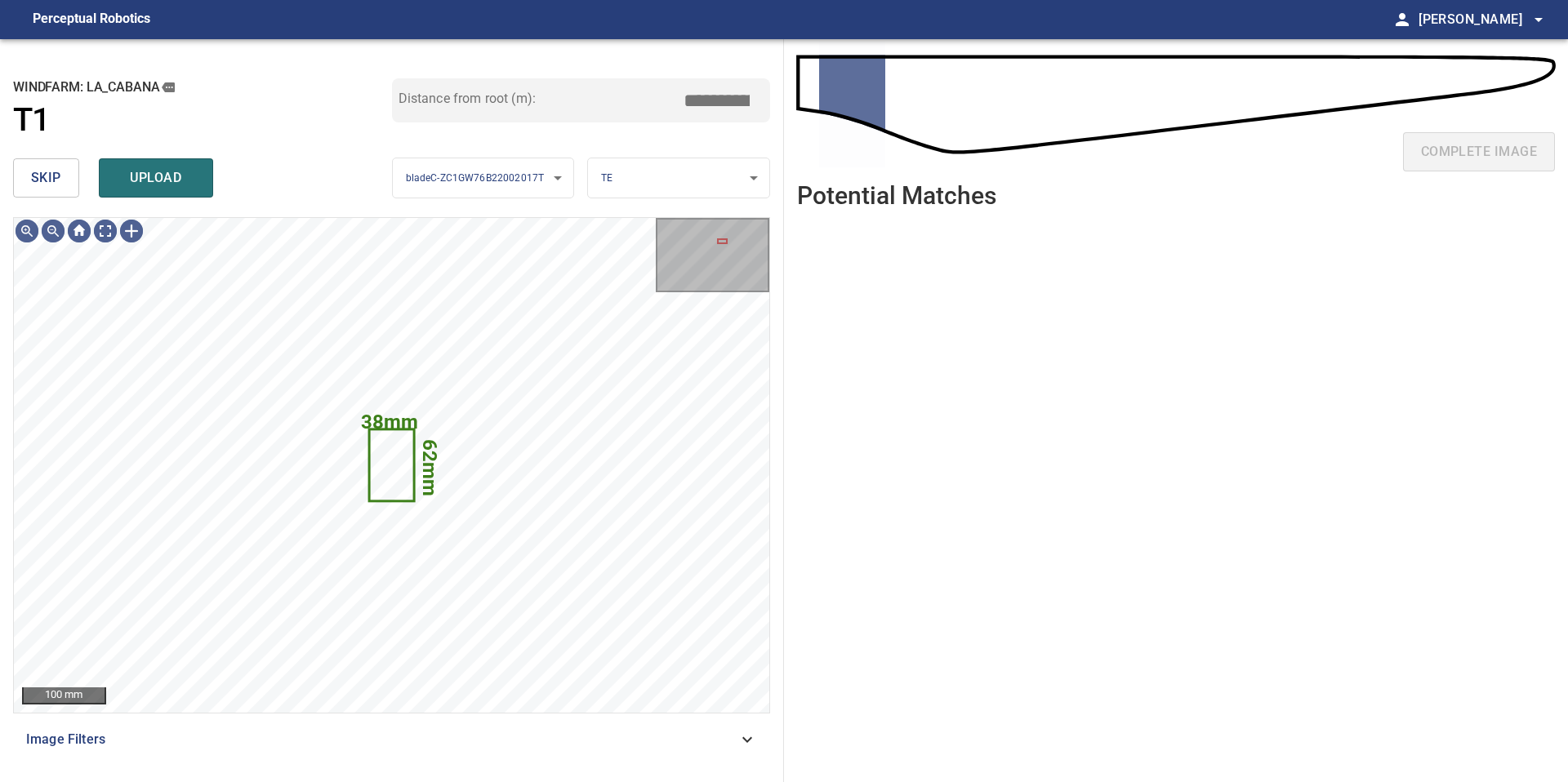
click at [52, 177] on span "skip" at bounding box center [46, 177] width 30 height 23
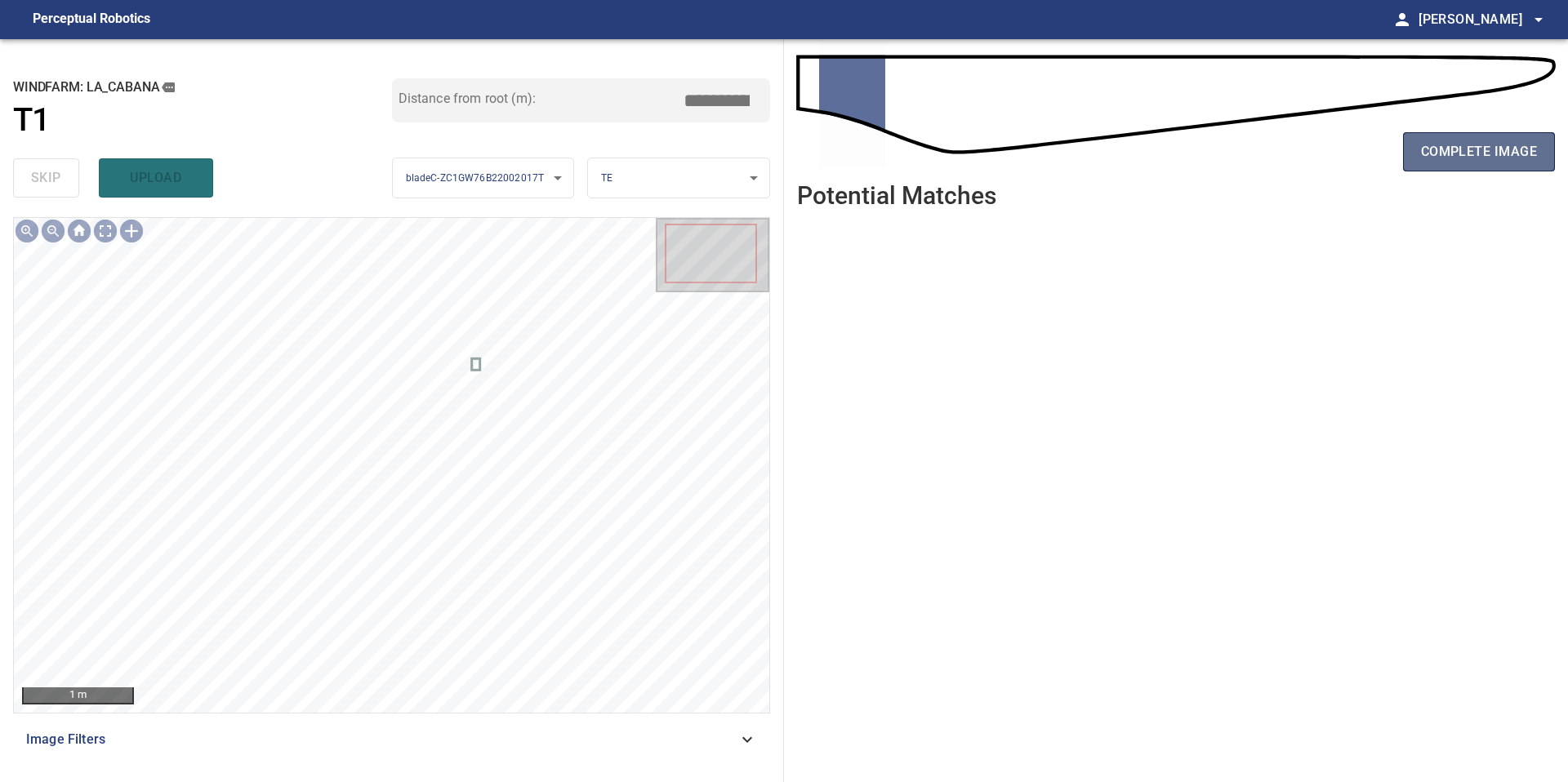
click at [1472, 150] on span "complete image" at bounding box center [1479, 151] width 116 height 23
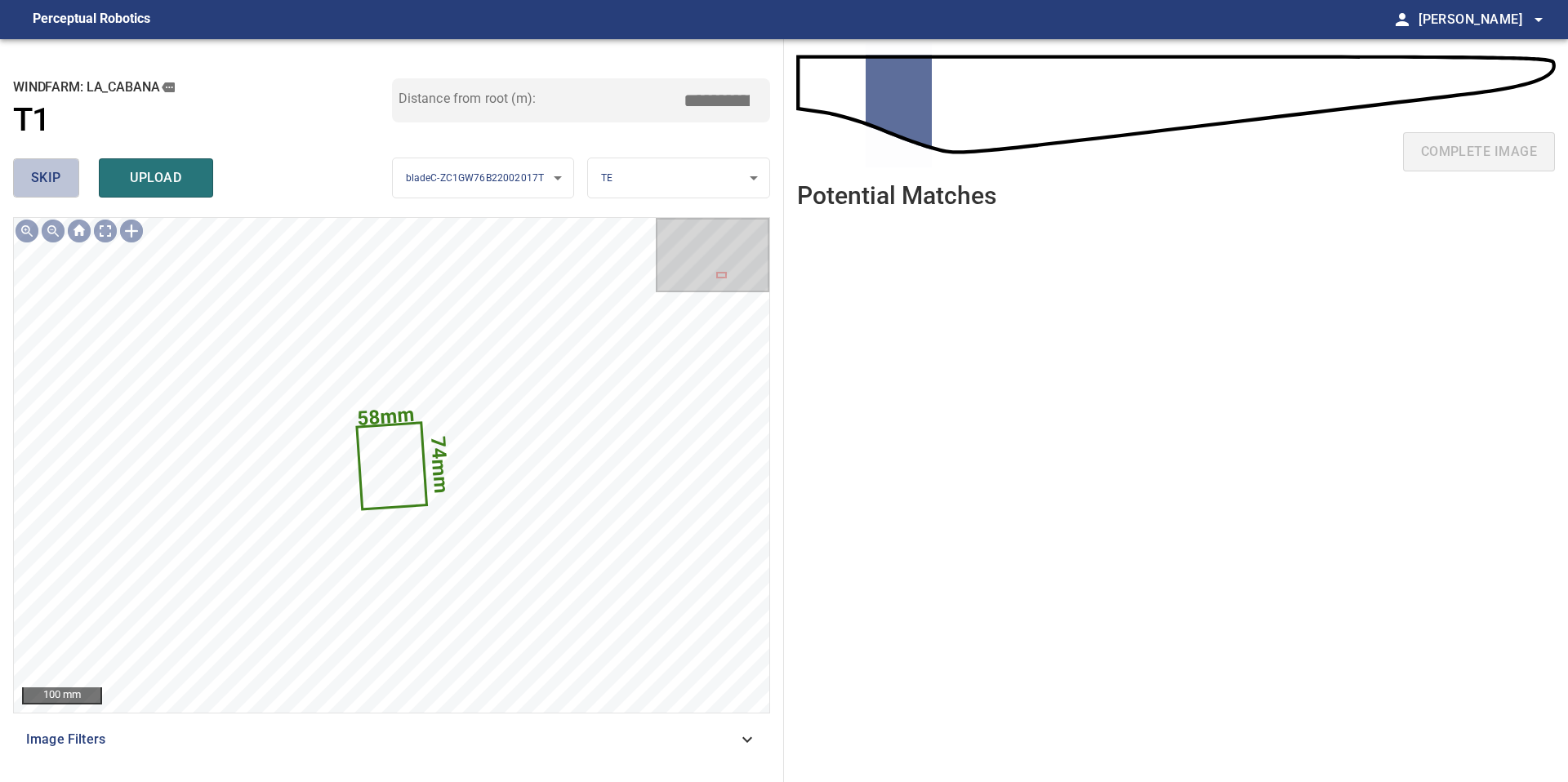
click at [52, 186] on span "skip" at bounding box center [46, 177] width 30 height 23
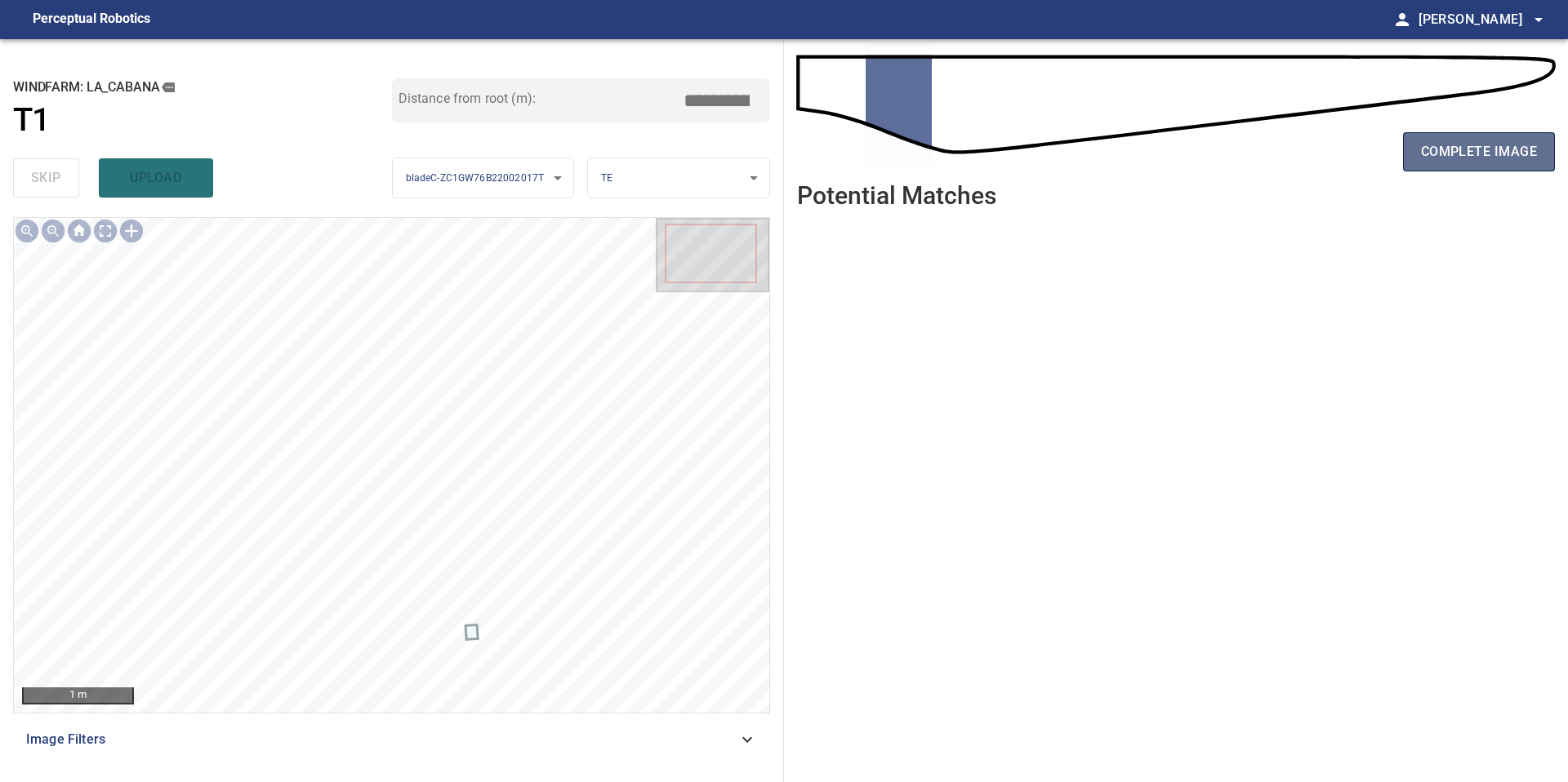
click at [1469, 154] on span "complete image" at bounding box center [1479, 151] width 116 height 23
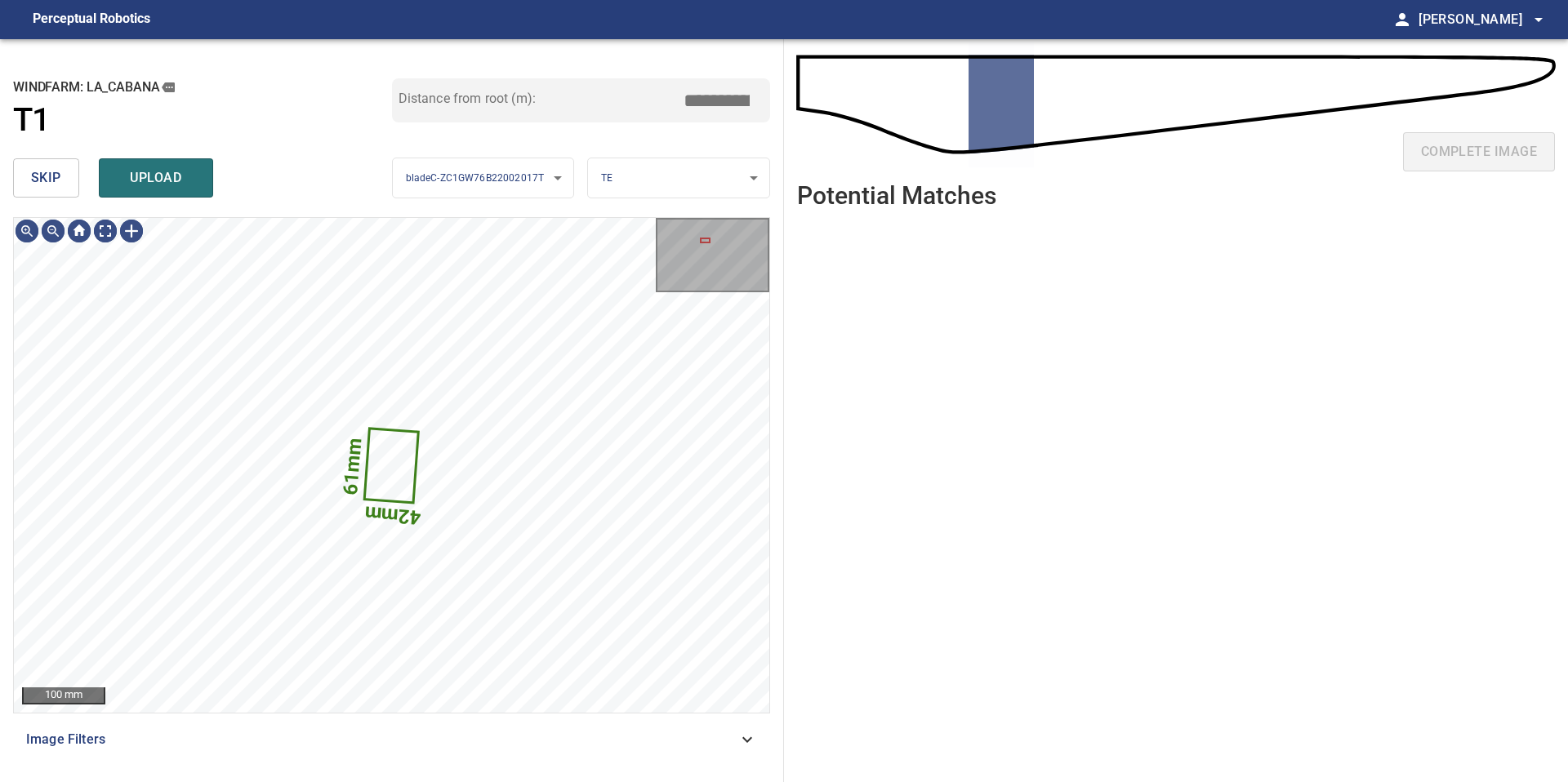
click at [46, 183] on span "skip" at bounding box center [46, 177] width 30 height 23
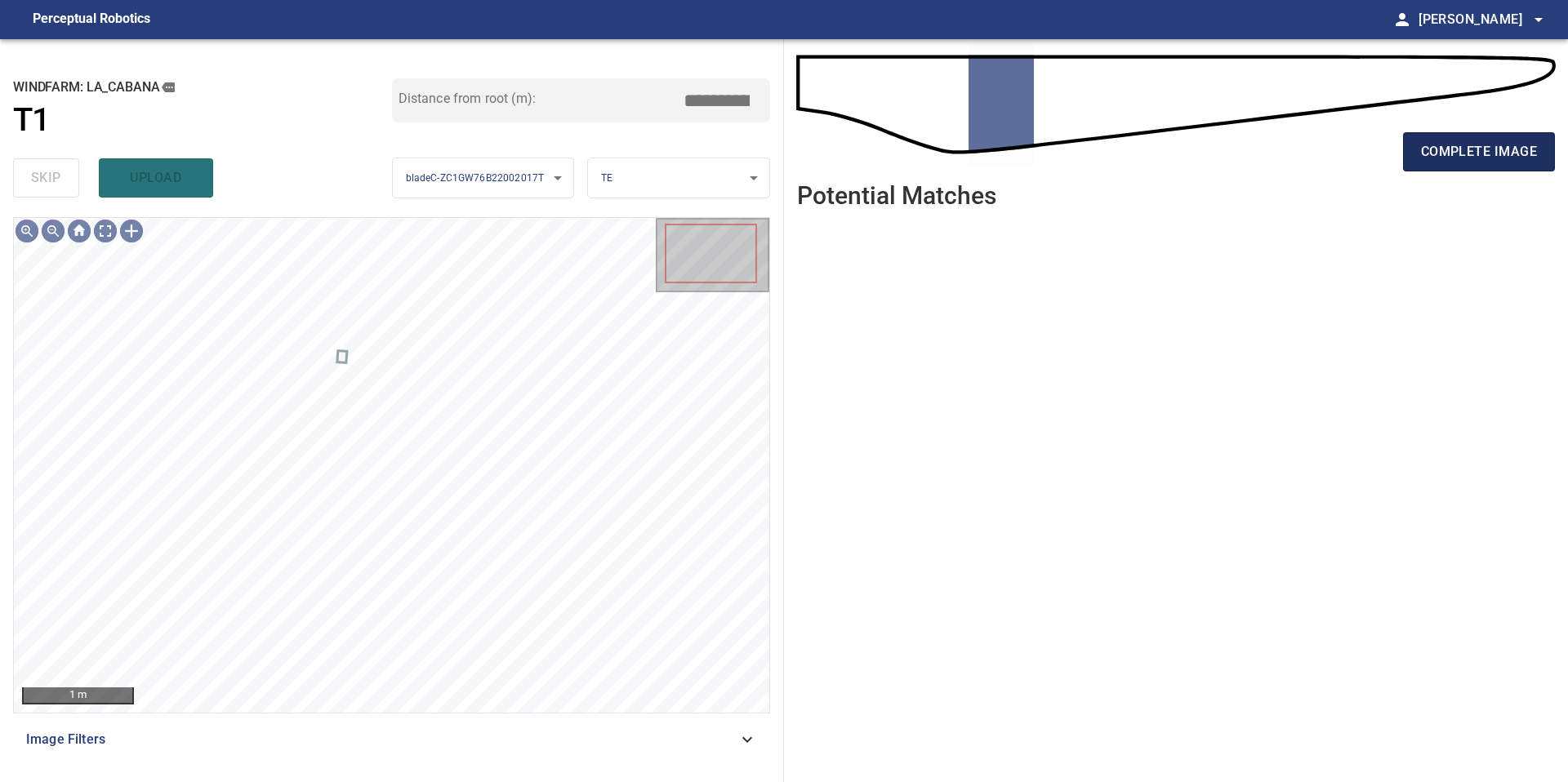
click at [1447, 158] on span "complete image" at bounding box center [1479, 151] width 116 height 23
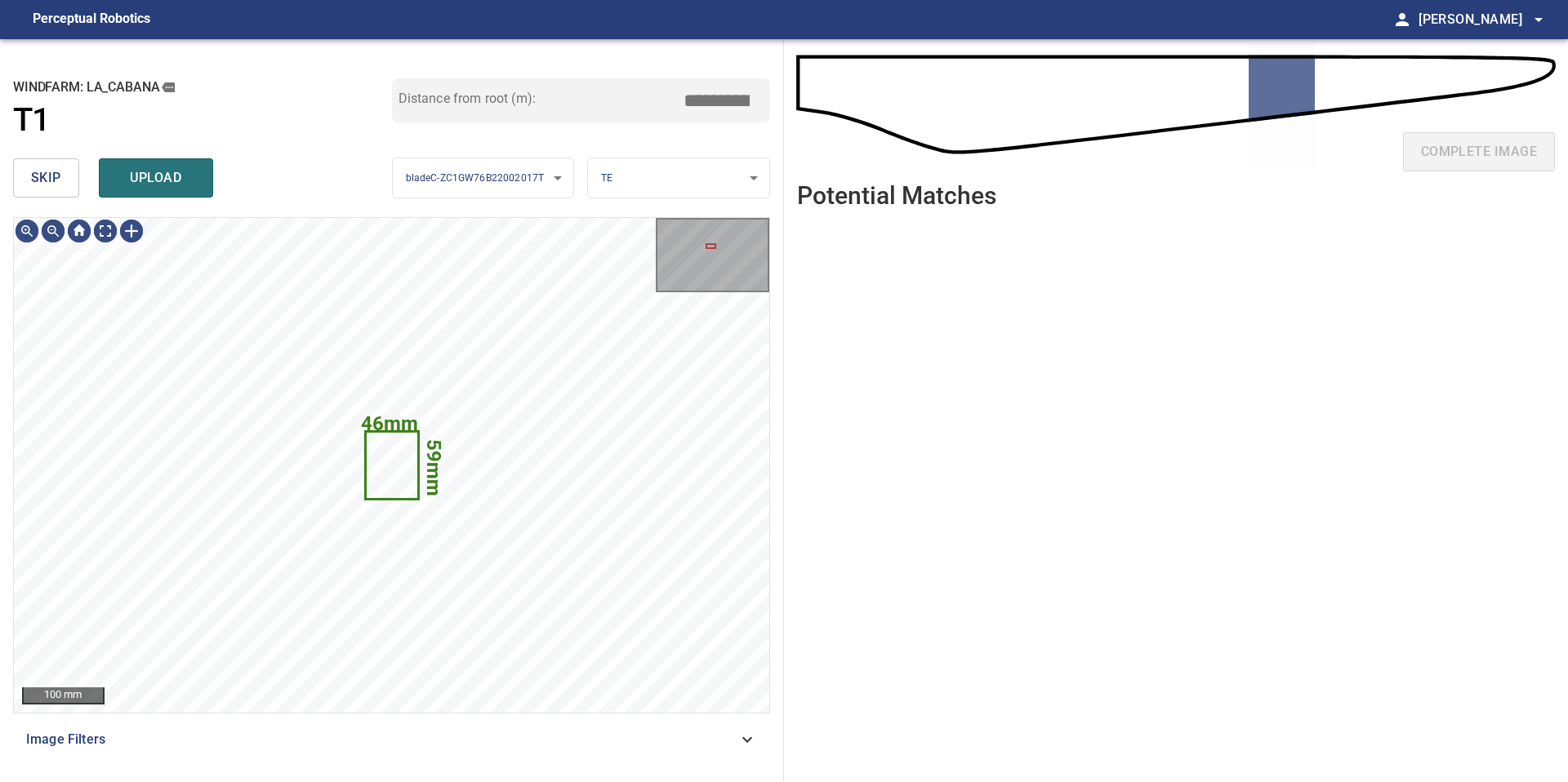
click at [56, 180] on span "skip" at bounding box center [46, 177] width 30 height 23
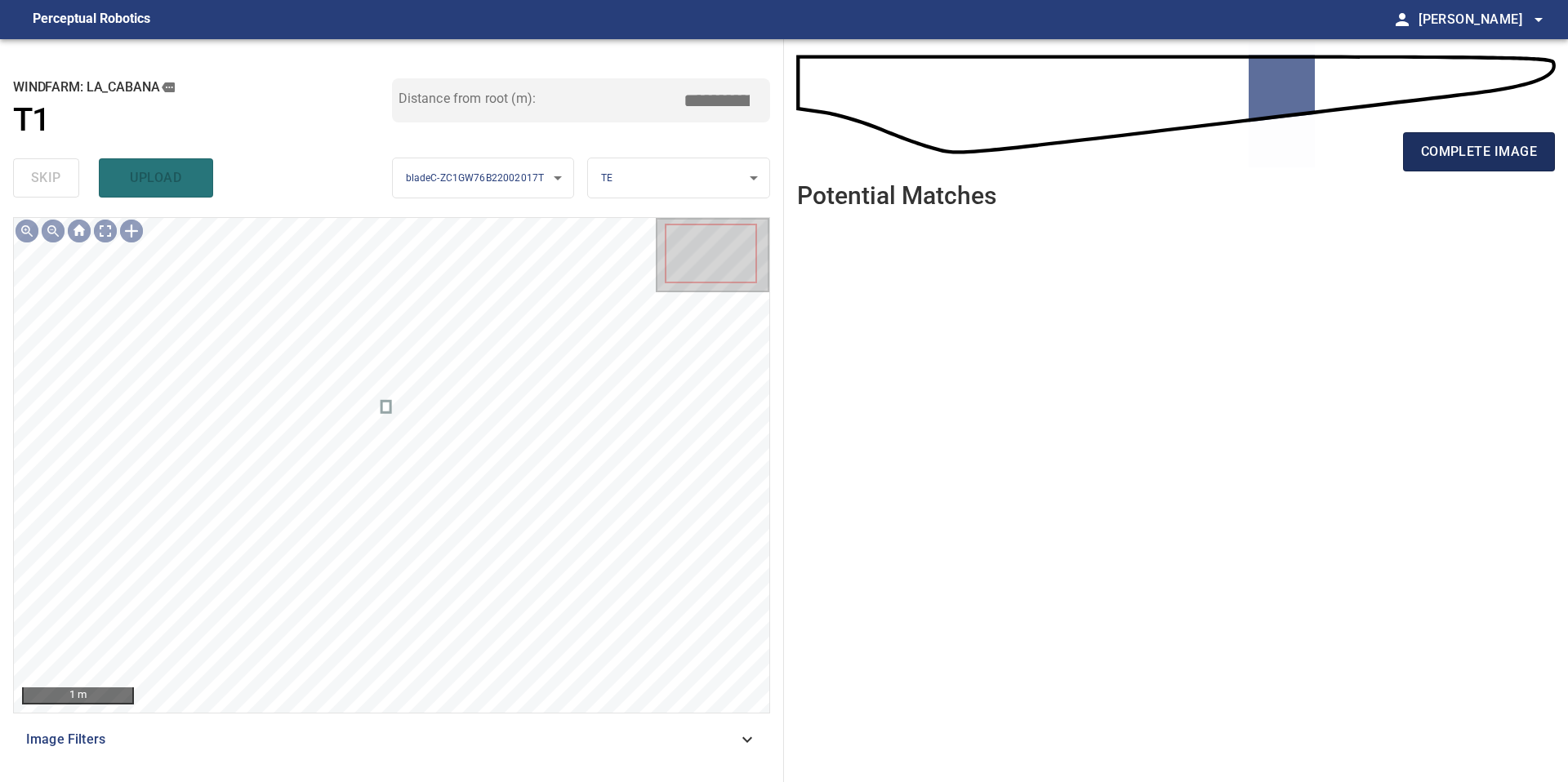
click at [1465, 138] on button "complete image" at bounding box center [1479, 152] width 152 height 39
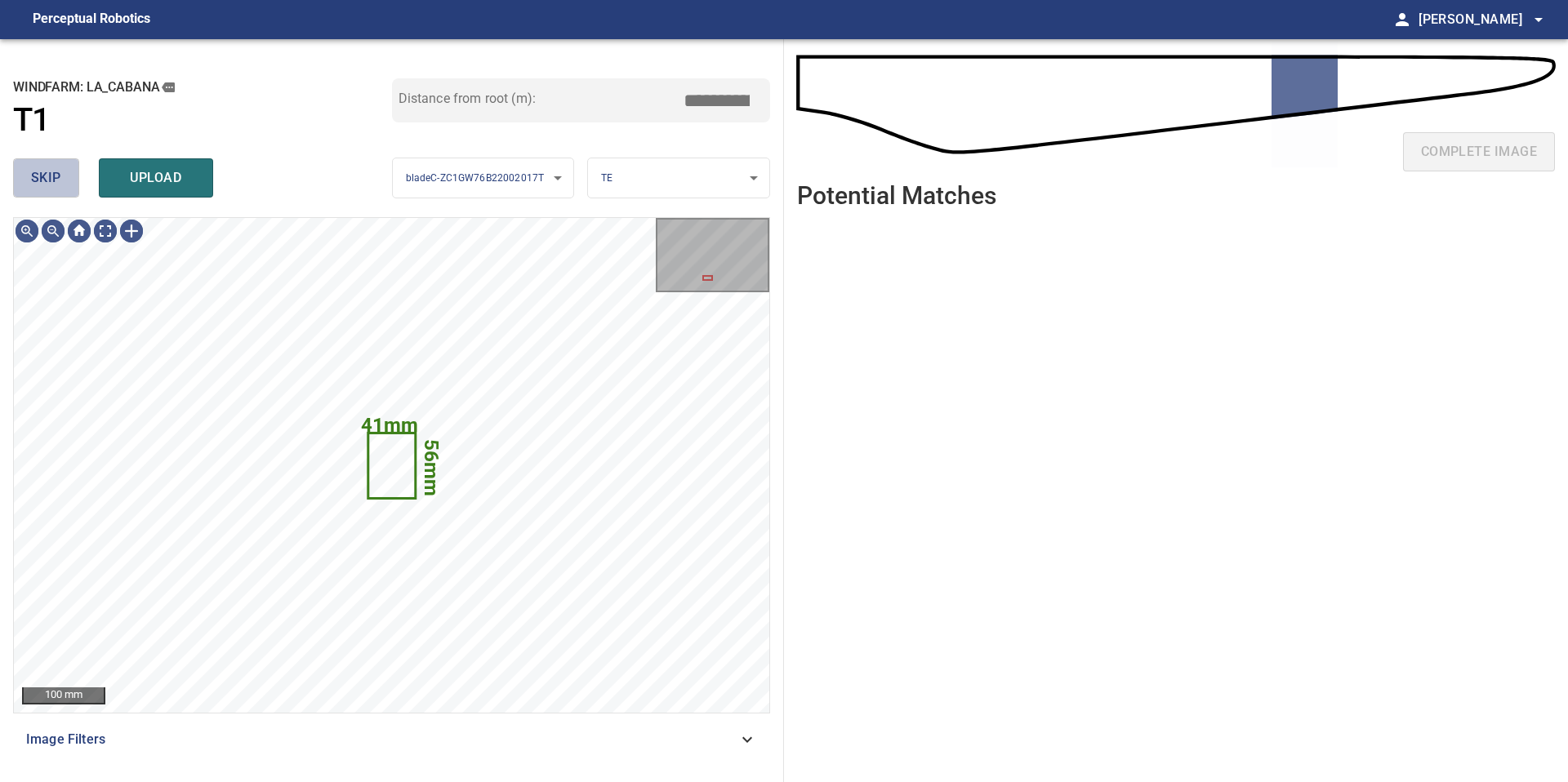
click at [62, 191] on button "skip" at bounding box center [45, 178] width 66 height 39
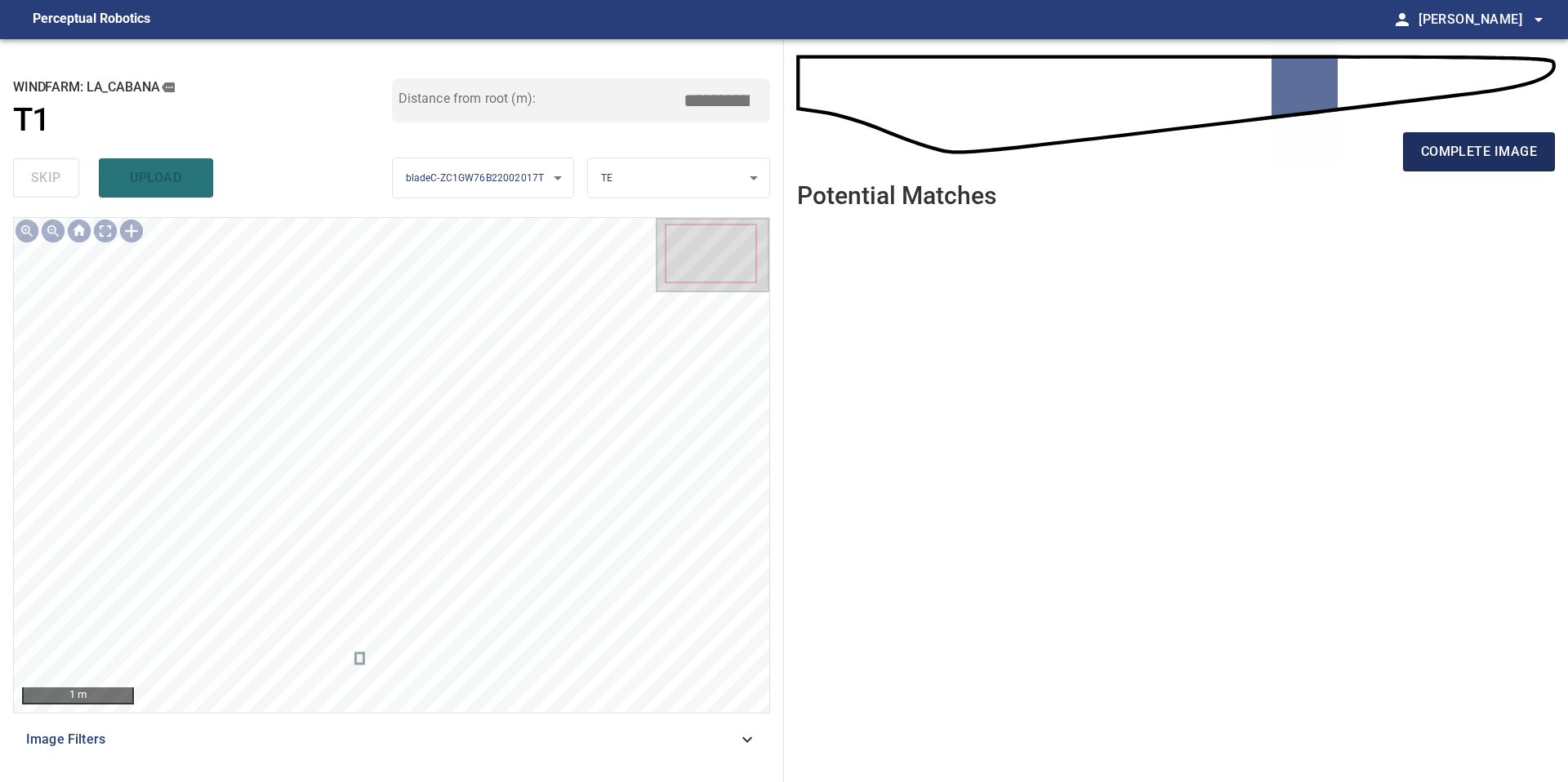
click at [1428, 155] on span "complete image" at bounding box center [1479, 151] width 116 height 23
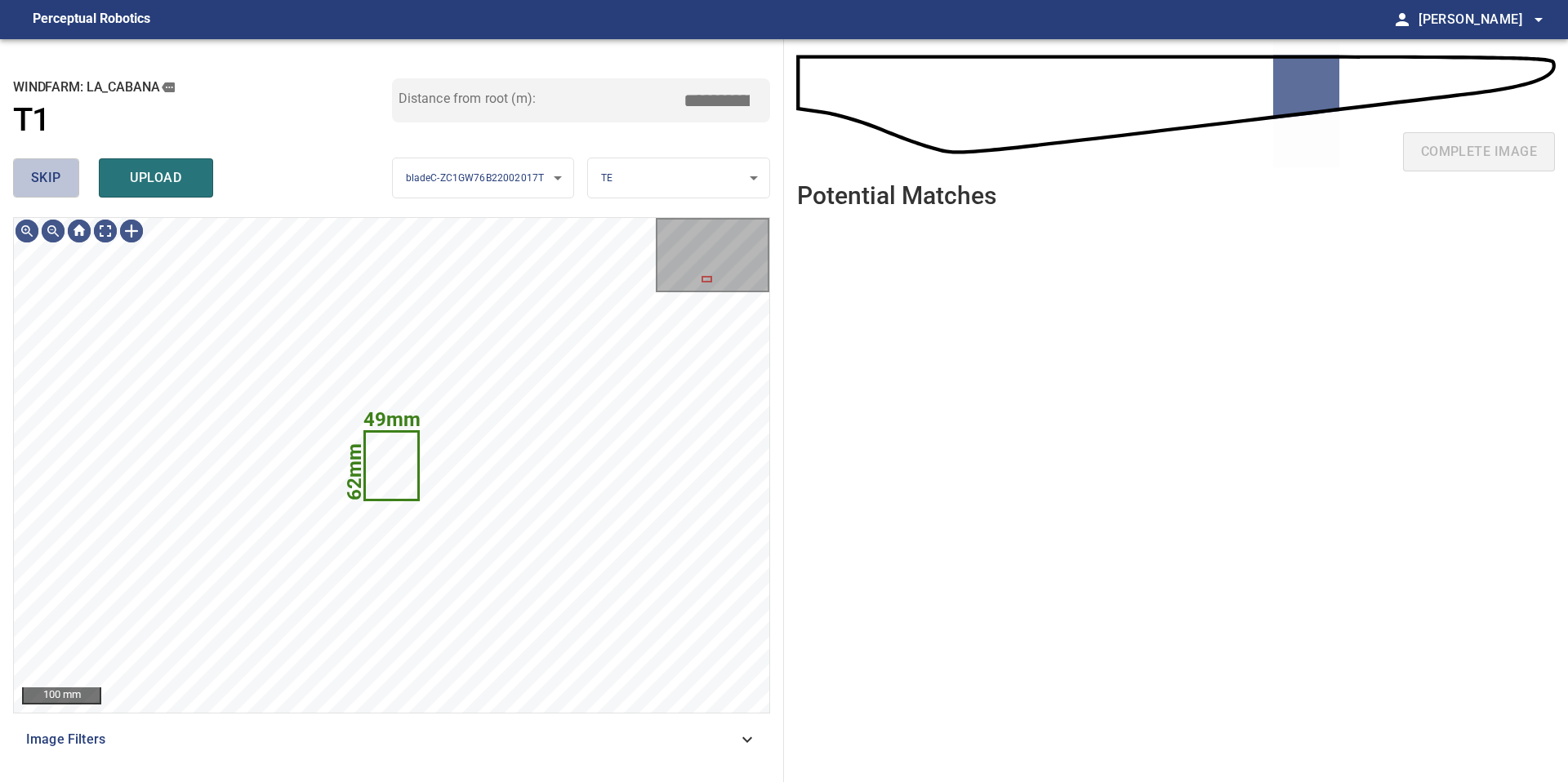
click at [60, 183] on span "skip" at bounding box center [46, 177] width 30 height 23
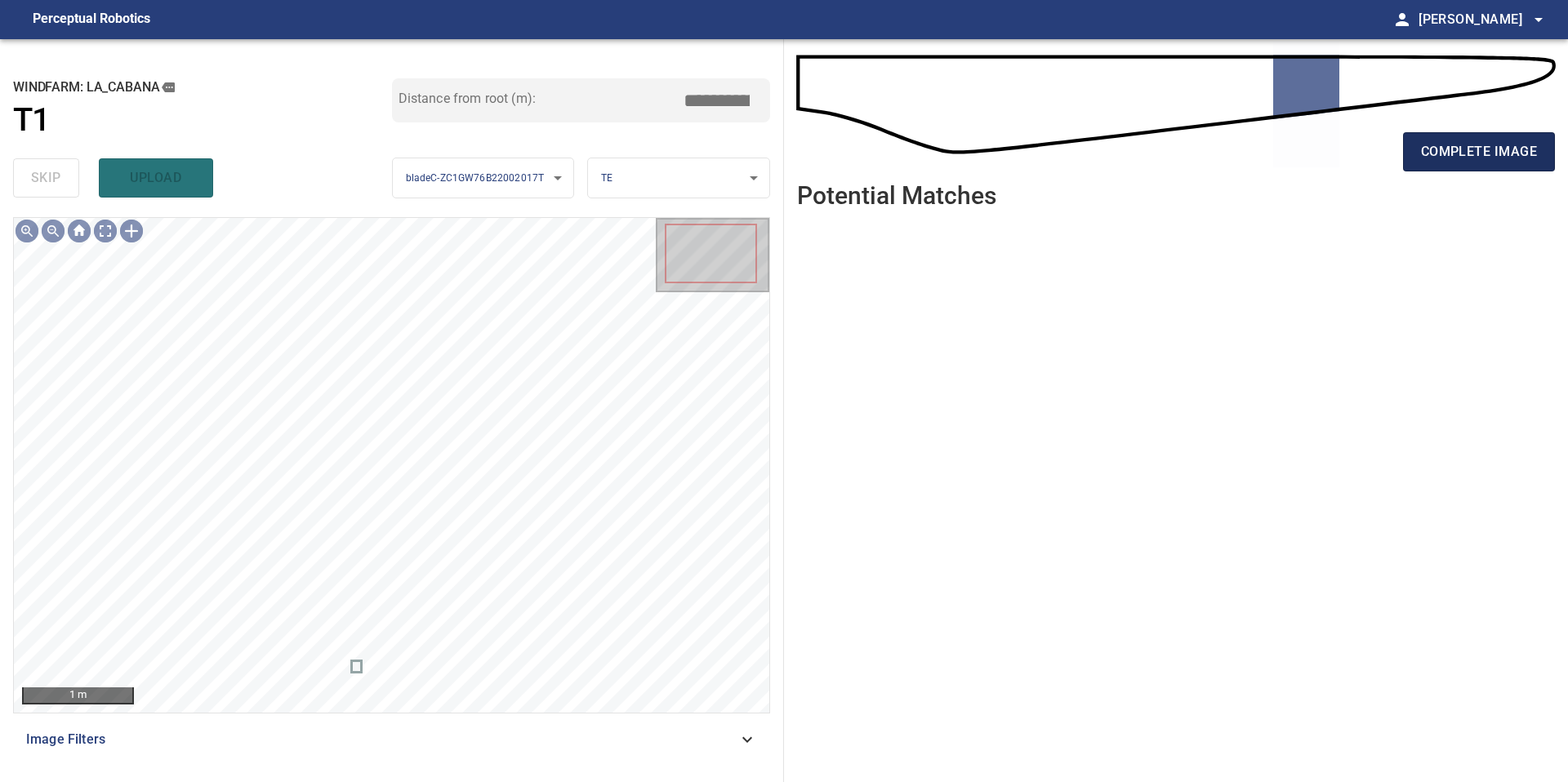
click at [1423, 151] on span "complete image" at bounding box center [1479, 151] width 116 height 23
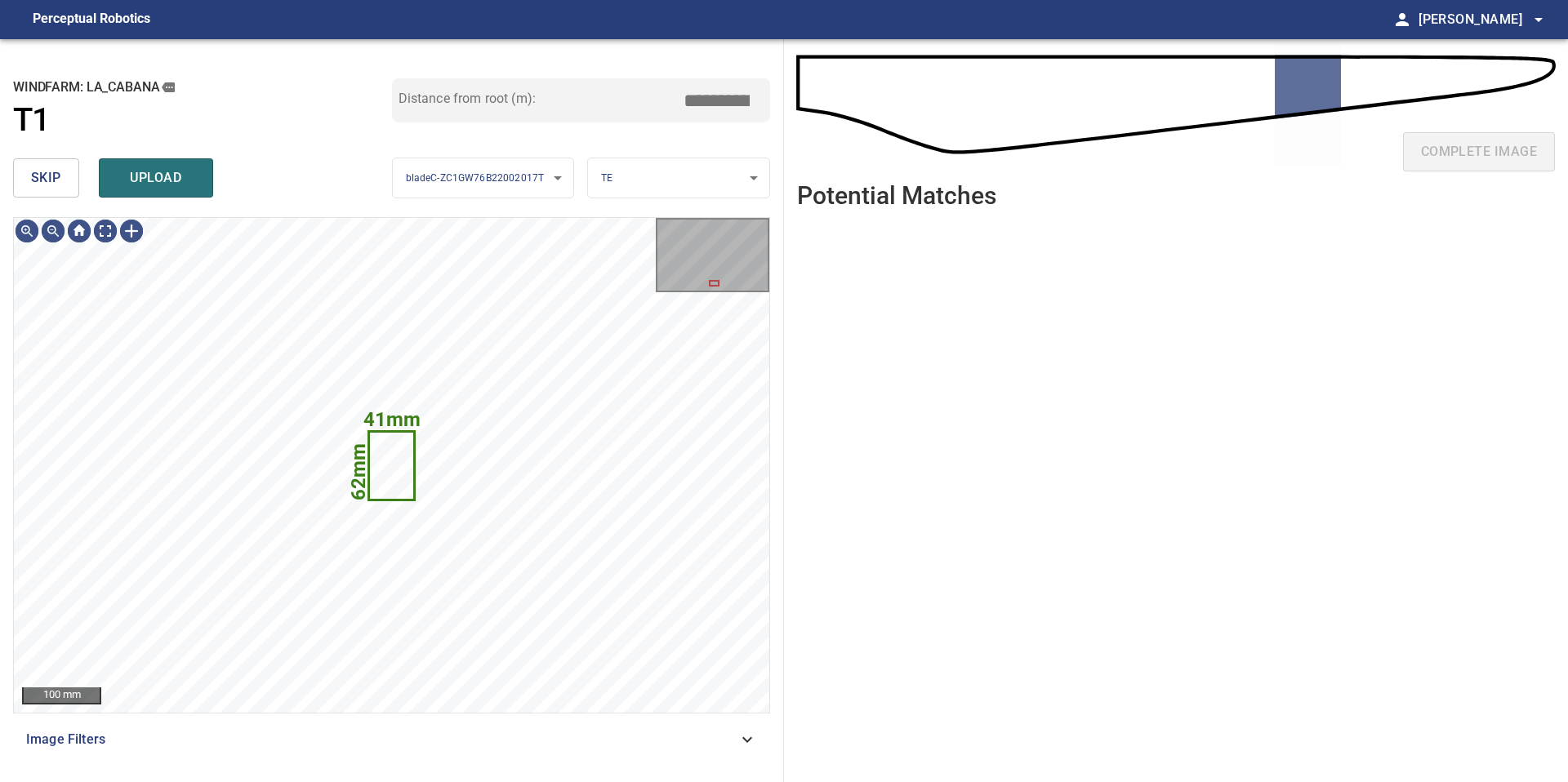
click at [63, 171] on button "skip" at bounding box center [45, 178] width 66 height 39
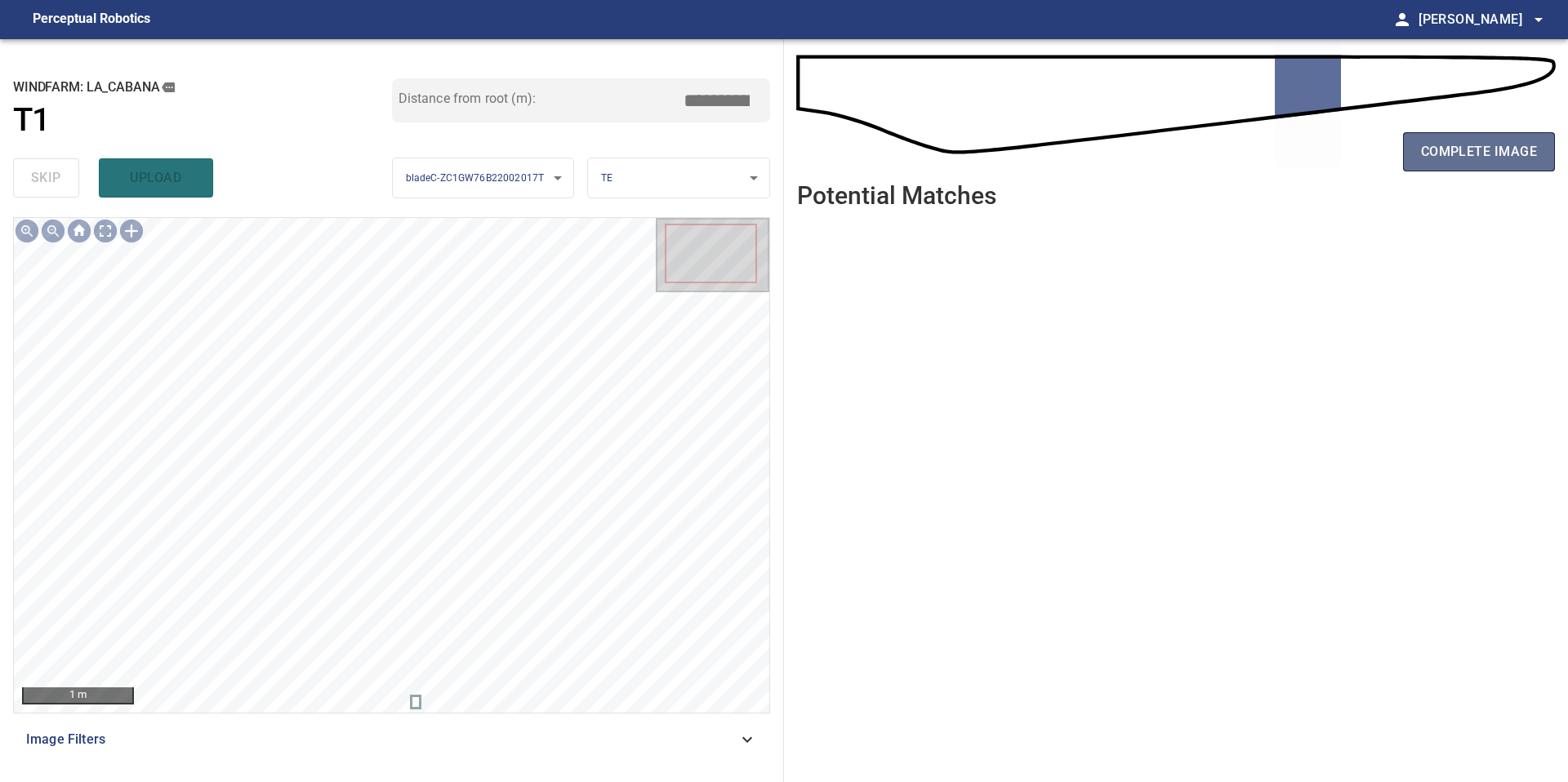
click at [1498, 143] on span "complete image" at bounding box center [1479, 151] width 116 height 23
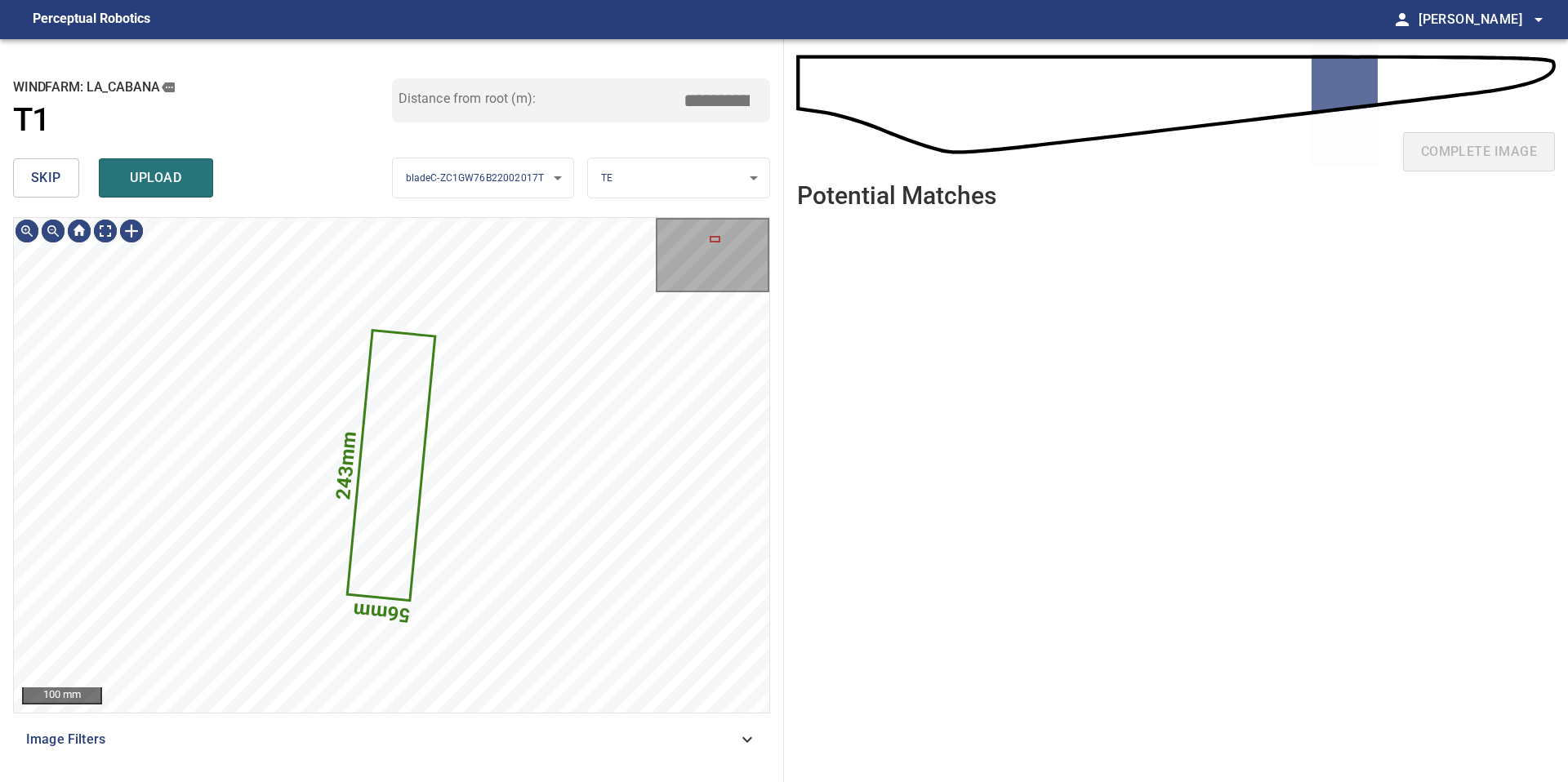
click at [67, 188] on button "skip" at bounding box center [45, 178] width 66 height 39
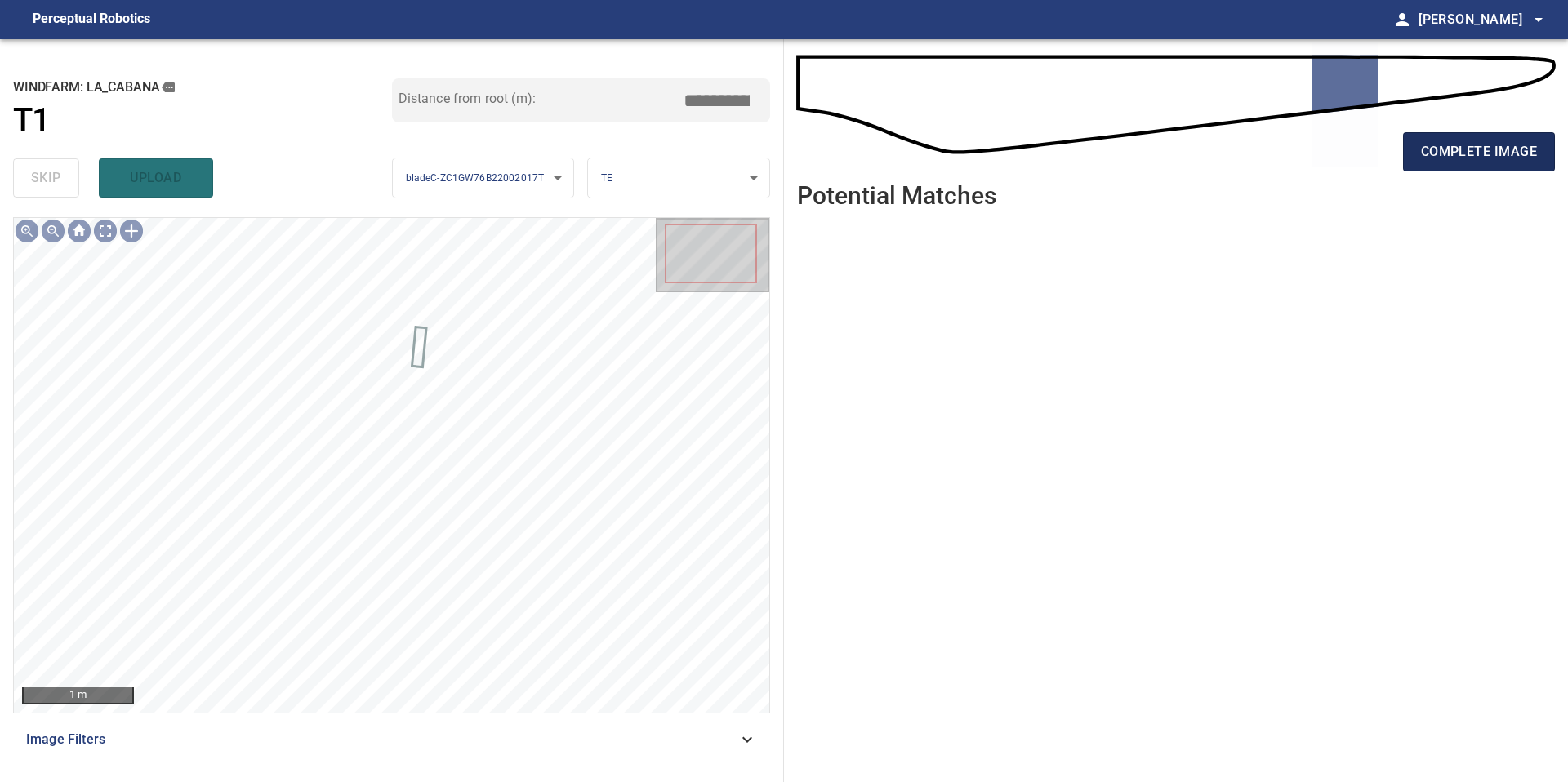
click at [1418, 144] on button "complete image" at bounding box center [1479, 152] width 152 height 39
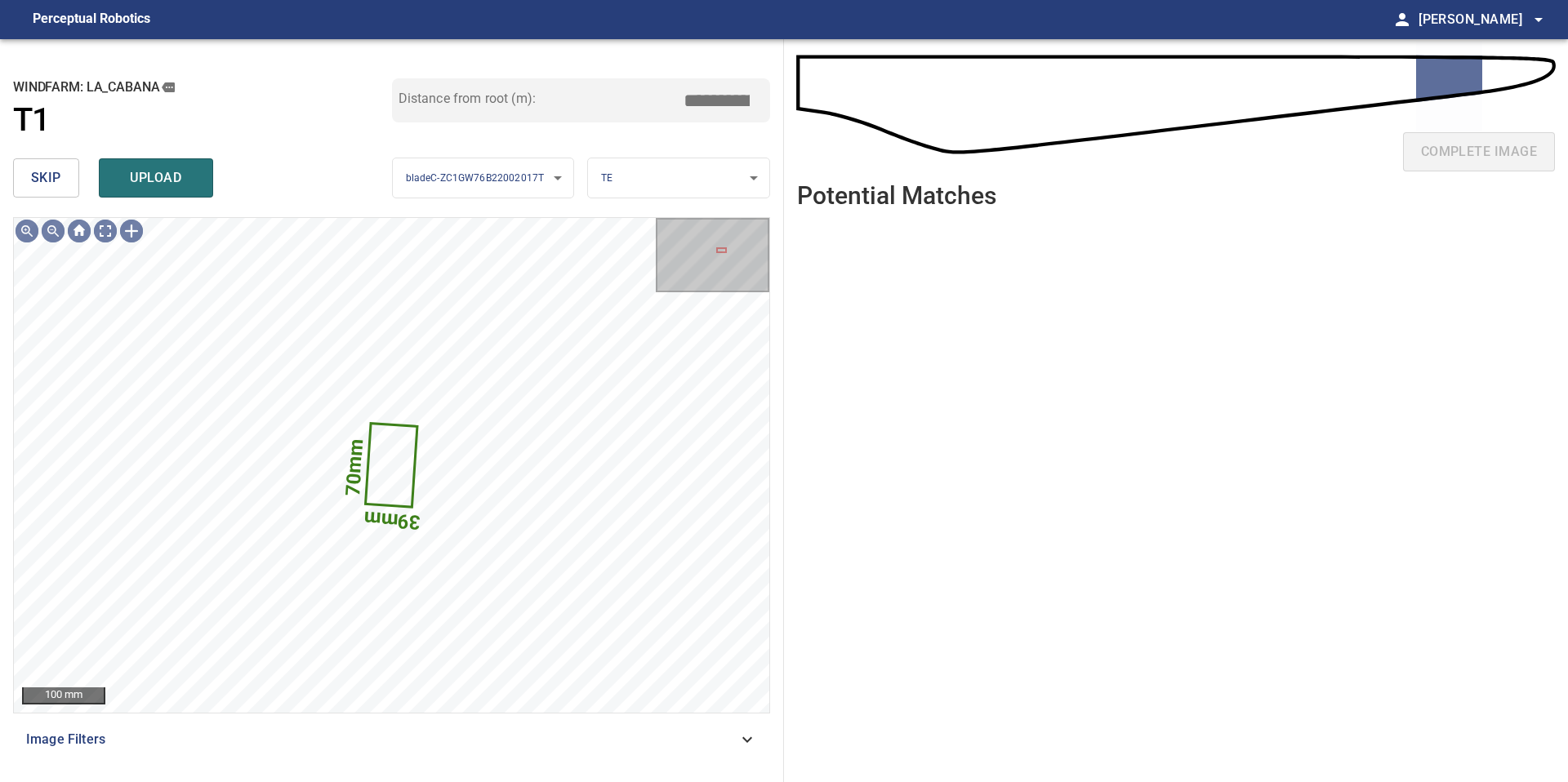
click at [47, 170] on span "skip" at bounding box center [46, 177] width 30 height 23
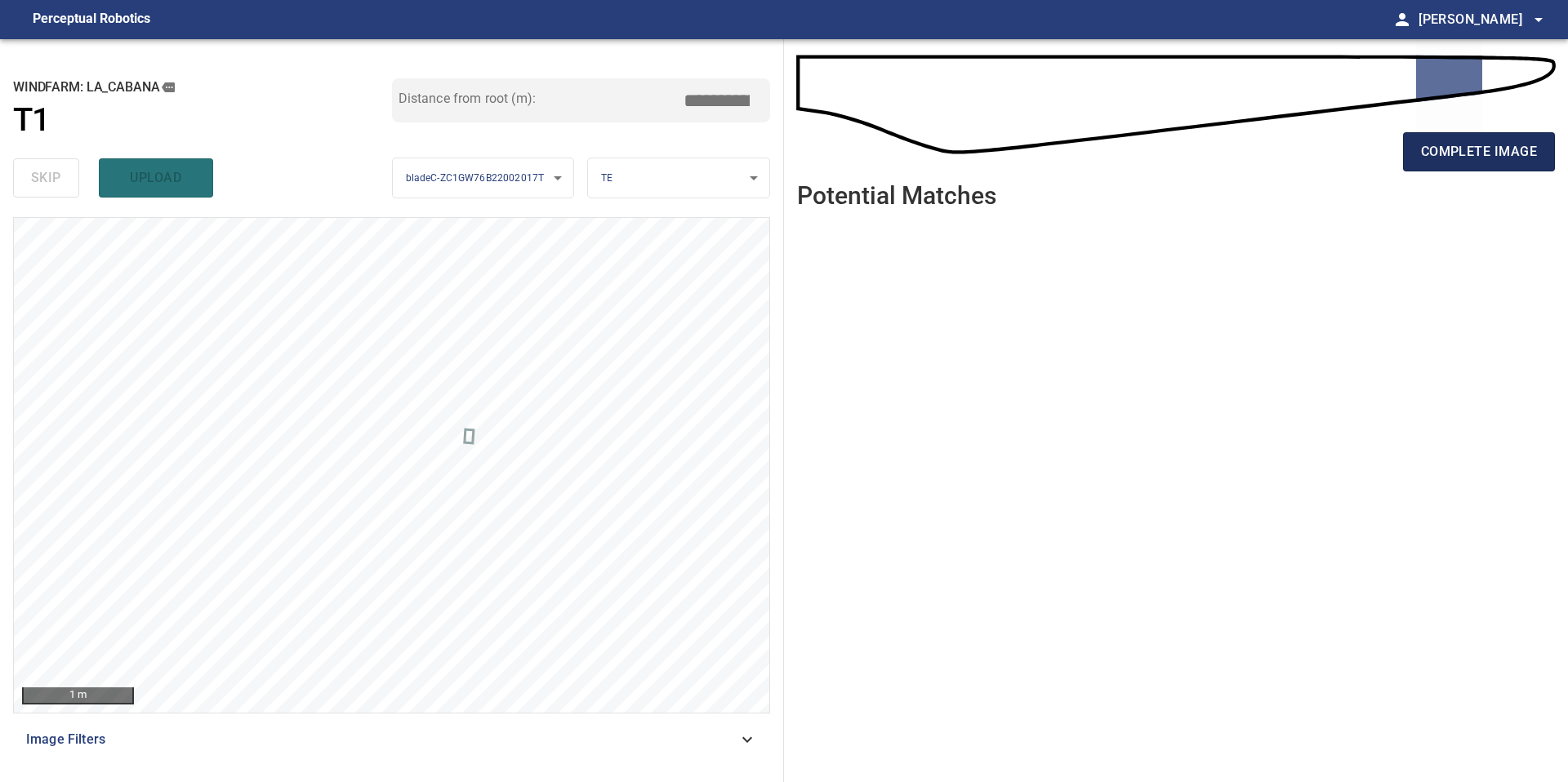
click at [1467, 155] on span "complete image" at bounding box center [1479, 151] width 116 height 23
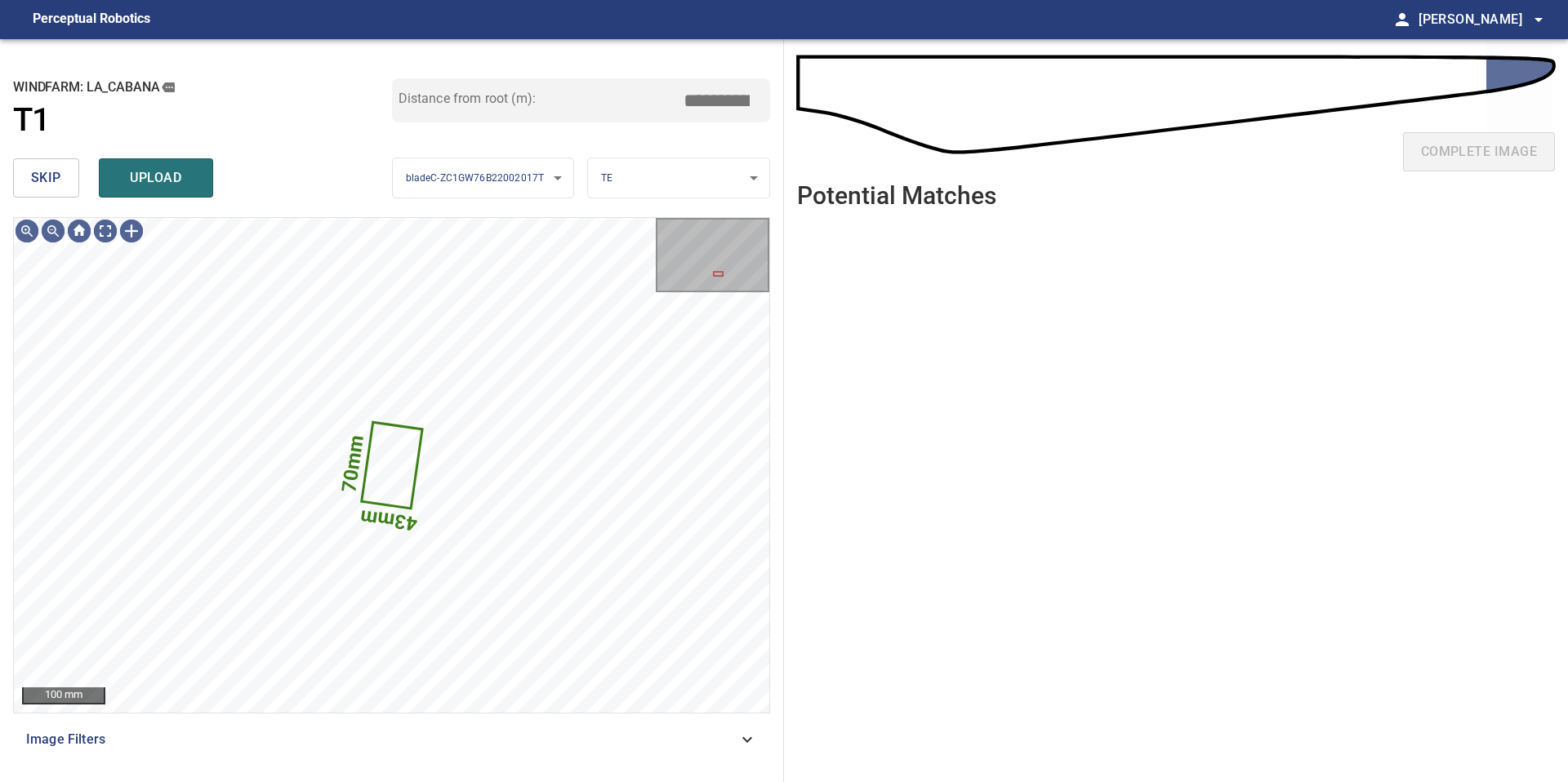
click at [26, 173] on button "skip" at bounding box center [45, 178] width 66 height 39
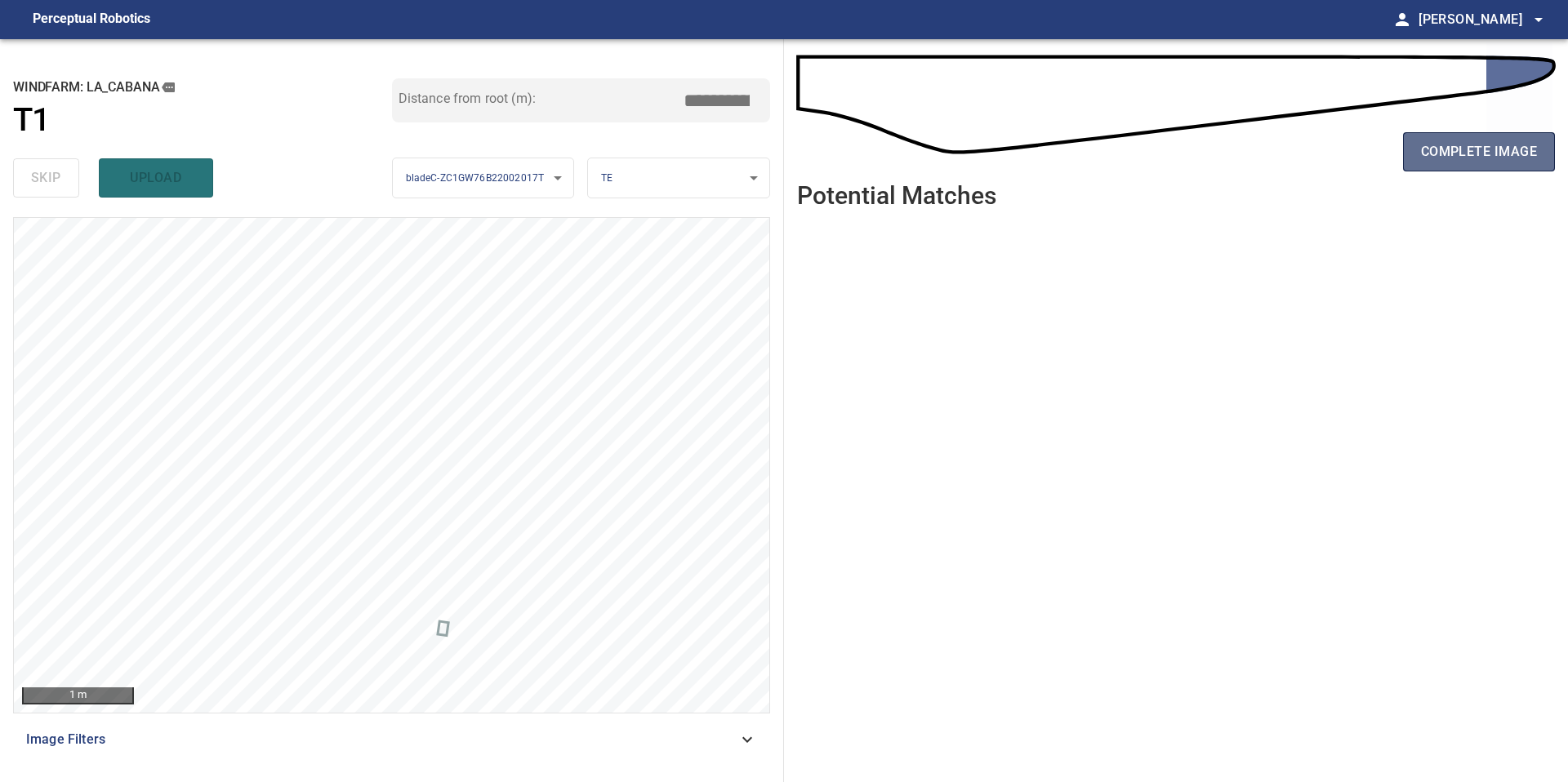
click at [1456, 138] on button "complete image" at bounding box center [1479, 152] width 152 height 39
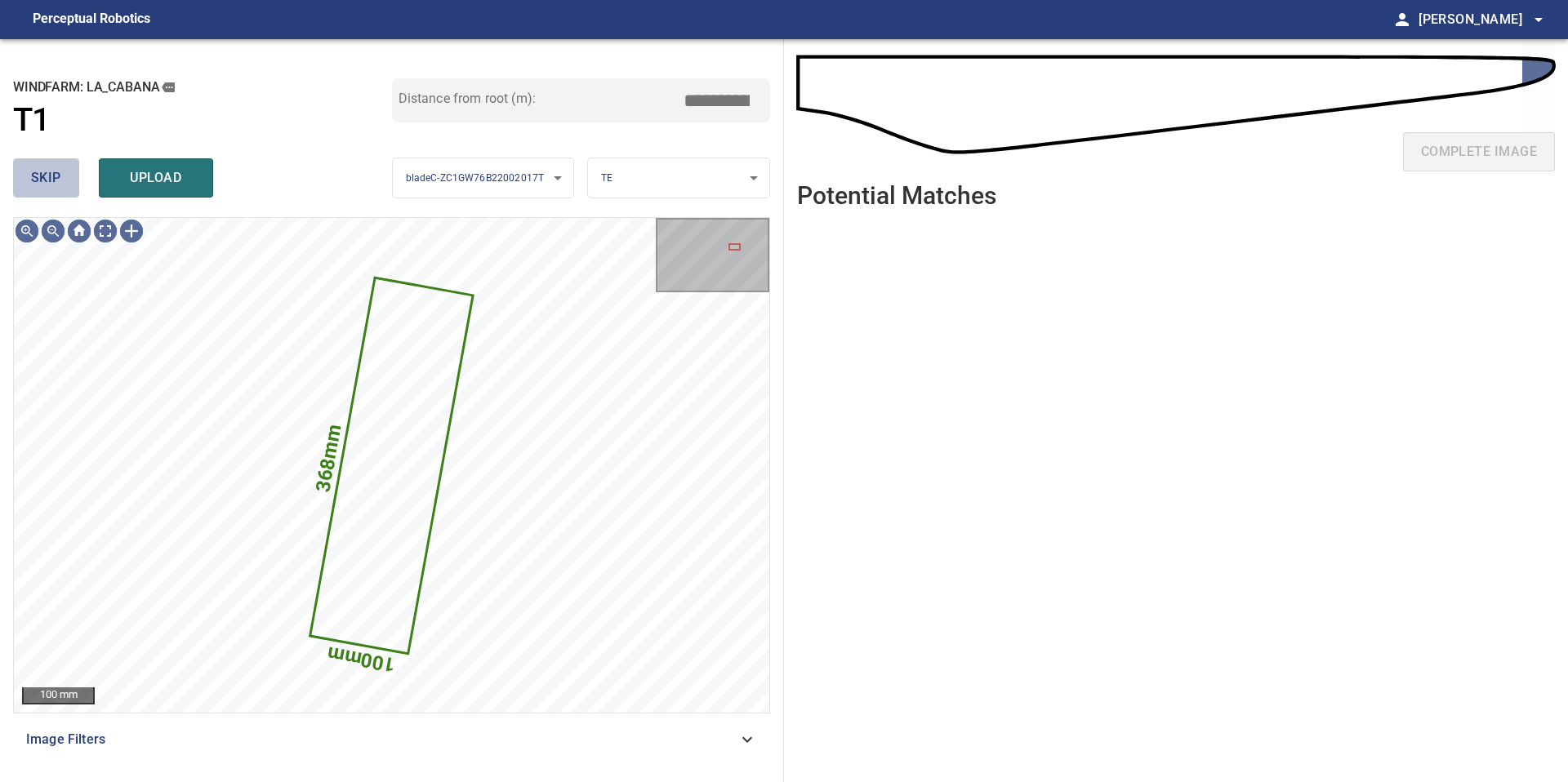
click at [61, 165] on button "skip" at bounding box center [45, 178] width 66 height 39
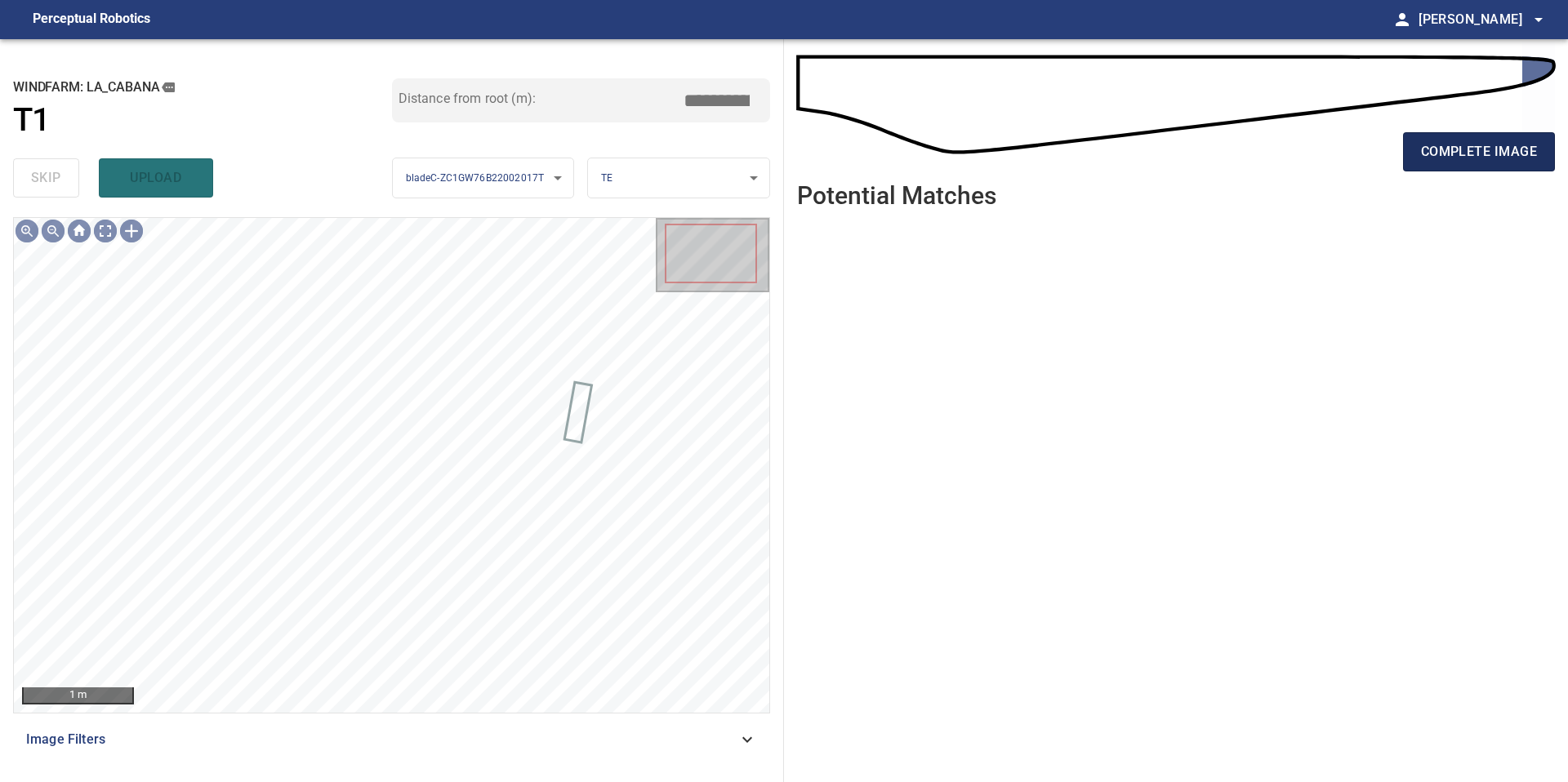
click at [1446, 154] on span "complete image" at bounding box center [1479, 151] width 116 height 23
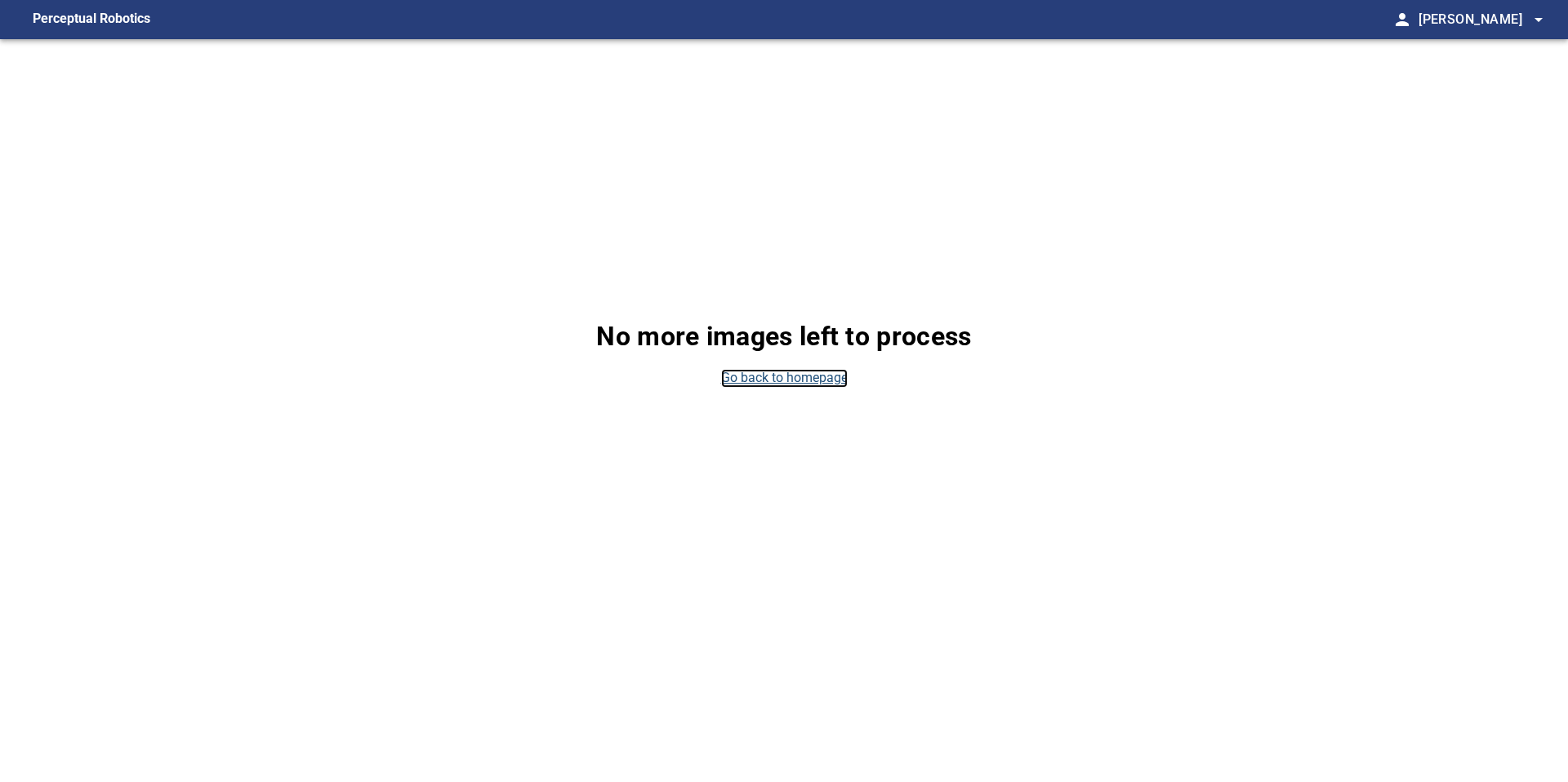
click at [831, 376] on link "Go back to homepage" at bounding box center [784, 378] width 126 height 19
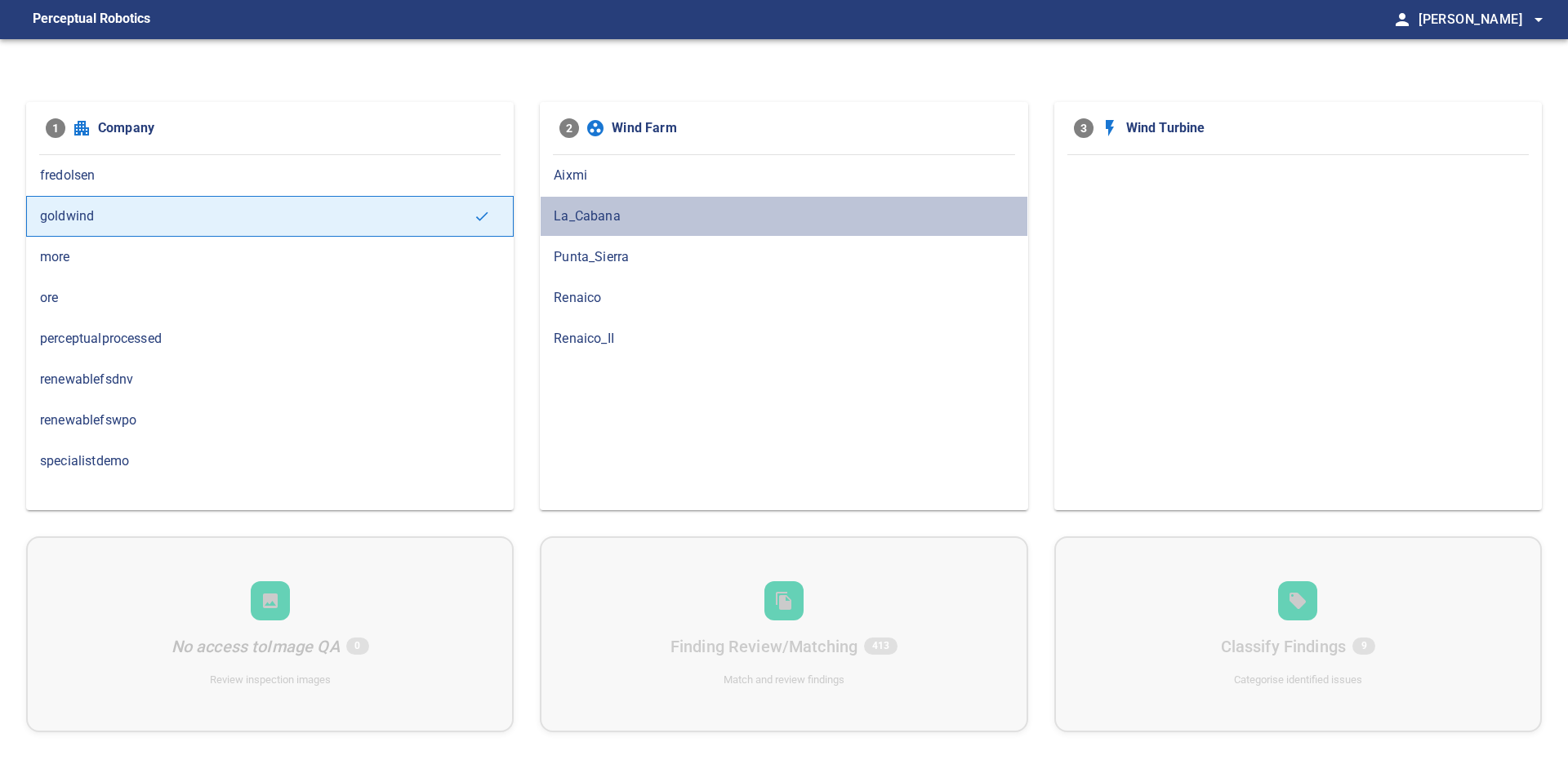
click at [569, 217] on span "La_Cabana" at bounding box center [783, 217] width 460 height 20
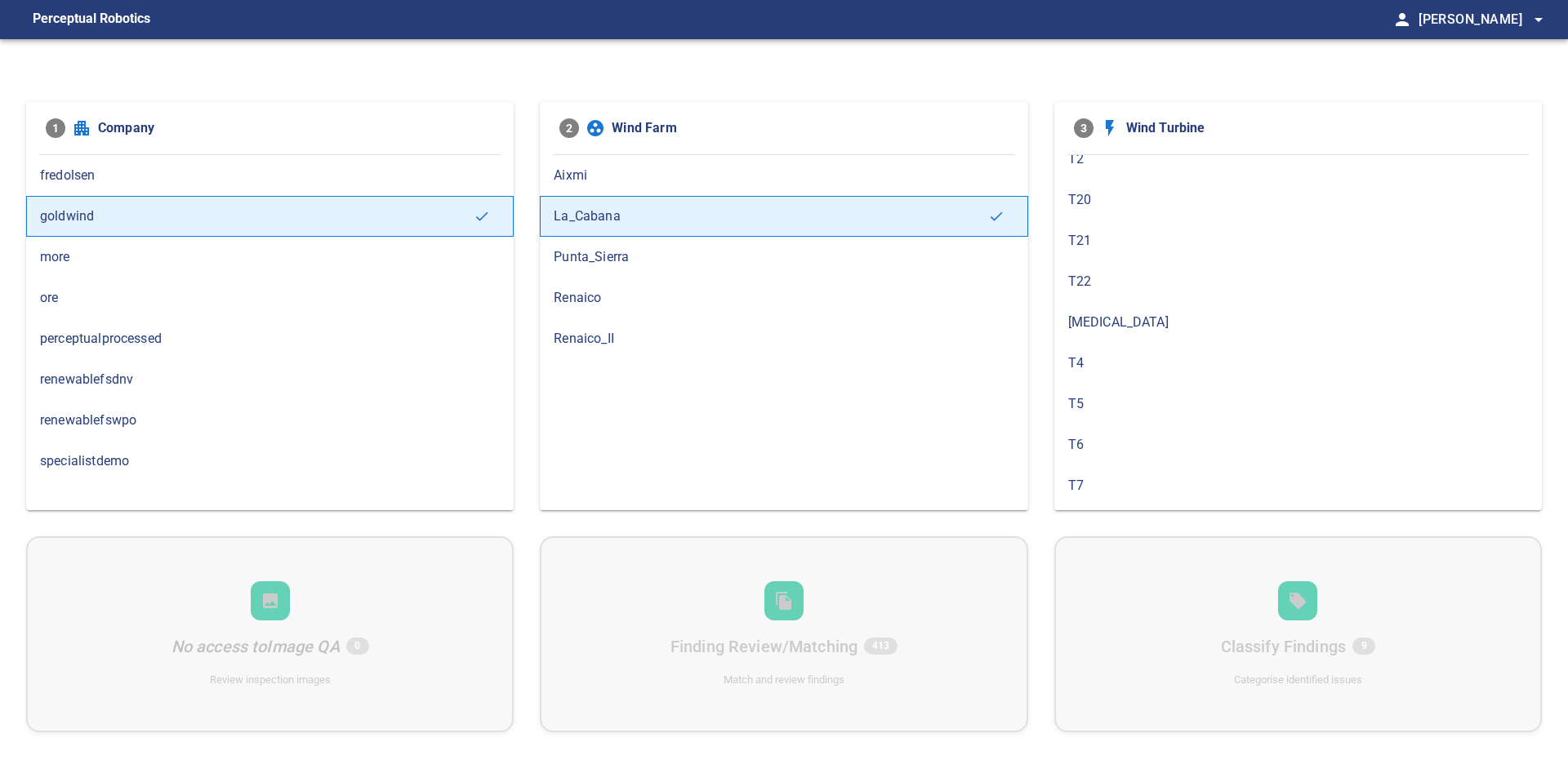
scroll to position [487, 0]
click at [1108, 489] on div "T8" at bounding box center [1298, 505] width 487 height 41
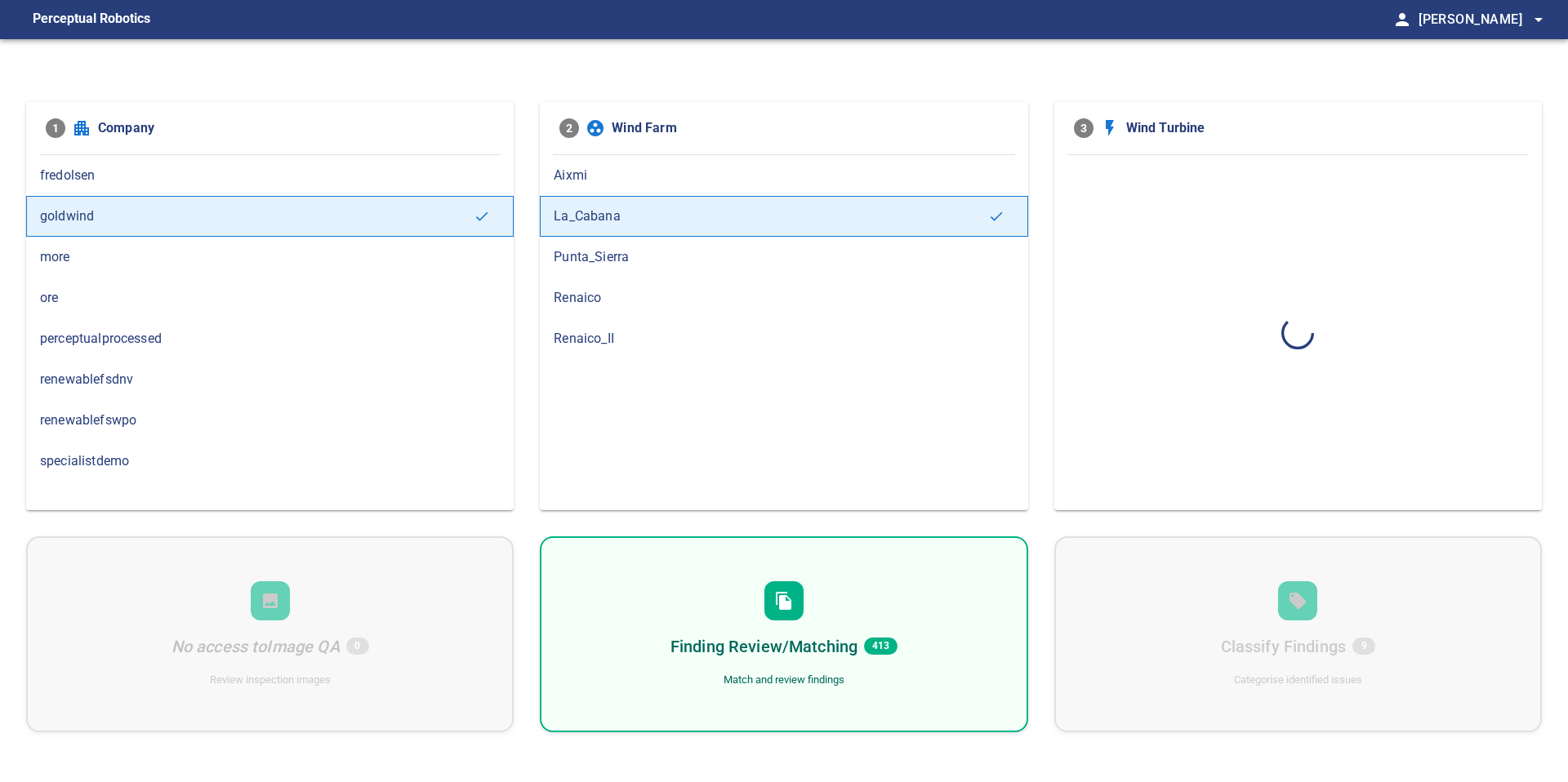
scroll to position [0, 0]
click at [949, 600] on div "Finding Review/Matching 203 Match and review findings" at bounding box center [783, 634] width 487 height 196
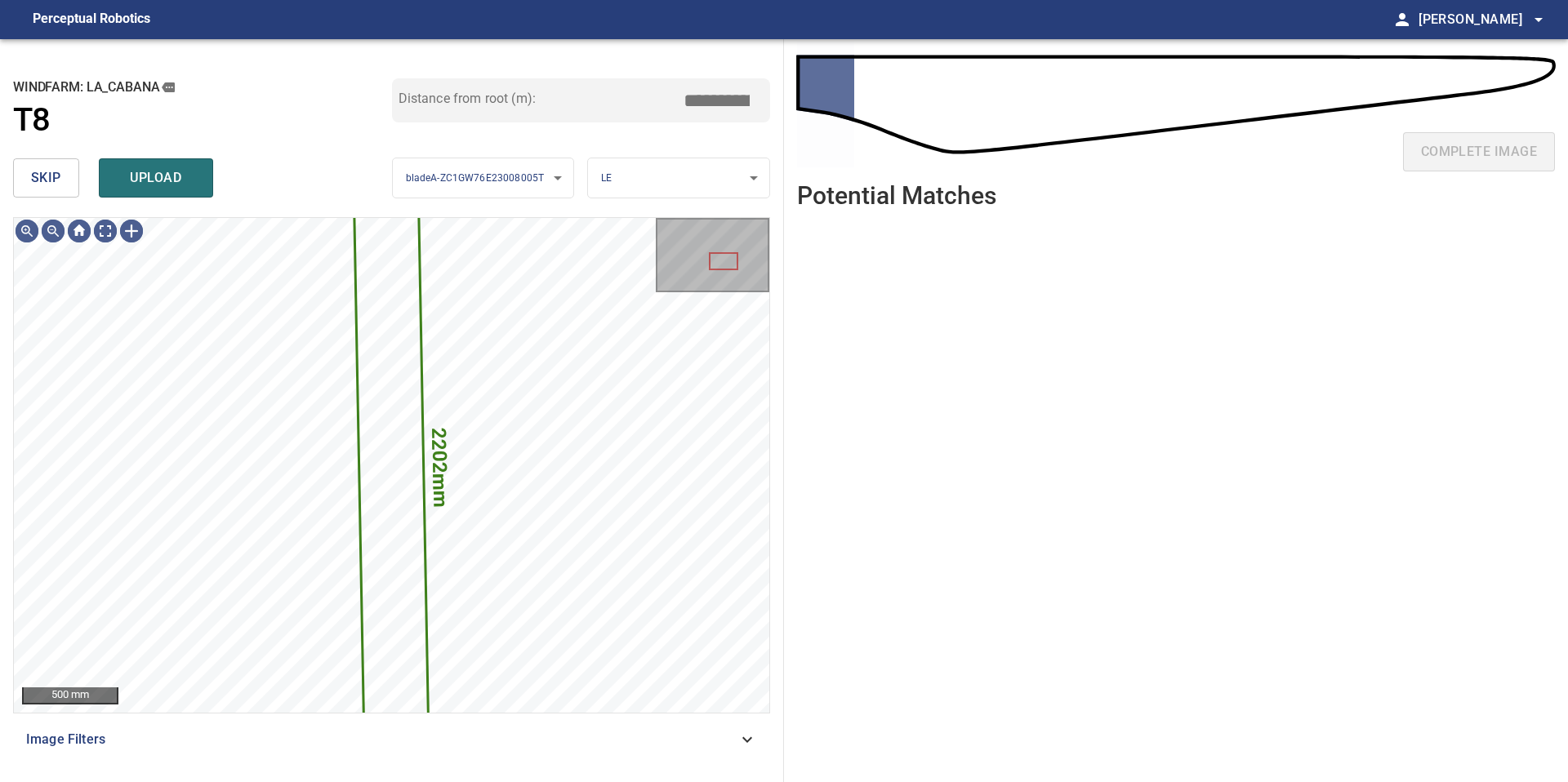
click at [66, 173] on button "skip" at bounding box center [45, 178] width 66 height 39
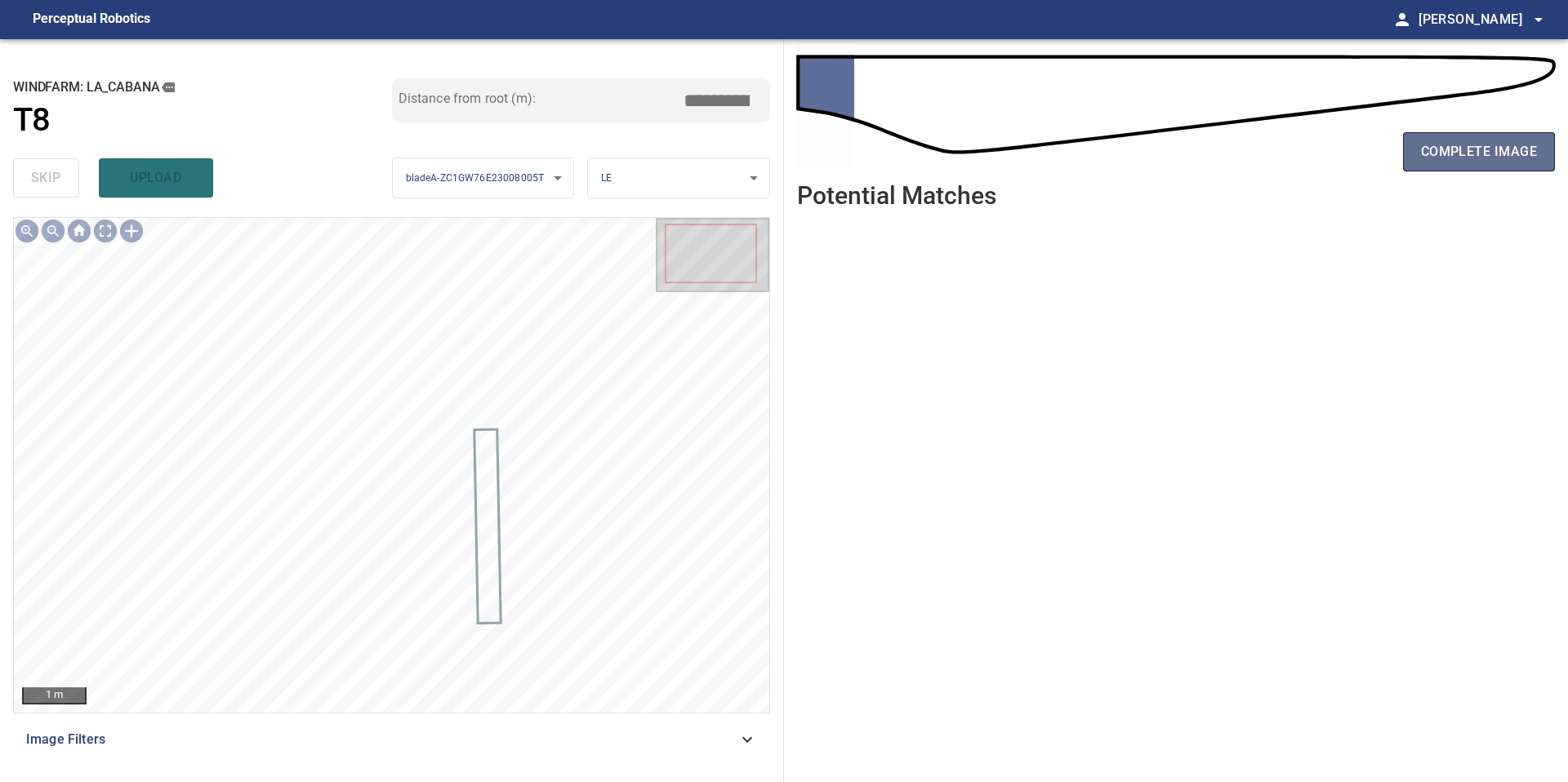
click at [1451, 149] on span "complete image" at bounding box center [1479, 151] width 116 height 23
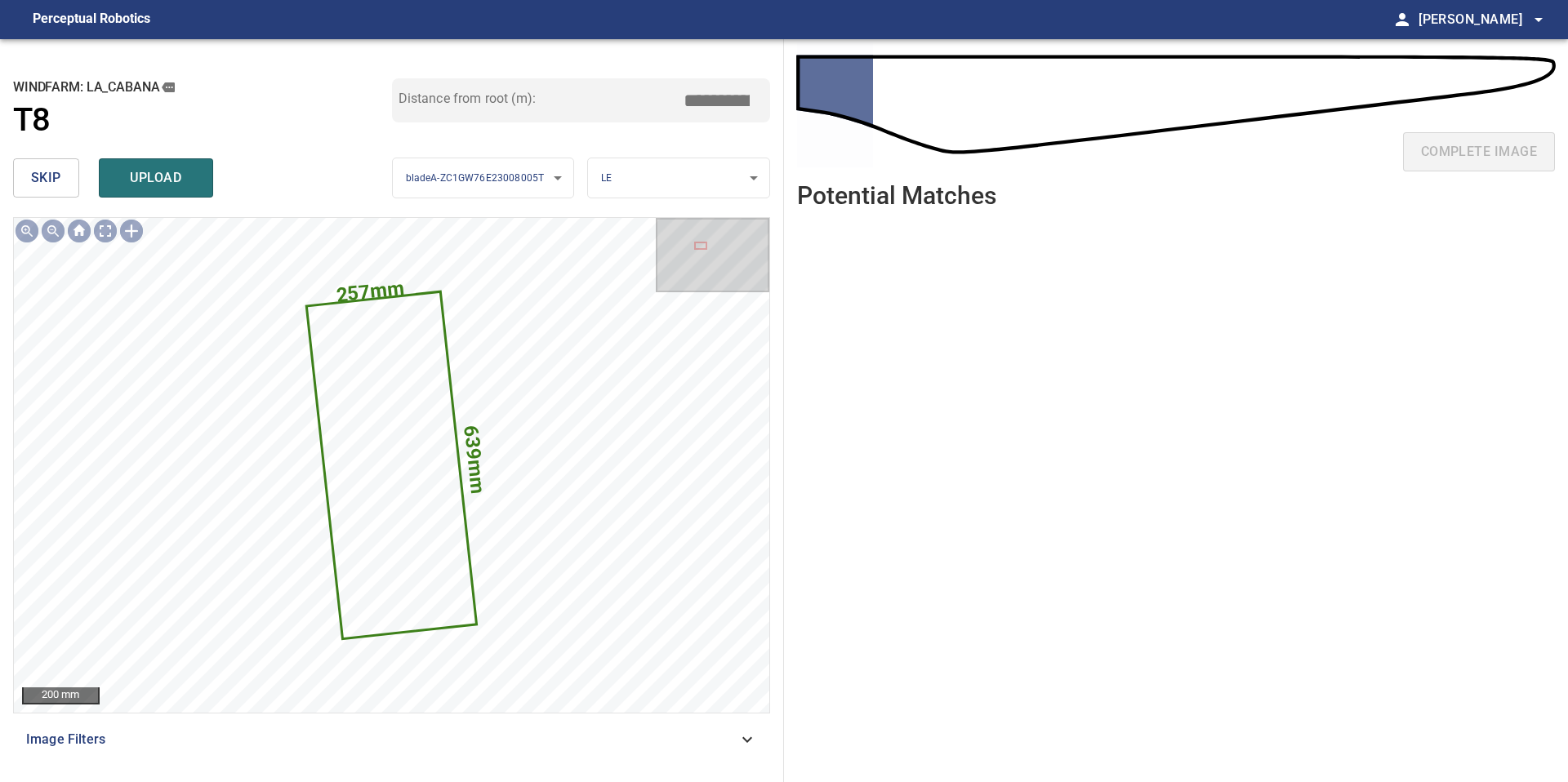
click at [61, 186] on button "skip" at bounding box center [45, 178] width 66 height 39
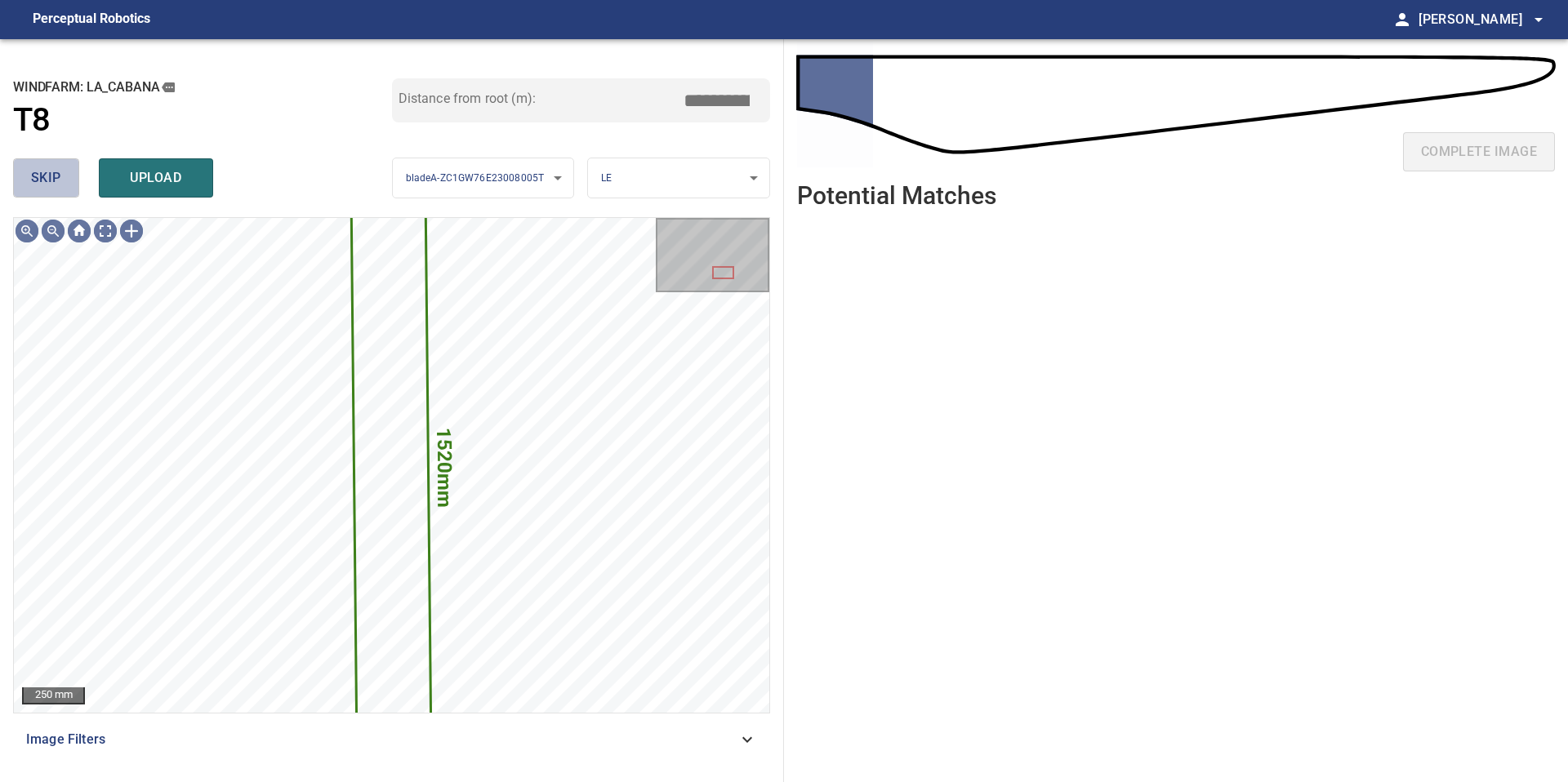
click at [61, 186] on button "skip" at bounding box center [45, 178] width 66 height 39
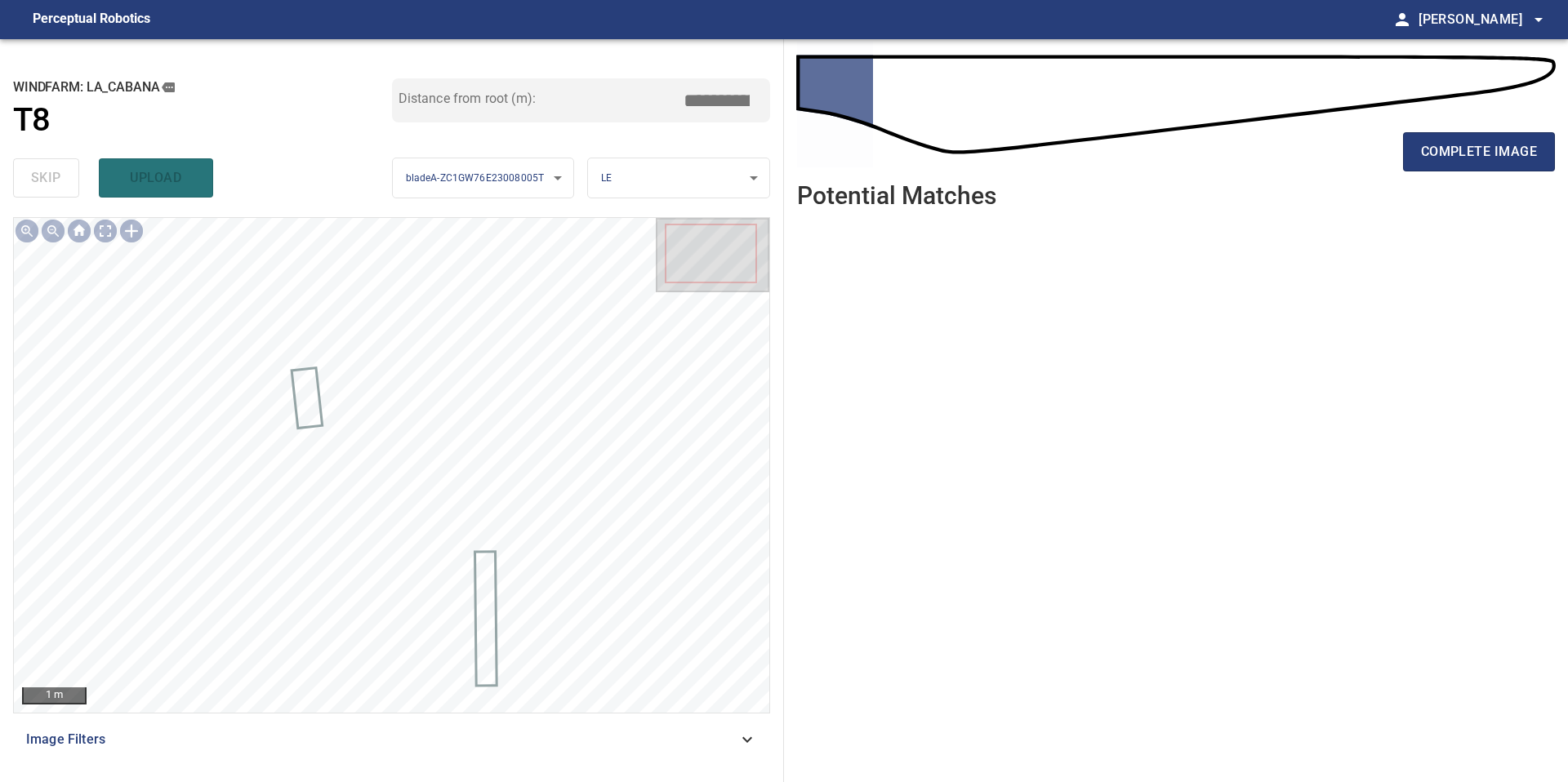
click at [1482, 126] on div "complete image" at bounding box center [1175, 158] width 758 height 66
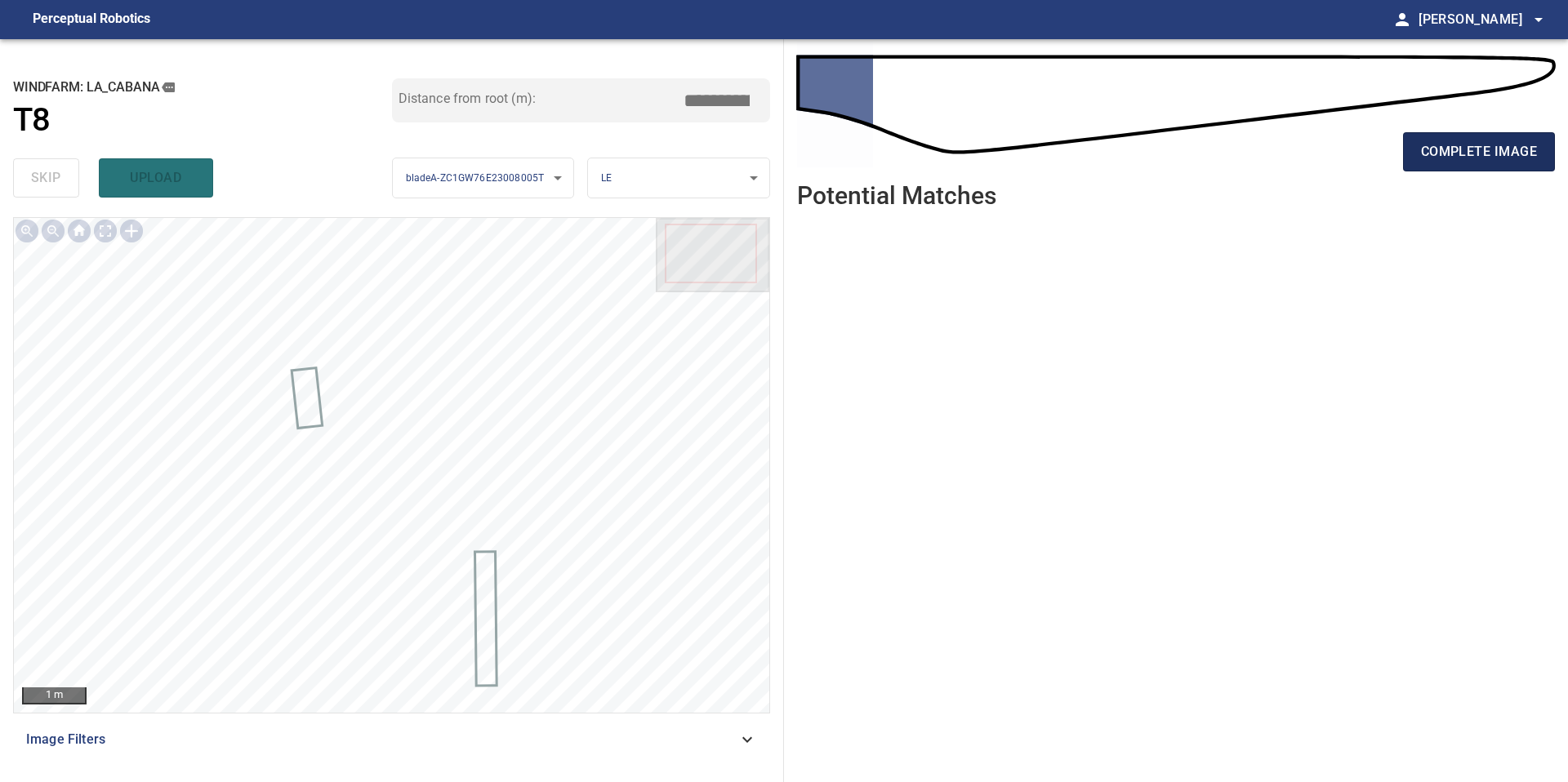
click at [1487, 140] on span "complete image" at bounding box center [1479, 151] width 116 height 23
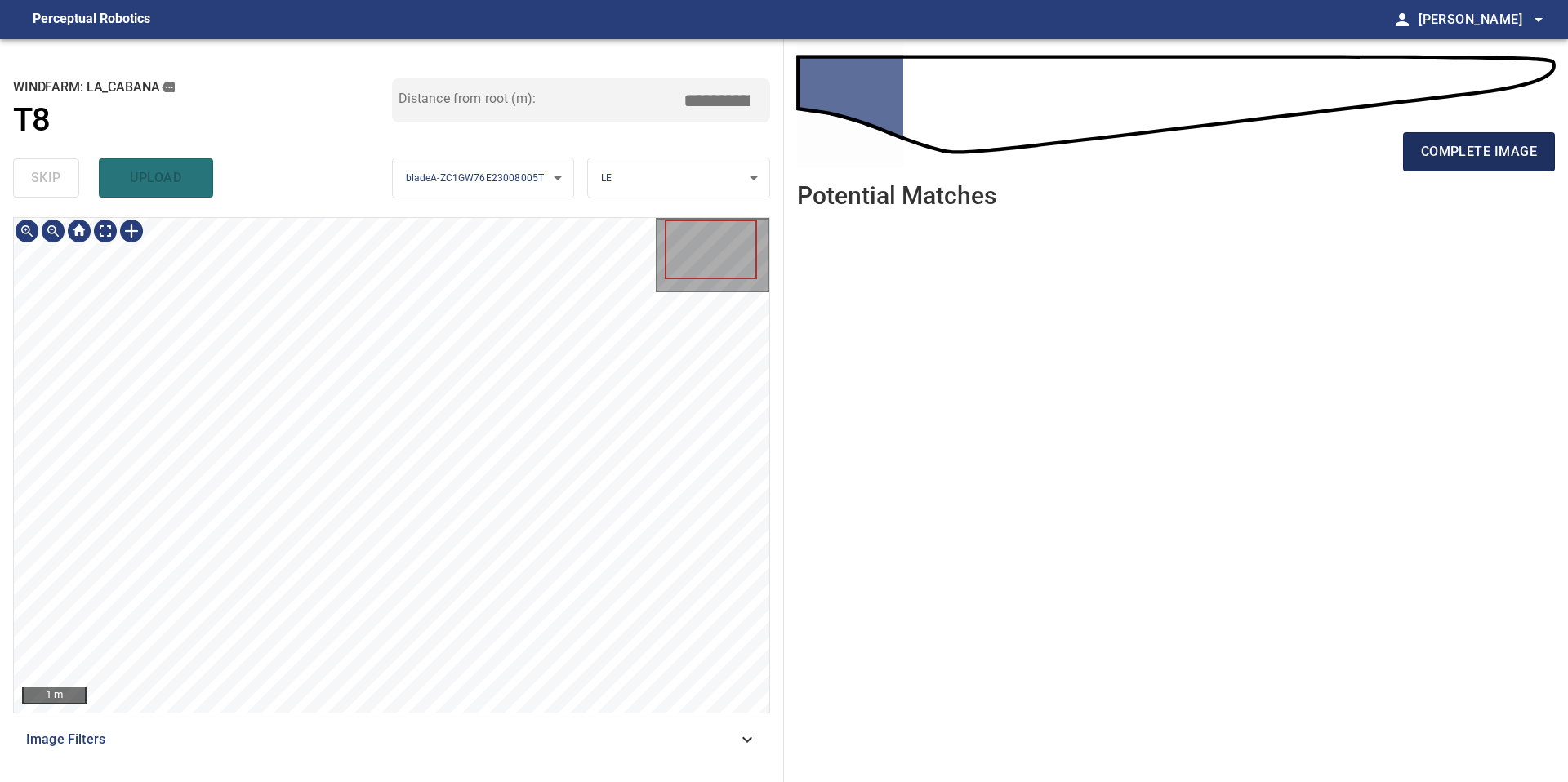
click at [1413, 146] on button "complete image" at bounding box center [1479, 152] width 152 height 39
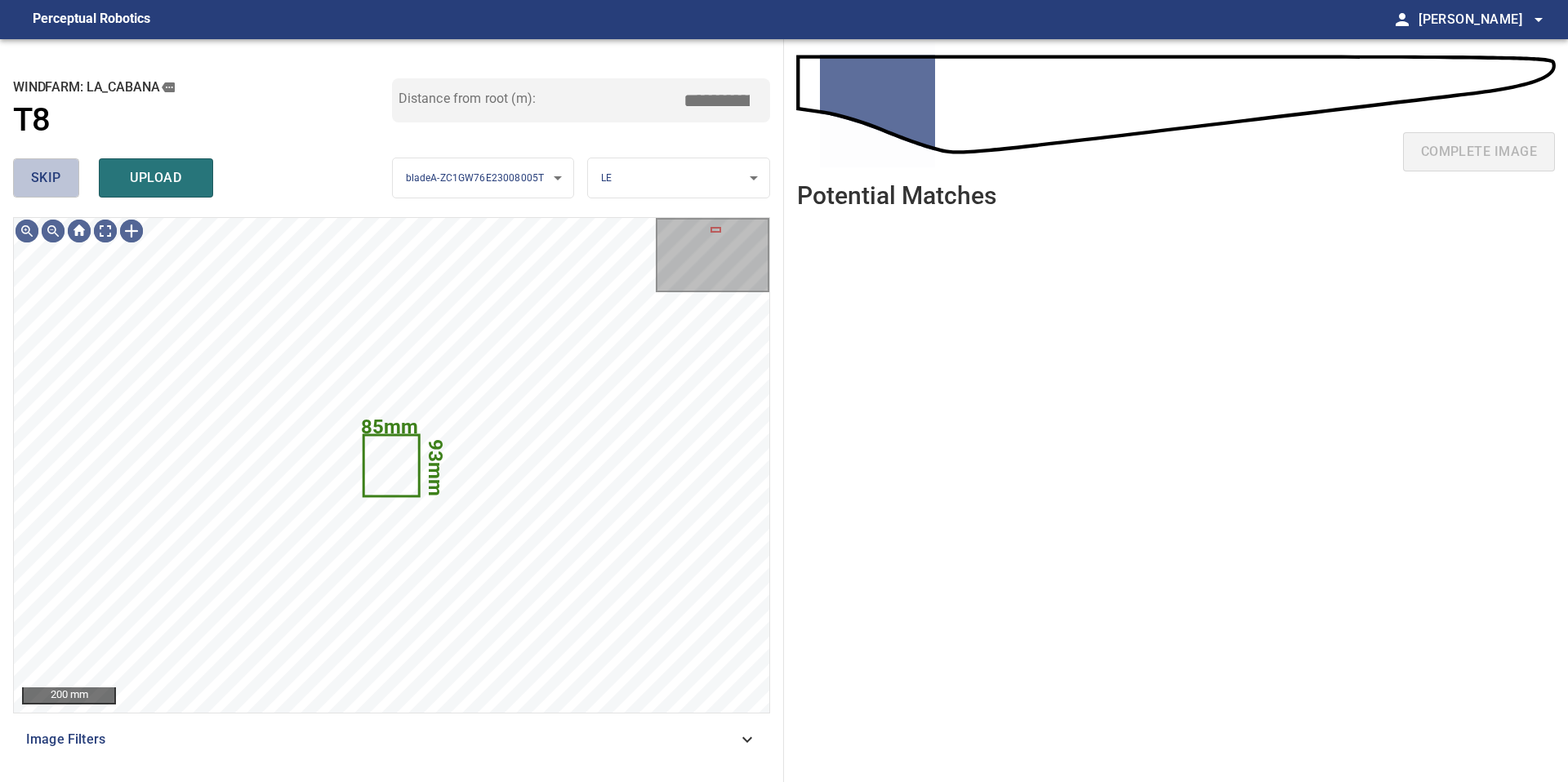
click at [61, 186] on button "skip" at bounding box center [45, 178] width 66 height 39
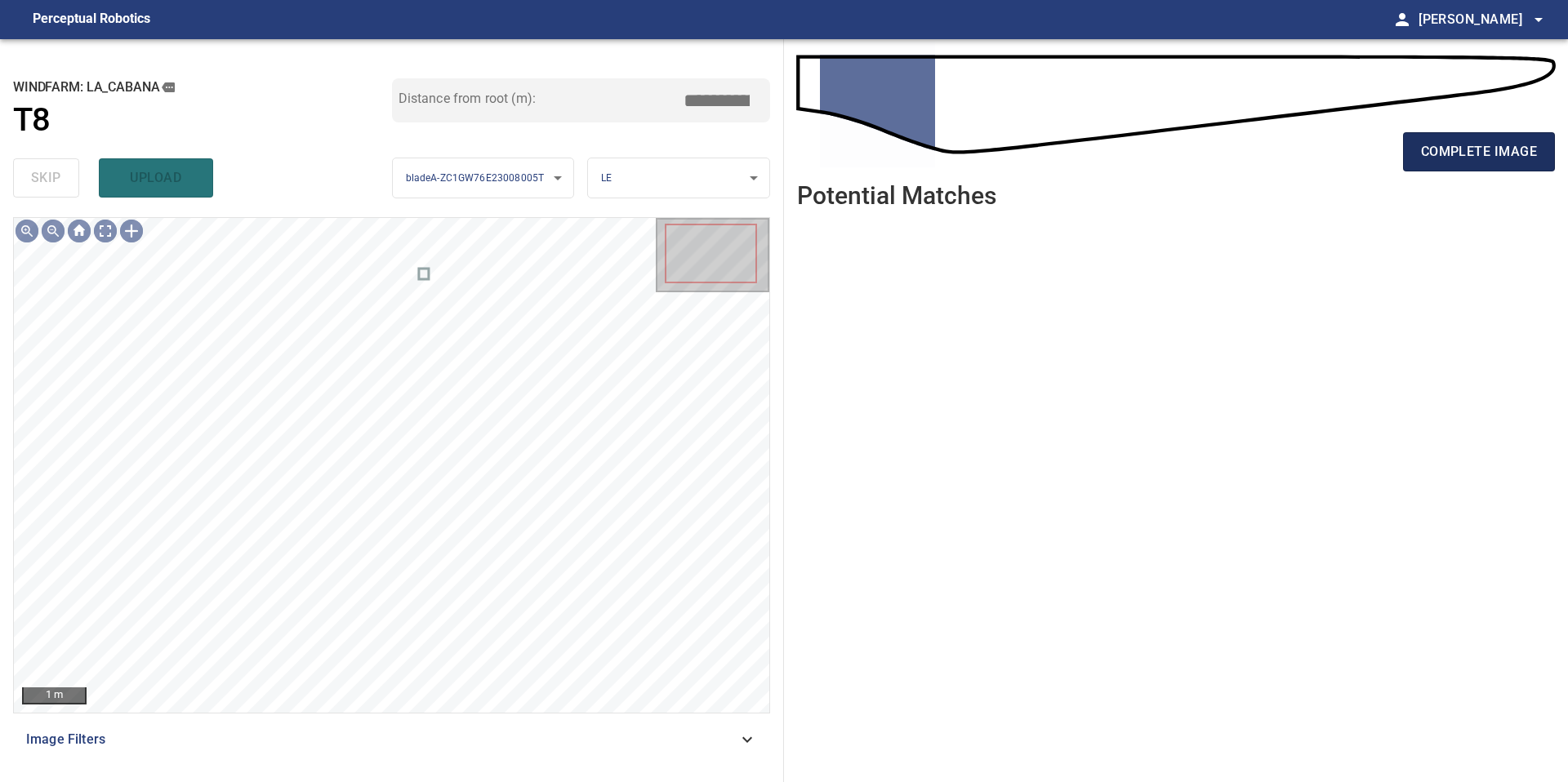
click at [1479, 150] on span "complete image" at bounding box center [1479, 151] width 116 height 23
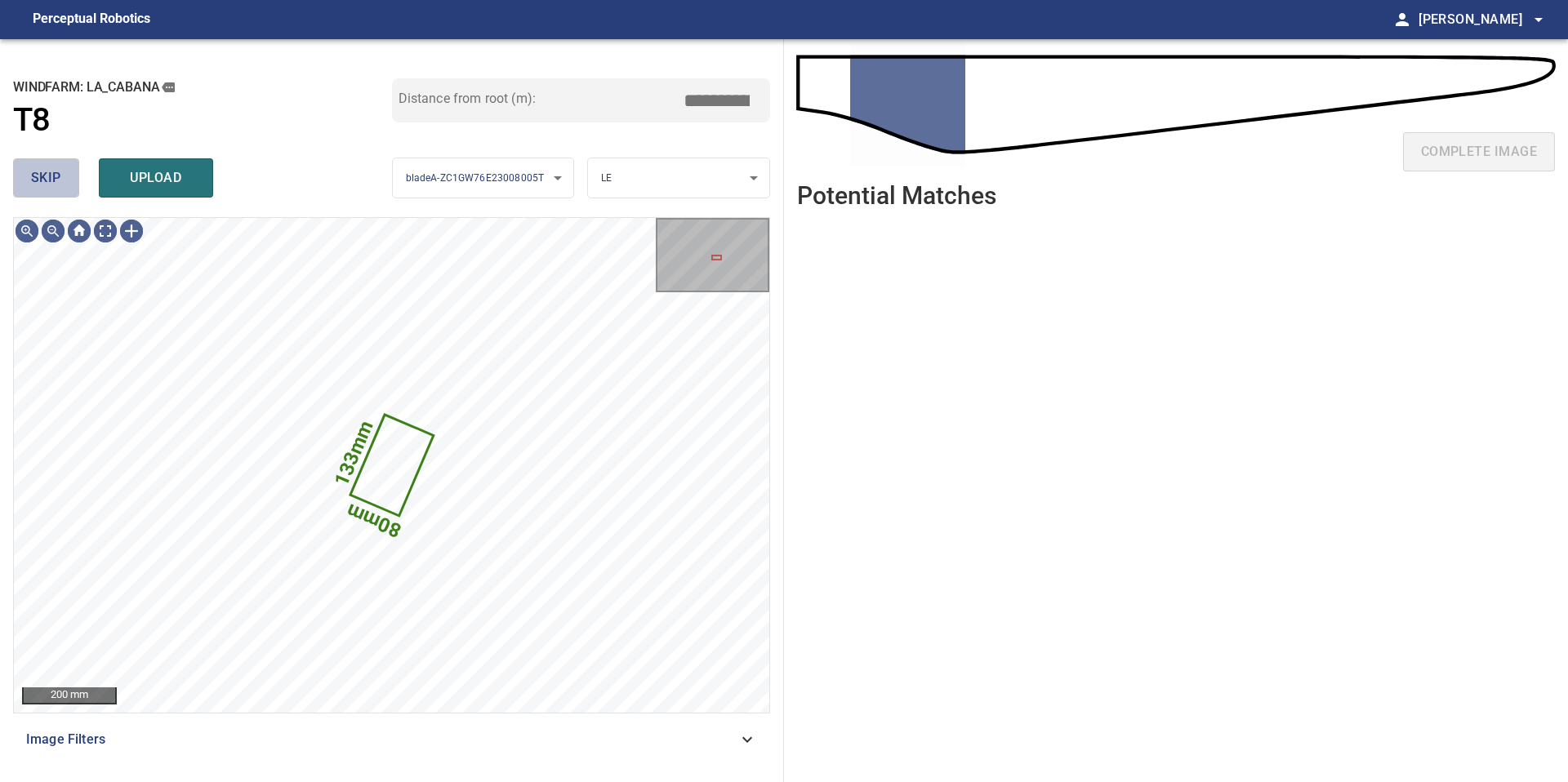
click at [55, 177] on span "skip" at bounding box center [46, 177] width 30 height 23
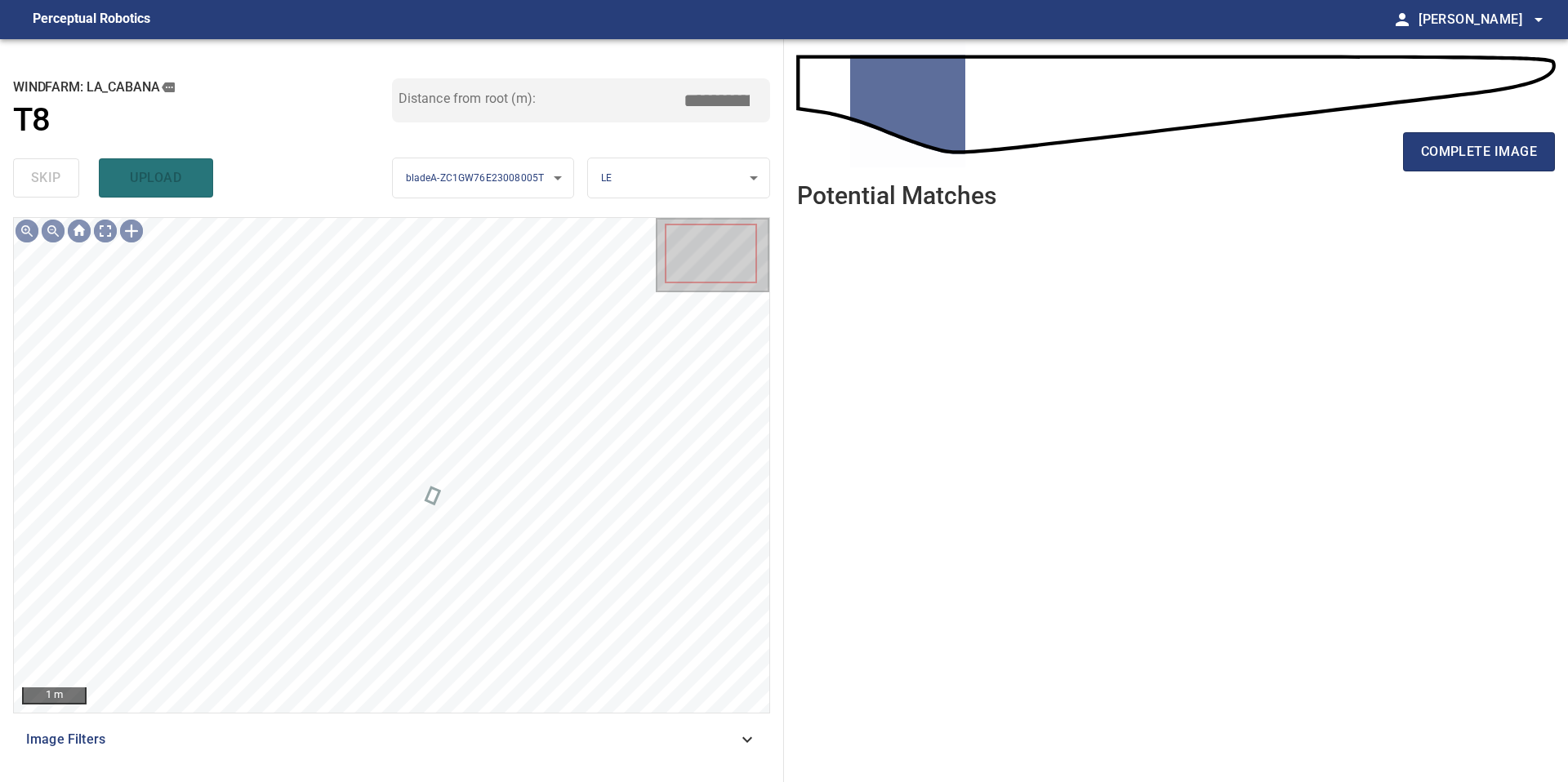
click at [1457, 174] on div "complete image" at bounding box center [1175, 158] width 758 height 66
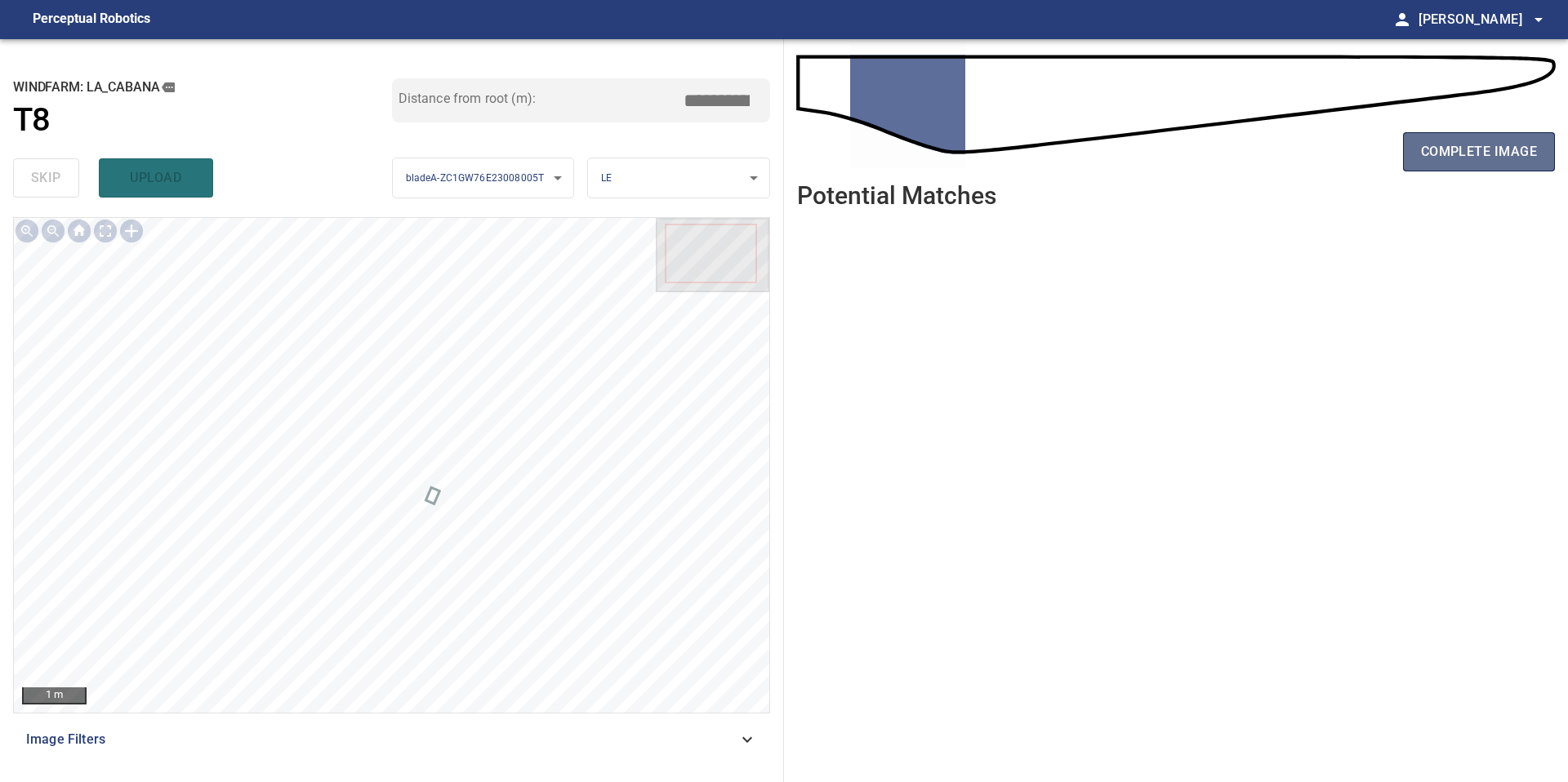
click at [1457, 158] on span "complete image" at bounding box center [1479, 151] width 116 height 23
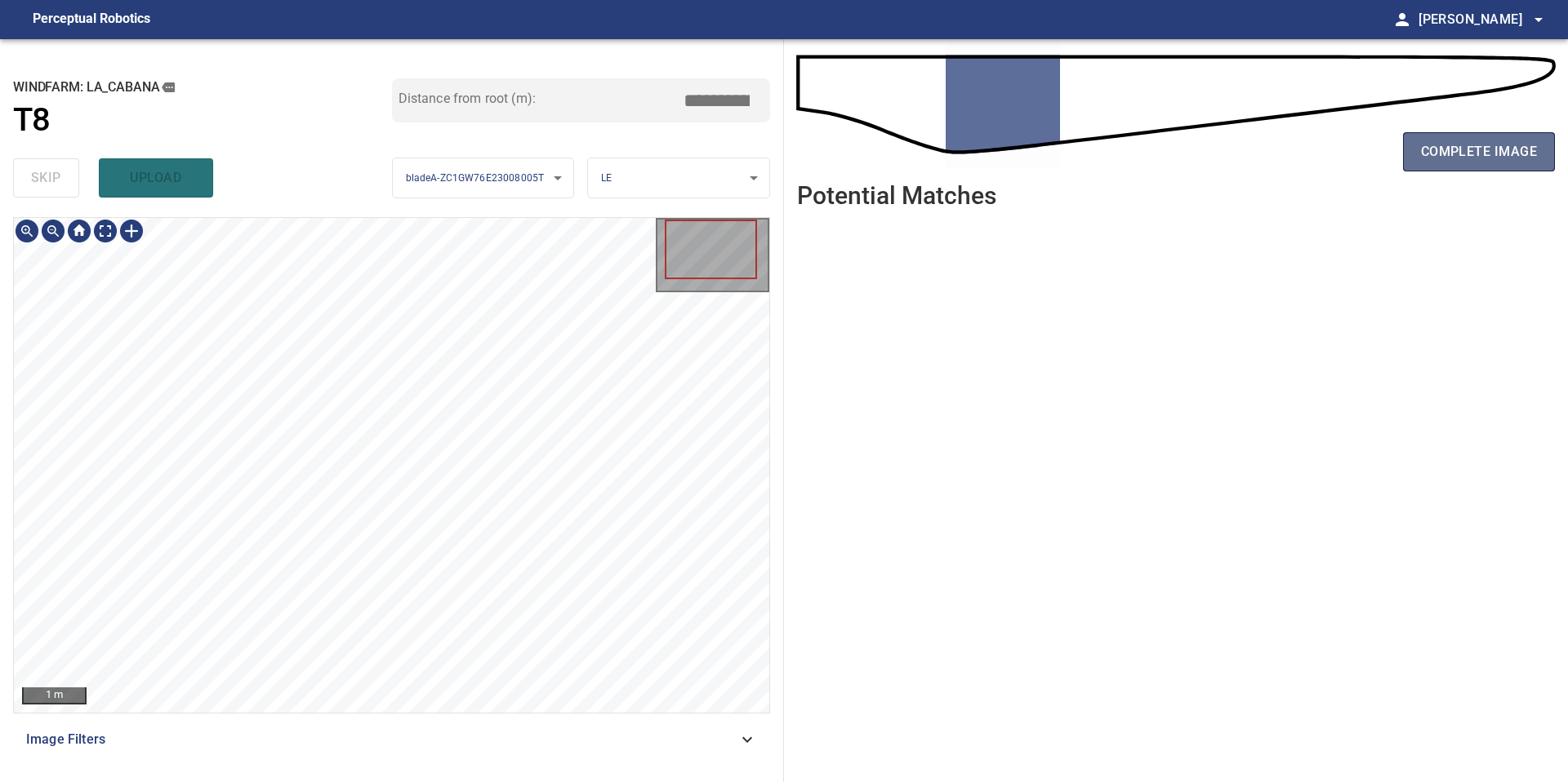
click at [1486, 157] on span "complete image" at bounding box center [1479, 151] width 116 height 23
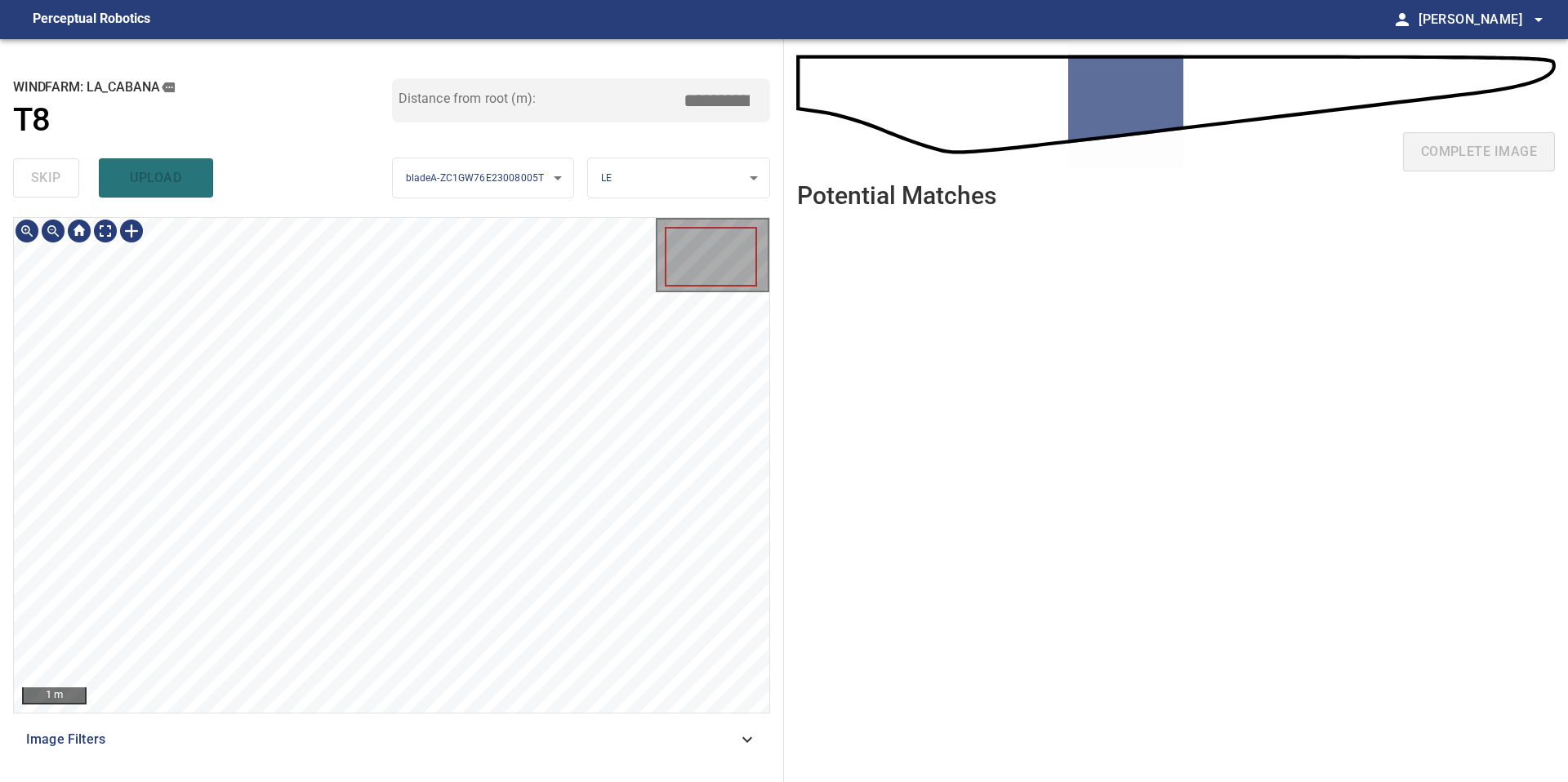
click at [433, 713] on div "1 m" at bounding box center [391, 465] width 757 height 497
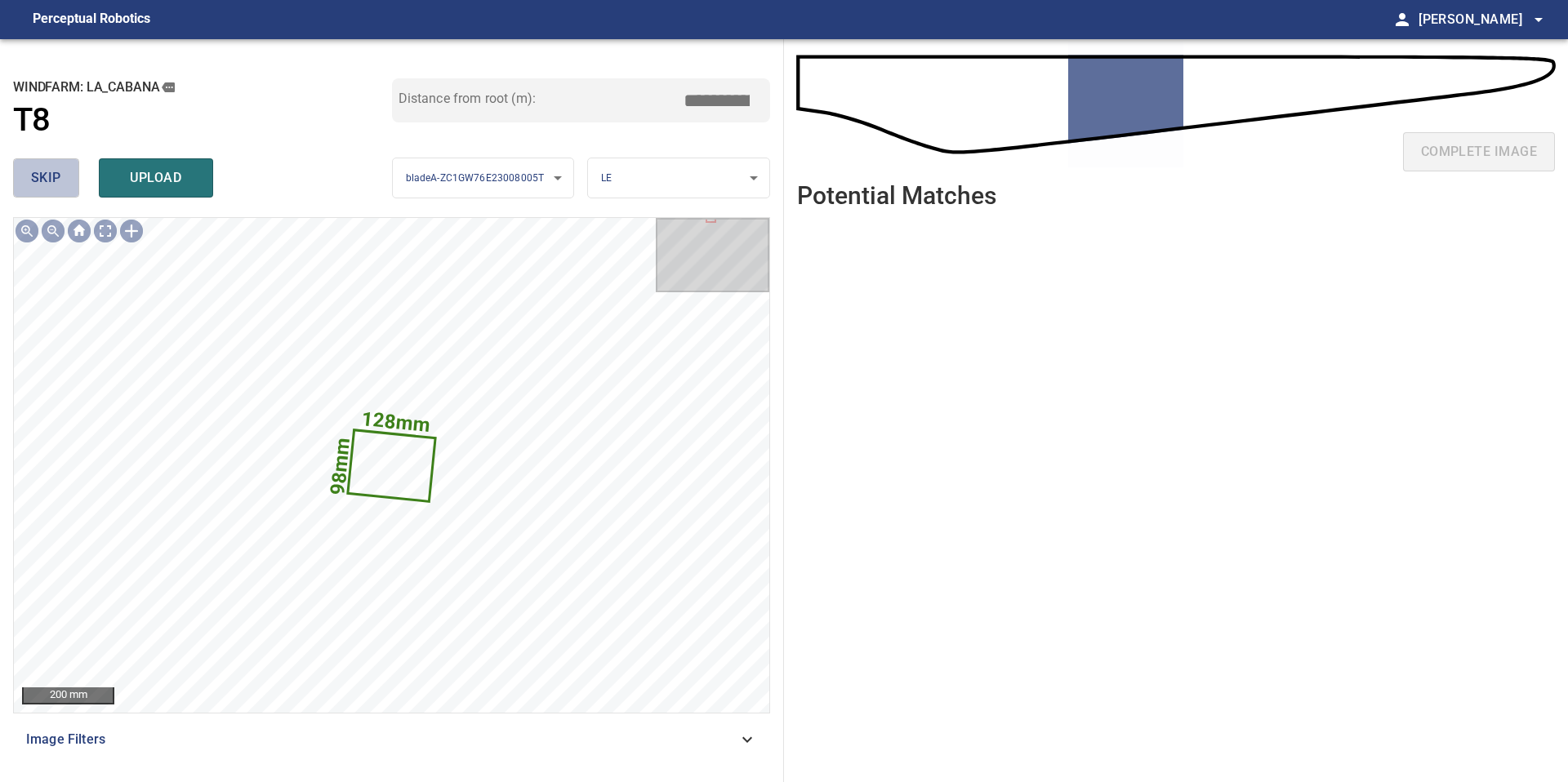
click at [51, 178] on span "skip" at bounding box center [46, 177] width 30 height 23
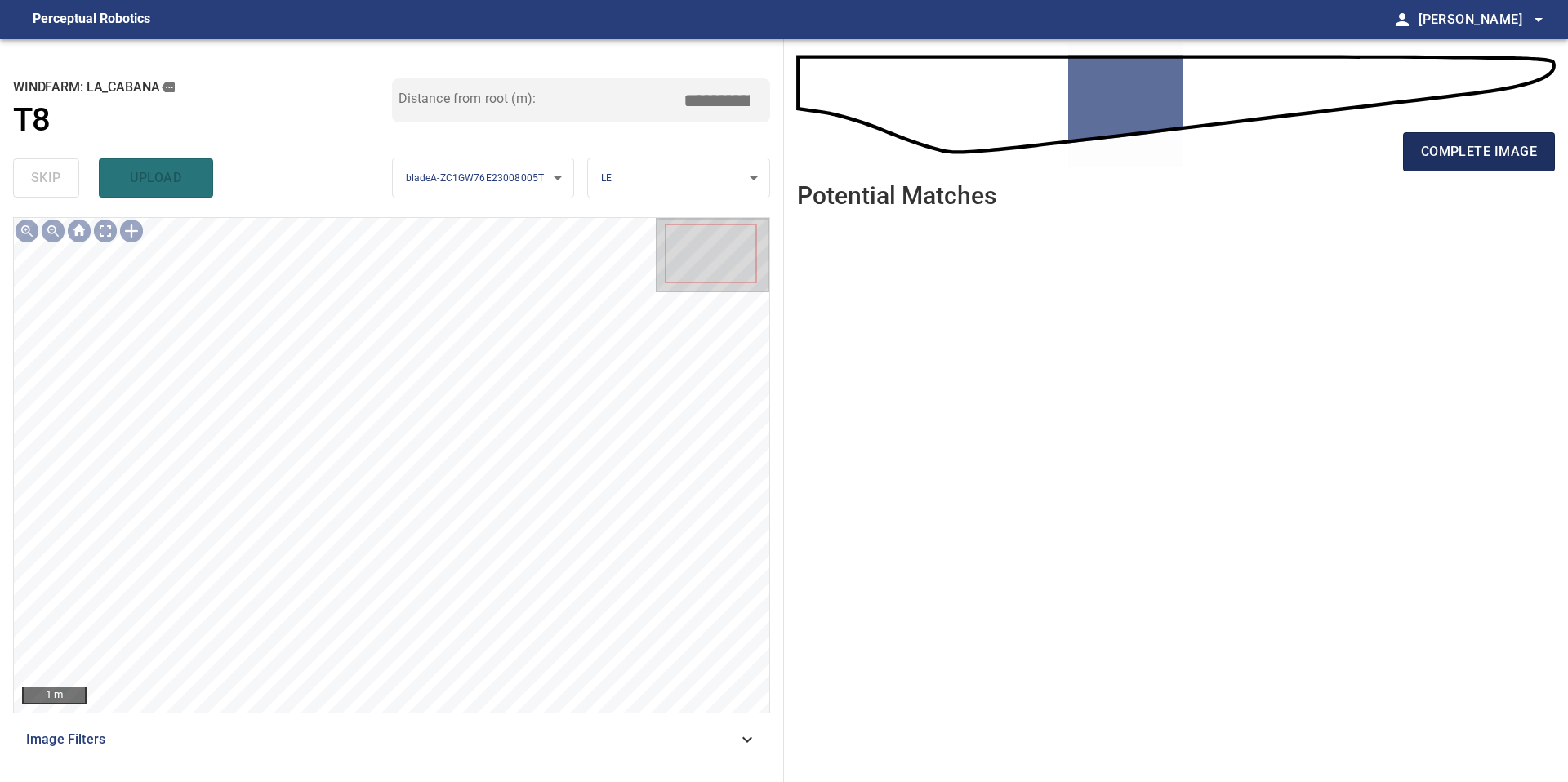
click at [1458, 165] on button "complete image" at bounding box center [1479, 152] width 152 height 39
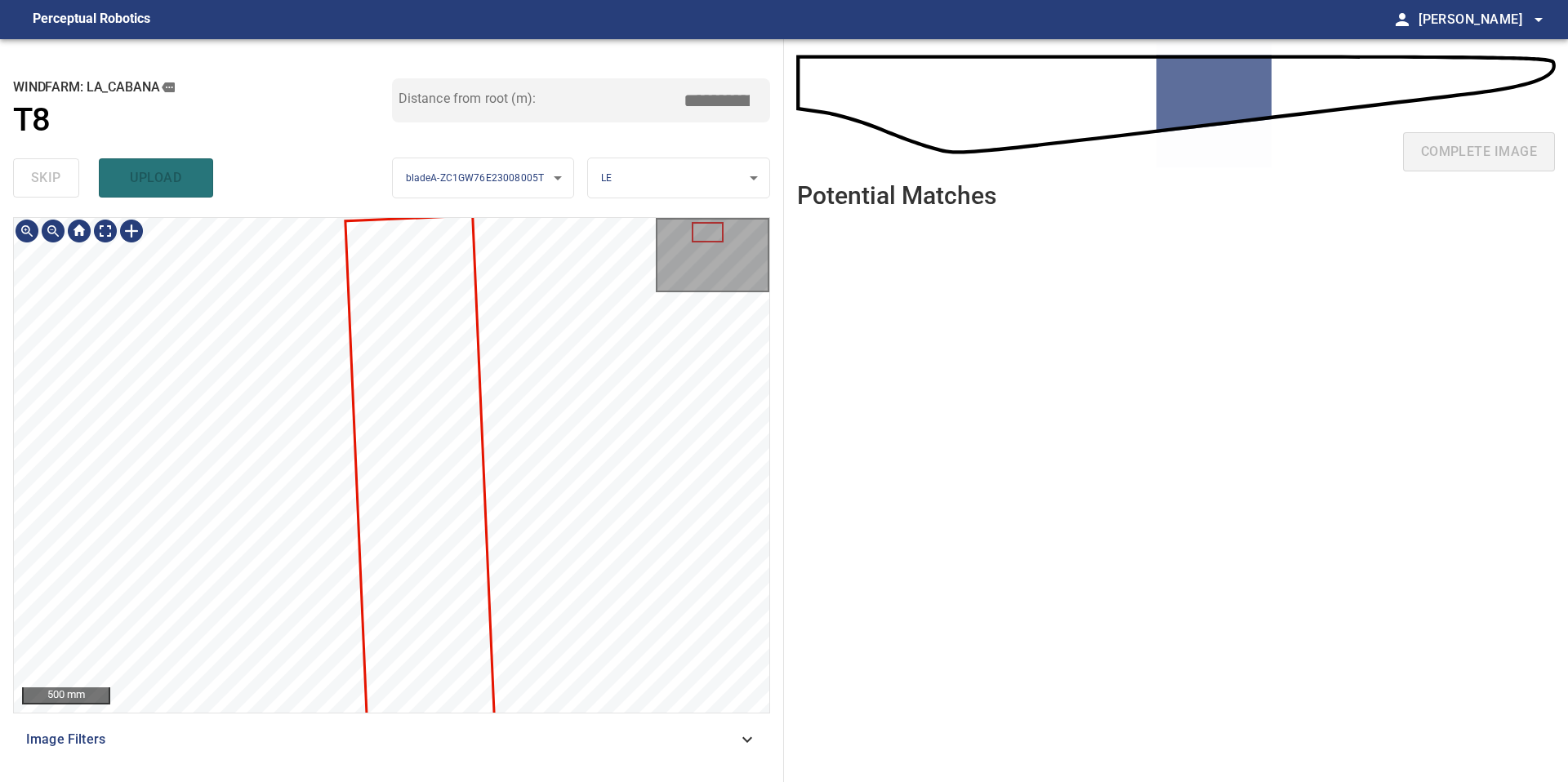
click at [285, 746] on div "500 mm Image Filters" at bounding box center [391, 493] width 757 height 552
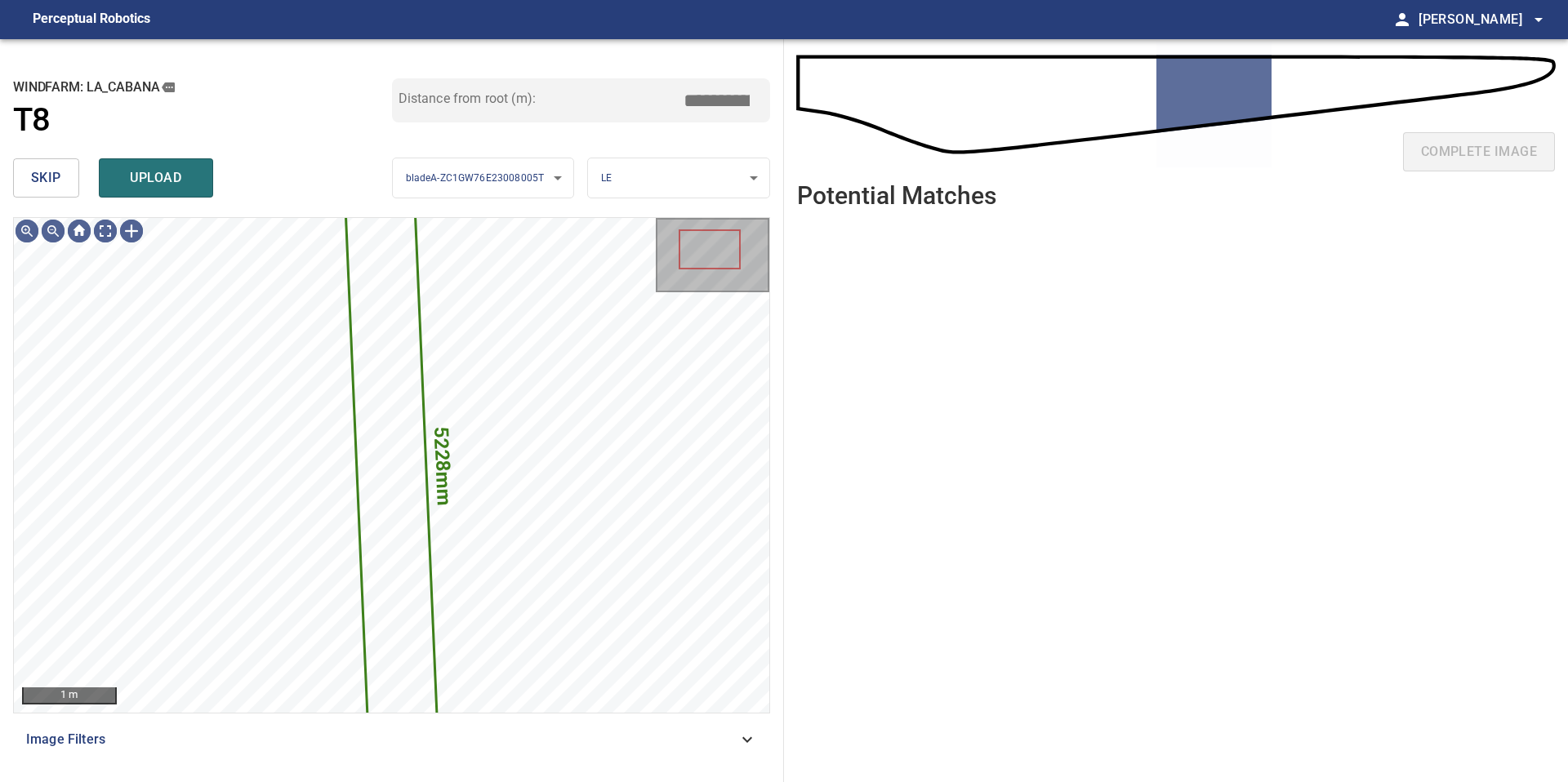
click at [62, 179] on button "skip" at bounding box center [45, 178] width 66 height 39
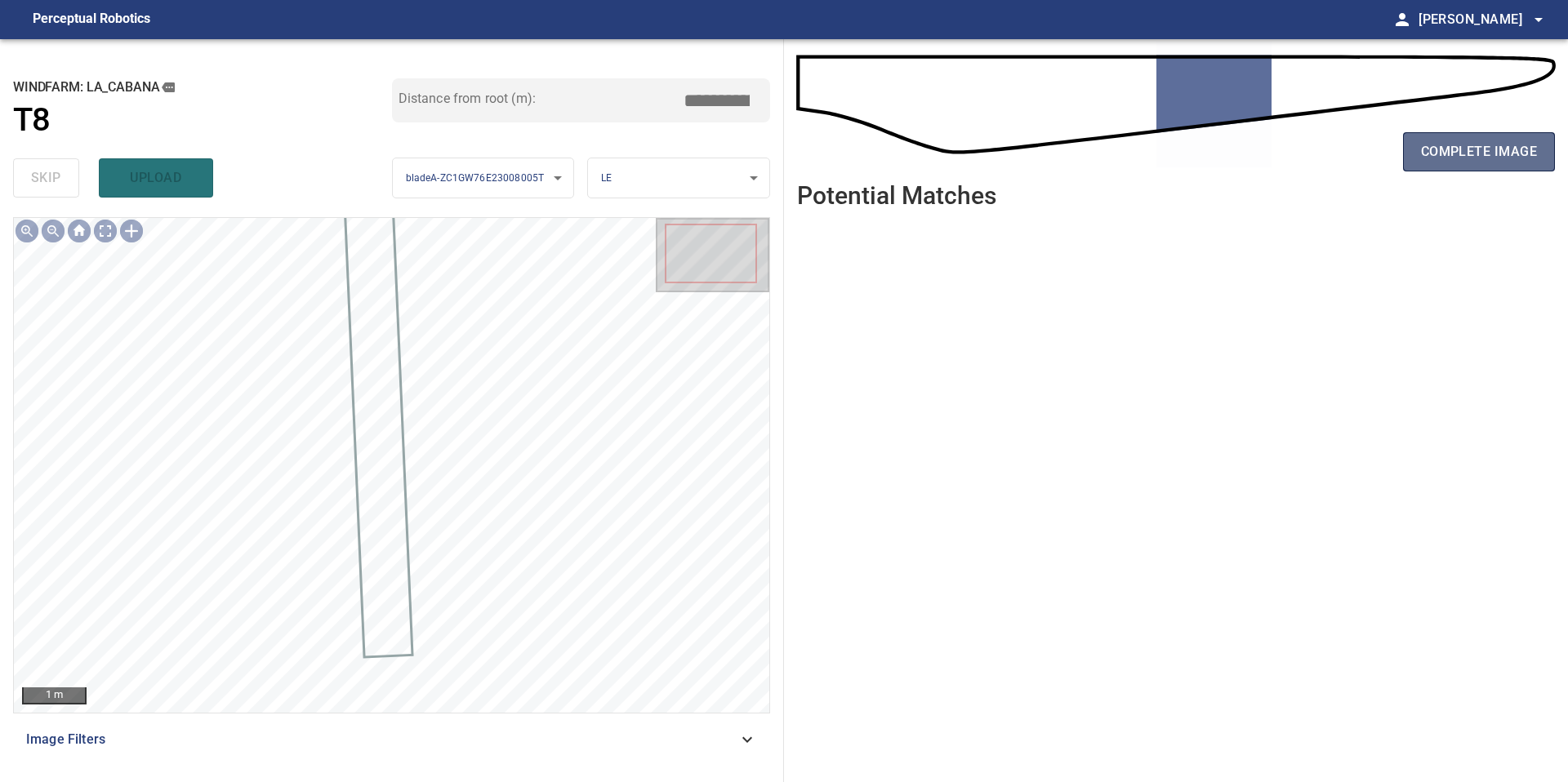
click at [1443, 162] on span "complete image" at bounding box center [1479, 151] width 116 height 23
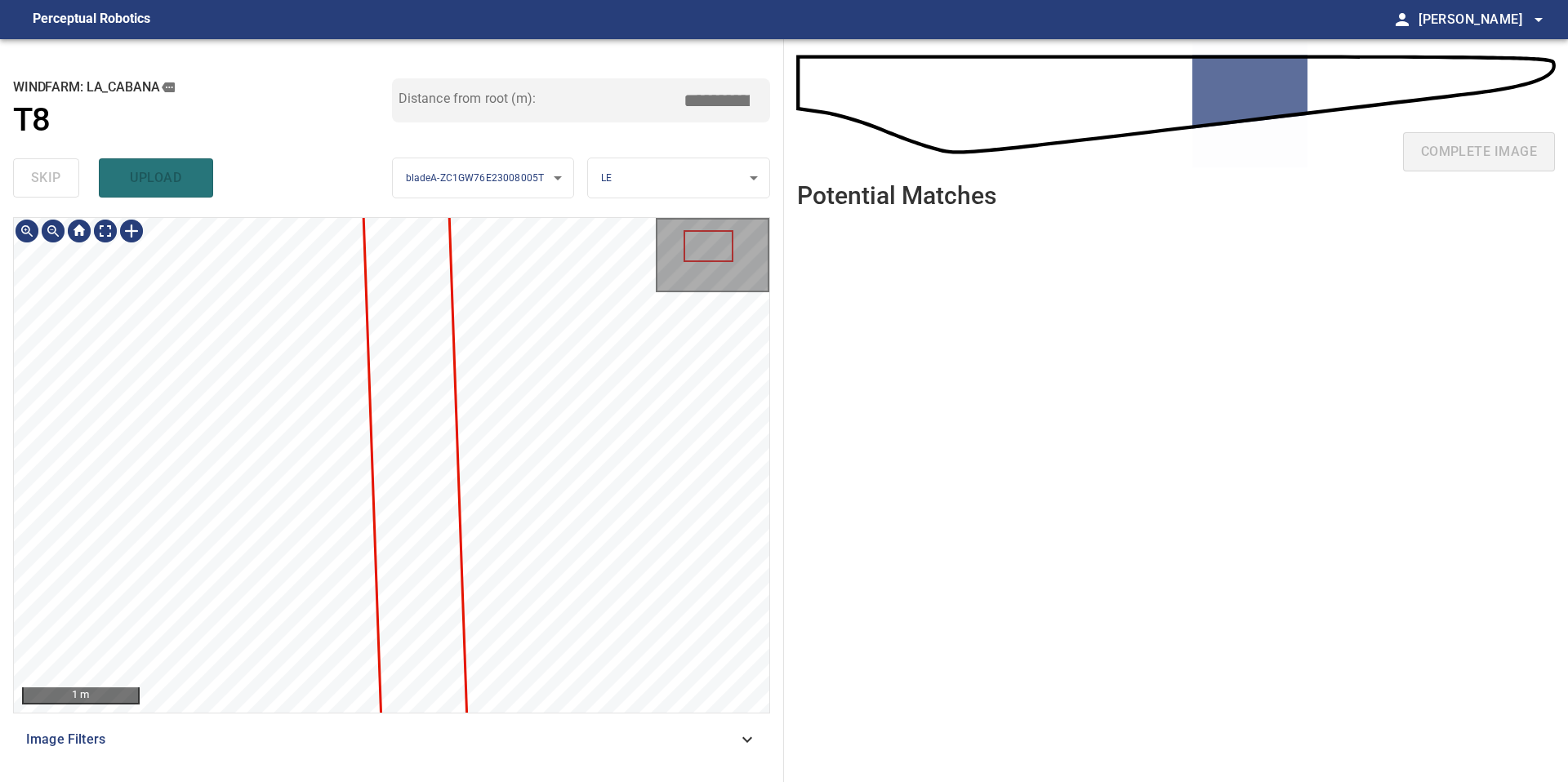
click at [334, 721] on div "1 m Image Filters" at bounding box center [391, 493] width 757 height 552
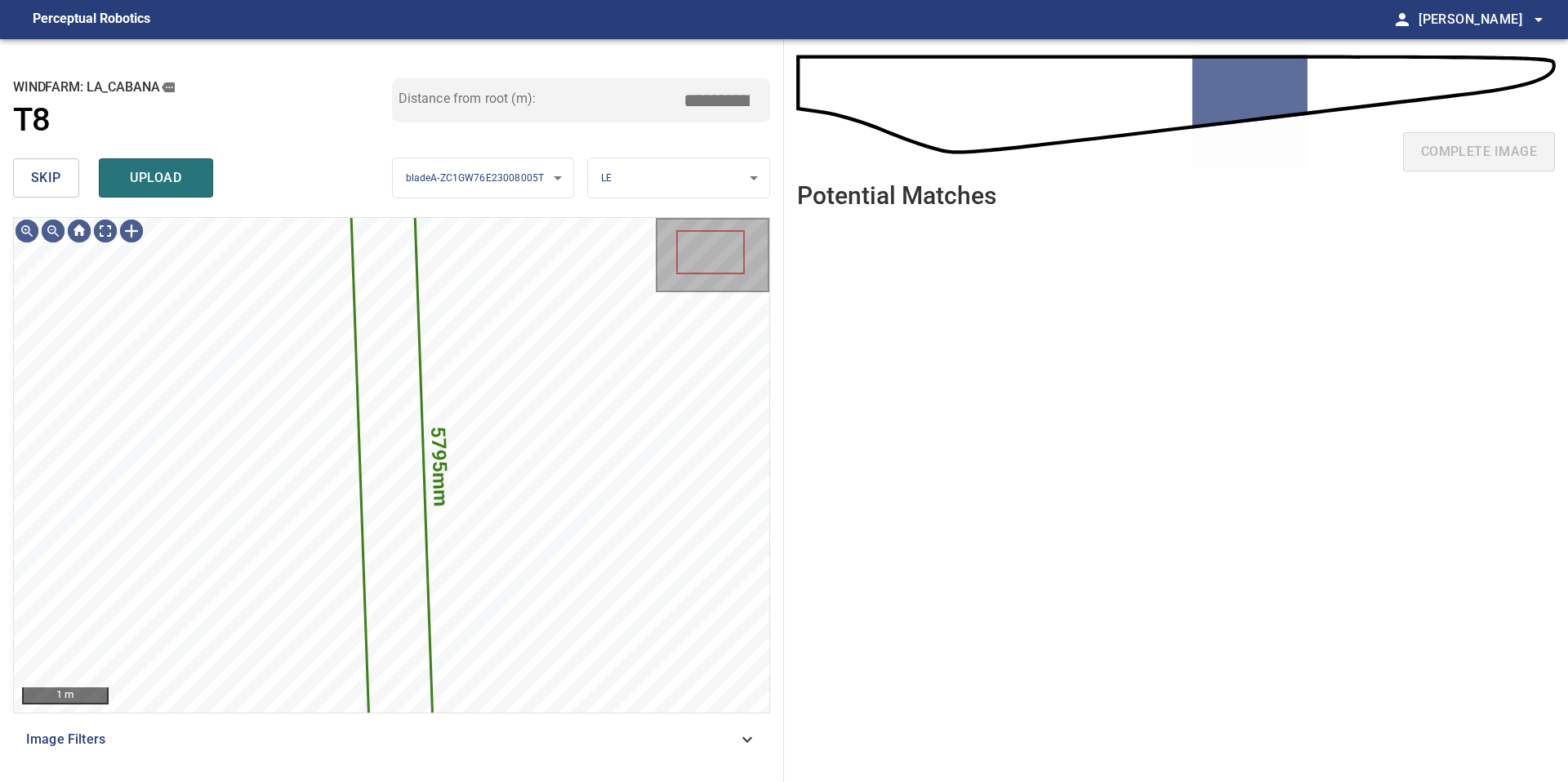
click at [64, 169] on button "skip" at bounding box center [45, 178] width 66 height 39
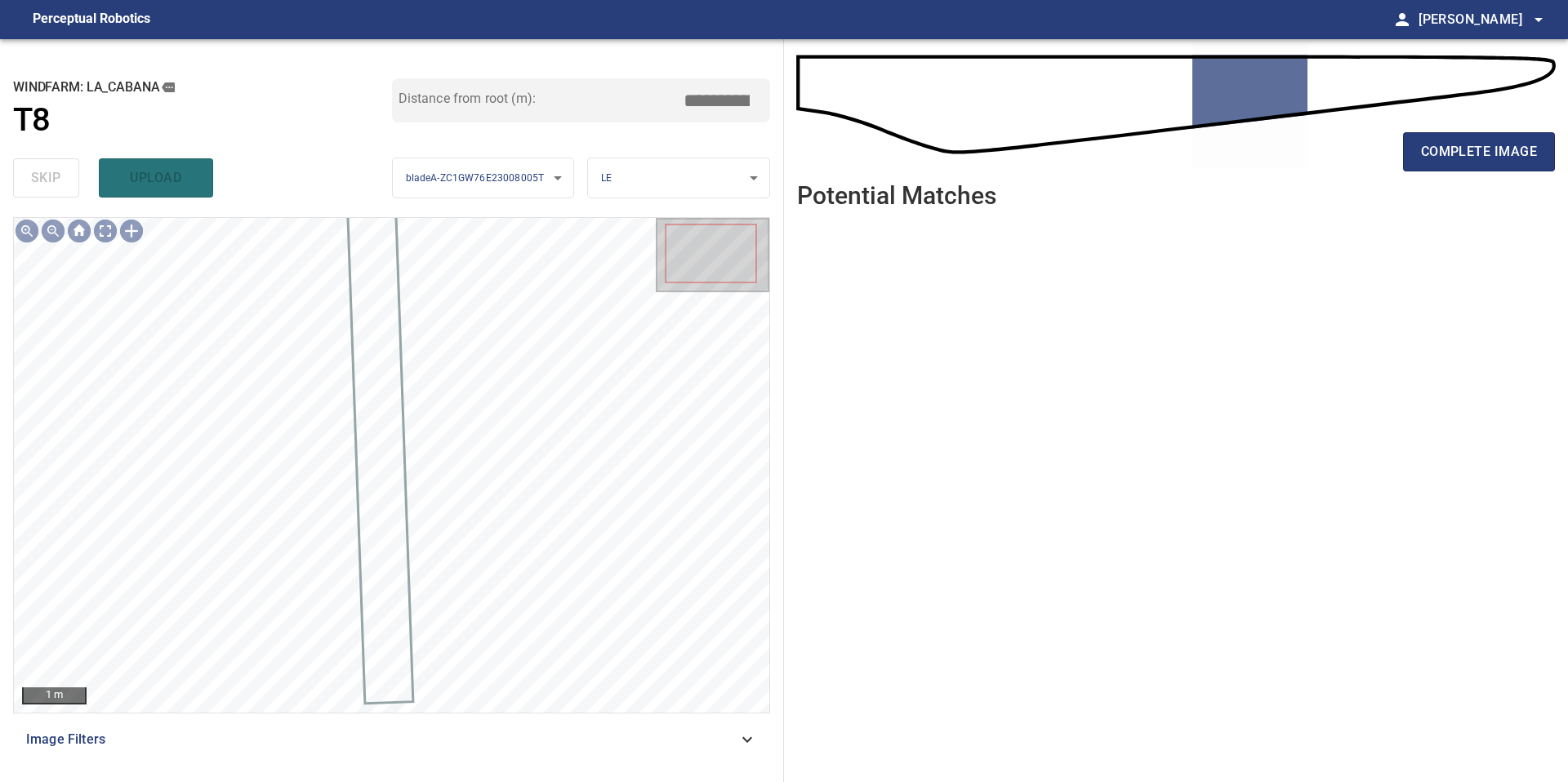
click at [1455, 172] on div "complete image" at bounding box center [1175, 158] width 758 height 66
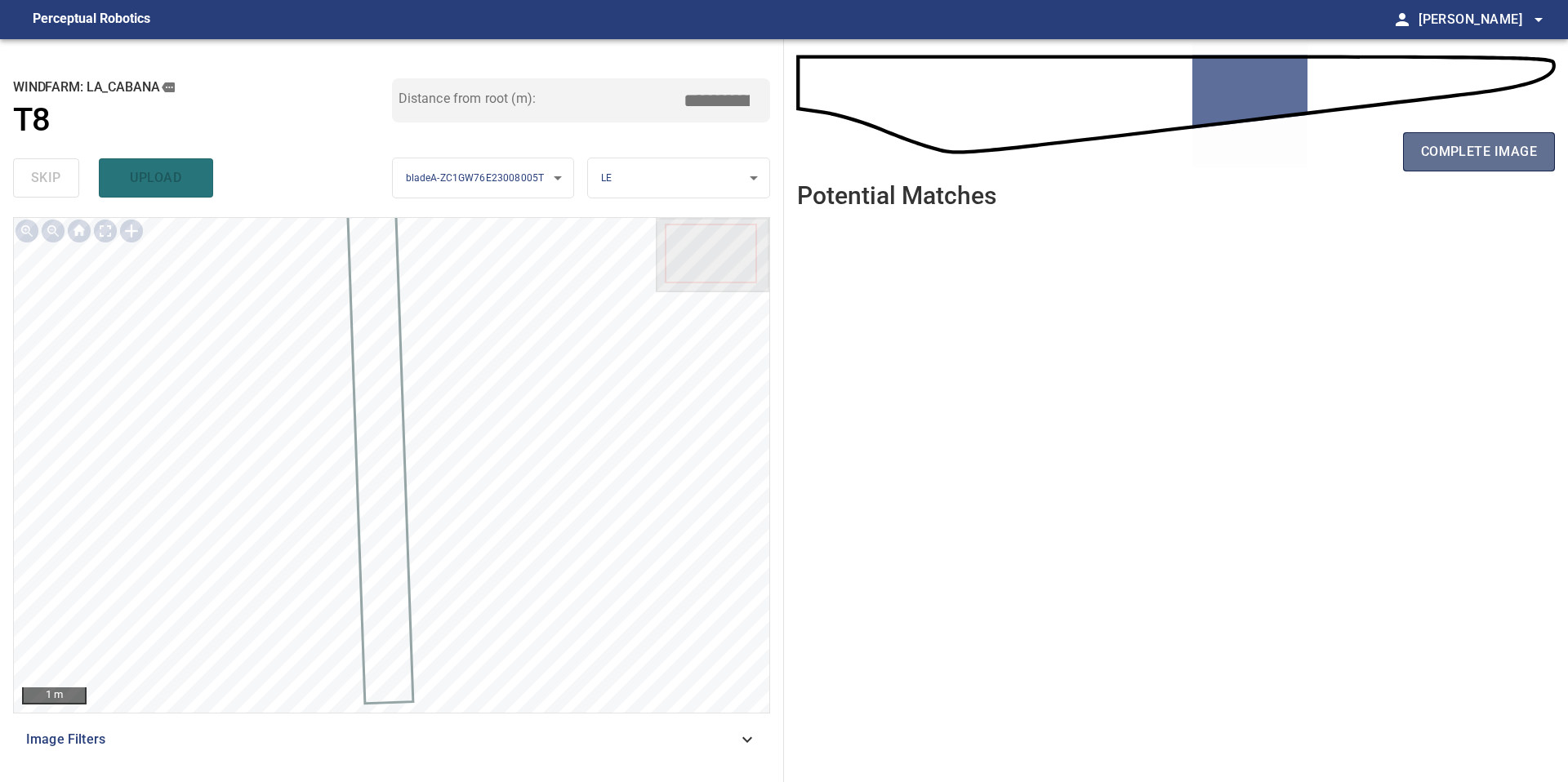
click at [1451, 146] on span "complete image" at bounding box center [1479, 151] width 116 height 23
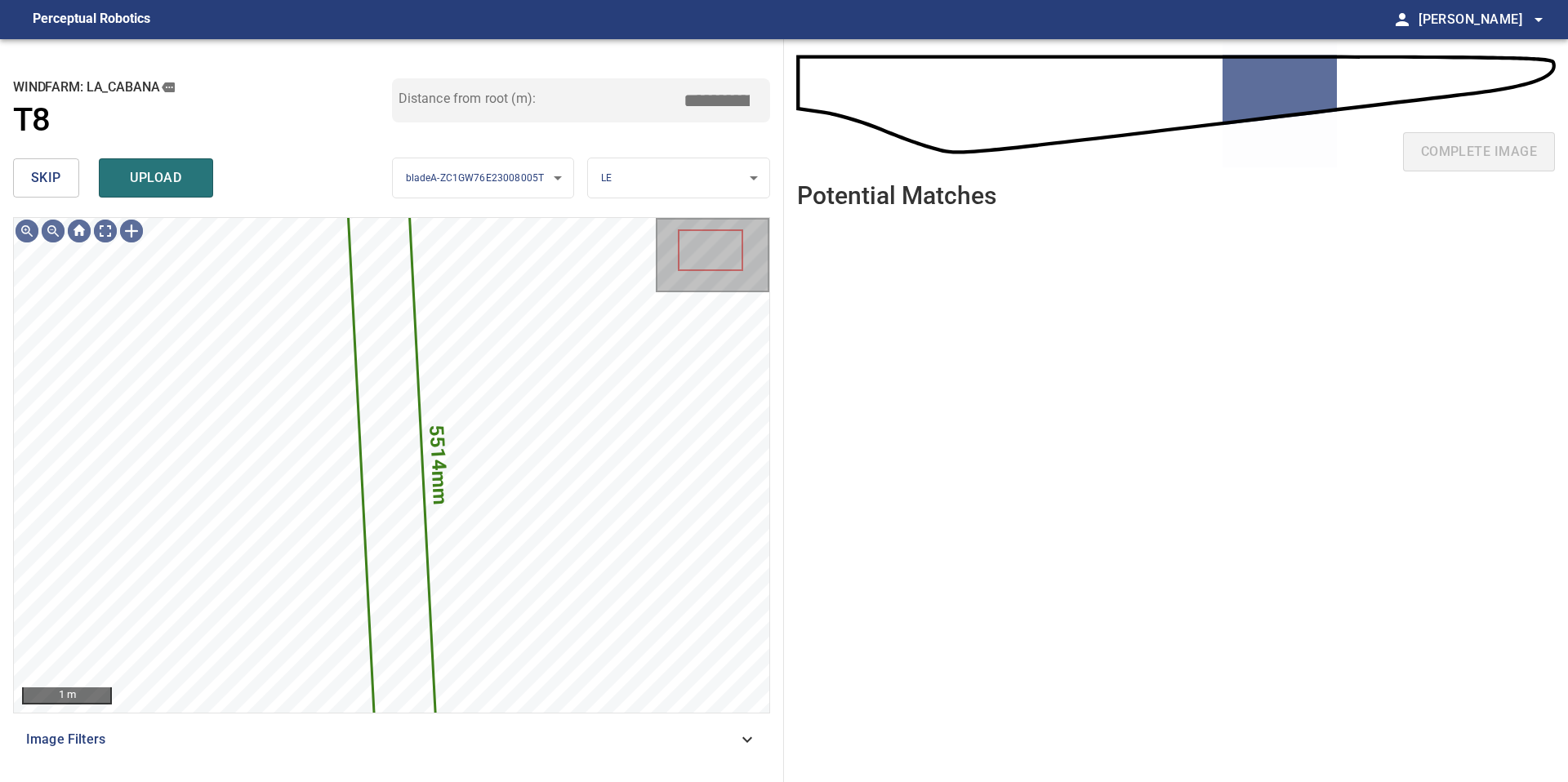
click at [53, 187] on span "skip" at bounding box center [46, 177] width 30 height 23
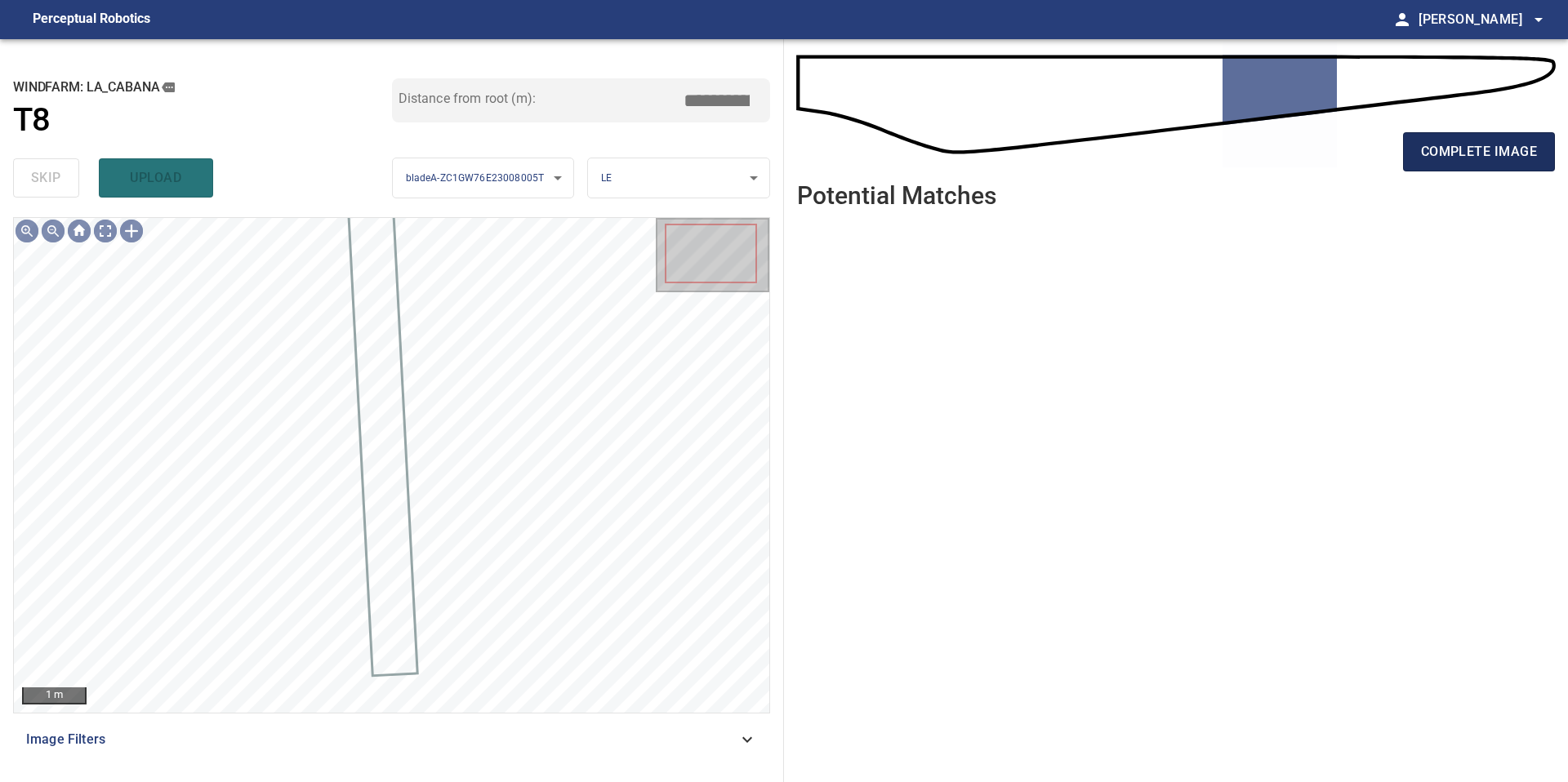
click at [1467, 164] on button "complete image" at bounding box center [1479, 152] width 152 height 39
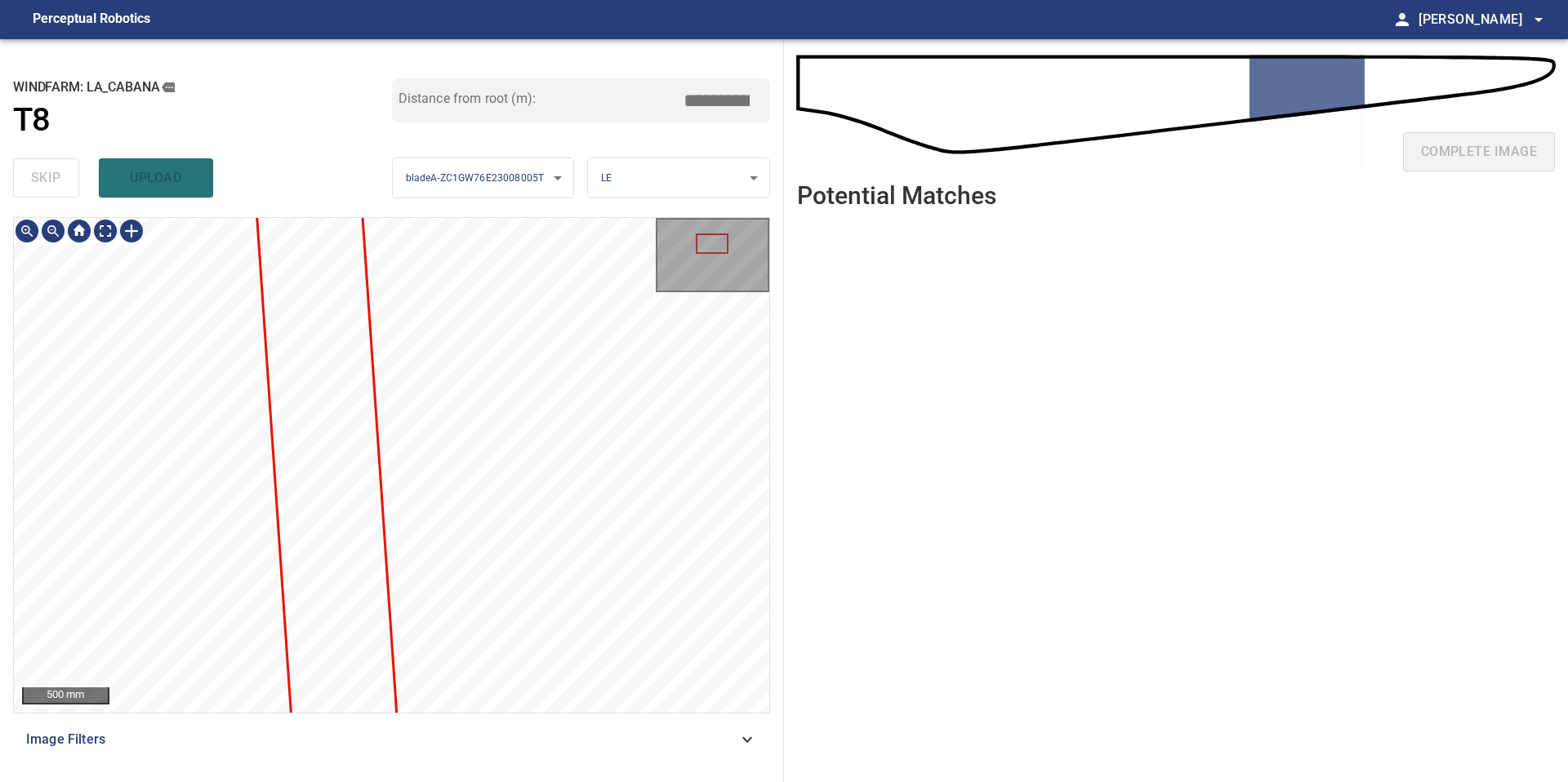
click at [423, 727] on div "500 mm Image Filters" at bounding box center [391, 493] width 757 height 552
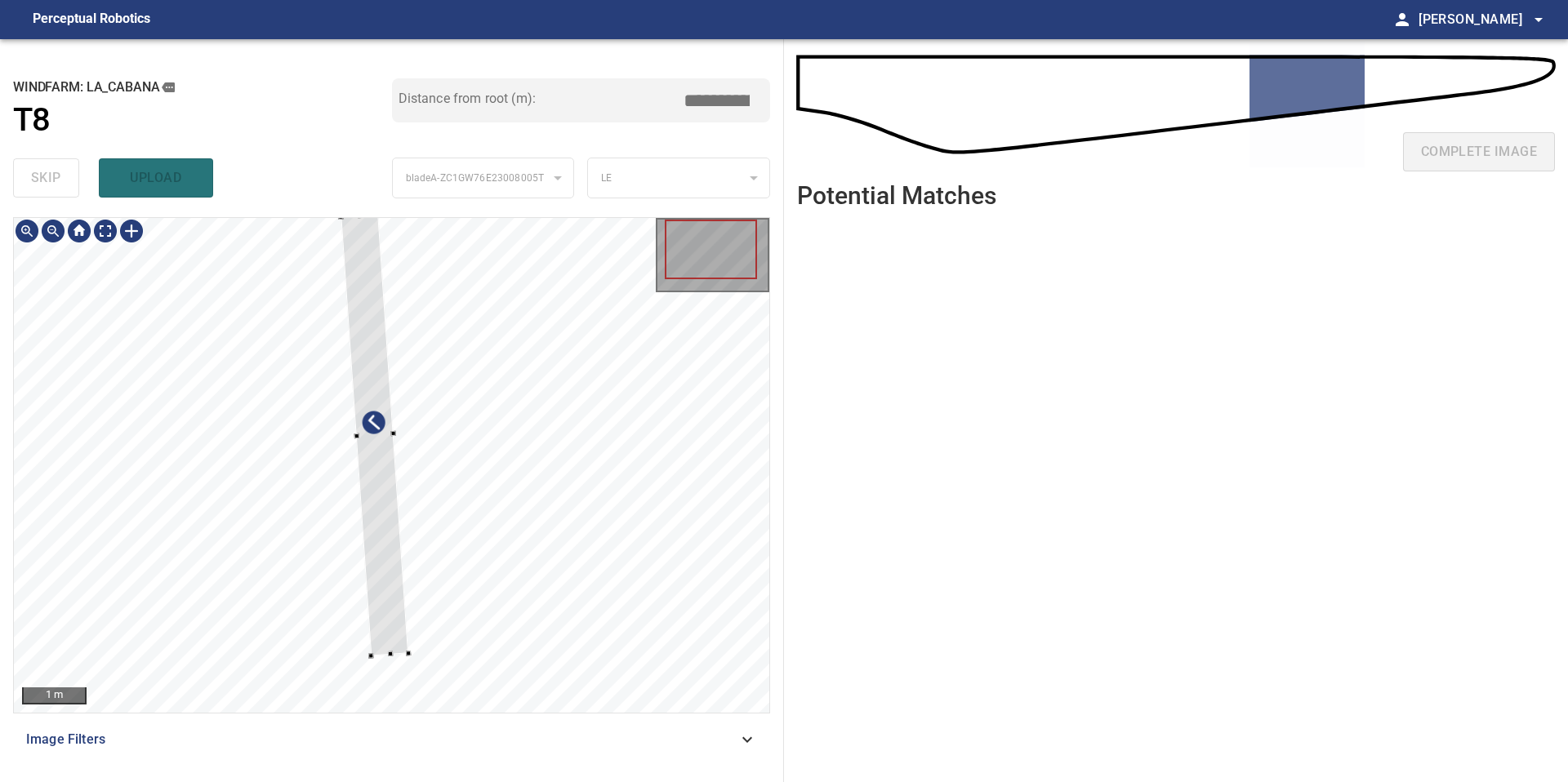
click at [382, 562] on div at bounding box center [373, 434] width 68 height 442
click at [377, 418] on div at bounding box center [366, 321] width 52 height 216
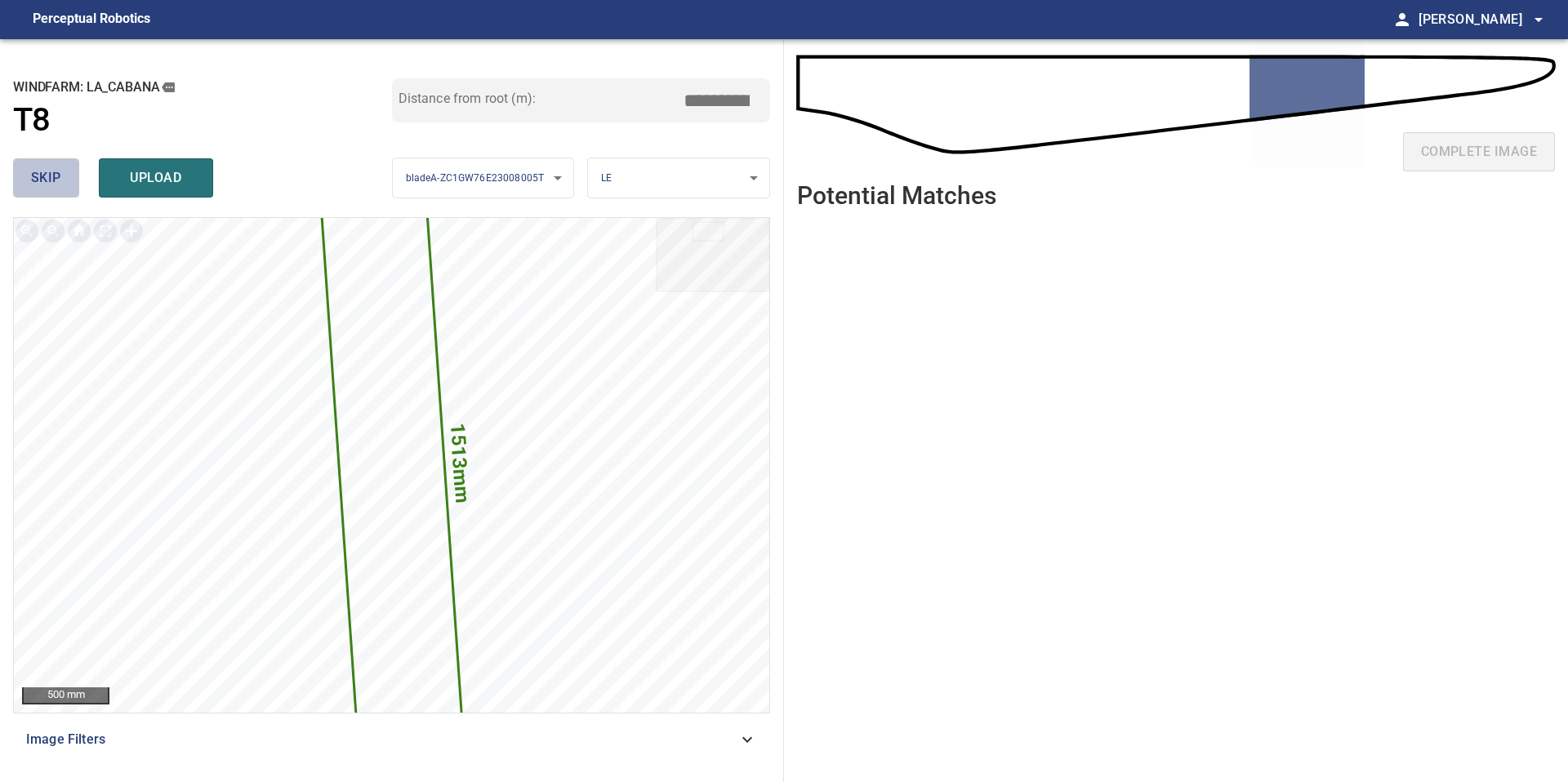
click at [37, 195] on button "skip" at bounding box center [45, 178] width 66 height 39
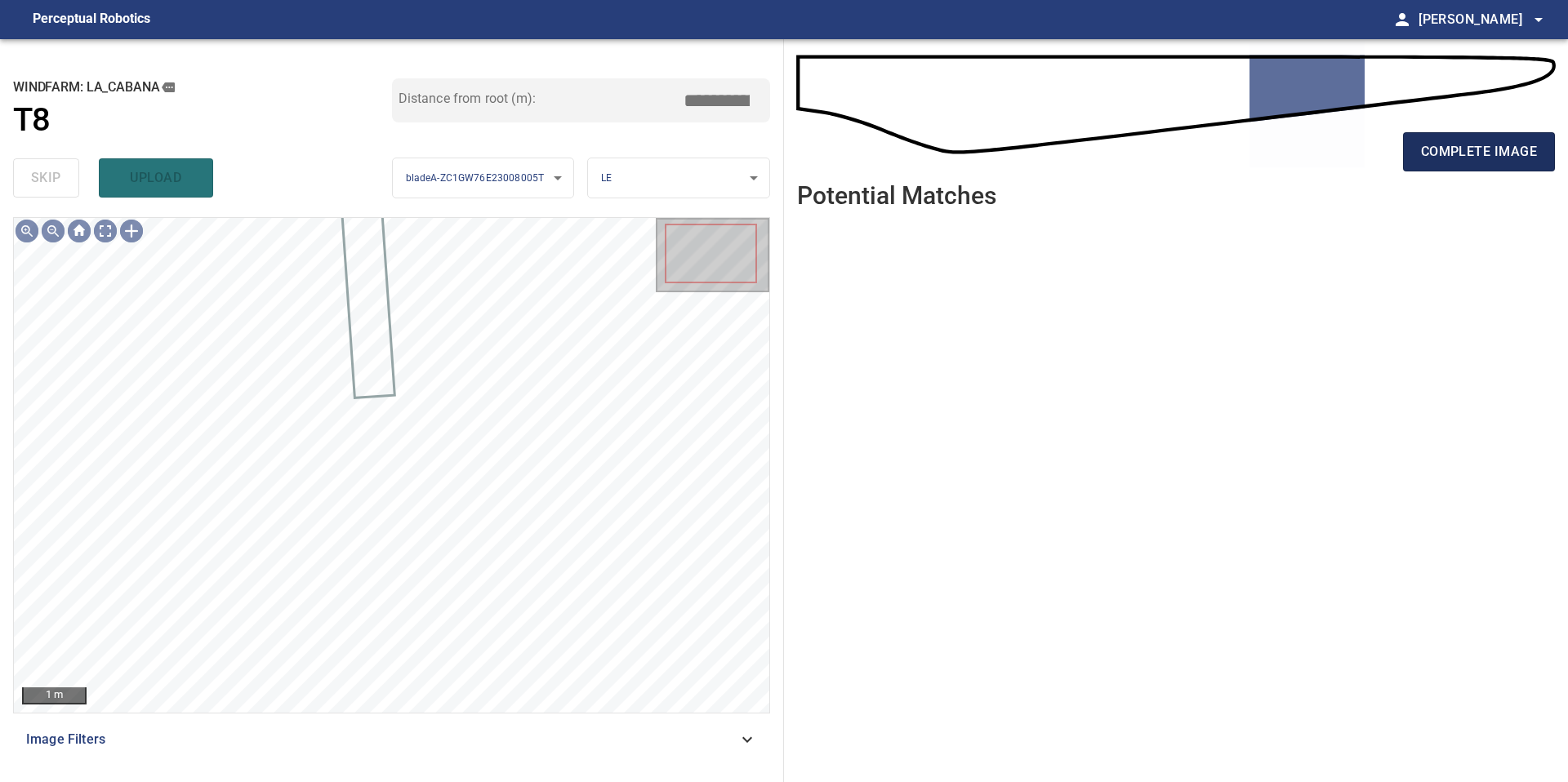
click at [1440, 165] on button "complete image" at bounding box center [1479, 152] width 152 height 39
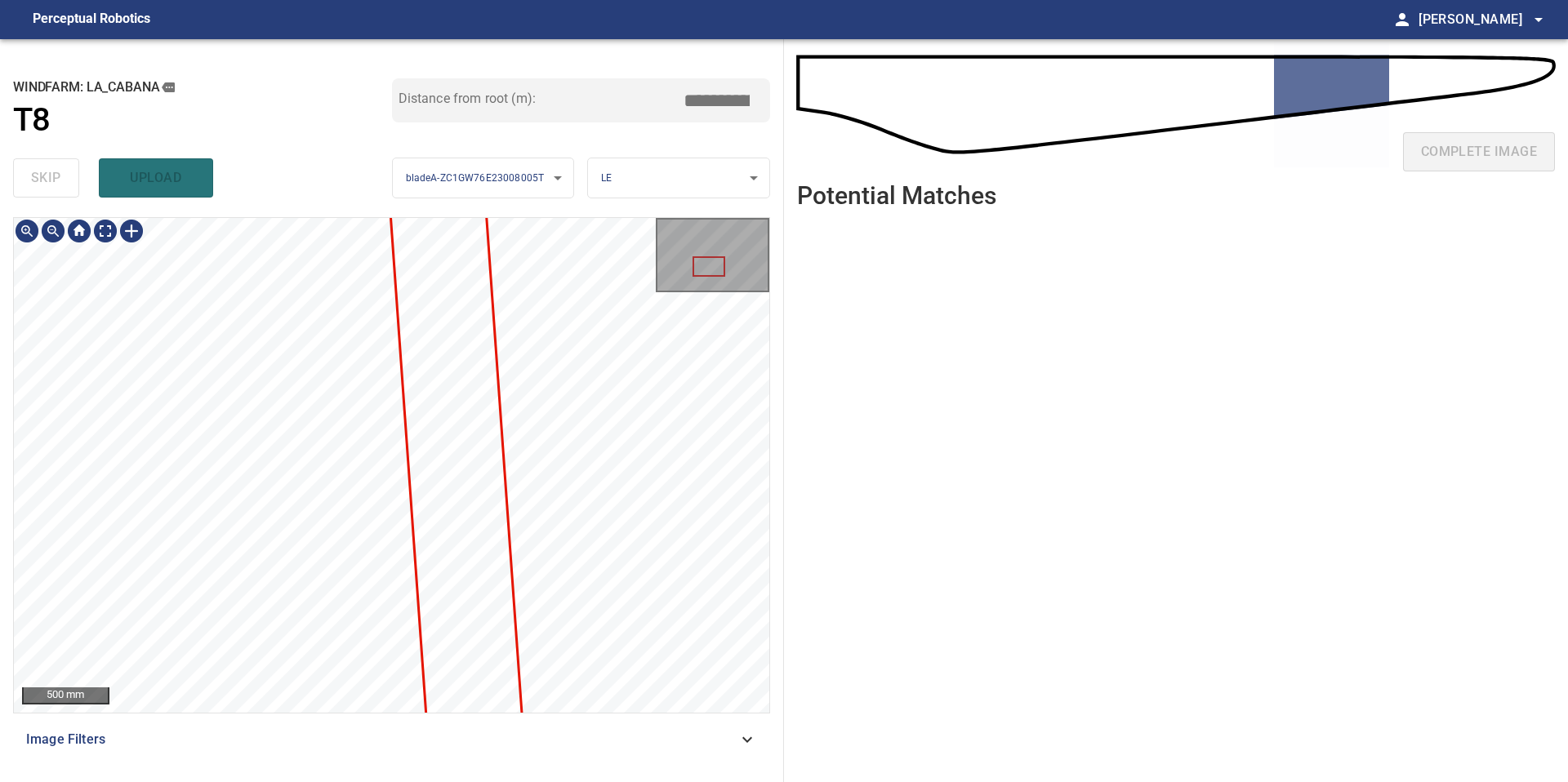
click at [350, 781] on div "**********" at bounding box center [392, 411] width 784 height 743
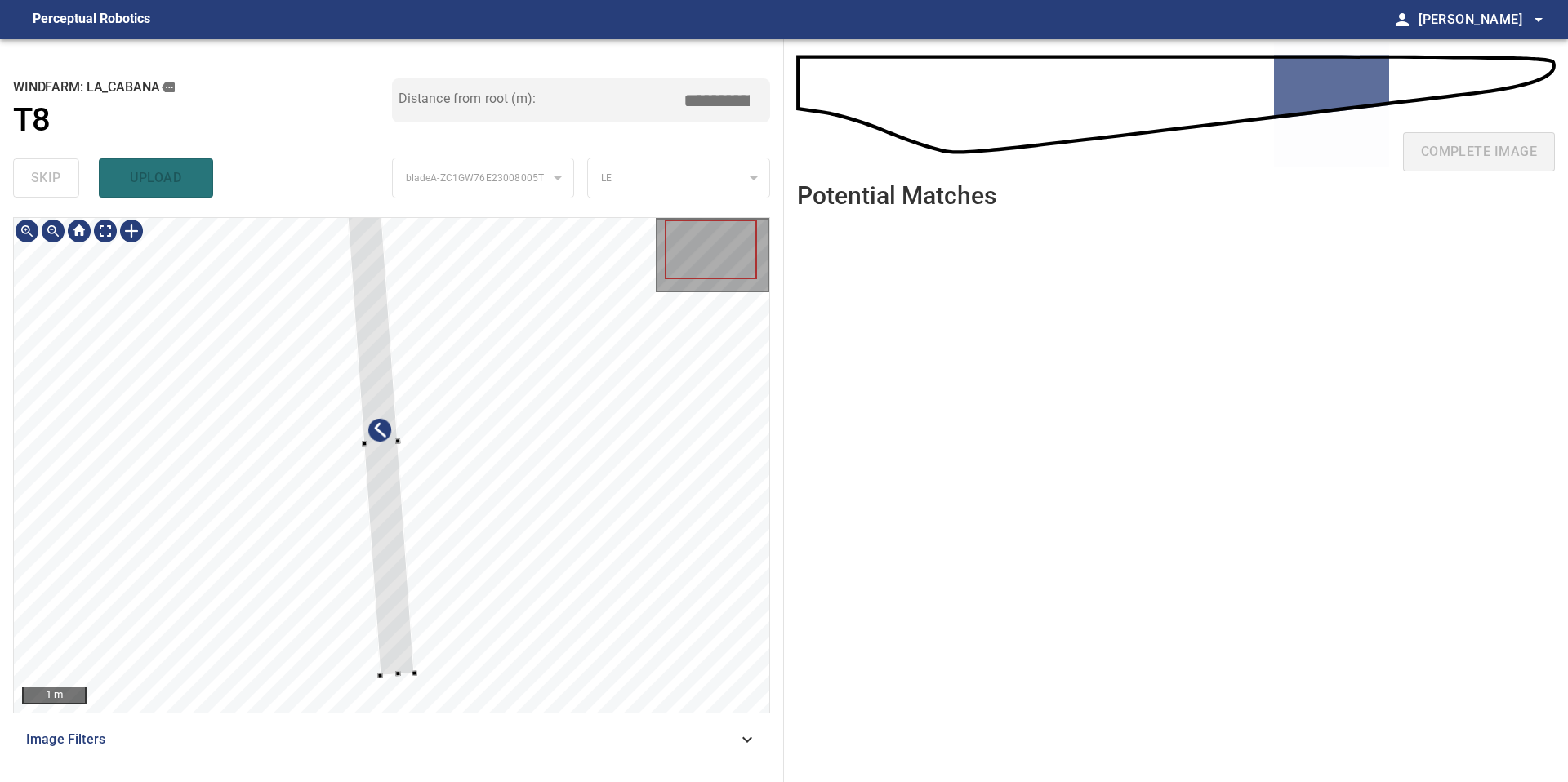
click at [394, 644] on div at bounding box center [380, 443] width 67 height 465
click at [384, 479] on div at bounding box center [374, 352] width 55 height 282
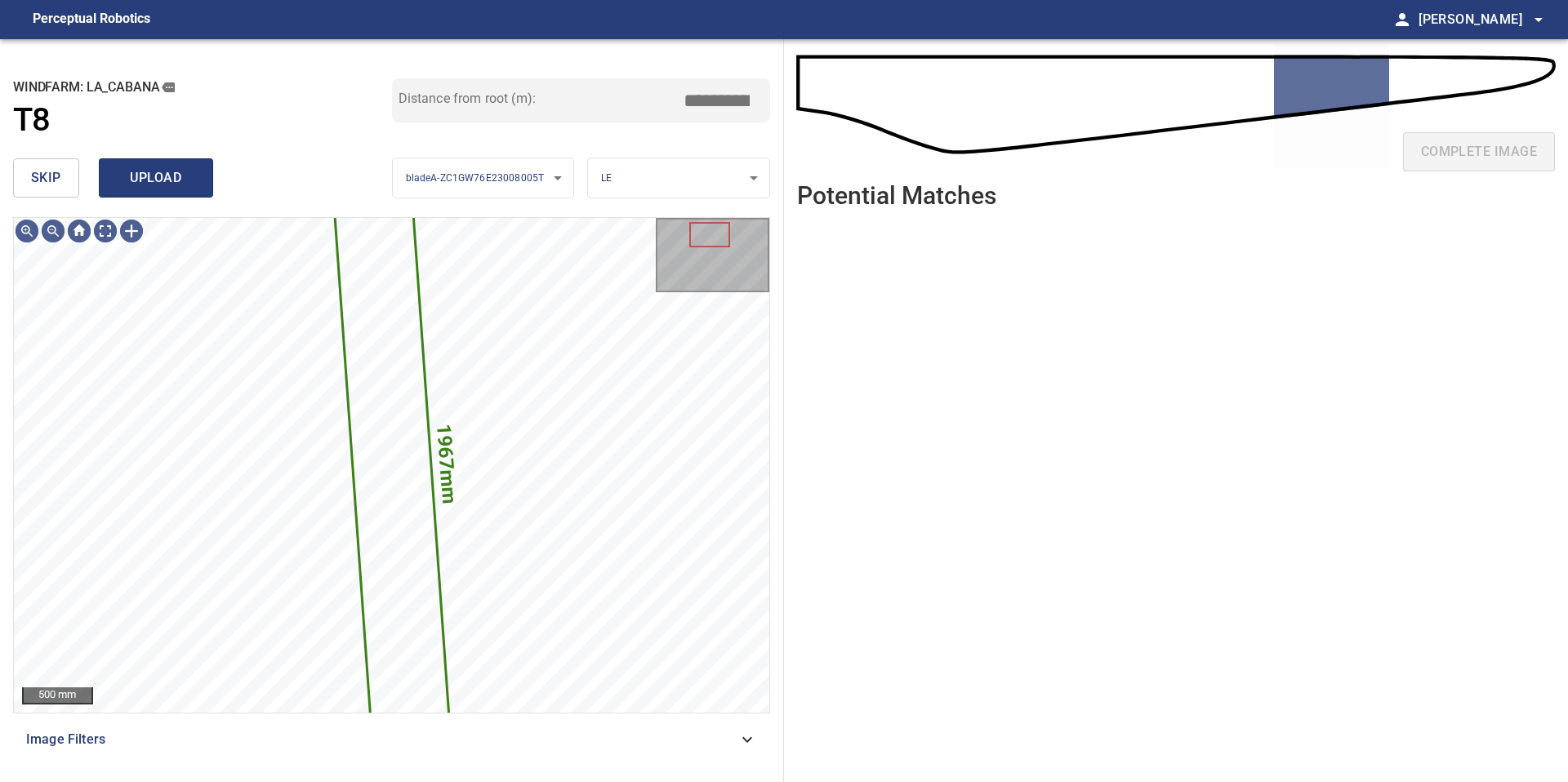
click at [170, 177] on span "upload" at bounding box center [156, 177] width 78 height 23
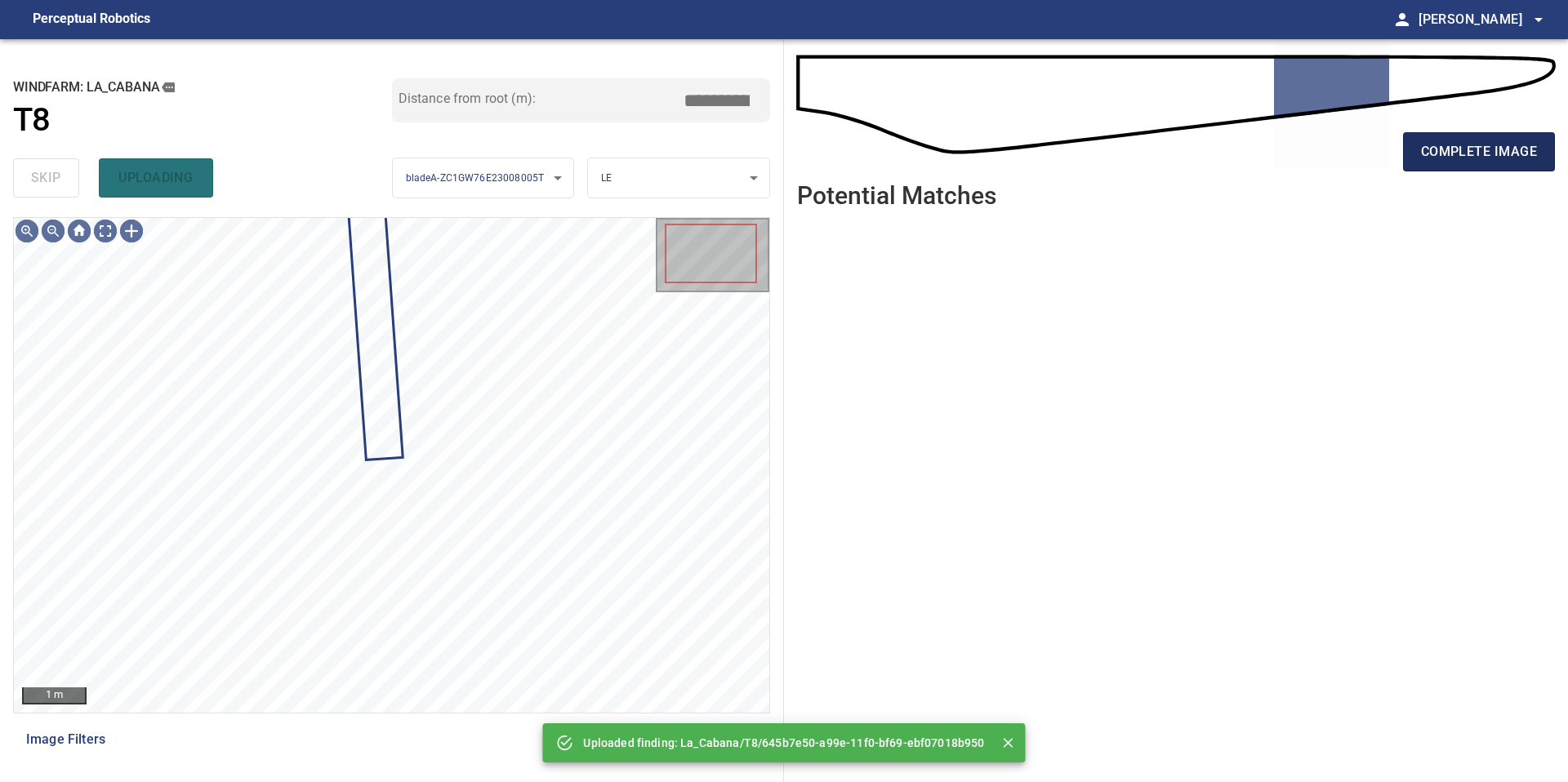
click at [1482, 144] on span "complete image" at bounding box center [1479, 151] width 116 height 23
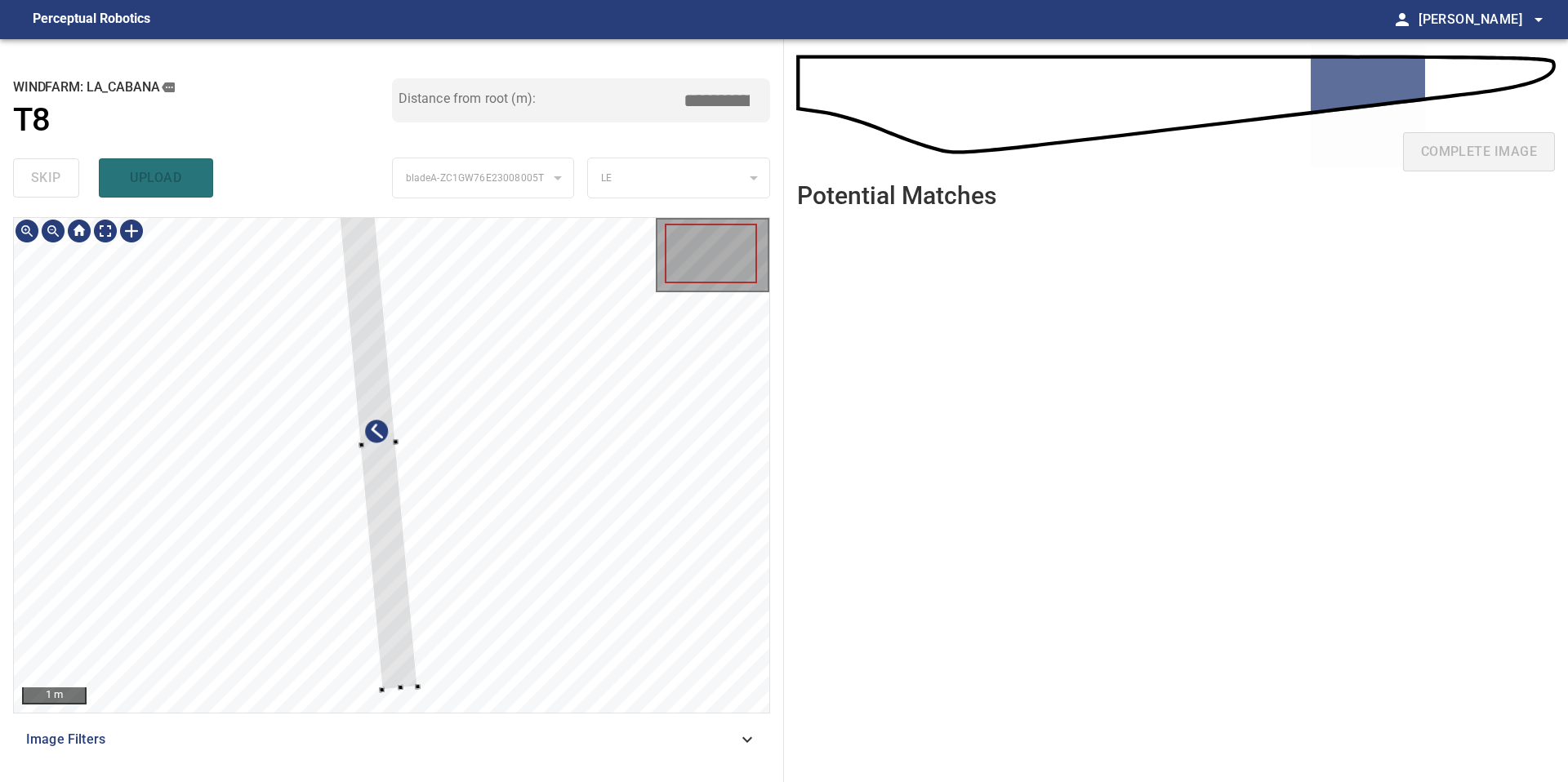
click at [378, 699] on div at bounding box center [391, 464] width 756 height 495
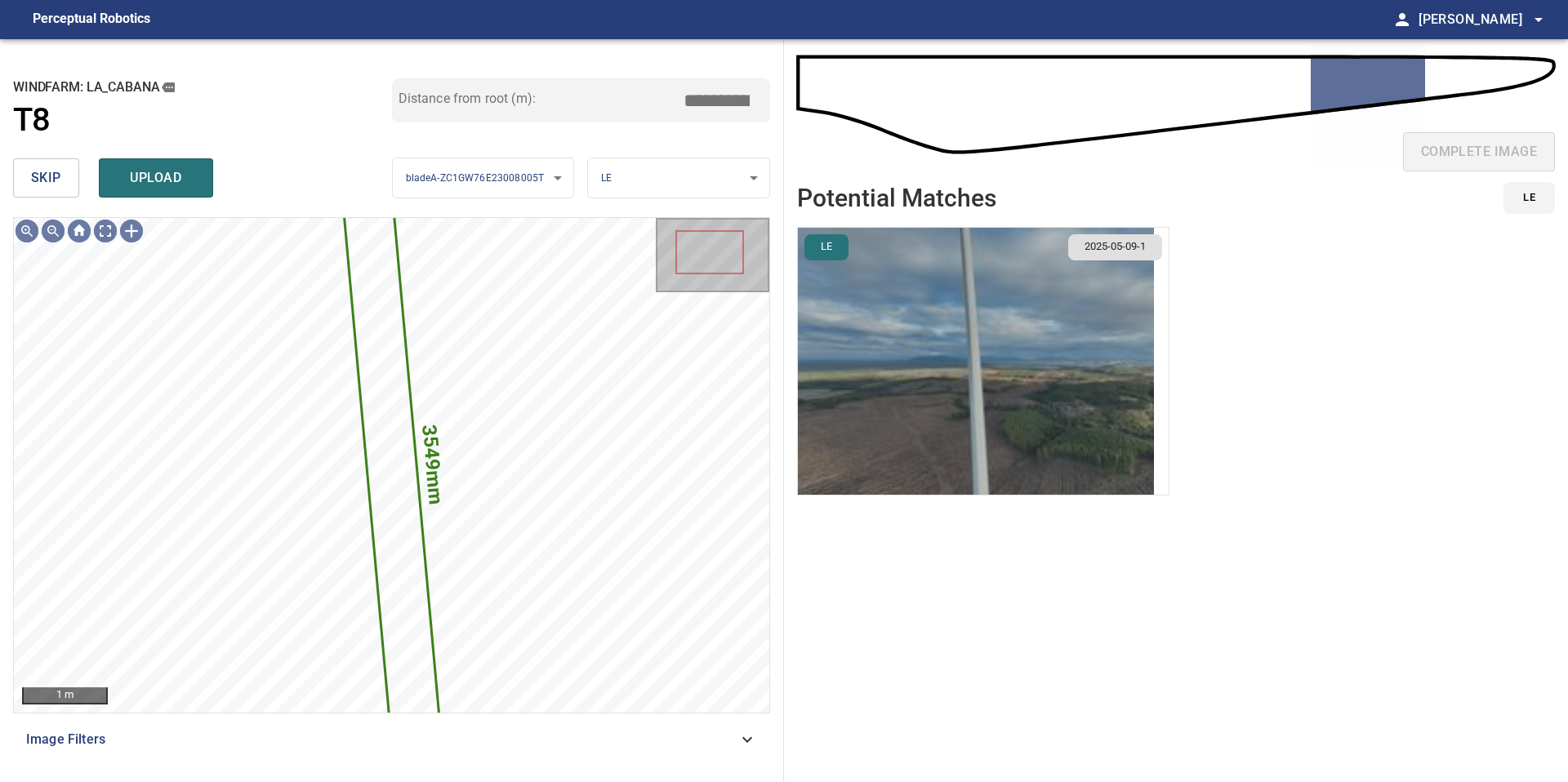
click at [1058, 438] on img "button" at bounding box center [975, 361] width 356 height 267
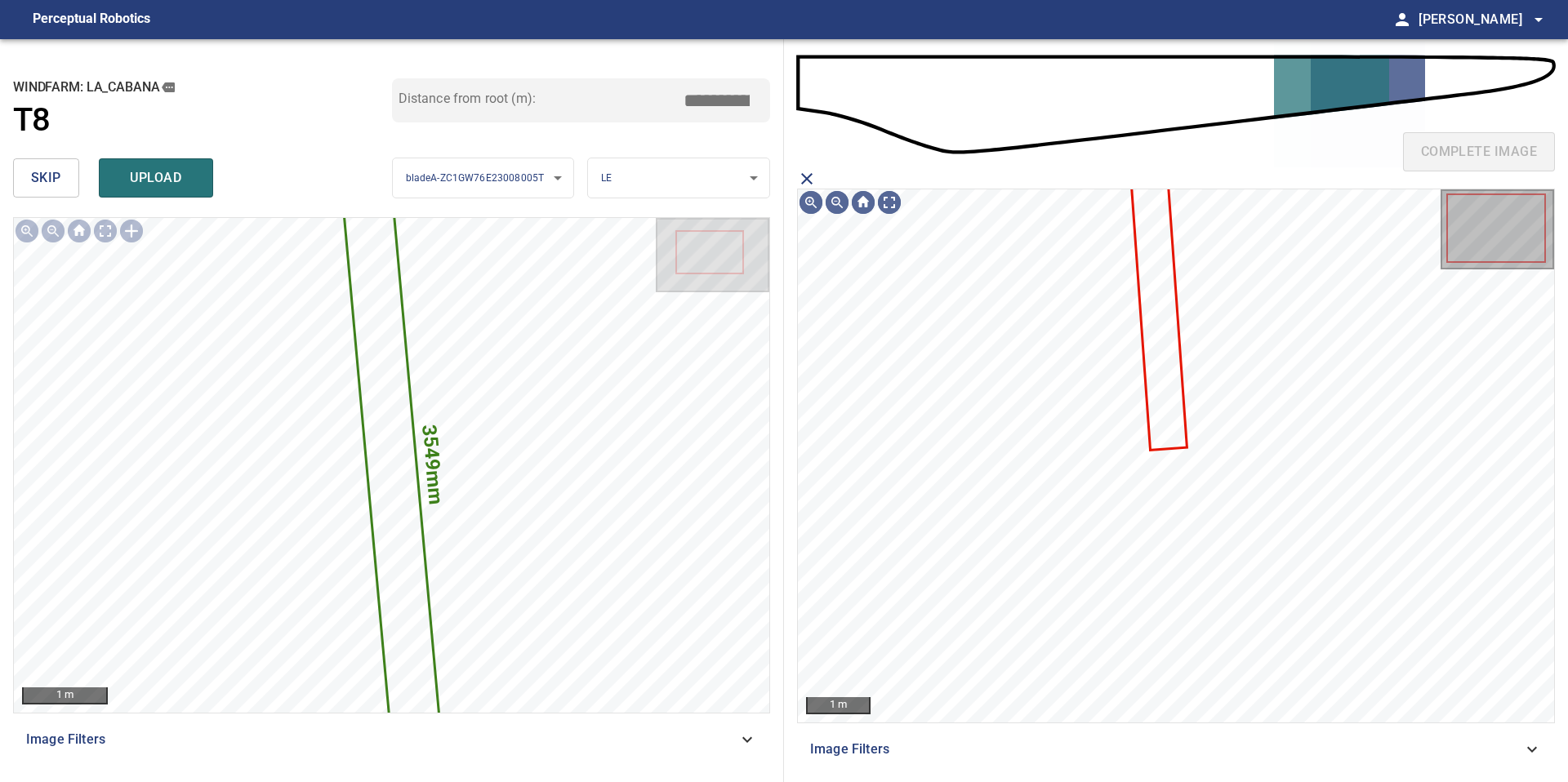
click at [1168, 323] on icon at bounding box center [1158, 306] width 55 height 283
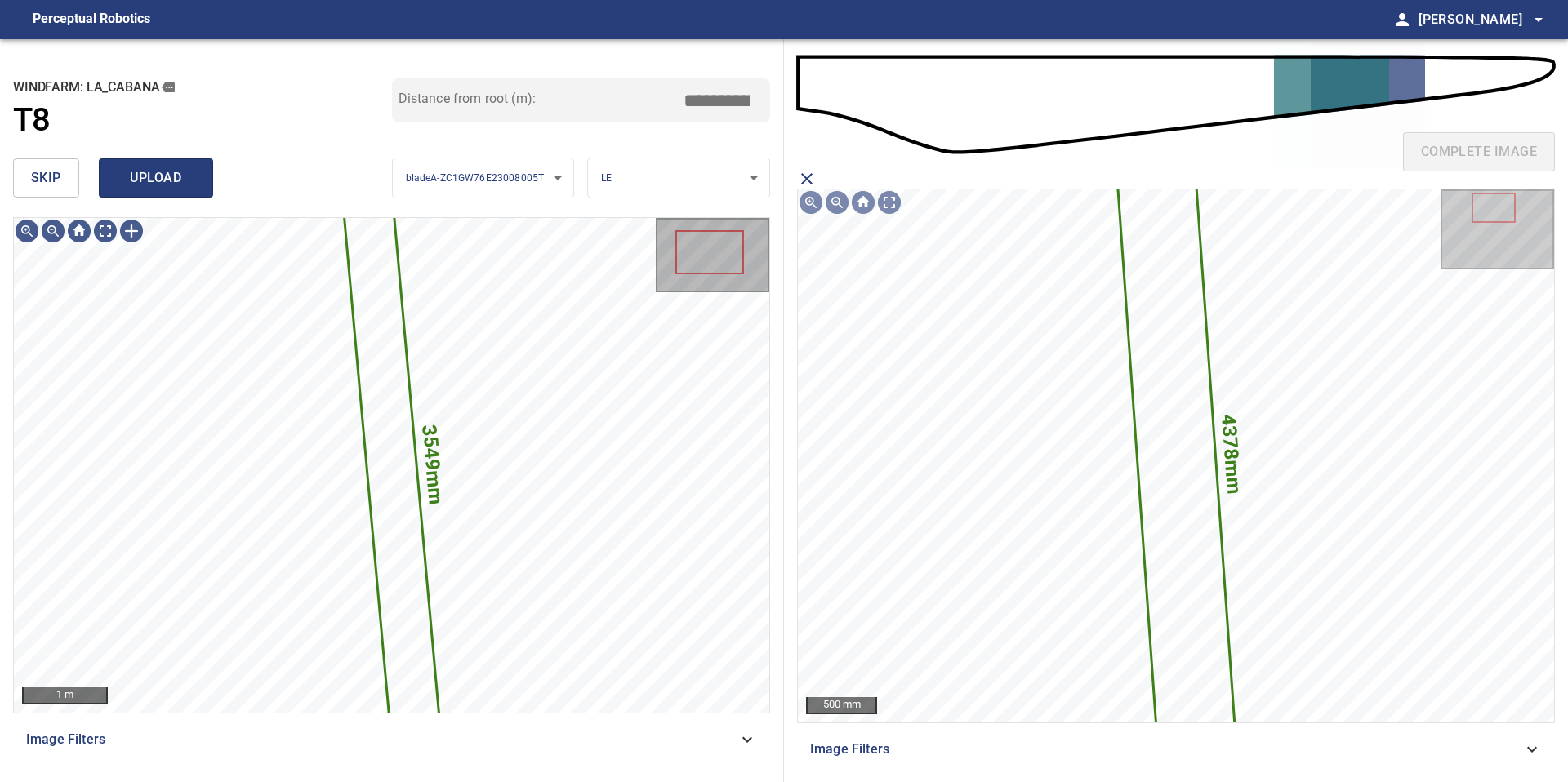
click at [172, 181] on span "upload" at bounding box center [156, 177] width 78 height 23
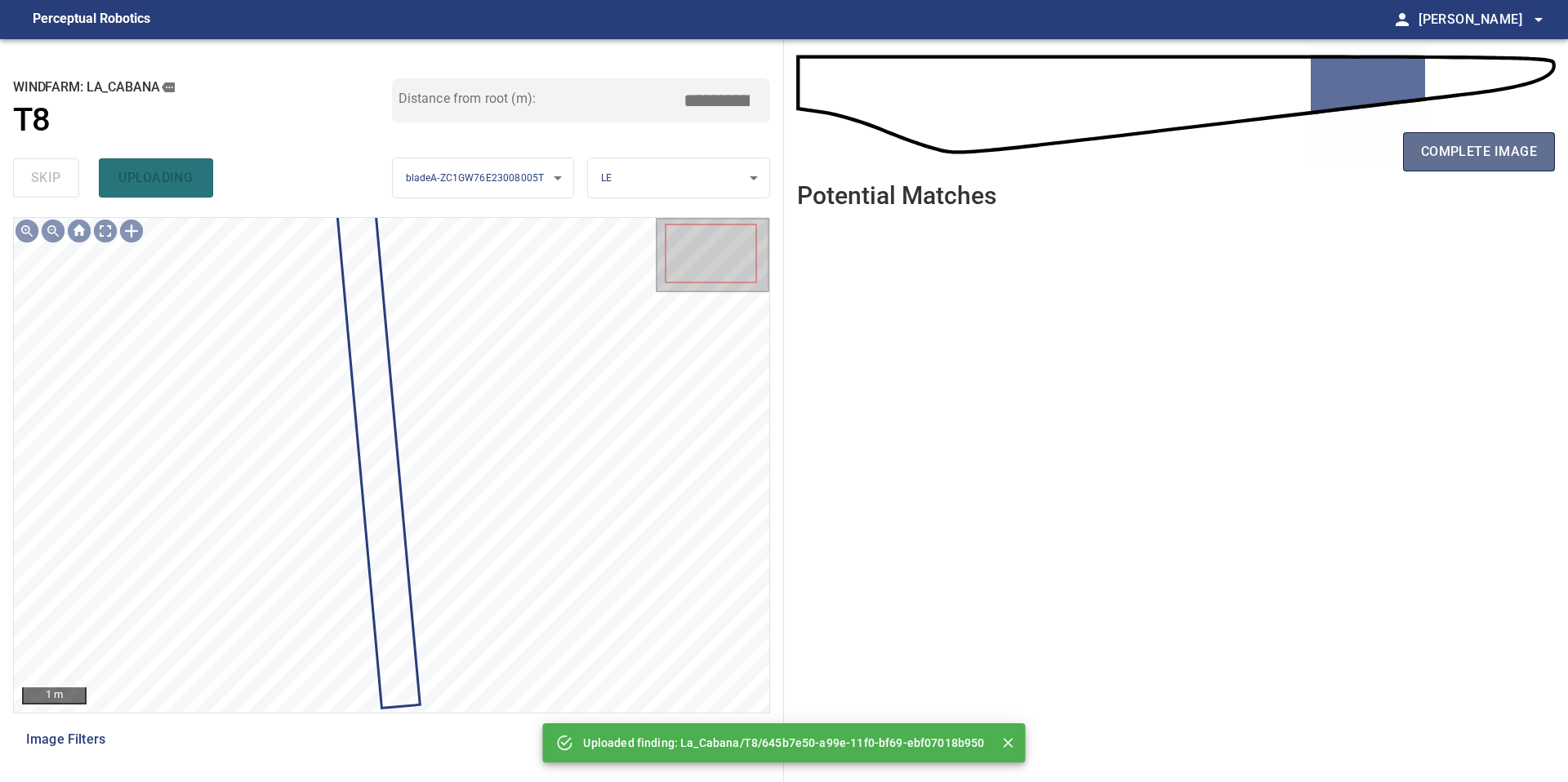
click at [1443, 141] on span "complete image" at bounding box center [1479, 151] width 116 height 23
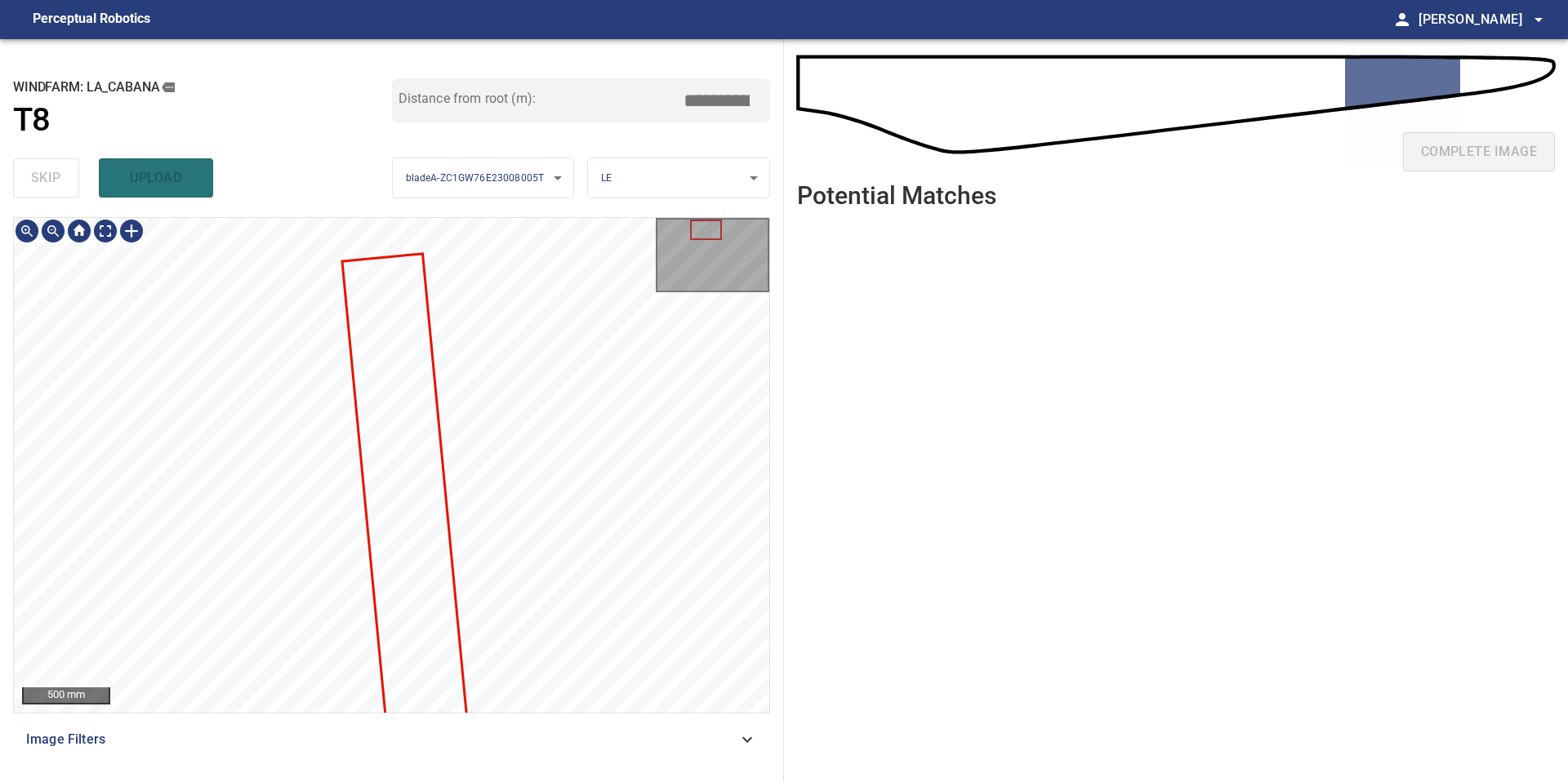
click at [222, 43] on div "**********" at bounding box center [392, 411] width 784 height 743
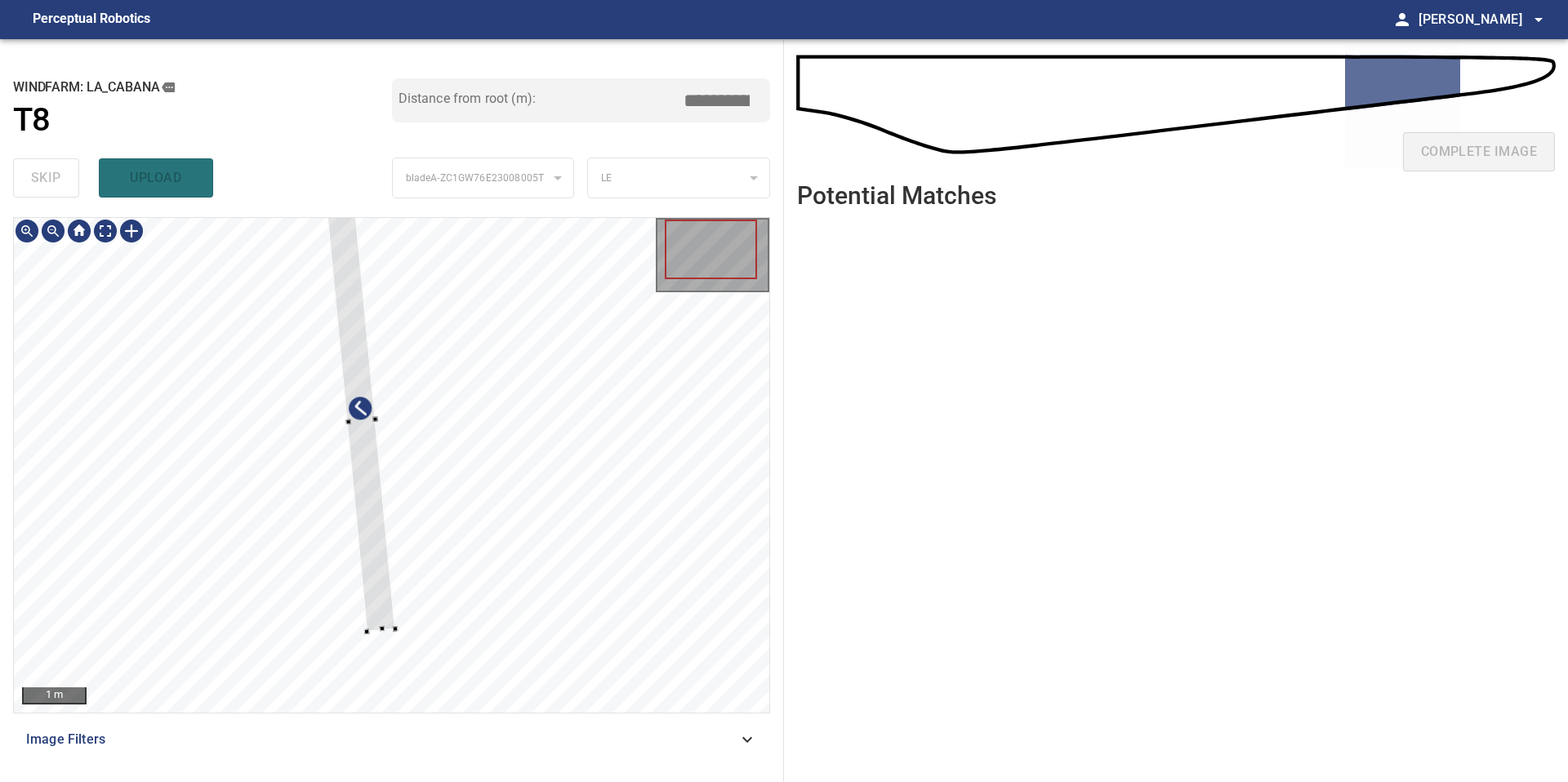
click at [383, 595] on div at bounding box center [361, 422] width 68 height 419
click at [394, 717] on div "1 m Image Filters" at bounding box center [391, 493] width 757 height 552
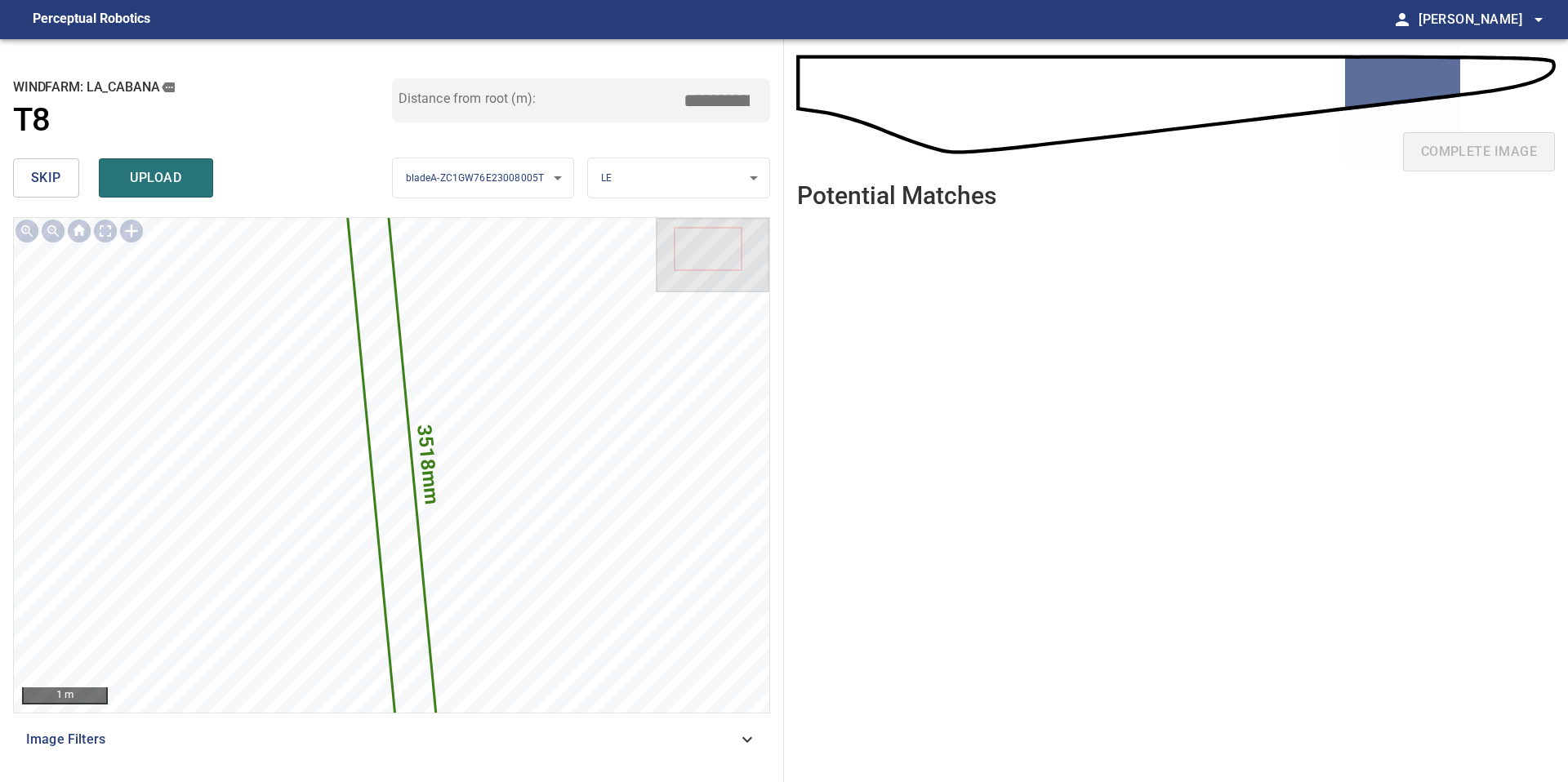
drag, startPoint x: 724, startPoint y: 98, endPoint x: 624, endPoint y: 92, distance: 100.2
click at [662, 95] on div "Distance from root (m): *****" at bounding box center [581, 100] width 379 height 44
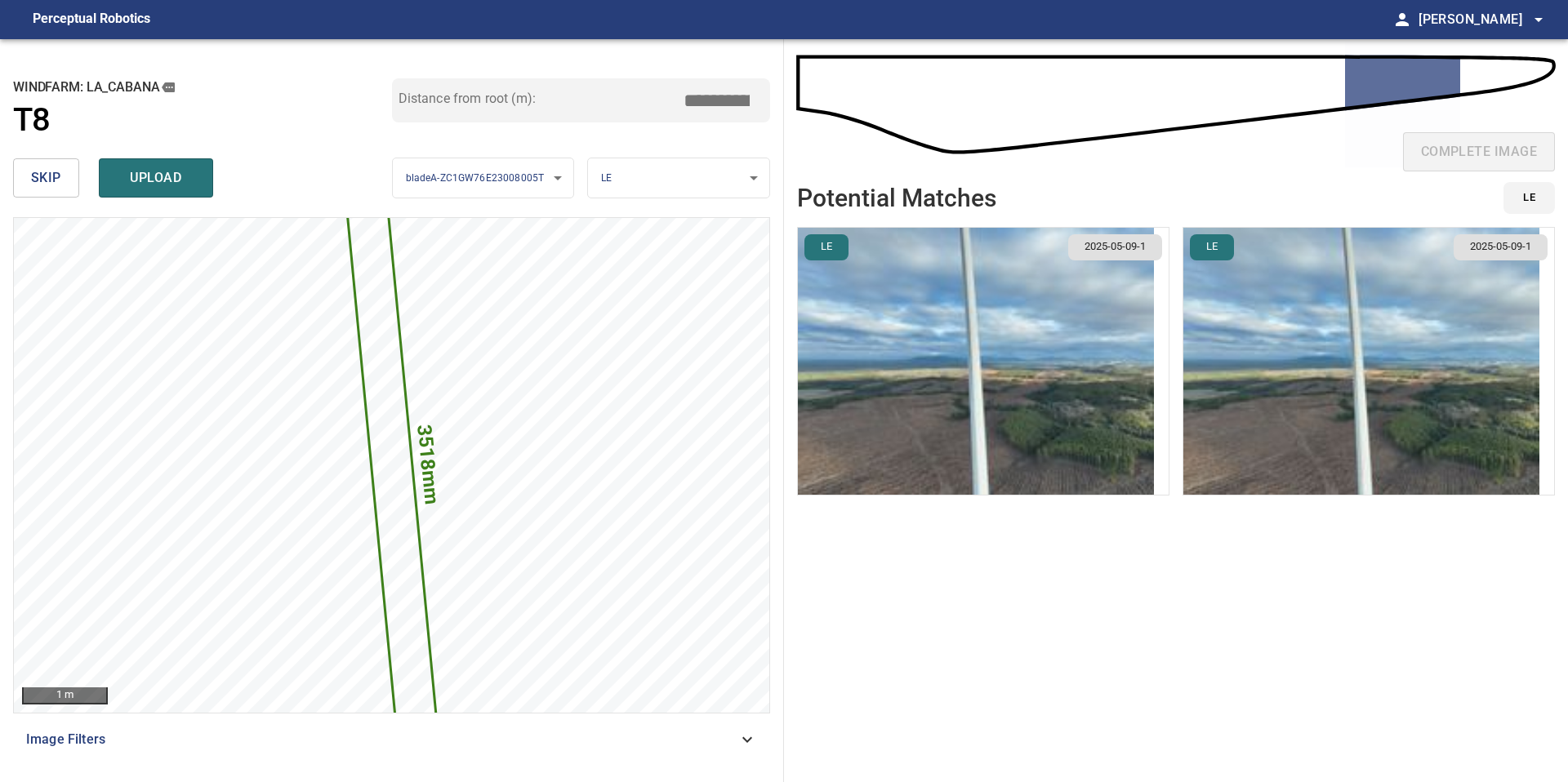
type input "*****"
click at [1033, 362] on img "button" at bounding box center [975, 361] width 356 height 267
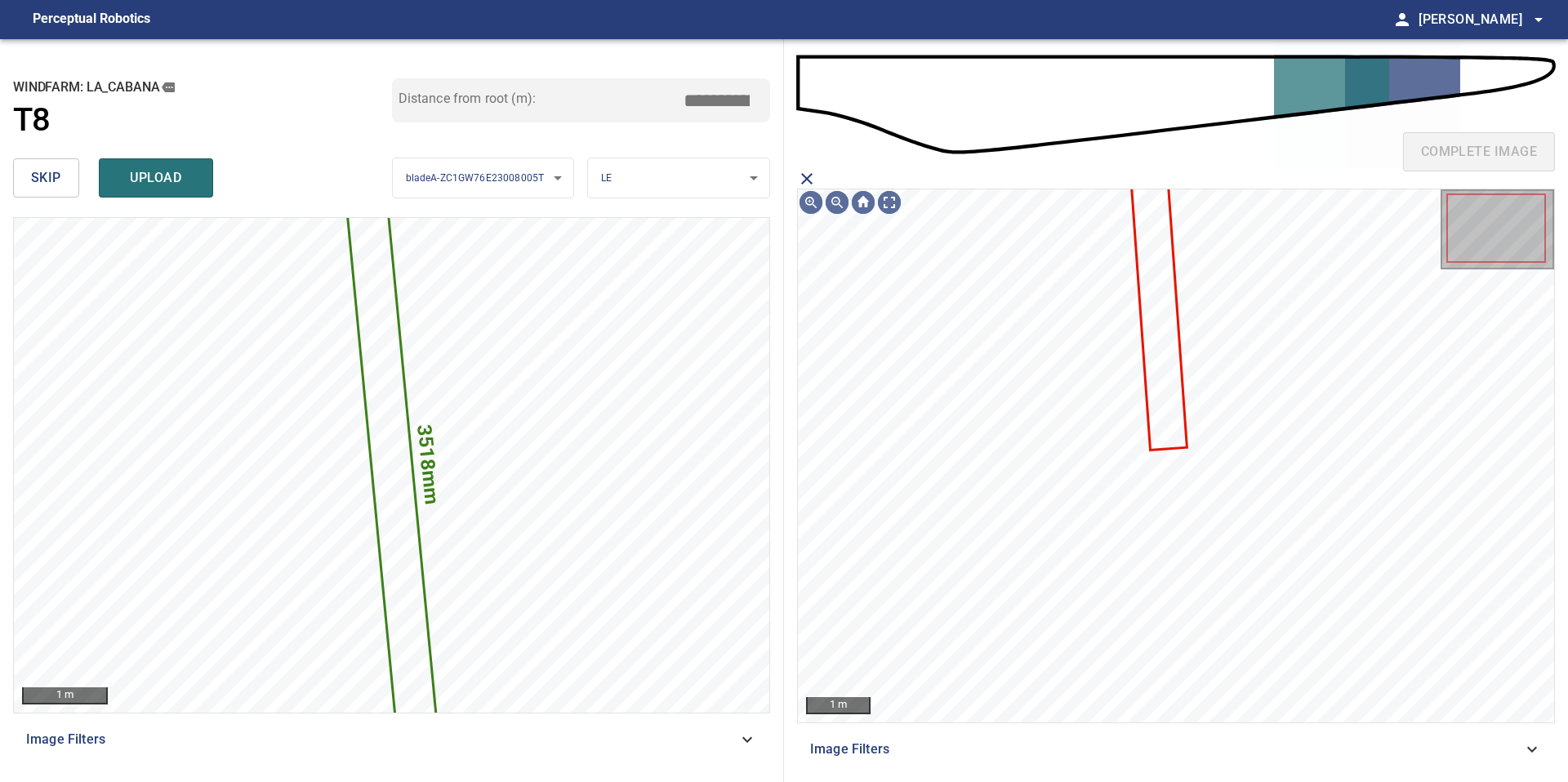
click at [1150, 309] on icon at bounding box center [1158, 306] width 55 height 283
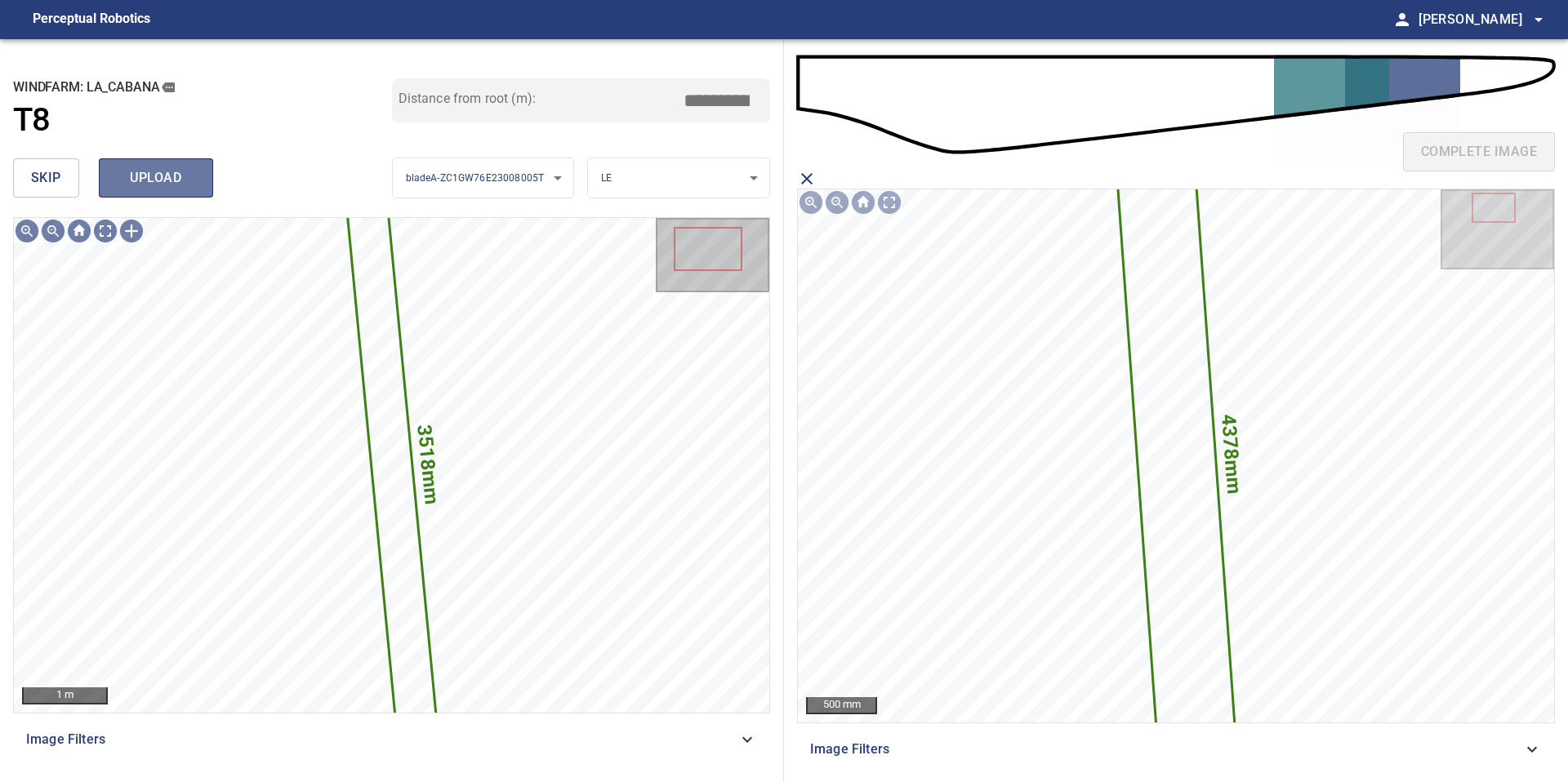
click at [171, 173] on span "upload" at bounding box center [156, 177] width 78 height 23
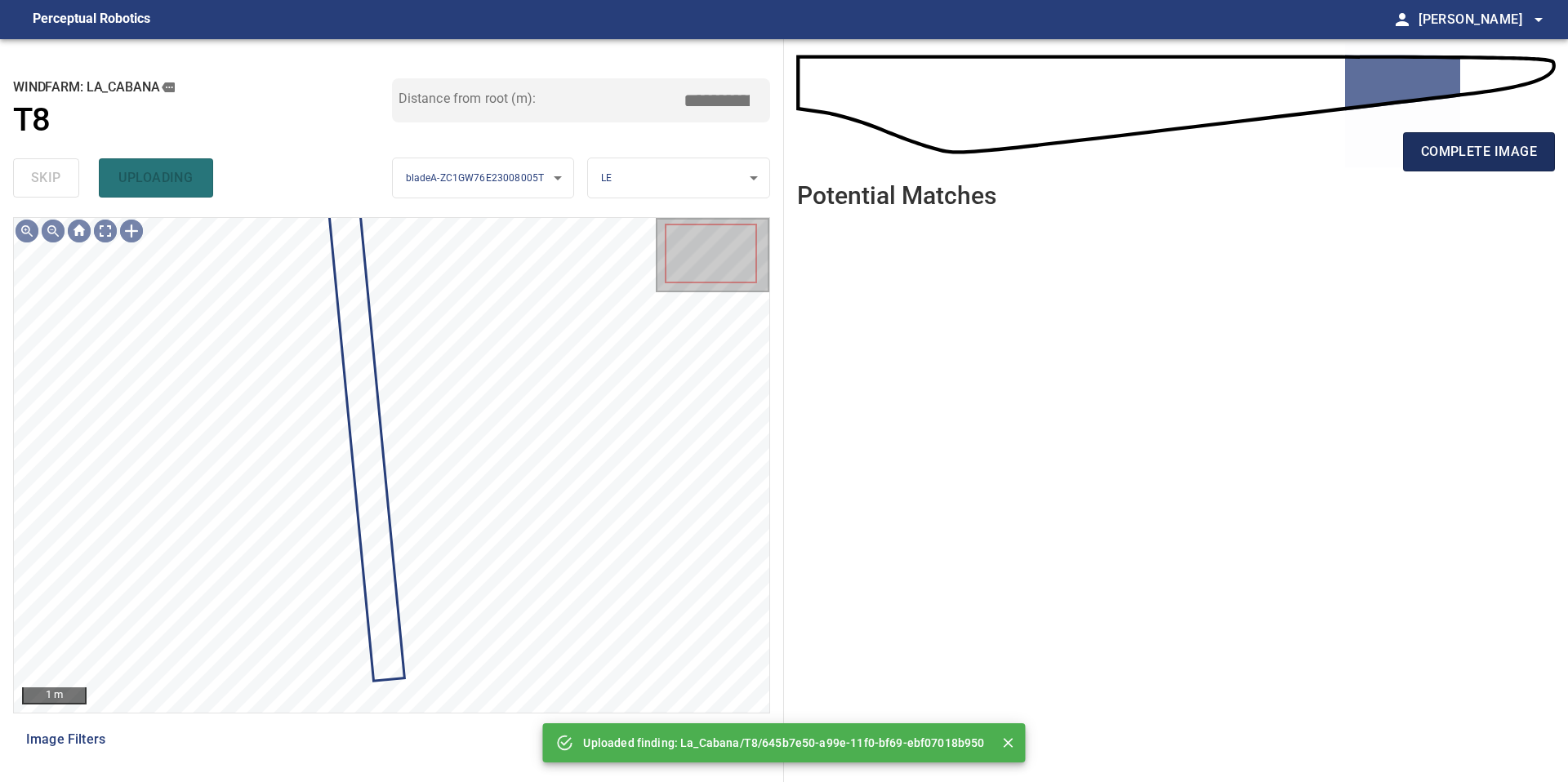
click at [1417, 146] on button "complete image" at bounding box center [1479, 152] width 152 height 39
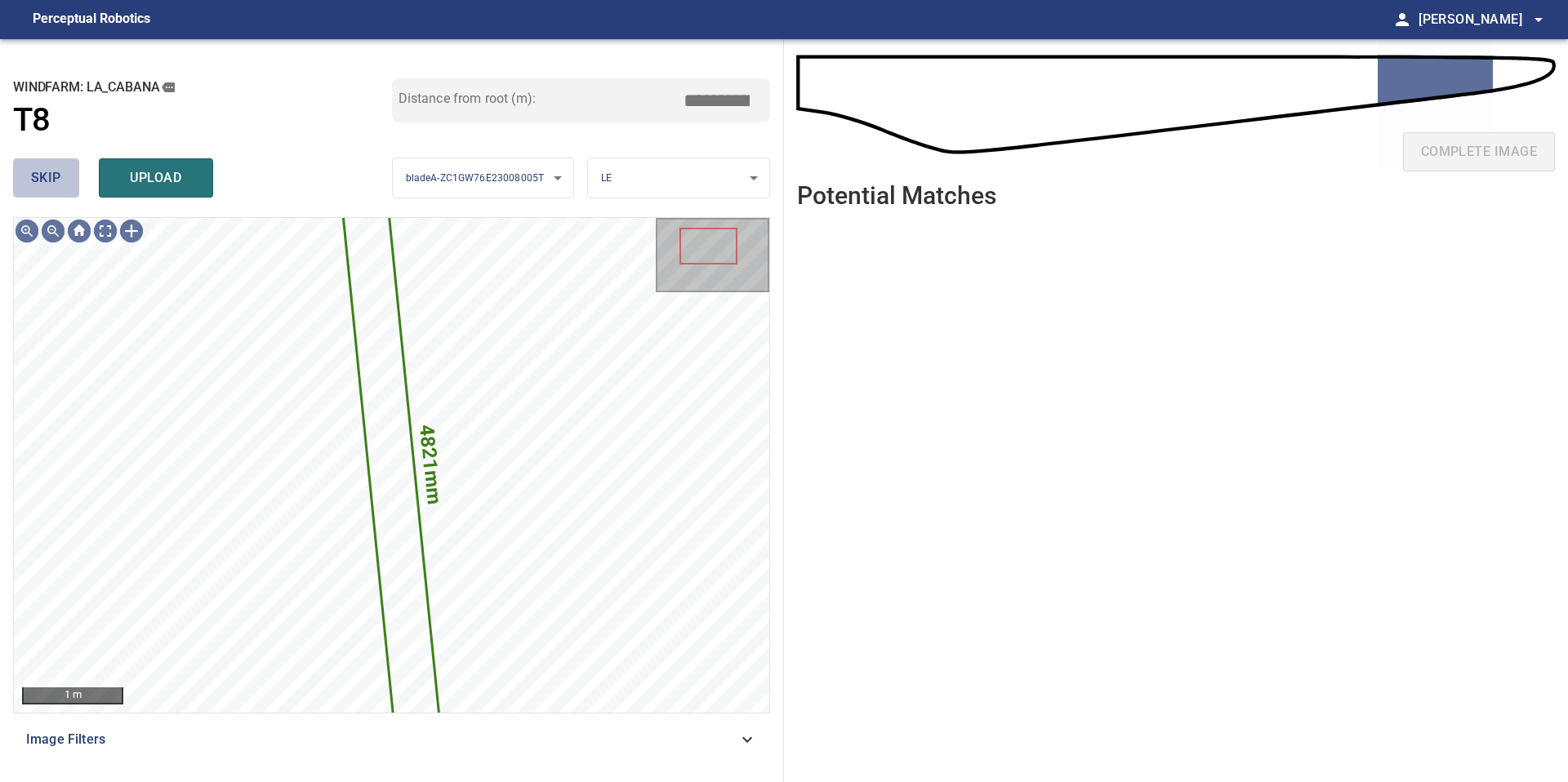
click at [70, 178] on button "skip" at bounding box center [45, 178] width 66 height 39
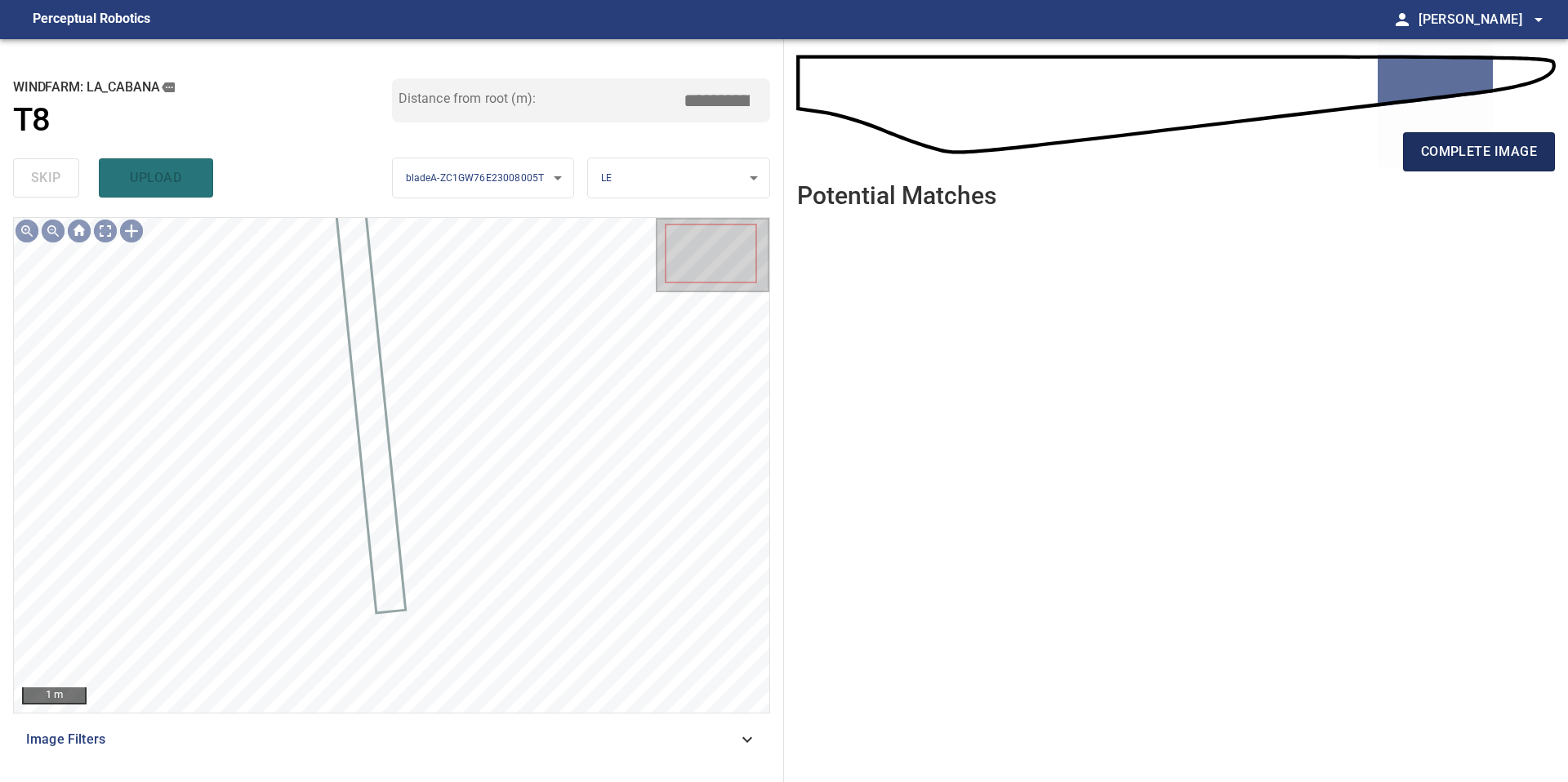
click at [1438, 152] on span "complete image" at bounding box center [1479, 151] width 116 height 23
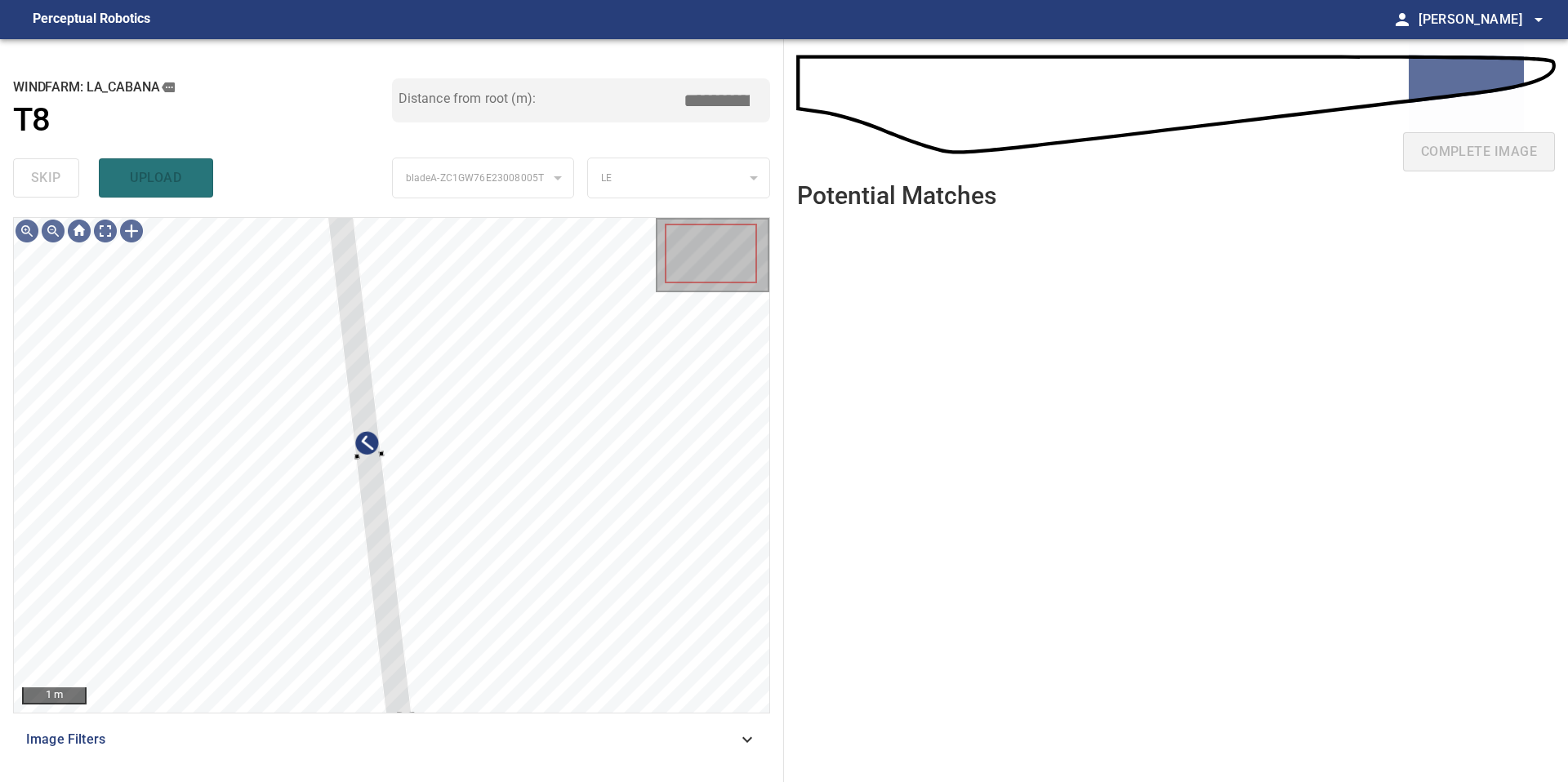
click at [407, 720] on div "1 m Image Filters" at bounding box center [391, 493] width 757 height 552
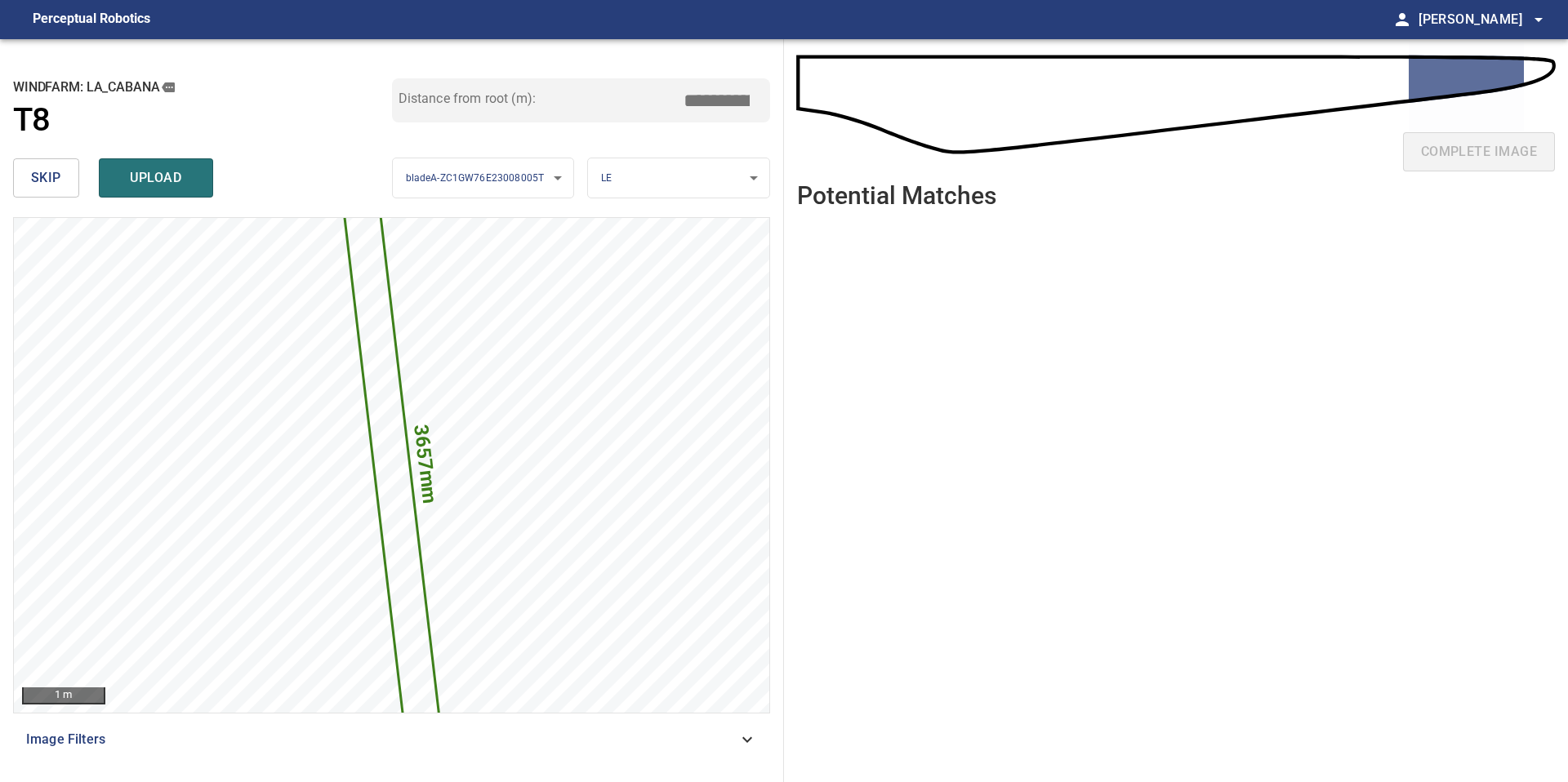
drag, startPoint x: 719, startPoint y: 100, endPoint x: 688, endPoint y: 100, distance: 31.0
click at [688, 100] on input "*****" at bounding box center [722, 101] width 81 height 31
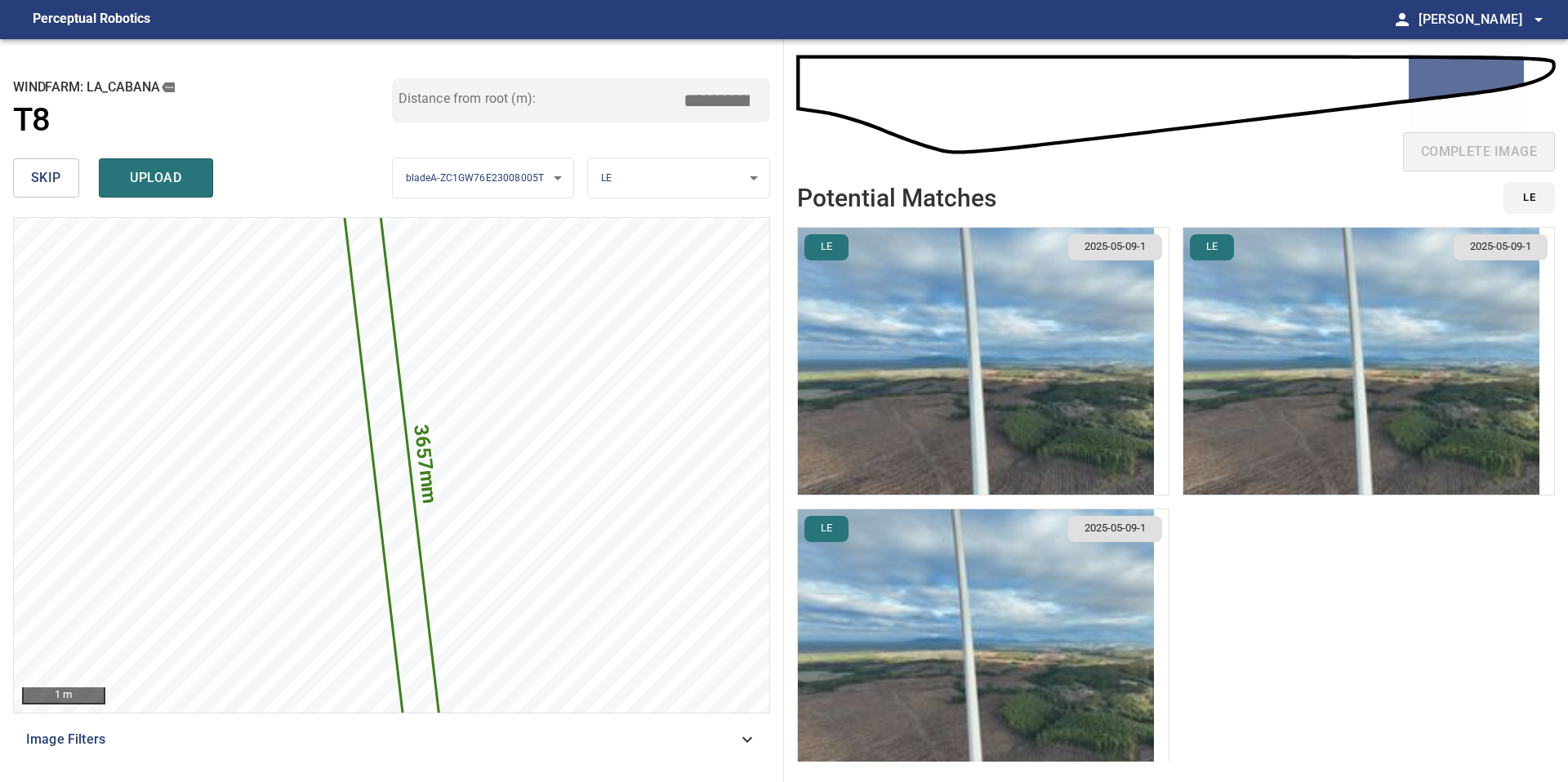
type input "*****"
click at [1009, 300] on img "button" at bounding box center [975, 361] width 356 height 267
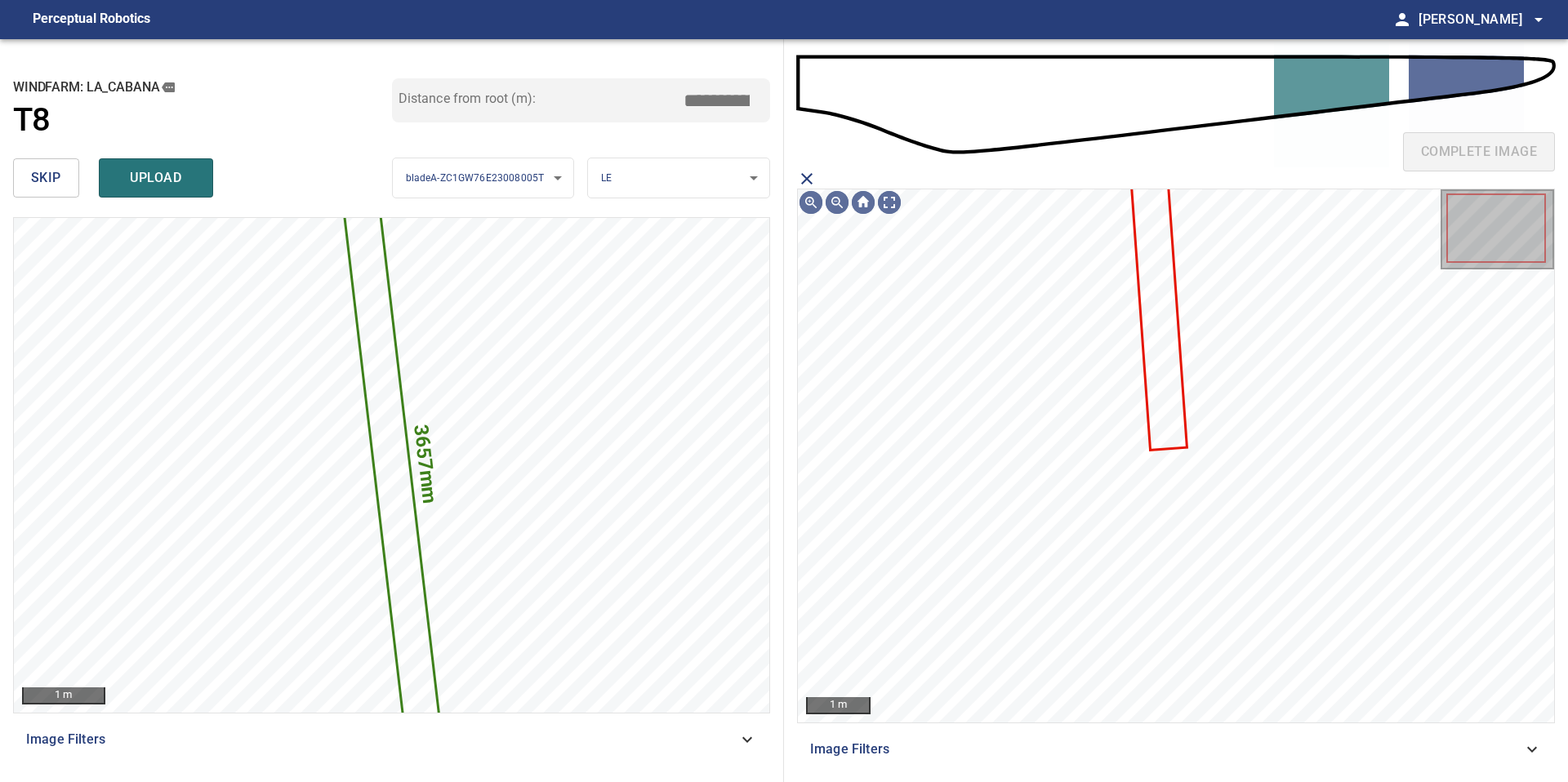
click at [1144, 286] on icon at bounding box center [1158, 306] width 55 height 283
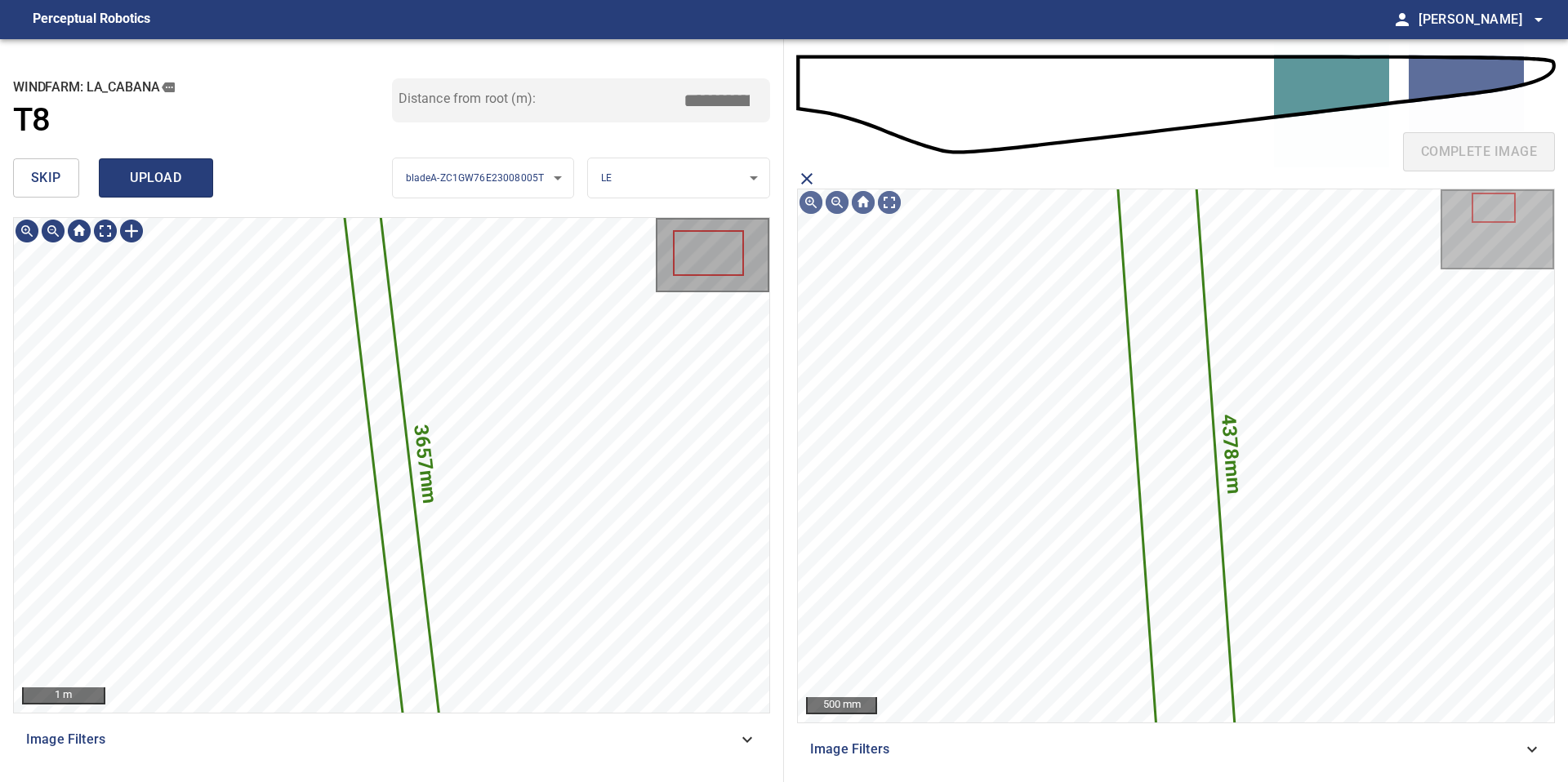
click at [139, 167] on span "upload" at bounding box center [156, 177] width 78 height 23
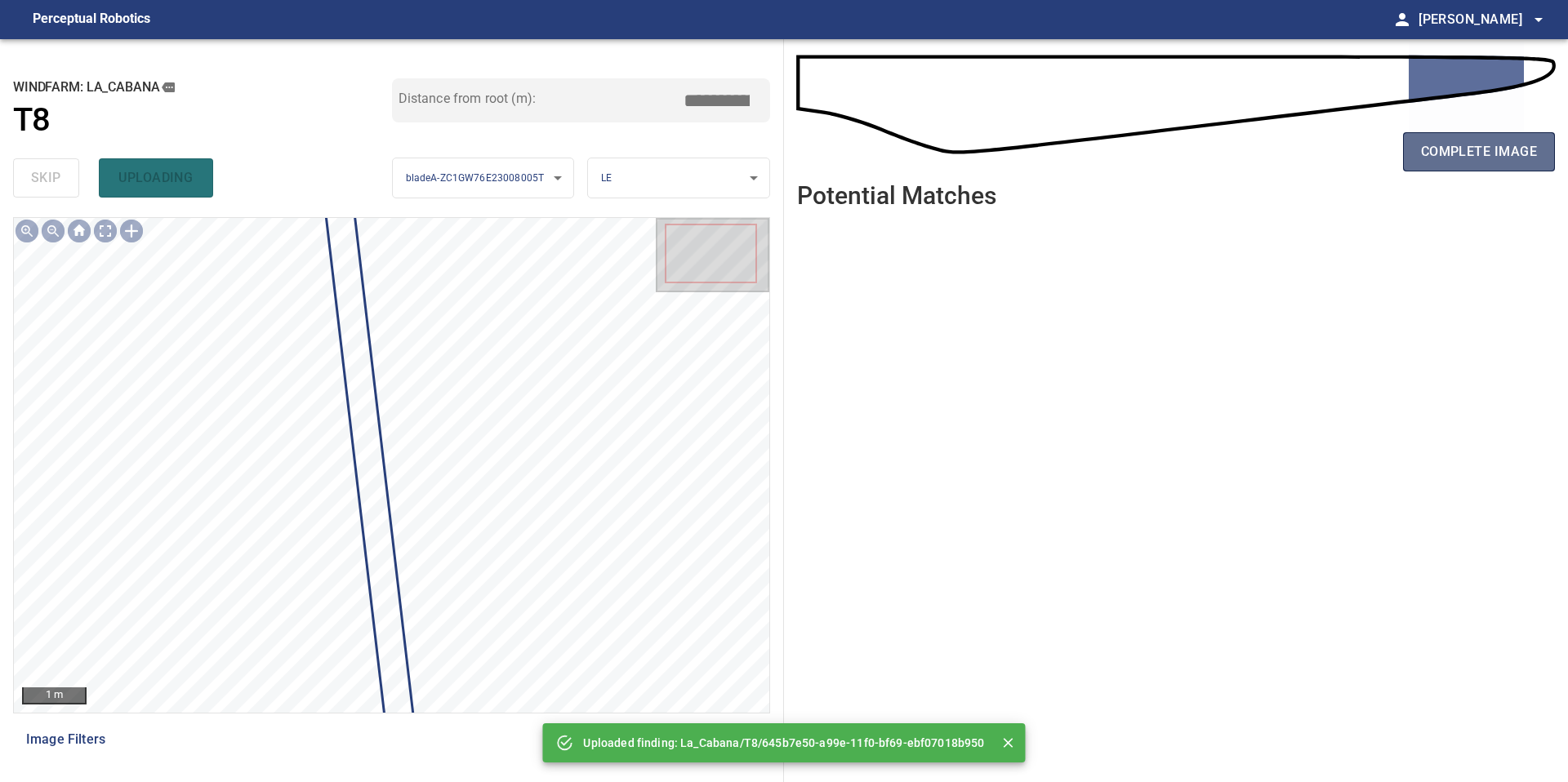
click at [1461, 152] on span "complete image" at bounding box center [1479, 151] width 116 height 23
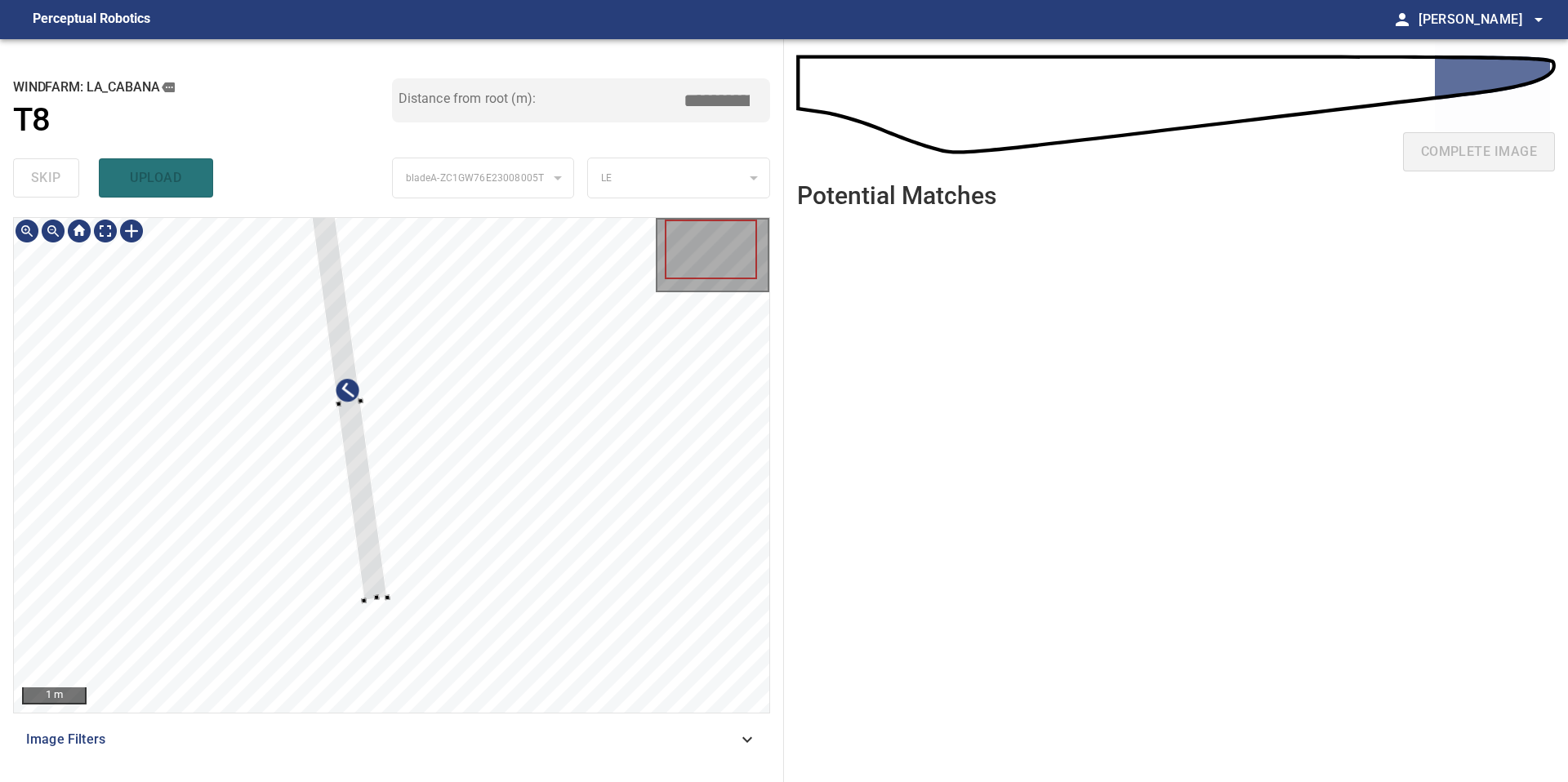
click at [368, 577] on div at bounding box center [349, 404] width 76 height 394
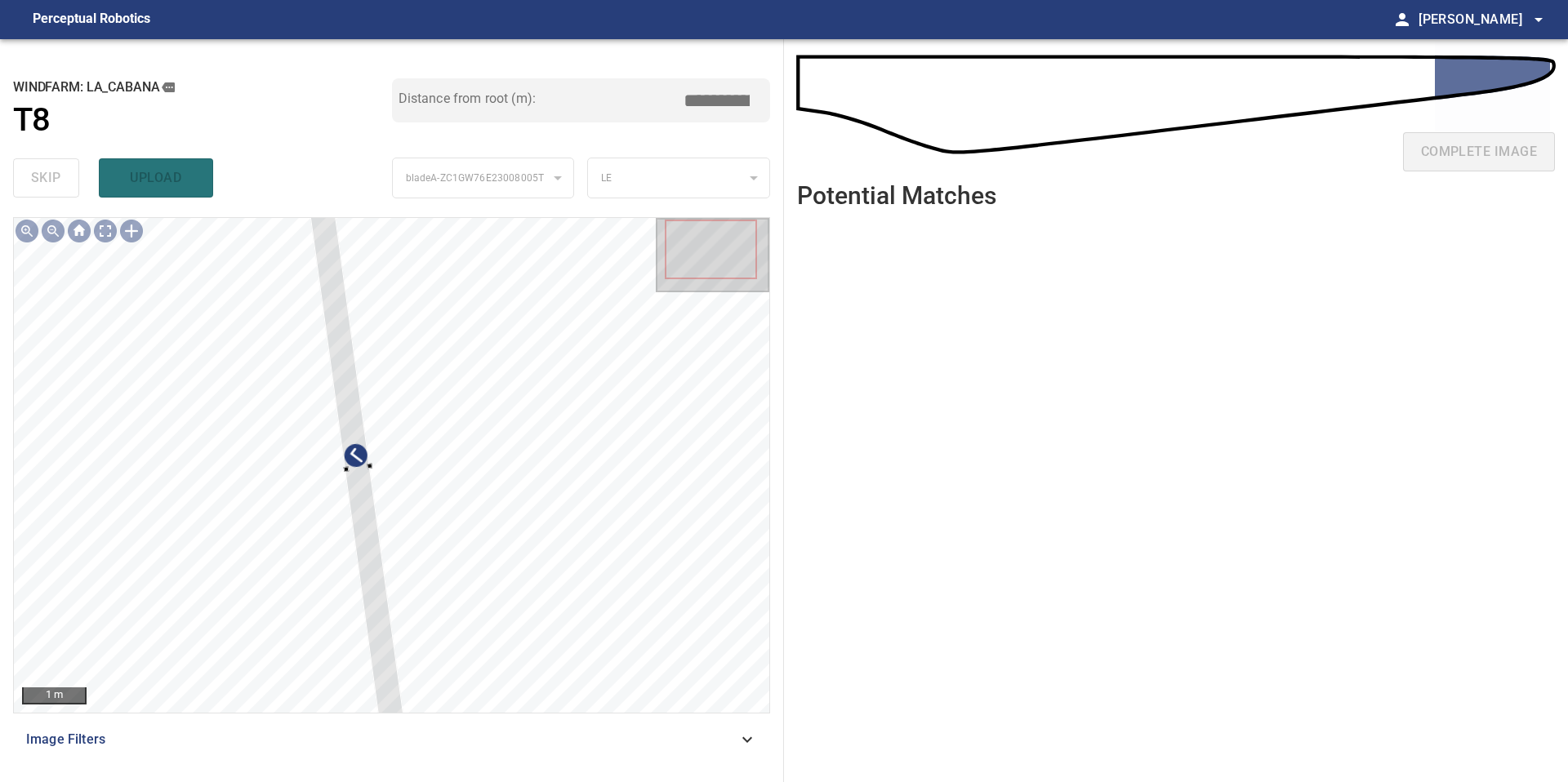
click at [380, 747] on div "1 m Image Filters" at bounding box center [391, 493] width 757 height 552
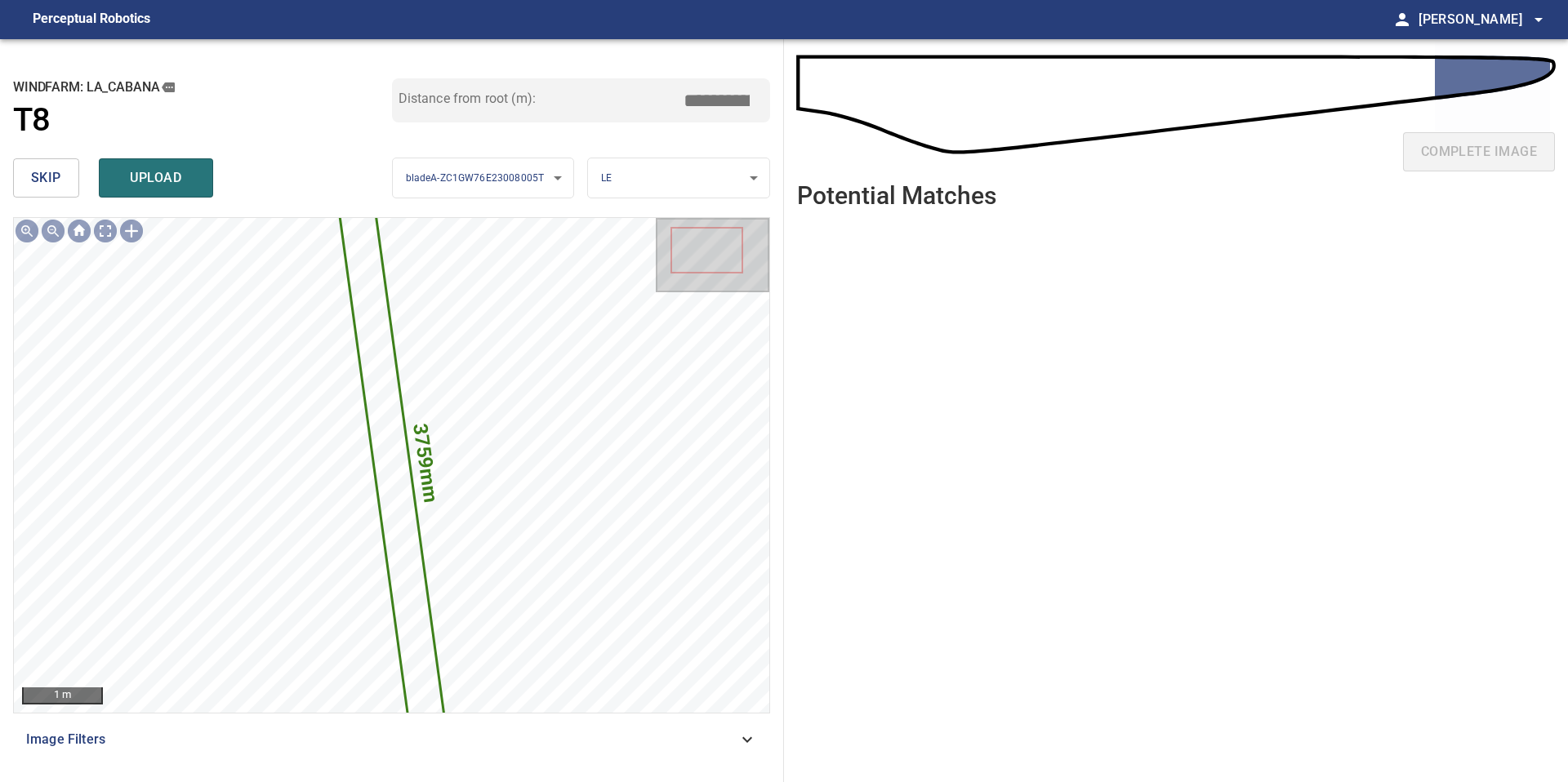
drag, startPoint x: 722, startPoint y: 96, endPoint x: 608, endPoint y: 96, distance: 114.0
click at [665, 96] on div "Distance from root (m): *****" at bounding box center [581, 100] width 379 height 44
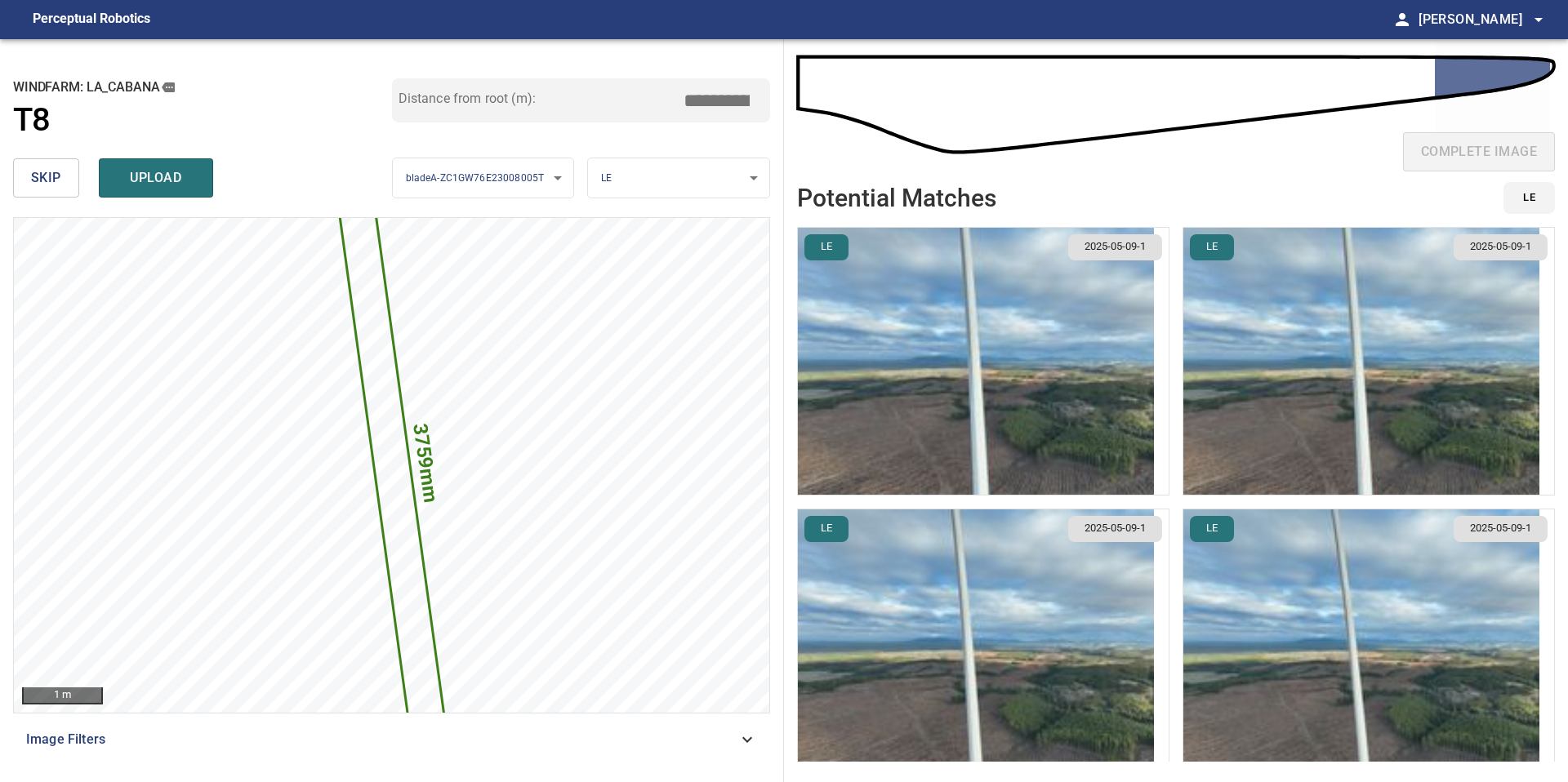
type input "*****"
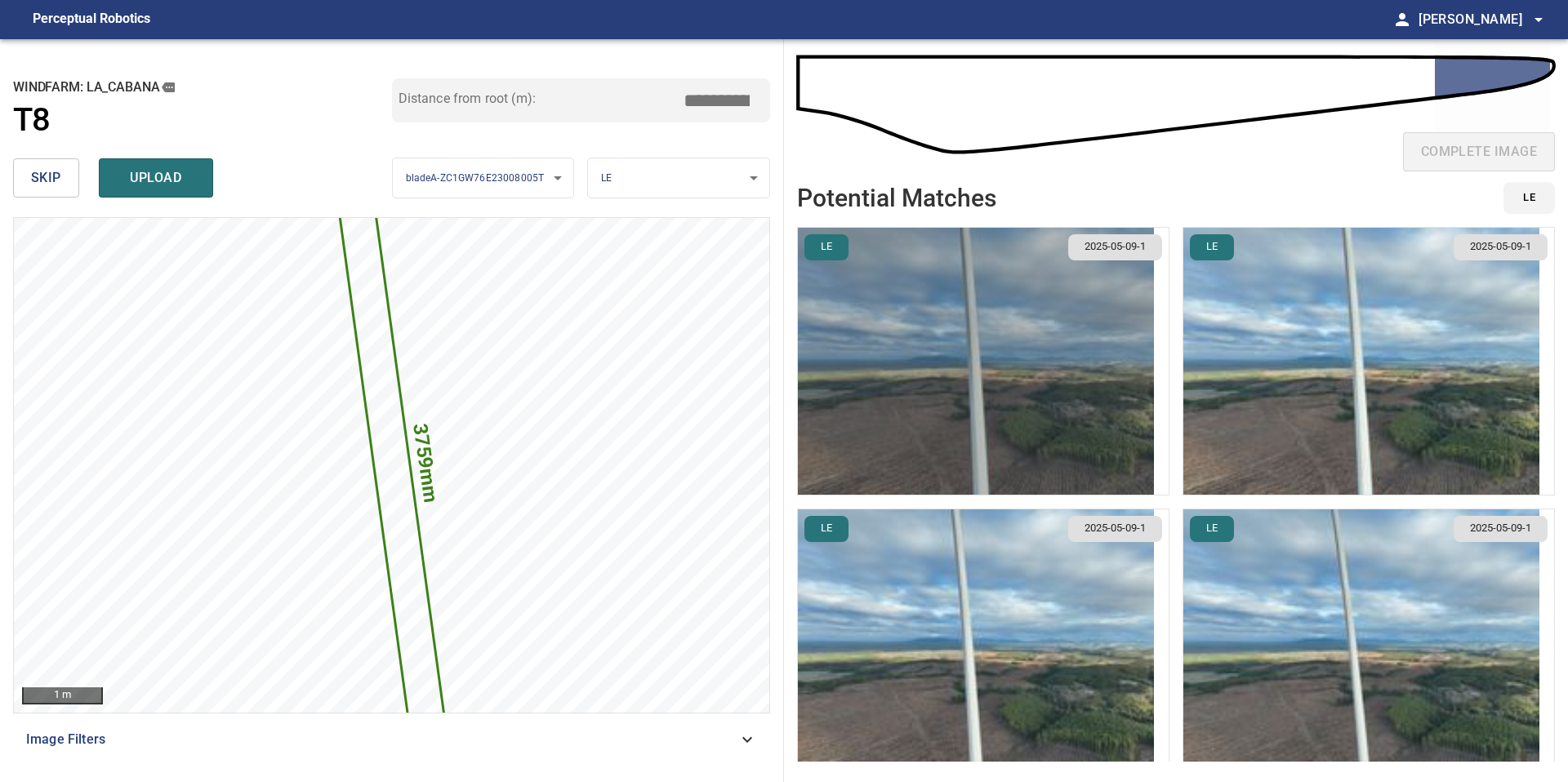
click at [1121, 482] on img "button" at bounding box center [975, 361] width 356 height 267
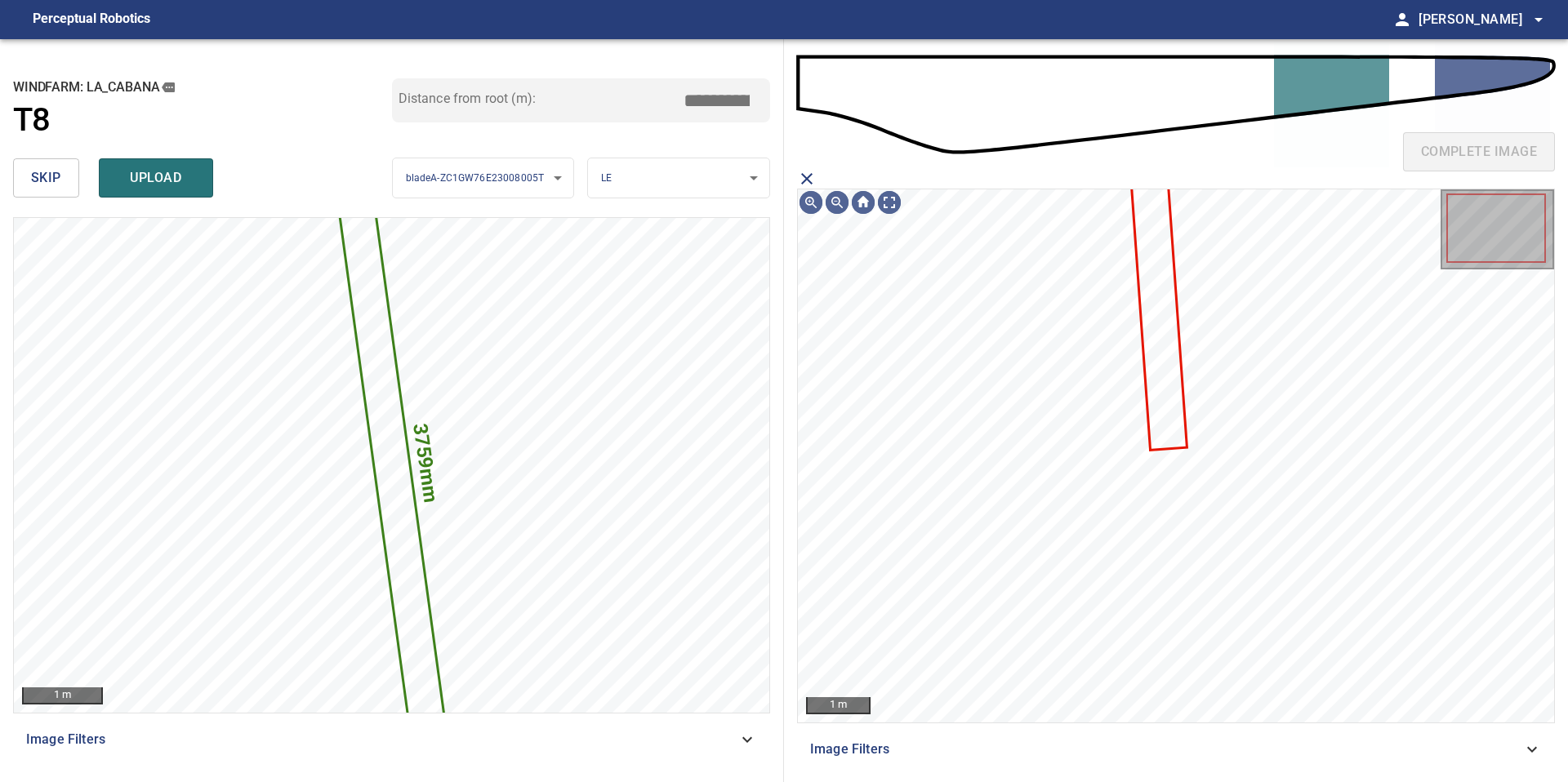
click at [1169, 408] on icon at bounding box center [1158, 306] width 55 height 283
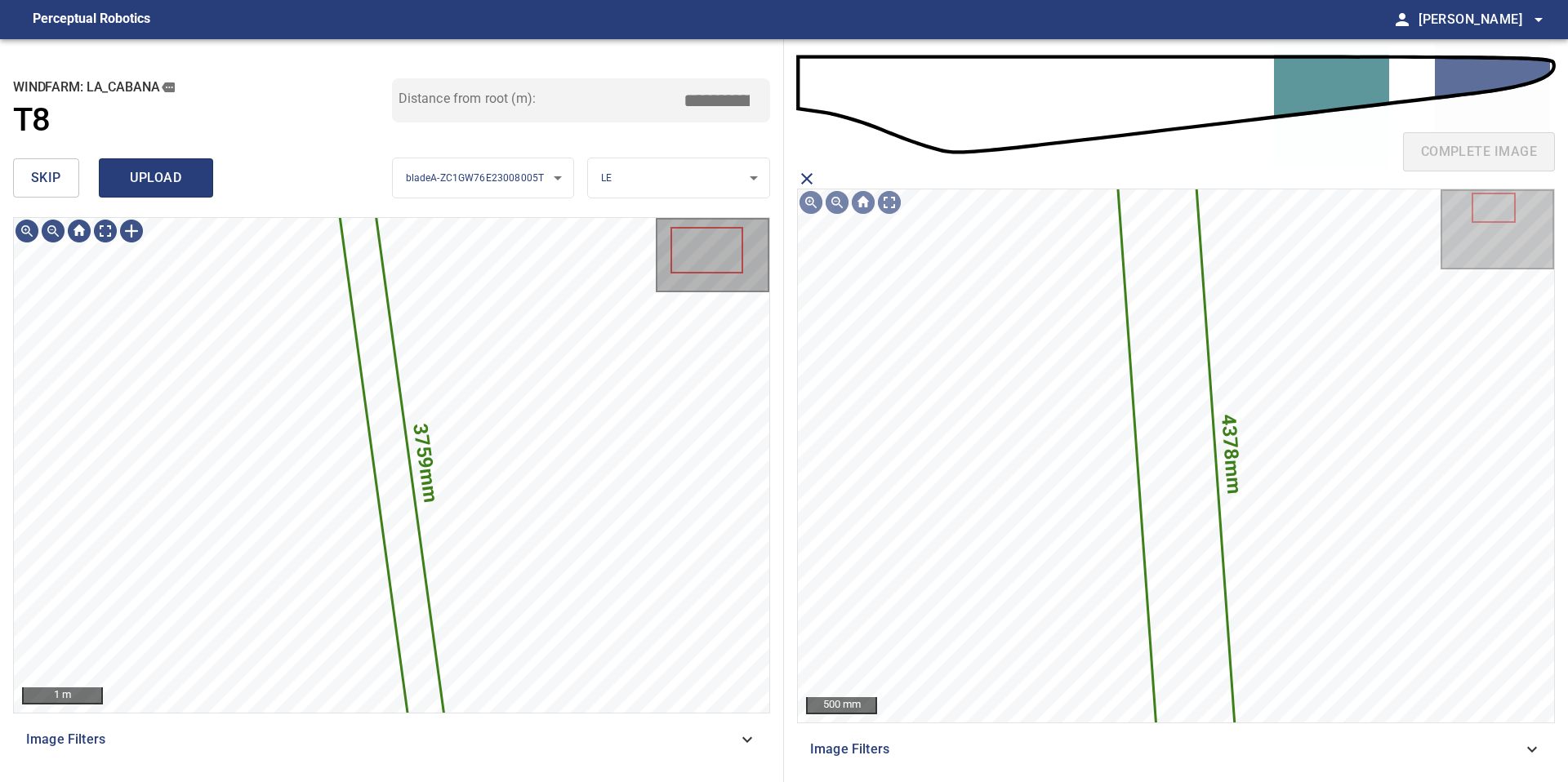
click at [170, 184] on span "upload" at bounding box center [156, 177] width 78 height 23
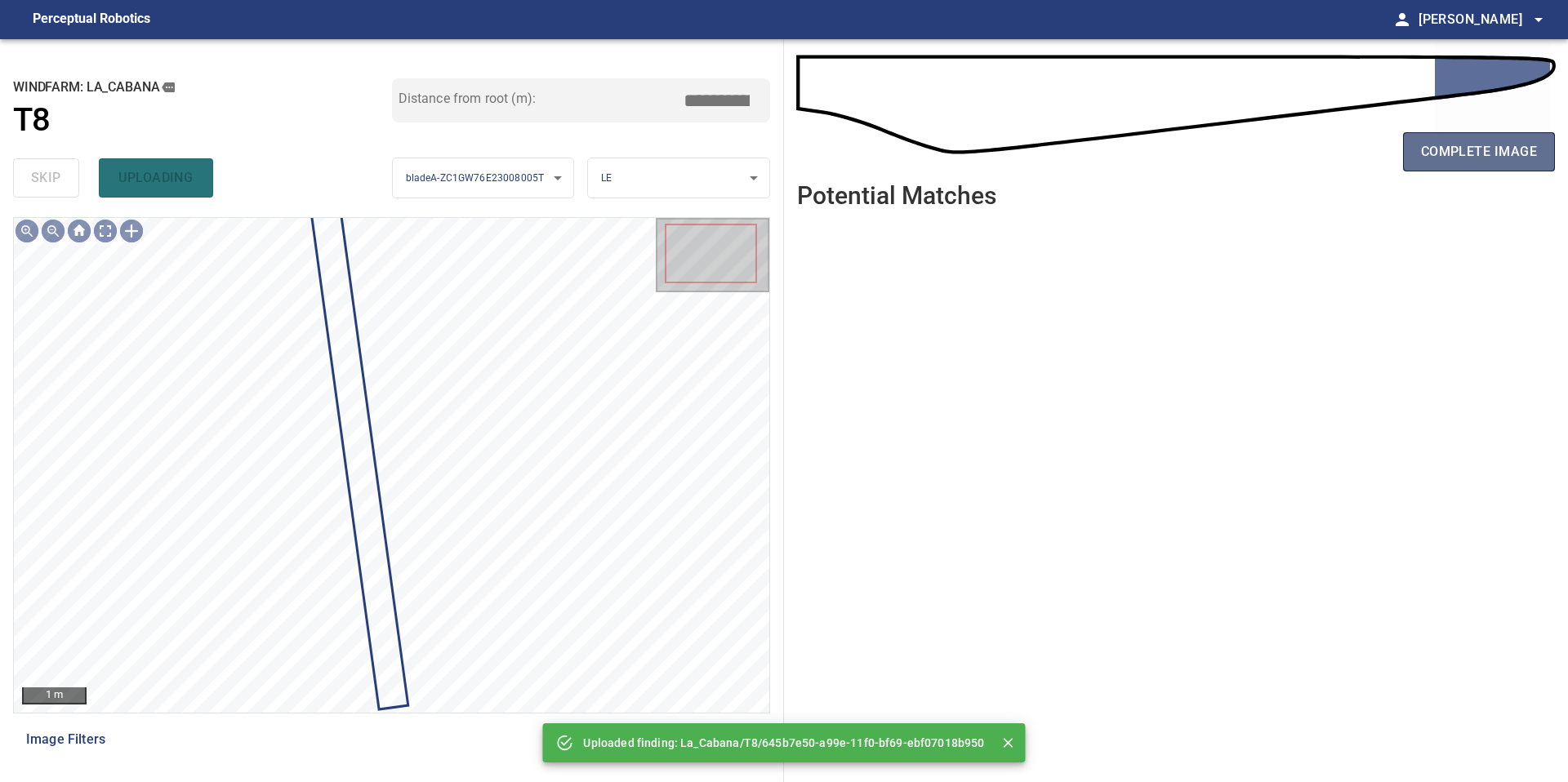
click at [1434, 144] on span "complete image" at bounding box center [1479, 151] width 116 height 23
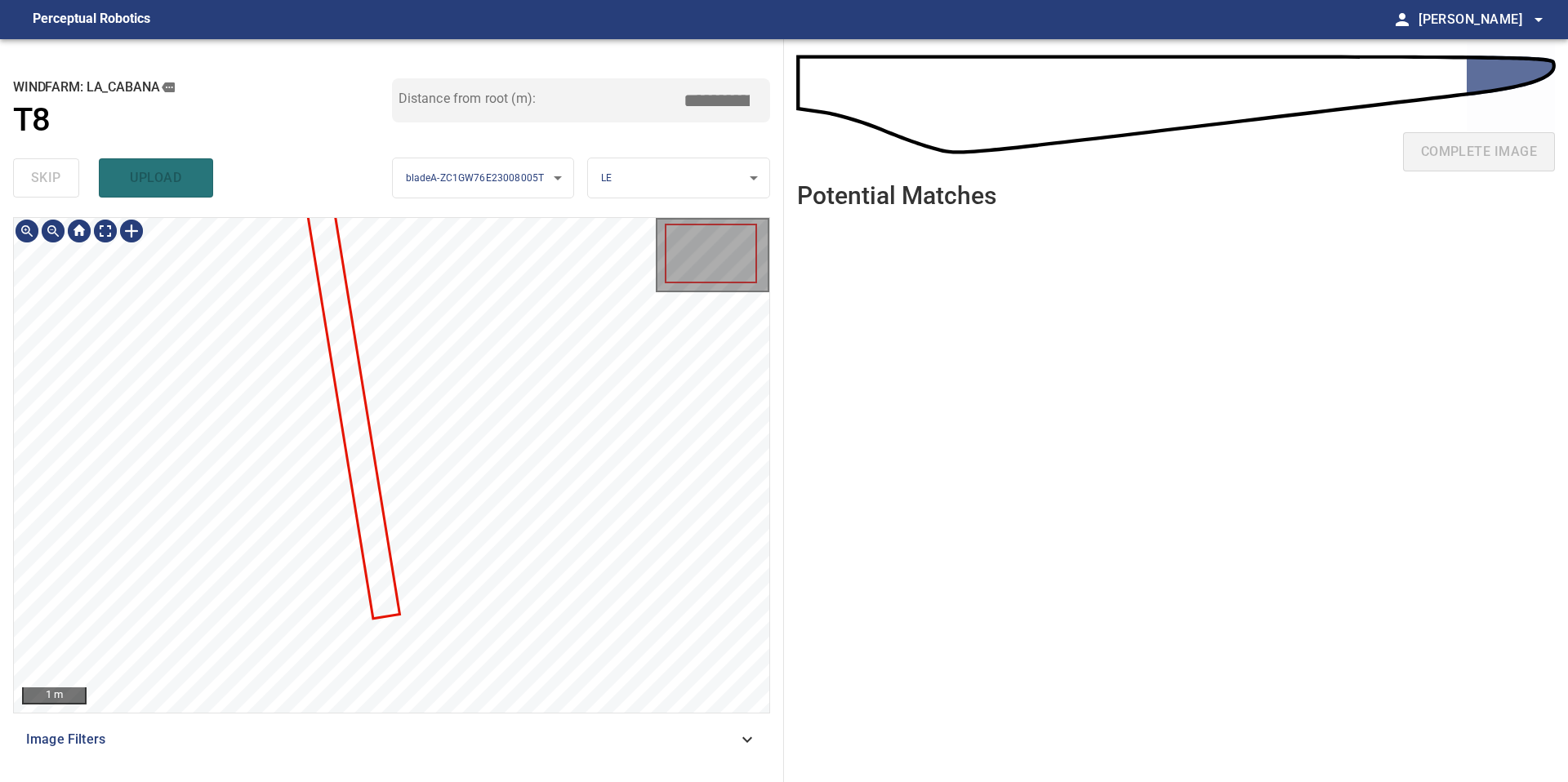
click at [329, 781] on div "**********" at bounding box center [392, 411] width 784 height 743
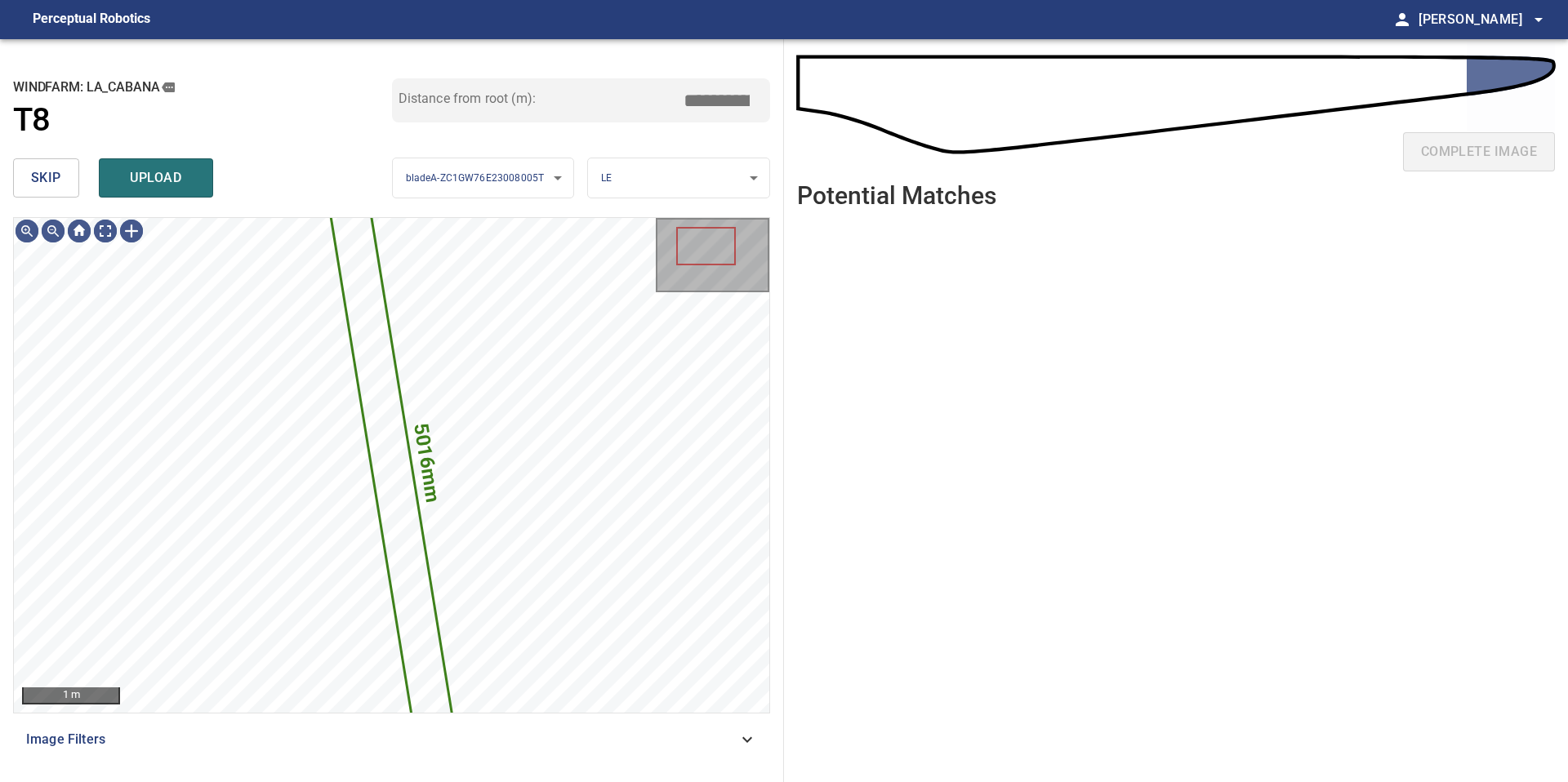
click at [39, 172] on span "skip" at bounding box center [46, 177] width 30 height 23
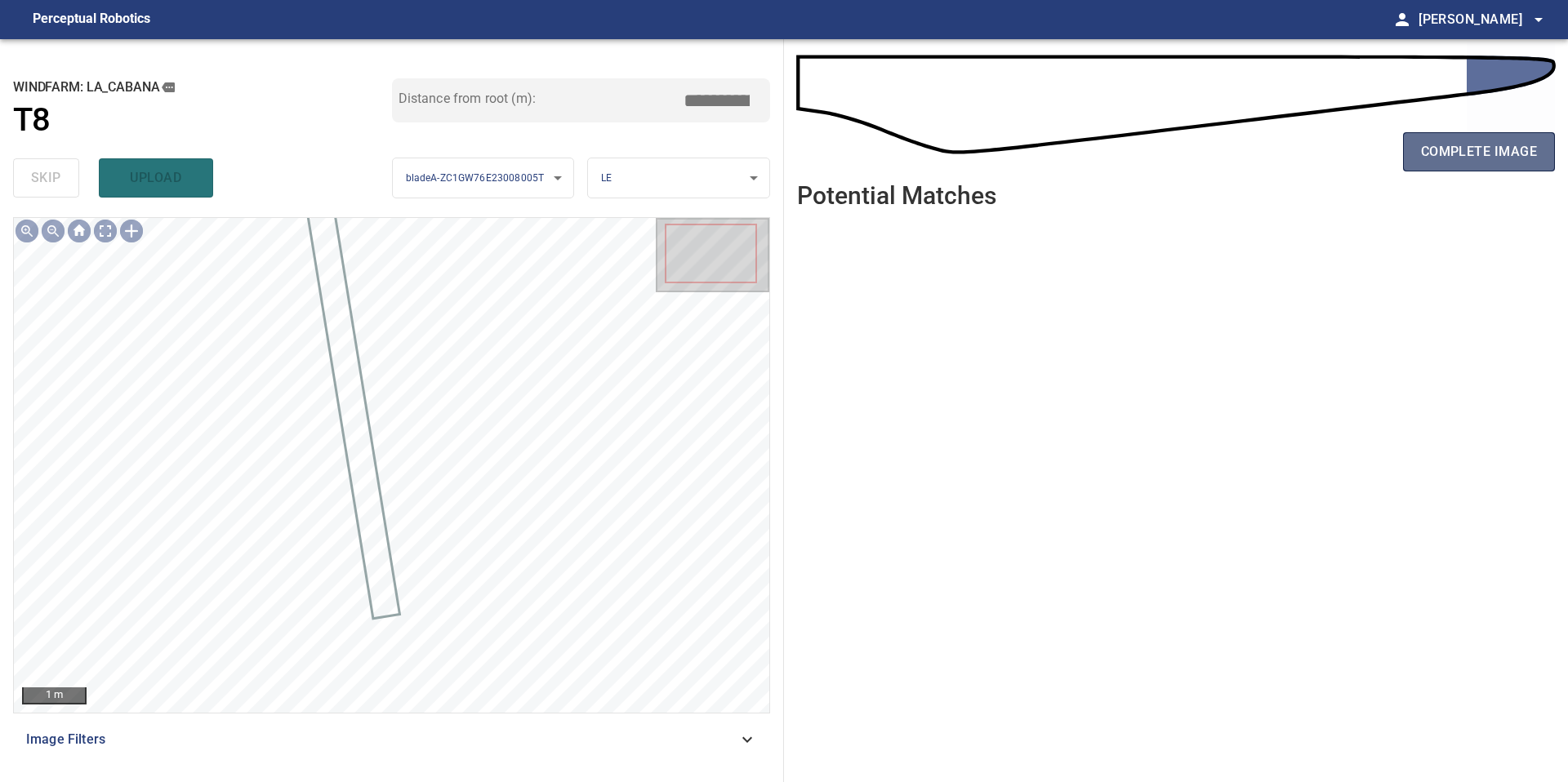
click at [1443, 155] on span "complete image" at bounding box center [1479, 151] width 116 height 23
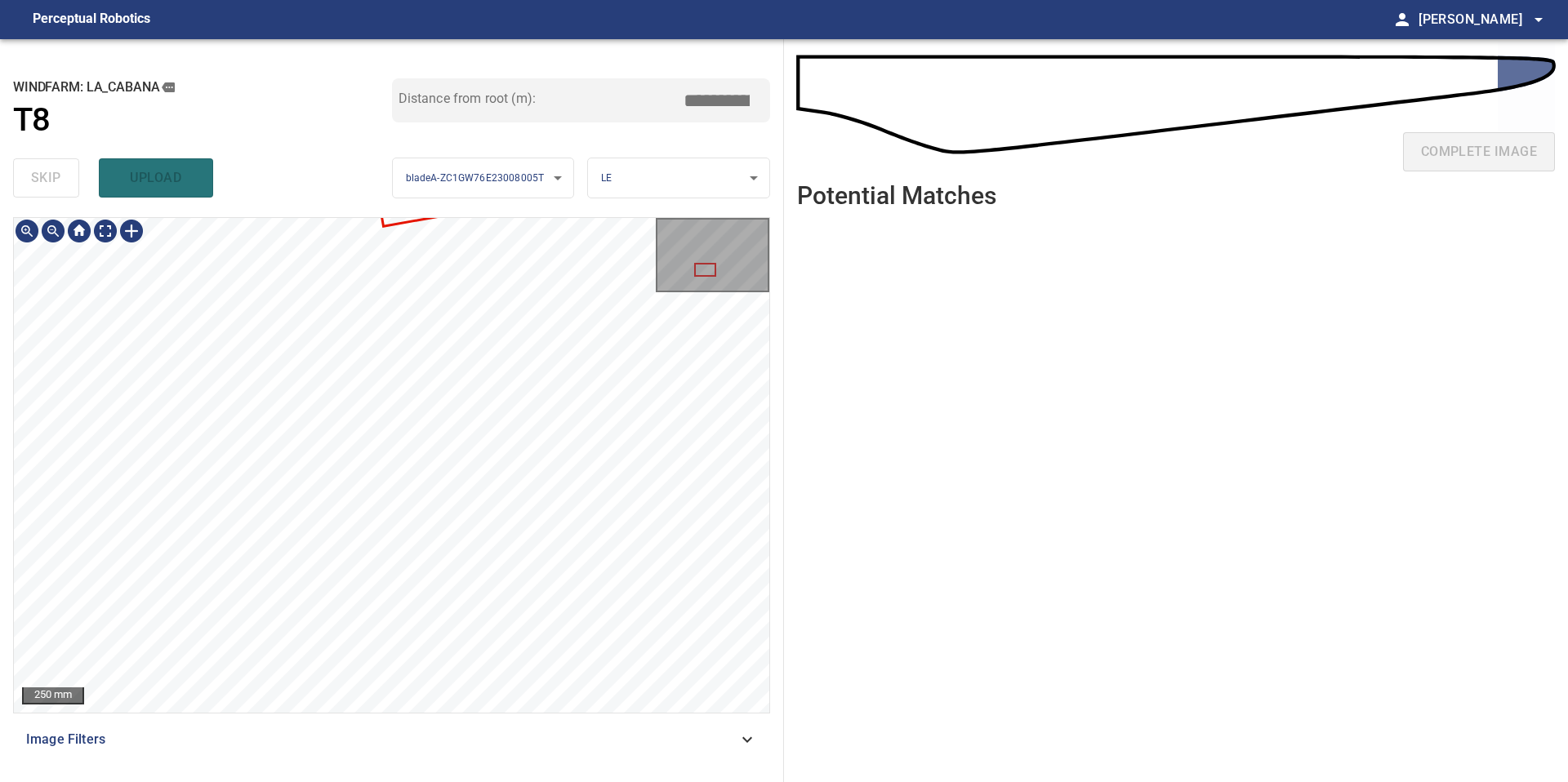
click at [359, 781] on div "**********" at bounding box center [392, 411] width 784 height 743
click at [359, 650] on div "250 mm Image Filters" at bounding box center [391, 493] width 757 height 552
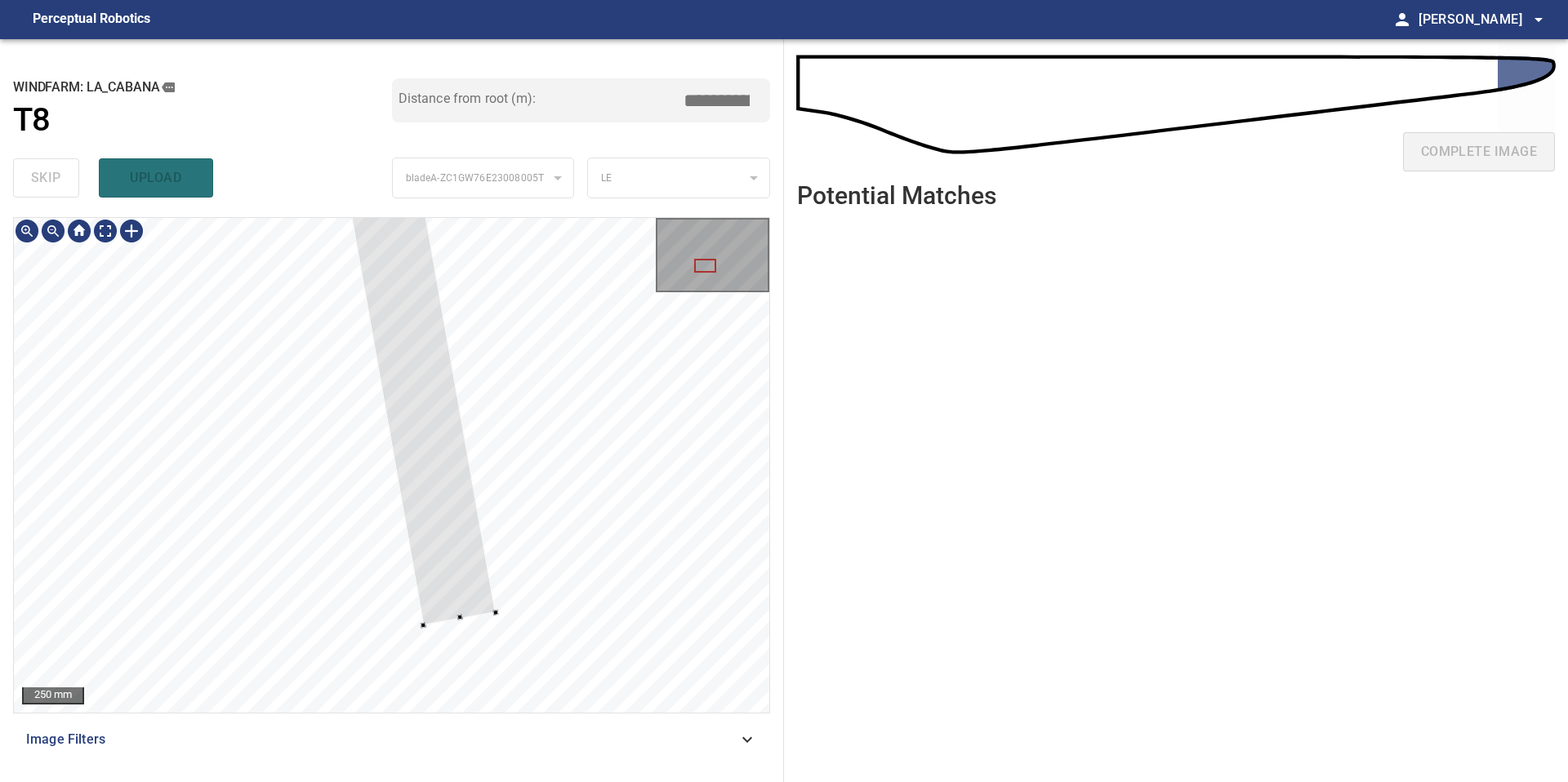
click at [477, 616] on div at bounding box center [391, 464] width 756 height 495
click at [53, 226] on div at bounding box center [53, 230] width 26 height 26
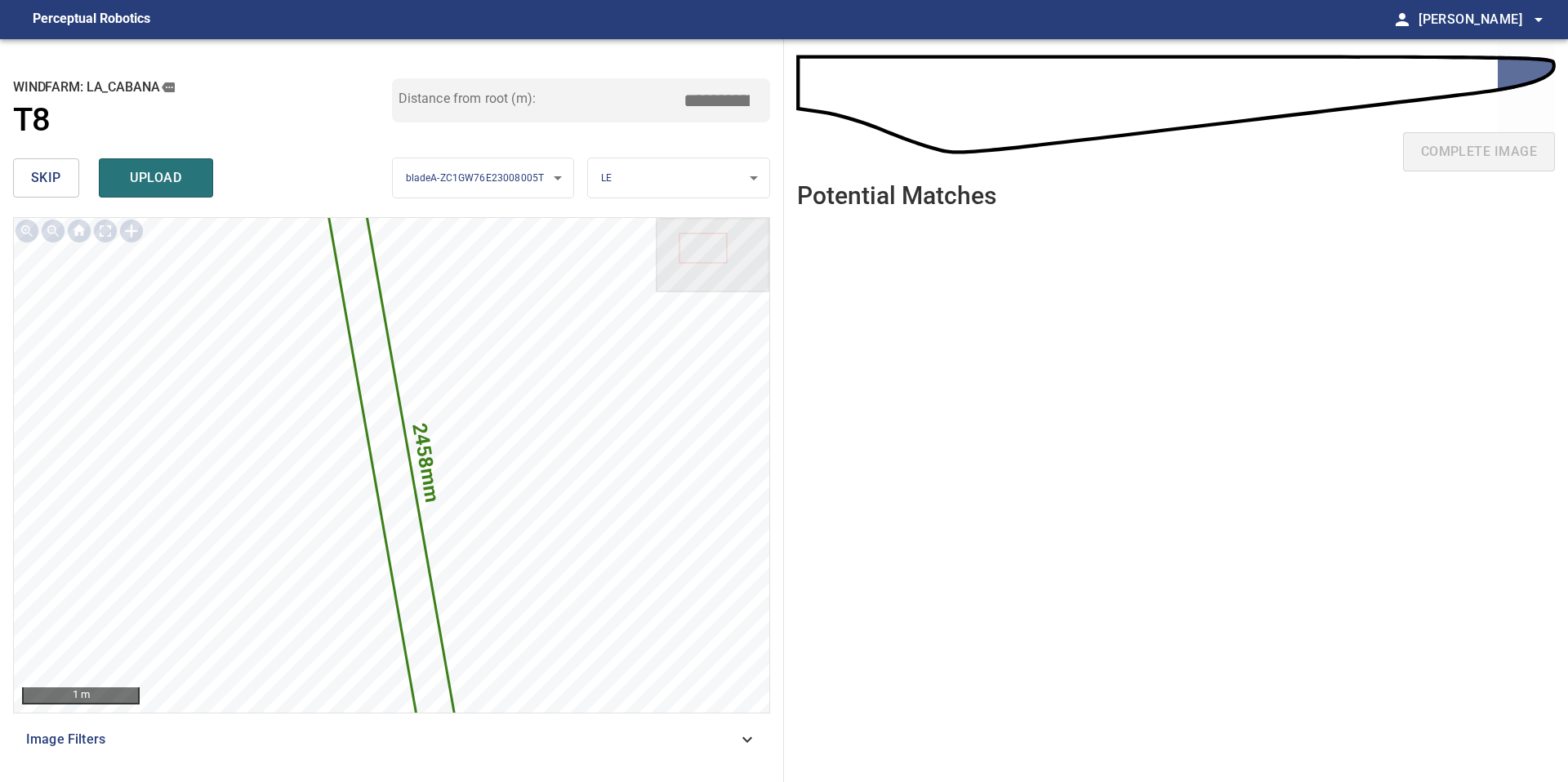
drag, startPoint x: 722, startPoint y: 95, endPoint x: 636, endPoint y: 94, distance: 86.0
click at [640, 95] on div "Distance from root (m): *****" at bounding box center [581, 100] width 379 height 44
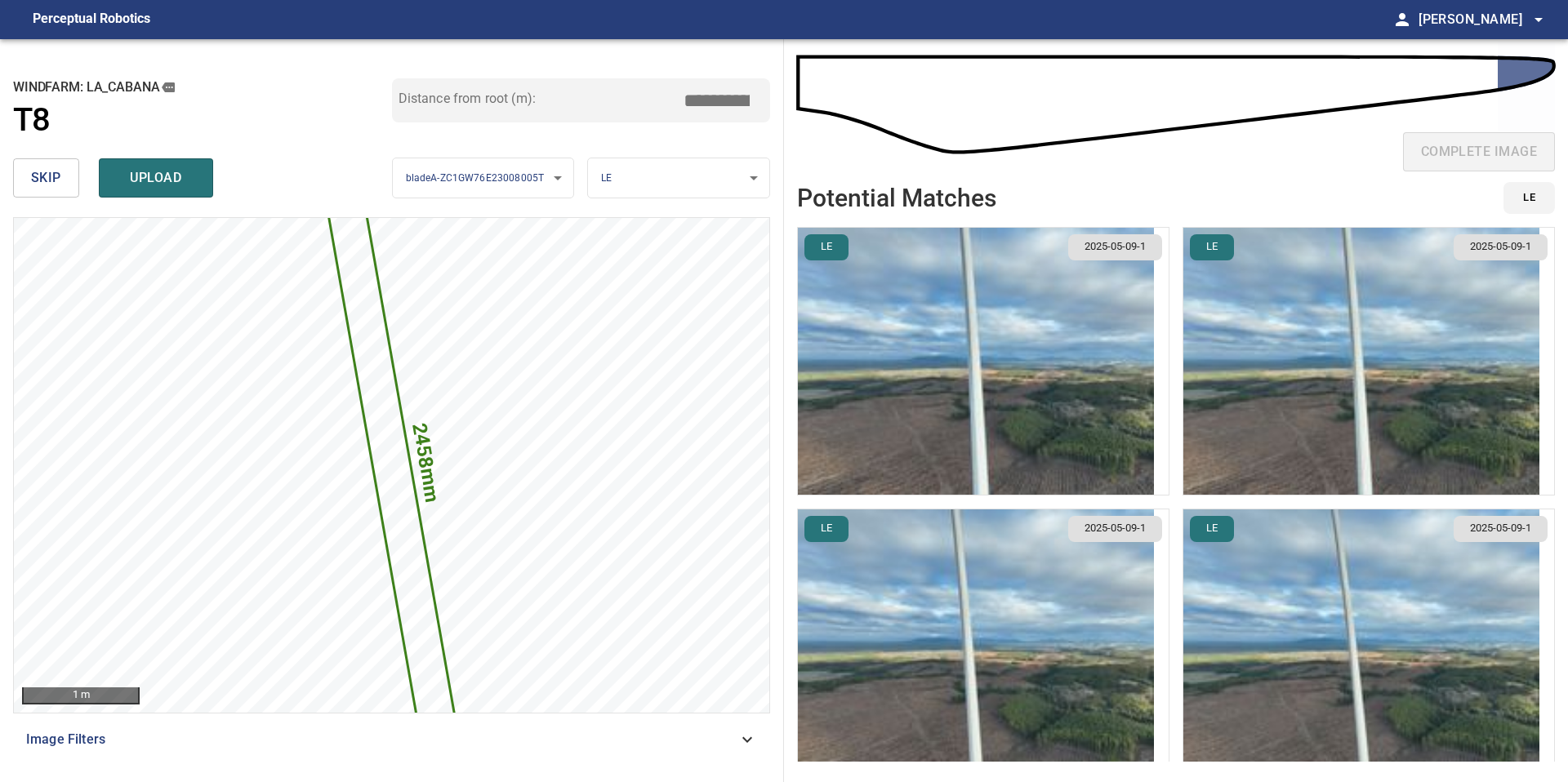
type input "*****"
click at [929, 372] on img "button" at bounding box center [975, 361] width 356 height 267
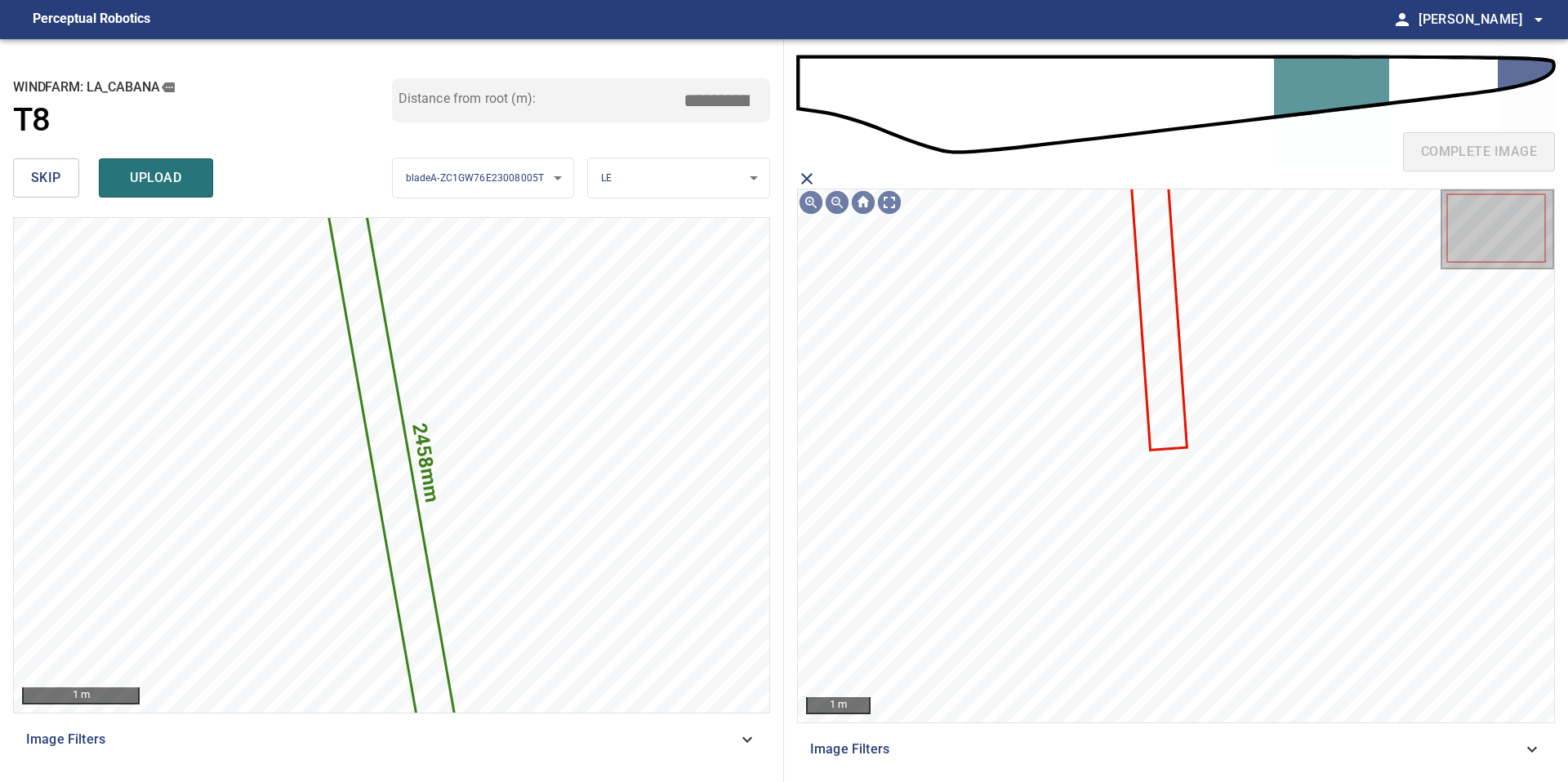
click at [1145, 282] on icon at bounding box center [1158, 306] width 55 height 283
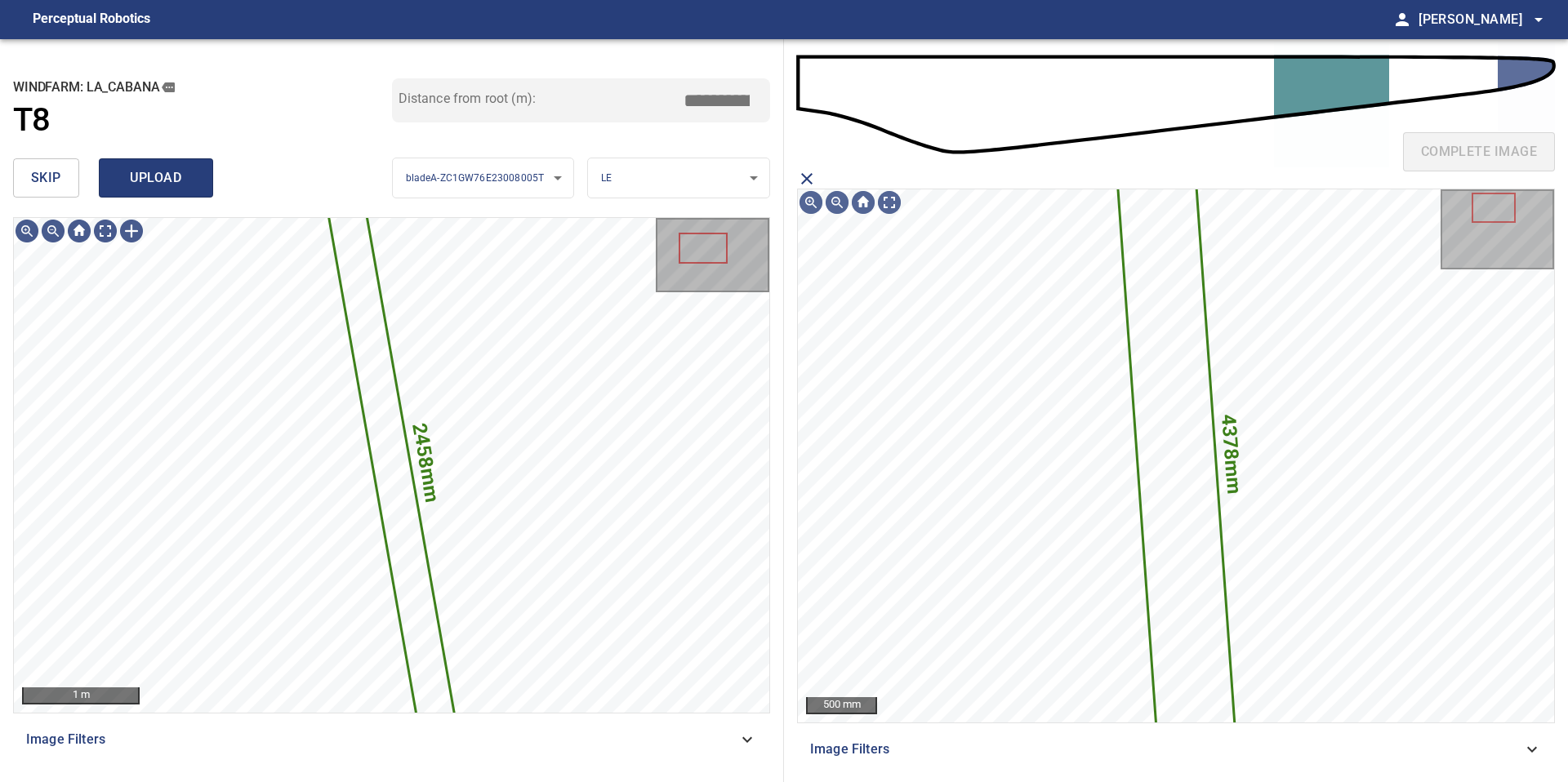
click at [151, 172] on span "upload" at bounding box center [156, 177] width 78 height 23
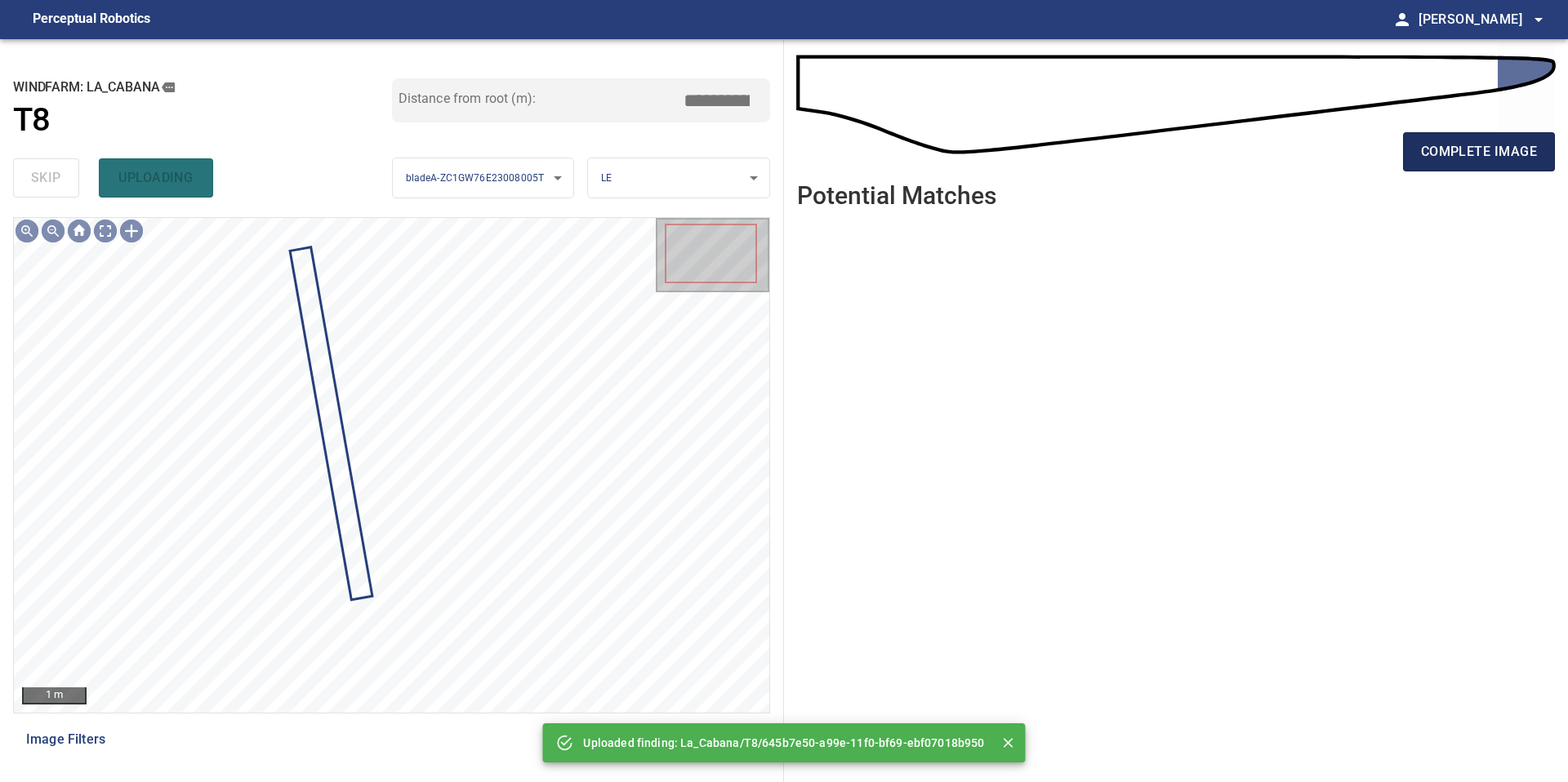
click at [1445, 147] on span "complete image" at bounding box center [1479, 151] width 116 height 23
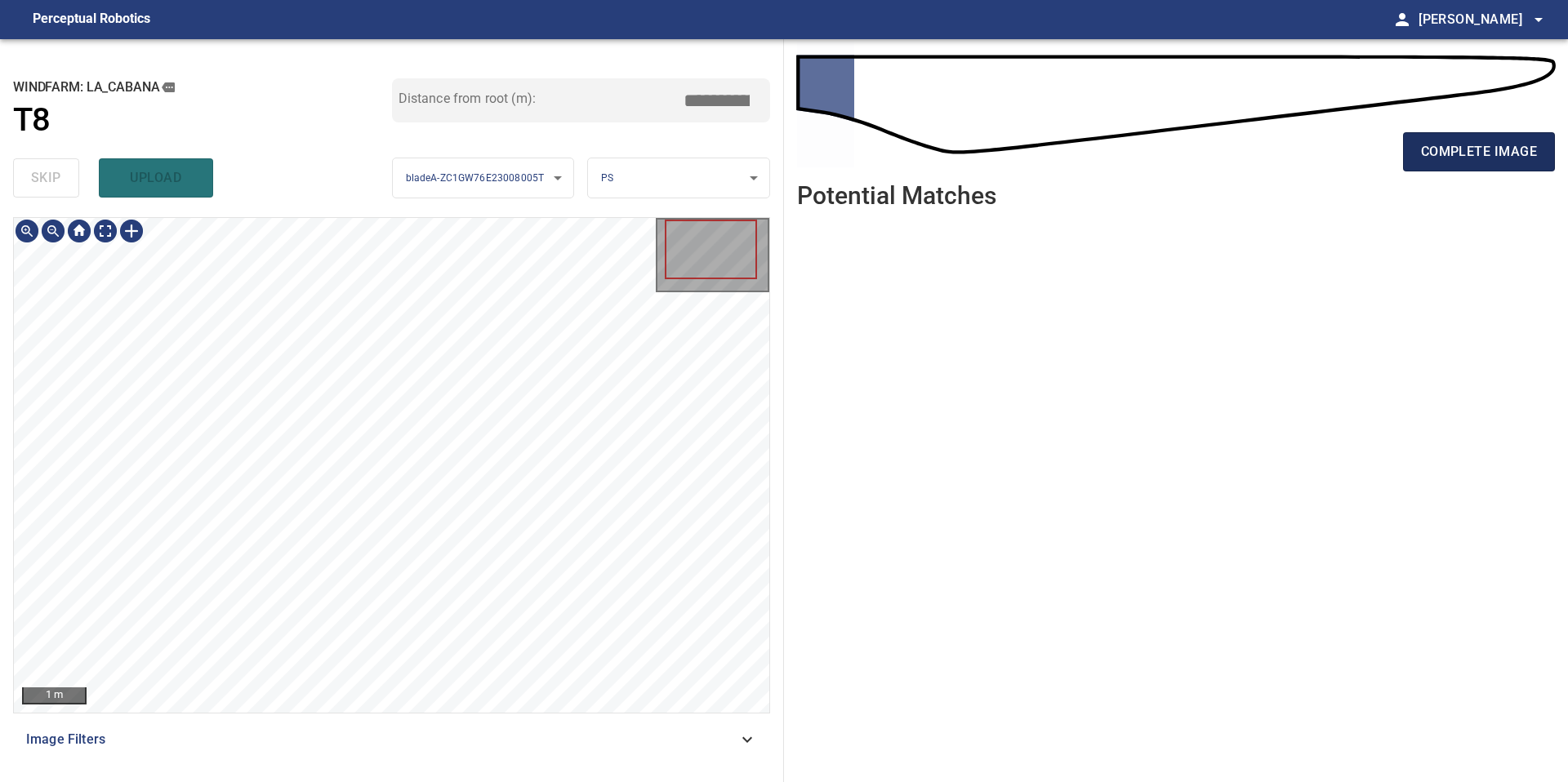
click at [1476, 144] on span "complete image" at bounding box center [1479, 151] width 116 height 23
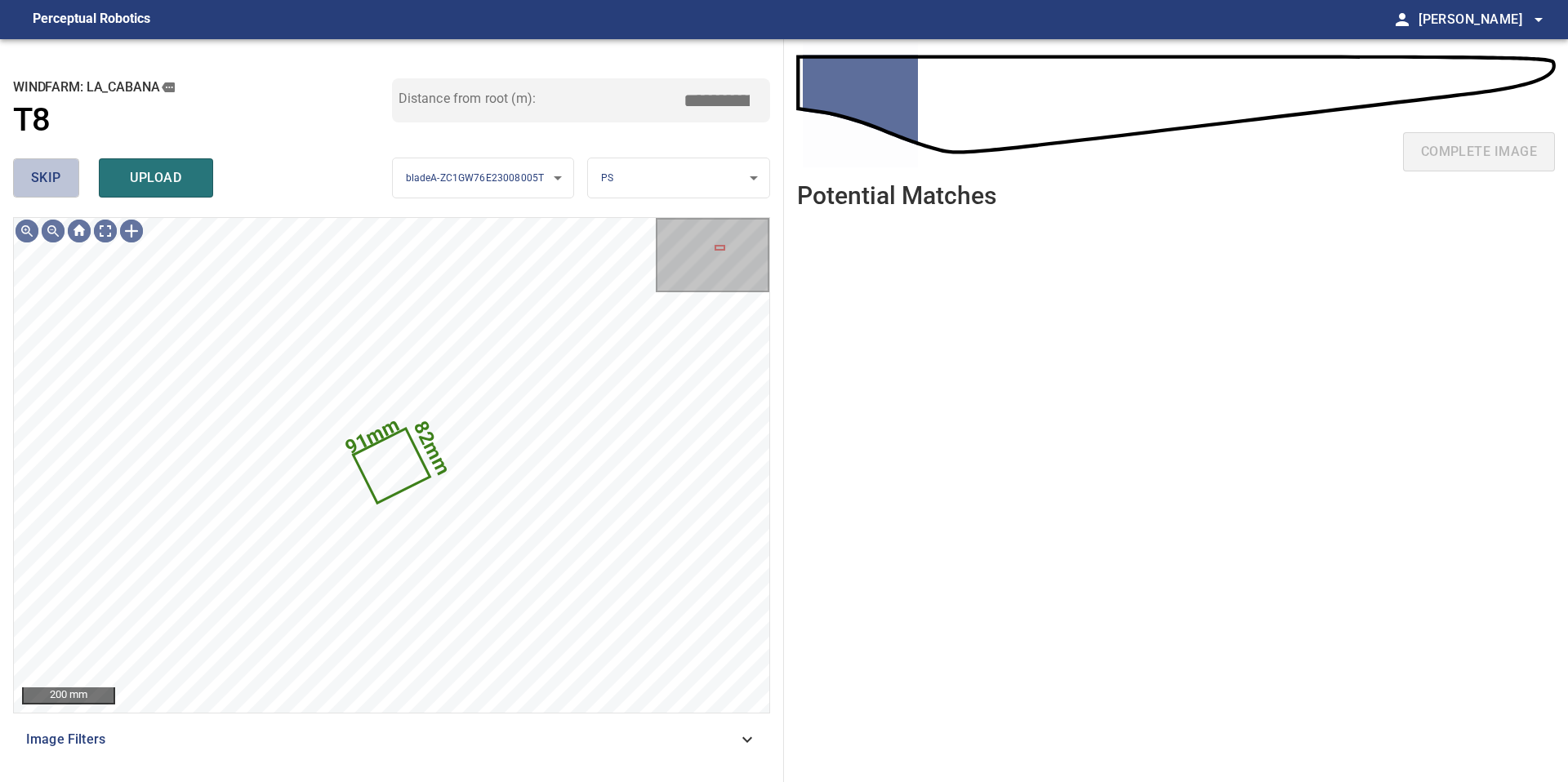
click at [58, 171] on span "skip" at bounding box center [46, 177] width 30 height 23
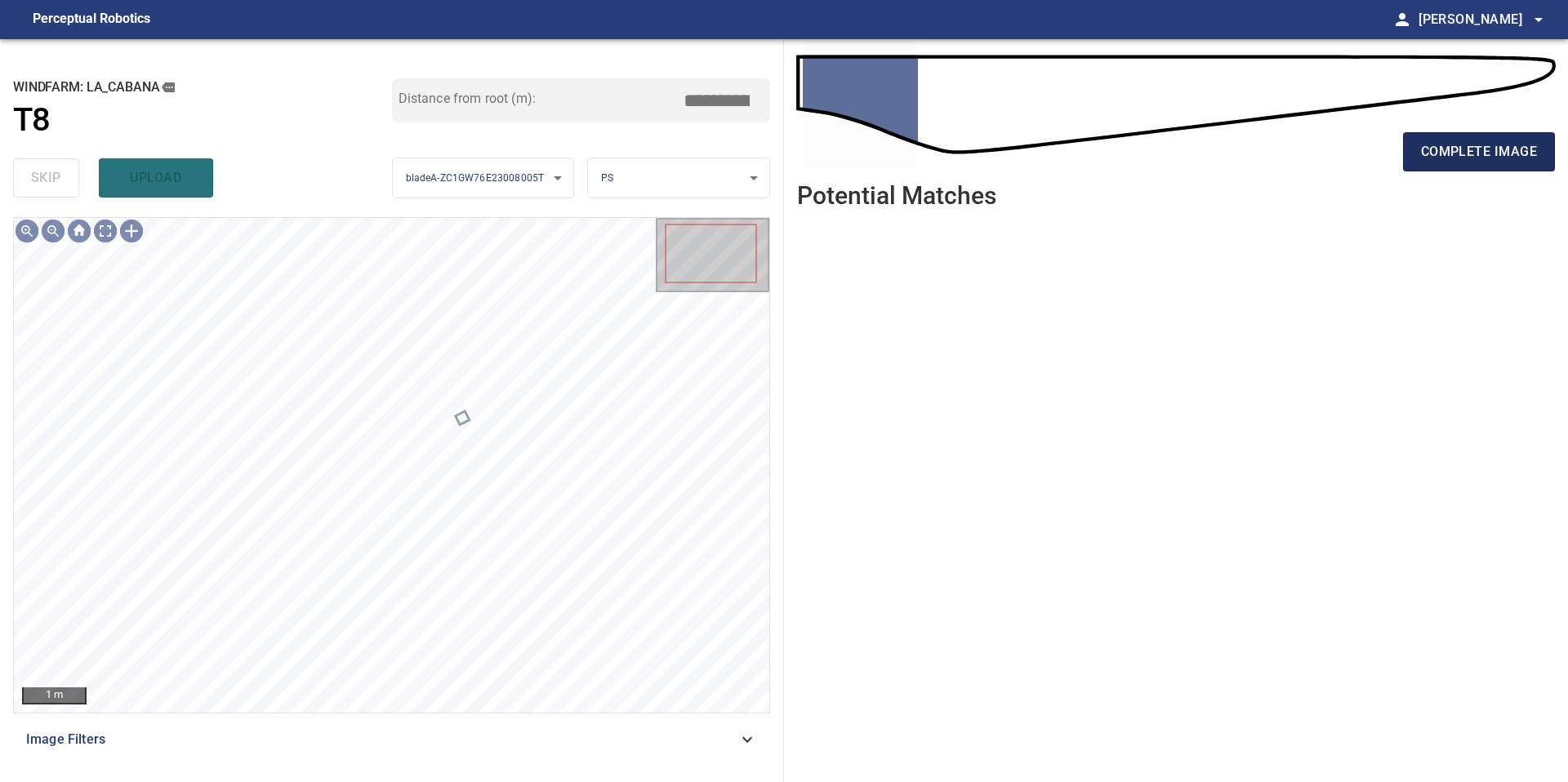
click at [1440, 146] on span "complete image" at bounding box center [1479, 151] width 116 height 23
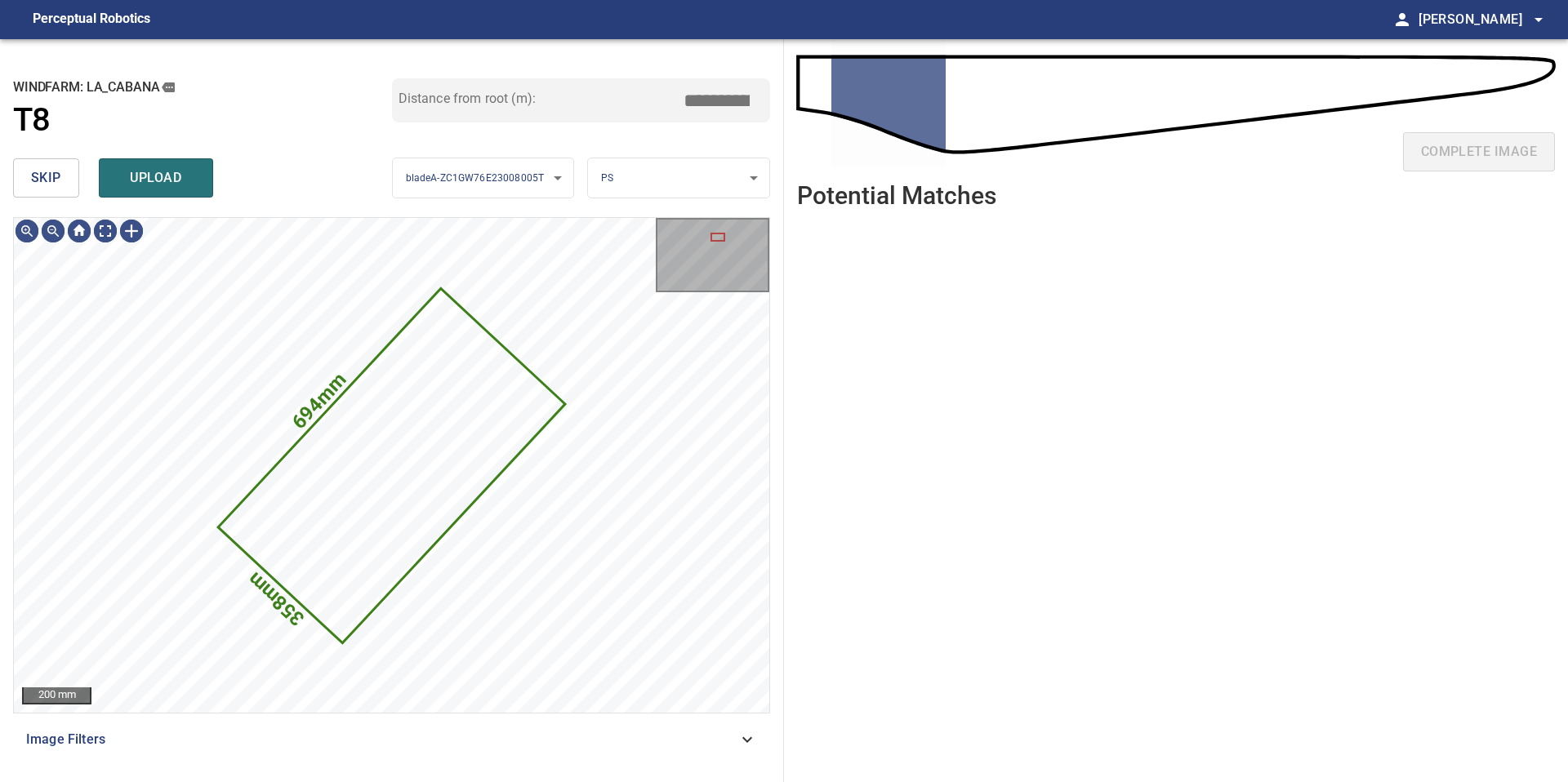
click at [63, 176] on button "skip" at bounding box center [45, 178] width 66 height 39
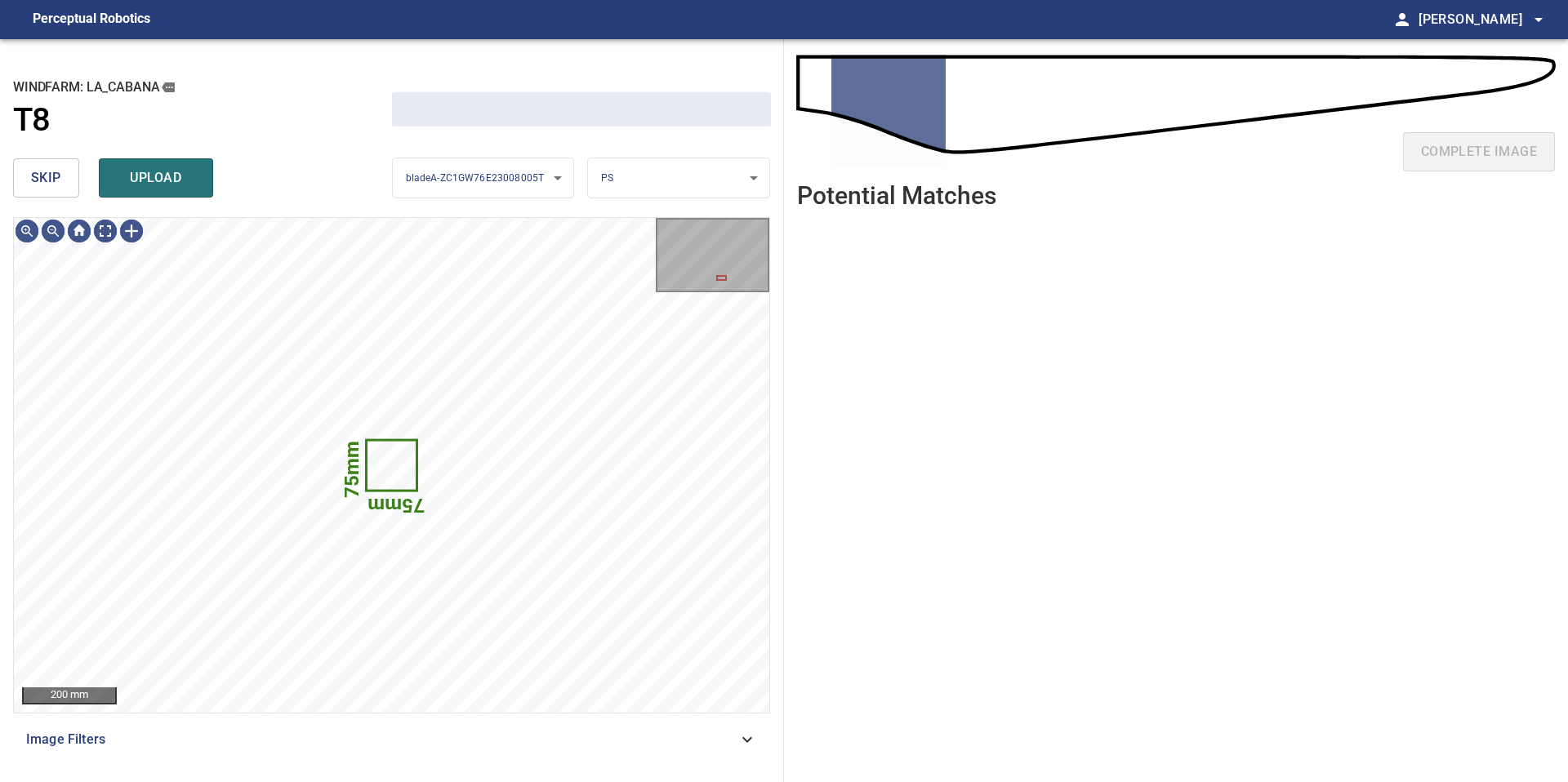
click at [63, 176] on button "skip" at bounding box center [45, 178] width 66 height 39
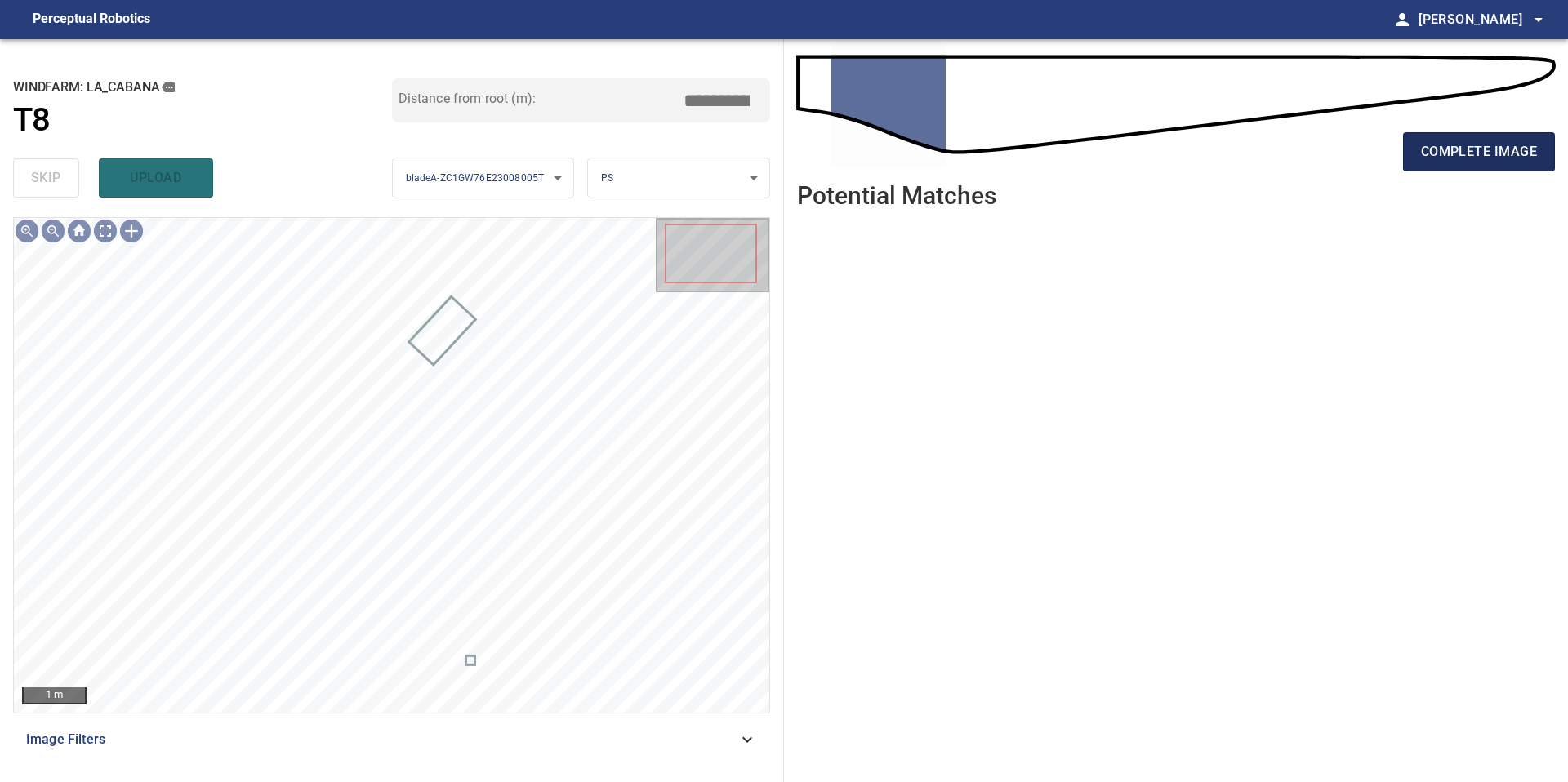
click at [1446, 144] on span "complete image" at bounding box center [1479, 151] width 116 height 23
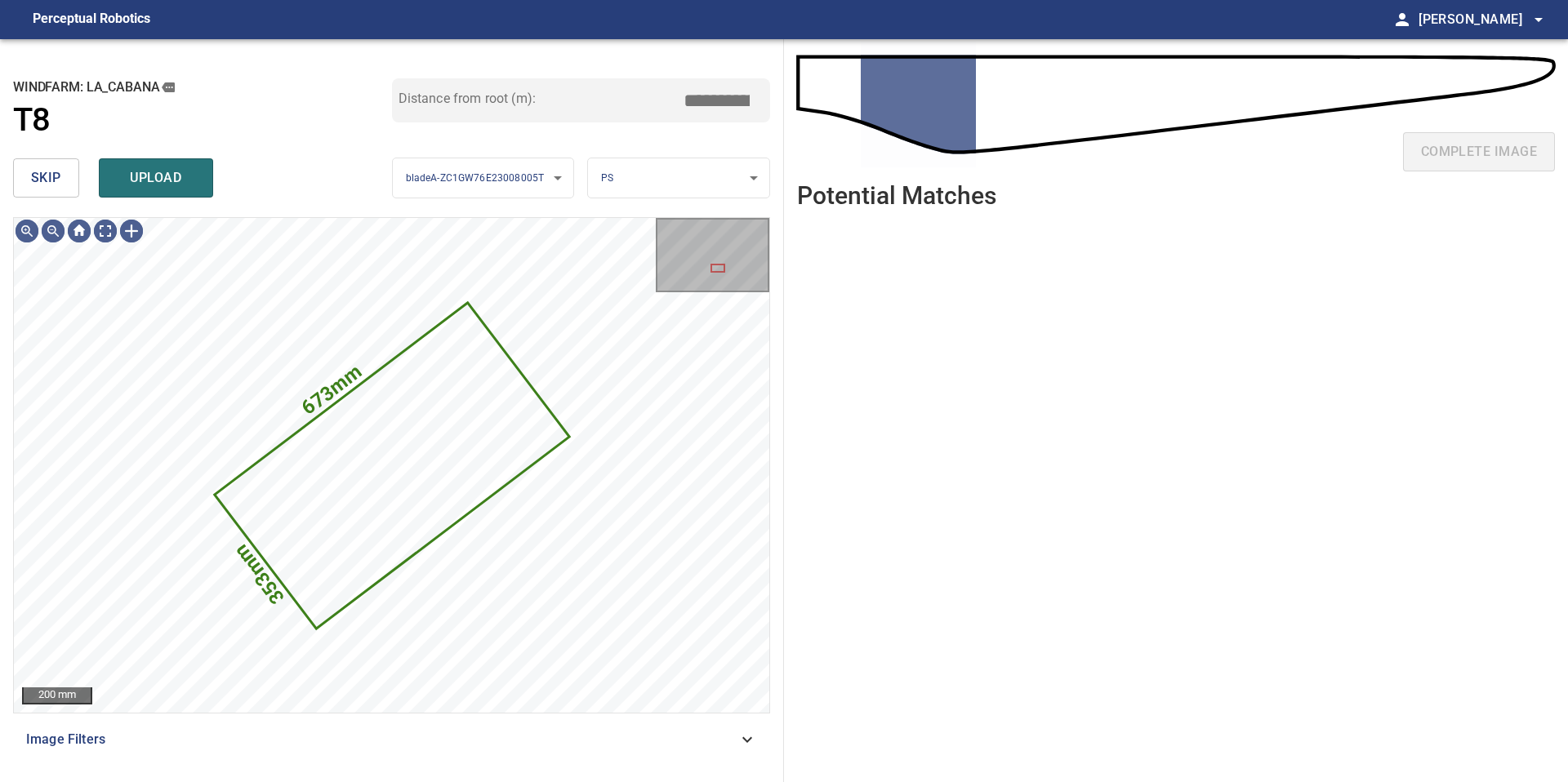
click at [54, 185] on span "skip" at bounding box center [46, 177] width 30 height 23
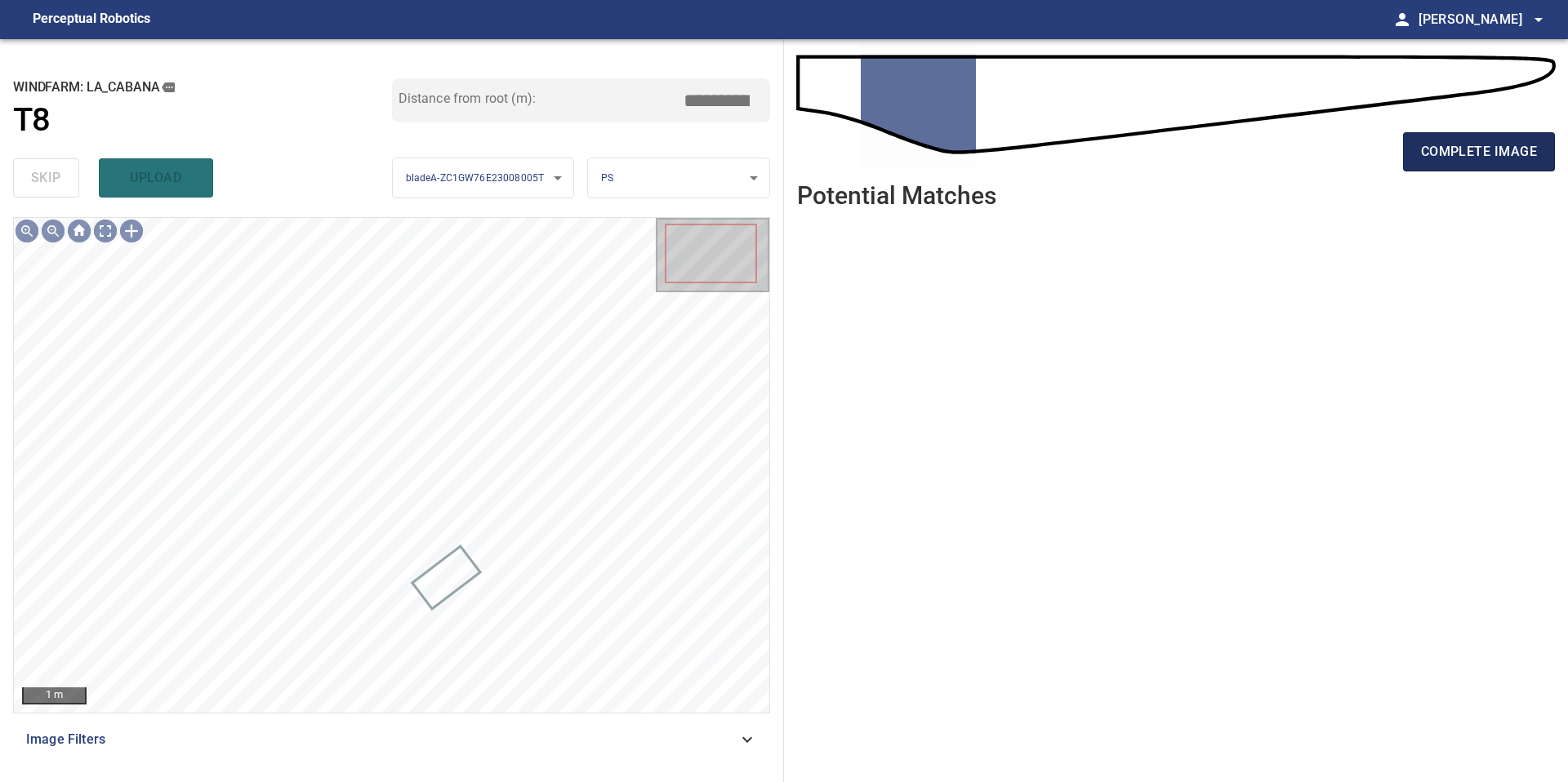
click at [1472, 137] on button "complete image" at bounding box center [1479, 152] width 152 height 39
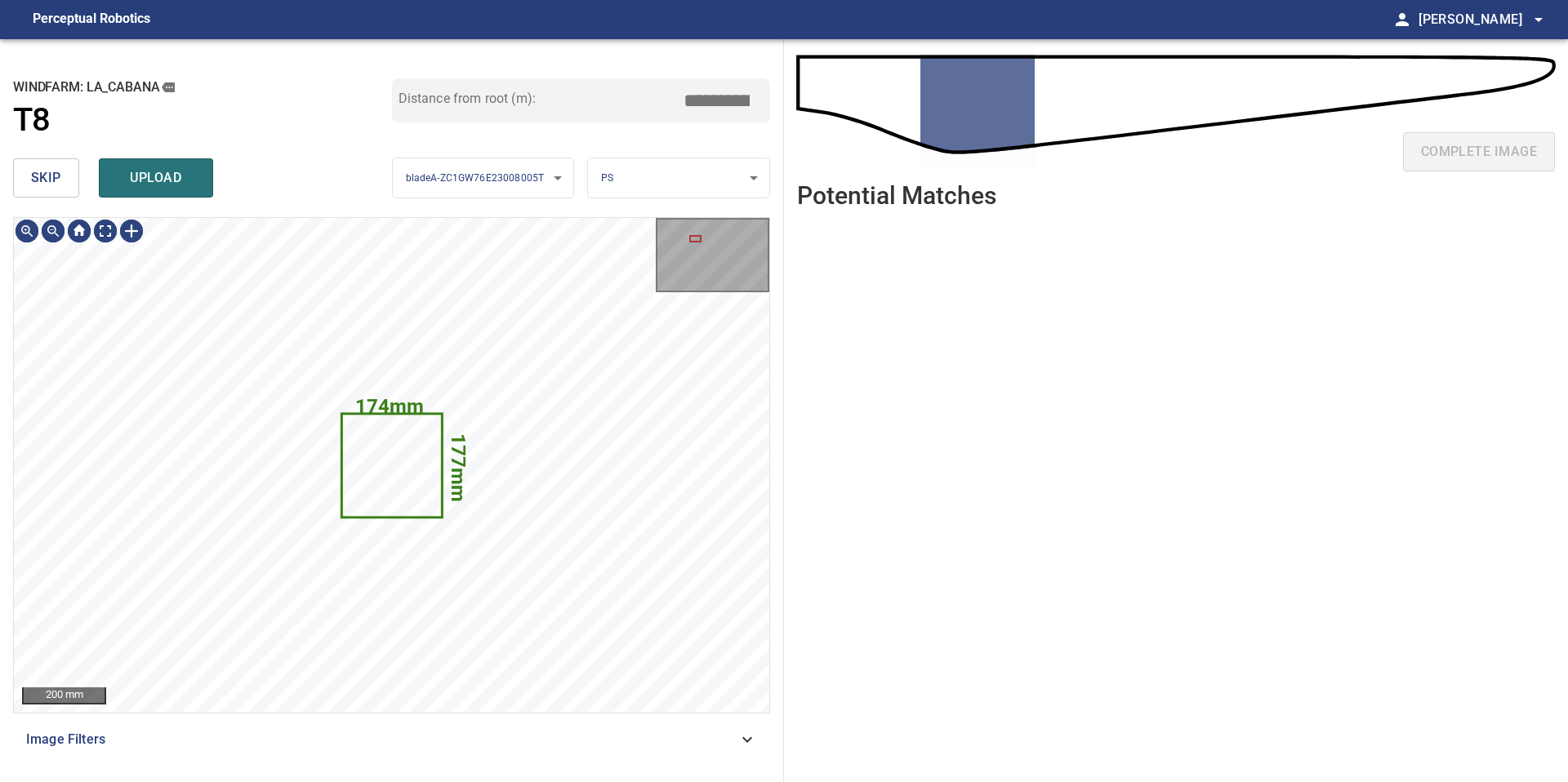
click at [45, 177] on span "skip" at bounding box center [46, 177] width 30 height 23
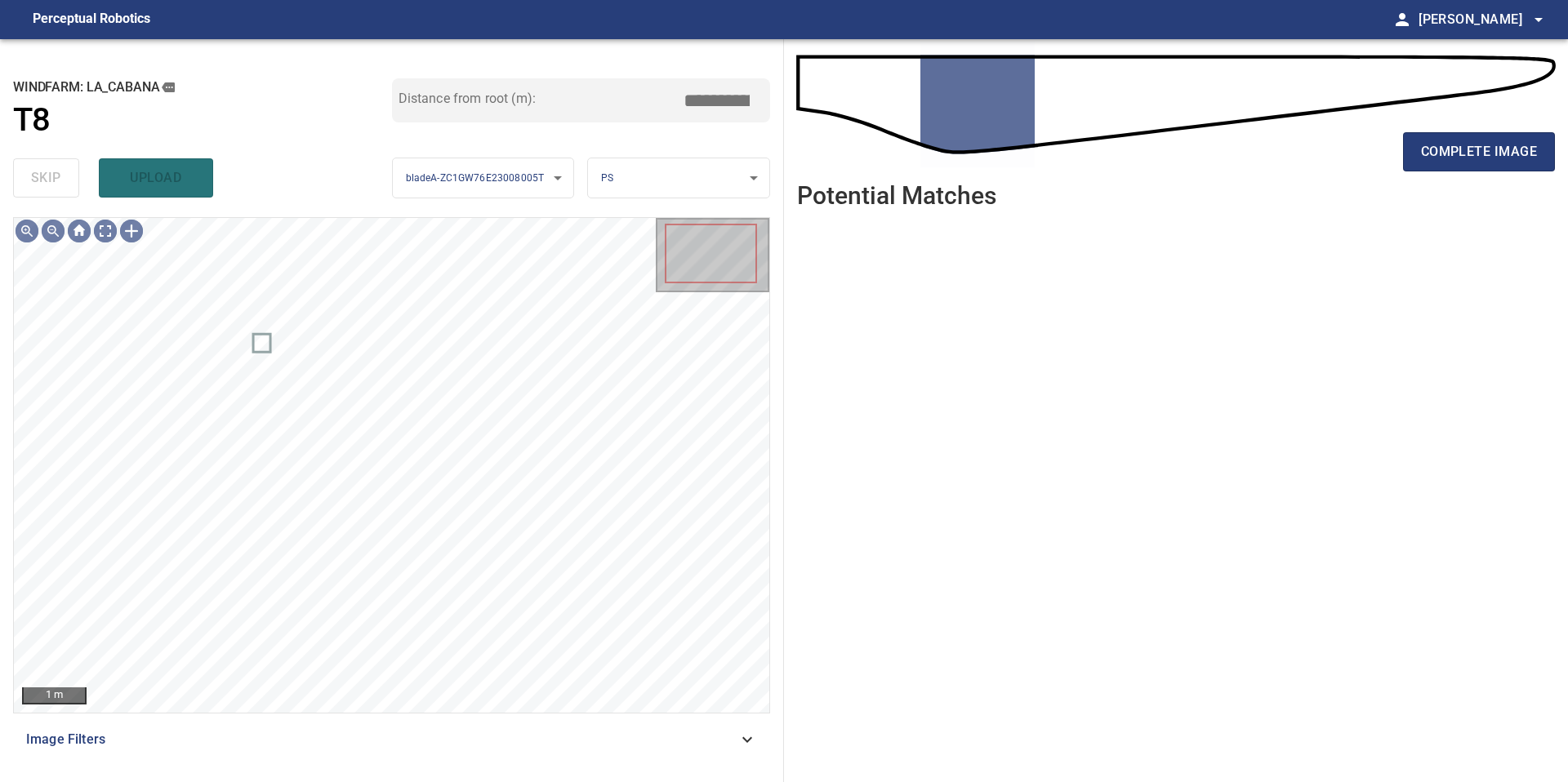
click at [1447, 130] on div "complete image" at bounding box center [1175, 158] width 758 height 66
click at [1492, 150] on span "complete image" at bounding box center [1479, 151] width 116 height 23
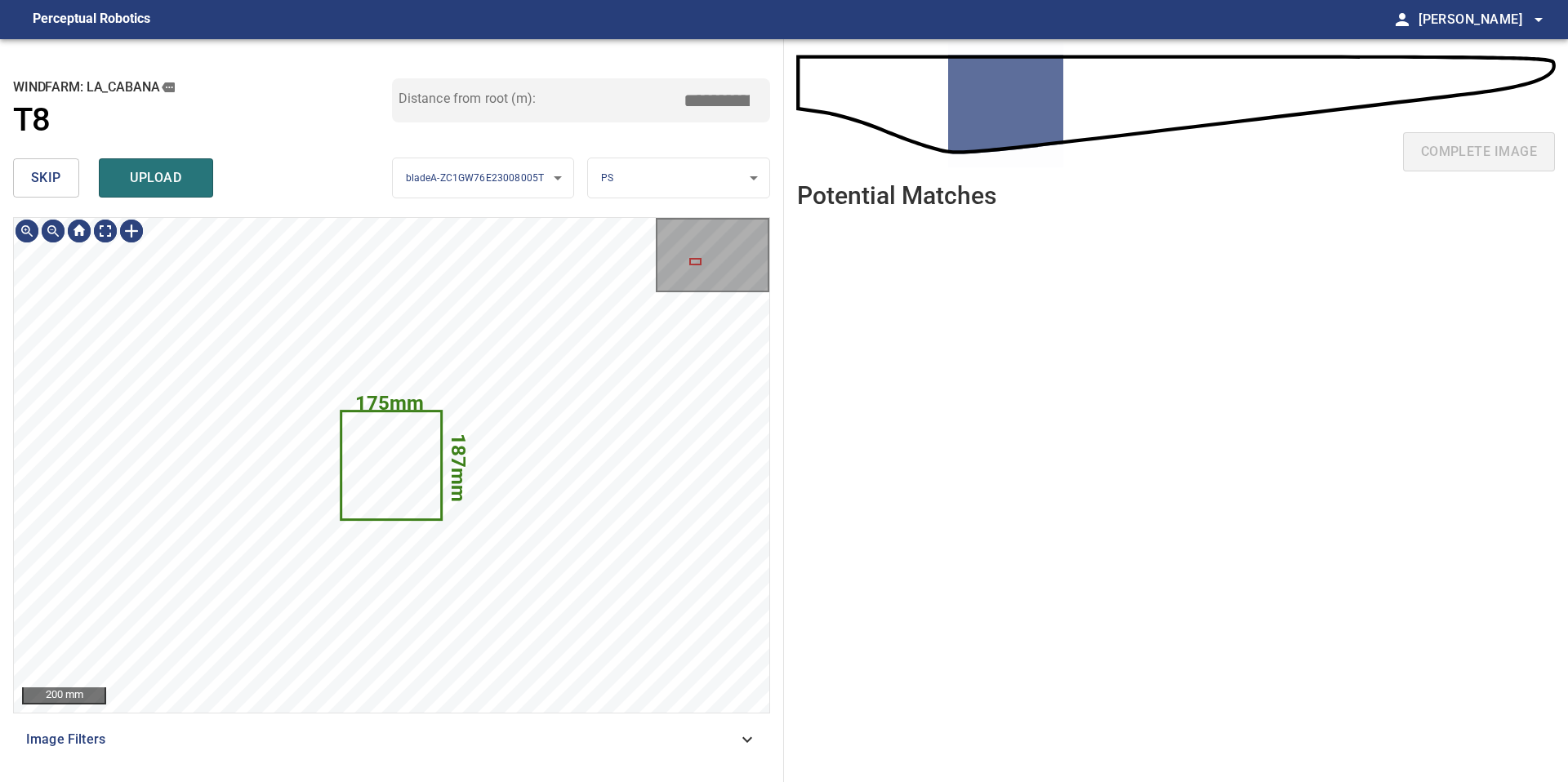
click at [59, 179] on span "skip" at bounding box center [46, 177] width 30 height 23
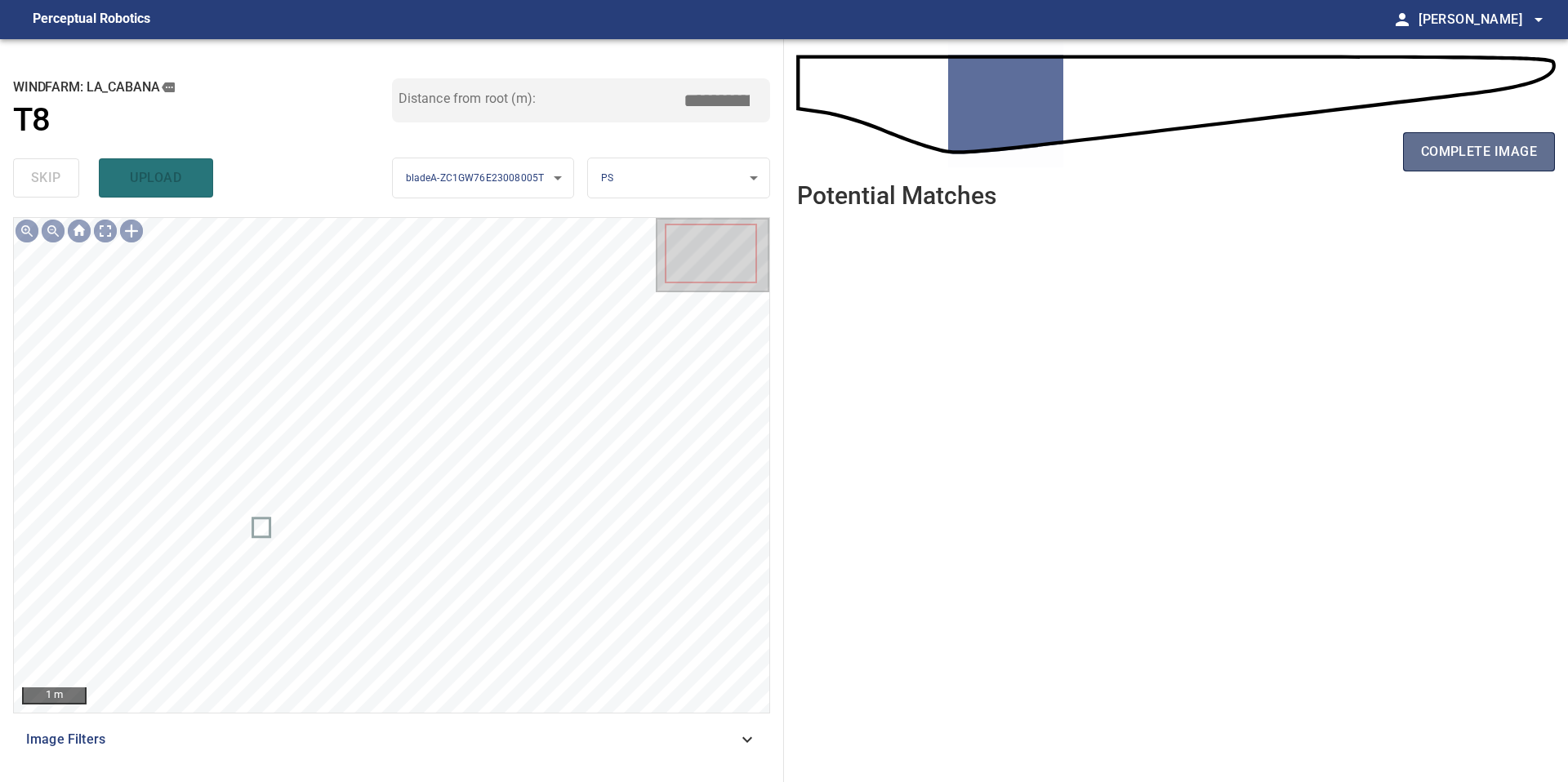
click at [1469, 145] on span "complete image" at bounding box center [1479, 151] width 116 height 23
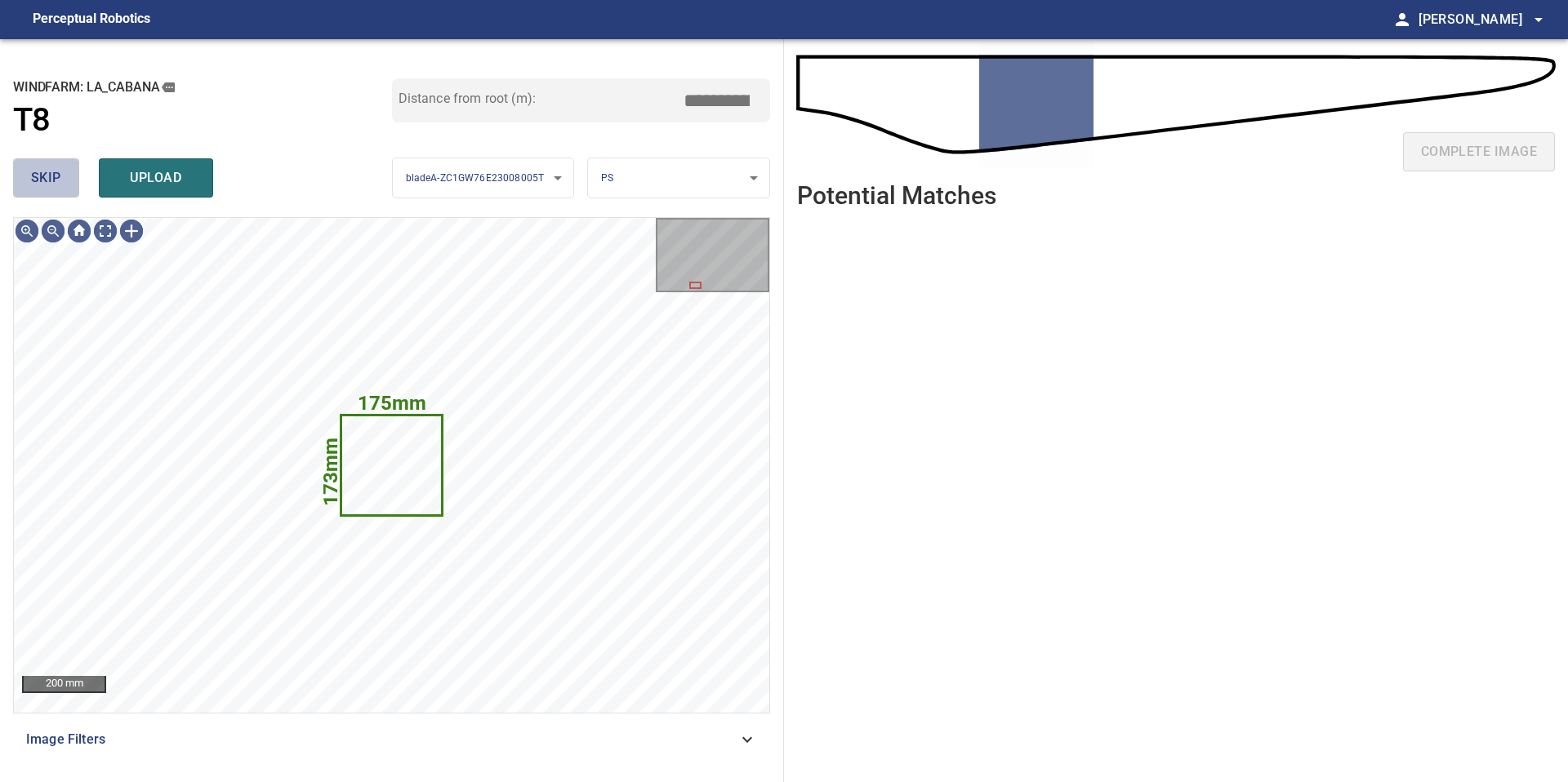
click at [53, 189] on button "skip" at bounding box center [45, 178] width 66 height 39
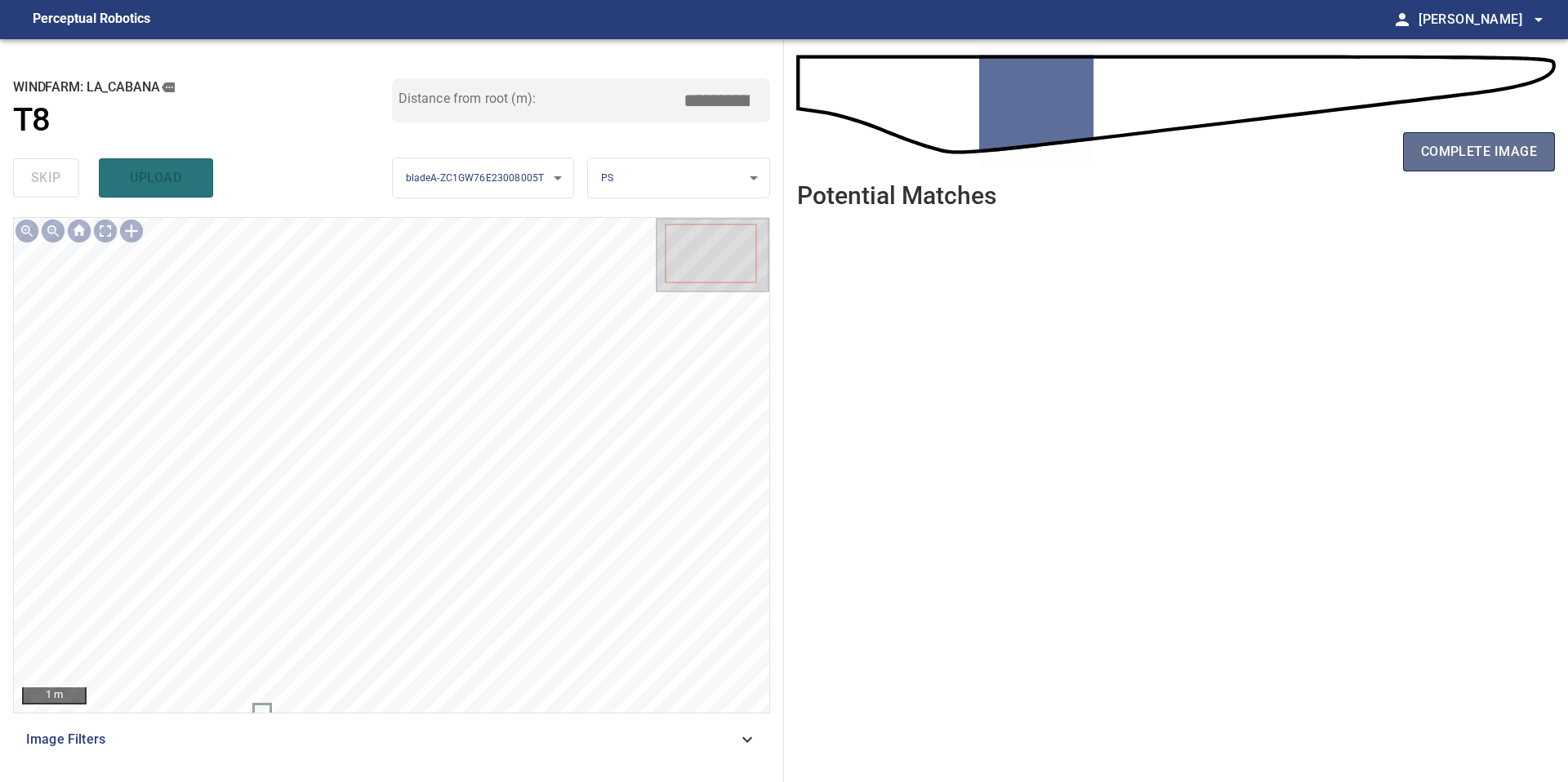
click at [1549, 151] on button "complete image" at bounding box center [1479, 152] width 152 height 39
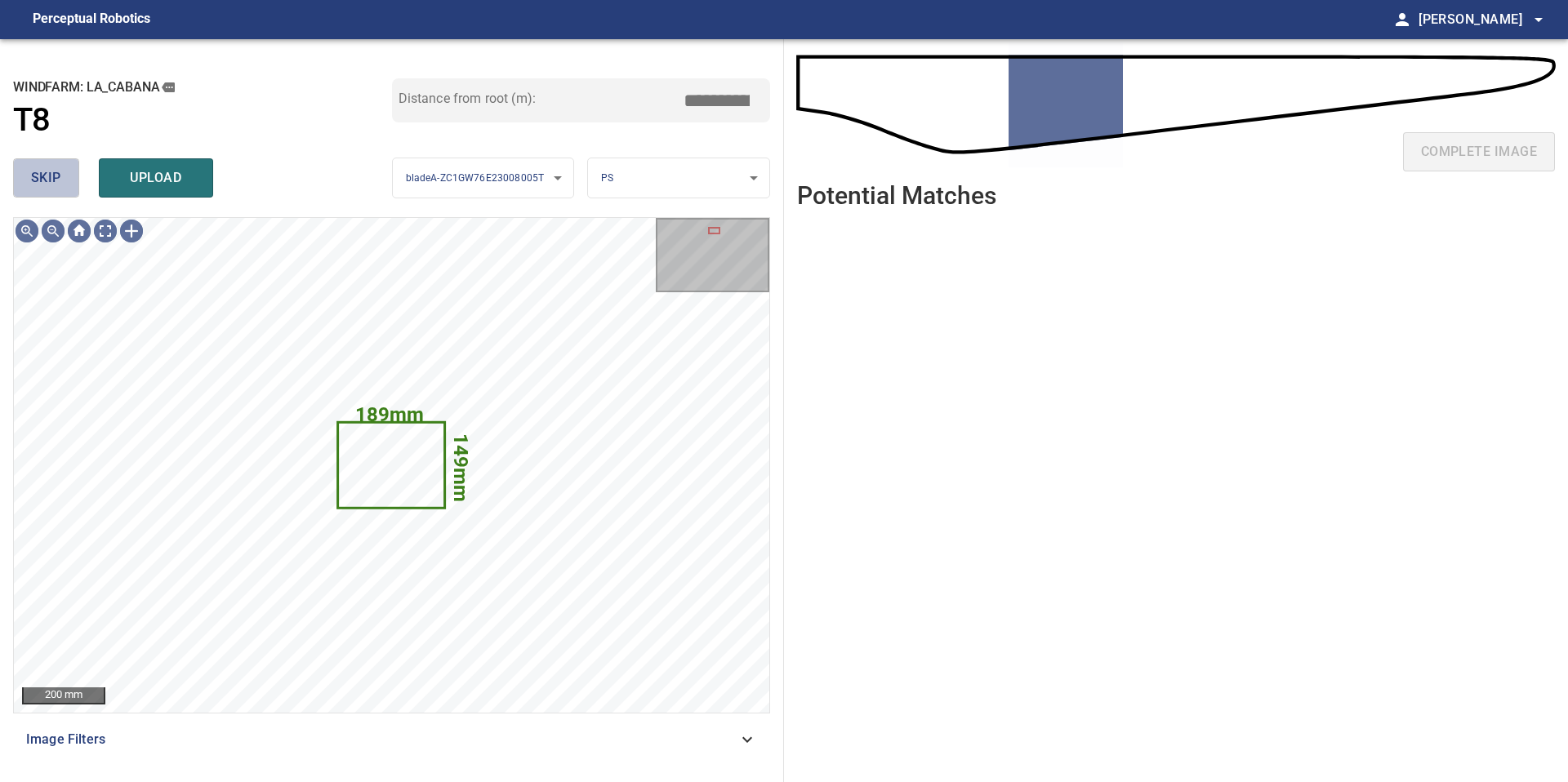
click at [62, 177] on button "skip" at bounding box center [45, 178] width 66 height 39
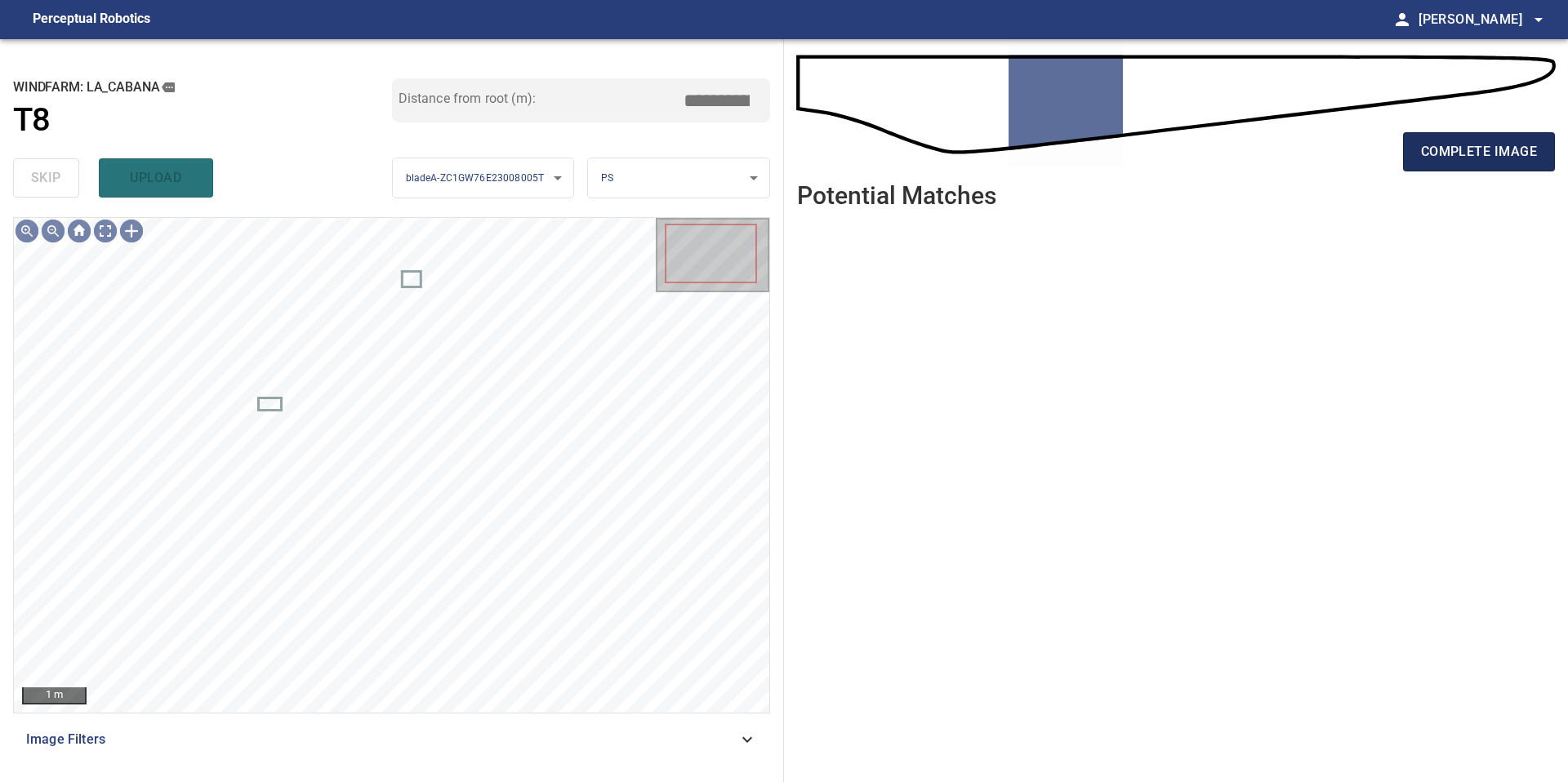
click at [1464, 142] on span "complete image" at bounding box center [1479, 151] width 116 height 23
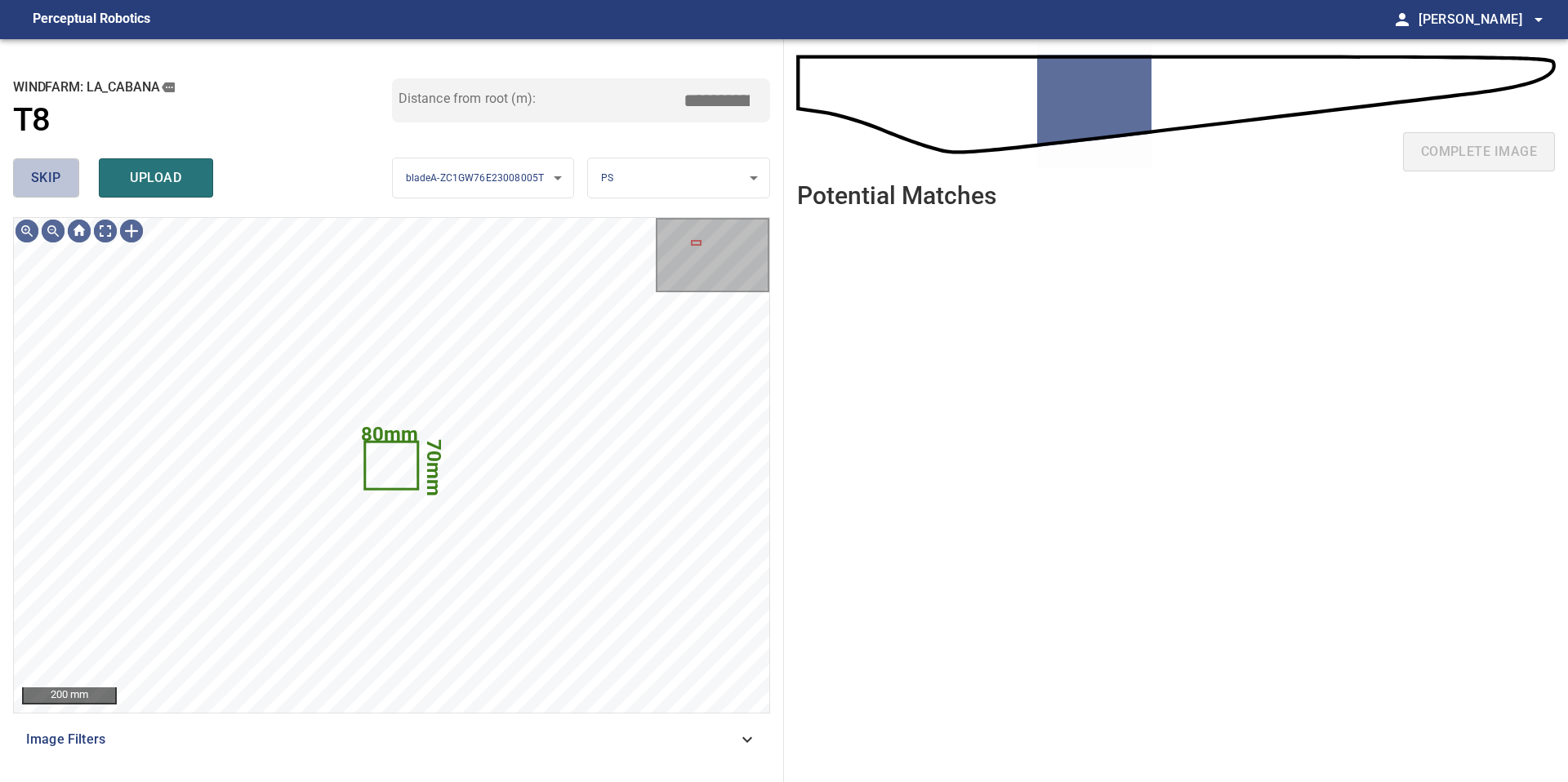
click at [74, 175] on button "skip" at bounding box center [45, 178] width 66 height 39
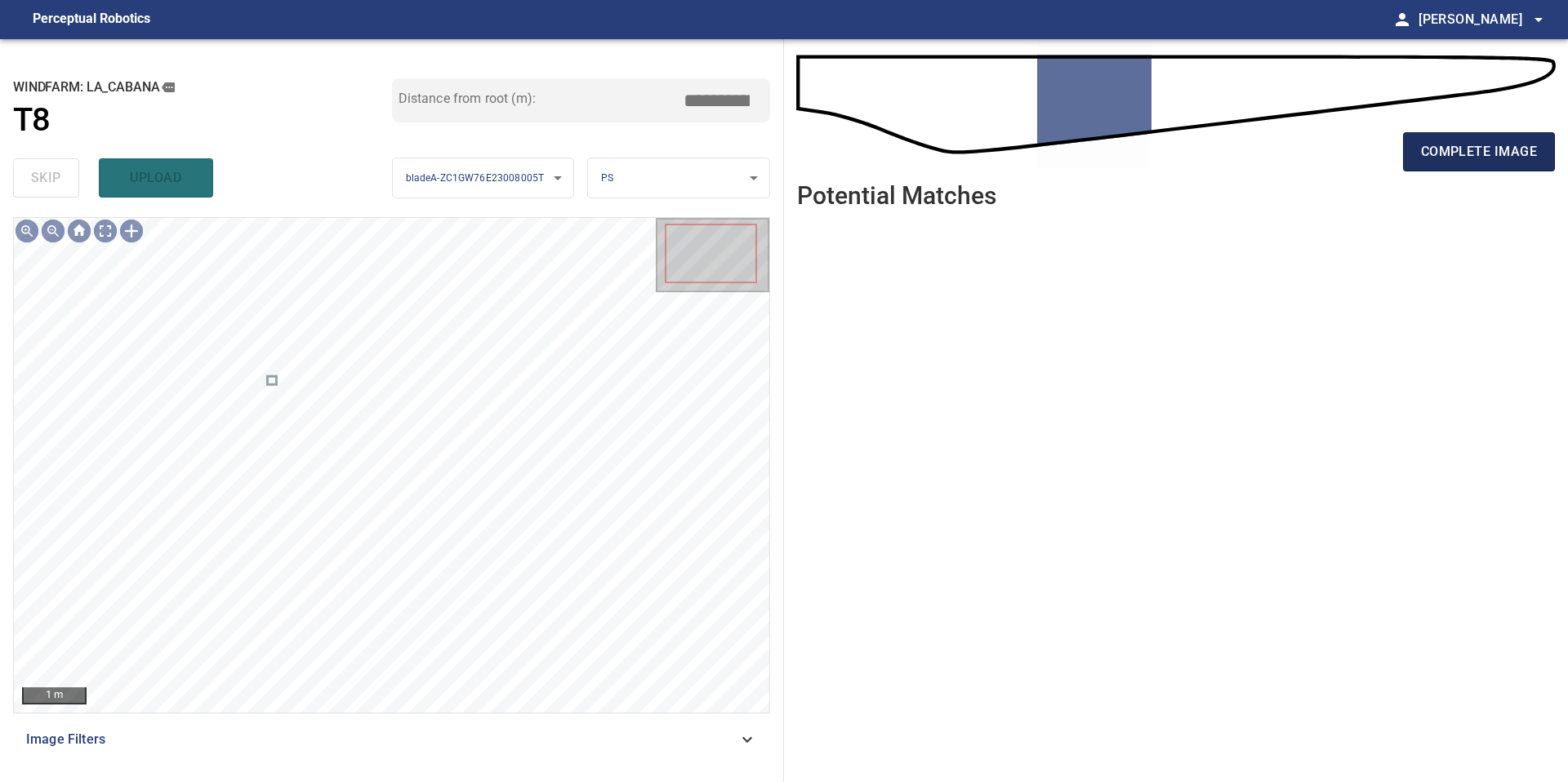
click at [1462, 144] on span "complete image" at bounding box center [1479, 151] width 116 height 23
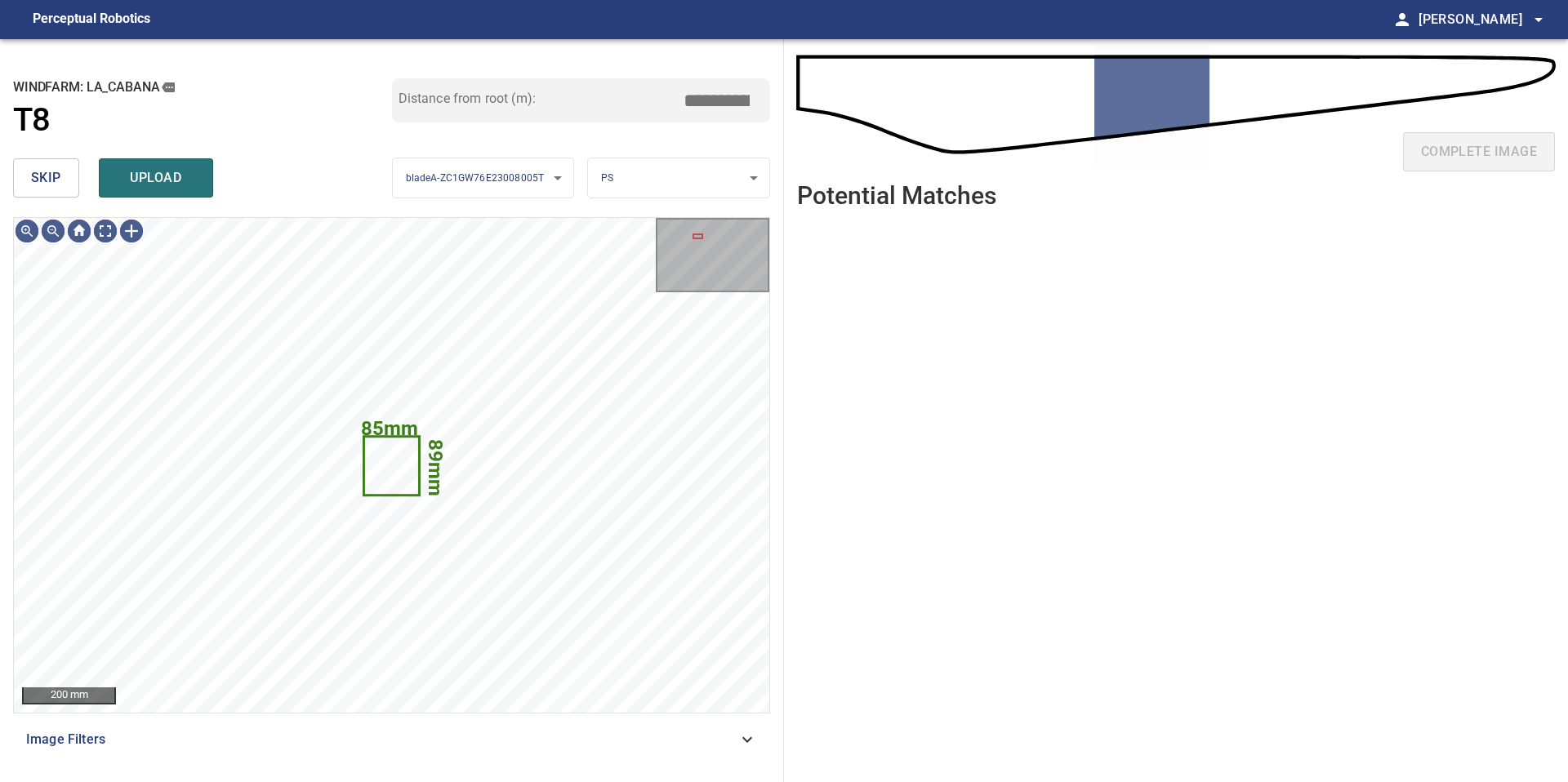
click at [59, 182] on span "skip" at bounding box center [46, 177] width 30 height 23
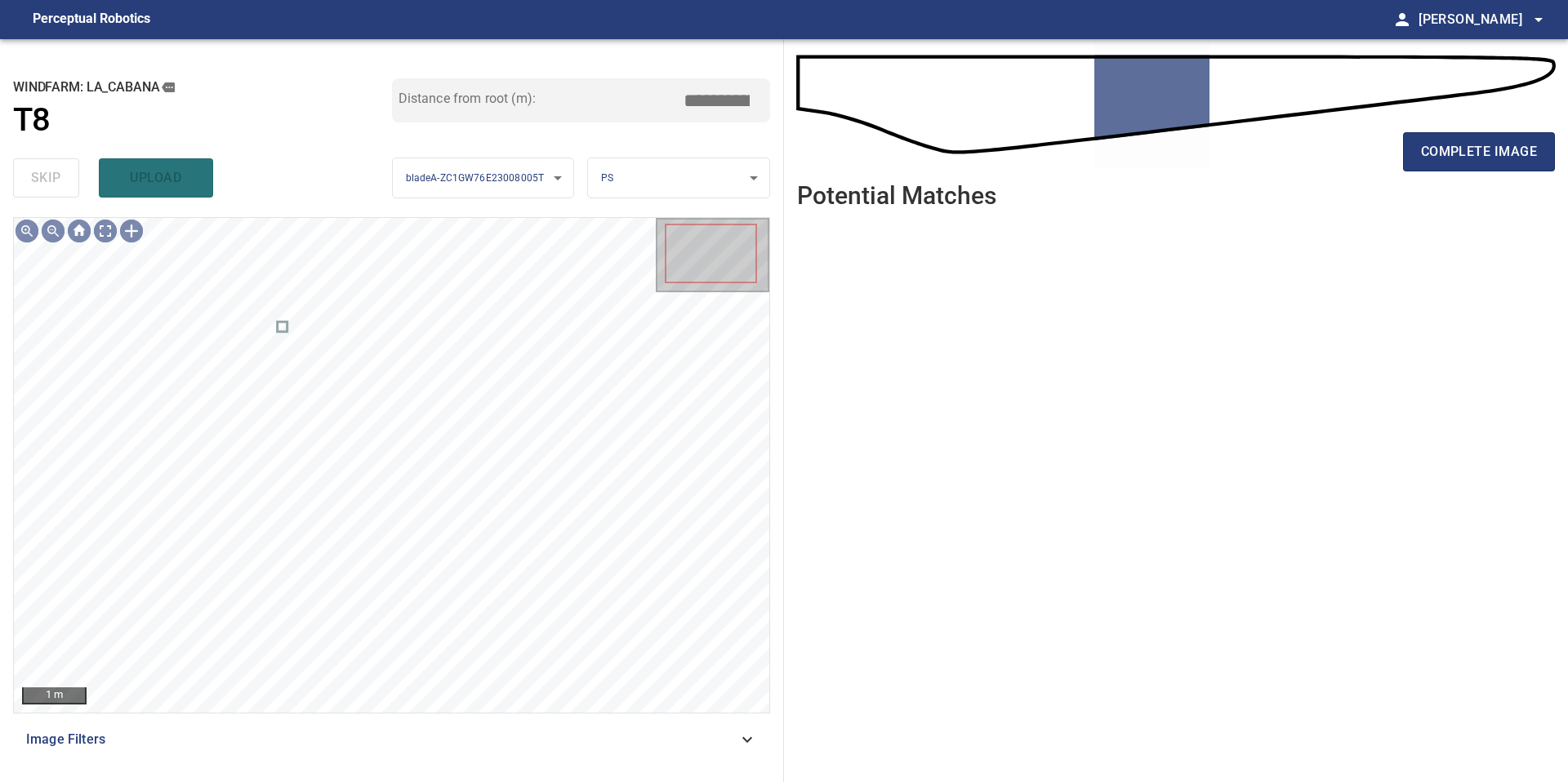
click at [1454, 180] on div "complete image" at bounding box center [1175, 158] width 758 height 66
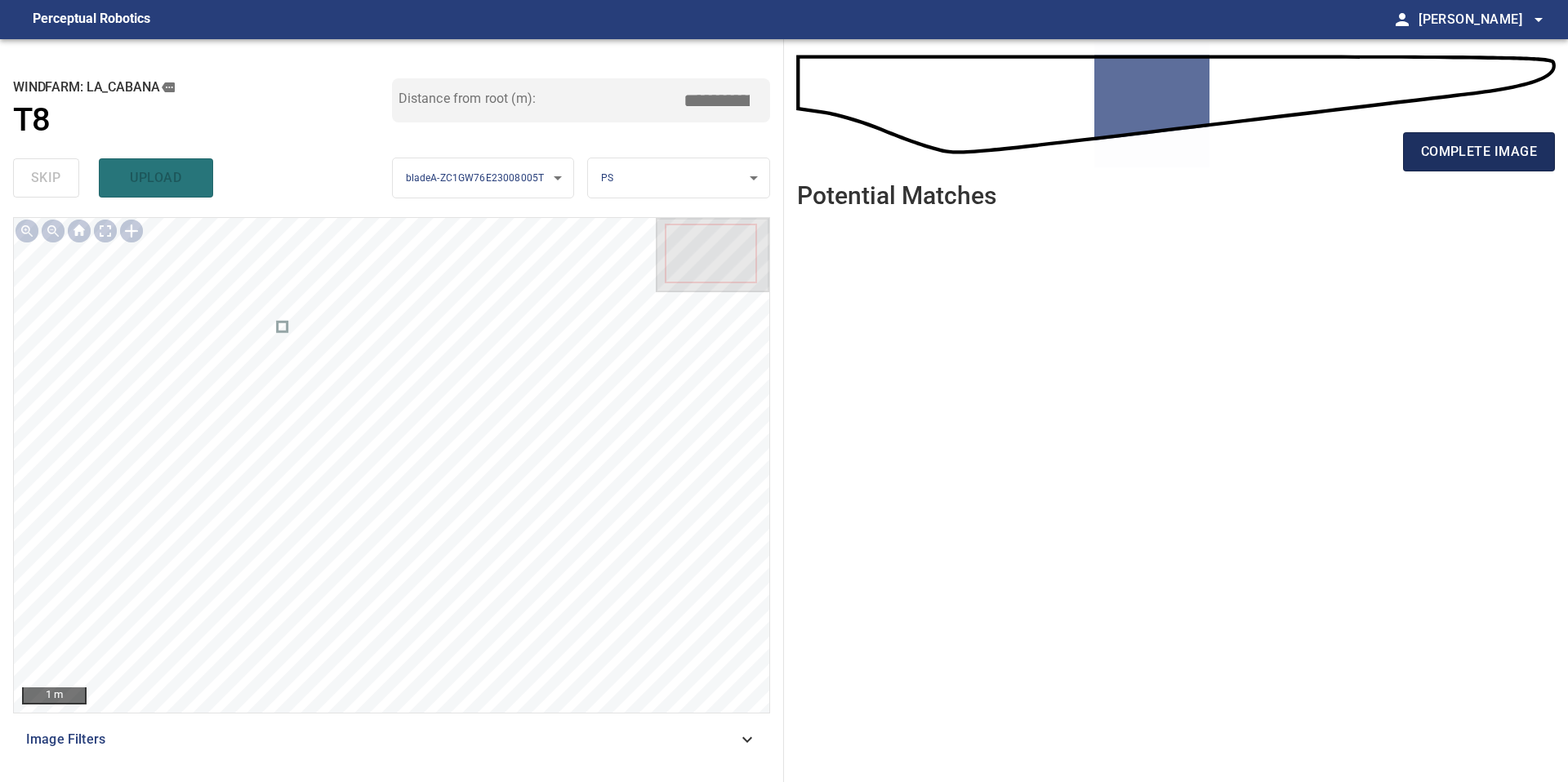
click at [1451, 143] on span "complete image" at bounding box center [1479, 151] width 116 height 23
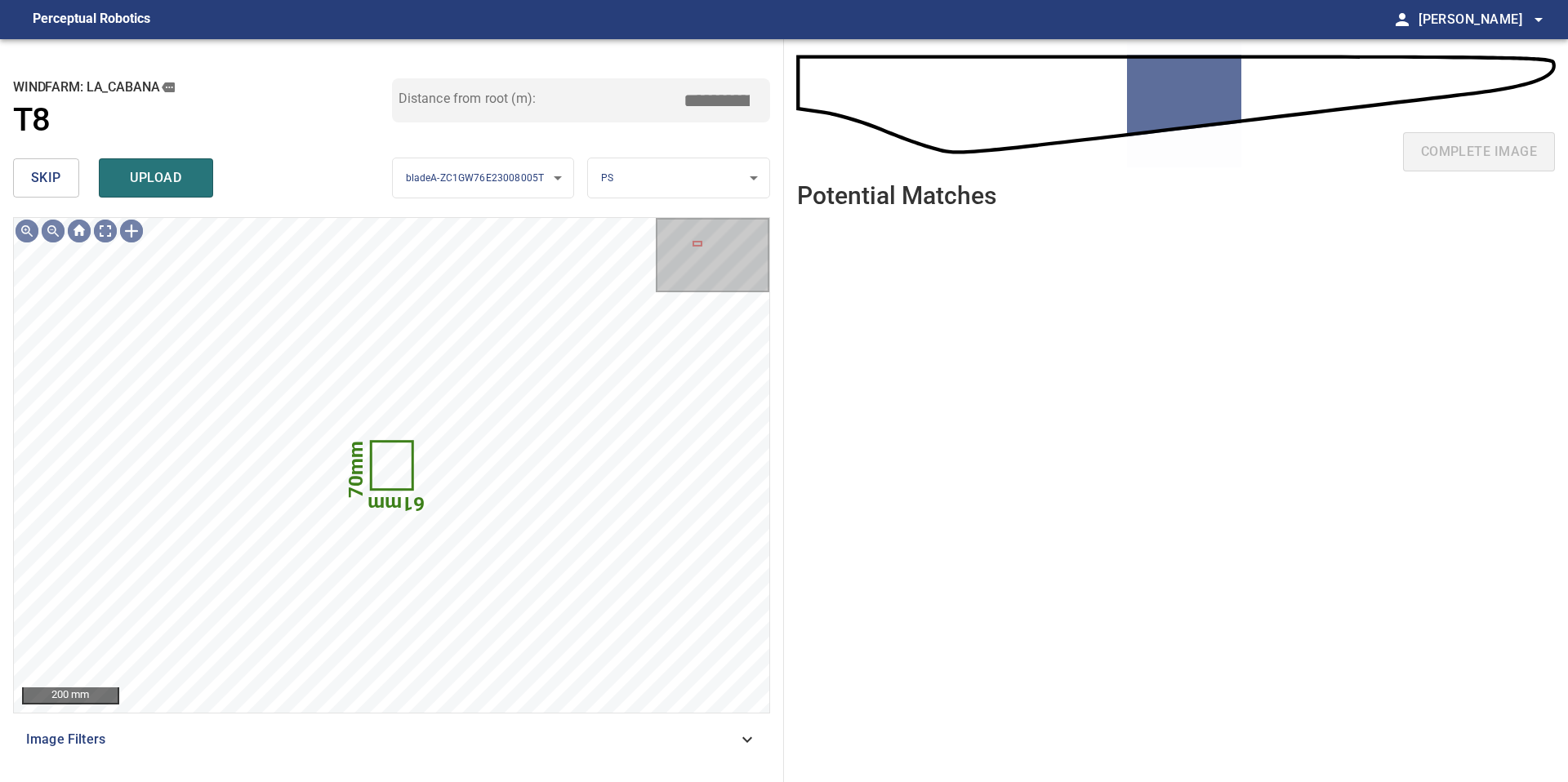
click at [49, 179] on span "skip" at bounding box center [46, 177] width 30 height 23
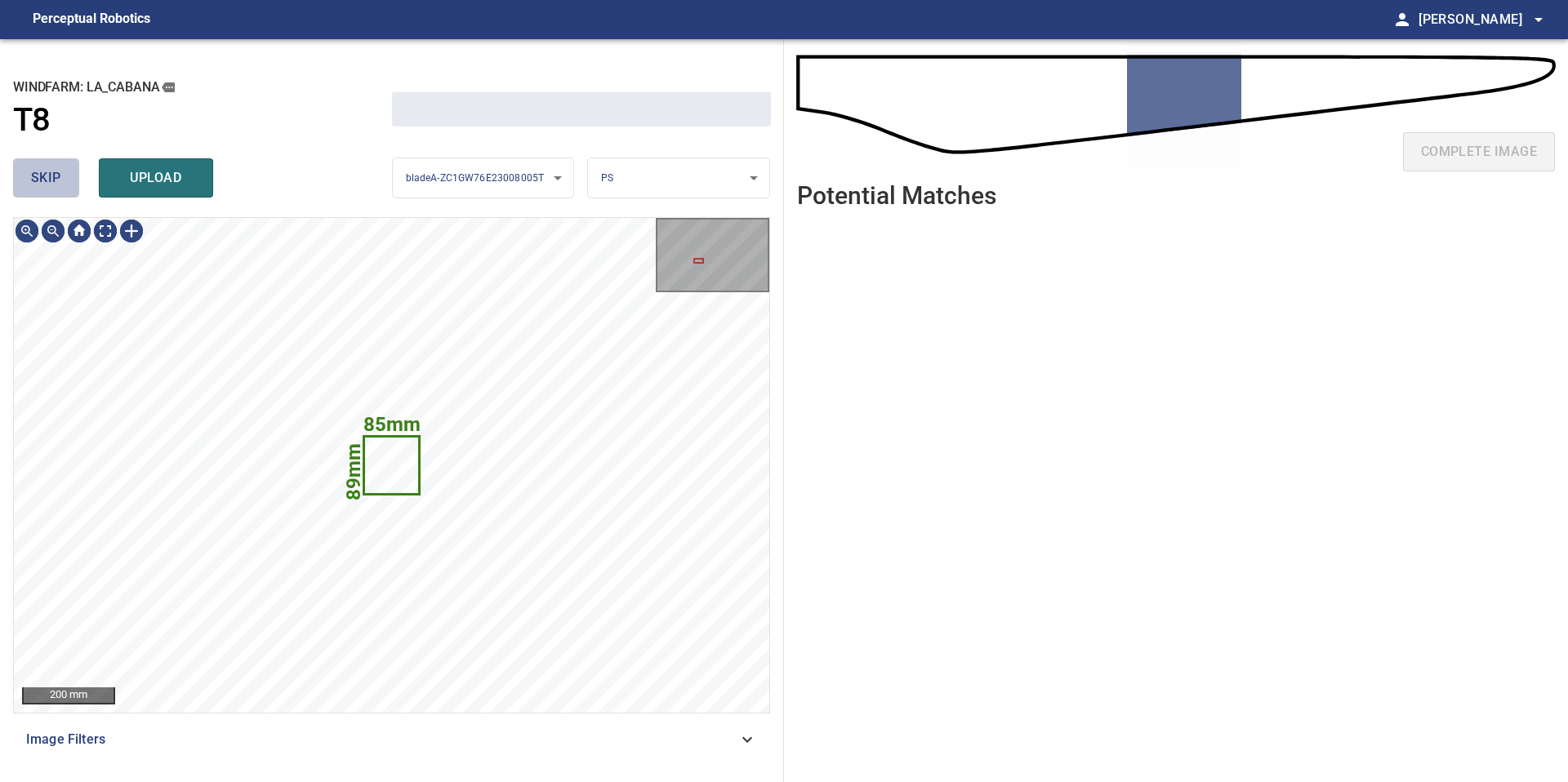
click at [49, 179] on span "skip" at bounding box center [46, 177] width 30 height 23
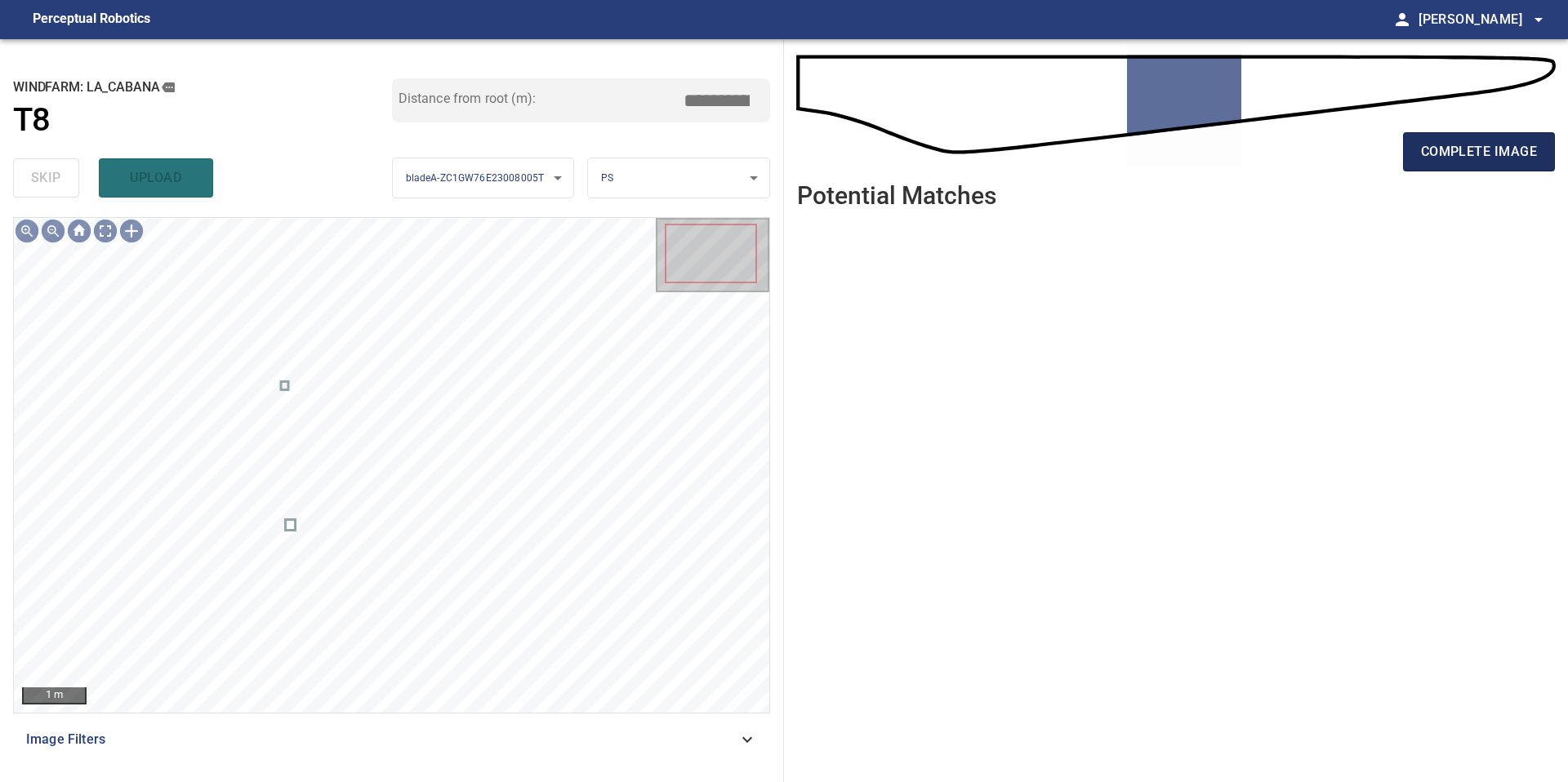
click at [1492, 155] on span "complete image" at bounding box center [1479, 151] width 116 height 23
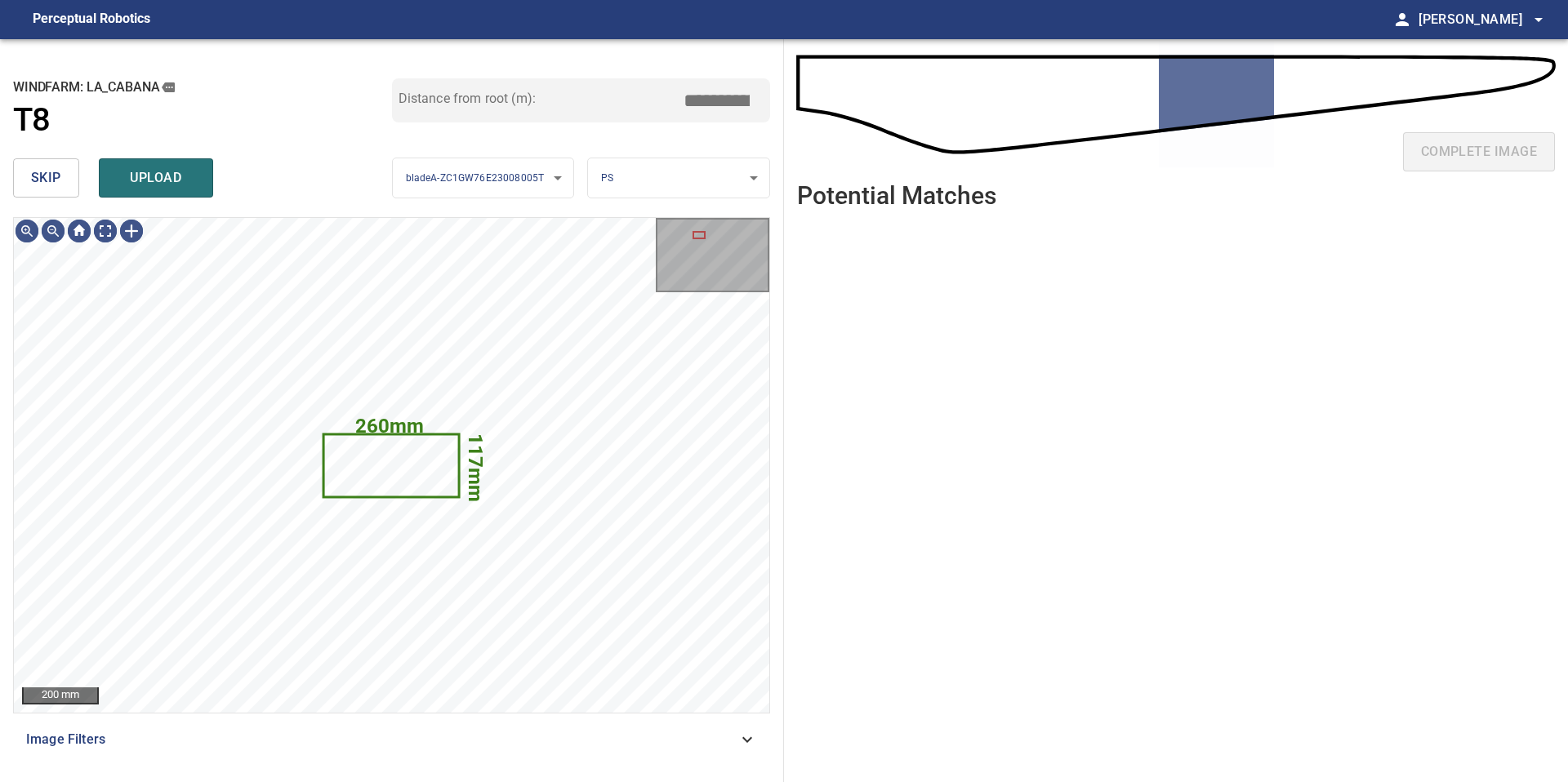
click at [48, 175] on span "skip" at bounding box center [46, 177] width 30 height 23
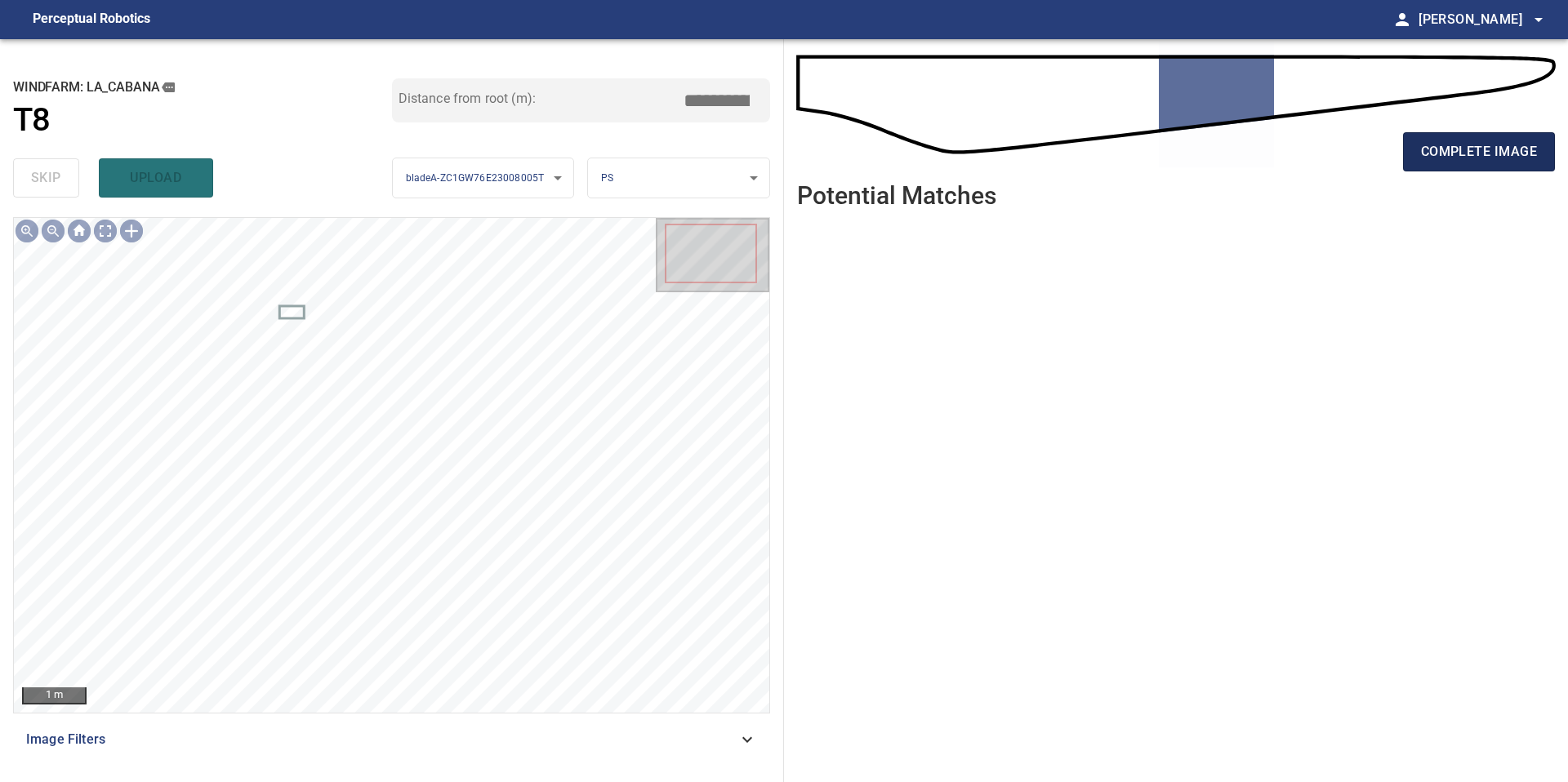
click at [1471, 140] on span "complete image" at bounding box center [1479, 151] width 116 height 23
click at [1492, 156] on span "complete image" at bounding box center [1479, 151] width 116 height 23
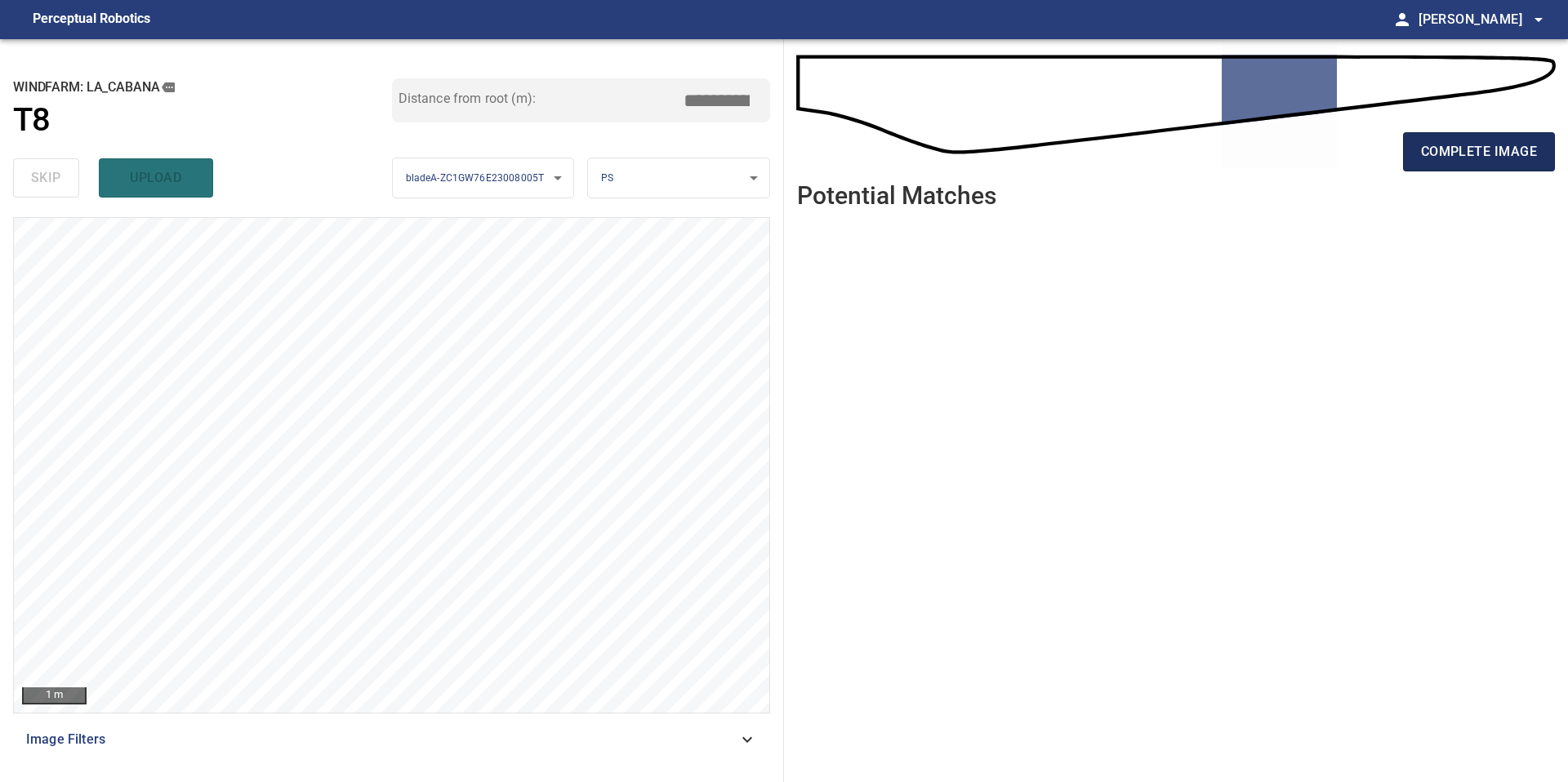
click at [1477, 146] on span "complete image" at bounding box center [1479, 151] width 116 height 23
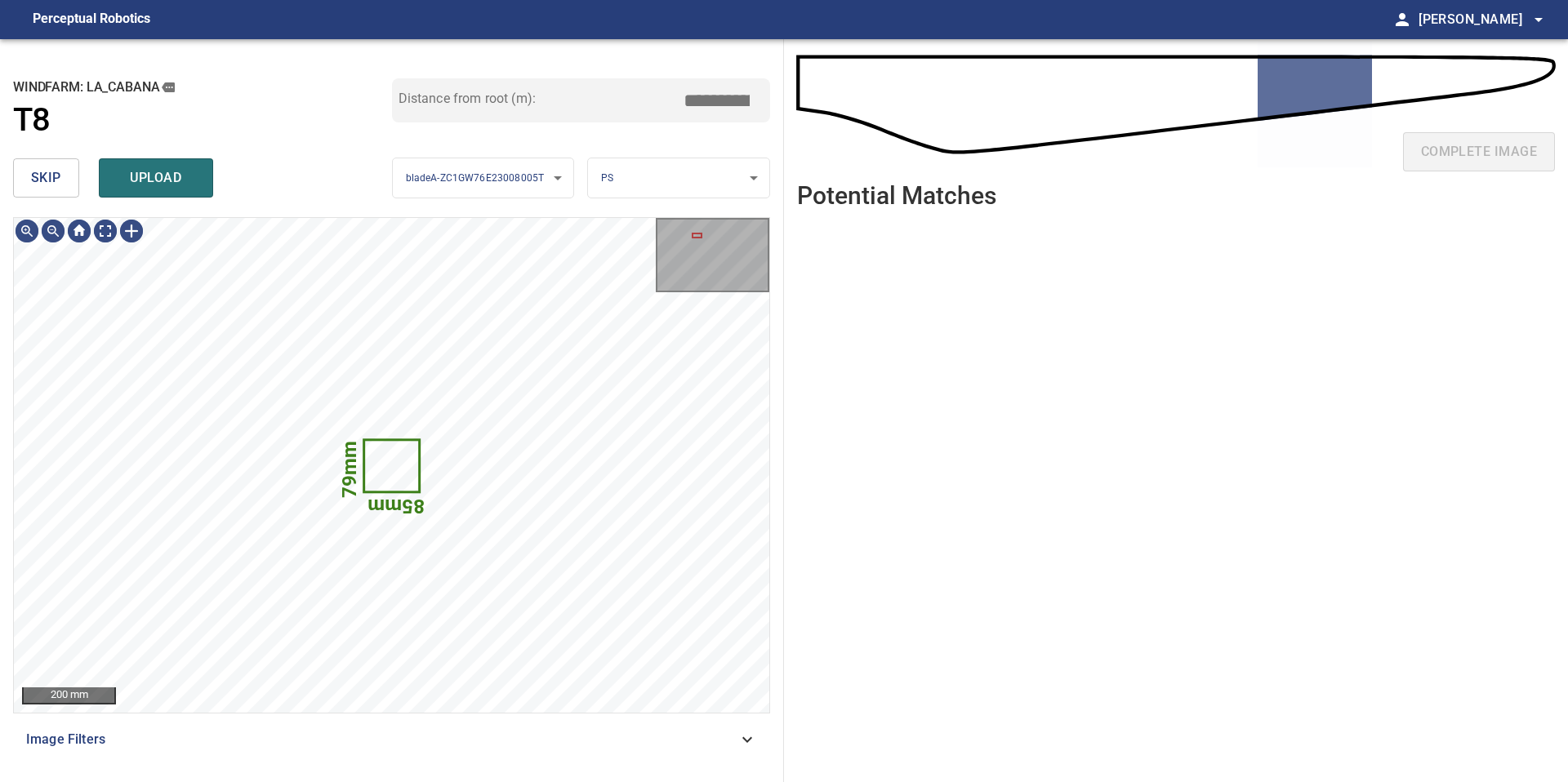
click at [43, 178] on span "skip" at bounding box center [46, 177] width 30 height 23
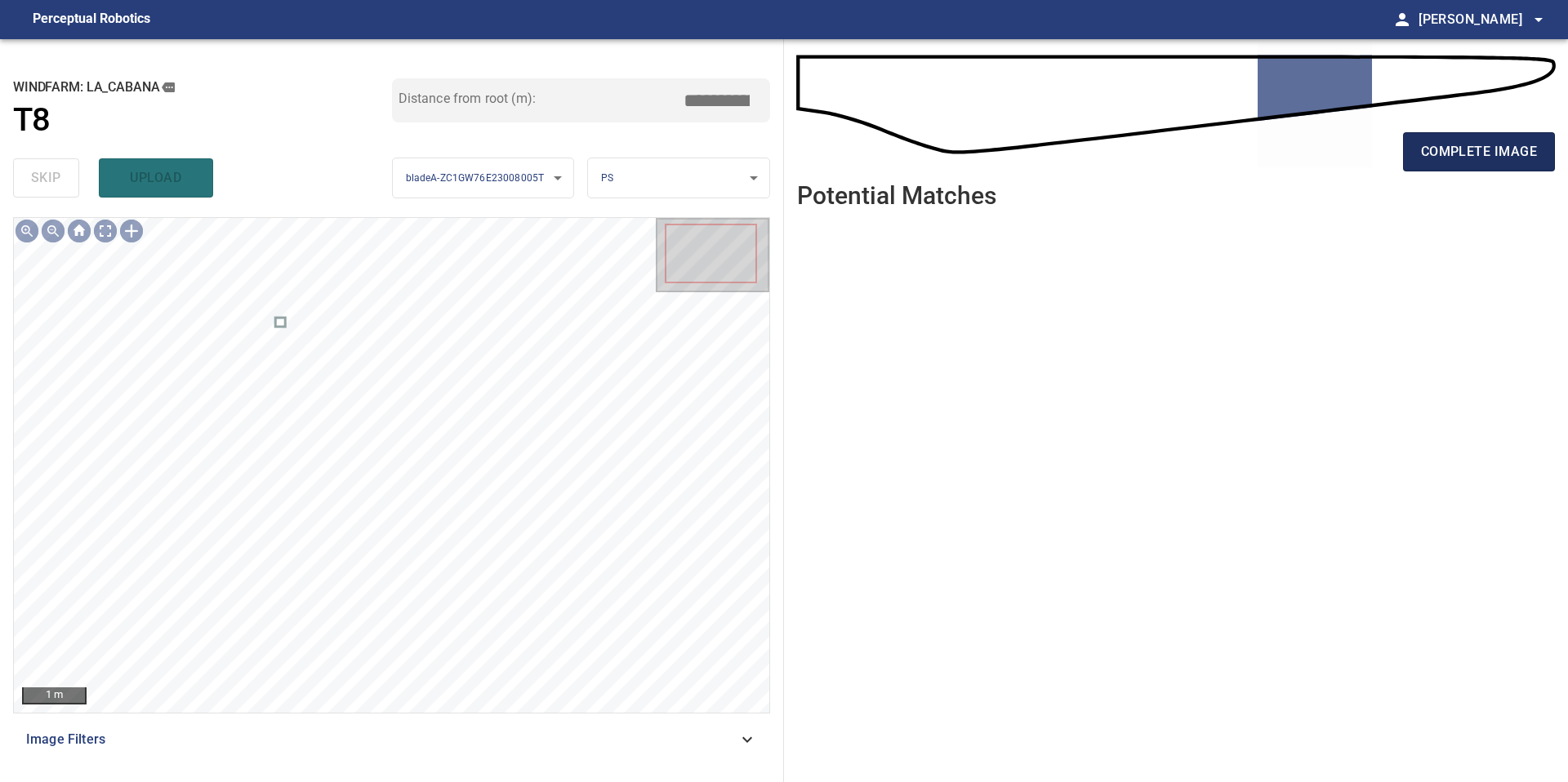
click at [1465, 168] on button "complete image" at bounding box center [1479, 152] width 152 height 39
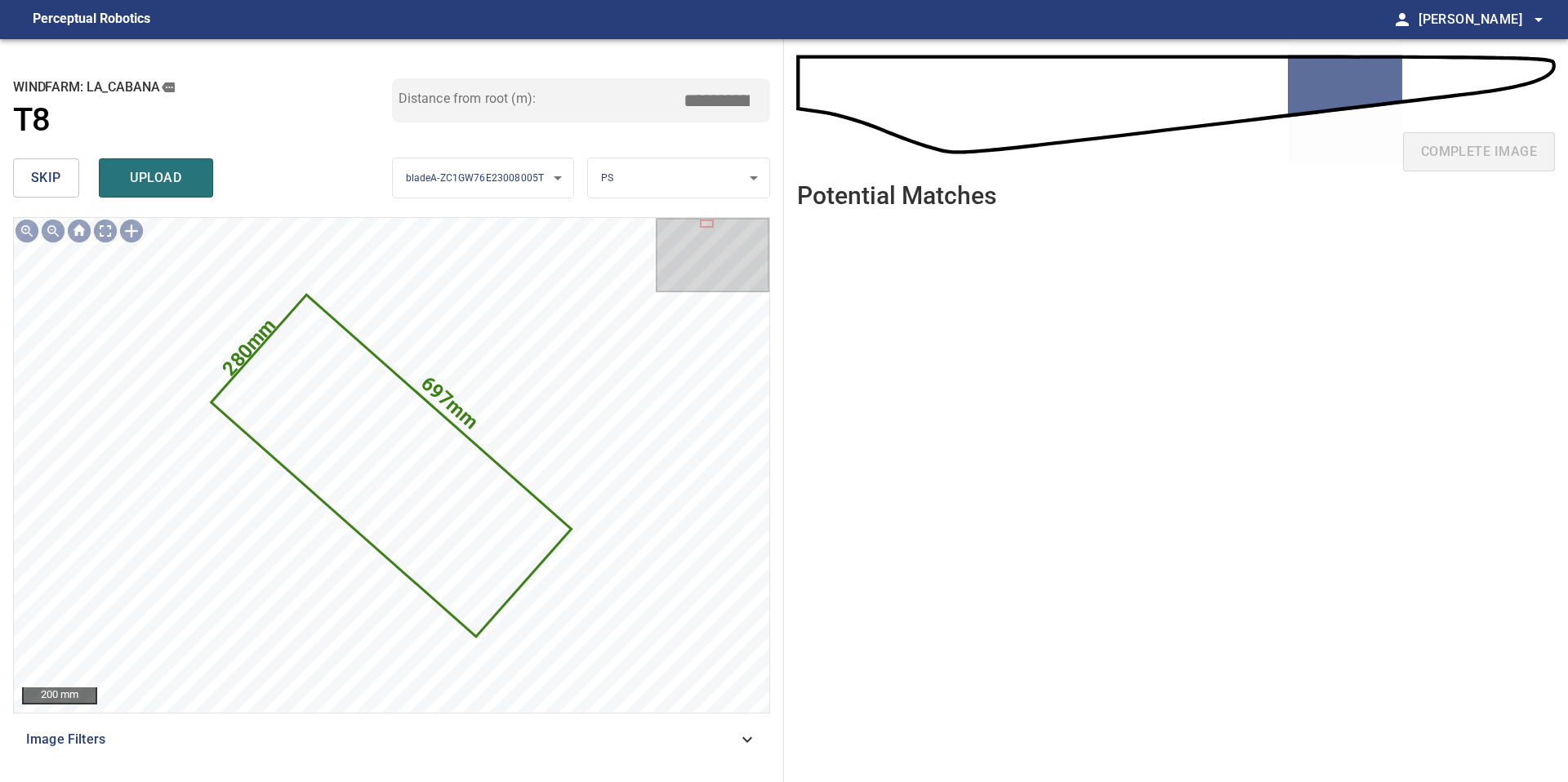
click at [44, 179] on span "skip" at bounding box center [46, 177] width 30 height 23
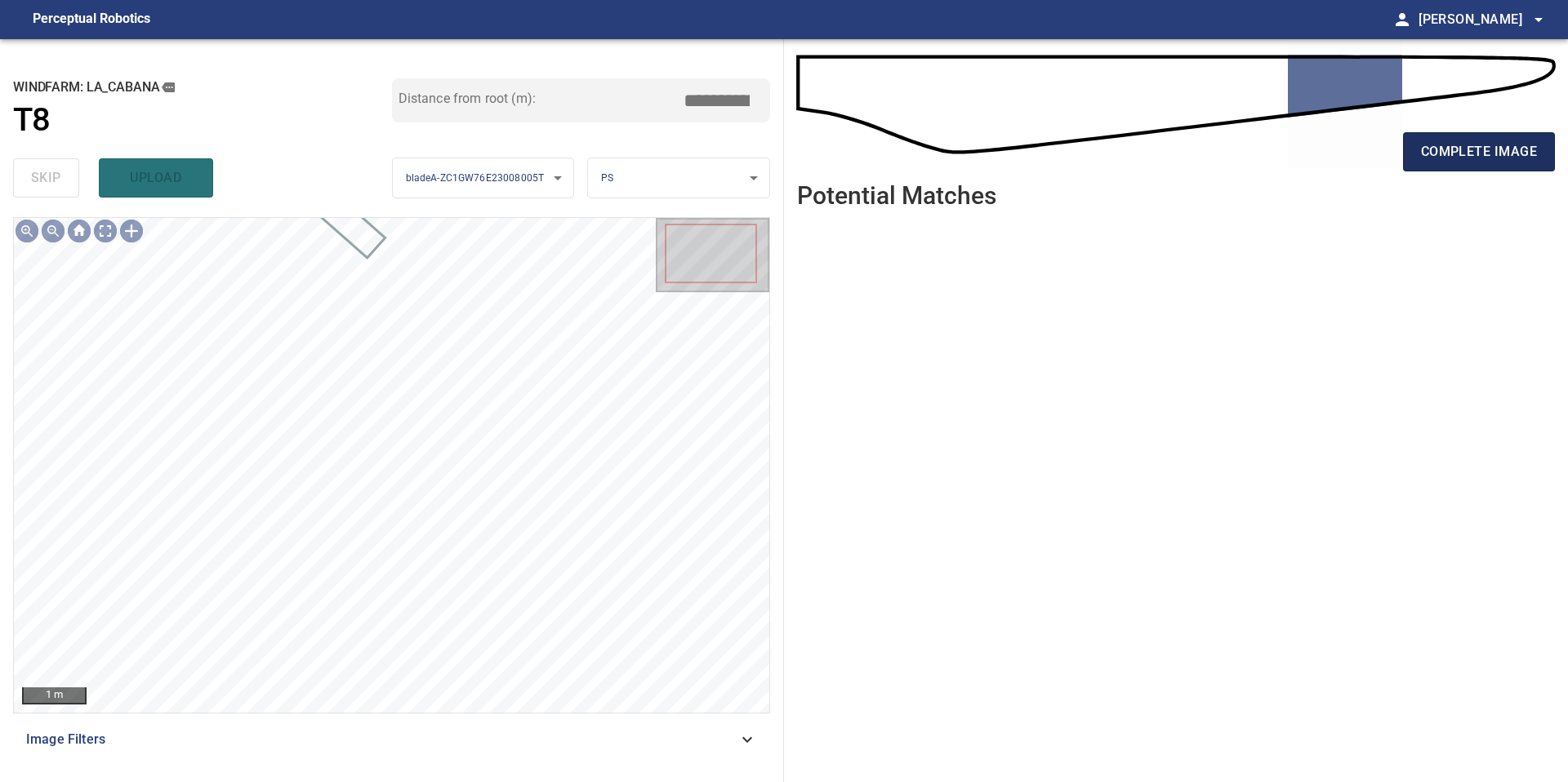
click at [1427, 159] on span "complete image" at bounding box center [1479, 151] width 116 height 23
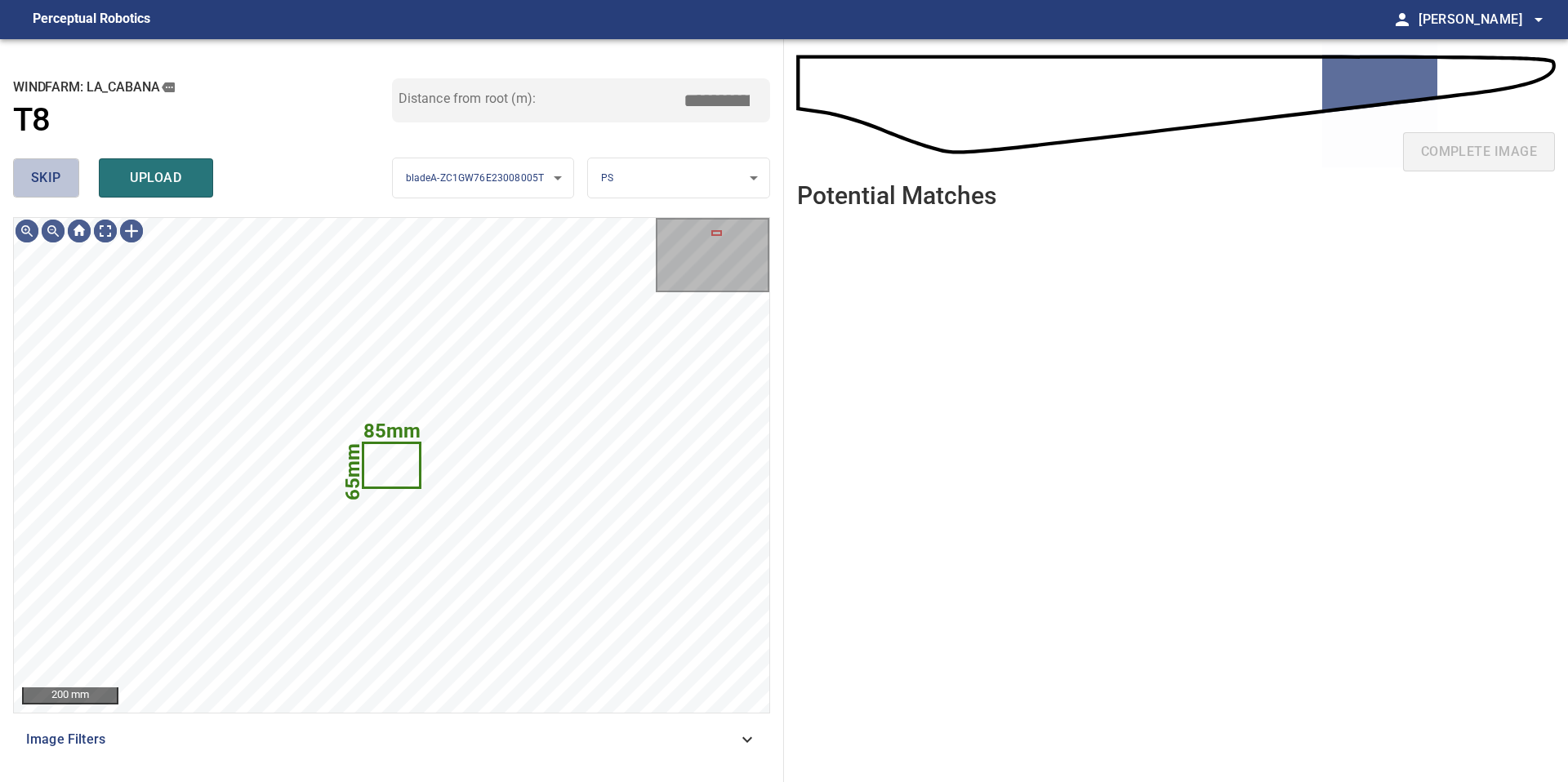
click at [61, 192] on button "skip" at bounding box center [45, 178] width 66 height 39
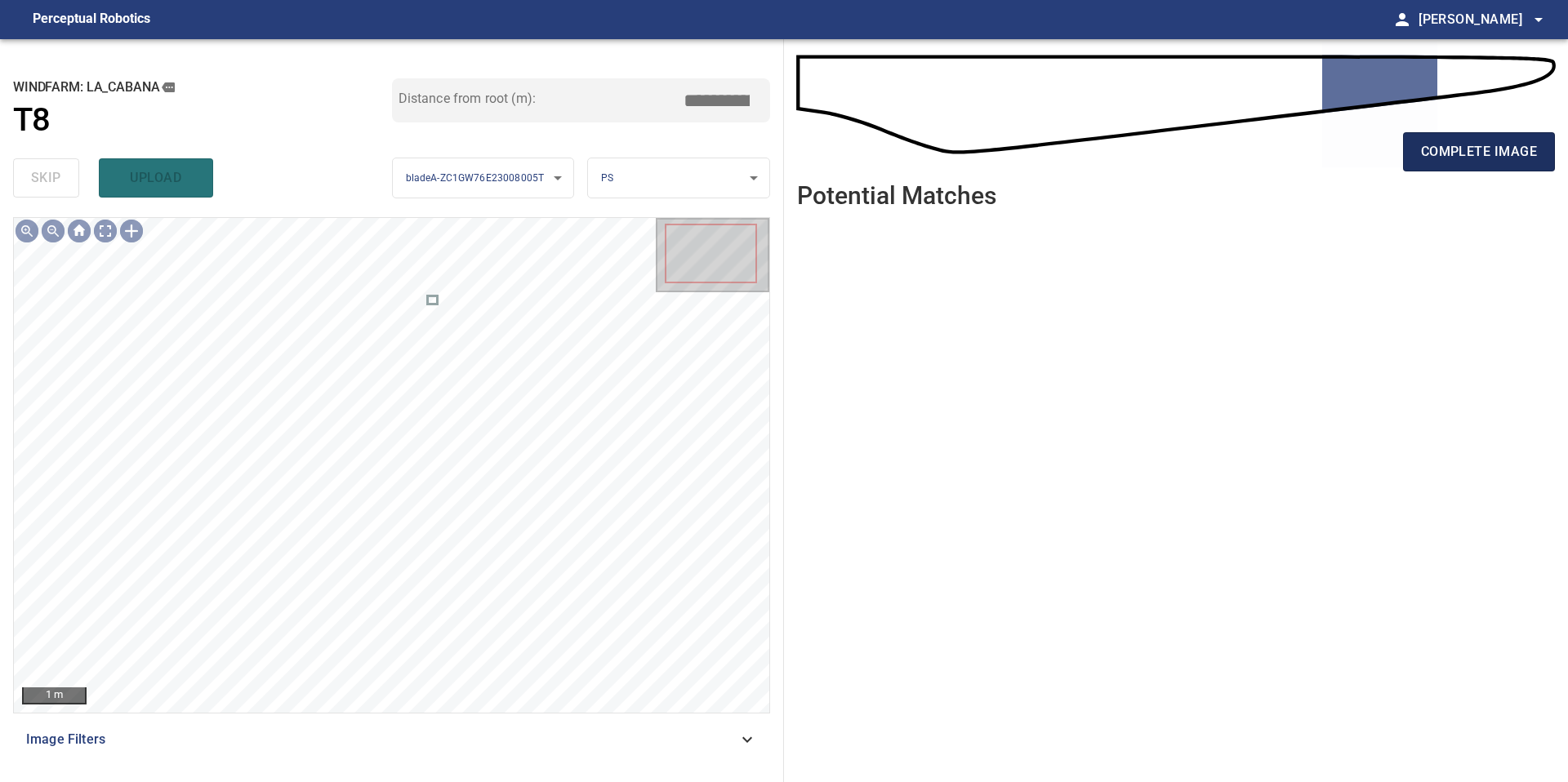
click at [1489, 133] on button "complete image" at bounding box center [1479, 152] width 152 height 39
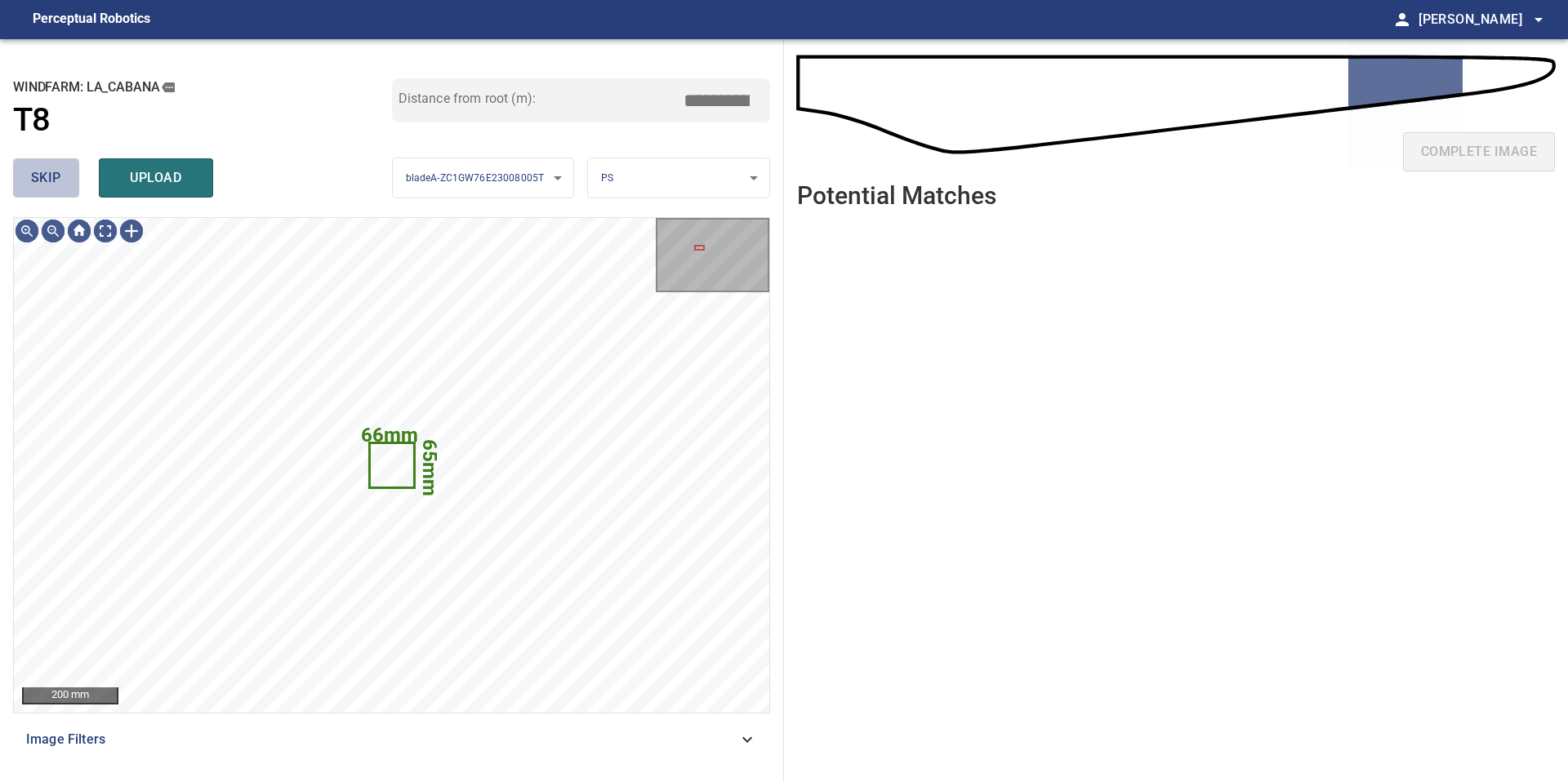
click at [57, 172] on span "skip" at bounding box center [46, 177] width 30 height 23
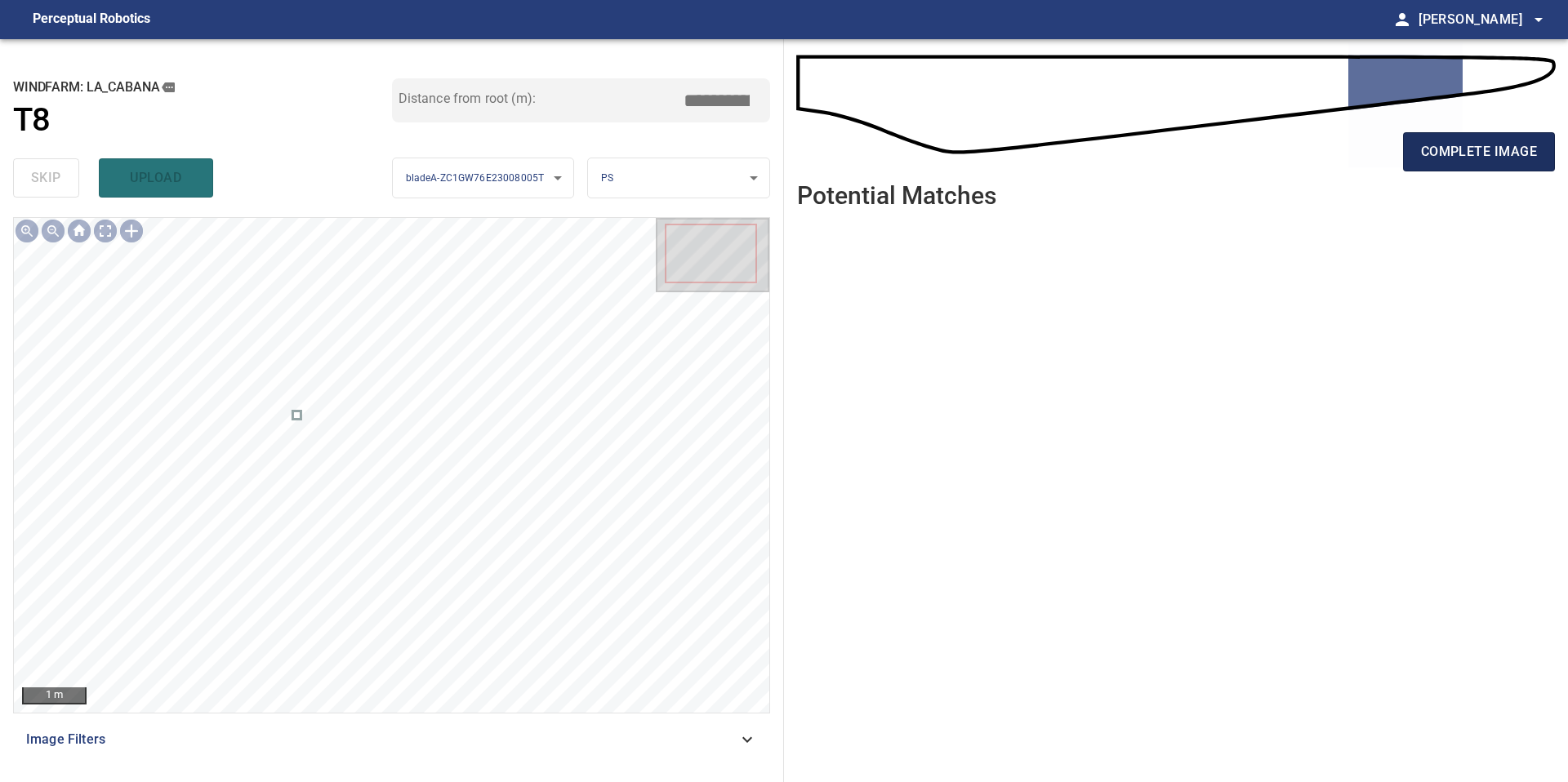
click at [1472, 145] on span "complete image" at bounding box center [1479, 151] width 116 height 23
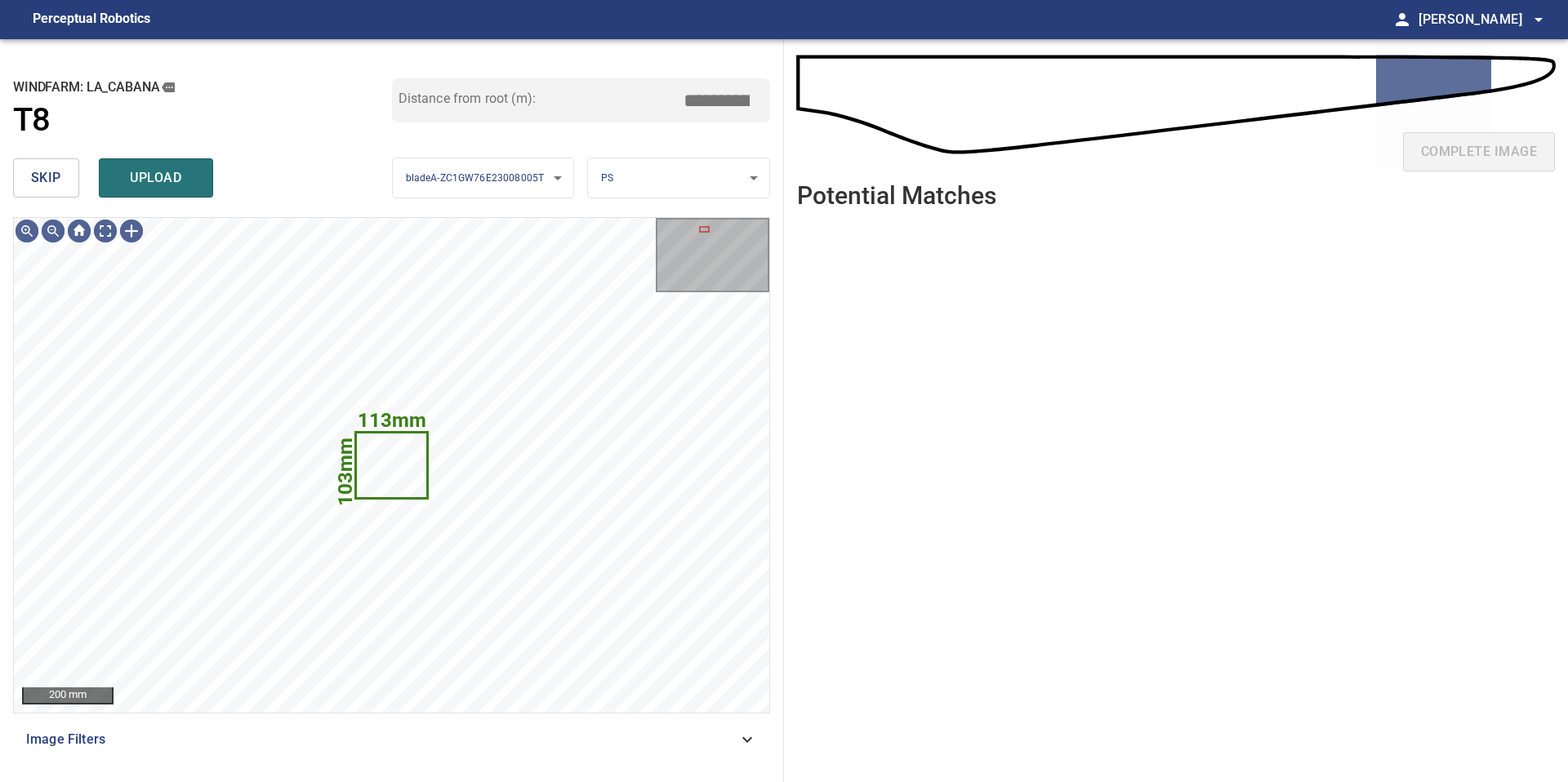
click at [74, 189] on button "skip" at bounding box center [45, 178] width 66 height 39
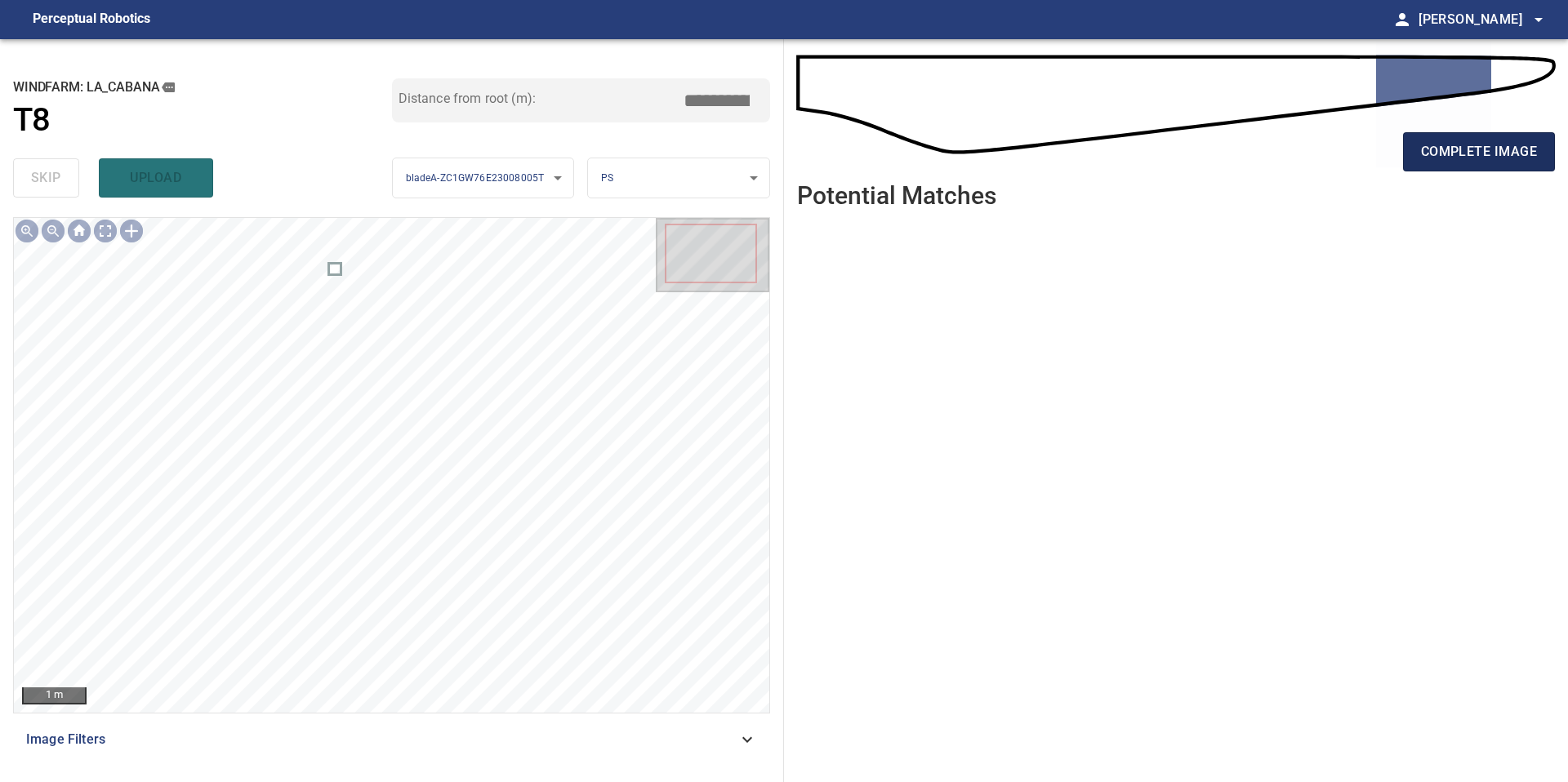
click at [1481, 138] on button "complete image" at bounding box center [1479, 152] width 152 height 39
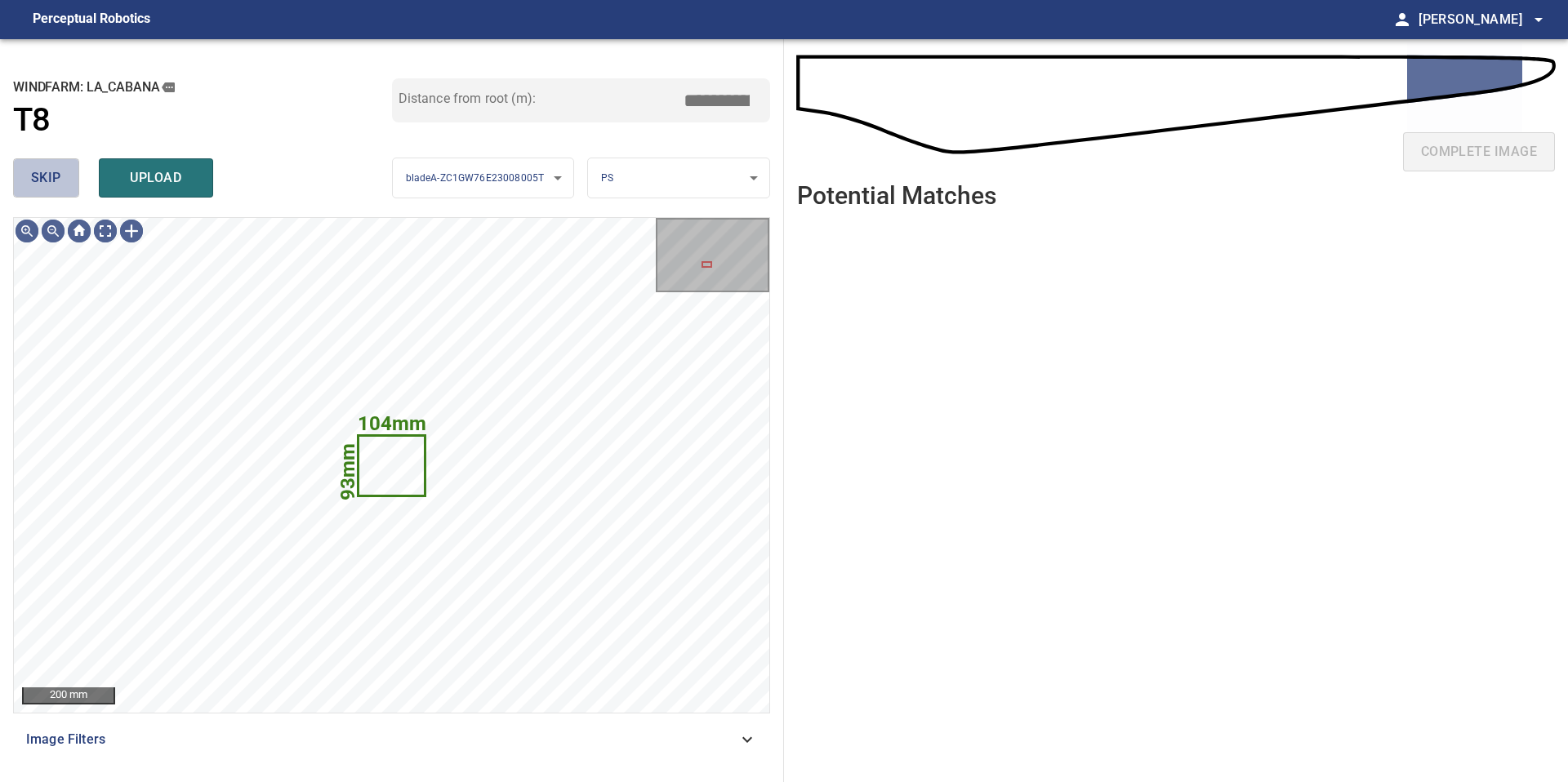
click at [61, 170] on span "skip" at bounding box center [46, 177] width 30 height 23
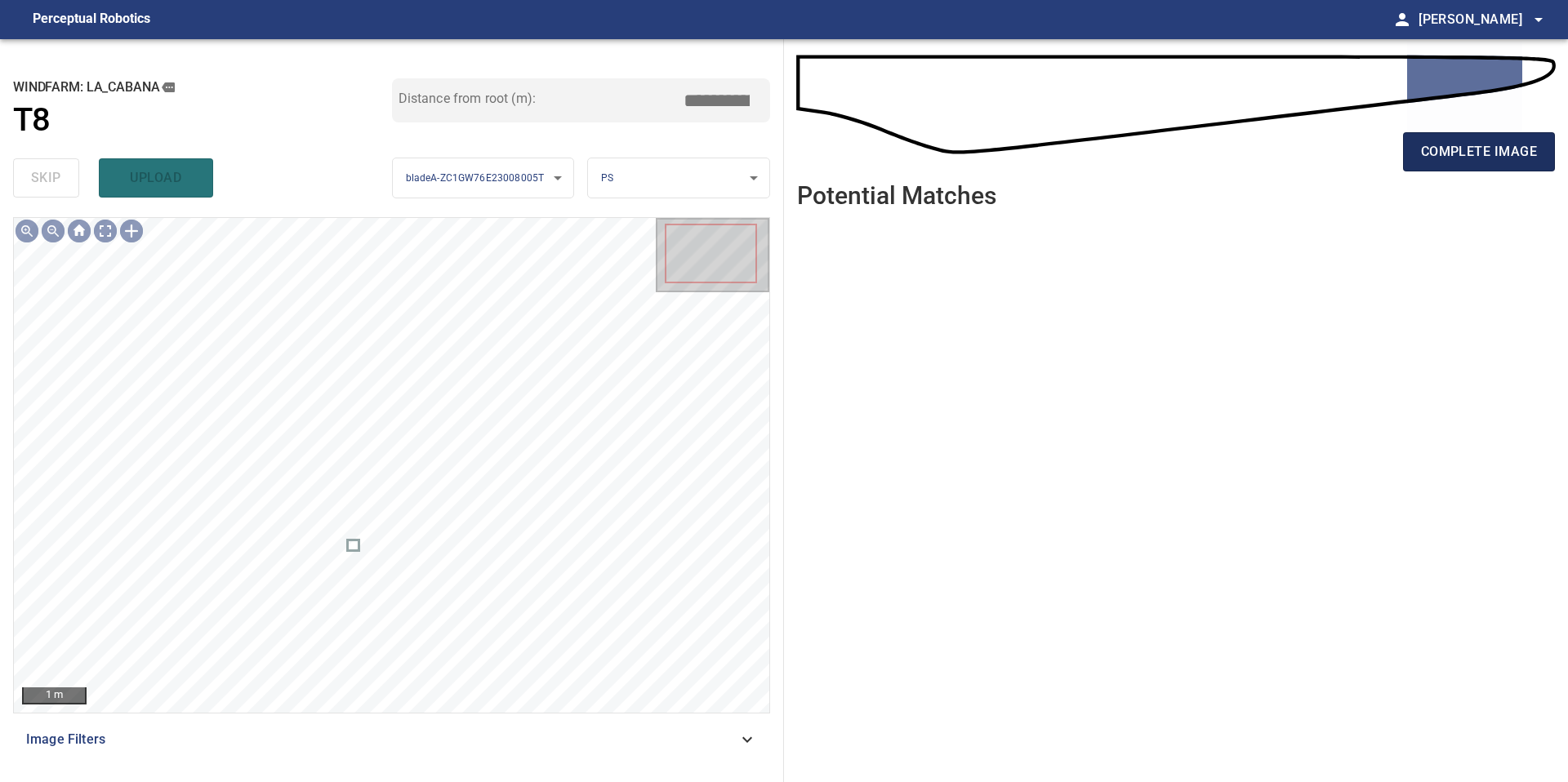
click at [1459, 168] on button "complete image" at bounding box center [1479, 152] width 152 height 39
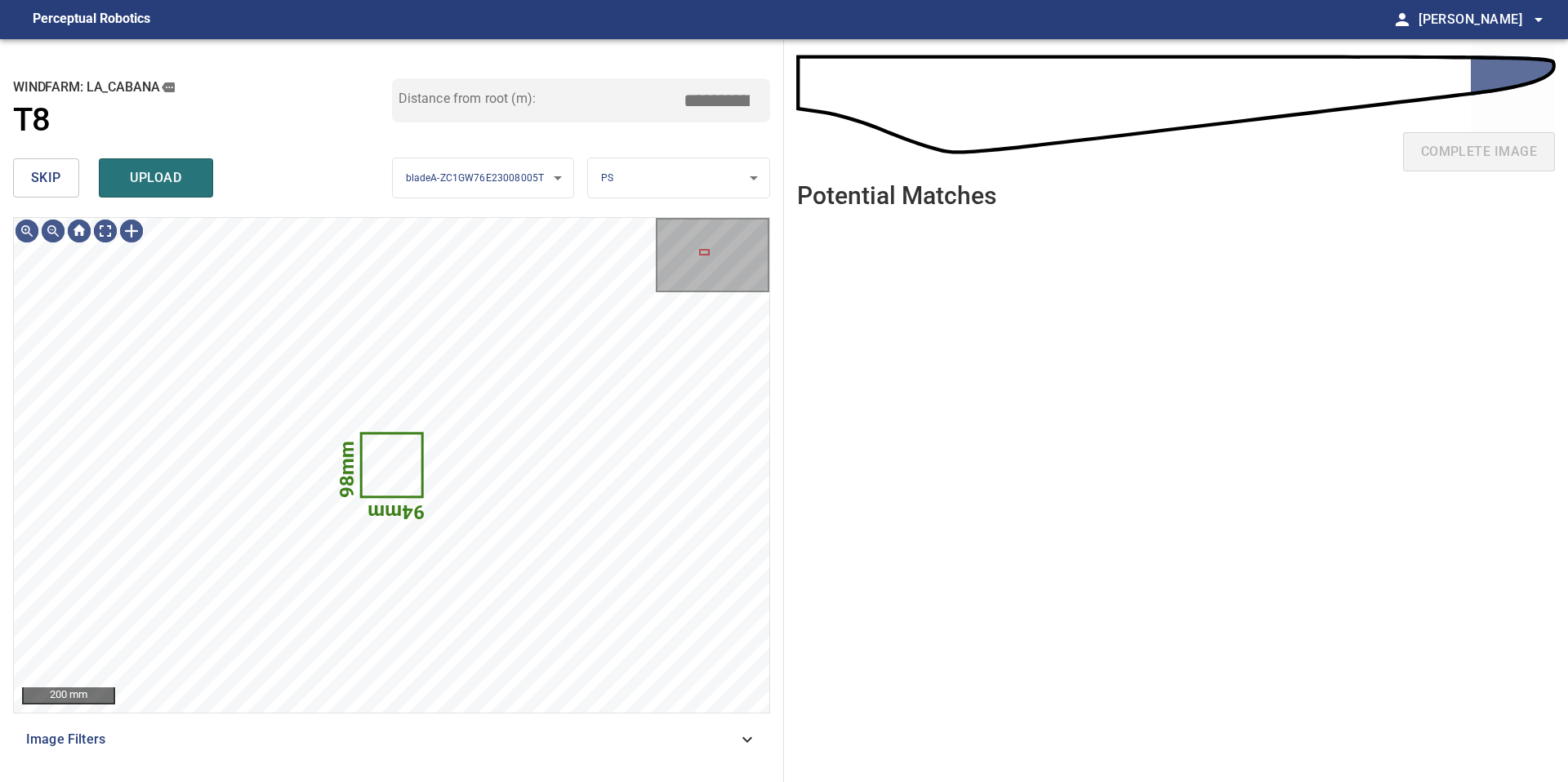
click at [36, 188] on span "skip" at bounding box center [46, 177] width 30 height 23
click at [52, 178] on span "skip" at bounding box center [46, 177] width 30 height 23
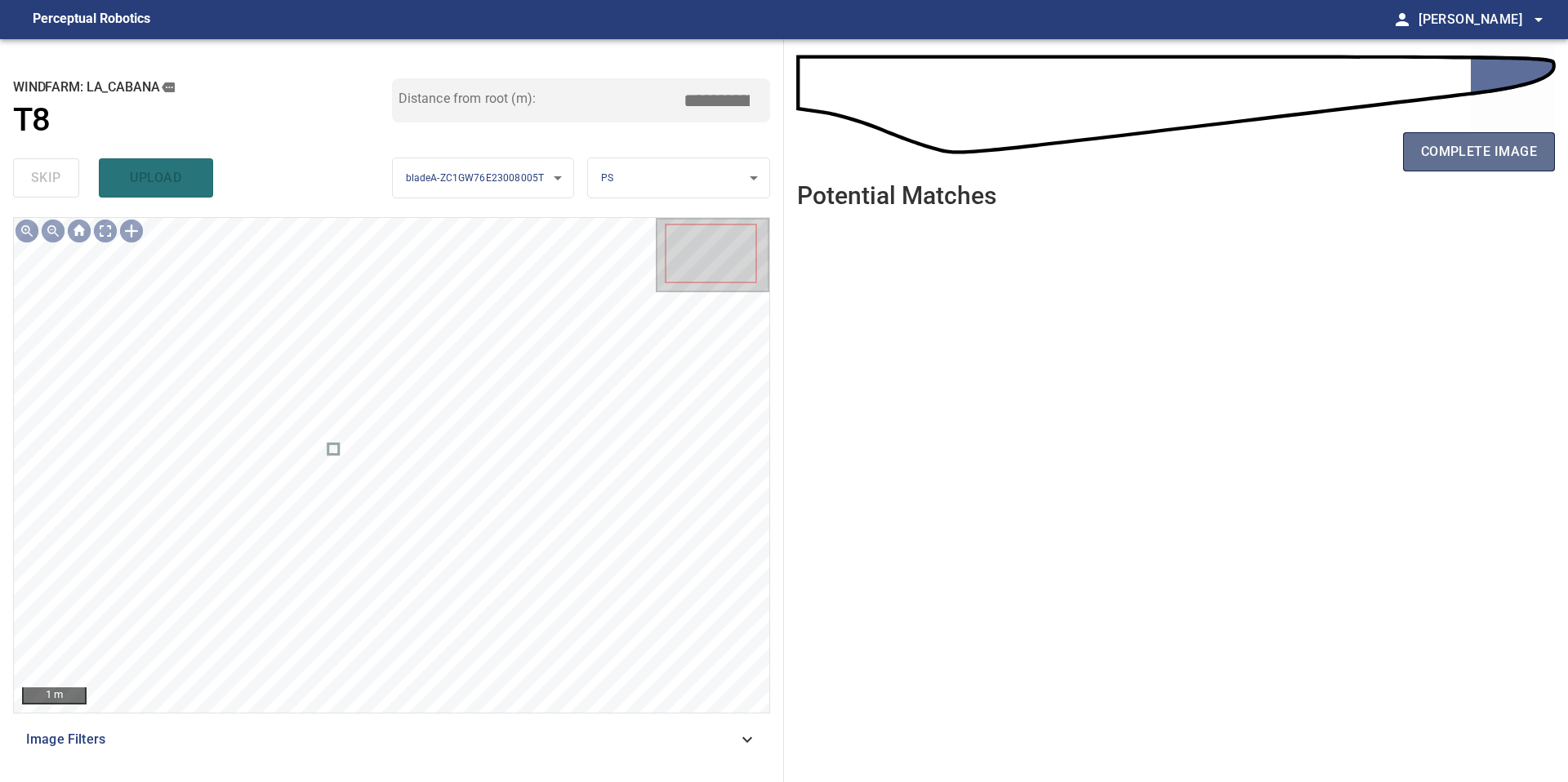
click at [1433, 158] on span "complete image" at bounding box center [1479, 151] width 116 height 23
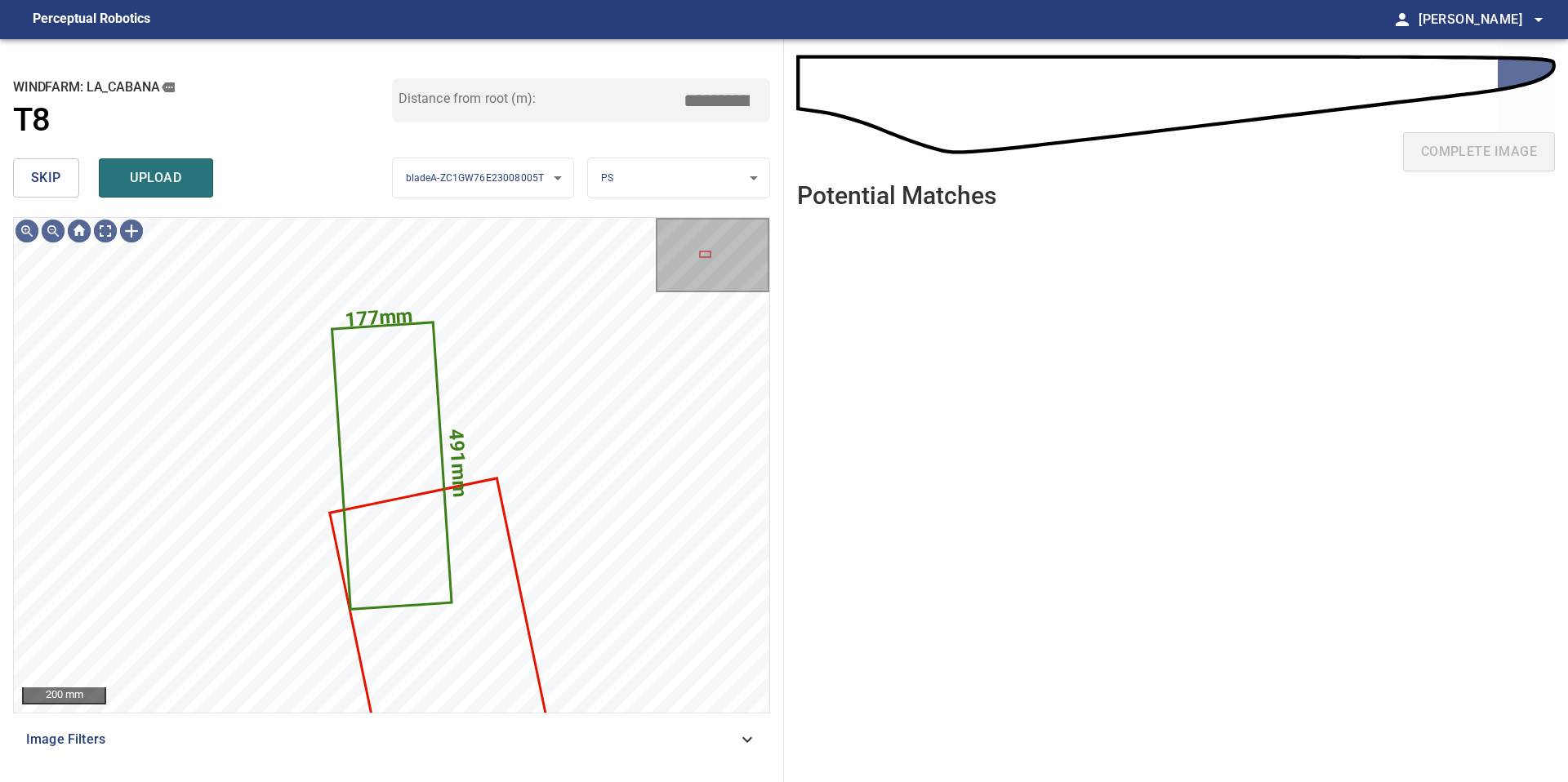
click at [38, 182] on span "skip" at bounding box center [46, 177] width 30 height 23
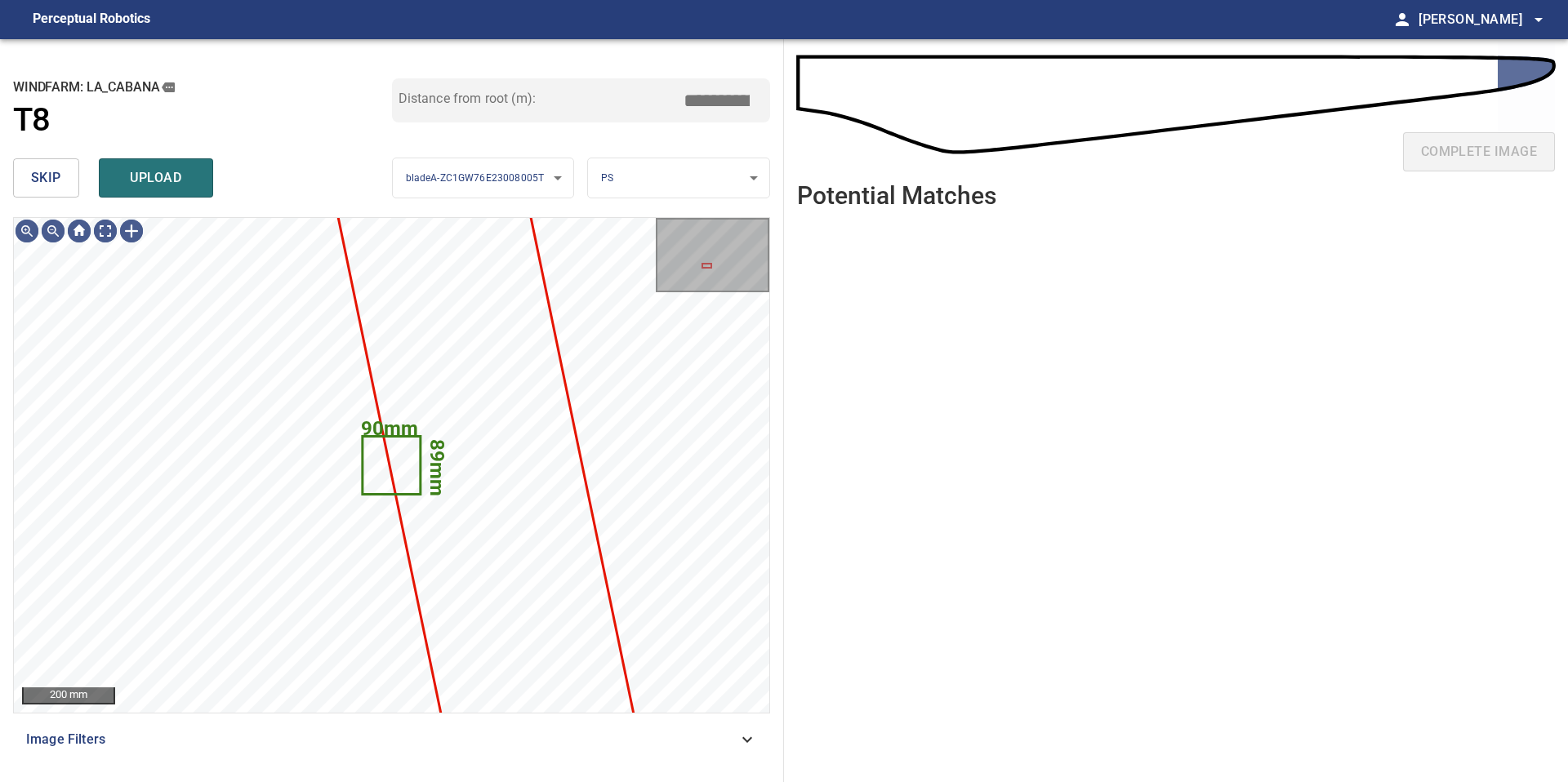
click at [38, 182] on span "skip" at bounding box center [46, 177] width 30 height 23
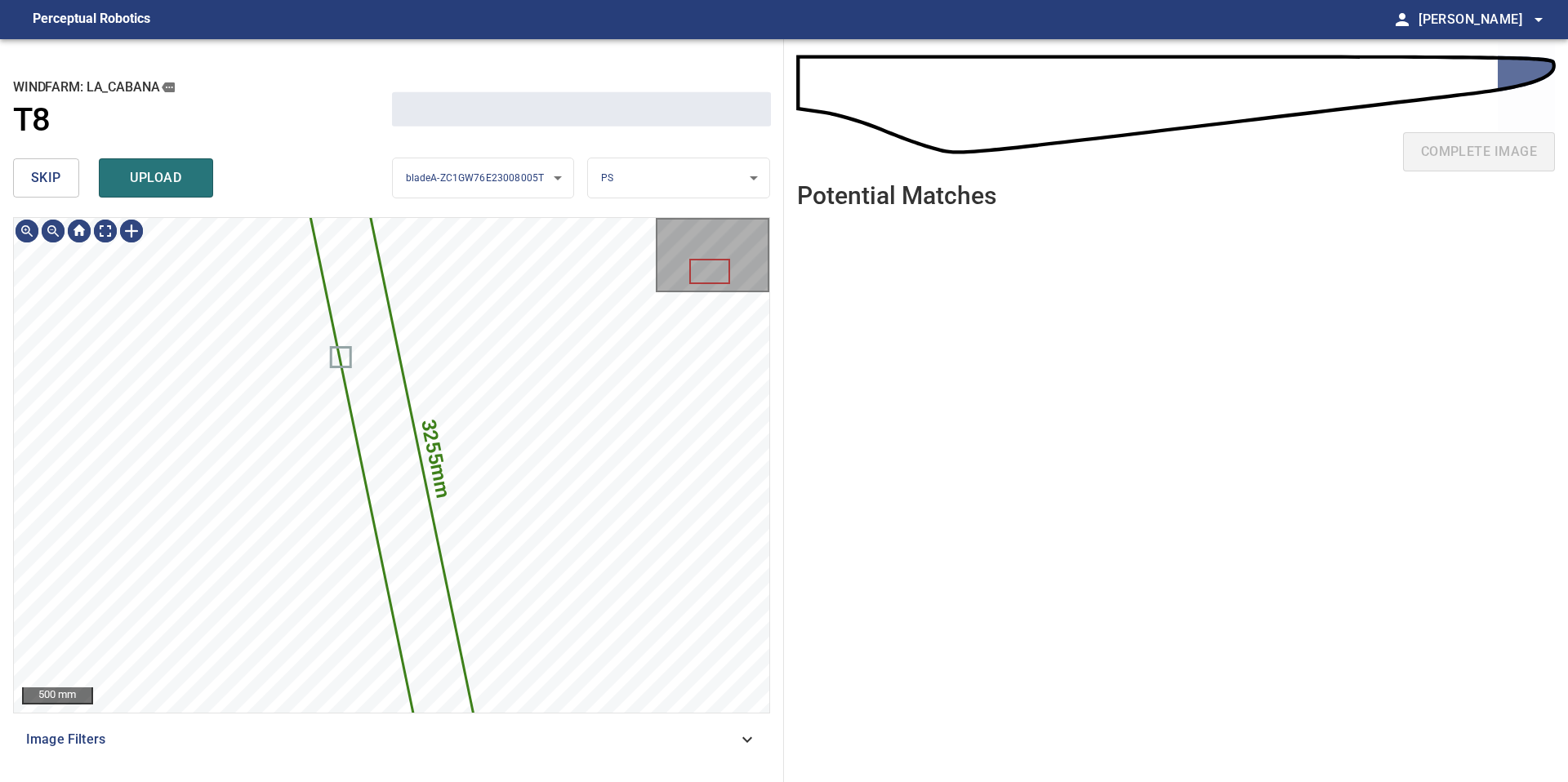
click at [38, 182] on span "skip" at bounding box center [46, 177] width 30 height 23
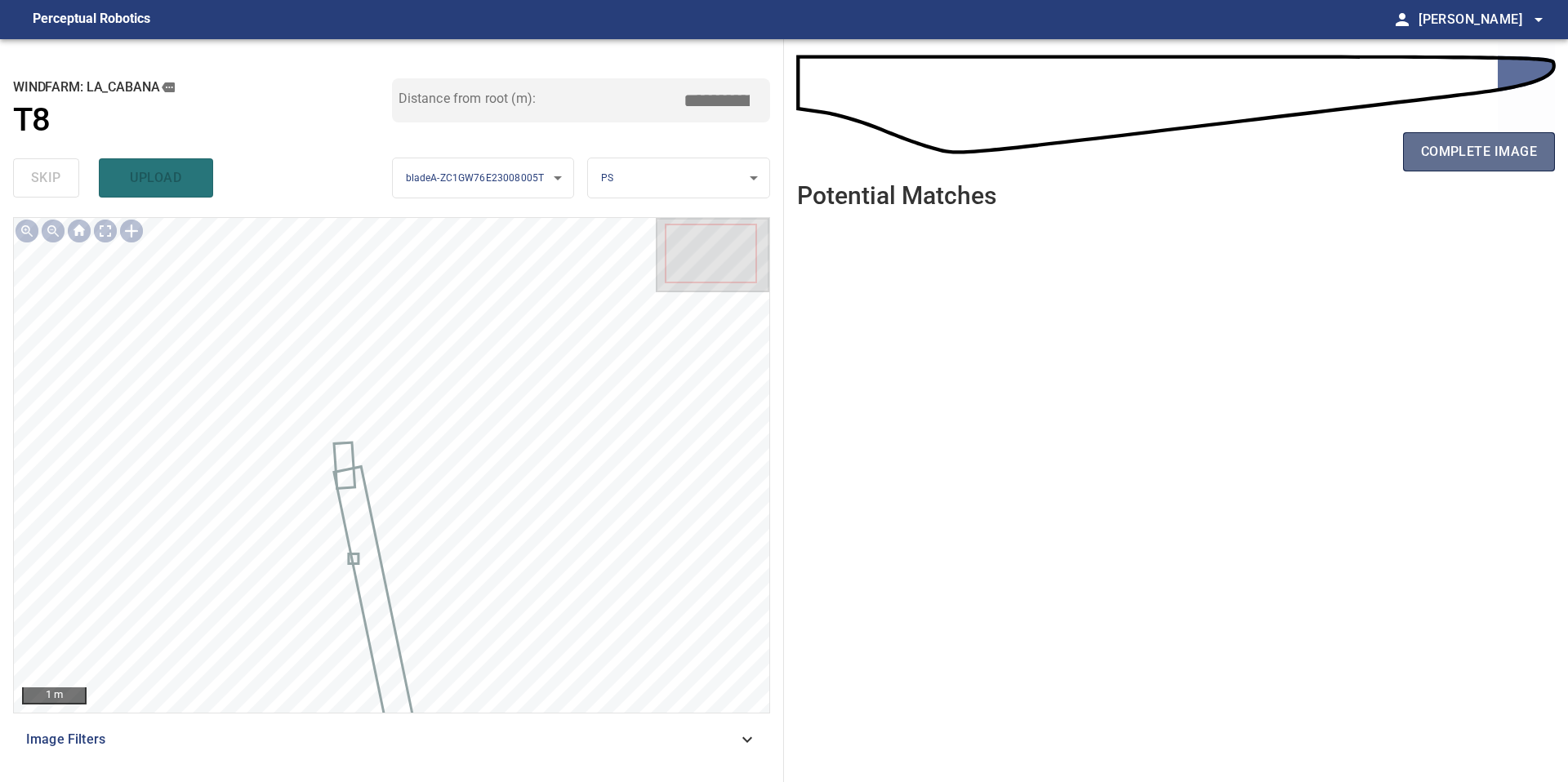
click at [1487, 164] on button "complete image" at bounding box center [1479, 152] width 152 height 39
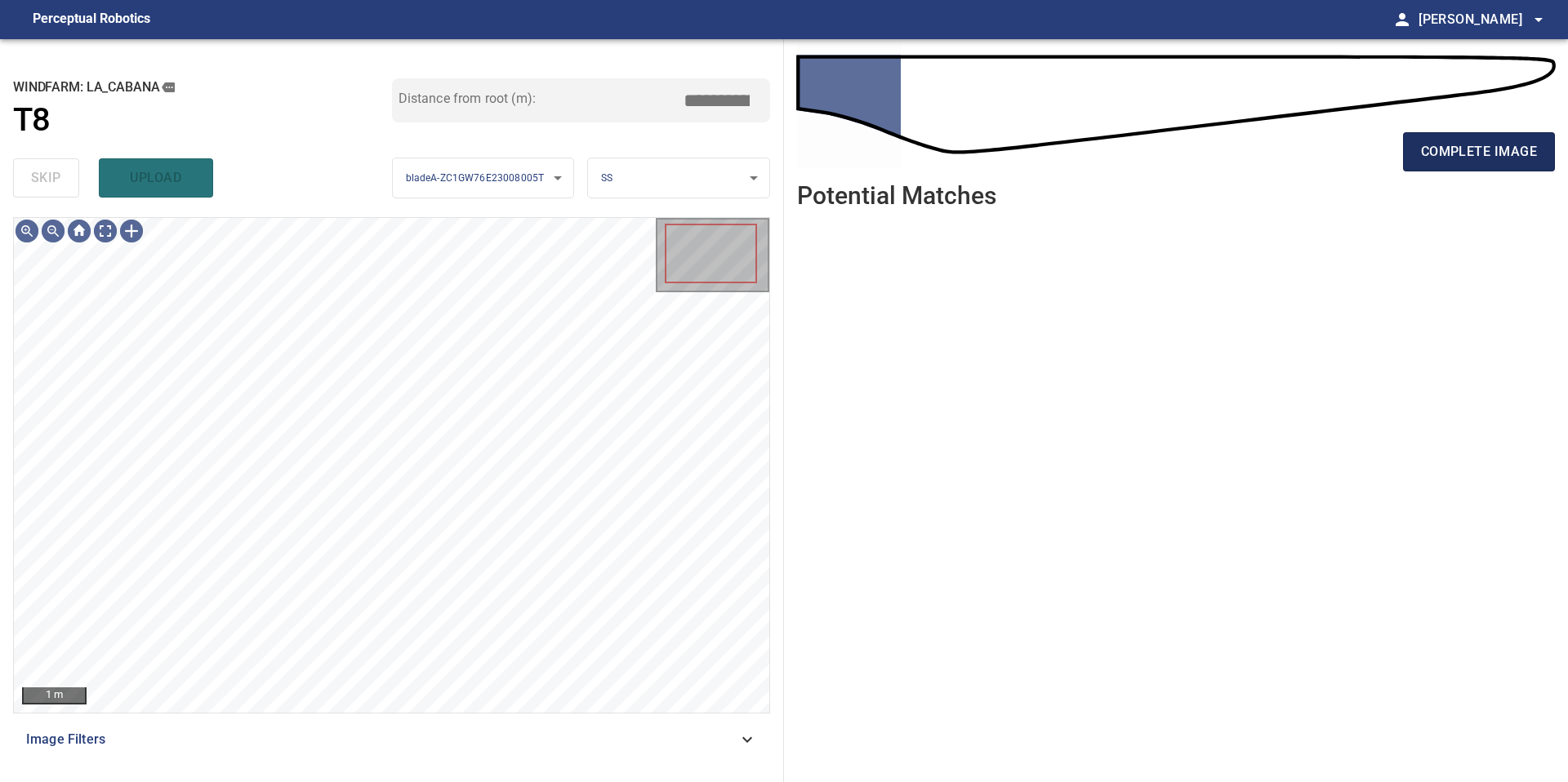
click at [1476, 149] on span "complete image" at bounding box center [1479, 151] width 116 height 23
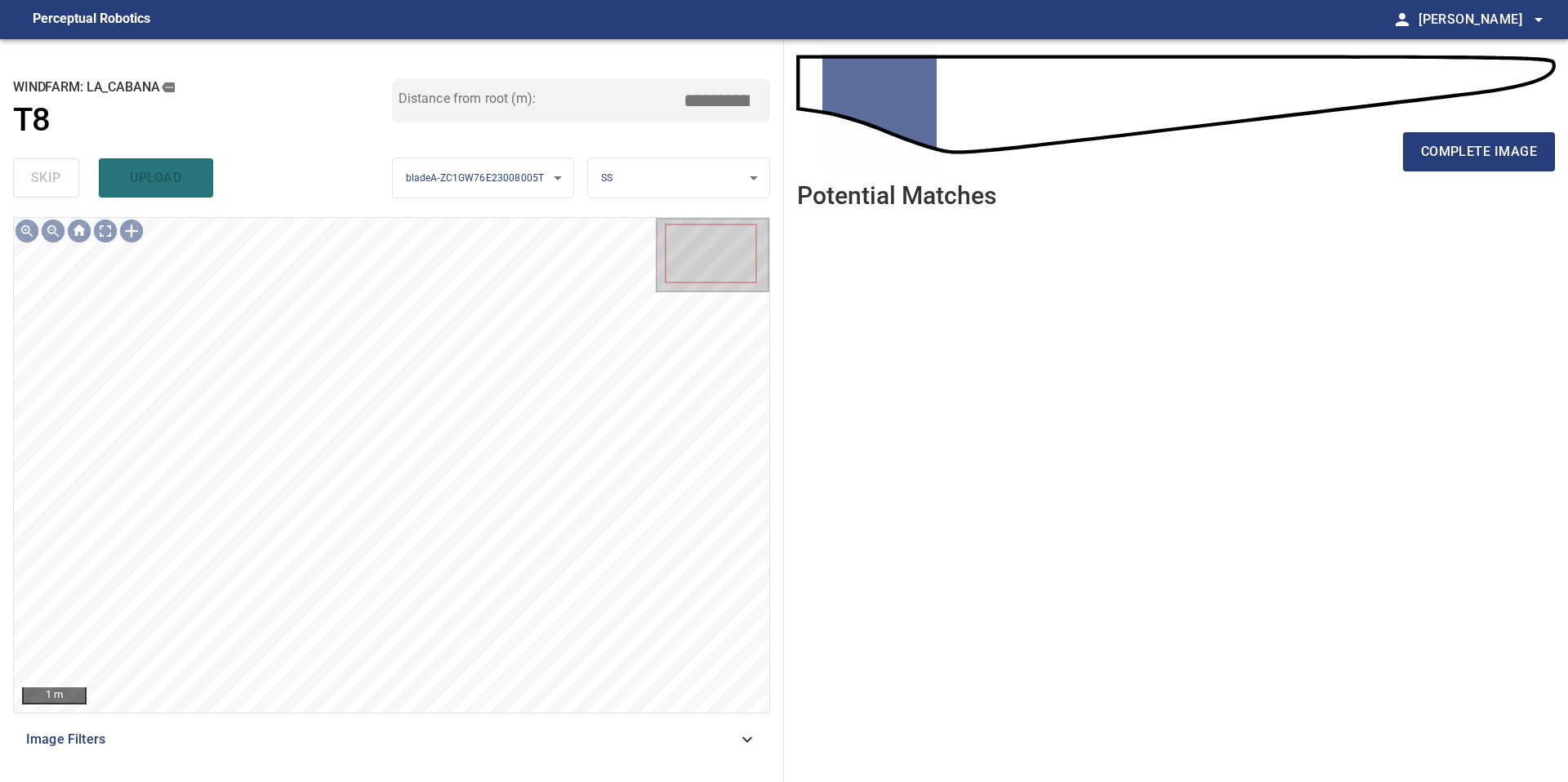
click at [1476, 149] on span "complete image" at bounding box center [1479, 151] width 116 height 23
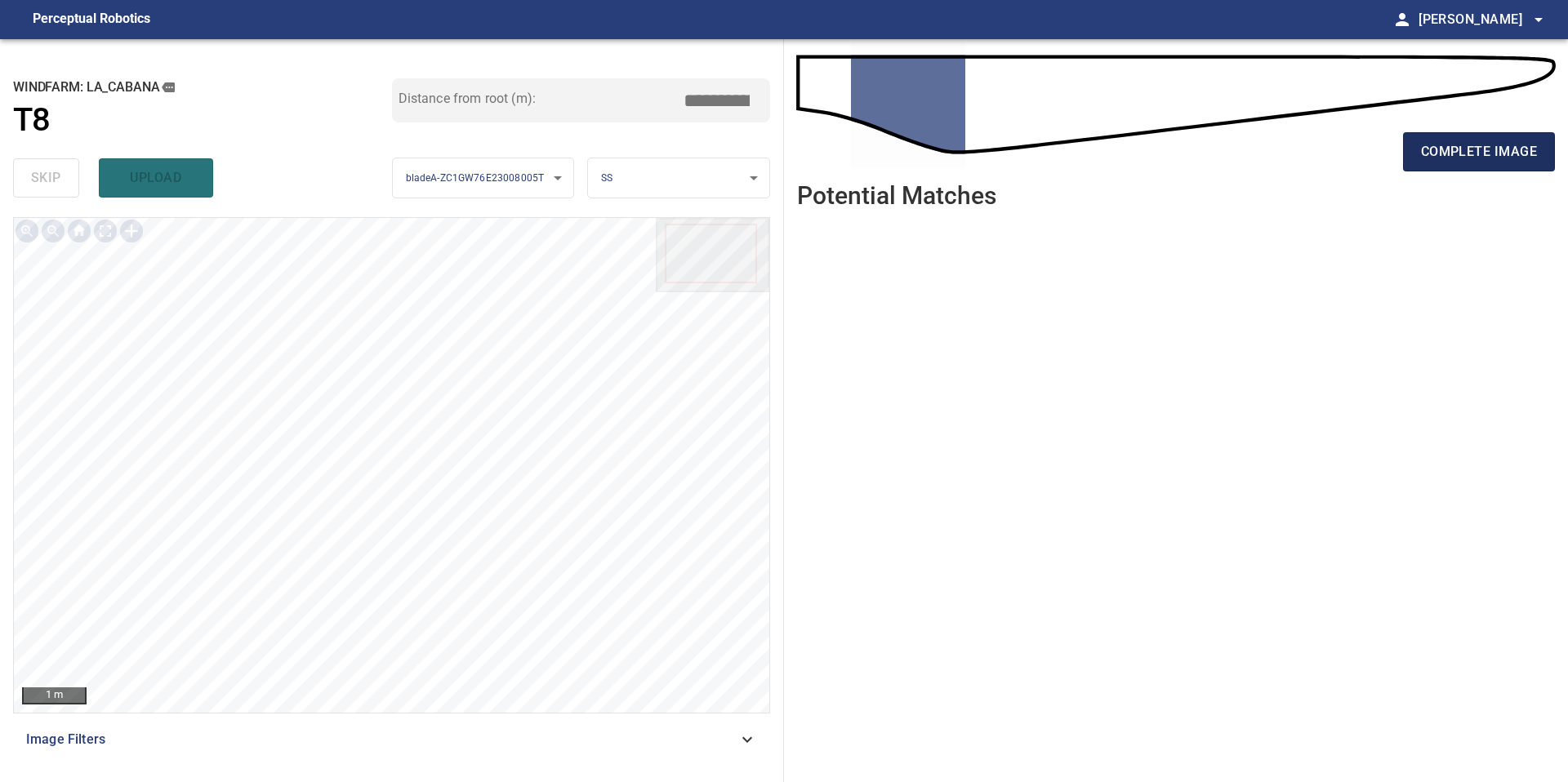
click at [1490, 147] on span "complete image" at bounding box center [1479, 151] width 116 height 23
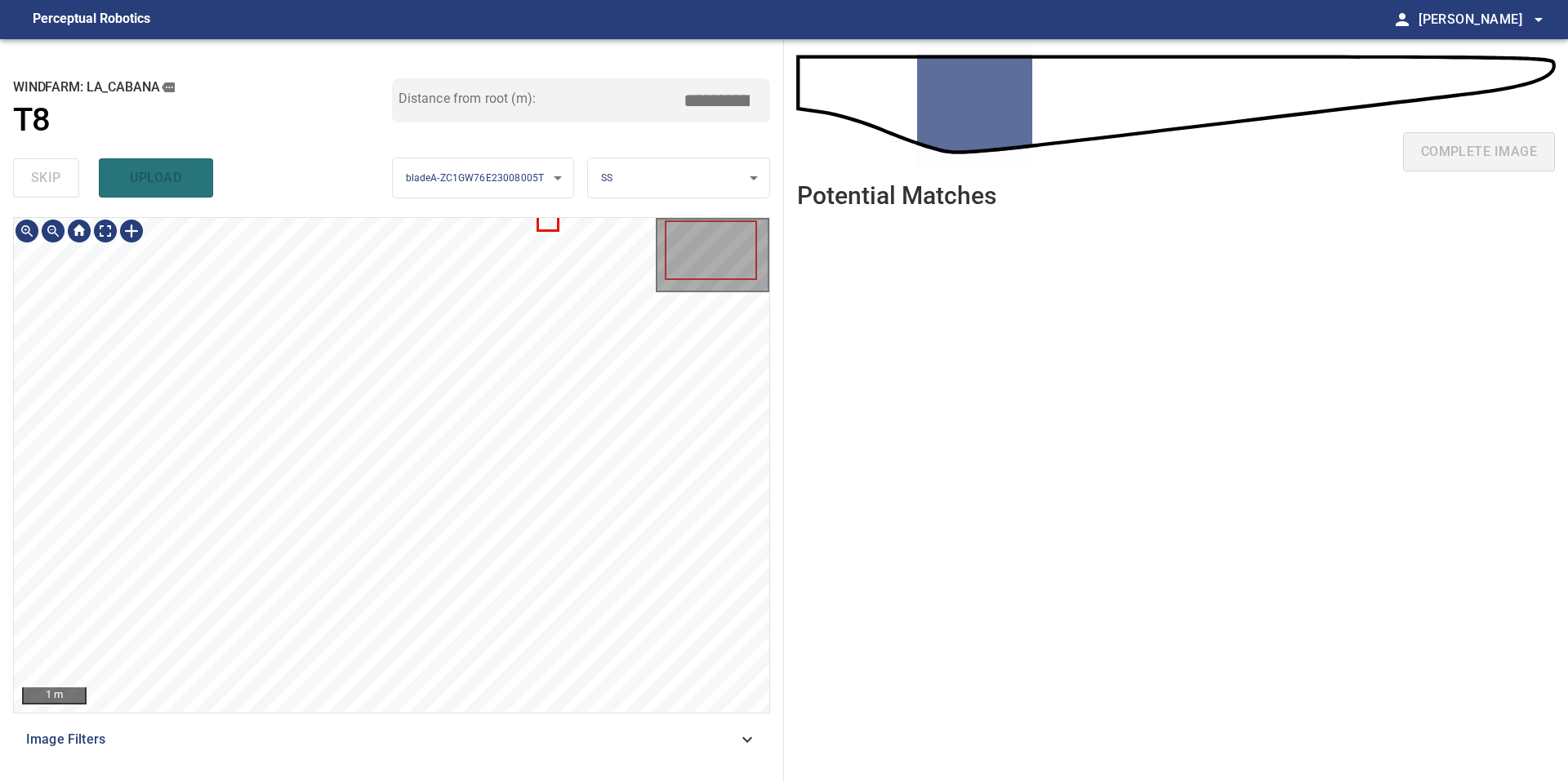
click at [553, 218] on div "1 m" at bounding box center [391, 465] width 757 height 497
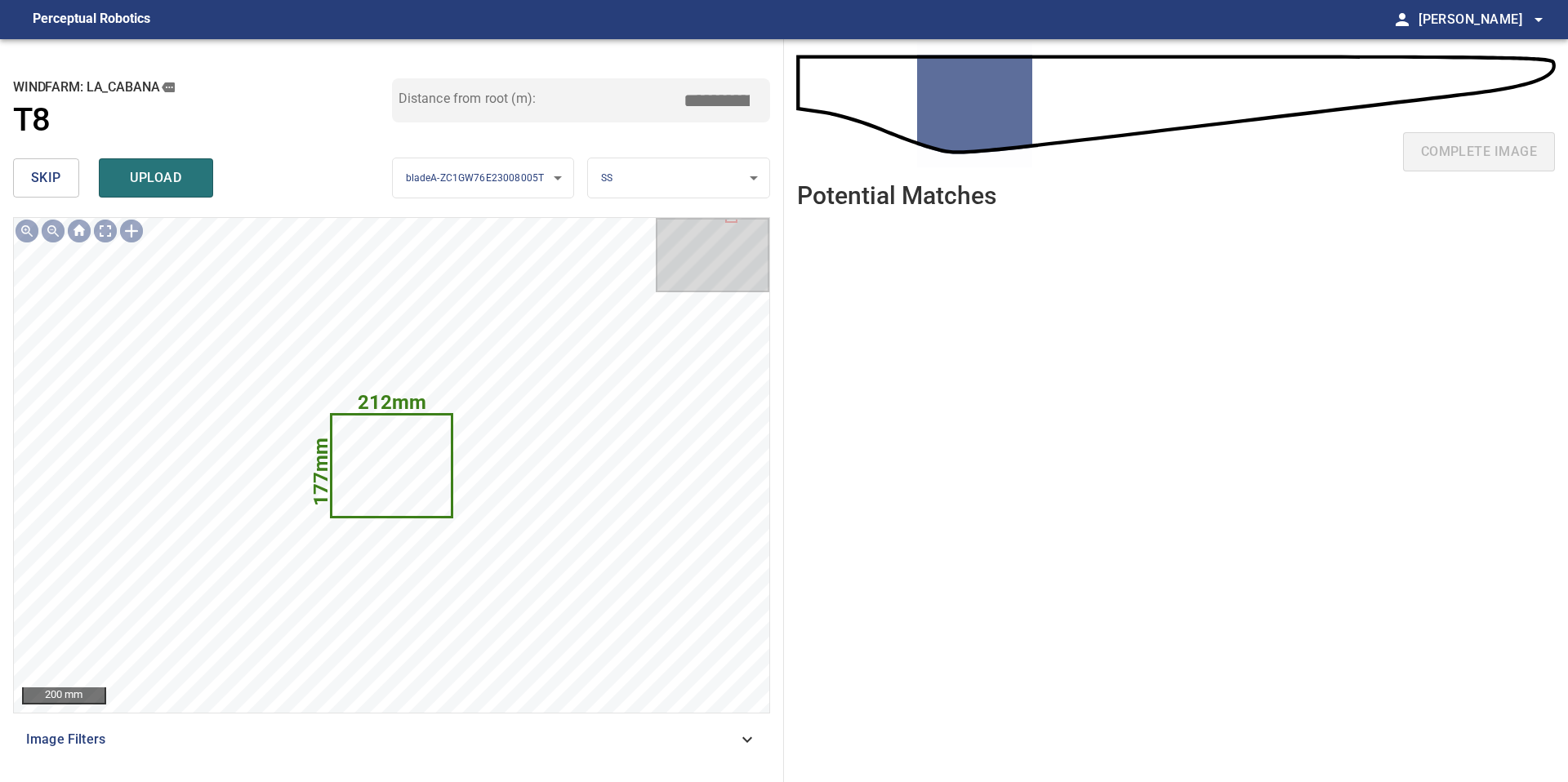
click at [48, 176] on span "skip" at bounding box center [46, 177] width 30 height 23
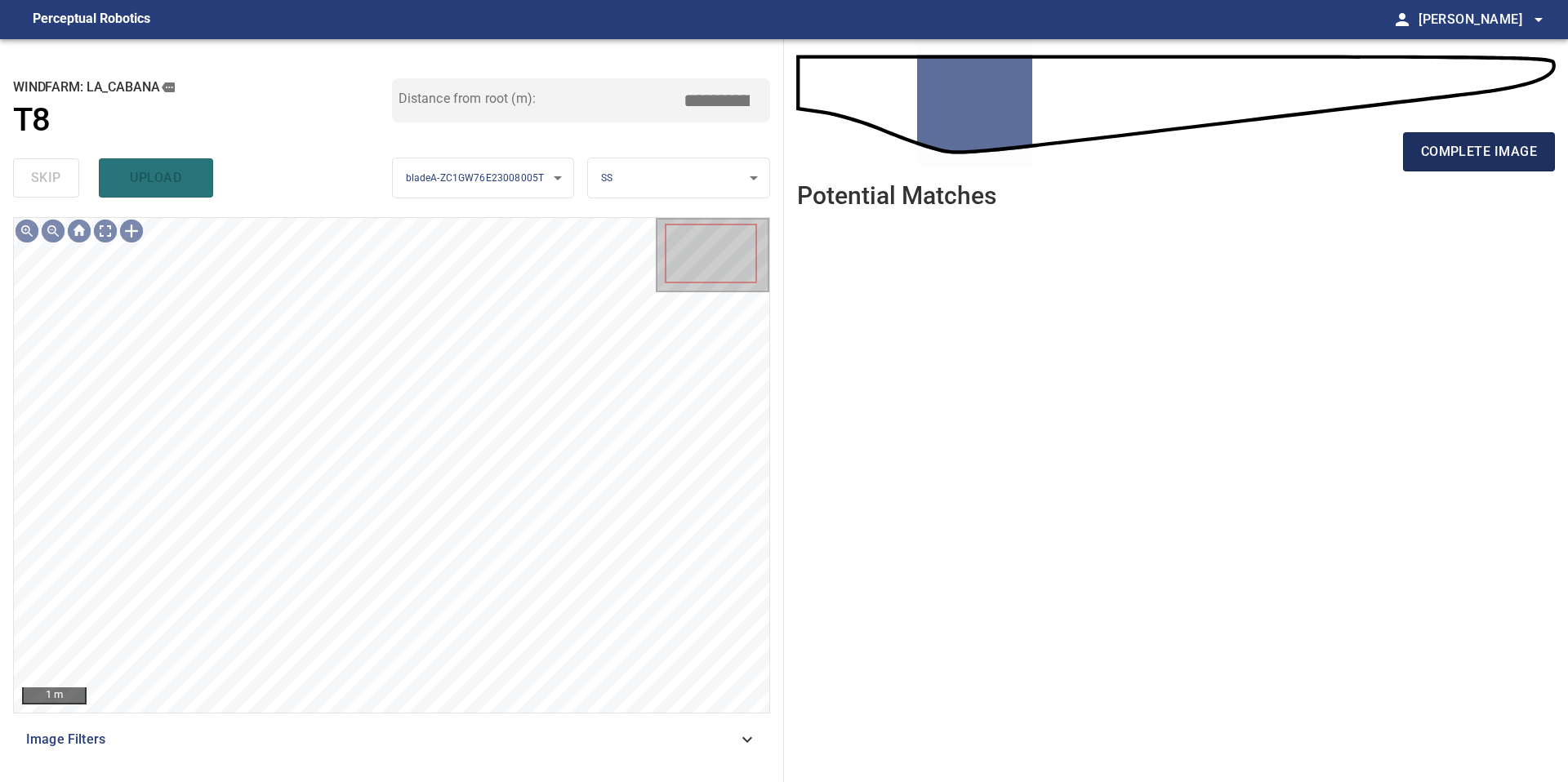
click at [1485, 134] on button "complete image" at bounding box center [1479, 152] width 152 height 39
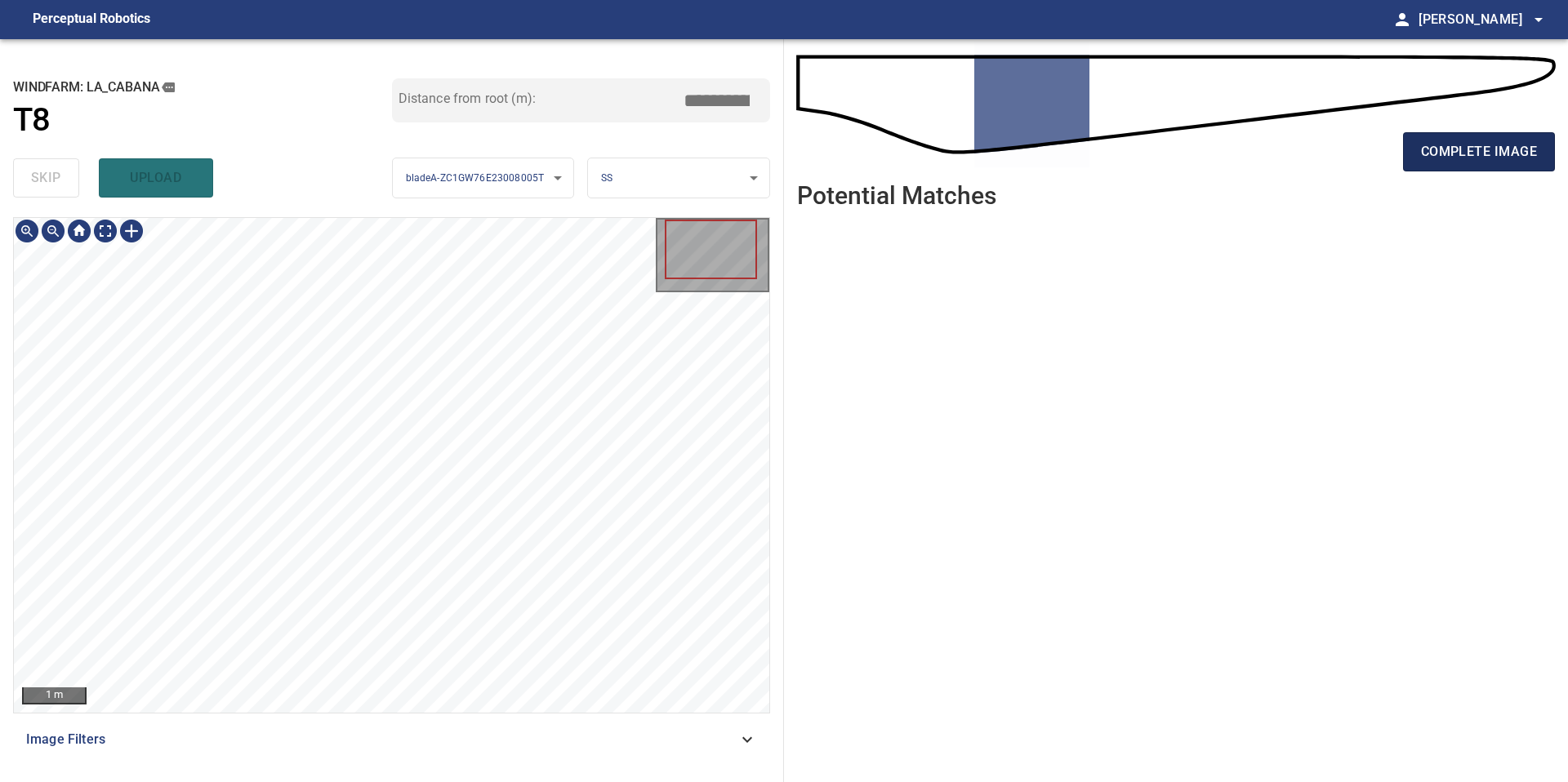
click at [1486, 139] on button "complete image" at bounding box center [1479, 152] width 152 height 39
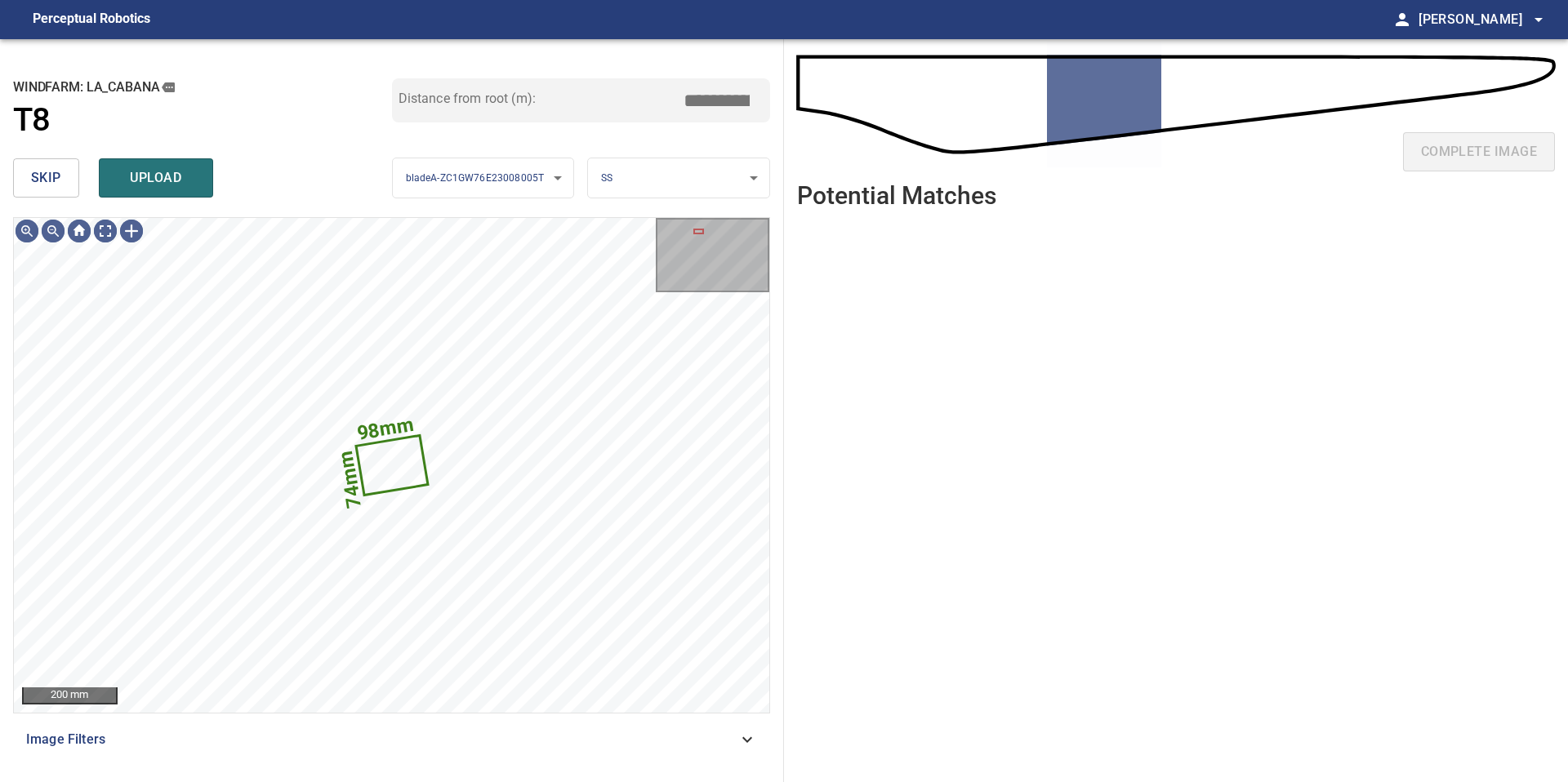
click at [49, 184] on span "skip" at bounding box center [46, 177] width 30 height 23
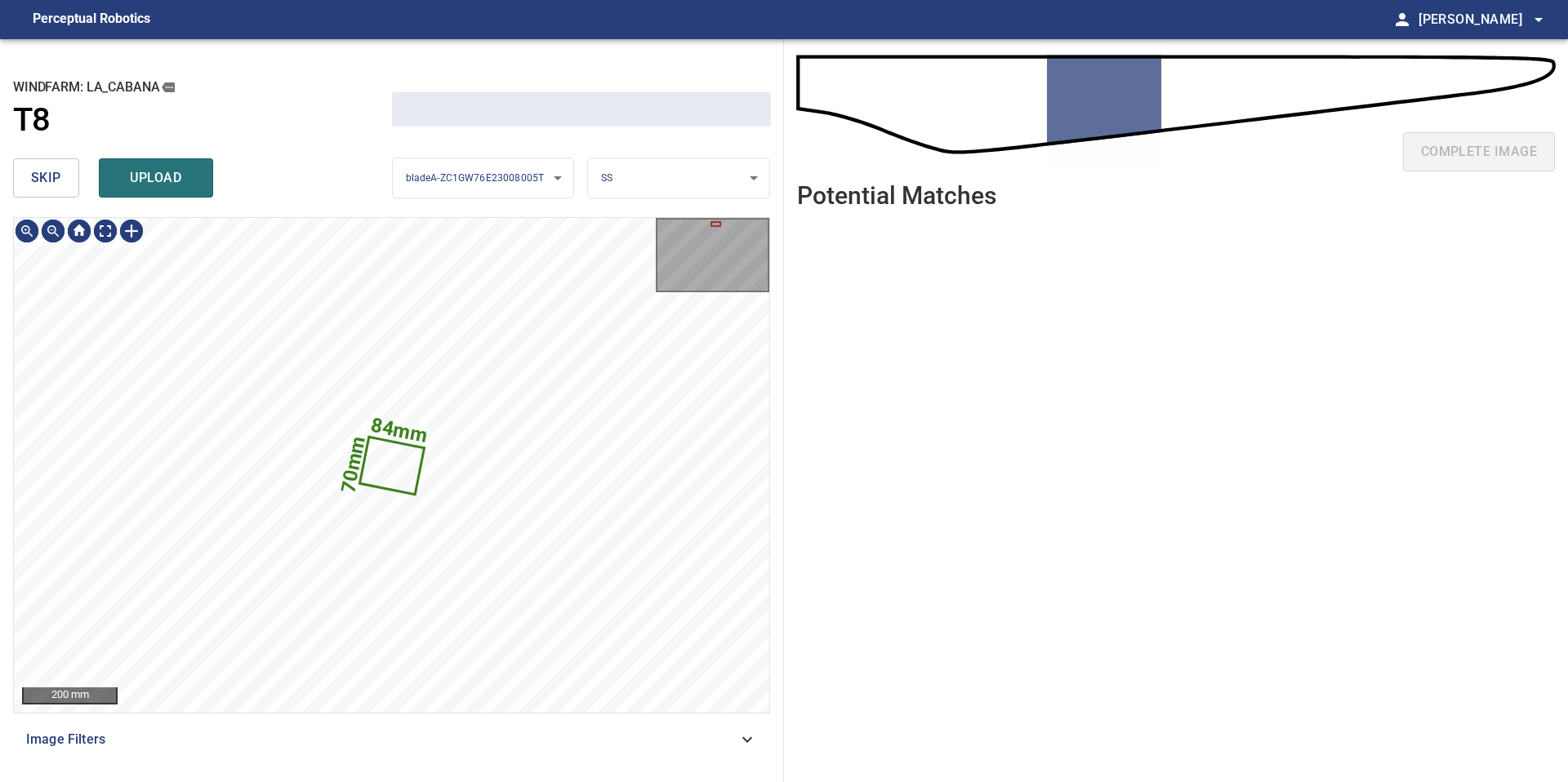
click at [49, 184] on span "skip" at bounding box center [46, 177] width 30 height 23
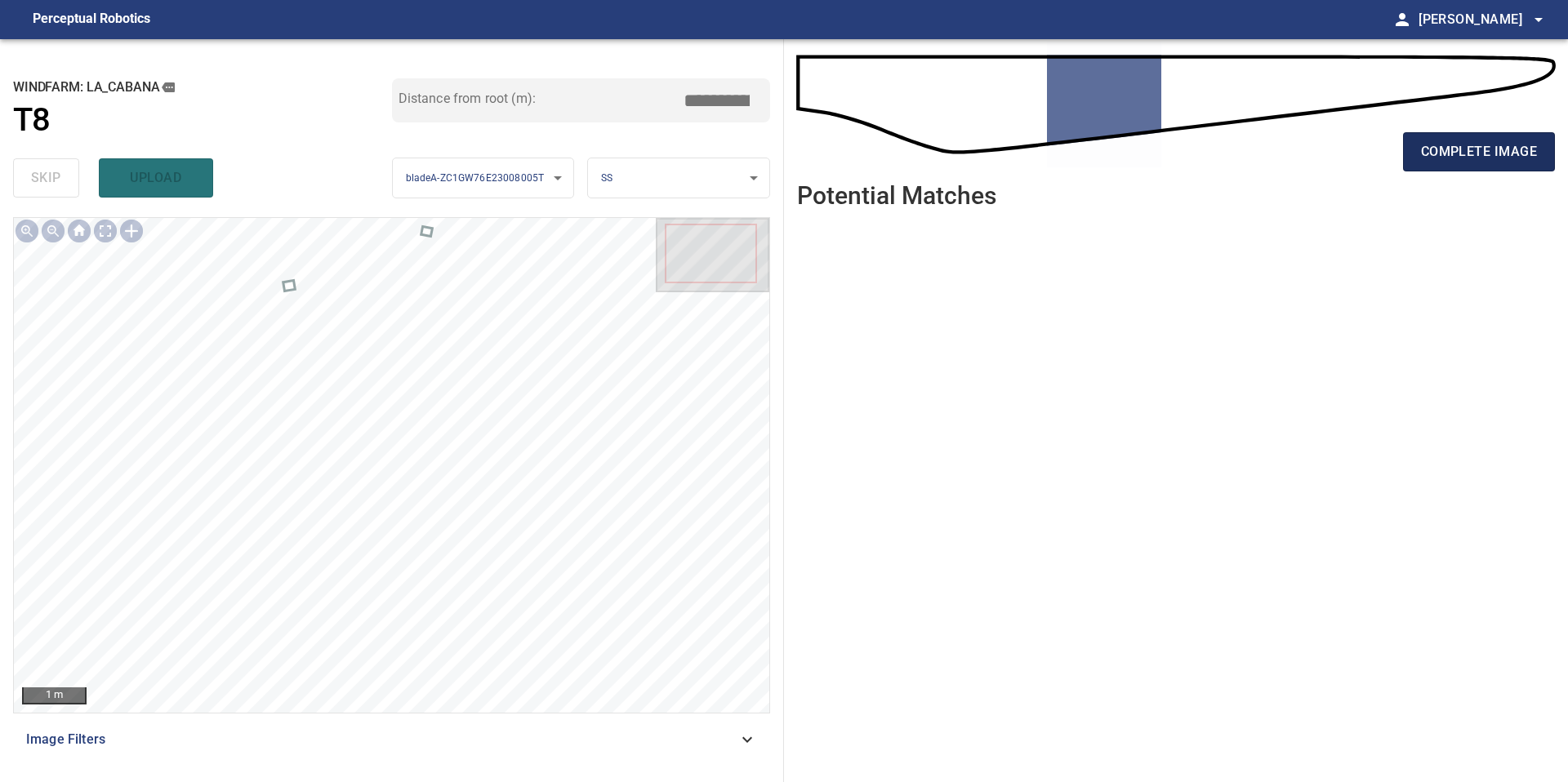
click at [1452, 140] on span "complete image" at bounding box center [1479, 151] width 116 height 23
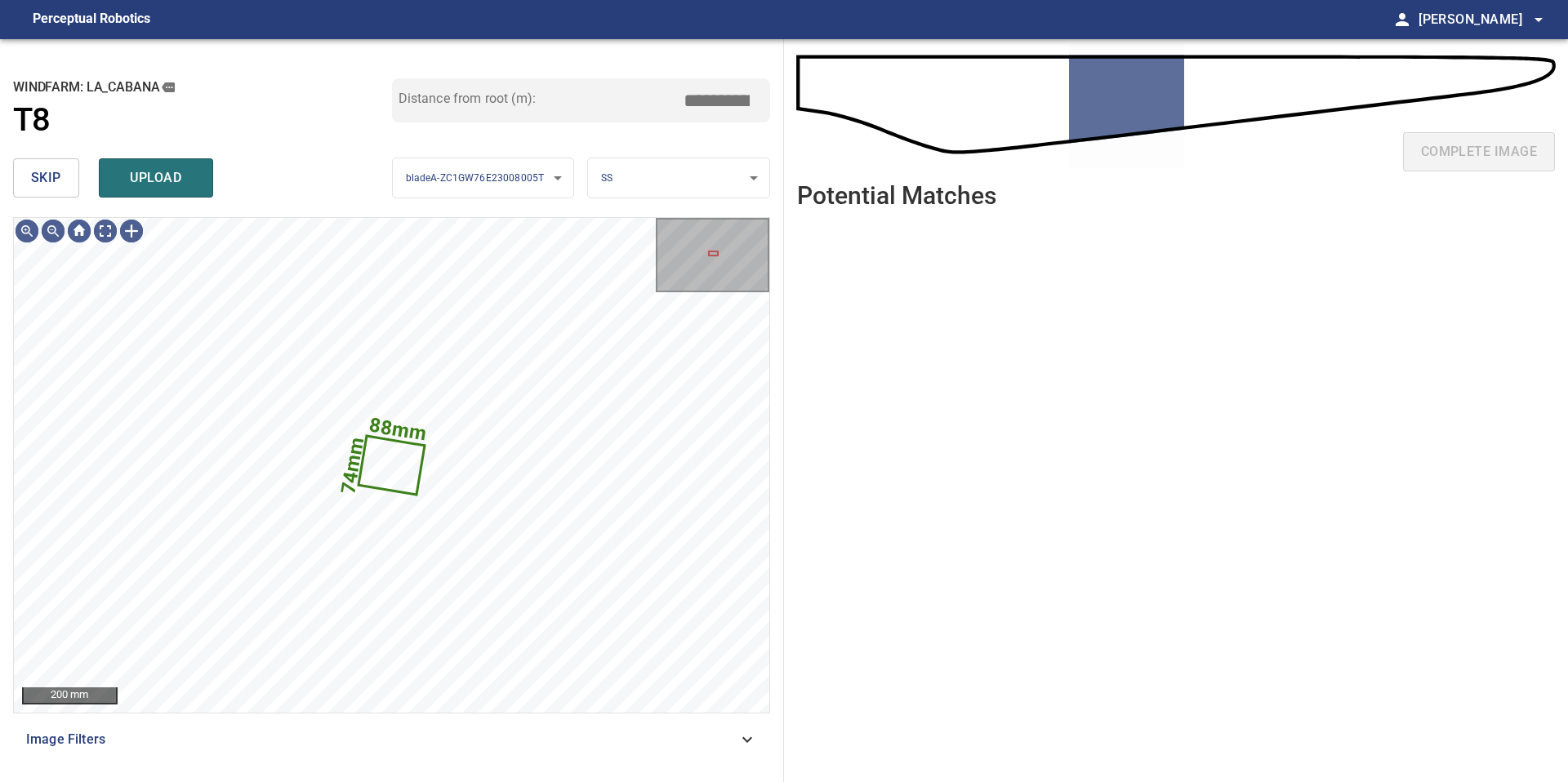
click at [59, 177] on span "skip" at bounding box center [46, 177] width 30 height 23
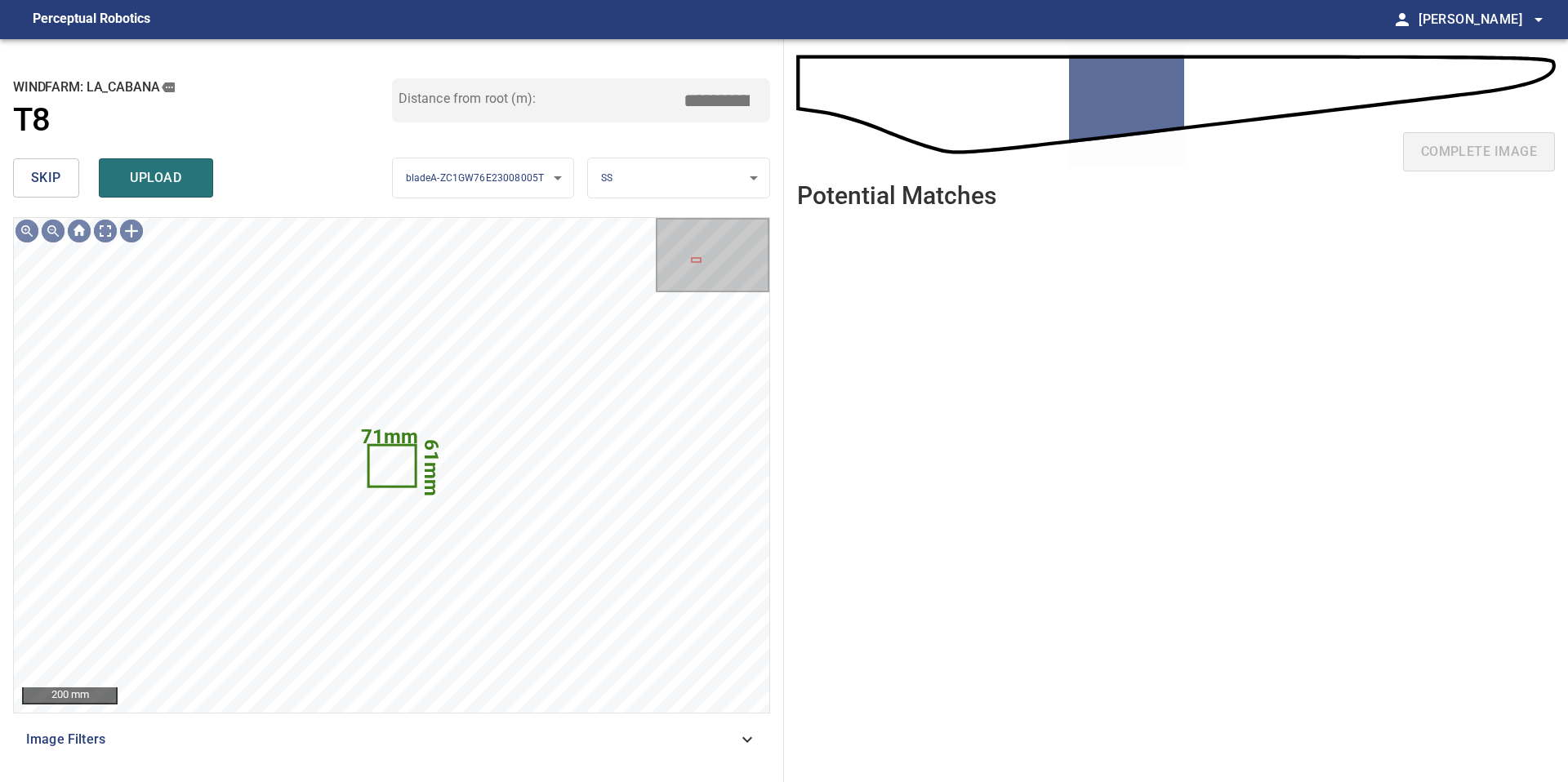
click at [59, 177] on span "skip" at bounding box center [46, 177] width 30 height 23
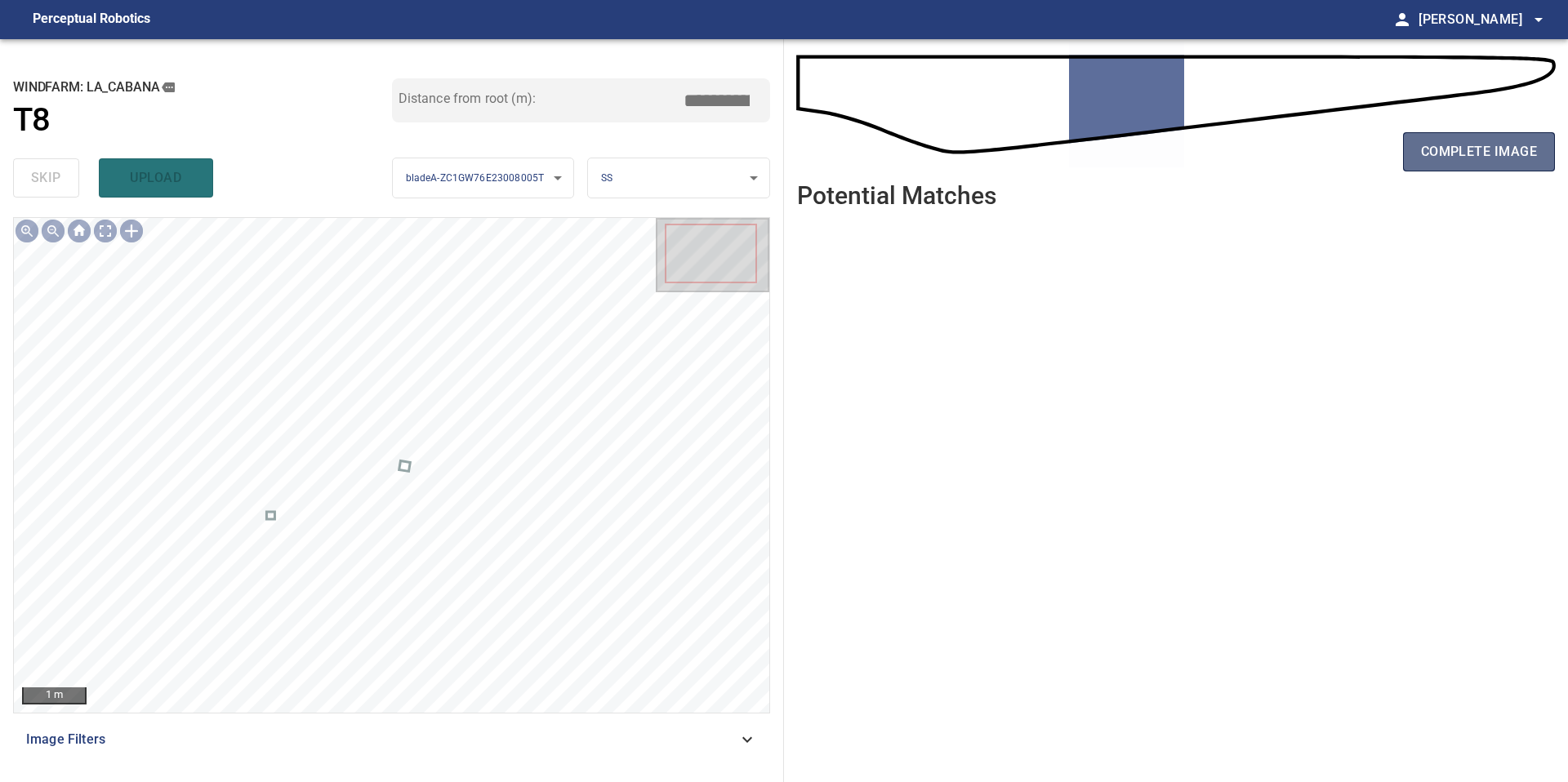
click at [1455, 153] on span "complete image" at bounding box center [1479, 151] width 116 height 23
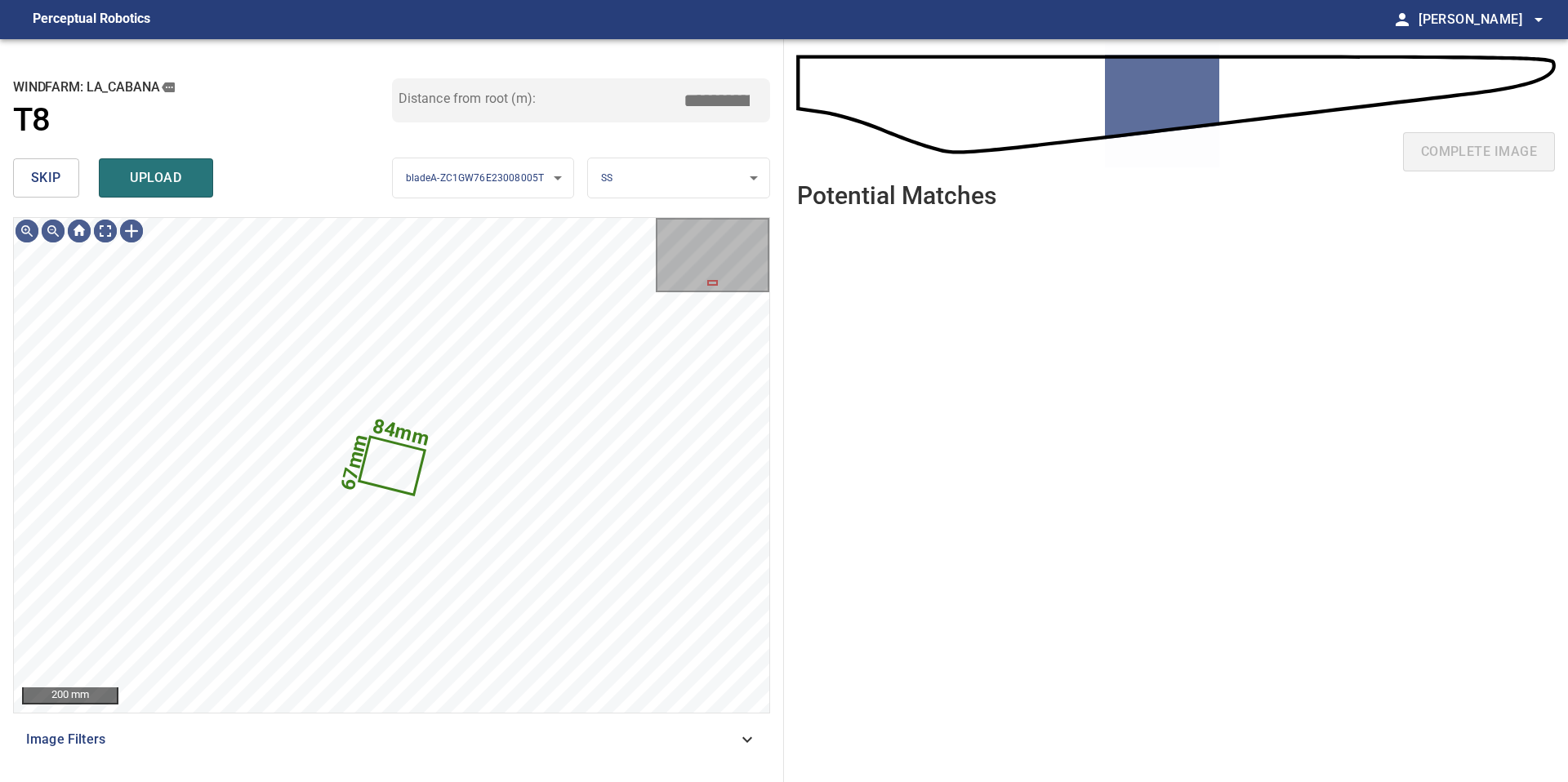
click at [66, 189] on button "skip" at bounding box center [45, 178] width 66 height 39
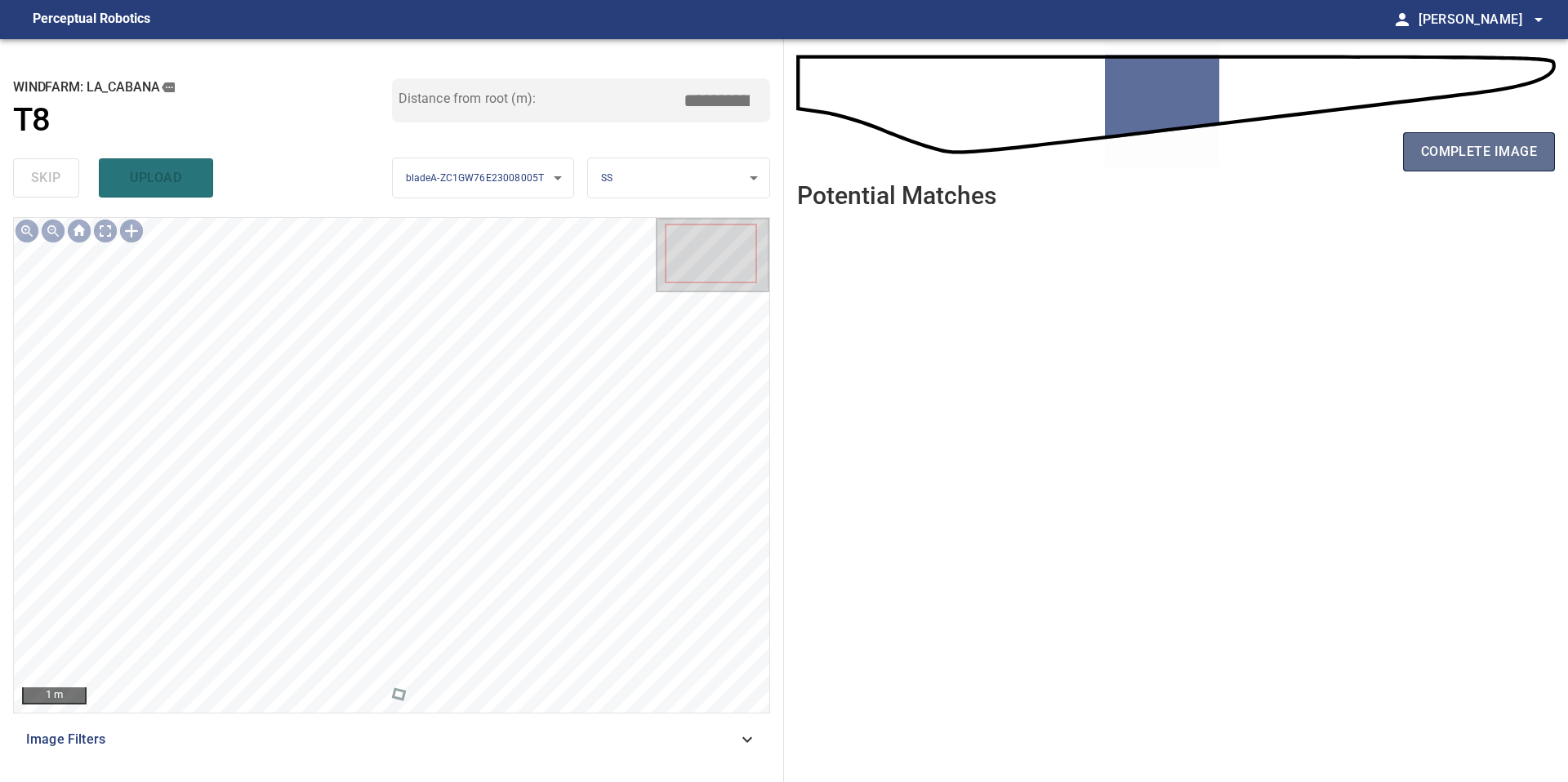
click at [1449, 166] on button "complete image" at bounding box center [1479, 152] width 152 height 39
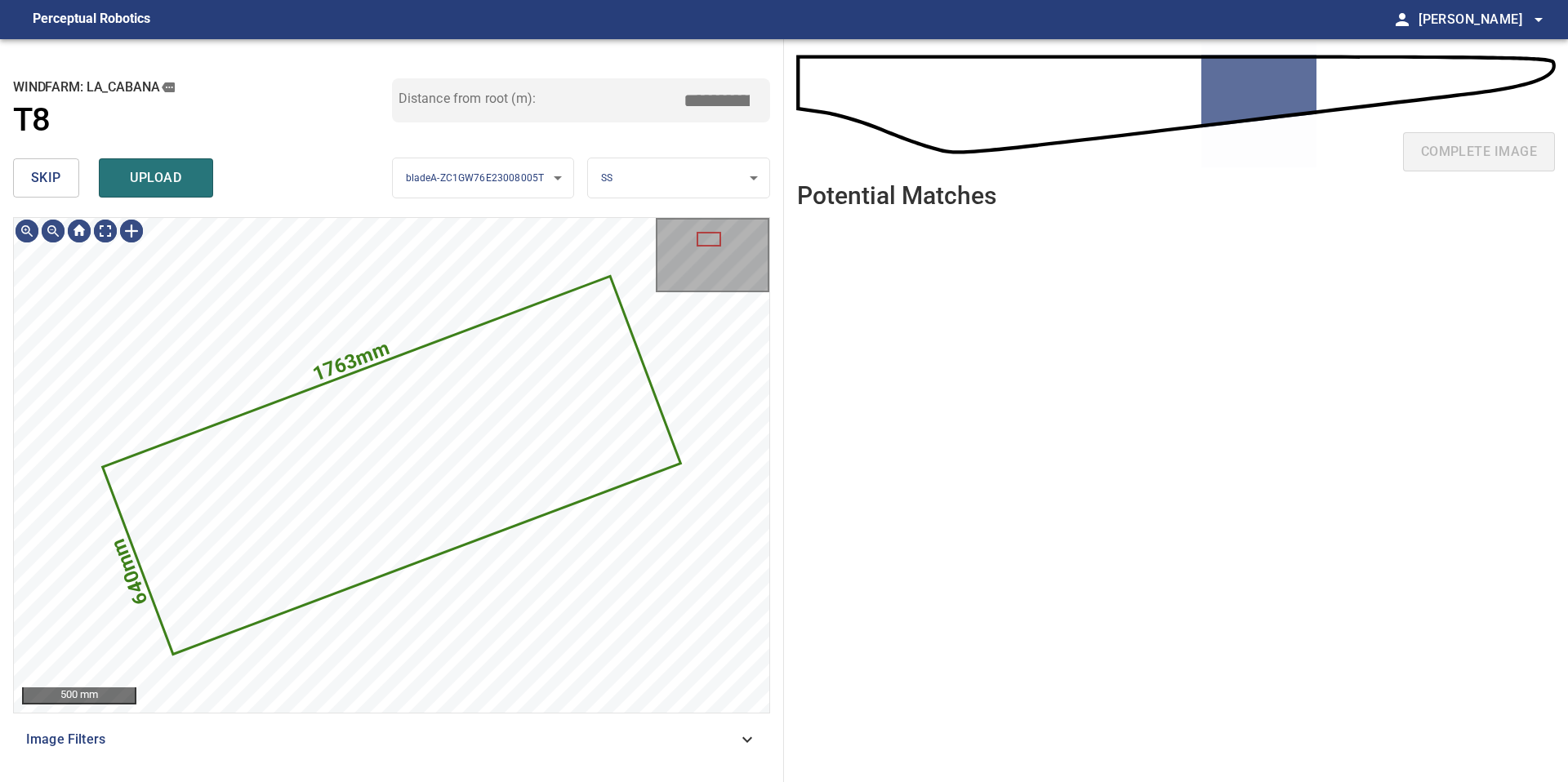
click at [54, 178] on span "skip" at bounding box center [46, 177] width 30 height 23
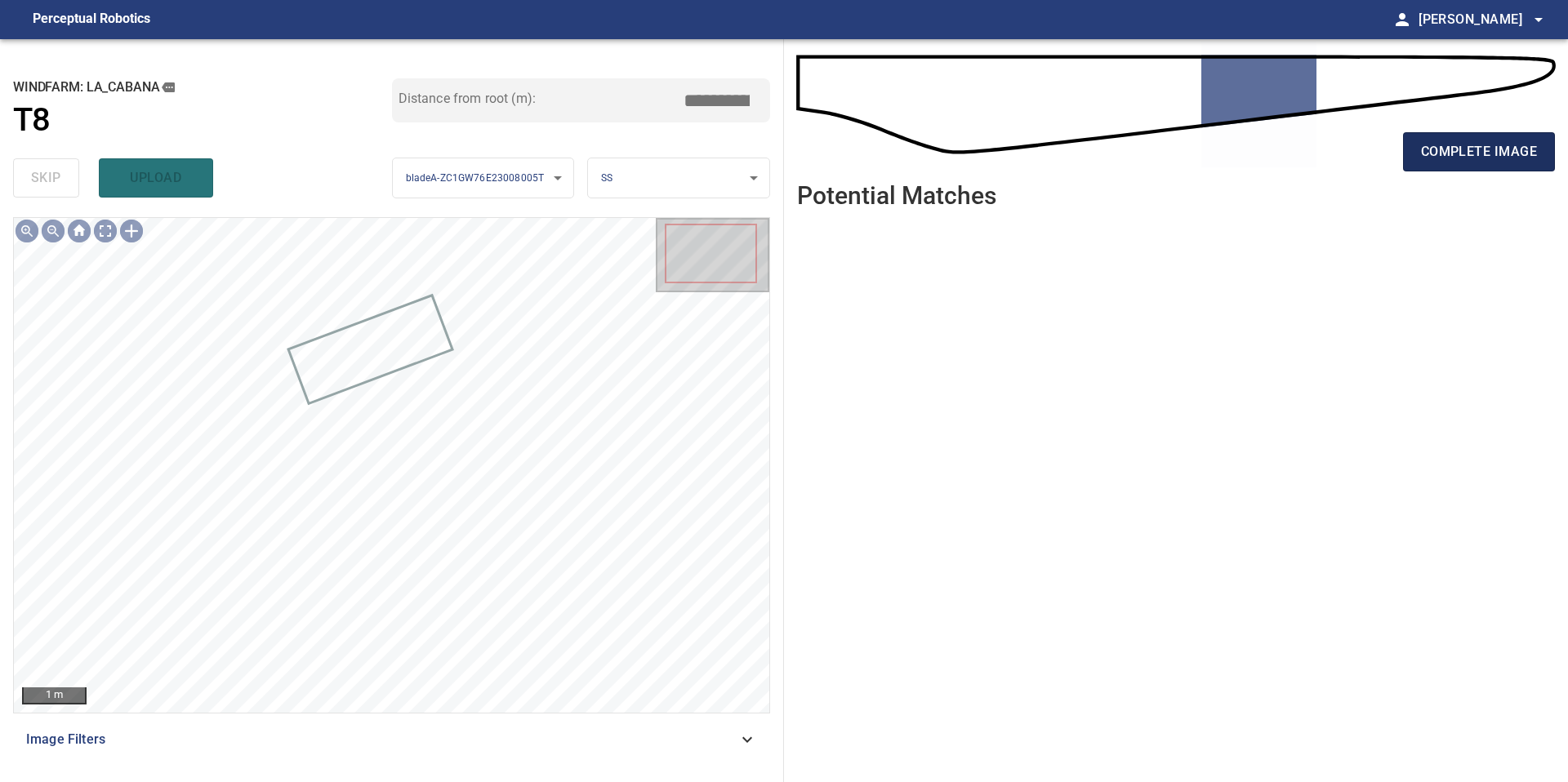
click at [1456, 140] on span "complete image" at bounding box center [1479, 151] width 116 height 23
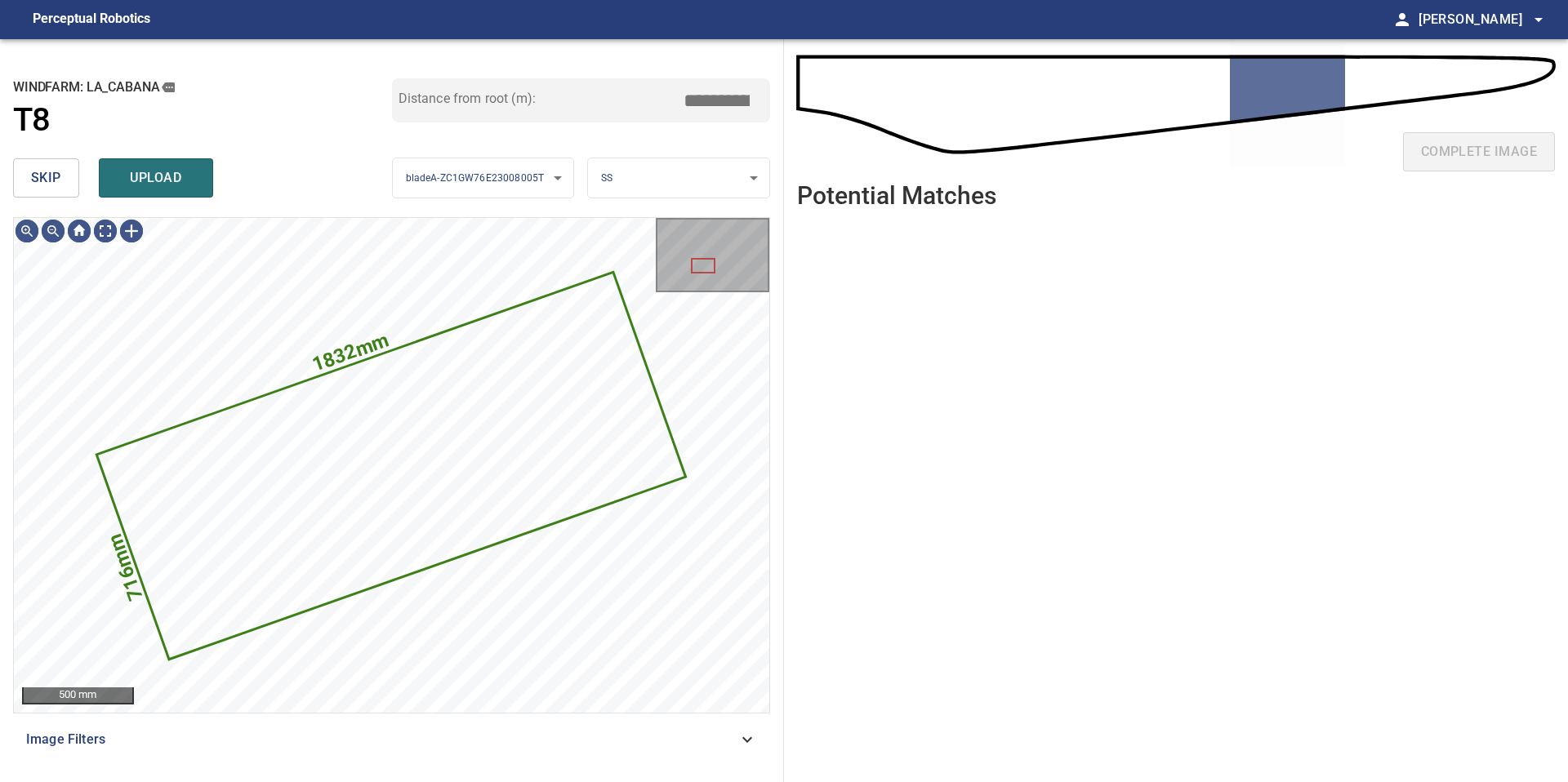
click at [71, 179] on button "skip" at bounding box center [45, 178] width 66 height 39
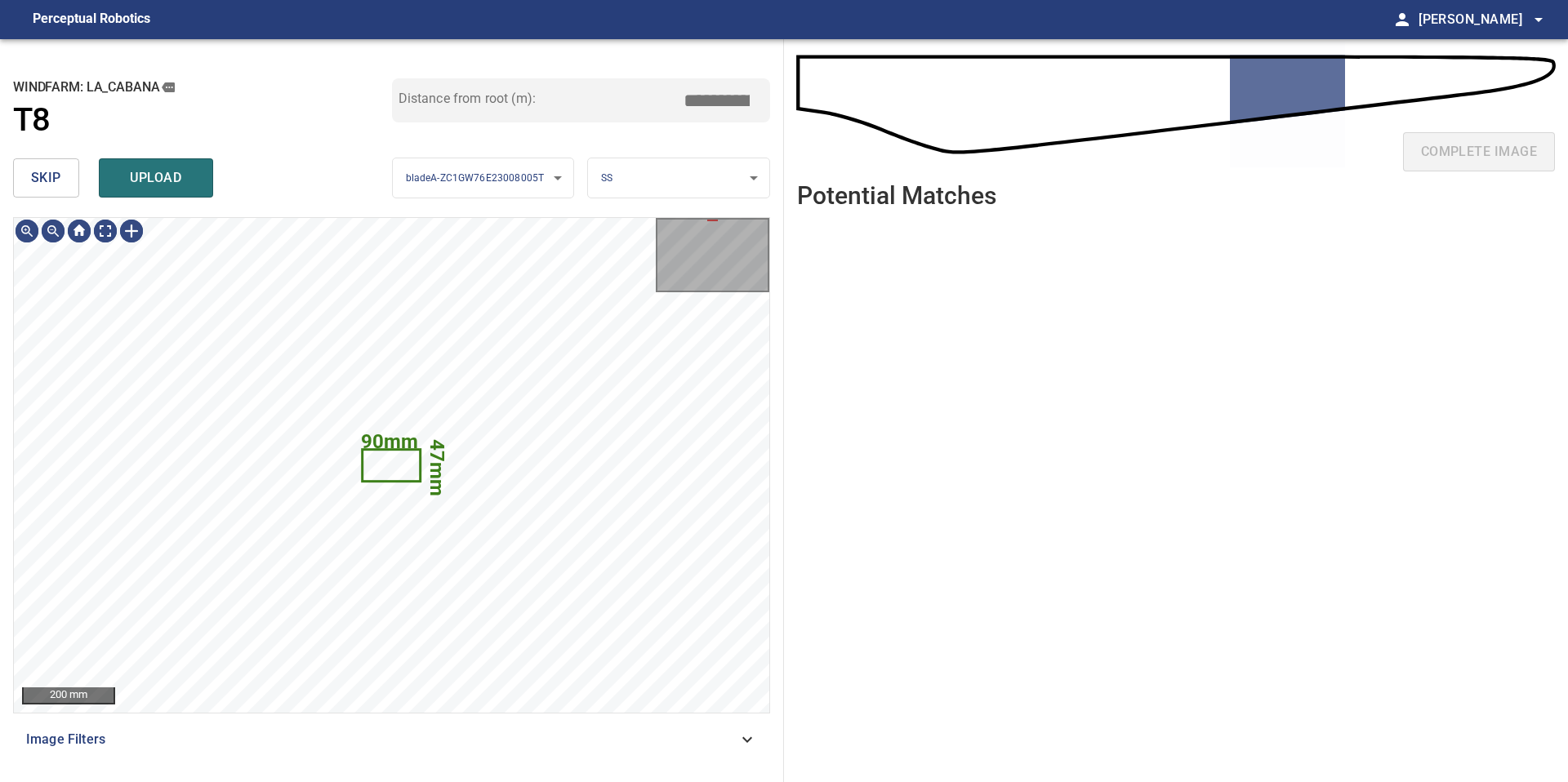
click at [56, 178] on span "skip" at bounding box center [46, 177] width 30 height 23
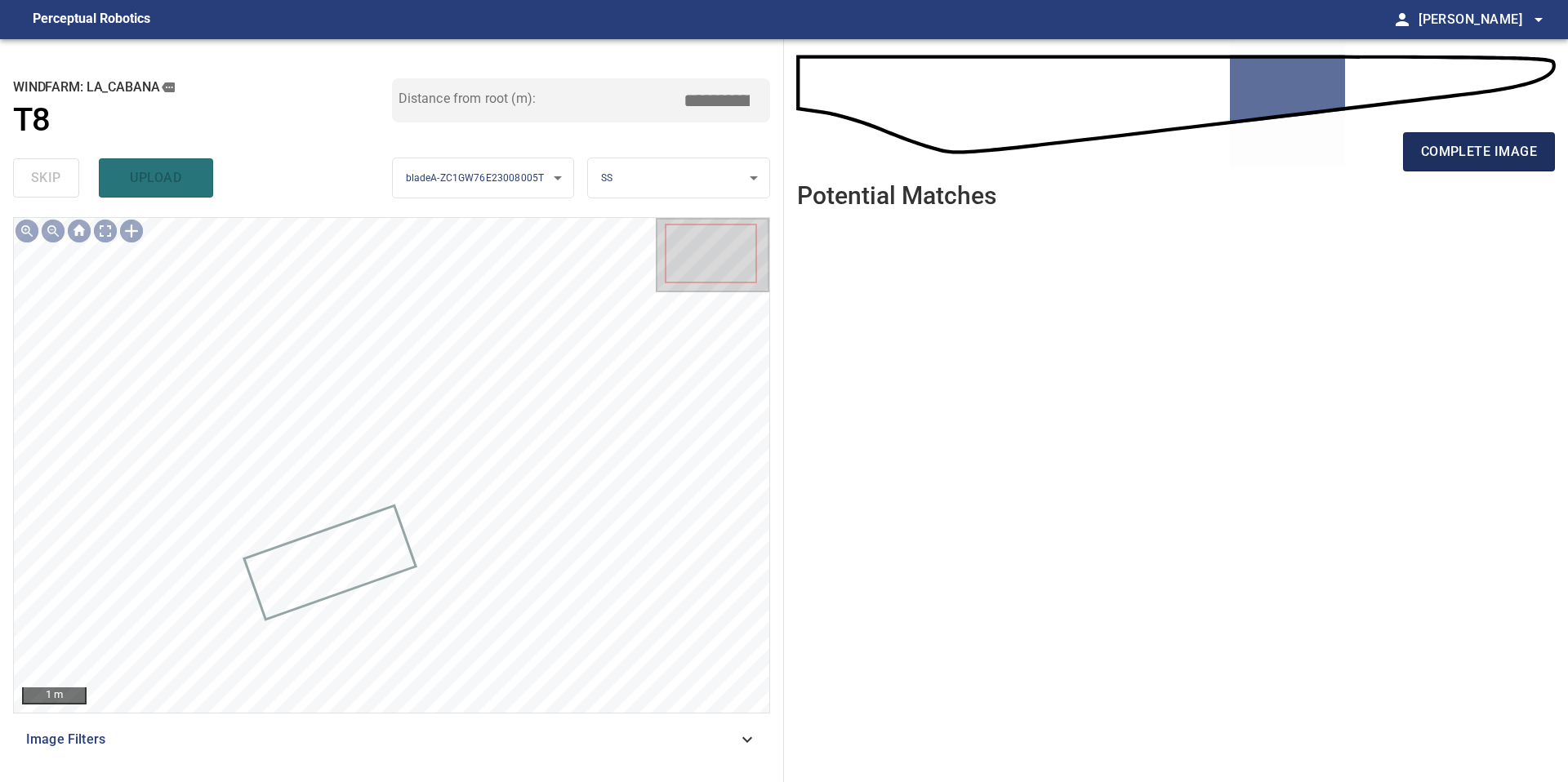
click at [1450, 134] on button "complete image" at bounding box center [1479, 152] width 152 height 39
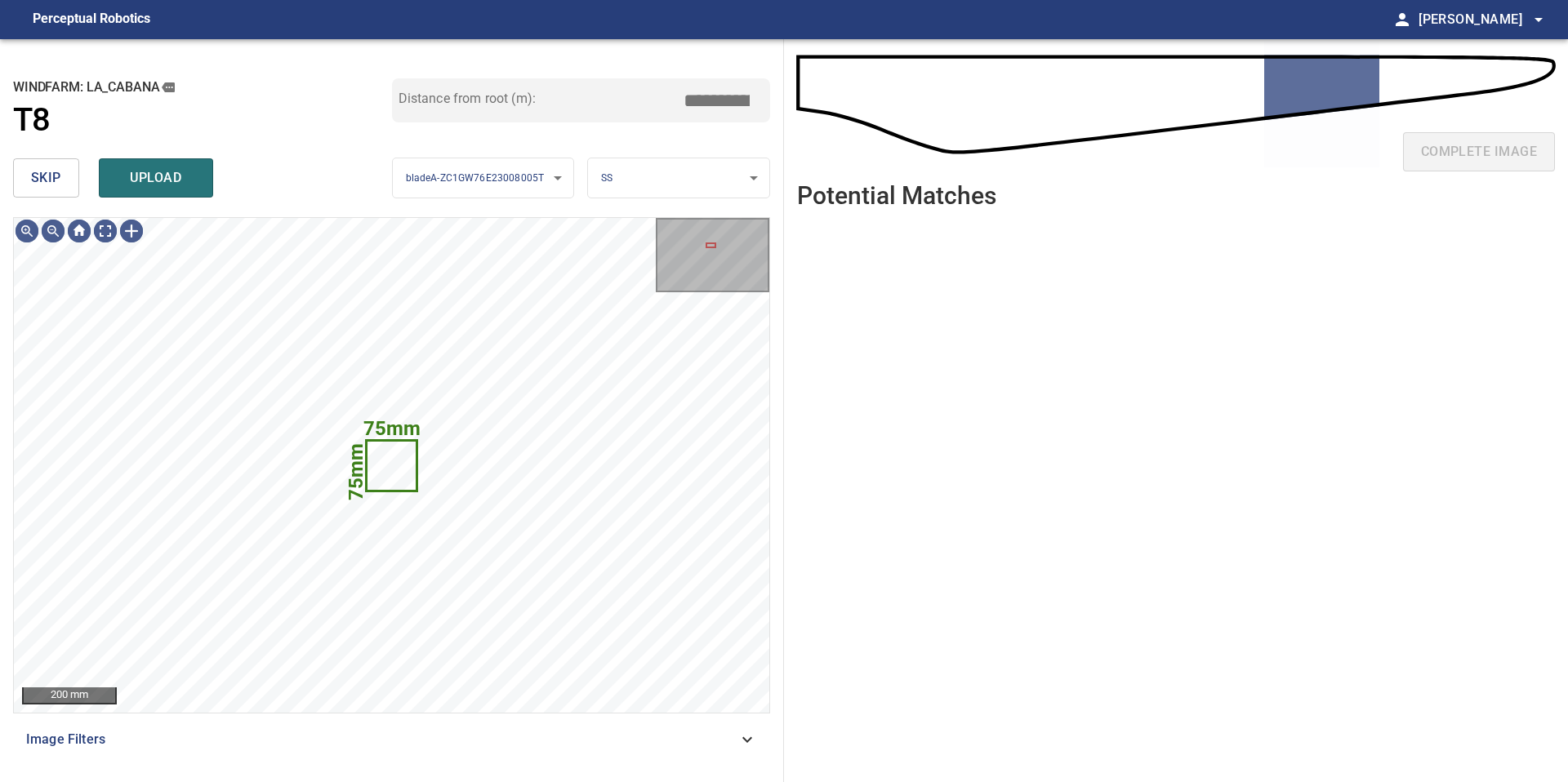
click at [50, 193] on button "skip" at bounding box center [45, 178] width 66 height 39
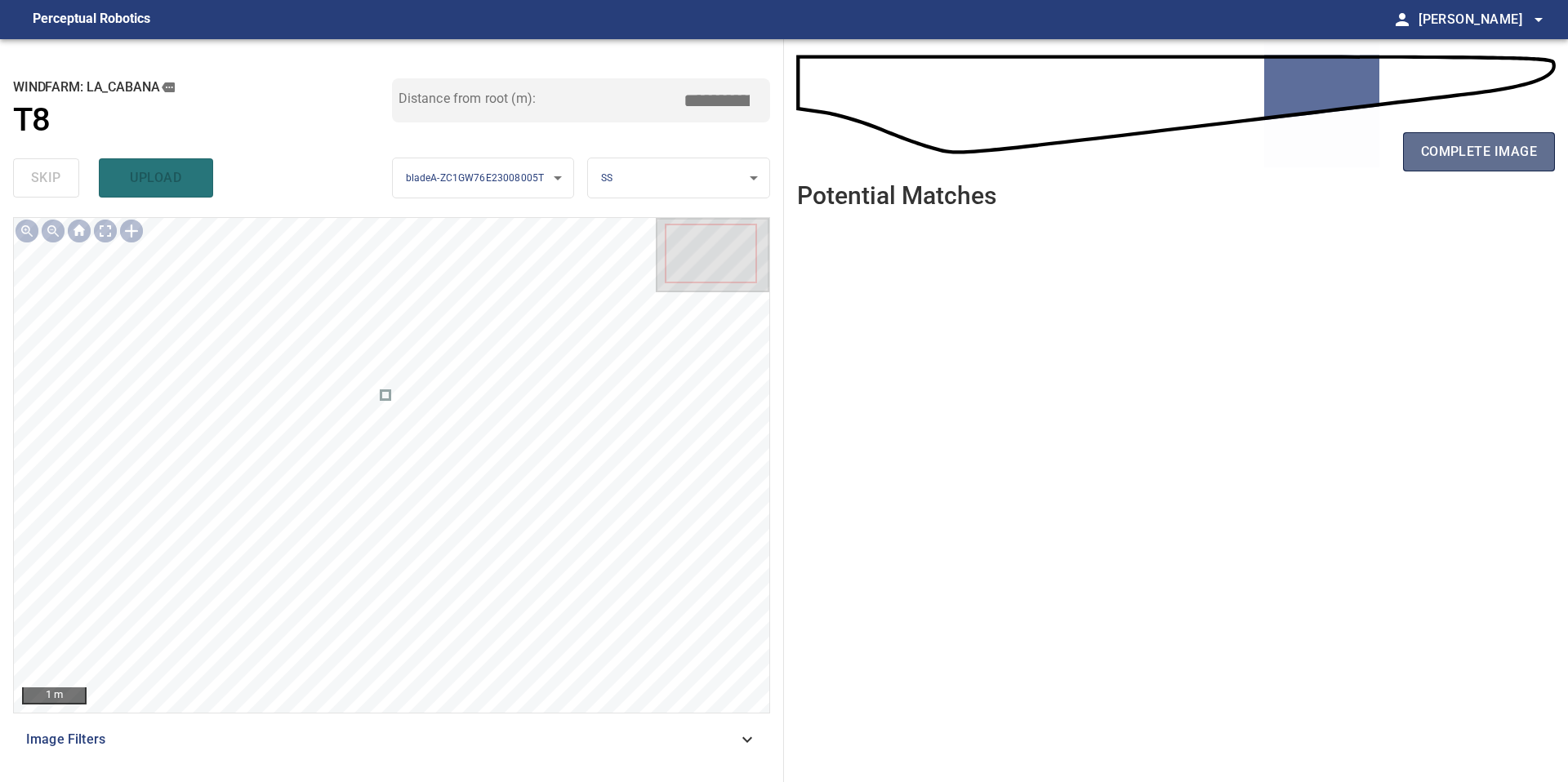
click at [1445, 152] on span "complete image" at bounding box center [1479, 151] width 116 height 23
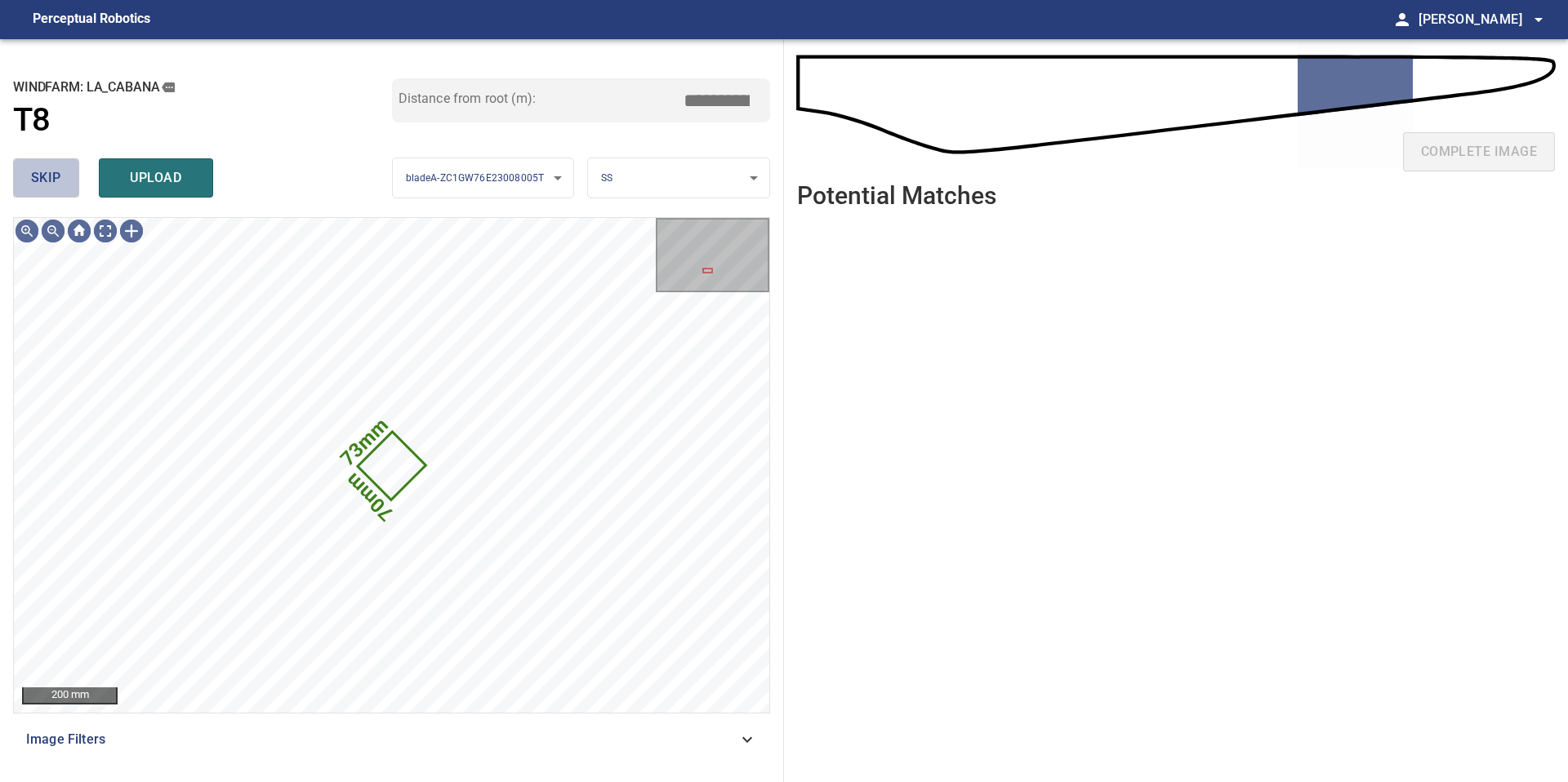
click at [43, 178] on span "skip" at bounding box center [46, 177] width 30 height 23
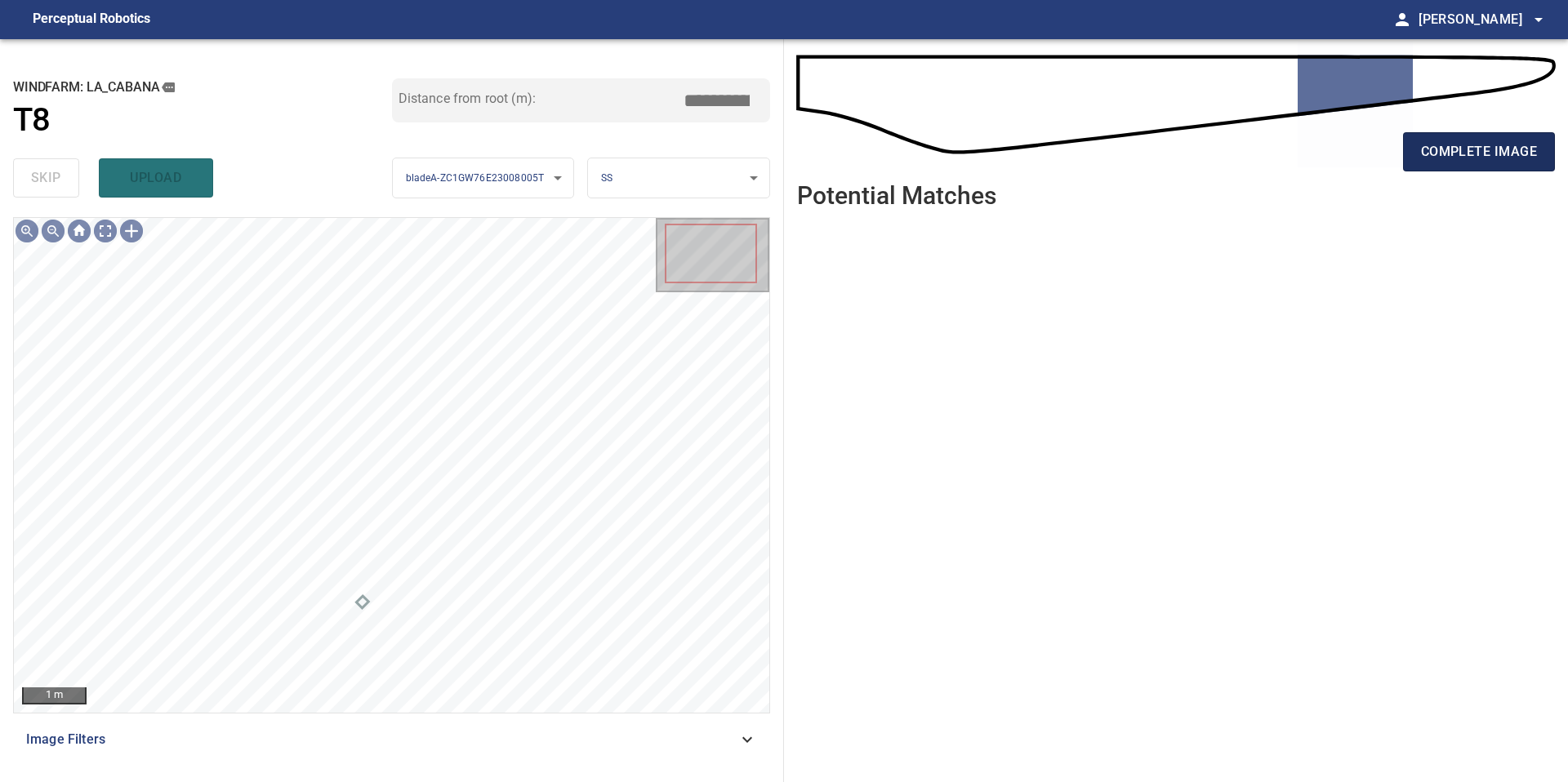
click at [1468, 167] on button "complete image" at bounding box center [1479, 152] width 152 height 39
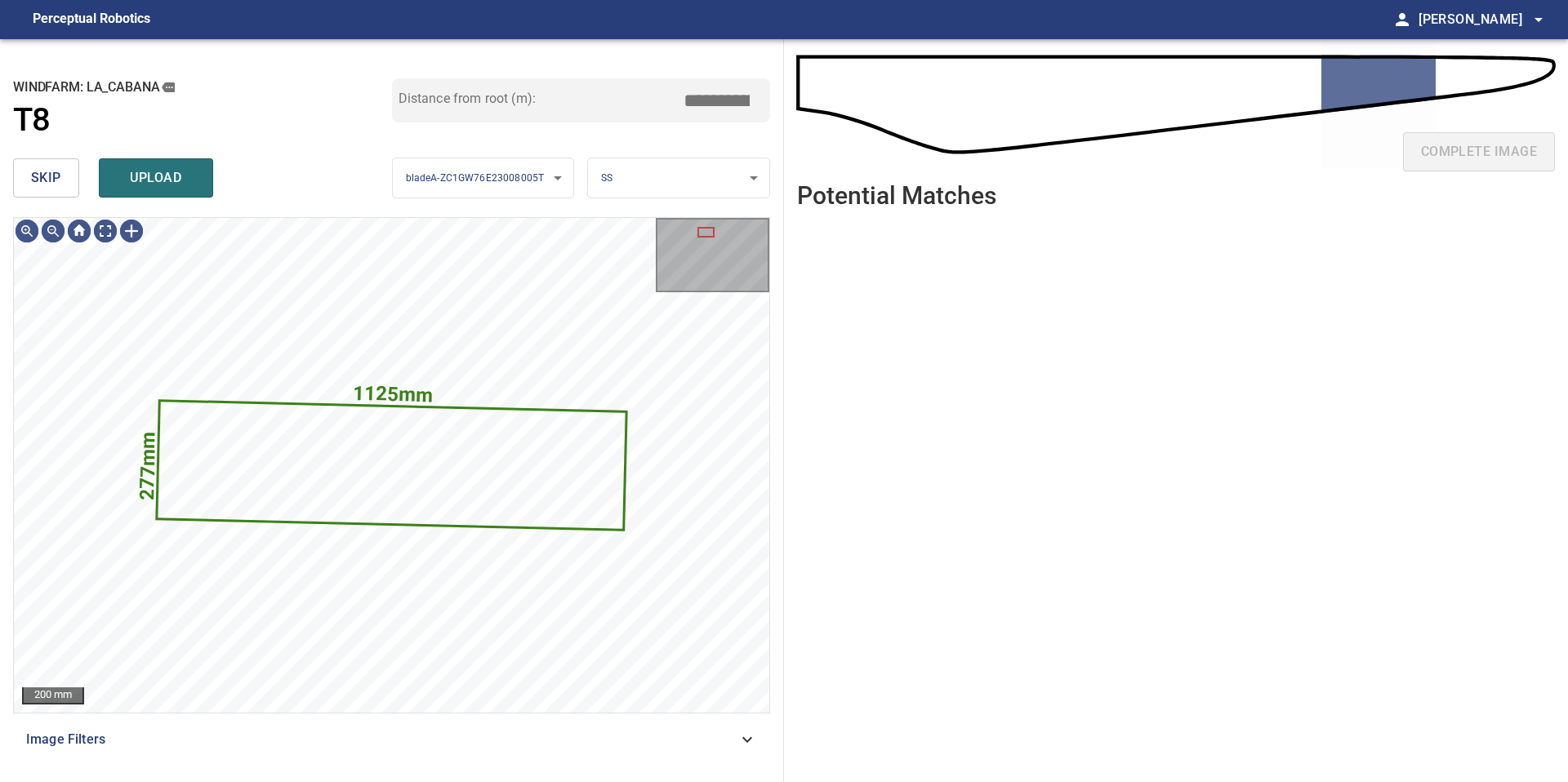
click at [46, 186] on span "skip" at bounding box center [46, 177] width 30 height 23
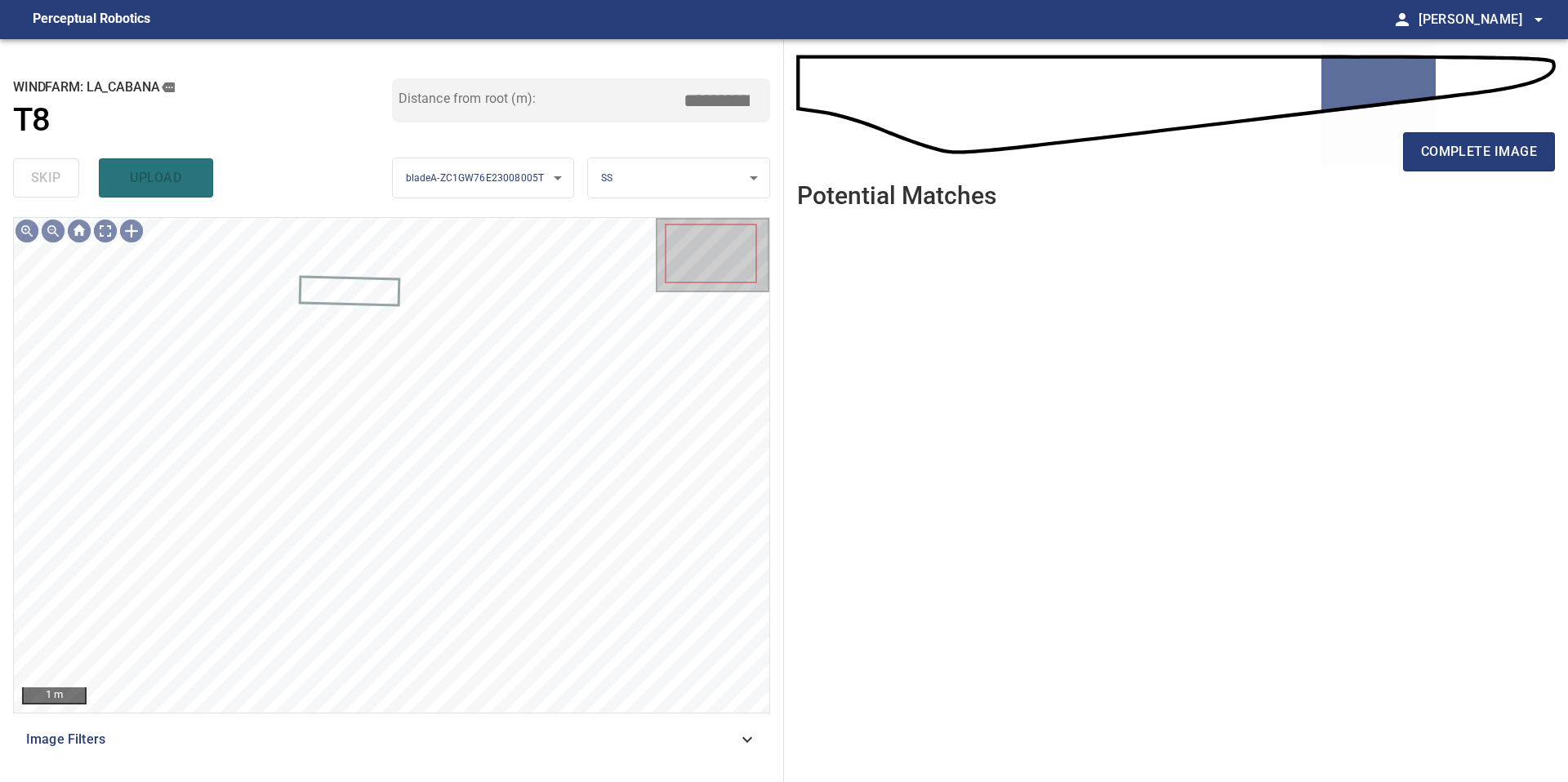
click at [1439, 172] on div "complete image" at bounding box center [1175, 158] width 758 height 66
click at [1438, 140] on span "complete image" at bounding box center [1479, 151] width 116 height 23
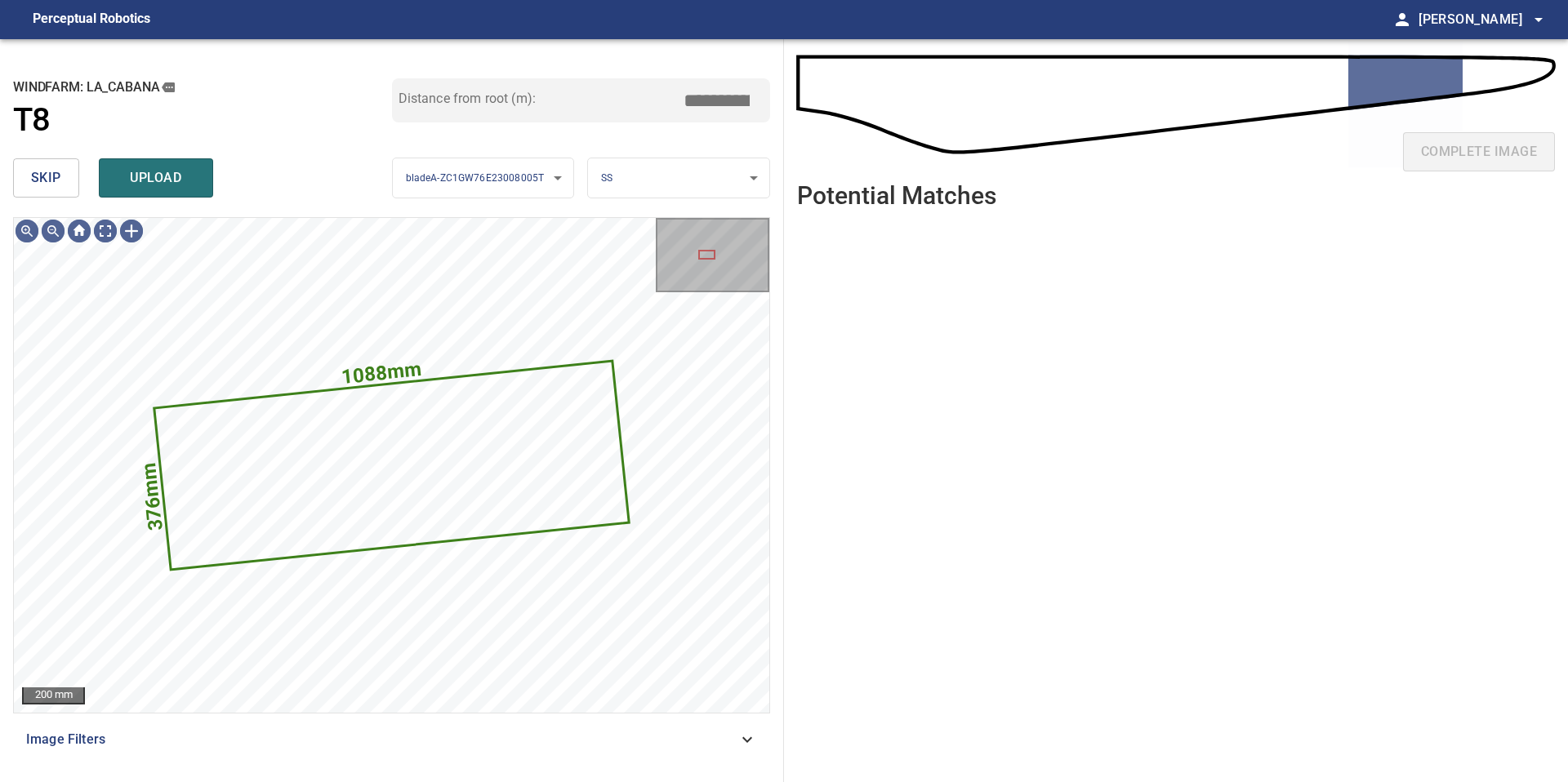
click at [54, 179] on span "skip" at bounding box center [46, 177] width 30 height 23
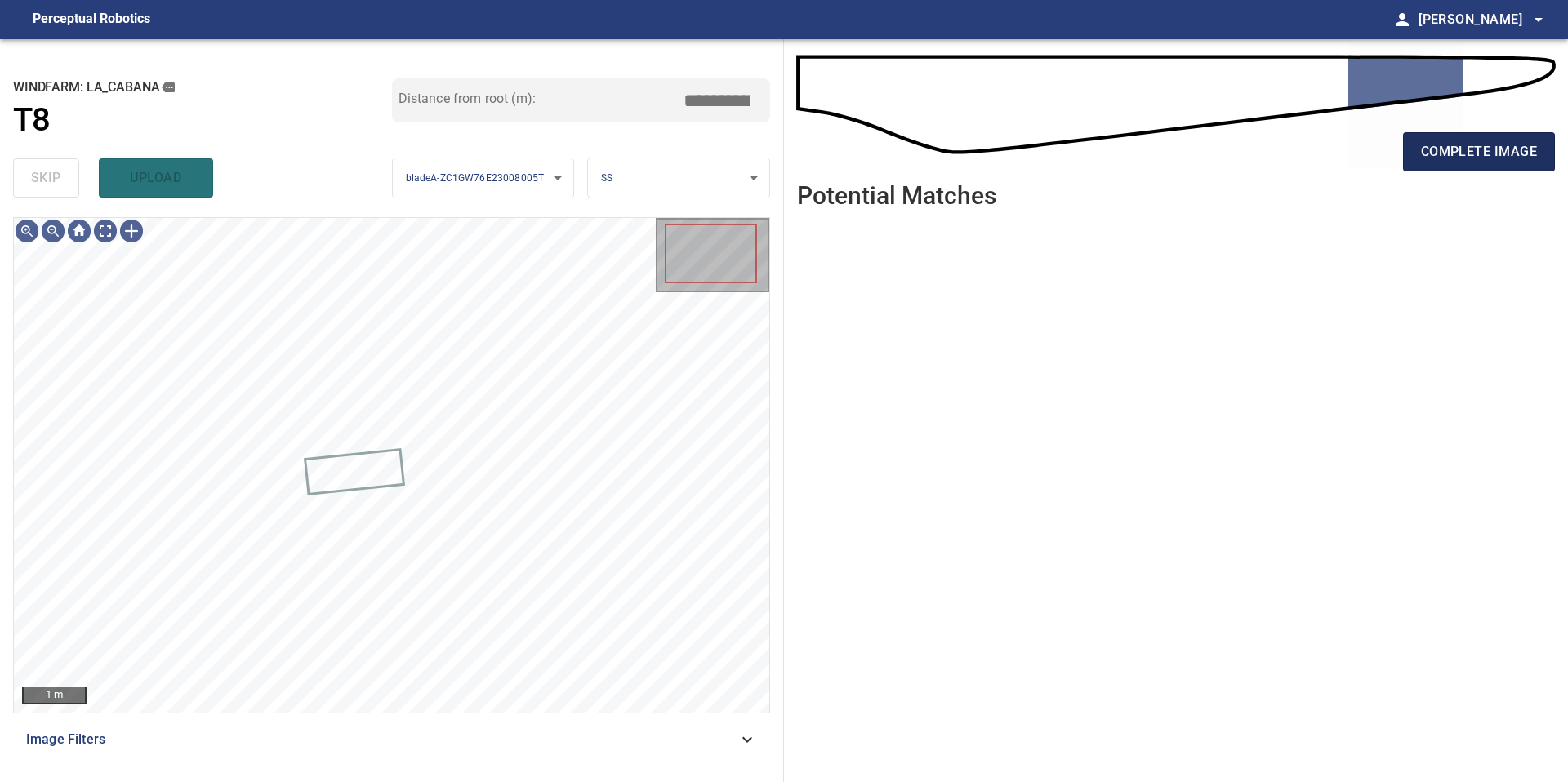
click at [1477, 137] on button "complete image" at bounding box center [1479, 152] width 152 height 39
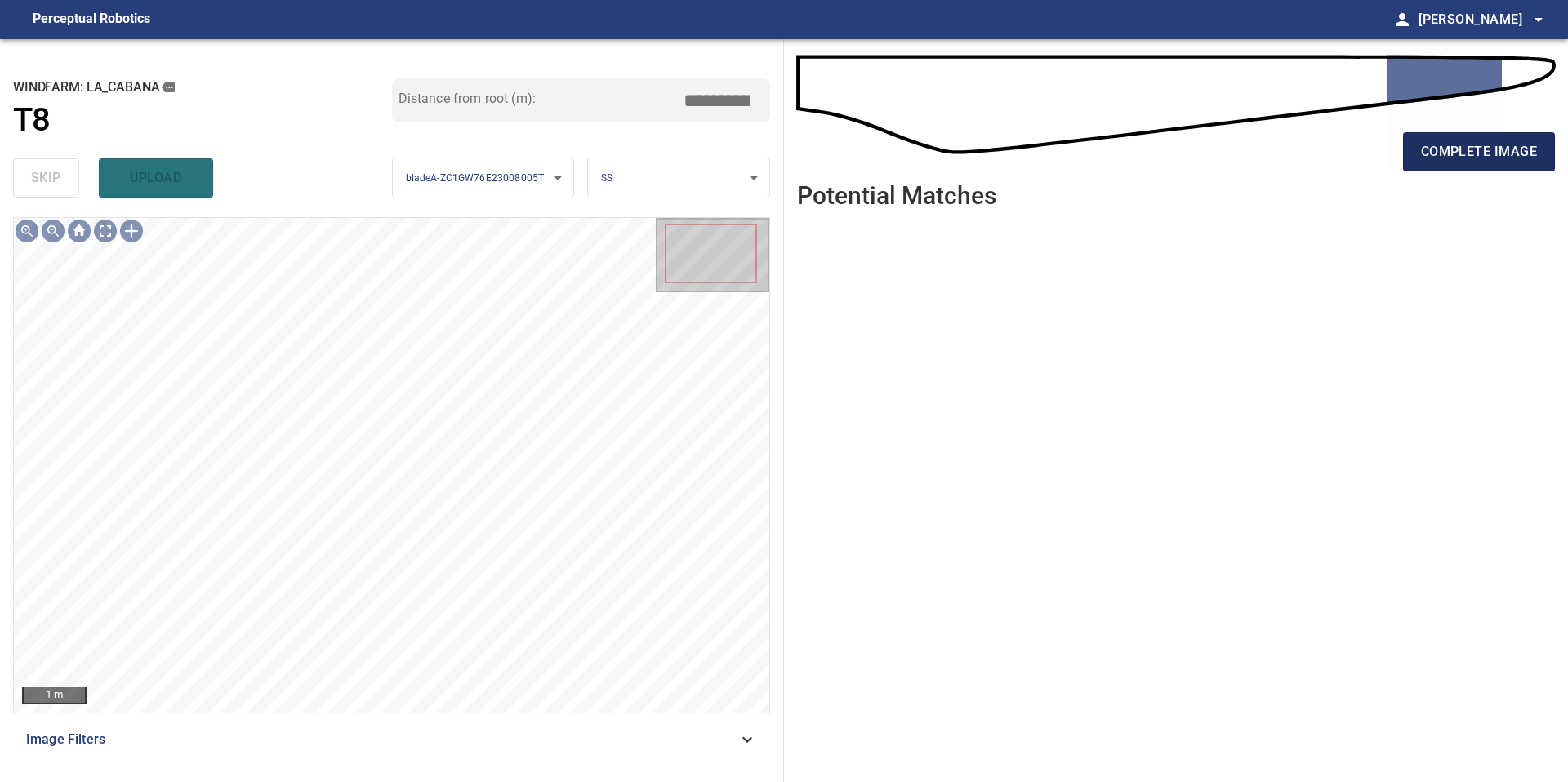
click at [1476, 159] on span "complete image" at bounding box center [1479, 151] width 116 height 23
click at [1485, 159] on span "complete image" at bounding box center [1479, 151] width 116 height 23
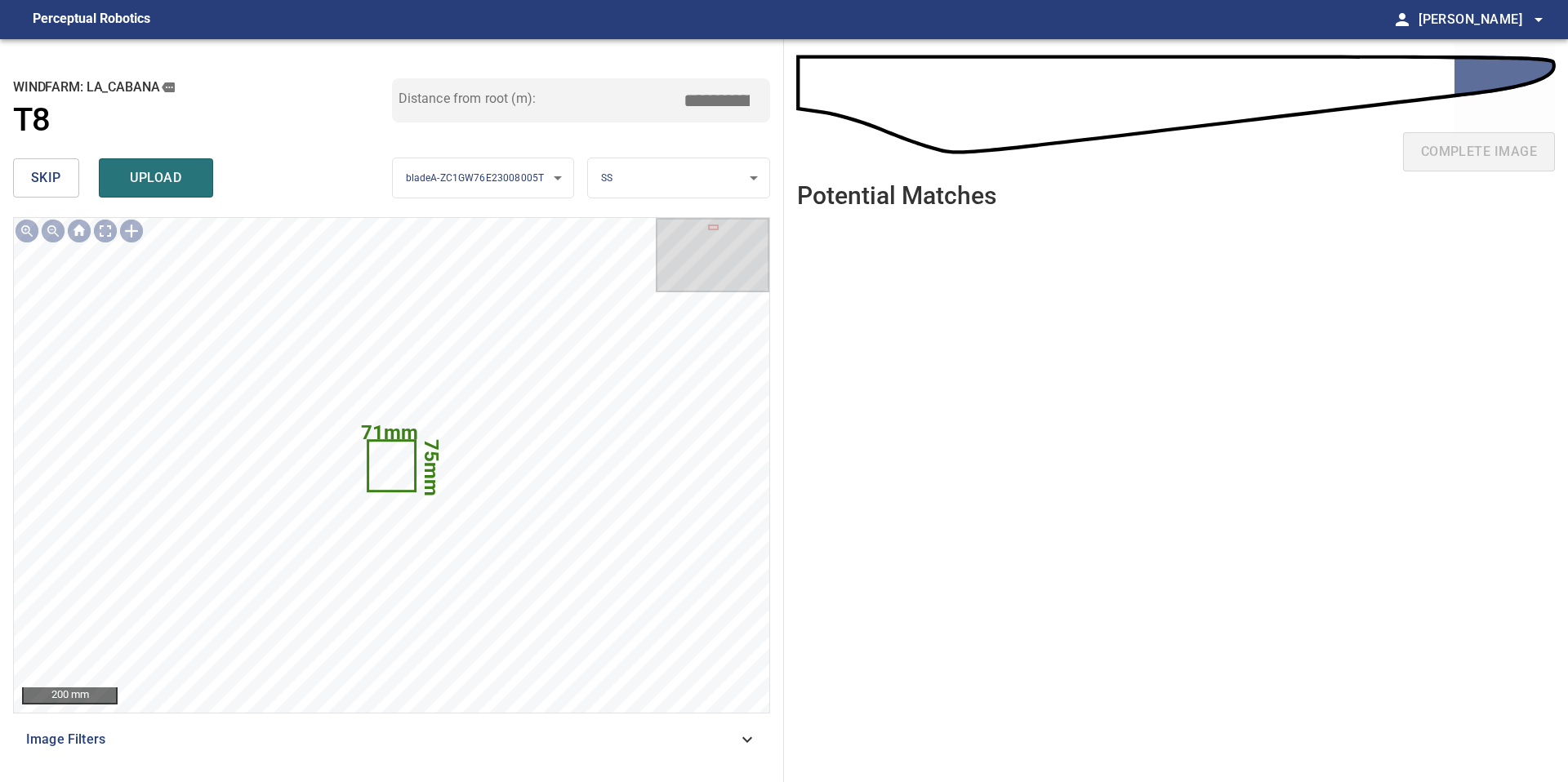
click at [71, 187] on button "skip" at bounding box center [45, 178] width 66 height 39
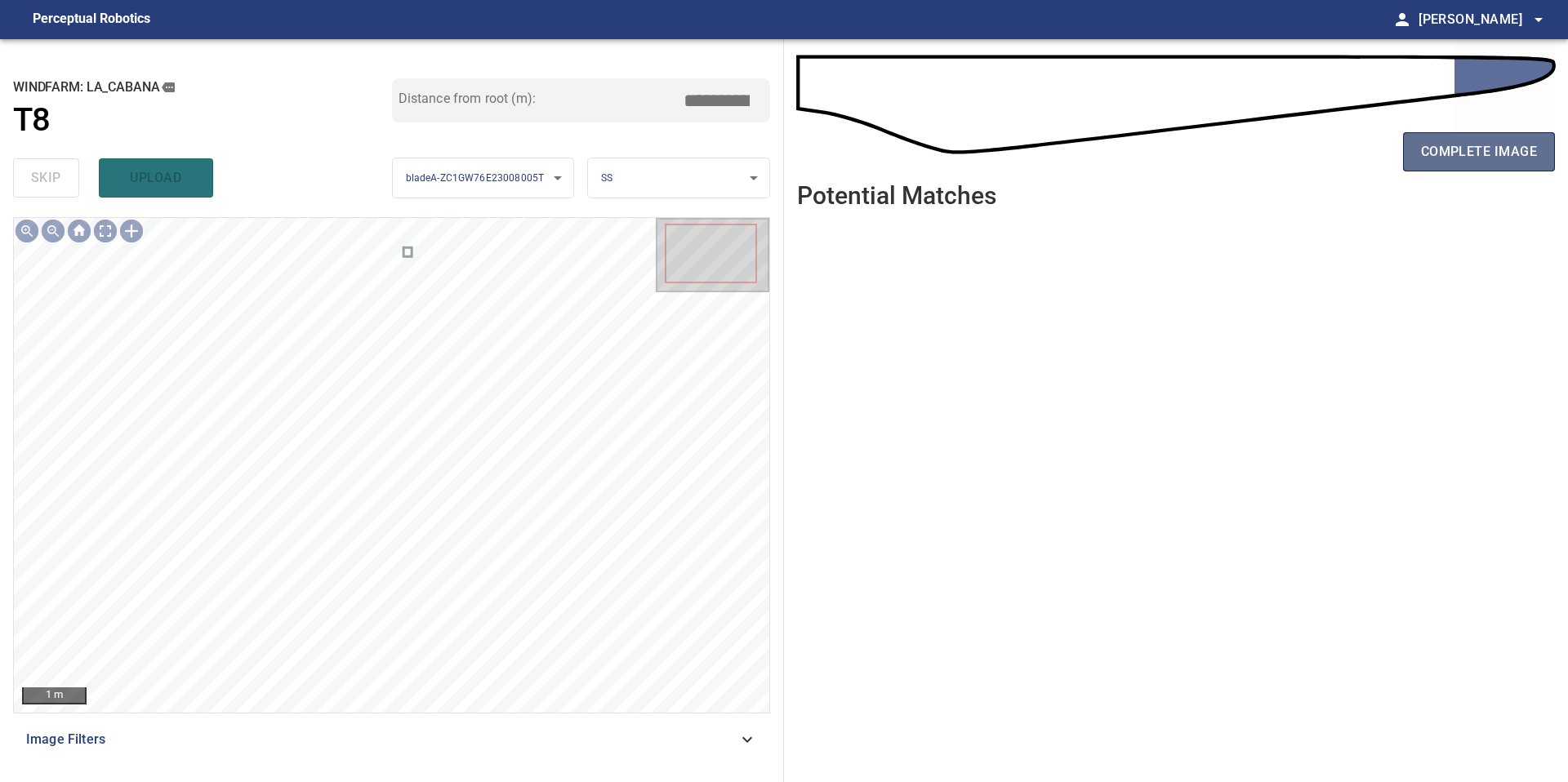
click at [1447, 154] on span "complete image" at bounding box center [1479, 151] width 116 height 23
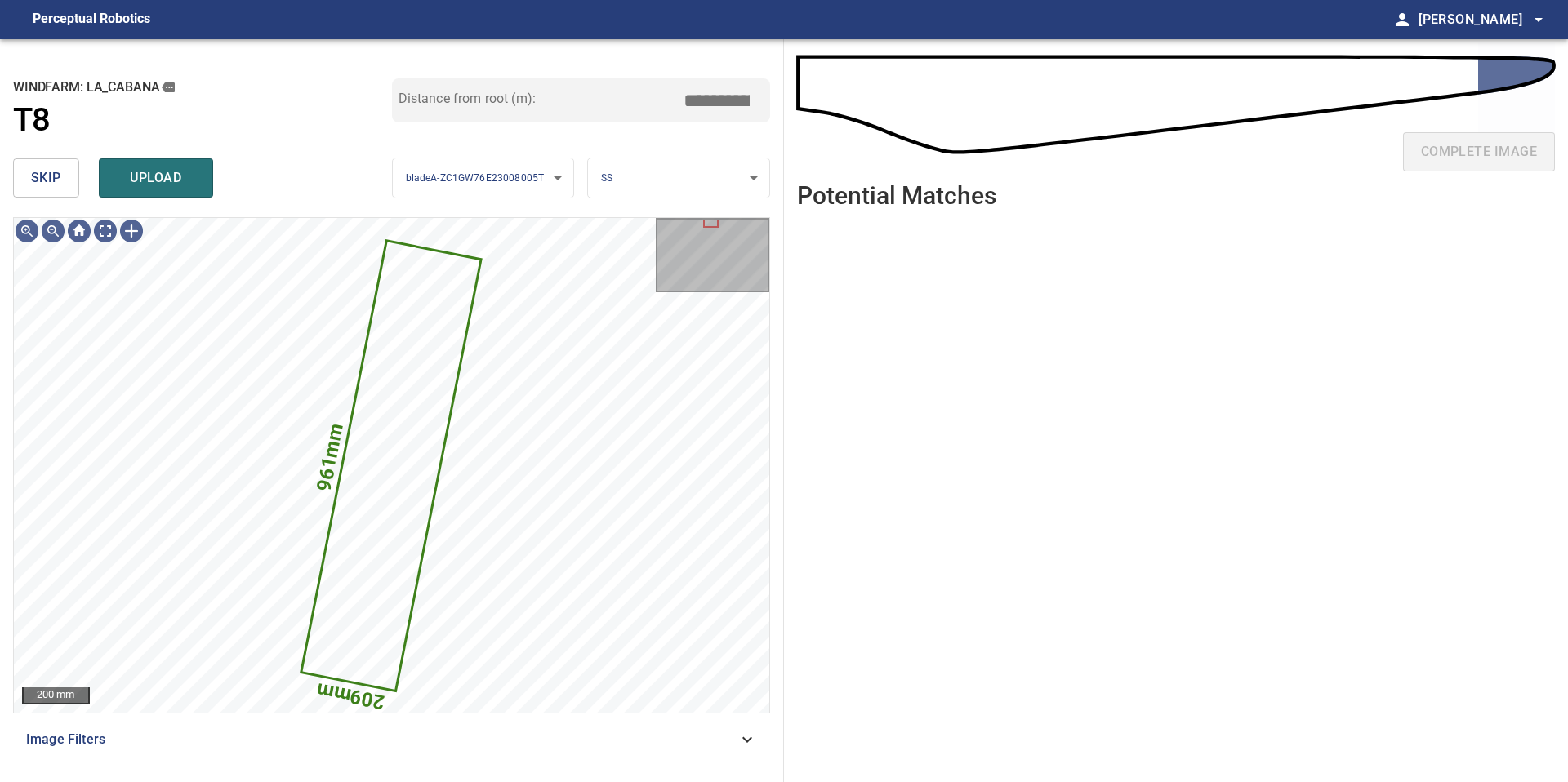
click at [58, 184] on span "skip" at bounding box center [46, 177] width 30 height 23
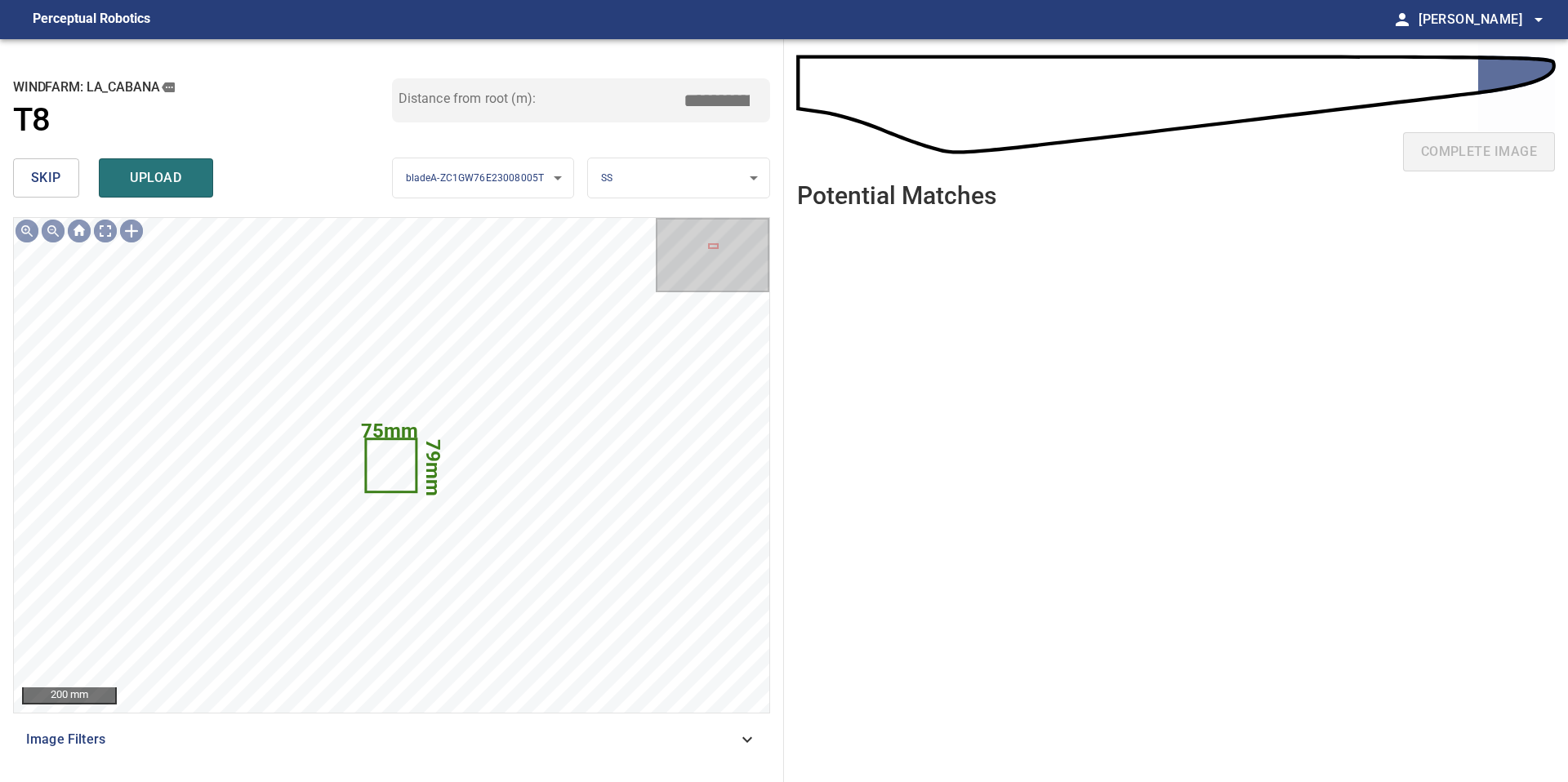
click at [58, 184] on span "skip" at bounding box center [46, 177] width 30 height 23
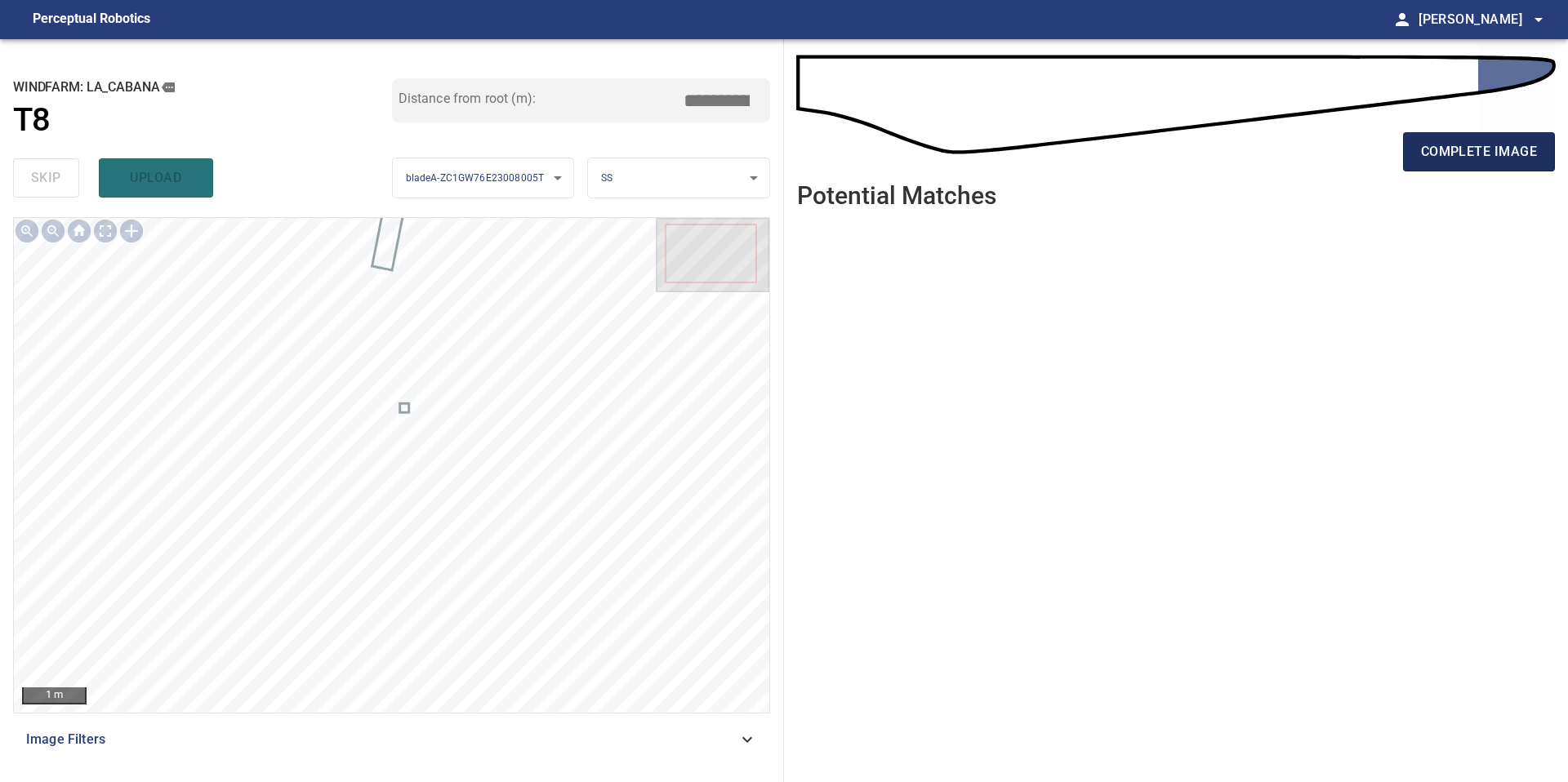
click at [1507, 148] on span "complete image" at bounding box center [1479, 151] width 116 height 23
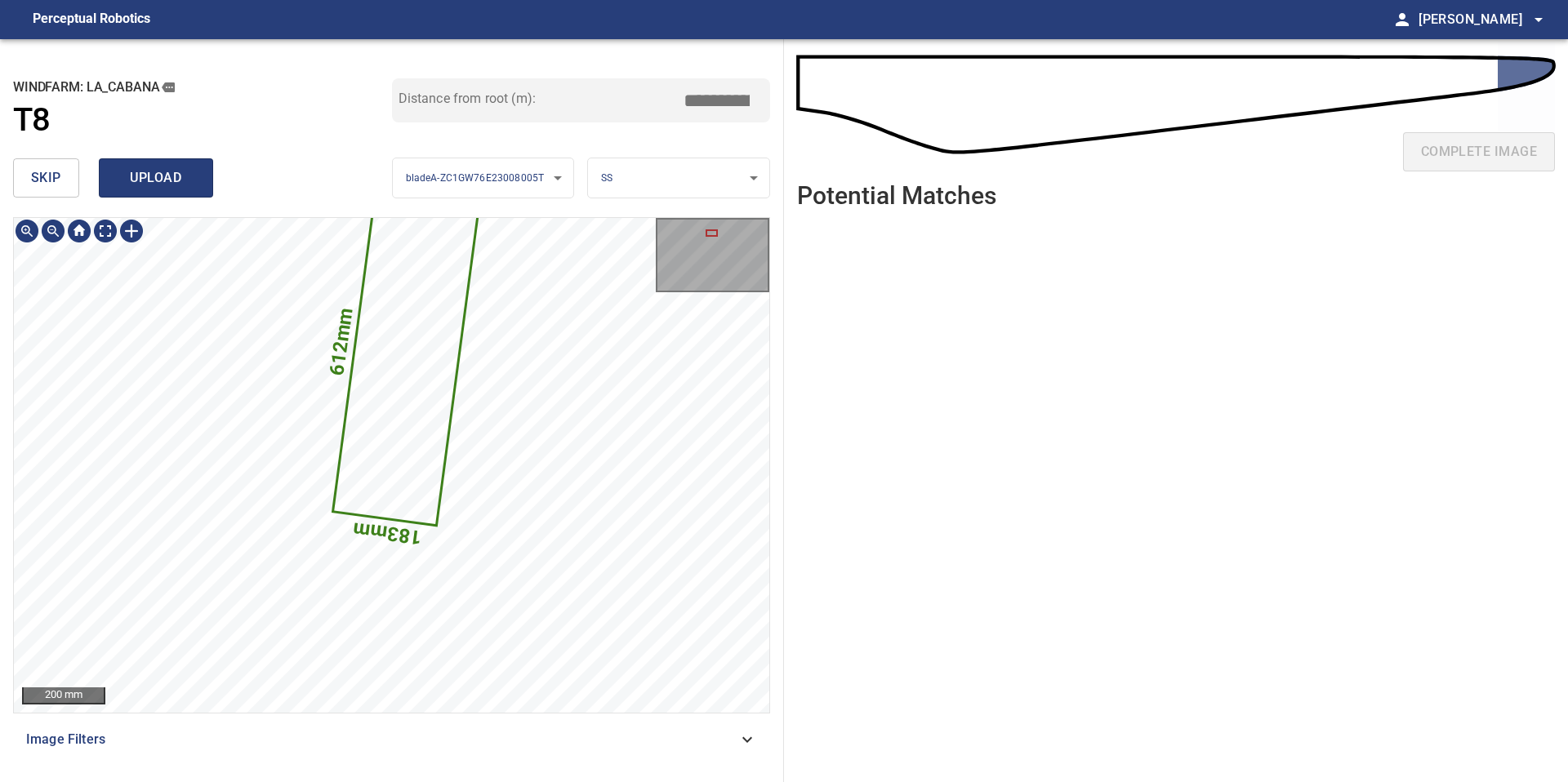
click at [159, 171] on span "upload" at bounding box center [156, 177] width 78 height 23
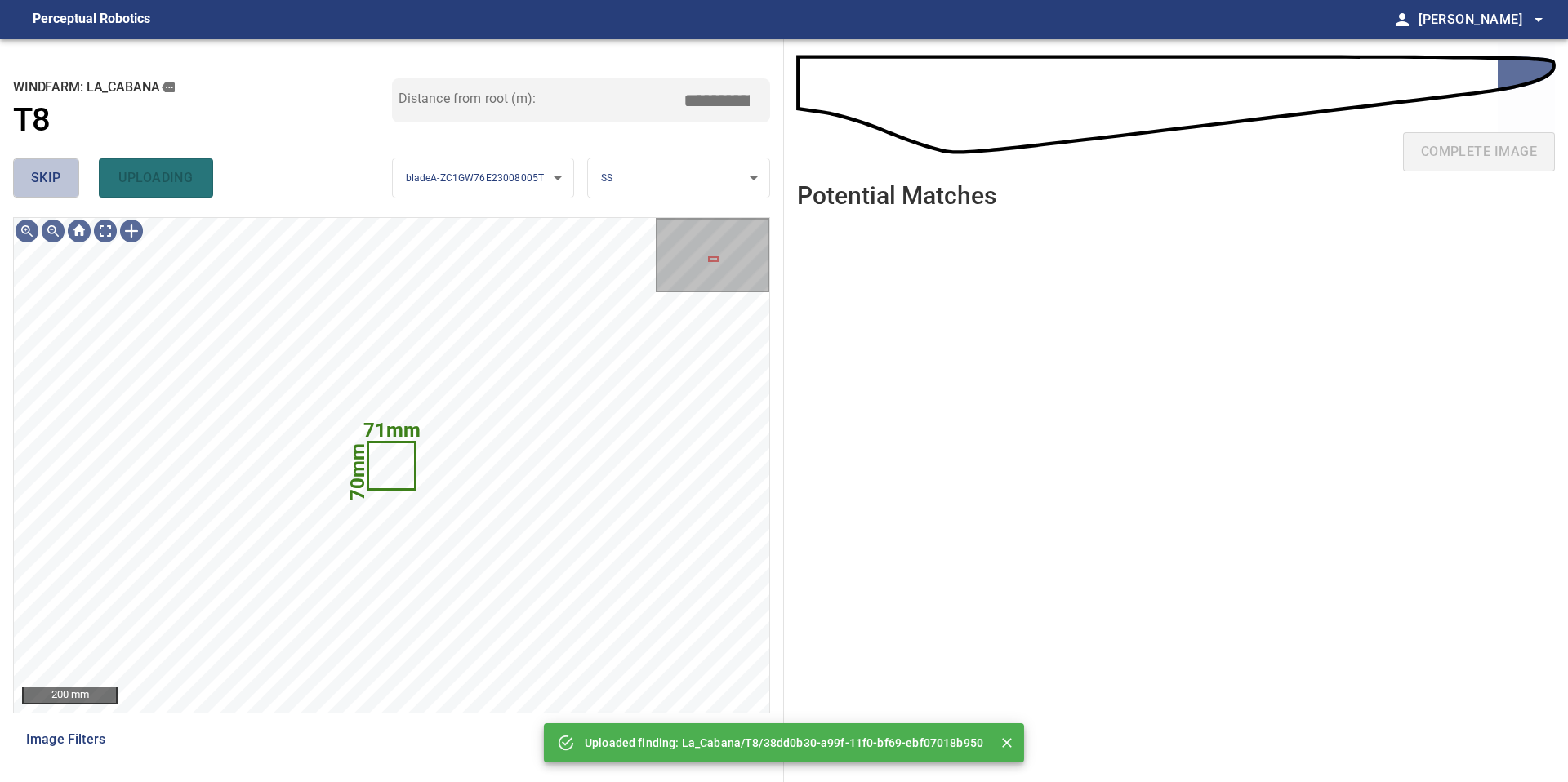
click at [58, 183] on span "skip" at bounding box center [46, 177] width 30 height 23
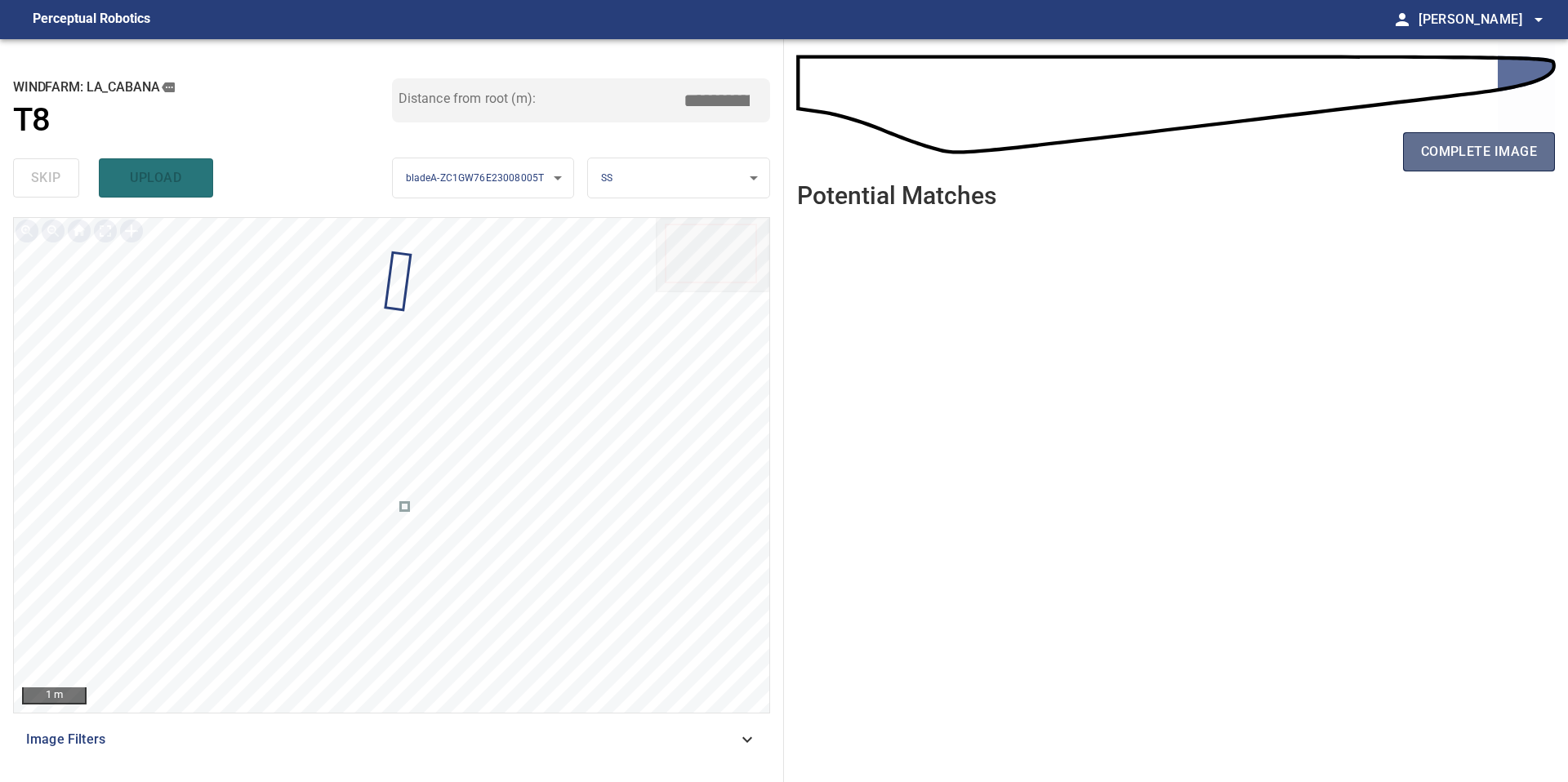
click at [1502, 142] on span "complete image" at bounding box center [1479, 151] width 116 height 23
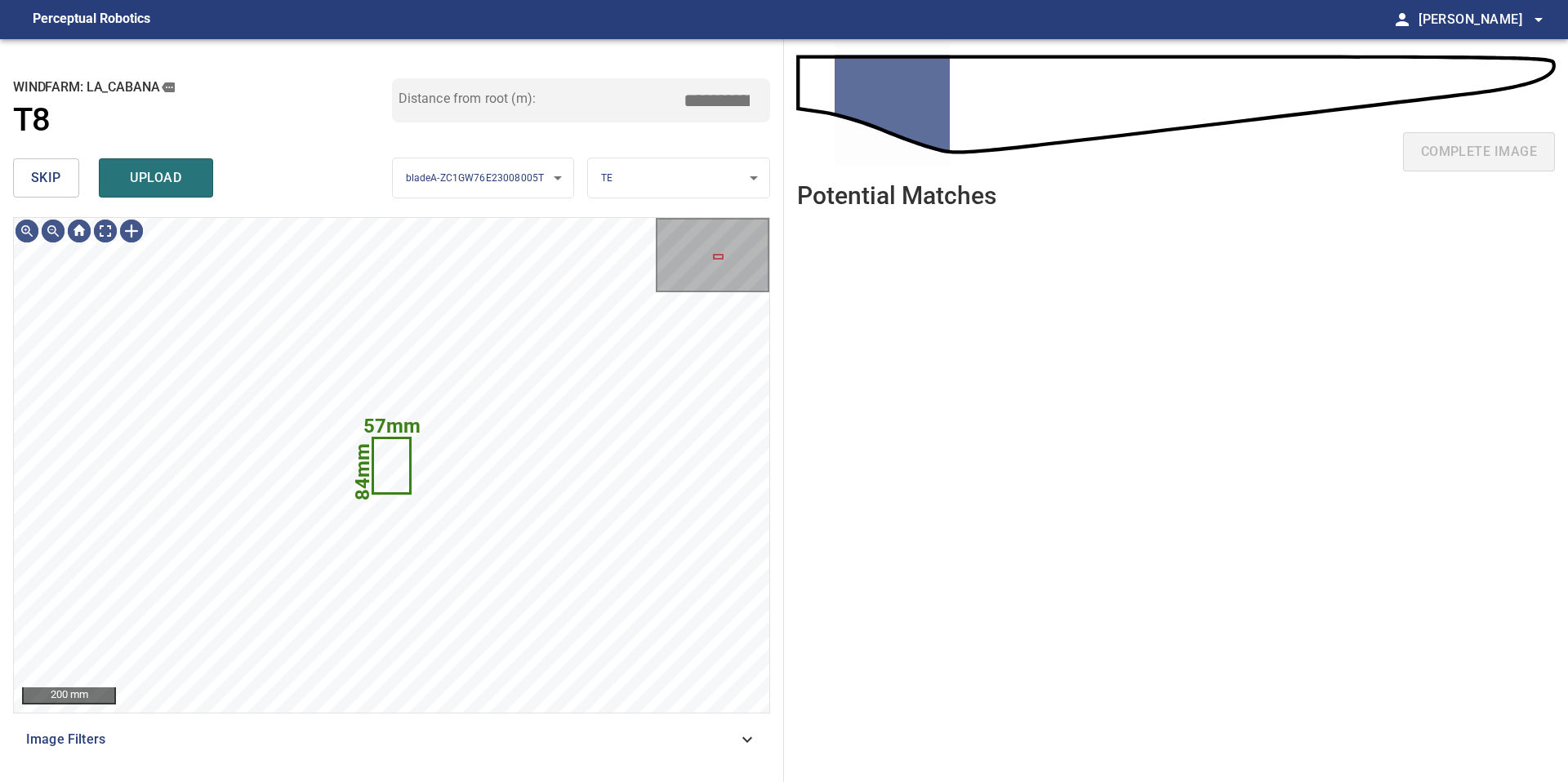
click at [51, 183] on span "skip" at bounding box center [46, 177] width 30 height 23
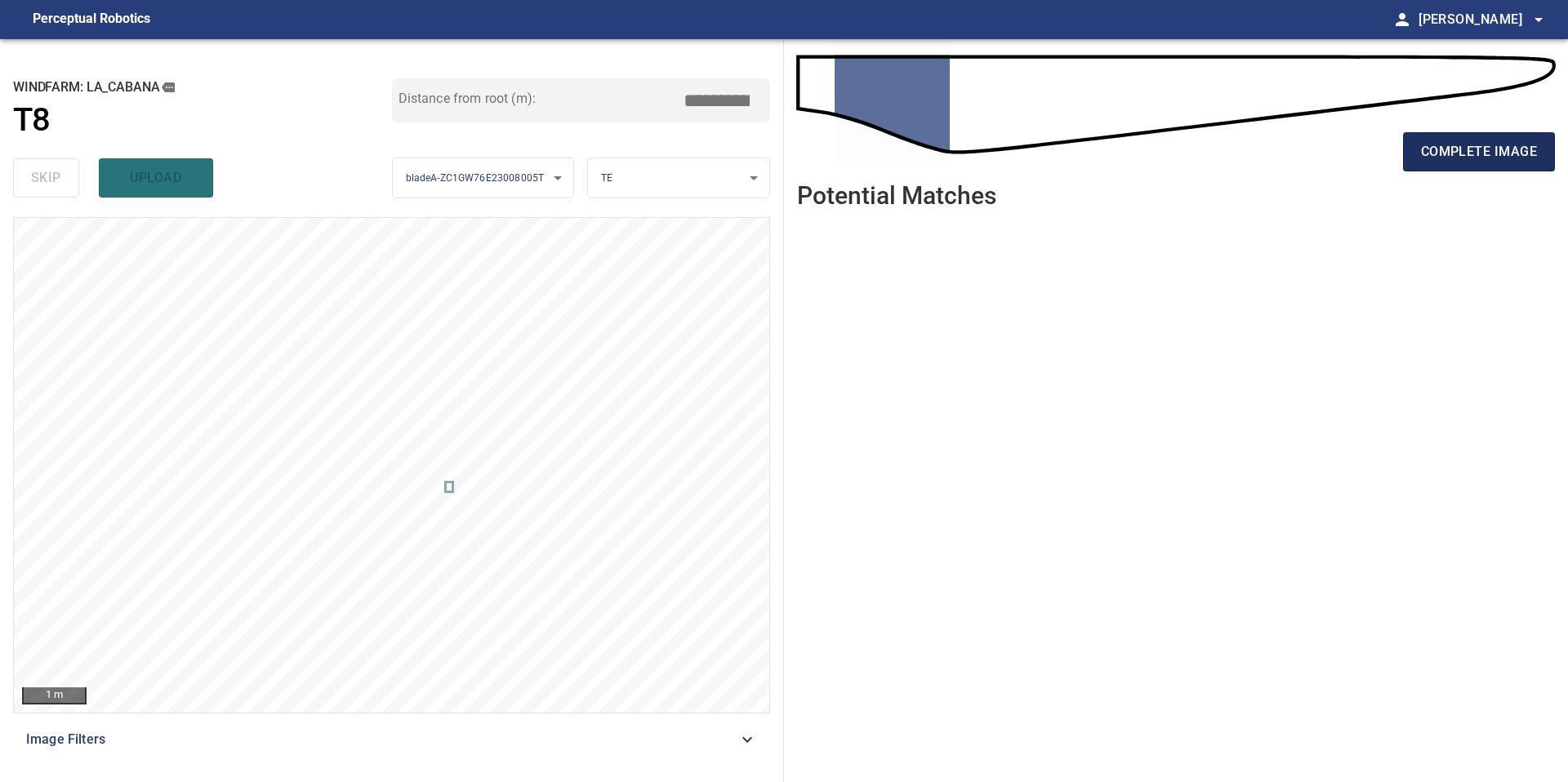
click at [1501, 132] on button "complete image" at bounding box center [1479, 152] width 152 height 39
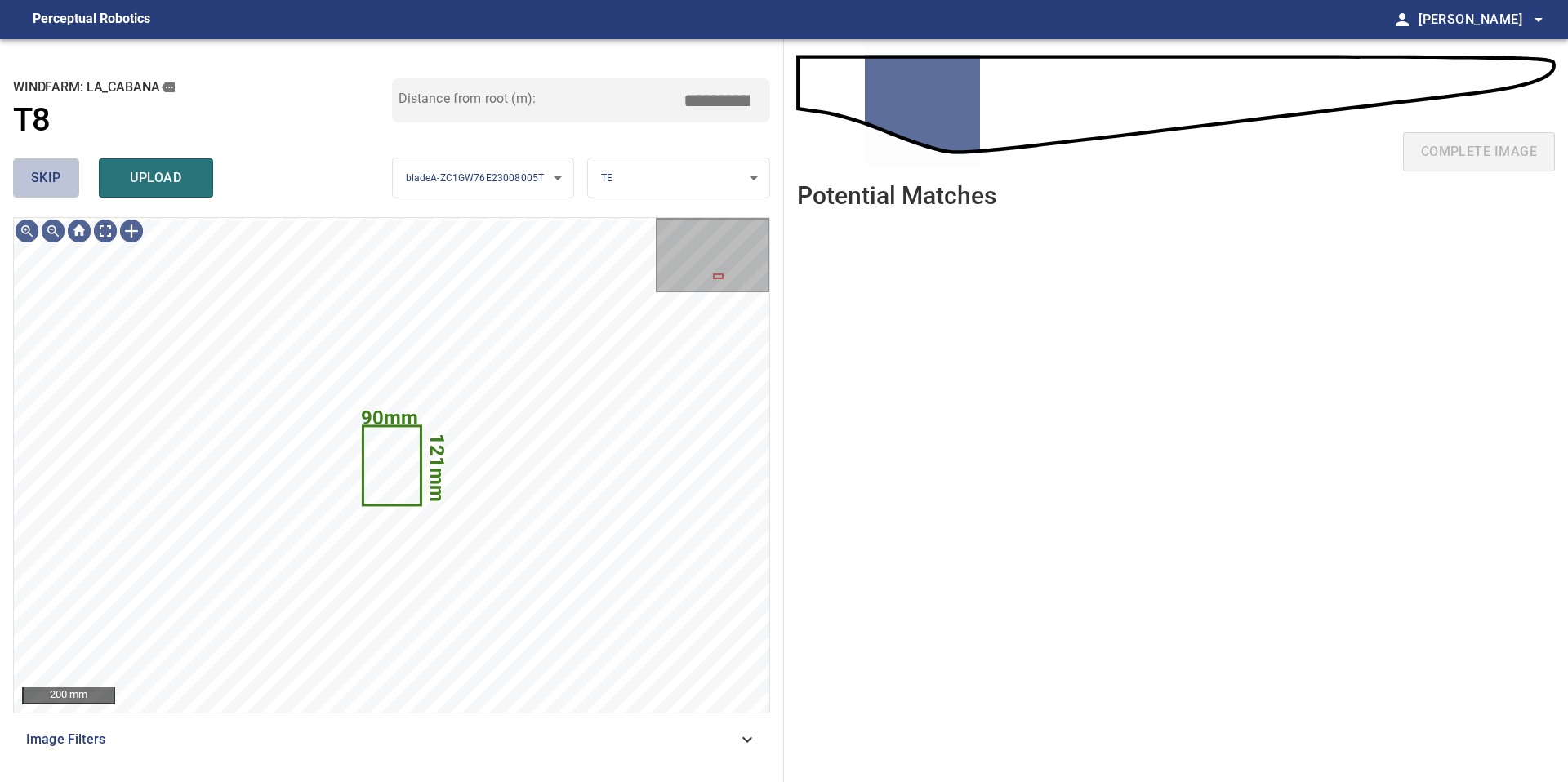
click at [56, 176] on span "skip" at bounding box center [46, 177] width 30 height 23
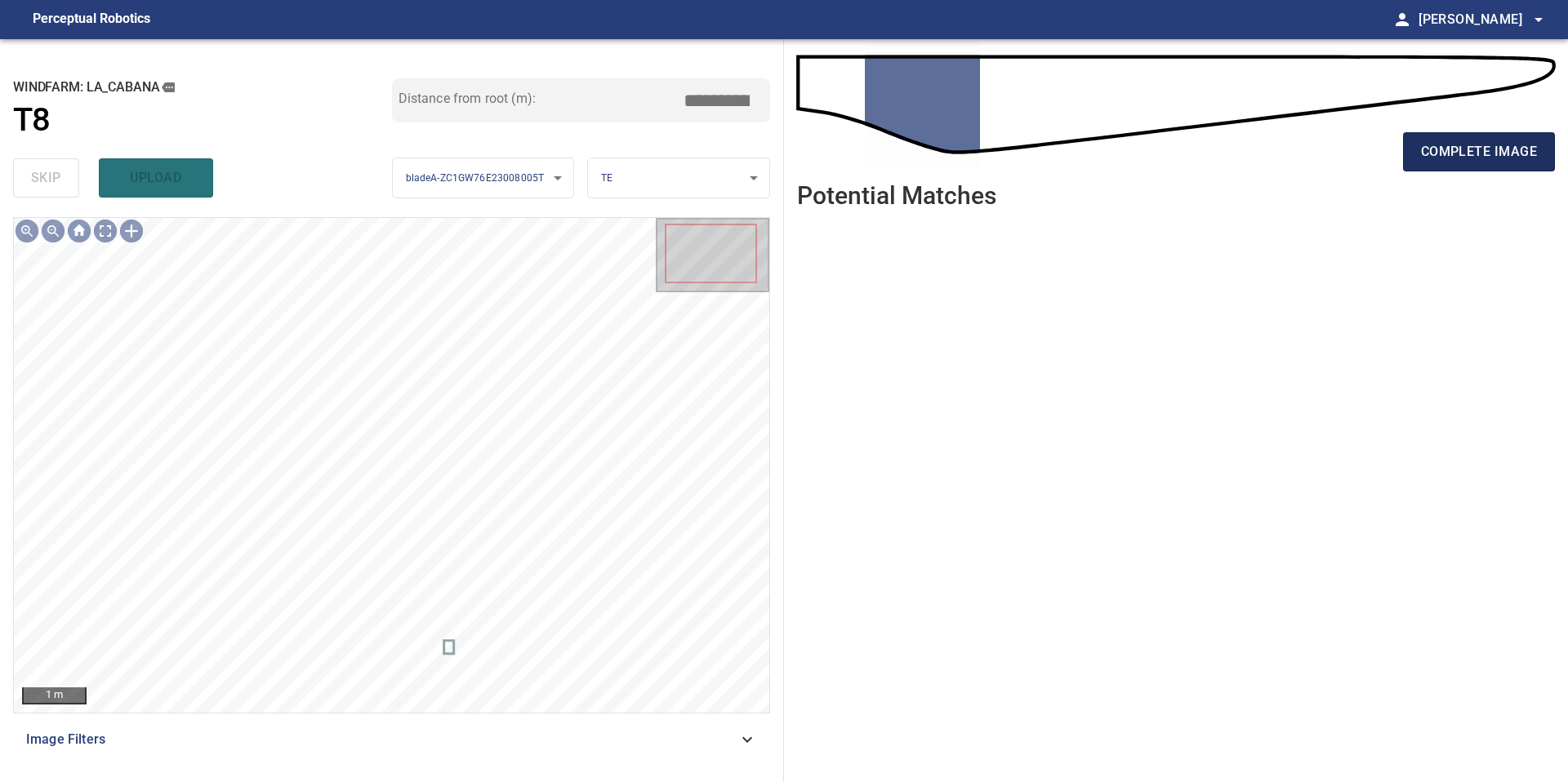
click at [1455, 158] on span "complete image" at bounding box center [1479, 151] width 116 height 23
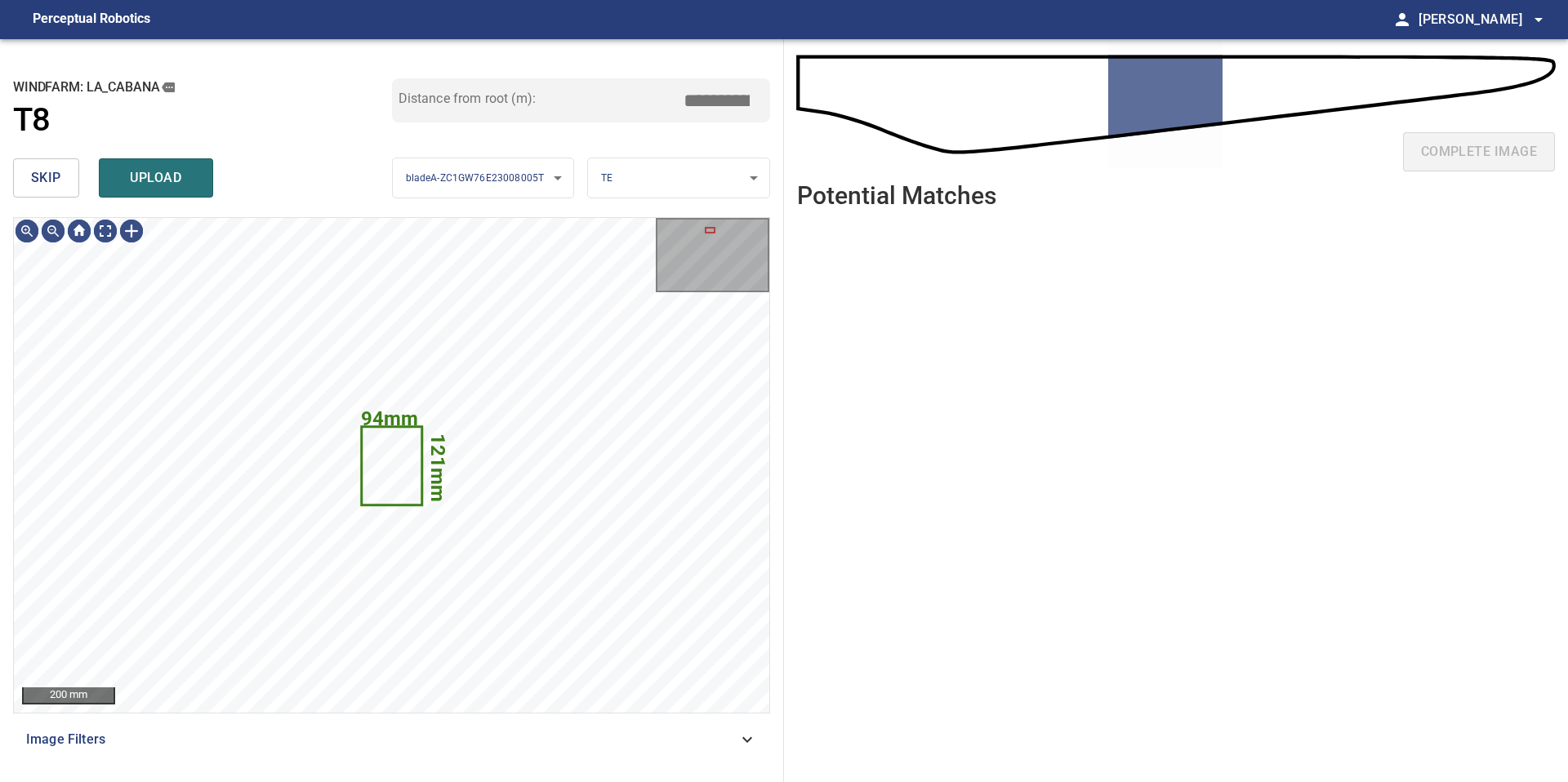
click at [54, 176] on span "skip" at bounding box center [46, 177] width 30 height 23
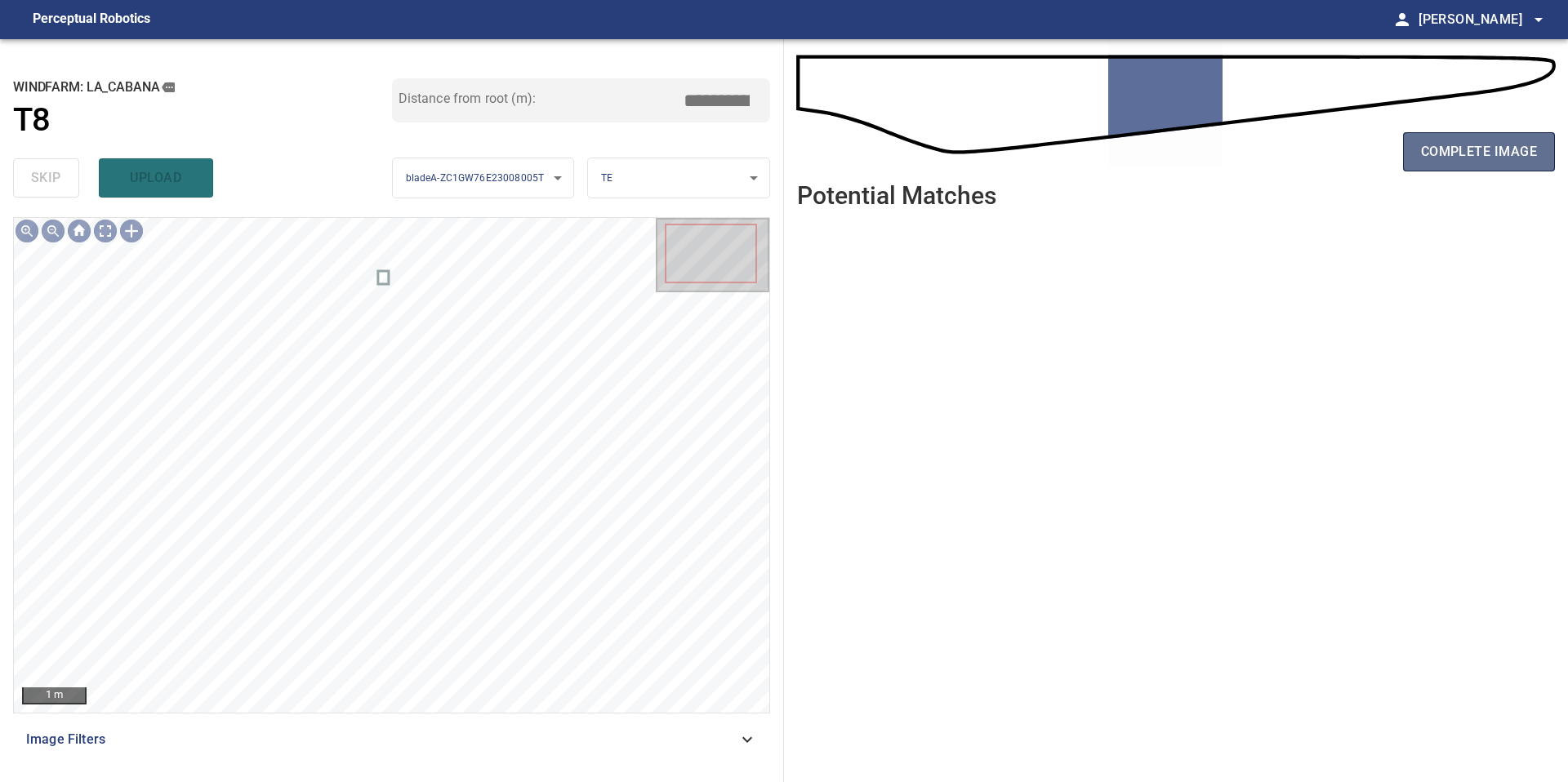
click at [1447, 140] on span "complete image" at bounding box center [1479, 151] width 116 height 23
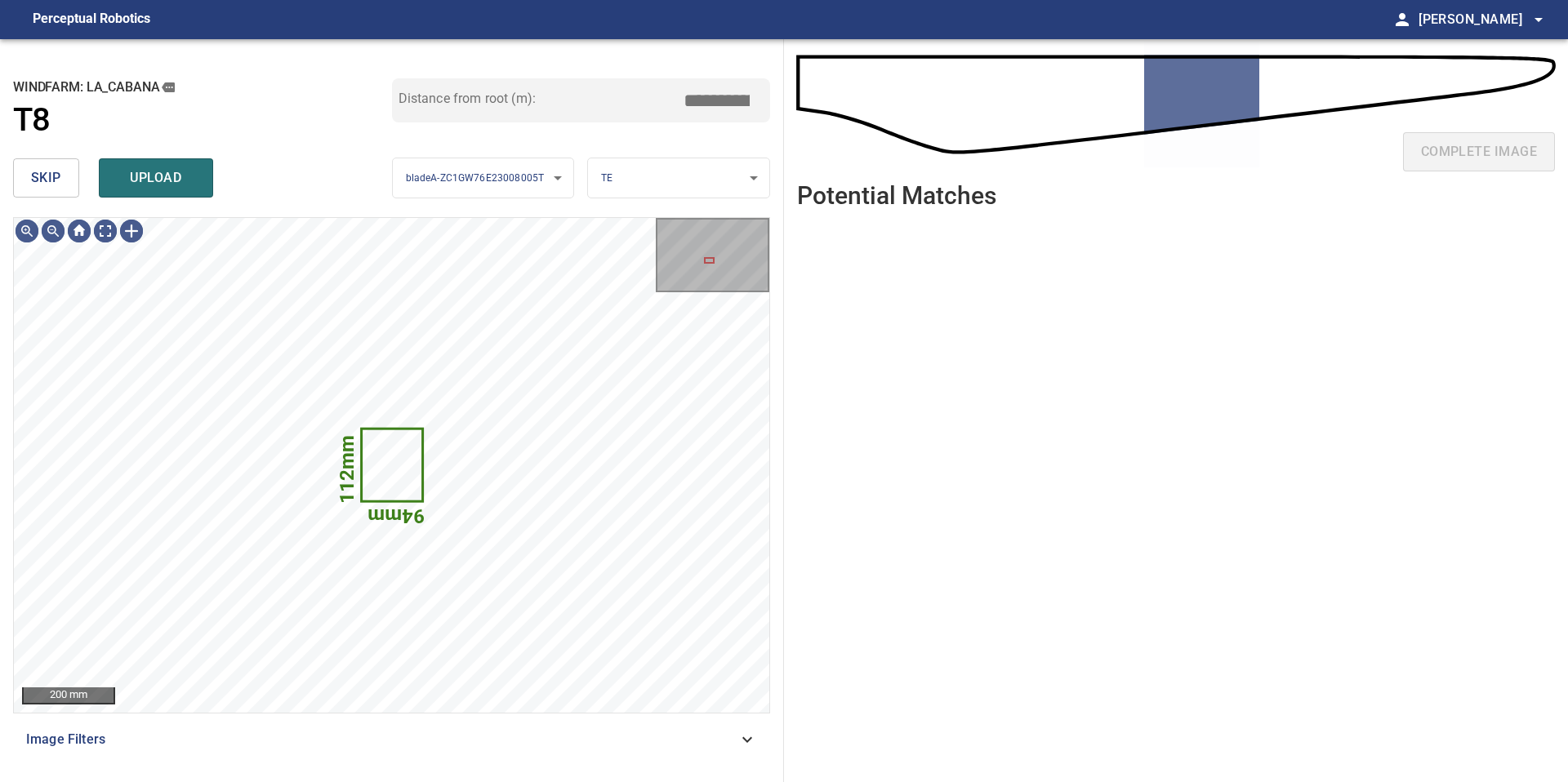
click at [53, 177] on span "skip" at bounding box center [46, 177] width 30 height 23
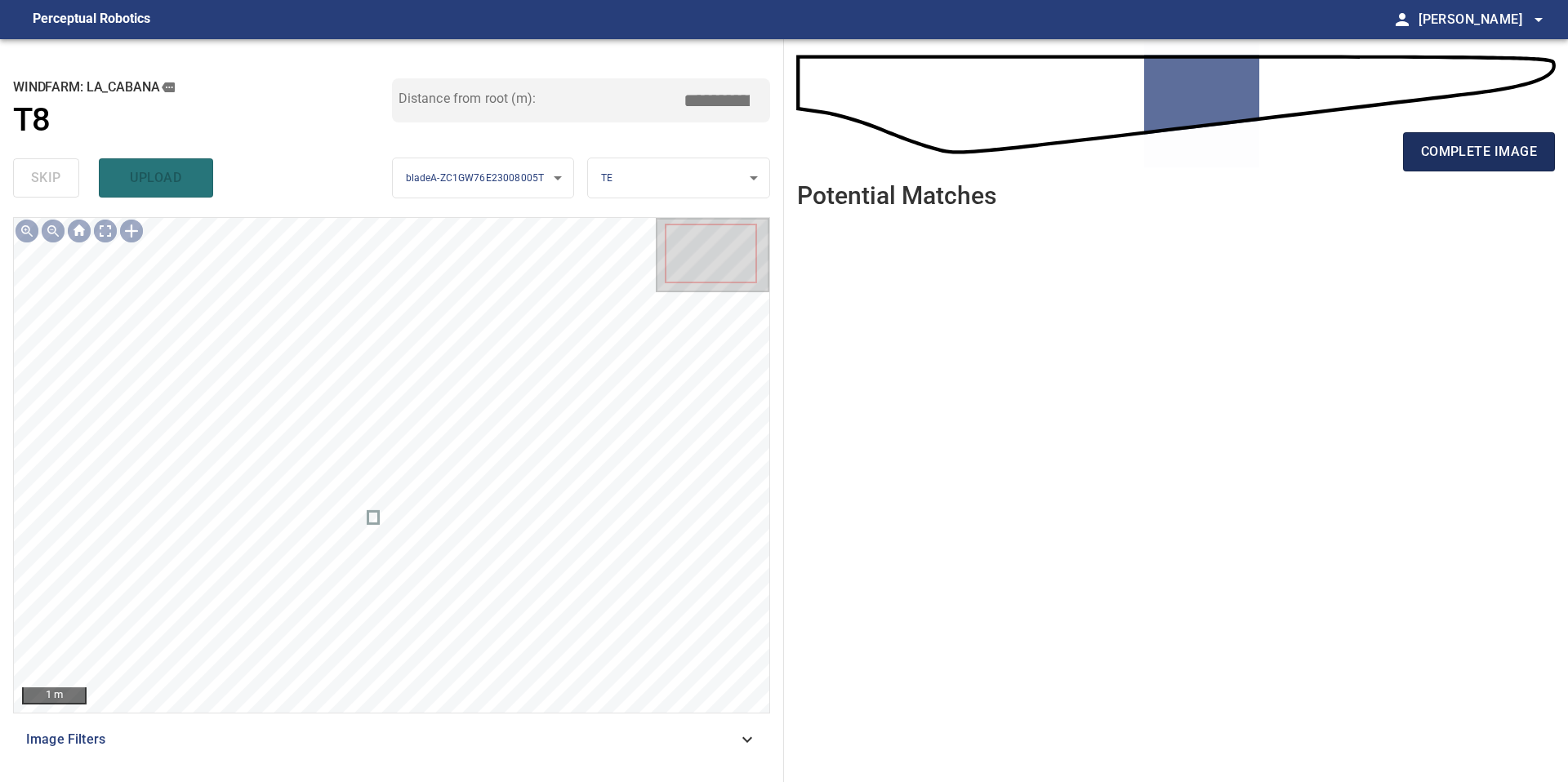
click at [1457, 155] on span "complete image" at bounding box center [1479, 151] width 116 height 23
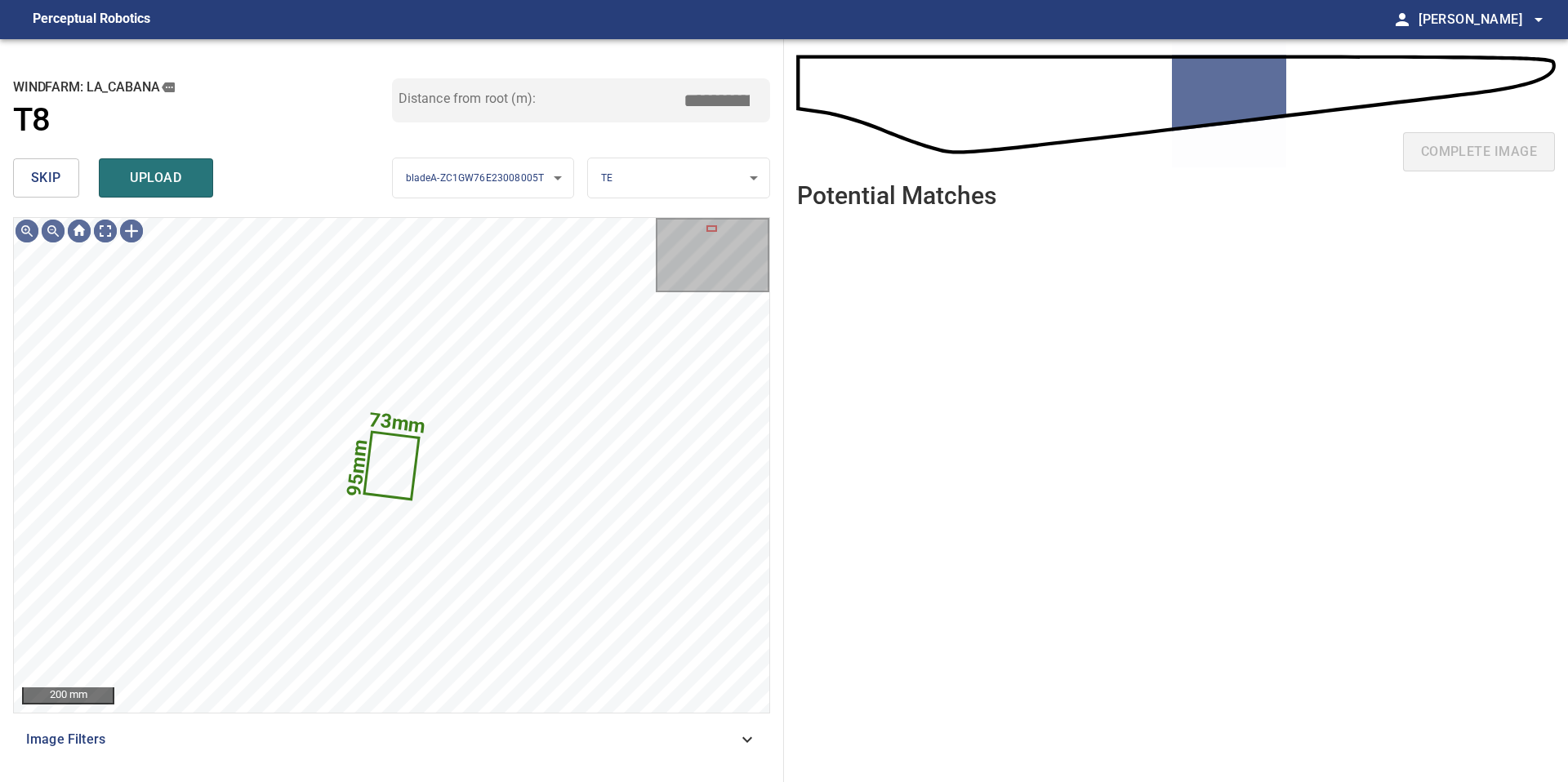
click at [26, 183] on button "skip" at bounding box center [45, 178] width 66 height 39
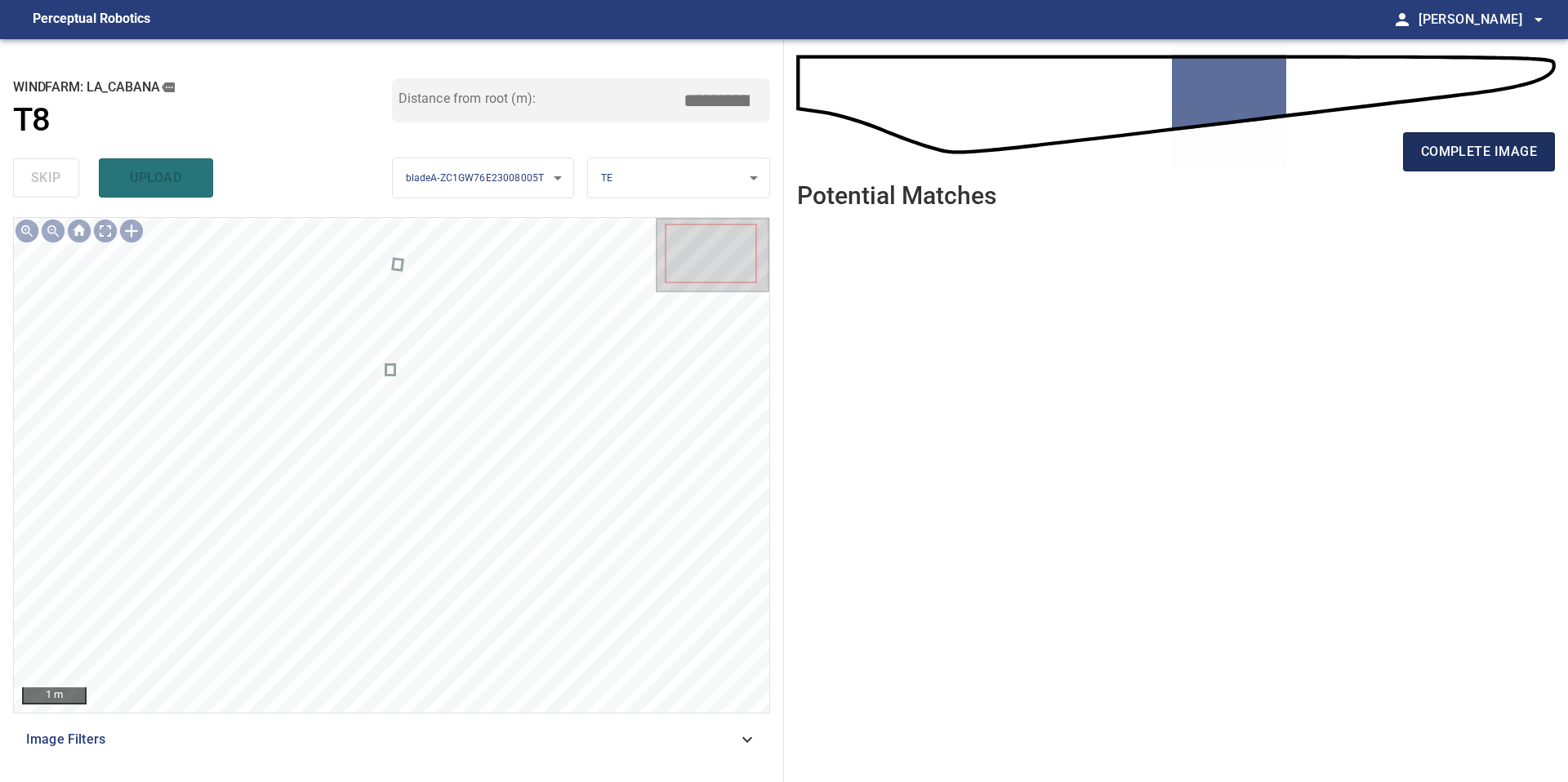
click at [1457, 160] on span "complete image" at bounding box center [1479, 151] width 116 height 23
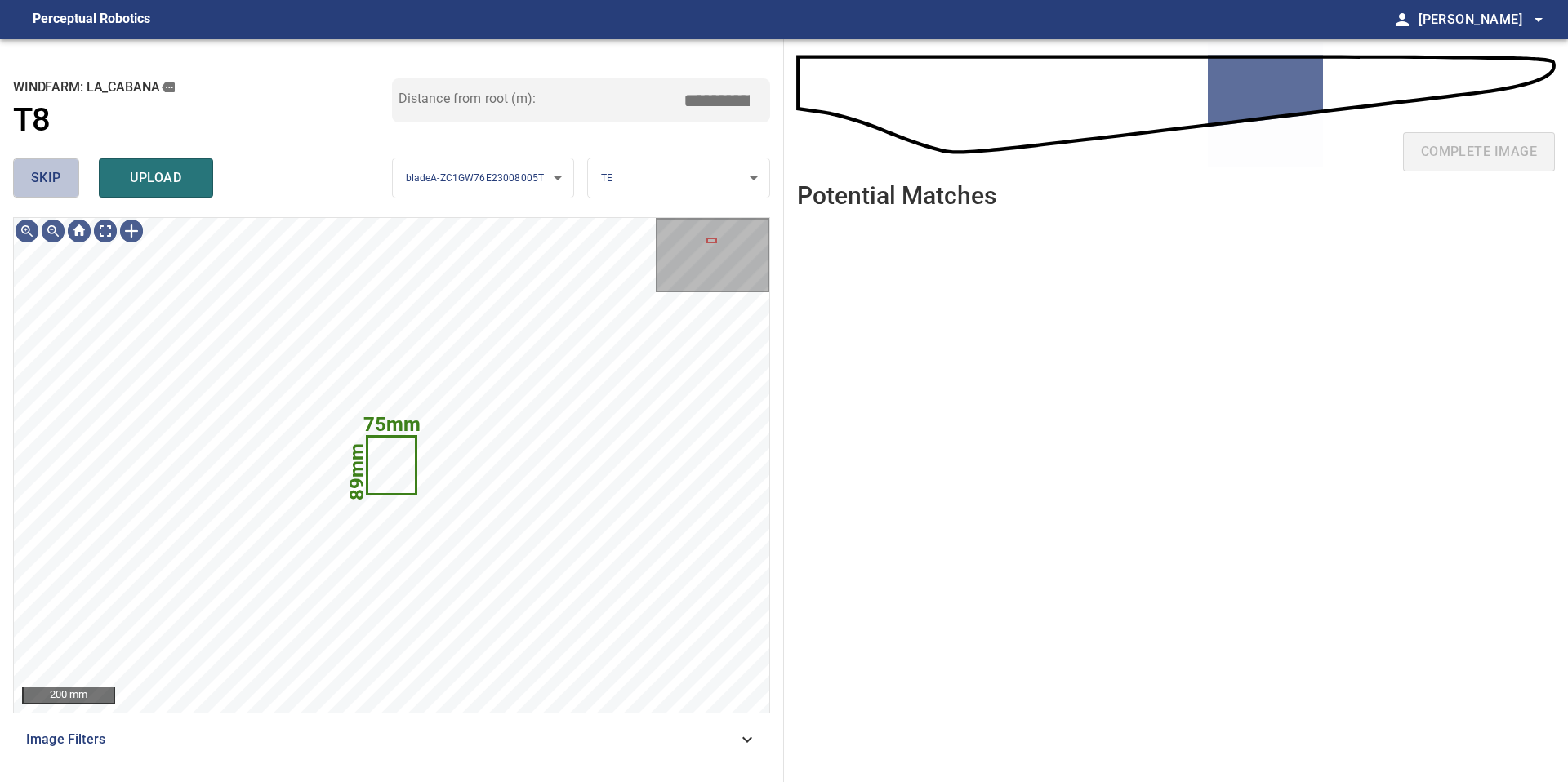
click at [66, 175] on button "skip" at bounding box center [45, 178] width 66 height 39
click at [62, 183] on button "skip" at bounding box center [45, 178] width 66 height 39
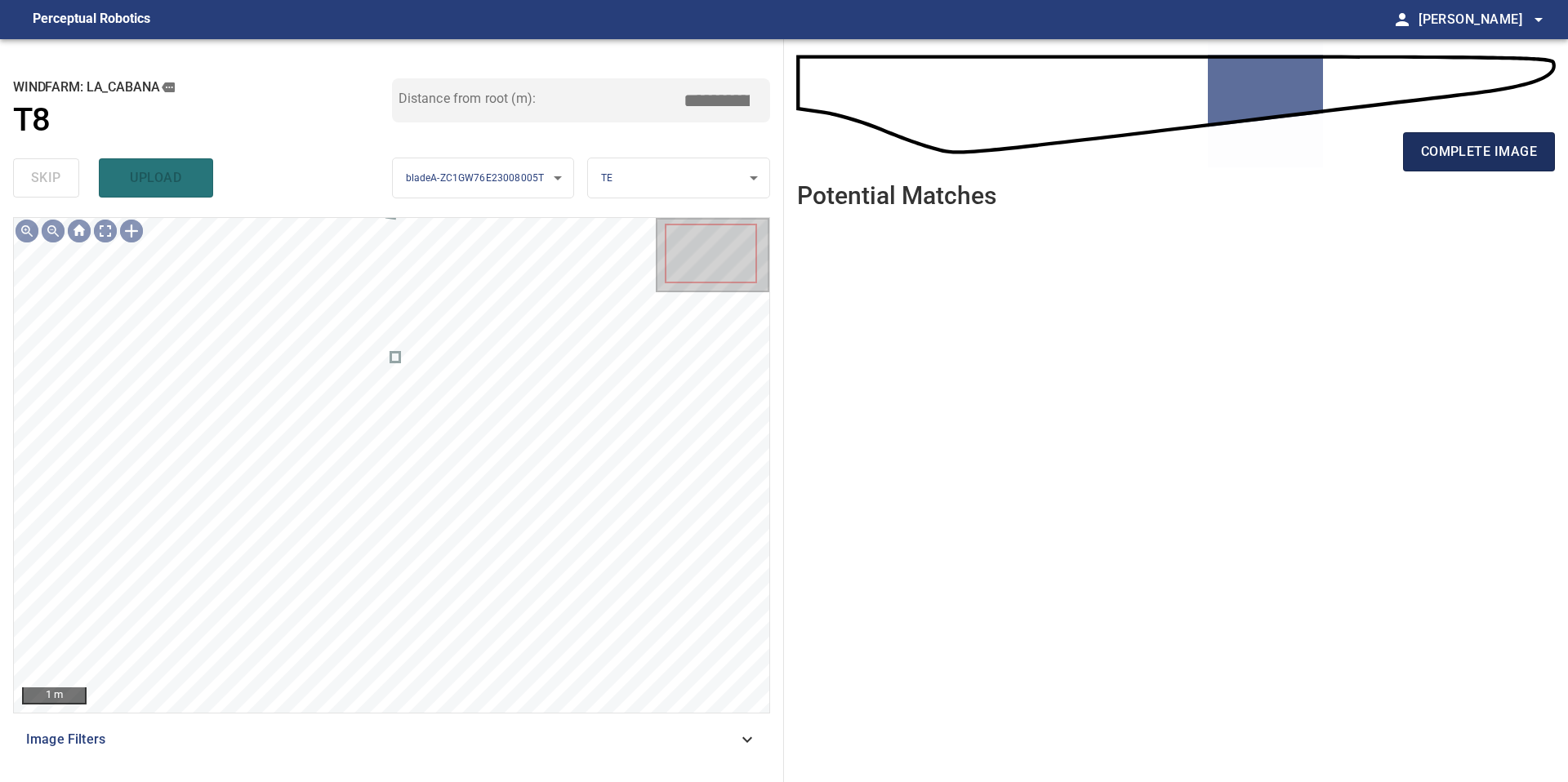
click at [1462, 158] on span "complete image" at bounding box center [1479, 151] width 116 height 23
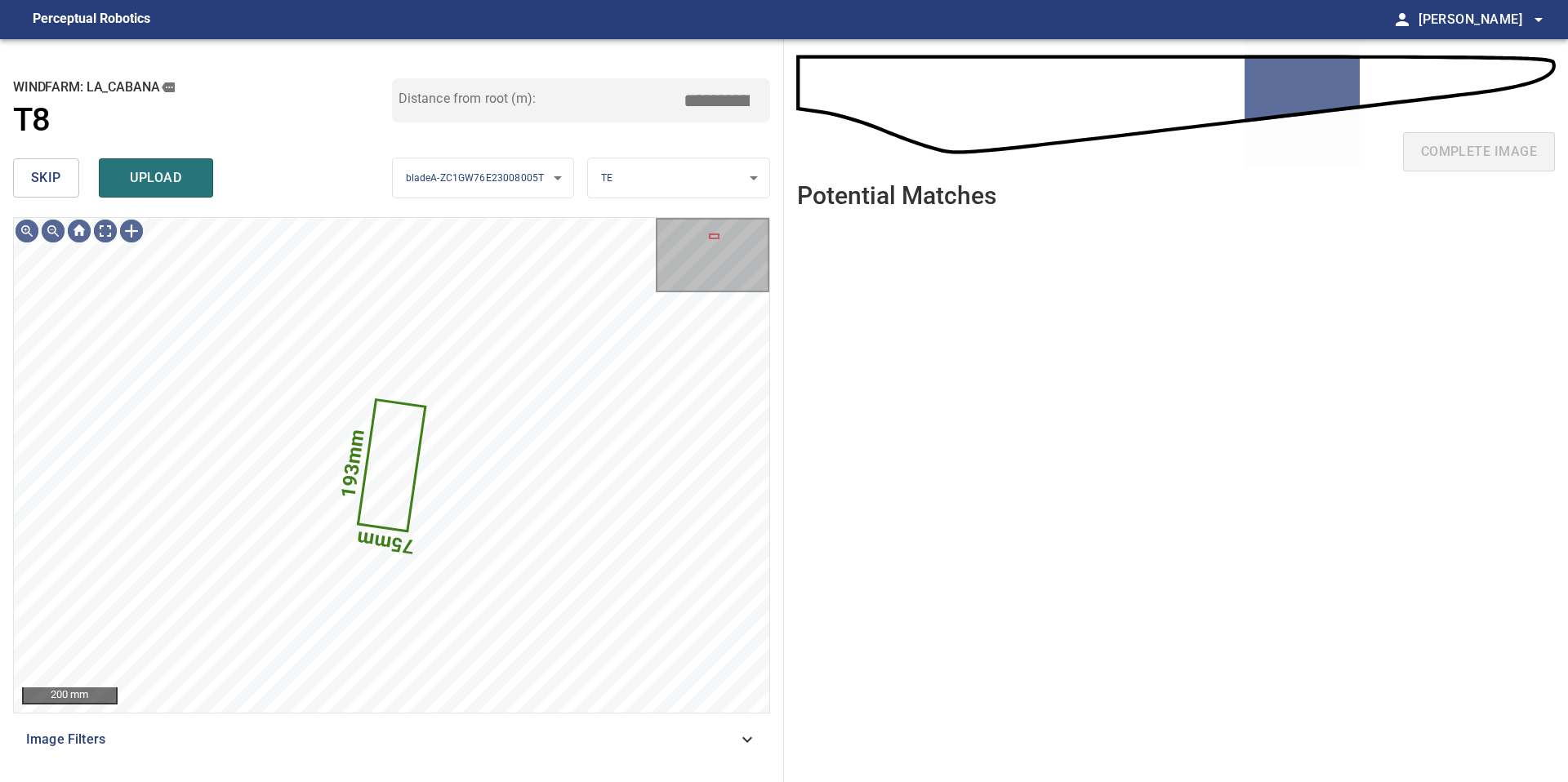
click at [54, 183] on span "skip" at bounding box center [46, 177] width 30 height 23
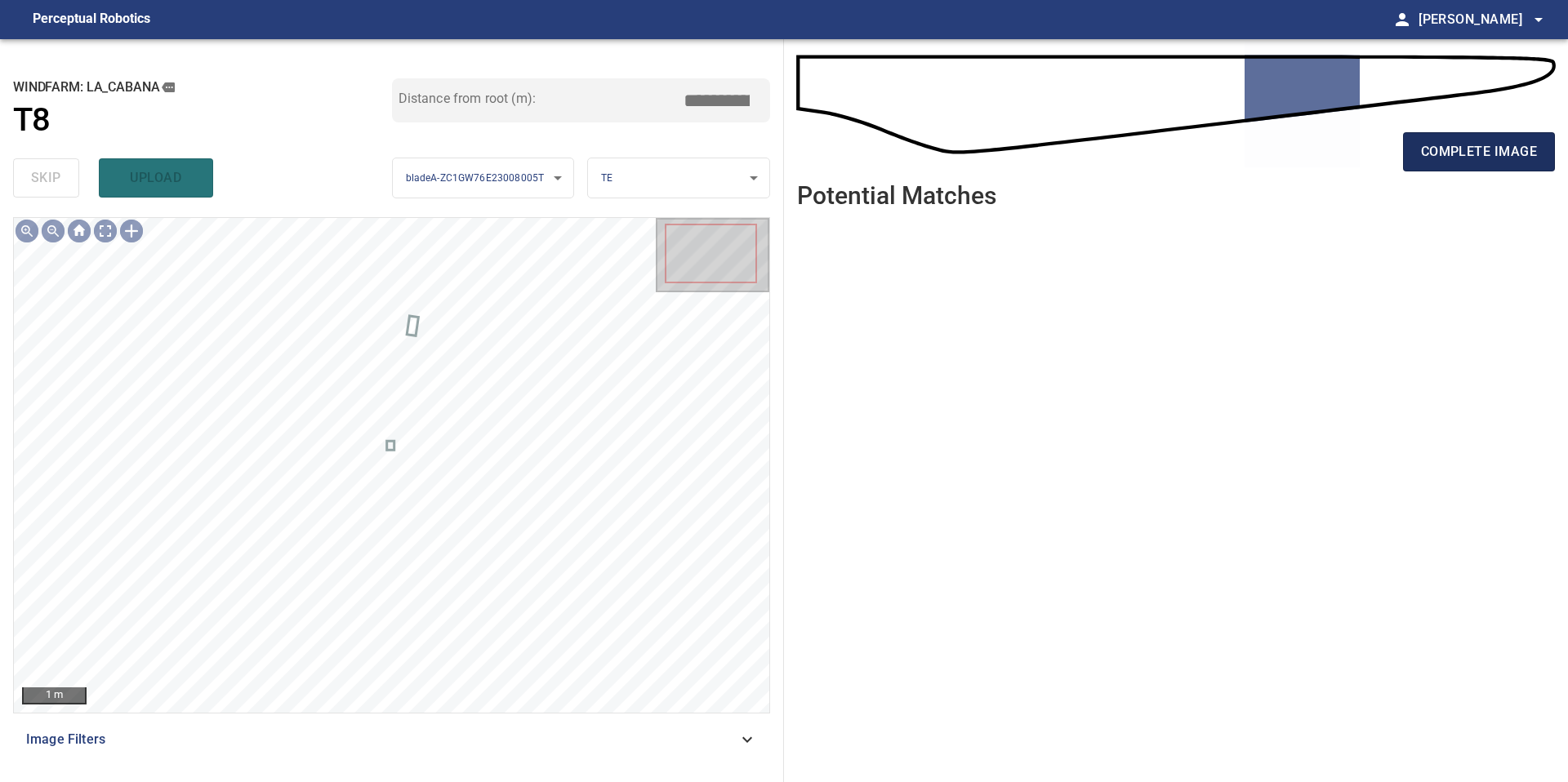
click at [1471, 168] on button "complete image" at bounding box center [1479, 152] width 152 height 39
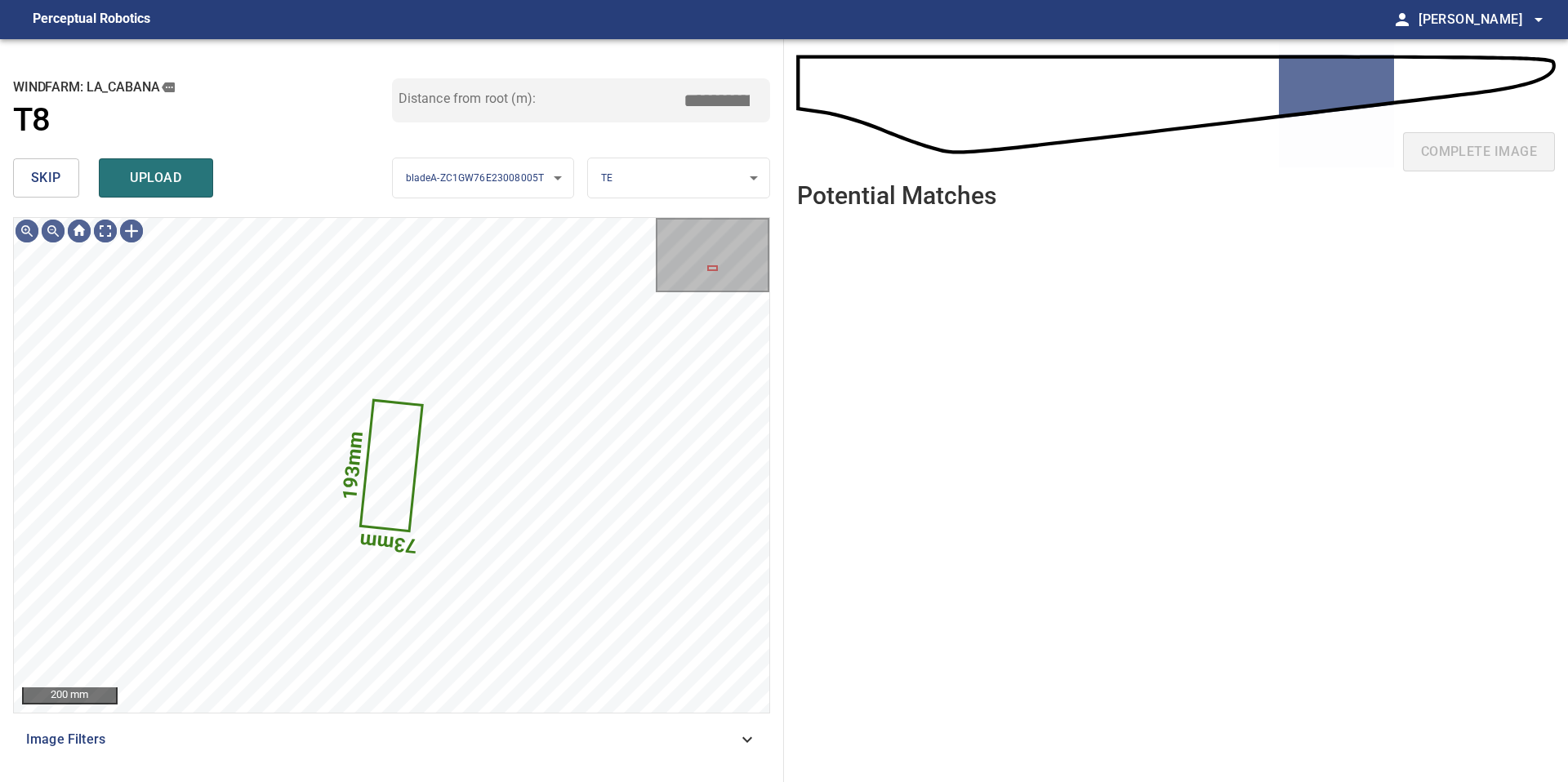
click at [38, 173] on span "skip" at bounding box center [46, 177] width 30 height 23
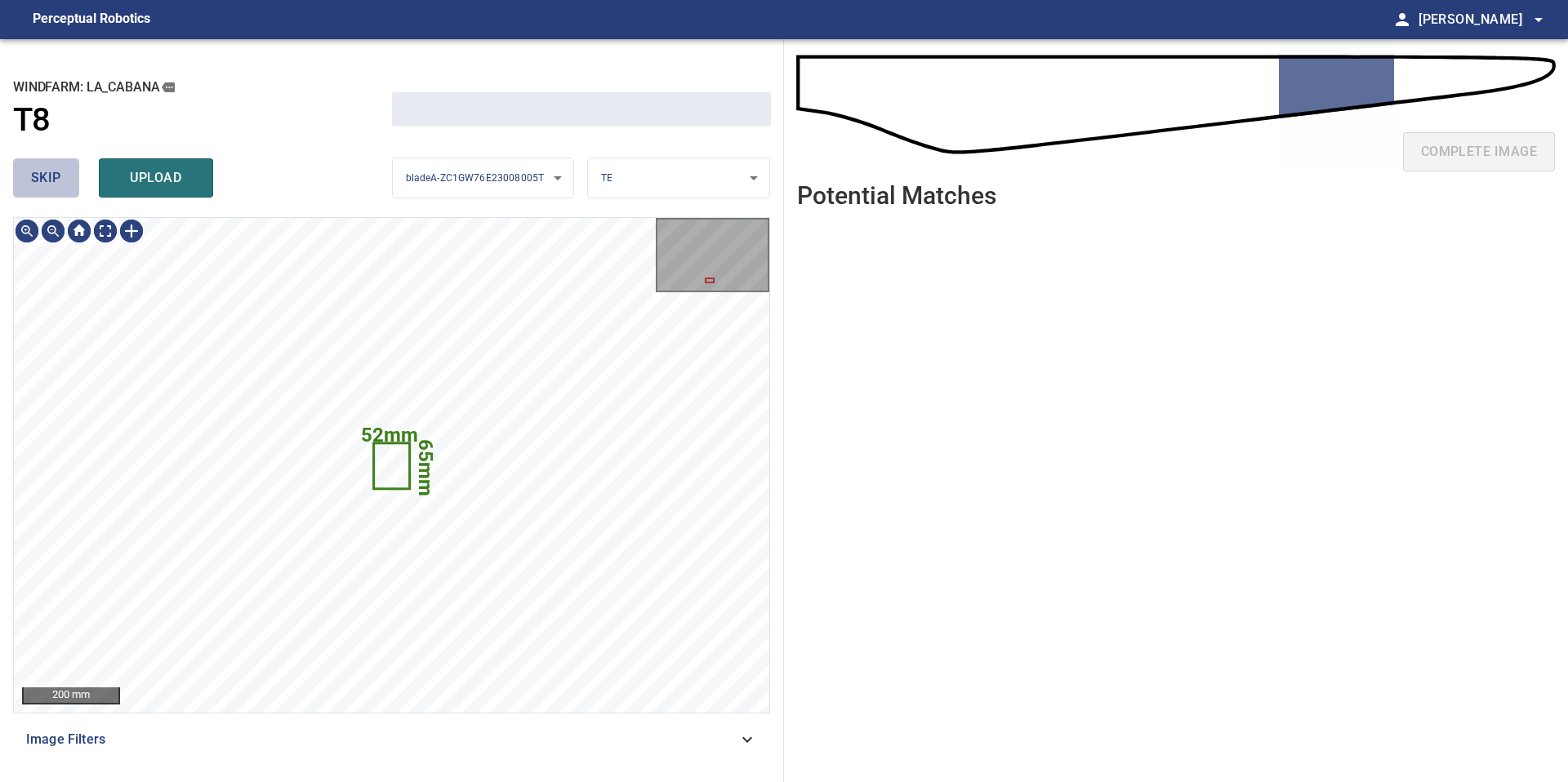
click at [38, 173] on span "skip" at bounding box center [46, 177] width 30 height 23
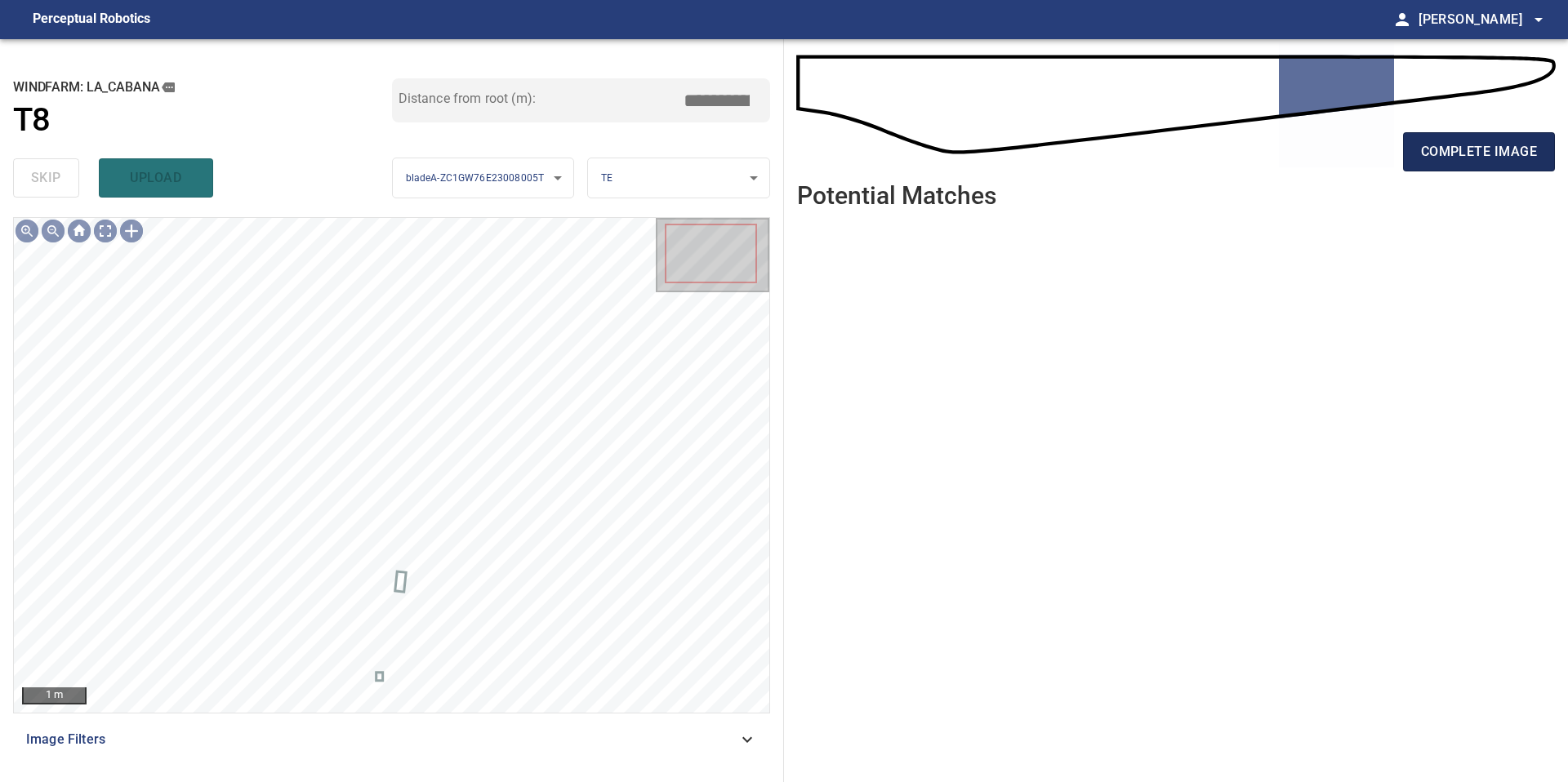
click at [1452, 164] on button "complete image" at bounding box center [1479, 152] width 152 height 39
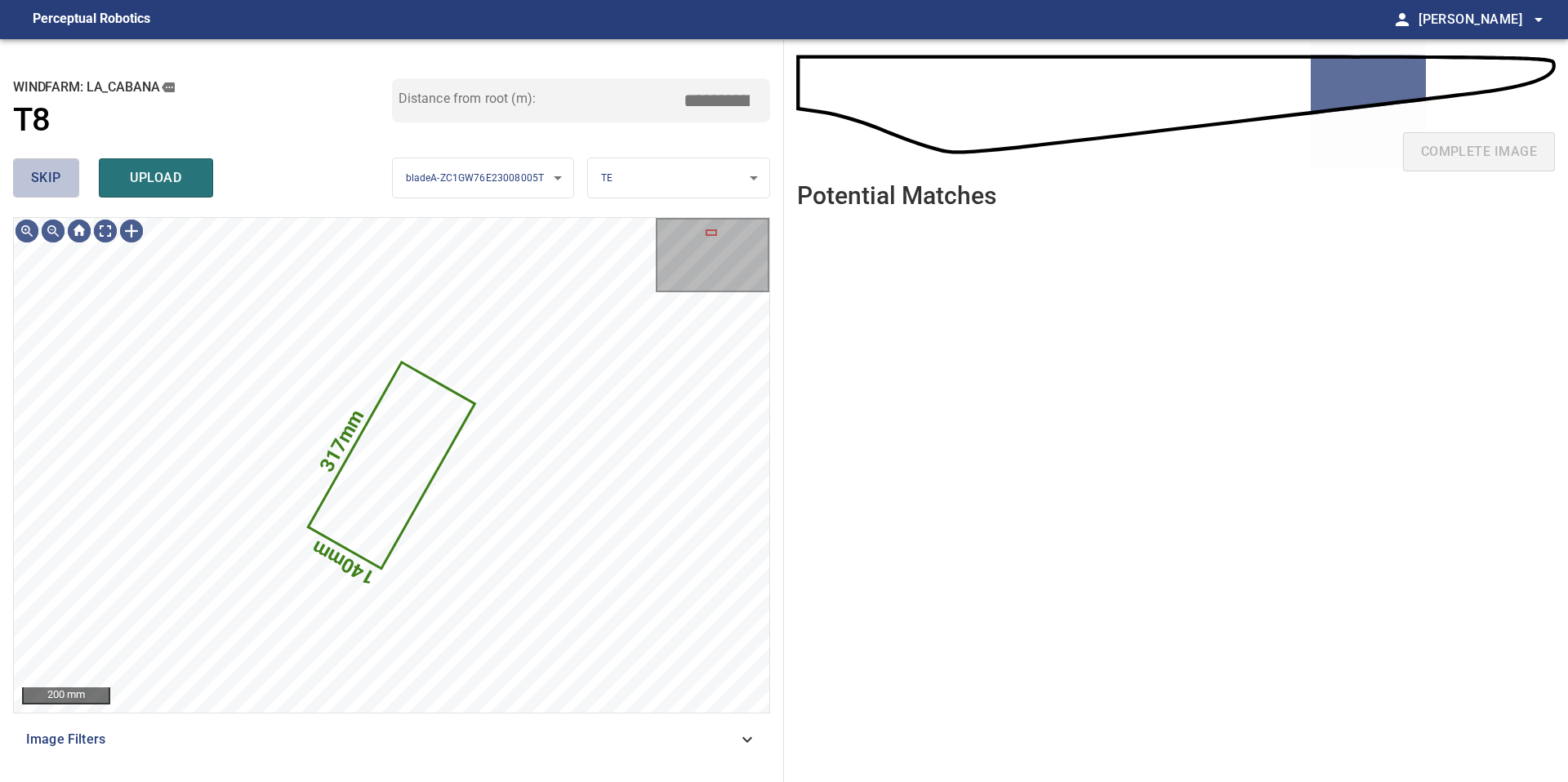
click at [75, 194] on button "skip" at bounding box center [45, 178] width 66 height 39
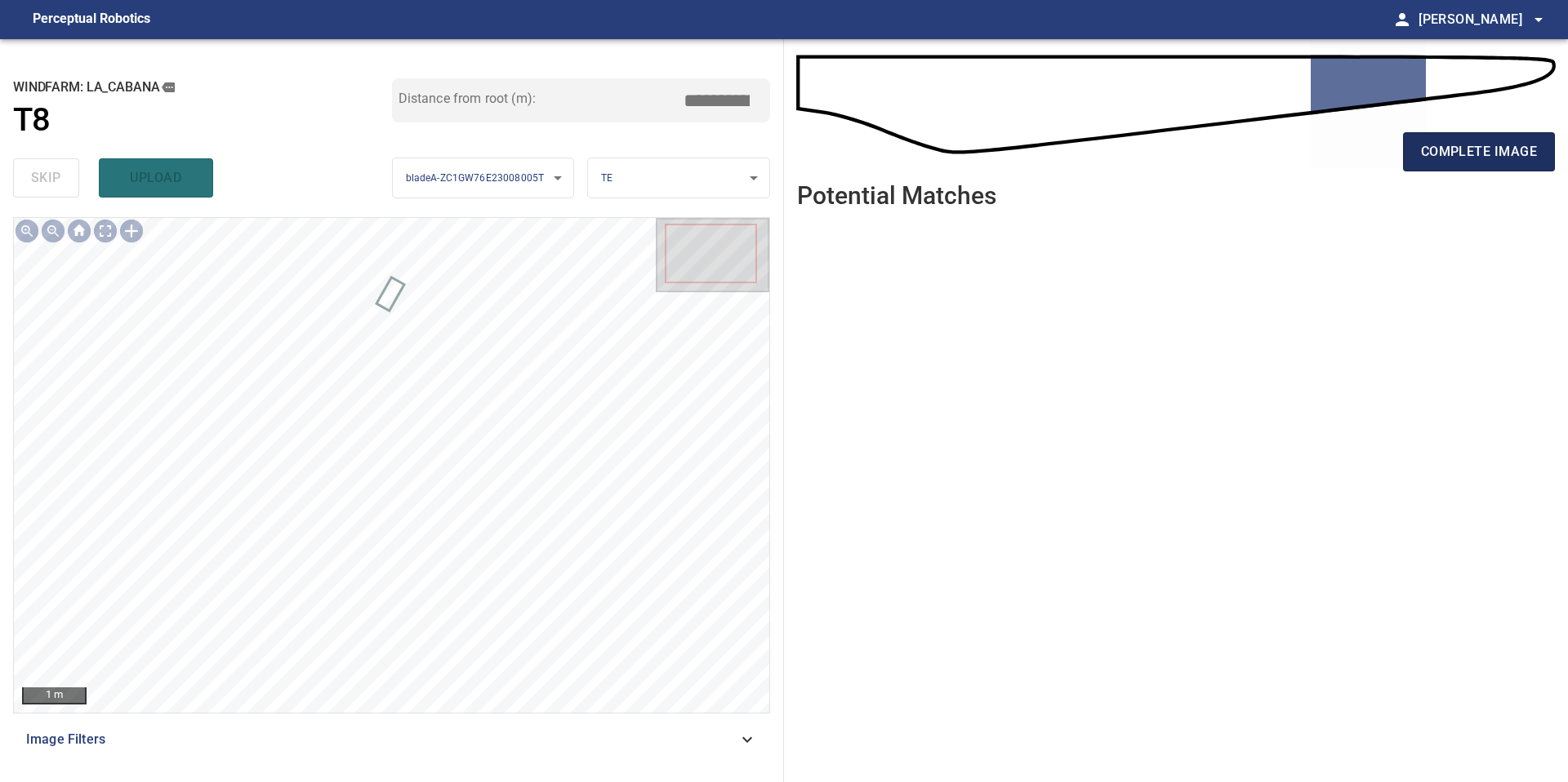
click at [1436, 154] on span "complete image" at bounding box center [1479, 151] width 116 height 23
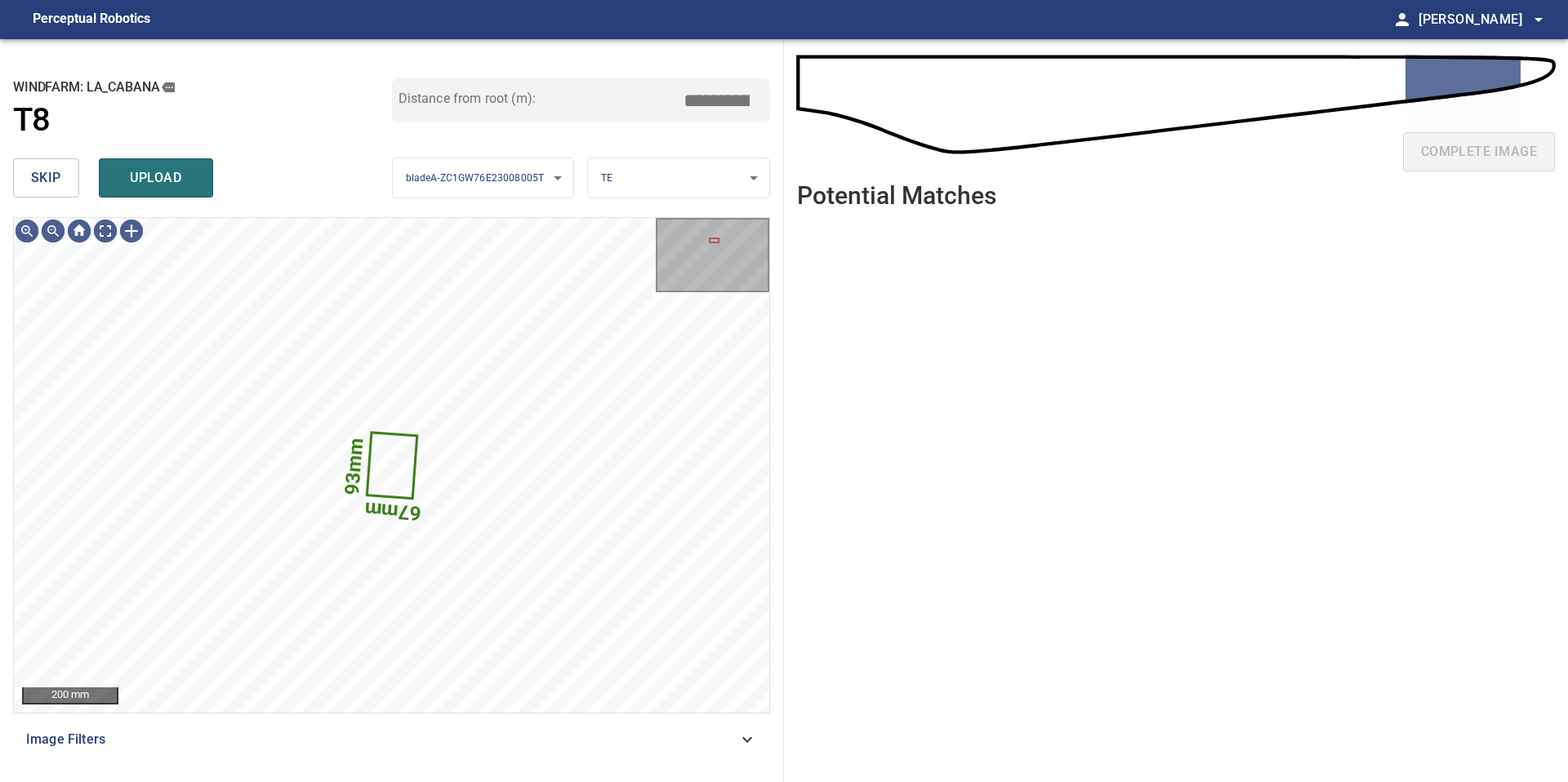
click at [68, 177] on button "skip" at bounding box center [45, 178] width 66 height 39
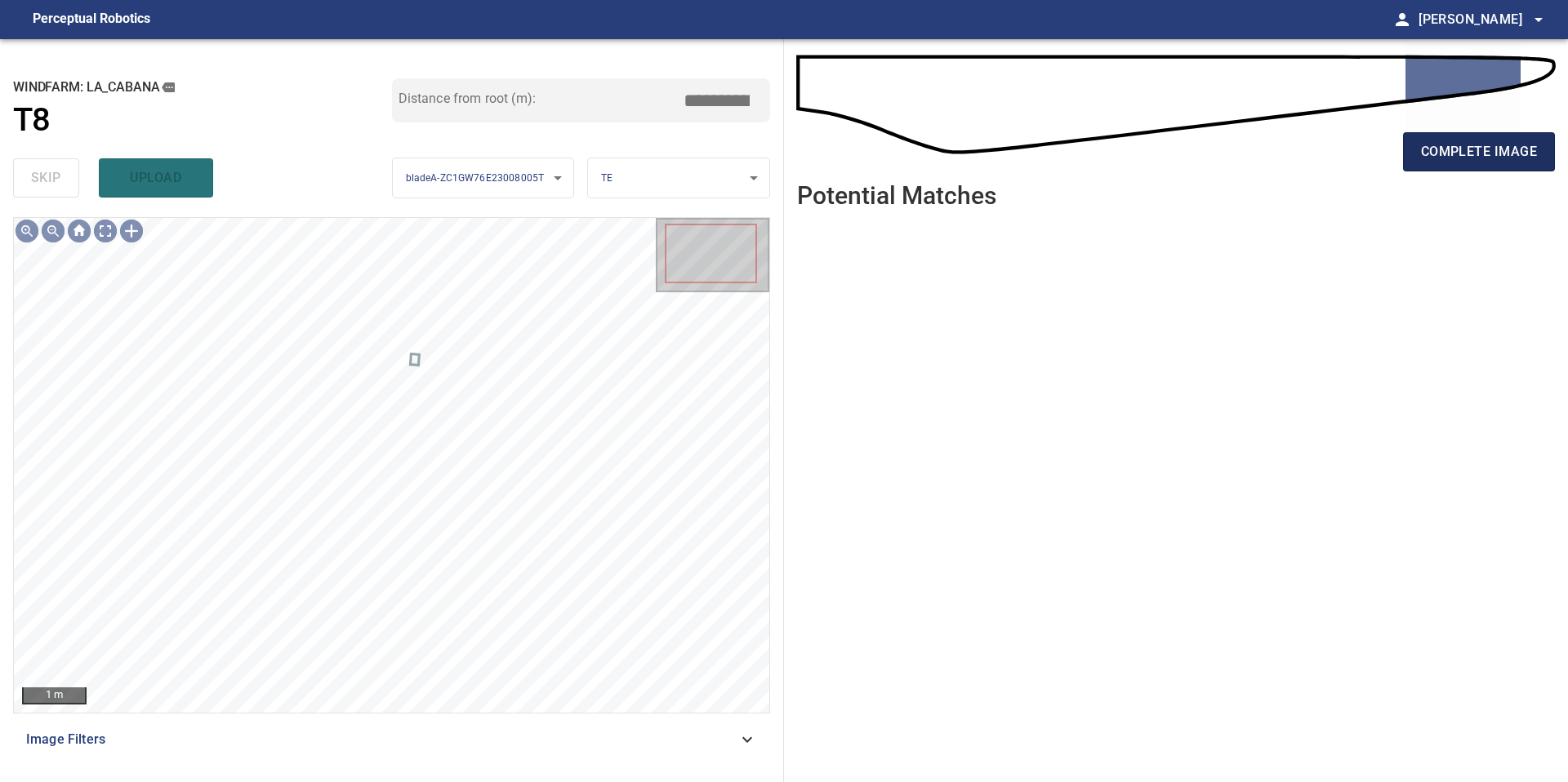
click at [1472, 145] on span "complete image" at bounding box center [1479, 151] width 116 height 23
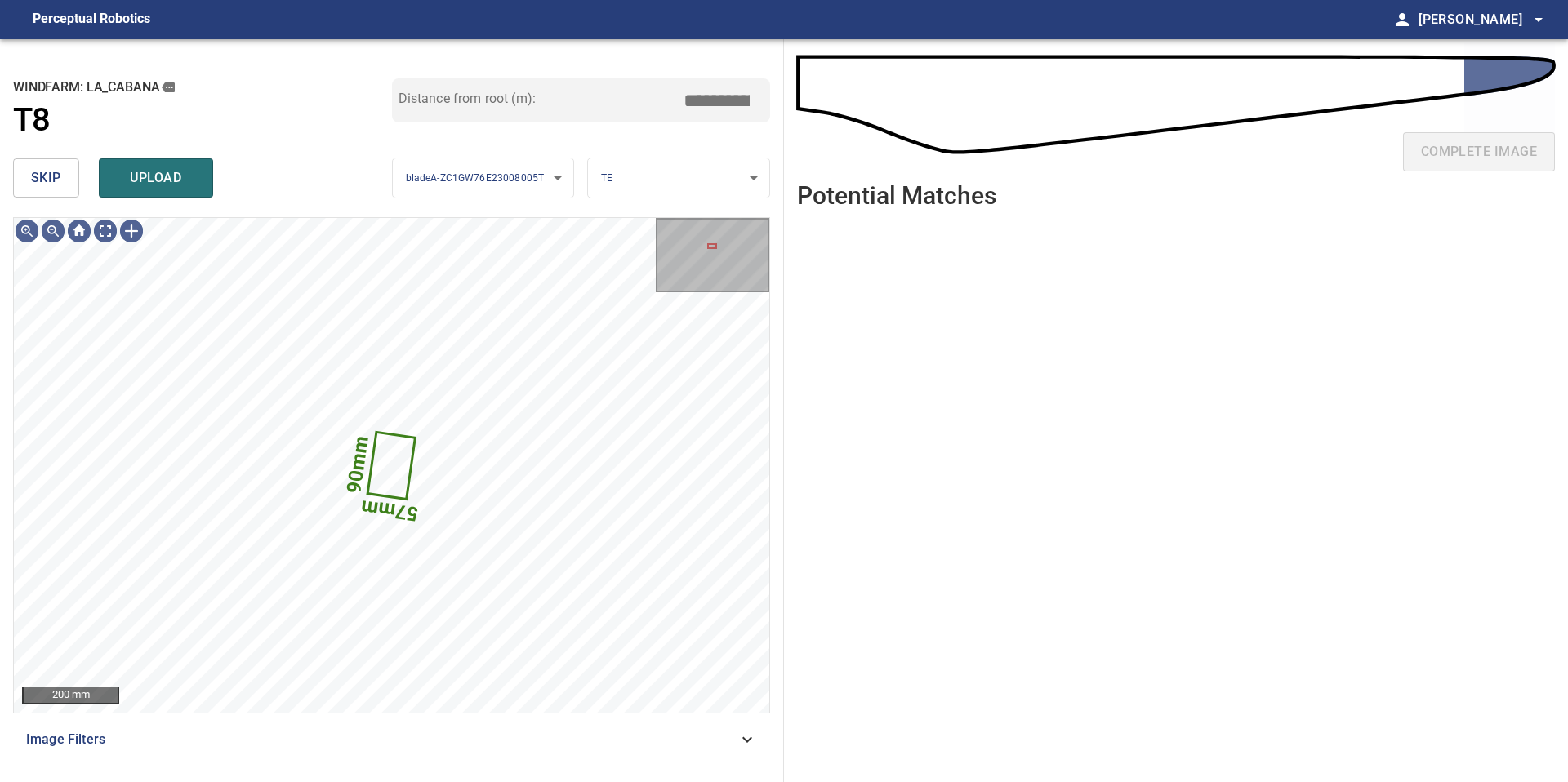
click at [62, 176] on button "skip" at bounding box center [45, 178] width 66 height 39
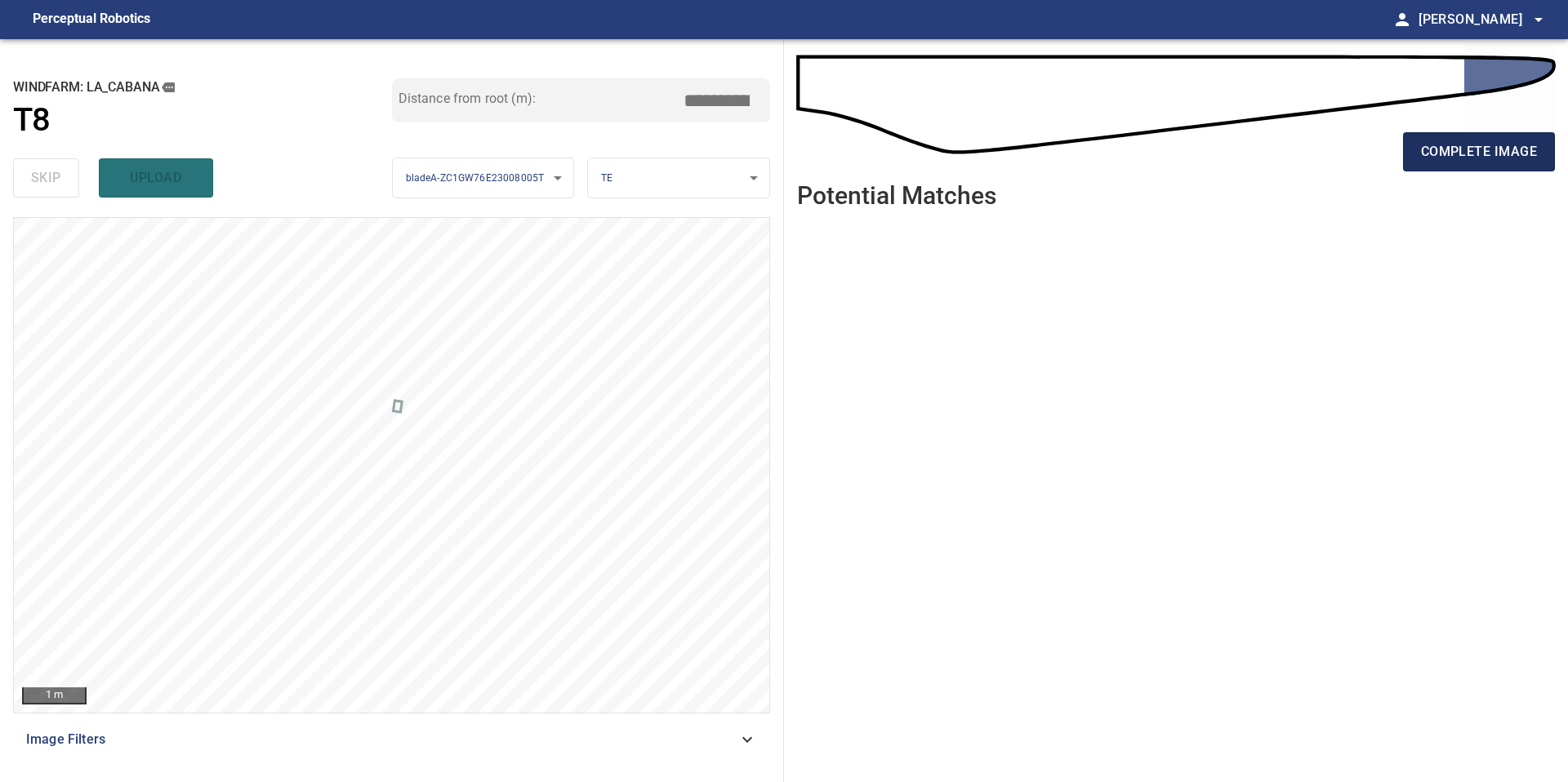
click at [1487, 157] on span "complete image" at bounding box center [1479, 151] width 116 height 23
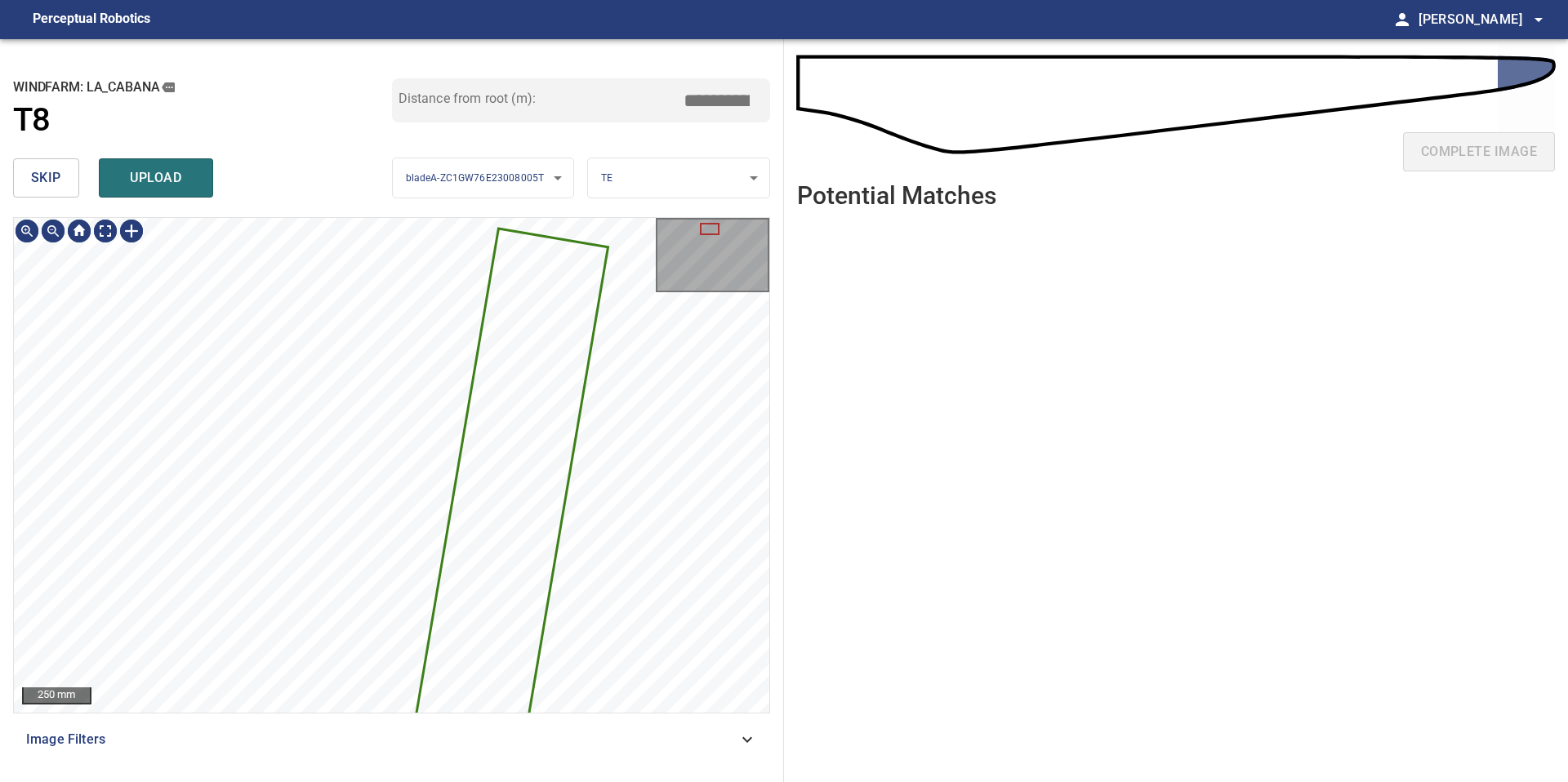
click at [63, 164] on button "skip" at bounding box center [45, 178] width 66 height 39
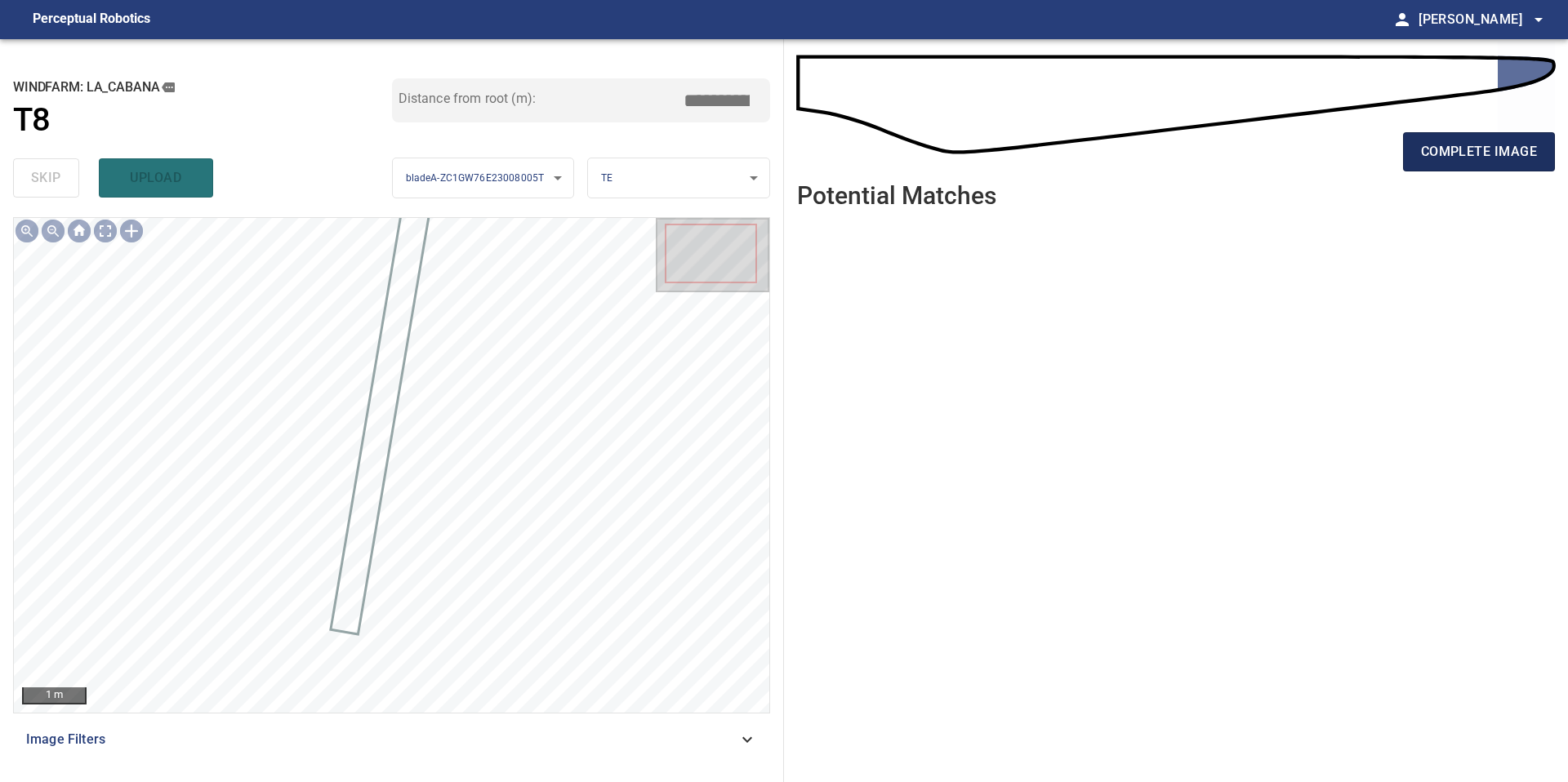
click at [1492, 144] on span "complete image" at bounding box center [1479, 151] width 116 height 23
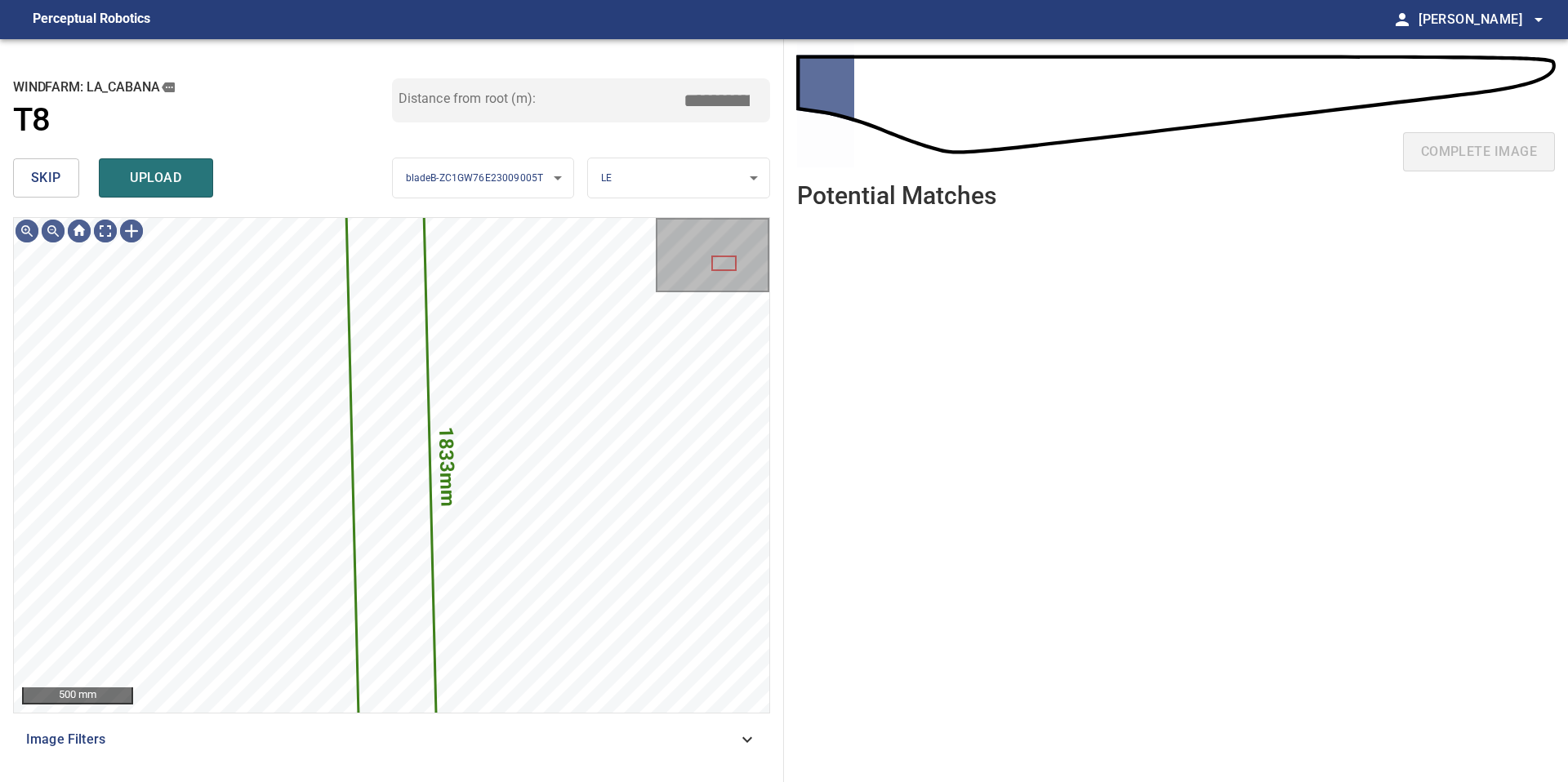
click at [53, 189] on span "skip" at bounding box center [46, 177] width 30 height 23
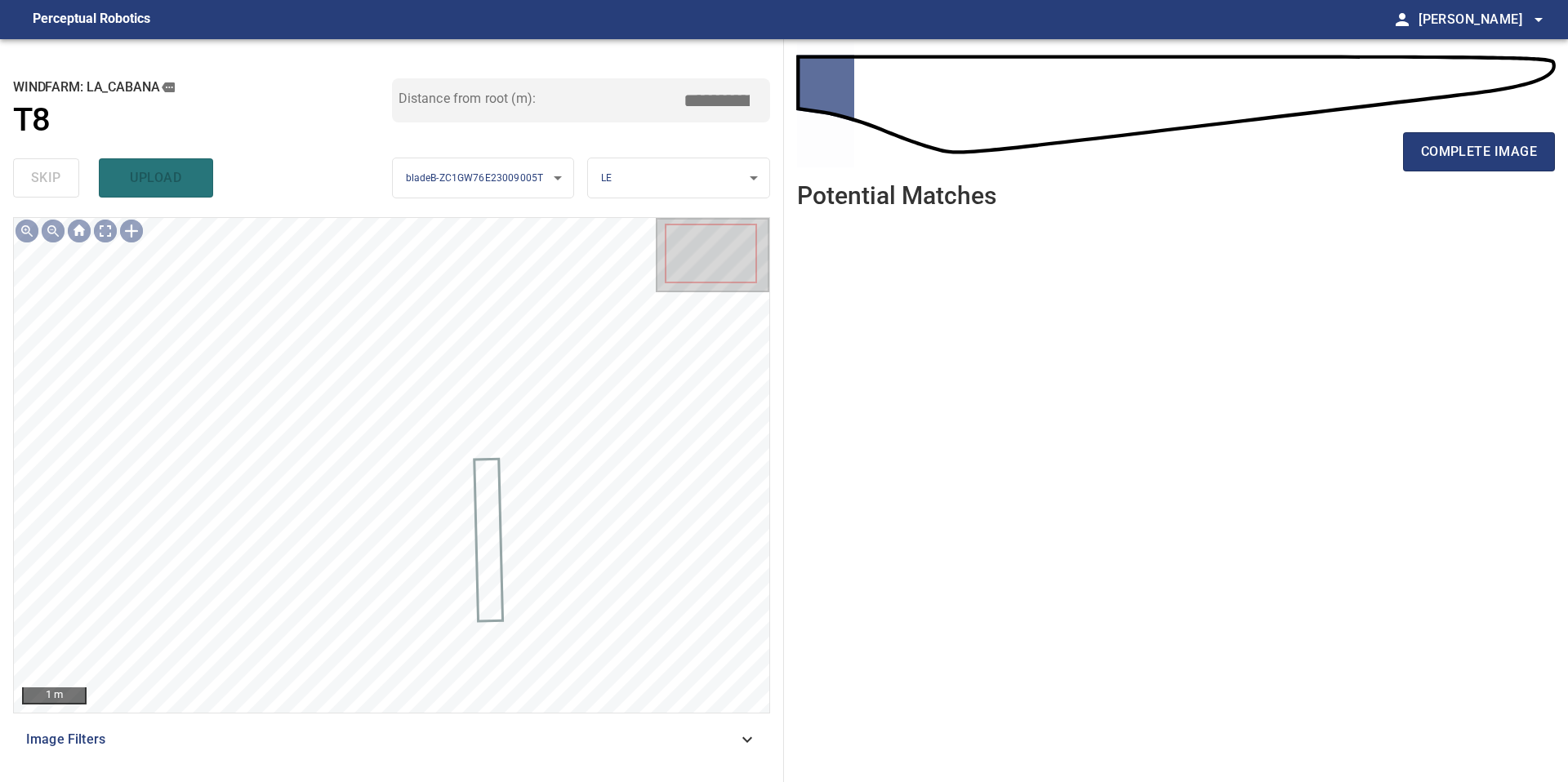
click at [1514, 180] on div "complete image" at bounding box center [1175, 158] width 758 height 66
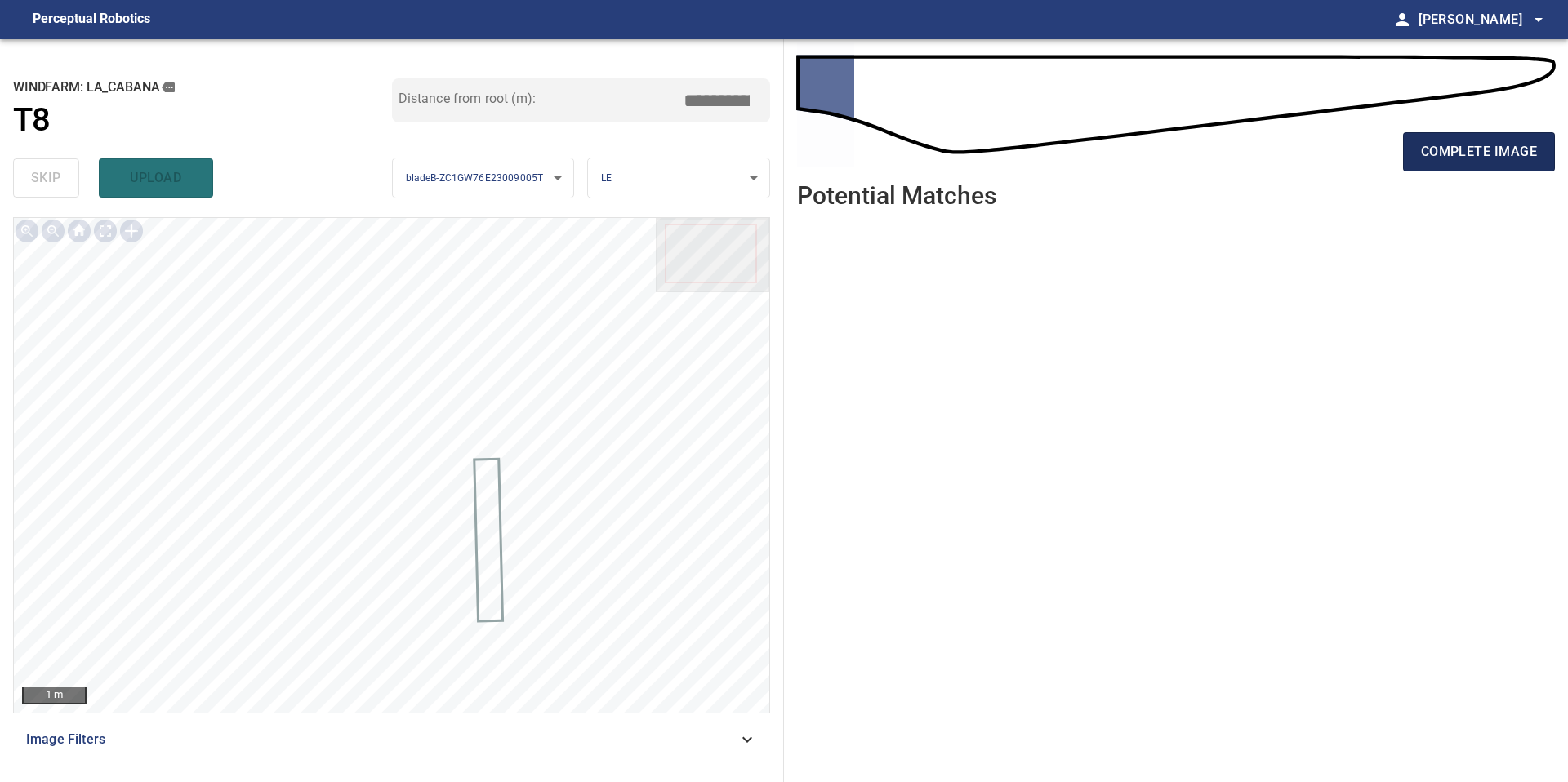
click at [1495, 148] on span "complete image" at bounding box center [1479, 151] width 116 height 23
